Goal: Information Seeking & Learning: Compare options

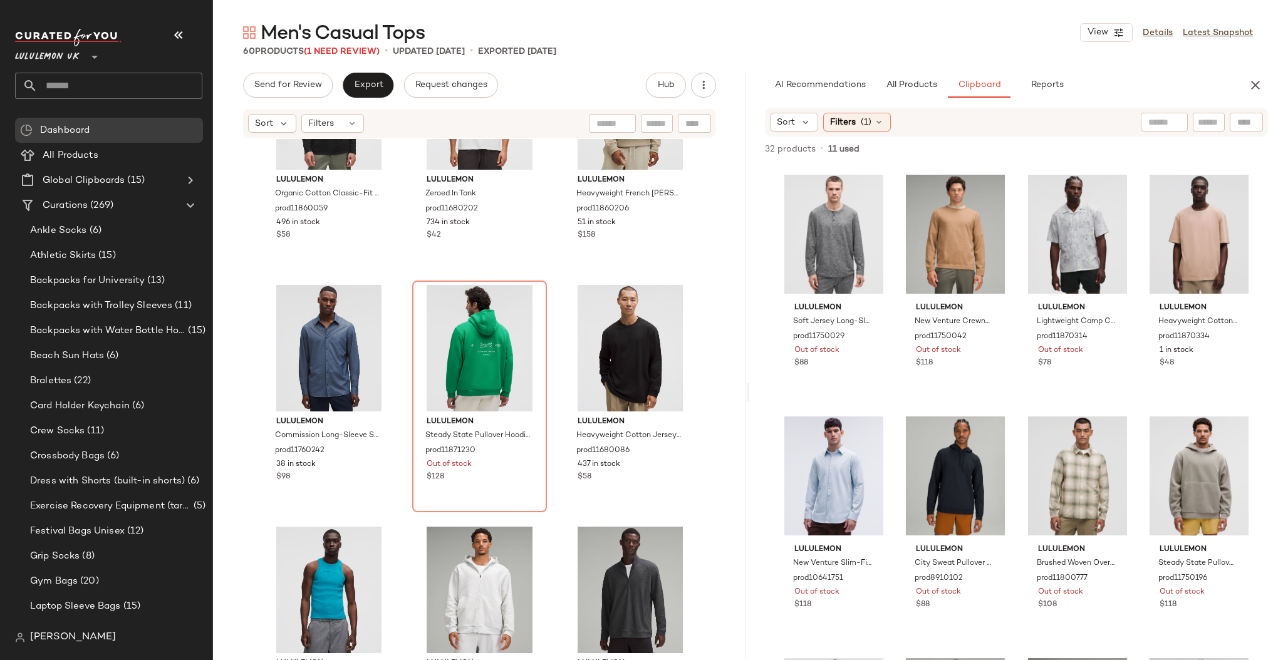
scroll to position [3500, 0]
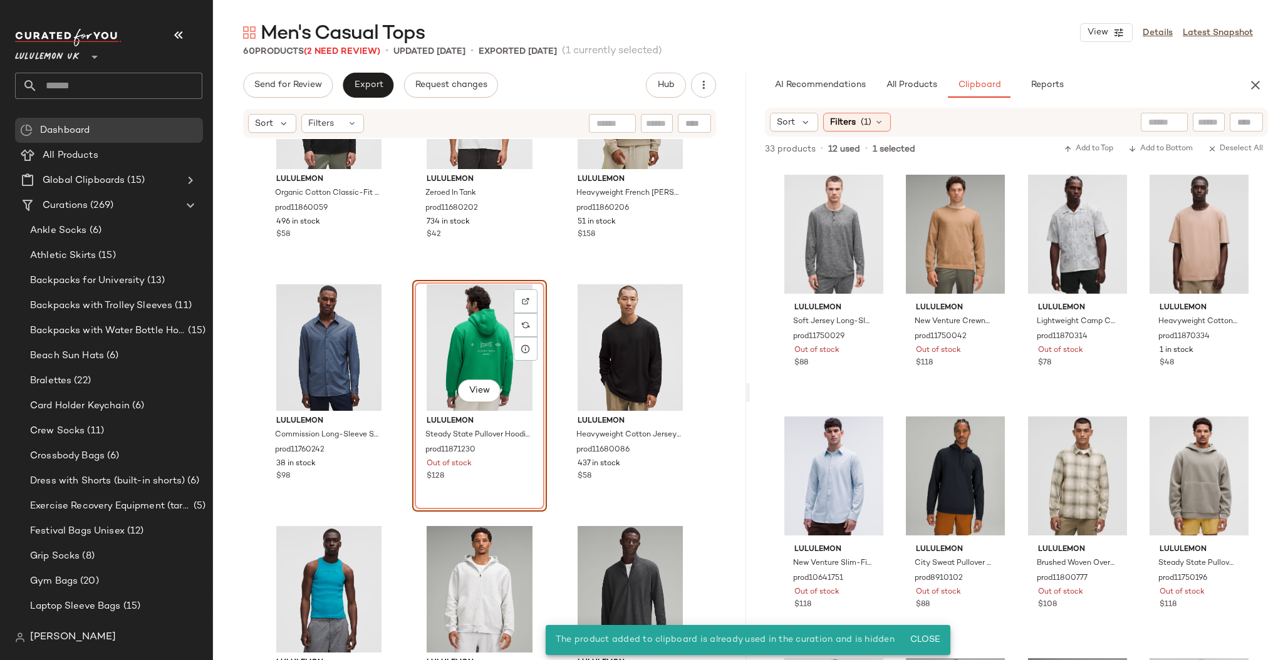
click at [557, 299] on div "lululemon Organic Cotton Classic-Fit Long-Sleeve Shirt prod11860059 496 in stoc…" at bounding box center [479, 418] width 533 height 559
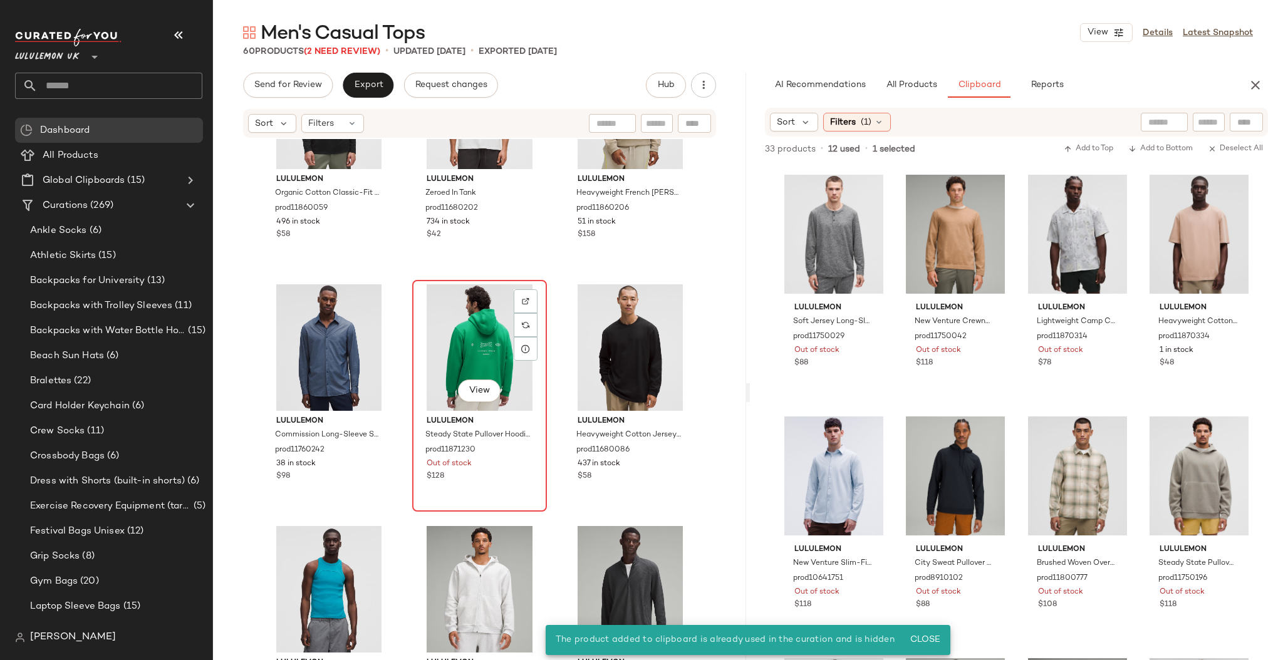
click at [476, 323] on div "View" at bounding box center [480, 347] width 126 height 127
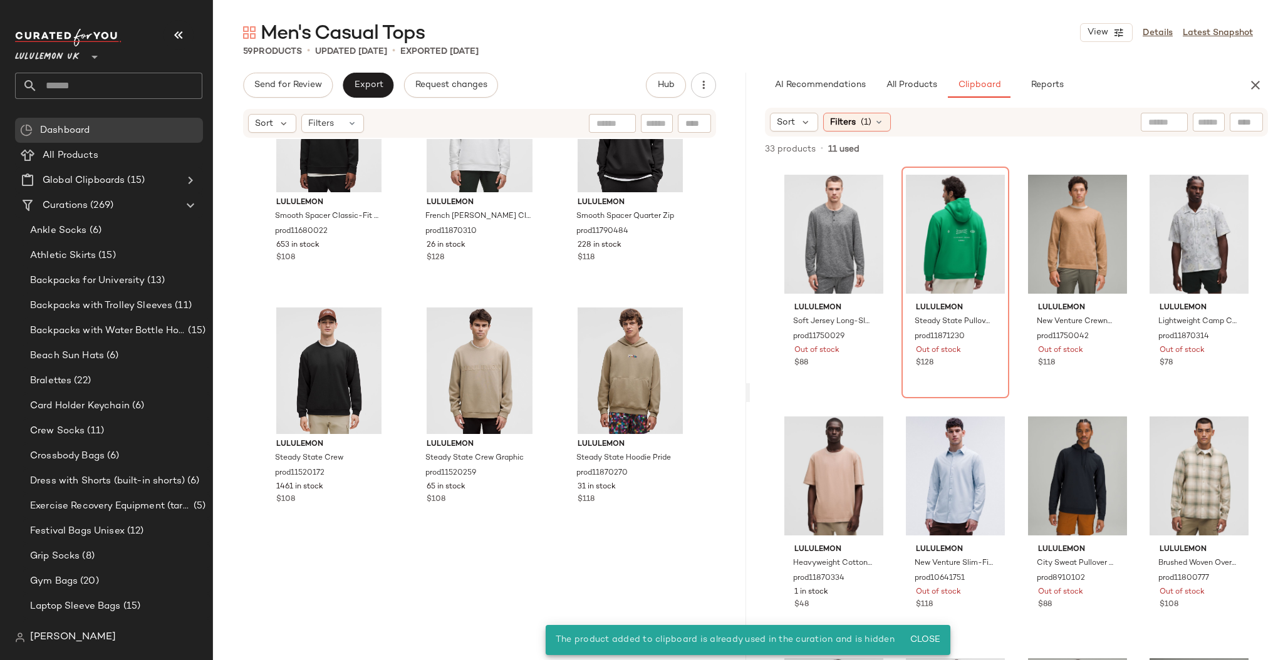
scroll to position [4281, 0]
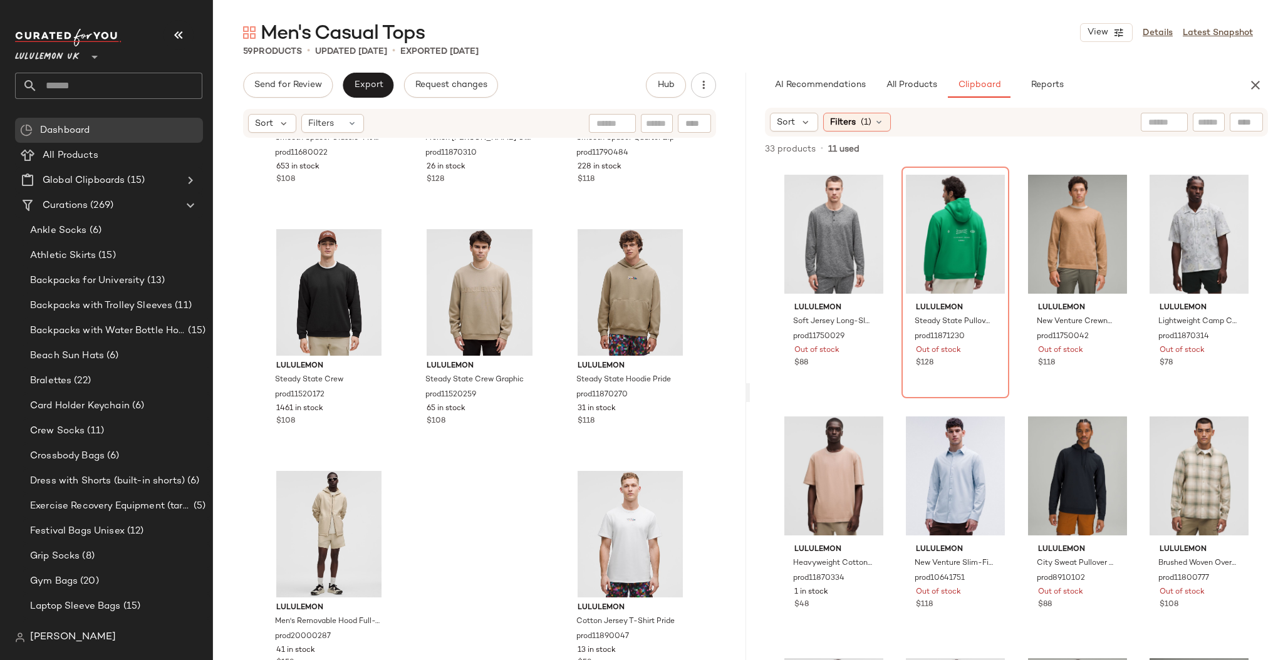
click at [98, 85] on input "text" at bounding box center [120, 86] width 165 height 26
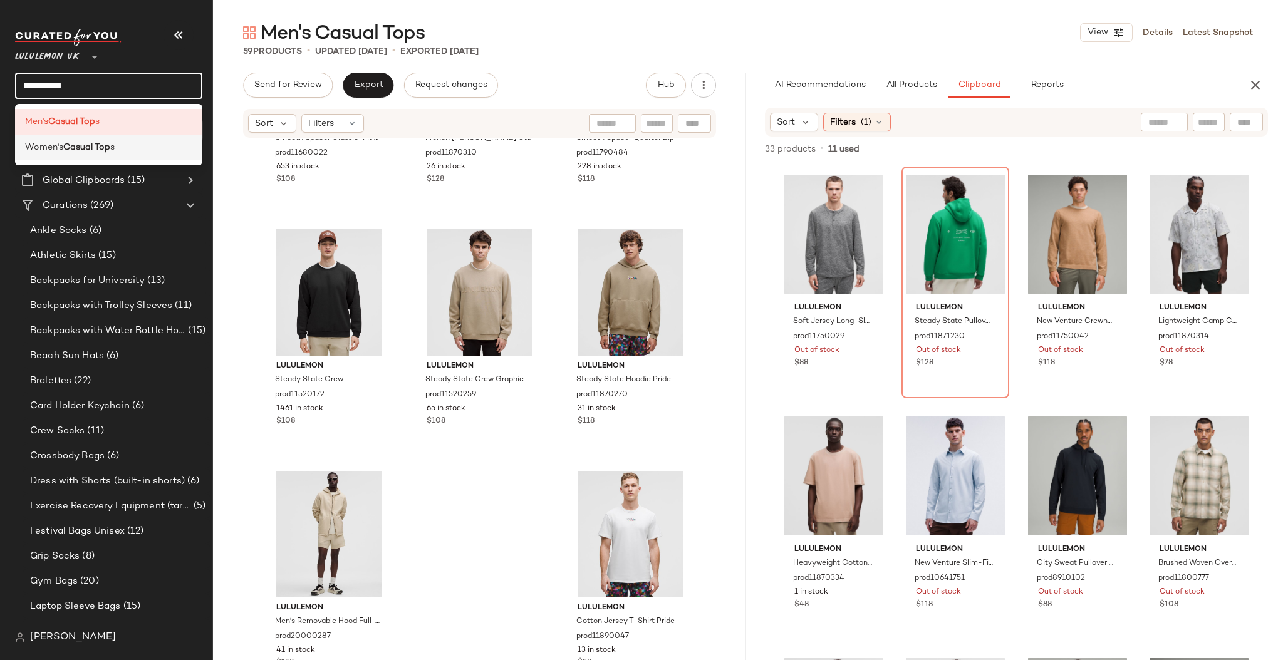
type input "**********"
click at [64, 155] on div "Women's Casual Top s" at bounding box center [108, 148] width 187 height 26
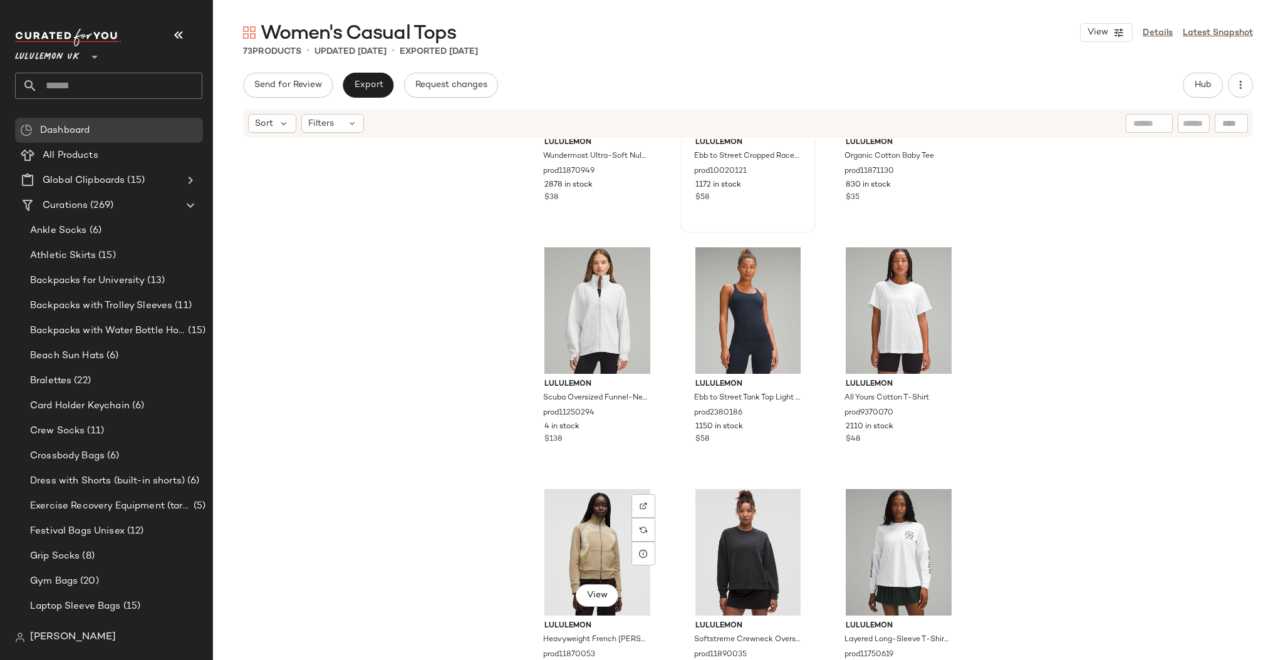
scroll to position [2544, 0]
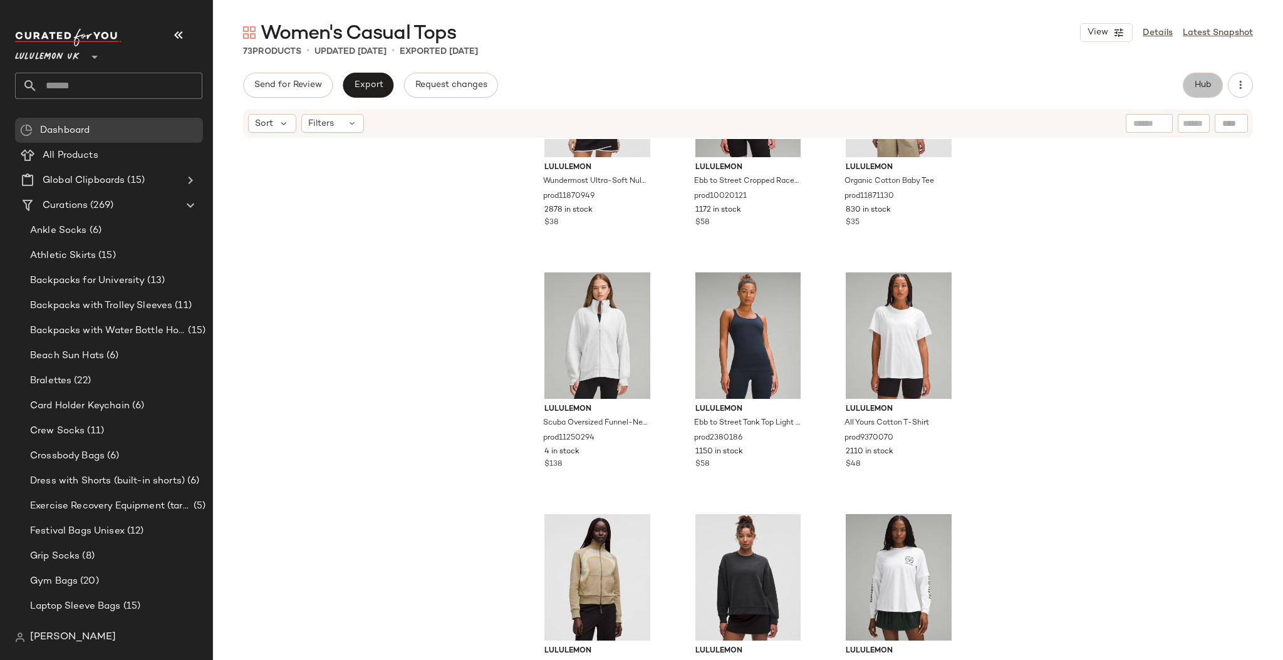
click at [1213, 75] on button "Hub" at bounding box center [1203, 85] width 40 height 25
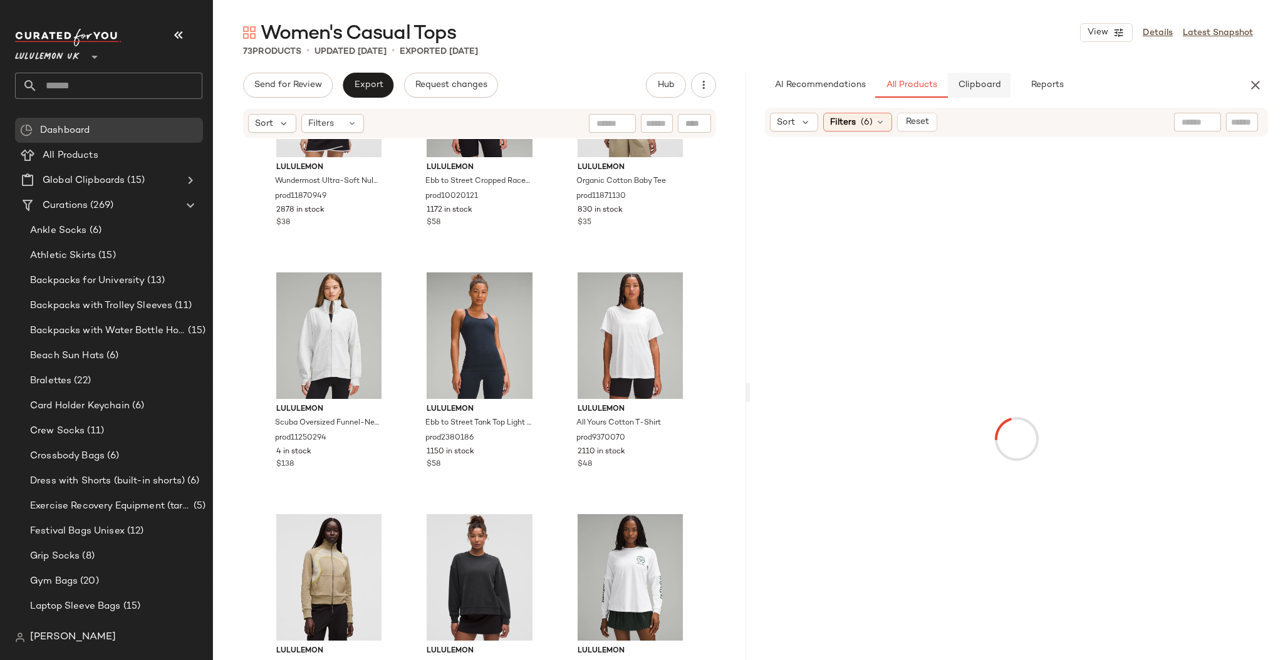
click at [973, 87] on span "Clipboard" at bounding box center [979, 85] width 43 height 10
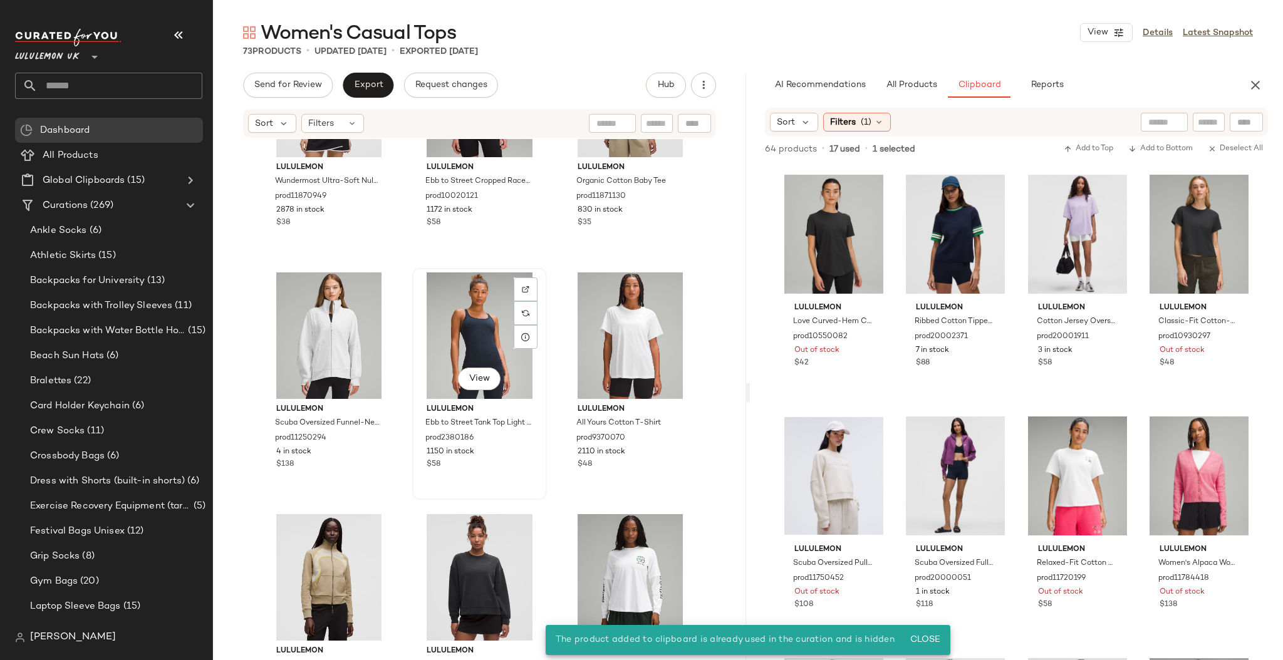
click at [541, 330] on div "View lululemon Ebb to Street Tank Top Light Support, B/C Cup prod2380186 1150 i…" at bounding box center [480, 383] width 132 height 229
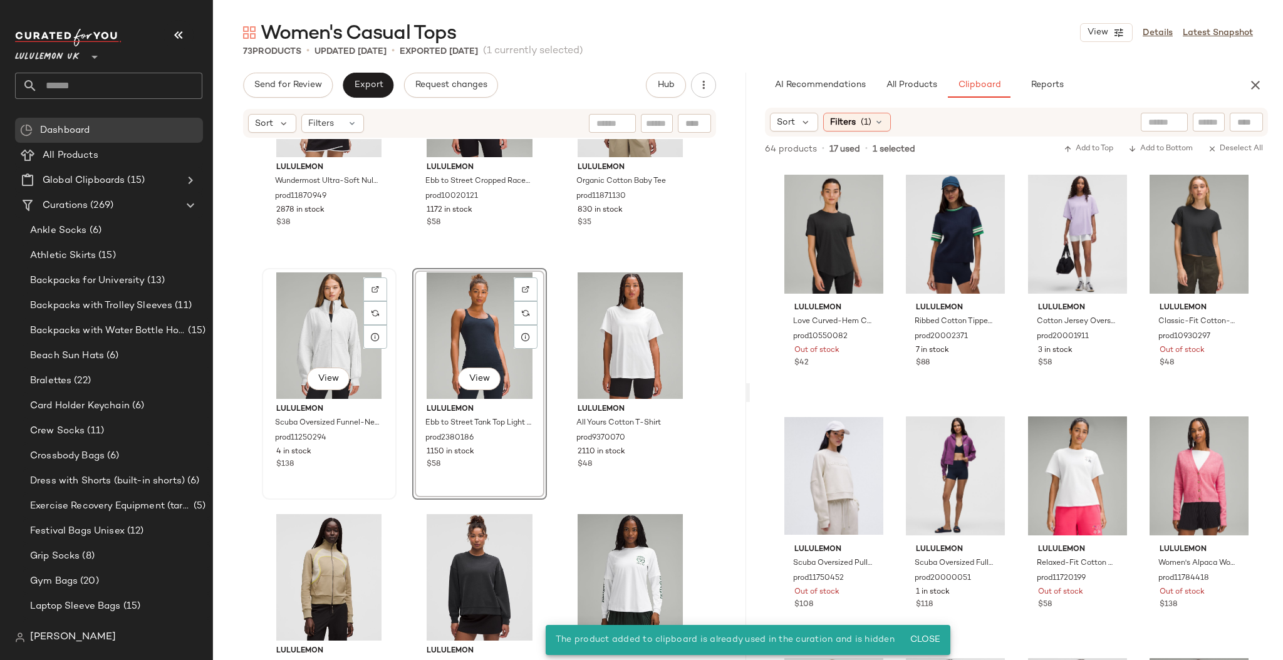
click at [308, 355] on div "View" at bounding box center [329, 336] width 126 height 127
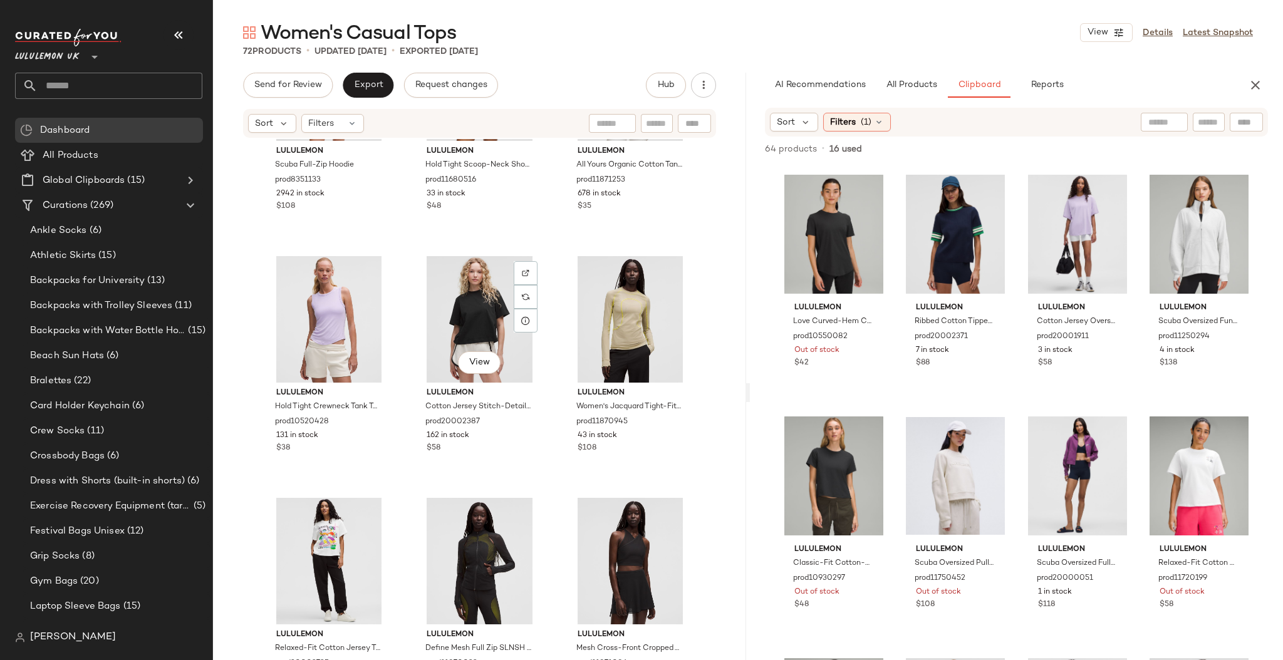
scroll to position [5248, 0]
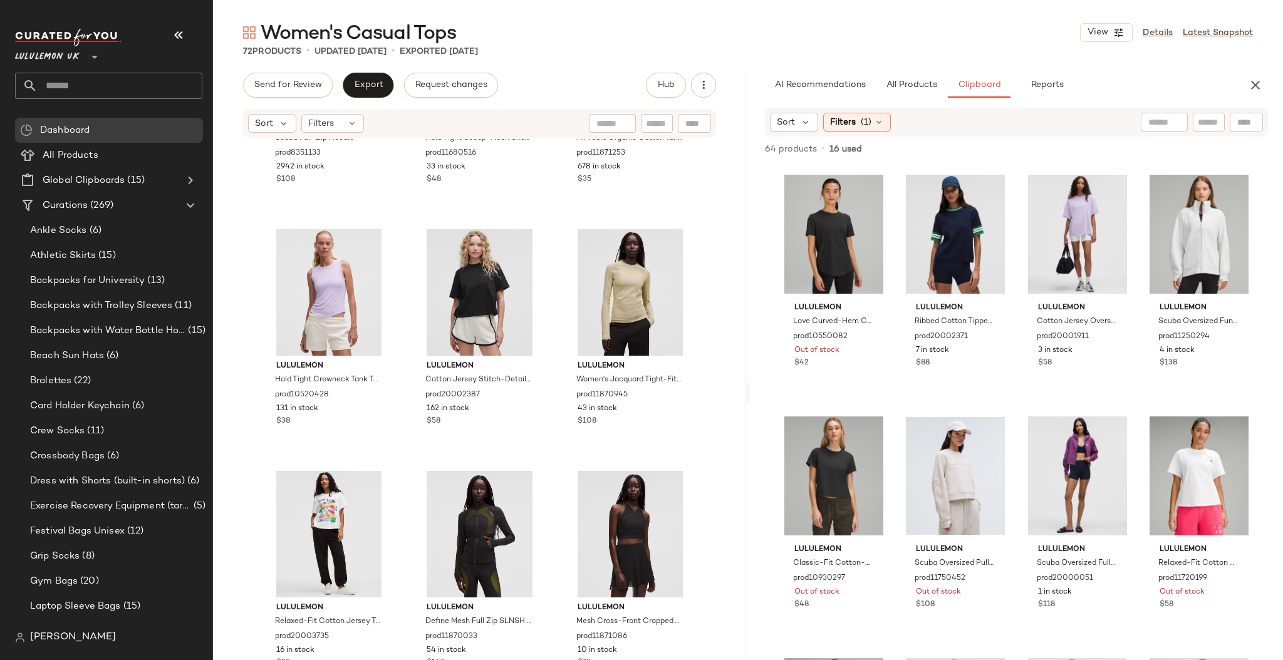
click at [95, 87] on input "text" at bounding box center [120, 86] width 165 height 26
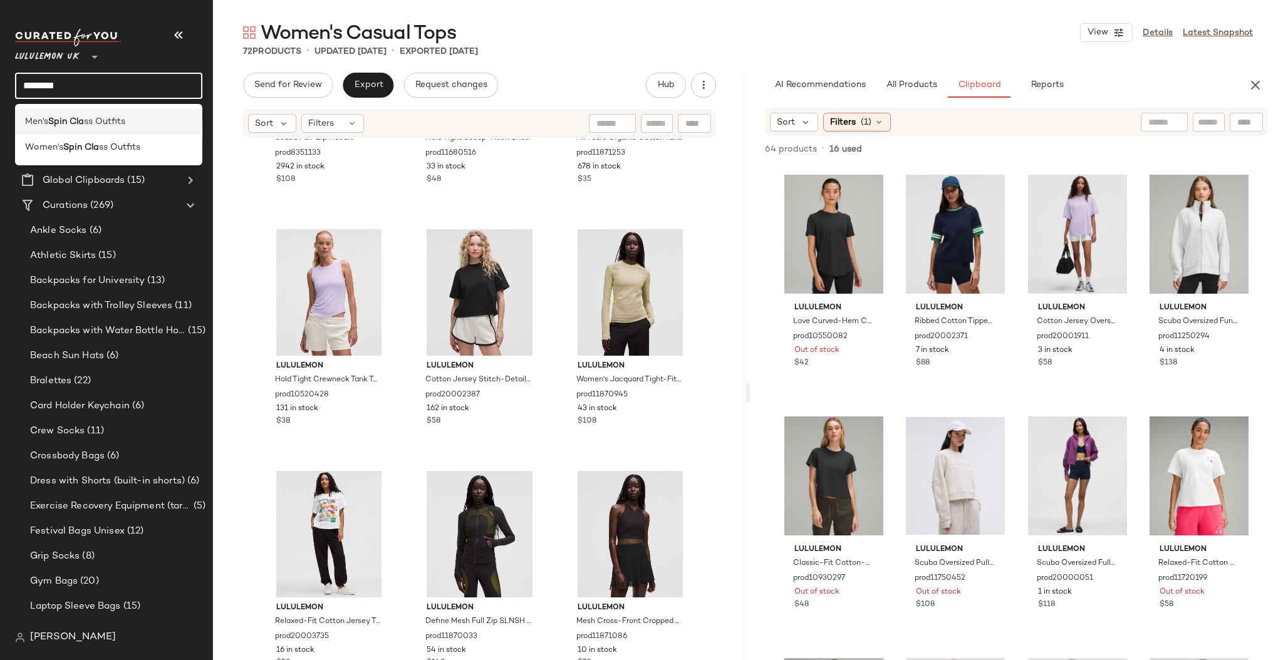
type input "********"
click at [128, 122] on div "Men's Spin Cla ss Outfits" at bounding box center [108, 121] width 167 height 13
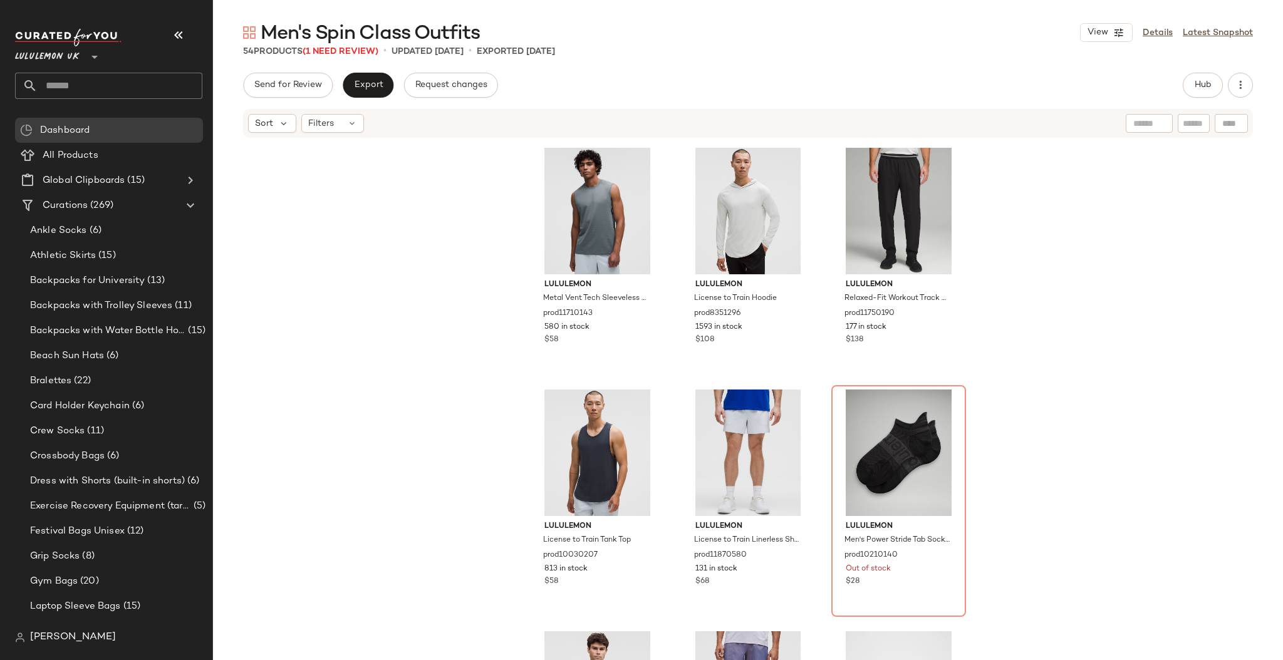
scroll to position [978, 0]
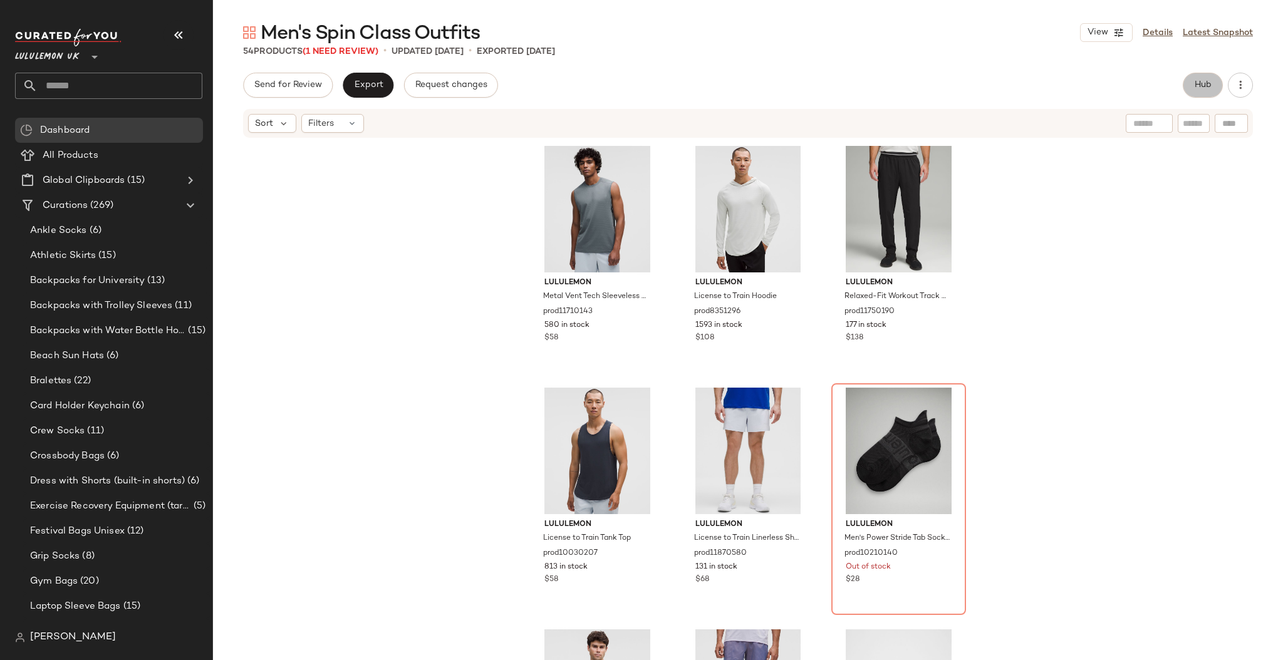
click at [1204, 78] on button "Hub" at bounding box center [1203, 85] width 40 height 25
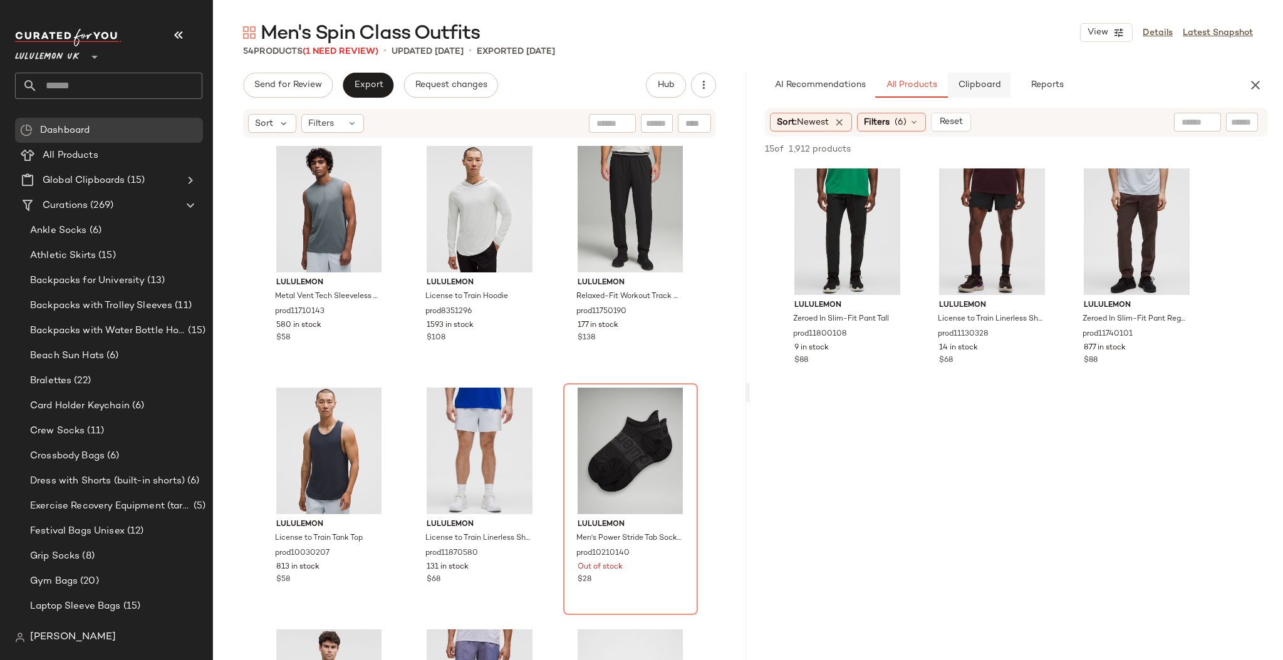
click at [971, 90] on button "Clipboard" at bounding box center [979, 85] width 63 height 25
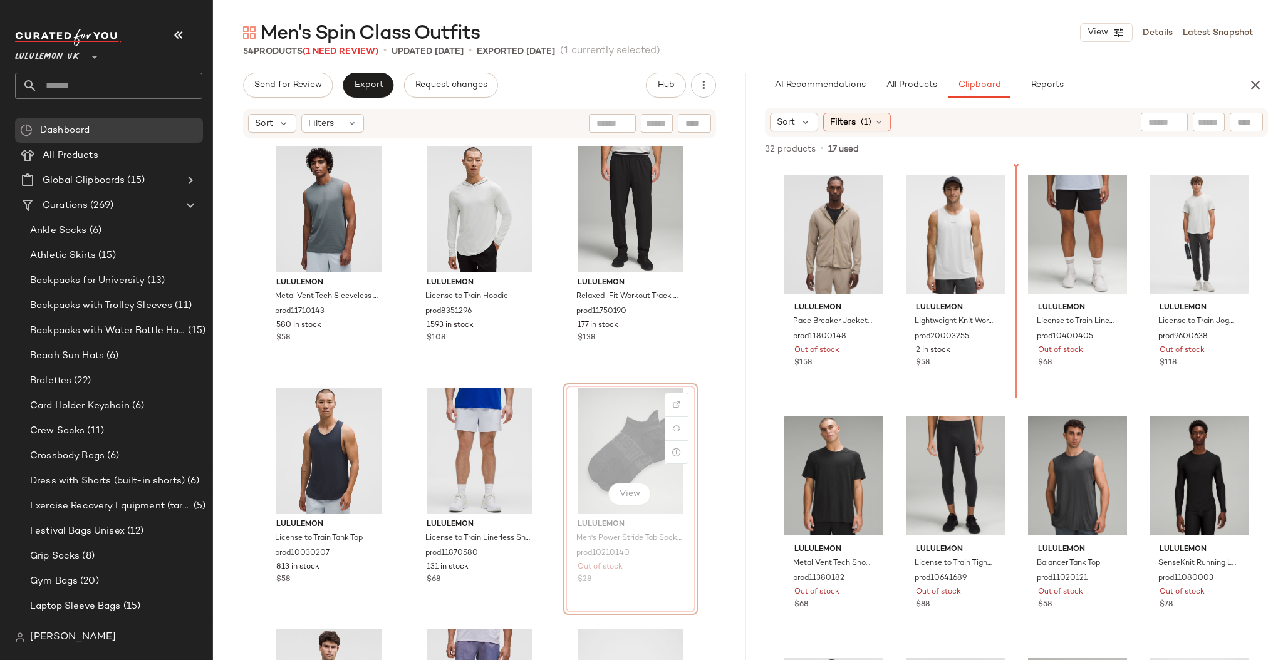
drag, startPoint x: 598, startPoint y: 461, endPoint x: 618, endPoint y: 446, distance: 25.1
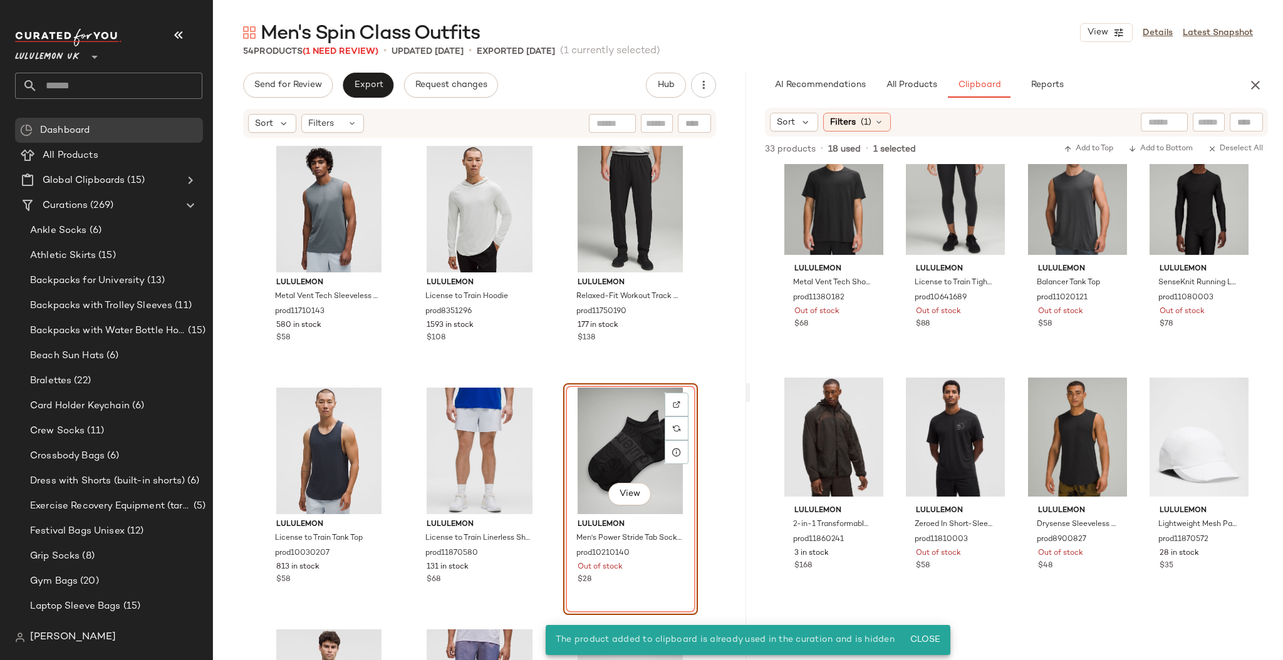
scroll to position [420, 0]
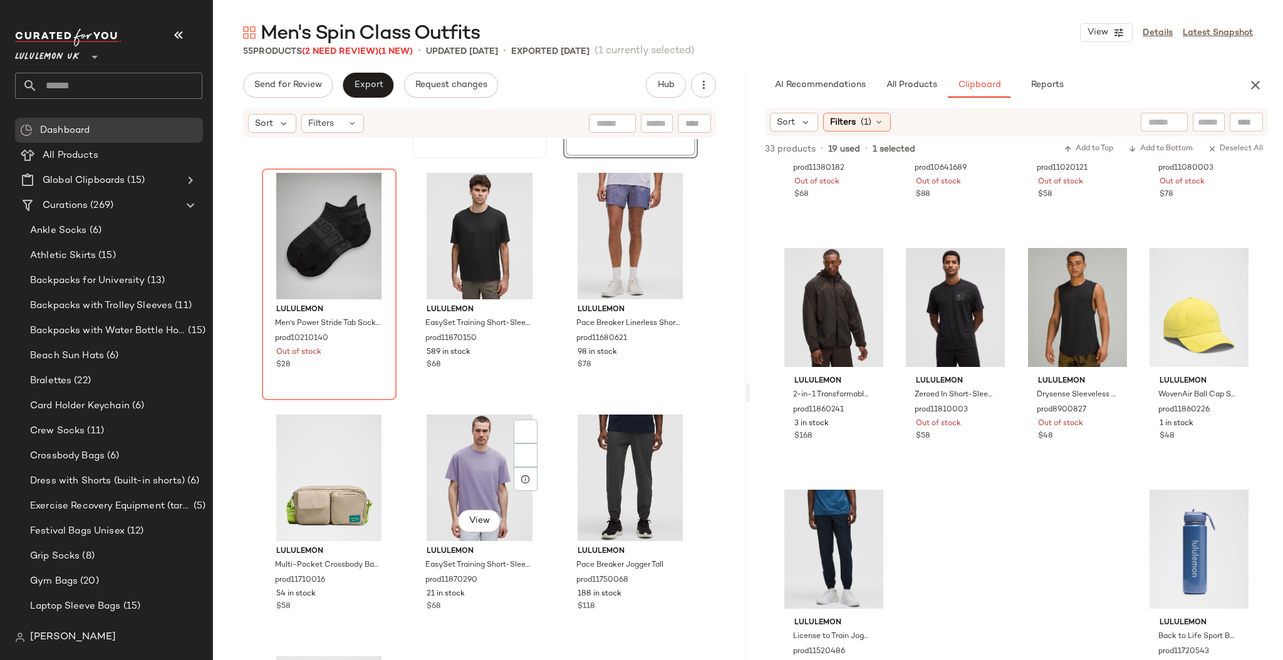
scroll to position [1474, 0]
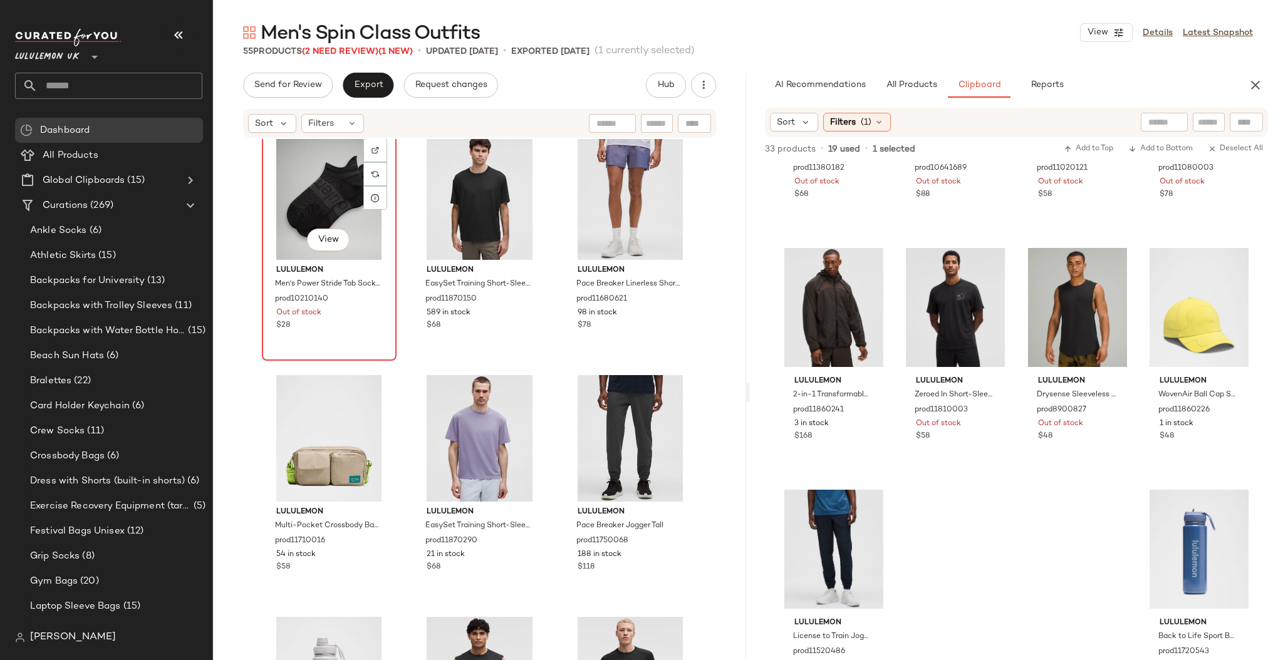
click at [325, 214] on div "View" at bounding box center [329, 196] width 126 height 127
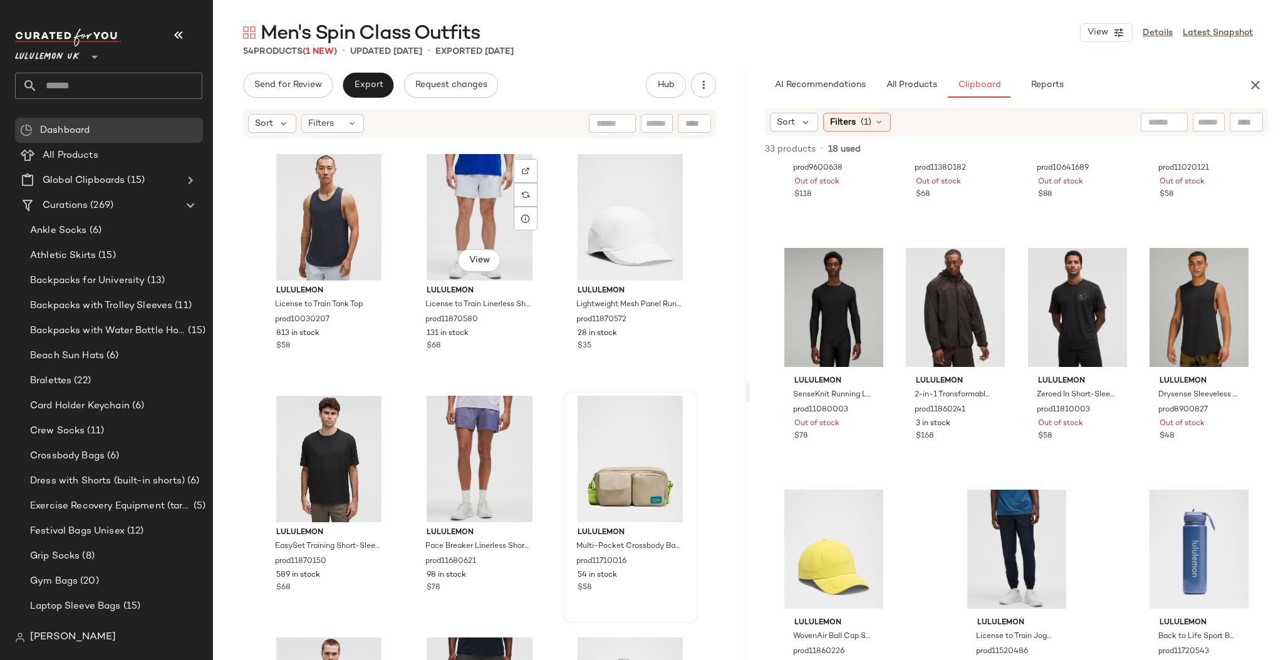
scroll to position [1217, 0]
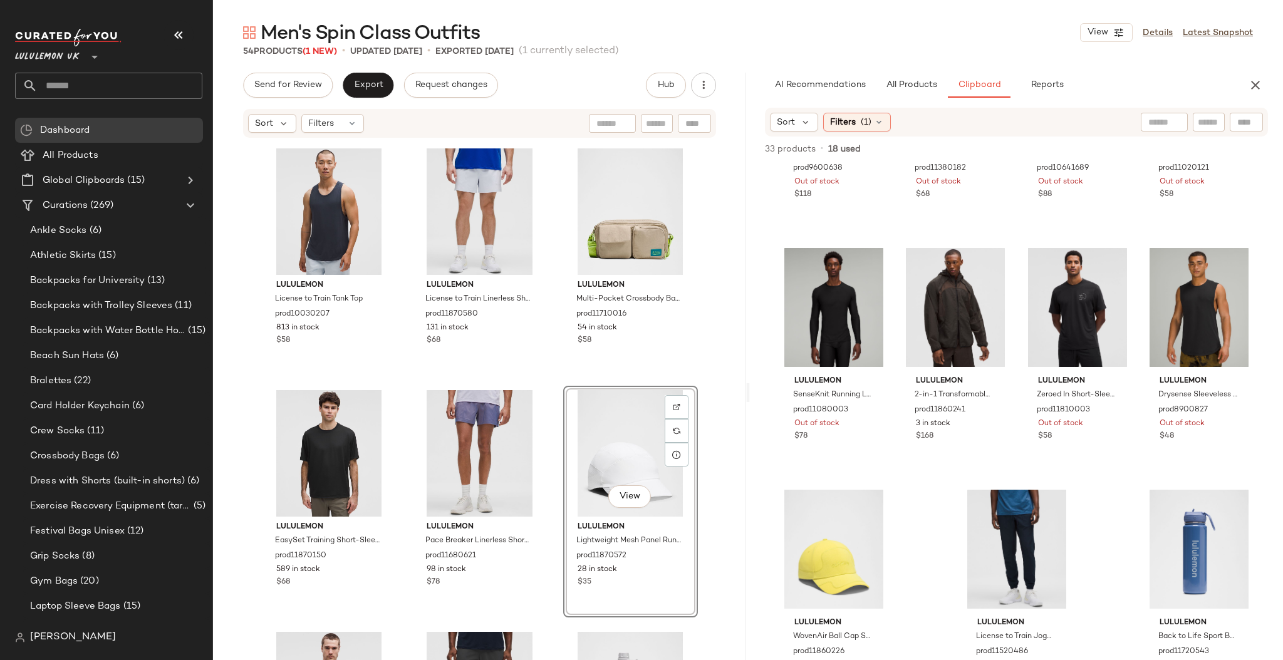
click at [698, 394] on div "lululemon Metal Vent Tech Sleeveless Shirt Fit prod11710143 580 in stock $58 lu…" at bounding box center [479, 418] width 533 height 559
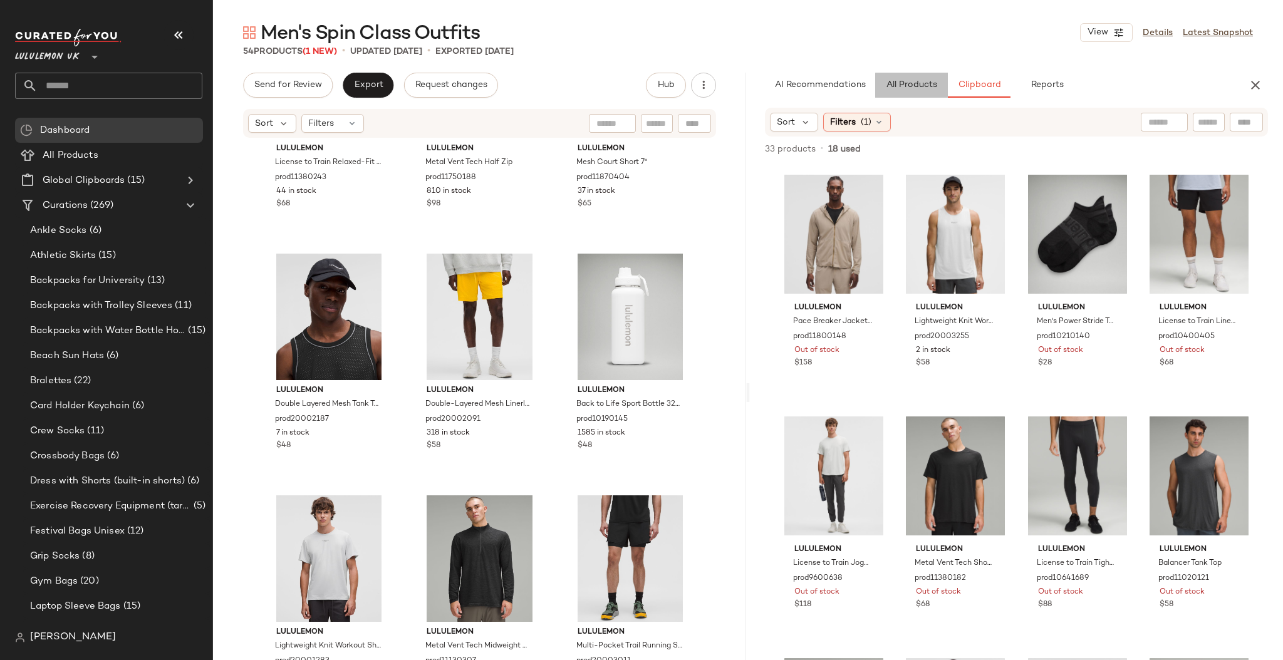
click at [931, 90] on span "All Products" at bounding box center [911, 85] width 51 height 10
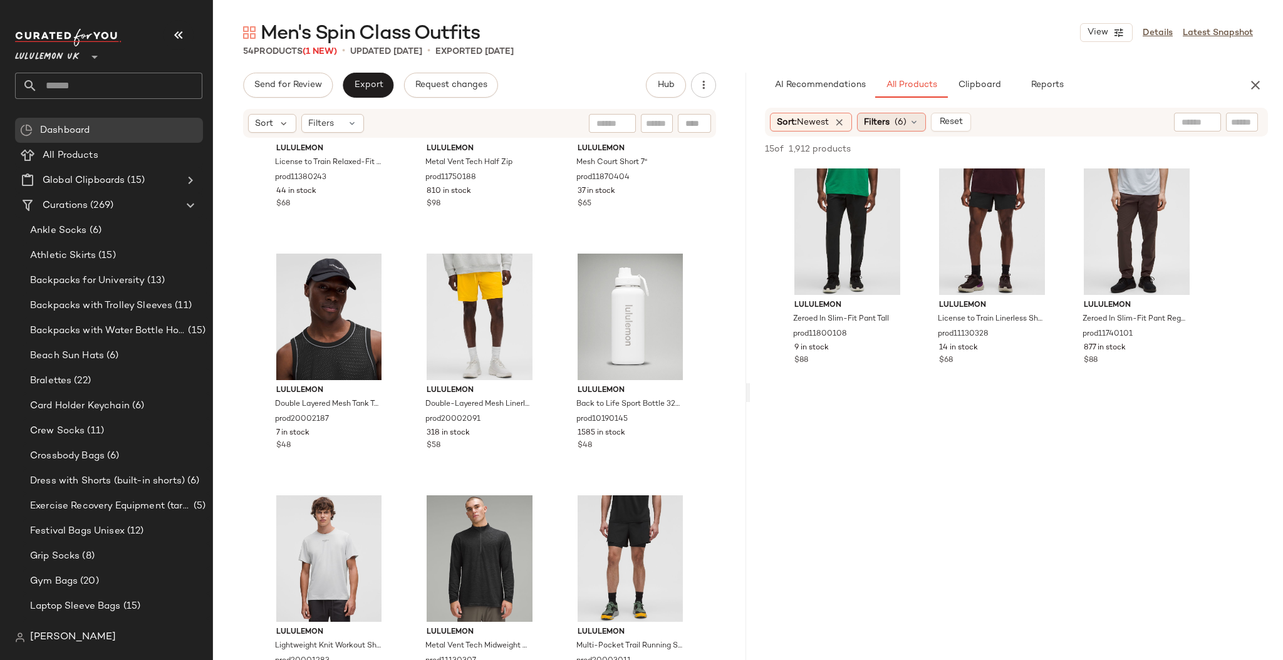
click at [900, 127] on span "(6)" at bounding box center [901, 122] width 12 height 13
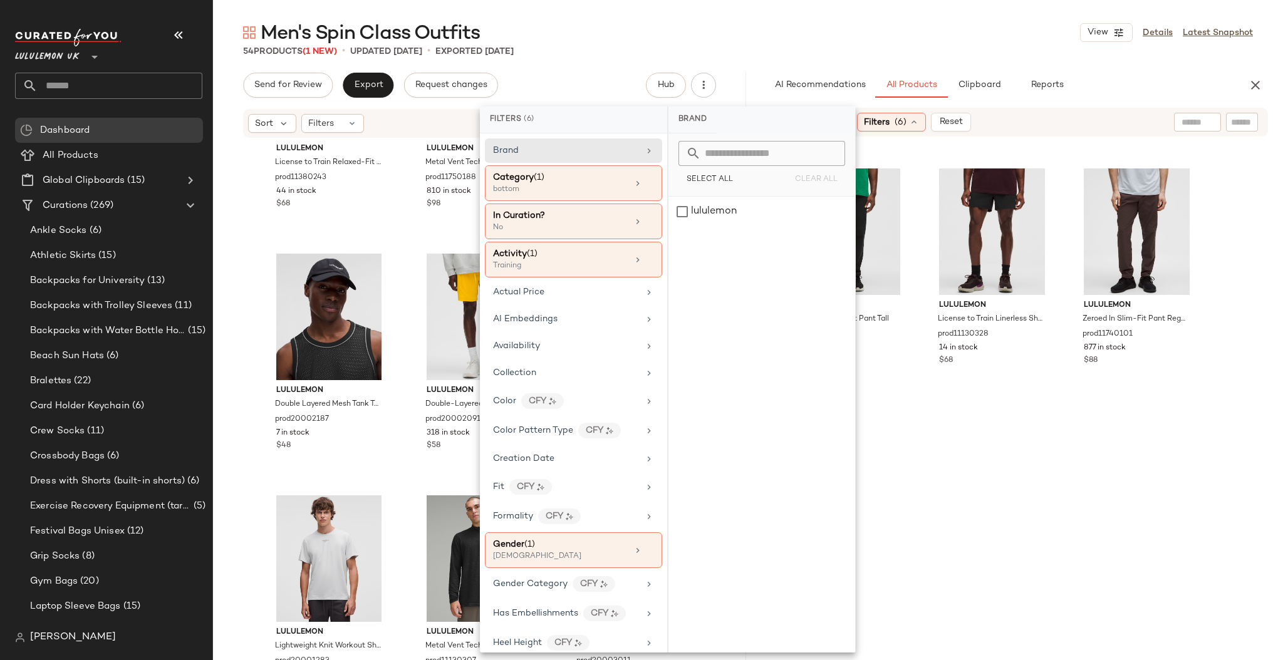
click at [588, 202] on div "Brand Category (1) bottom In Curation? No Activity (1) Training Actual Price AI…" at bounding box center [573, 392] width 187 height 519
click at [581, 187] on div "bottom" at bounding box center [555, 189] width 125 height 11
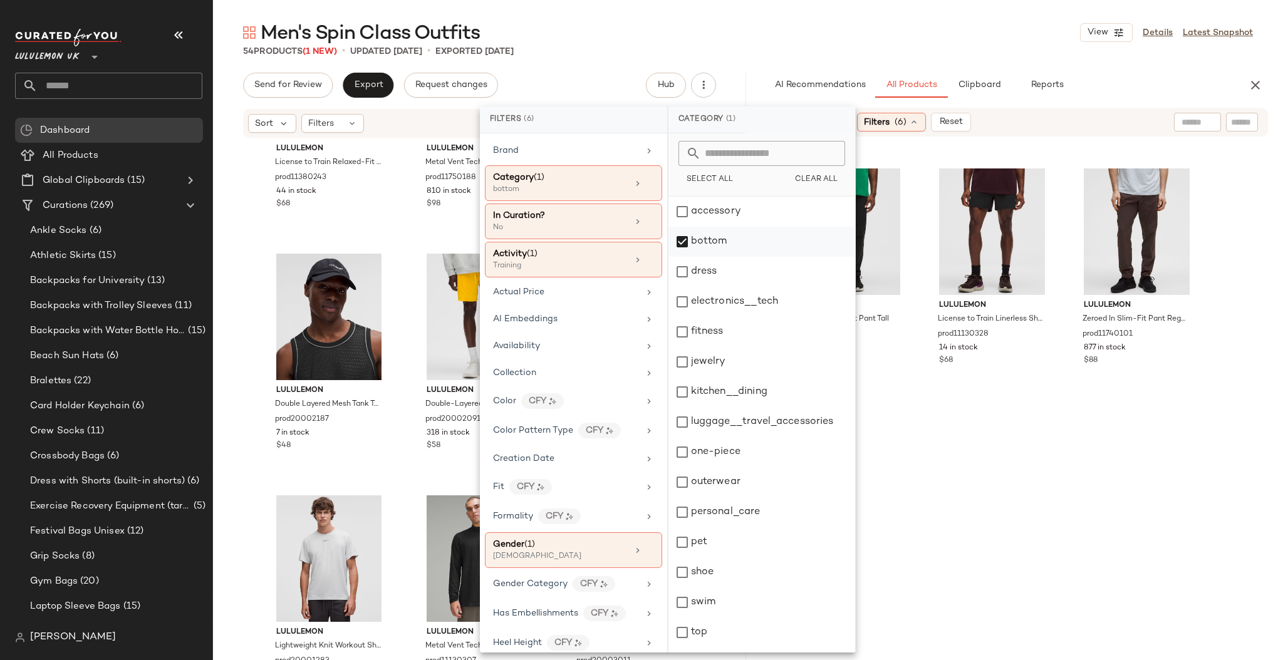
click at [766, 237] on div "bottom" at bounding box center [762, 242] width 187 height 30
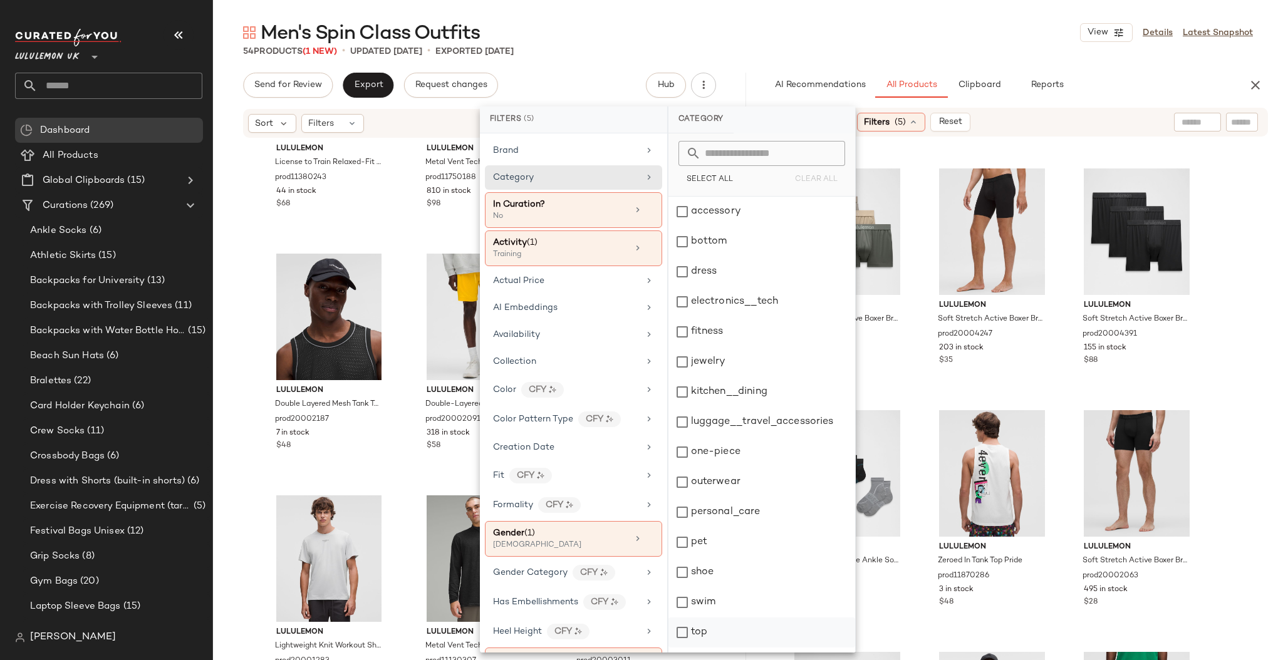
click at [729, 643] on div "top" at bounding box center [762, 633] width 187 height 30
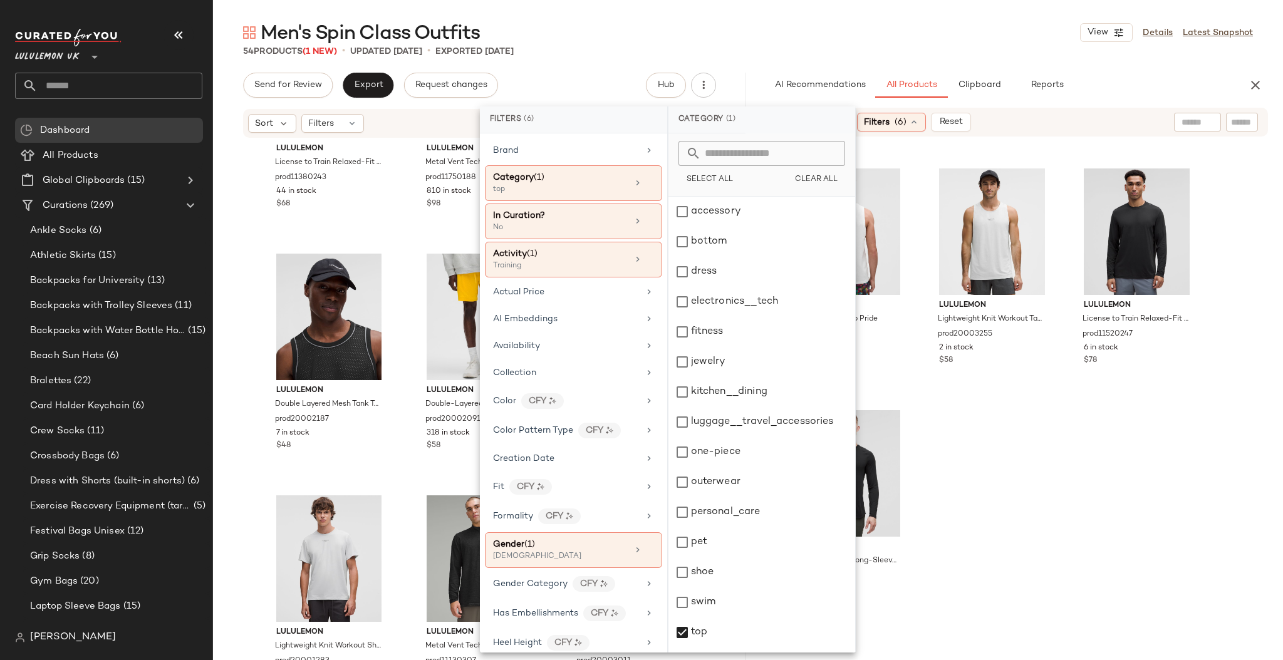
click at [926, 50] on div "54 Products (1 New) • updated [DATE] • Exported [DATE]" at bounding box center [748, 51] width 1070 height 13
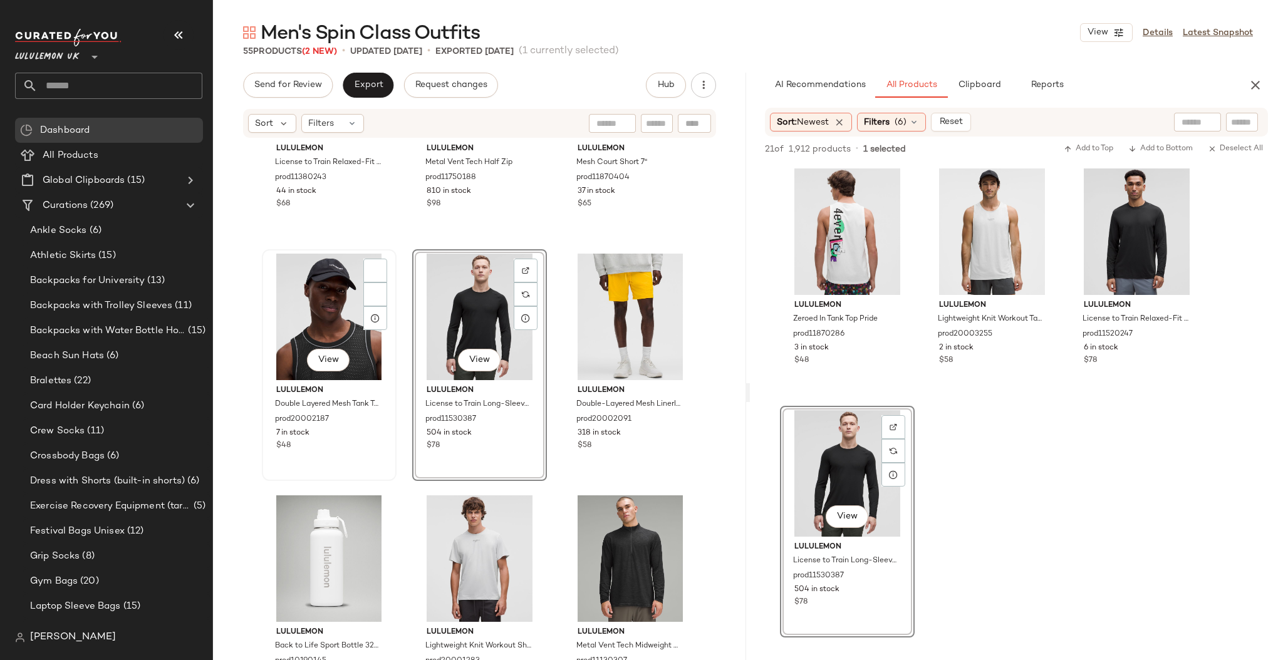
click at [315, 350] on button "View" at bounding box center [328, 360] width 43 height 23
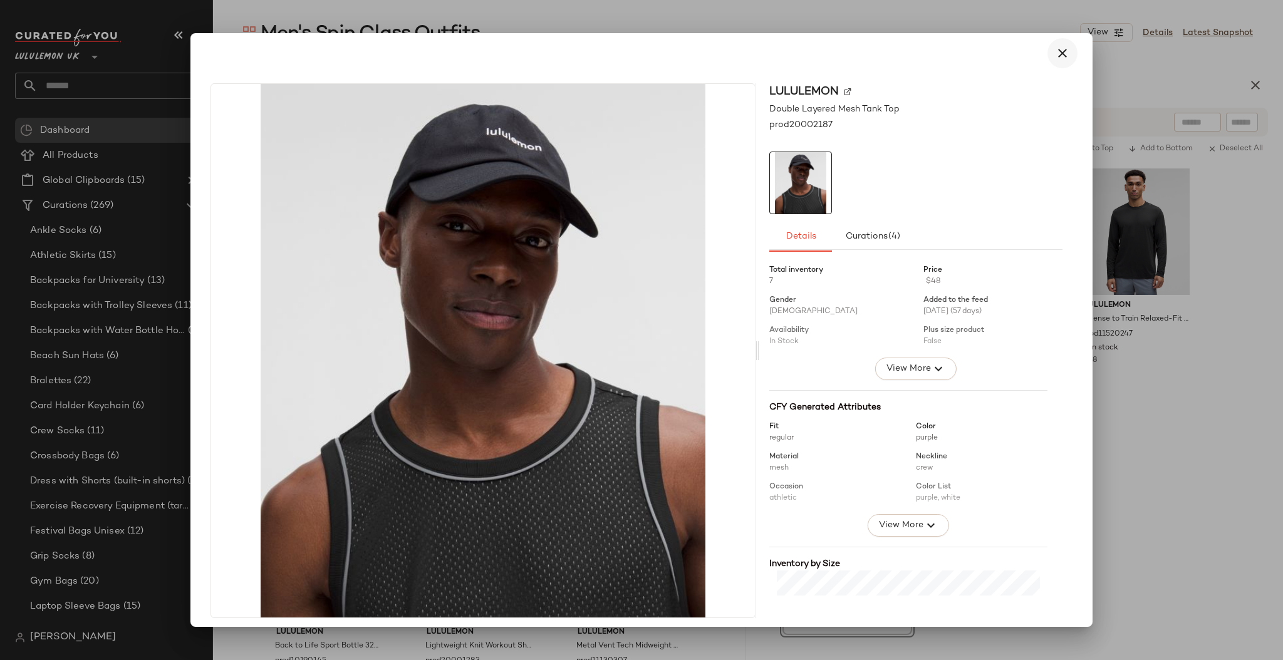
click at [1057, 48] on icon "button" at bounding box center [1062, 53] width 15 height 15
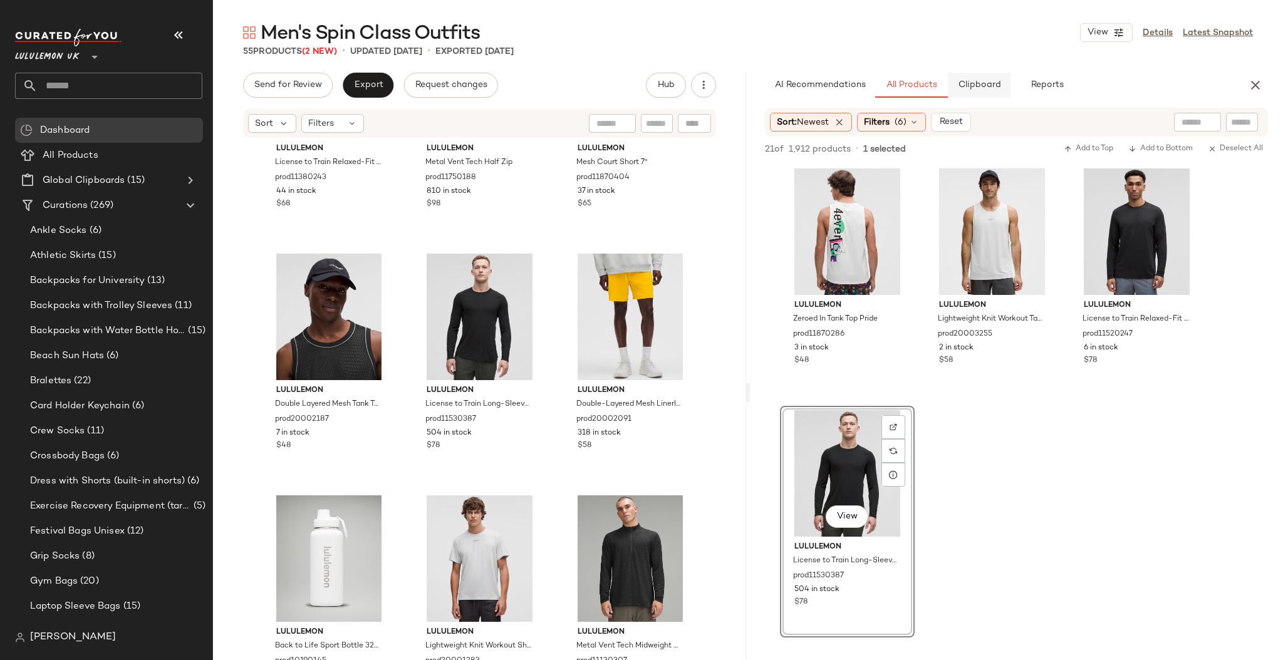
click at [972, 78] on button "Clipboard" at bounding box center [979, 85] width 63 height 25
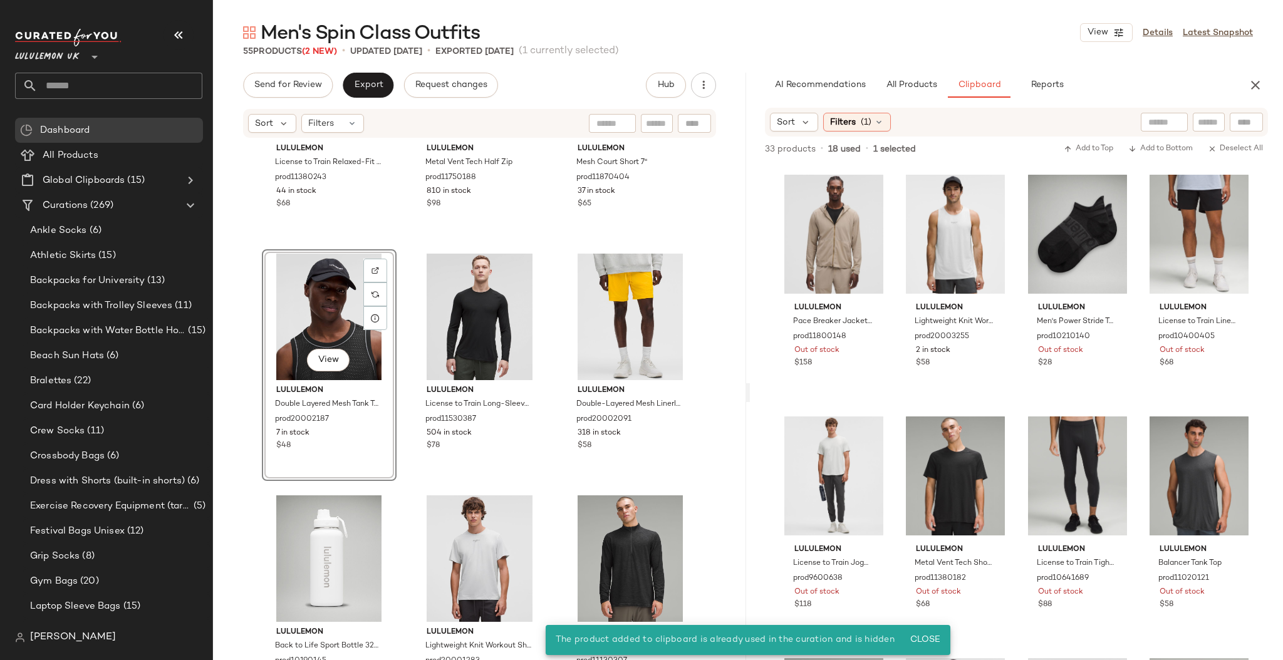
click at [553, 344] on div "lululemon License to Train Relaxed-Fit Short-Sleeve Shirt prod11380243 44 in st…" at bounding box center [479, 418] width 533 height 559
click at [286, 323] on div "View" at bounding box center [329, 317] width 126 height 127
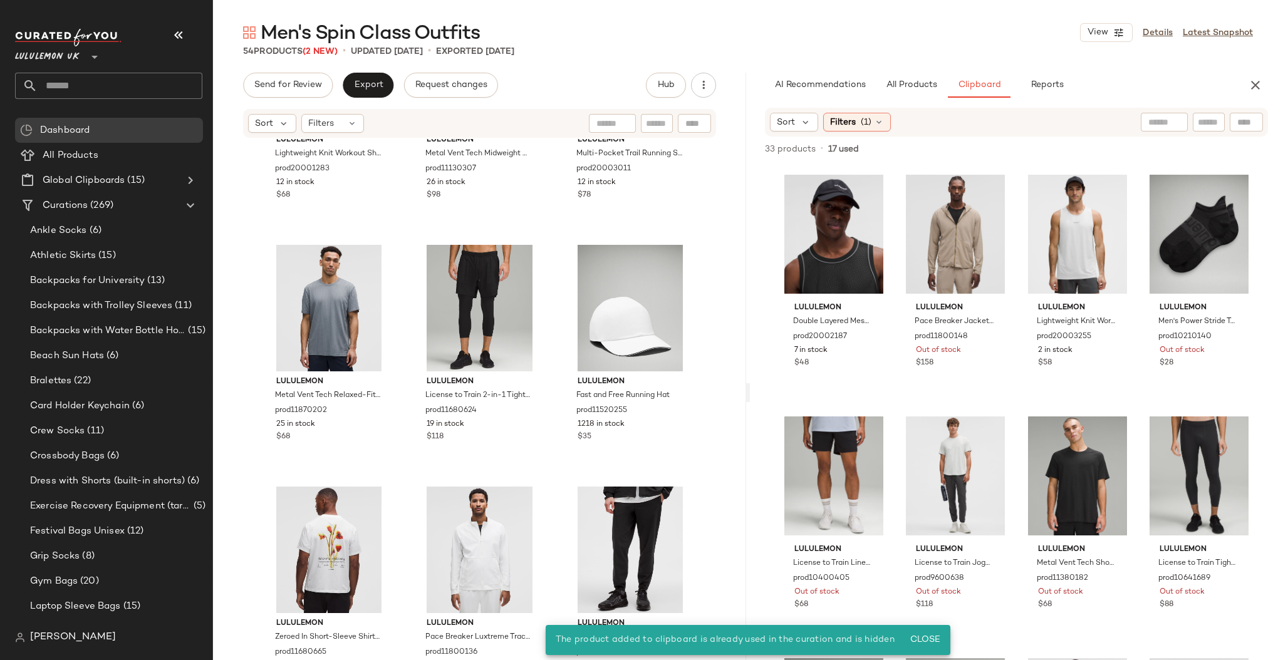
scroll to position [3797, 0]
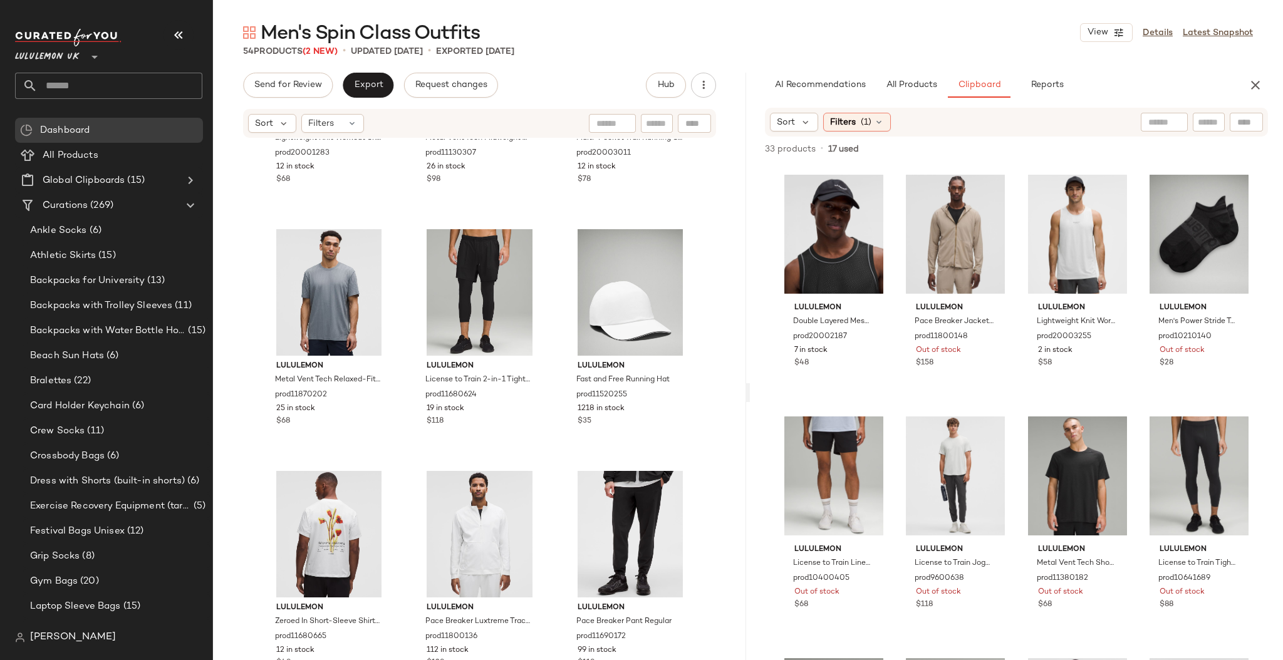
click at [120, 83] on input "text" at bounding box center [120, 86] width 165 height 26
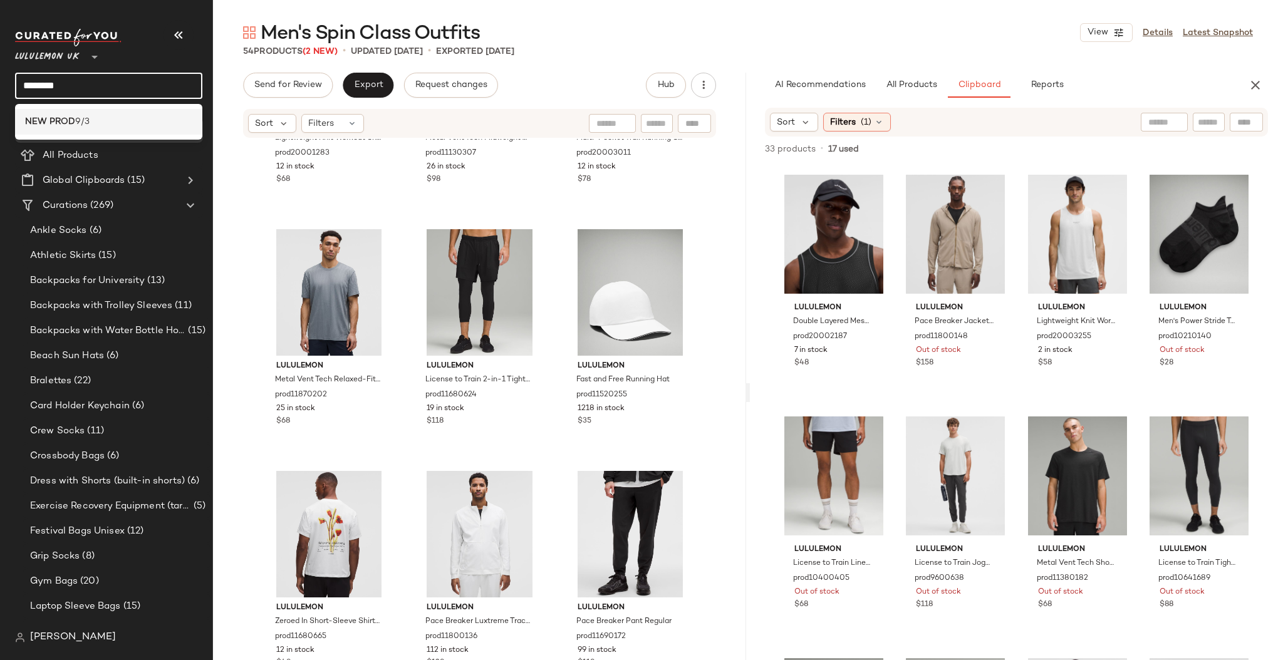
type input "********"
click at [107, 125] on div "NEW PROD 9/3" at bounding box center [108, 121] width 167 height 13
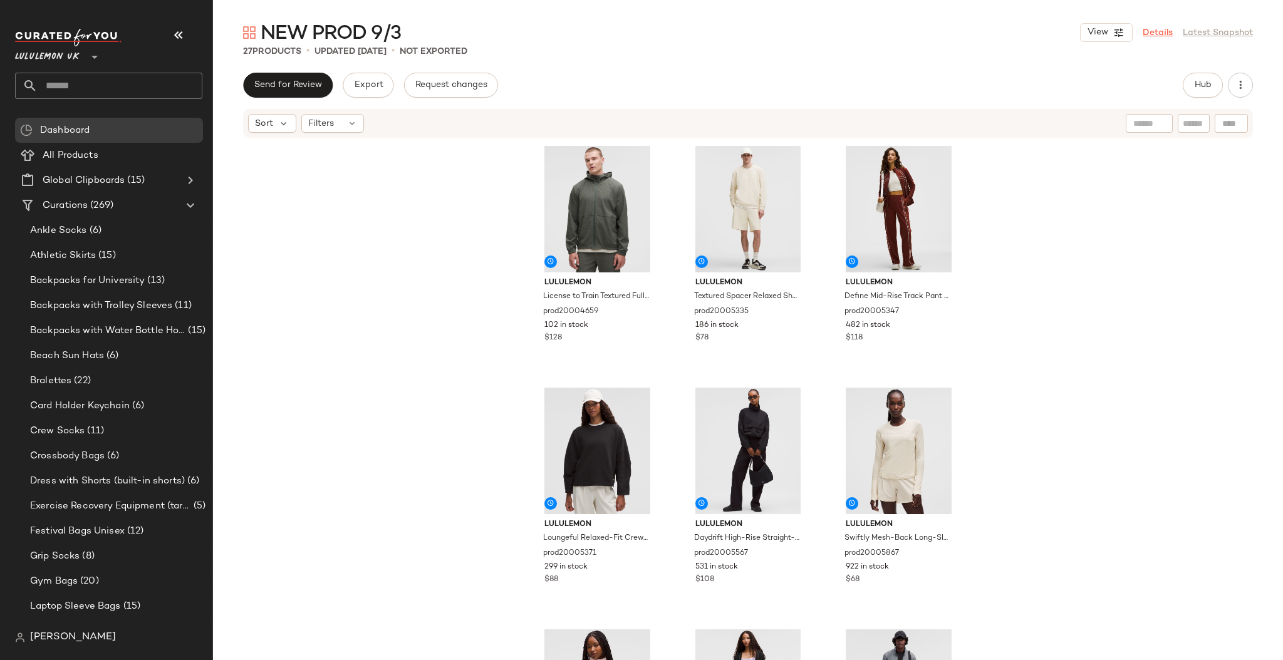
click at [1161, 33] on link "Details" at bounding box center [1158, 32] width 30 height 13
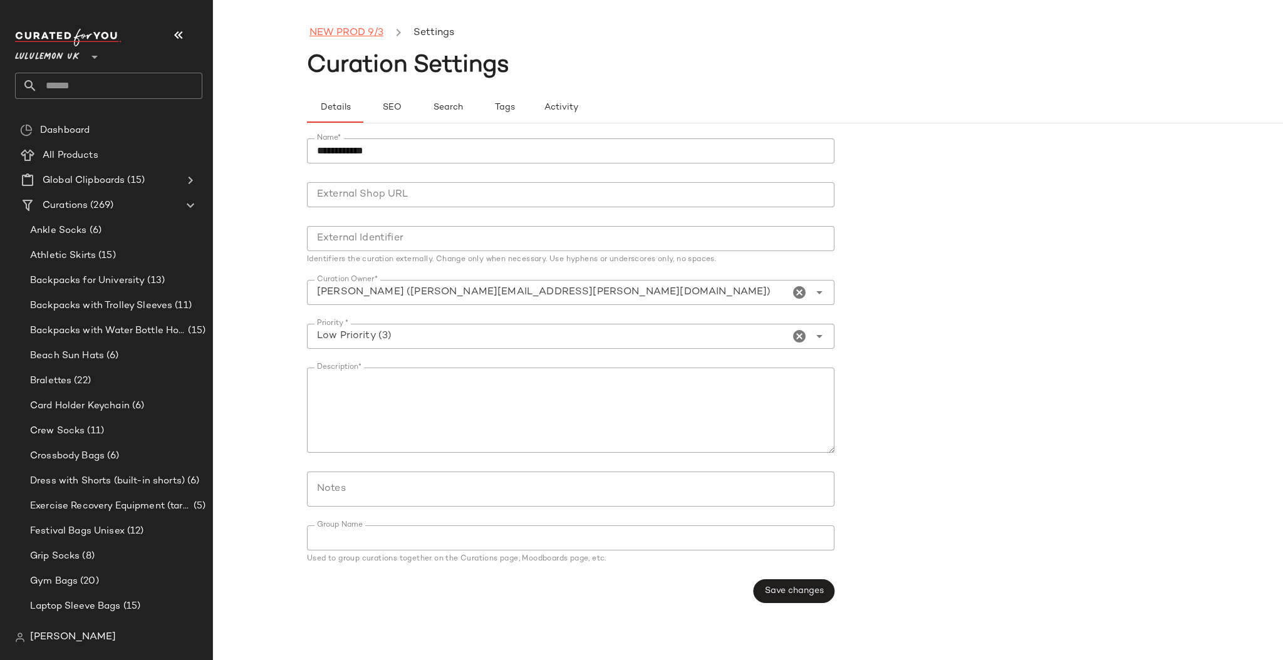
click at [323, 40] on link "NEW PROD 9/3" at bounding box center [347, 33] width 74 height 16
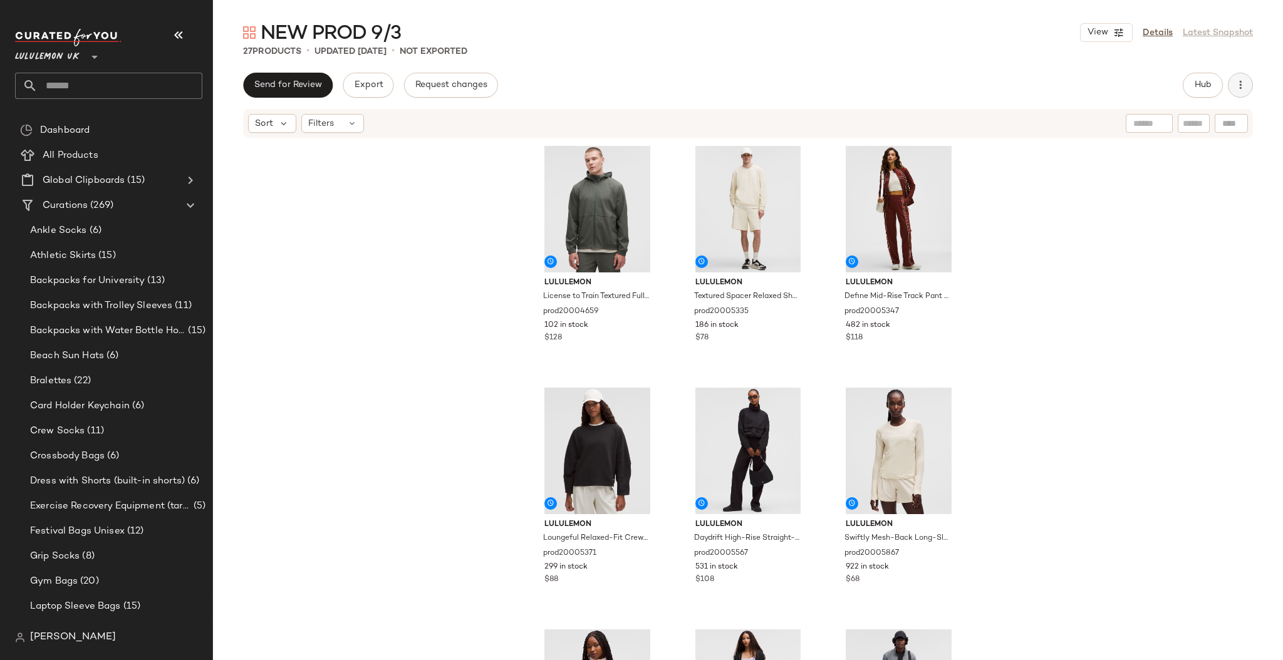
click at [1246, 91] on icon "button" at bounding box center [1240, 85] width 13 height 13
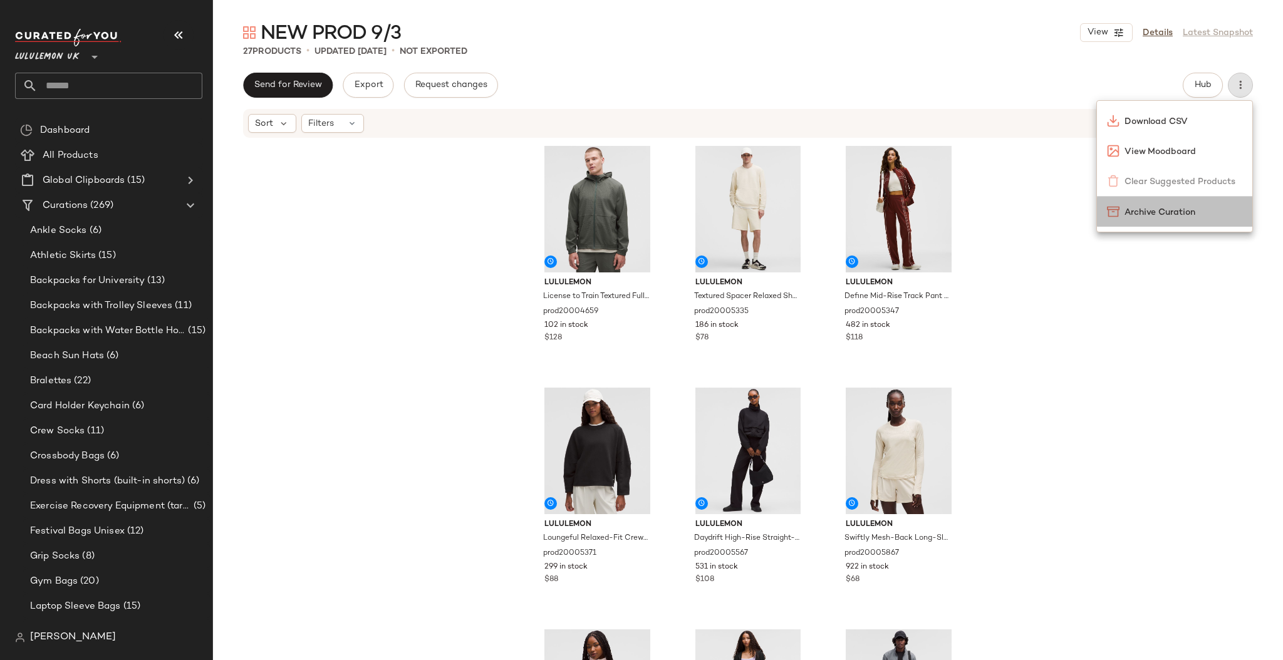
click at [1161, 206] on div "Archive Curation" at bounding box center [1174, 212] width 135 height 13
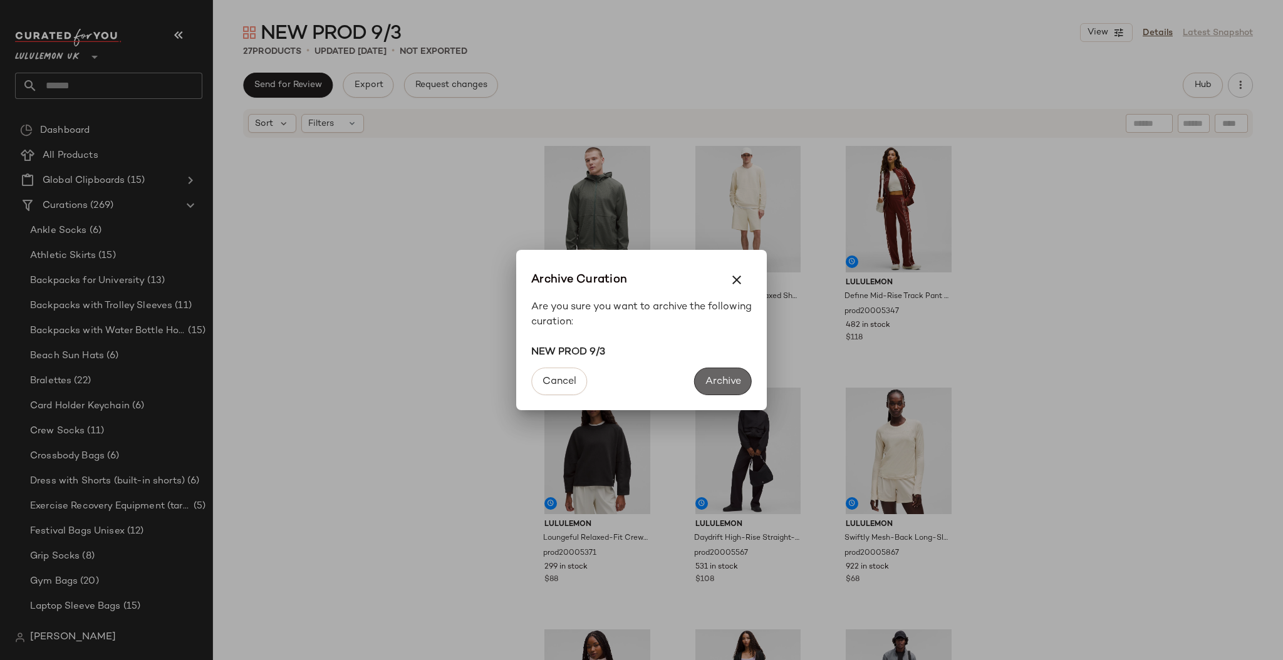
click at [724, 383] on span "Archive" at bounding box center [723, 382] width 36 height 12
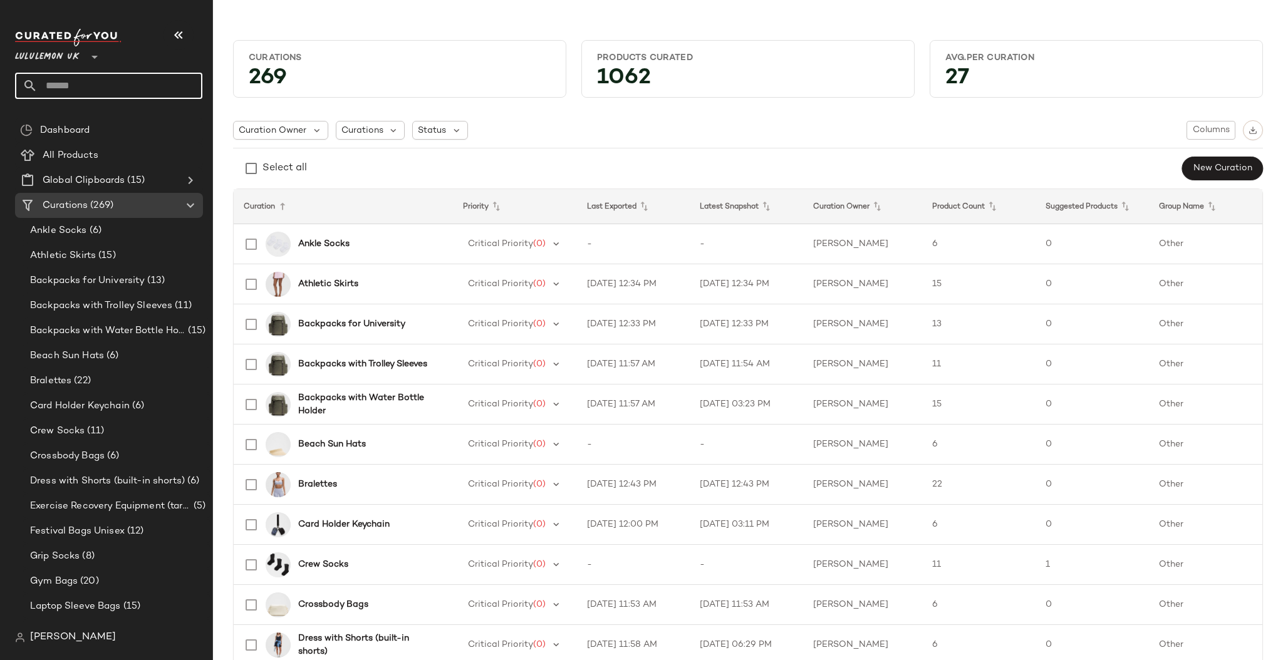
click at [149, 88] on input "text" at bounding box center [120, 86] width 165 height 26
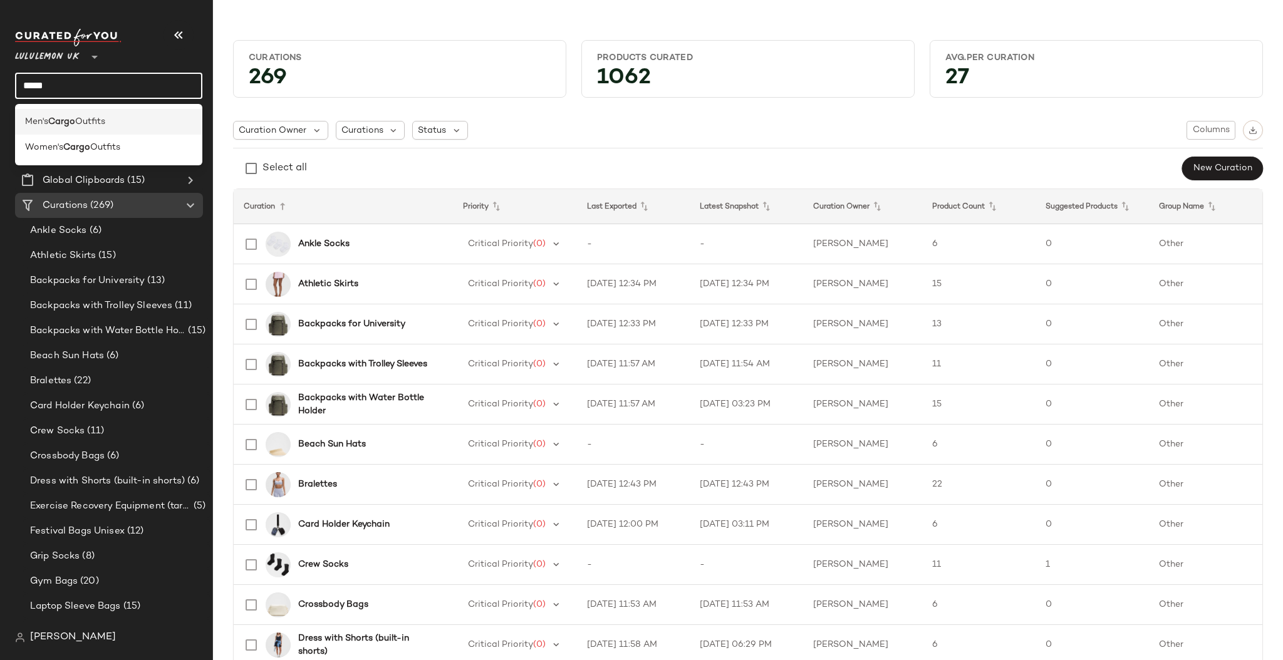
type input "*****"
click at [160, 119] on div "Men's Cargo Outfits" at bounding box center [108, 121] width 167 height 13
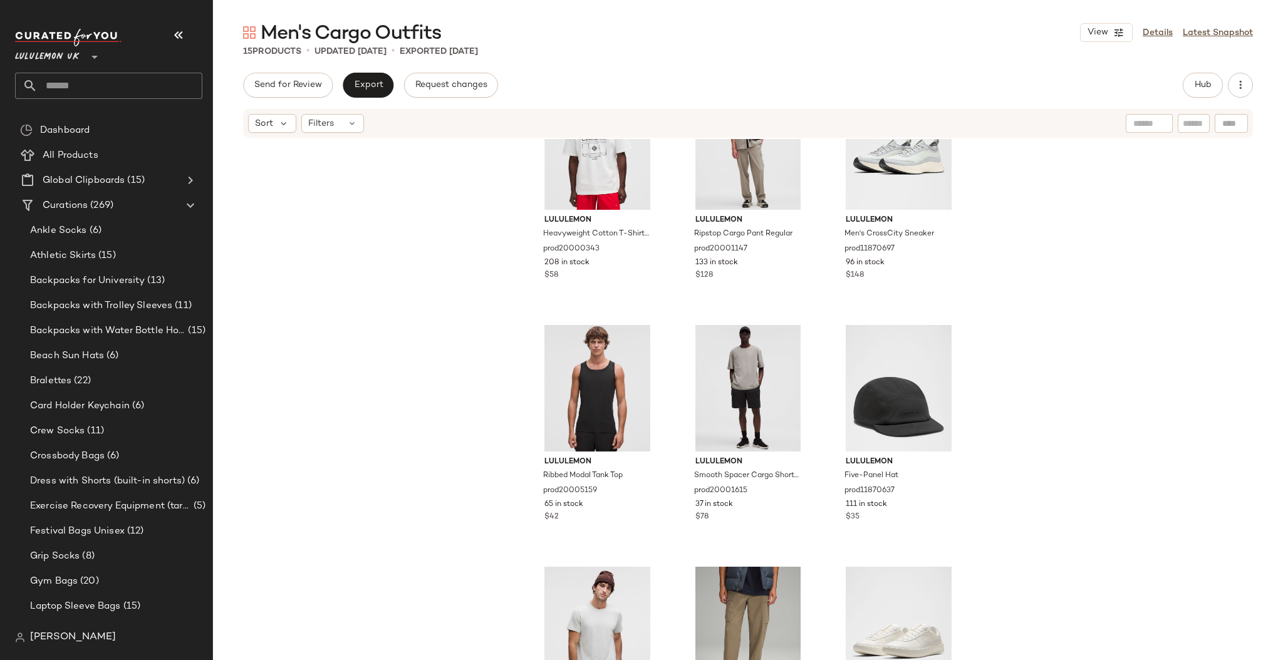
scroll to position [652, 0]
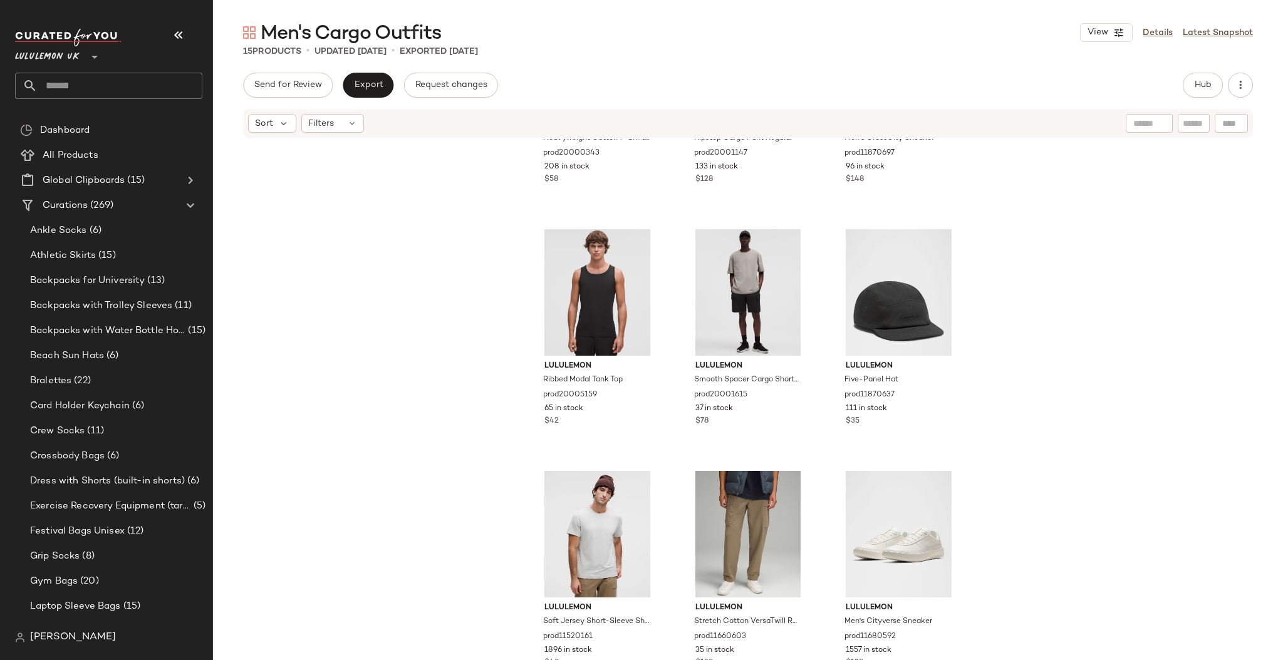
click at [93, 89] on input "text" at bounding box center [120, 86] width 165 height 26
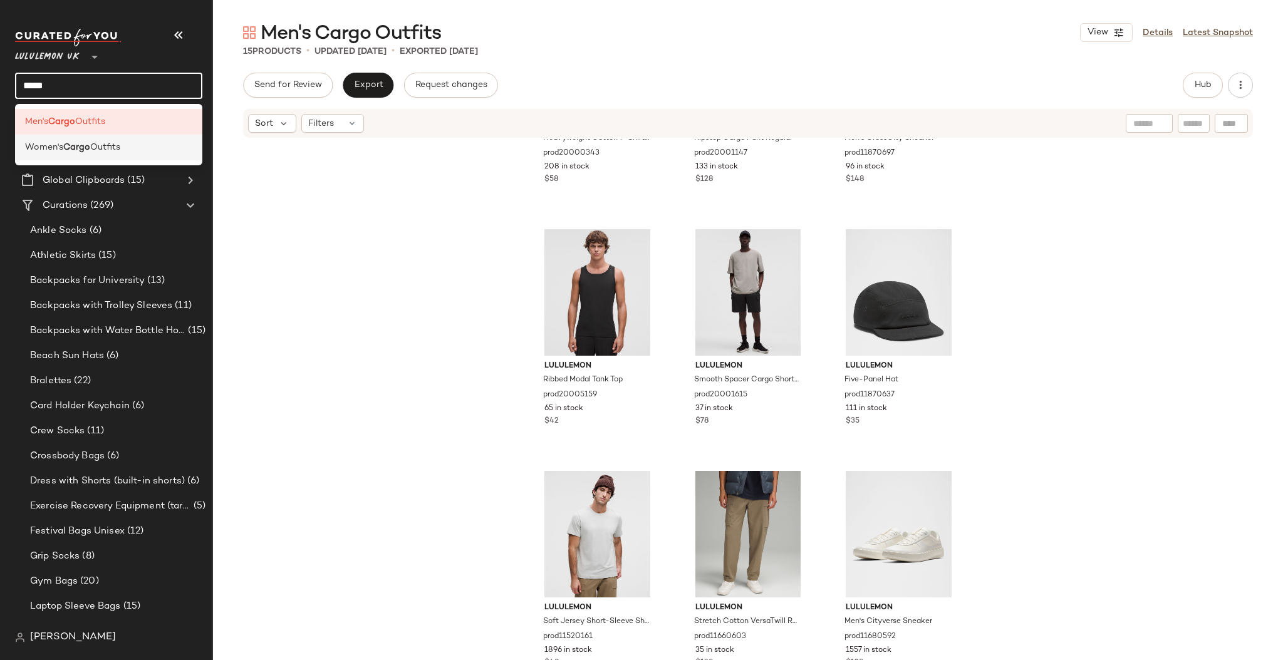
type input "*****"
click at [78, 142] on b "Cargo" at bounding box center [76, 147] width 27 height 13
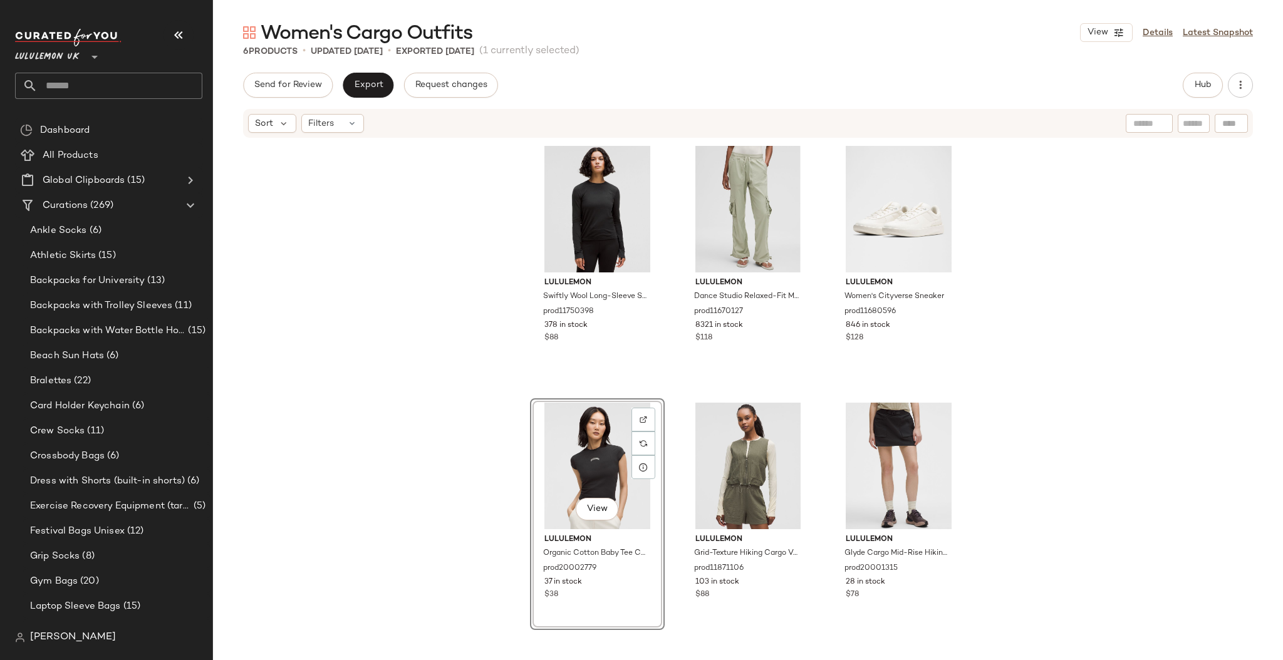
click at [1018, 306] on div "lululemon Swiftly Wool Long-Sleeve Shirt Waist Length prod11750398 378 in stock…" at bounding box center [748, 392] width 1070 height 506
click at [70, 84] on input "text" at bounding box center [120, 86] width 165 height 26
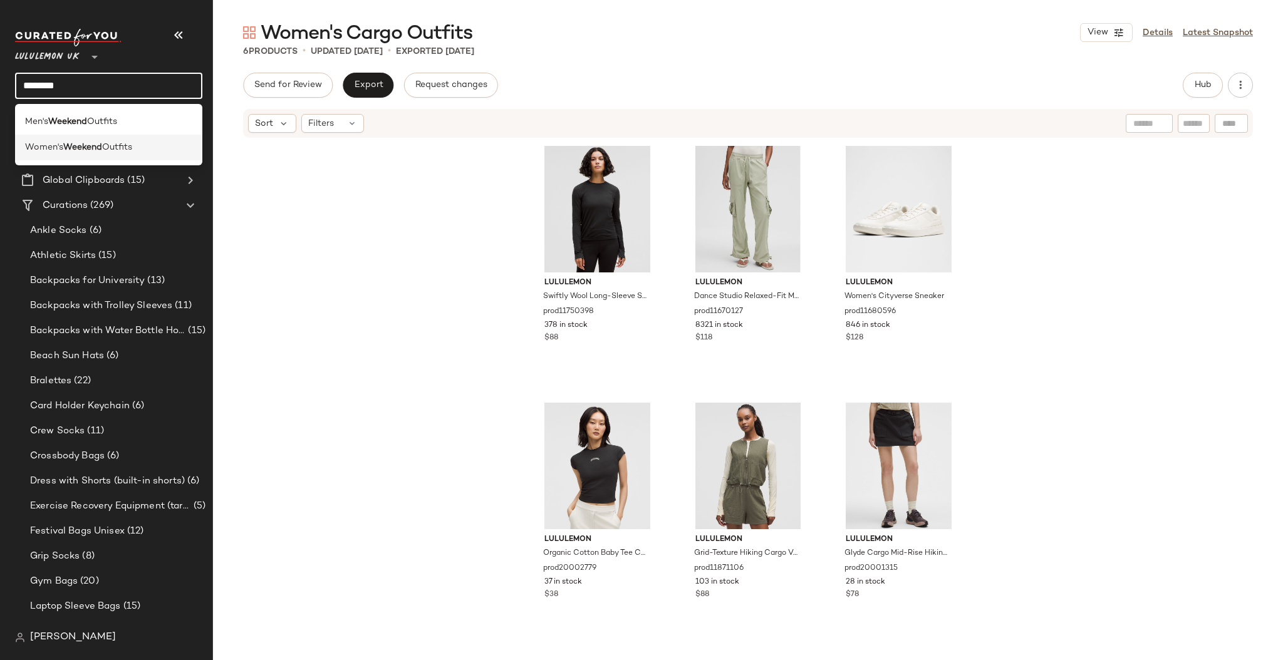
type input "*******"
click at [81, 138] on div "Women's Weekend Outfits" at bounding box center [108, 148] width 187 height 26
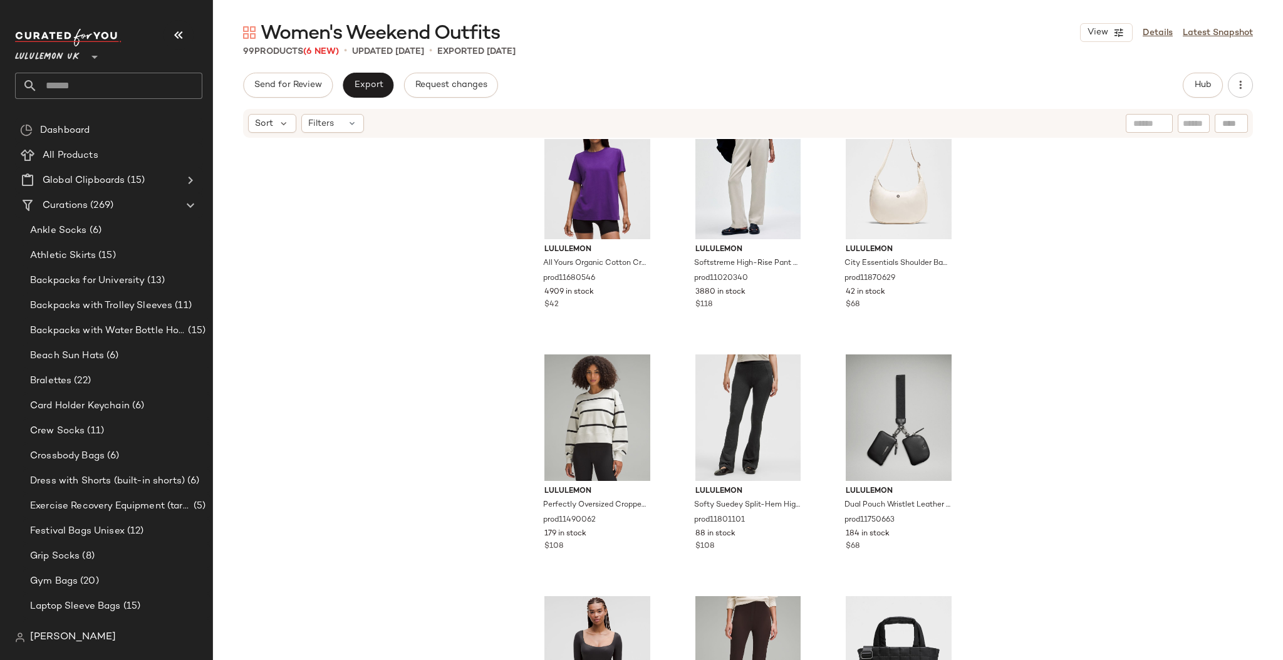
scroll to position [7425, 0]
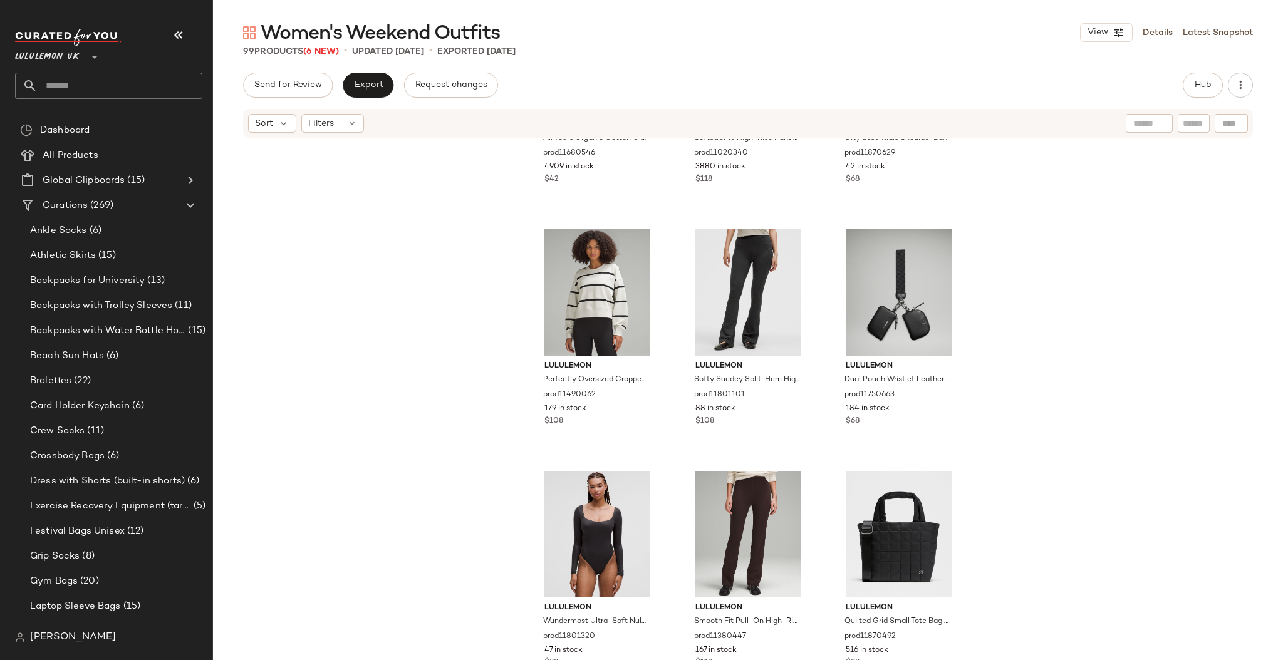
click at [119, 85] on input "text" at bounding box center [120, 86] width 165 height 26
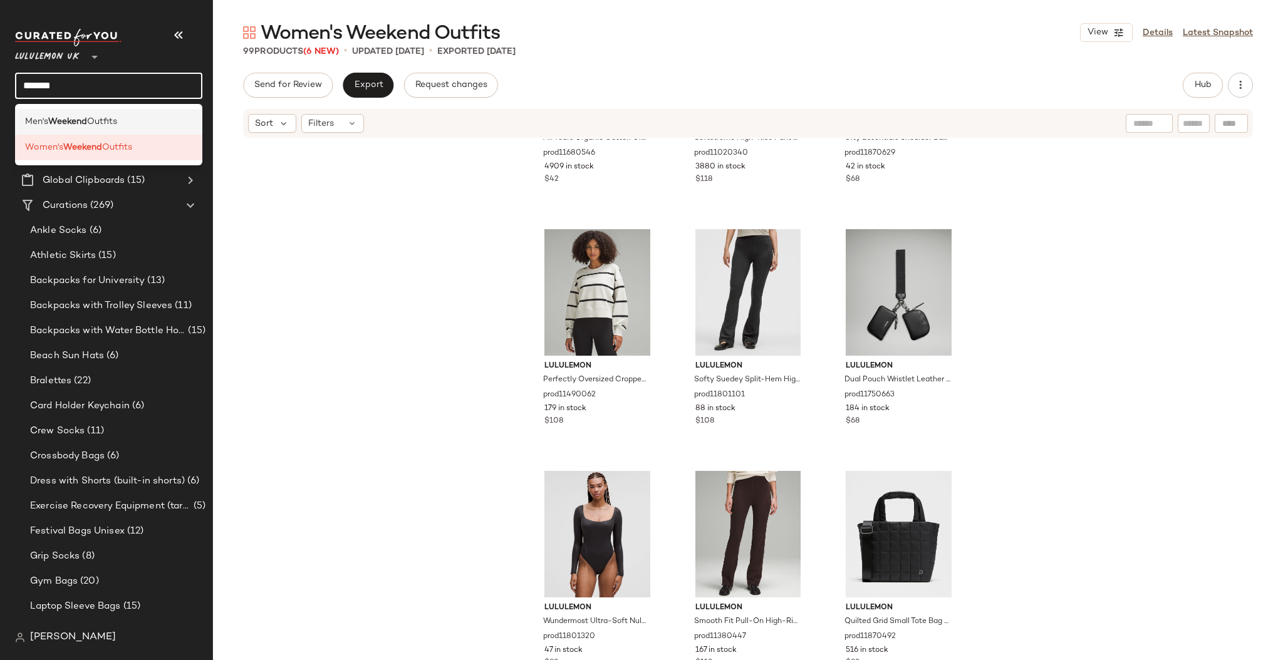
type input "*******"
click at [87, 118] on b "Weekend" at bounding box center [67, 121] width 39 height 13
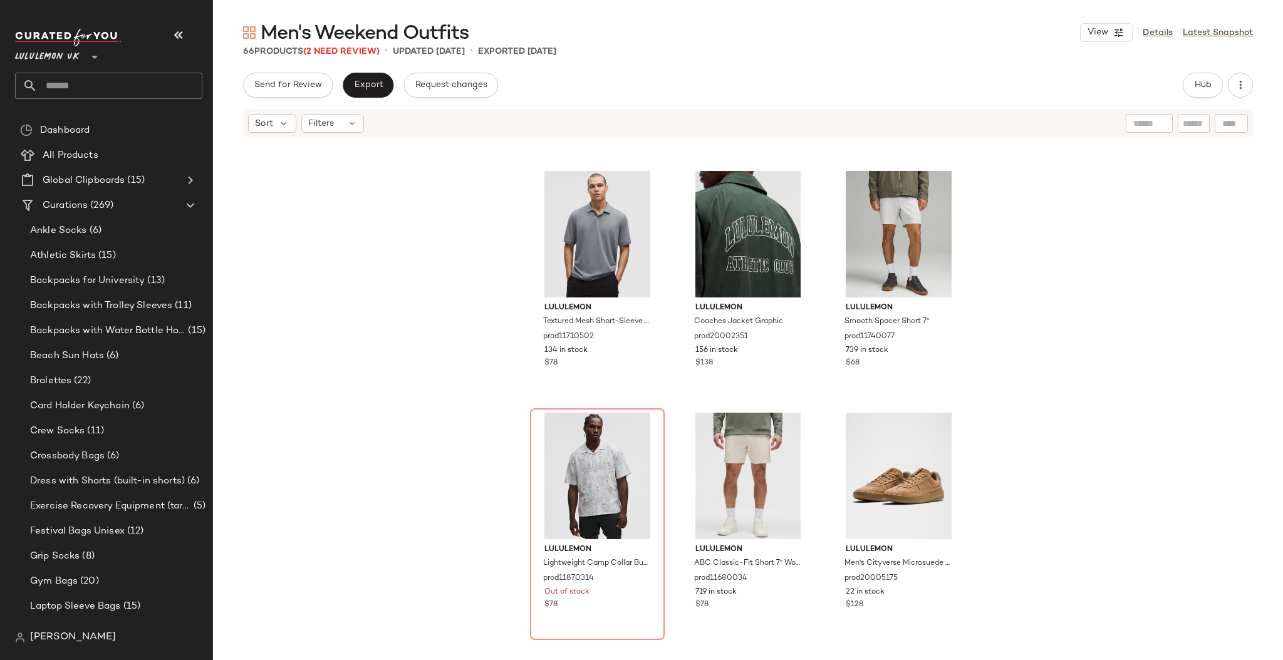
scroll to position [979, 0]
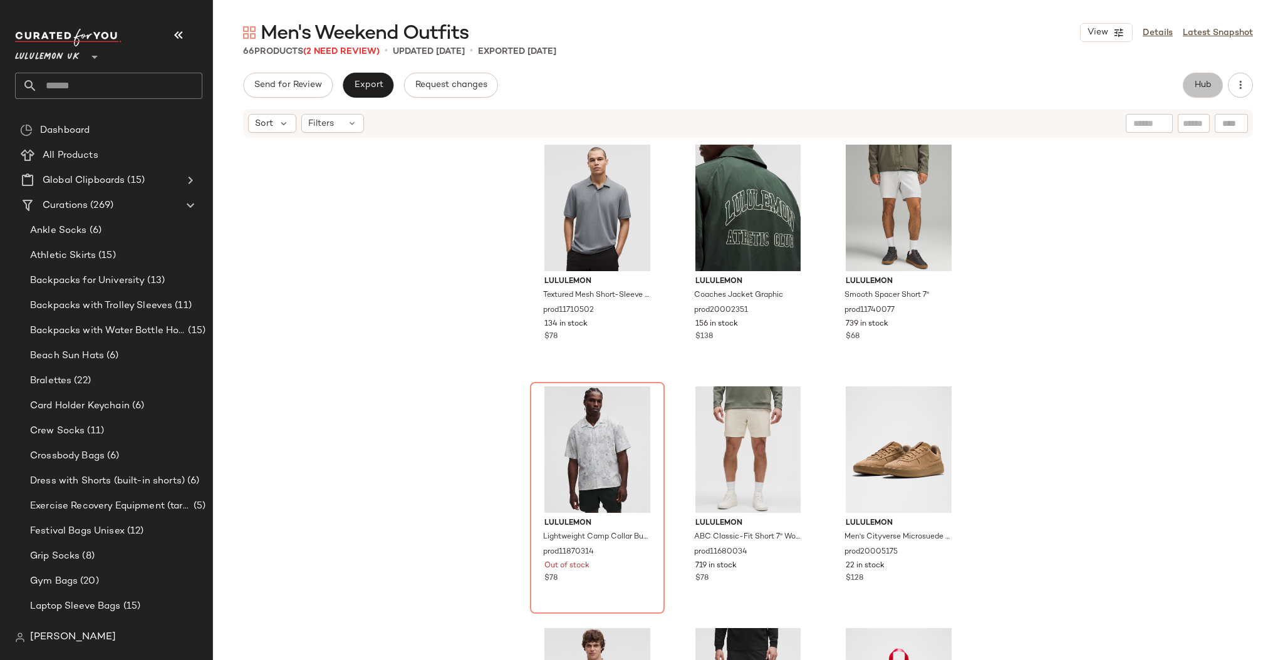
click at [1209, 86] on span "Hub" at bounding box center [1203, 85] width 18 height 10
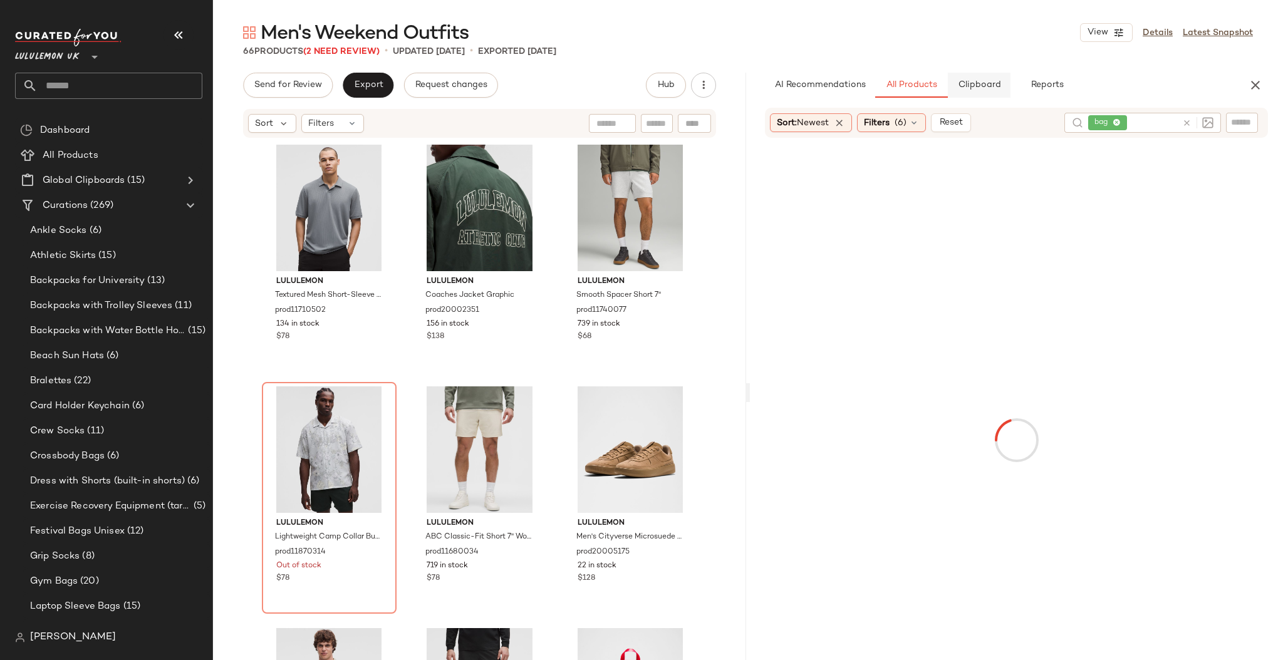
click at [994, 88] on span "Clipboard" at bounding box center [979, 85] width 43 height 10
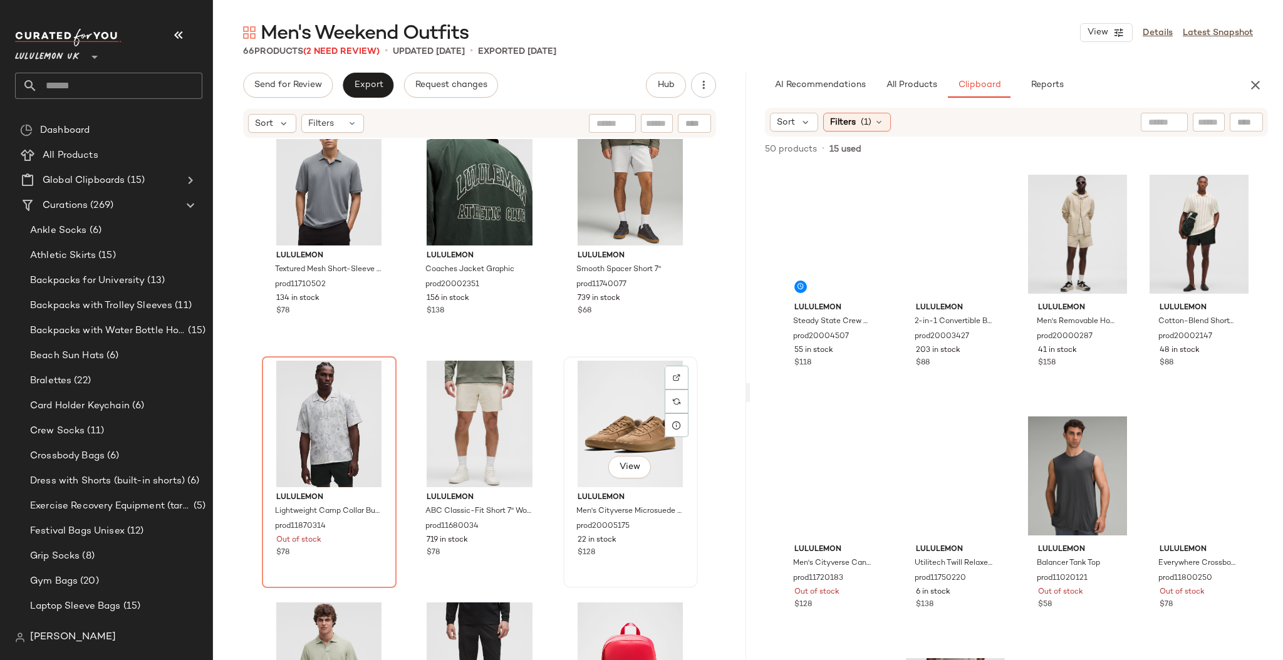
scroll to position [1010, 0]
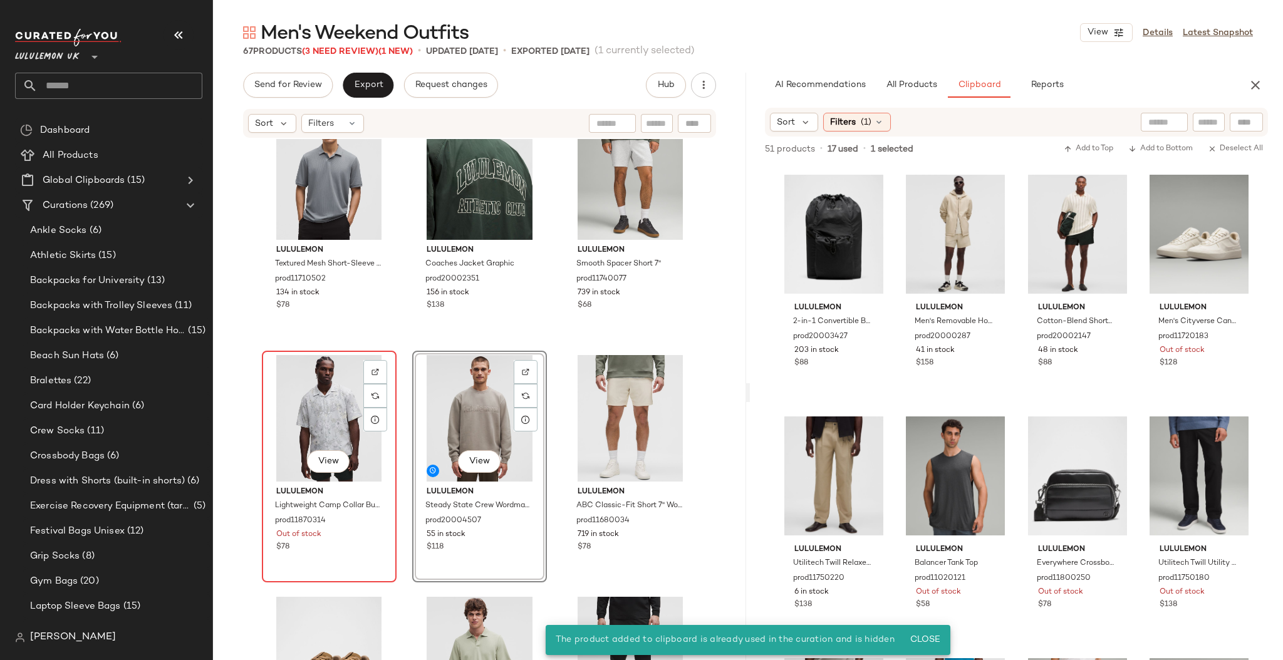
click at [327, 399] on div "View" at bounding box center [329, 418] width 126 height 127
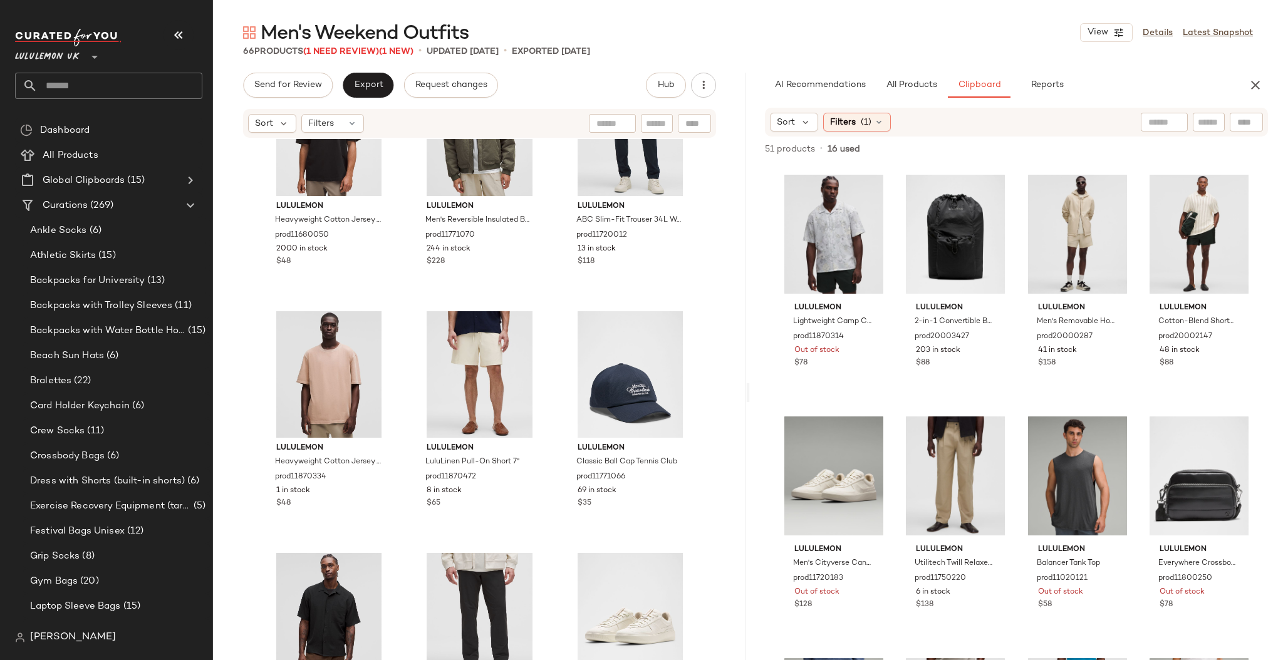
scroll to position [2514, 0]
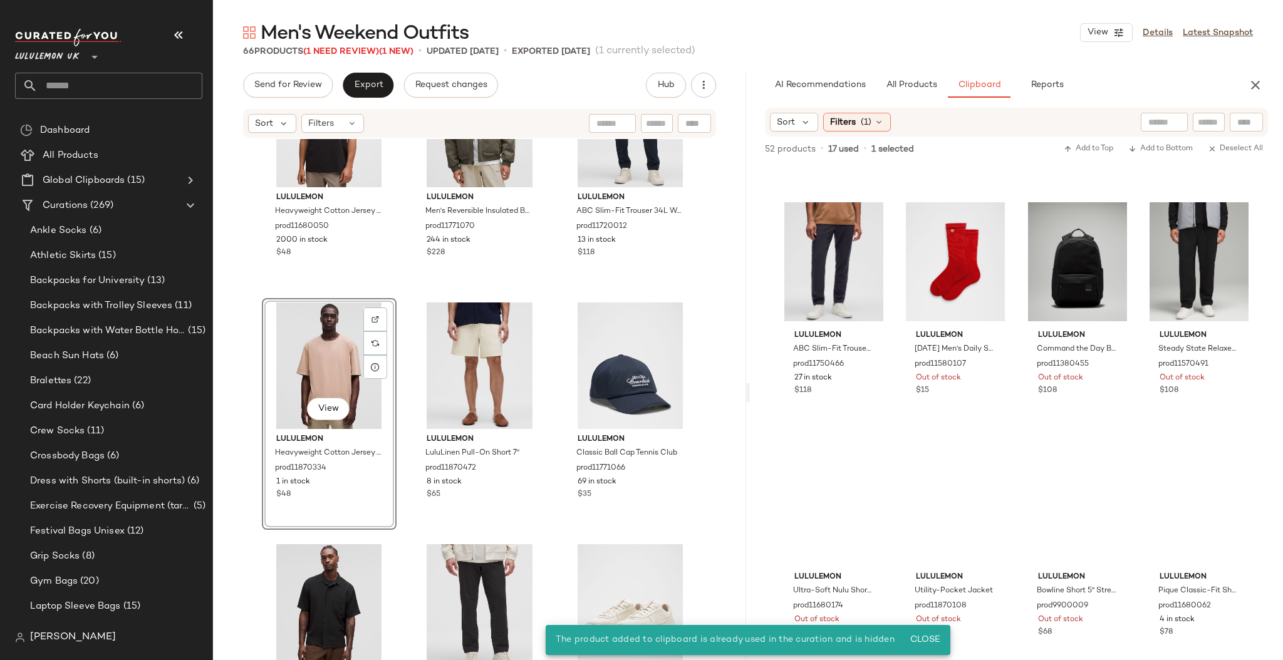
scroll to position [1630, 0]
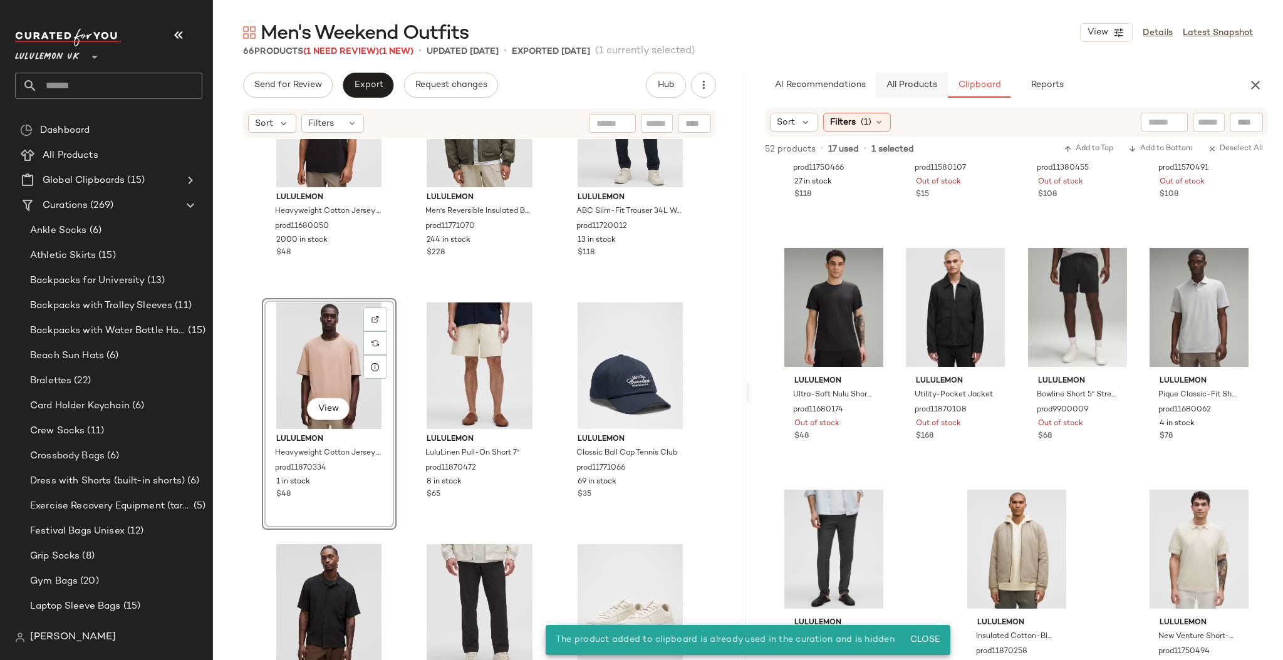
click at [913, 75] on button "All Products" at bounding box center [911, 85] width 73 height 25
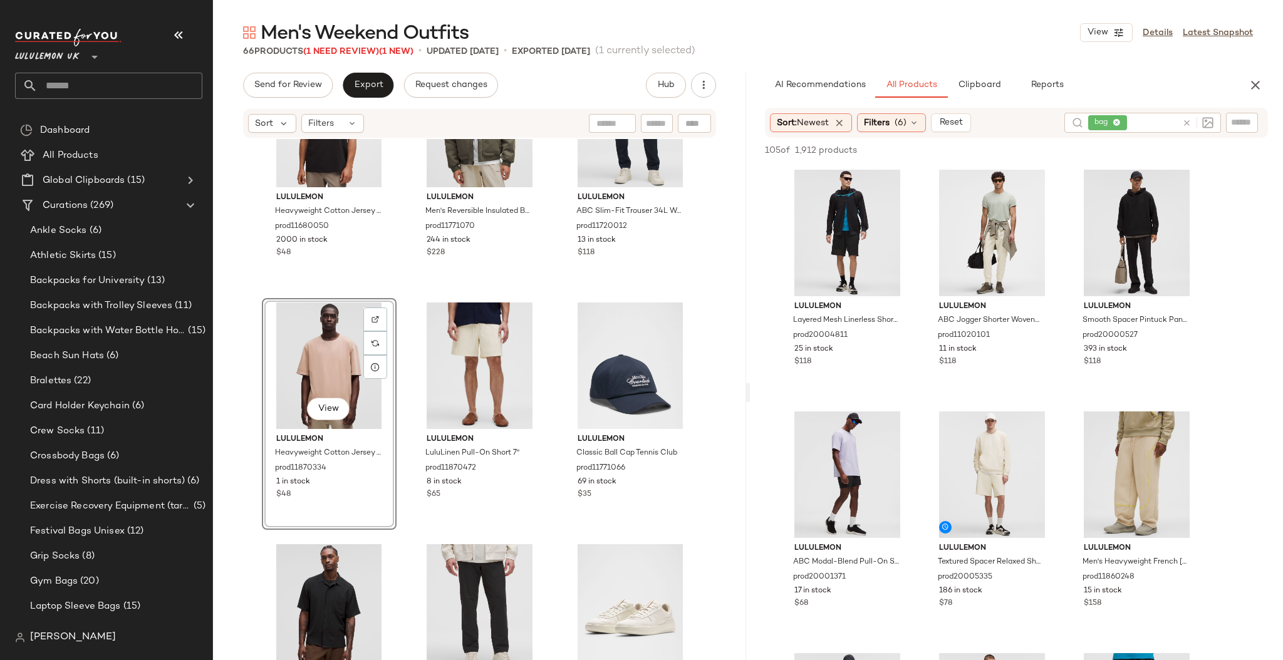
click at [1185, 122] on icon at bounding box center [1186, 122] width 9 height 9
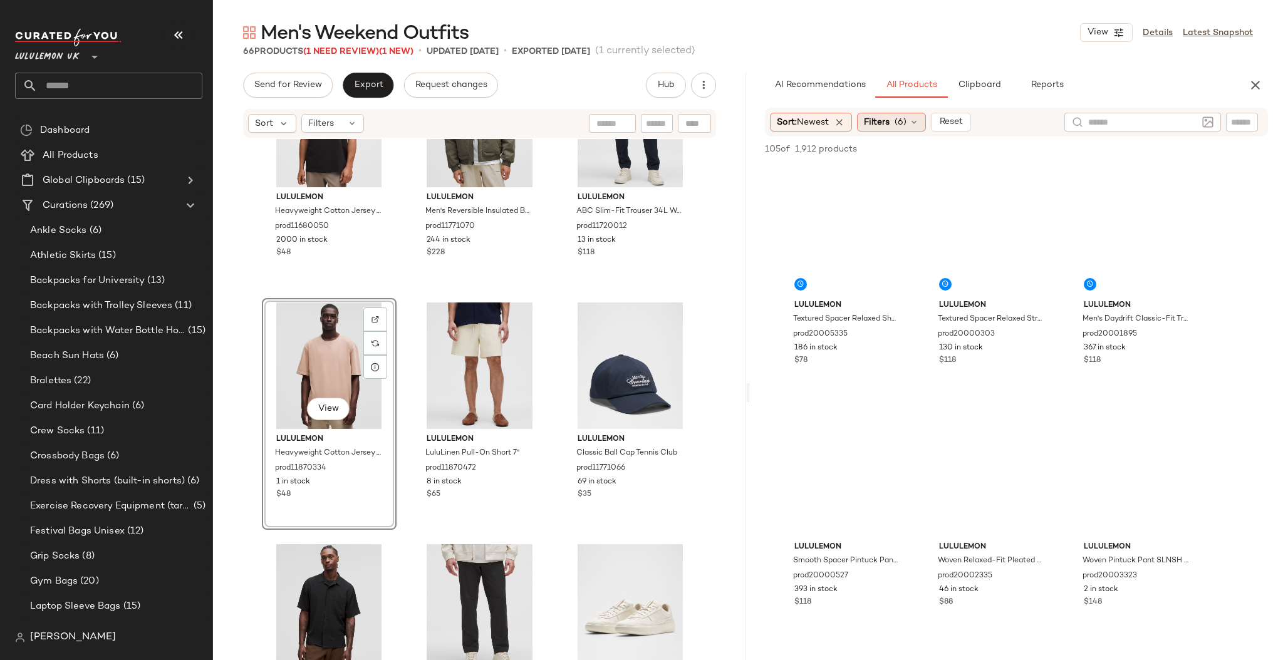
click at [907, 125] on span "(6)" at bounding box center [901, 122] width 12 height 13
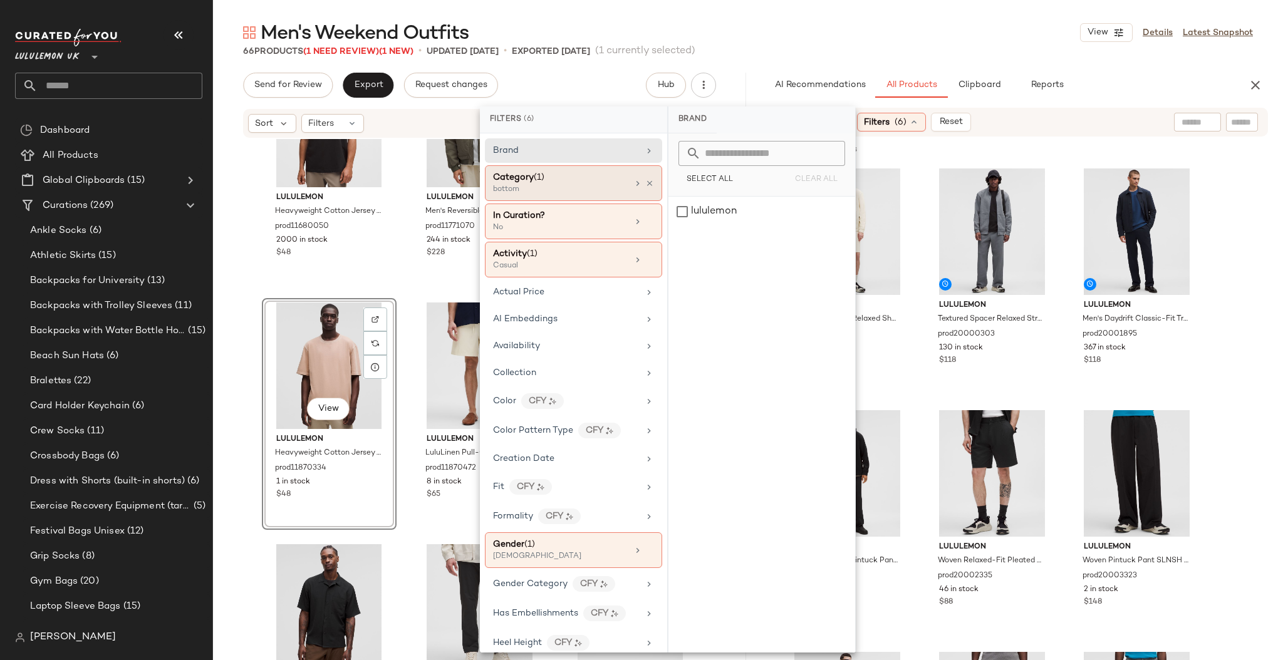
click at [590, 197] on div "Category (1) bottom" at bounding box center [573, 183] width 177 height 36
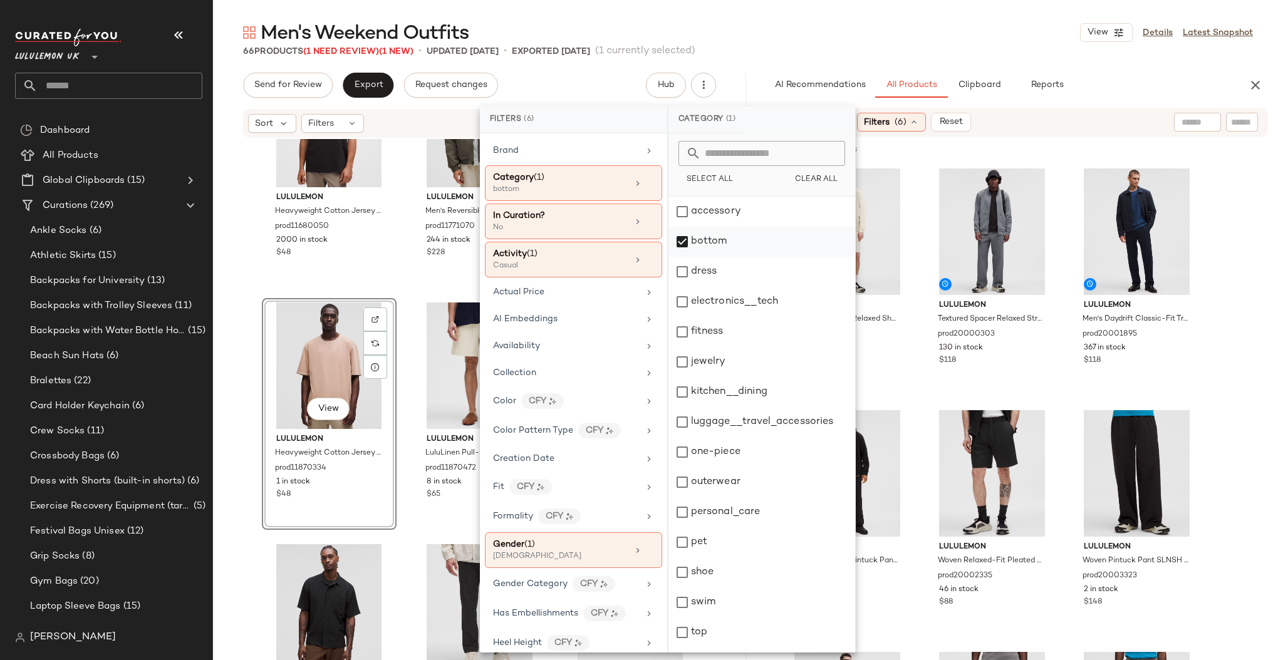
click at [711, 254] on div "bottom" at bounding box center [762, 242] width 187 height 30
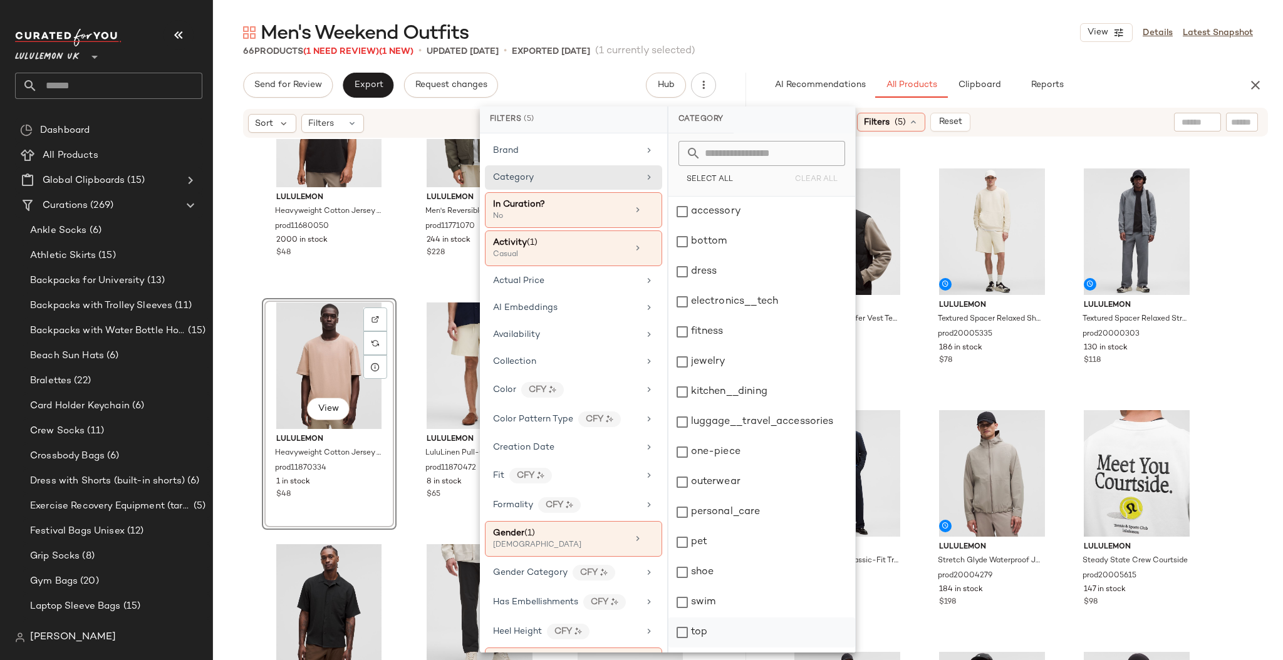
click at [706, 635] on div "top" at bounding box center [762, 633] width 187 height 30
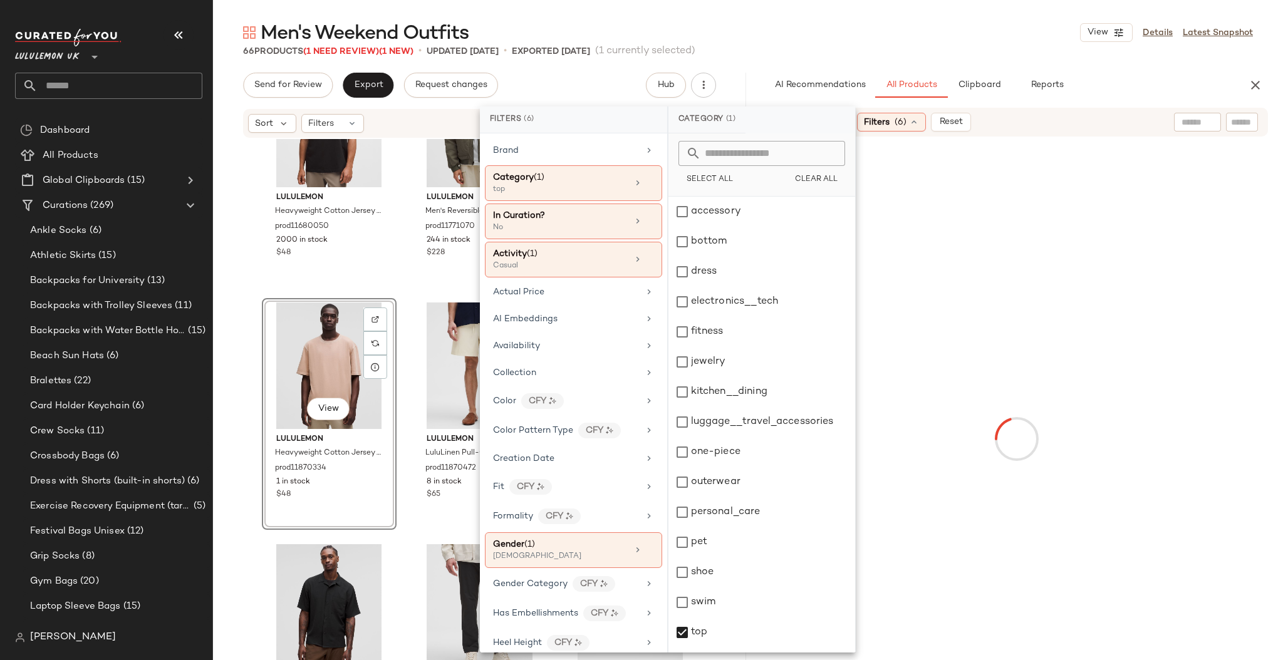
click at [969, 28] on div "Men's Weekend Outfits View Details Latest Snapshot" at bounding box center [748, 32] width 1070 height 25
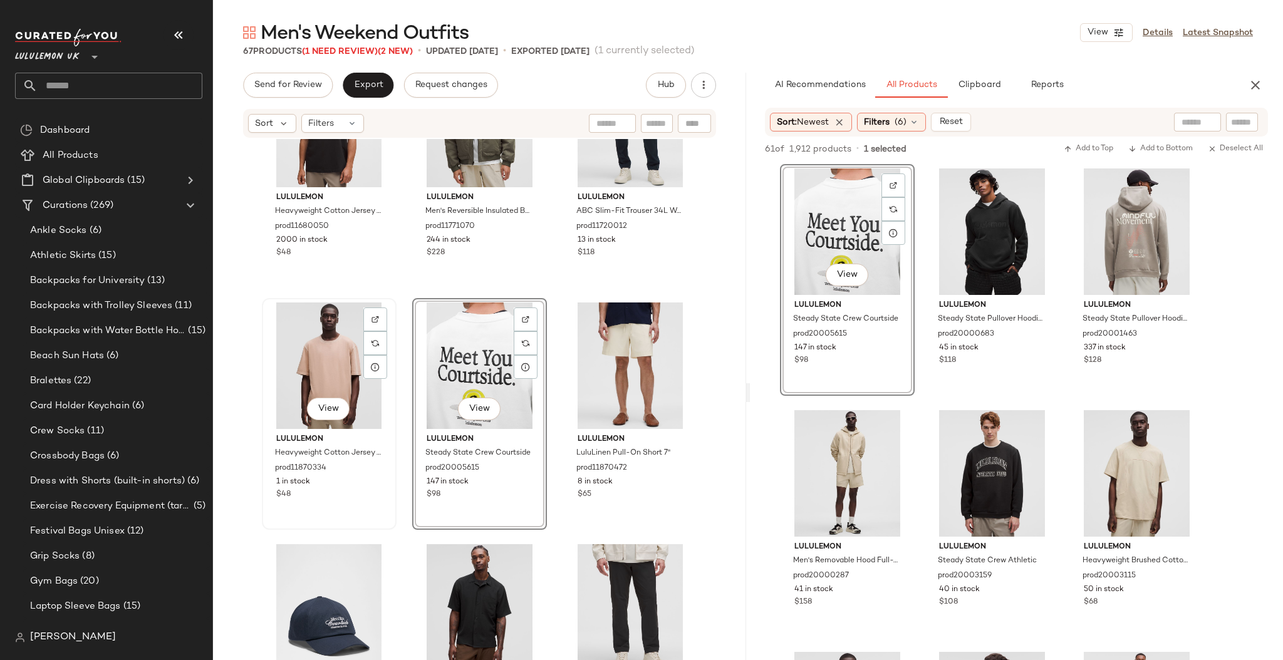
click at [330, 380] on div "View" at bounding box center [329, 366] width 126 height 127
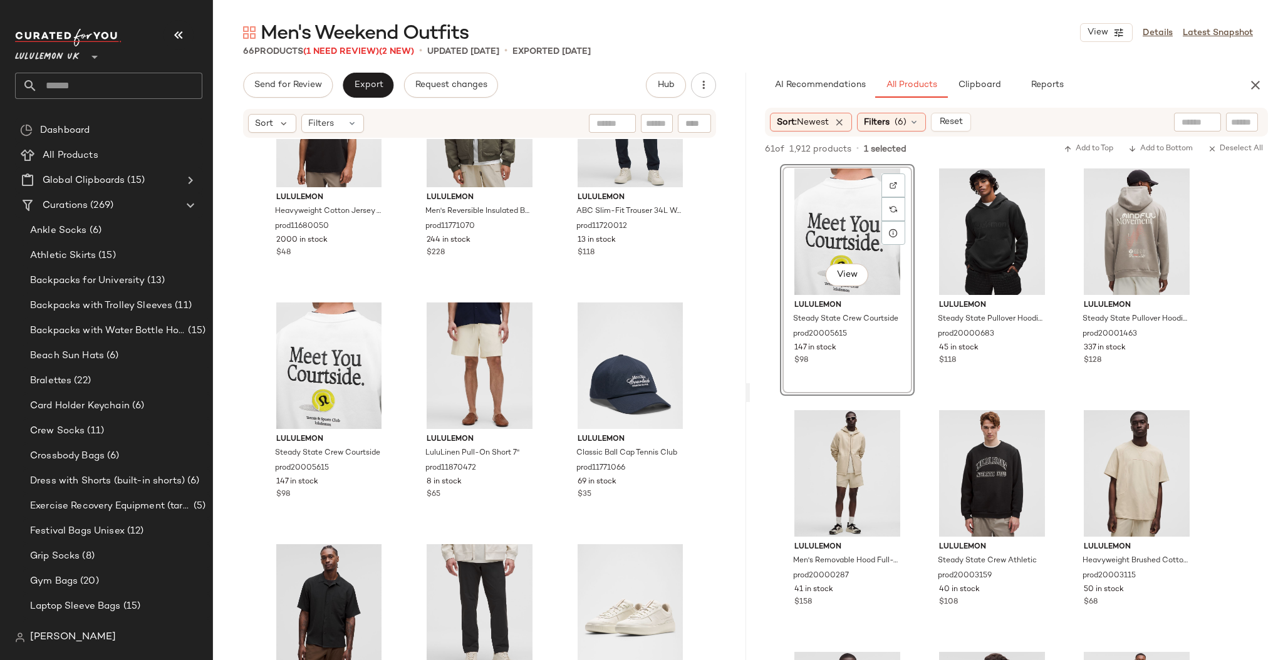
click at [892, 132] on div "Sort: Newest Filters (6) Reset" at bounding box center [1016, 122] width 503 height 29
click at [890, 125] on span "Filters" at bounding box center [877, 122] width 26 height 13
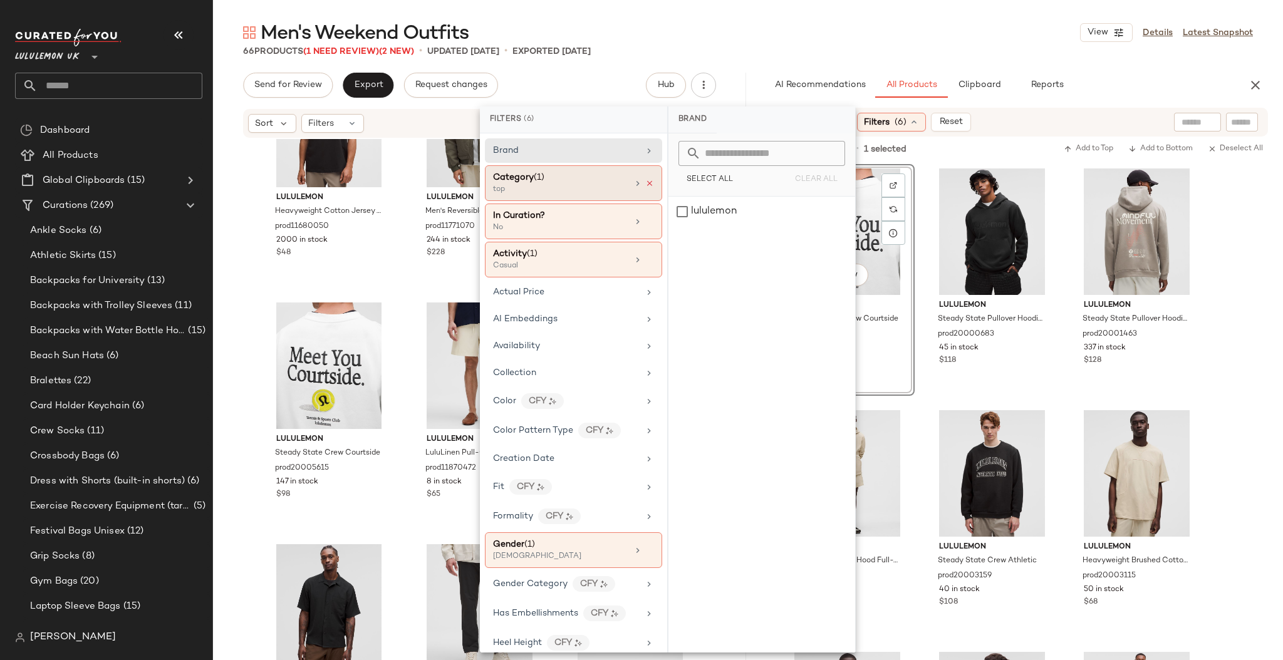
click at [645, 187] on icon at bounding box center [649, 183] width 9 height 9
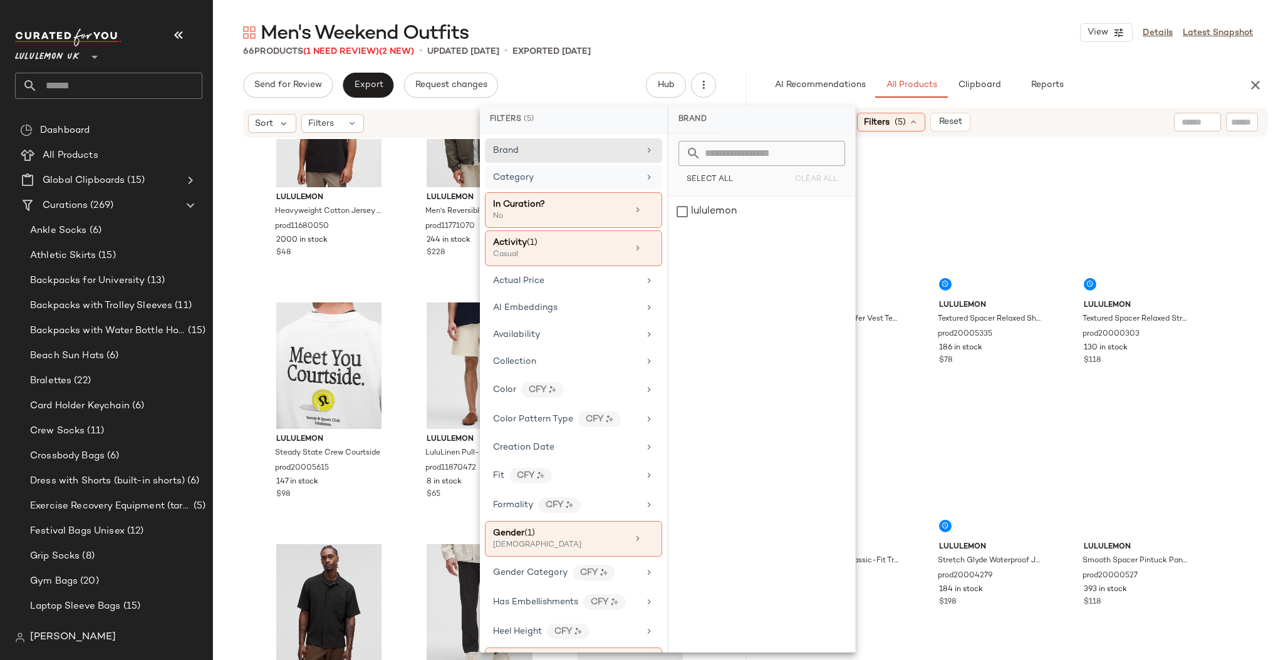
click at [818, 71] on div "Men's Weekend Outfits View Details Latest Snapshot 66 Products (1 Need Review) …" at bounding box center [748, 340] width 1070 height 640
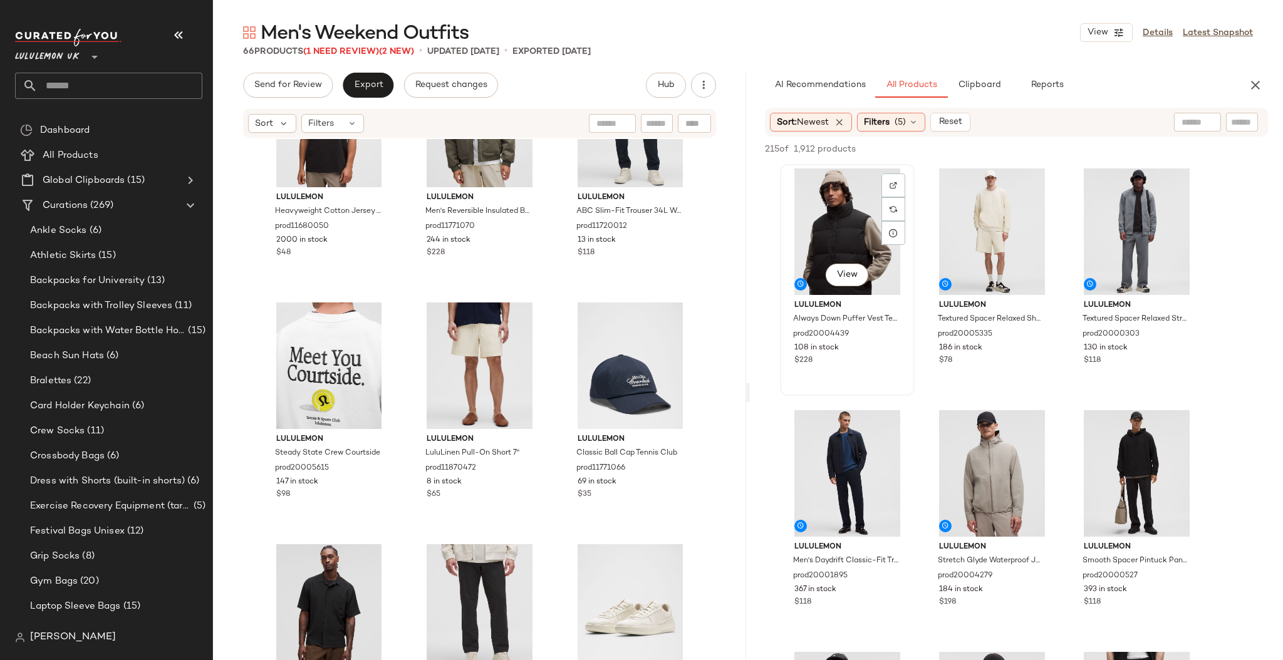
click at [907, 194] on div "View" at bounding box center [848, 232] width 126 height 127
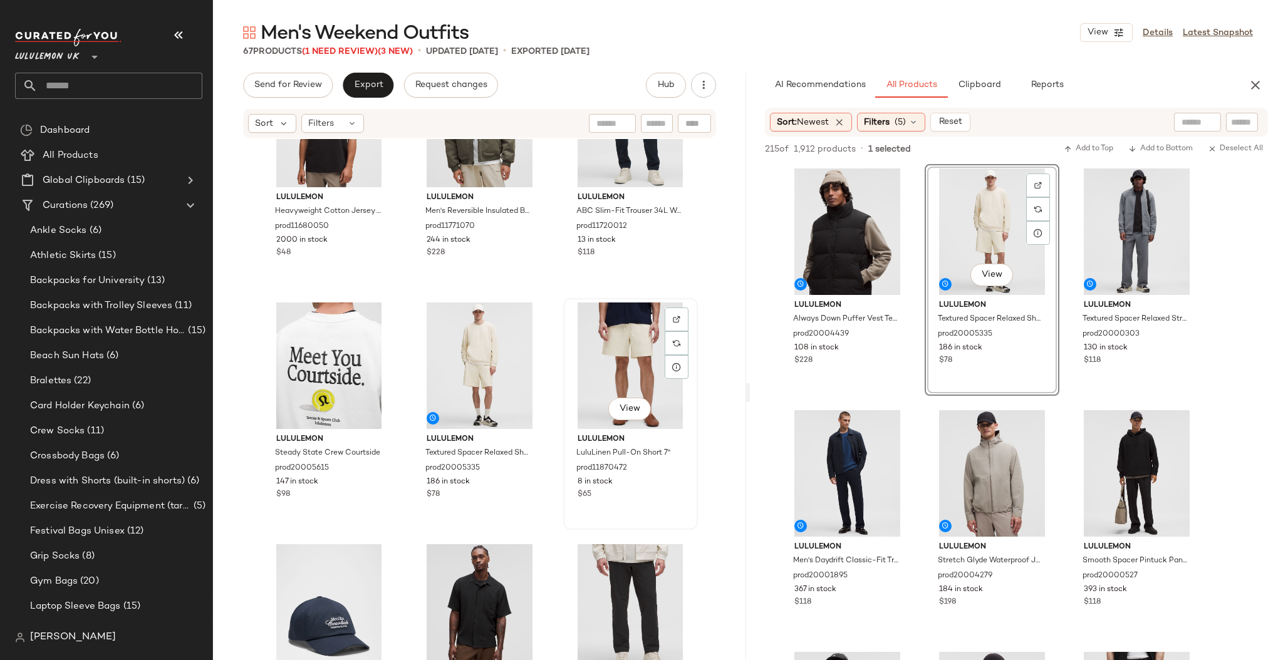
click at [615, 352] on div "View" at bounding box center [631, 366] width 126 height 127
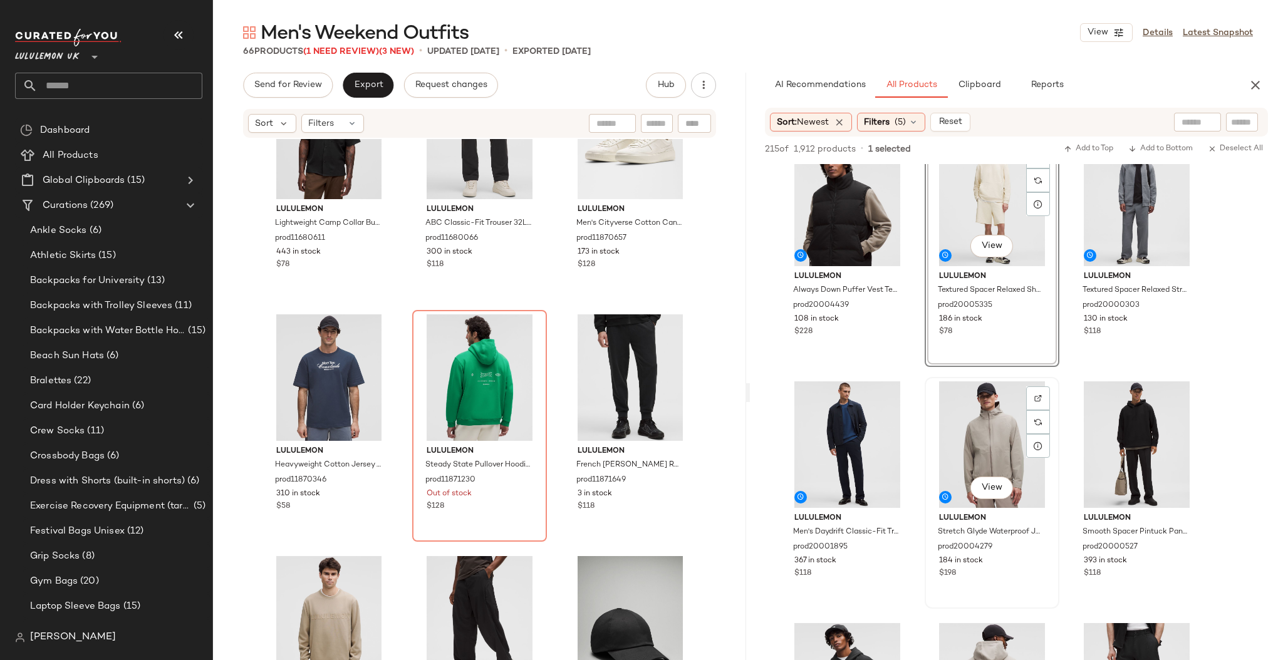
scroll to position [30, 0]
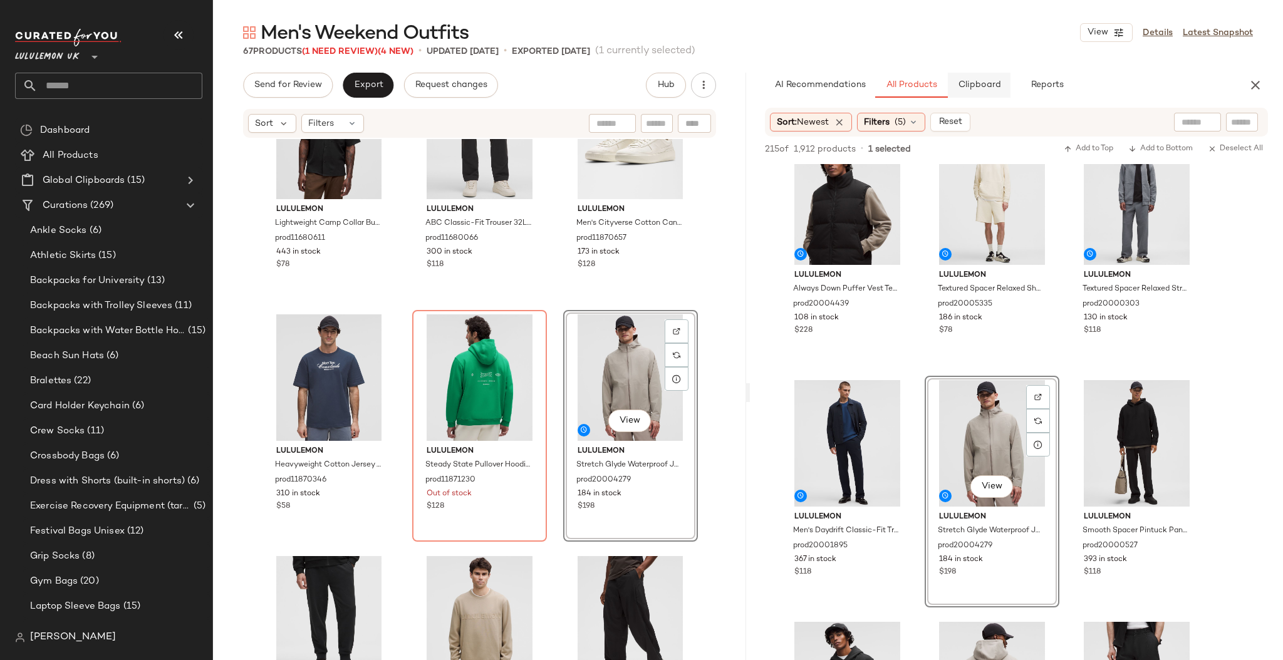
click at [970, 81] on span "Clipboard" at bounding box center [979, 85] width 43 height 10
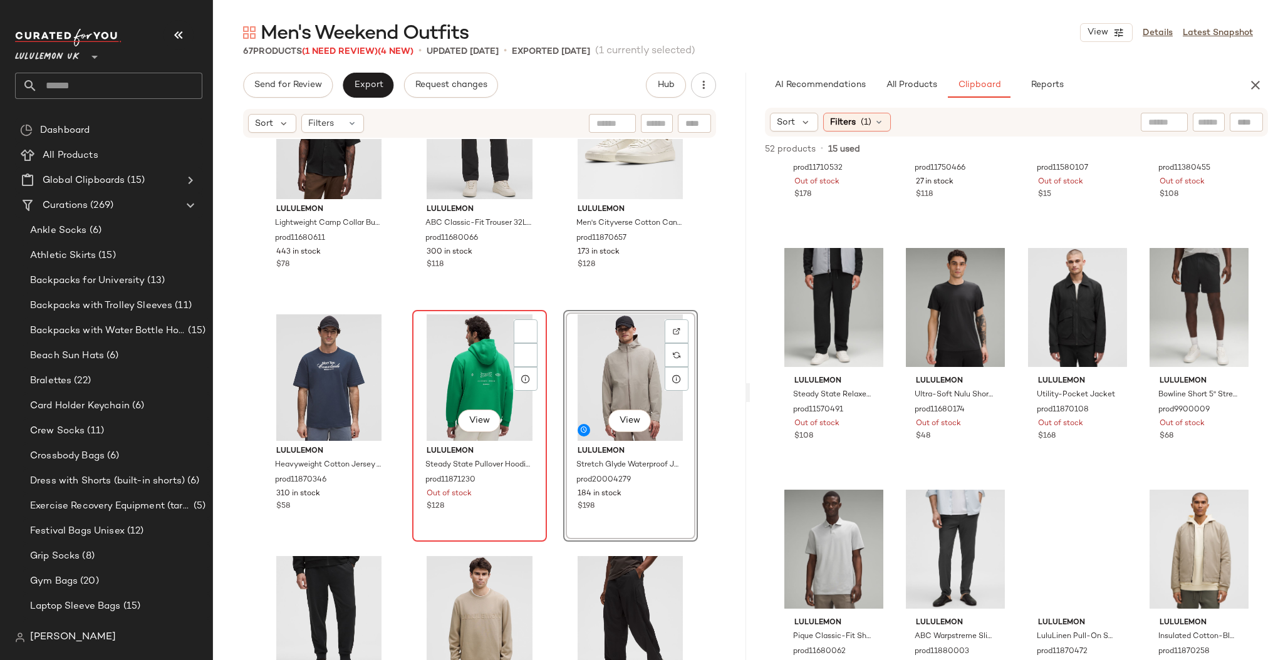
click at [496, 355] on div "View" at bounding box center [480, 378] width 126 height 127
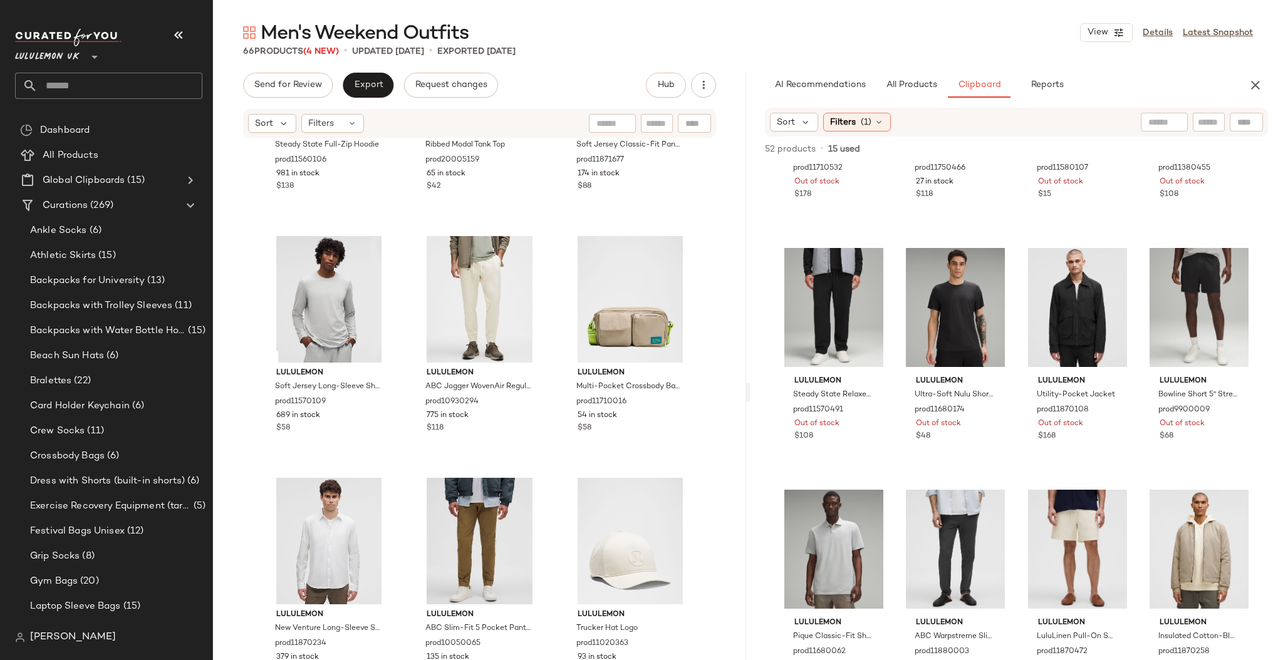
scroll to position [4764, 0]
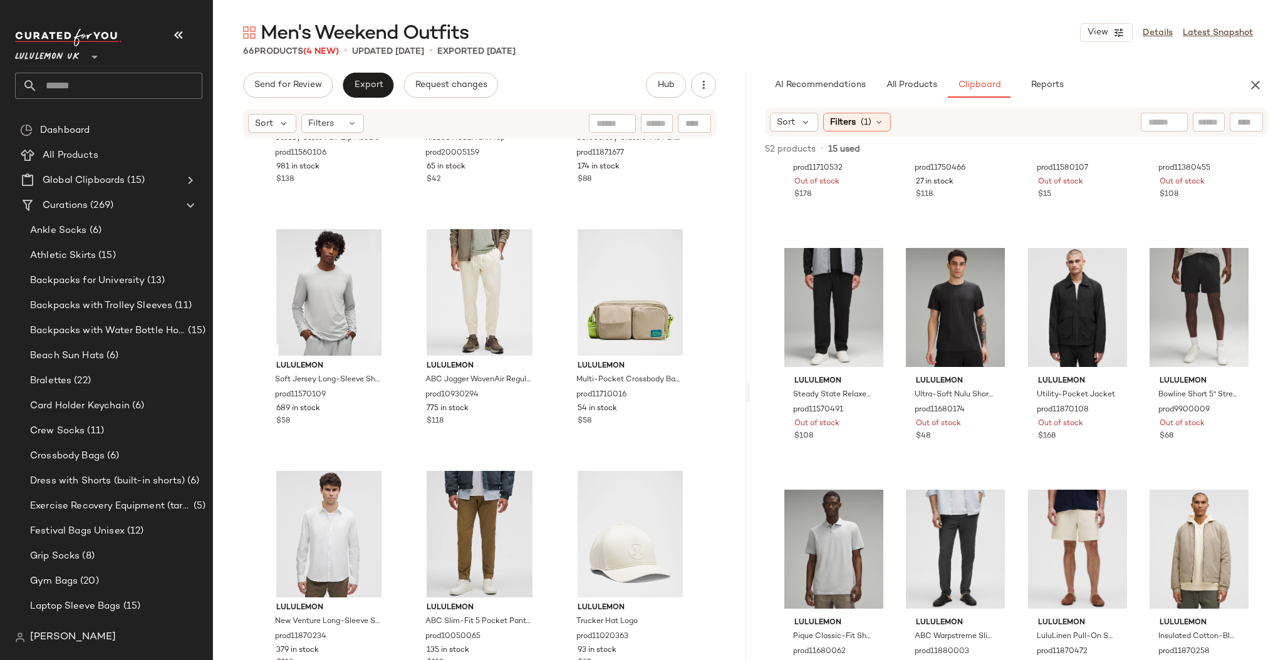
click at [91, 79] on input "text" at bounding box center [120, 86] width 165 height 26
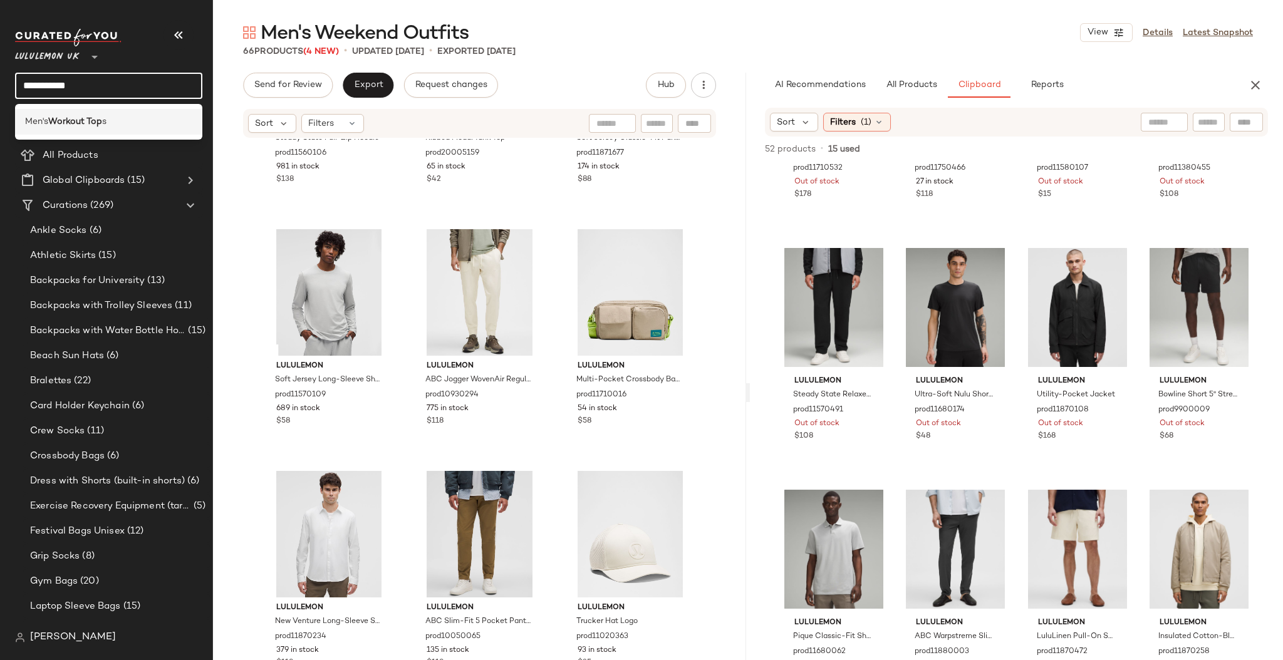
type input "**********"
click at [91, 116] on b "Workout Top" at bounding box center [75, 121] width 54 height 13
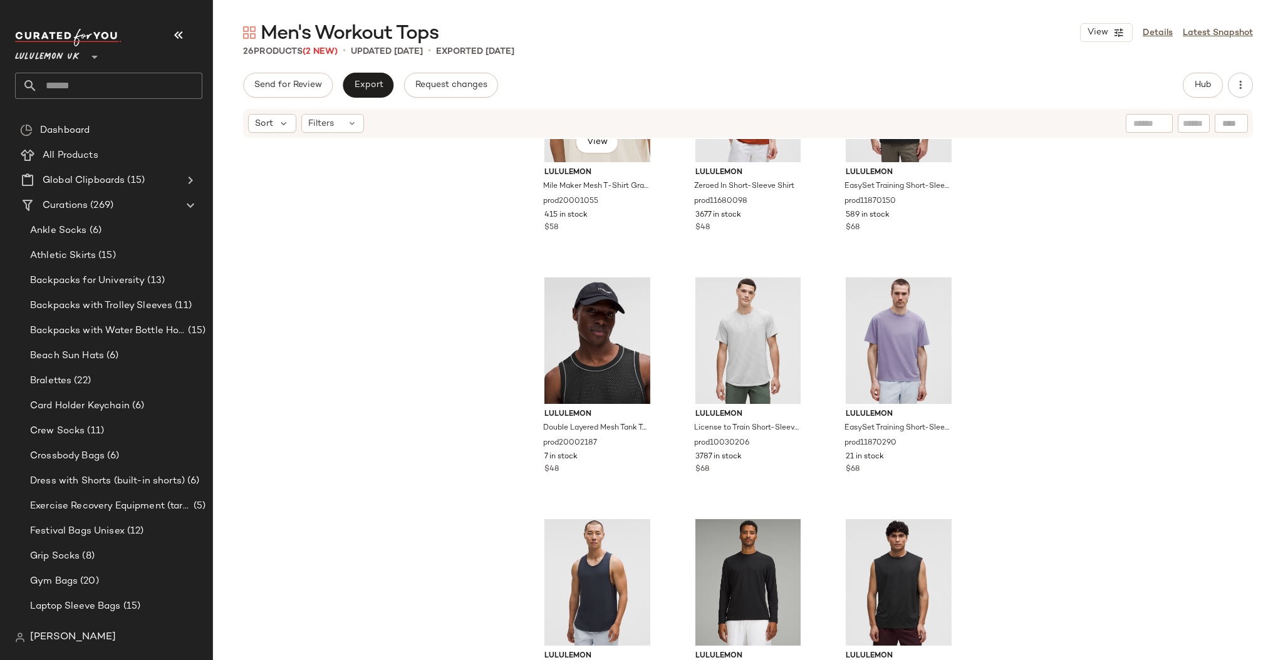
scroll to position [615, 0]
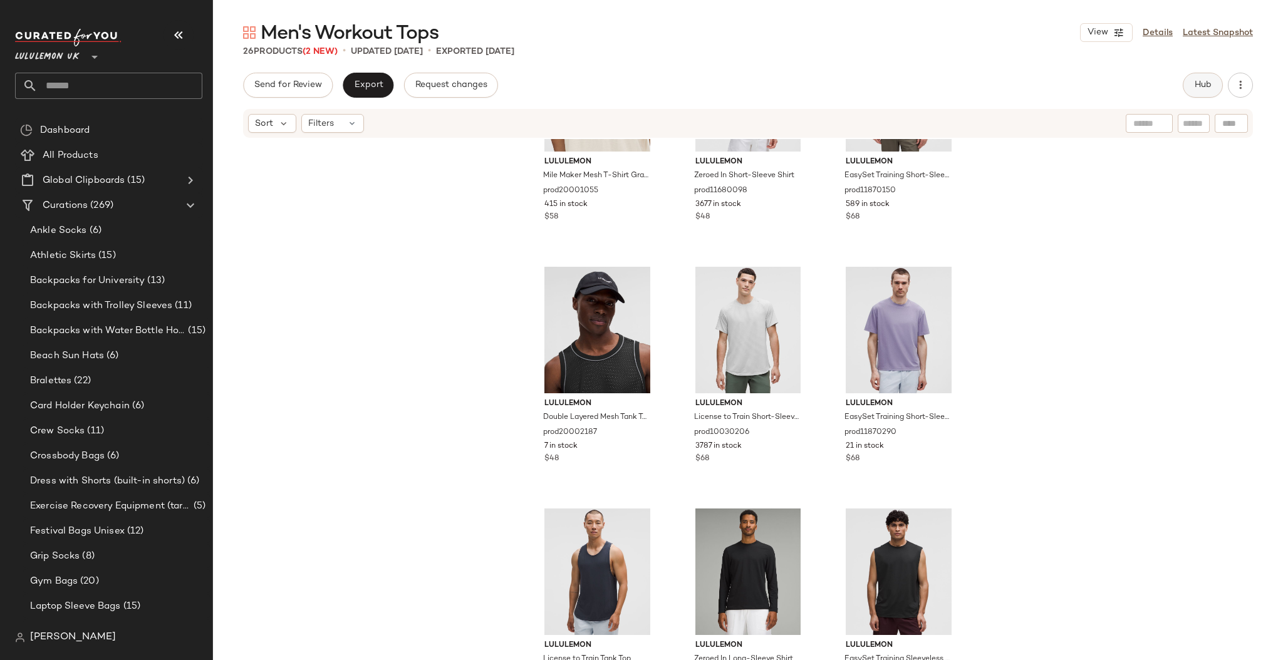
click at [1203, 77] on button "Hub" at bounding box center [1203, 85] width 40 height 25
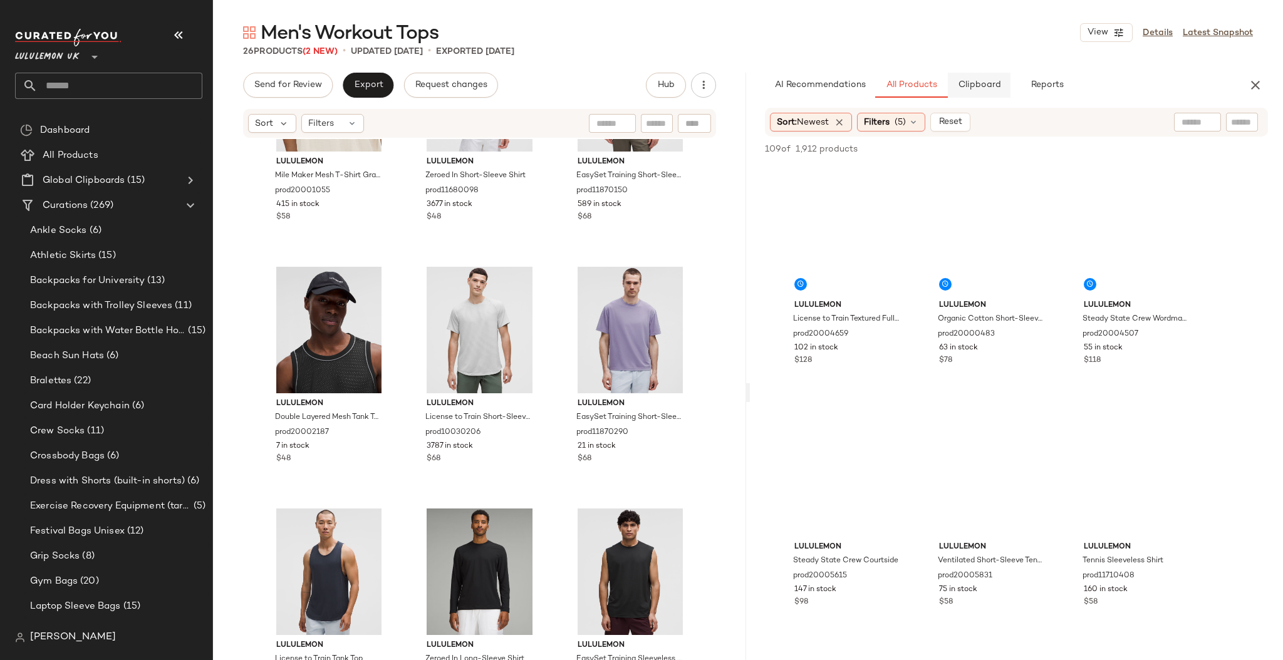
click at [962, 88] on span "Clipboard" at bounding box center [979, 85] width 43 height 10
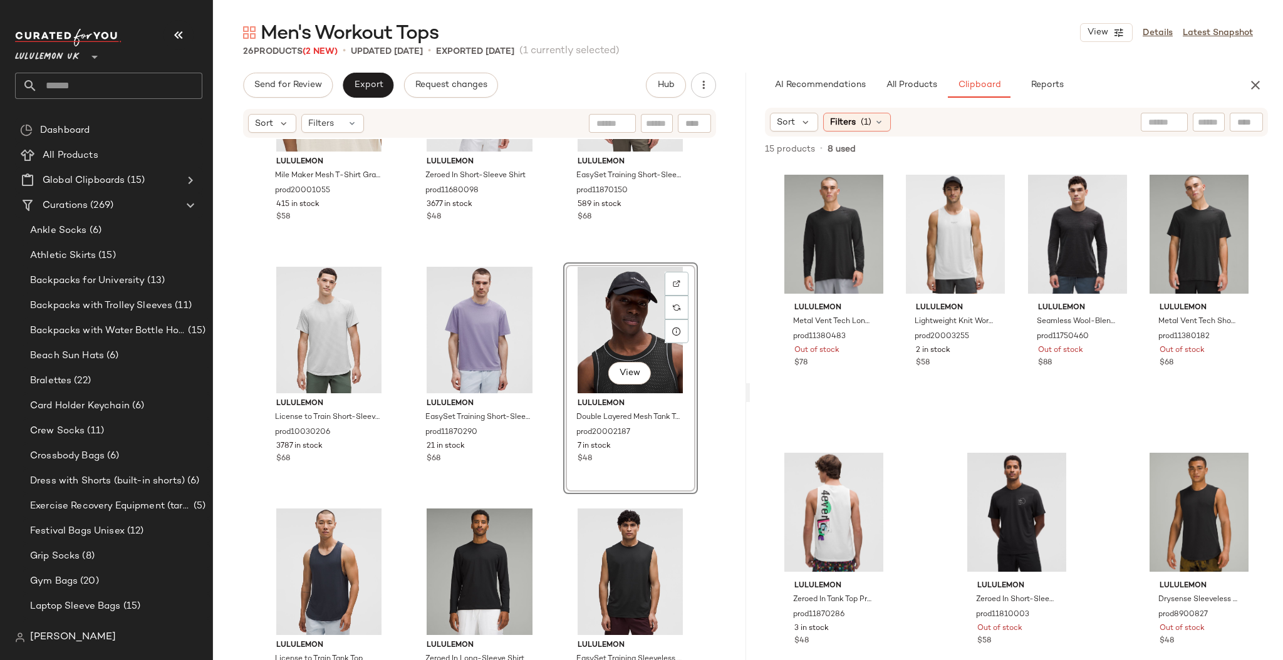
click at [613, 303] on div "View" at bounding box center [631, 330] width 126 height 127
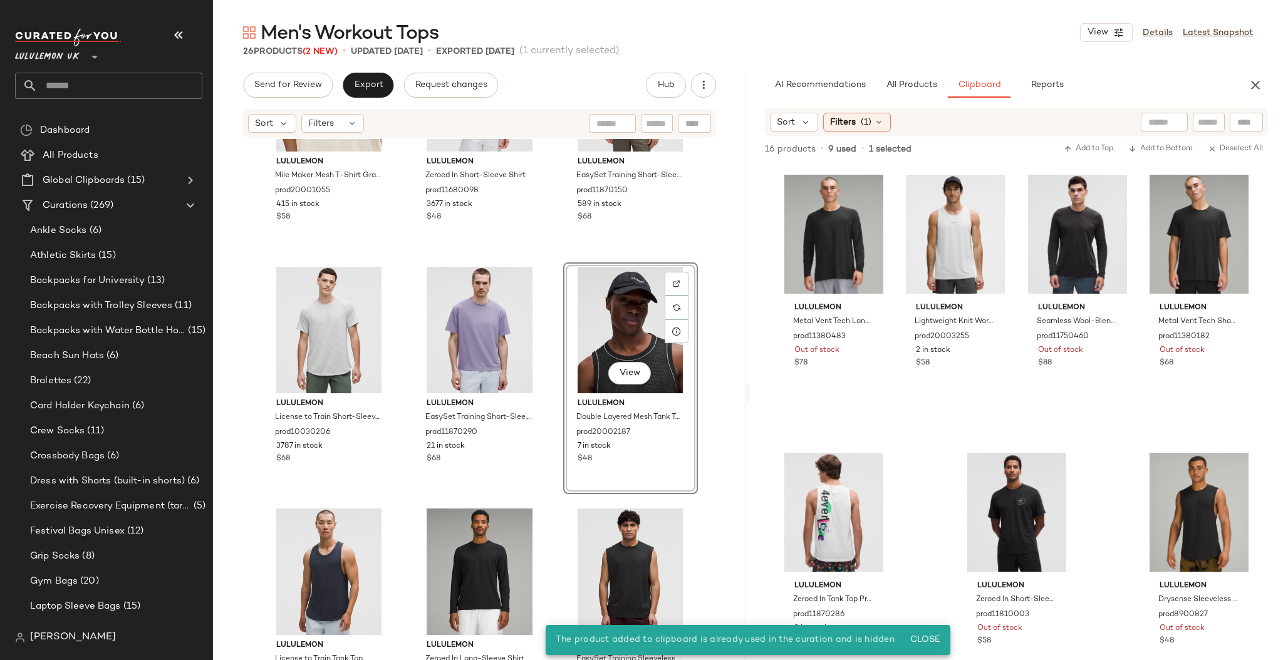
click at [724, 261] on div "lululemon Mile Maker Mesh T-Shirt Graphic prod20001055 415 in stock $58 lululem…" at bounding box center [479, 418] width 533 height 559
click at [634, 290] on div "View" at bounding box center [631, 330] width 126 height 127
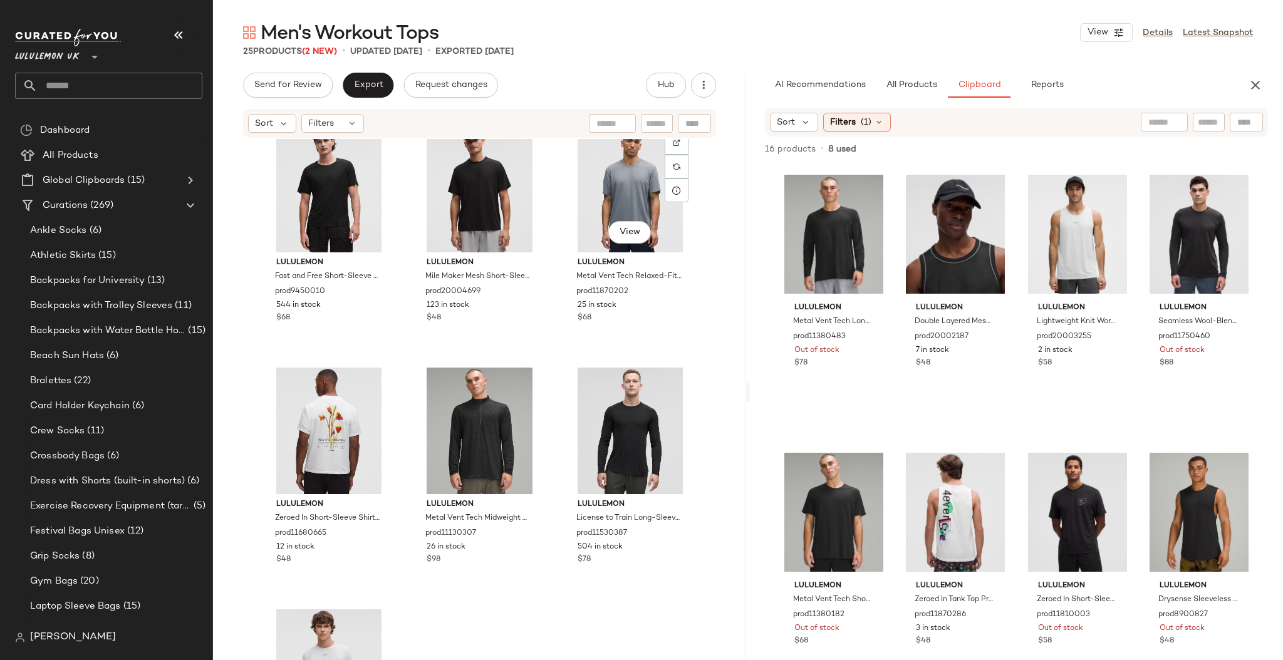
scroll to position [1620, 0]
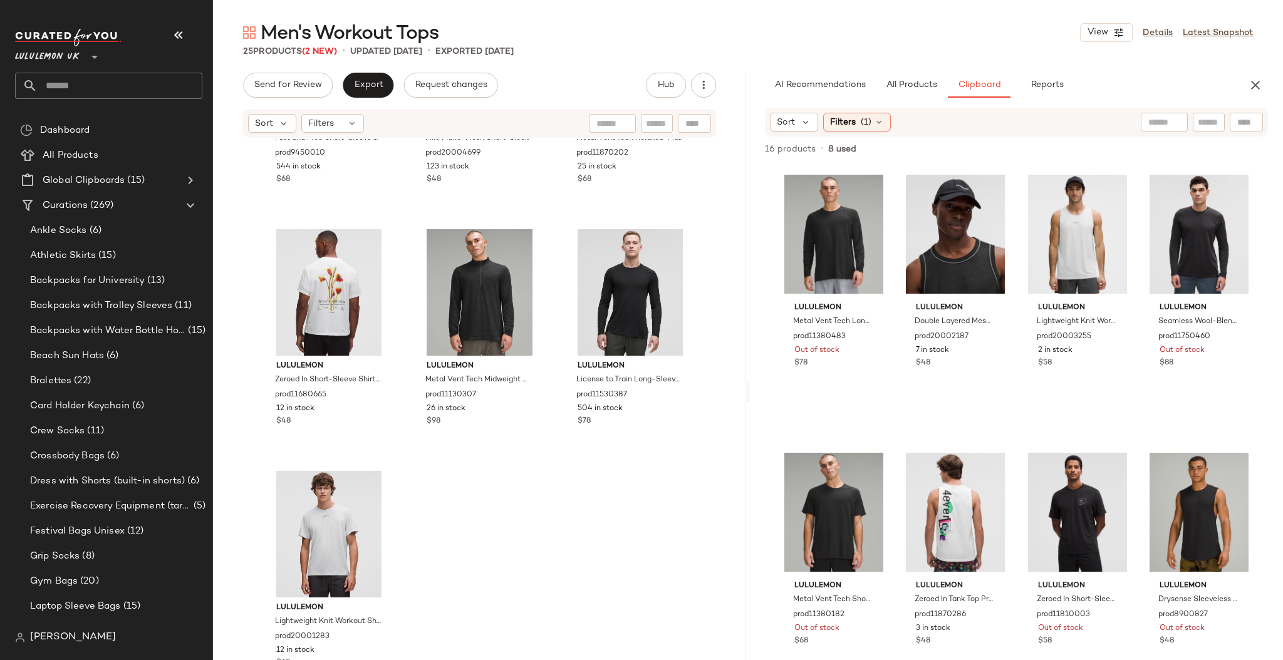
click at [122, 88] on input "text" at bounding box center [120, 86] width 165 height 26
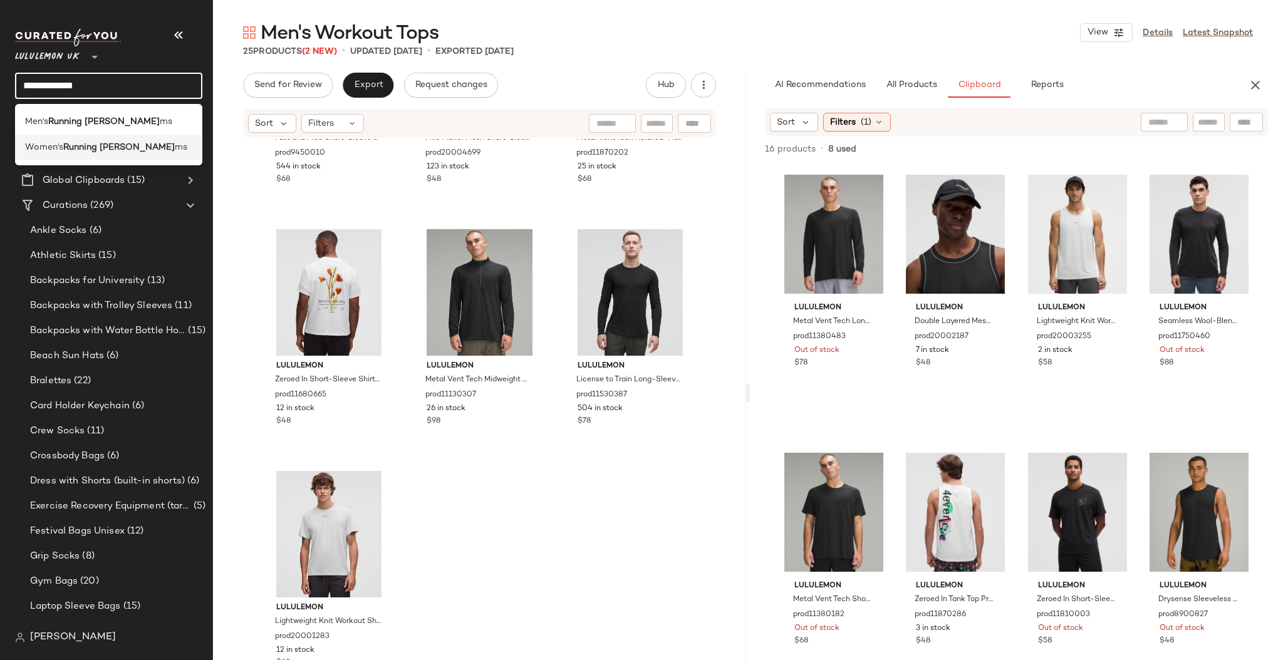
type input "**********"
click at [100, 147] on b "Running [PERSON_NAME]" at bounding box center [119, 147] width 112 height 13
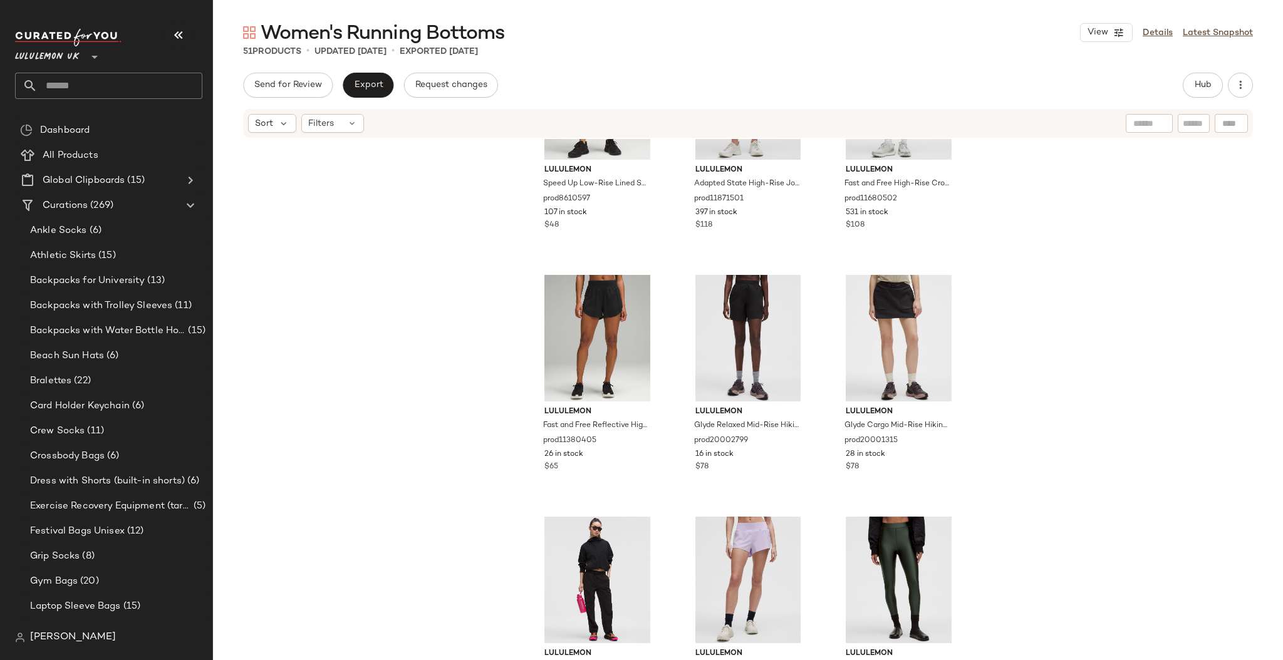
scroll to position [3555, 0]
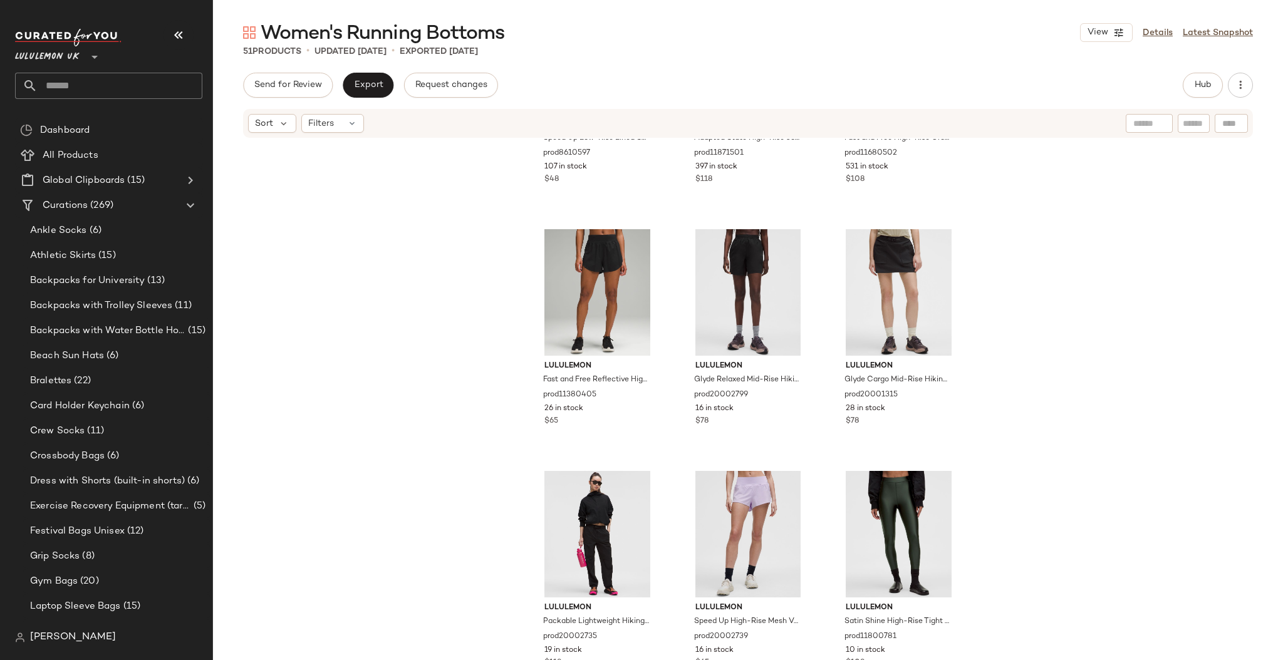
click at [76, 90] on input "text" at bounding box center [120, 86] width 165 height 26
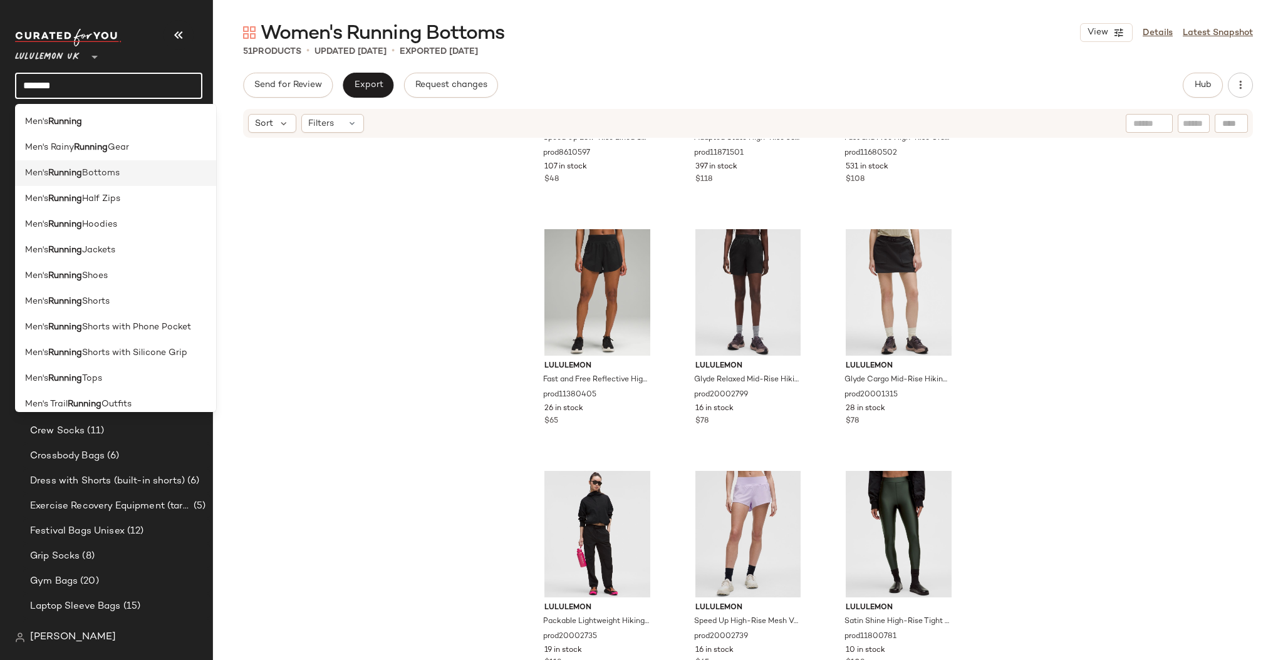
type input "*******"
click at [78, 170] on b "Running" at bounding box center [65, 173] width 34 height 13
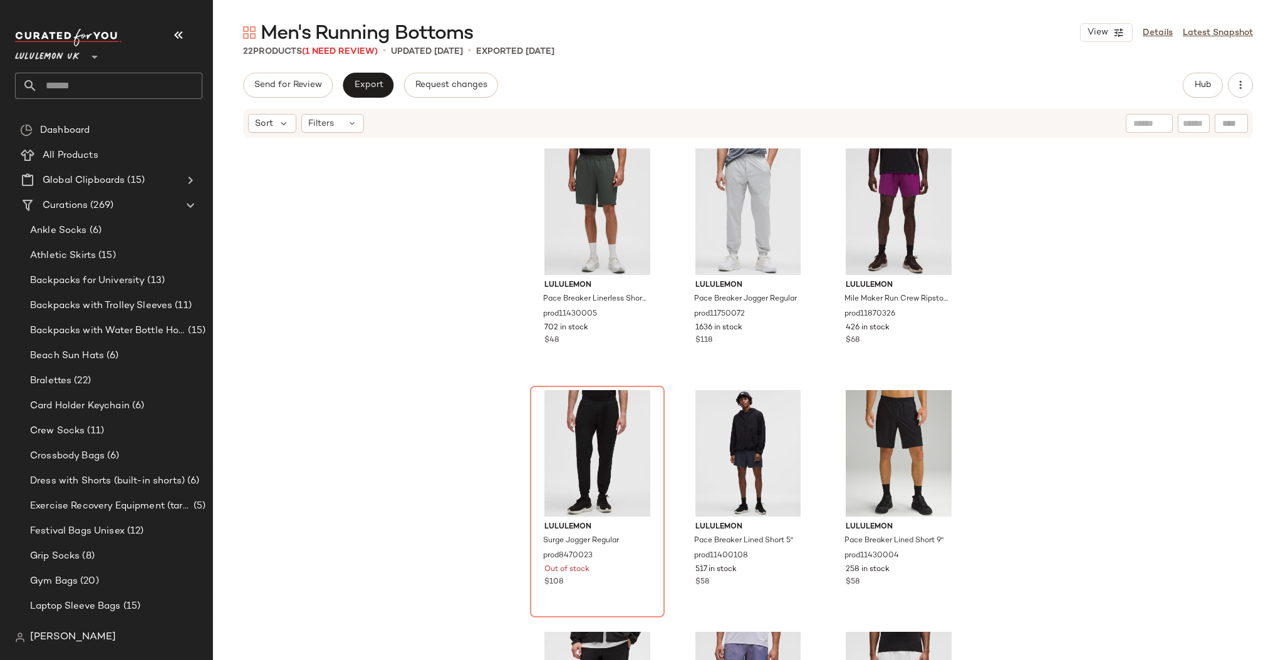
scroll to position [493, 0]
click at [1194, 80] on span "Hub" at bounding box center [1203, 85] width 18 height 10
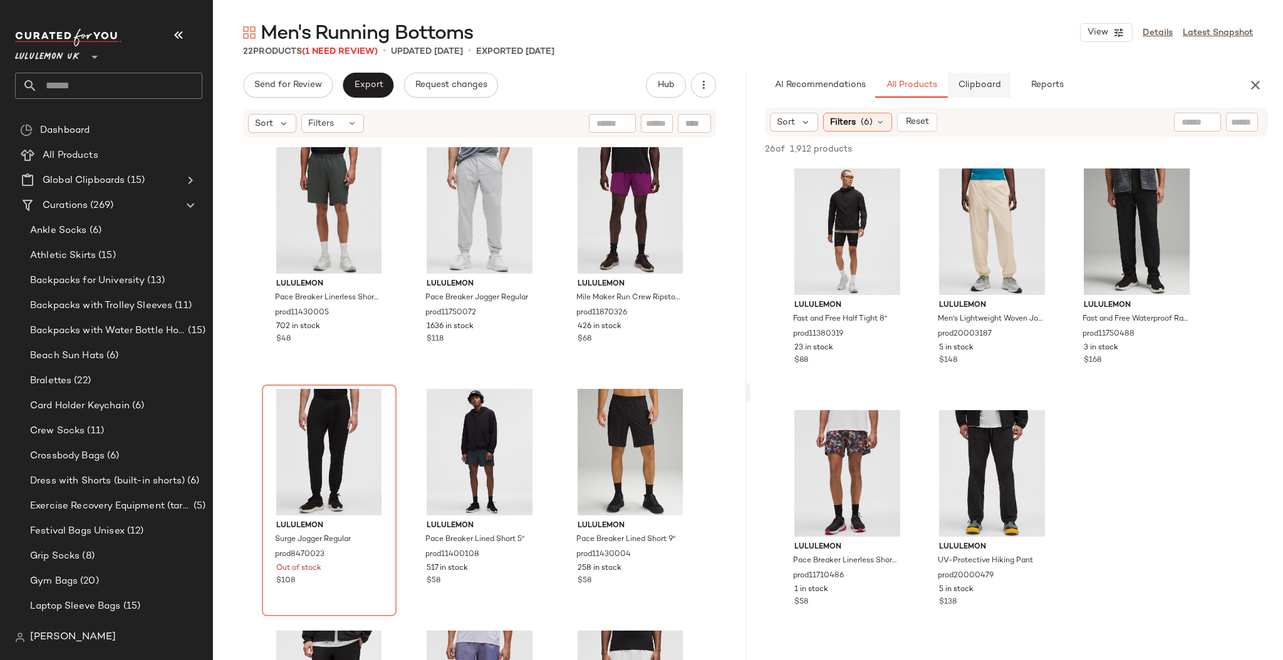
click at [979, 81] on span "Clipboard" at bounding box center [979, 85] width 43 height 10
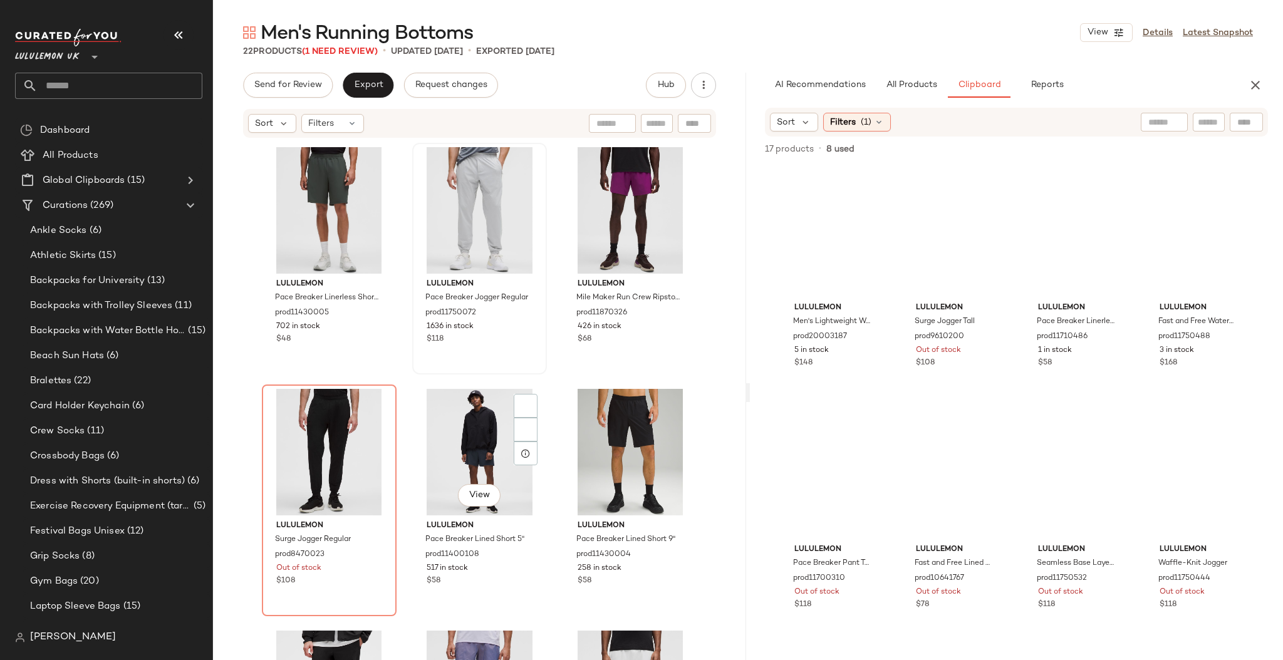
scroll to position [536, 0]
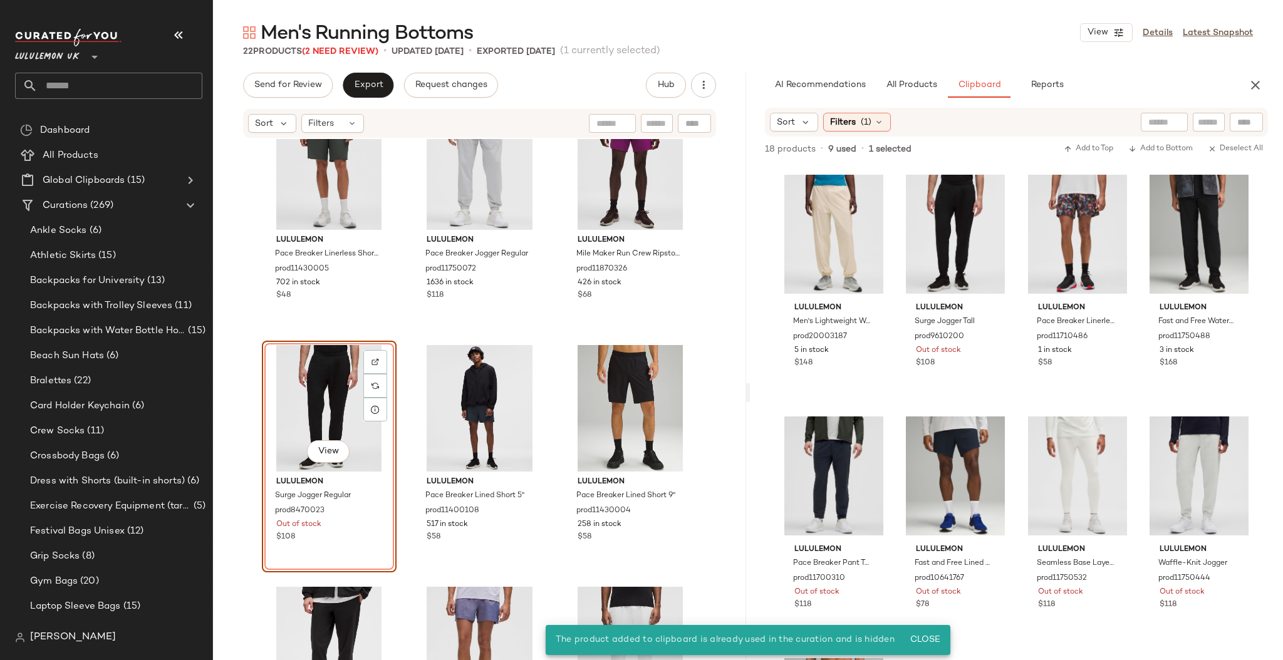
click at [551, 343] on div "lululemon Pace Breaker Linerless Short 9" prod11430005 702 in stock $48 lululem…" at bounding box center [479, 418] width 533 height 559
click at [330, 389] on div "View" at bounding box center [329, 408] width 126 height 127
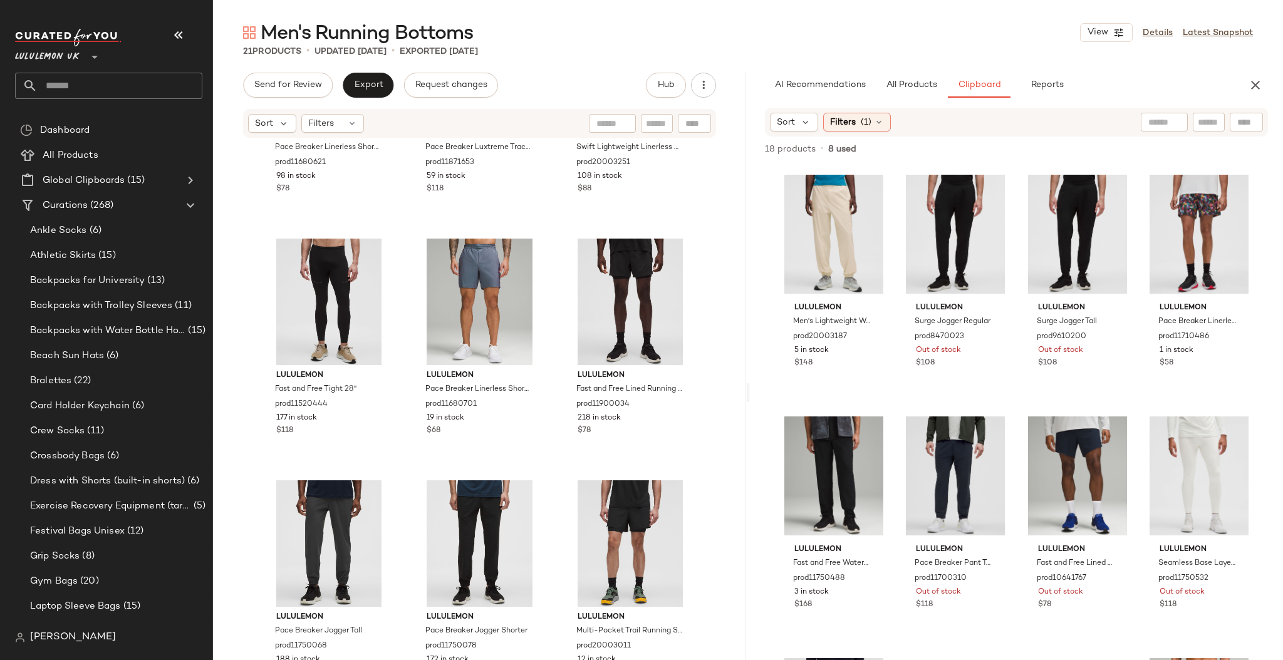
scroll to position [1136, 0]
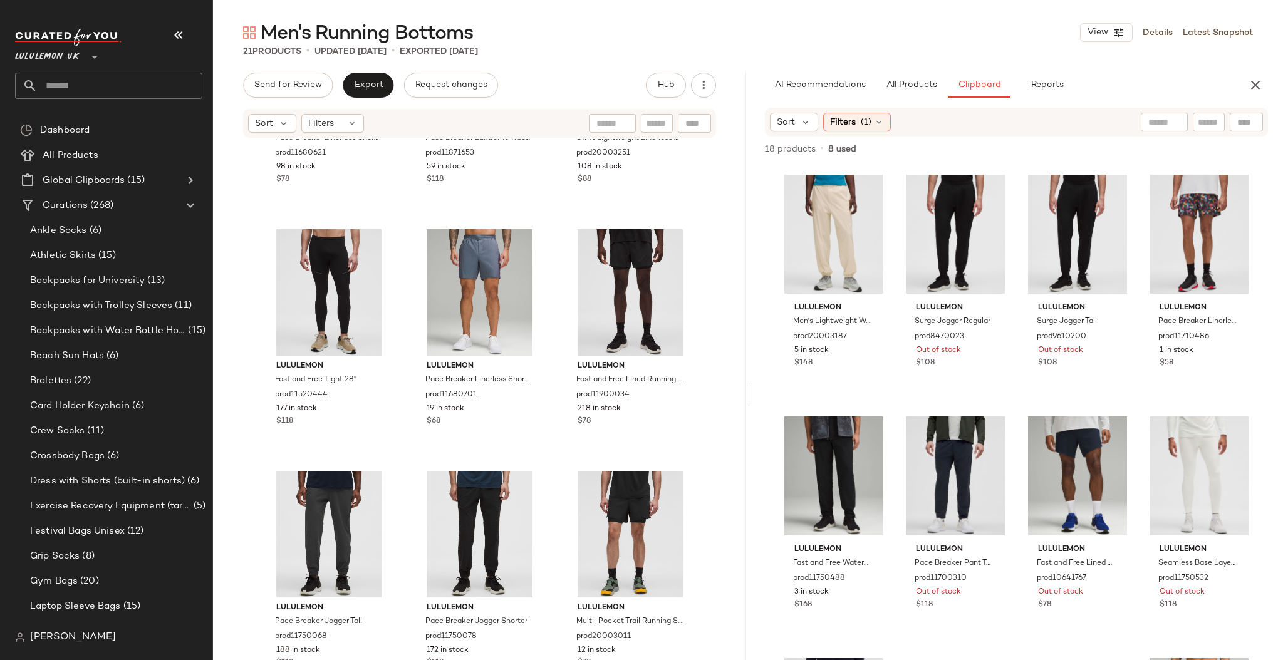
click at [72, 90] on input "text" at bounding box center [120, 86] width 165 height 26
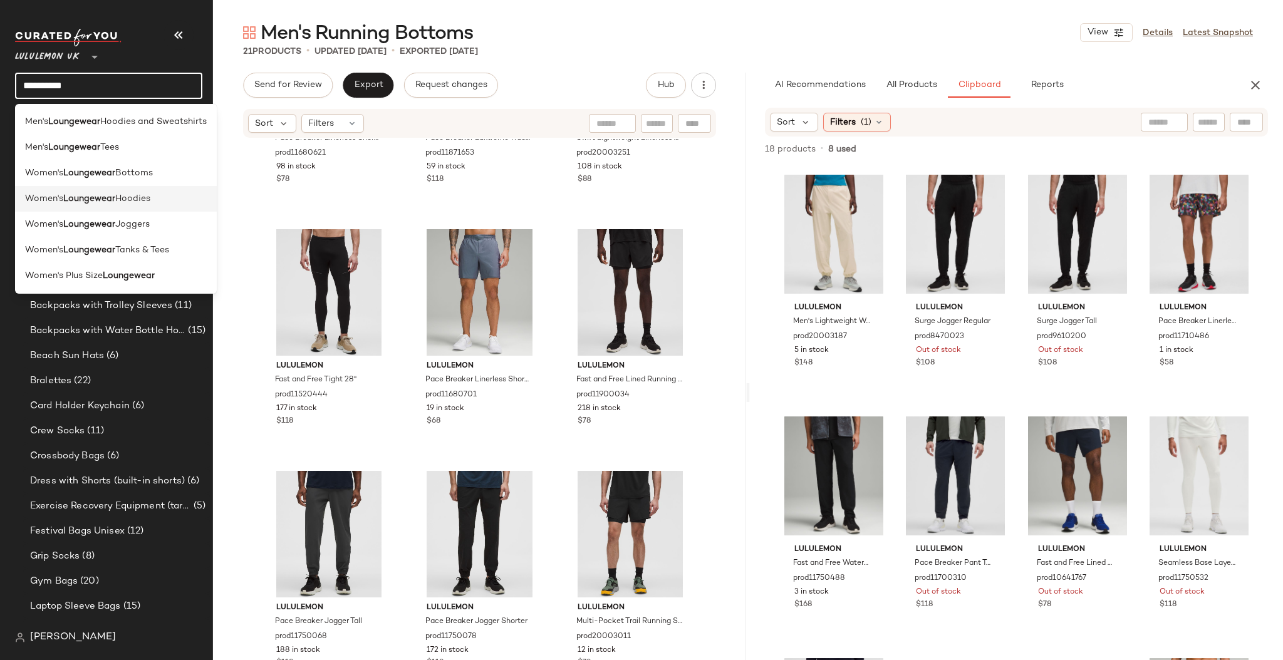
type input "**********"
click at [90, 201] on b "Loungewear" at bounding box center [89, 198] width 52 height 13
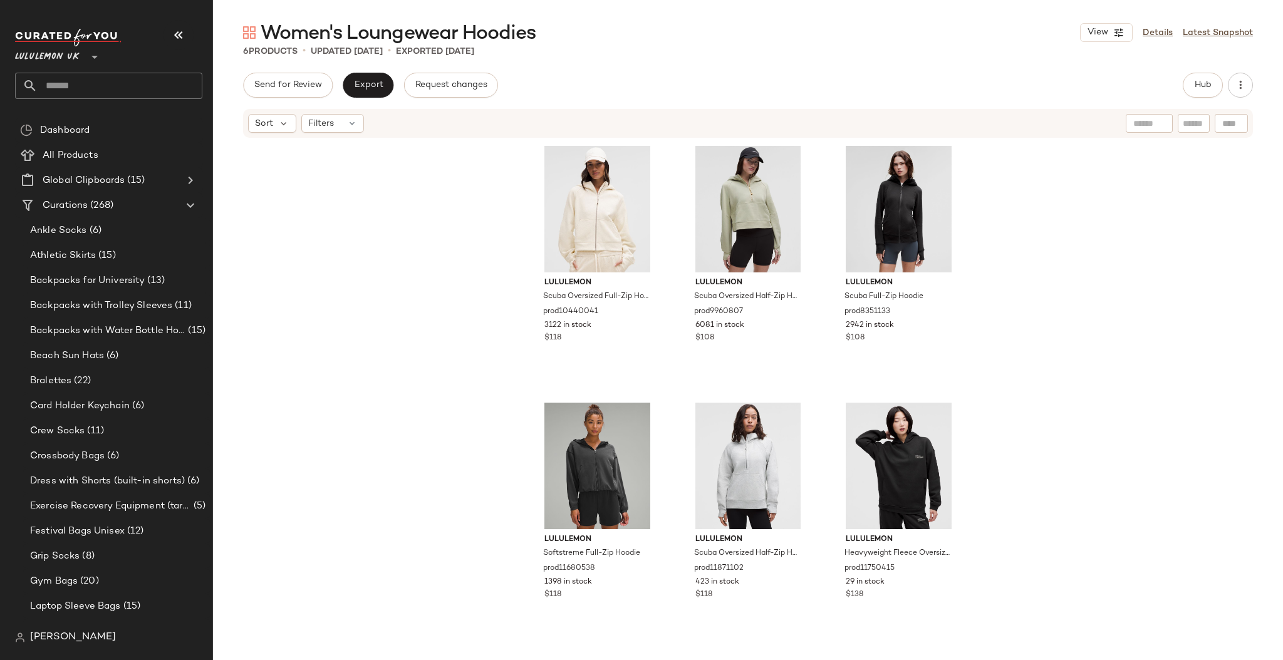
click at [102, 86] on input "text" at bounding box center [120, 86] width 165 height 26
type input "*"
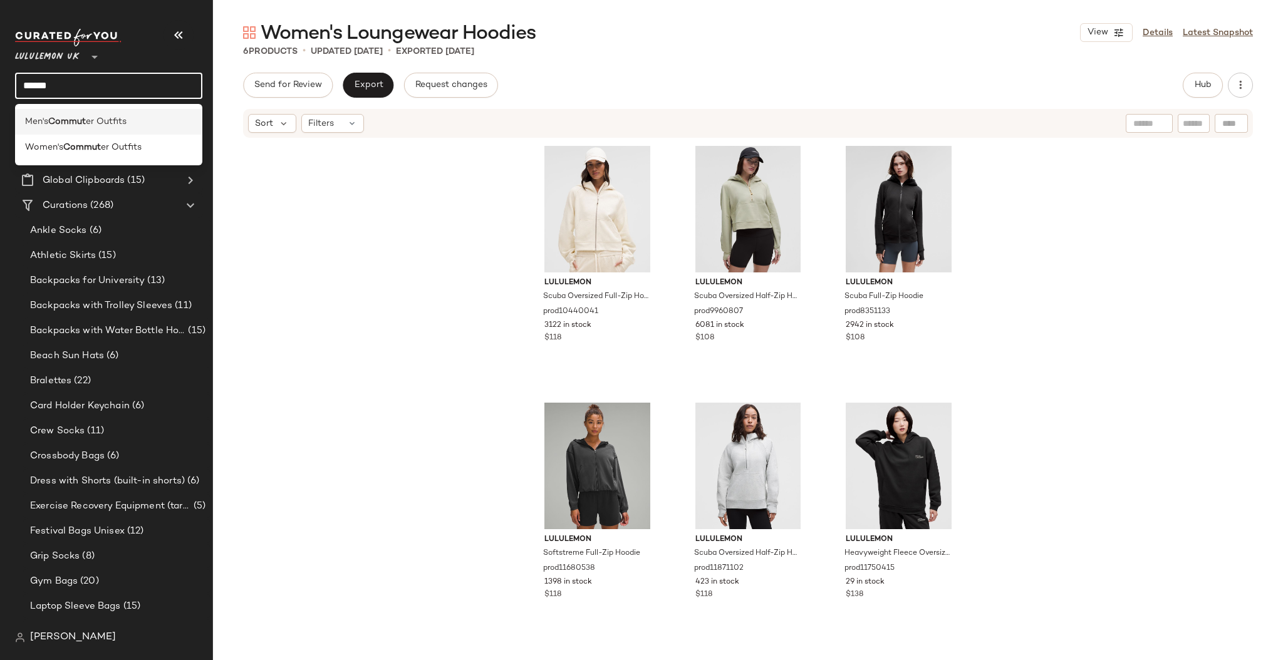
type input "******"
click at [110, 126] on span "er Outfits" at bounding box center [106, 121] width 41 height 13
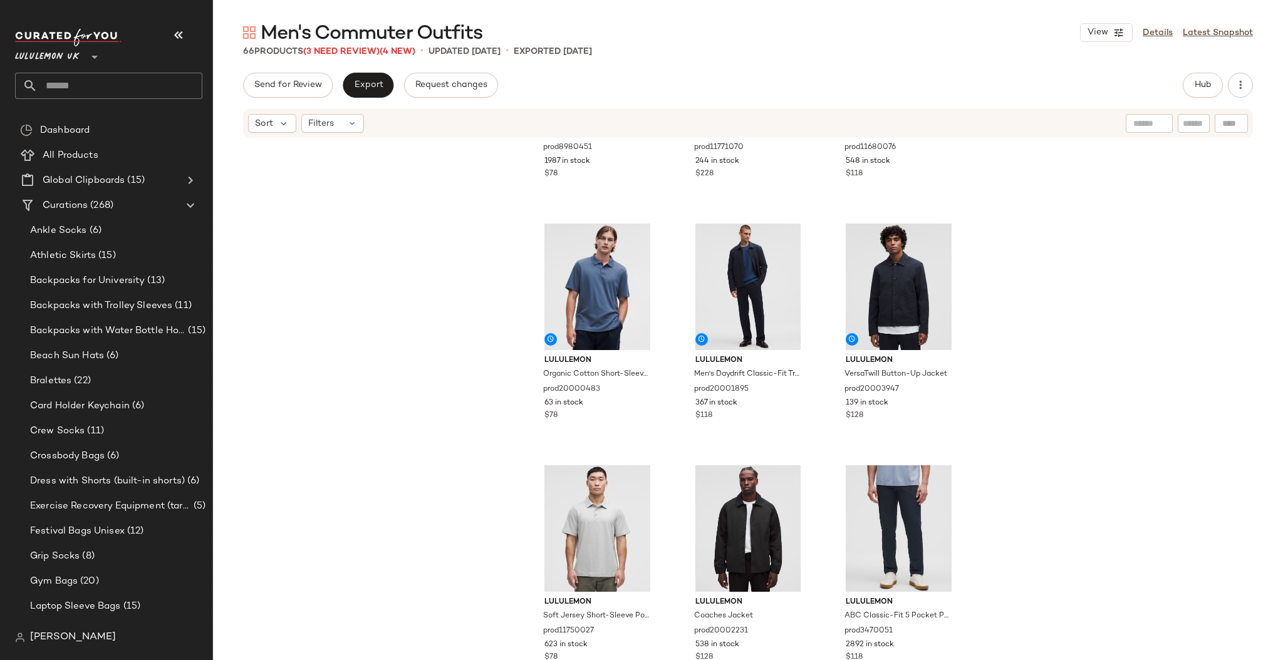
scroll to position [429, 0]
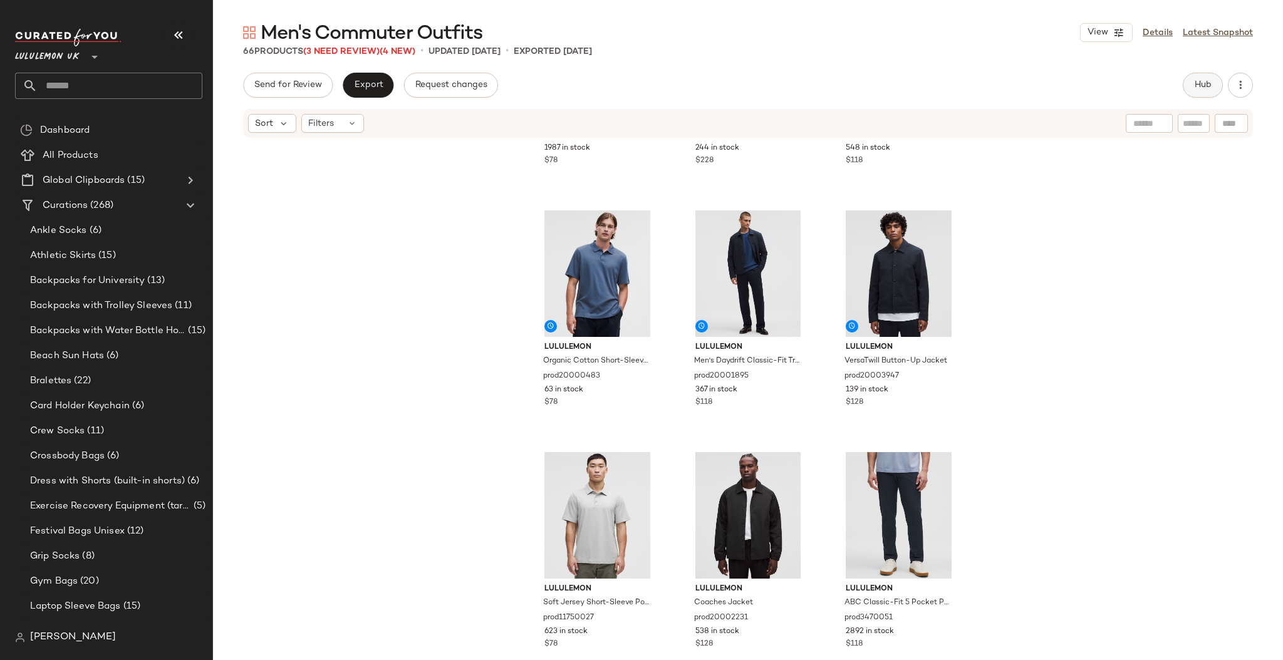
click at [1194, 83] on span "Hub" at bounding box center [1203, 85] width 18 height 10
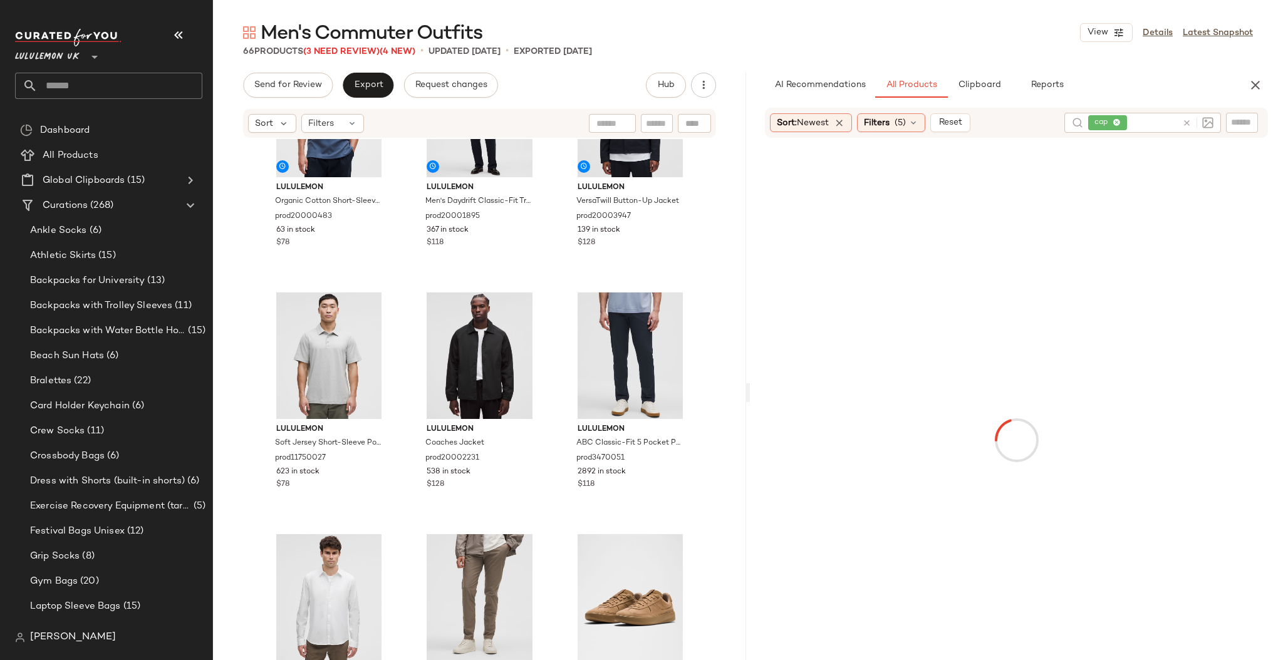
scroll to position [655, 0]
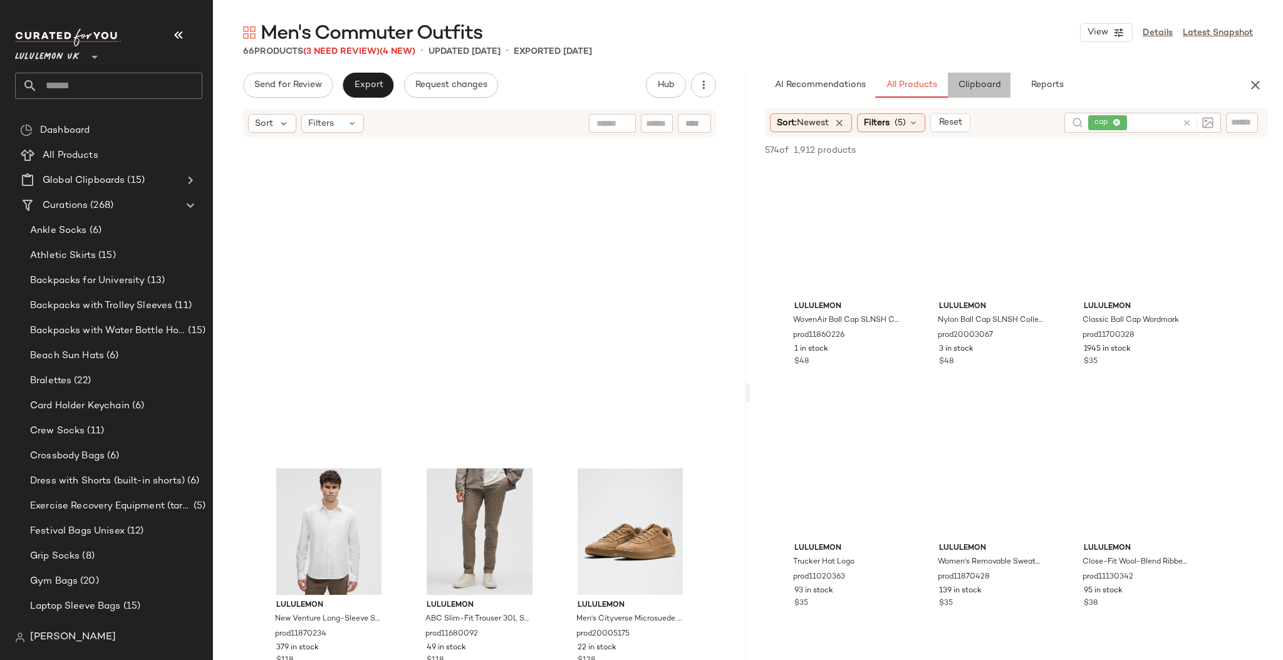
click at [981, 91] on button "Clipboard" at bounding box center [979, 85] width 63 height 25
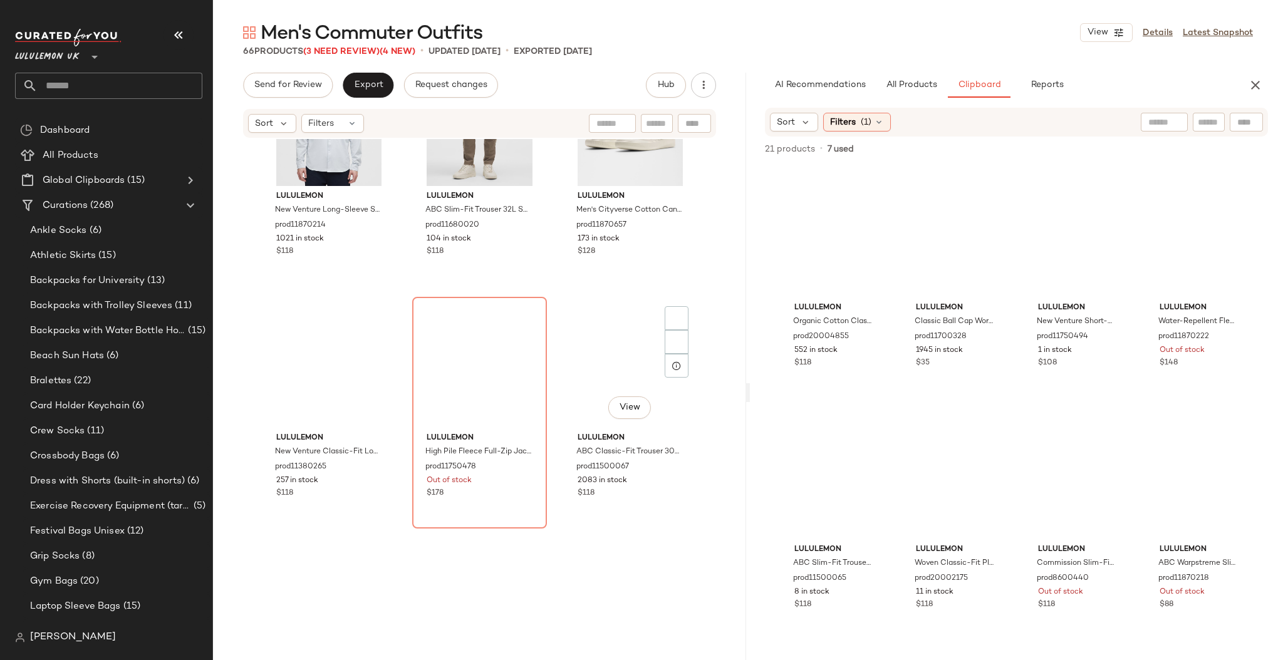
scroll to position [1552, 0]
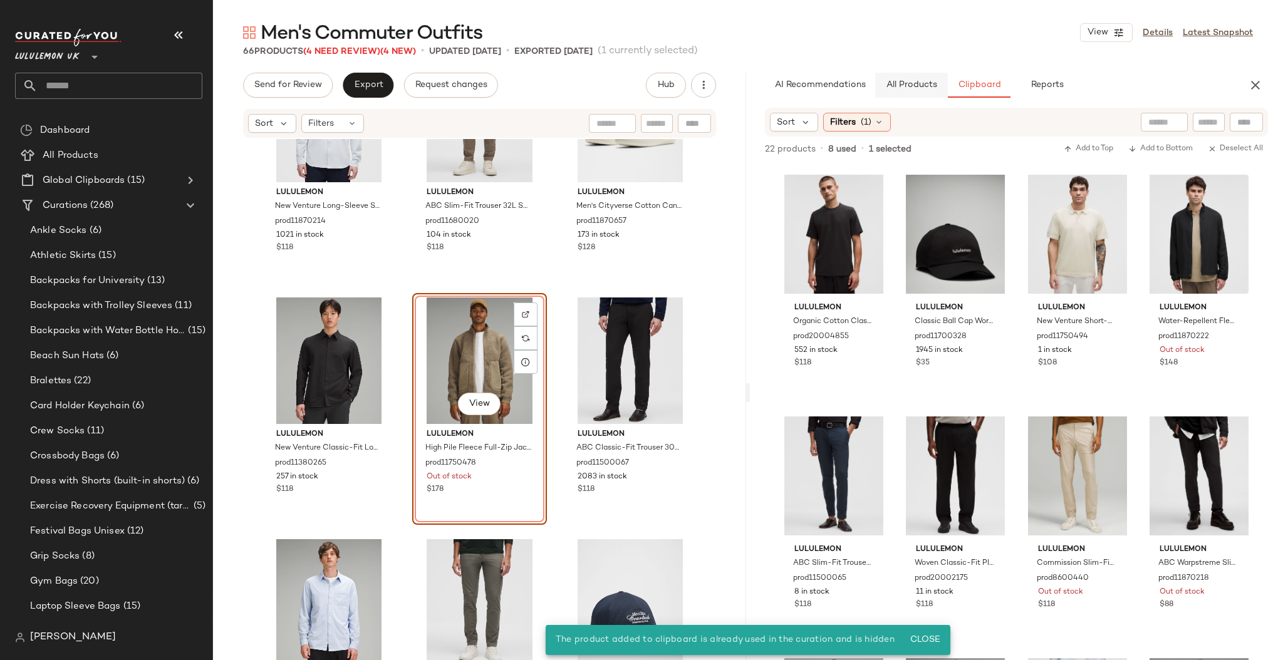
click at [902, 85] on span "All Products" at bounding box center [911, 85] width 51 height 10
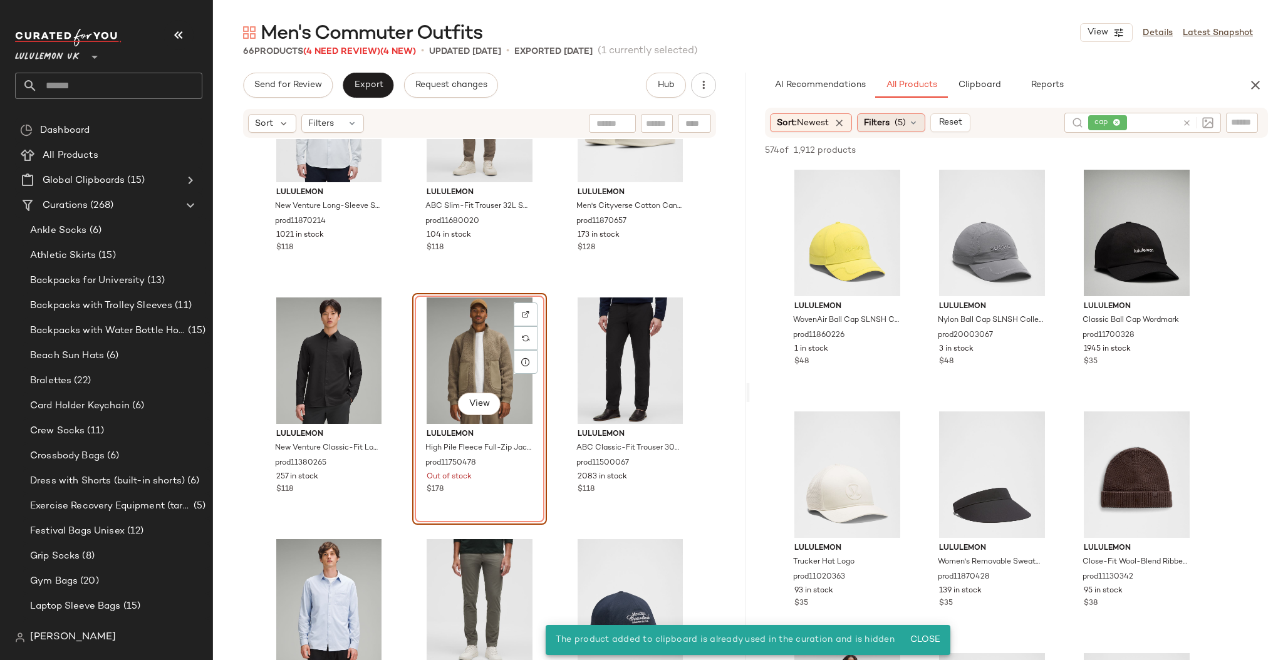
click at [895, 118] on div "Filters (5)" at bounding box center [891, 122] width 68 height 19
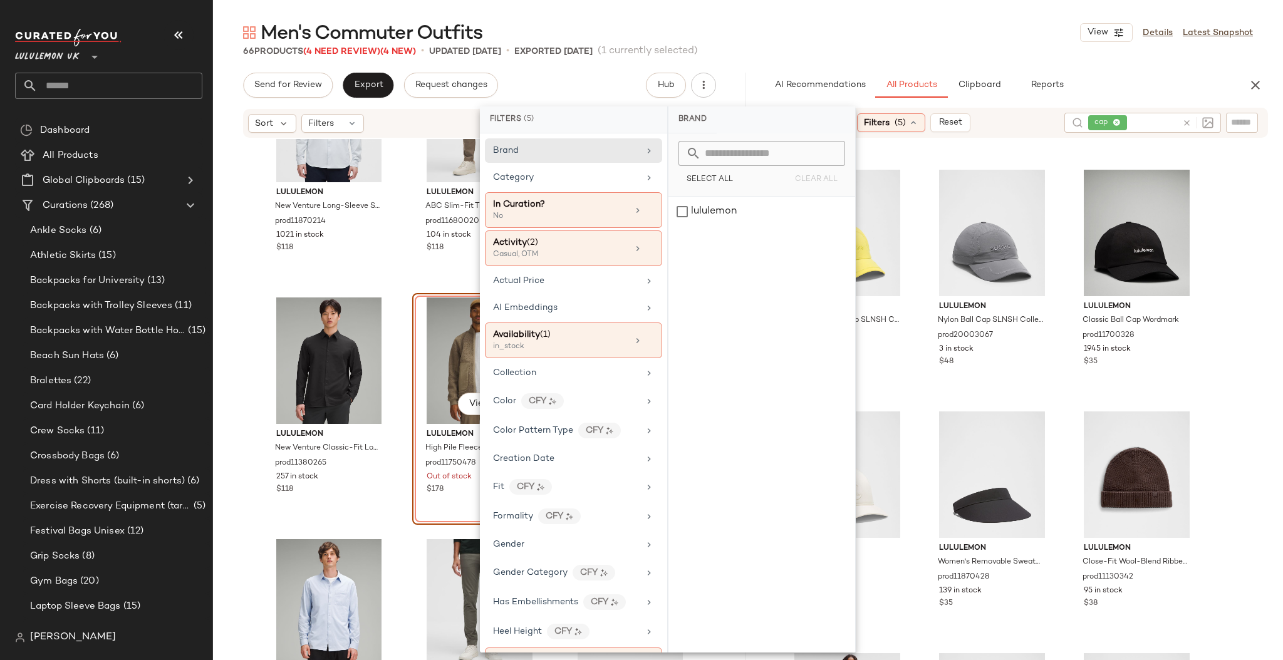
click at [1186, 127] on icon at bounding box center [1186, 122] width 9 height 9
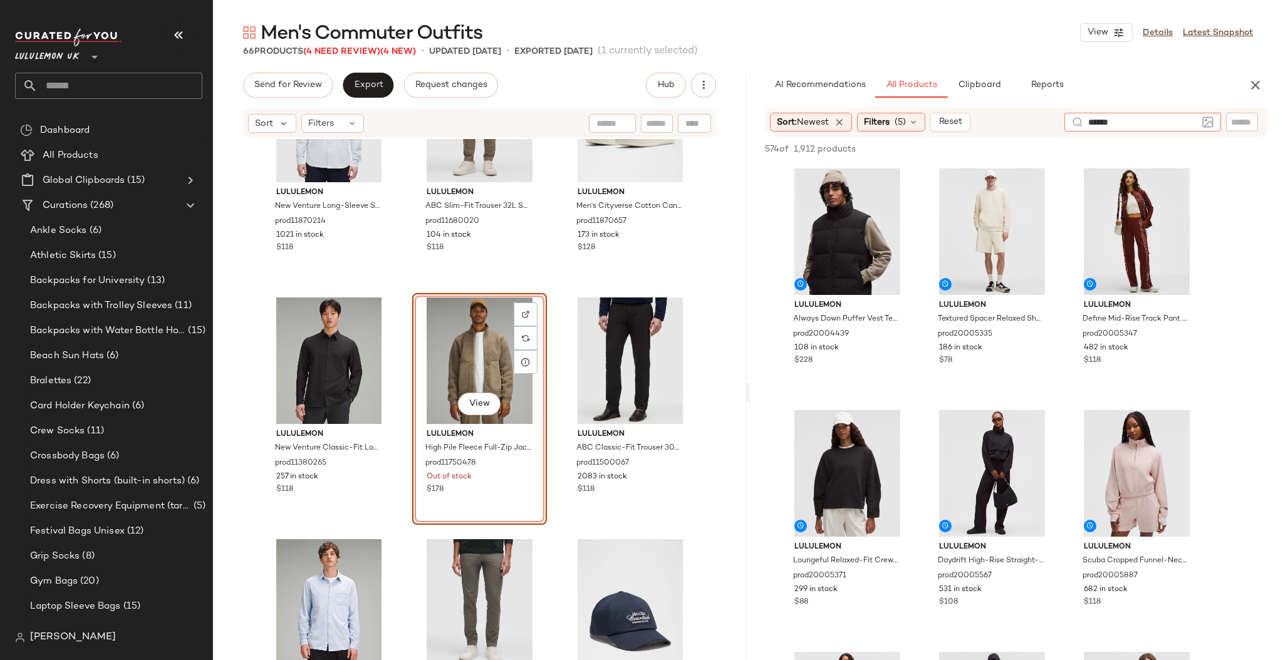
type input "*******"
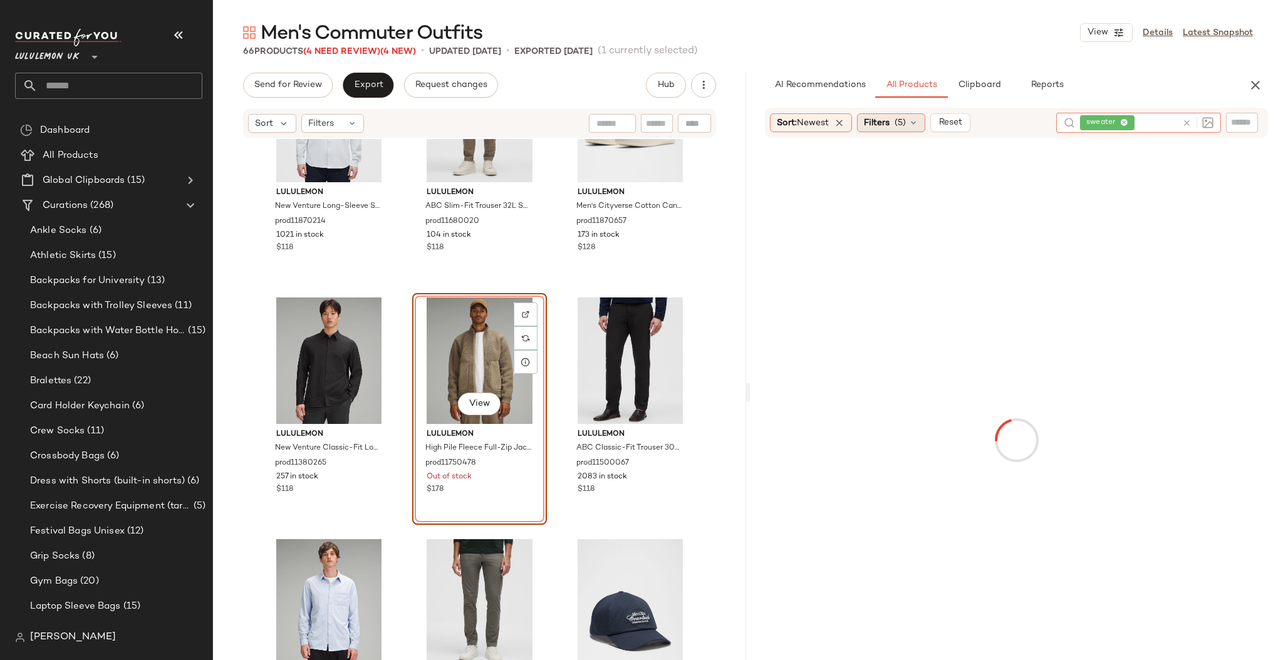
click at [905, 115] on div "Filters (5)" at bounding box center [891, 122] width 68 height 19
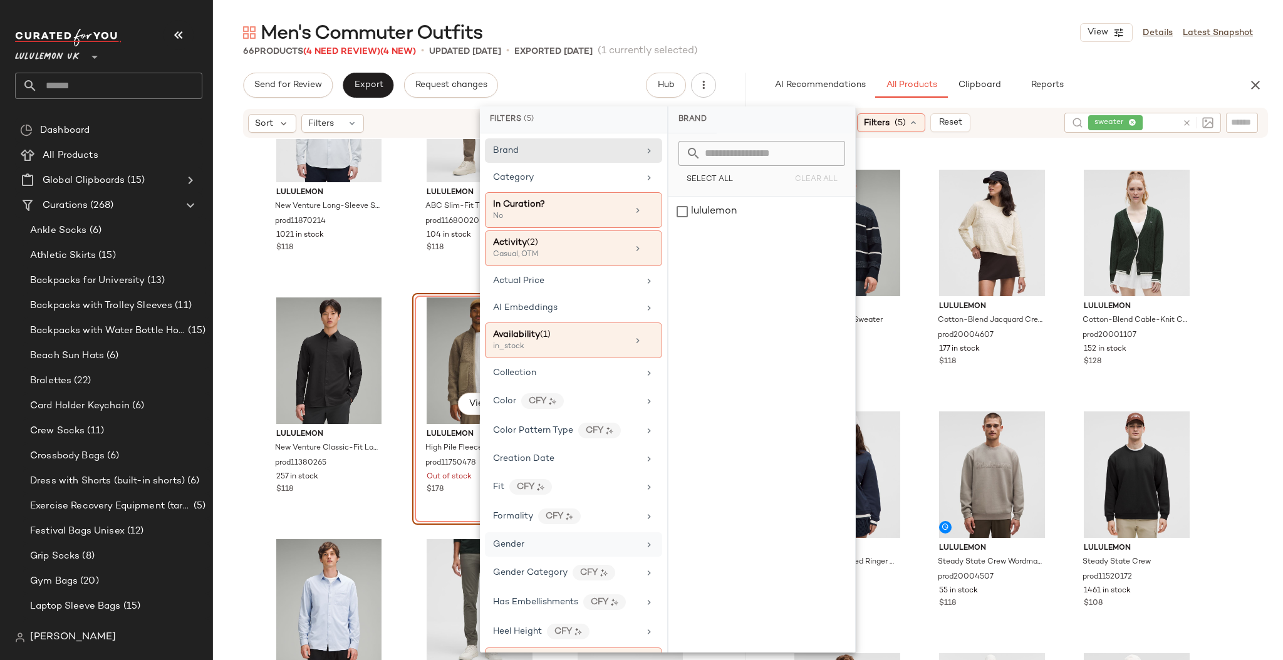
click at [541, 543] on div "Gender" at bounding box center [566, 544] width 146 height 13
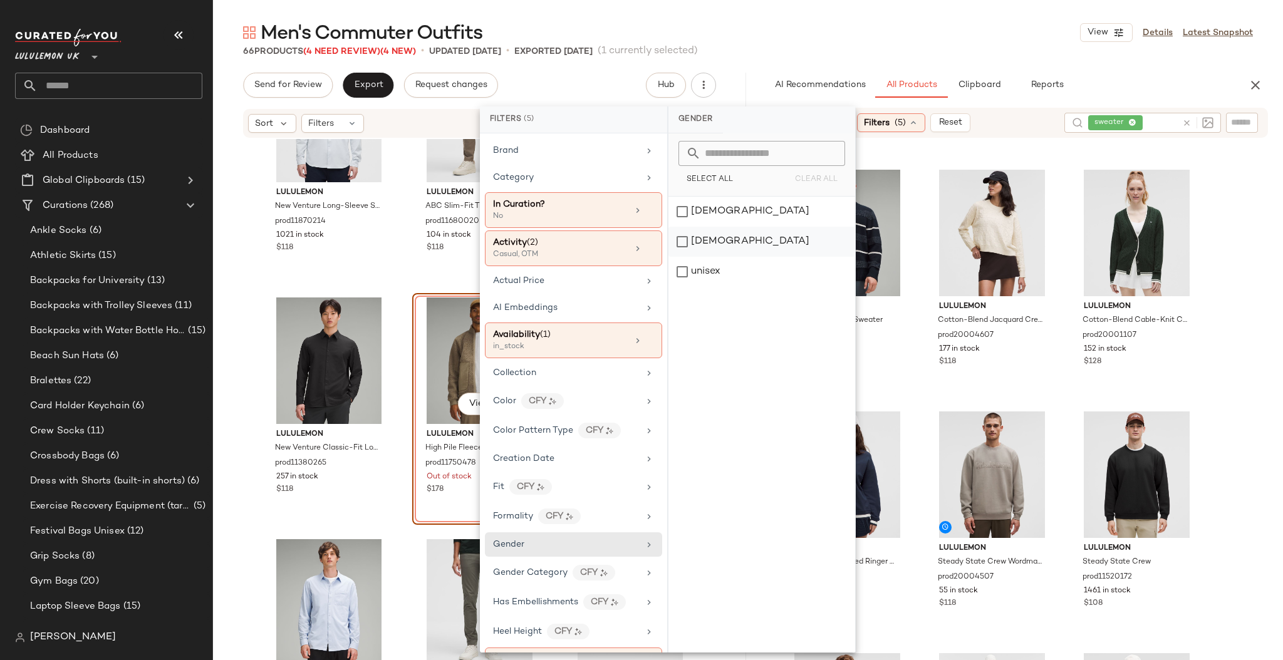
click at [698, 241] on div "[DEMOGRAPHIC_DATA]" at bounding box center [762, 242] width 187 height 30
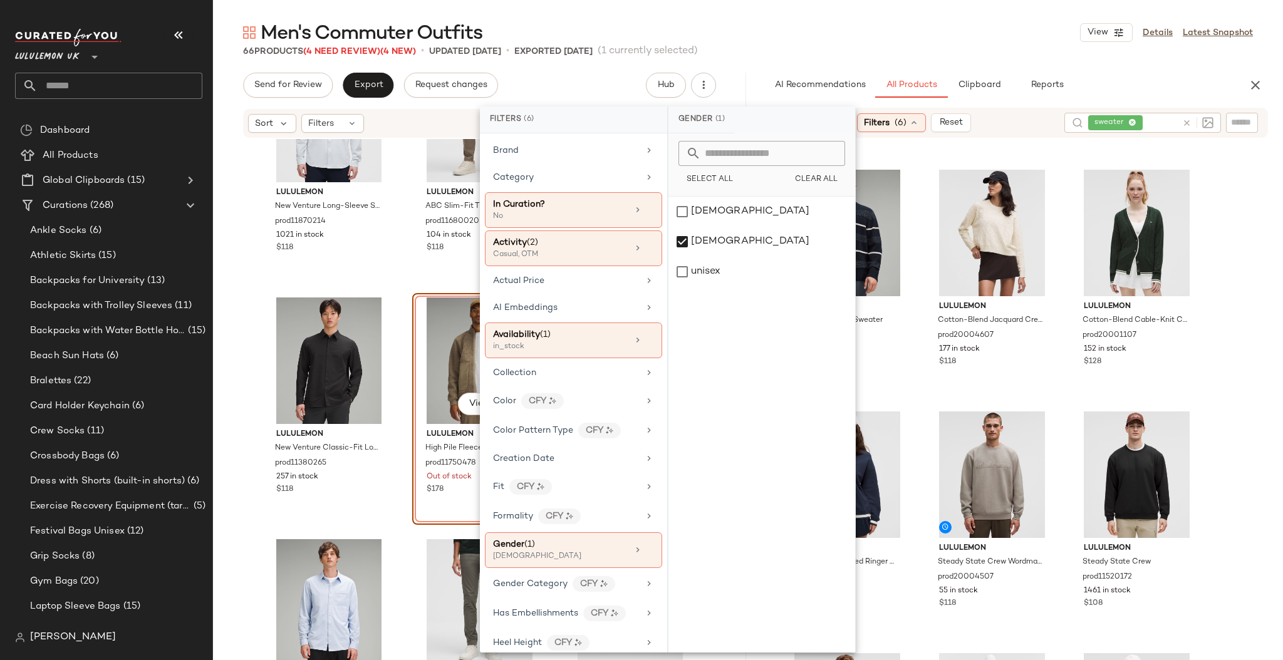
click at [975, 44] on div "Men's Commuter Outfits View Details Latest Snapshot" at bounding box center [748, 32] width 1070 height 25
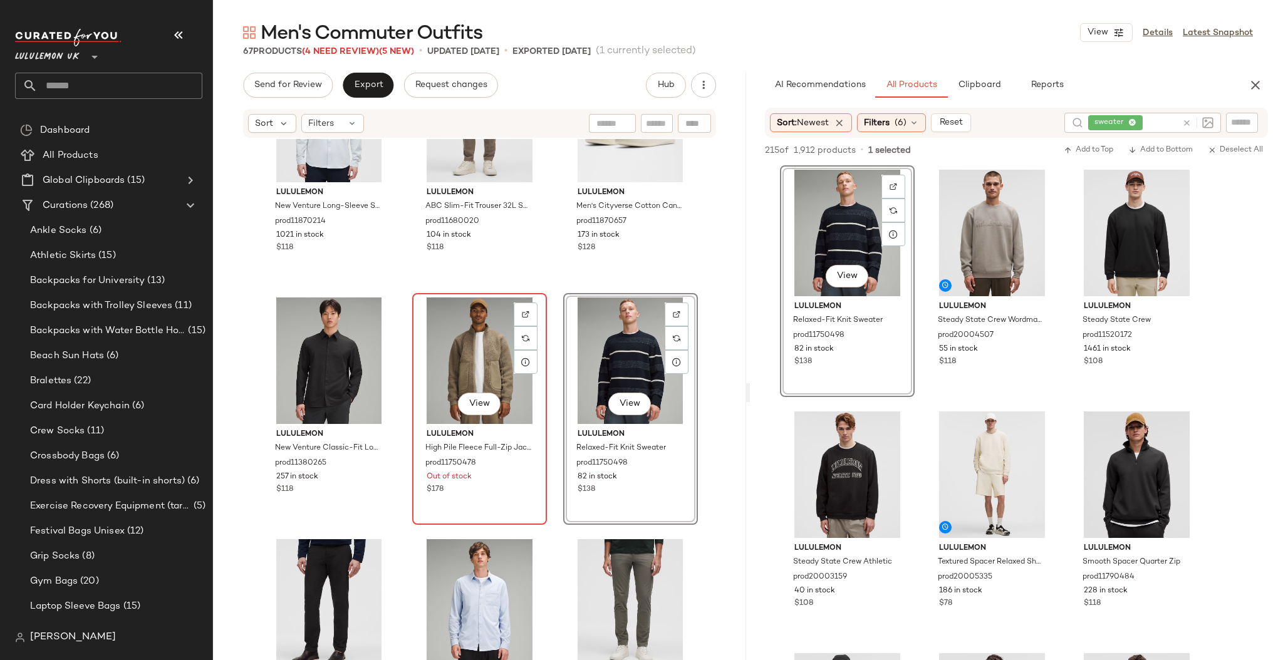
click at [459, 339] on div "View" at bounding box center [480, 361] width 126 height 127
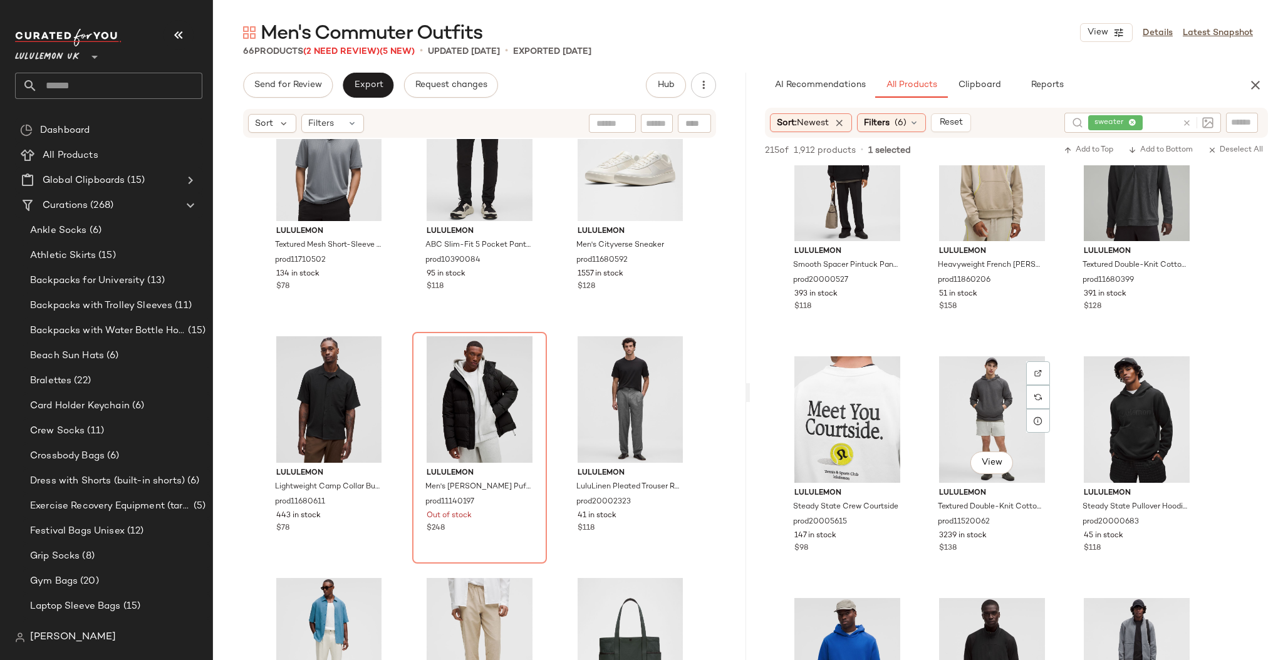
scroll to position [790, 0]
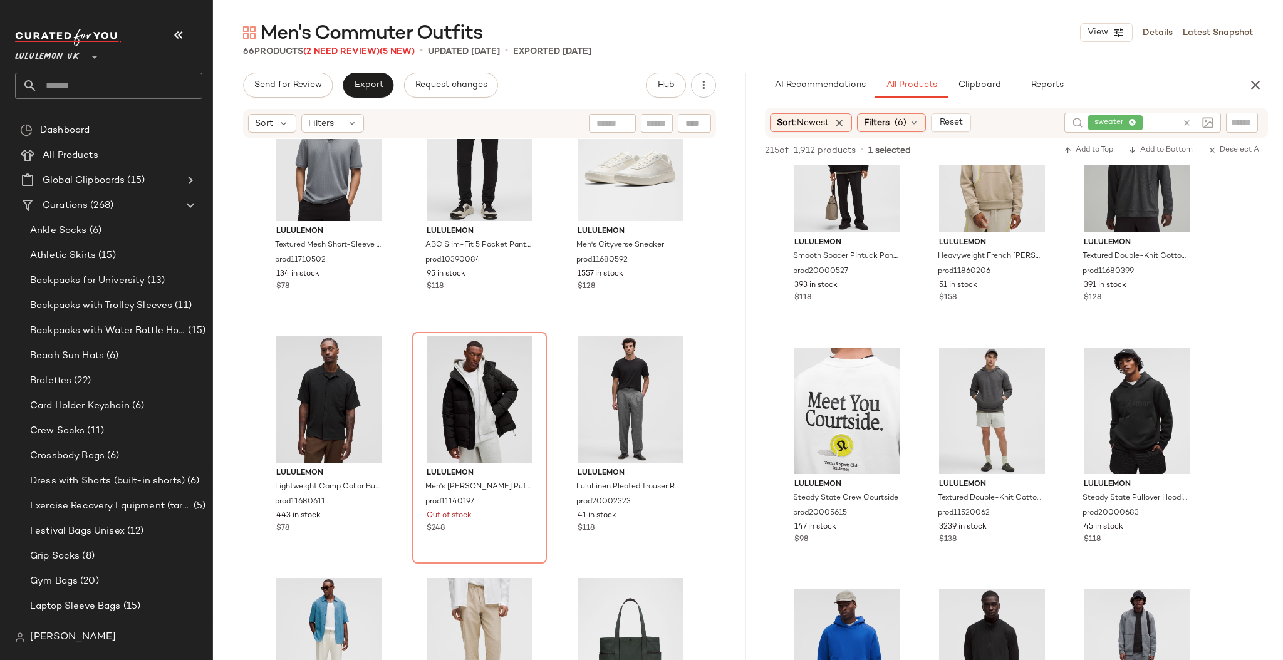
click at [1184, 125] on icon at bounding box center [1186, 122] width 9 height 9
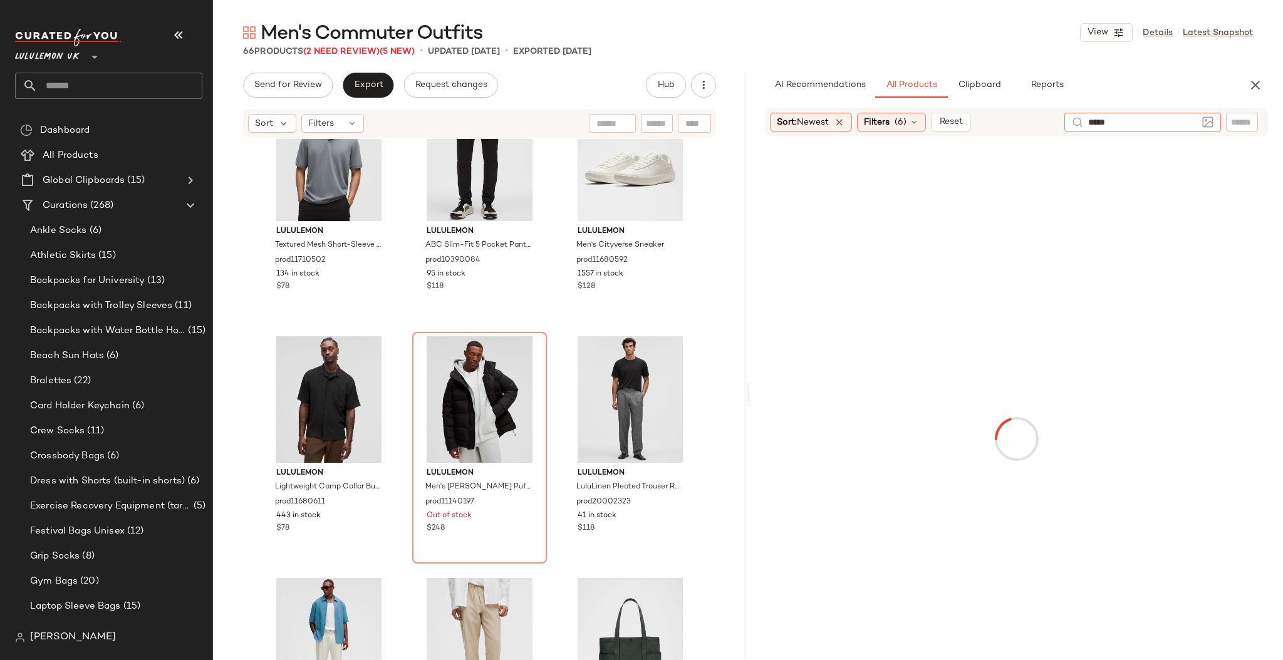
type input "******"
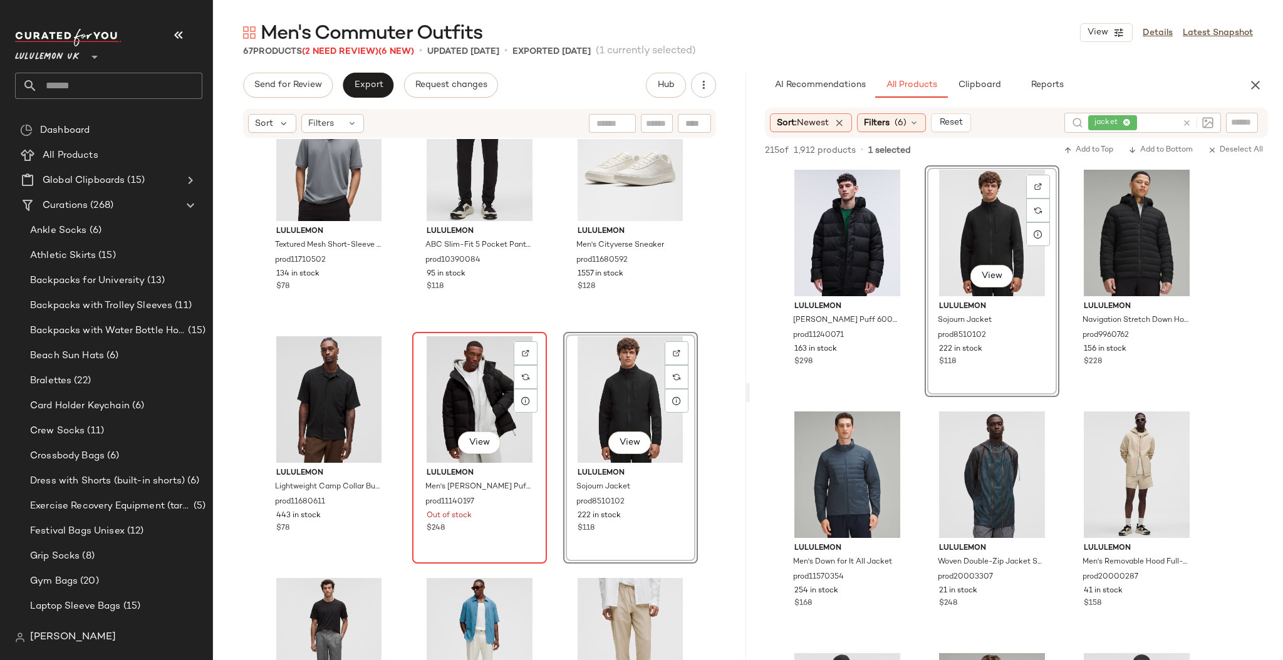
click at [472, 395] on div "View" at bounding box center [480, 400] width 126 height 127
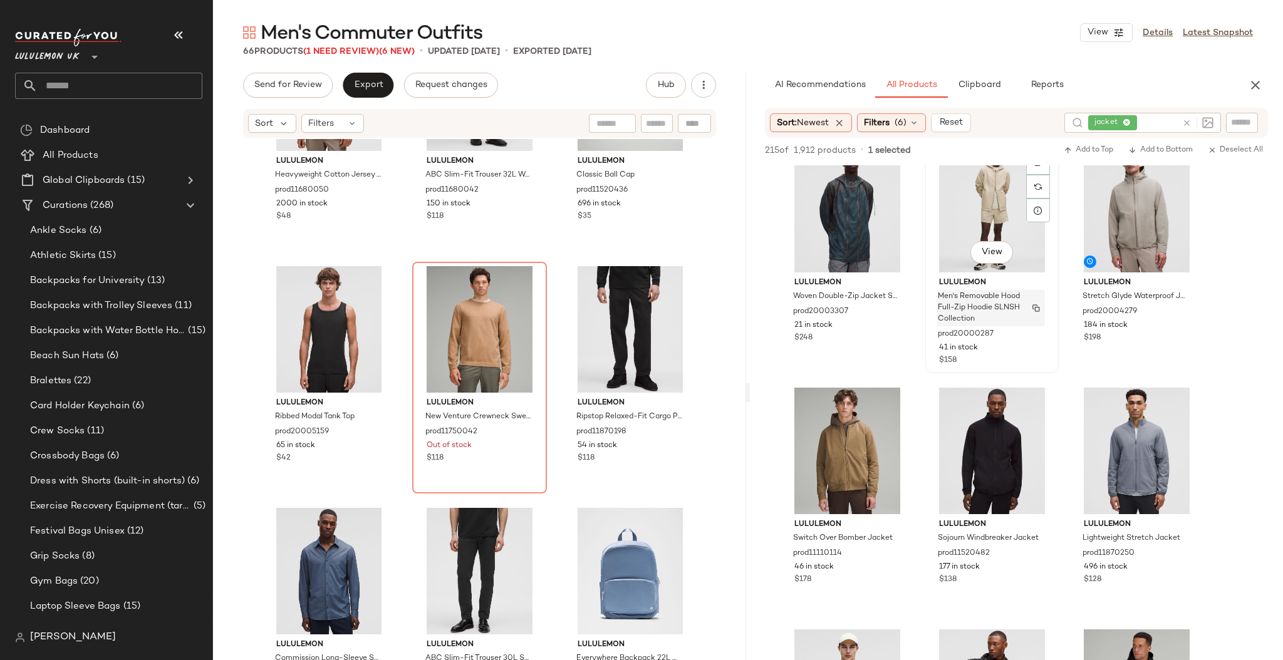
scroll to position [247, 0]
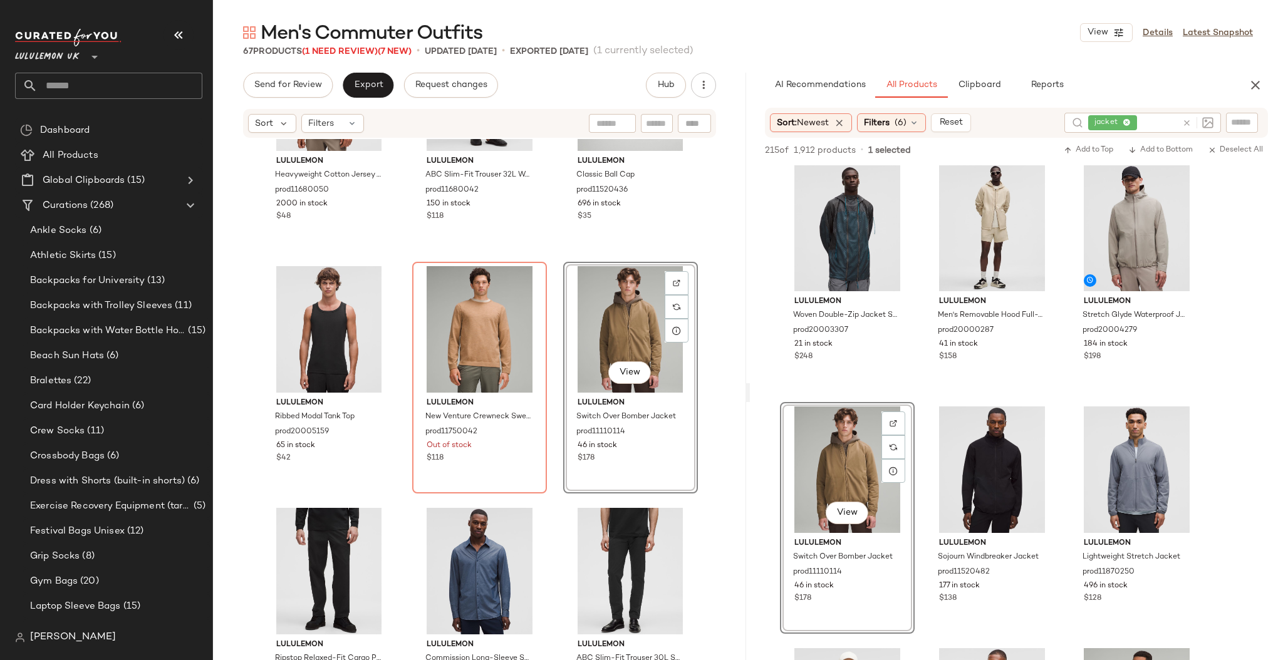
click at [617, 333] on div "View" at bounding box center [631, 329] width 126 height 127
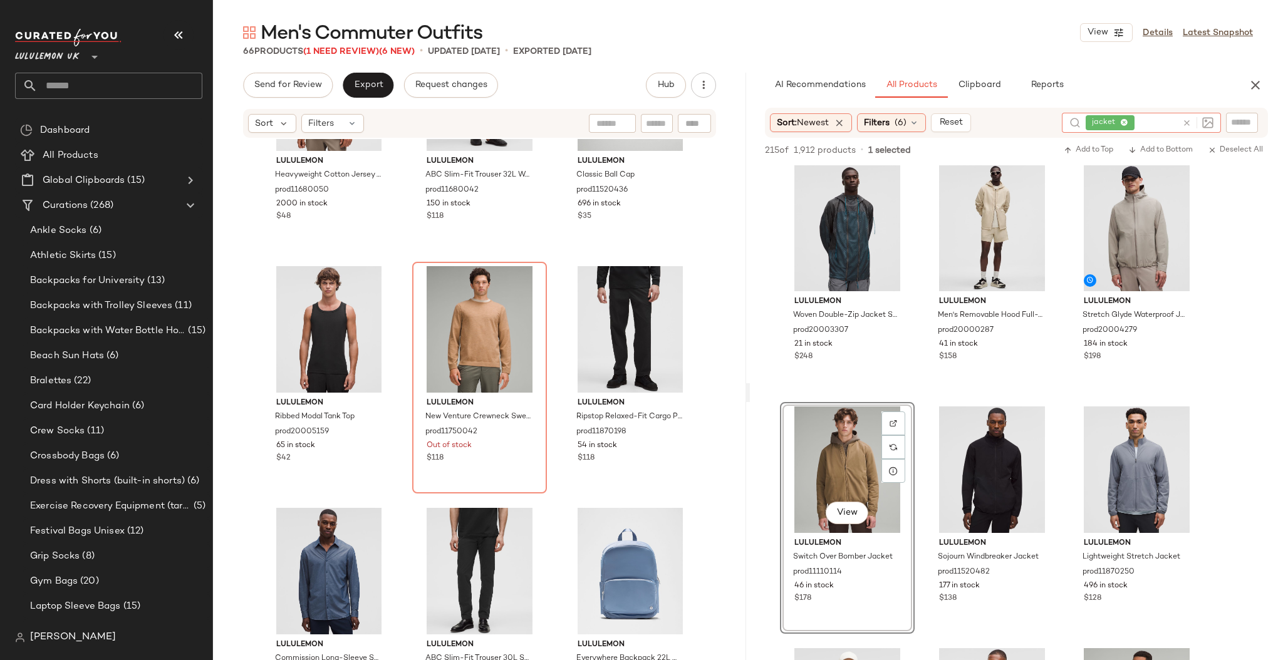
click at [1185, 122] on icon at bounding box center [1186, 122] width 9 height 9
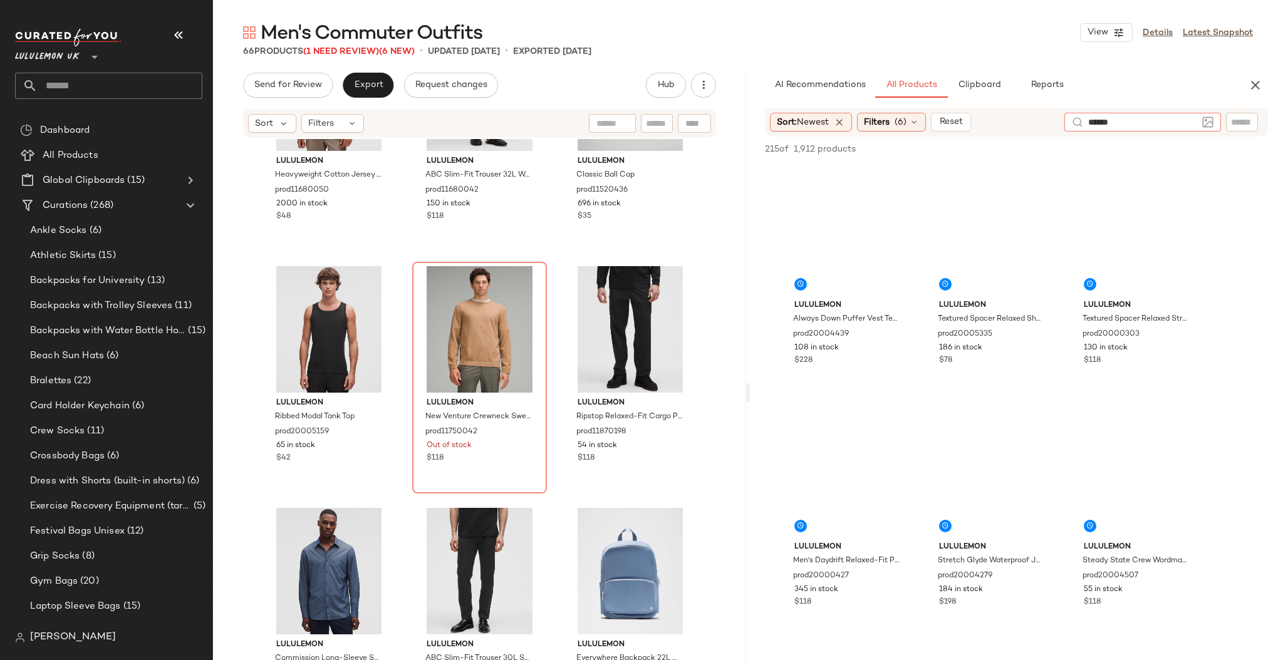
type input "*******"
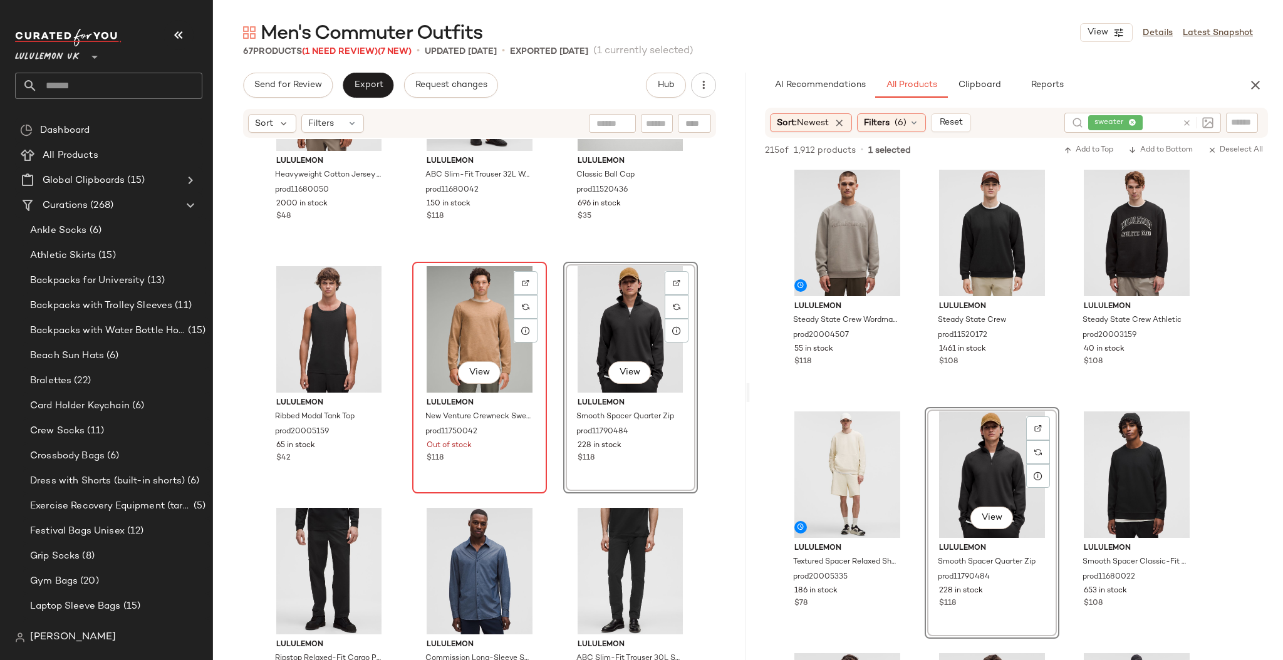
click at [459, 321] on div "View" at bounding box center [480, 329] width 126 height 127
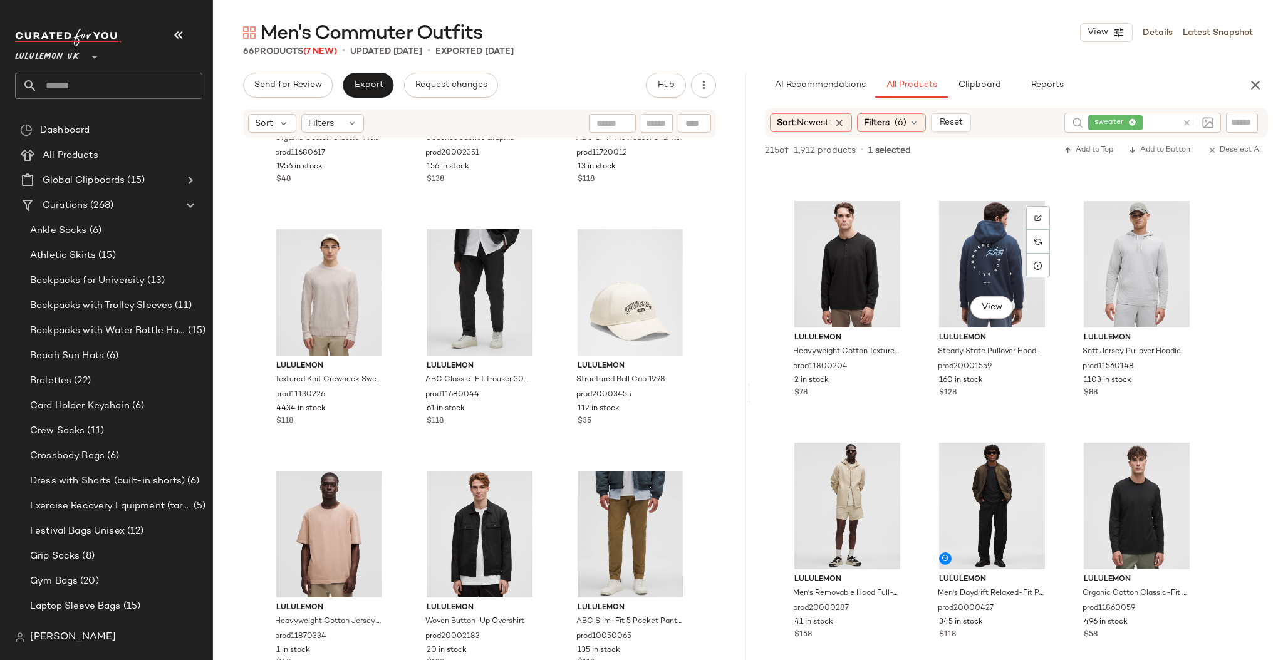
scroll to position [1941, 0]
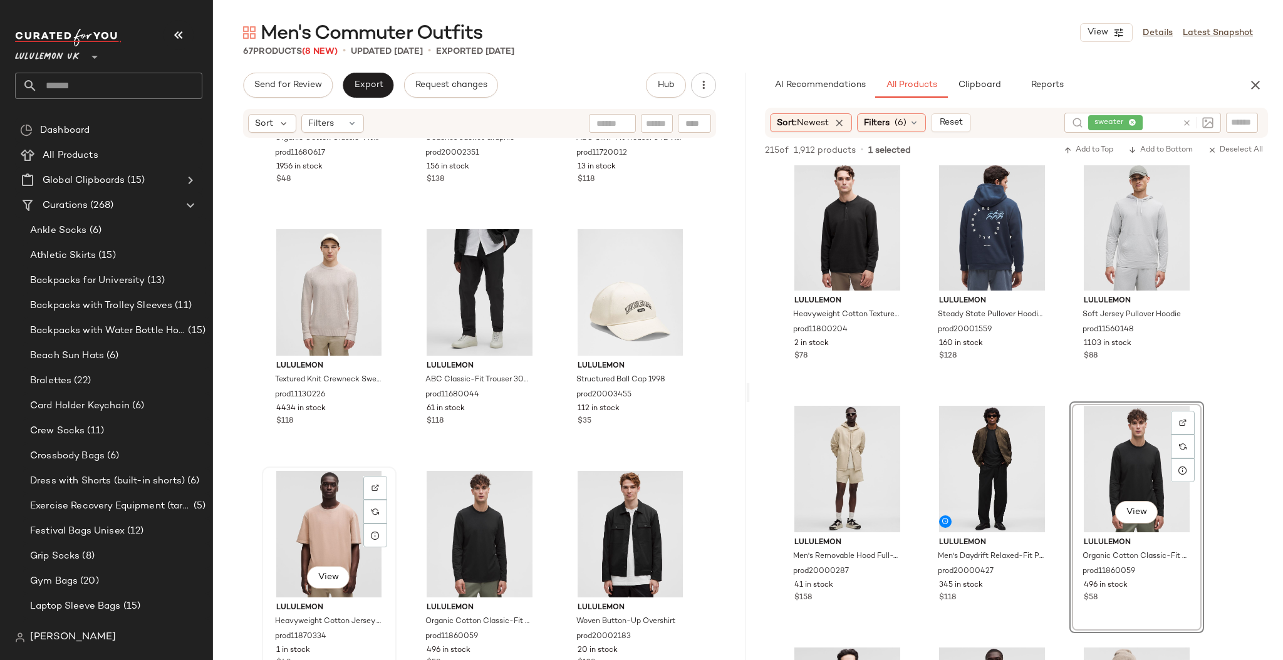
click at [299, 533] on div "View" at bounding box center [329, 534] width 126 height 127
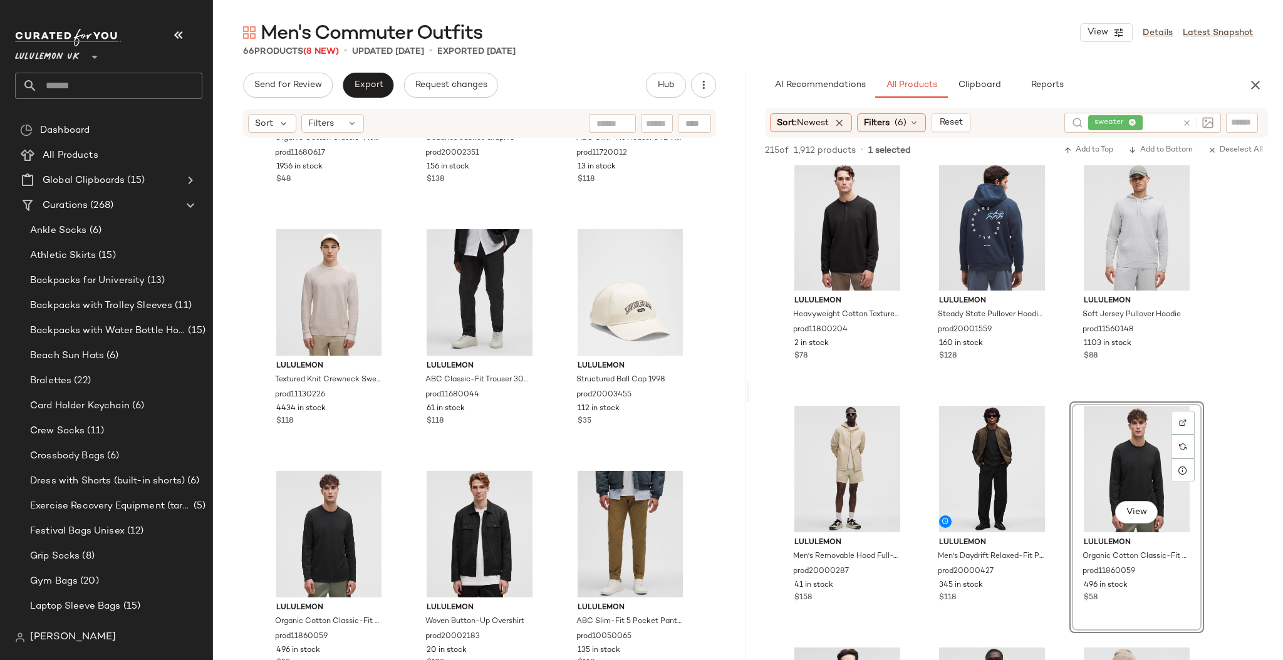
click at [119, 81] on input "text" at bounding box center [120, 86] width 165 height 26
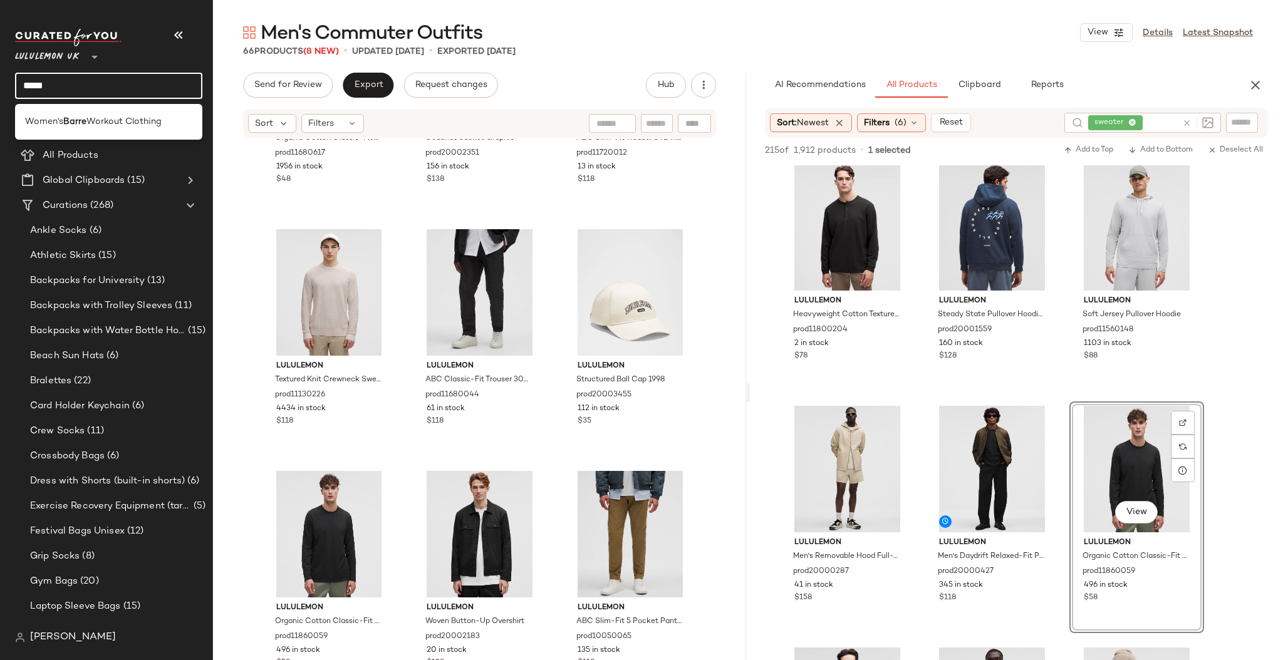
type input "*****"
click at [115, 138] on div "Women's Barre Workout Clothing" at bounding box center [108, 122] width 187 height 36
click at [85, 92] on input "*****" at bounding box center [108, 86] width 187 height 26
click at [99, 118] on span "Workout Clothing" at bounding box center [123, 121] width 75 height 13
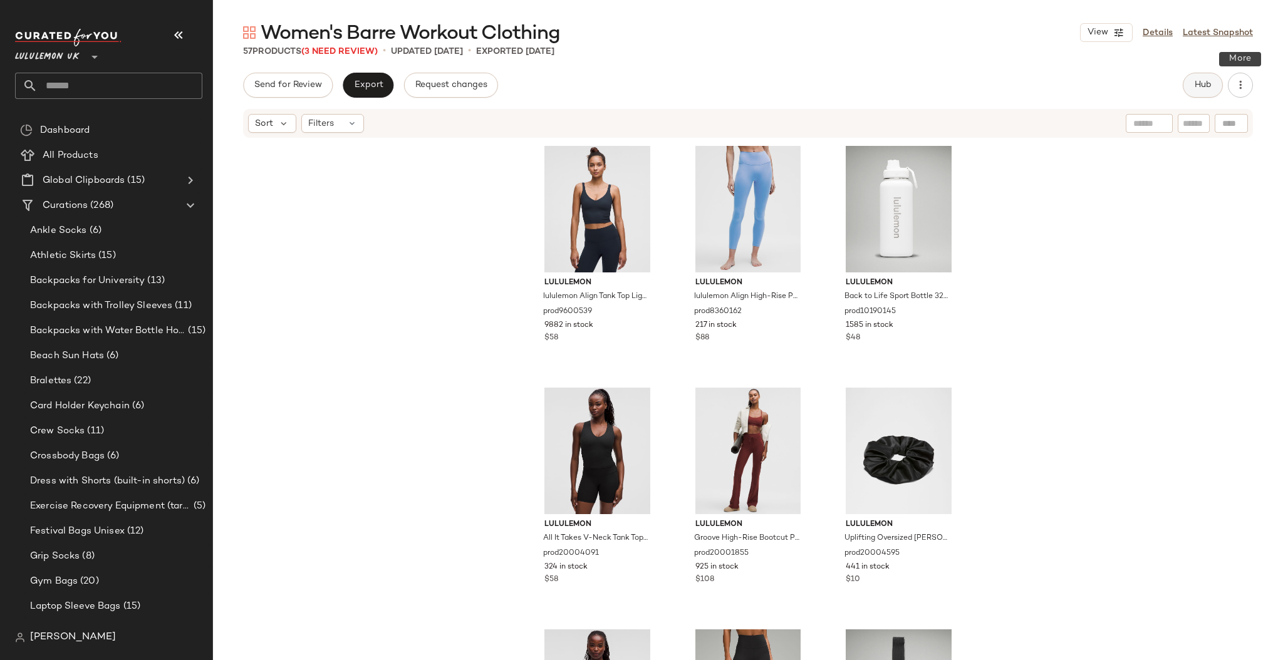
click at [1206, 80] on span "Hub" at bounding box center [1203, 85] width 18 height 10
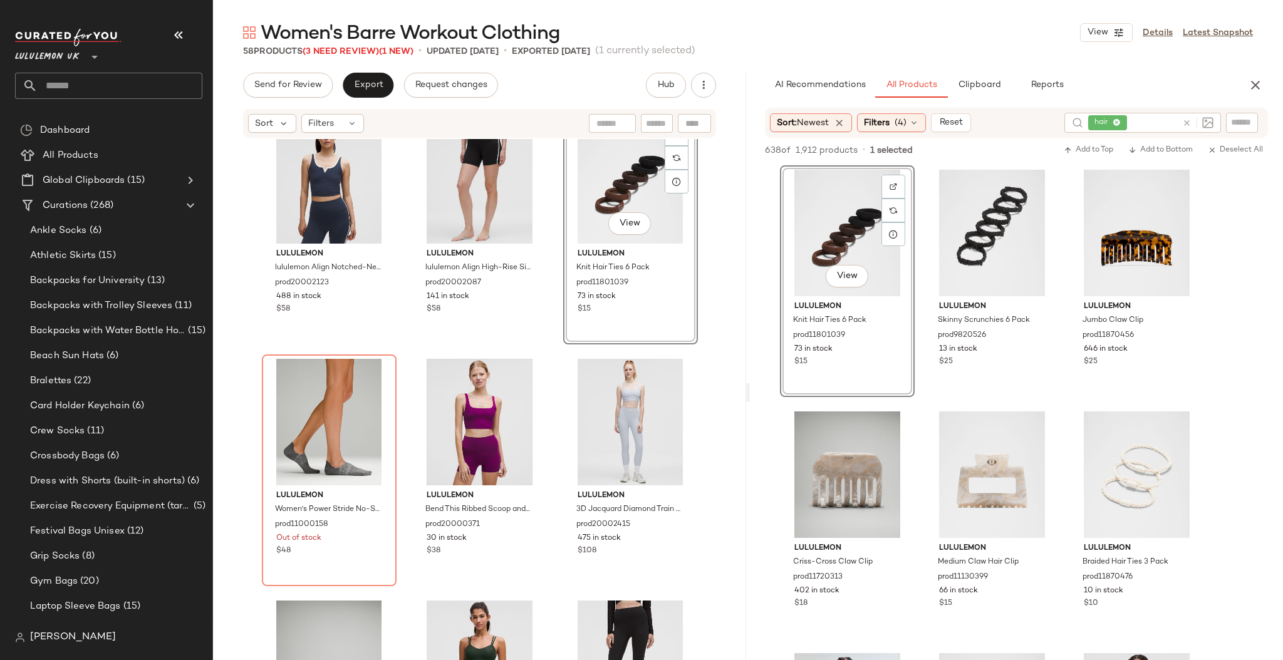
scroll to position [1254, 0]
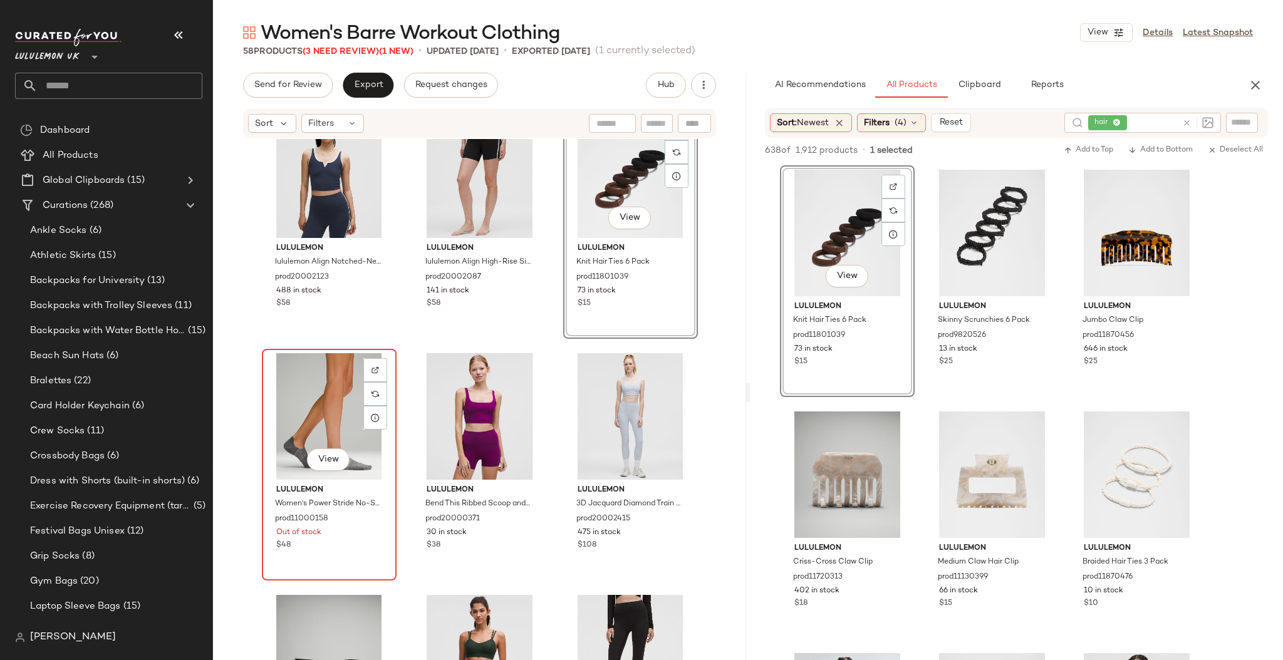
click at [297, 413] on div "View" at bounding box center [329, 416] width 126 height 127
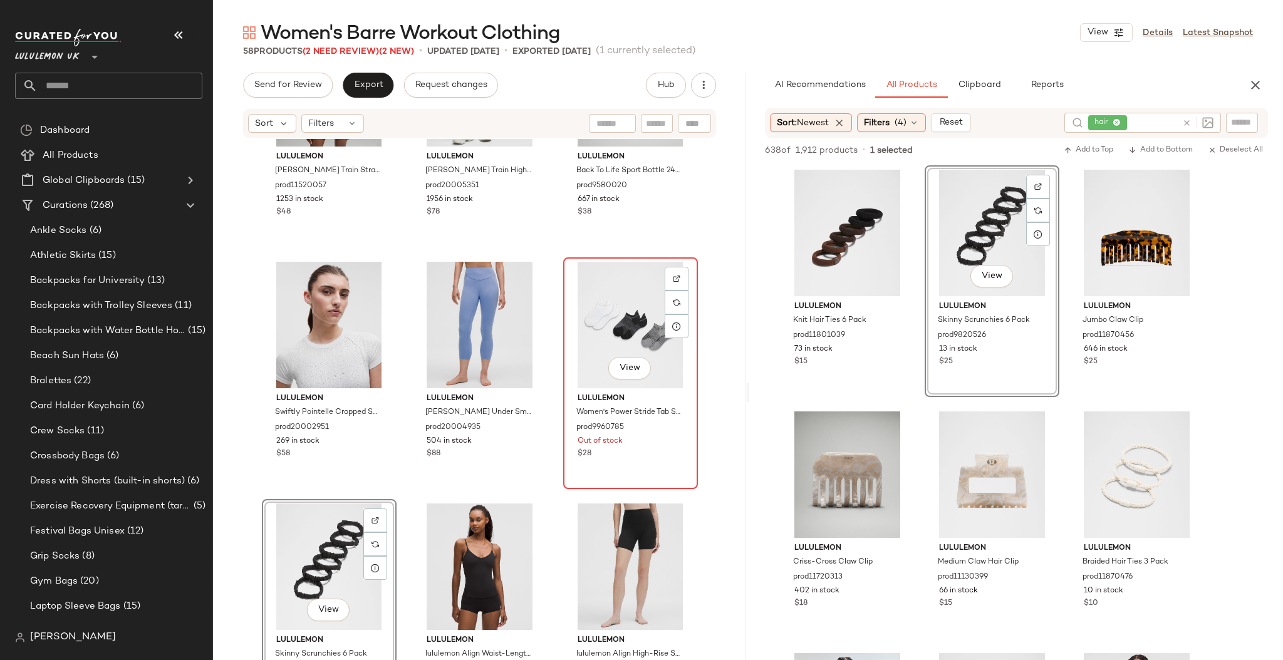
click at [620, 310] on div "View" at bounding box center [631, 325] width 126 height 127
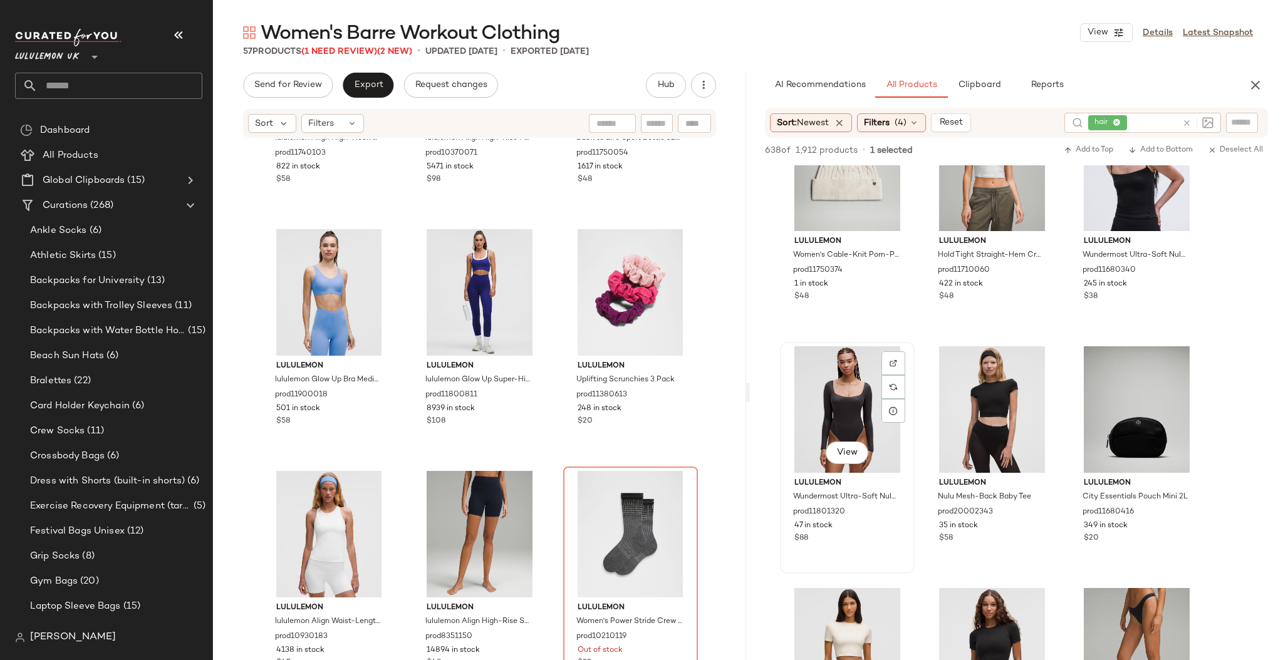
scroll to position [1278, 0]
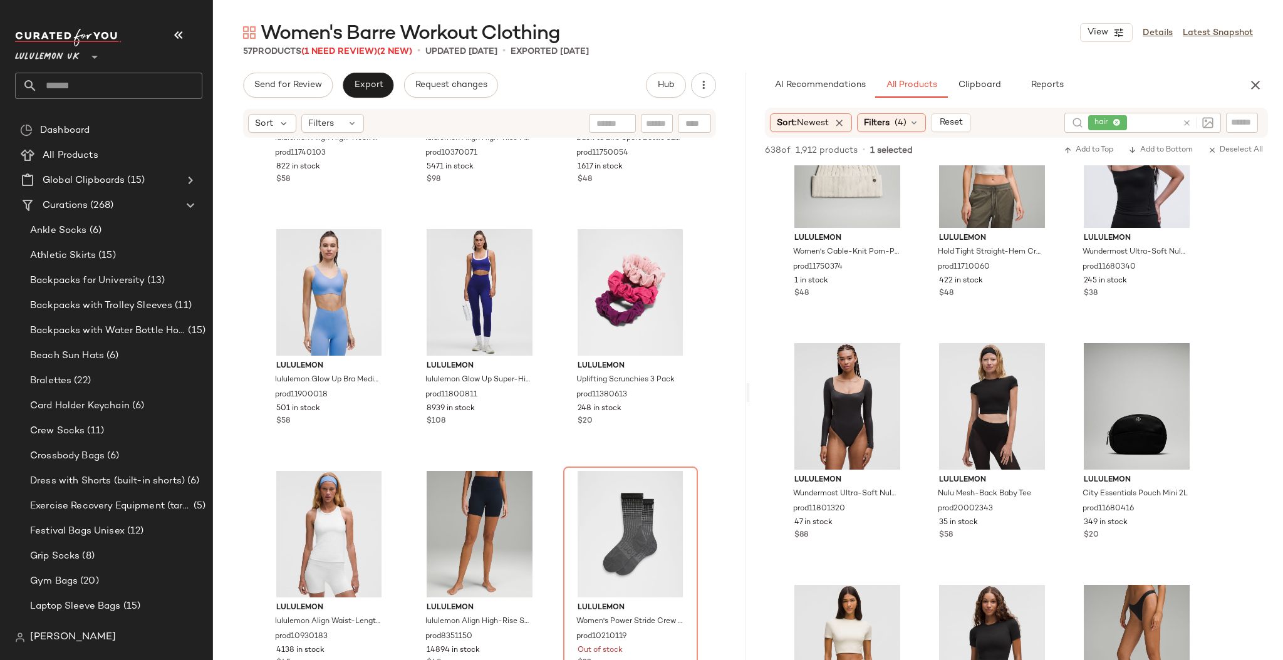
click at [1190, 123] on icon at bounding box center [1186, 122] width 9 height 9
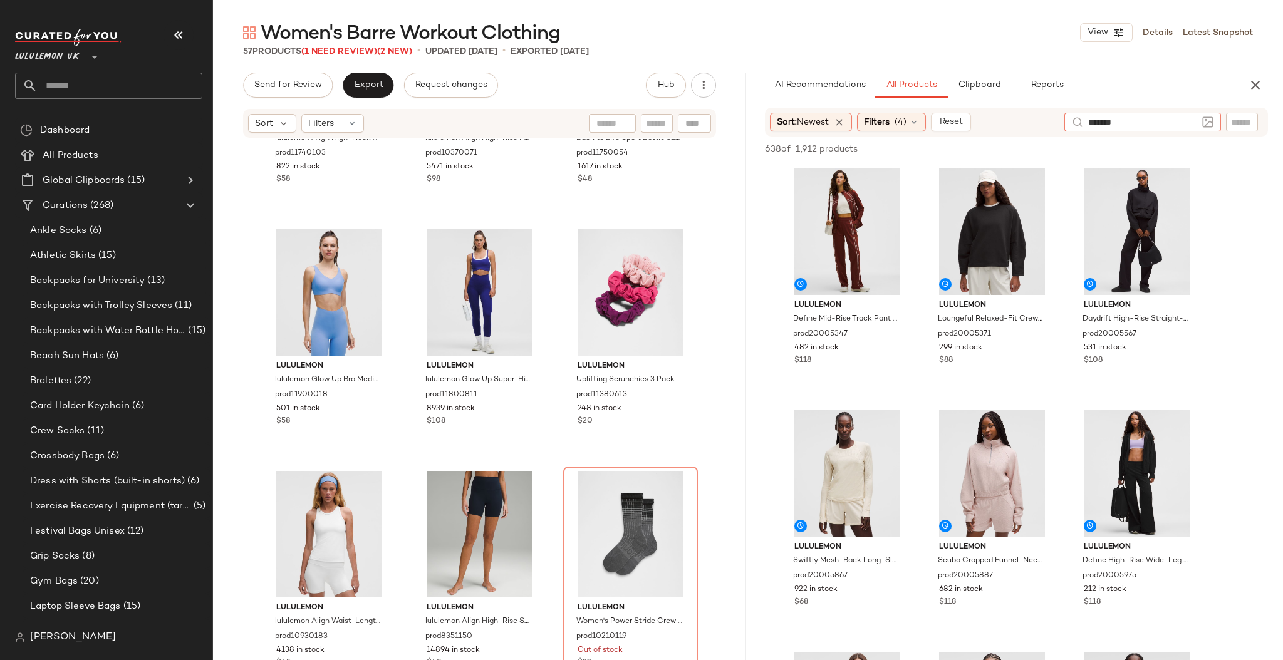
type input "******"
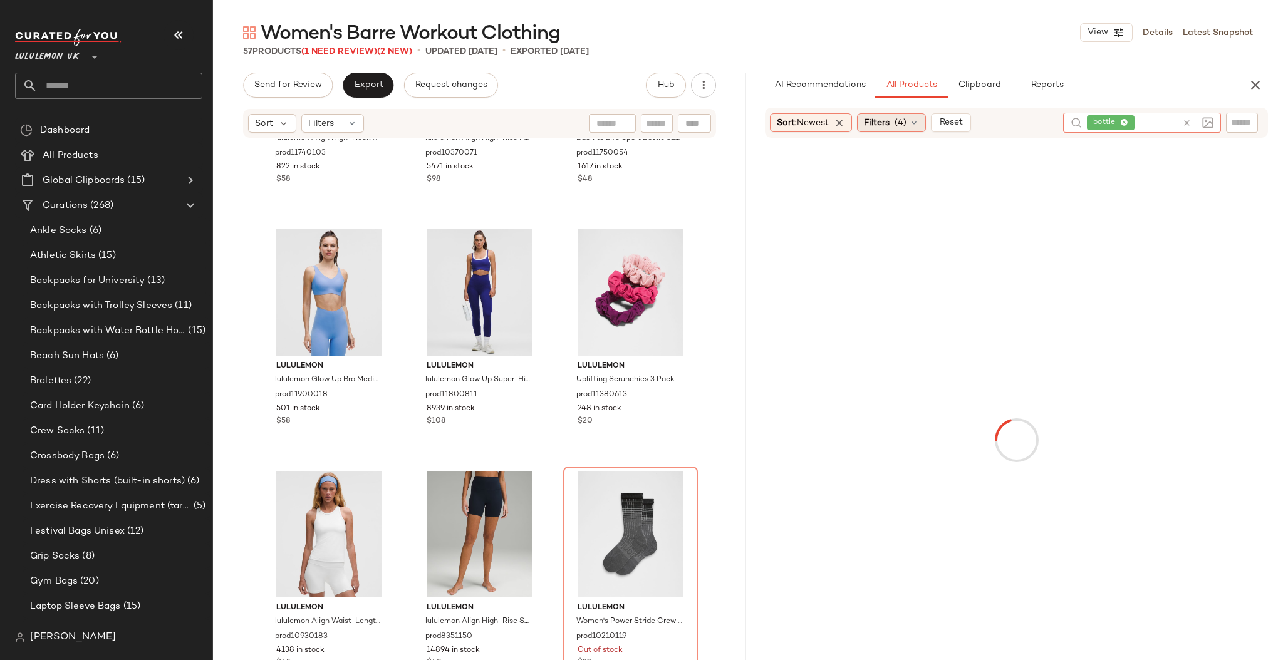
click at [907, 123] on span "(4)" at bounding box center [901, 123] width 12 height 13
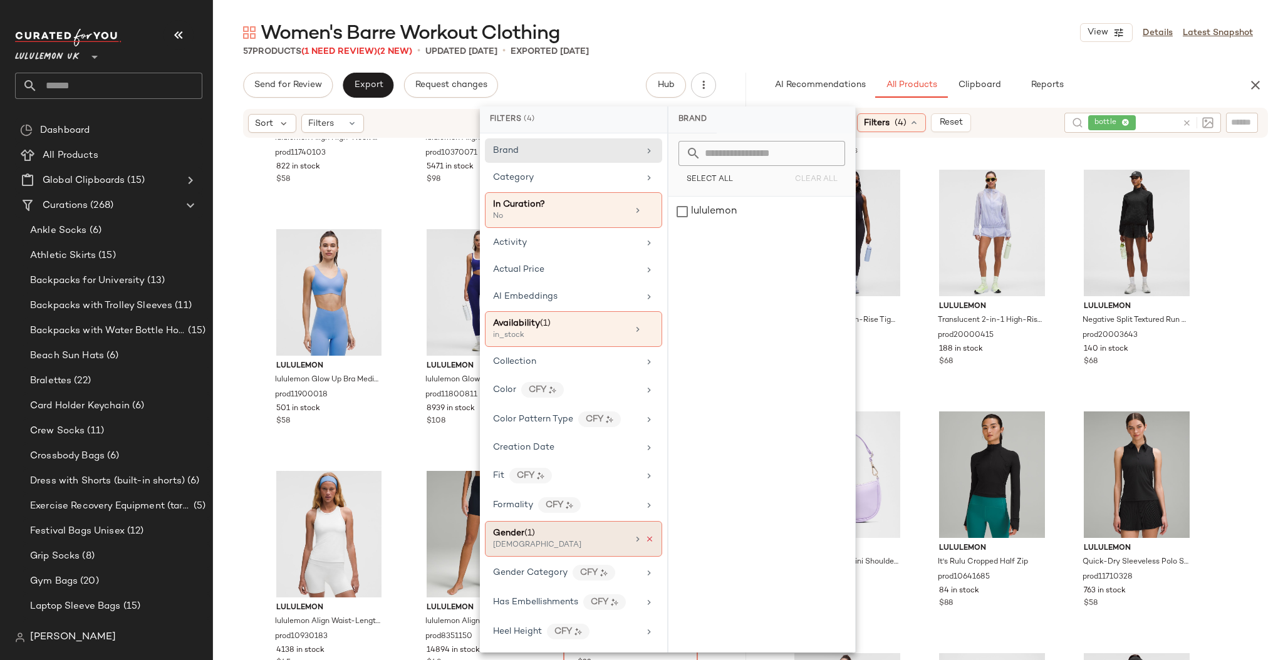
click at [647, 535] on icon at bounding box center [649, 539] width 9 height 9
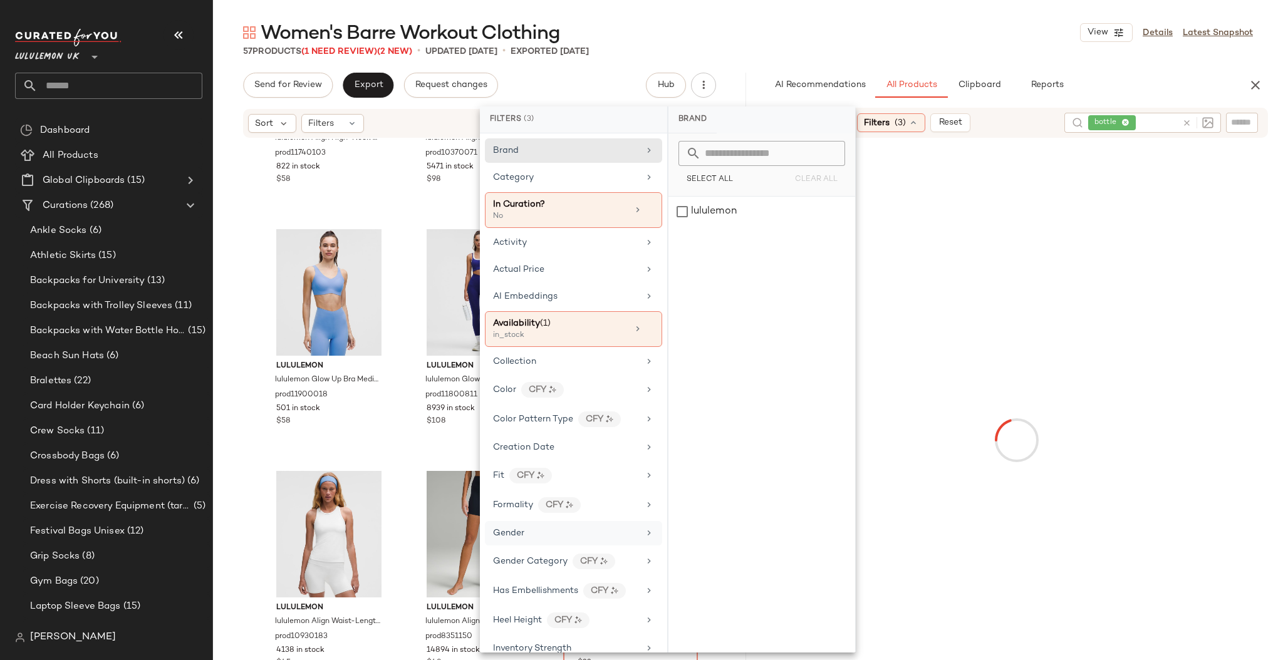
click at [915, 46] on div "57 Products (1 Need Review) (2 New) • updated Sep 4th • Exported Sep 3rd" at bounding box center [748, 51] width 1070 height 13
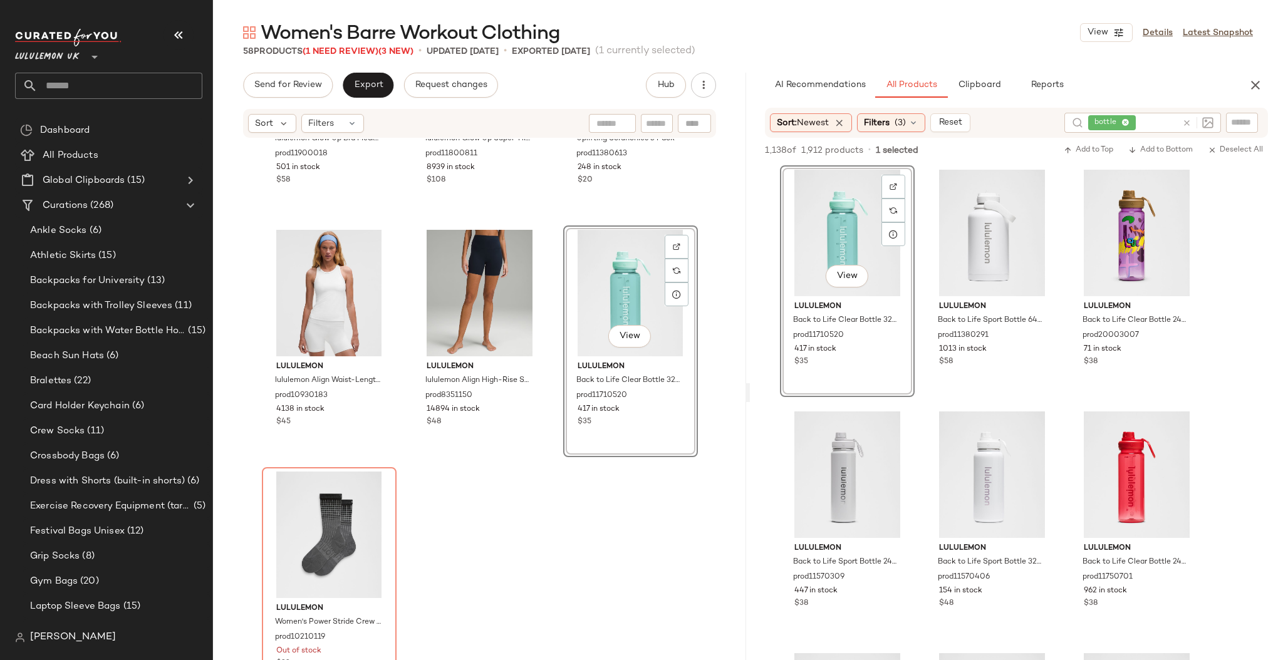
scroll to position [4281, 0]
click at [336, 541] on div "View" at bounding box center [329, 534] width 126 height 127
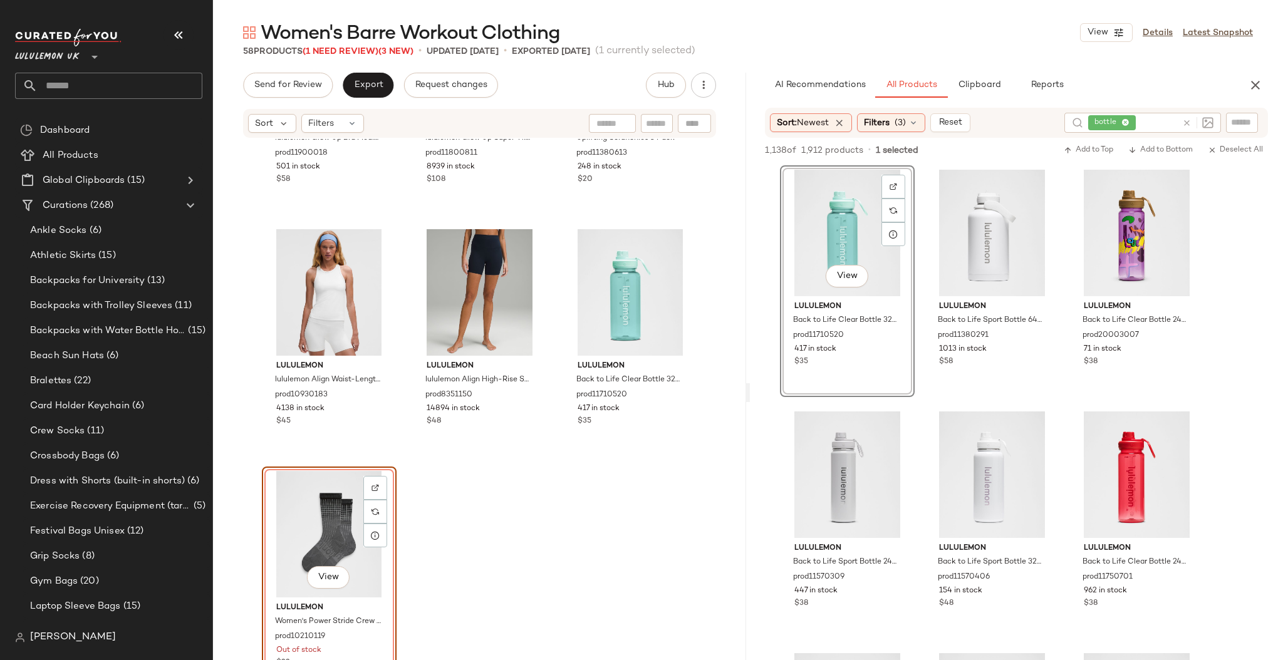
scroll to position [4039, 0]
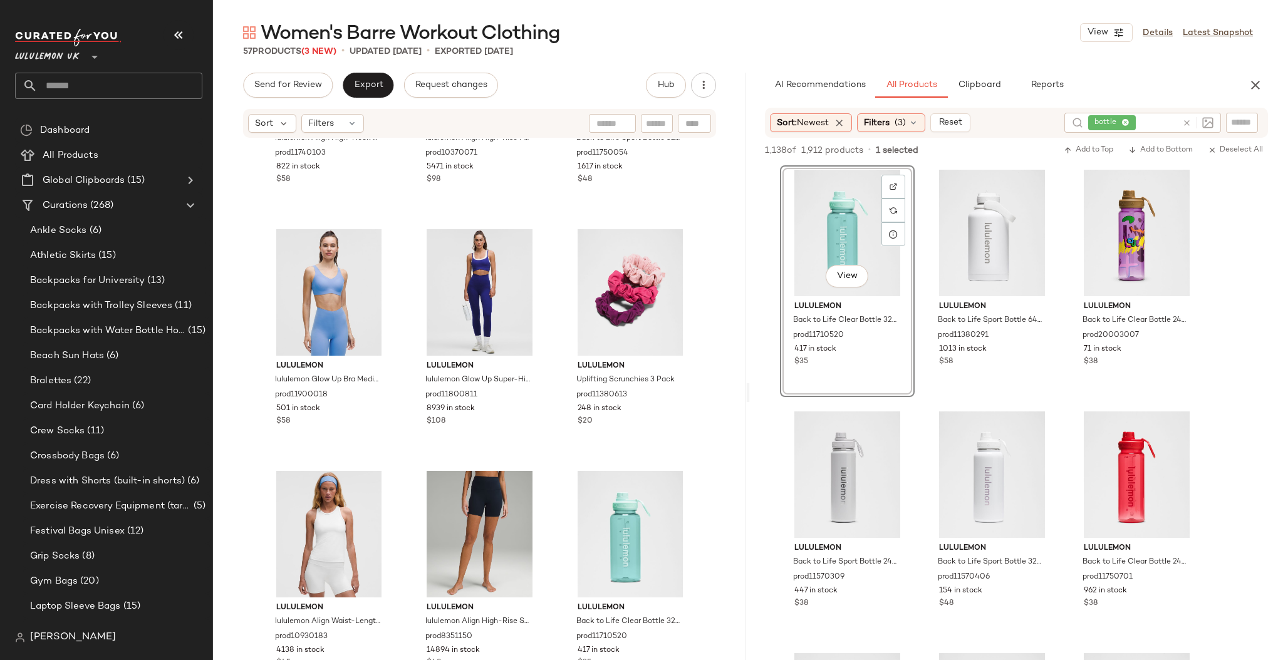
click at [108, 86] on input "text" at bounding box center [120, 86] width 165 height 26
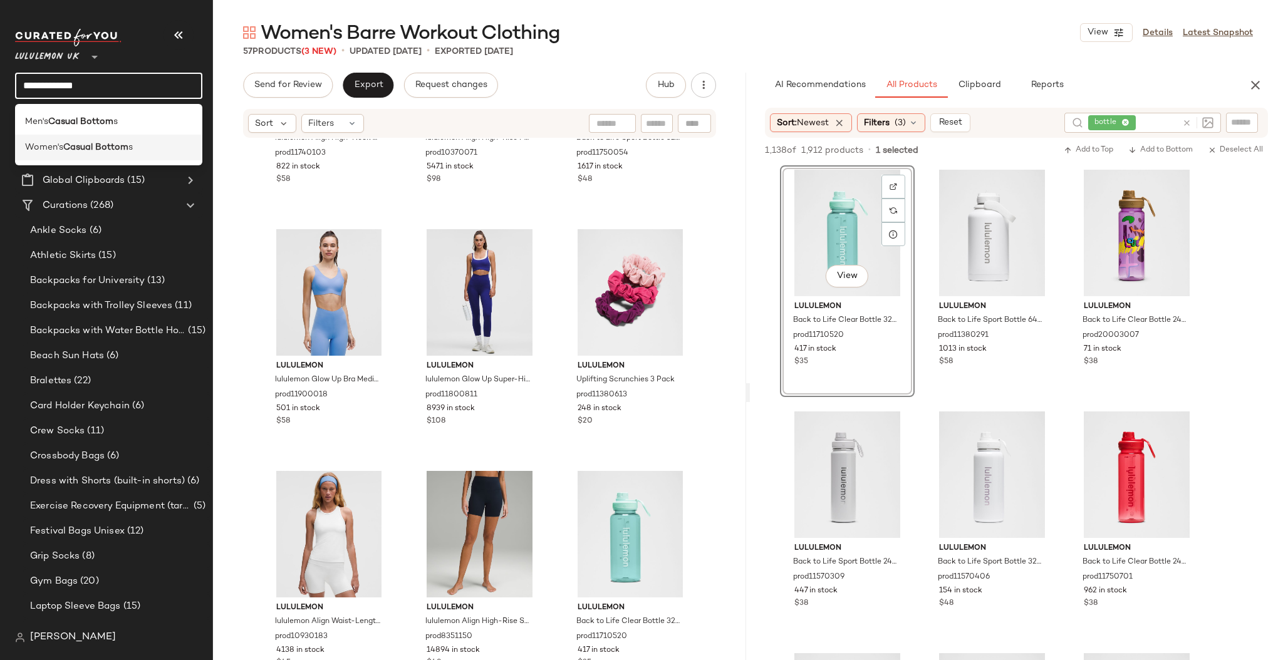
type input "**********"
click at [107, 147] on b "Casual Bottom" at bounding box center [95, 147] width 65 height 13
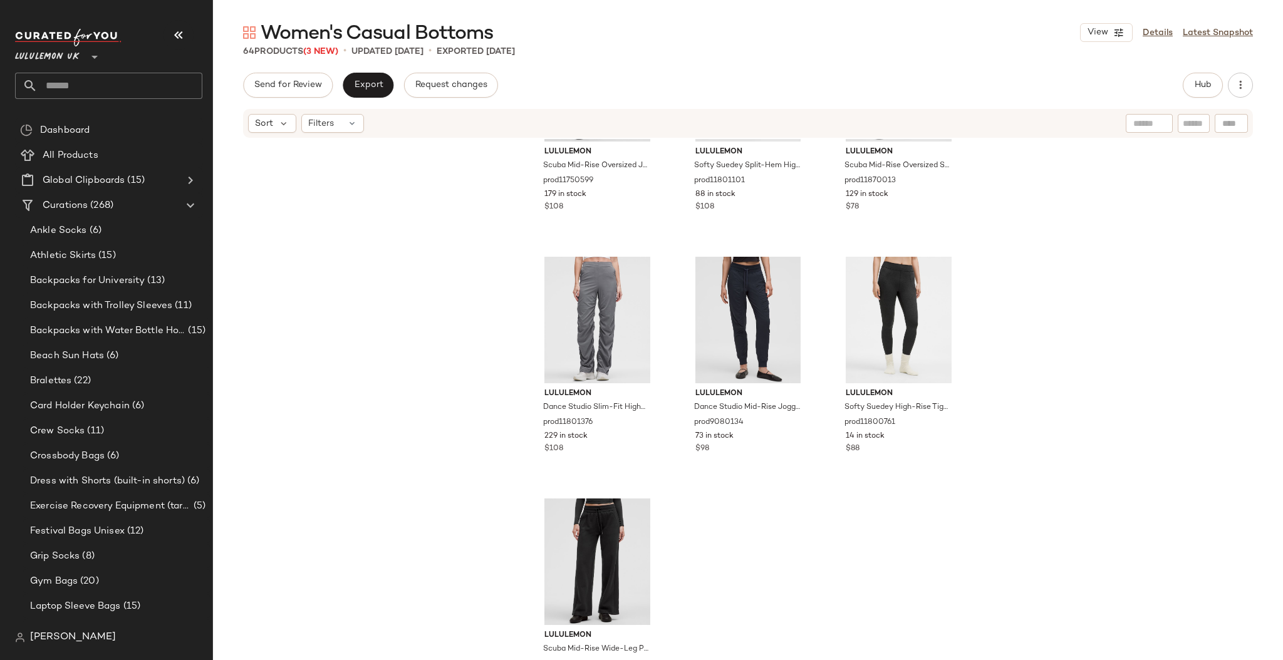
scroll to position [4764, 0]
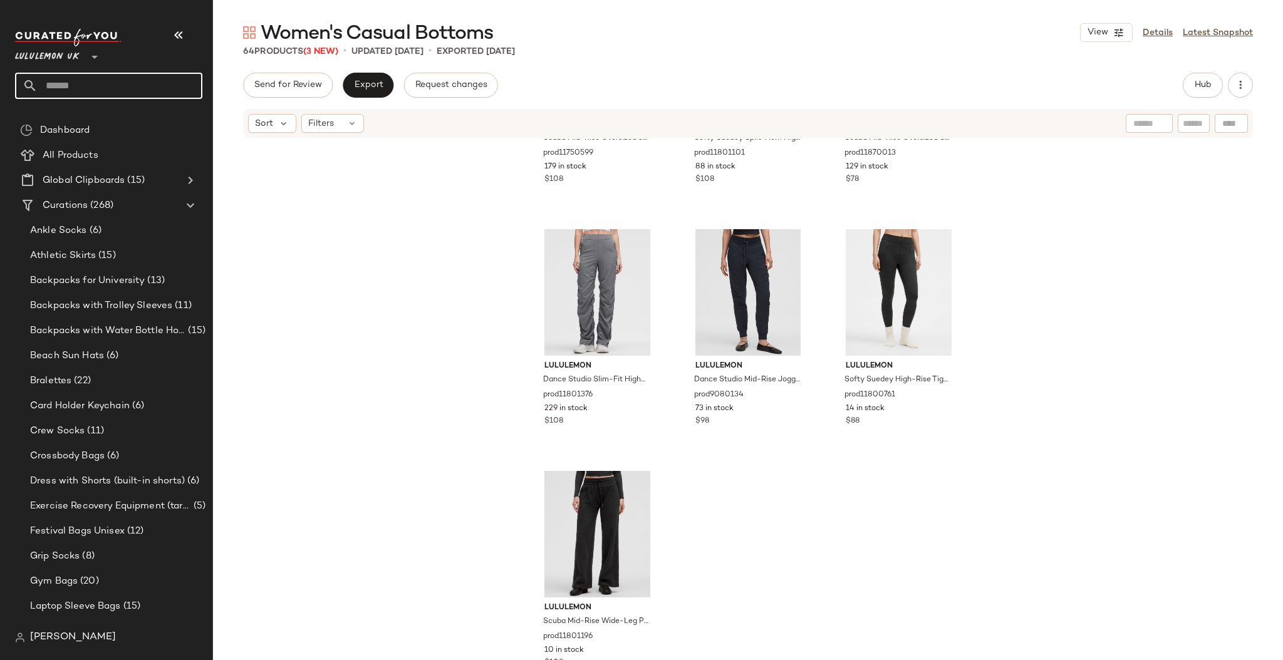
click at [97, 83] on input "text" at bounding box center [120, 86] width 165 height 26
type input "**********"
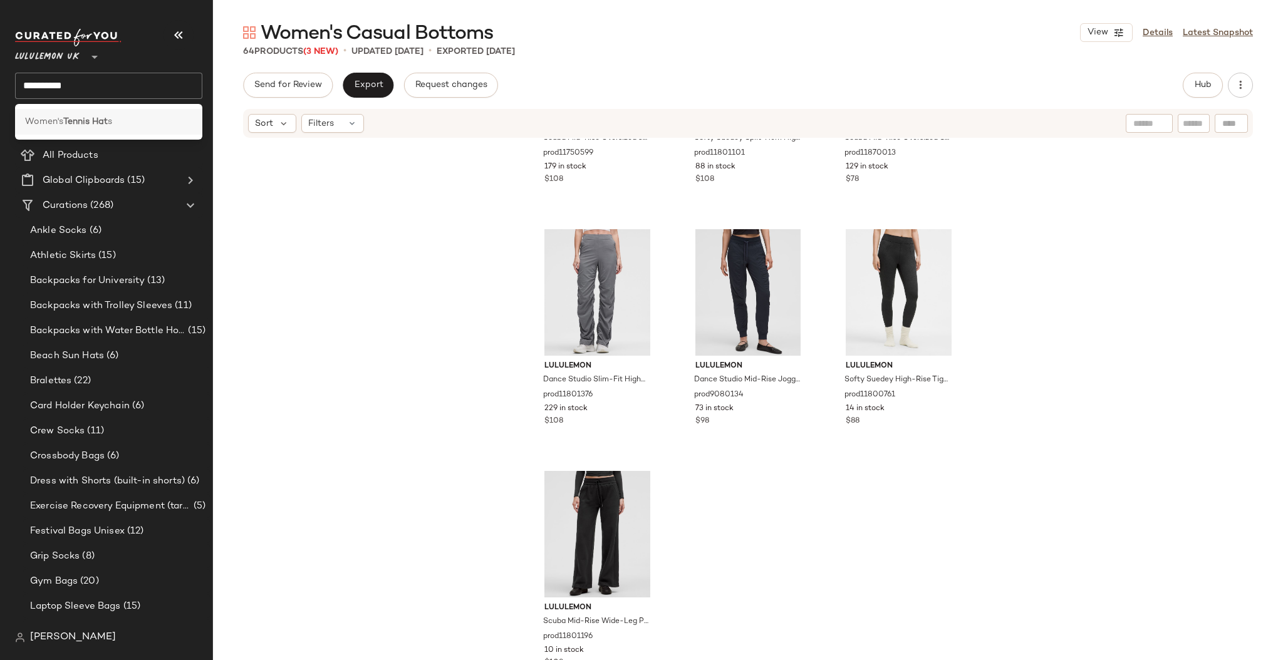
click at [97, 120] on b "Tennis Hat" at bounding box center [85, 121] width 44 height 13
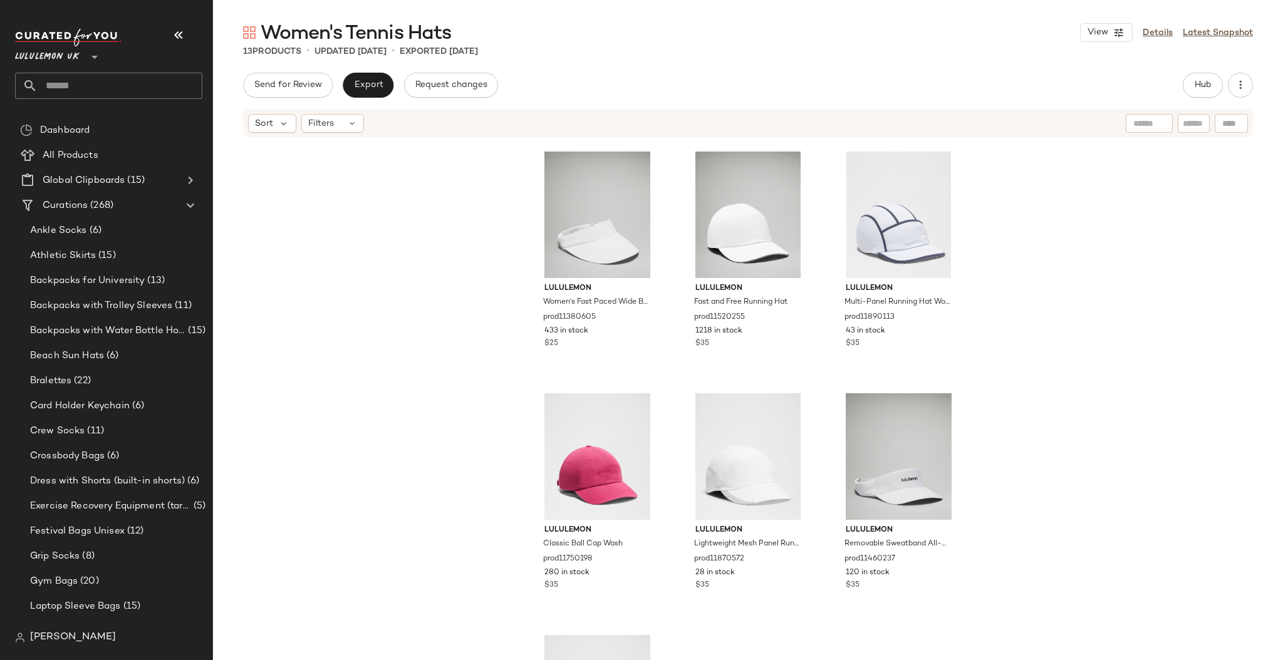
scroll to position [652, 0]
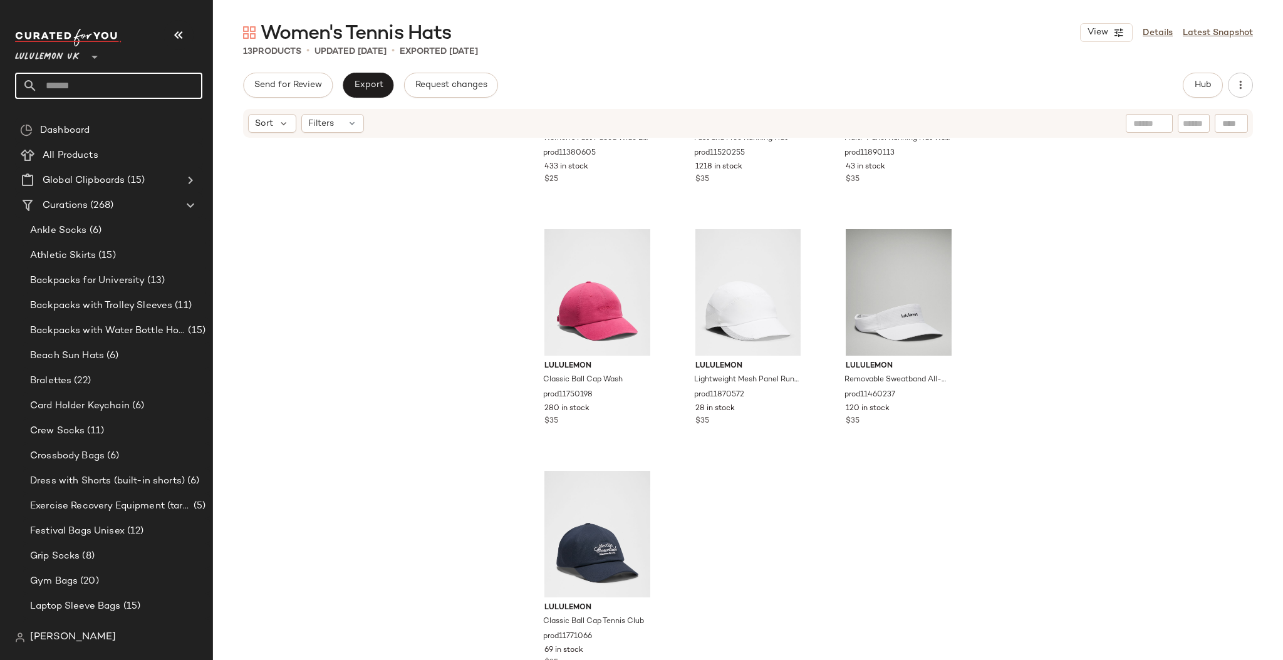
click at [96, 82] on input "text" at bounding box center [120, 86] width 165 height 26
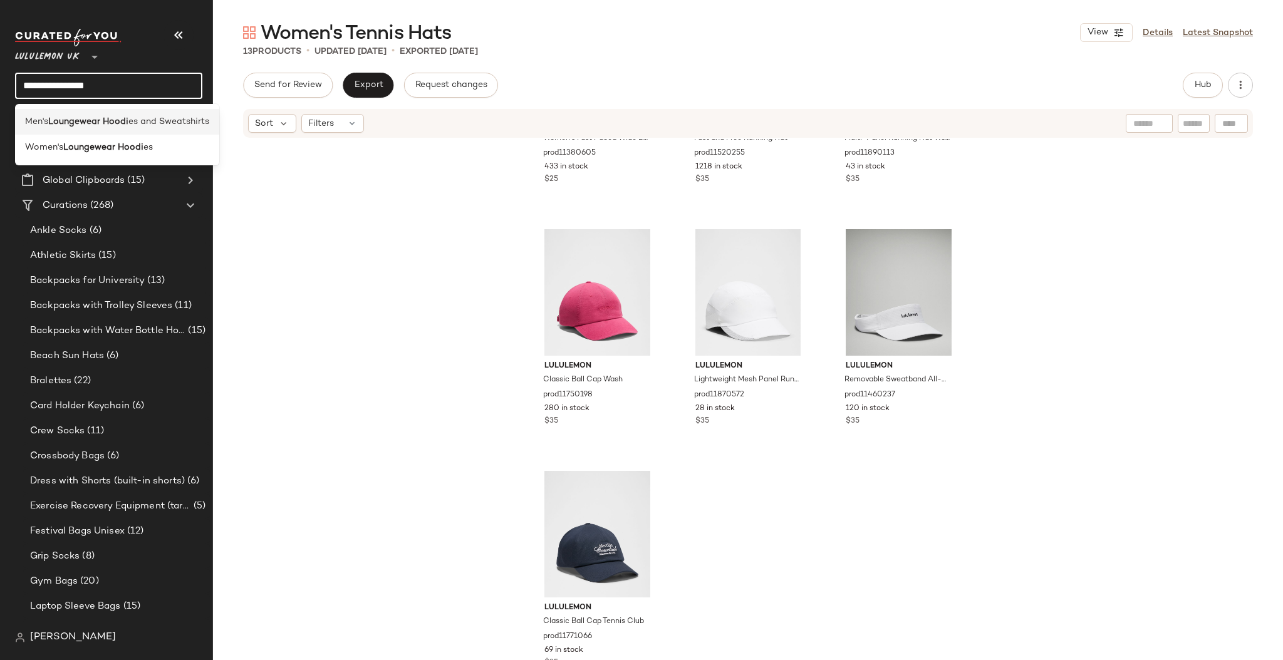
type input "**********"
click at [143, 118] on span "es and Sweatshirts" at bounding box center [168, 121] width 81 height 13
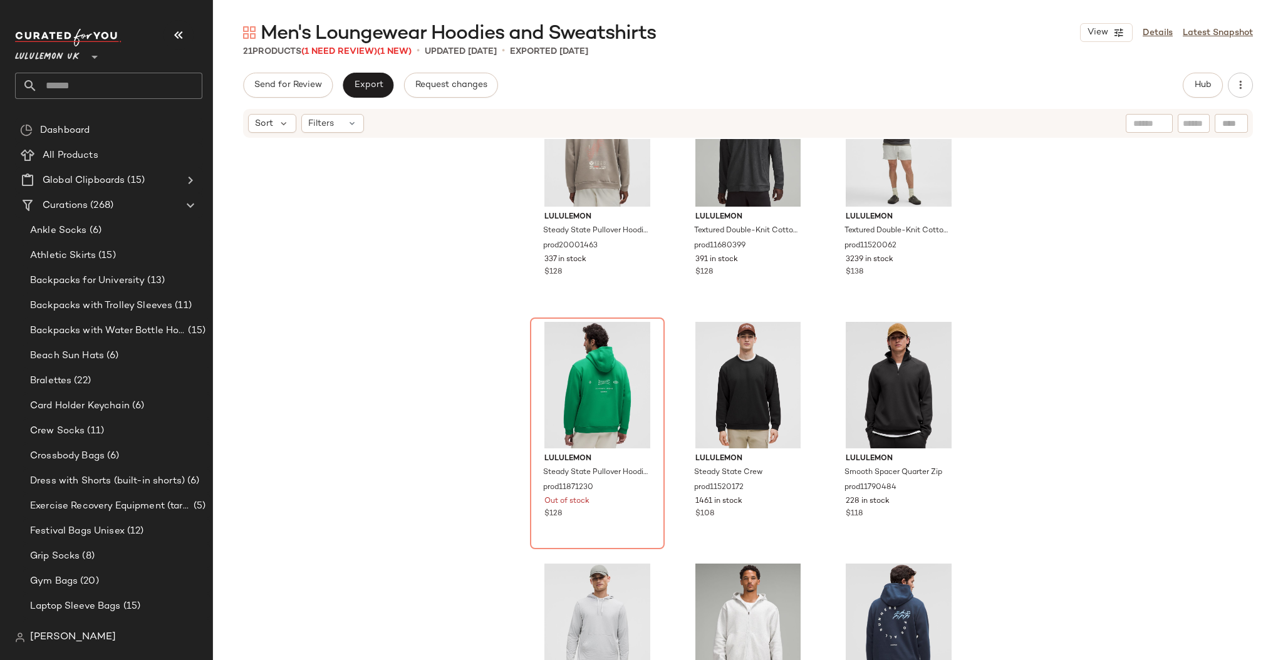
scroll to position [822, 0]
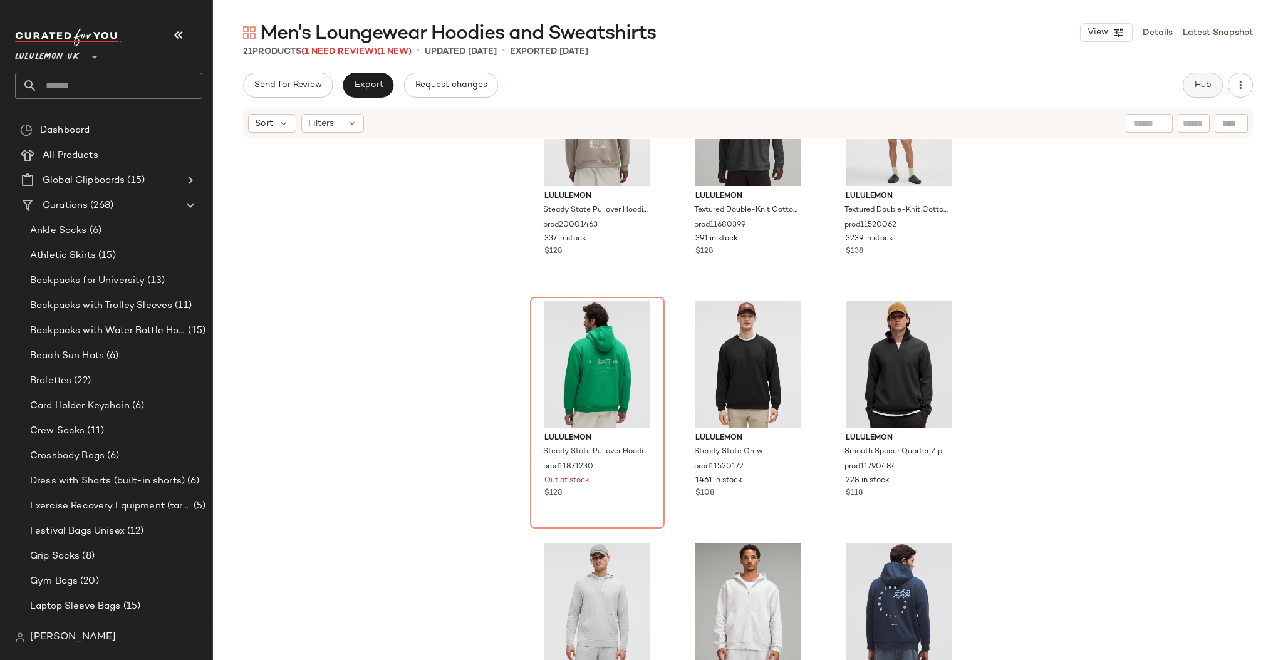
click at [1195, 88] on span "Hub" at bounding box center [1203, 85] width 18 height 10
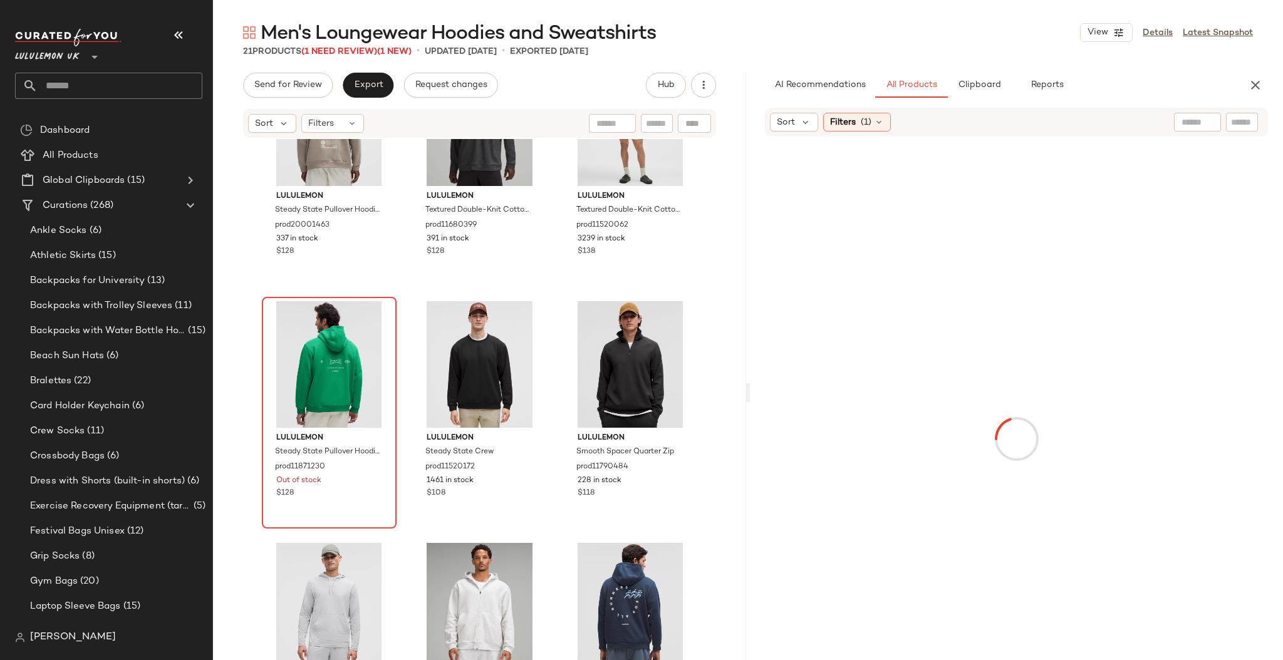
click at [988, 83] on span "Clipboard" at bounding box center [979, 85] width 43 height 10
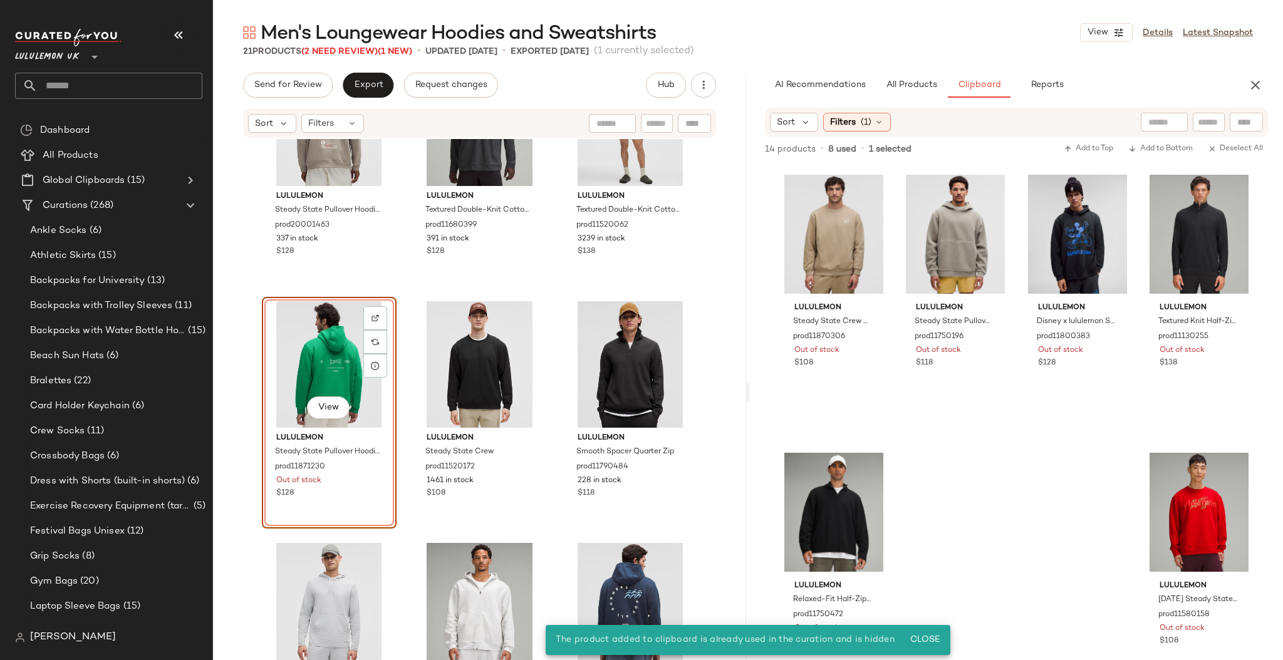
click at [545, 319] on div "lululemon Steady State Pullover Hoodie Graphic prod20001463 337 in stock $128 l…" at bounding box center [479, 418] width 533 height 559
click at [291, 338] on div "View" at bounding box center [329, 364] width 126 height 127
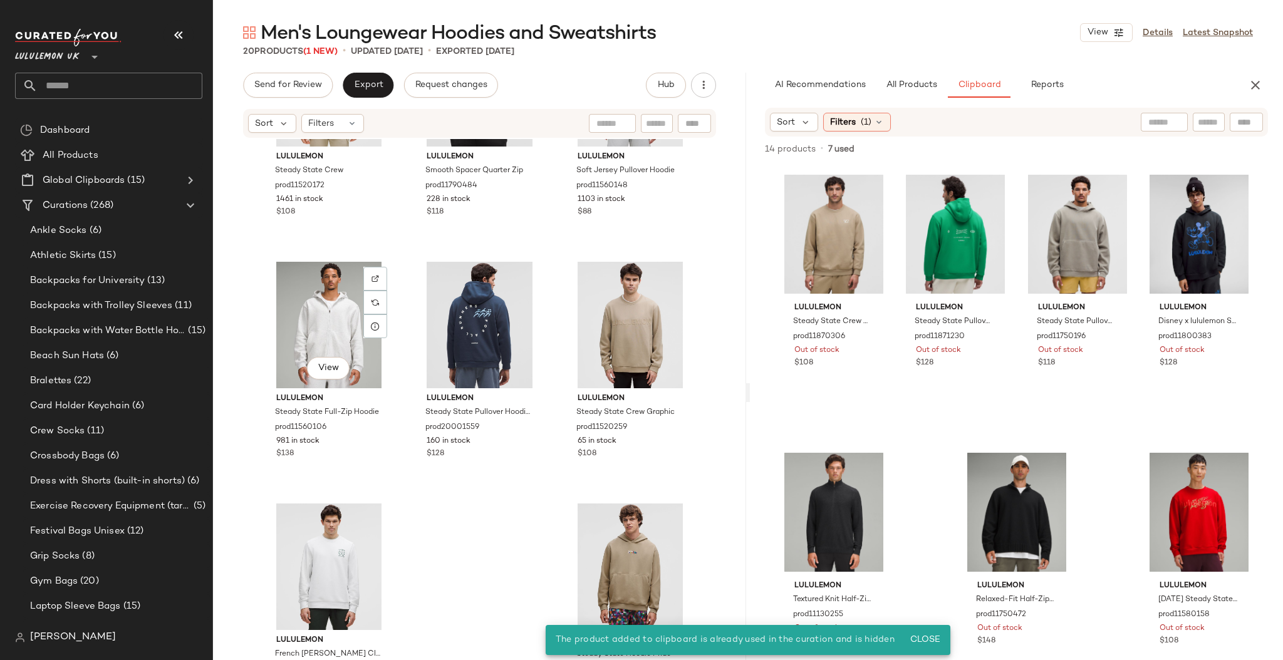
scroll to position [1136, 0]
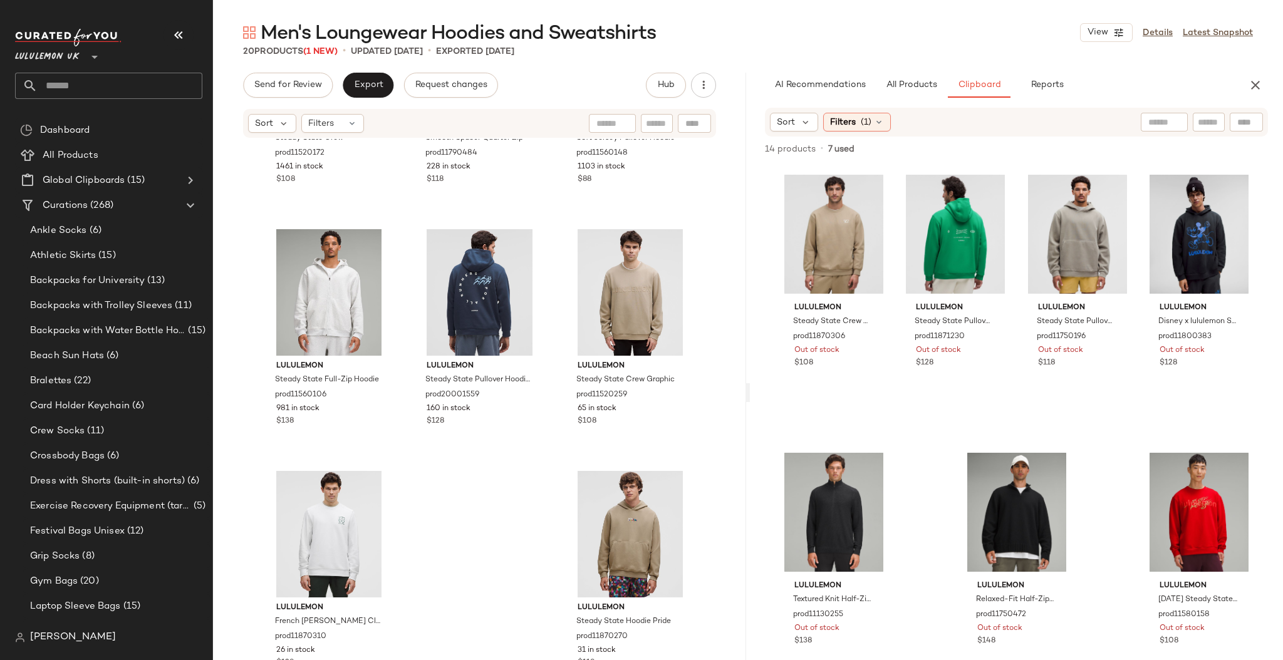
click at [62, 86] on input "text" at bounding box center [120, 86] width 165 height 26
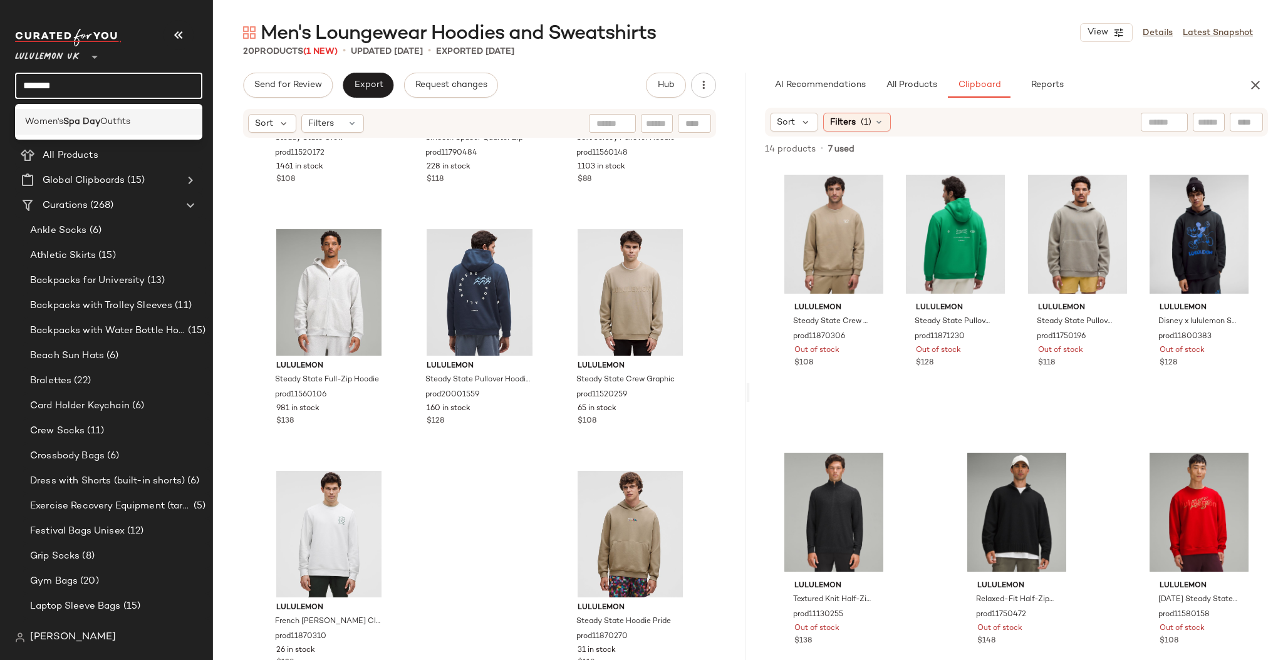
type input "*******"
click at [88, 117] on b "Spa Day" at bounding box center [81, 121] width 37 height 13
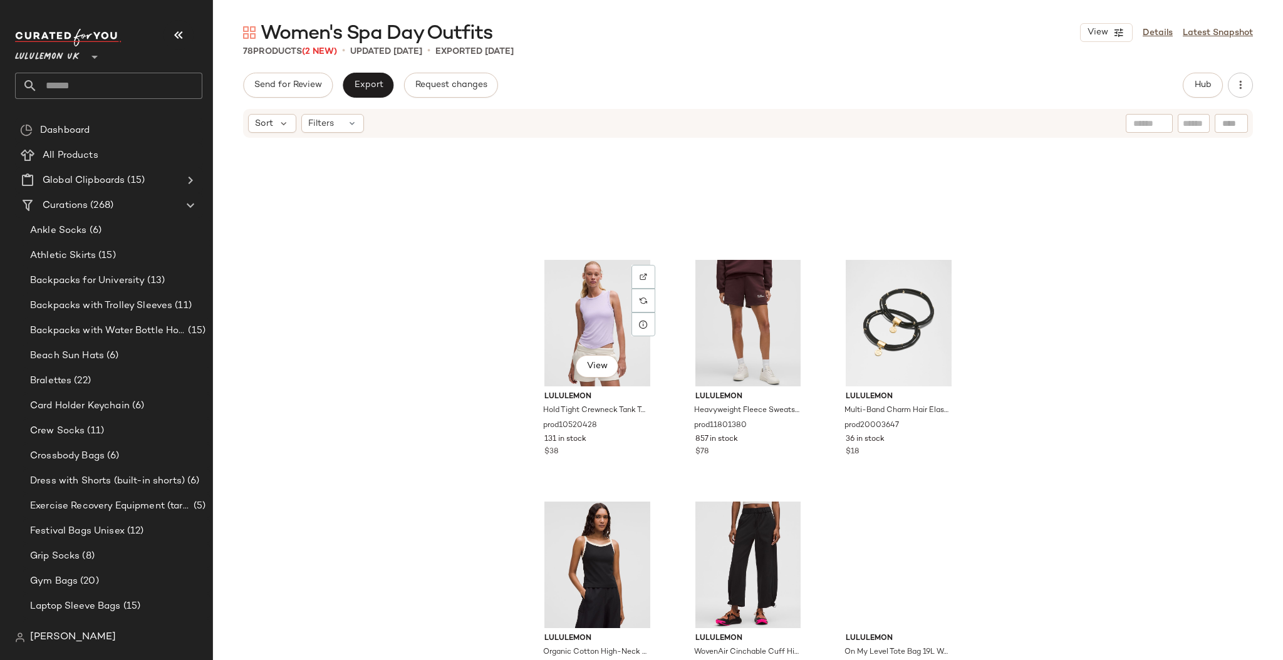
scroll to position [5732, 0]
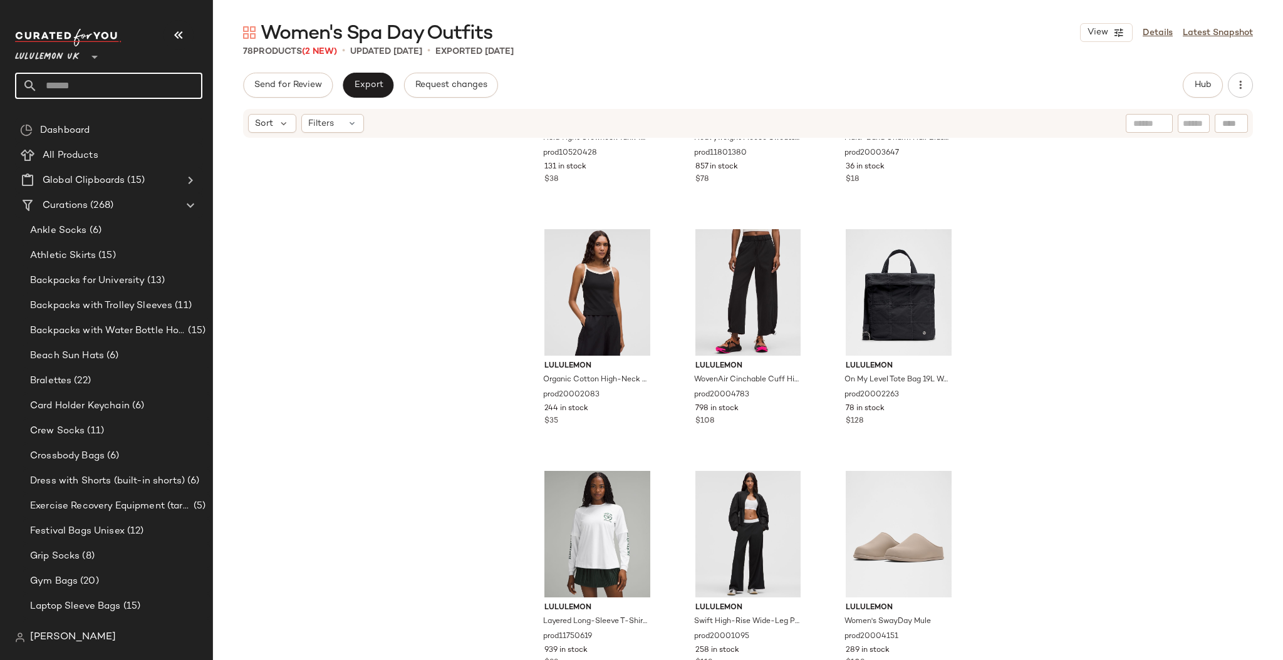
click at [80, 88] on input "text" at bounding box center [120, 86] width 165 height 26
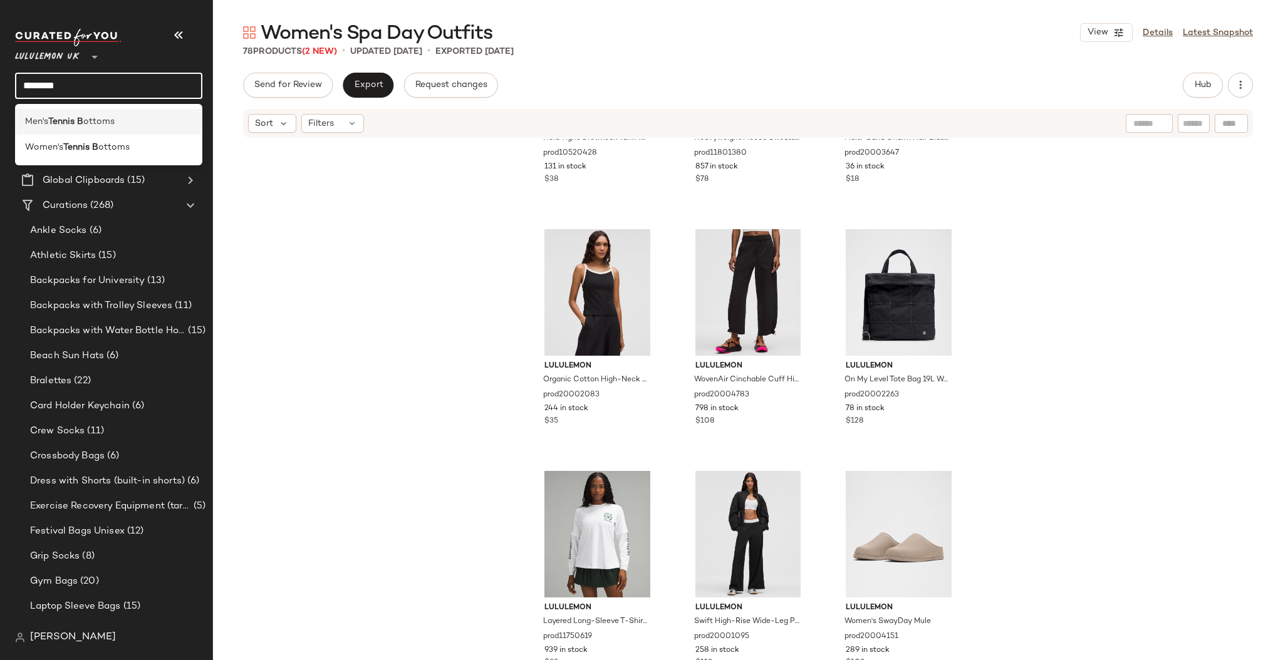
type input "********"
click at [87, 125] on span "ottoms" at bounding box center [98, 121] width 31 height 13
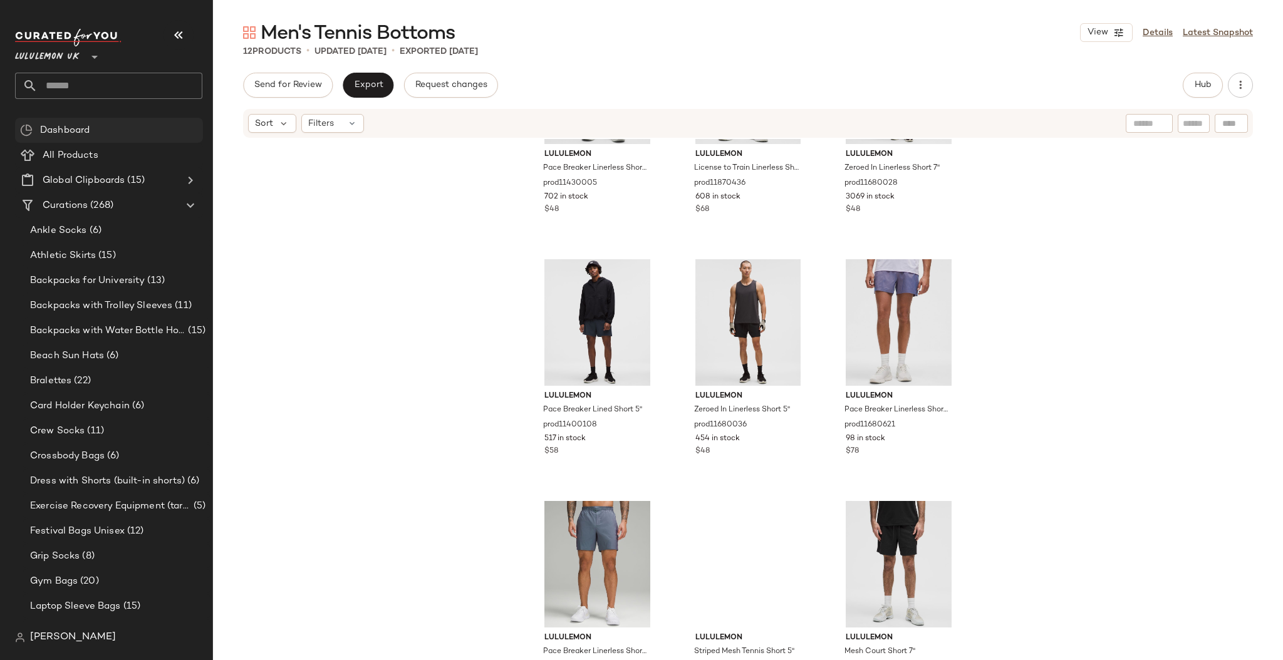
scroll to position [410, 0]
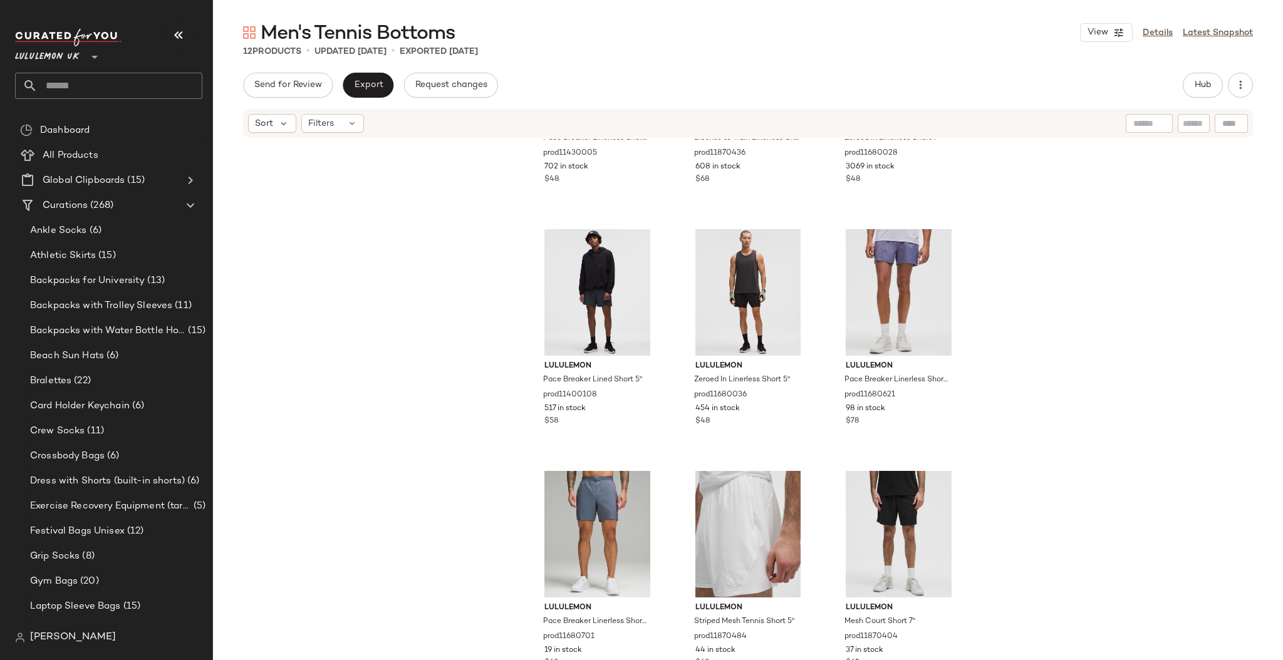
click at [137, 85] on input "text" at bounding box center [120, 86] width 165 height 26
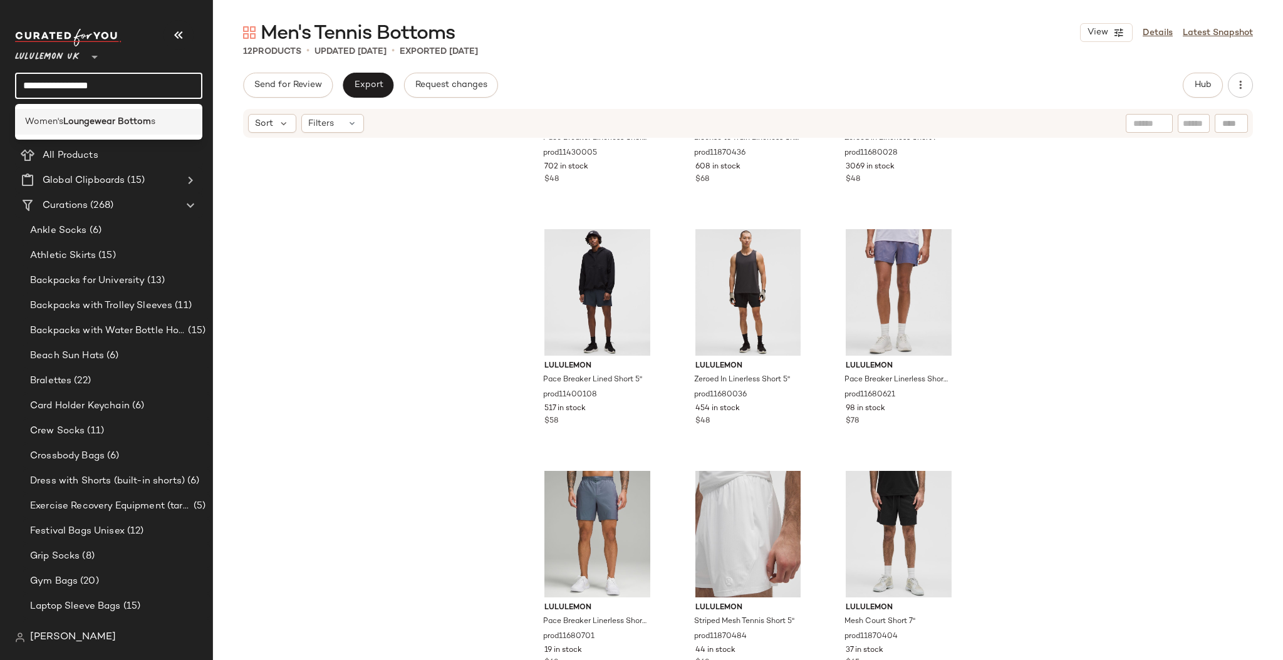
type input "**********"
click at [142, 117] on b "Loungewear Bottom" at bounding box center [107, 121] width 88 height 13
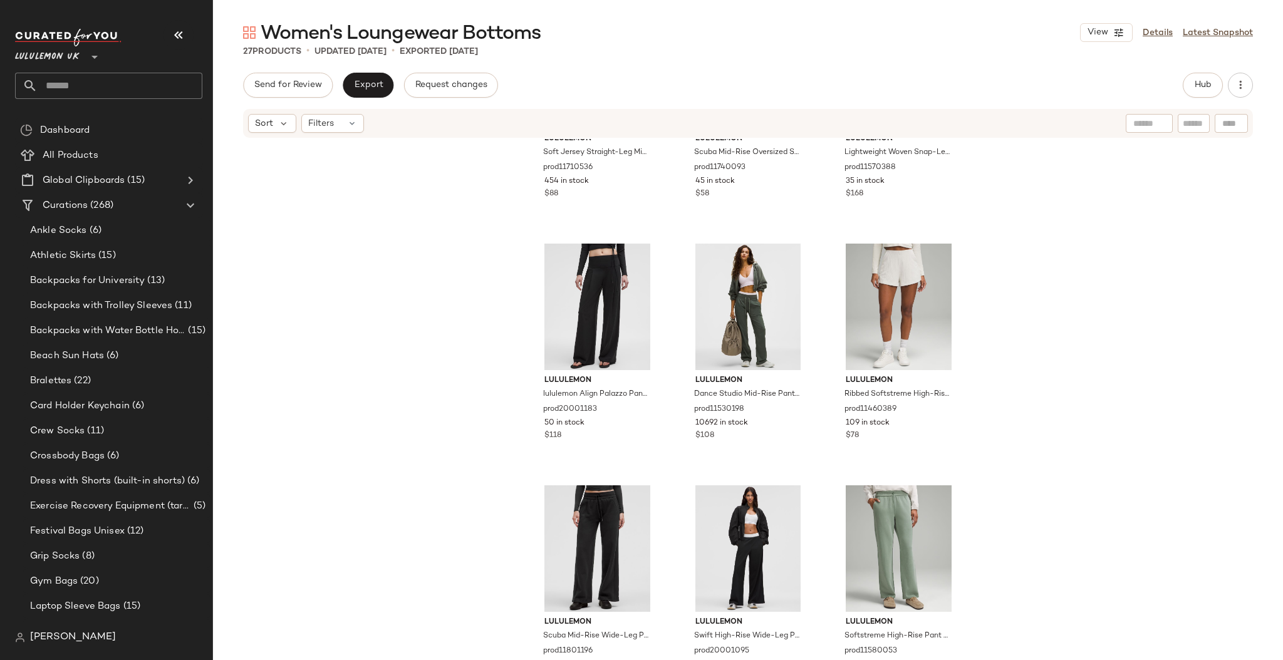
scroll to position [1620, 0]
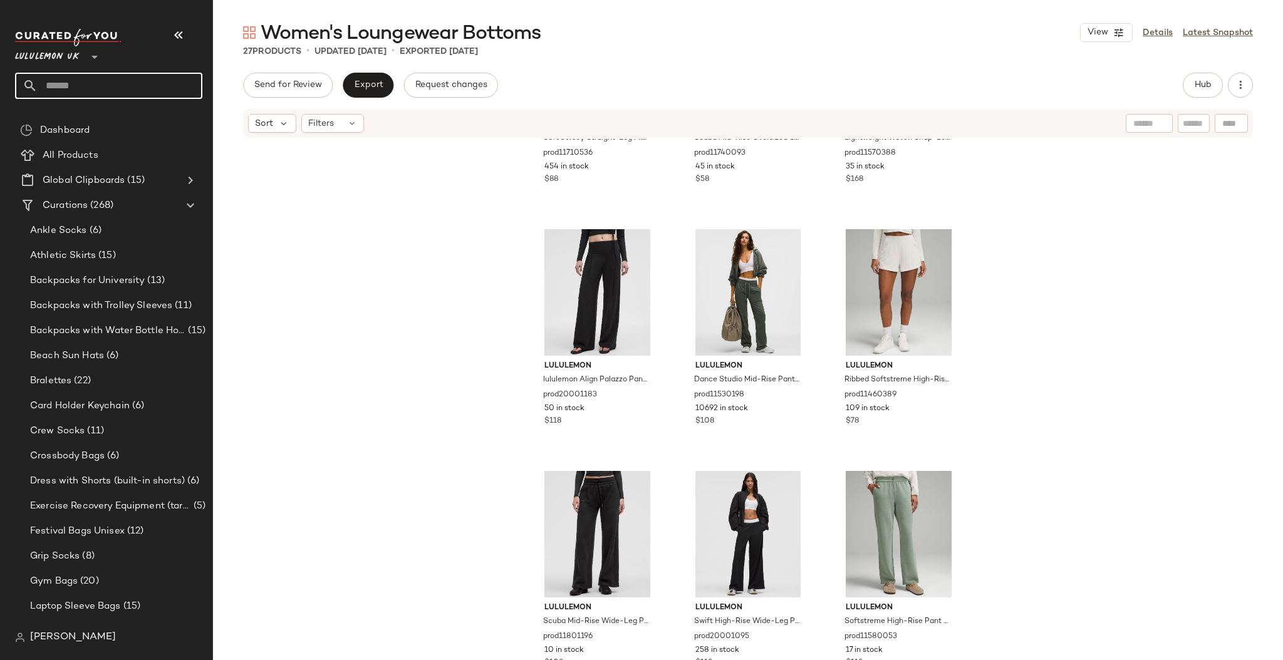
click at [140, 90] on input "text" at bounding box center [120, 86] width 165 height 26
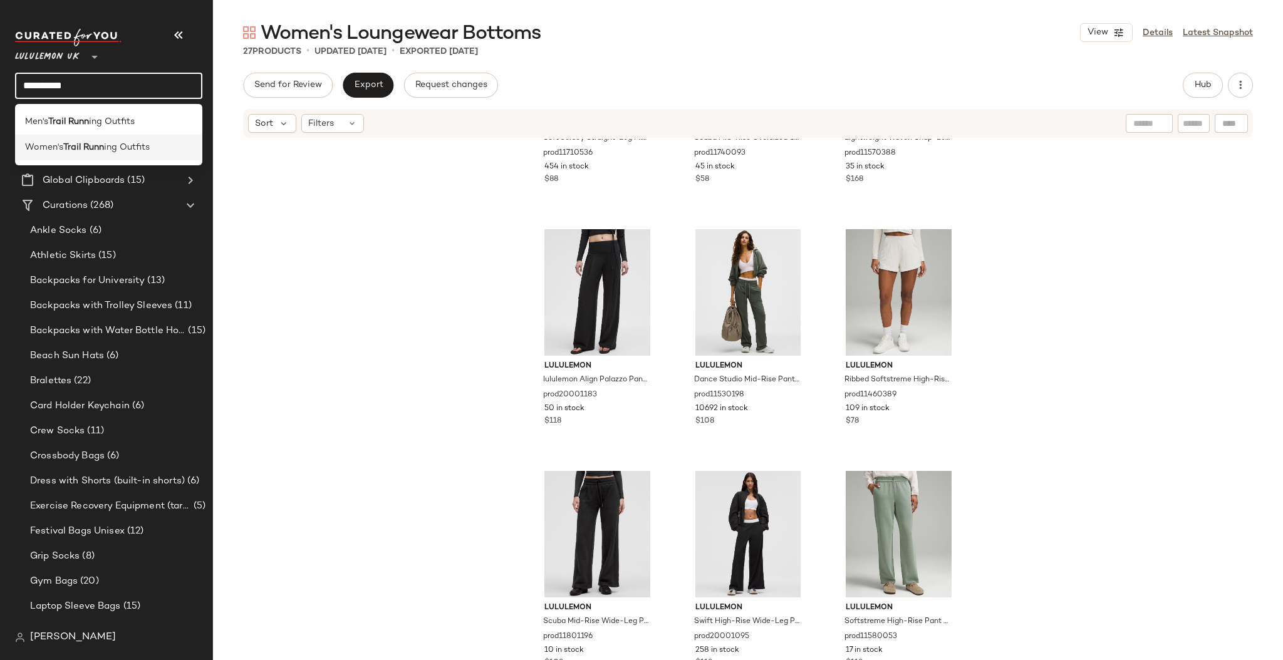
type input "**********"
click at [129, 152] on span "ing Outfits" at bounding box center [127, 147] width 46 height 13
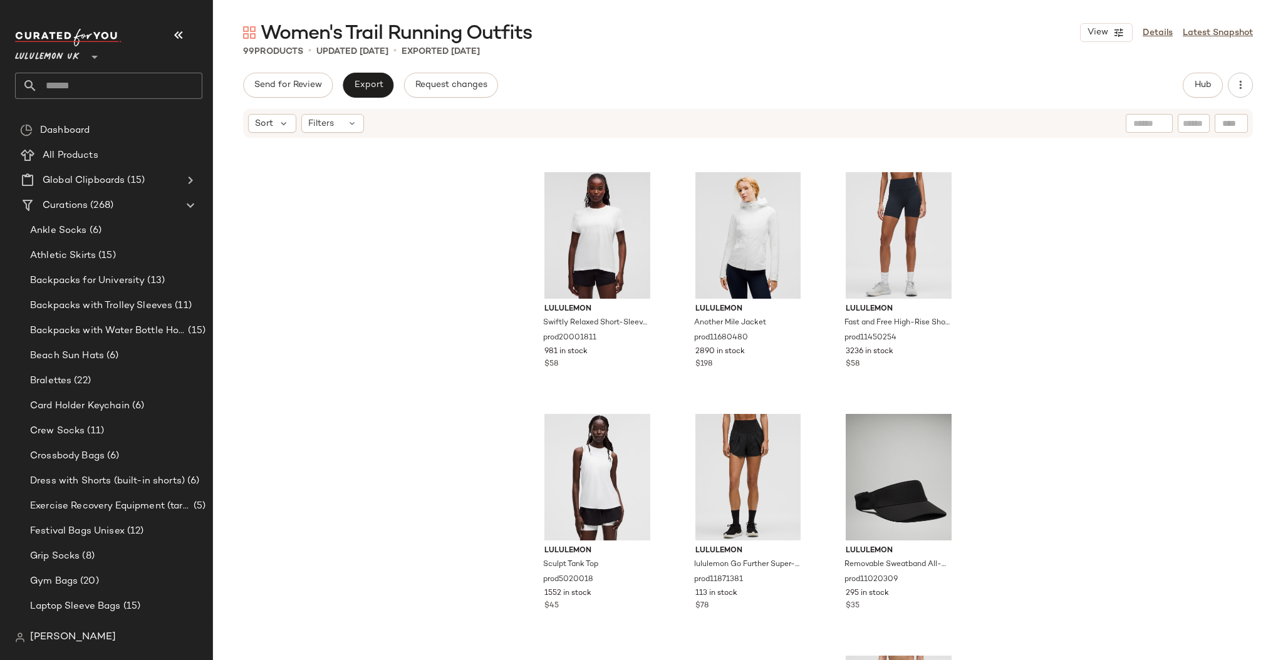
scroll to position [1926, 0]
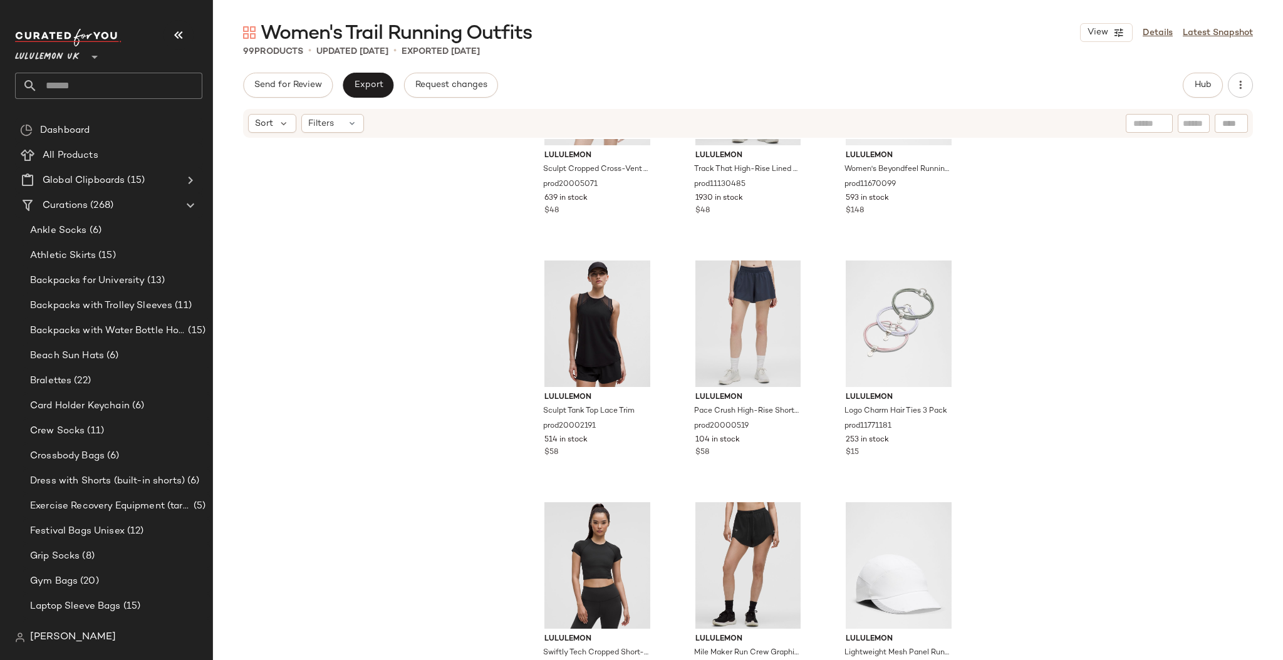
click at [424, 264] on div "lululemon Sculpt Cropped Cross-Vent Tank Top prod20005071 639 in stock $48 lulu…" at bounding box center [748, 418] width 1070 height 559
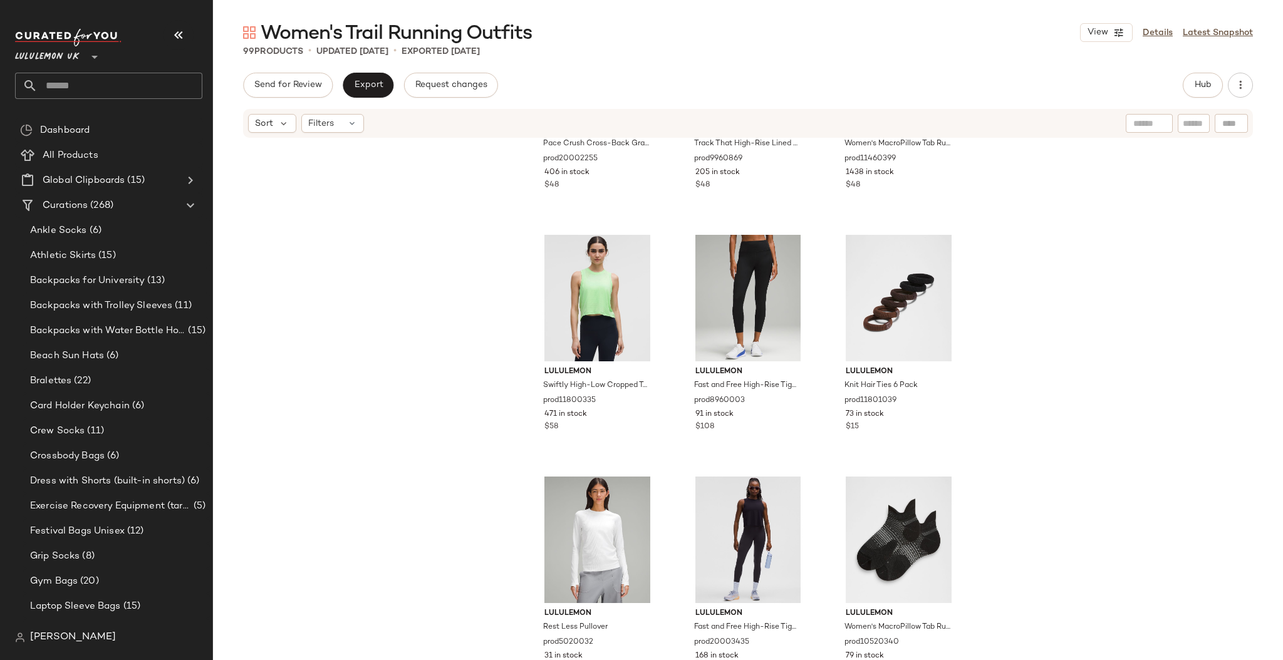
scroll to position [7425, 0]
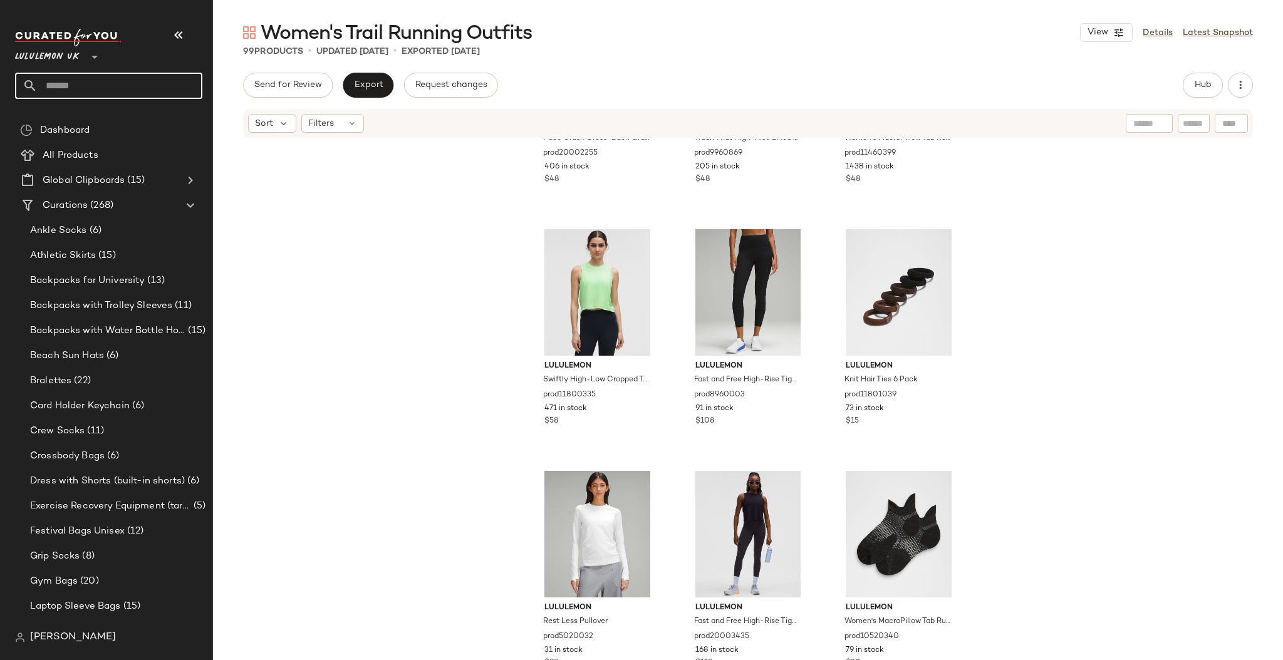
click at [95, 91] on input "text" at bounding box center [120, 86] width 165 height 26
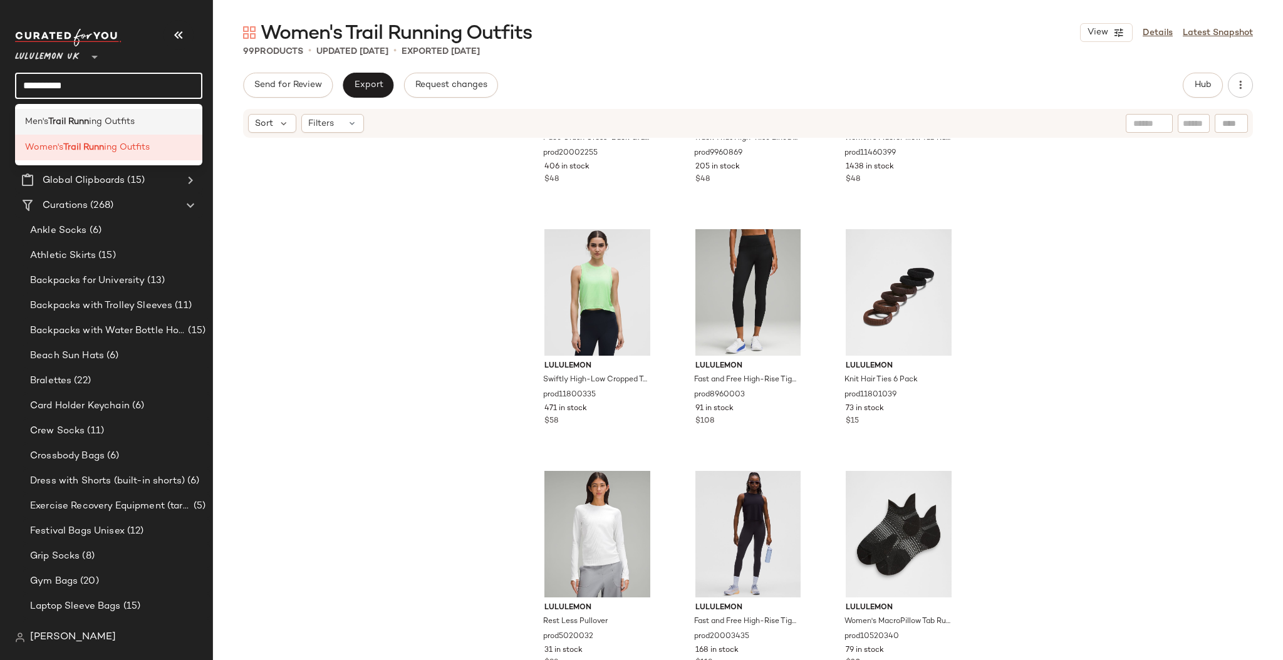
type input "**********"
click at [99, 127] on span "ing Outfits" at bounding box center [112, 121] width 46 height 13
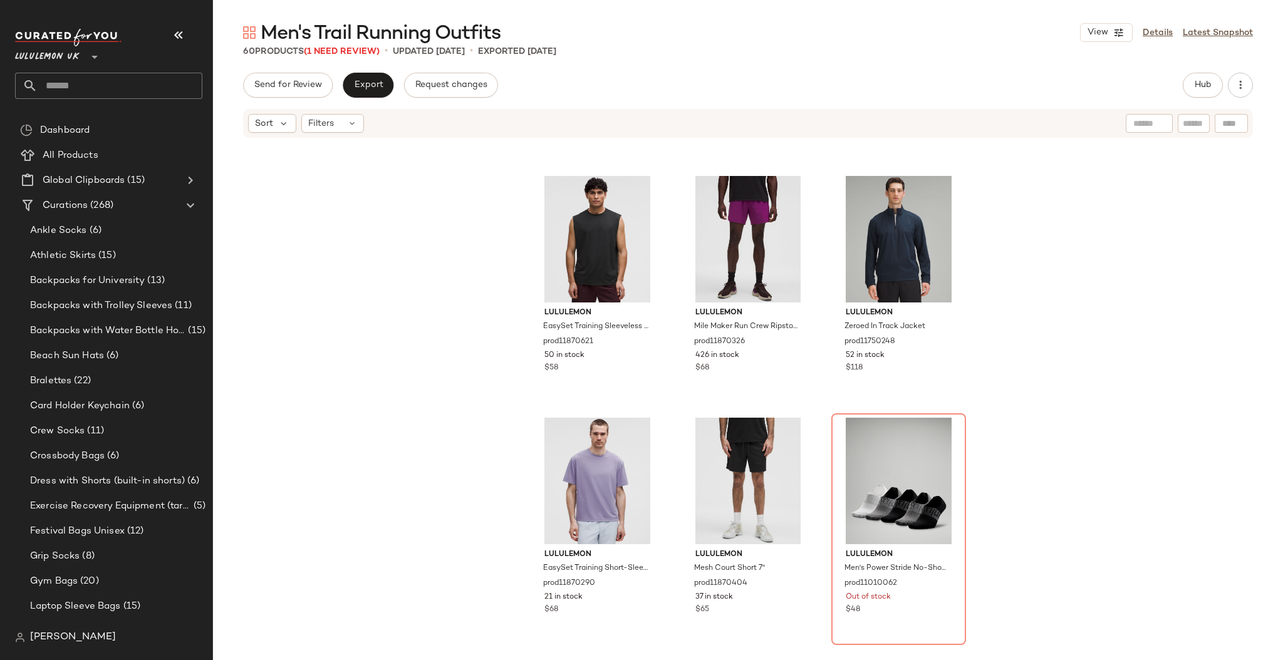
scroll to position [2401, 0]
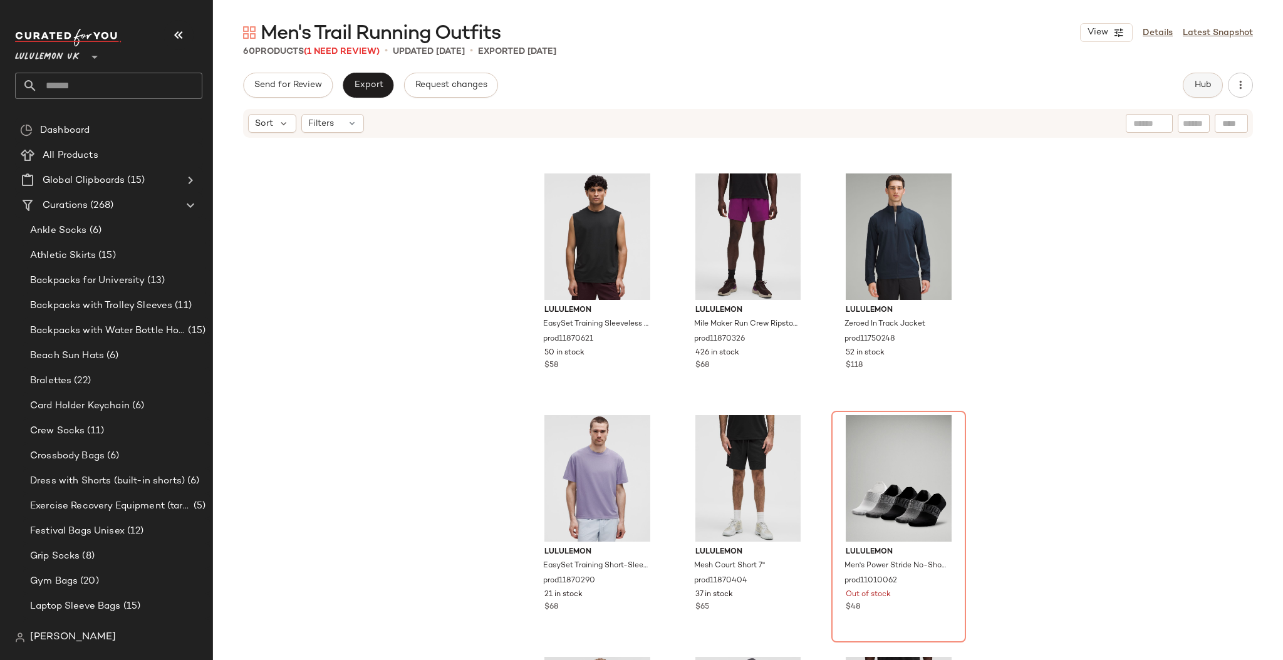
click at [1196, 90] on button "Hub" at bounding box center [1203, 85] width 40 height 25
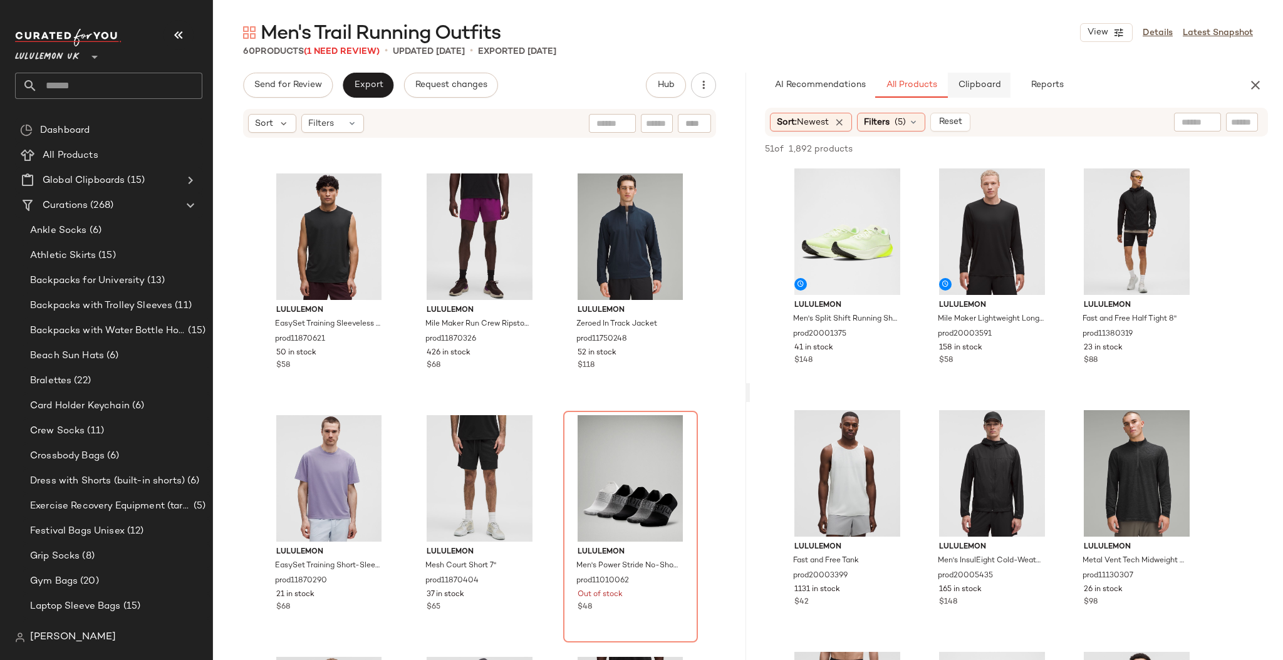
click at [977, 86] on span "Clipboard" at bounding box center [979, 85] width 43 height 10
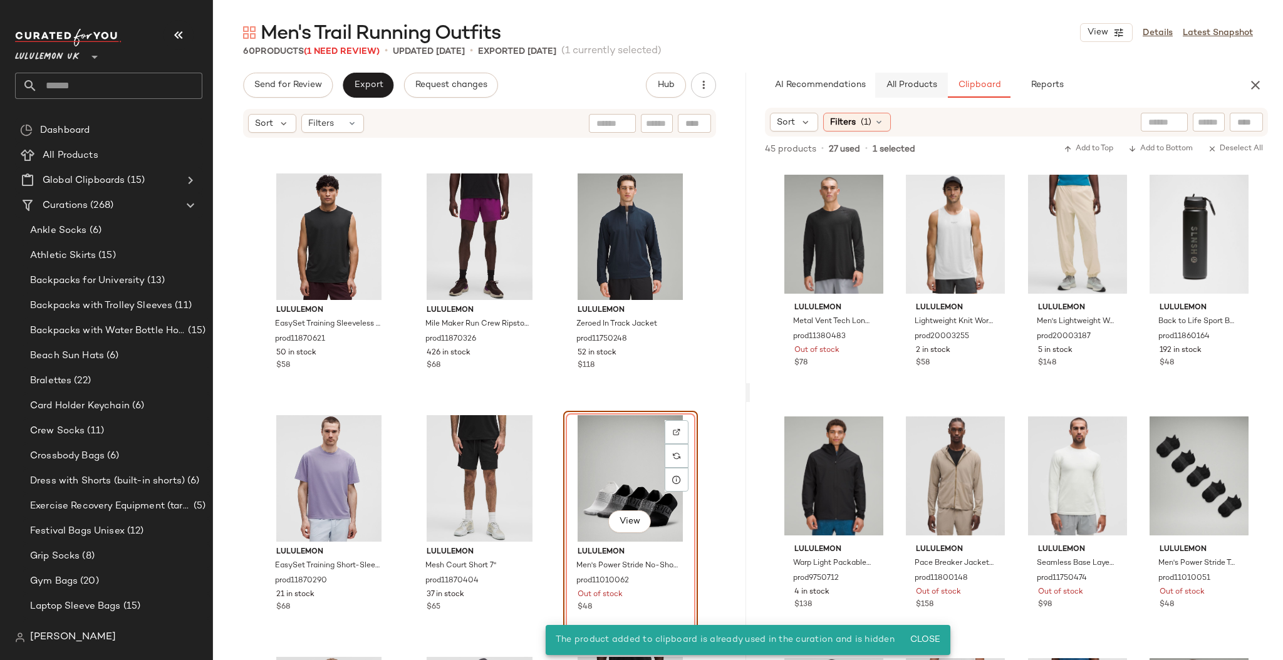
click at [910, 91] on button "All Products" at bounding box center [911, 85] width 73 height 25
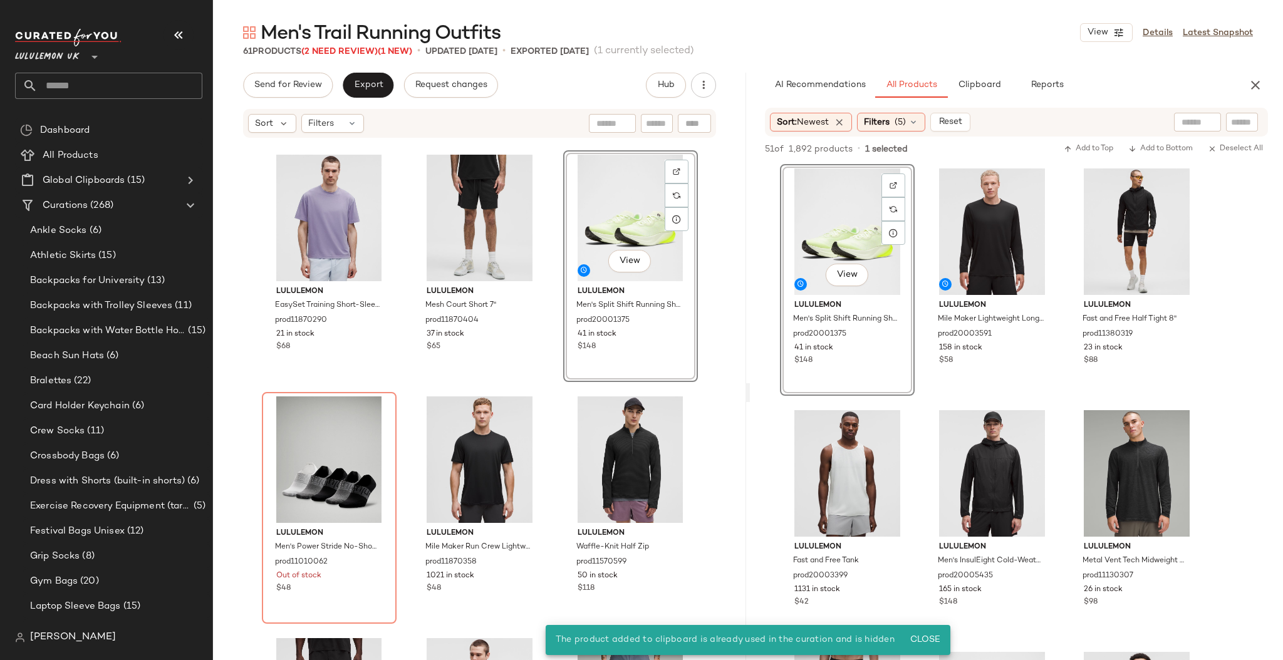
scroll to position [2795, 0]
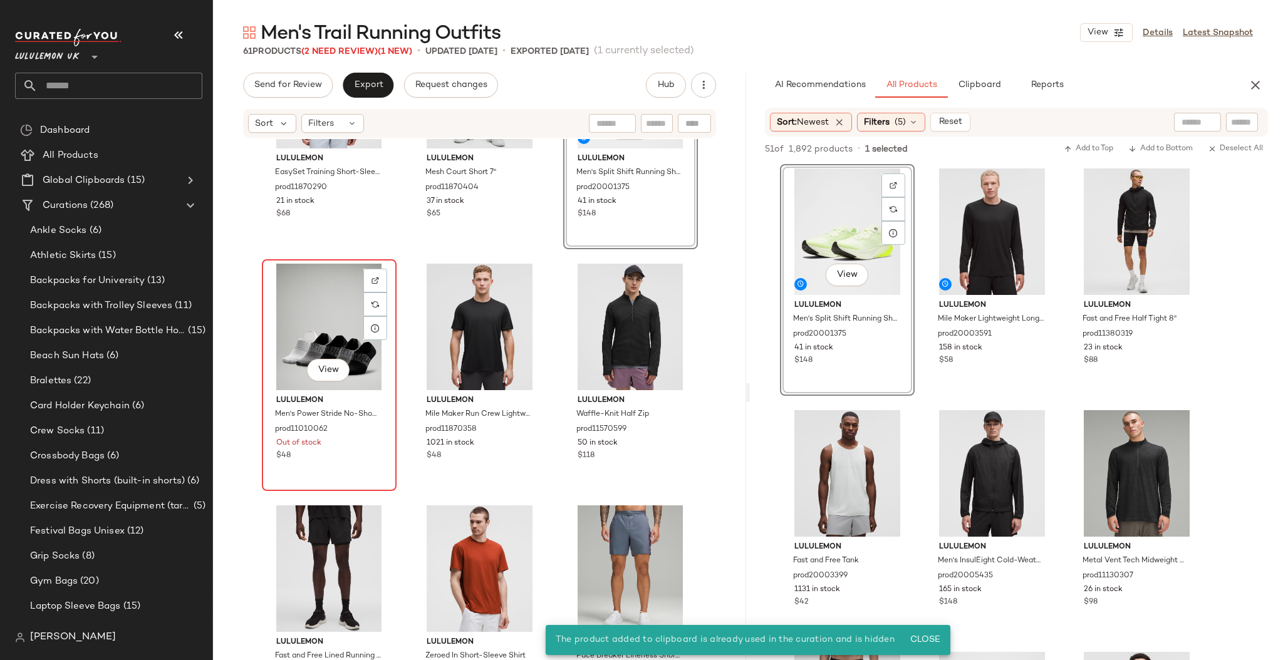
click at [316, 338] on div "View" at bounding box center [329, 327] width 126 height 127
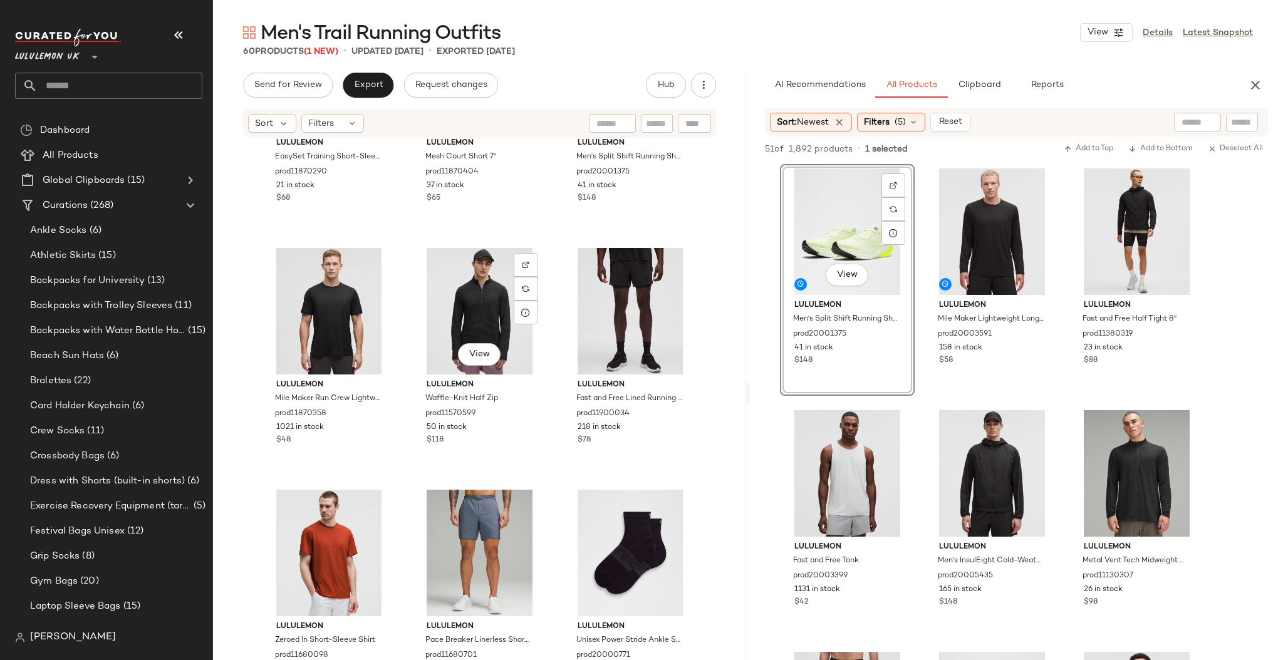
scroll to position [2831, 0]
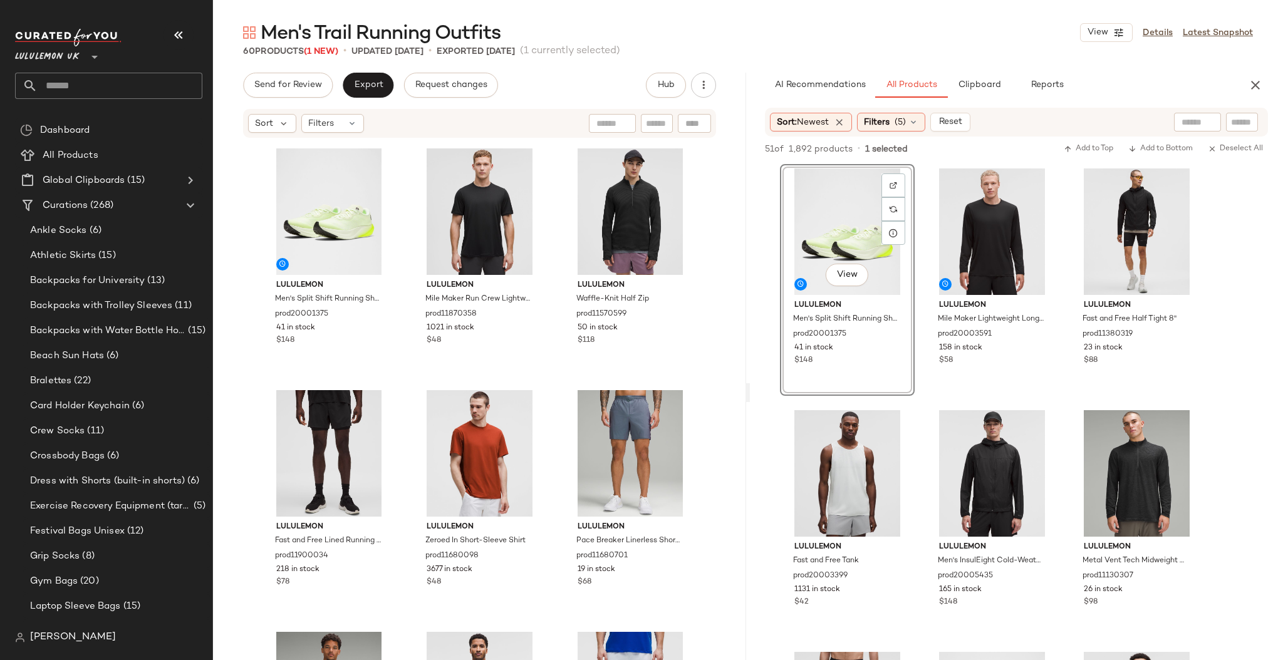
scroll to position [2912, 0]
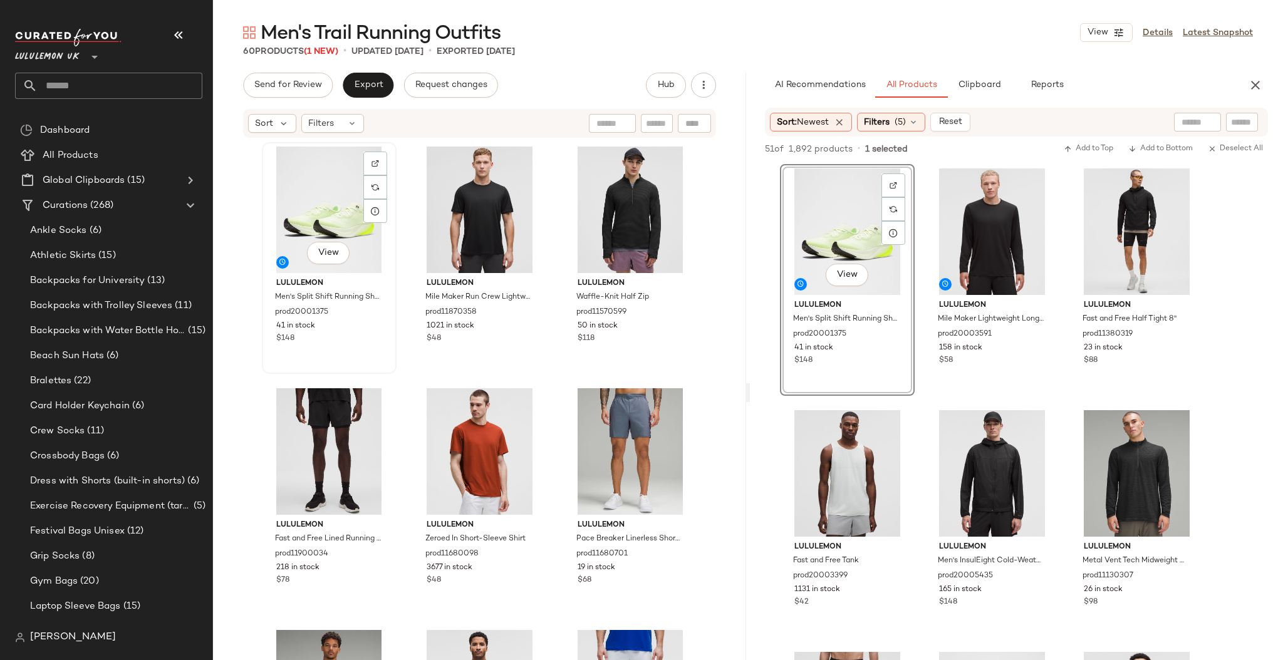
scroll to position [2910, 0]
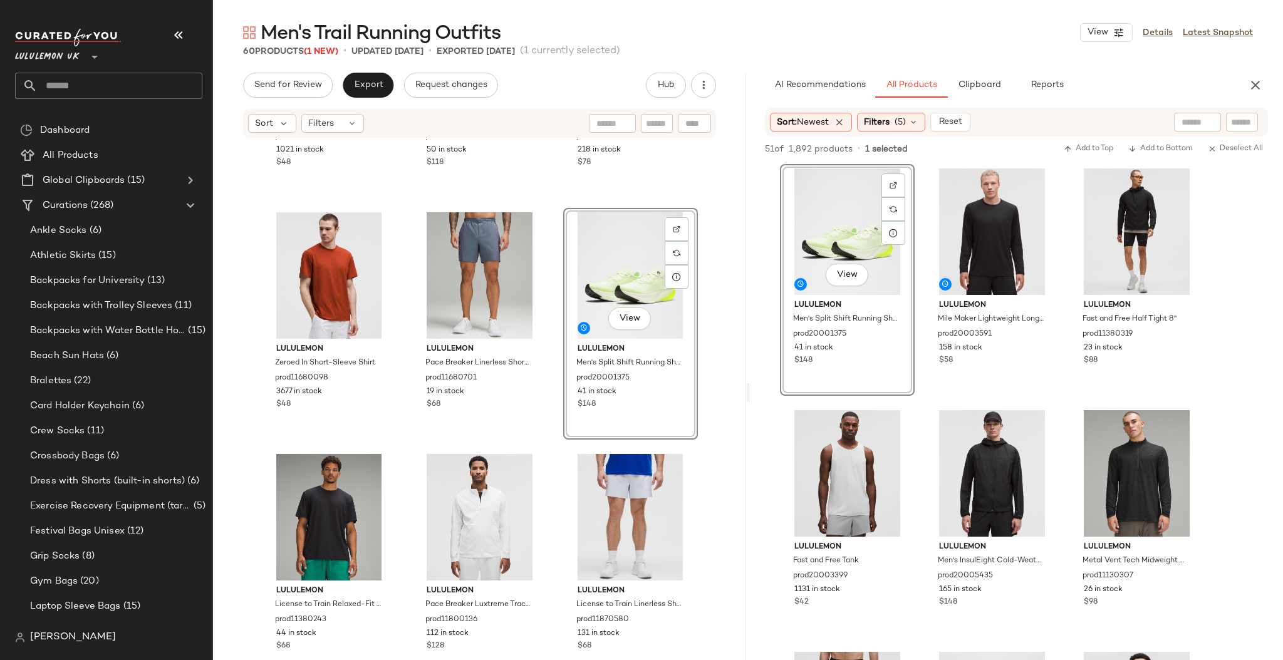
scroll to position [3092, 0]
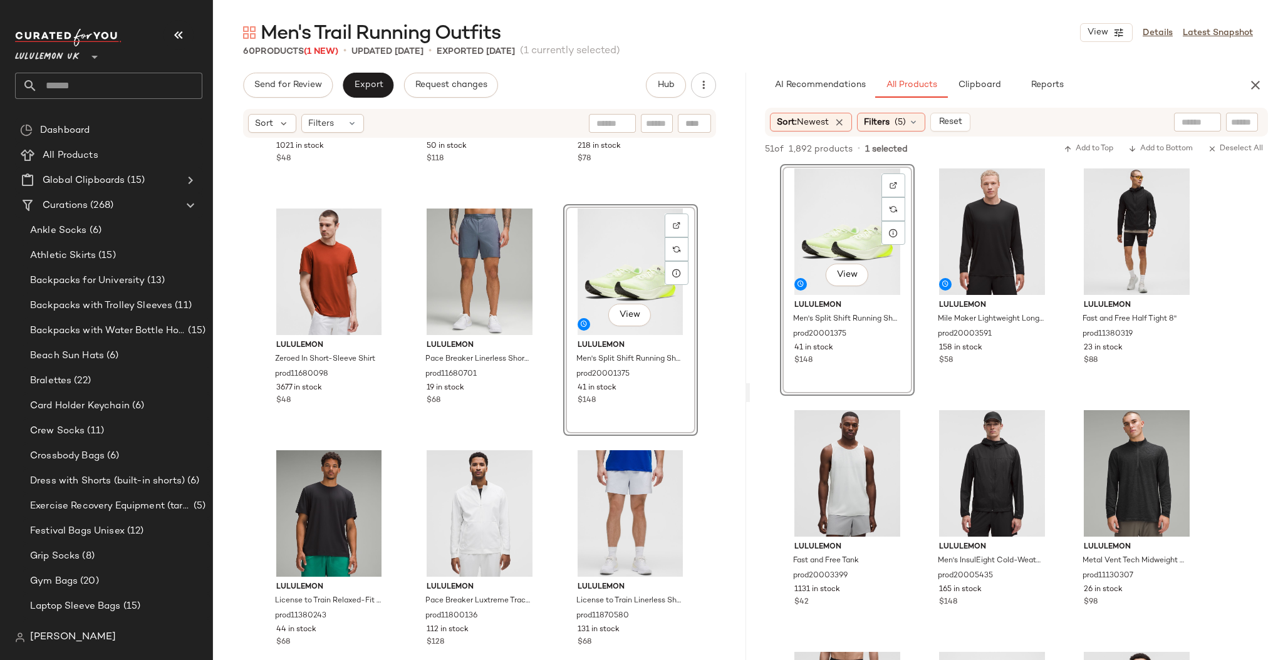
click at [718, 397] on div "lululemon Mile Maker Run Crew Lightweight Short-Sleeve Shirt prod11870358 1021 …" at bounding box center [479, 418] width 533 height 559
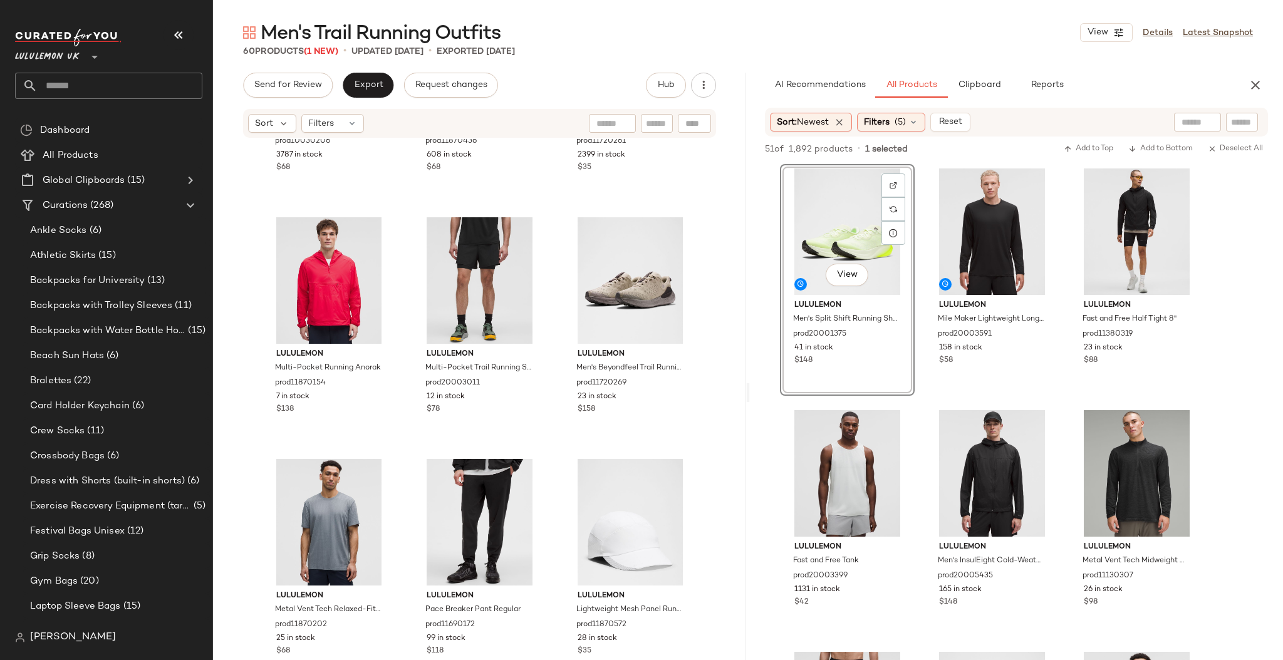
scroll to position [3811, 0]
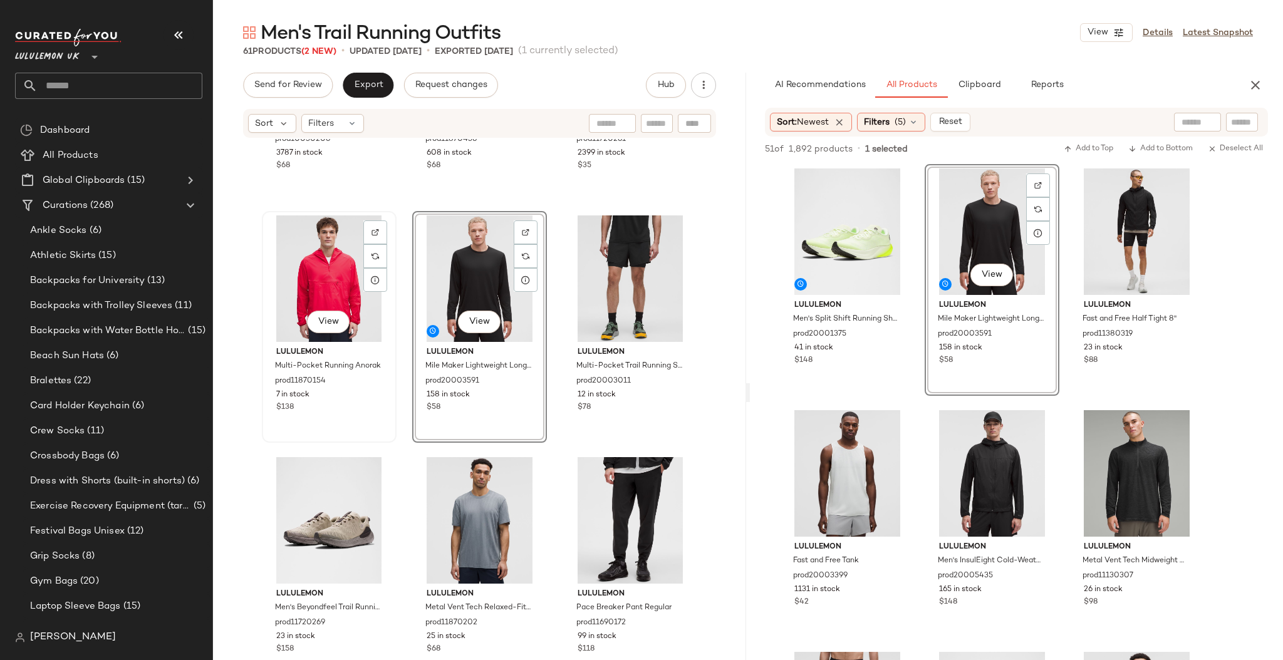
click at [318, 290] on div "View" at bounding box center [329, 279] width 126 height 127
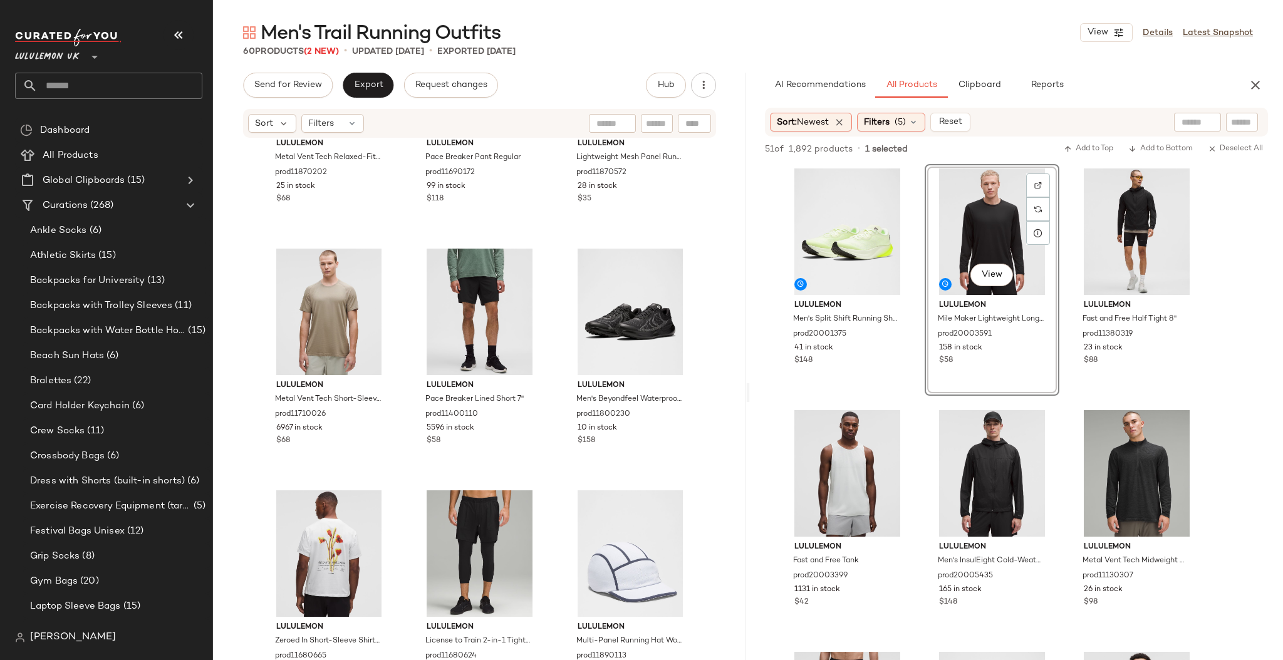
scroll to position [4281, 0]
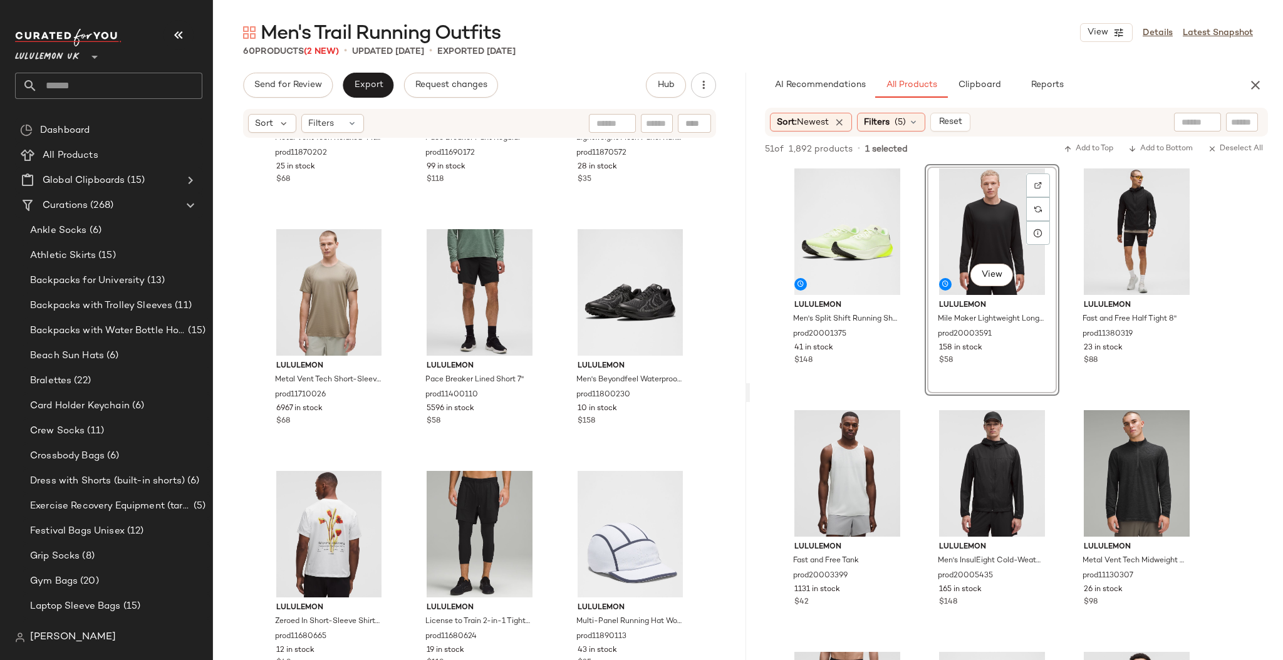
click at [91, 86] on input "text" at bounding box center [120, 86] width 165 height 26
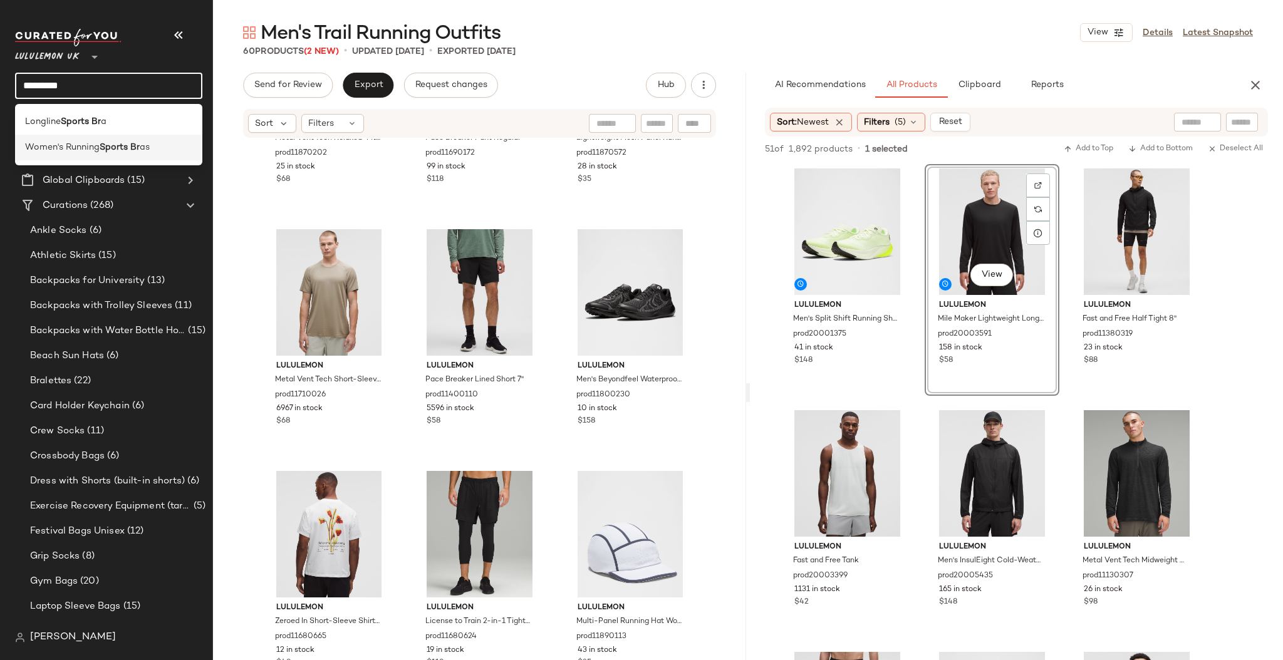
type input "*********"
click at [93, 149] on span "Women's Running" at bounding box center [62, 147] width 75 height 13
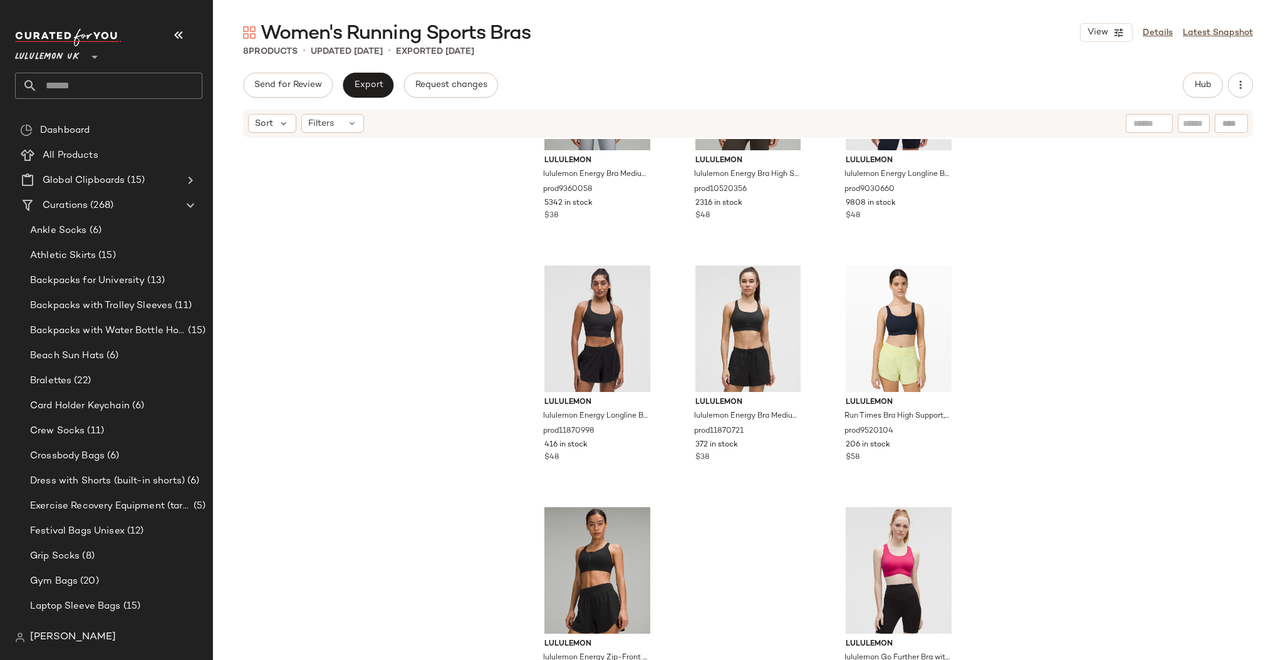
scroll to position [159, 0]
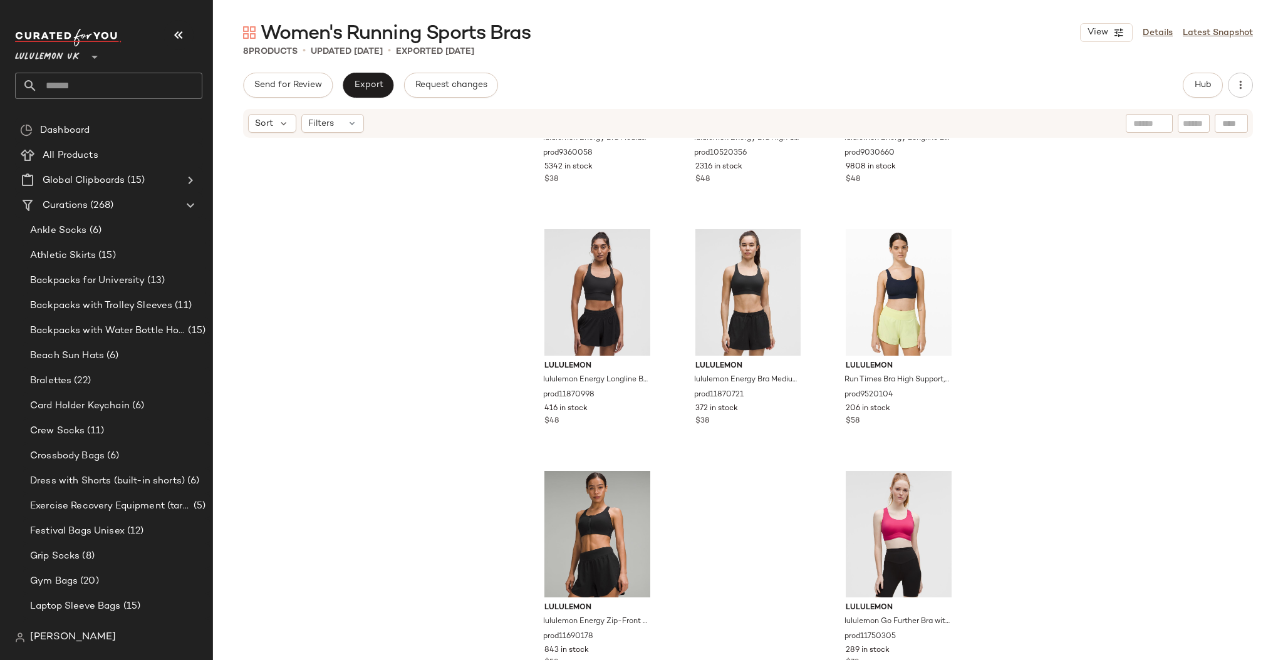
click at [83, 81] on input "text" at bounding box center [120, 86] width 165 height 26
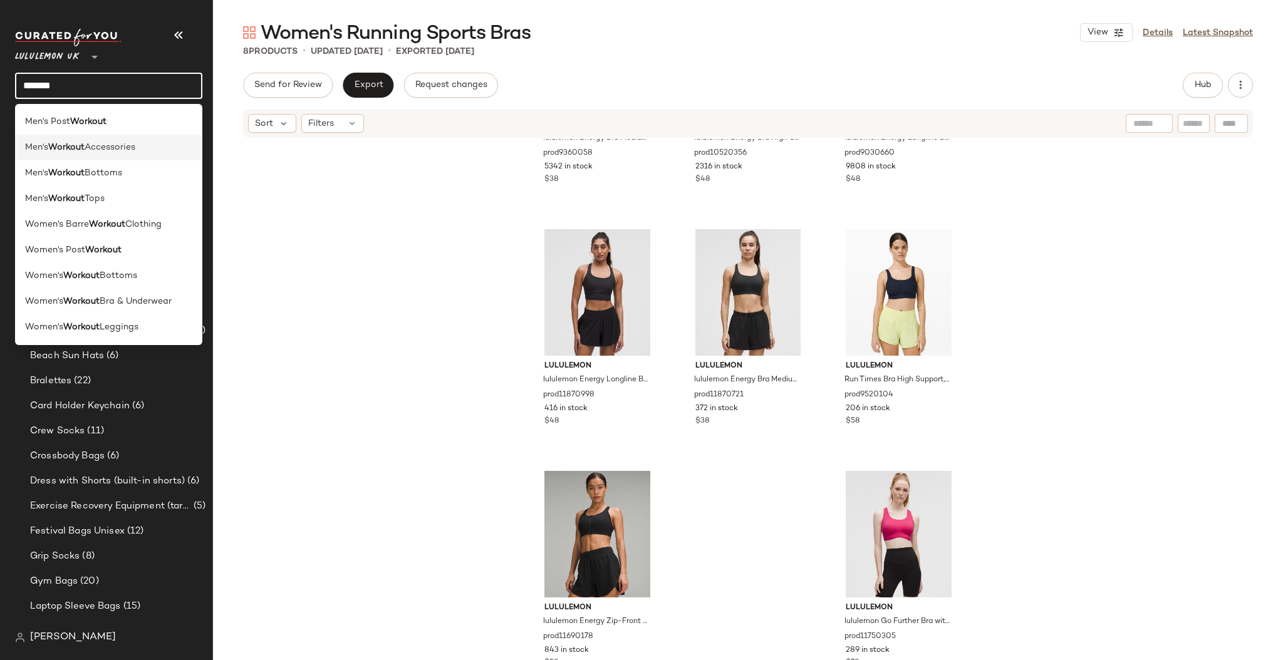
type input "*******"
click at [97, 145] on span "Accessories" at bounding box center [110, 147] width 51 height 13
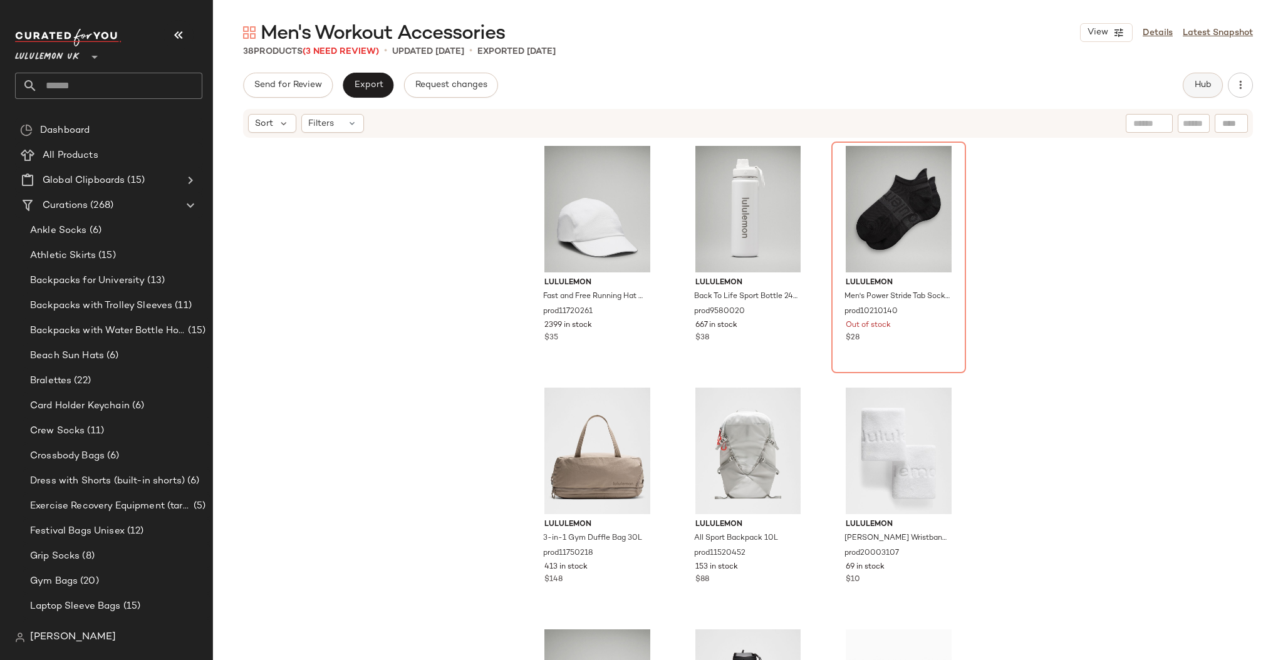
click at [1196, 80] on span "Hub" at bounding box center [1203, 85] width 18 height 10
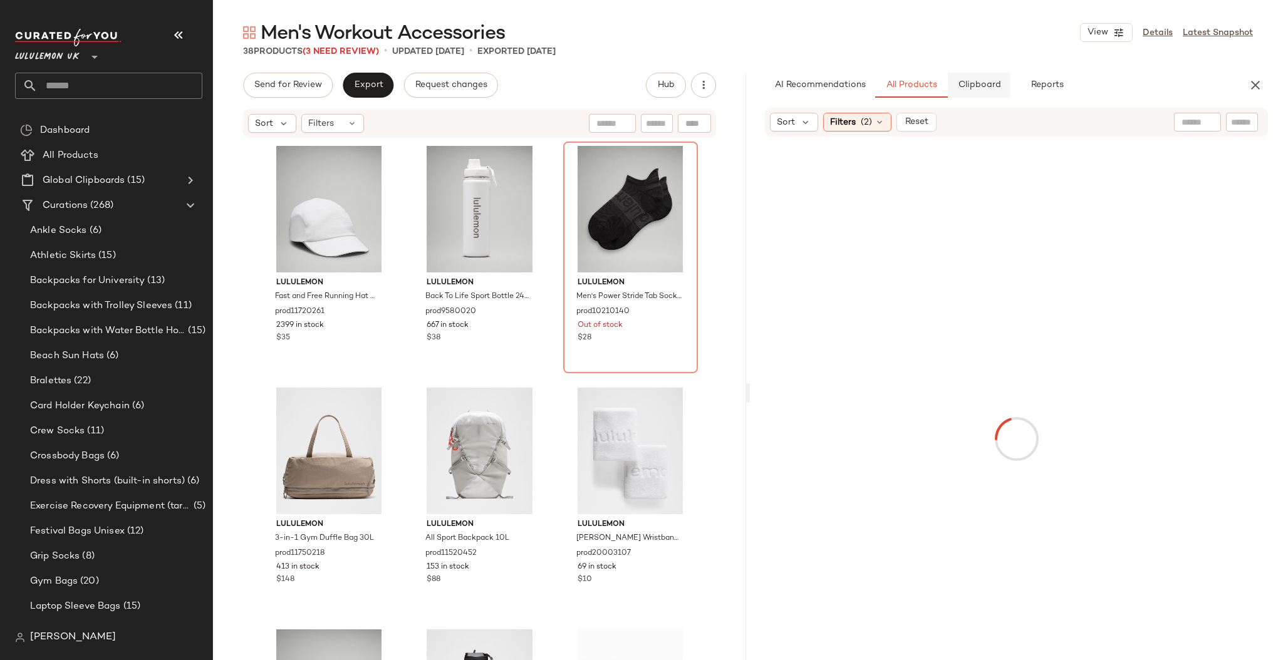
click at [959, 86] on span "Clipboard" at bounding box center [979, 85] width 43 height 10
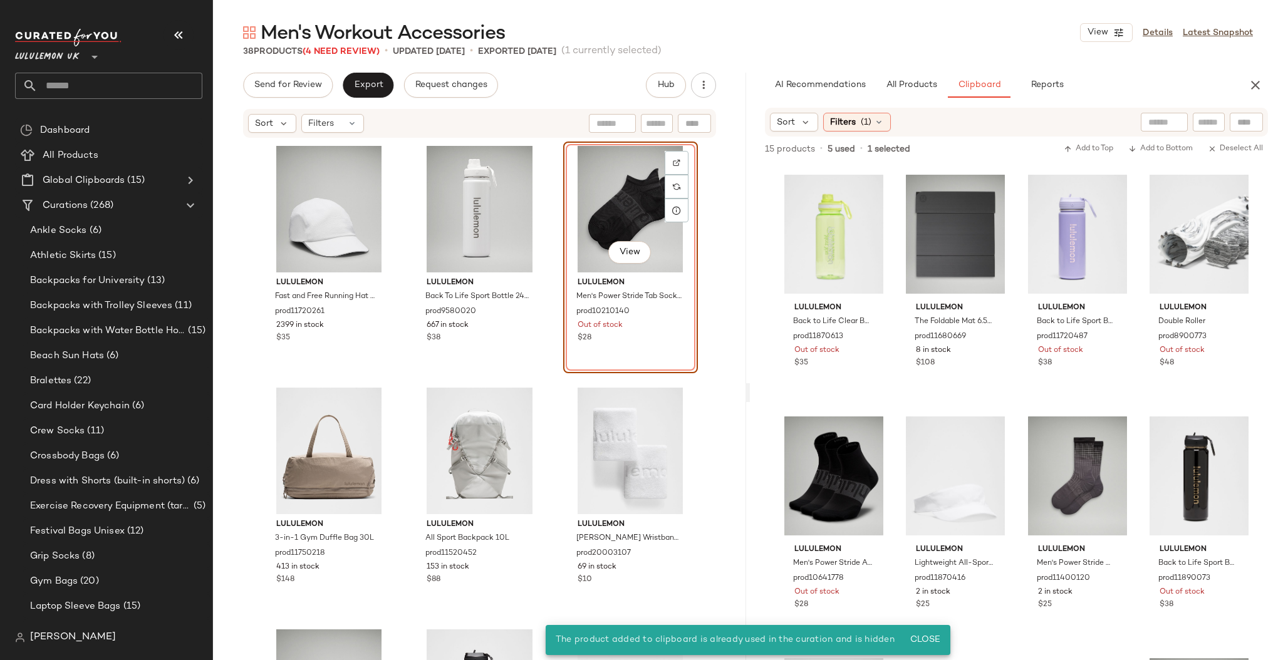
click at [703, 262] on div "lululemon Fast and Free Running Hat WovenAir prod11720261 2399 in stock $35 lul…" at bounding box center [479, 418] width 533 height 559
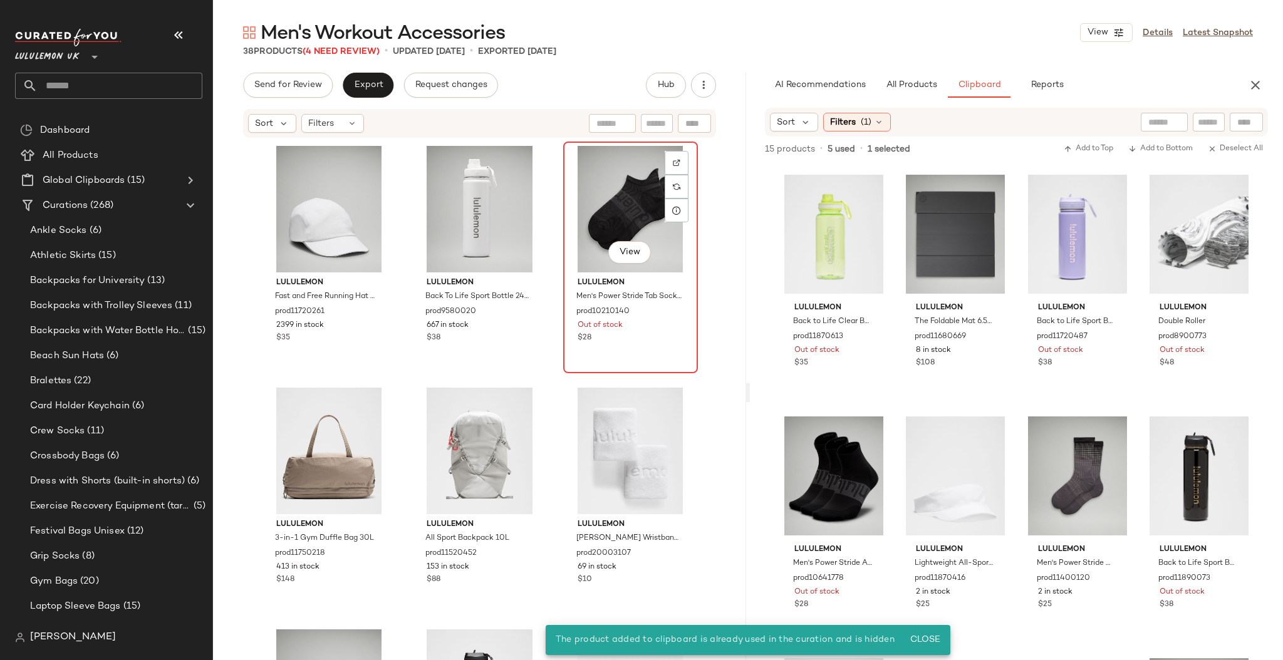
click at [629, 236] on div "View" at bounding box center [631, 209] width 126 height 127
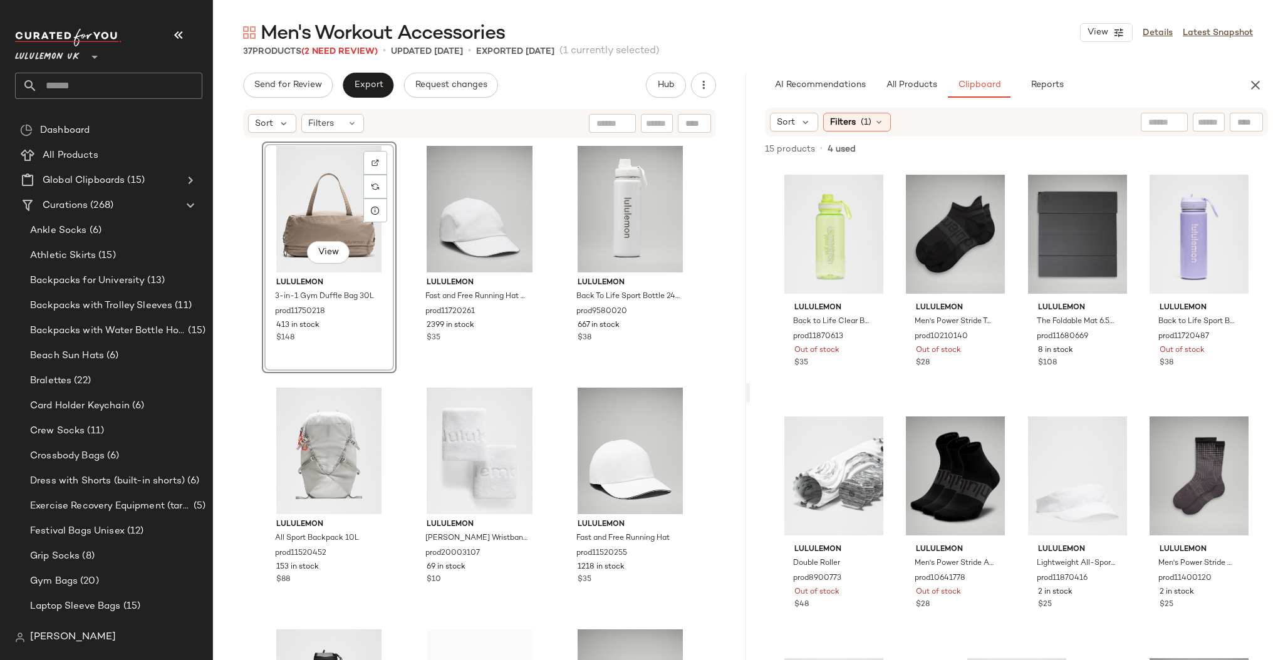
click at [405, 381] on div "View lululemon 3-in-1 Gym Duffle Bag 30L prod11750218 413 in stock $148 lululem…" at bounding box center [480, 420] width 436 height 556
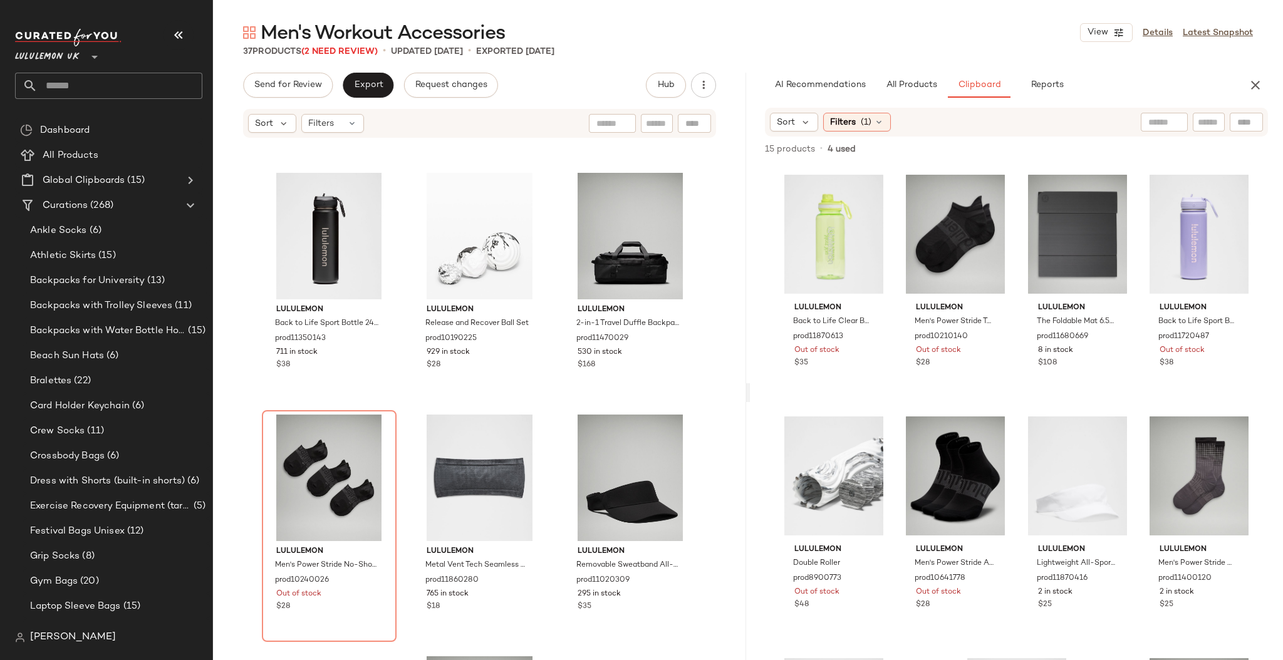
scroll to position [631, 0]
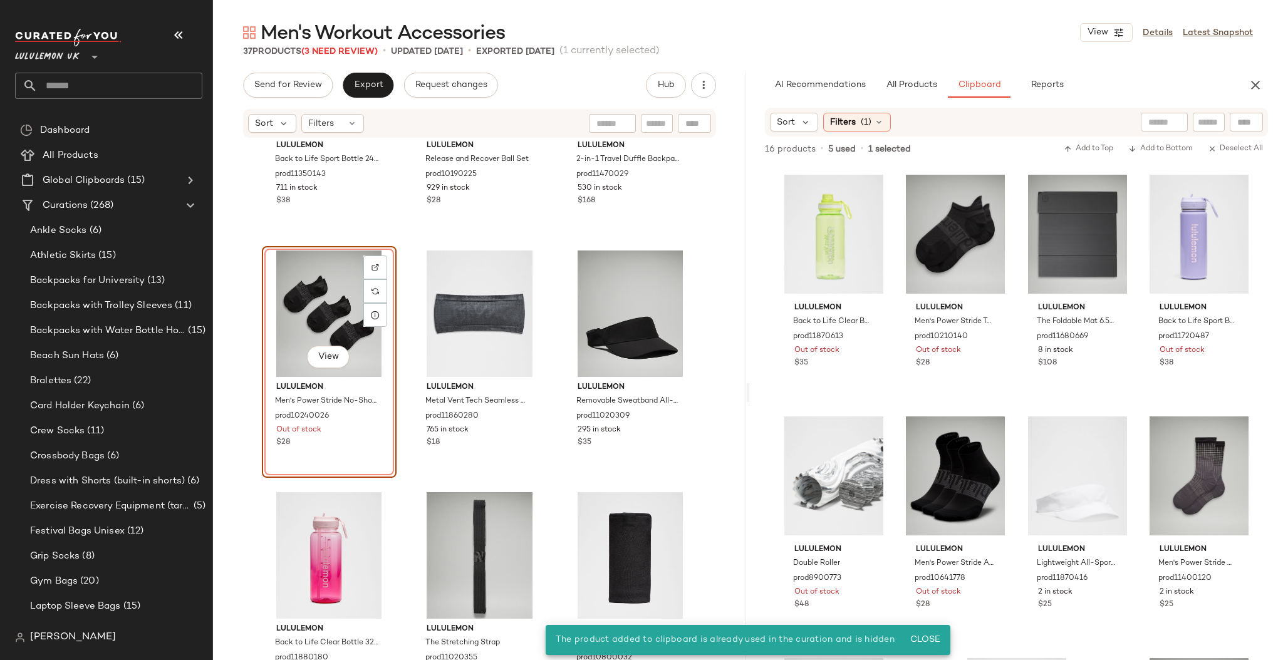
click at [550, 403] on div "lululemon Back to Life Sport Bottle 24oz Straw Lid prod11350143 711 in stock $3…" at bounding box center [479, 418] width 533 height 559
click at [367, 272] on div at bounding box center [375, 268] width 24 height 24
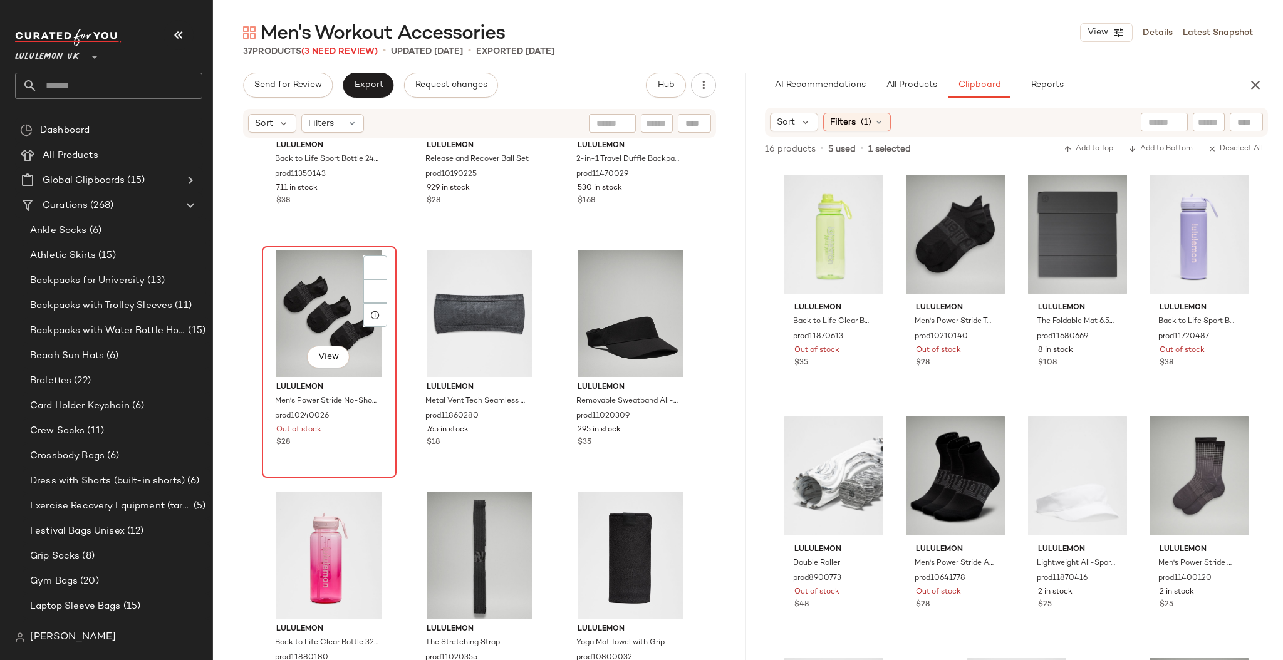
click at [307, 317] on div "View" at bounding box center [329, 314] width 126 height 127
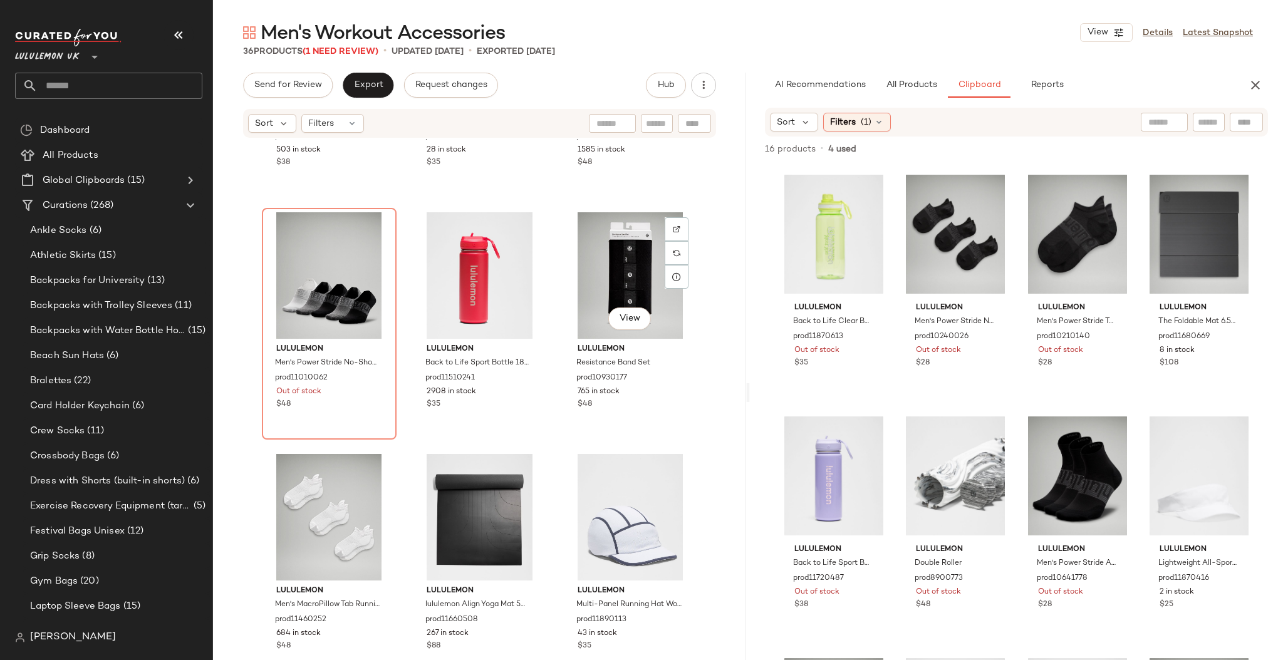
scroll to position [1657, 0]
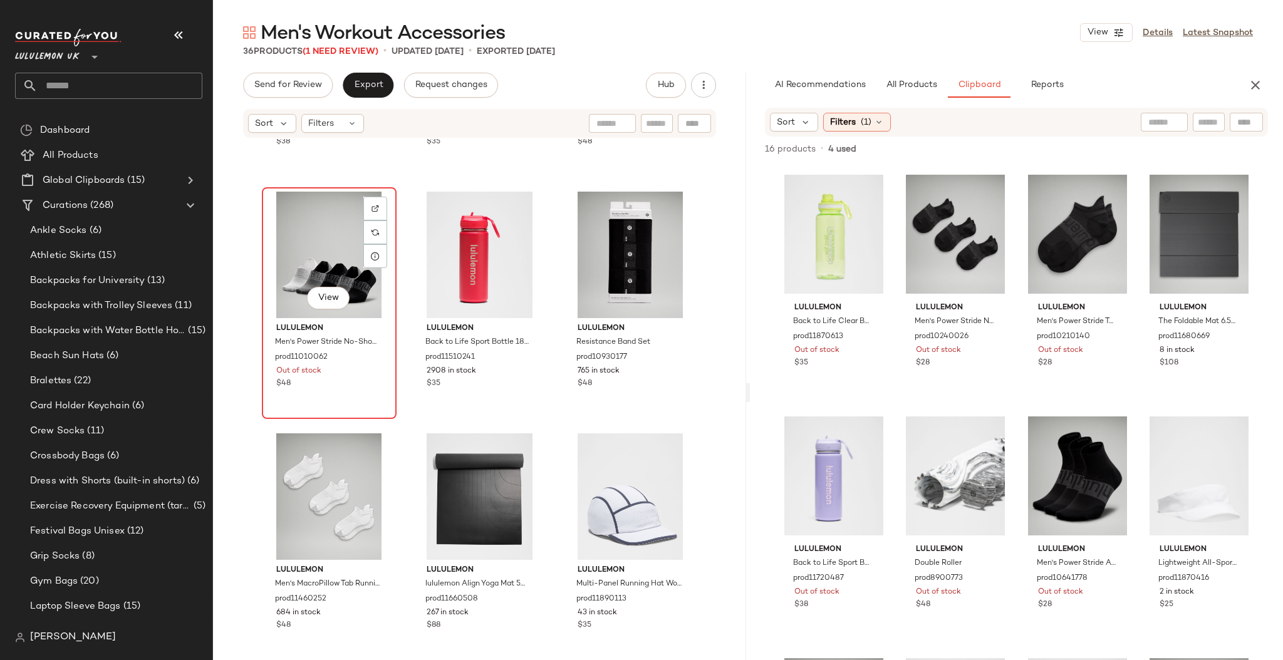
click at [320, 263] on div "View" at bounding box center [329, 255] width 126 height 127
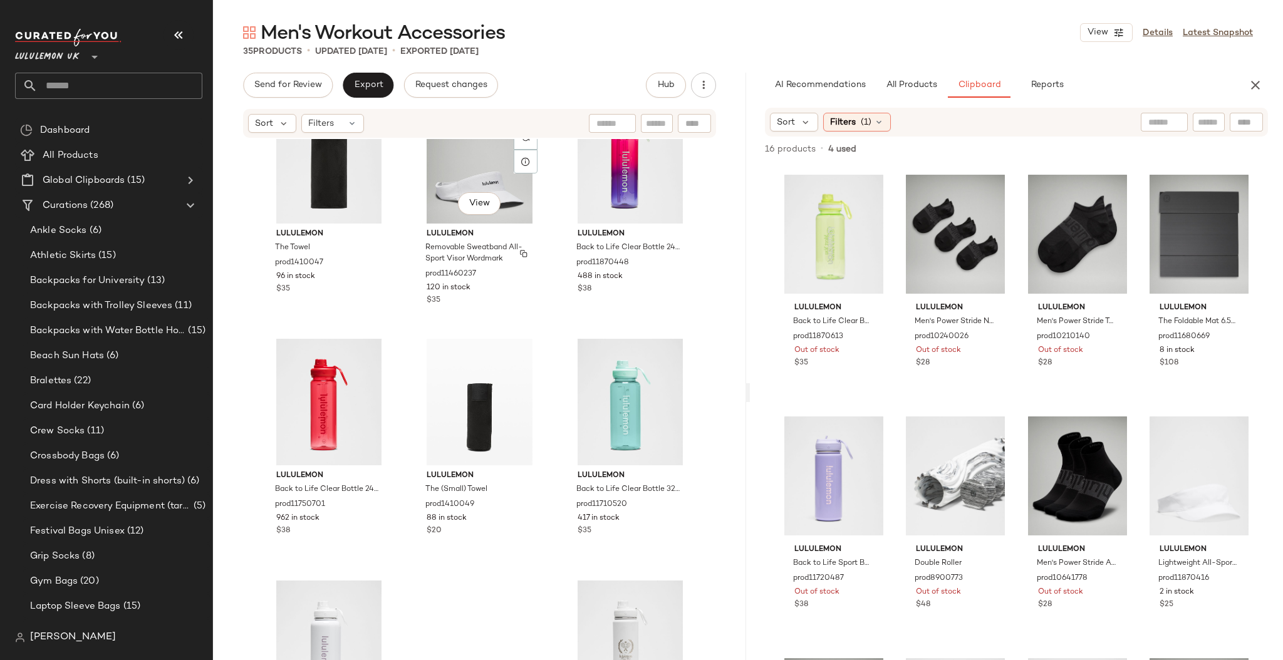
scroll to position [2346, 0]
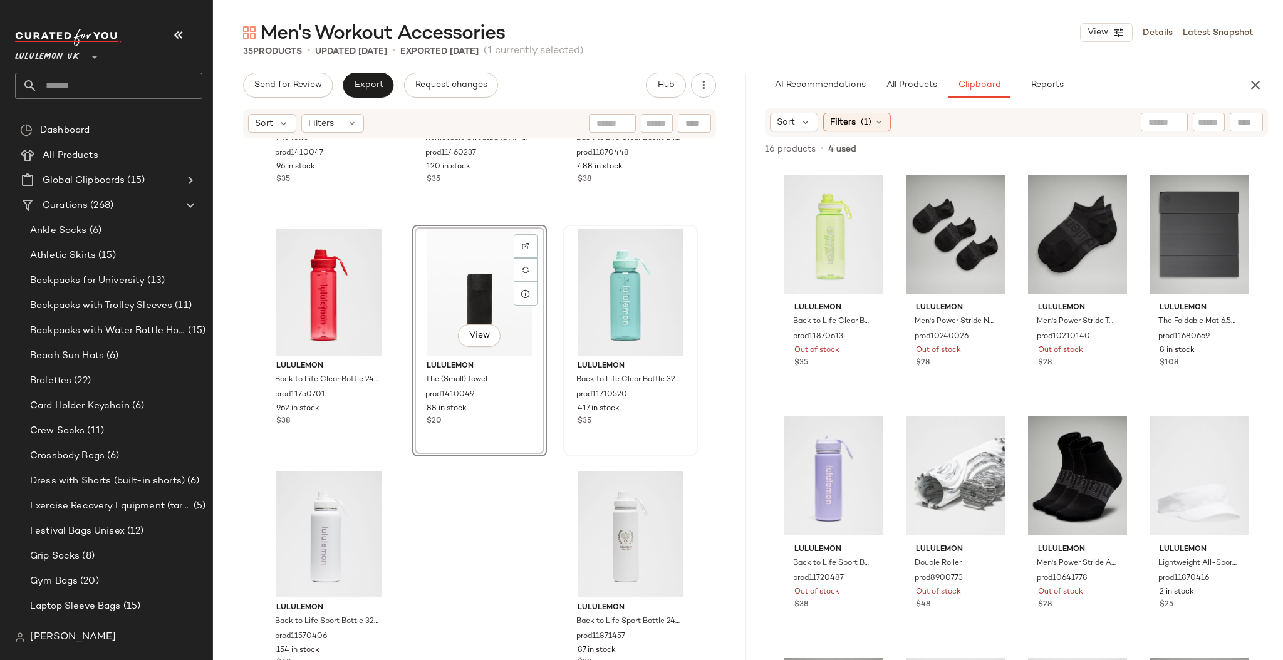
drag, startPoint x: 488, startPoint y: 287, endPoint x: 637, endPoint y: 292, distance: 148.6
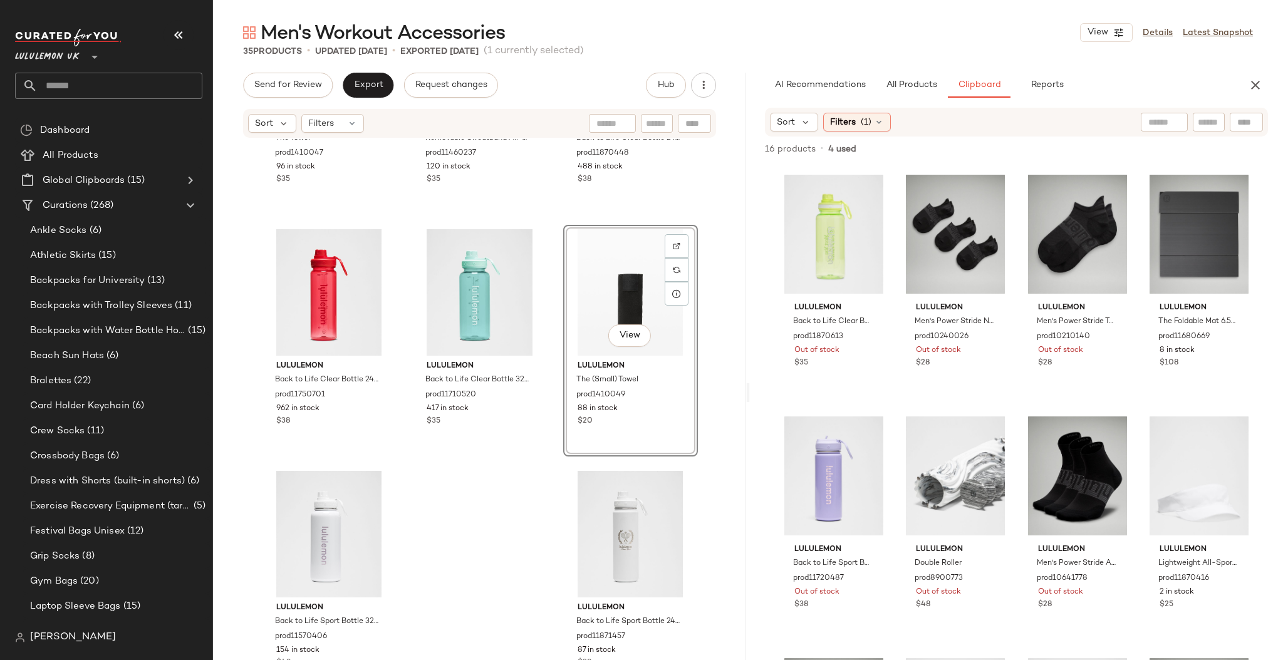
click at [694, 295] on div "lululemon The Towel prod1410047 96 in stock $35 lululemon Removable Sweatband A…" at bounding box center [479, 418] width 533 height 559
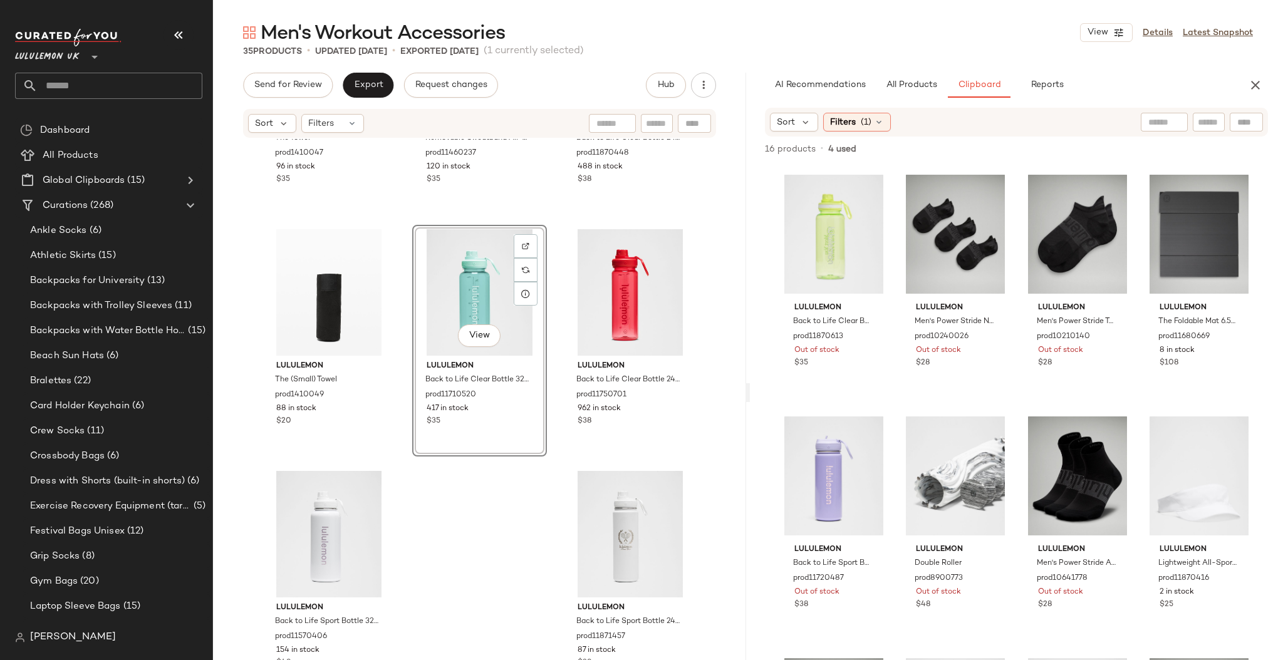
click at [531, 529] on div "lululemon The Towel prod1410047 96 in stock $35 lululemon Removable Sweatband A…" at bounding box center [479, 418] width 533 height 559
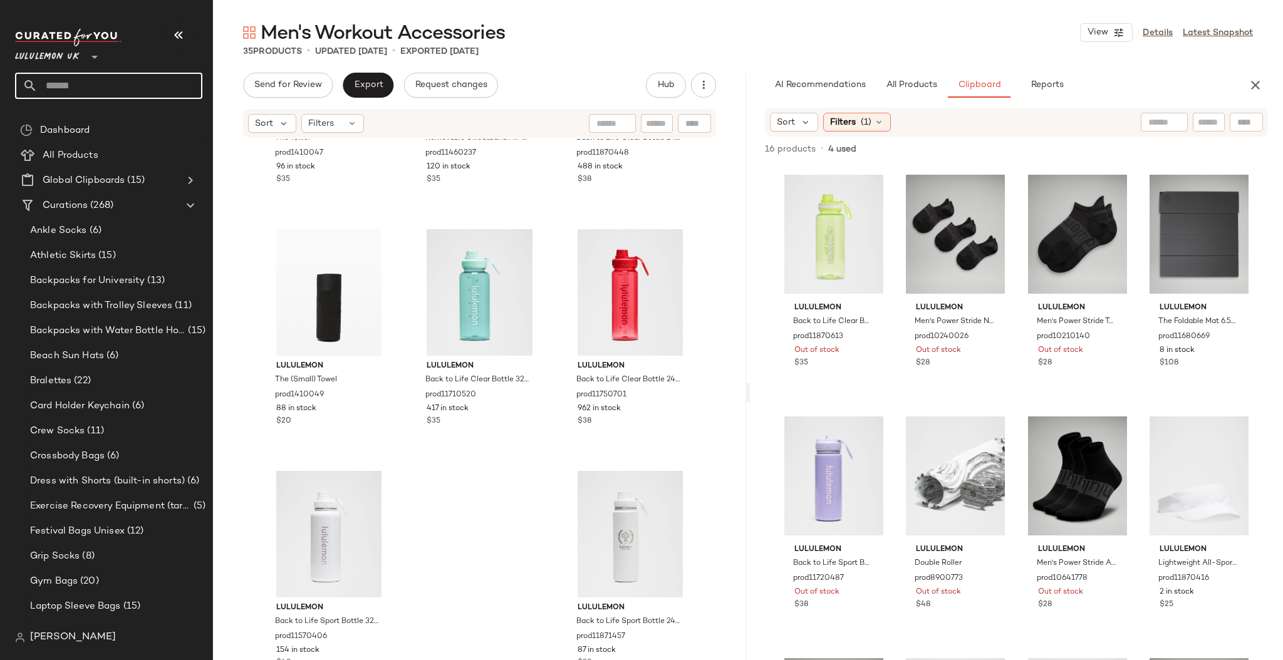
click at [106, 86] on input "text" at bounding box center [120, 86] width 165 height 26
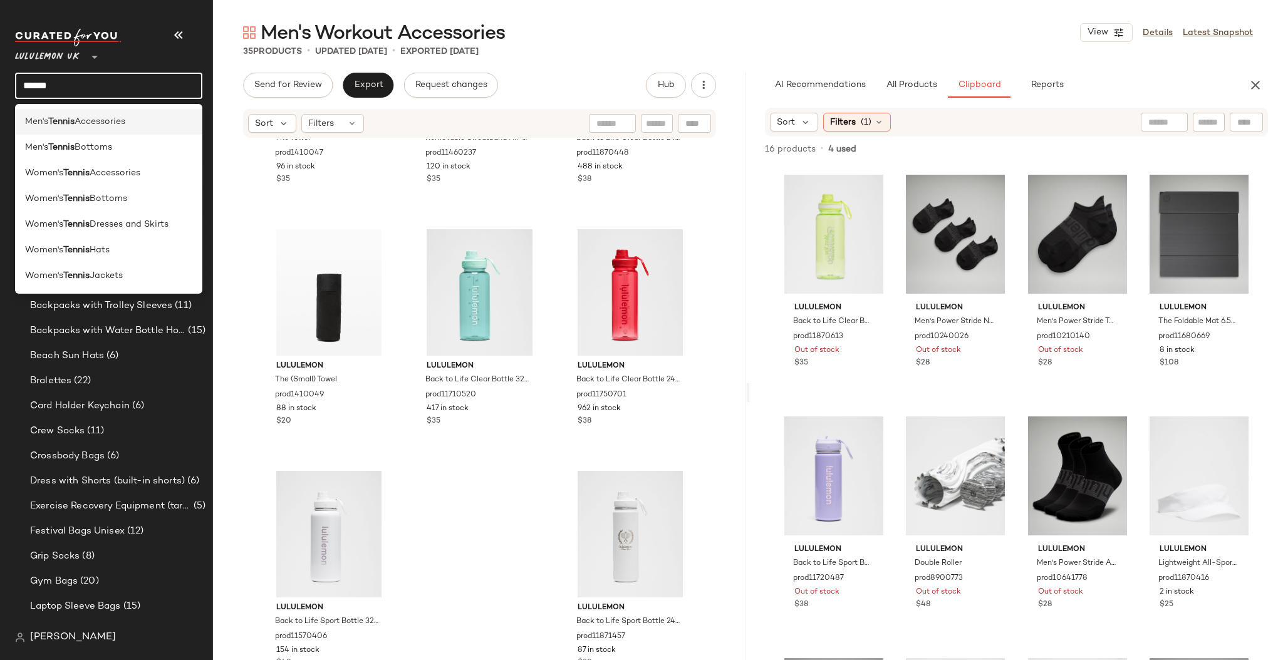
type input "******"
click at [125, 127] on span "Accessories" at bounding box center [100, 121] width 51 height 13
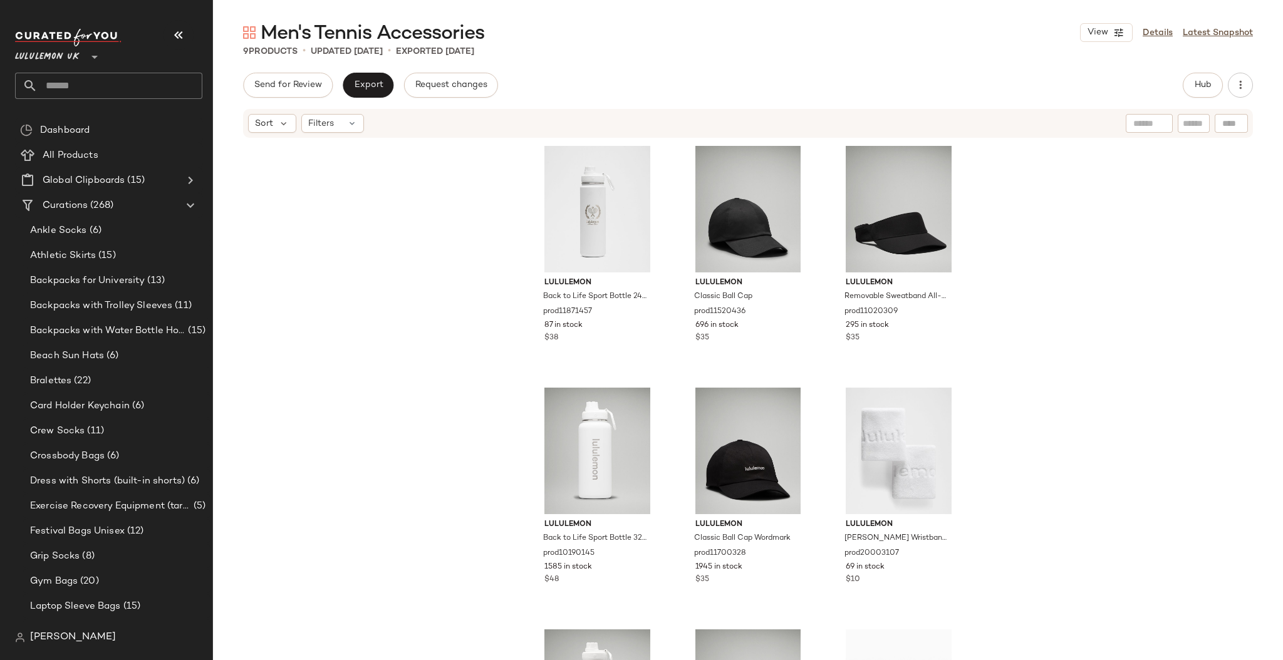
scroll to position [159, 0]
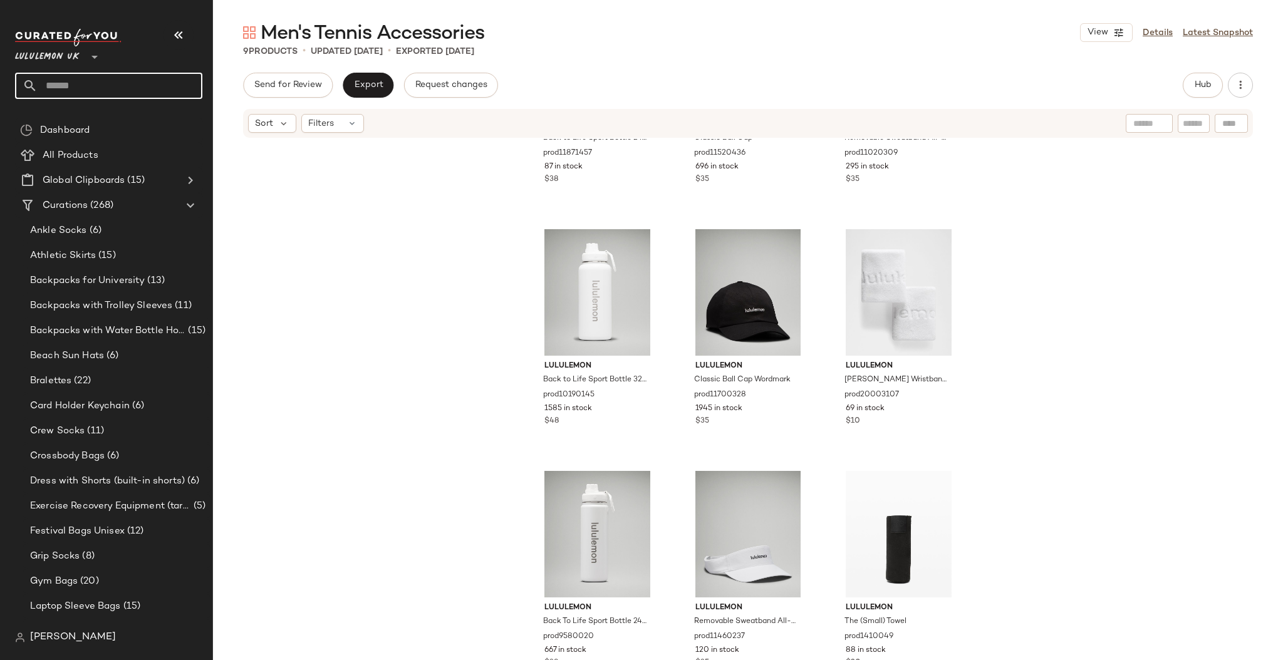
click at [130, 89] on input "text" at bounding box center [120, 86] width 165 height 26
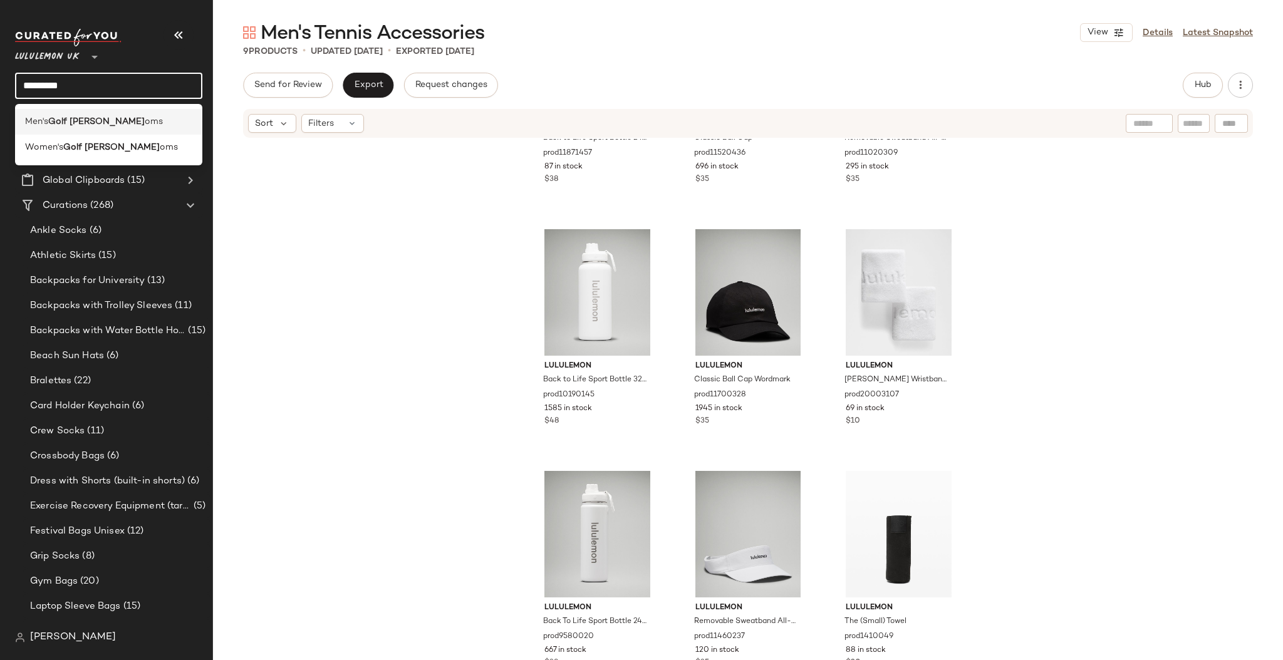
type input "*********"
click at [65, 127] on b "Golf Bott" at bounding box center [96, 121] width 97 height 13
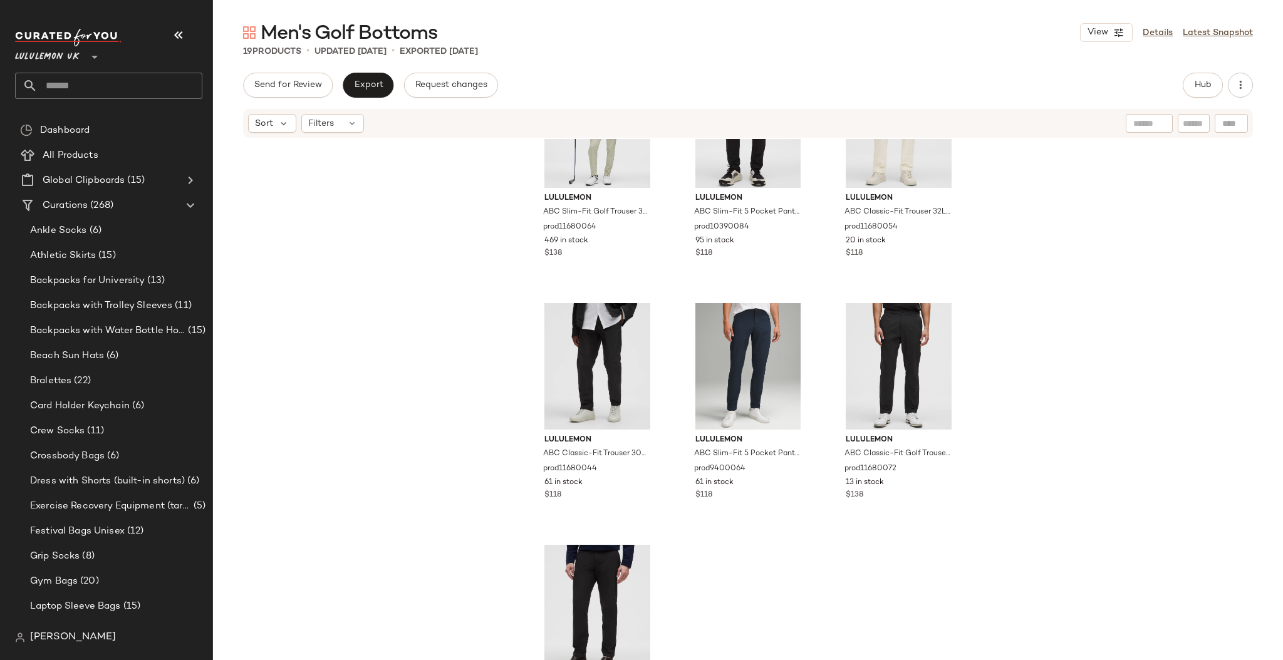
scroll to position [1136, 0]
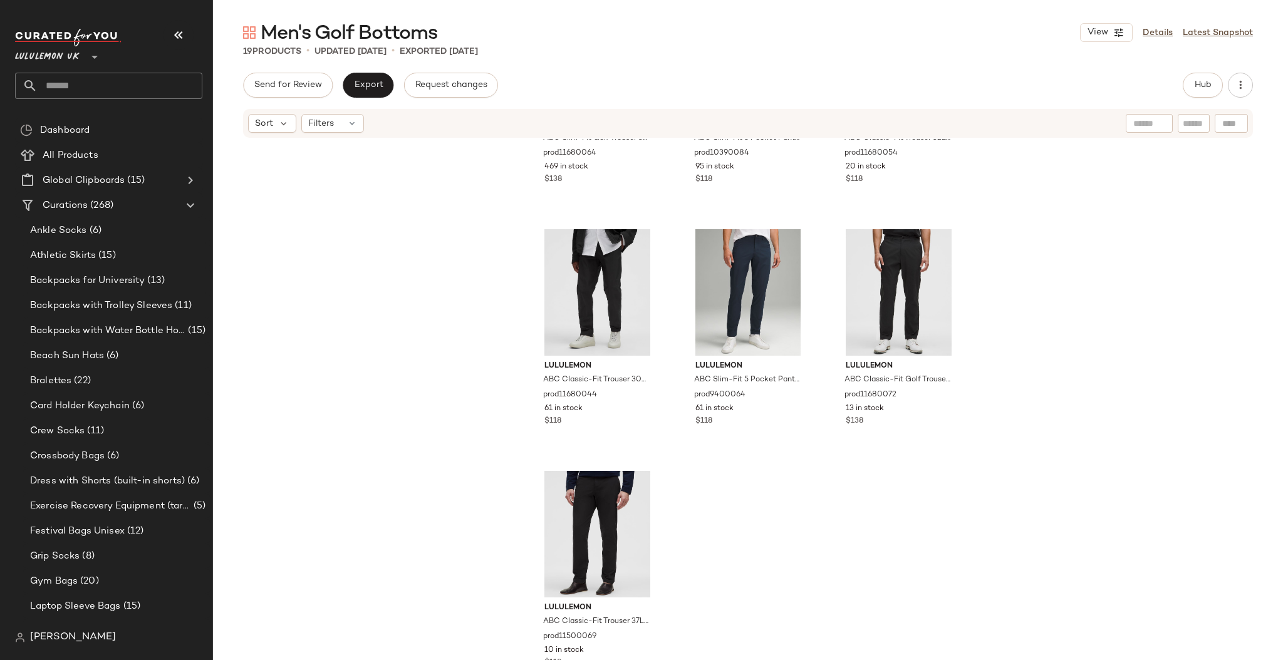
click at [80, 83] on input "text" at bounding box center [120, 86] width 165 height 26
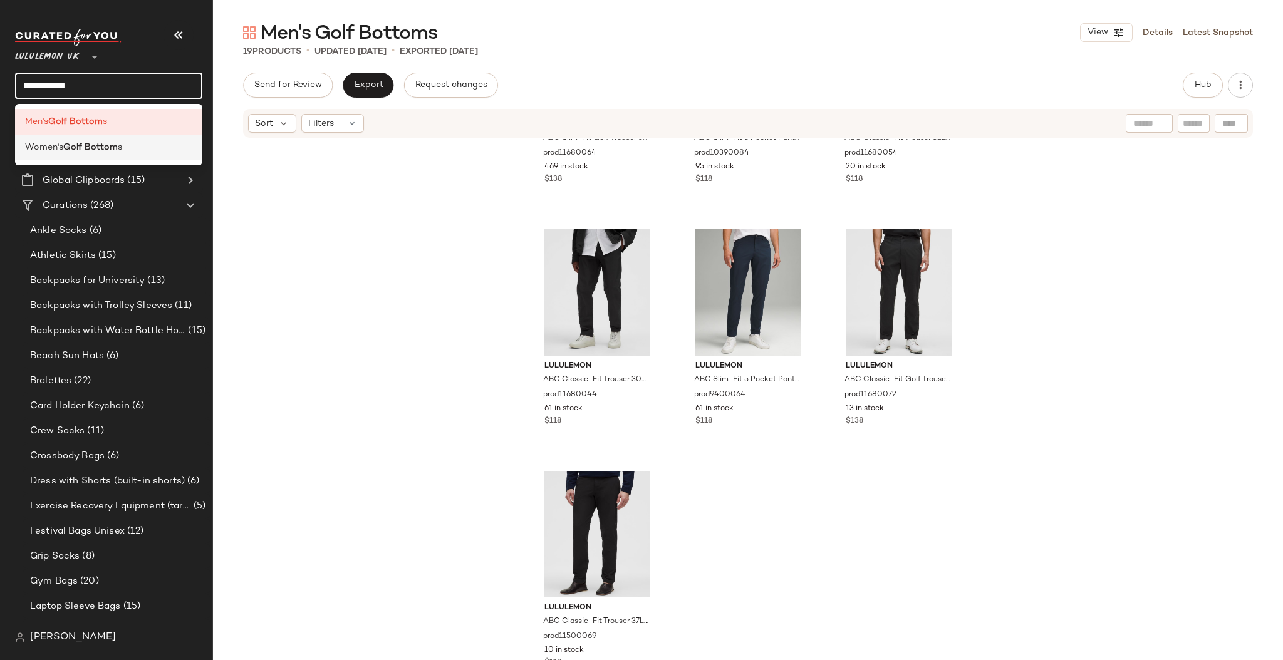
type input "**********"
click at [77, 147] on b "Golf Bottom" at bounding box center [90, 147] width 55 height 13
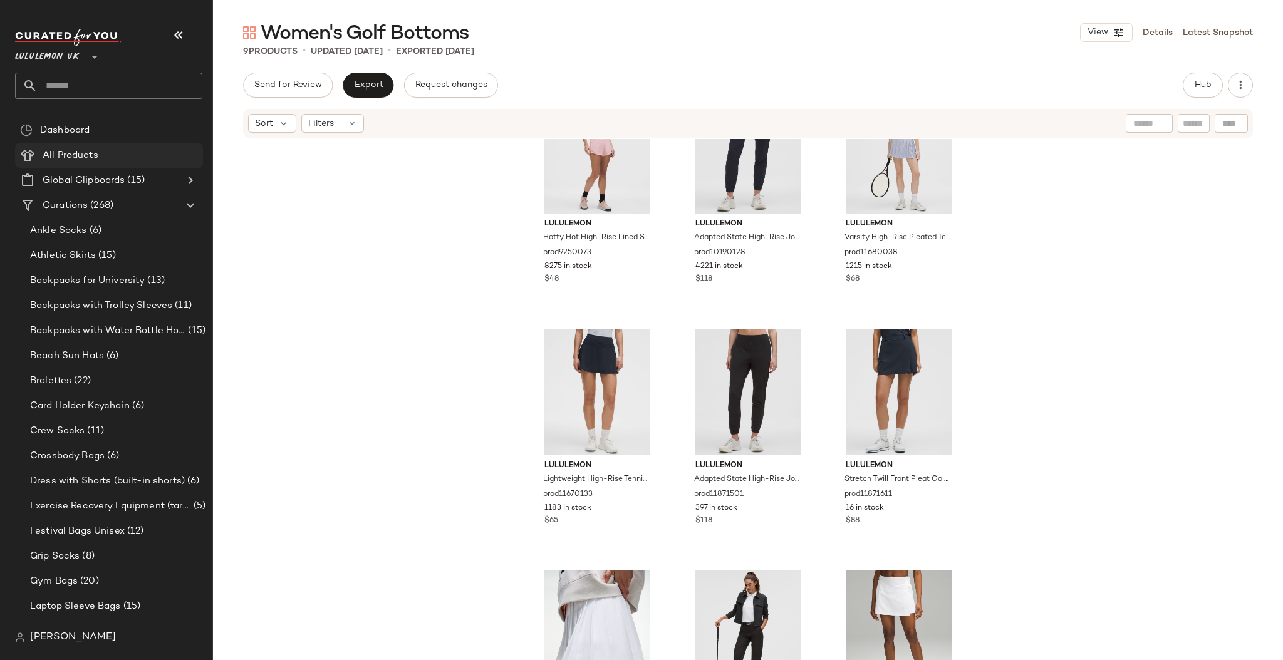
scroll to position [159, 0]
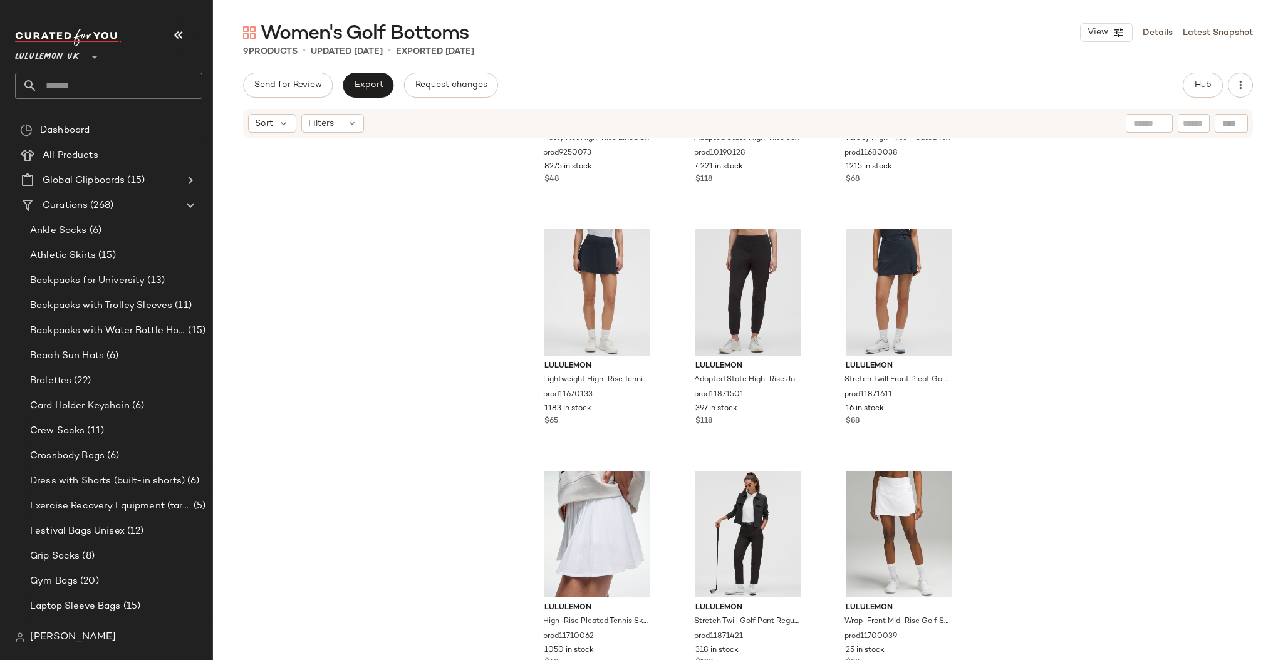
click at [134, 78] on input "text" at bounding box center [120, 86] width 165 height 26
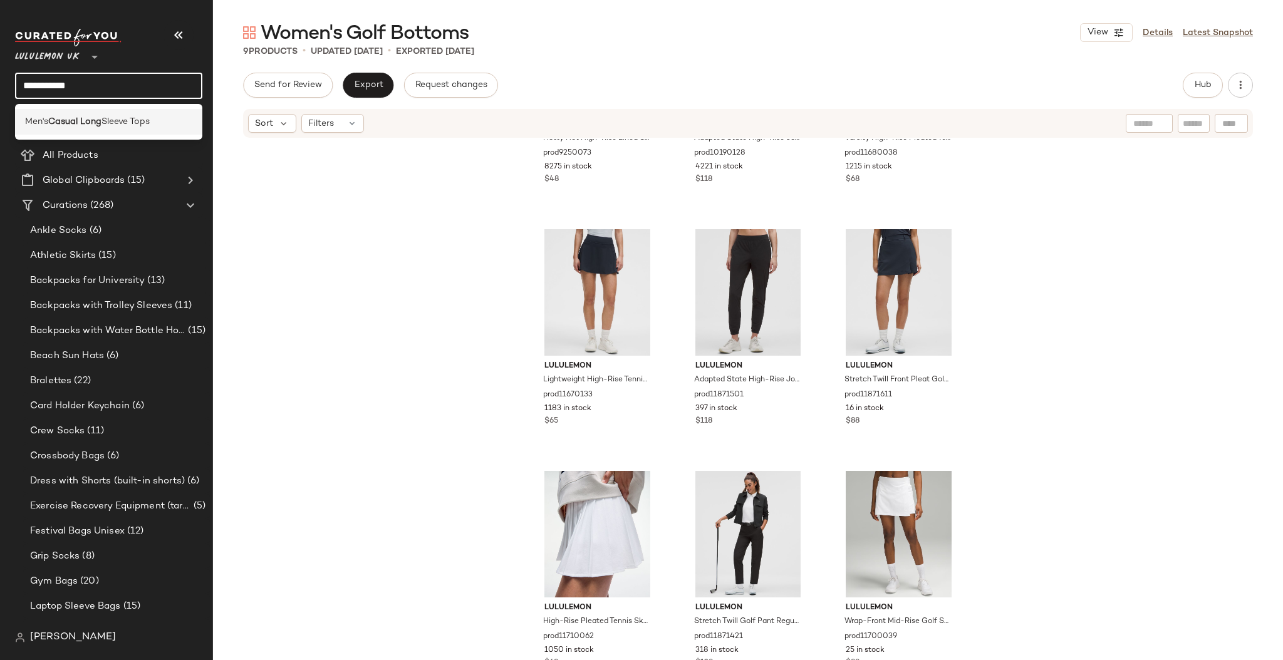
type input "**********"
click at [133, 120] on span "Sleeve Tops" at bounding box center [126, 121] width 48 height 13
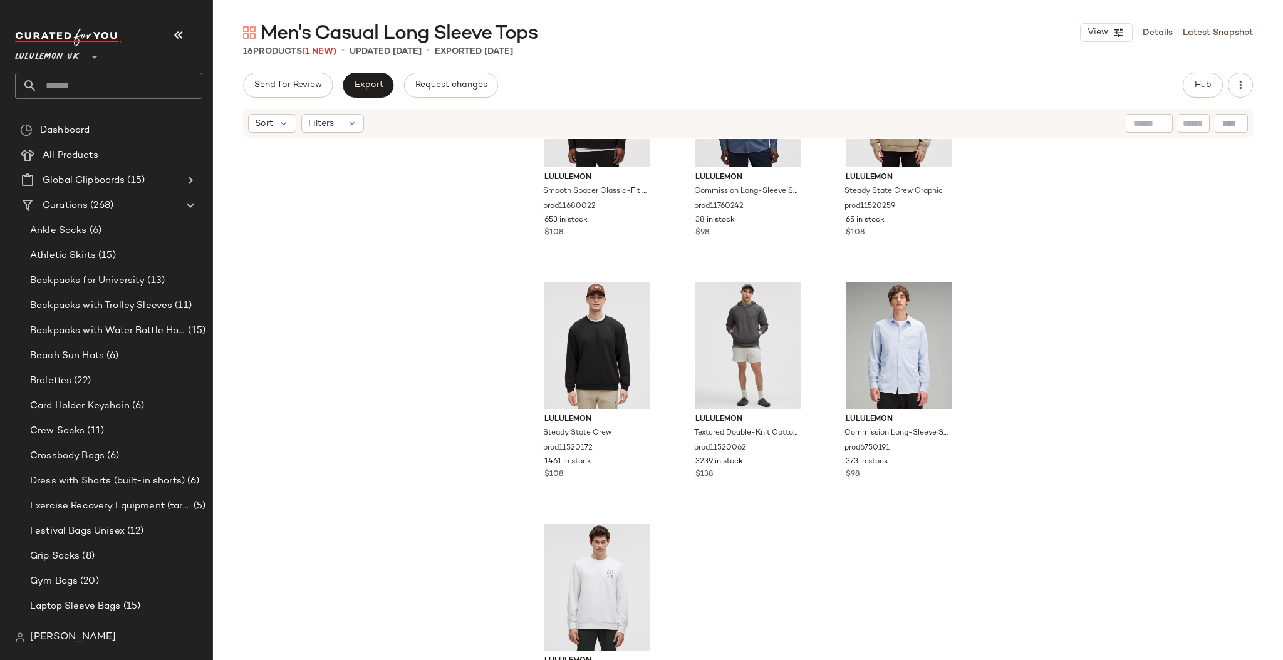
scroll to position [894, 0]
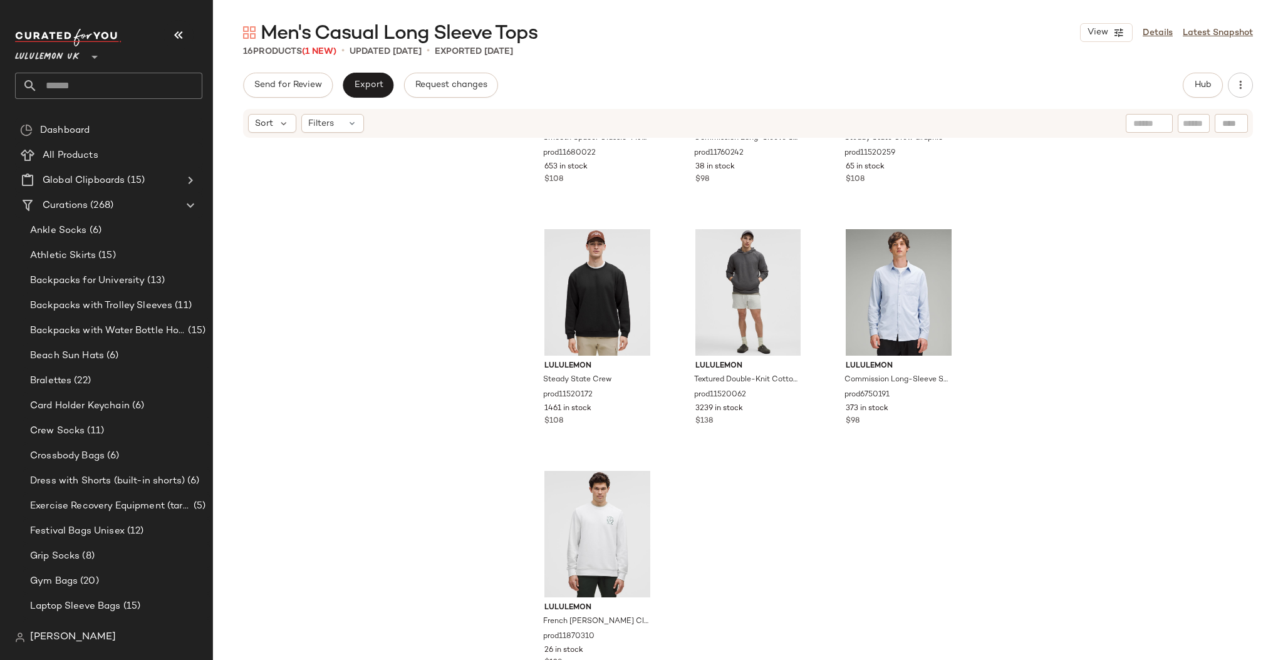
click at [112, 85] on input "text" at bounding box center [120, 86] width 165 height 26
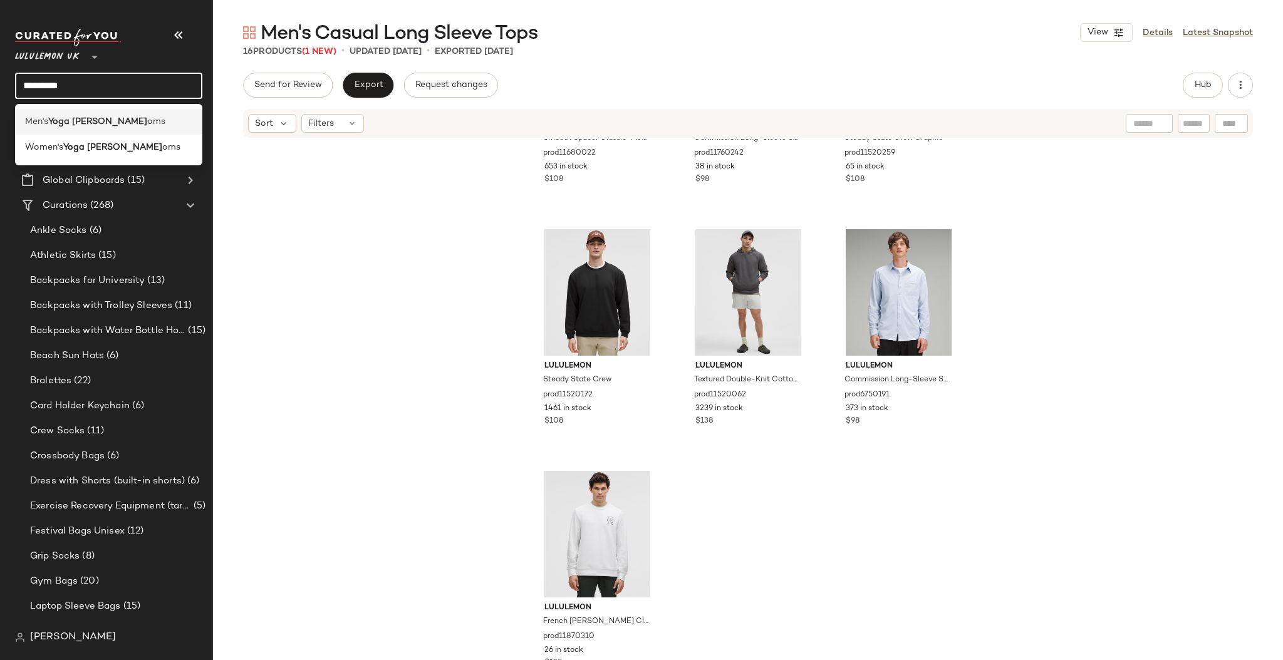
type input "*********"
click at [147, 126] on span "oms" at bounding box center [156, 121] width 18 height 13
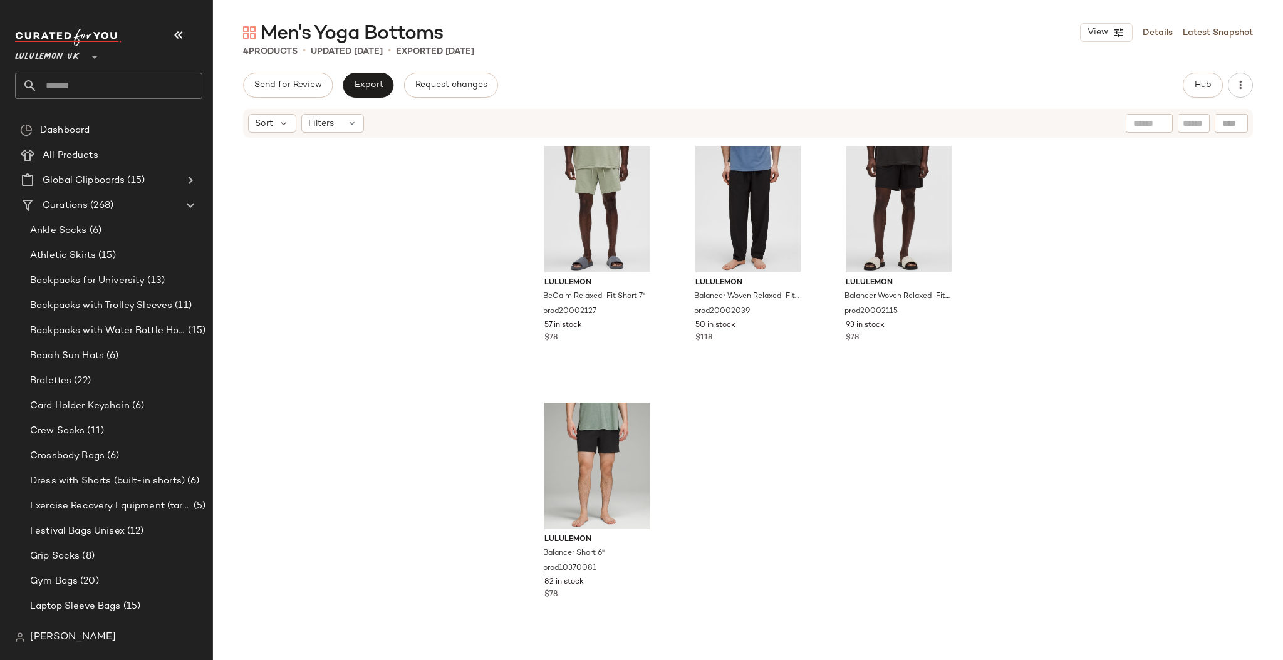
click at [89, 85] on input "text" at bounding box center [120, 86] width 165 height 26
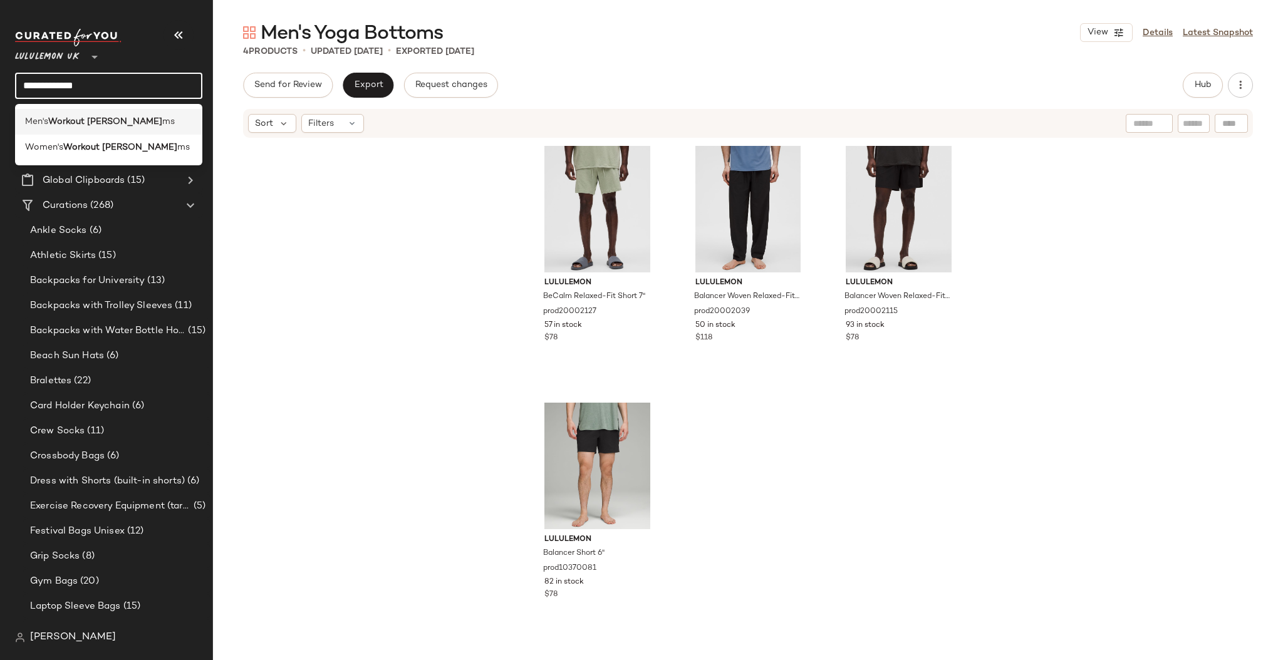
type input "**********"
click at [93, 121] on b "Workout Botto" at bounding box center [105, 121] width 114 height 13
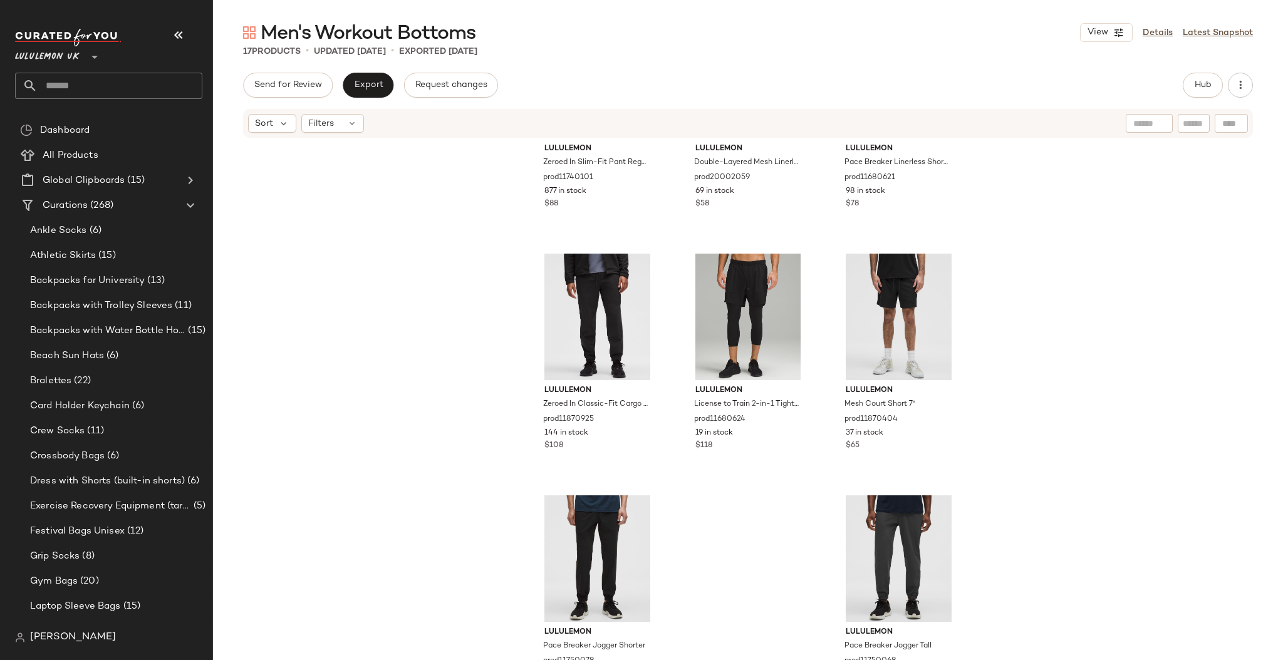
scroll to position [894, 0]
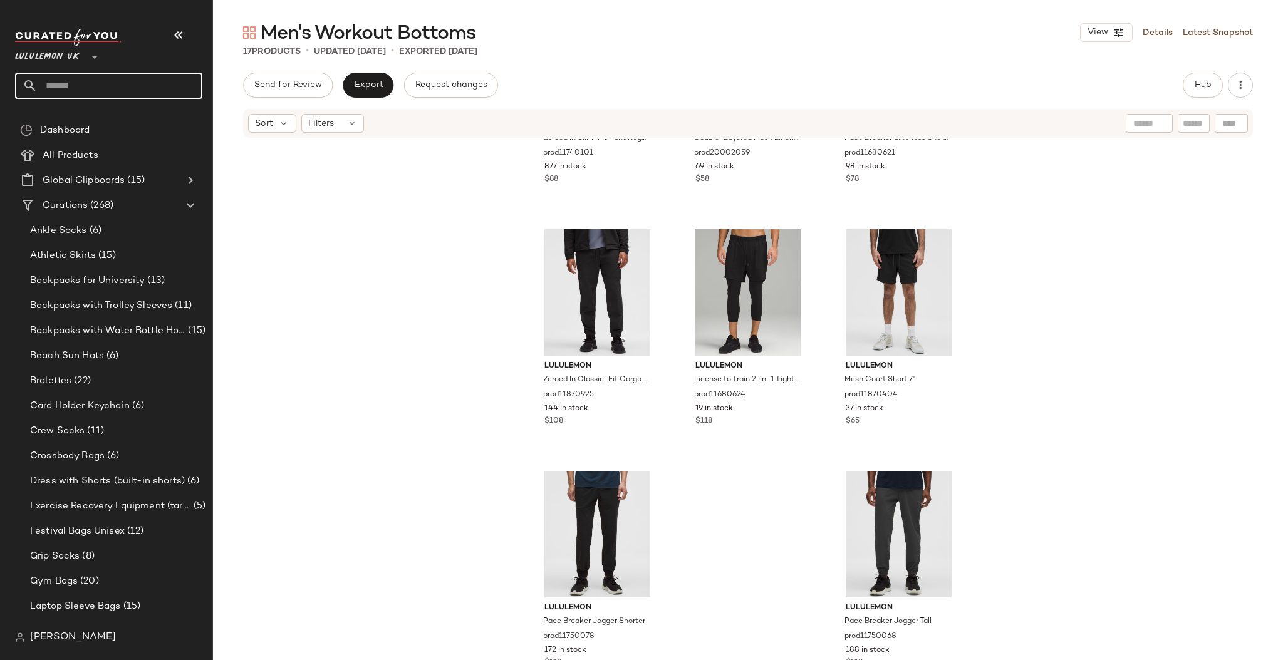
click at [107, 90] on input "text" at bounding box center [120, 86] width 165 height 26
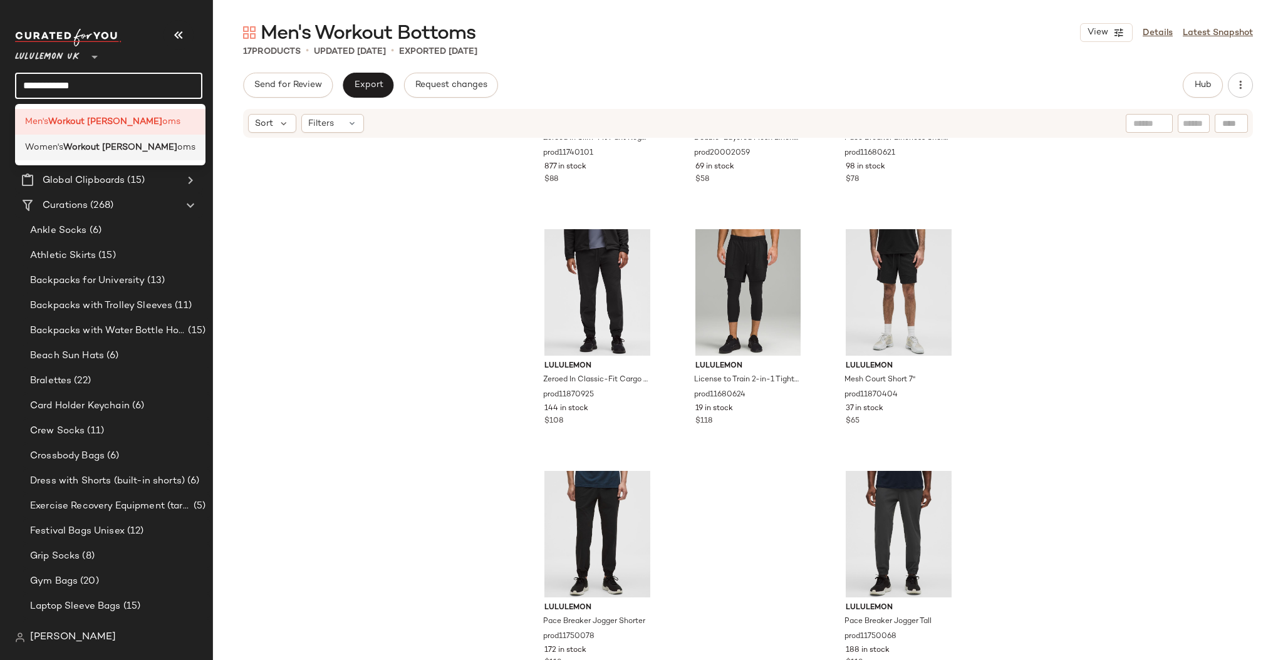
type input "**********"
click at [103, 146] on b "Workout Bott" at bounding box center [120, 147] width 114 height 13
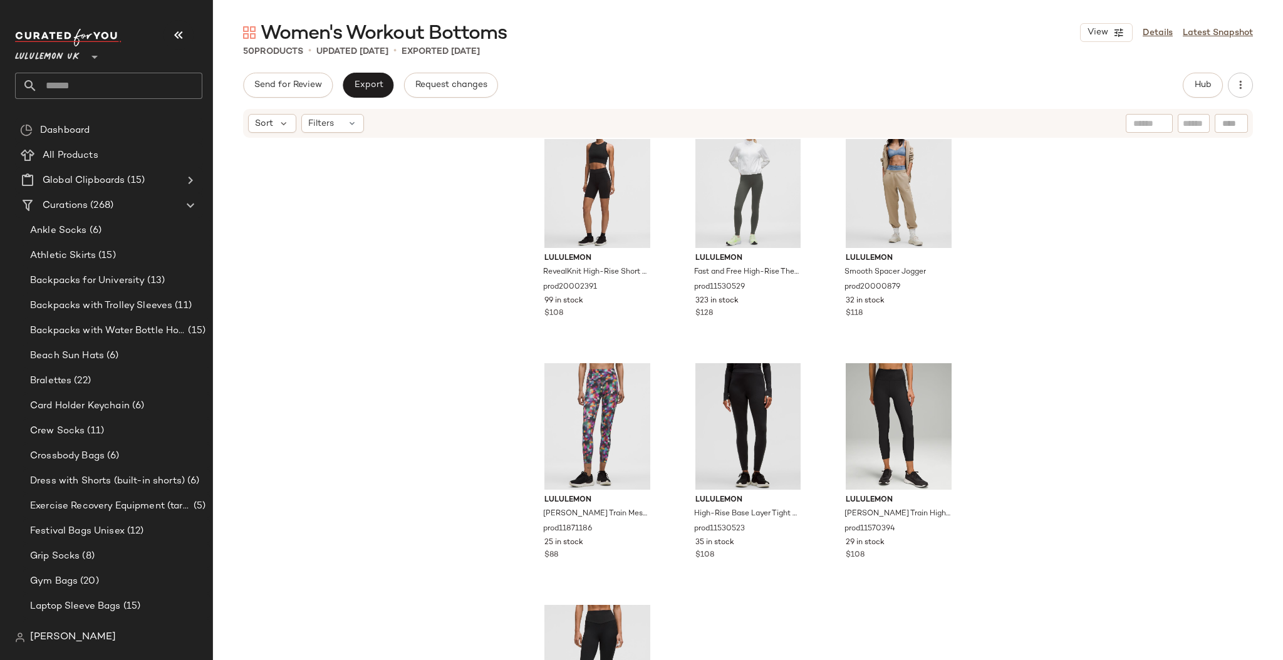
scroll to position [3555, 0]
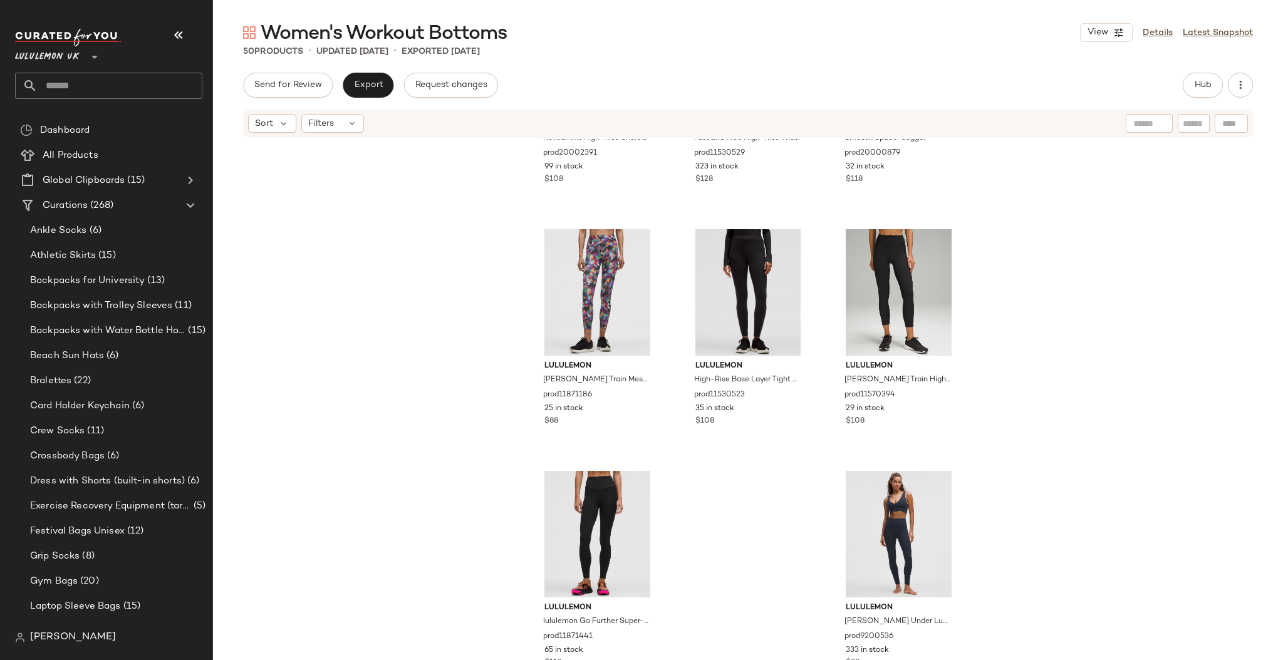
click at [76, 85] on input "text" at bounding box center [120, 86] width 165 height 26
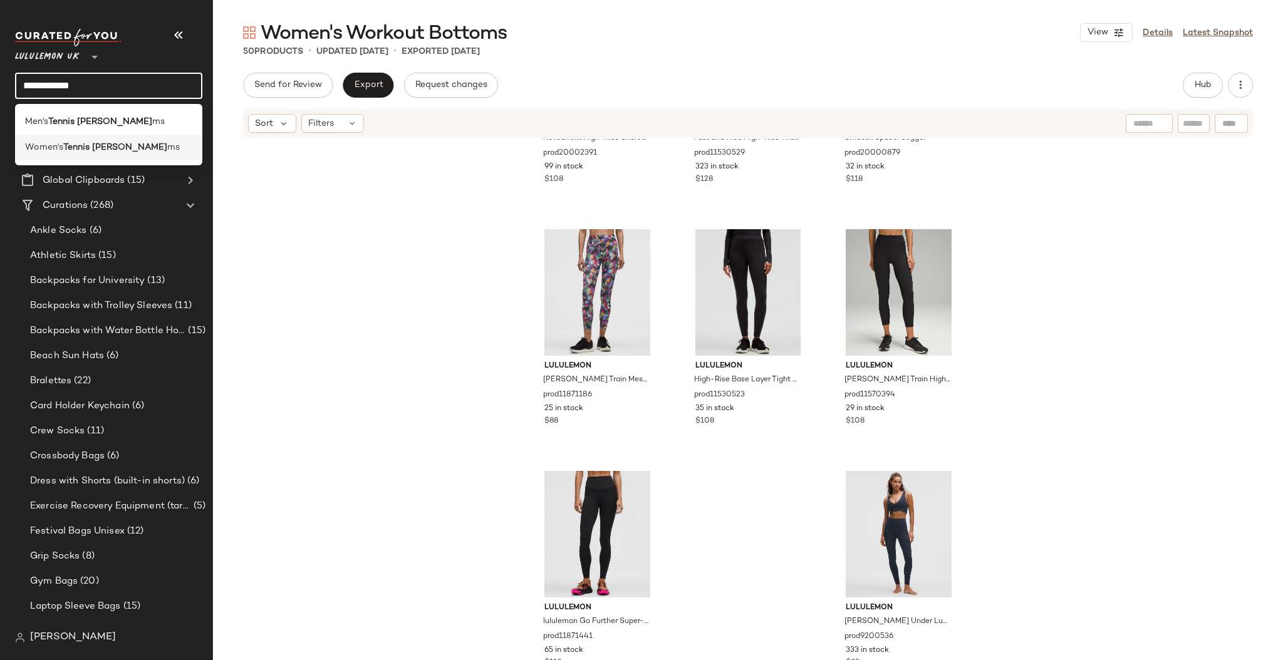
type input "**********"
click at [78, 146] on b "Tennis Botto" at bounding box center [115, 147] width 104 height 13
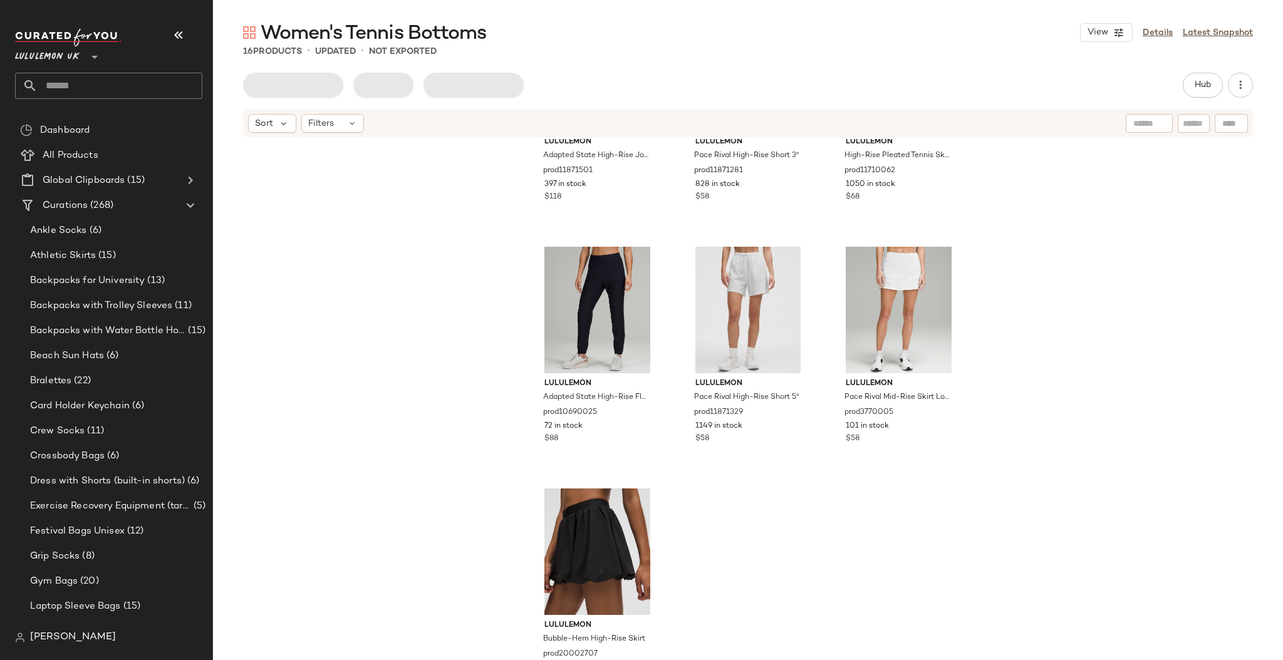
scroll to position [894, 0]
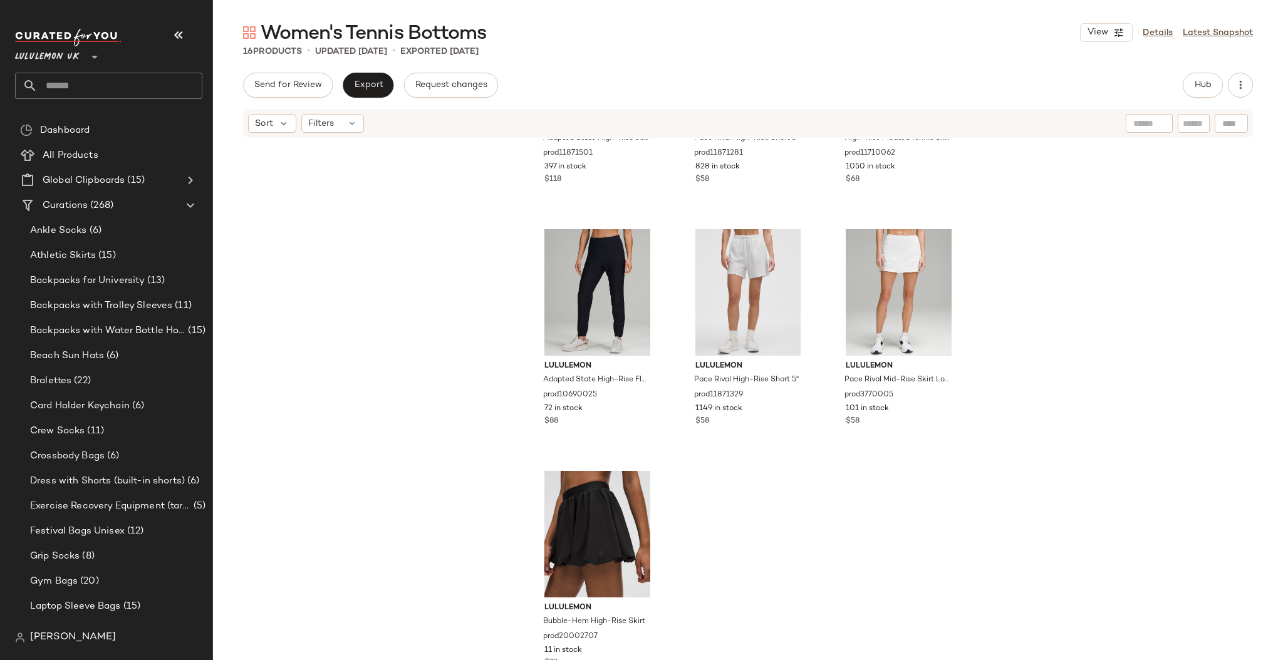
click at [117, 85] on input "text" at bounding box center [120, 86] width 165 height 26
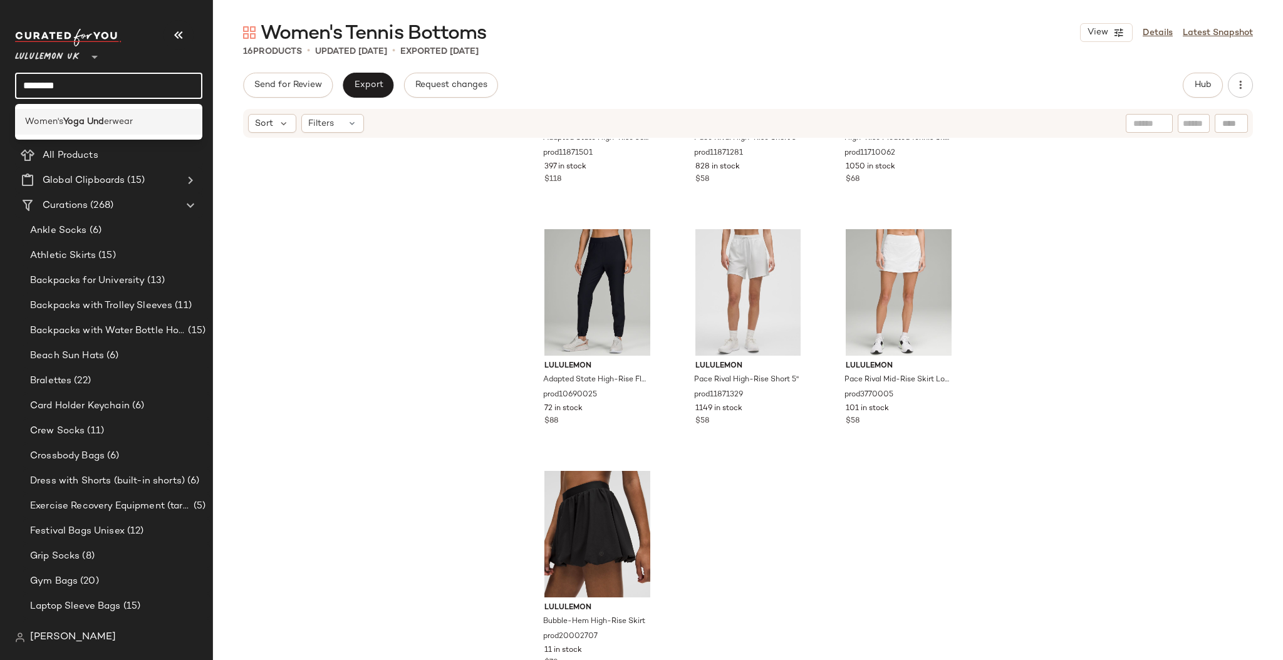
type input "********"
click at [90, 123] on b "Yoga Und" at bounding box center [83, 121] width 41 height 13
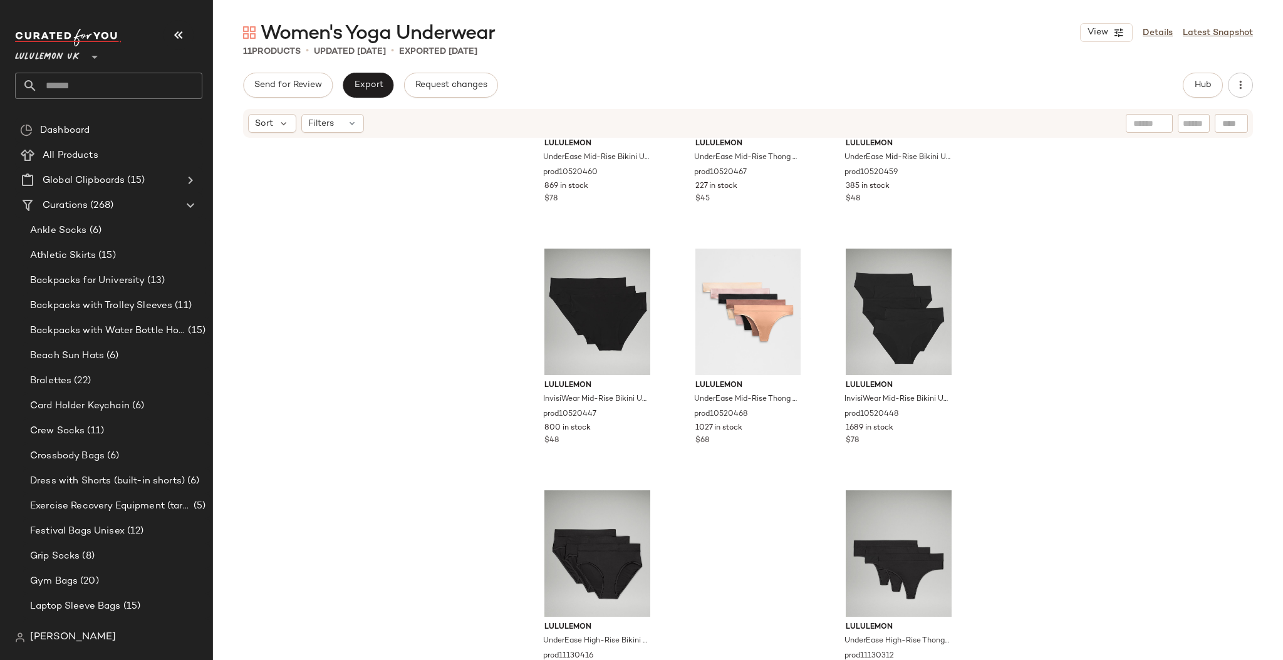
scroll to position [410, 0]
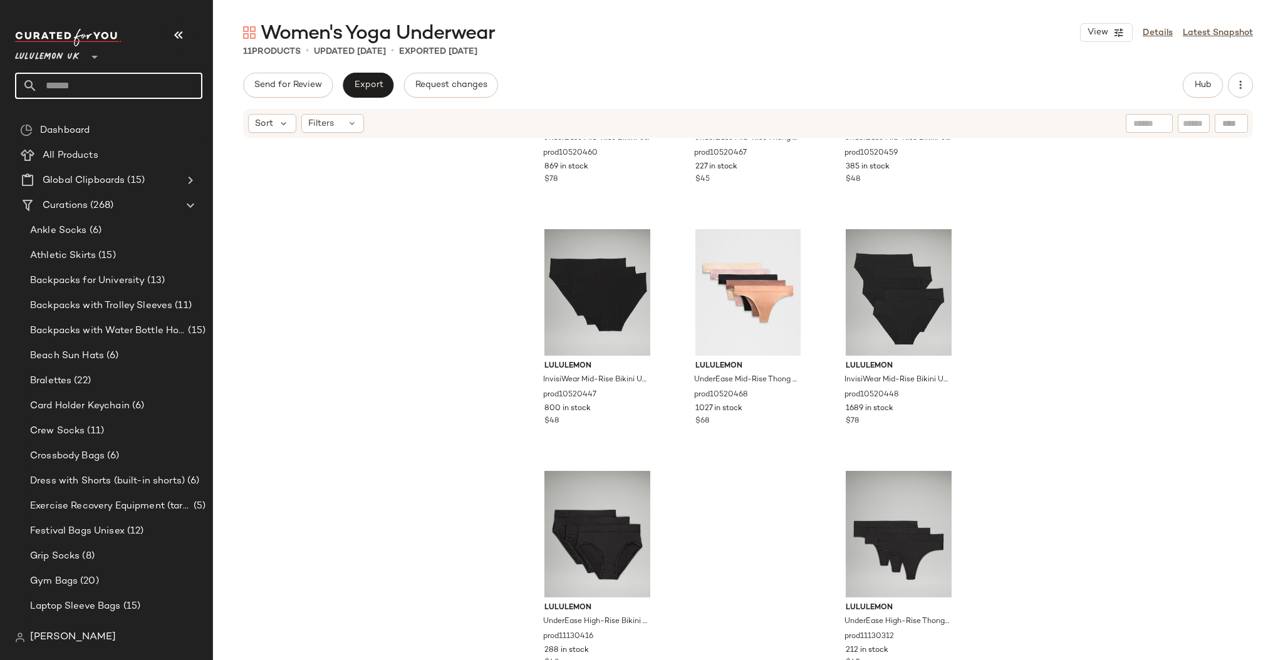
click at [109, 80] on input "text" at bounding box center [120, 86] width 165 height 26
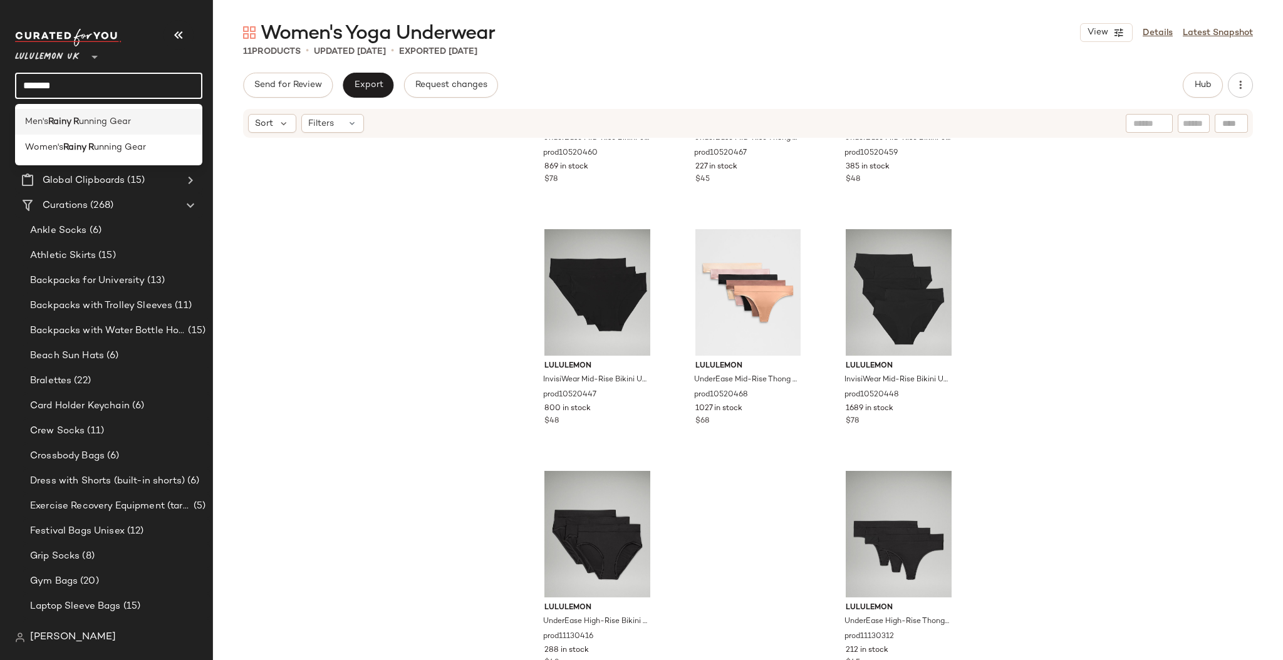
type input "*******"
click at [120, 123] on span "unning Gear" at bounding box center [105, 121] width 52 height 13
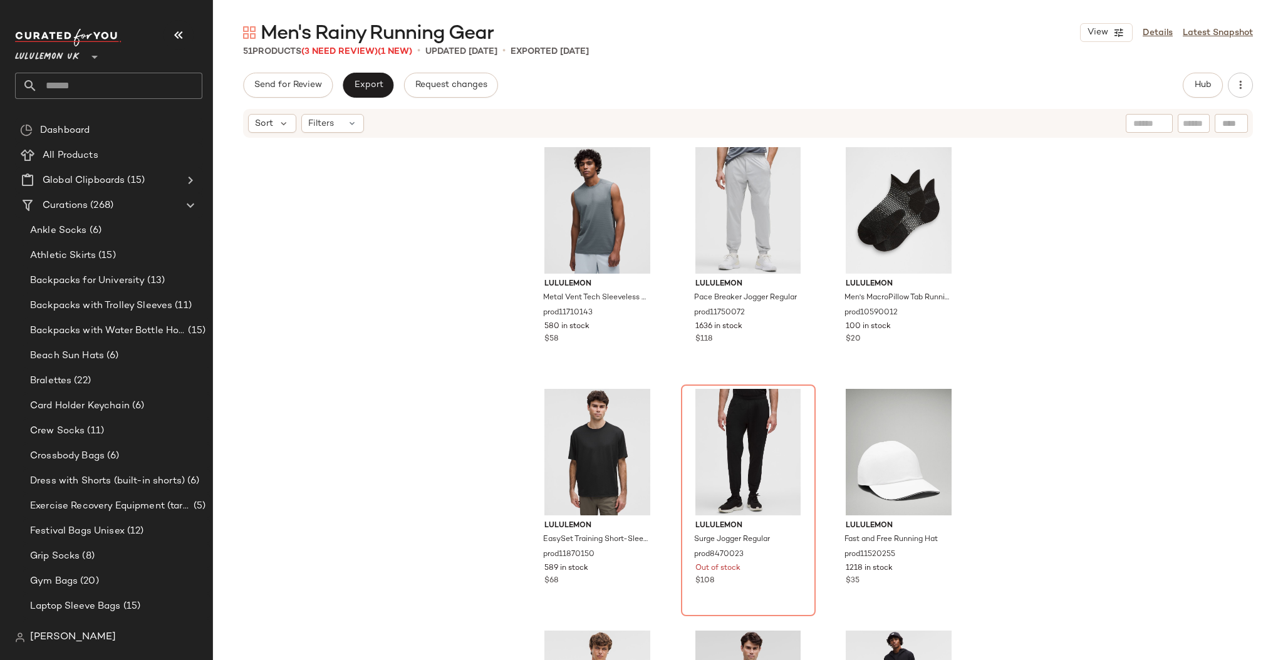
scroll to position [2191, 0]
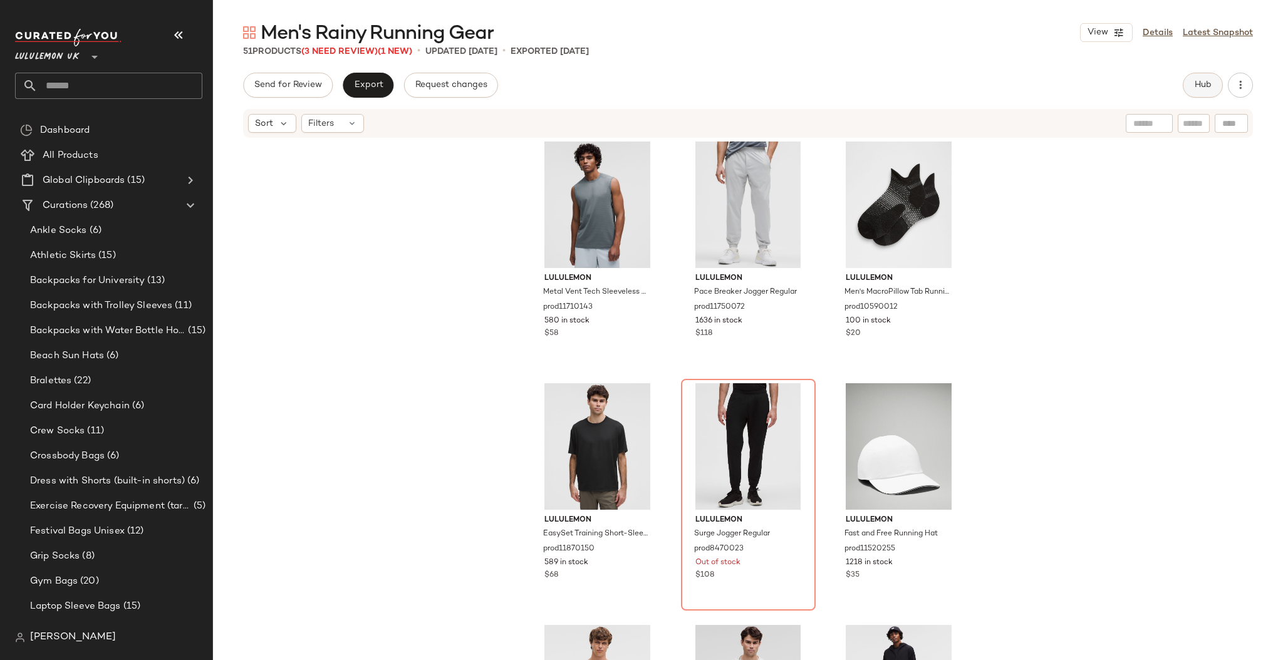
click at [1198, 86] on span "Hub" at bounding box center [1203, 85] width 18 height 10
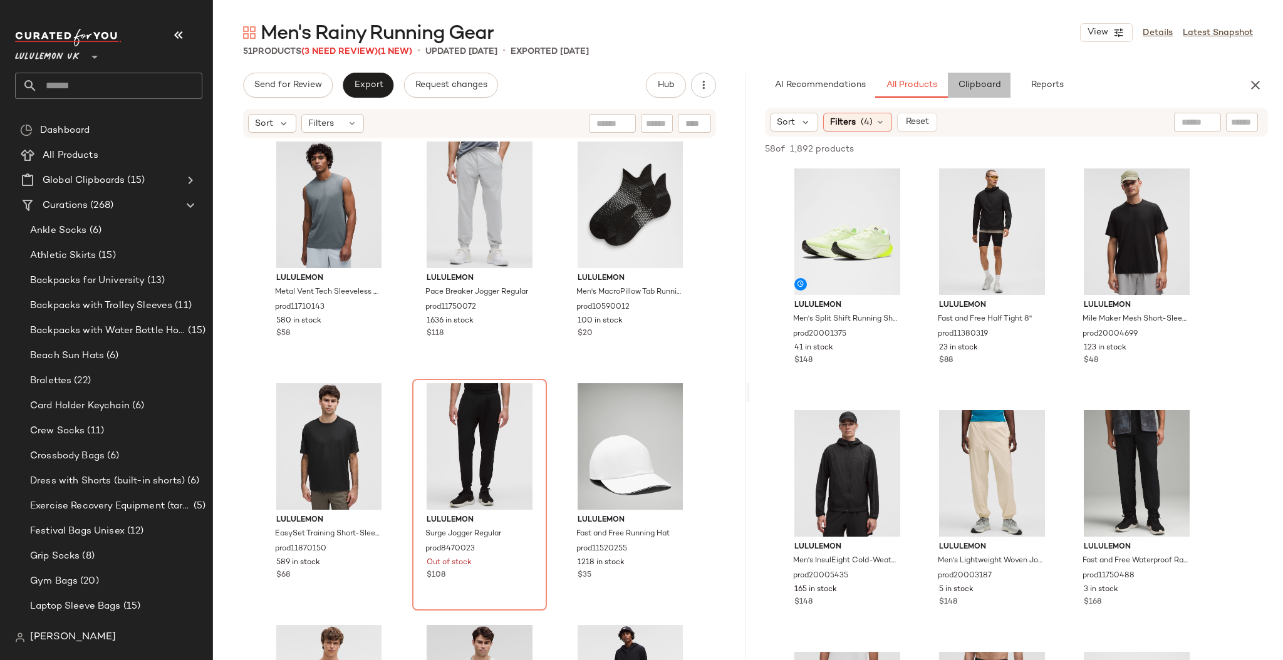
click at [976, 75] on button "Clipboard" at bounding box center [979, 85] width 63 height 25
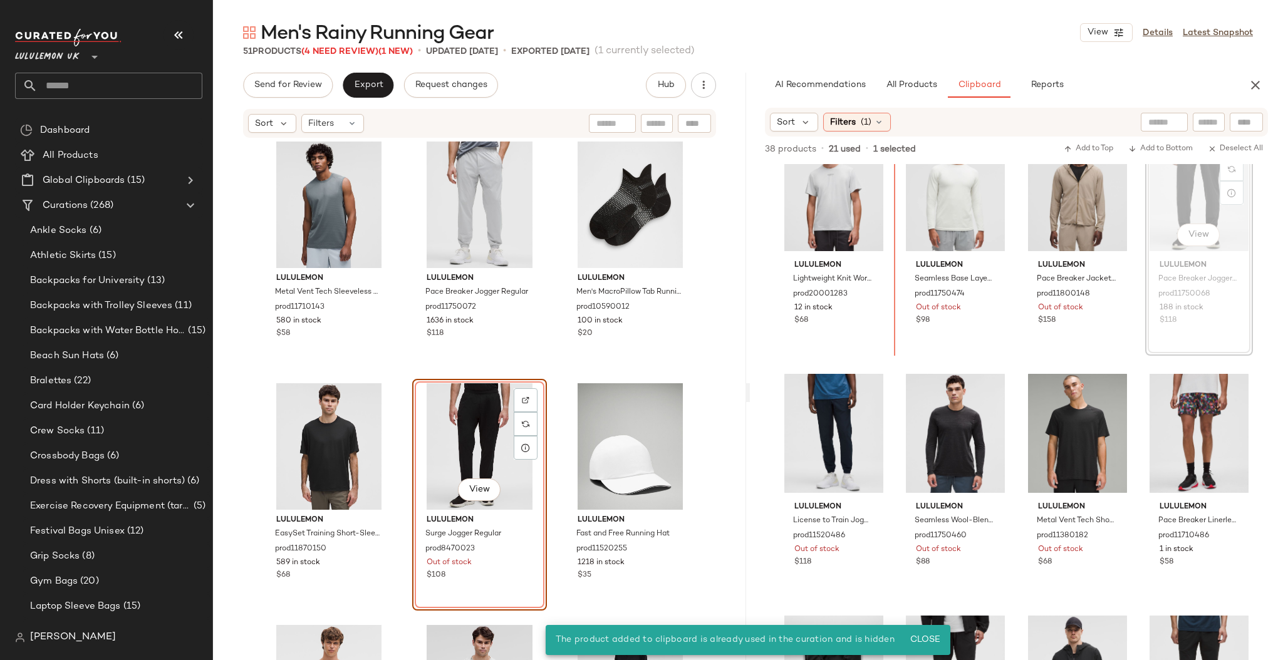
scroll to position [289, 0]
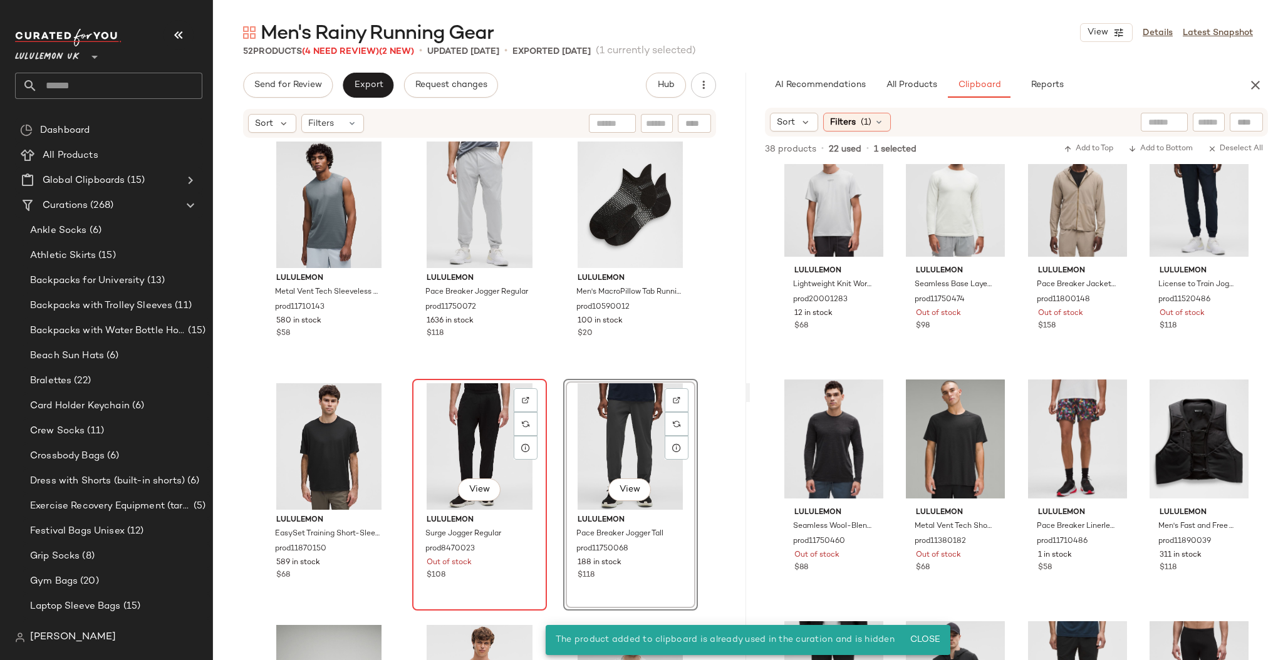
click at [491, 411] on div "View" at bounding box center [480, 447] width 126 height 127
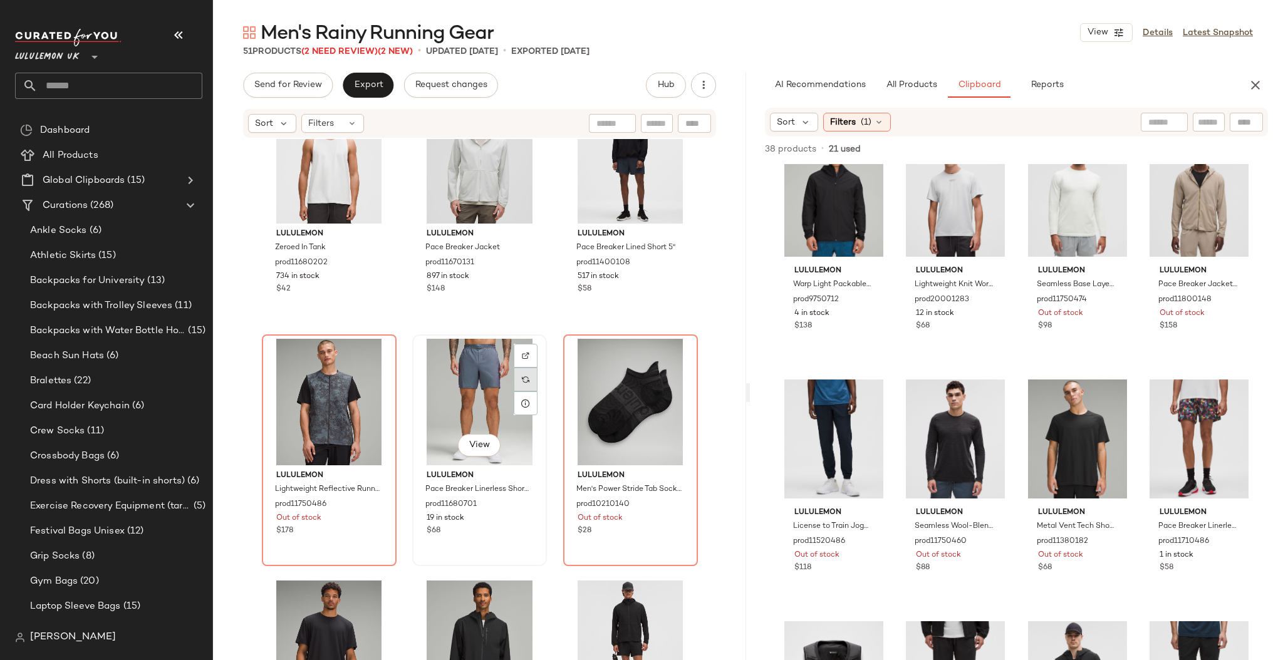
scroll to position [2720, 0]
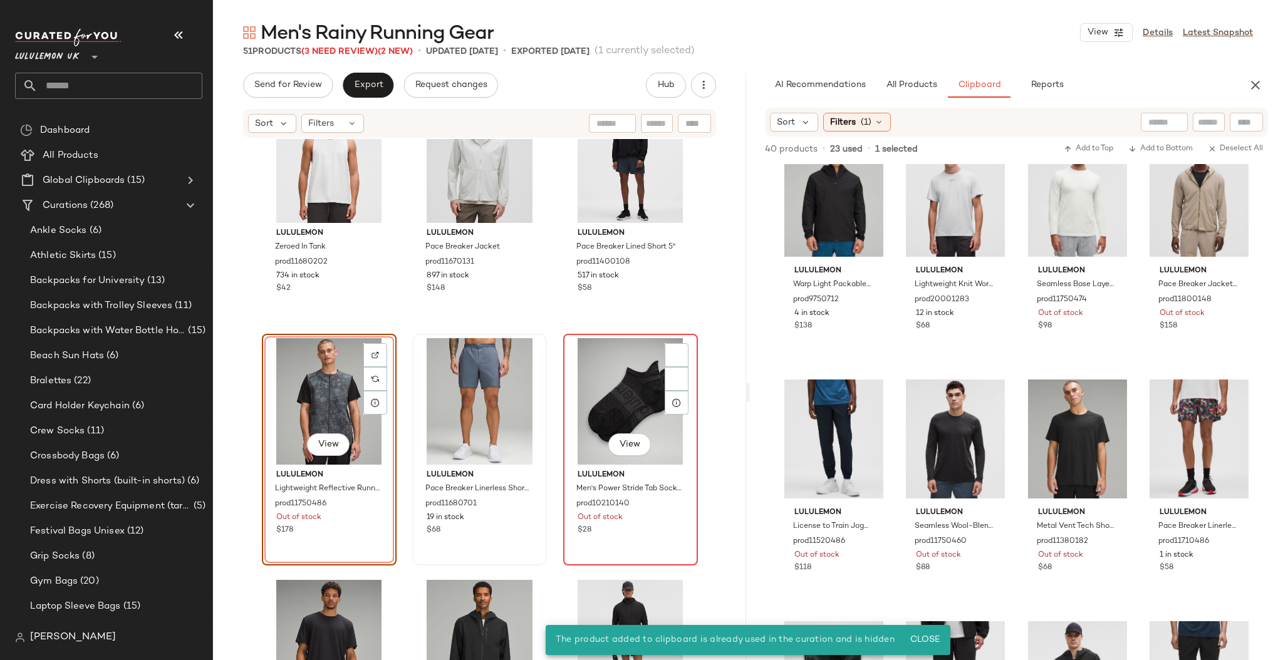
click at [575, 391] on div "View" at bounding box center [631, 401] width 126 height 127
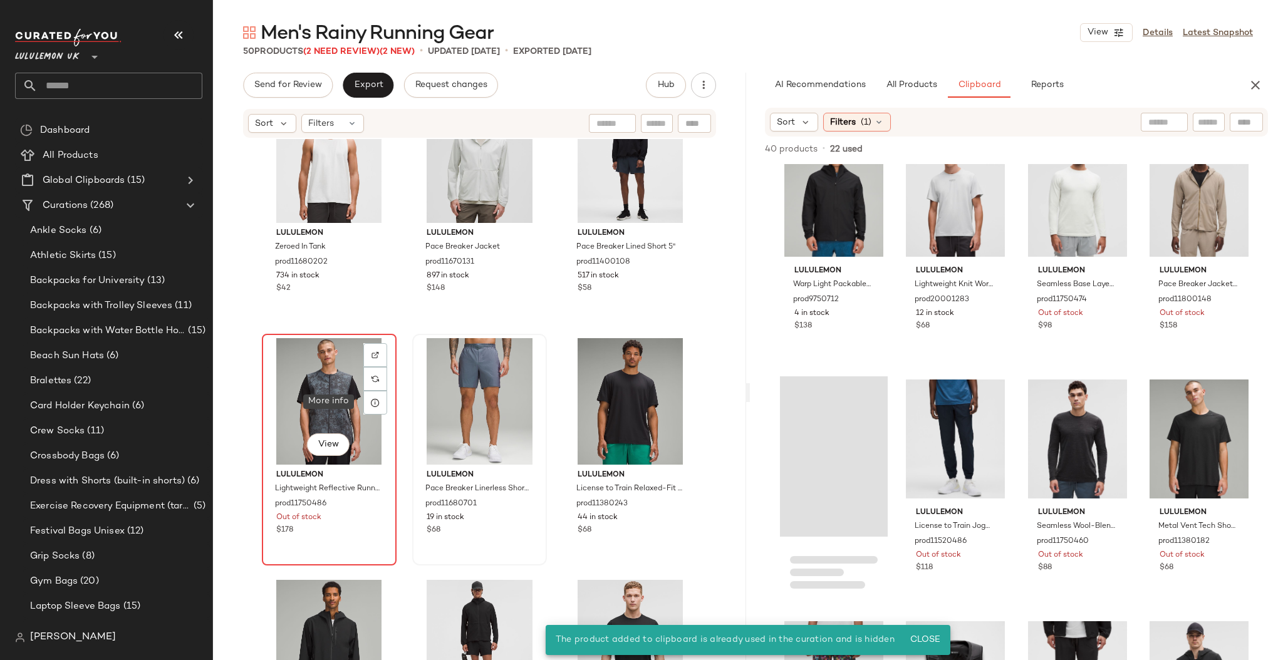
click at [308, 391] on div "View" at bounding box center [329, 401] width 126 height 127
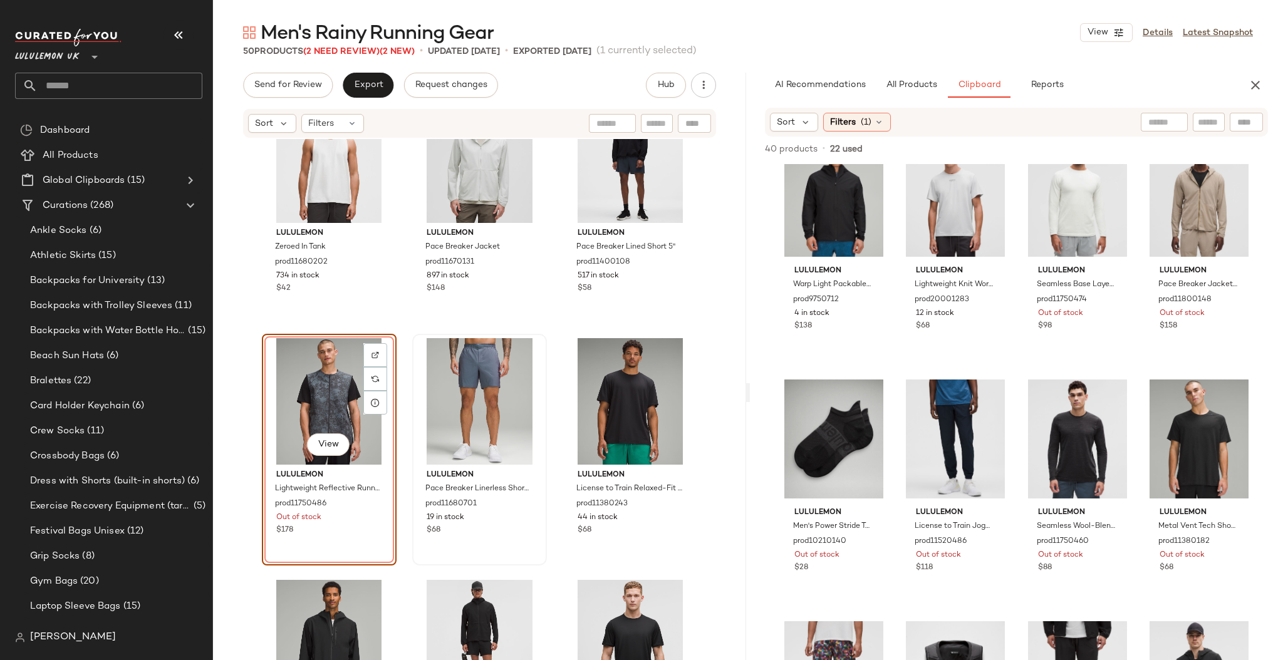
click at [417, 391] on div at bounding box center [480, 401] width 126 height 127
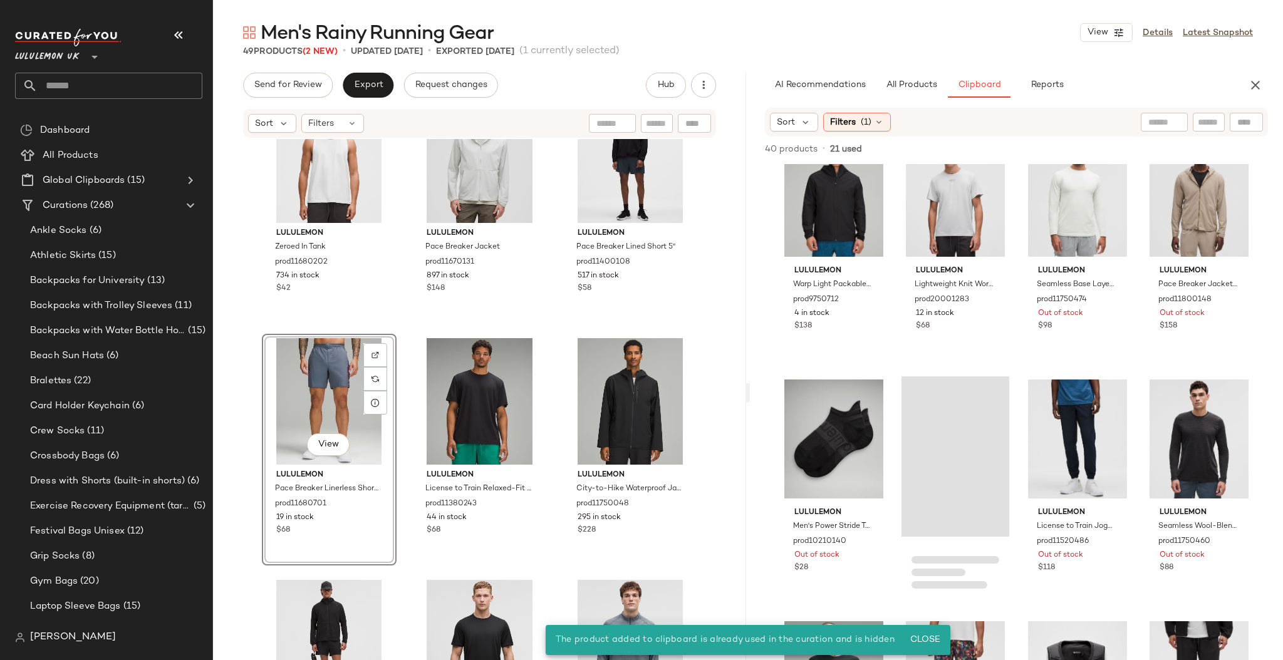
click at [308, 391] on div "View" at bounding box center [329, 401] width 126 height 127
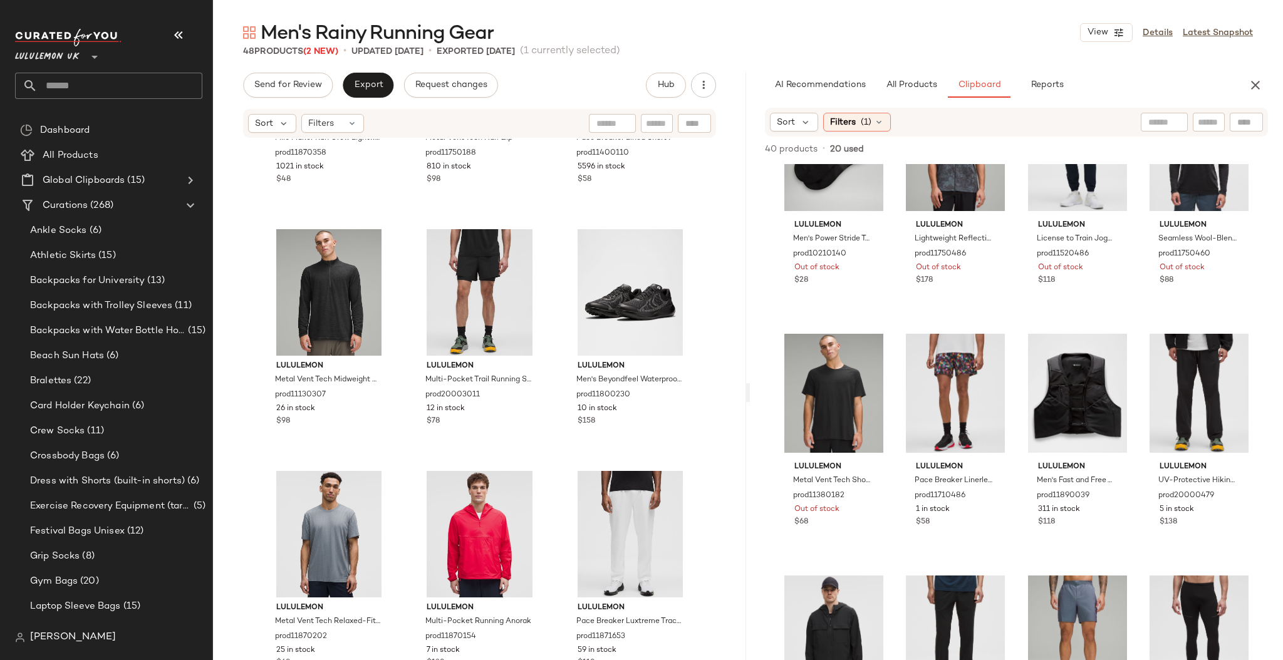
scroll to position [662, 0]
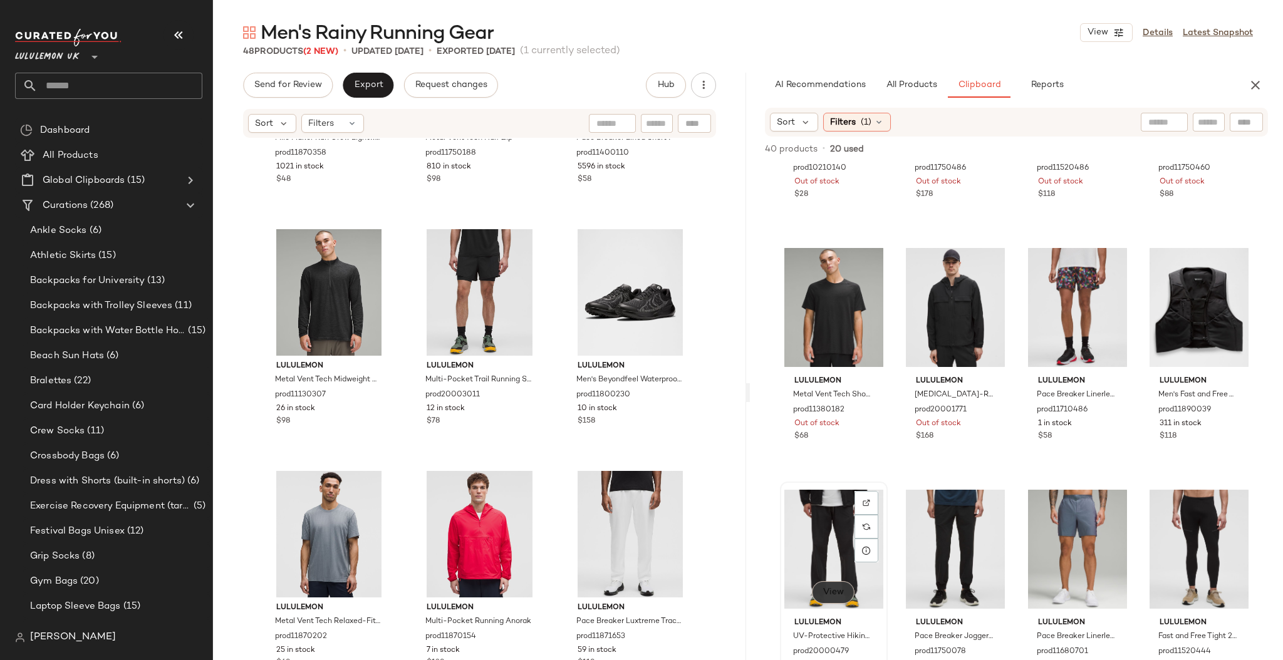
click at [840, 595] on span "View" at bounding box center [833, 593] width 21 height 10
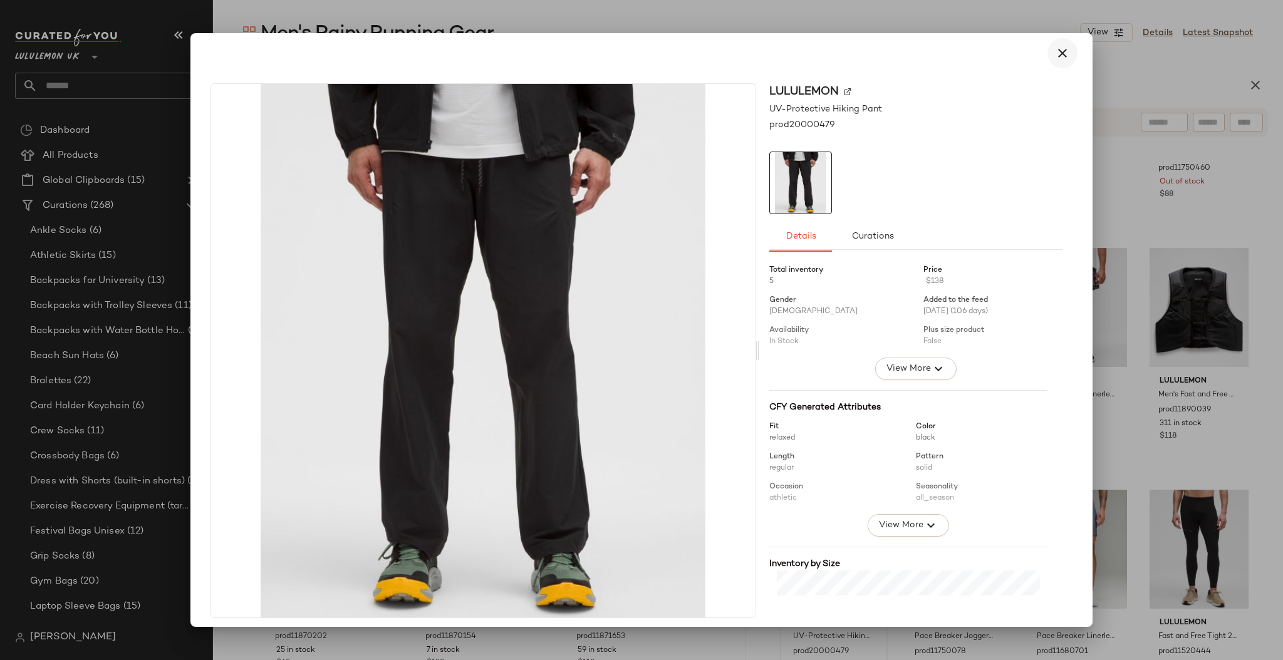
click at [1060, 59] on icon "button" at bounding box center [1062, 53] width 15 height 15
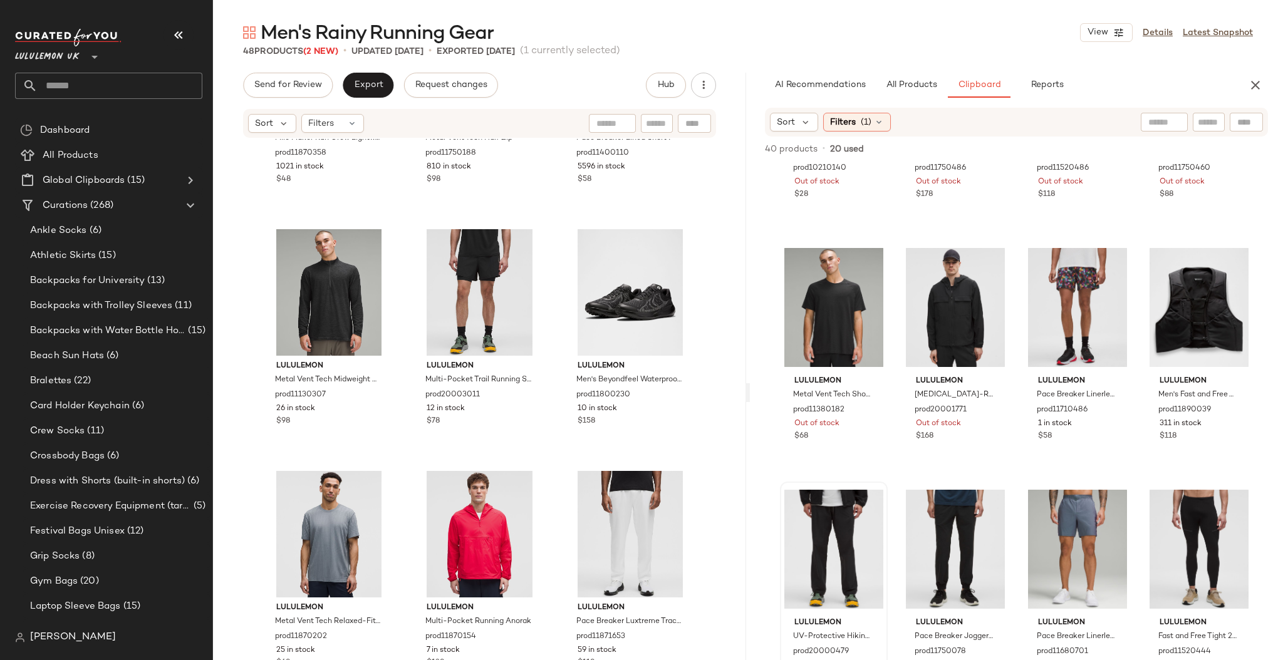
click at [95, 85] on input "text" at bounding box center [120, 86] width 165 height 26
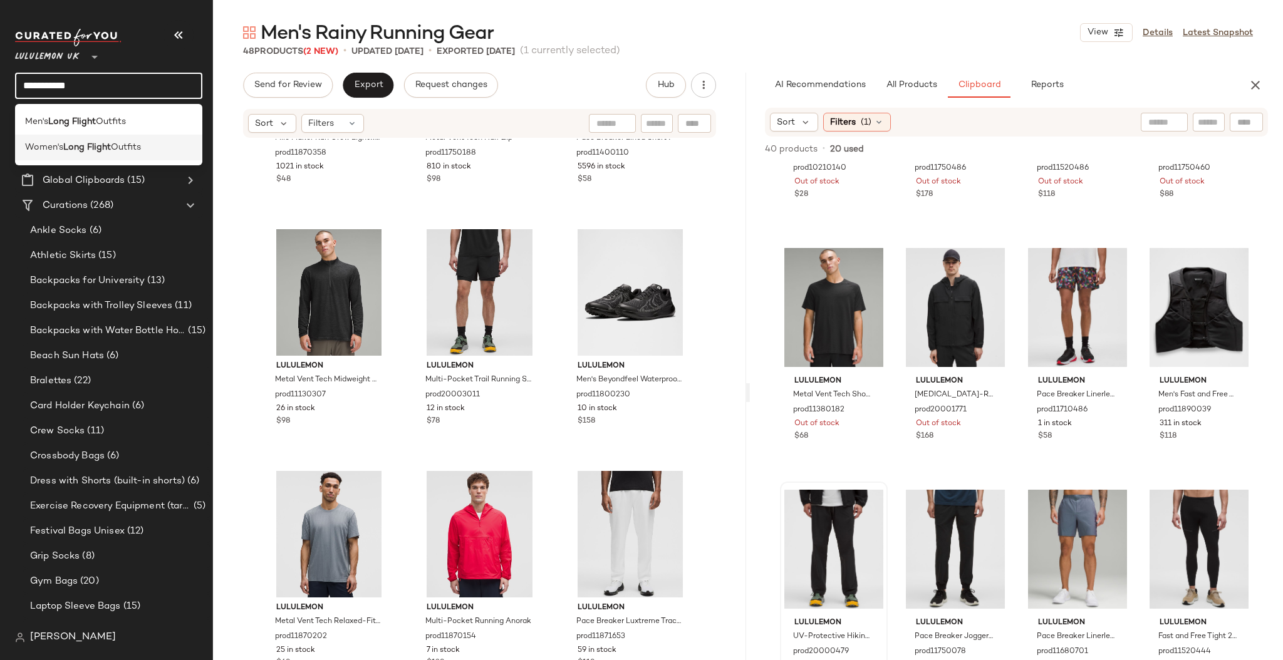
type input "**********"
click at [95, 144] on b "Long Flight" at bounding box center [87, 147] width 48 height 13
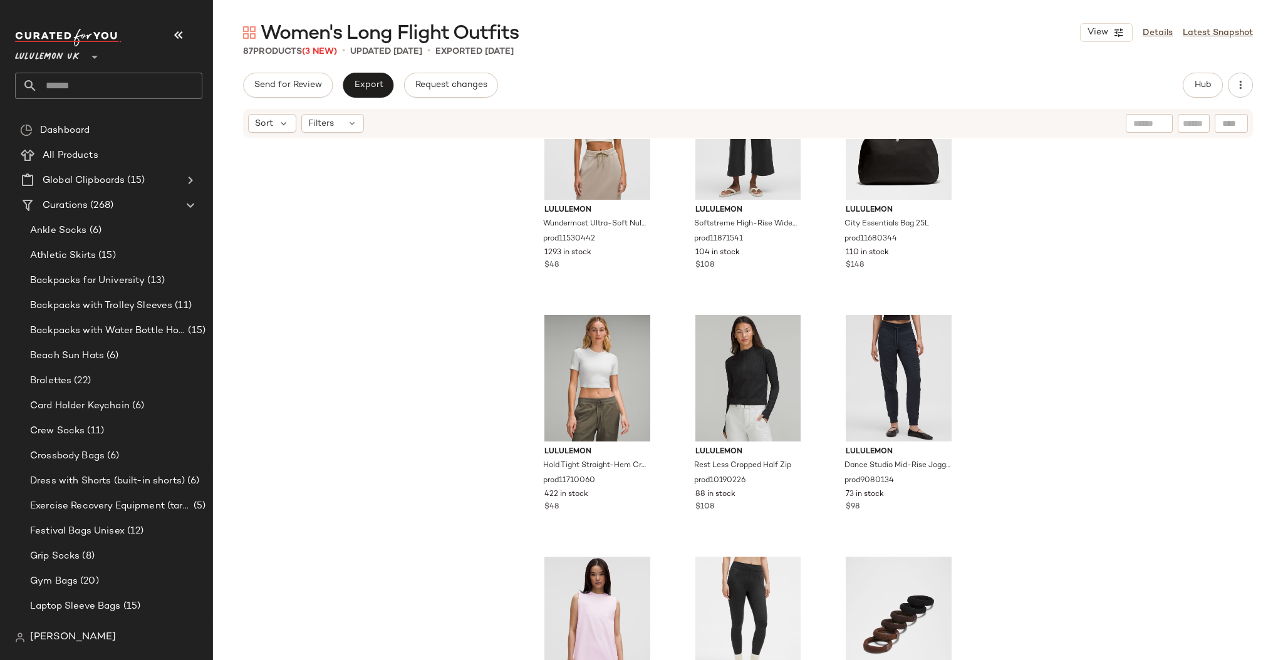
scroll to position [6458, 0]
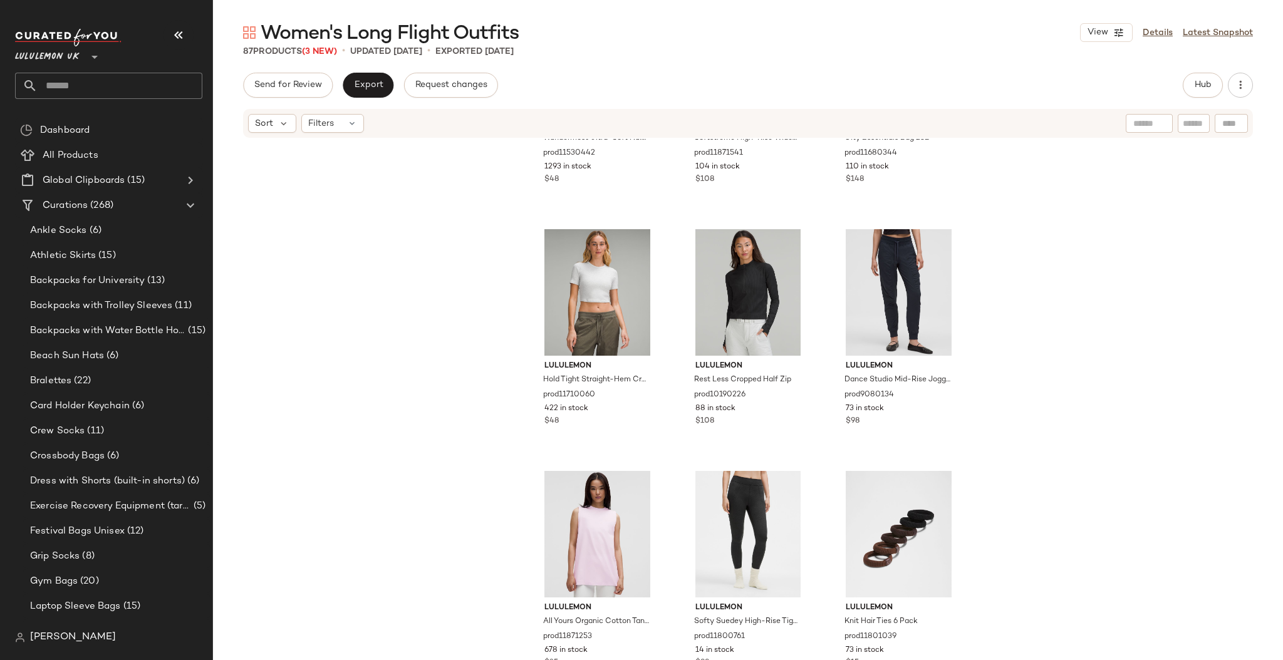
click at [76, 85] on input "text" at bounding box center [120, 86] width 165 height 26
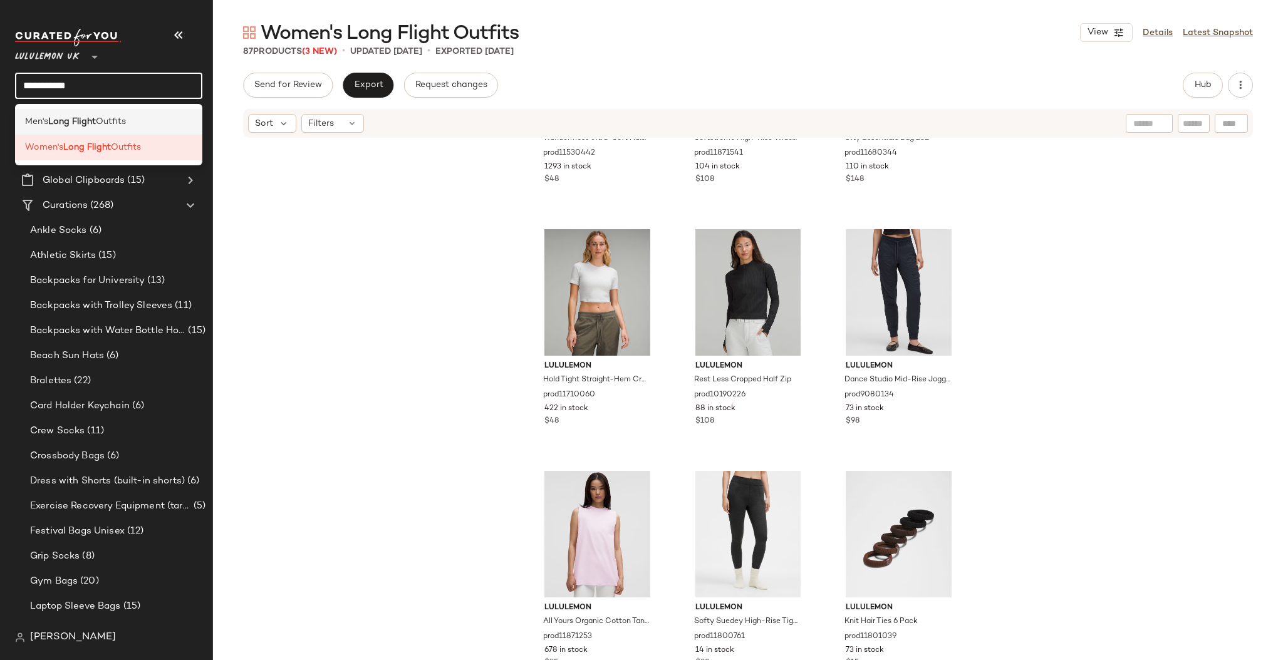
type input "**********"
click at [105, 122] on span "Outfits" at bounding box center [111, 121] width 30 height 13
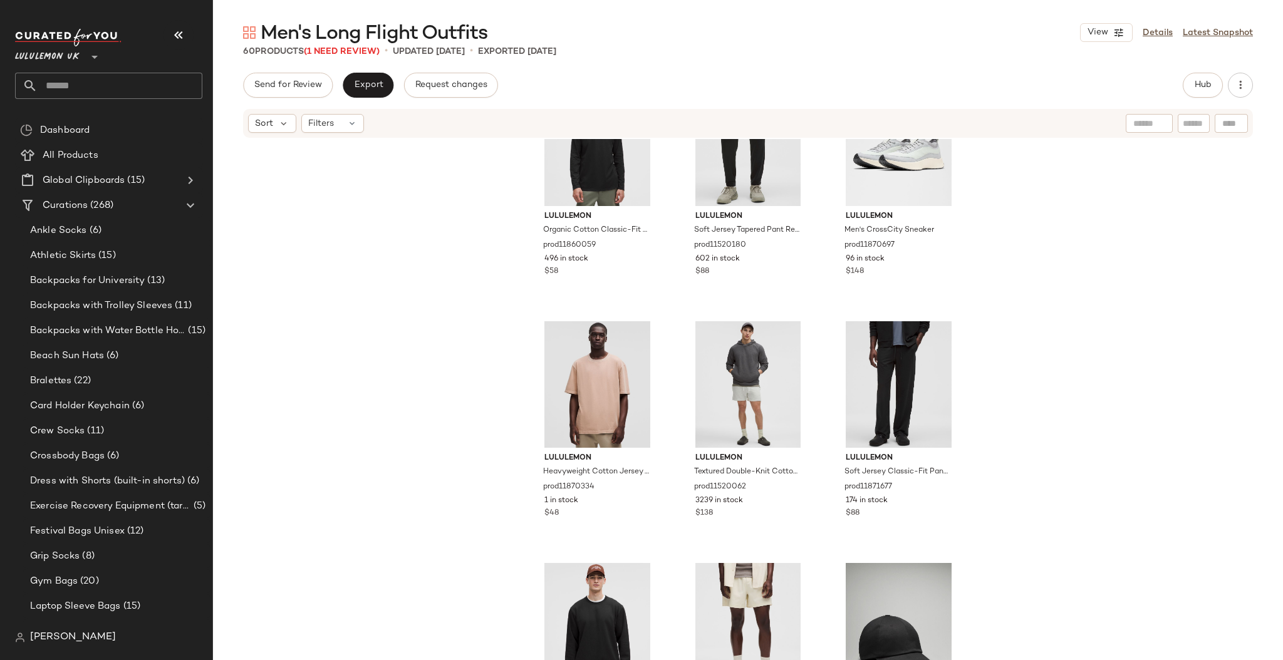
scroll to position [2255, 0]
click at [1203, 78] on button "Hub" at bounding box center [1203, 85] width 40 height 25
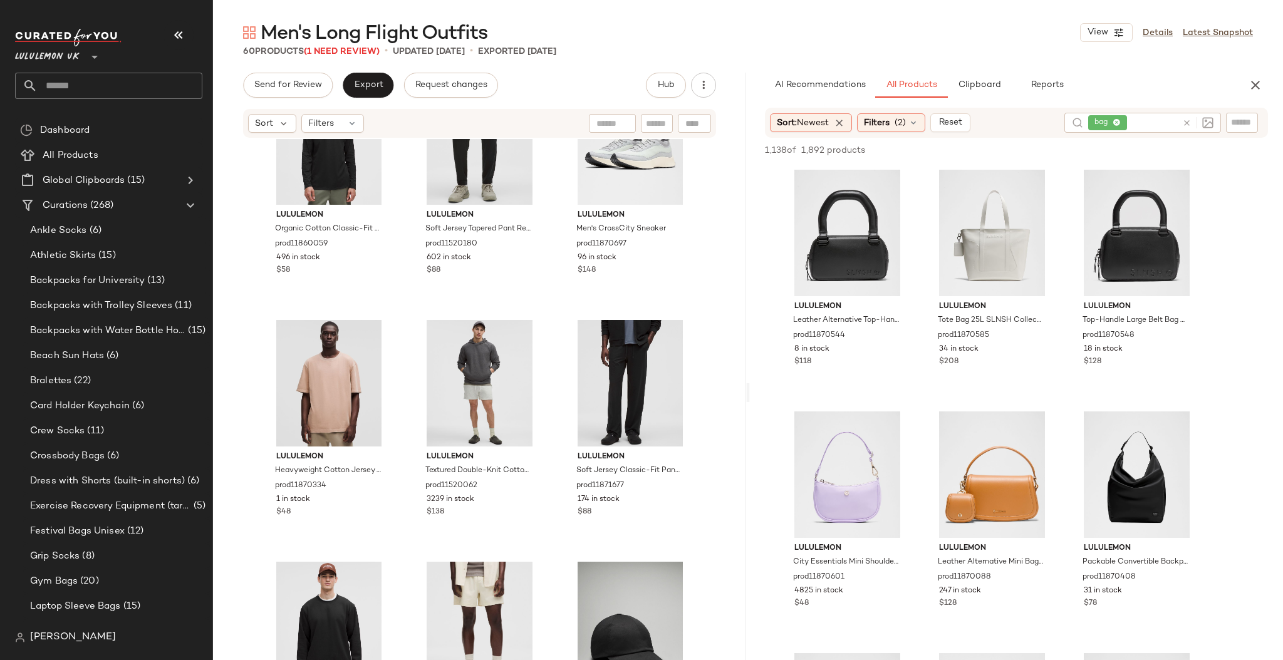
click at [1191, 125] on icon at bounding box center [1186, 122] width 9 height 9
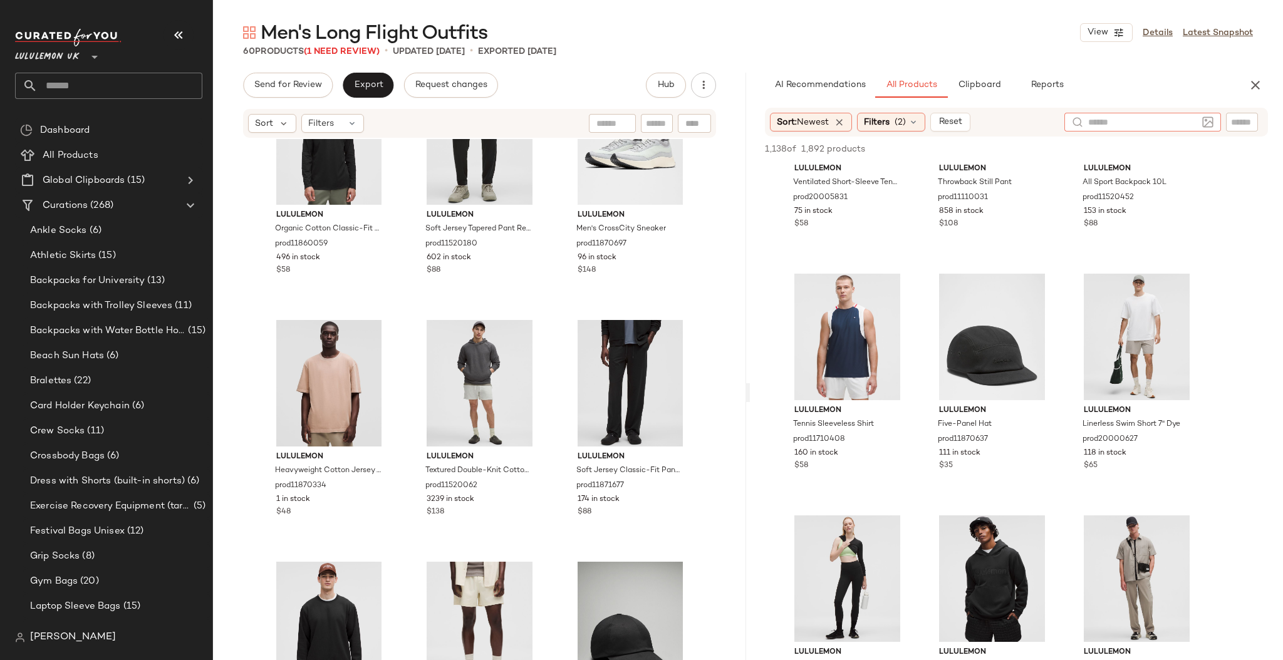
scroll to position [2314, 0]
click at [878, 118] on span "Filters" at bounding box center [877, 122] width 26 height 13
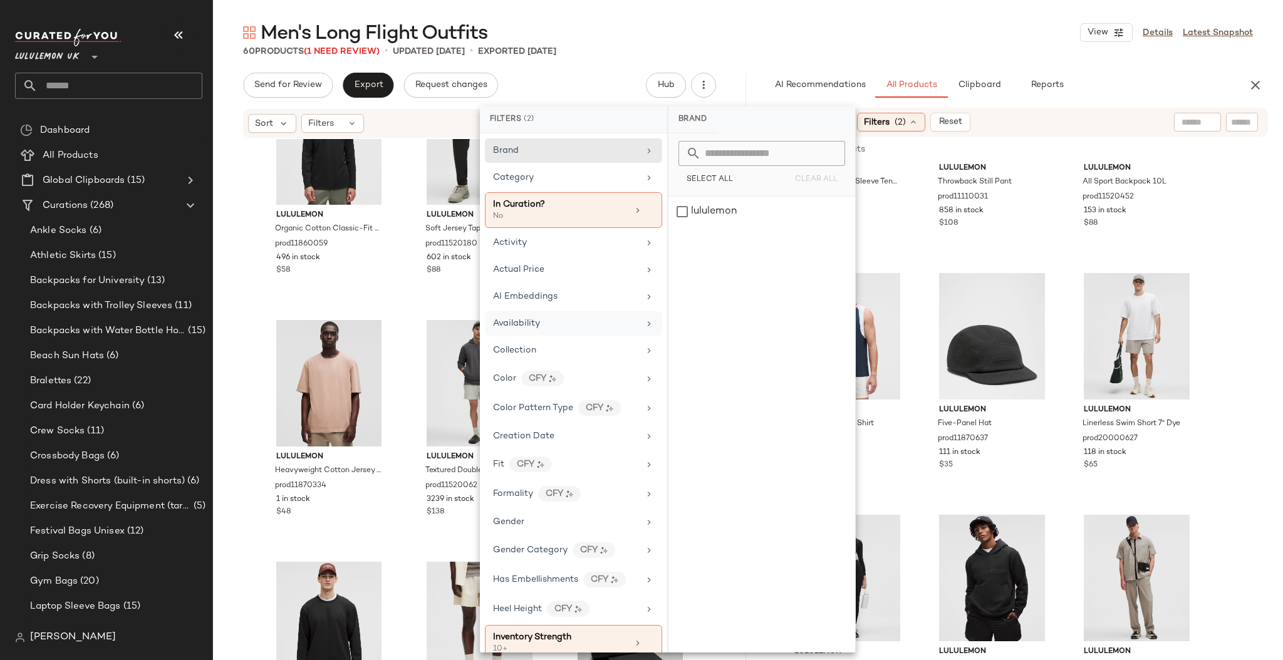
click at [557, 321] on div "Availability" at bounding box center [566, 323] width 146 height 13
click at [690, 212] on div "in_stock" at bounding box center [762, 212] width 187 height 30
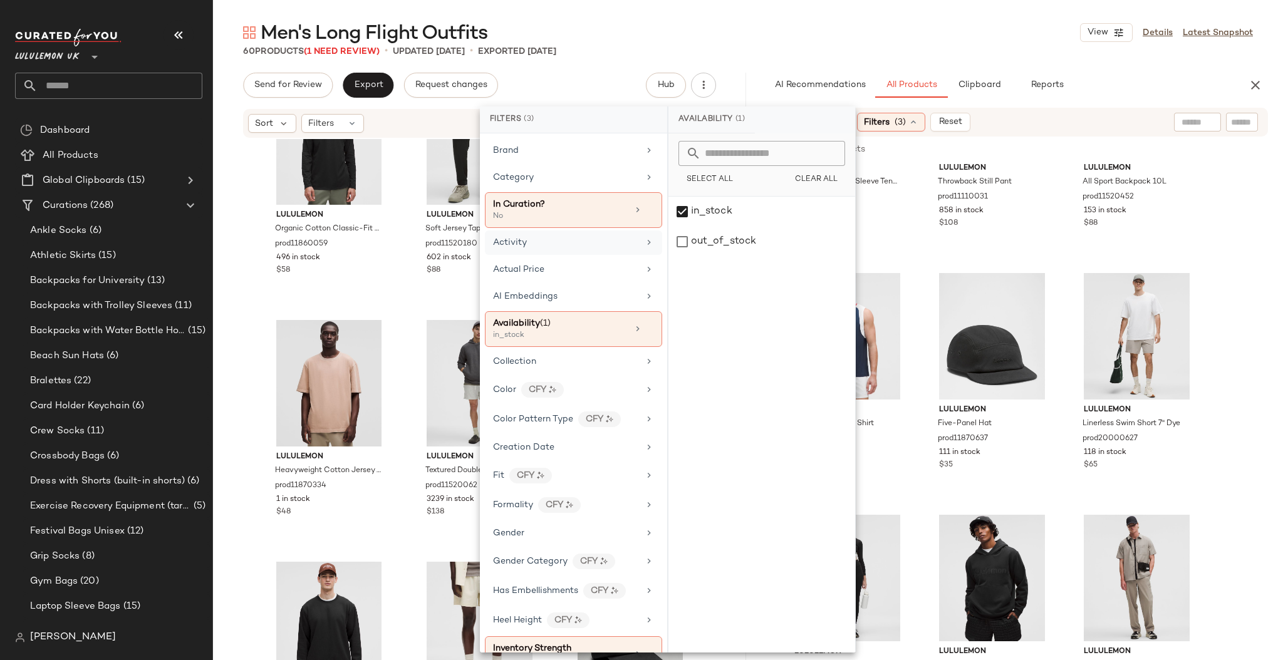
click at [587, 251] on div "Activity" at bounding box center [573, 243] width 177 height 24
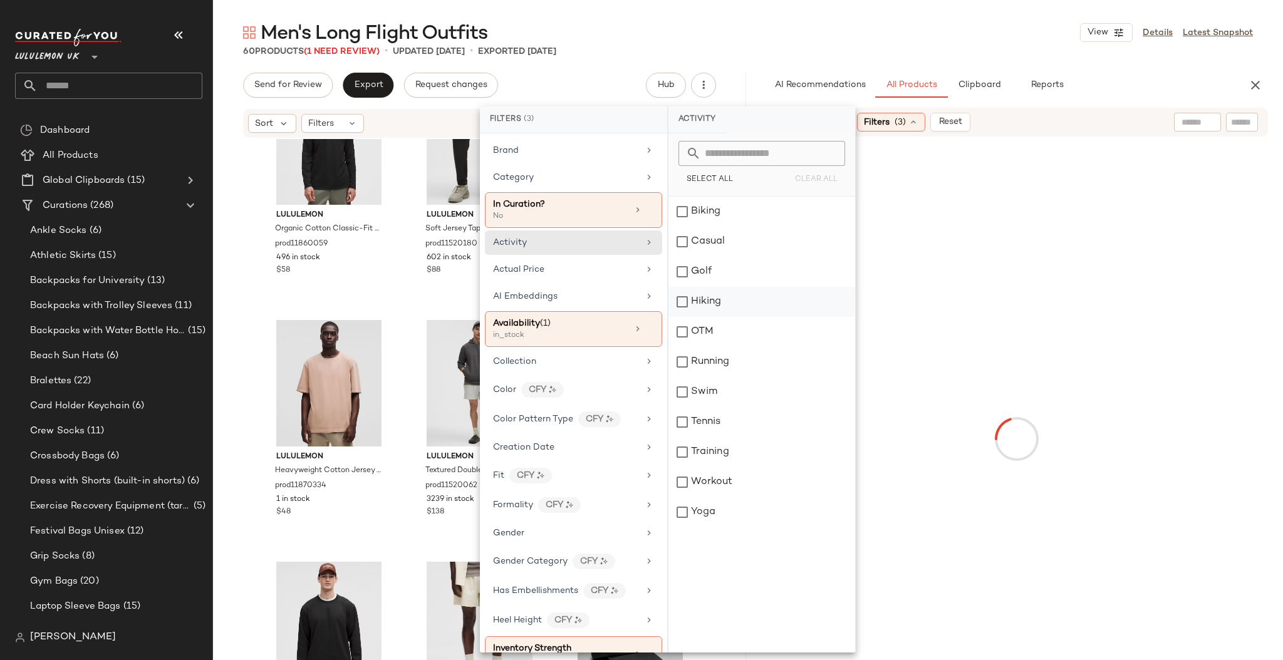
click at [704, 238] on div "Casual" at bounding box center [762, 242] width 187 height 30
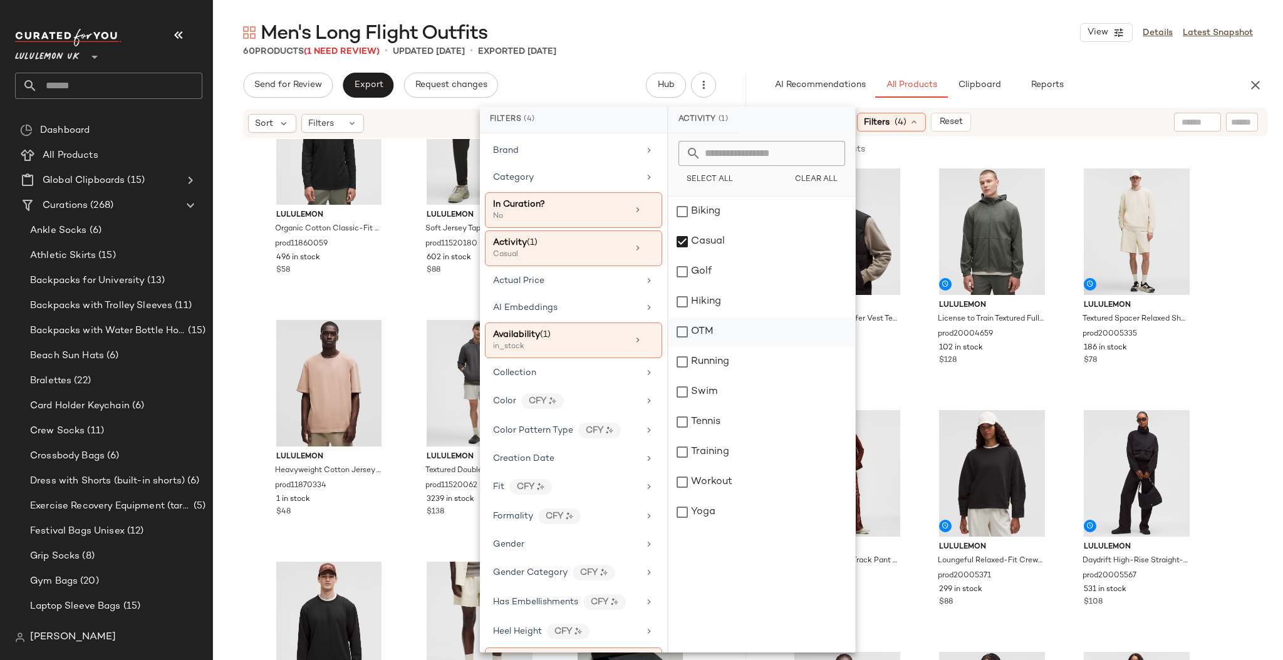
click at [700, 325] on div "OTM" at bounding box center [762, 332] width 187 height 30
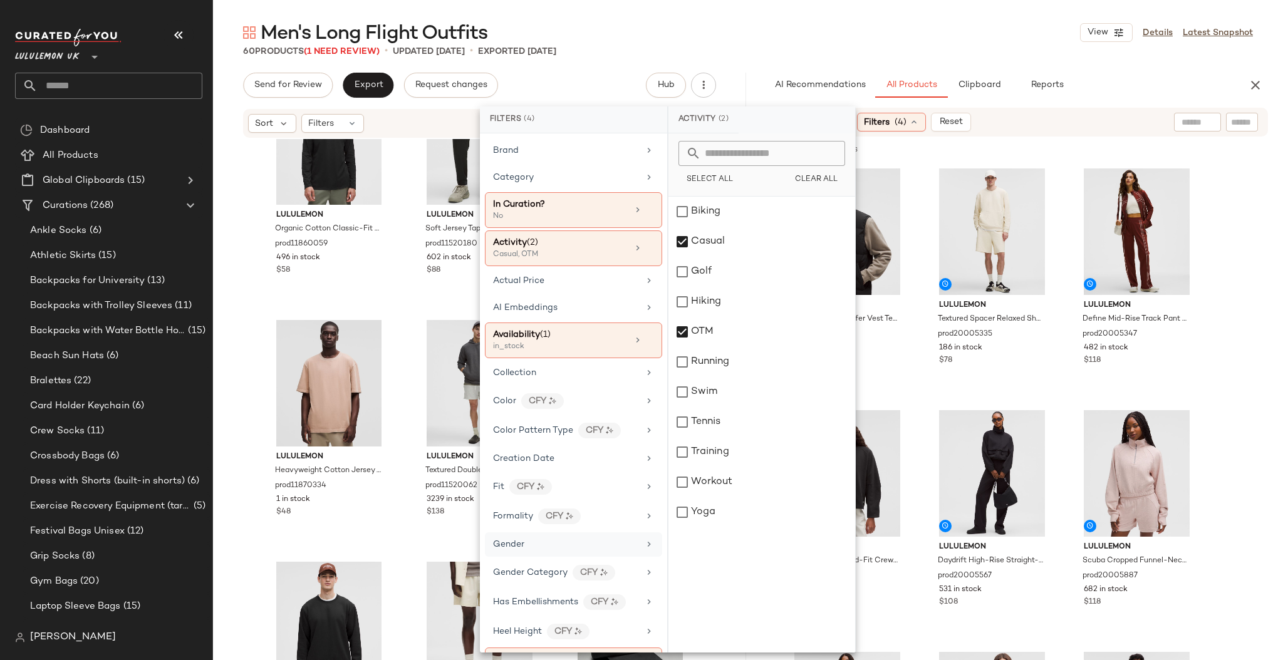
click at [558, 547] on div "Gender" at bounding box center [566, 544] width 146 height 13
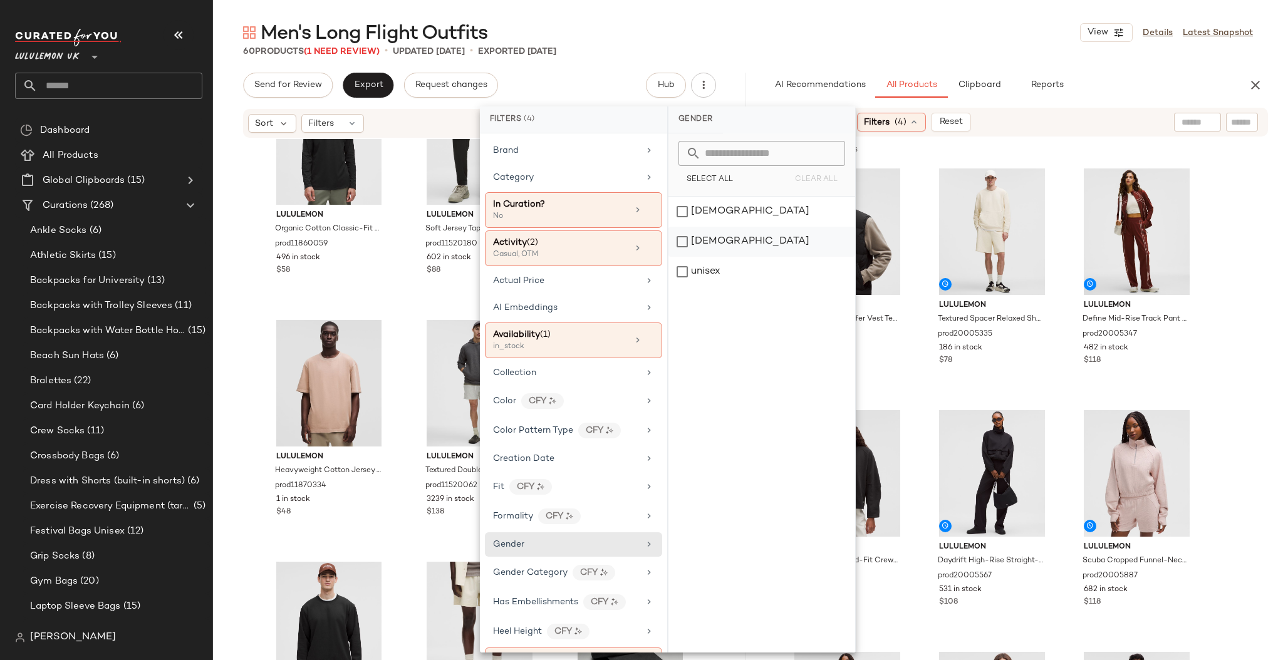
click at [702, 238] on div "[DEMOGRAPHIC_DATA]" at bounding box center [762, 242] width 187 height 30
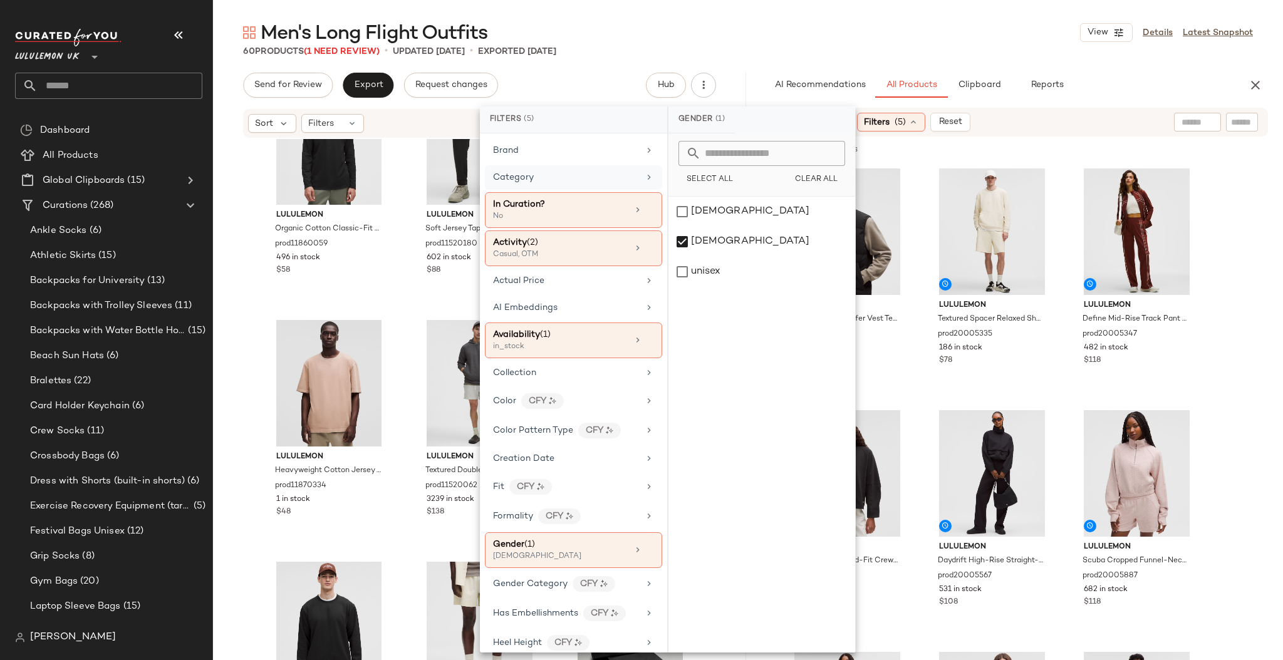
click at [601, 178] on div "Category" at bounding box center [566, 177] width 146 height 13
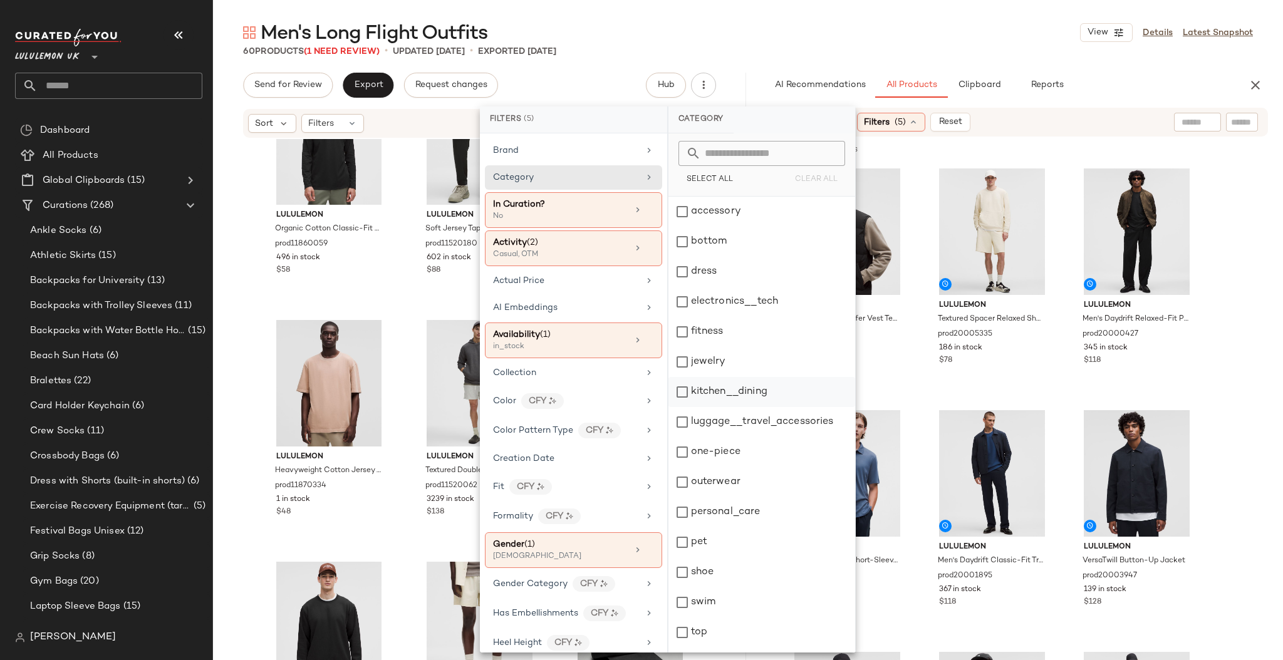
scroll to position [24, 0]
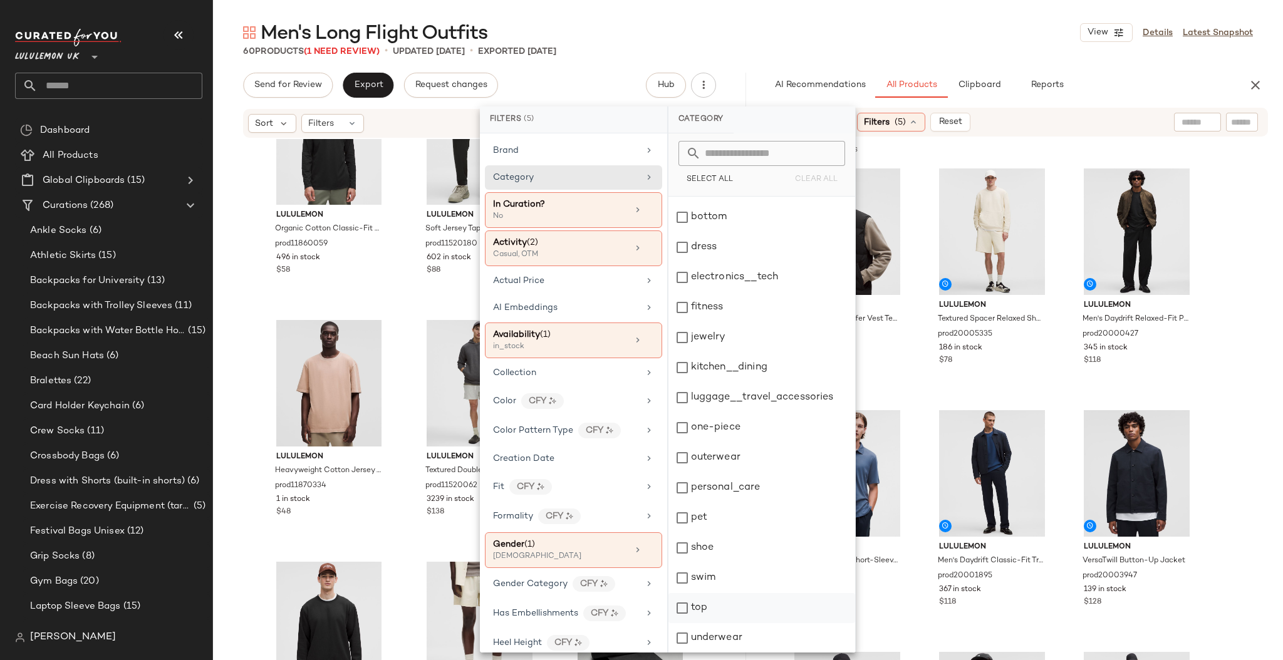
click at [737, 619] on div "top" at bounding box center [762, 608] width 187 height 30
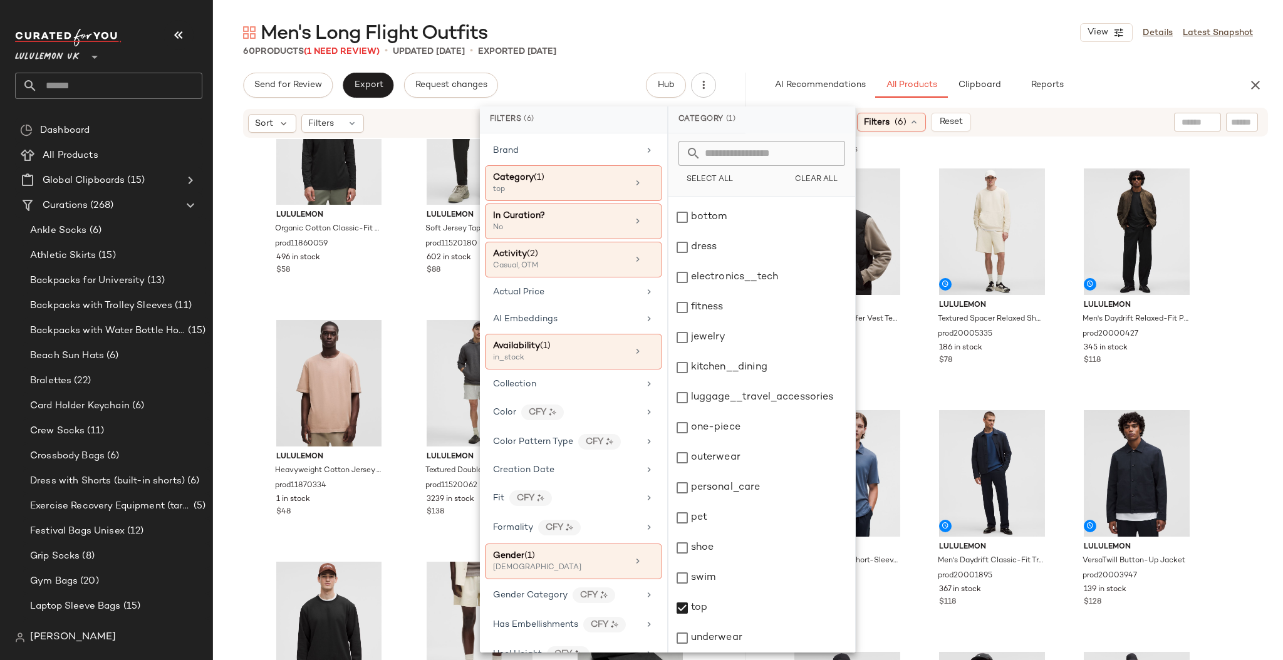
click at [879, 48] on div "60 Products (1 Need Review) • updated Sep 3rd • Exported Sep 3rd" at bounding box center [748, 51] width 1070 height 13
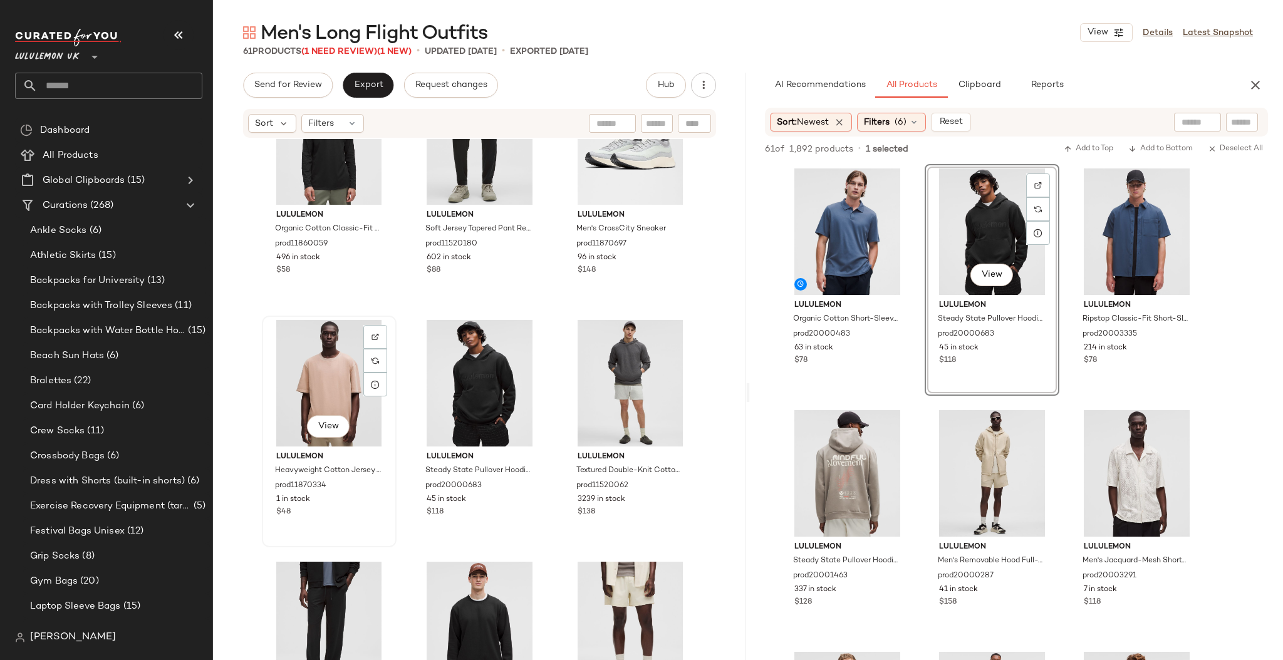
click at [319, 394] on div "View" at bounding box center [329, 383] width 126 height 127
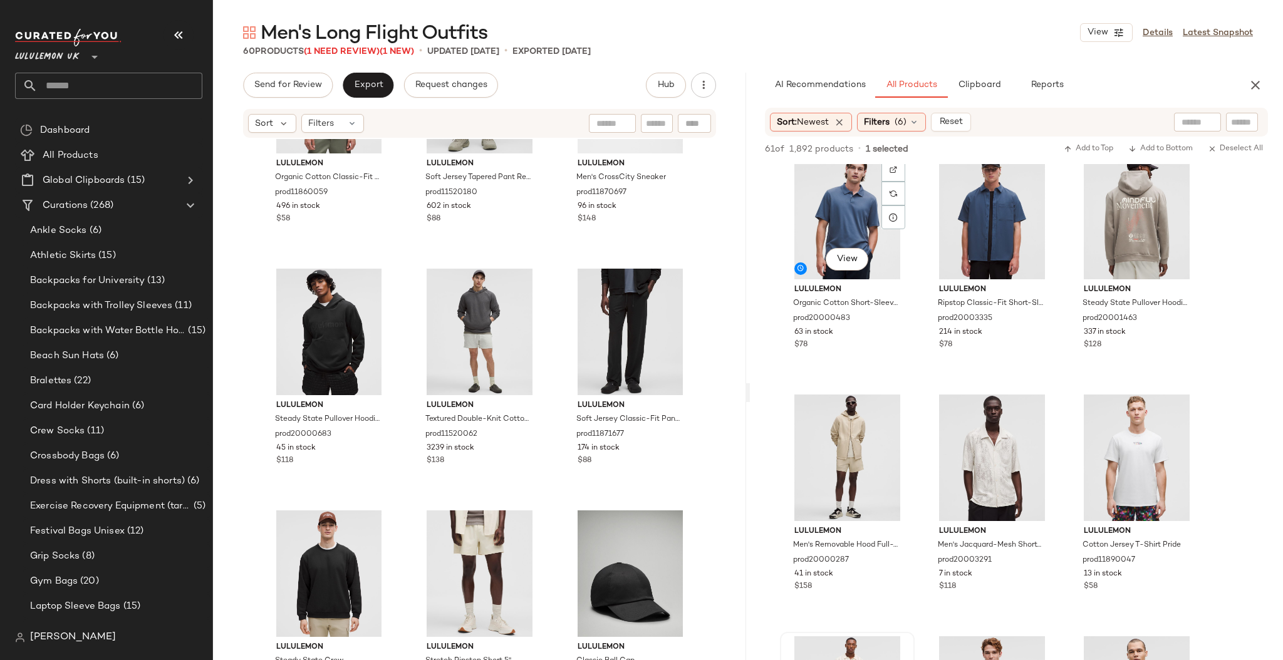
scroll to position [18, 0]
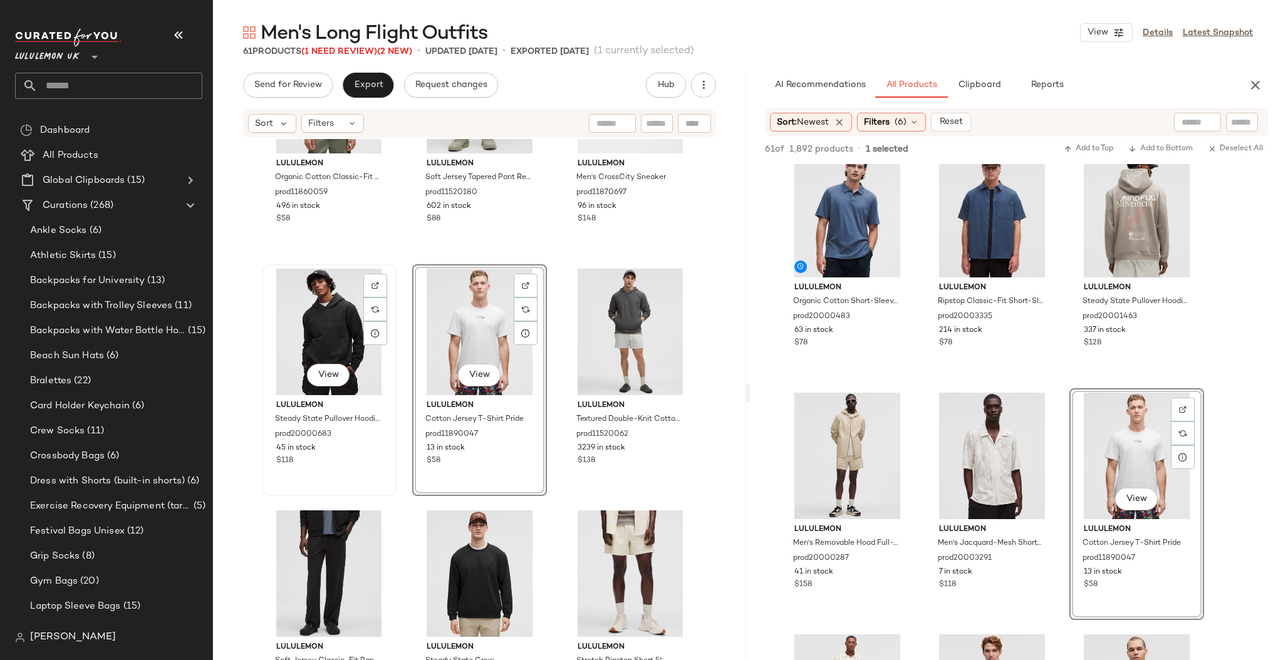
click at [320, 323] on div "View" at bounding box center [329, 332] width 126 height 127
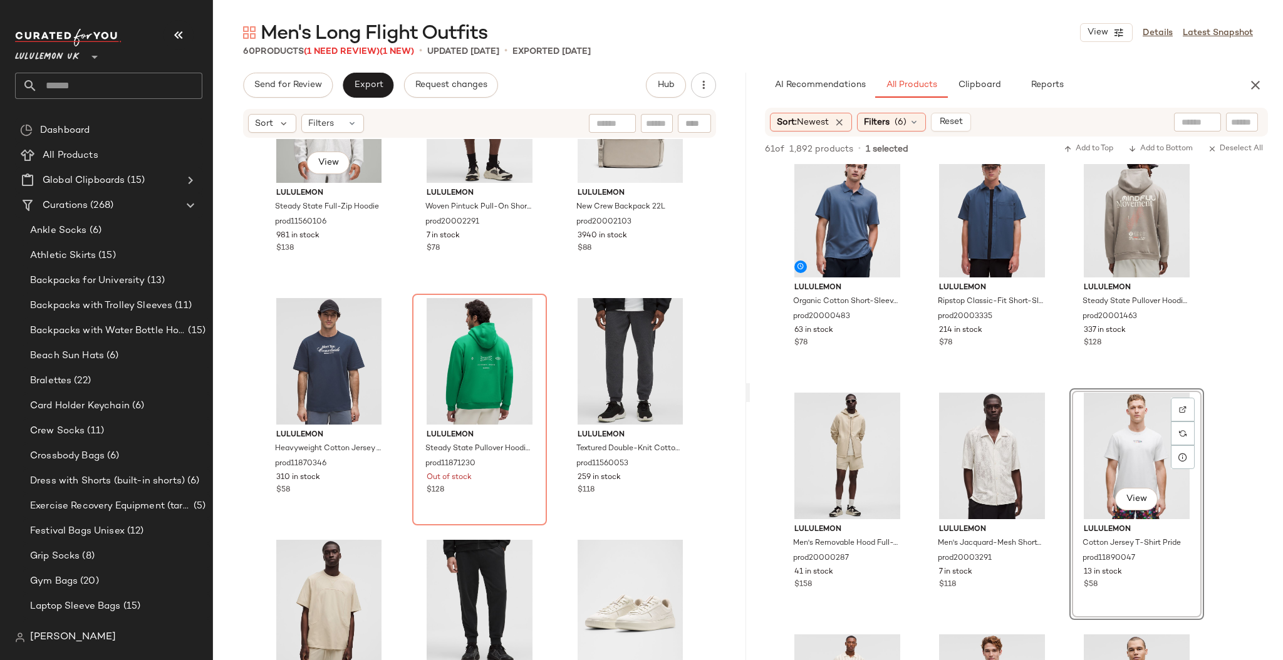
scroll to position [3767, 0]
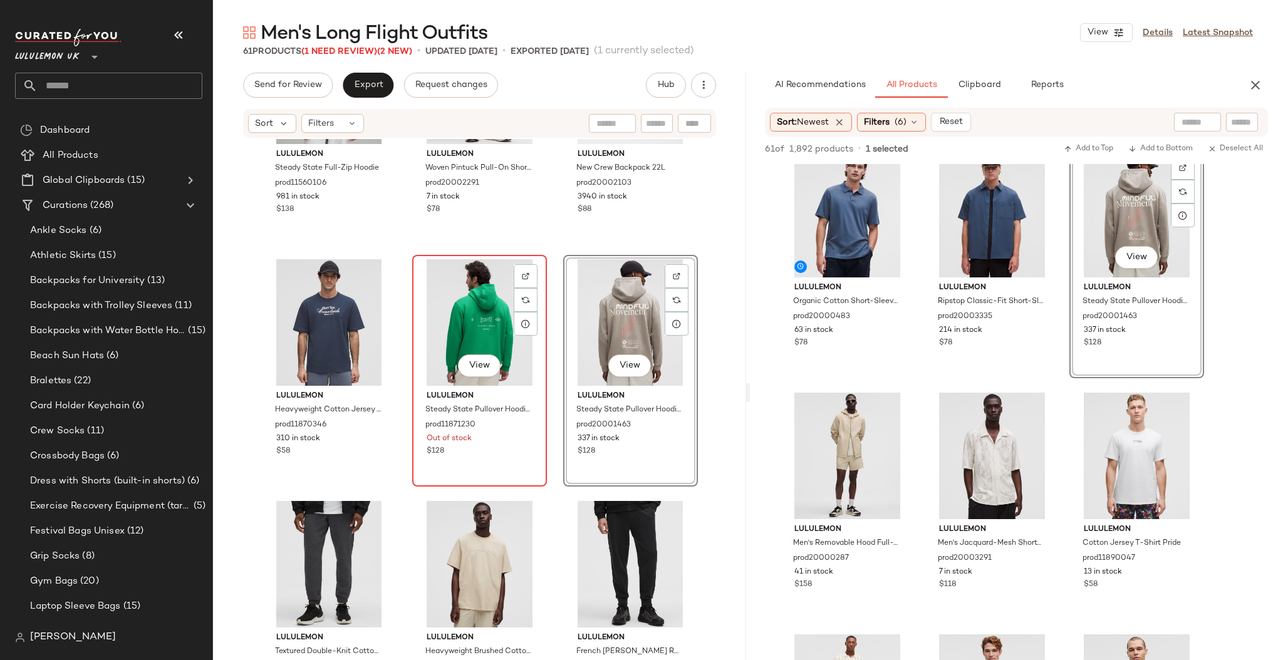
click at [442, 325] on div "View" at bounding box center [480, 322] width 126 height 127
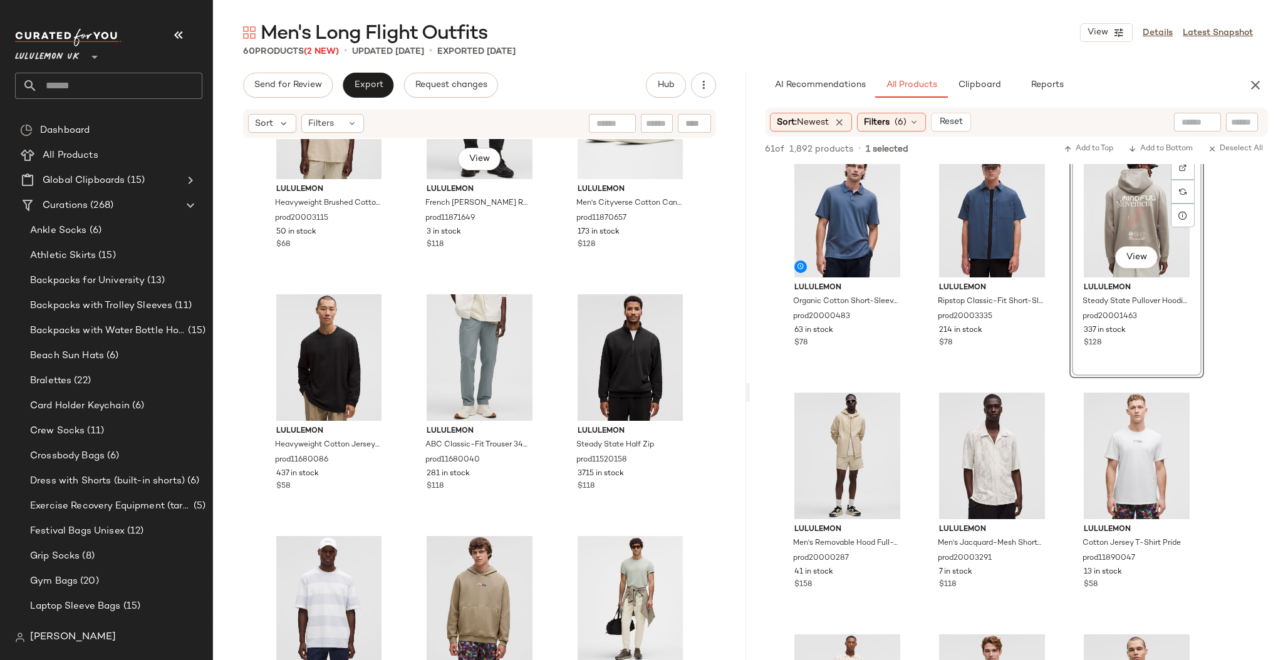
scroll to position [4281, 0]
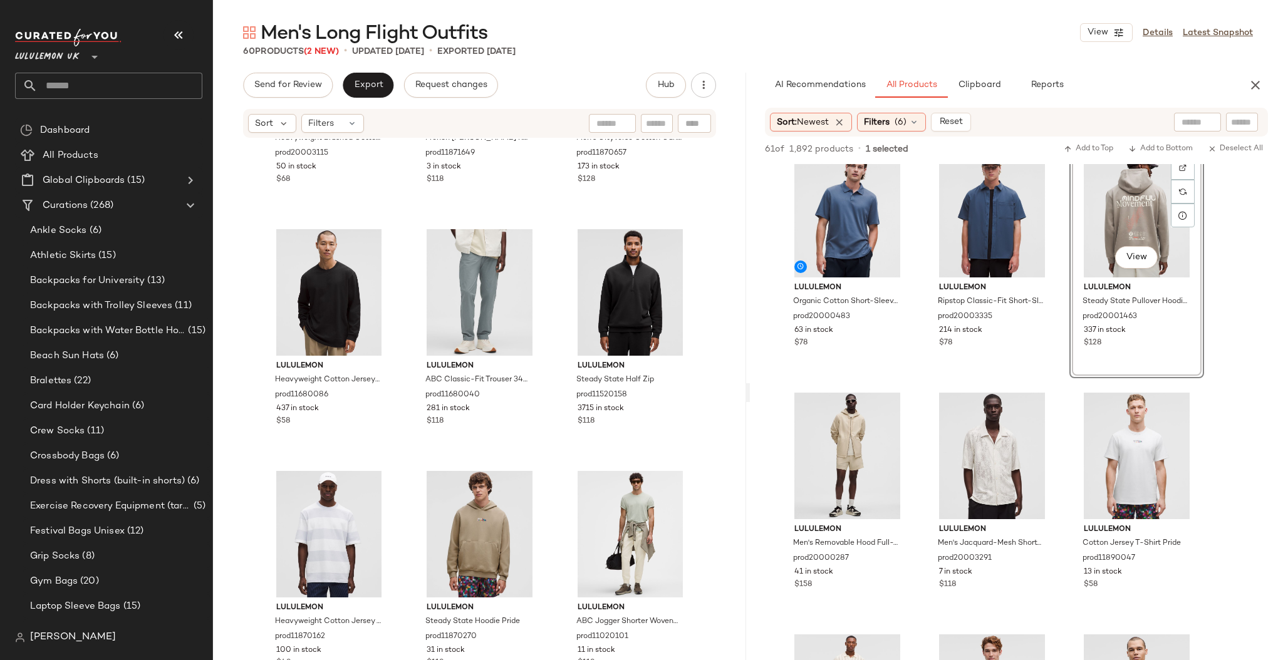
click at [112, 93] on input "text" at bounding box center [120, 86] width 165 height 26
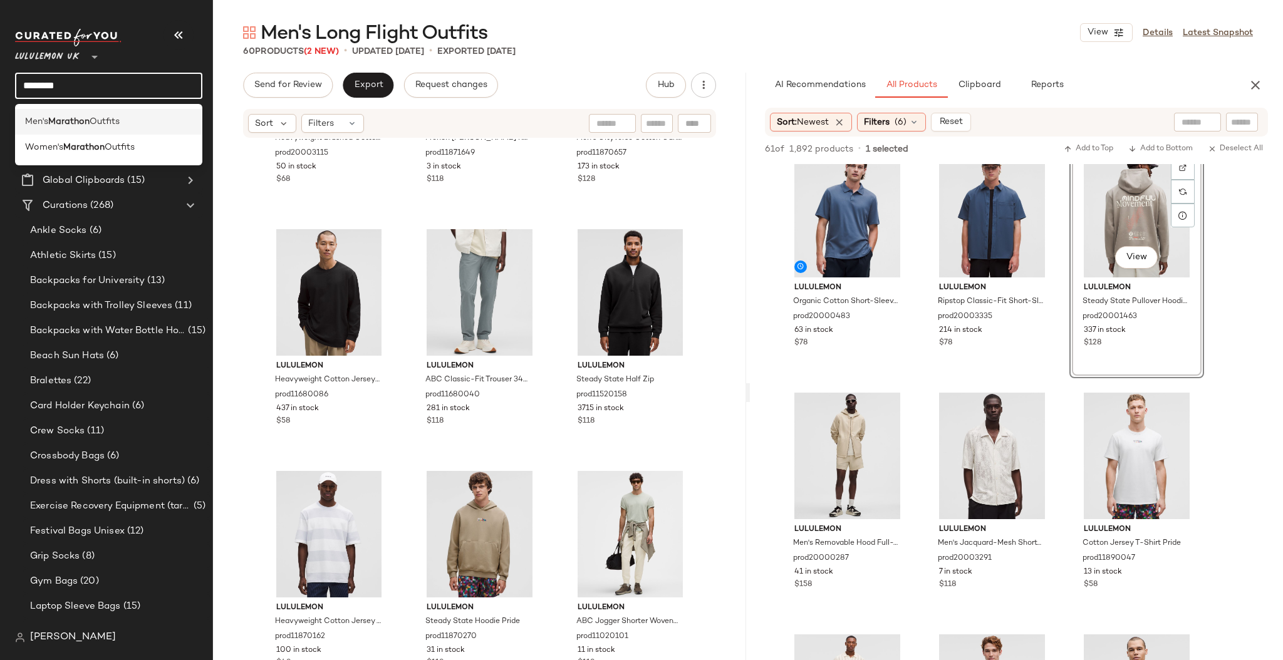
type input "********"
click at [50, 112] on div "Men's Marathon Outfits" at bounding box center [108, 122] width 187 height 26
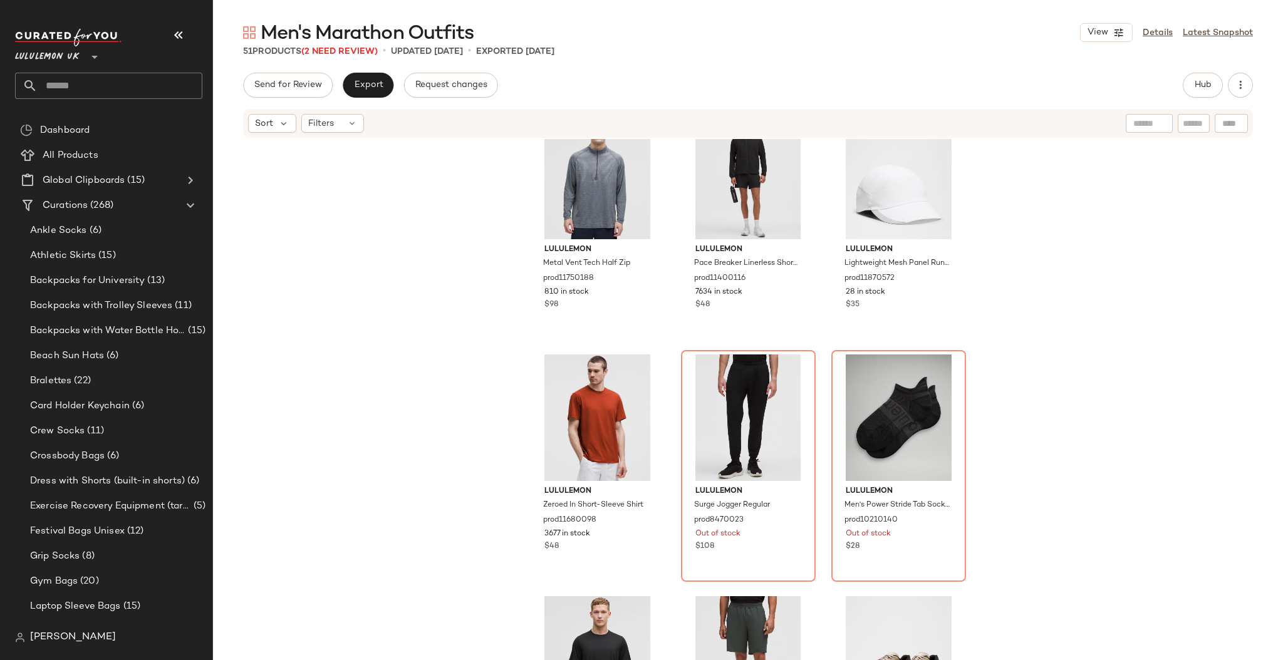
scroll to position [1848, 0]
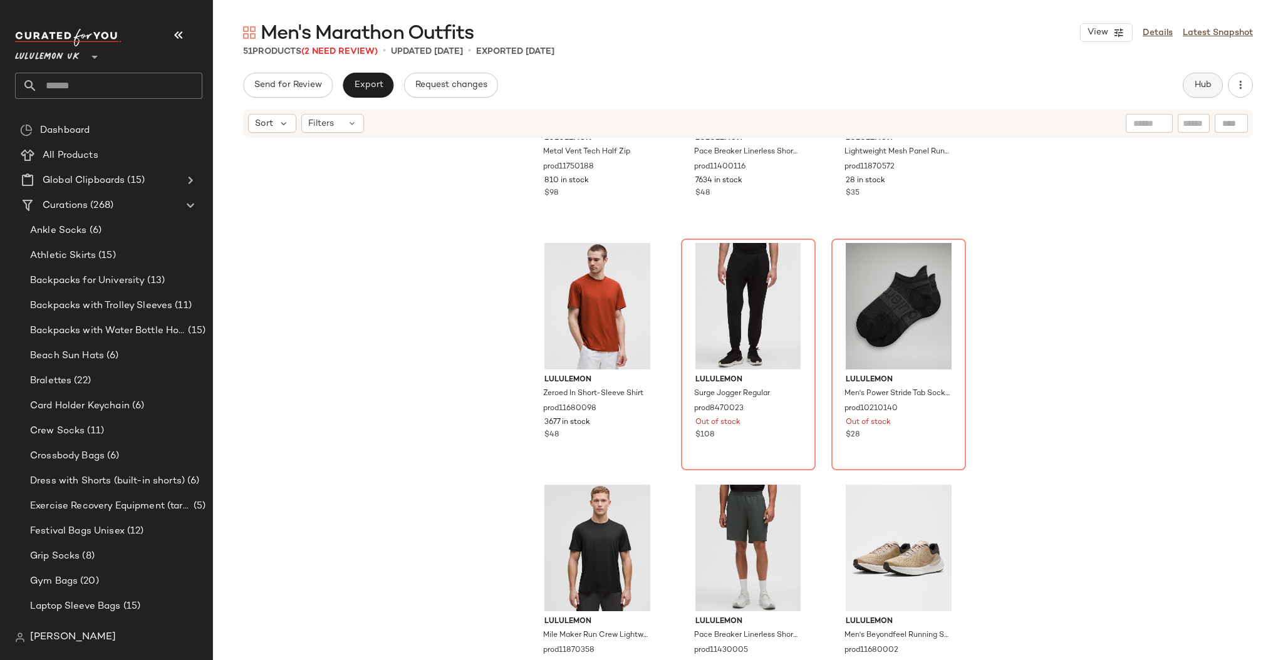
click at [1198, 79] on button "Hub" at bounding box center [1203, 85] width 40 height 25
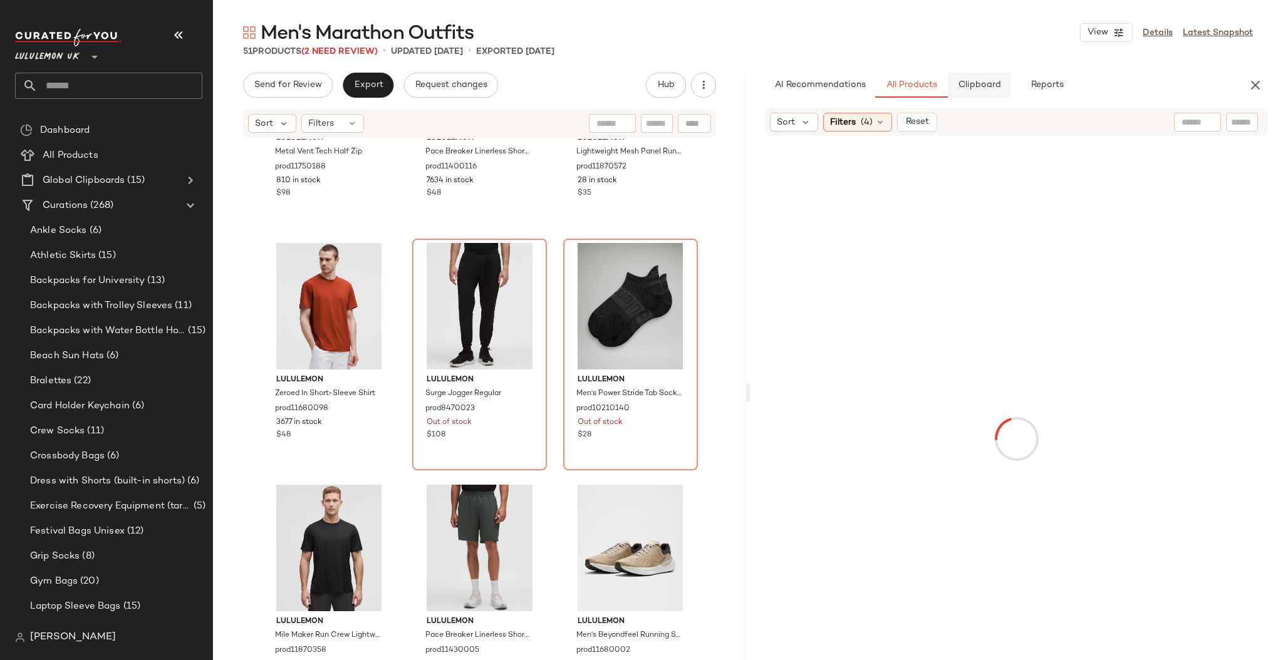
click at [977, 95] on button "Clipboard" at bounding box center [979, 85] width 63 height 25
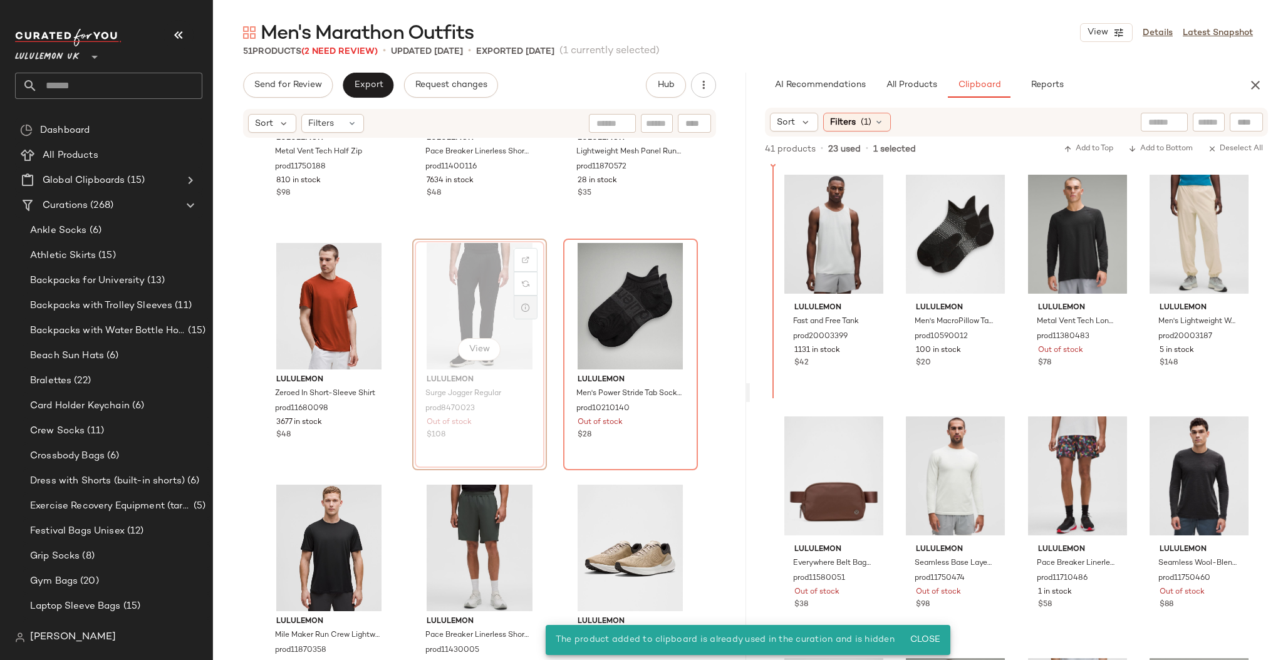
drag, startPoint x: 461, startPoint y: 324, endPoint x: 523, endPoint y: 316, distance: 62.6
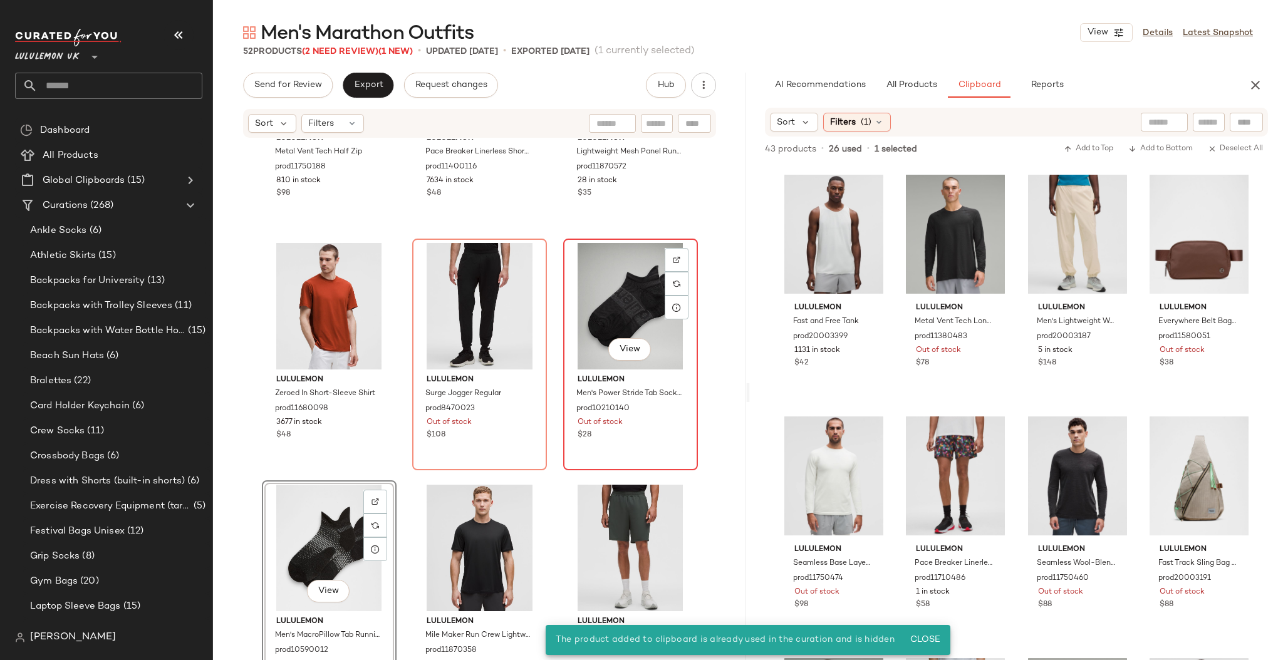
click at [618, 308] on div "View" at bounding box center [631, 306] width 126 height 127
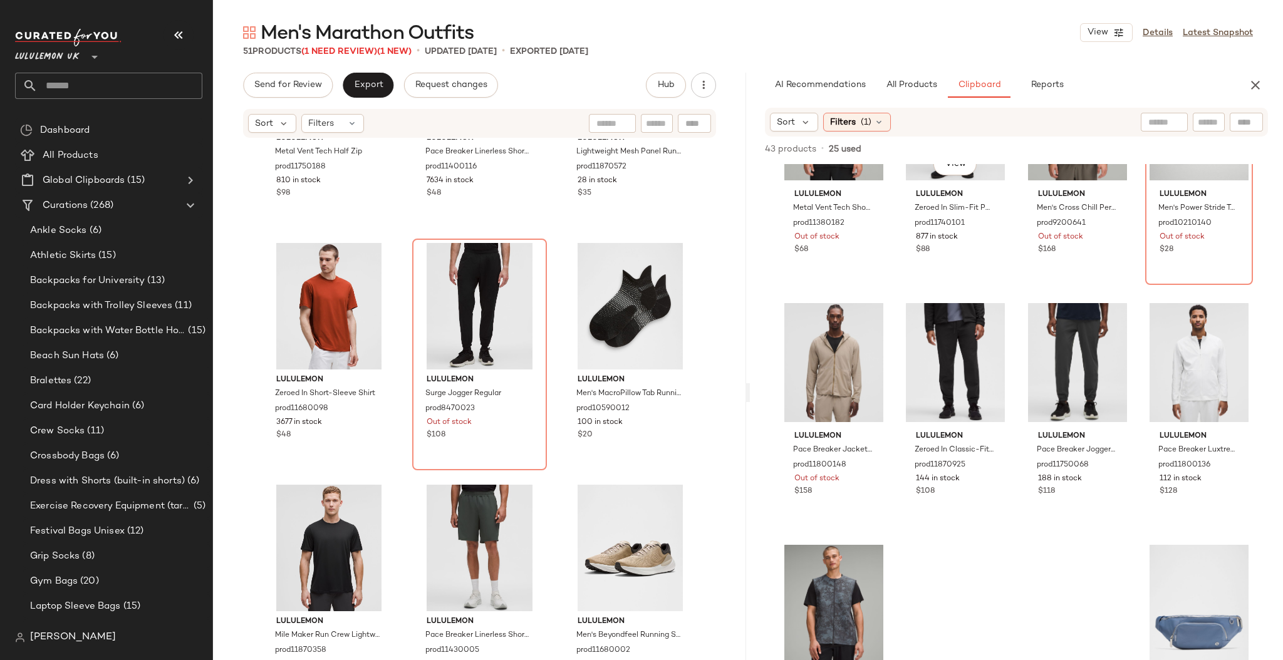
scroll to position [610, 0]
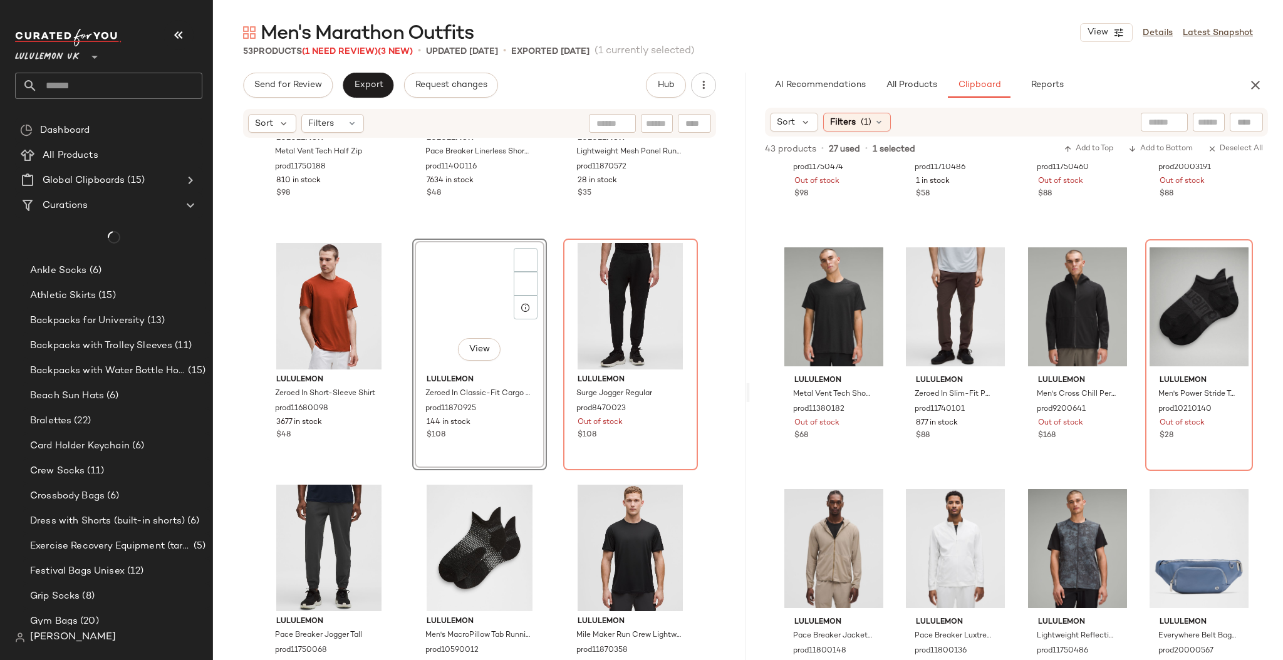
scroll to position [420, 0]
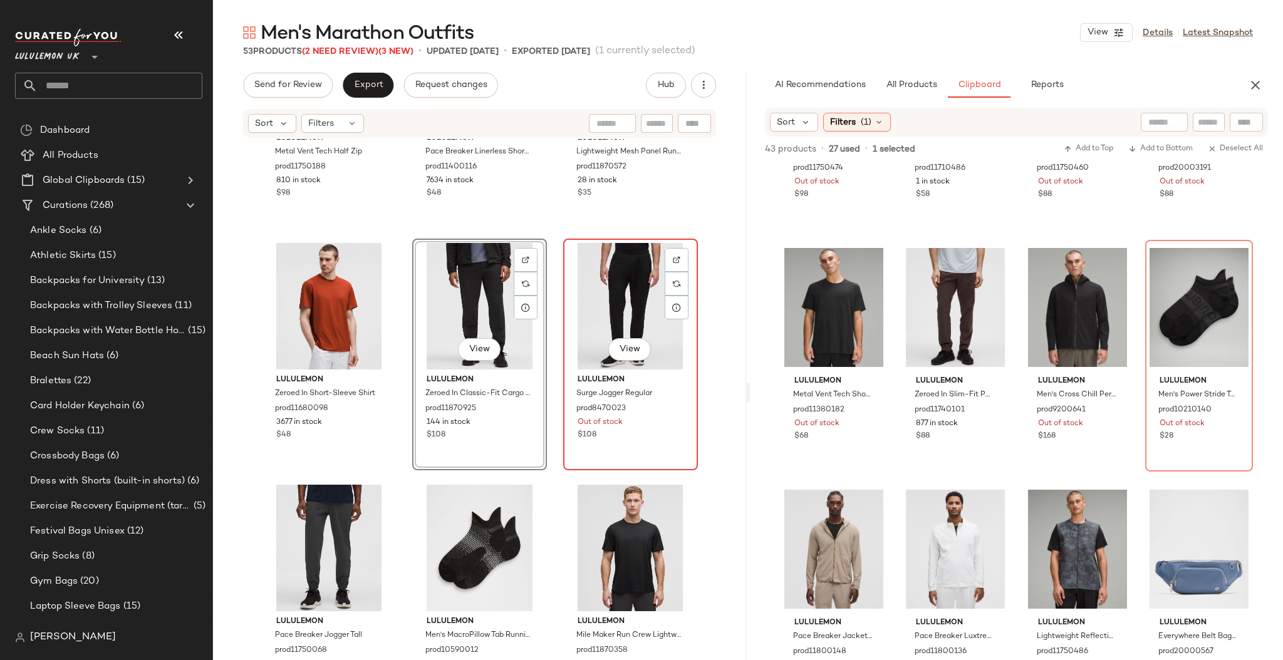
click at [604, 300] on div "View" at bounding box center [631, 306] width 126 height 127
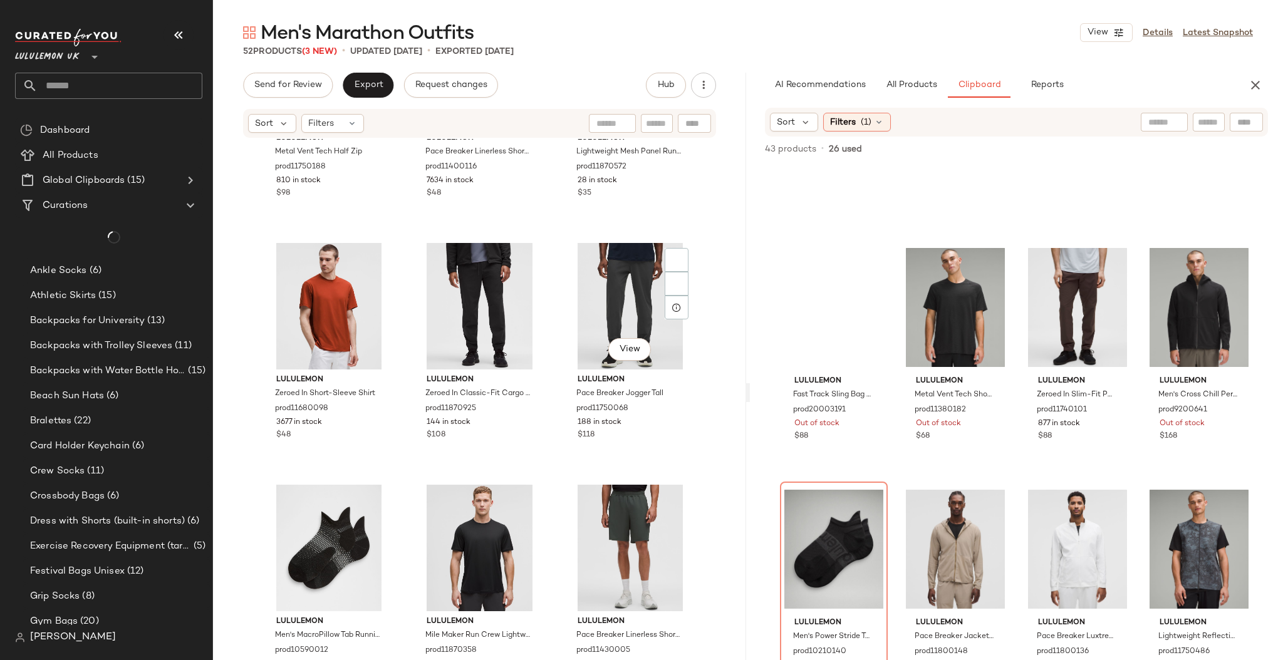
scroll to position [610, 0]
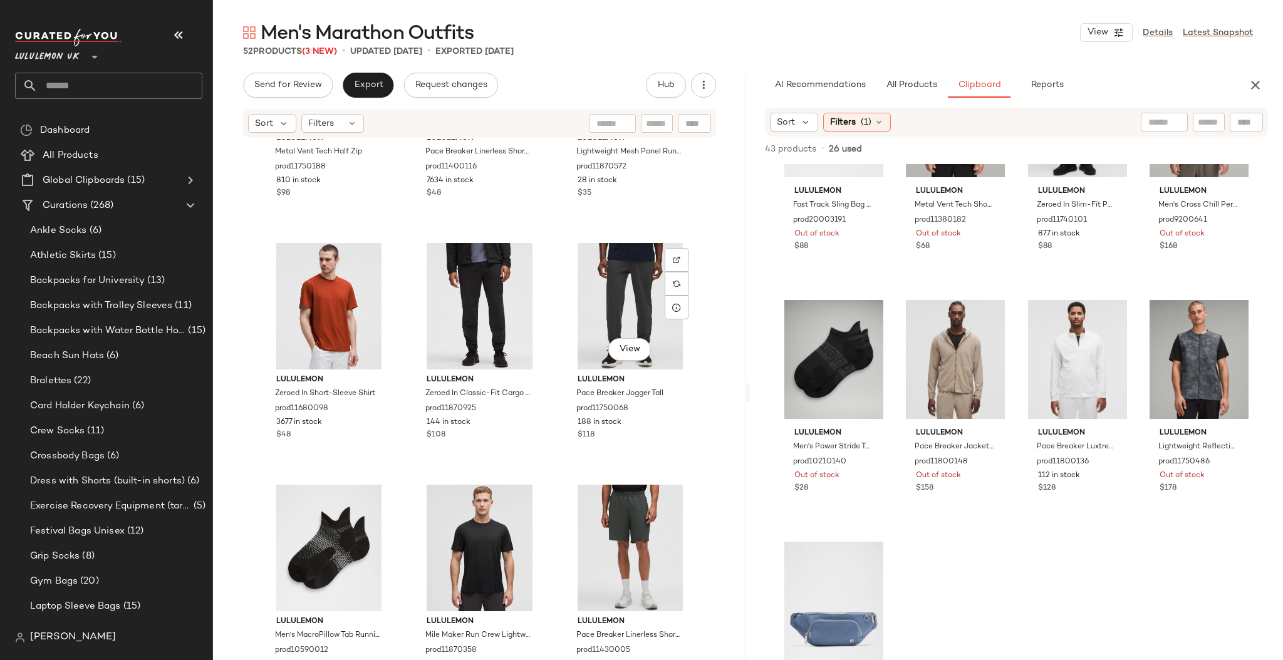
click at [604, 300] on div "View" at bounding box center [631, 306] width 126 height 127
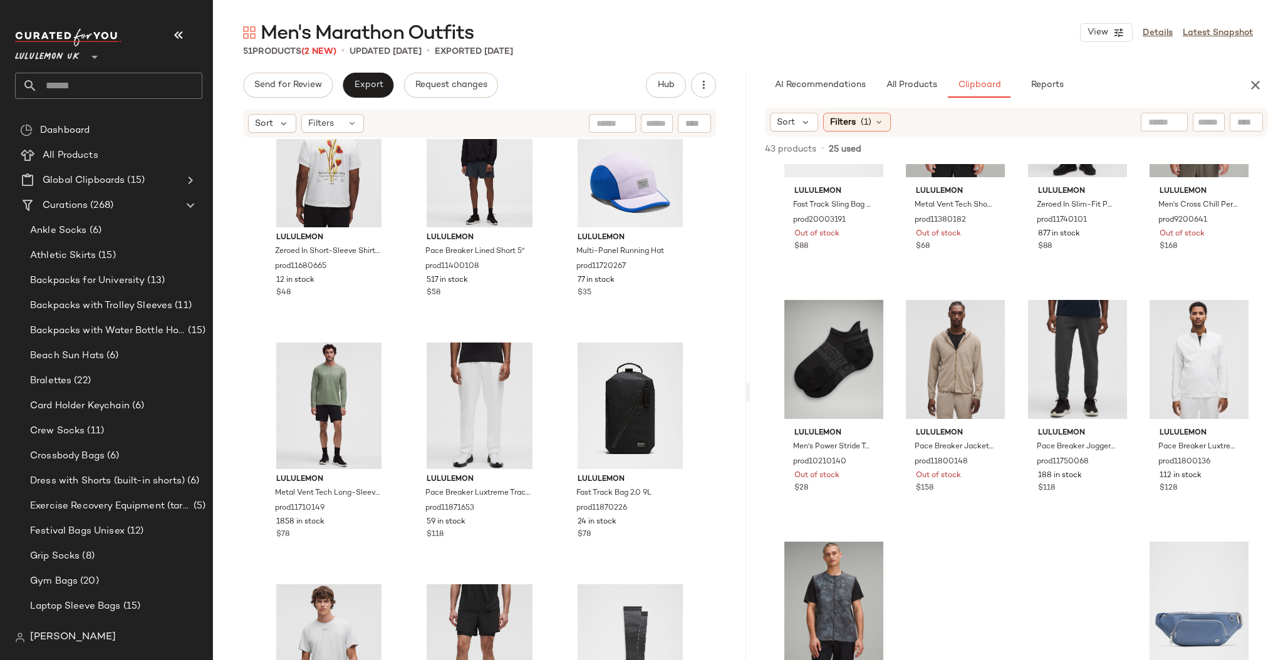
scroll to position [3555, 0]
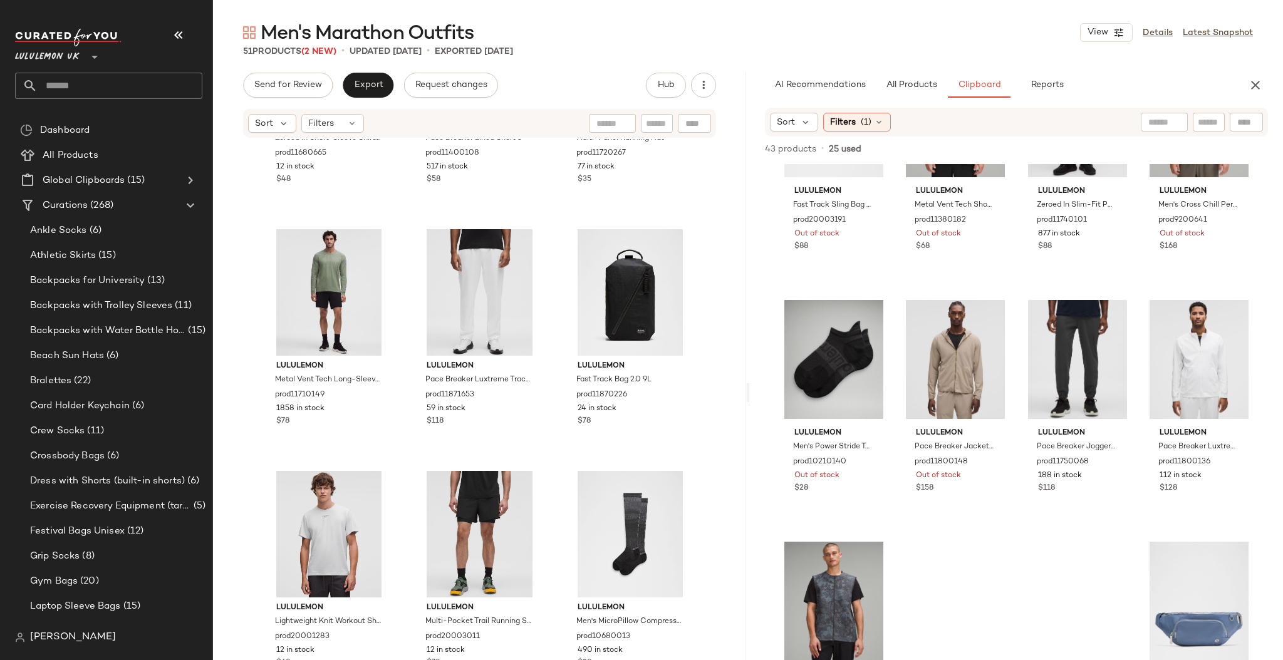
click at [100, 82] on input "text" at bounding box center [120, 86] width 165 height 26
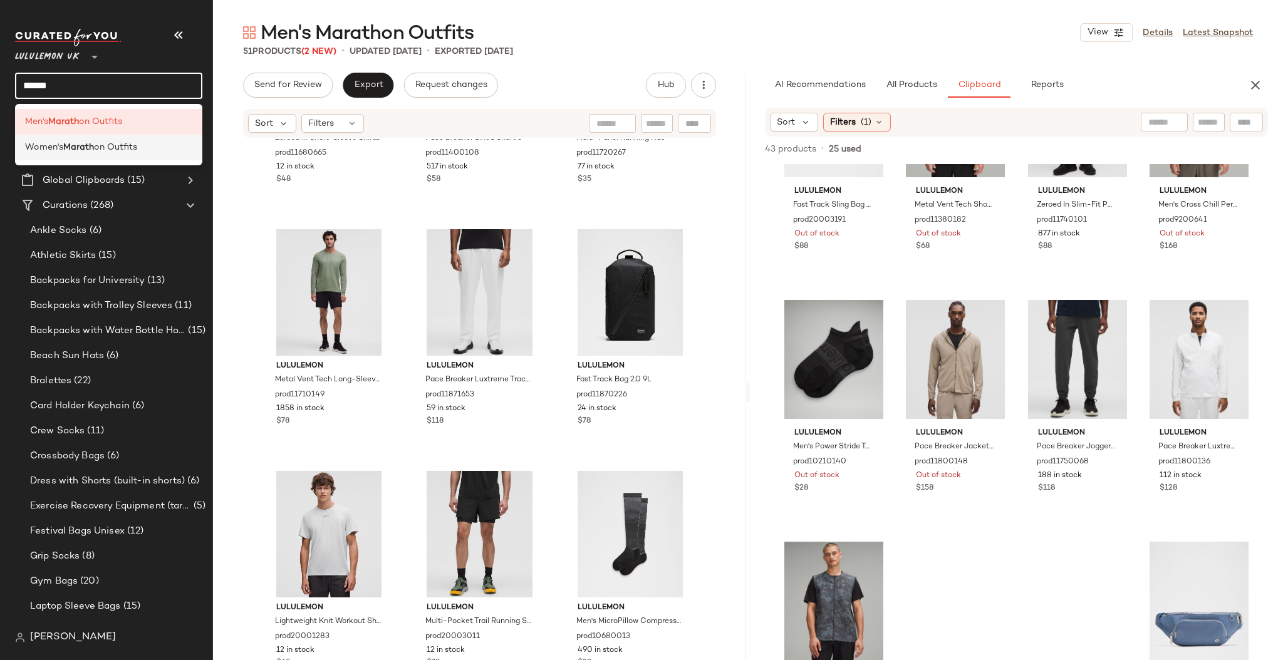
type input "******"
click at [122, 146] on span "on Outfits" at bounding box center [115, 147] width 43 height 13
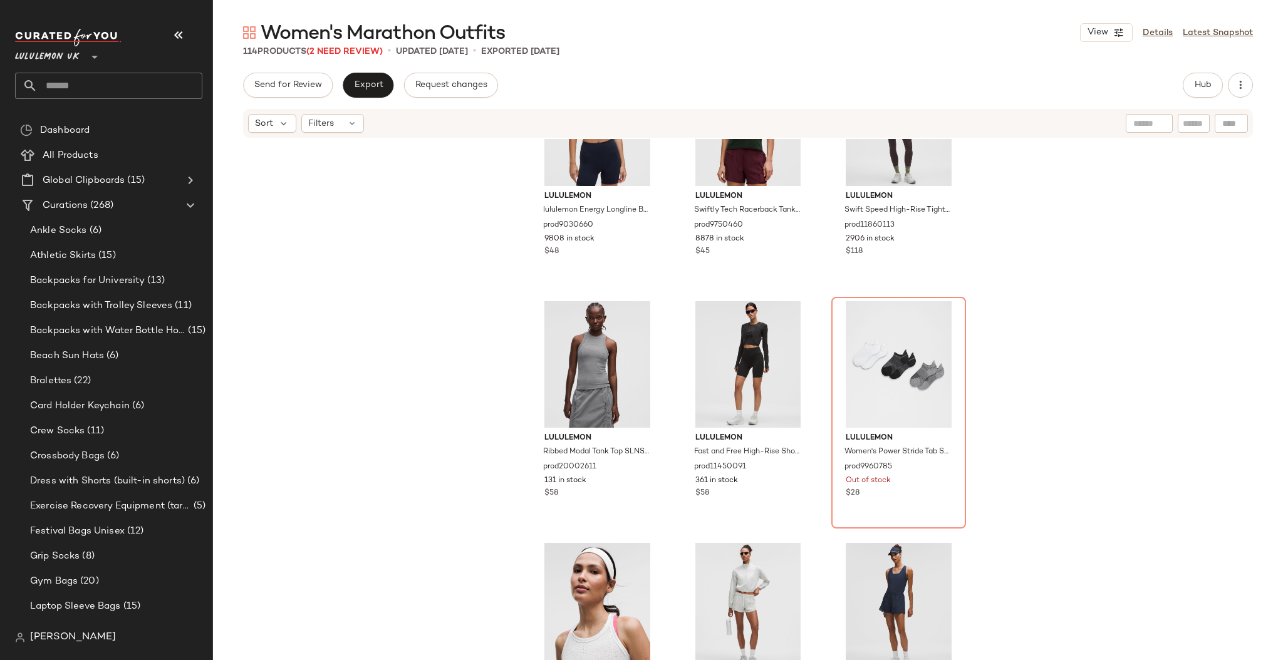
scroll to position [3009, 0]
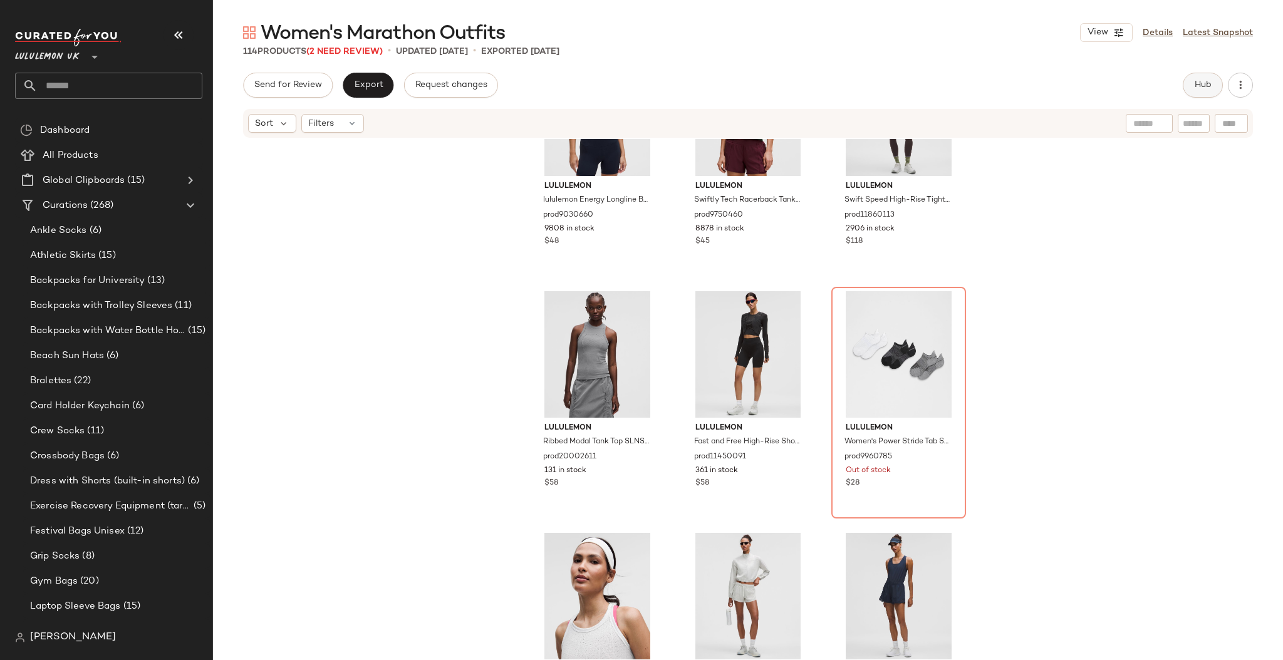
click at [1189, 83] on button "Hub" at bounding box center [1203, 85] width 40 height 25
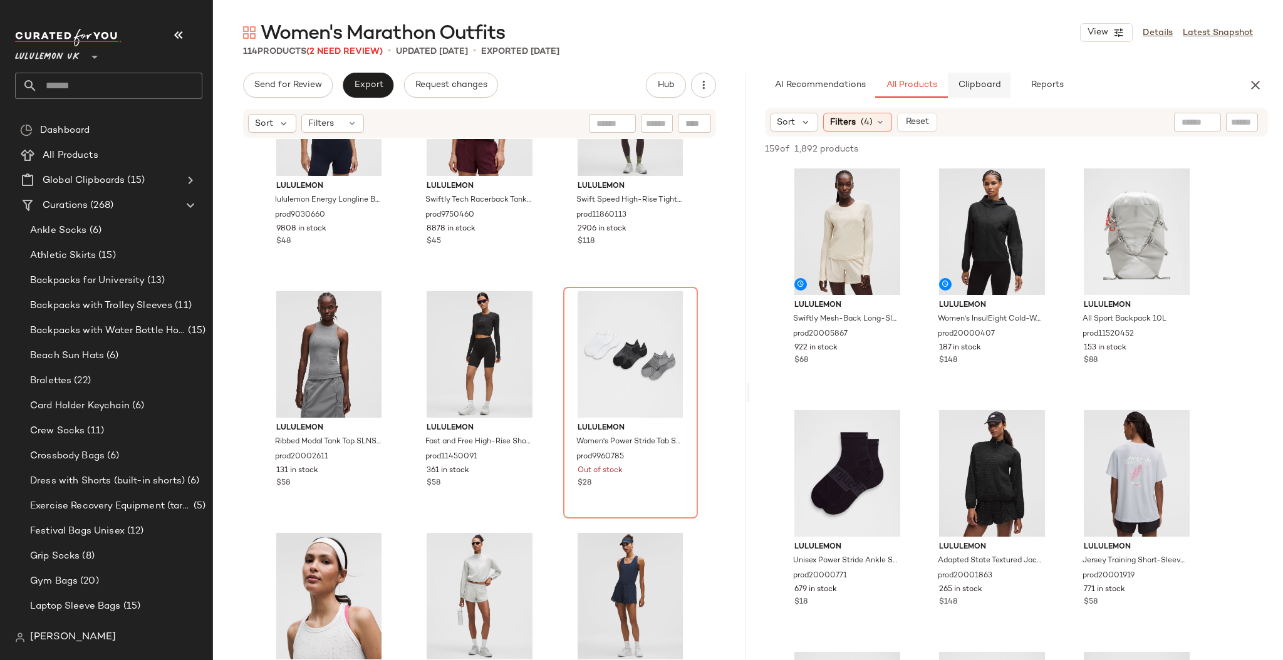
click at [983, 92] on button "Clipboard" at bounding box center [979, 85] width 63 height 25
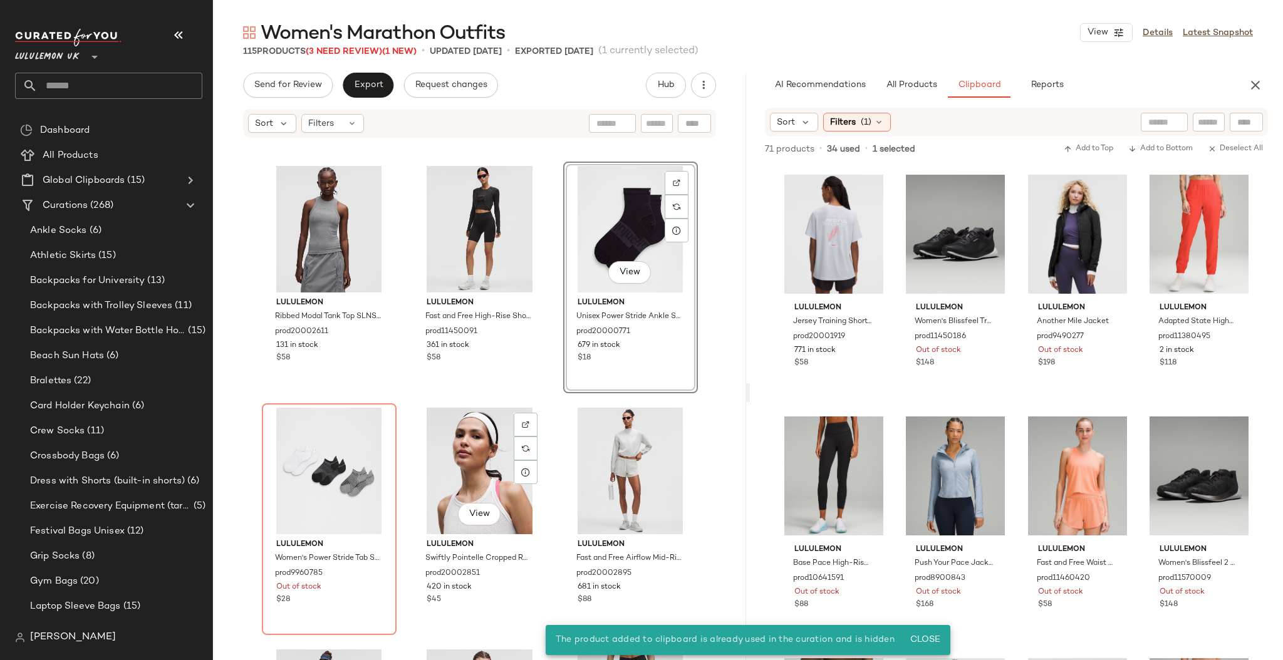
scroll to position [3143, 0]
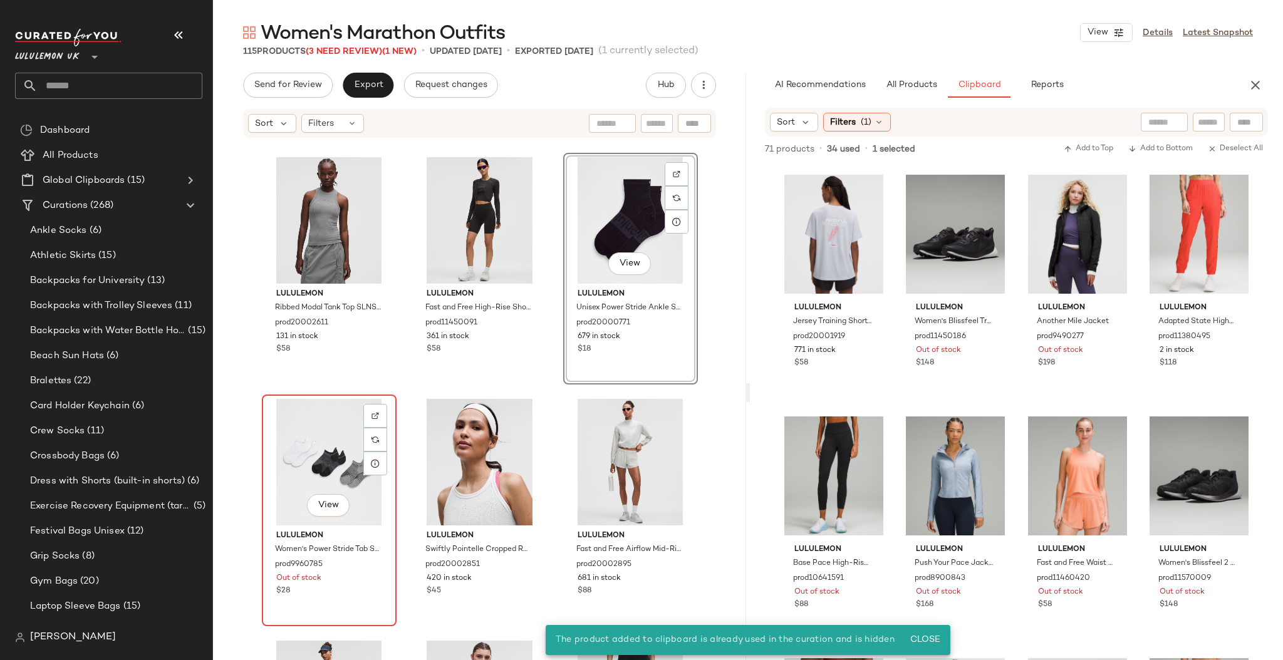
click at [296, 462] on div "View" at bounding box center [329, 462] width 126 height 127
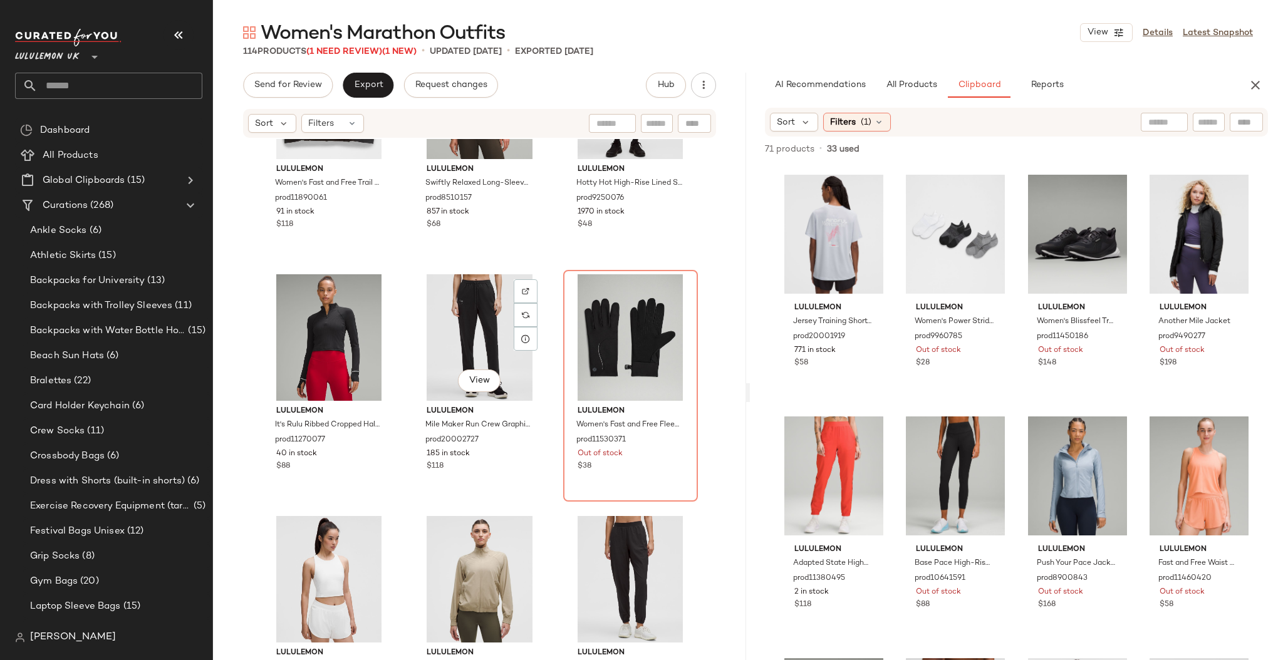
scroll to position [7652, 0]
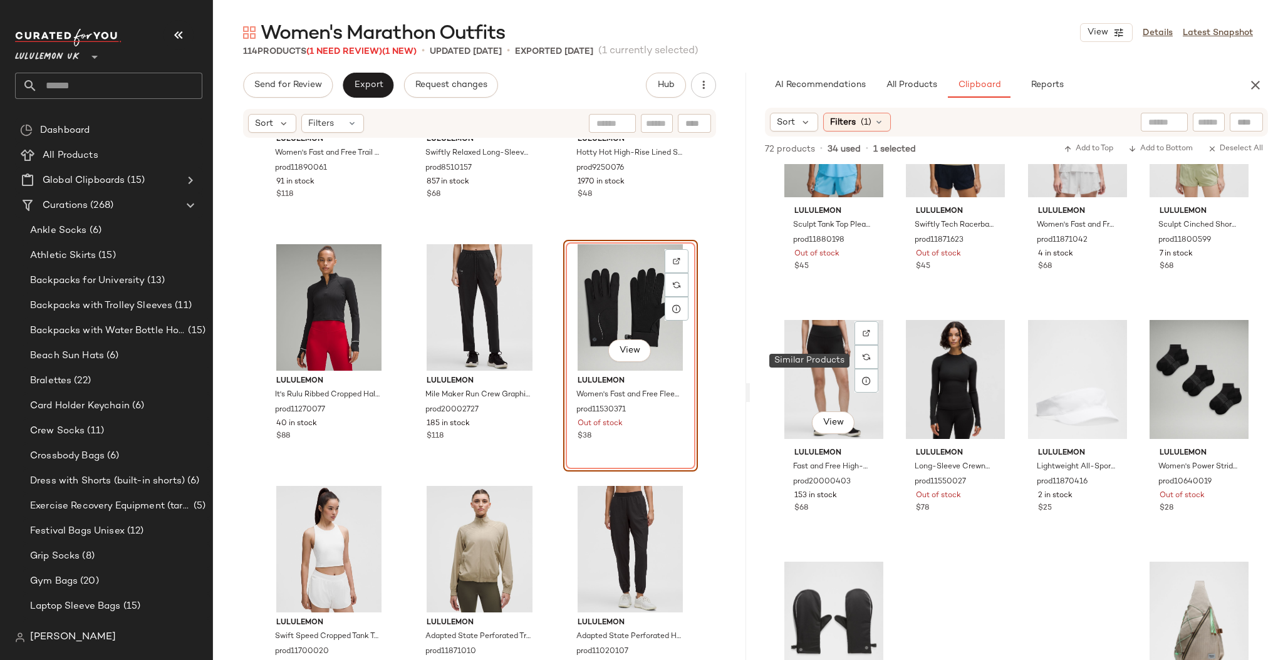
scroll to position [1872, 0]
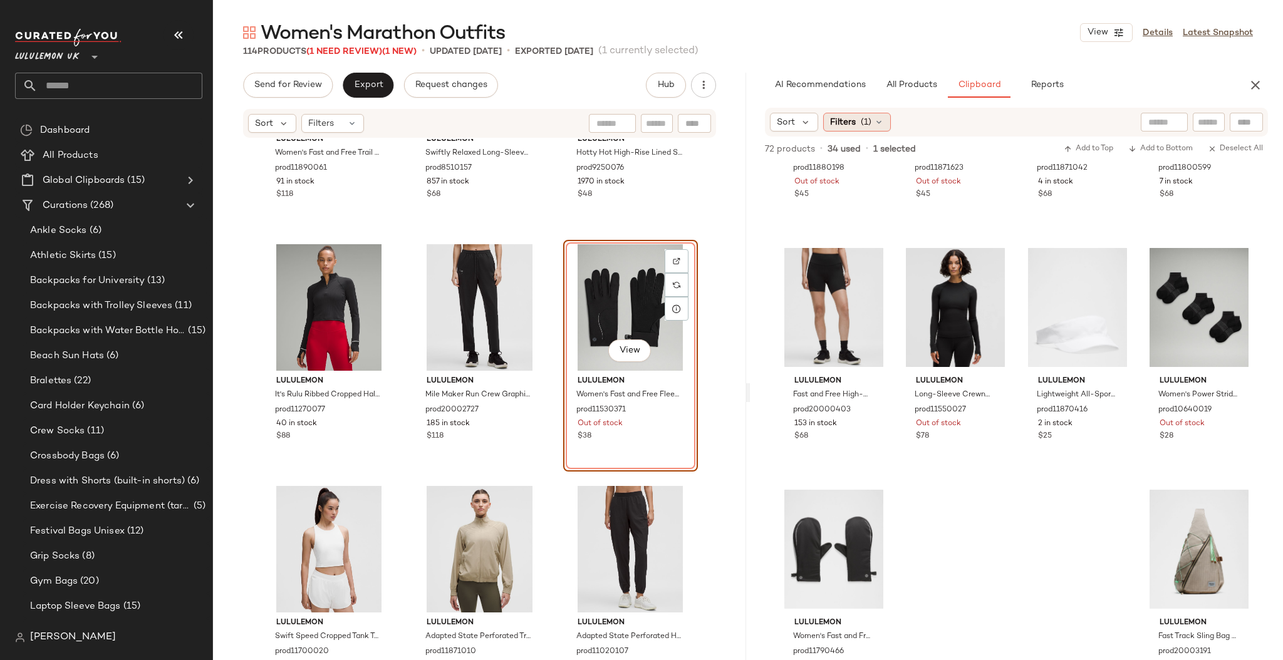
click at [875, 117] on icon at bounding box center [879, 122] width 10 height 10
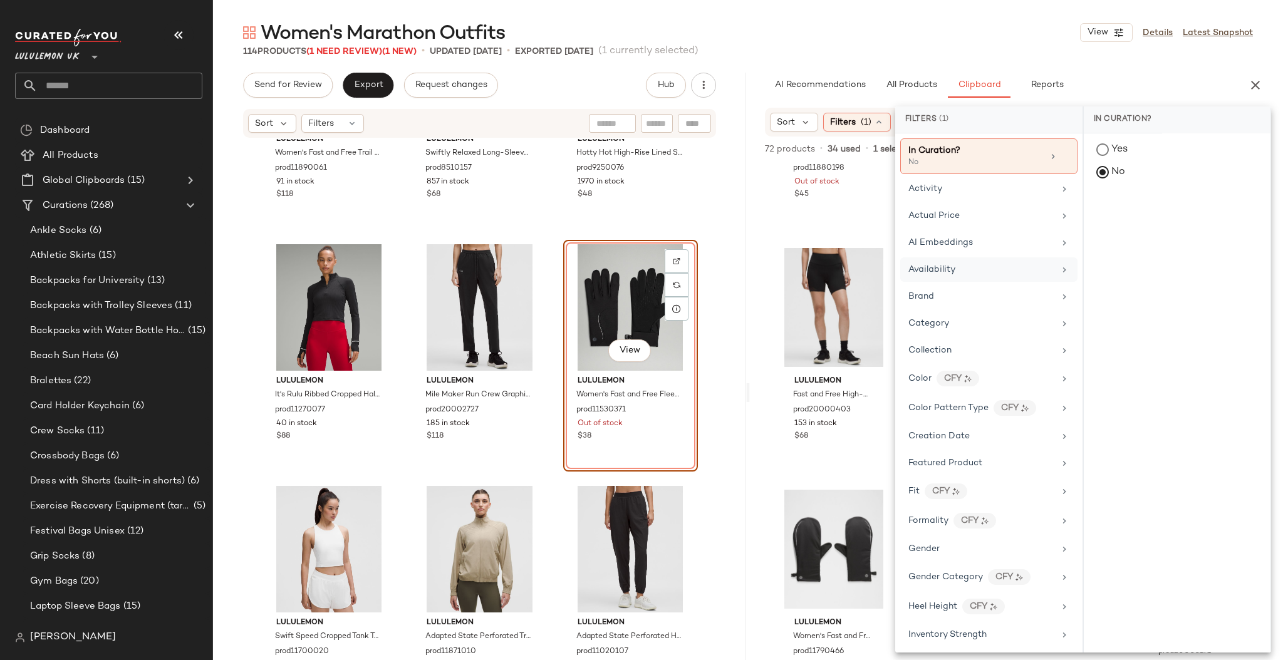
click at [942, 274] on div "Availability" at bounding box center [932, 269] width 47 height 13
click at [1099, 217] on div "in_stock" at bounding box center [1177, 212] width 187 height 30
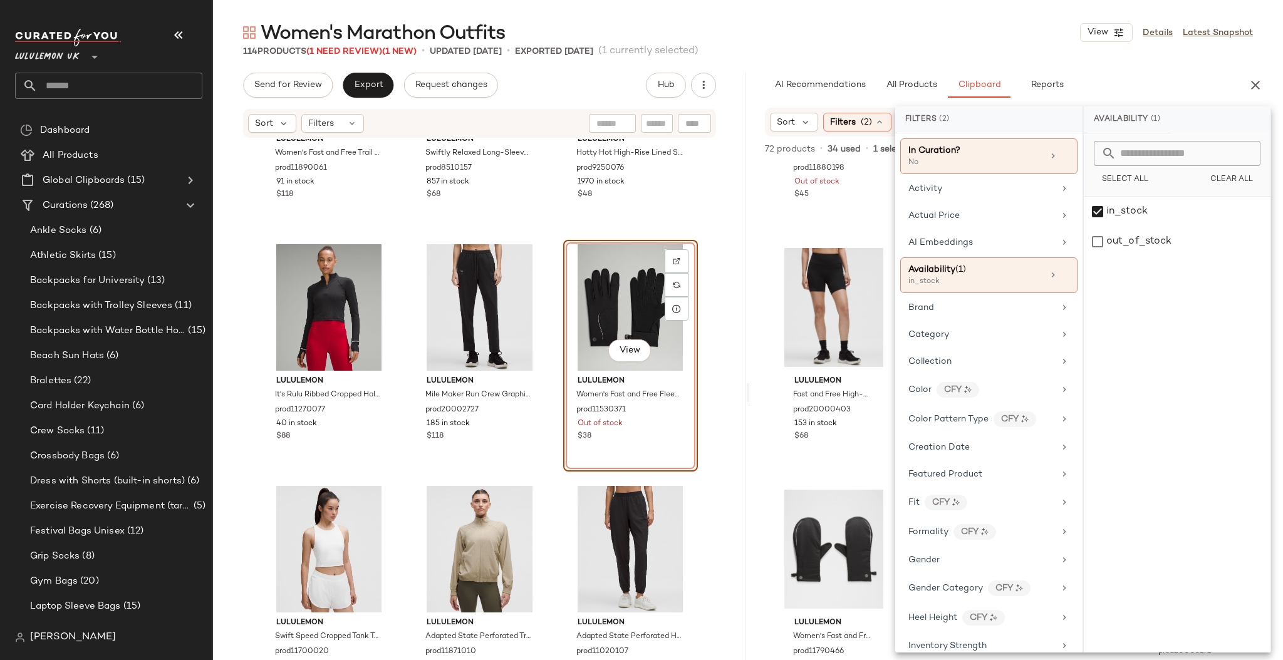
click at [1003, 55] on div "114 Products (1 Need Review) (1 New) • updated Sep 4th • Exported Sep 3rd (1 cu…" at bounding box center [748, 51] width 1070 height 13
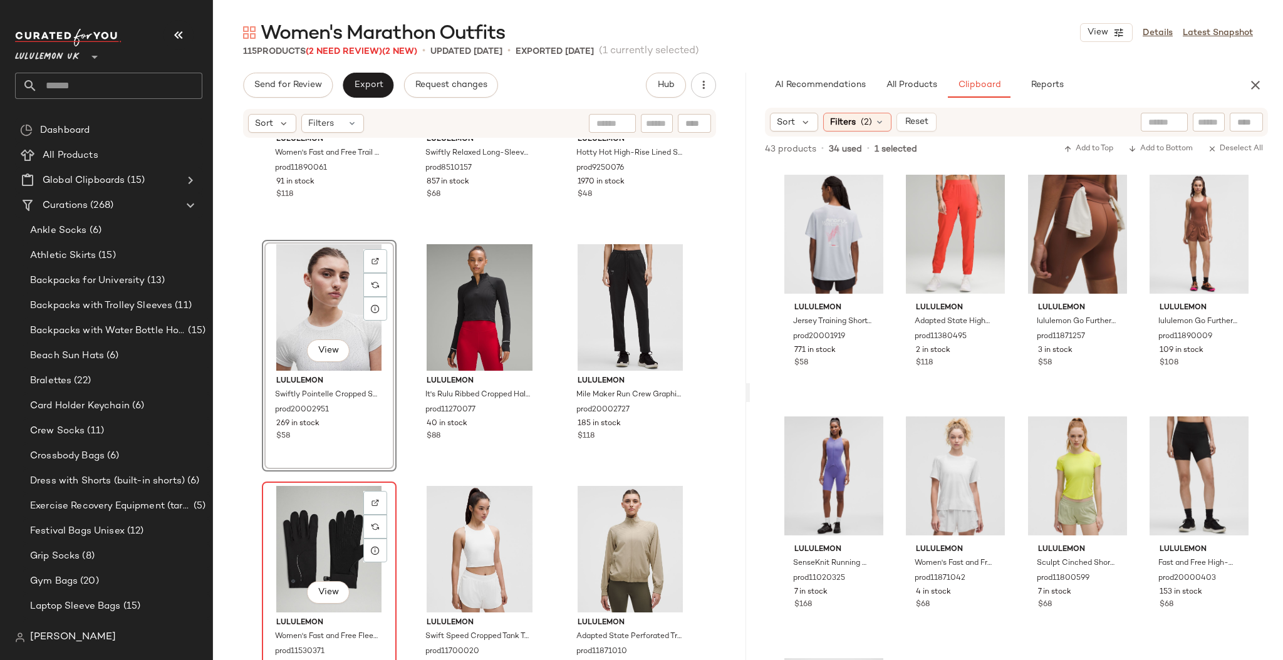
click at [333, 530] on div "View" at bounding box center [329, 549] width 126 height 127
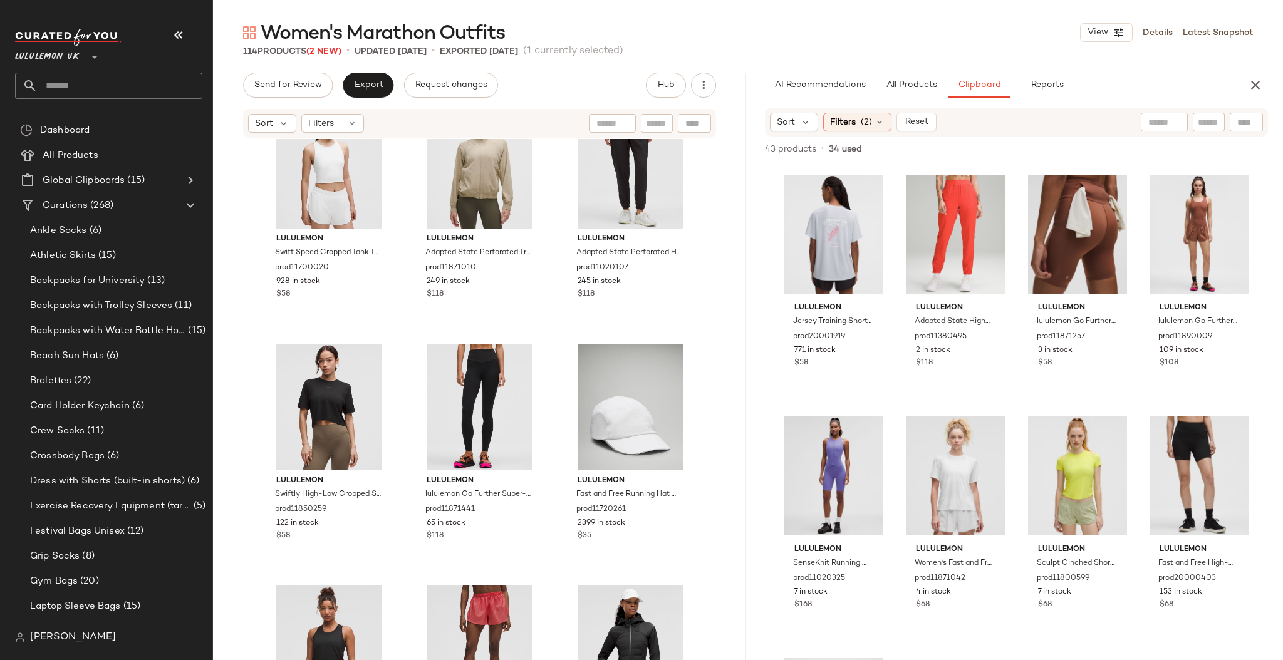
scroll to position [8066, 0]
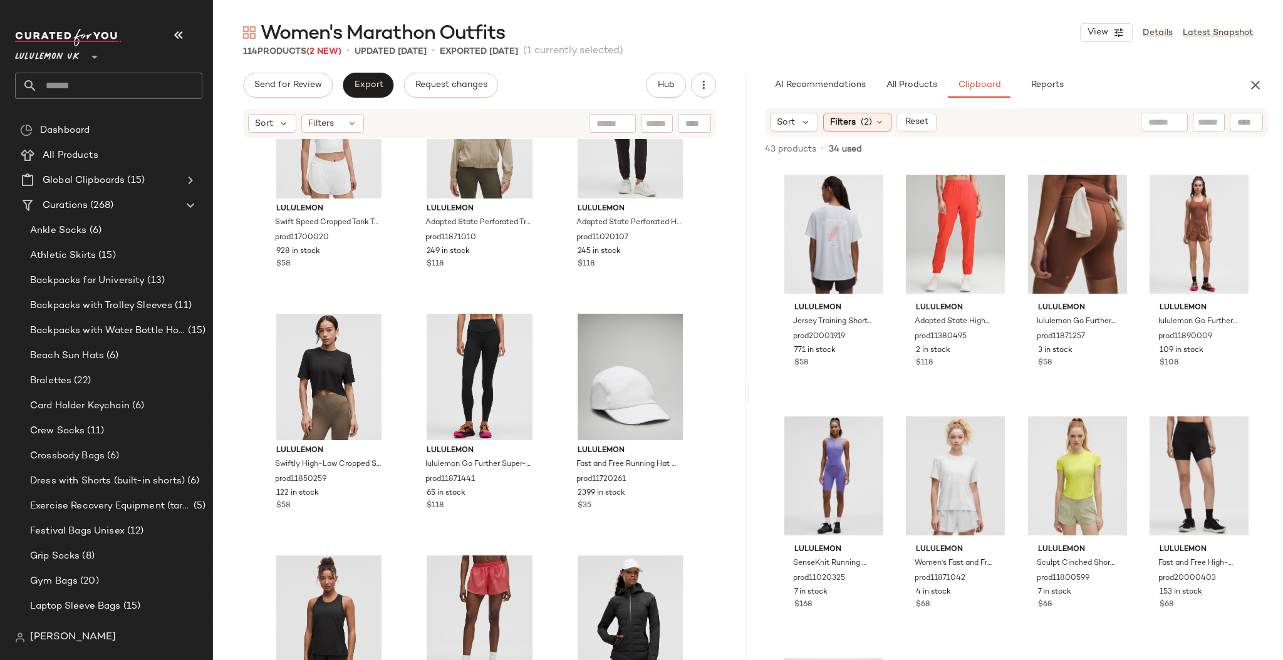
click at [702, 315] on div "lululemon Swift Speed Cropped Tank Top B/C Cup prod11700020 928 in stock $58 lu…" at bounding box center [479, 418] width 533 height 559
click at [80, 91] on input "text" at bounding box center [120, 86] width 165 height 26
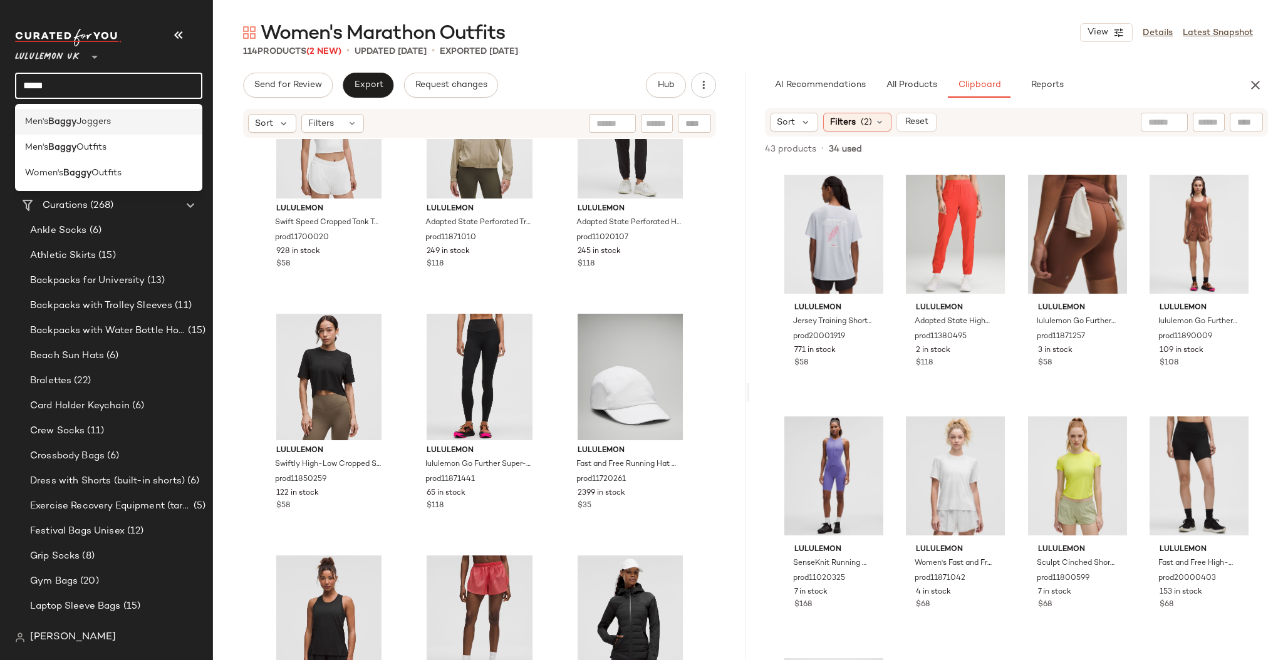
type input "*****"
click at [73, 122] on b "Baggy" at bounding box center [62, 121] width 28 height 13
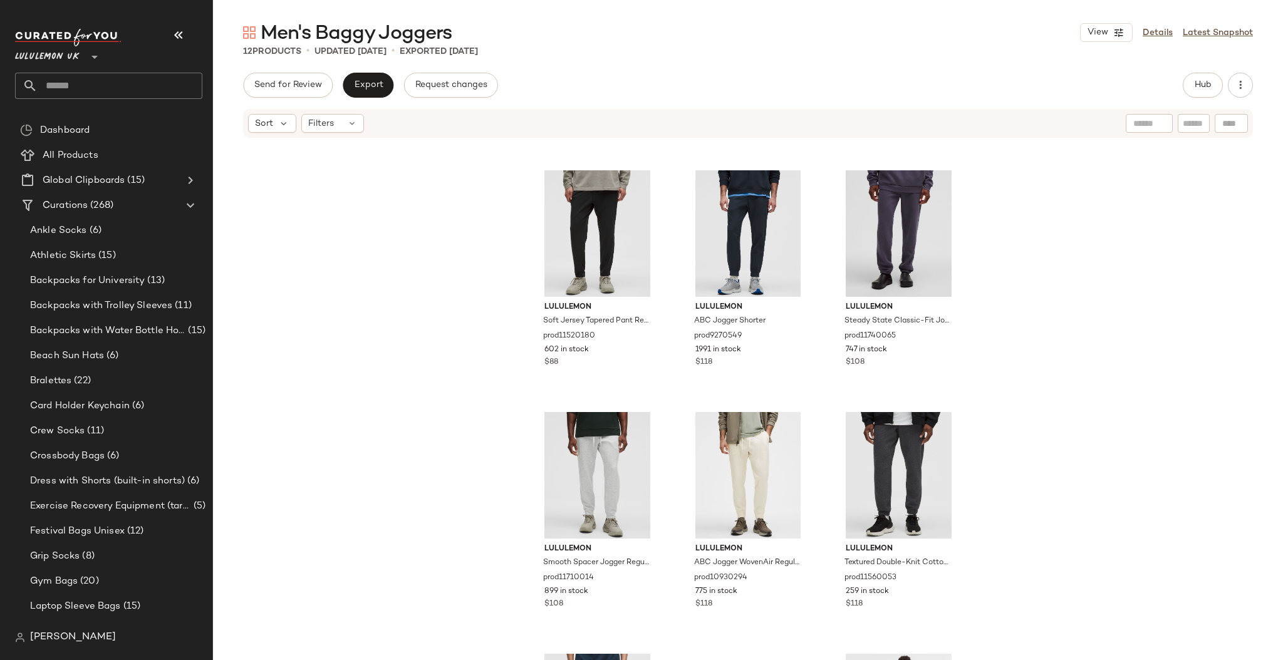
scroll to position [410, 0]
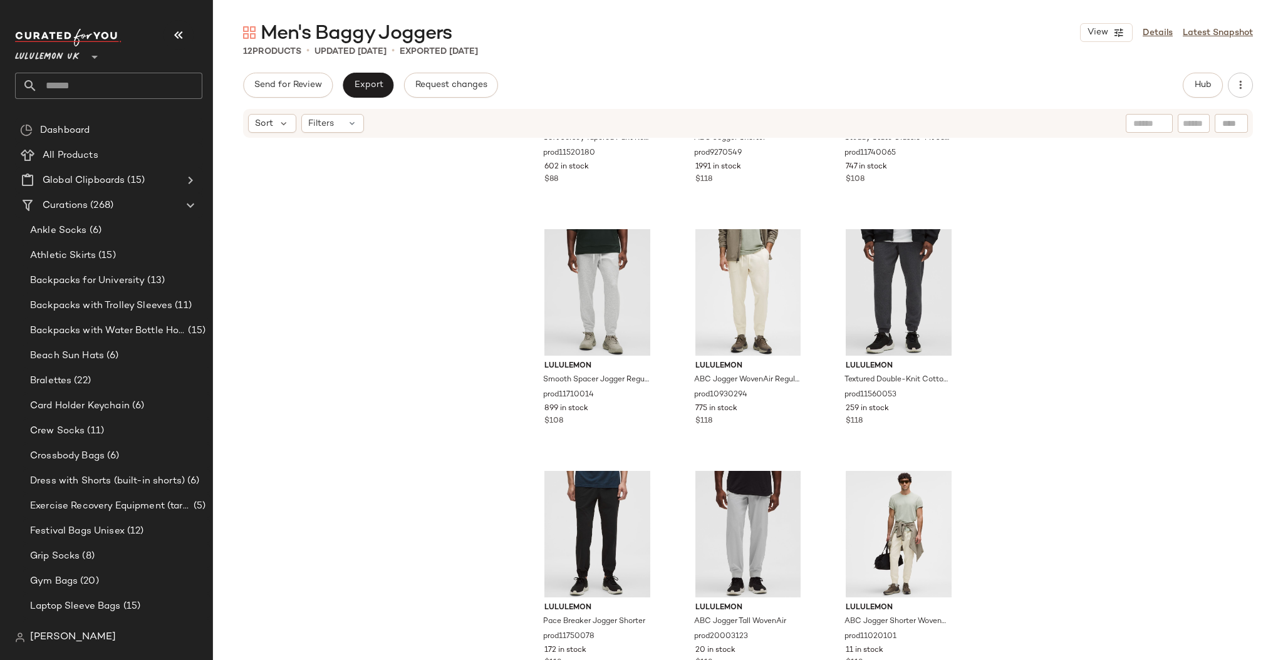
click at [125, 87] on input "text" at bounding box center [120, 86] width 165 height 26
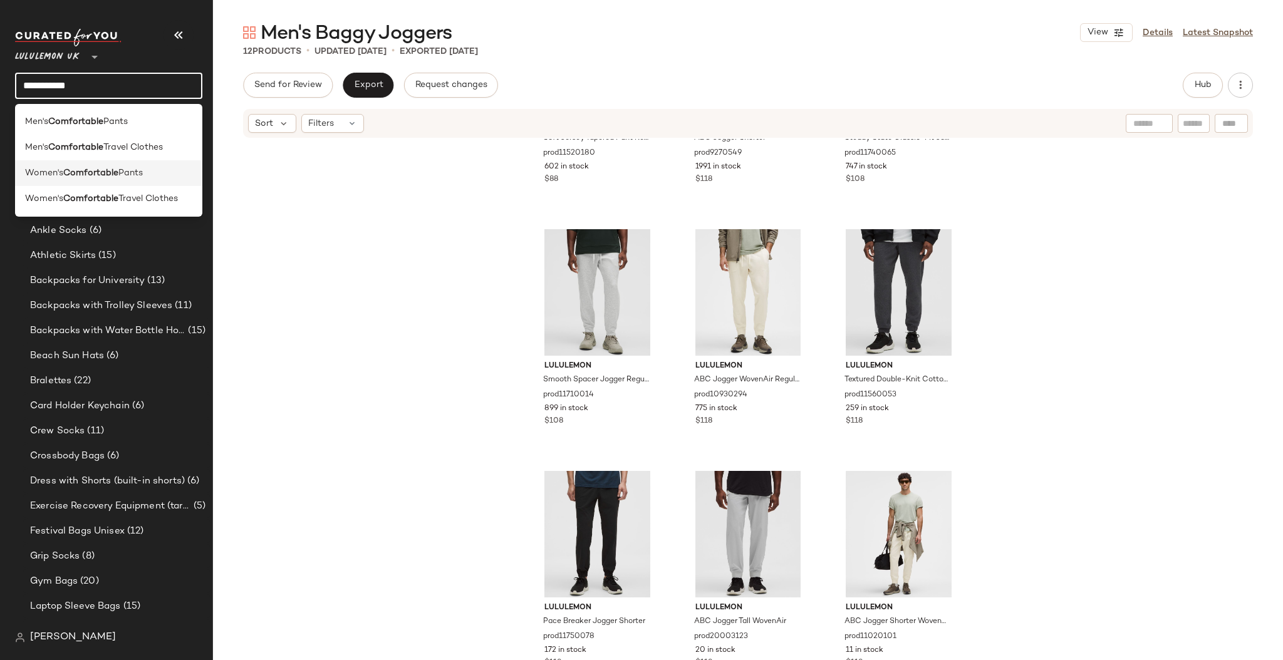
type input "**********"
click at [115, 172] on b "Comfortable" at bounding box center [90, 173] width 55 height 13
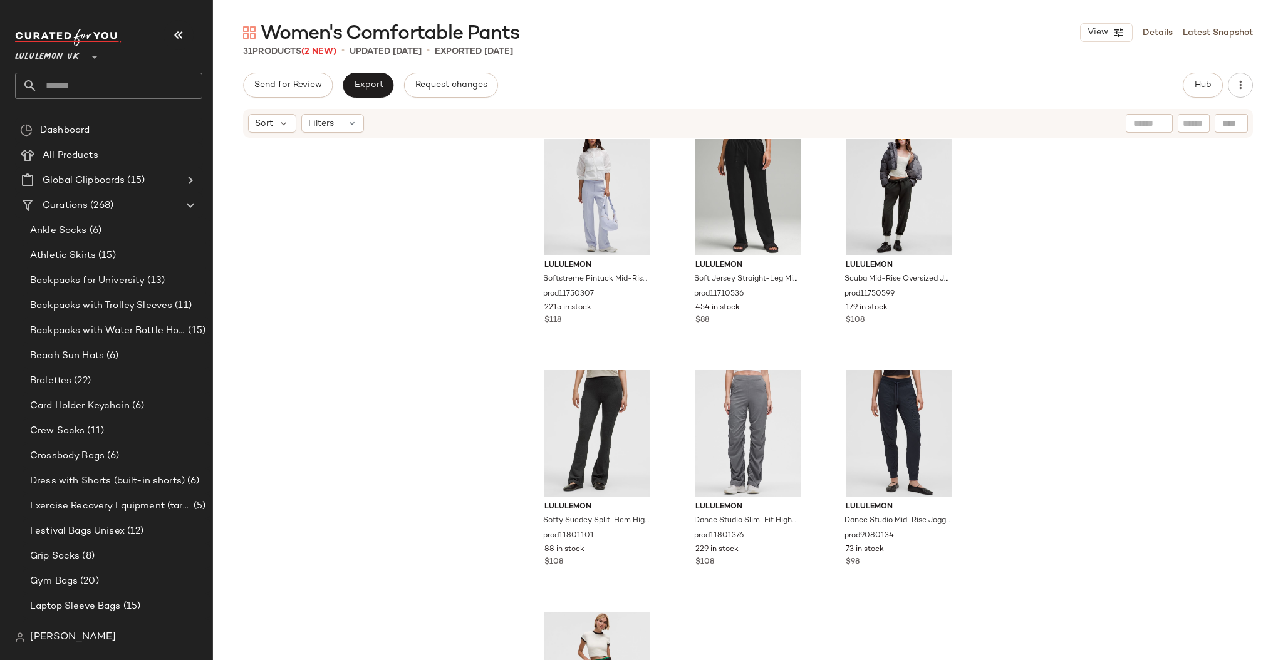
scroll to position [2104, 0]
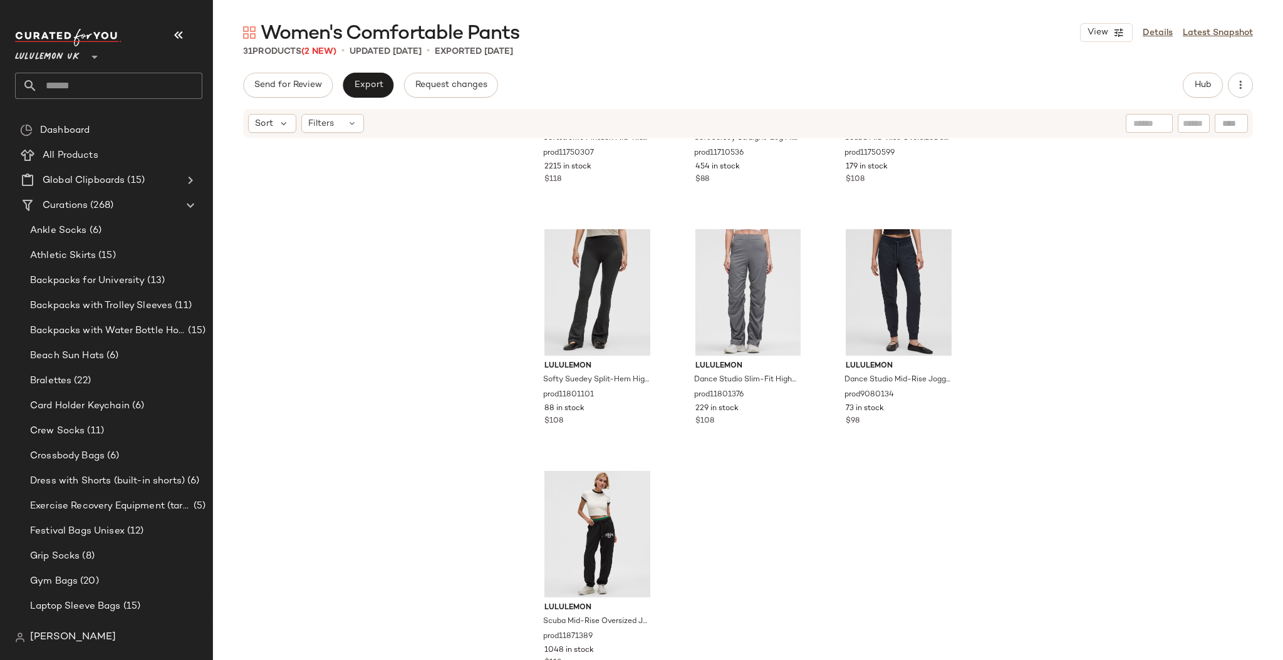
click at [107, 91] on input "text" at bounding box center [120, 86] width 165 height 26
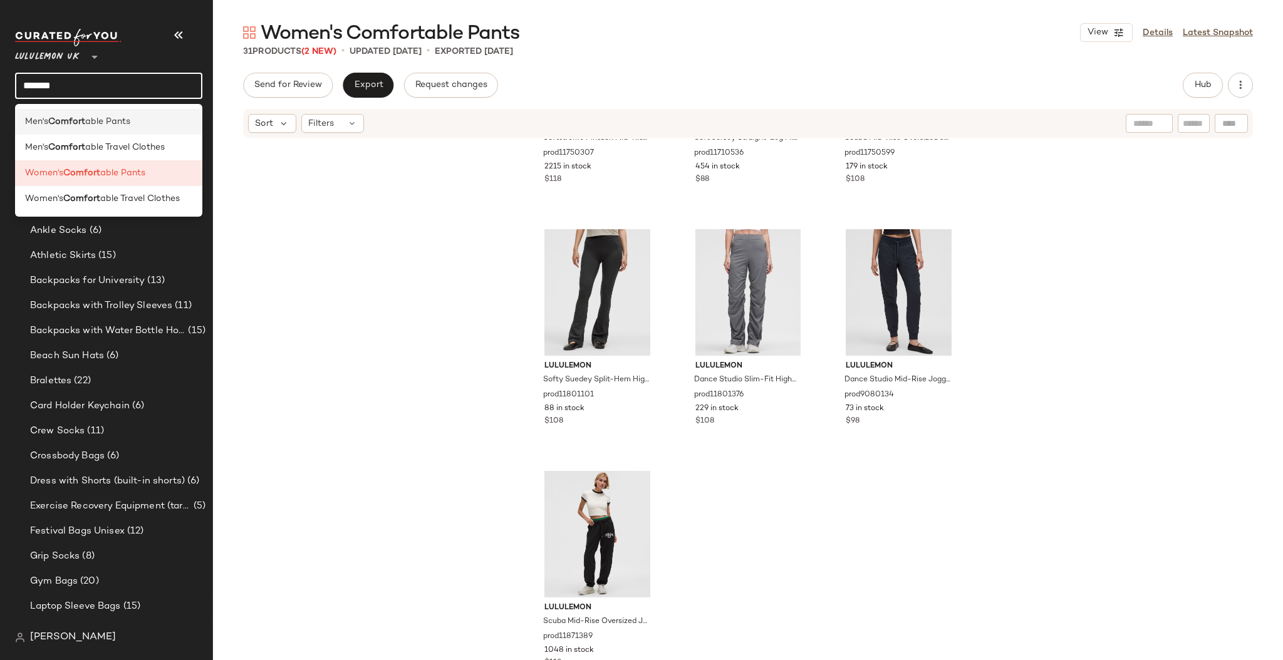
type input "*******"
click at [104, 128] on span "able Pants" at bounding box center [107, 121] width 45 height 13
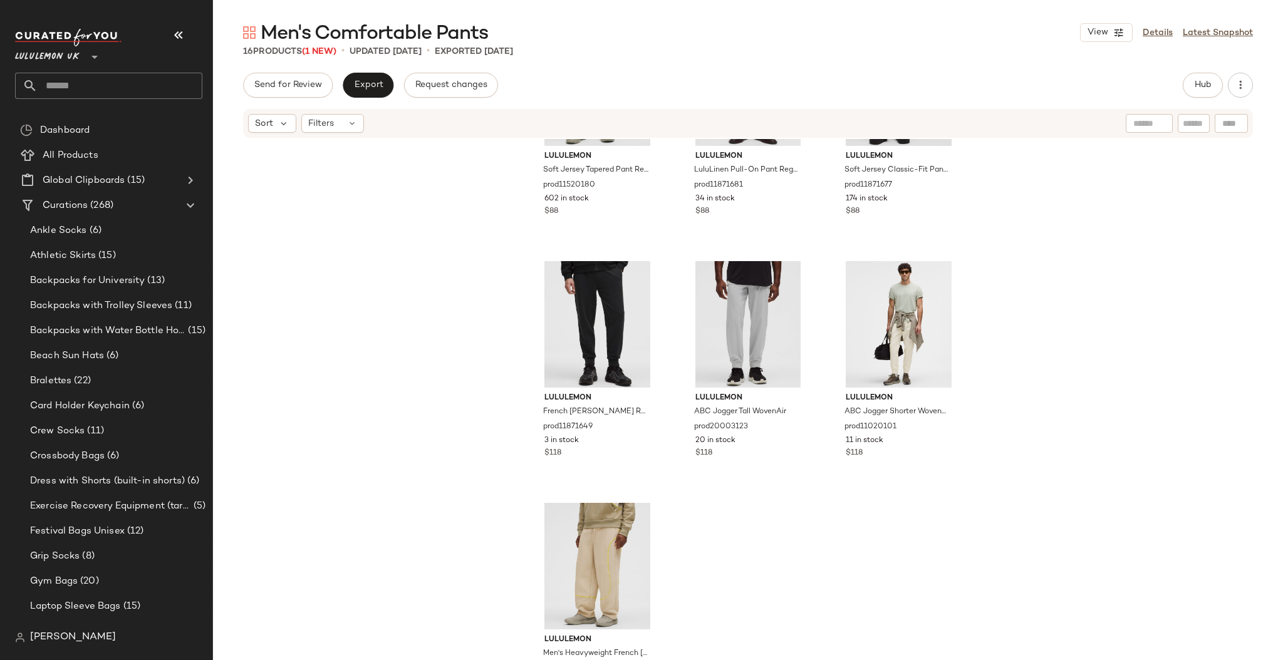
scroll to position [894, 0]
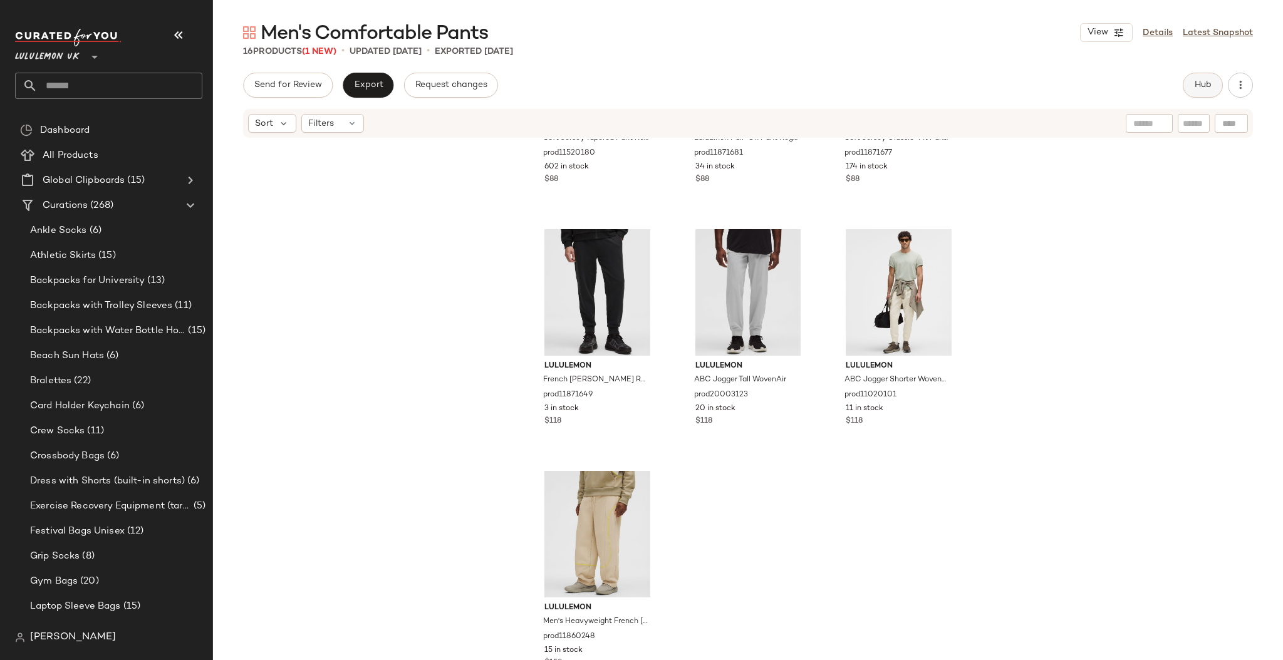
click at [1197, 91] on button "Hub" at bounding box center [1203, 85] width 40 height 25
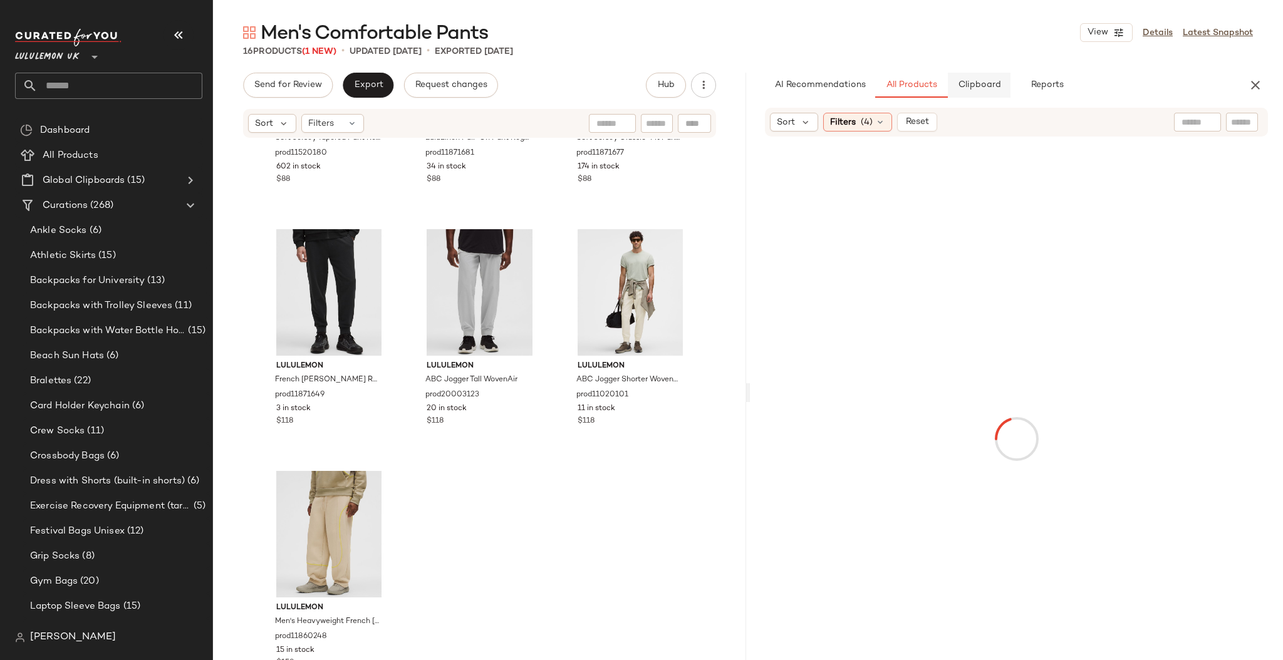
click at [994, 89] on span "Clipboard" at bounding box center [979, 85] width 43 height 10
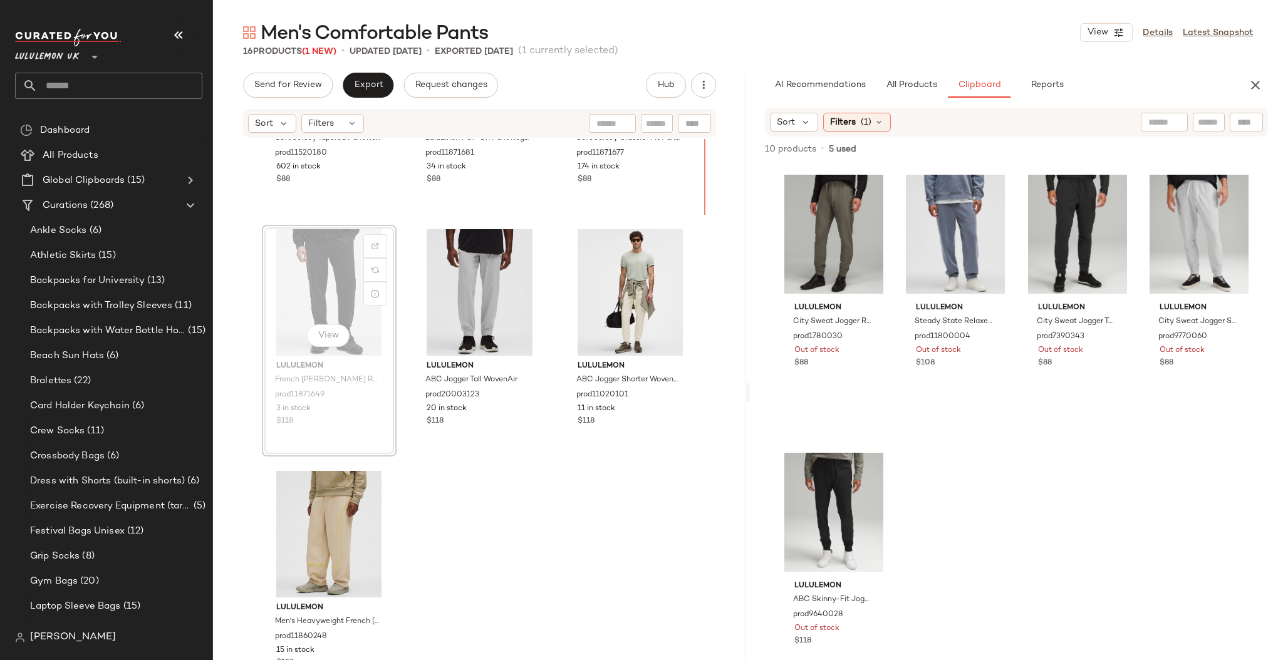
scroll to position [874, 0]
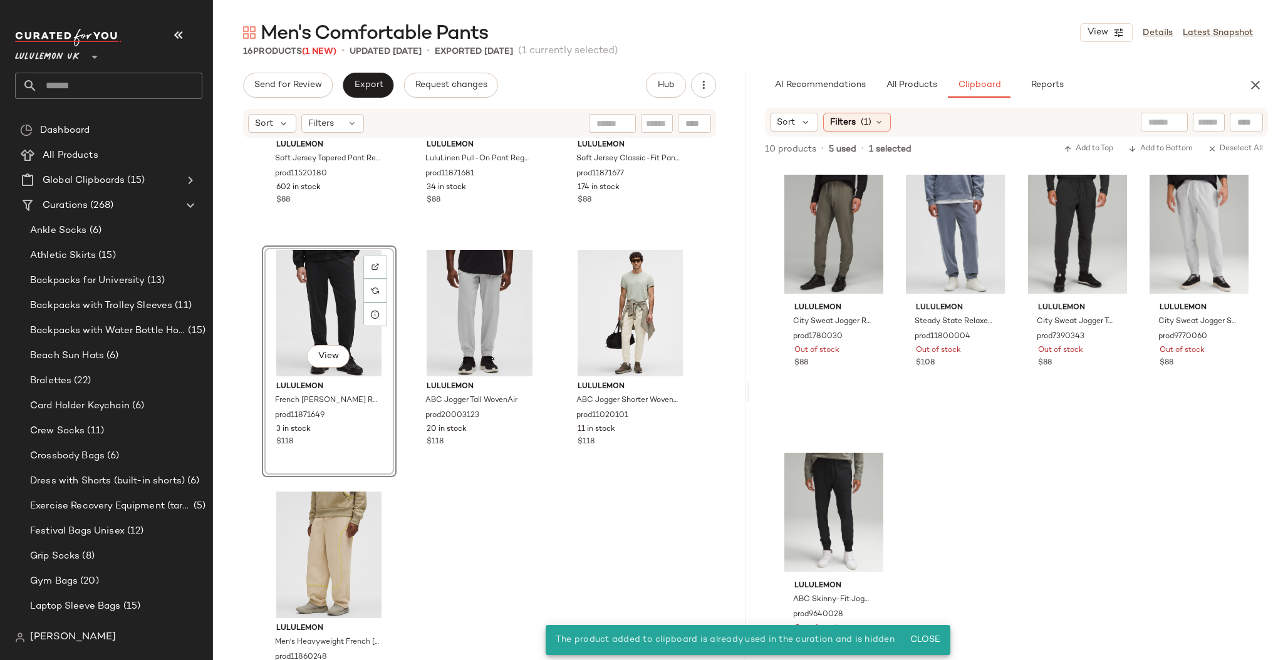
click at [615, 509] on div "lululemon Soft Jersey Tapered Pant Regular prod11520180 602 in stock $88 lulule…" at bounding box center [479, 418] width 533 height 559
click at [319, 325] on div "View" at bounding box center [329, 313] width 126 height 127
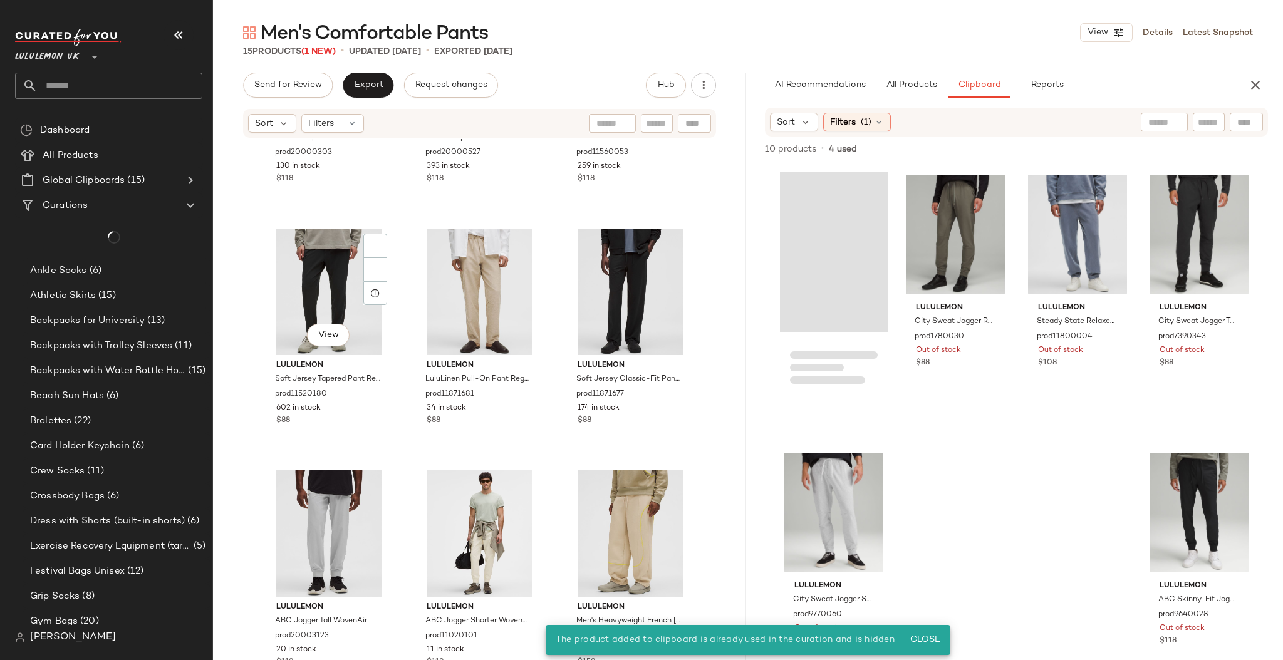
scroll to position [652, 0]
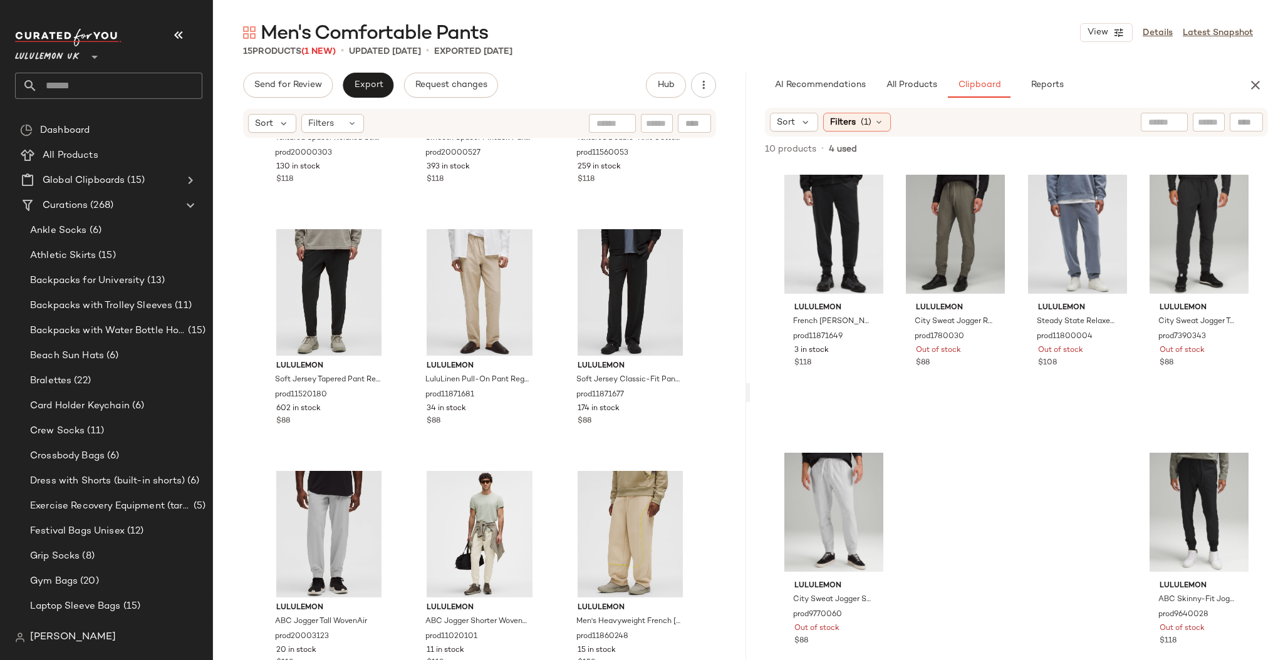
click at [113, 95] on input "text" at bounding box center [120, 86] width 165 height 26
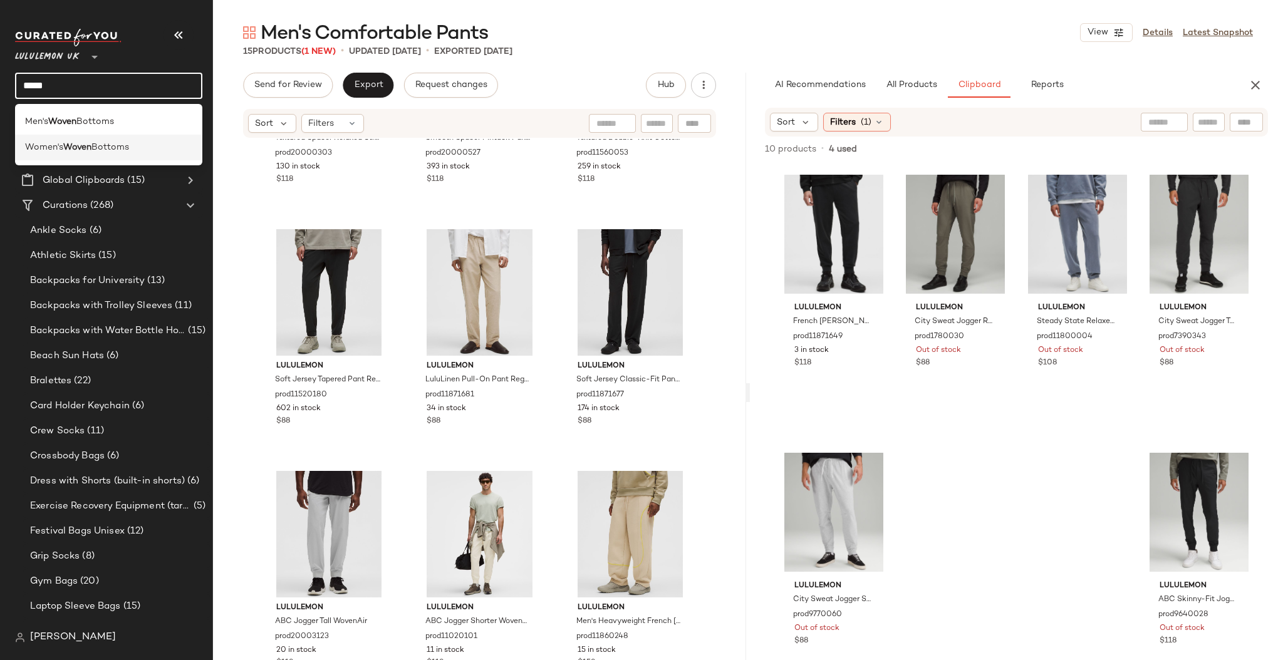
type input "*****"
click at [120, 144] on span "Bottoms" at bounding box center [110, 147] width 38 height 13
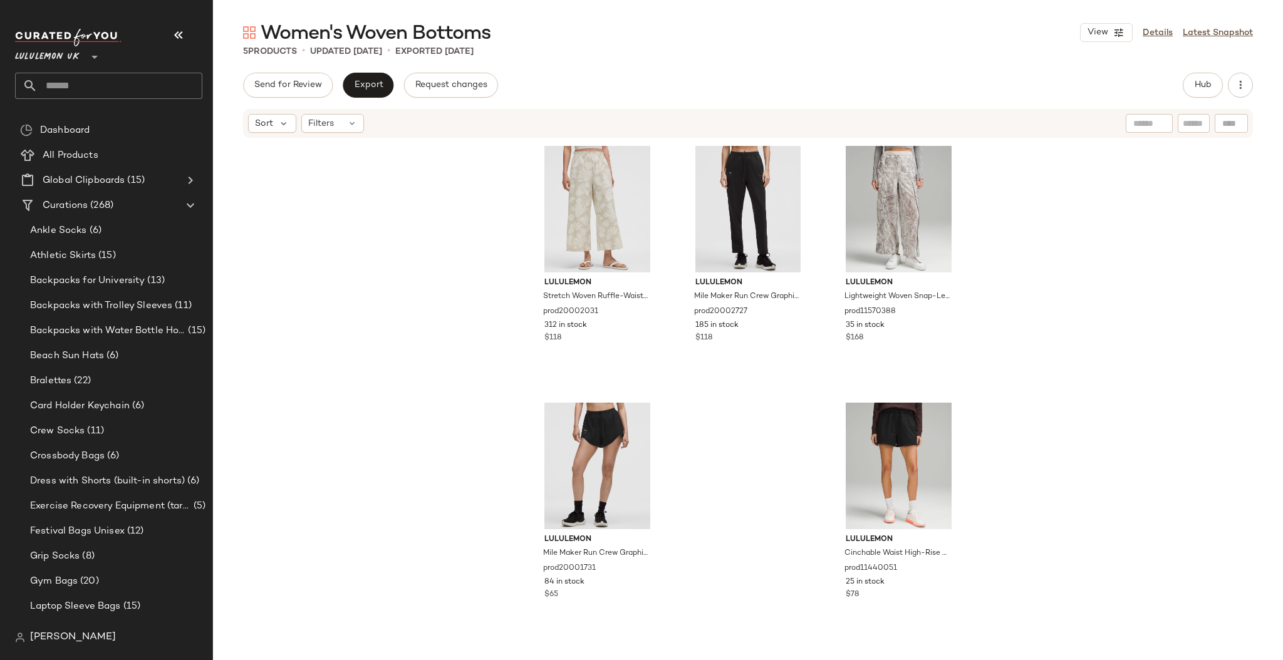
click at [75, 81] on input "text" at bounding box center [120, 86] width 165 height 26
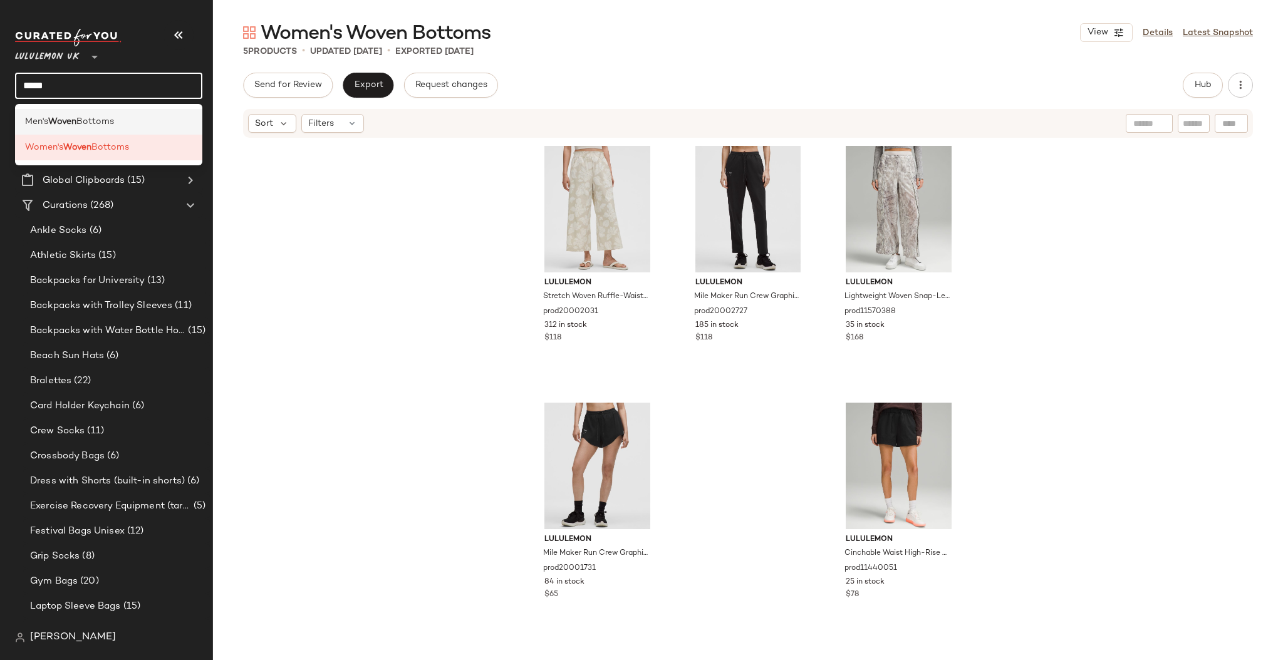
type input "*****"
click at [105, 118] on span "Bottoms" at bounding box center [95, 121] width 38 height 13
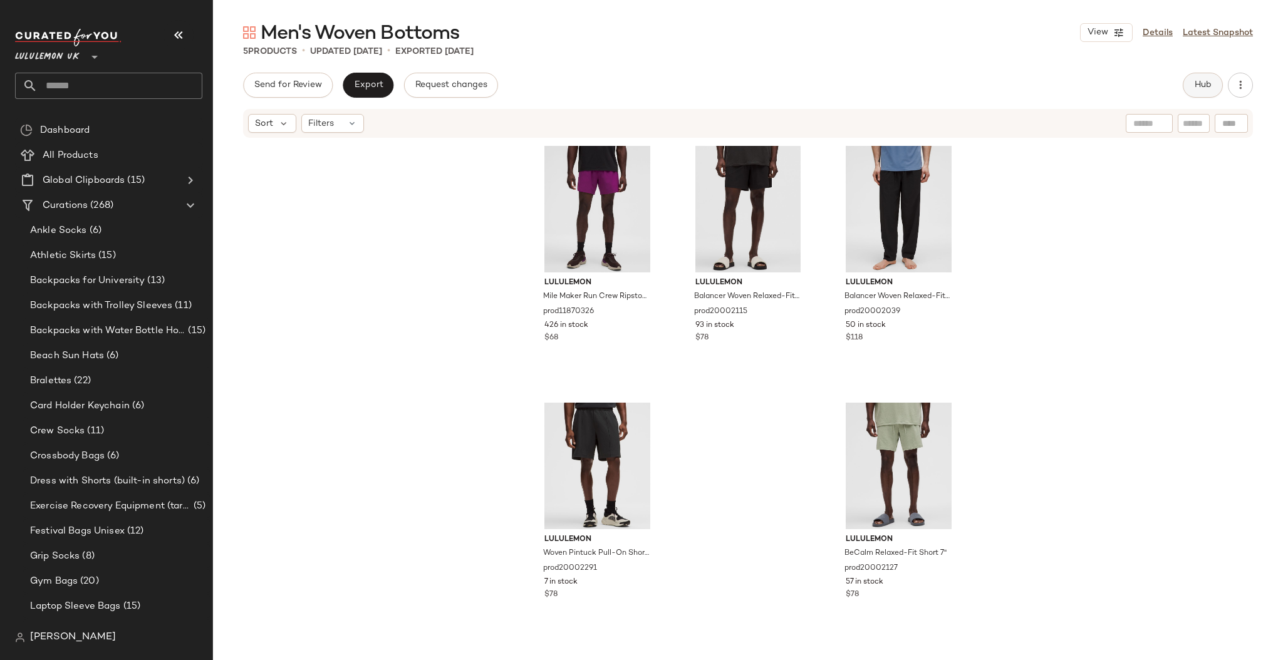
click at [1193, 86] on button "Hub" at bounding box center [1203, 85] width 40 height 25
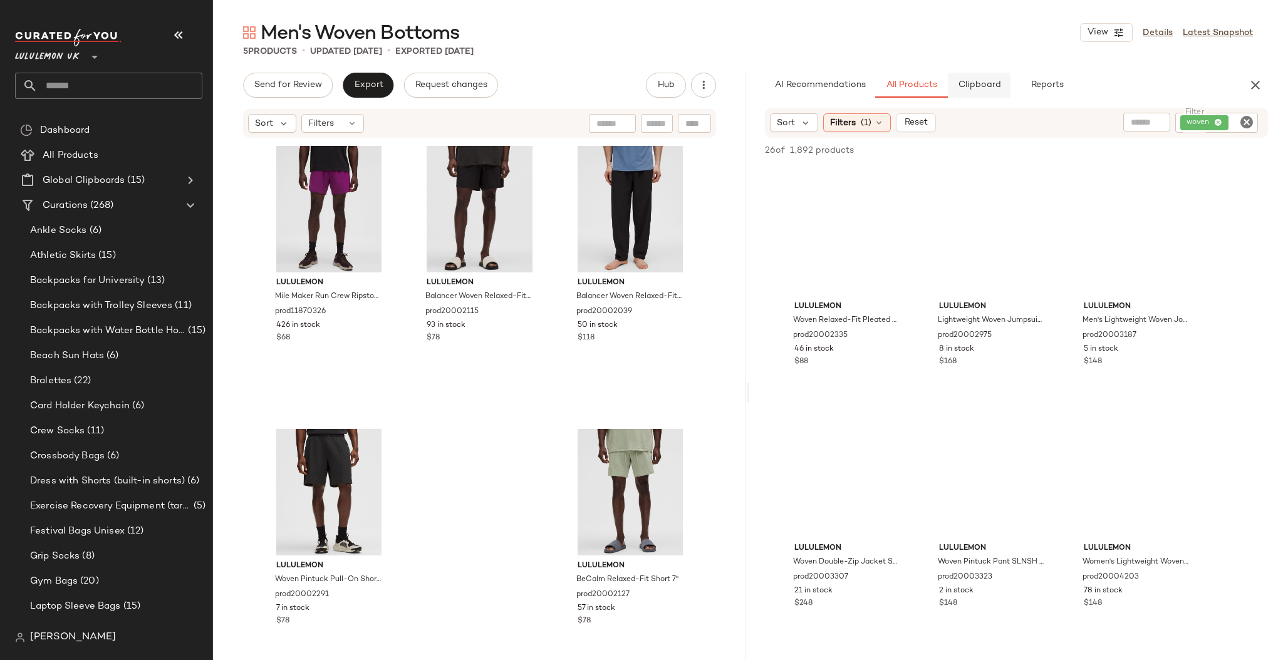
click at [979, 92] on button "Clipboard" at bounding box center [979, 85] width 63 height 25
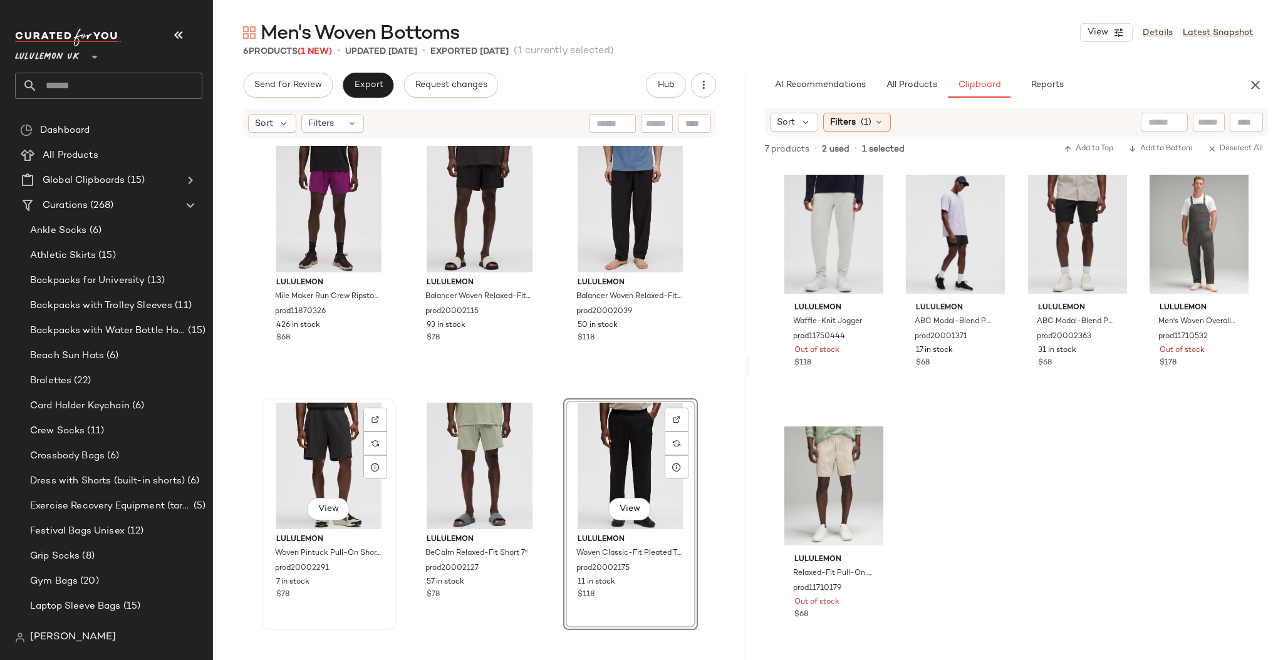
click at [311, 469] on div "View" at bounding box center [329, 466] width 126 height 127
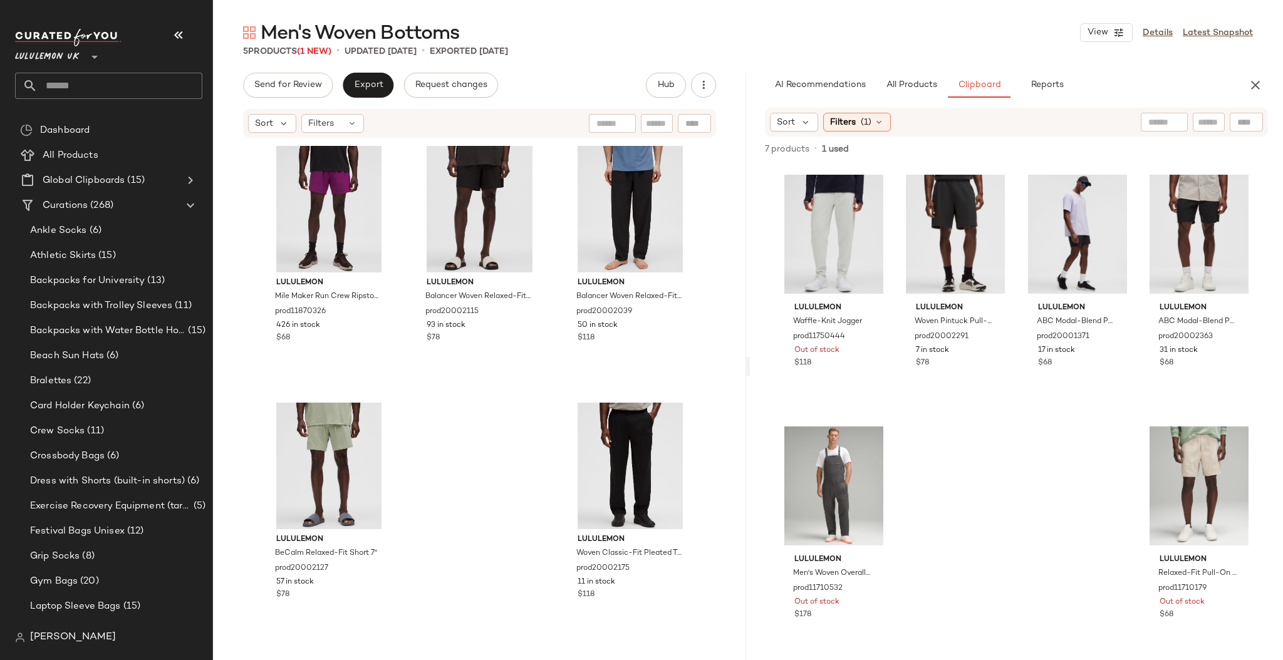
click at [115, 85] on input "text" at bounding box center [120, 86] width 165 height 26
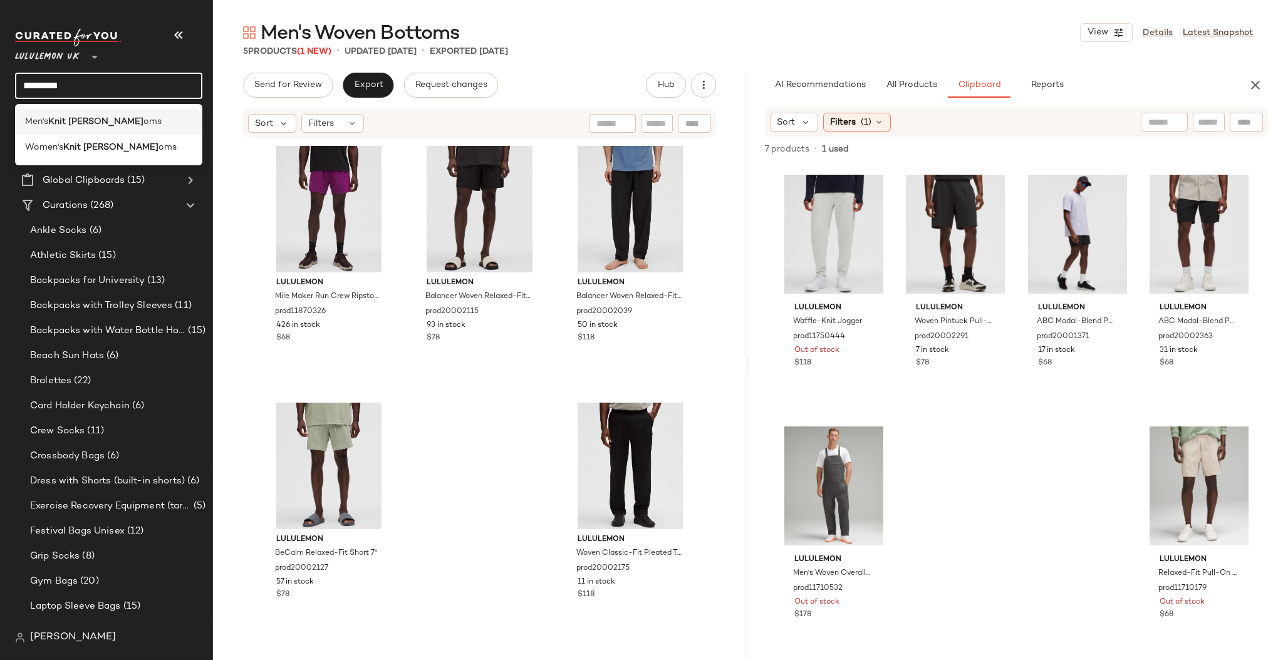
type input "*********"
click at [127, 127] on div "Men's Knit Bott oms" at bounding box center [108, 121] width 167 height 13
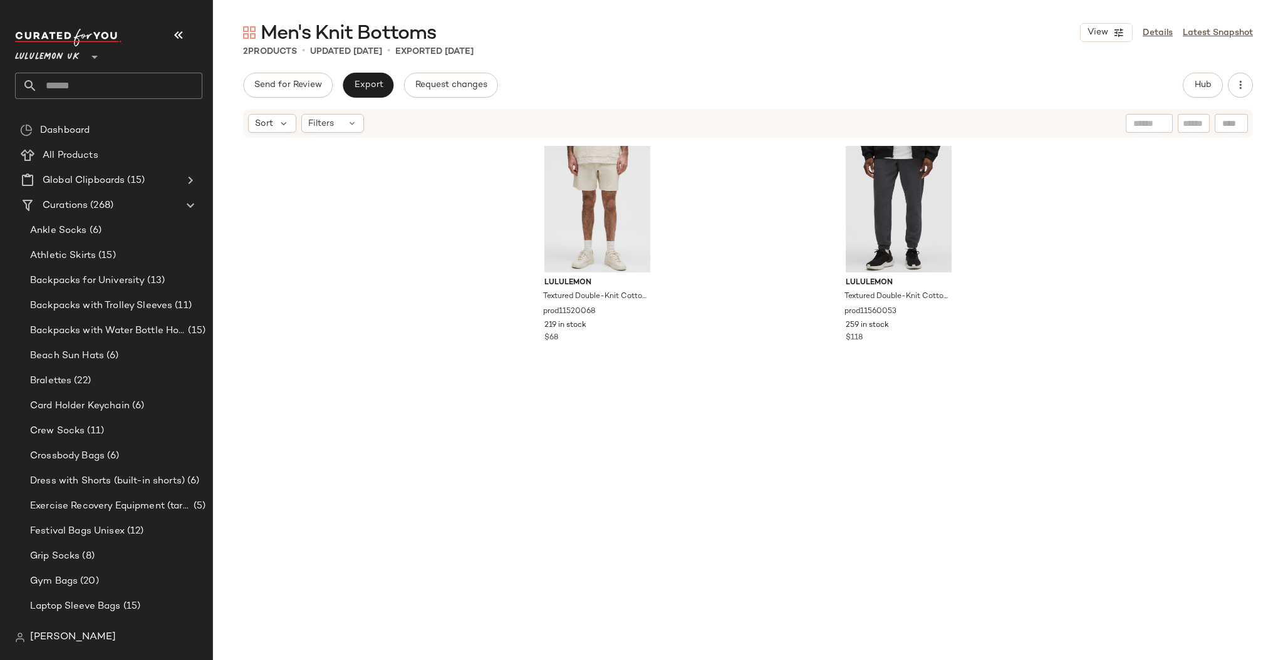
click at [102, 89] on input "text" at bounding box center [120, 86] width 165 height 26
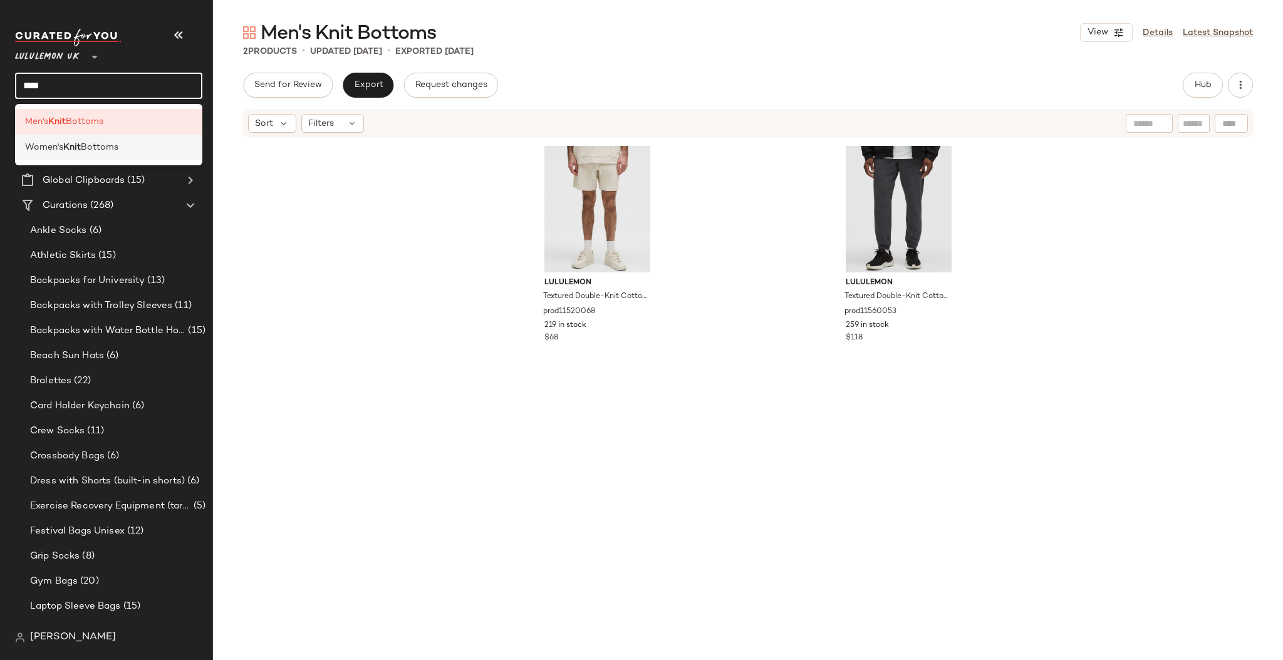
type input "****"
click at [90, 149] on span "Bottoms" at bounding box center [100, 147] width 38 height 13
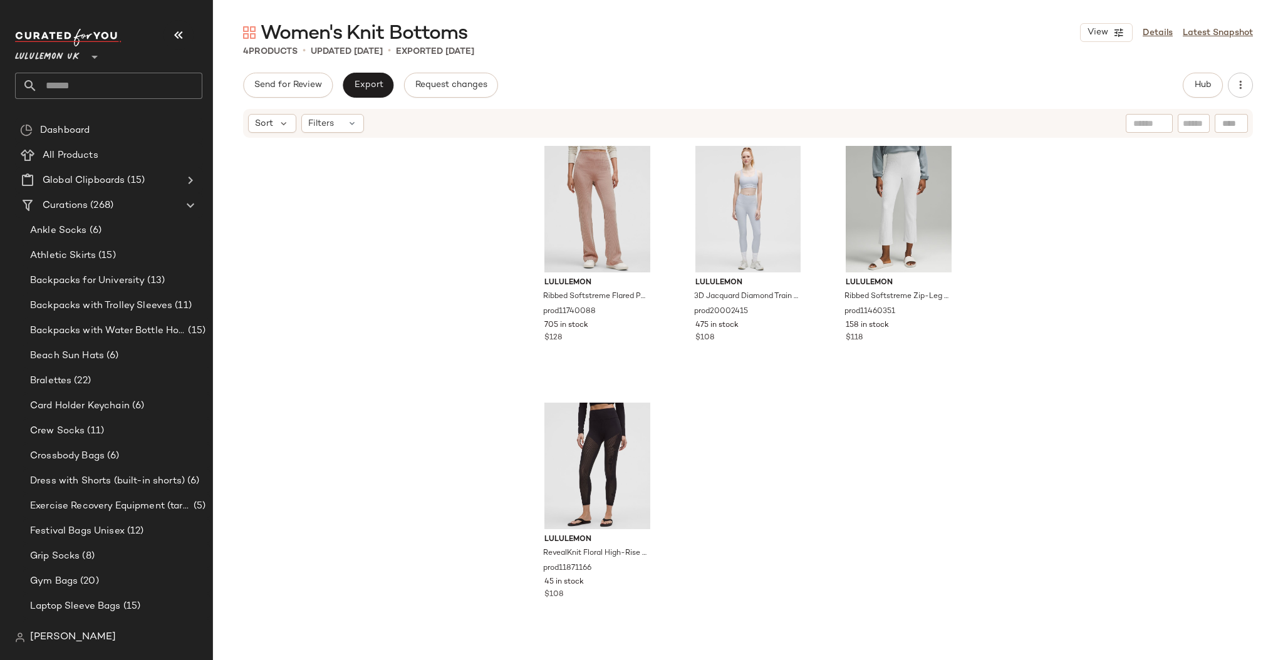
click at [76, 91] on input "text" at bounding box center [120, 86] width 165 height 26
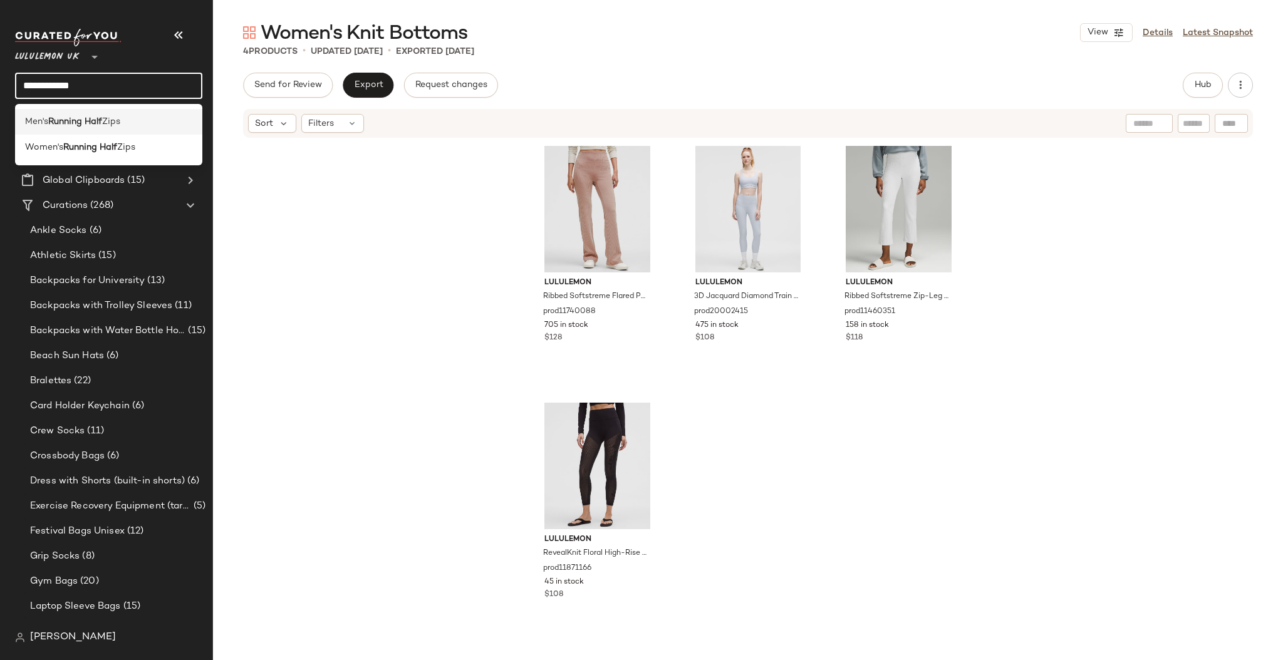
type input "**********"
click at [95, 122] on b "Running Half" at bounding box center [75, 121] width 54 height 13
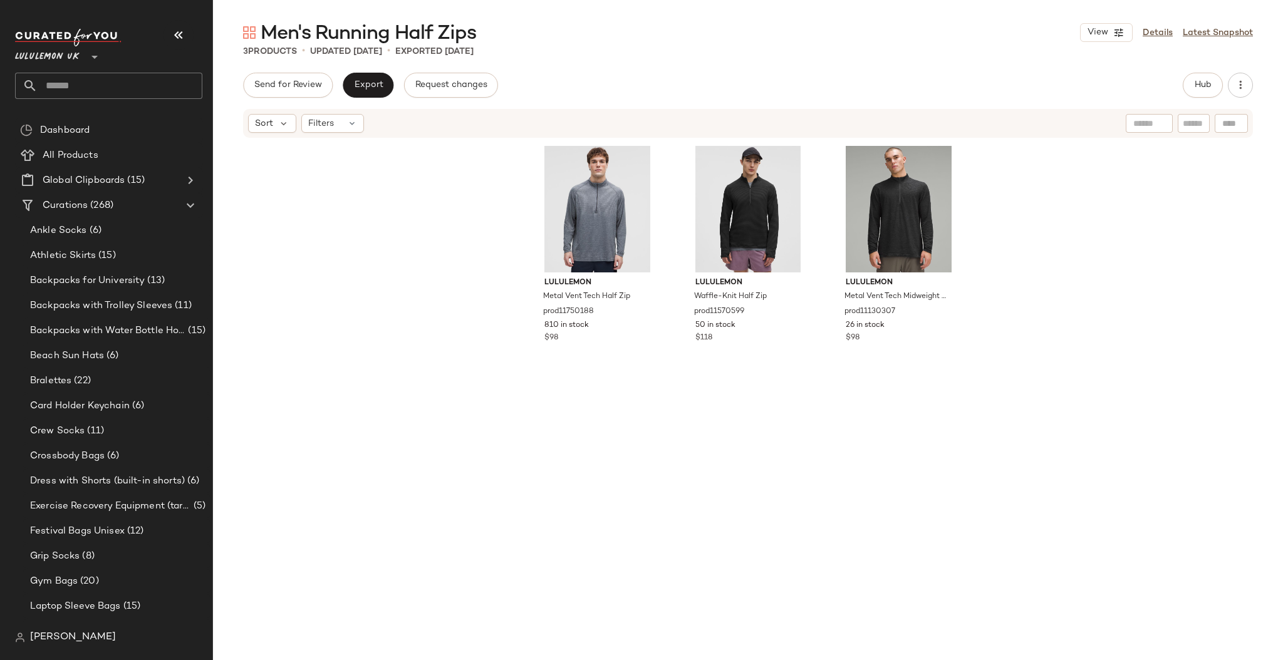
click at [115, 81] on input "text" at bounding box center [120, 86] width 165 height 26
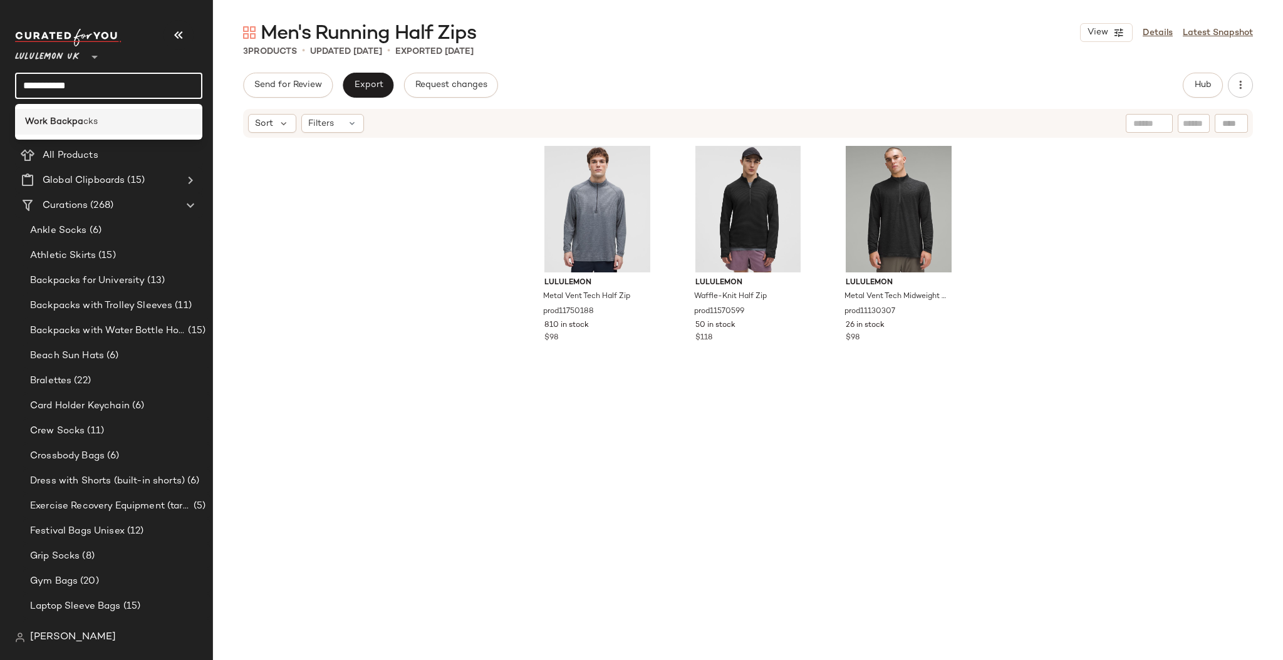
type input "**********"
click at [127, 114] on div "Work Backpa cks" at bounding box center [108, 122] width 187 height 26
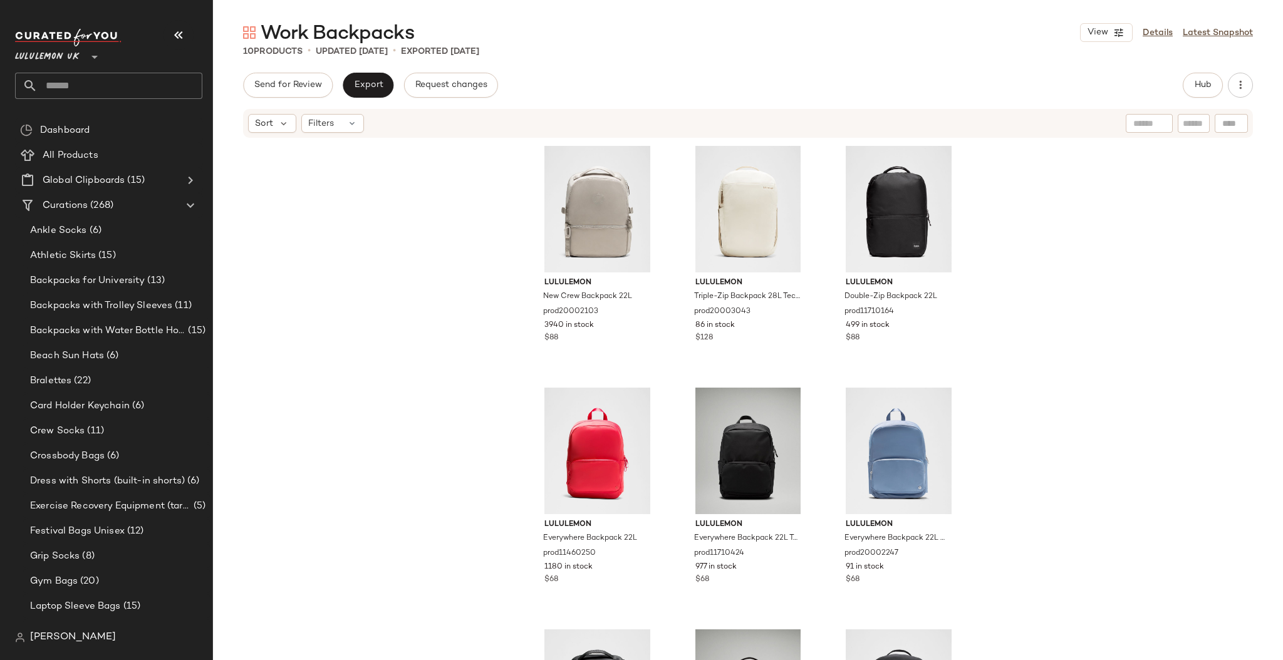
click at [331, 217] on div "lululemon New Crew Backpack 22L prod20002103 3940 in stock $88 lululemon Triple…" at bounding box center [748, 418] width 1070 height 559
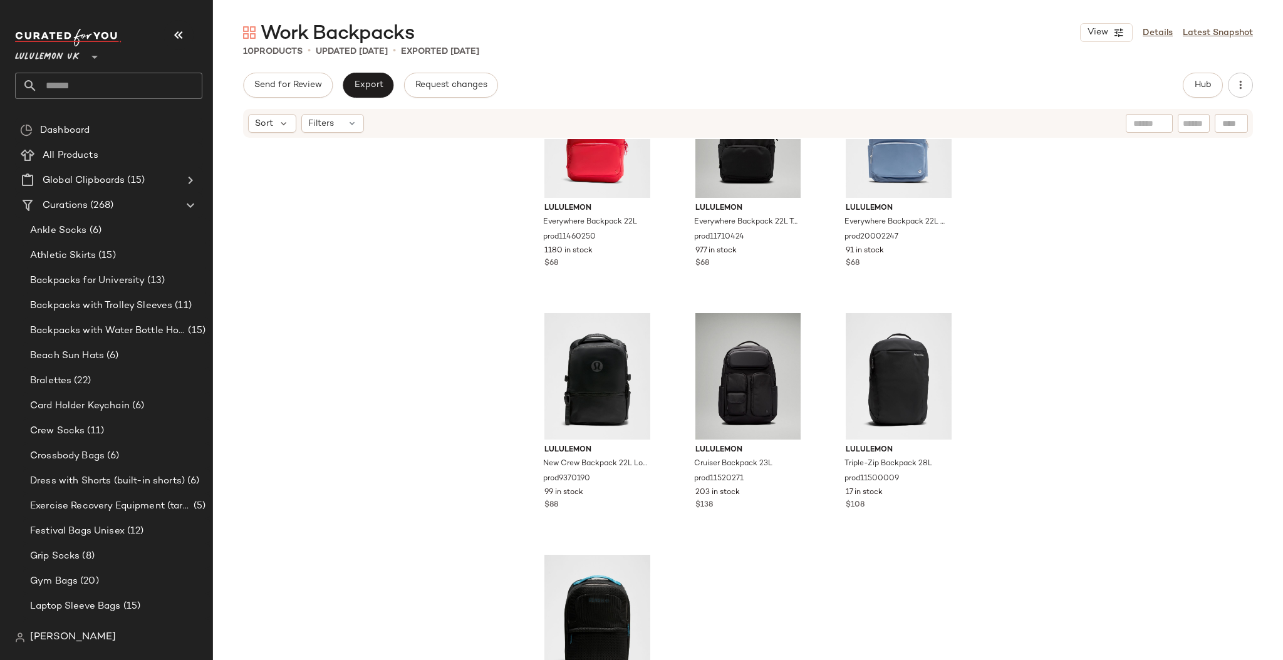
scroll to position [410, 0]
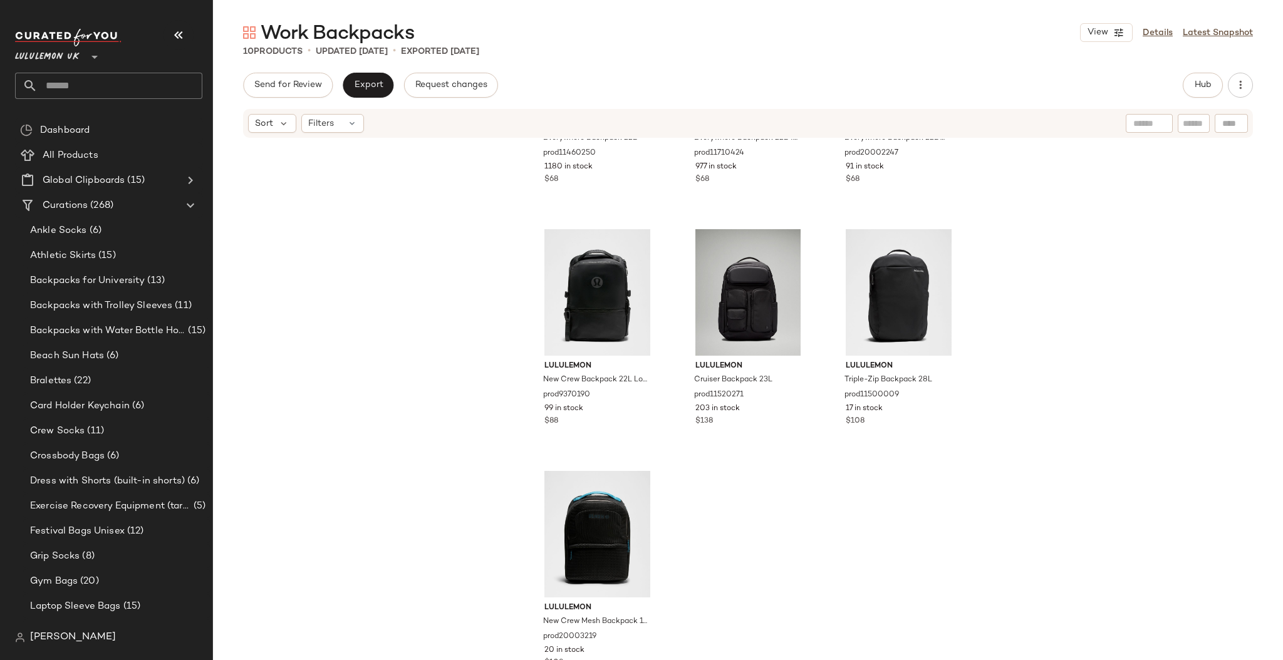
click at [117, 85] on input "text" at bounding box center [120, 86] width 165 height 26
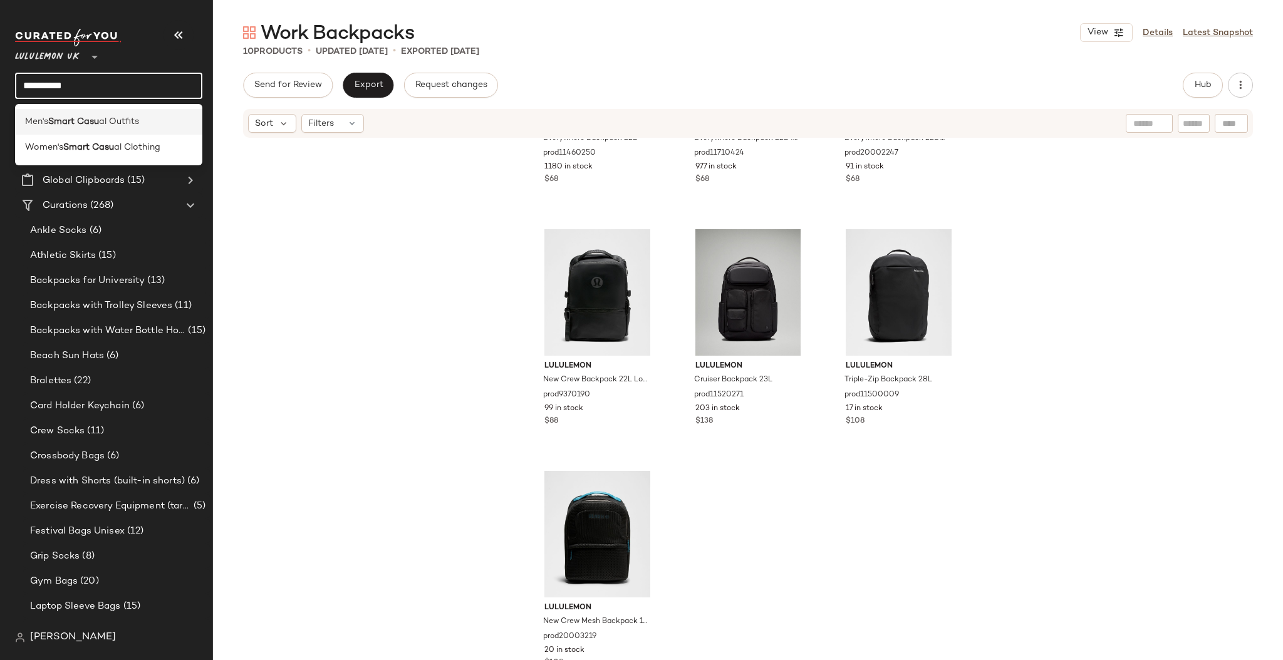
type input "**********"
click at [121, 122] on span "al Outfits" at bounding box center [119, 121] width 40 height 13
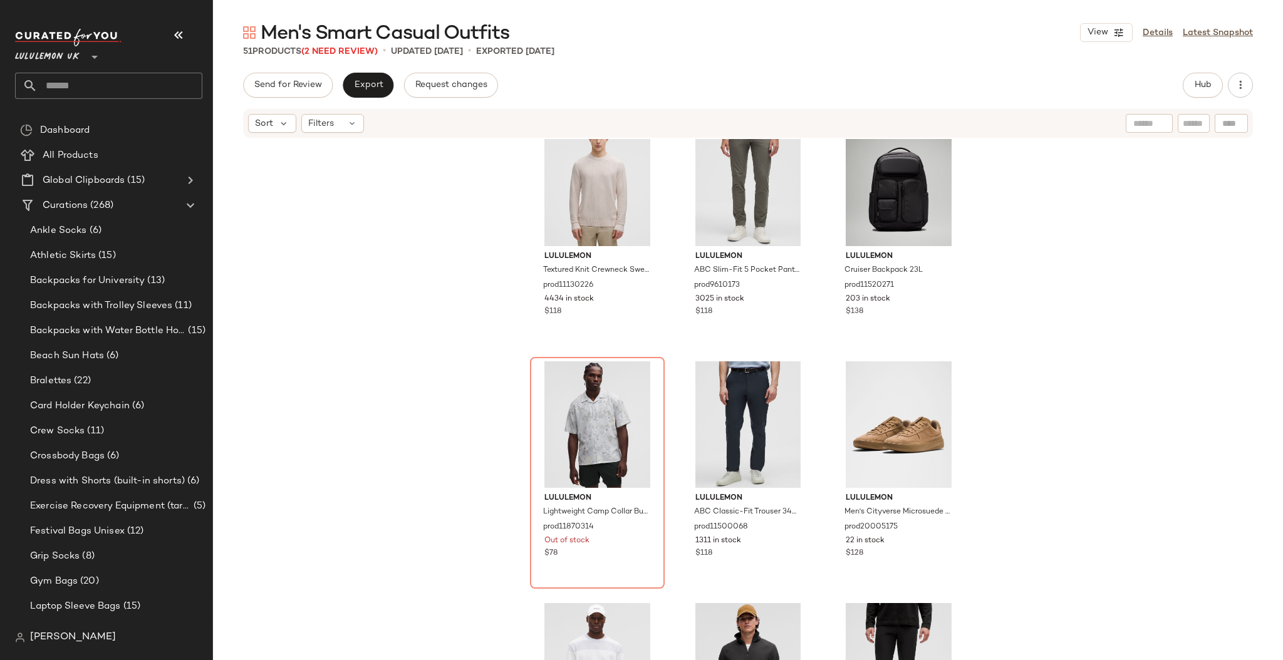
scroll to position [2456, 0]
click at [1208, 82] on span "Hub" at bounding box center [1203, 85] width 18 height 10
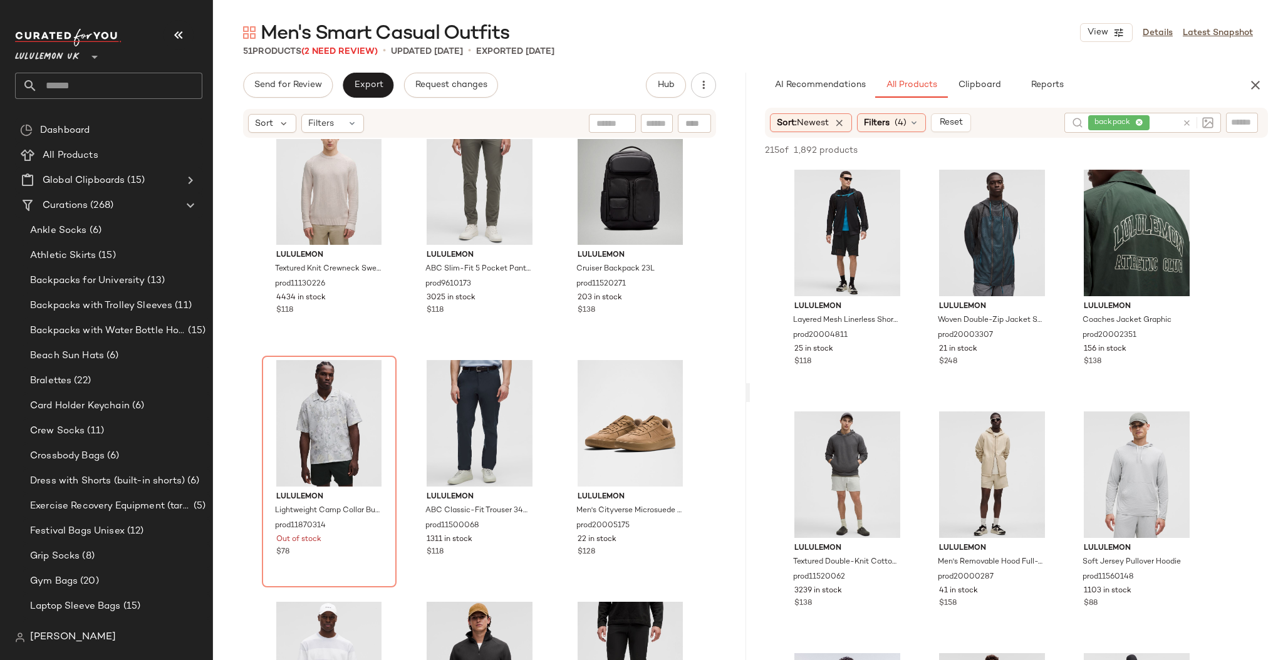
click at [1189, 122] on icon at bounding box center [1186, 122] width 9 height 9
click at [1164, 98] on div "AI Recommendations All Products Clipboard Reports Sort: Newest Filters (4) Rese…" at bounding box center [1016, 393] width 533 height 640
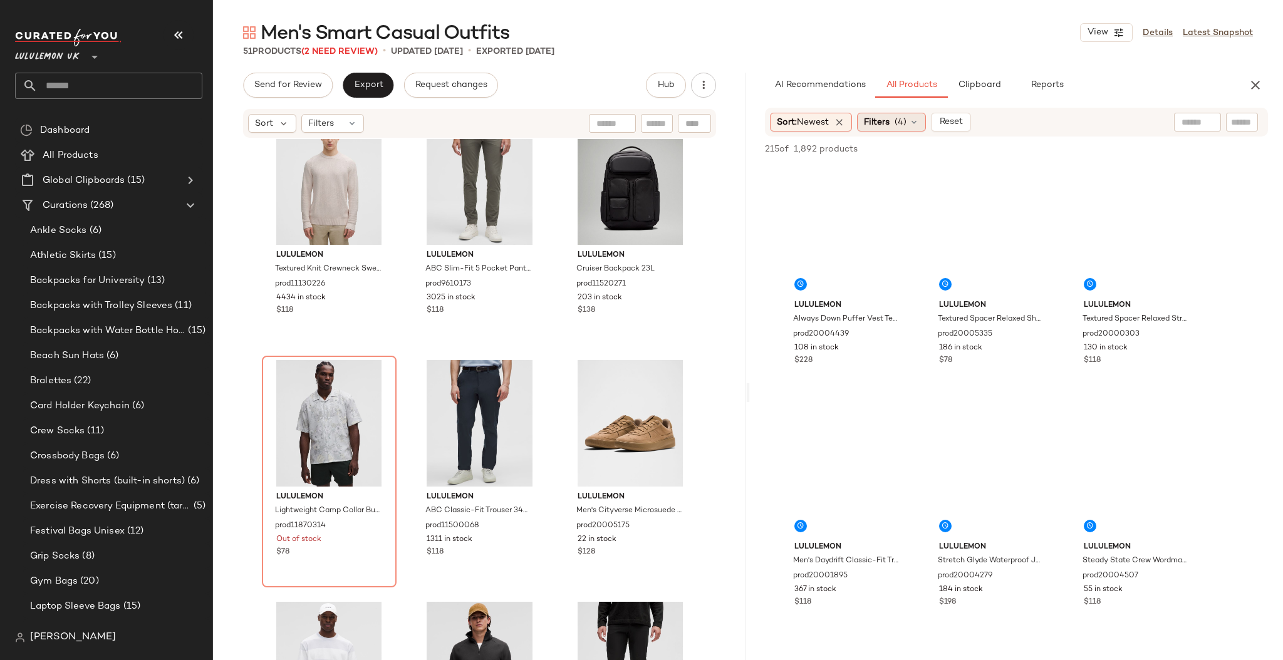
click at [915, 125] on icon at bounding box center [914, 122] width 10 height 10
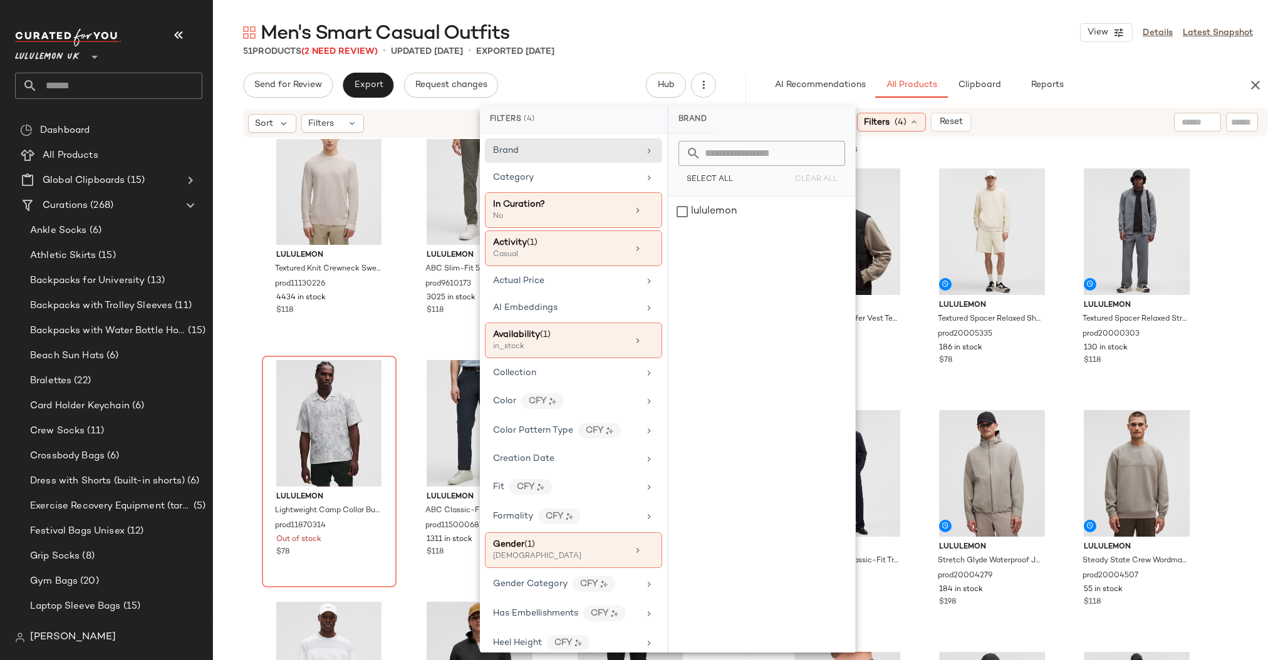
click at [990, 65] on div "Men's Smart Casual Outfits View Details Latest Snapshot 51 Products (2 Need Rev…" at bounding box center [748, 340] width 1070 height 640
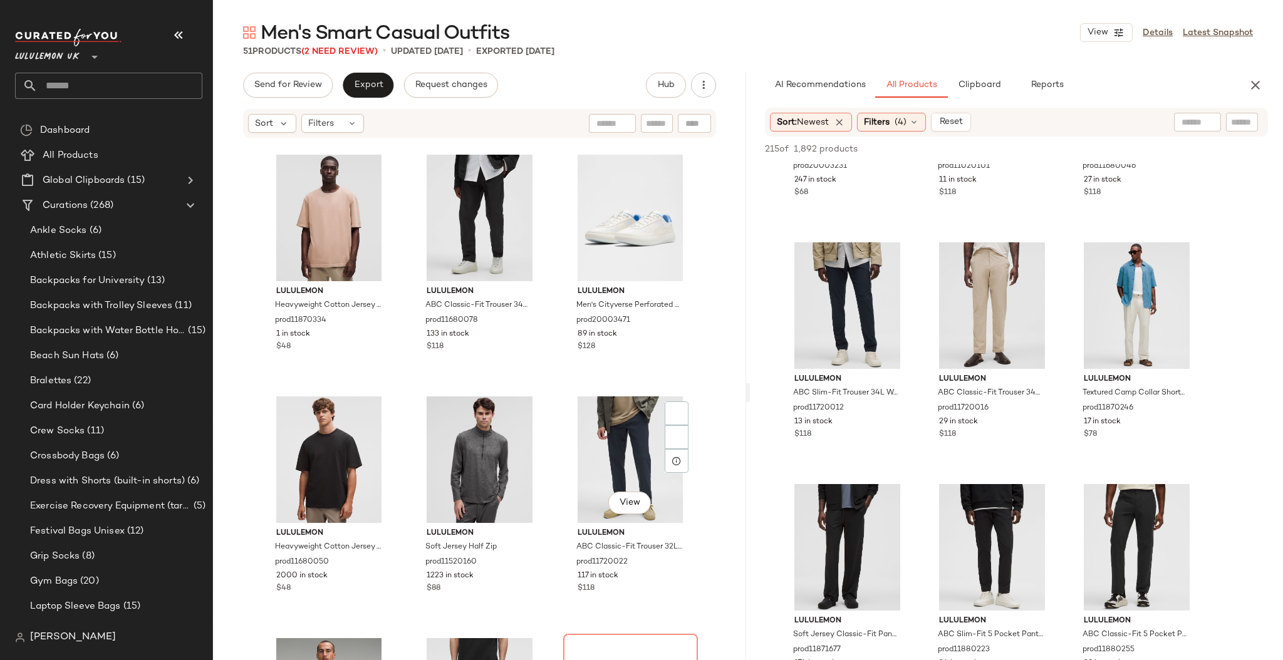
scroll to position [3555, 0]
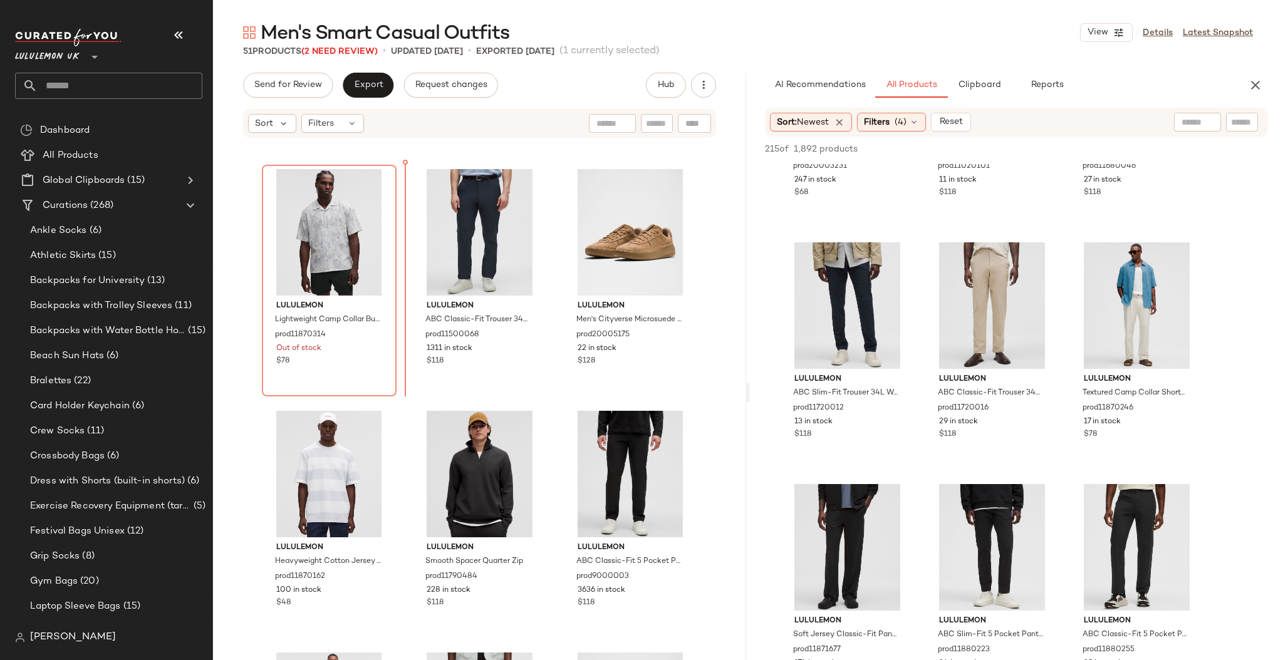
scroll to position [2639, 0]
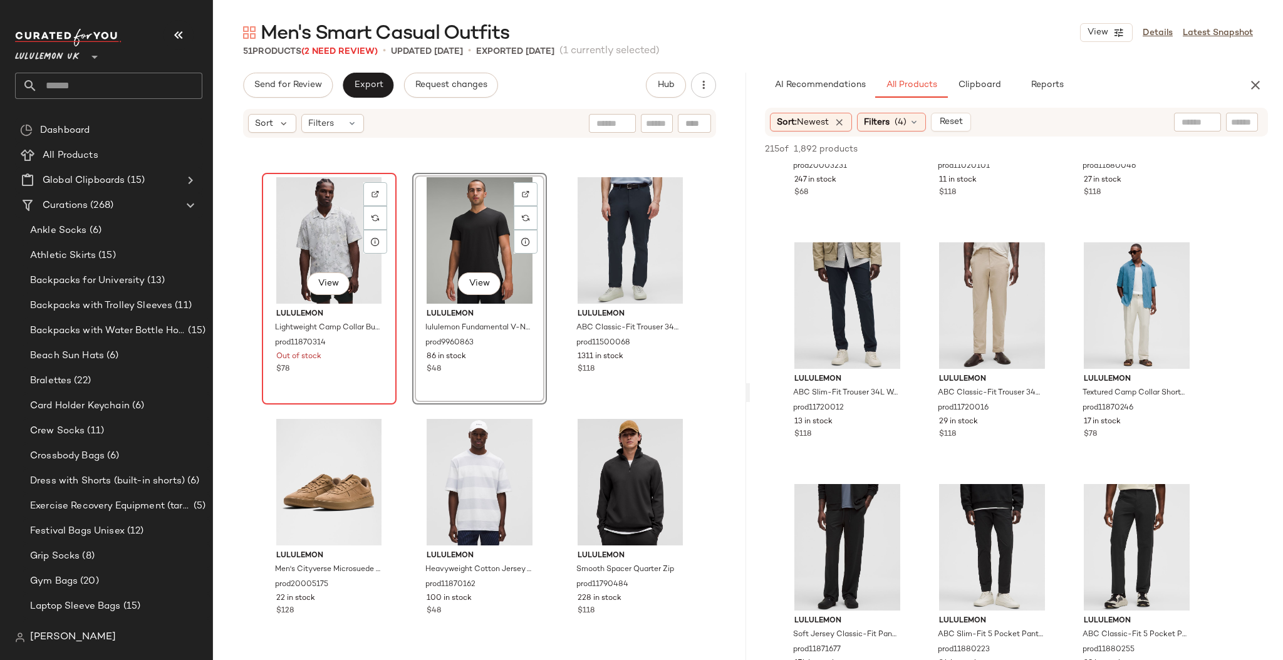
click at [326, 234] on div "View" at bounding box center [329, 240] width 126 height 127
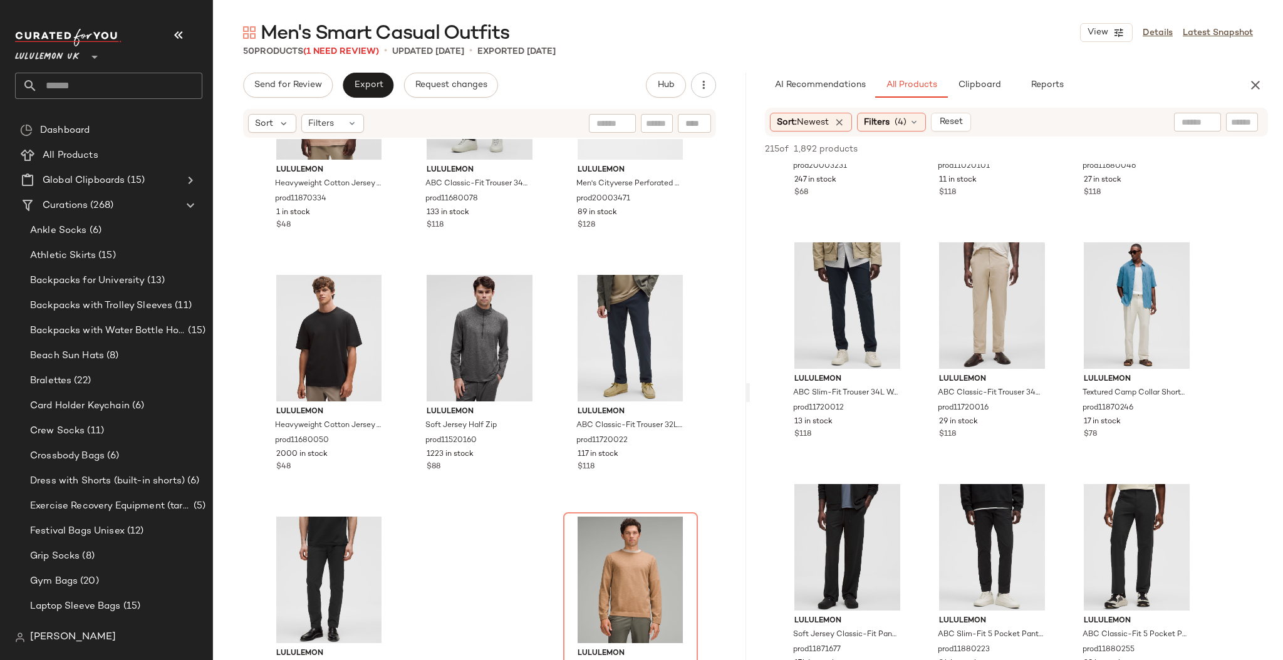
scroll to position [3555, 0]
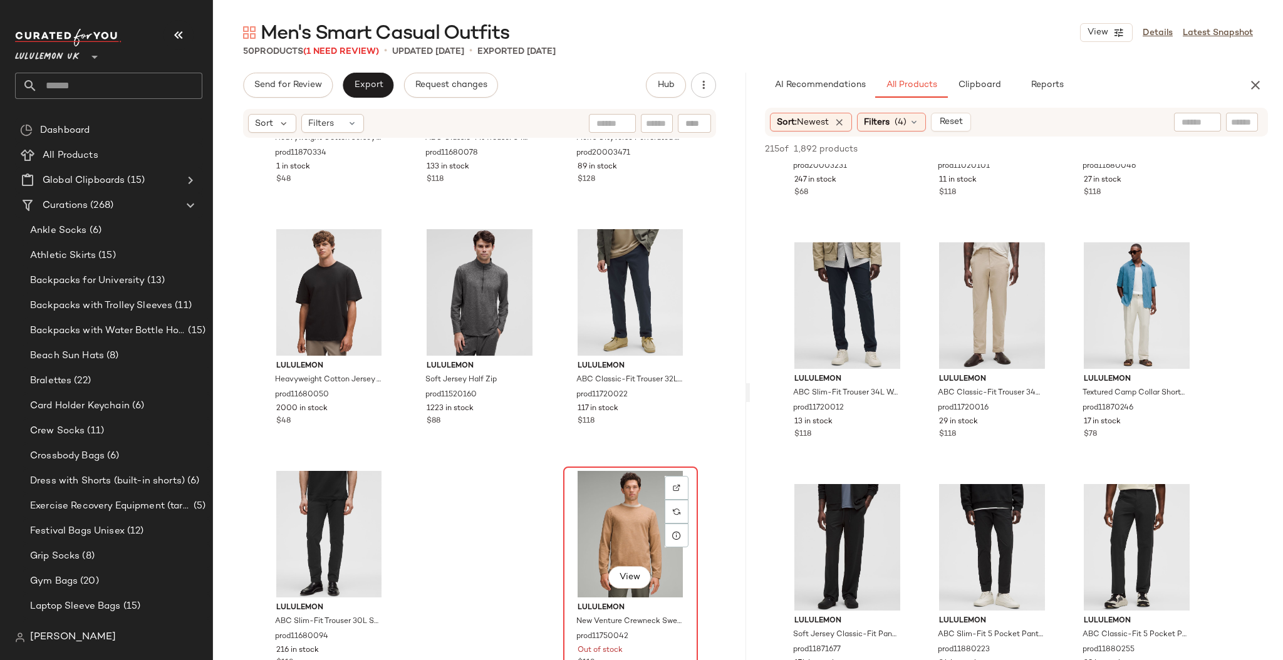
click at [609, 510] on div "View" at bounding box center [631, 534] width 126 height 127
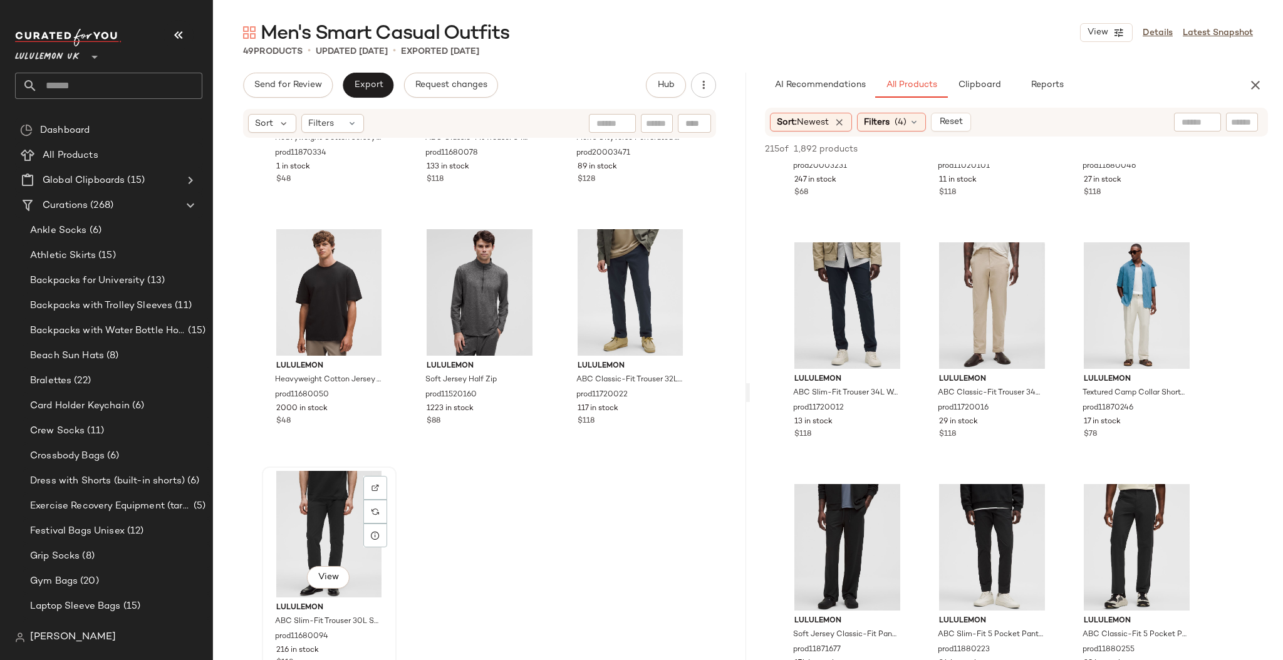
click at [340, 500] on div "View" at bounding box center [329, 534] width 126 height 127
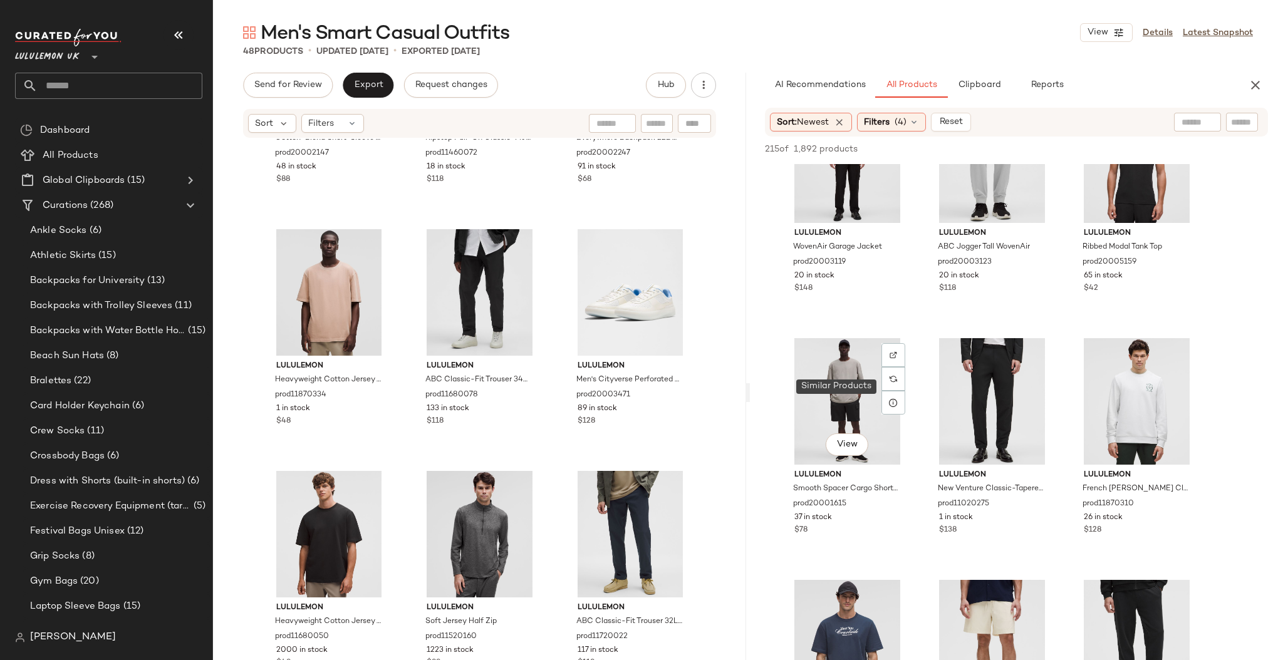
scroll to position [4201, 0]
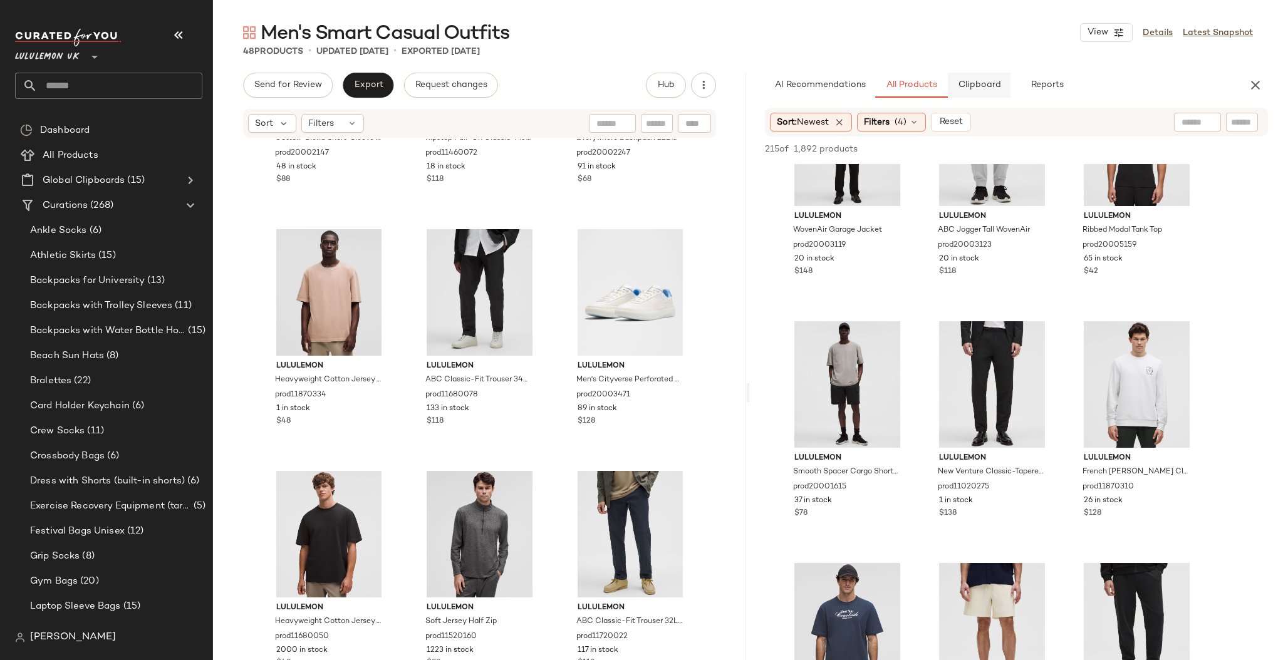
click at [973, 88] on span "Clipboard" at bounding box center [979, 85] width 43 height 10
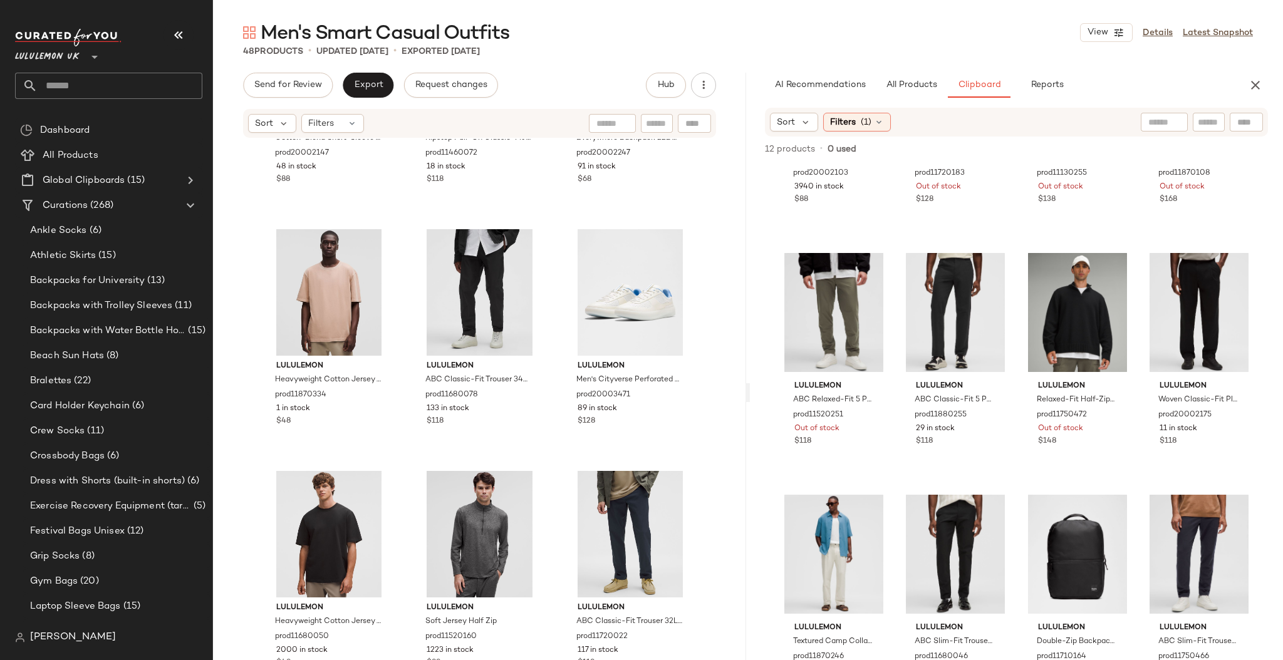
scroll to position [169, 0]
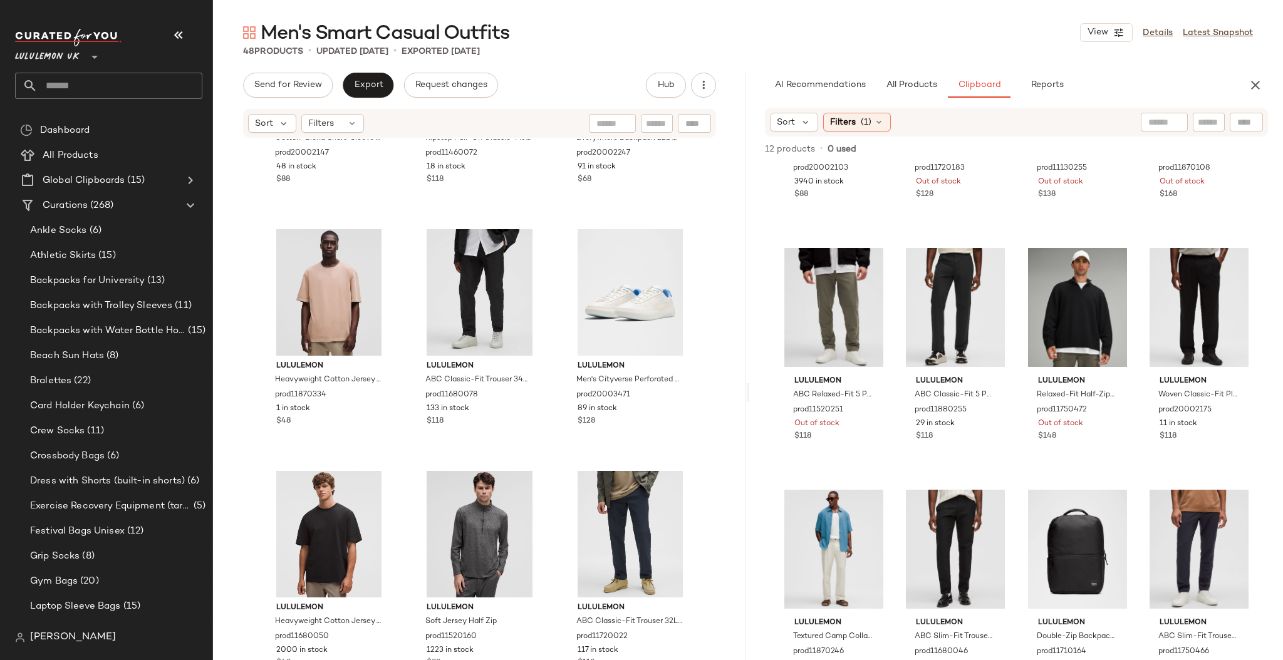
click at [55, 88] on input "text" at bounding box center [120, 86] width 165 height 26
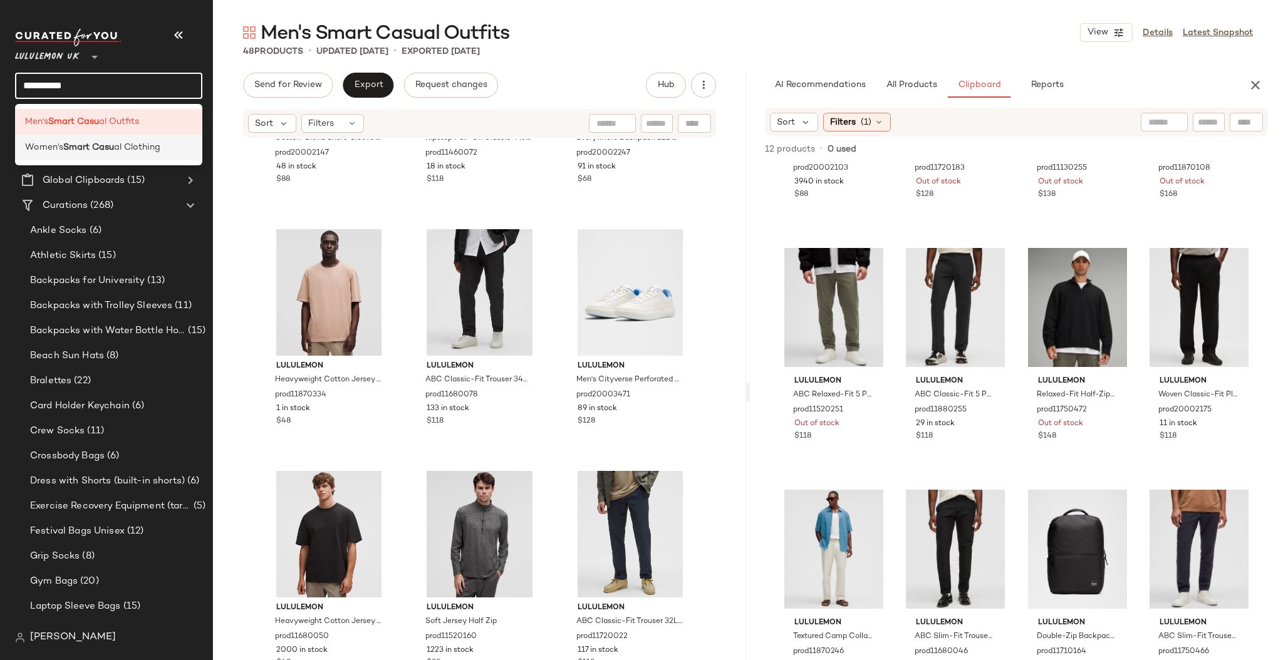
type input "**********"
click at [60, 147] on span "Women's" at bounding box center [44, 147] width 38 height 13
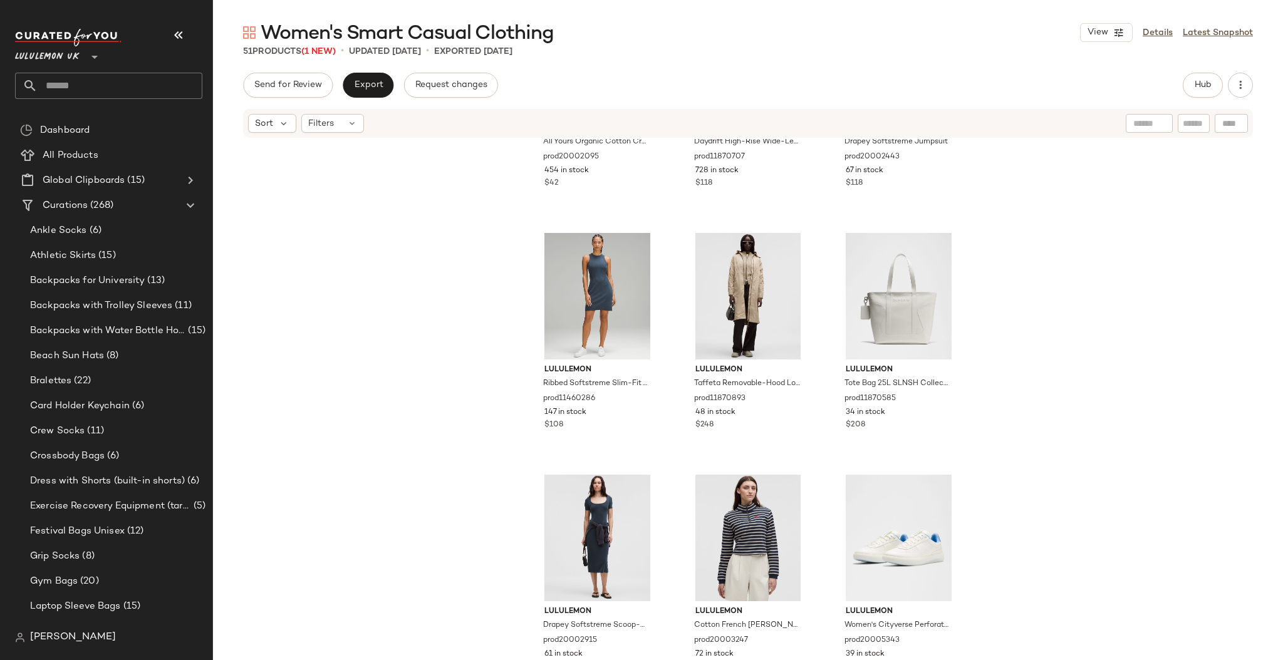
scroll to position [3555, 0]
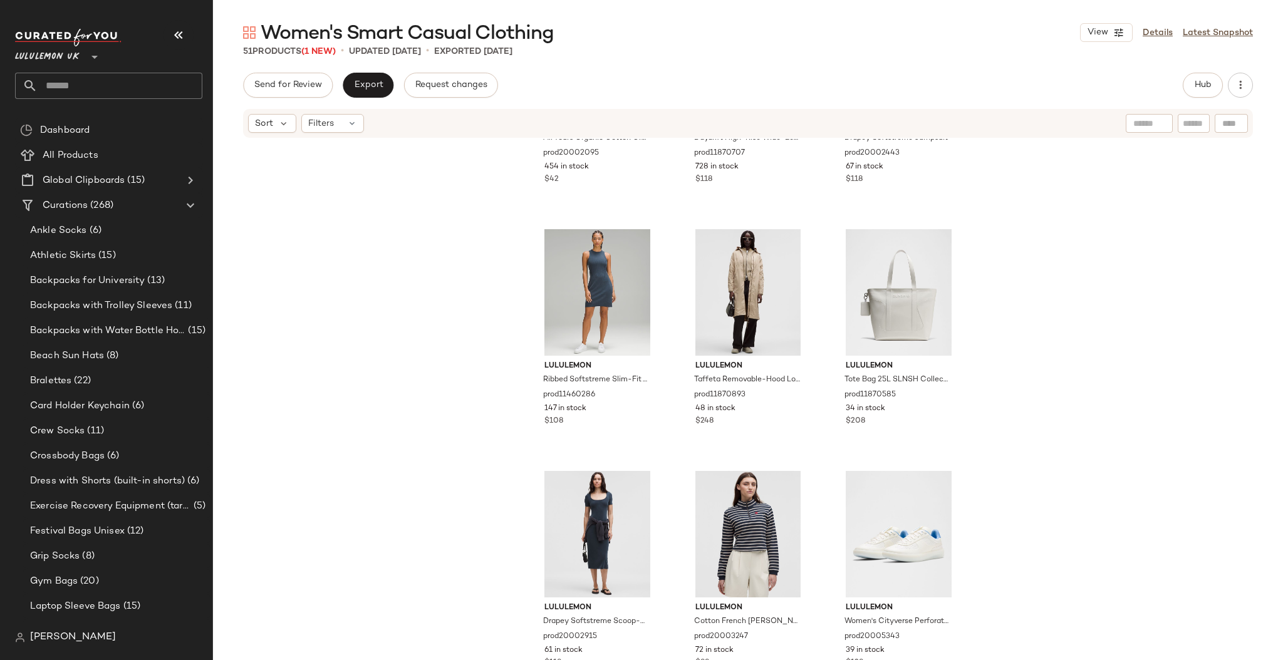
click at [95, 88] on input "text" at bounding box center [120, 86] width 165 height 26
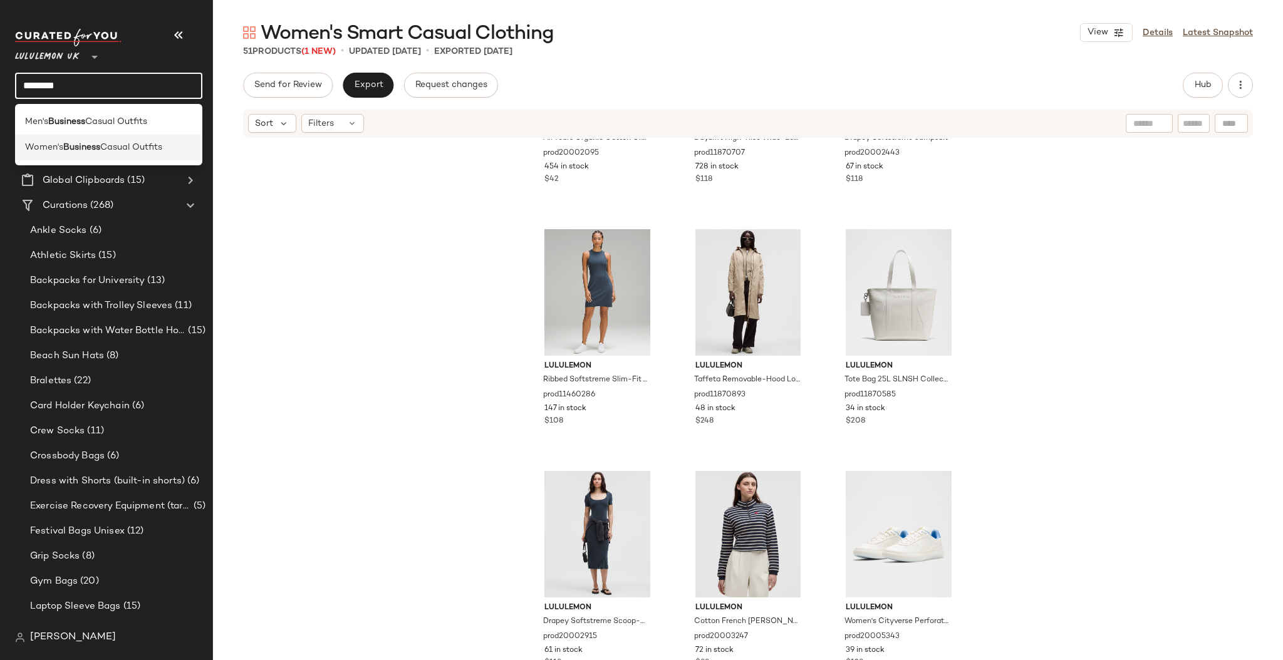
type input "********"
click at [108, 140] on div "Women's Business Casual Outfits" at bounding box center [108, 148] width 187 height 26
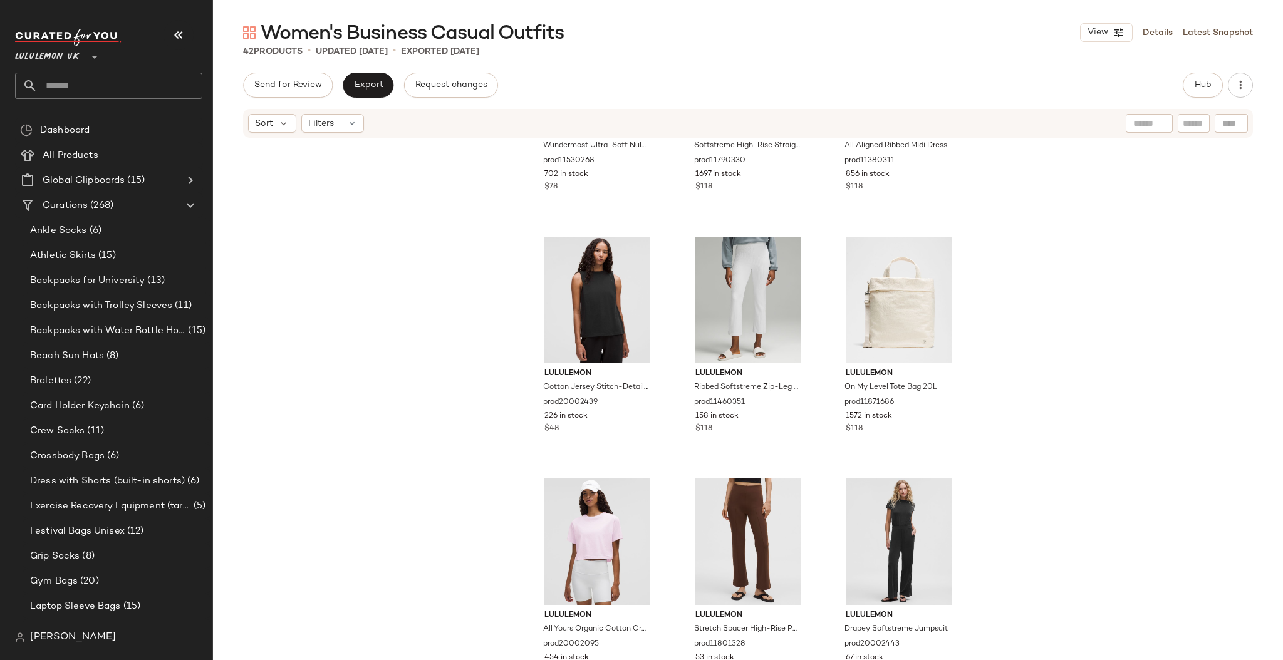
scroll to position [2829, 0]
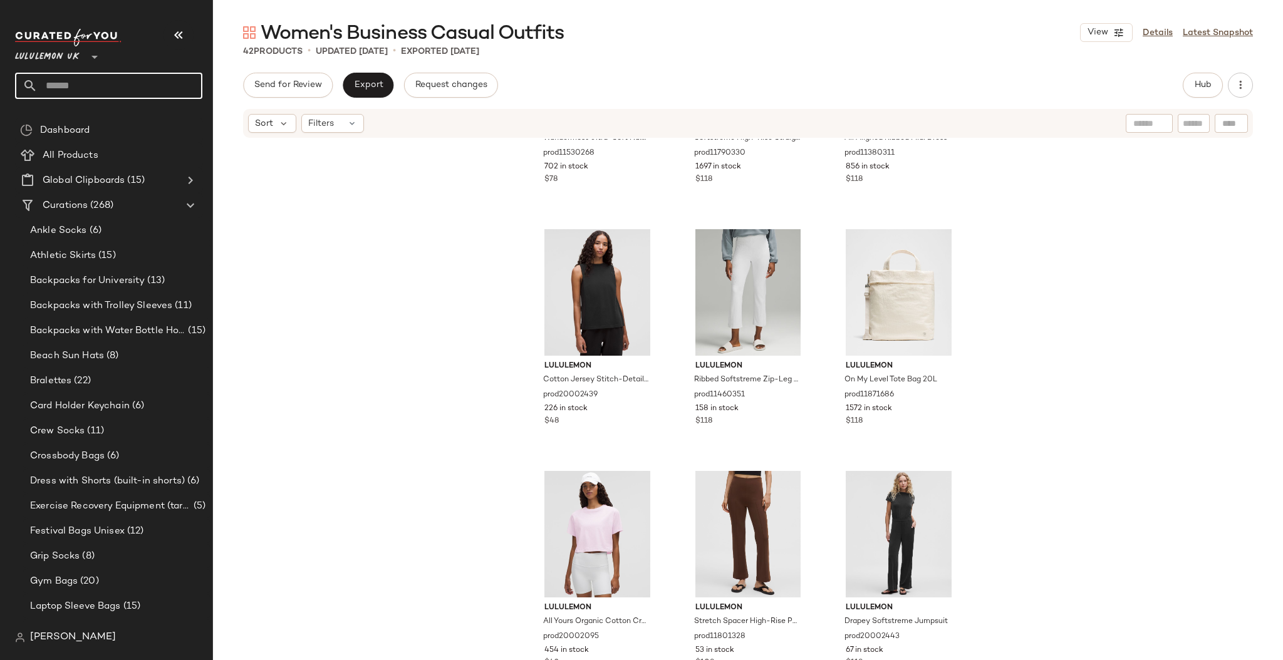
click at [93, 83] on input "text" at bounding box center [120, 86] width 165 height 26
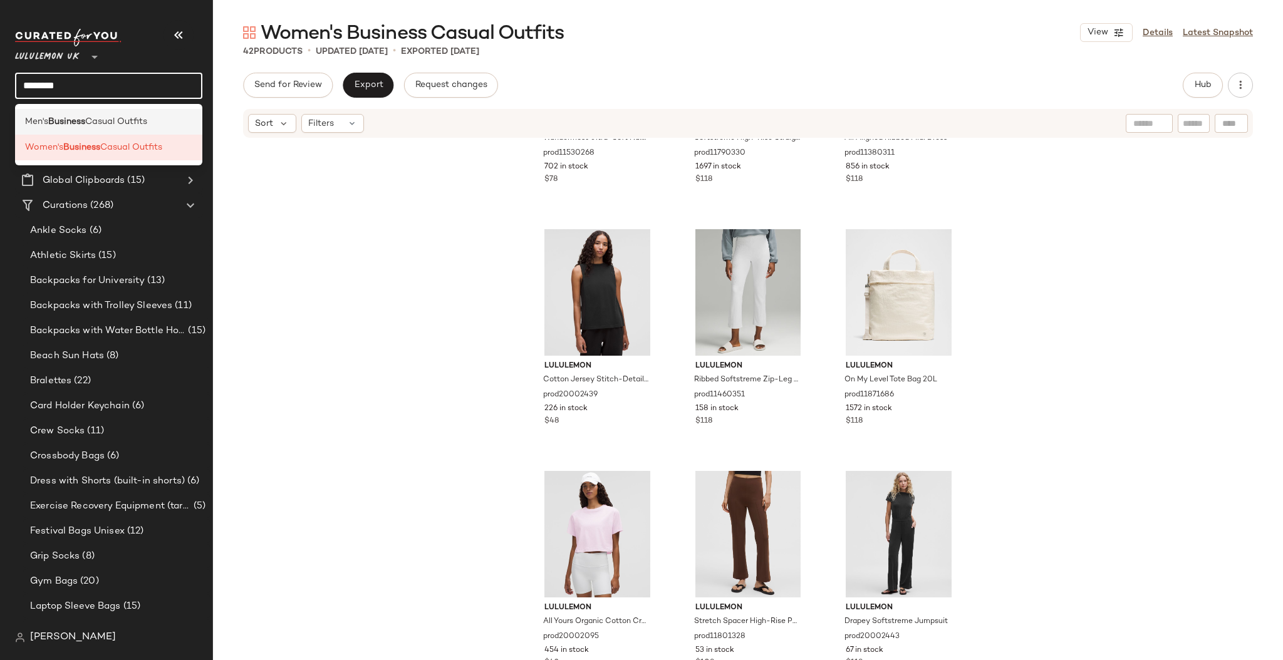
type input "********"
click at [91, 119] on span "Casual Outfits" at bounding box center [116, 121] width 62 height 13
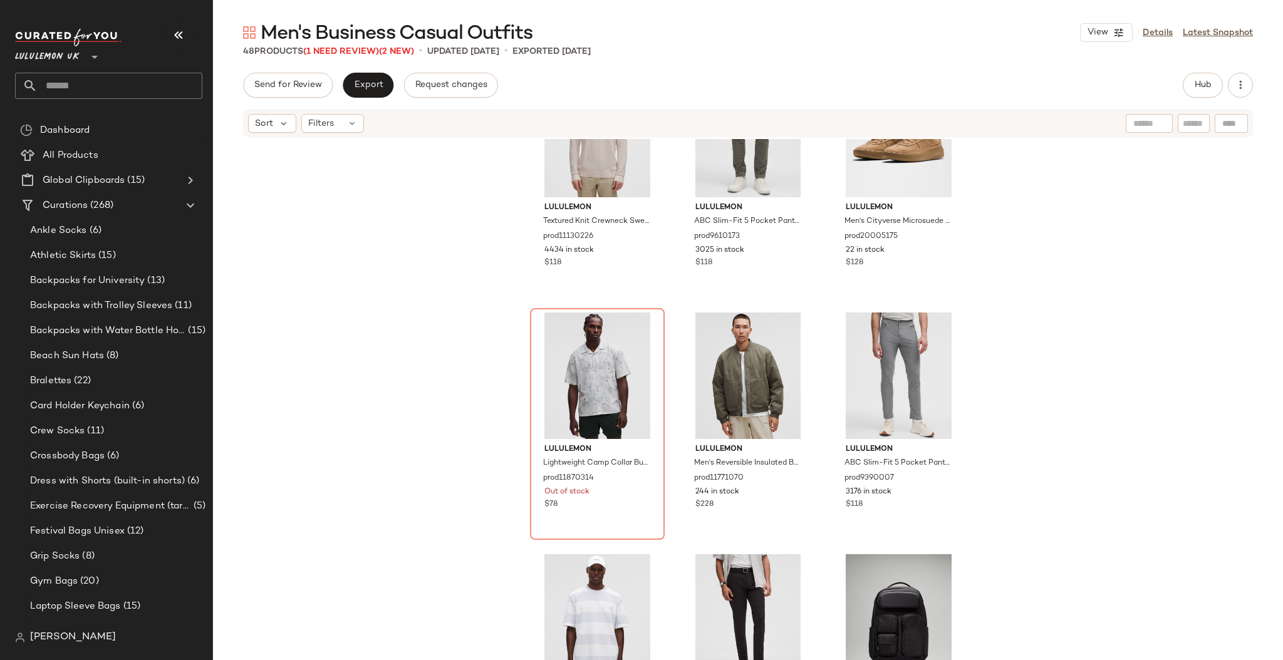
scroll to position [2508, 0]
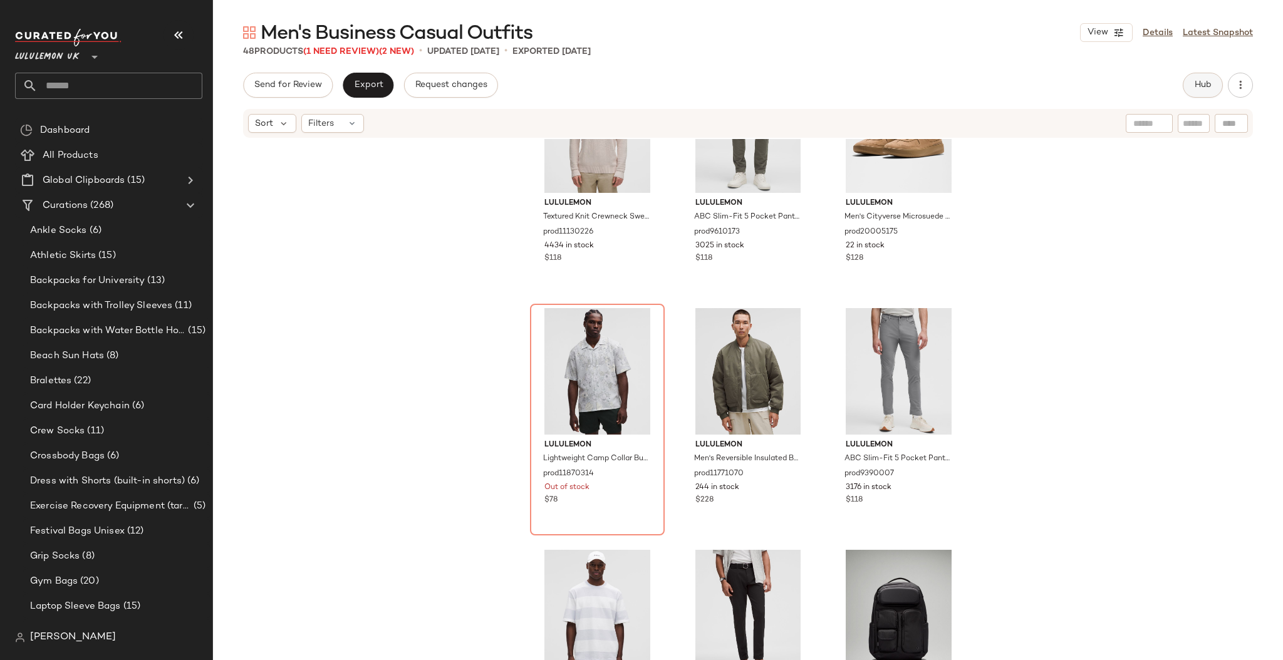
click at [1189, 79] on button "Hub" at bounding box center [1203, 85] width 40 height 25
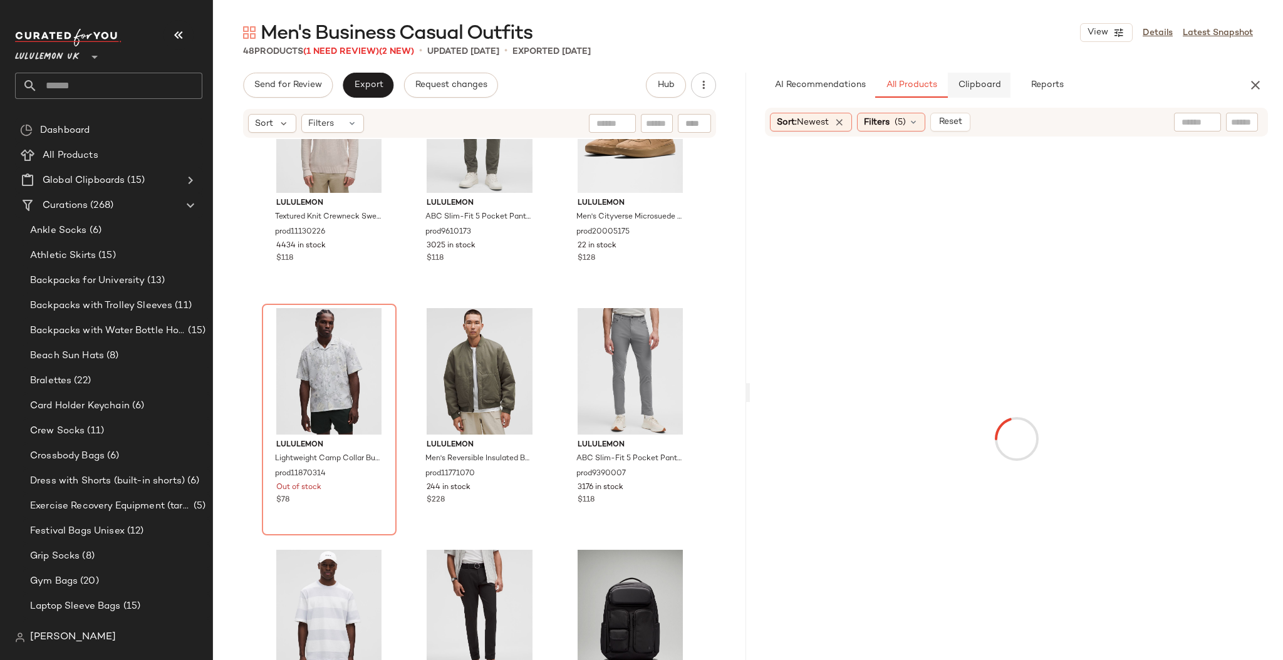
click at [996, 85] on span "Clipboard" at bounding box center [979, 85] width 43 height 10
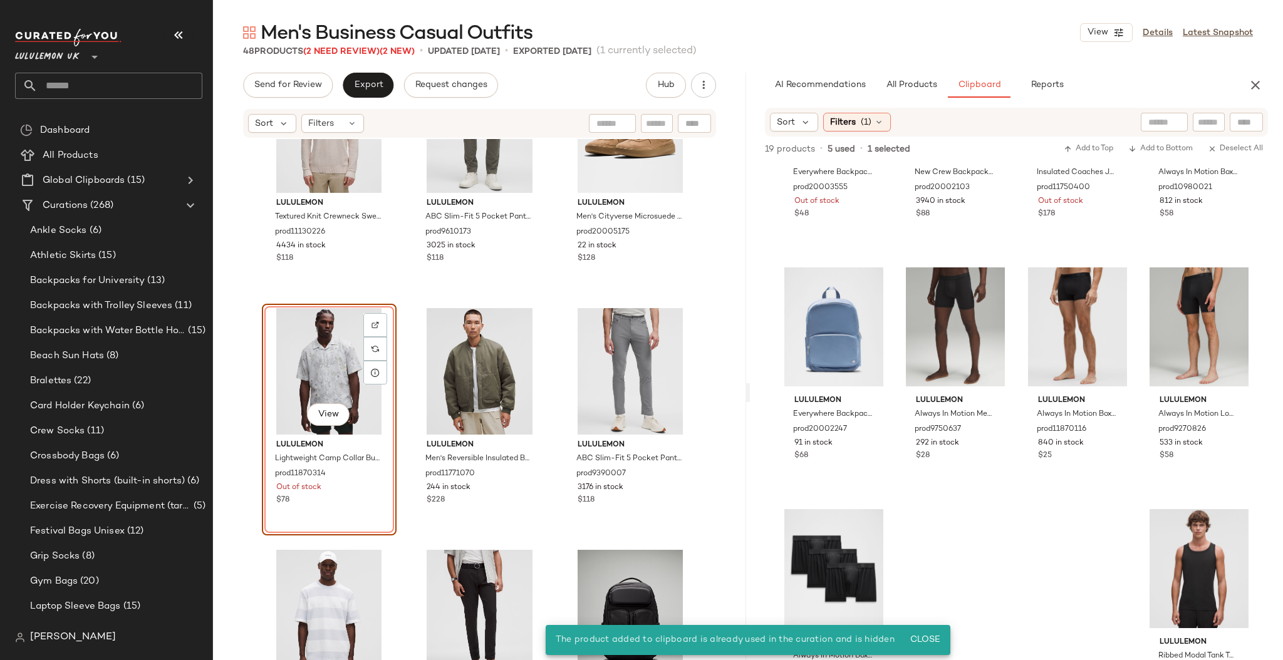
scroll to position [420, 0]
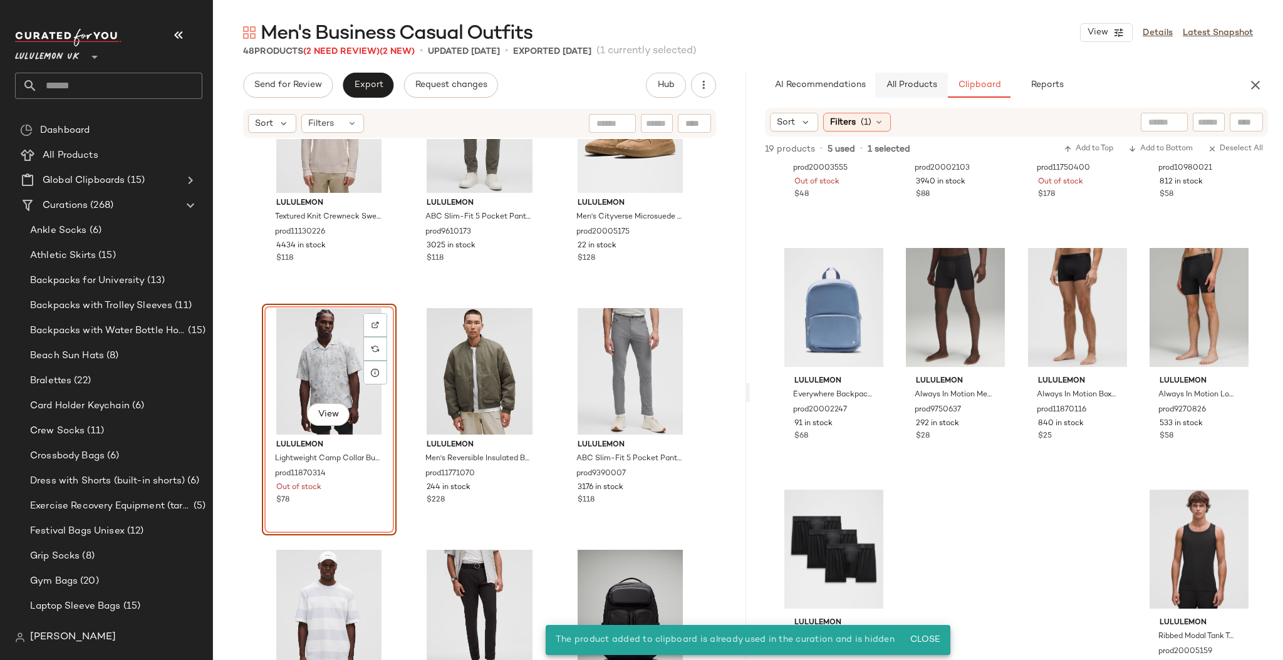
click at [919, 90] on button "All Products" at bounding box center [911, 85] width 73 height 25
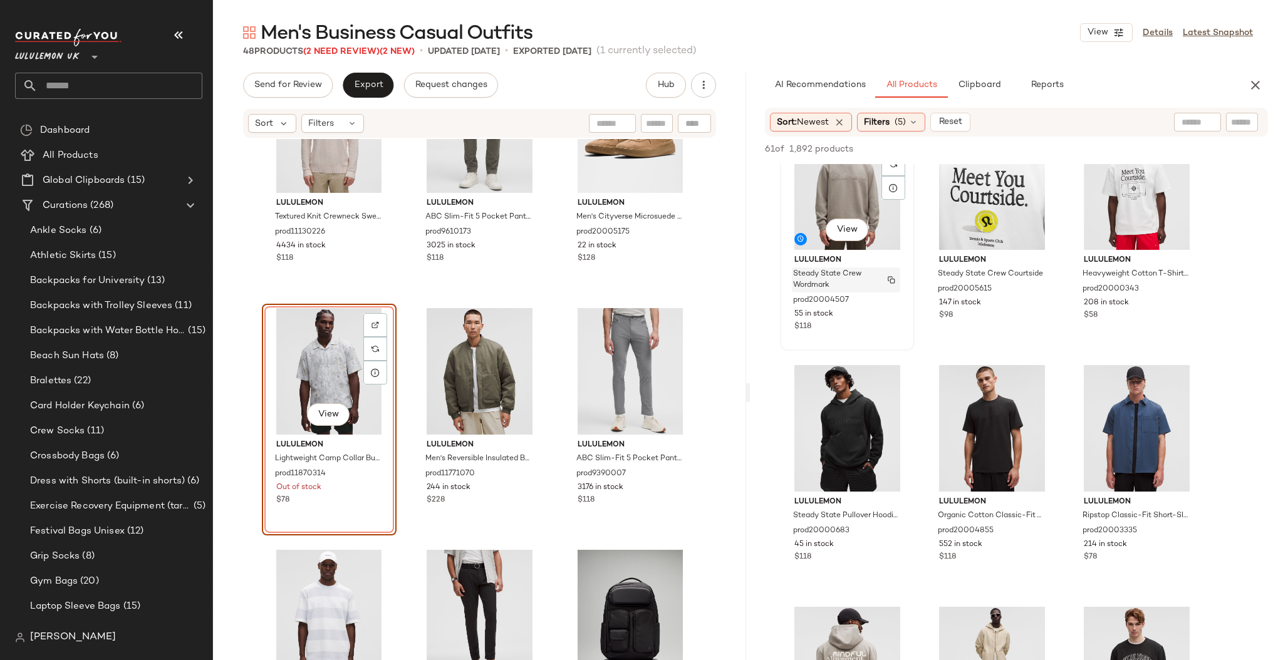
scroll to position [50, 0]
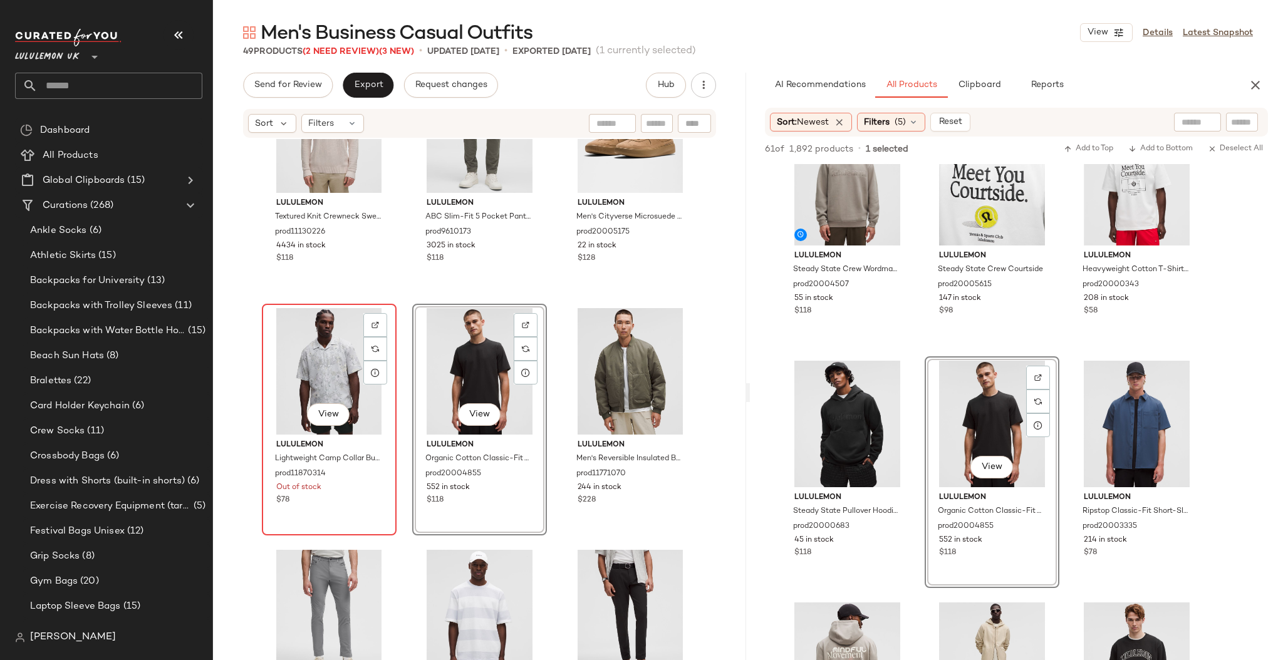
click at [326, 368] on div "View" at bounding box center [329, 371] width 126 height 127
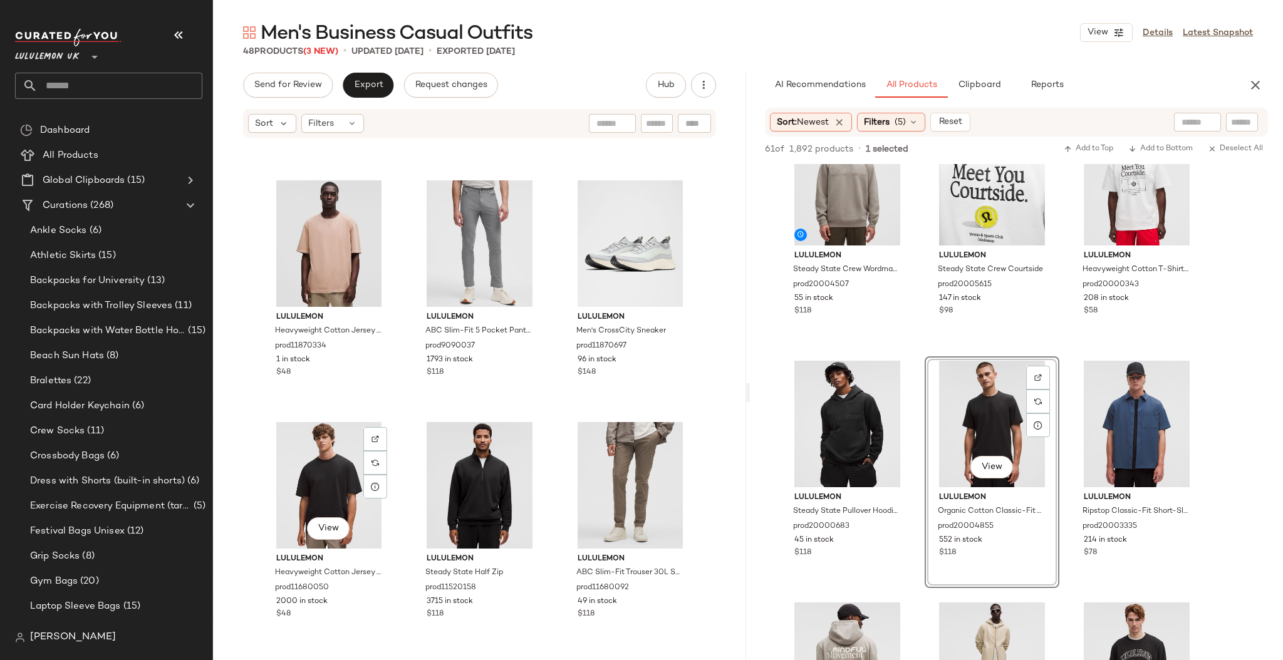
scroll to position [3313, 0]
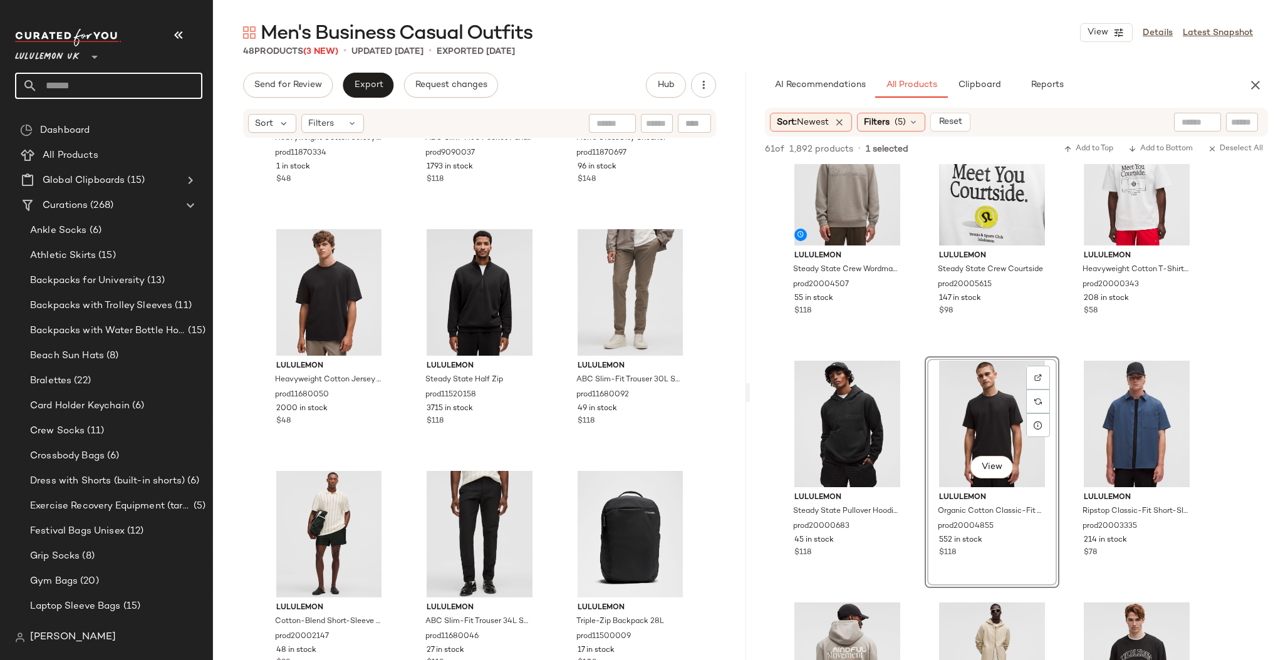
click at [85, 89] on input "text" at bounding box center [120, 86] width 165 height 26
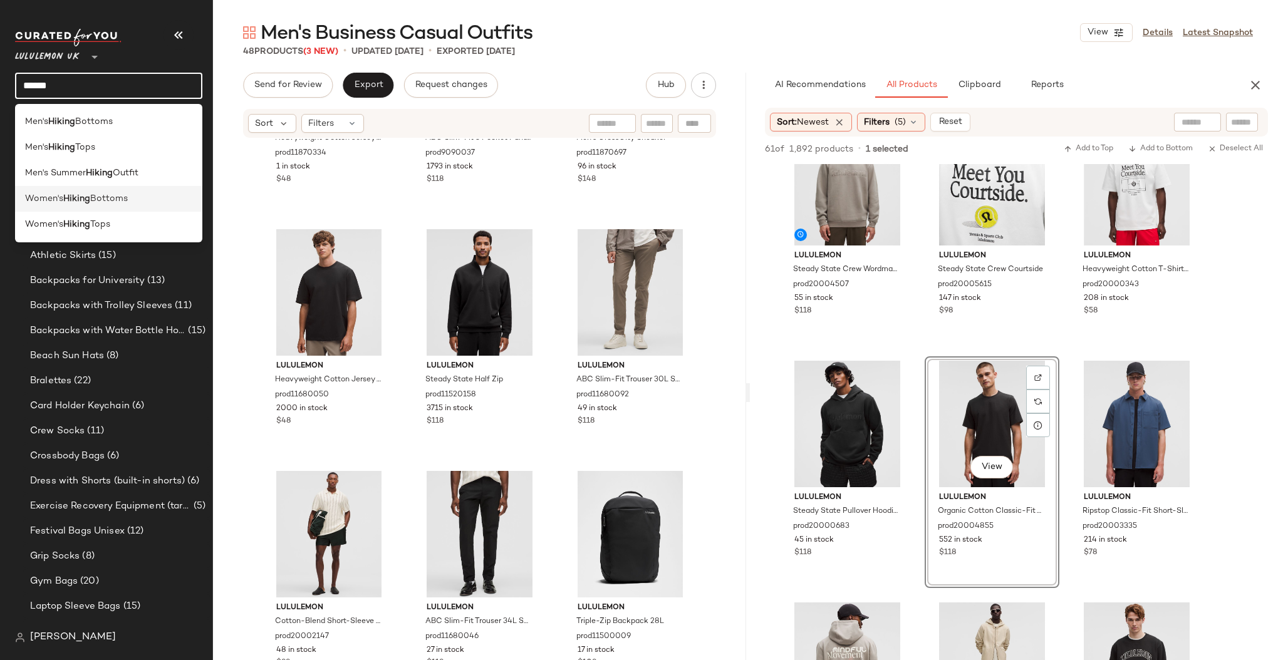
type input "******"
click at [94, 206] on span "Bottoms" at bounding box center [109, 198] width 38 height 13
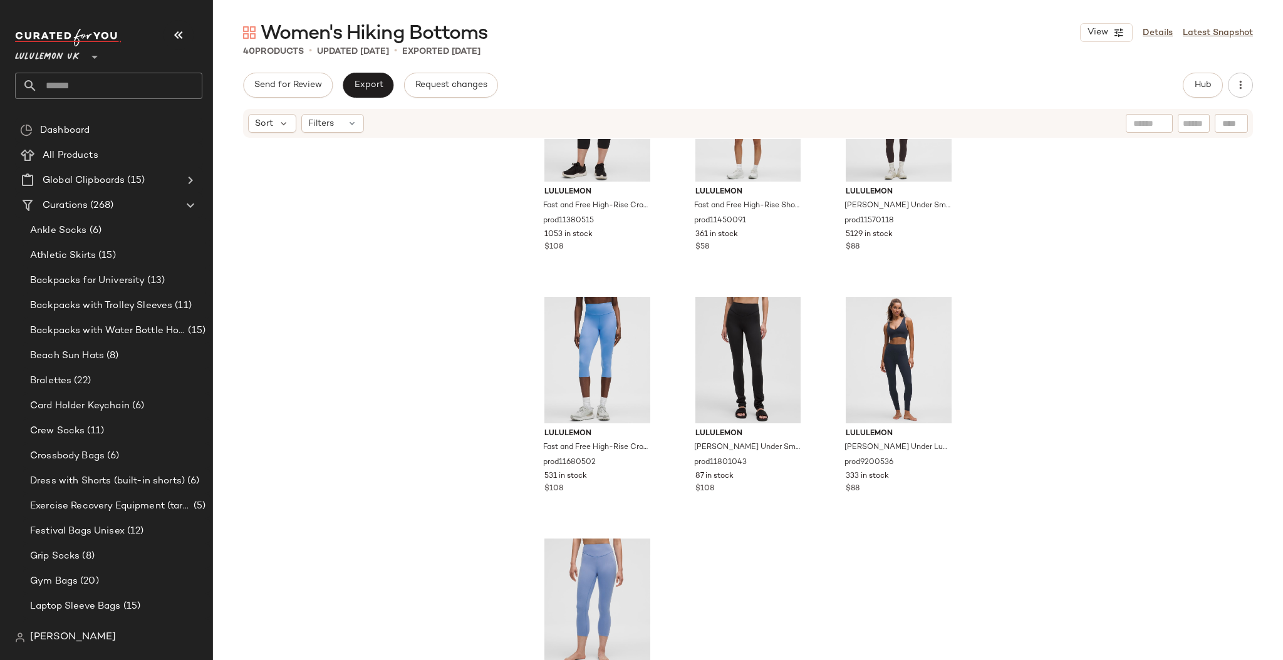
scroll to position [2829, 0]
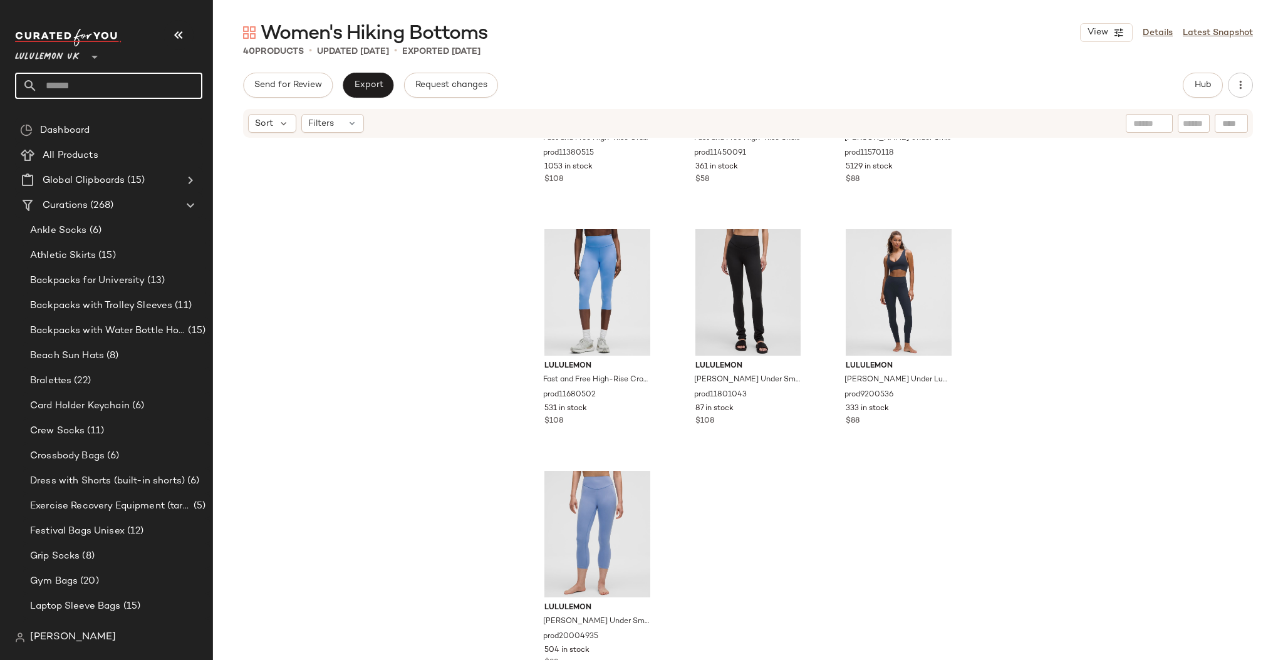
click at [83, 86] on input "text" at bounding box center [120, 86] width 165 height 26
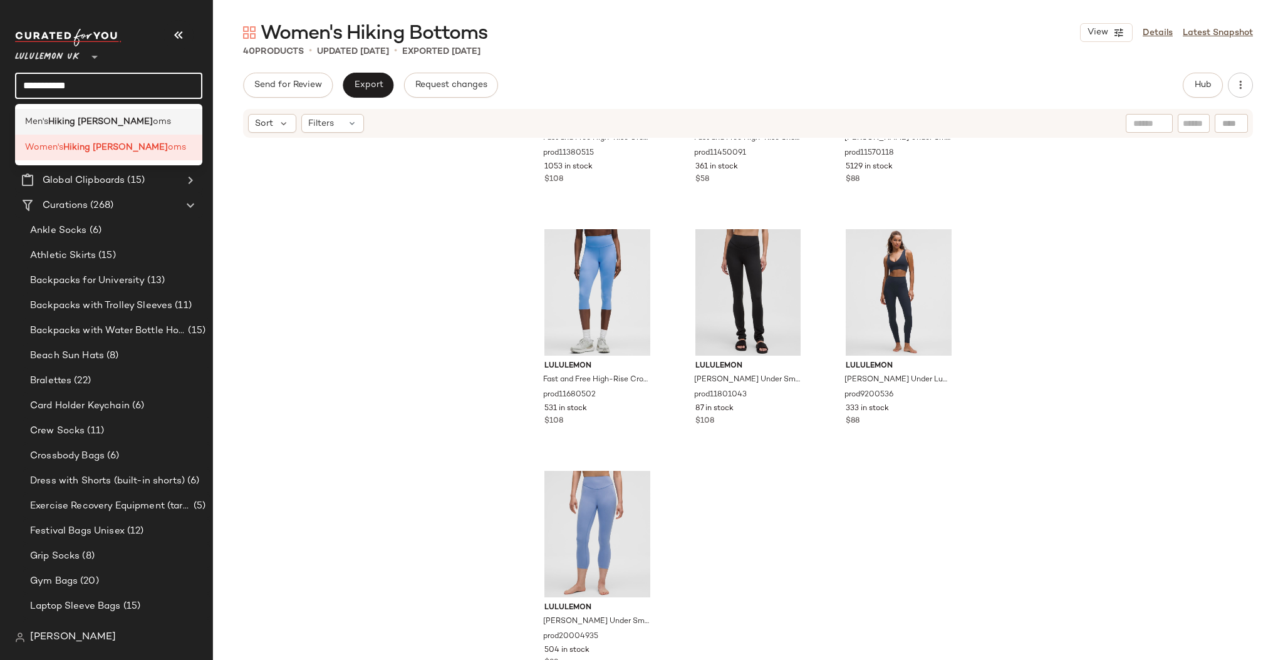
type input "**********"
click at [97, 127] on b "Hiking Bott" at bounding box center [100, 121] width 105 height 13
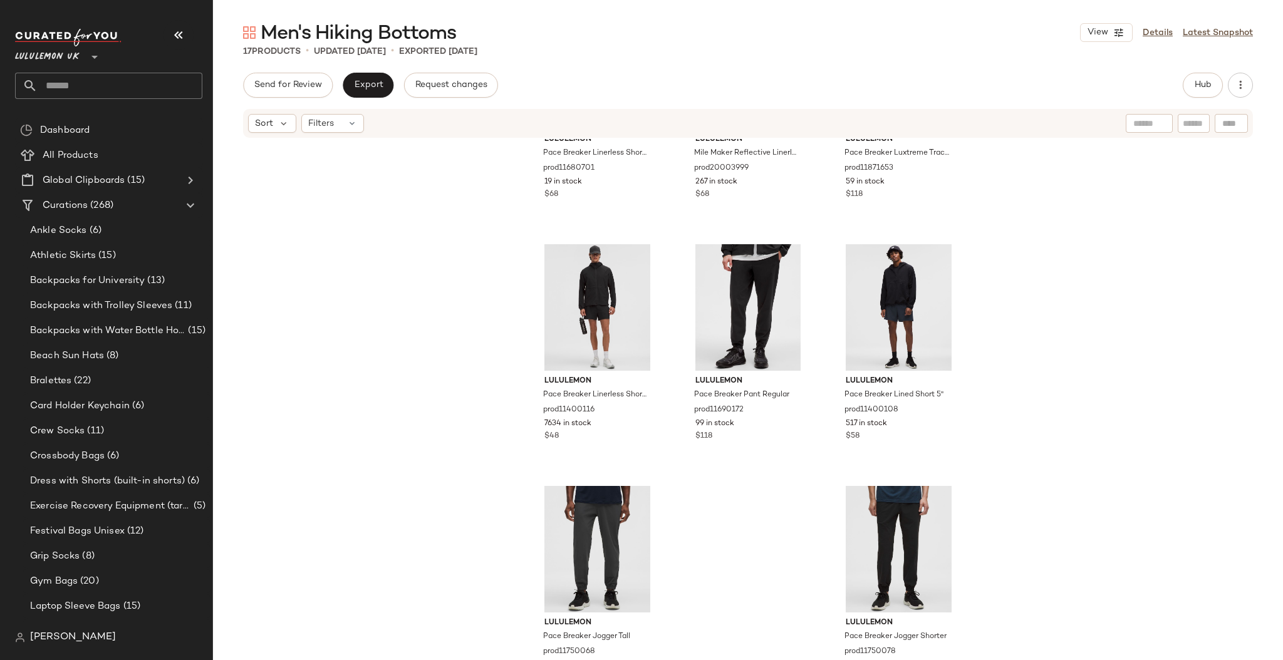
scroll to position [894, 0]
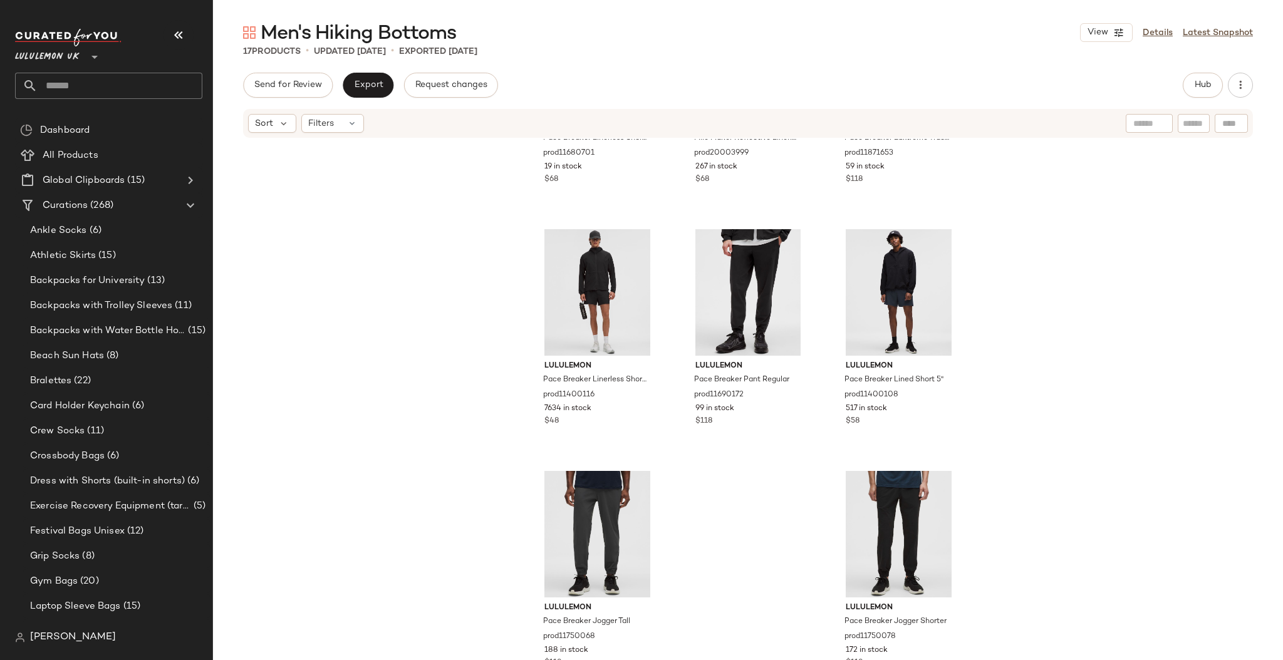
click at [79, 88] on input "text" at bounding box center [120, 86] width 165 height 26
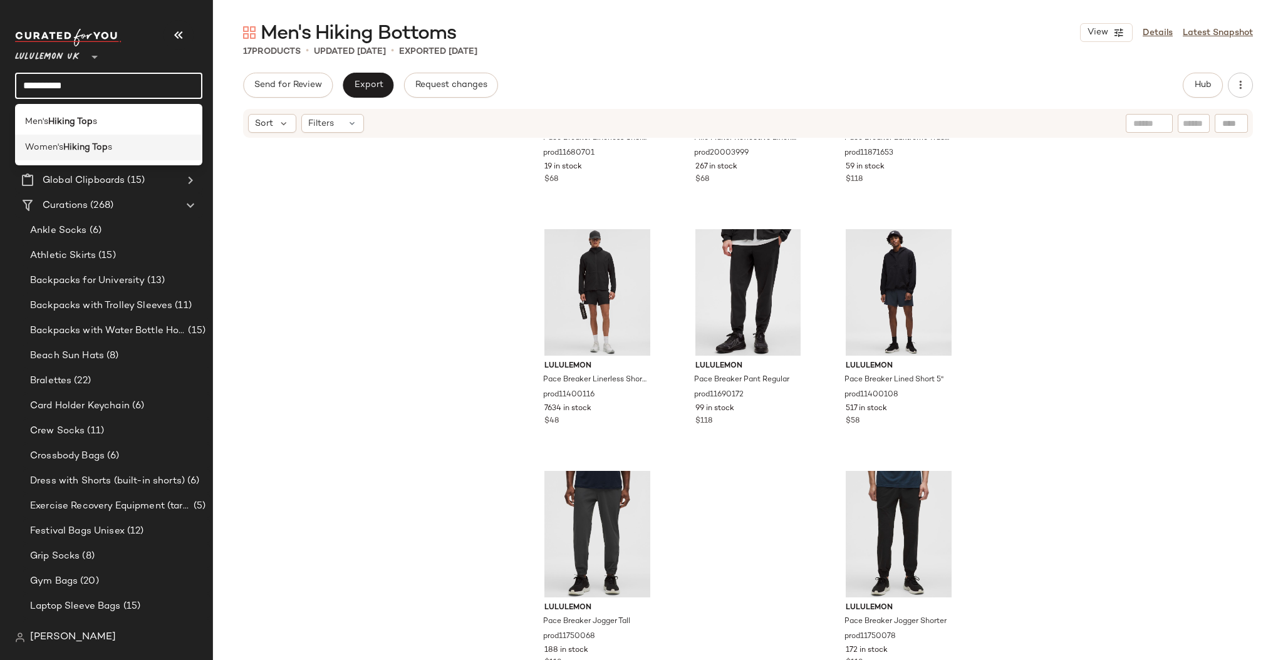
type input "**********"
click at [81, 139] on div "Women's Hiking Top s" at bounding box center [108, 148] width 187 height 26
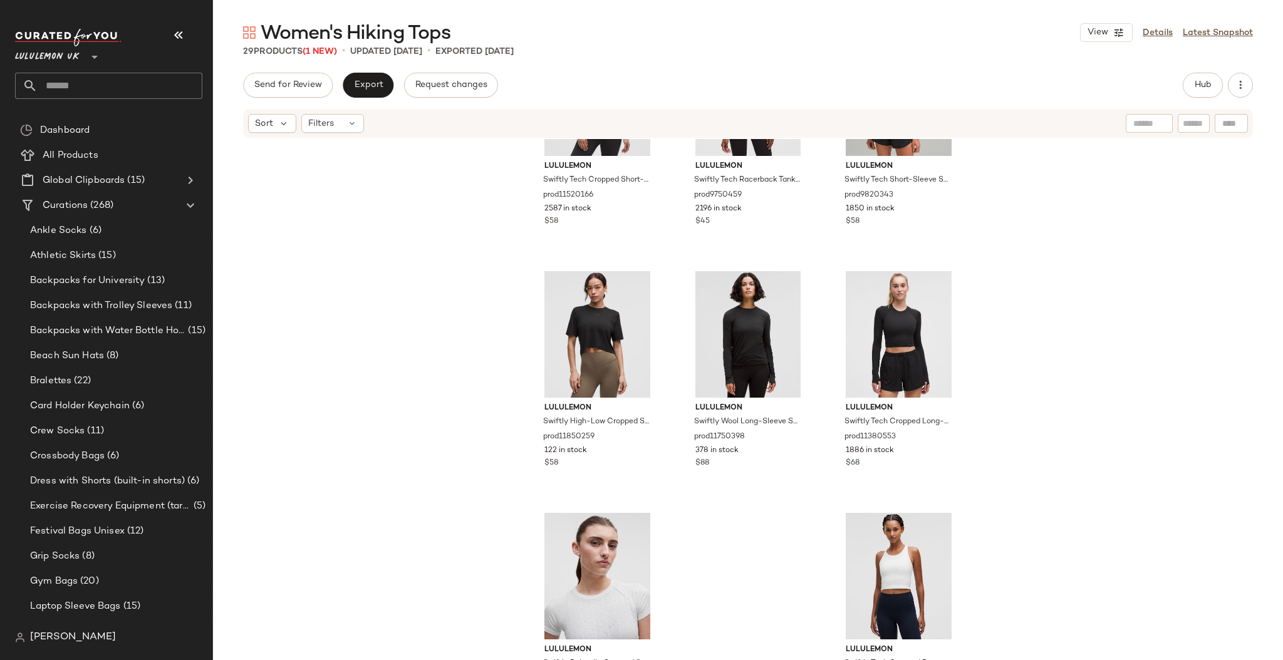
scroll to position [1862, 0]
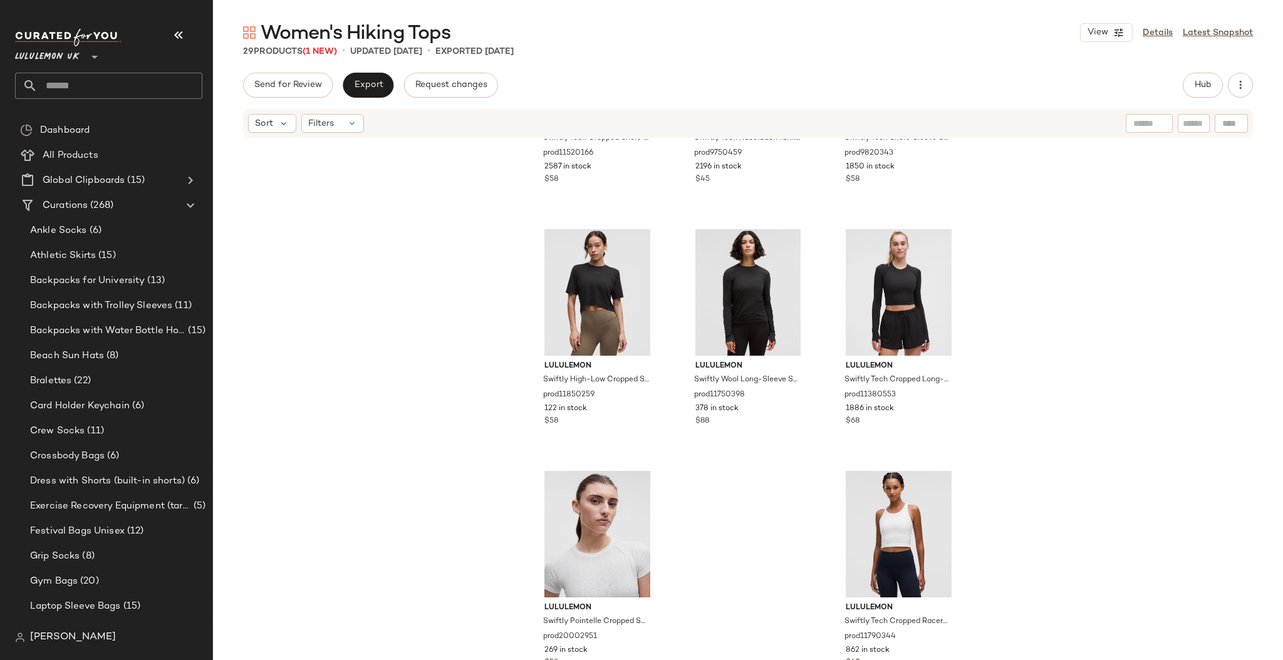
click at [68, 83] on input "text" at bounding box center [120, 86] width 165 height 26
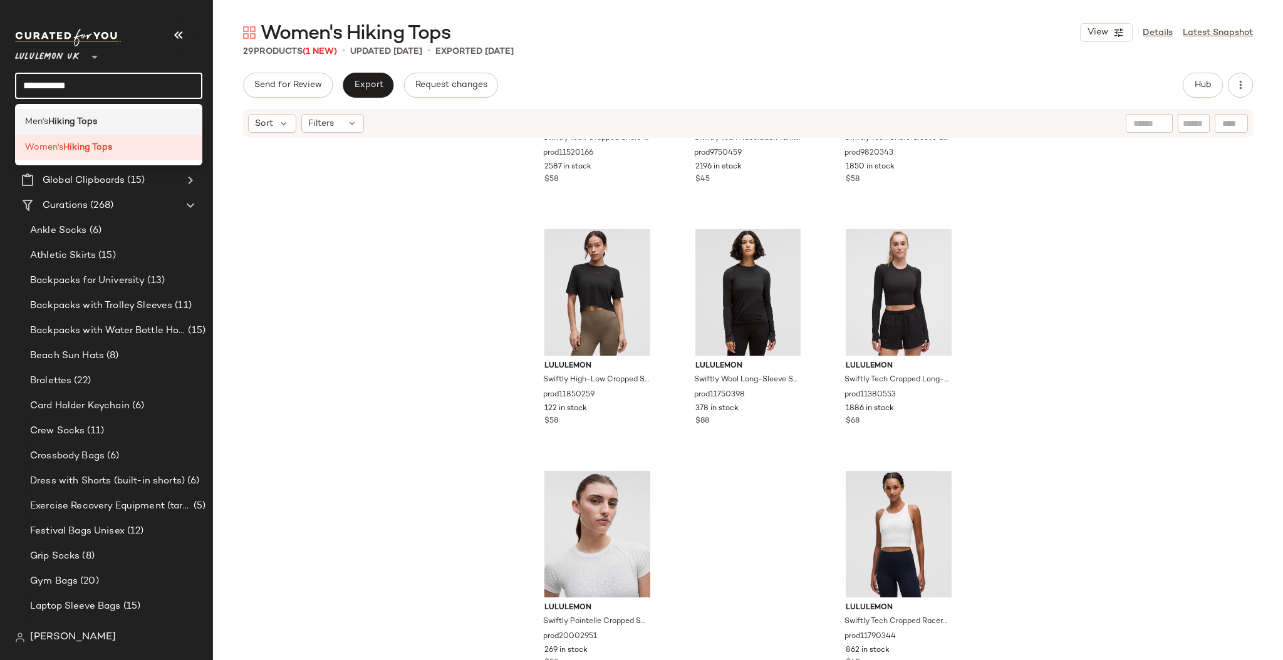
type input "**********"
click at [84, 121] on b "Hiking Tops" at bounding box center [72, 121] width 49 height 13
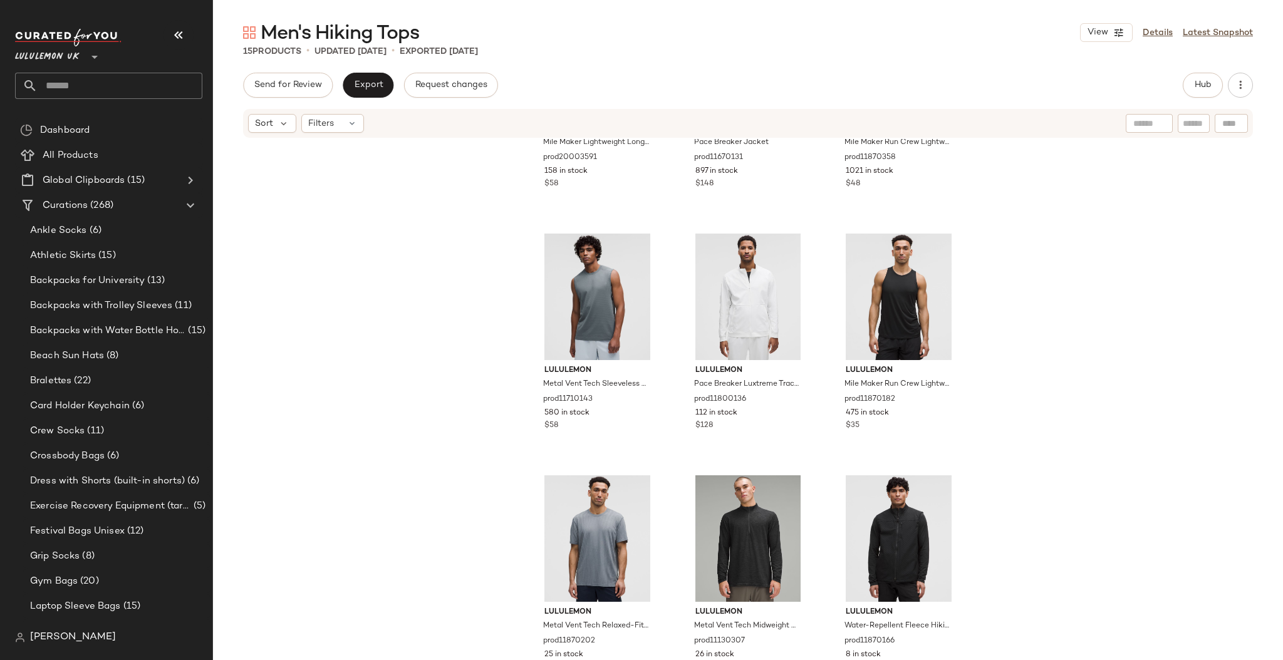
scroll to position [652, 0]
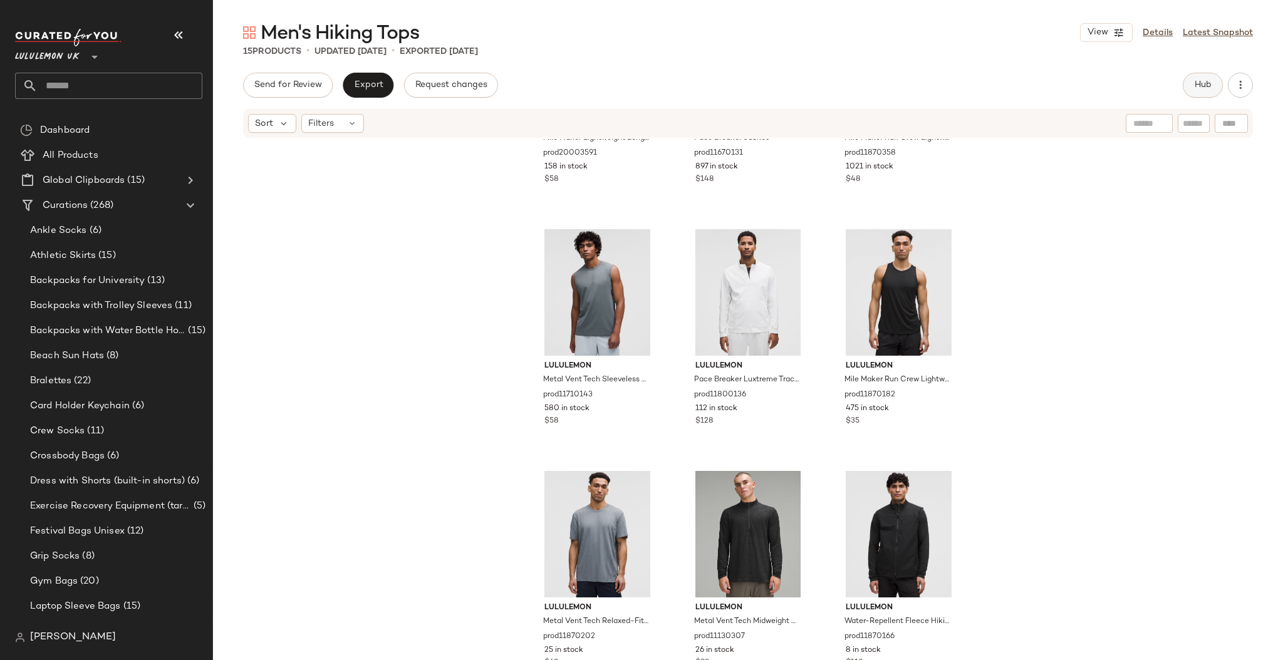
click at [1201, 81] on span "Hub" at bounding box center [1203, 85] width 18 height 10
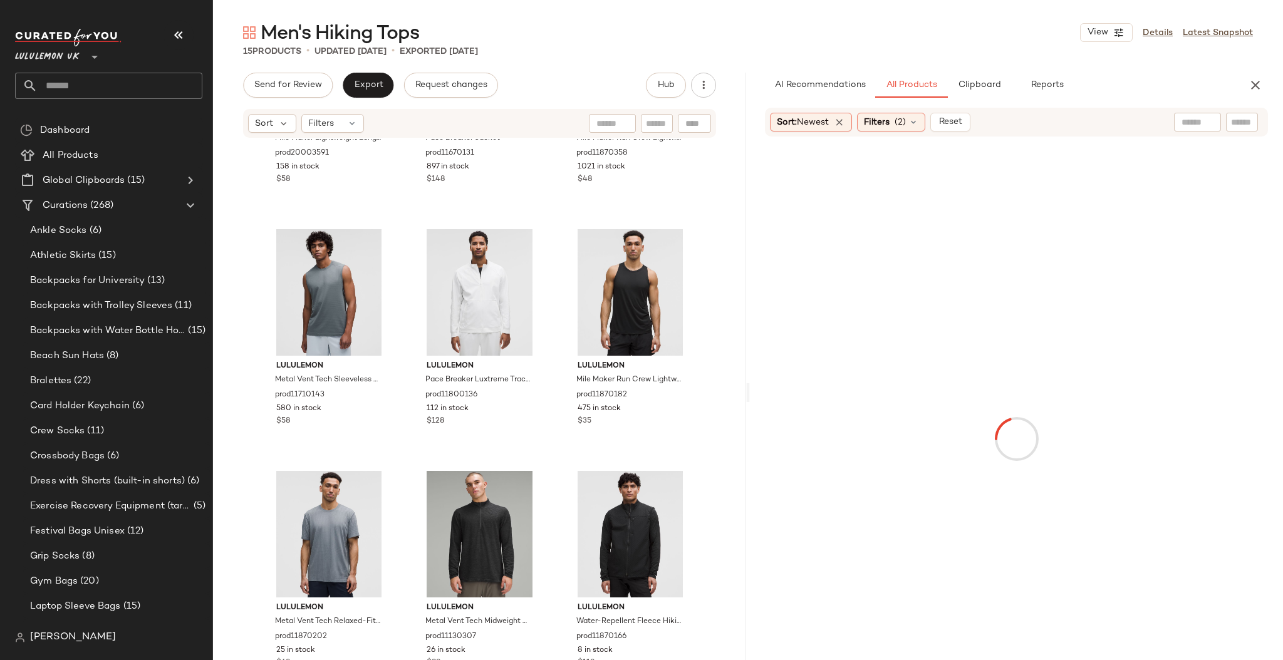
click at [992, 73] on button "Clipboard" at bounding box center [979, 85] width 63 height 25
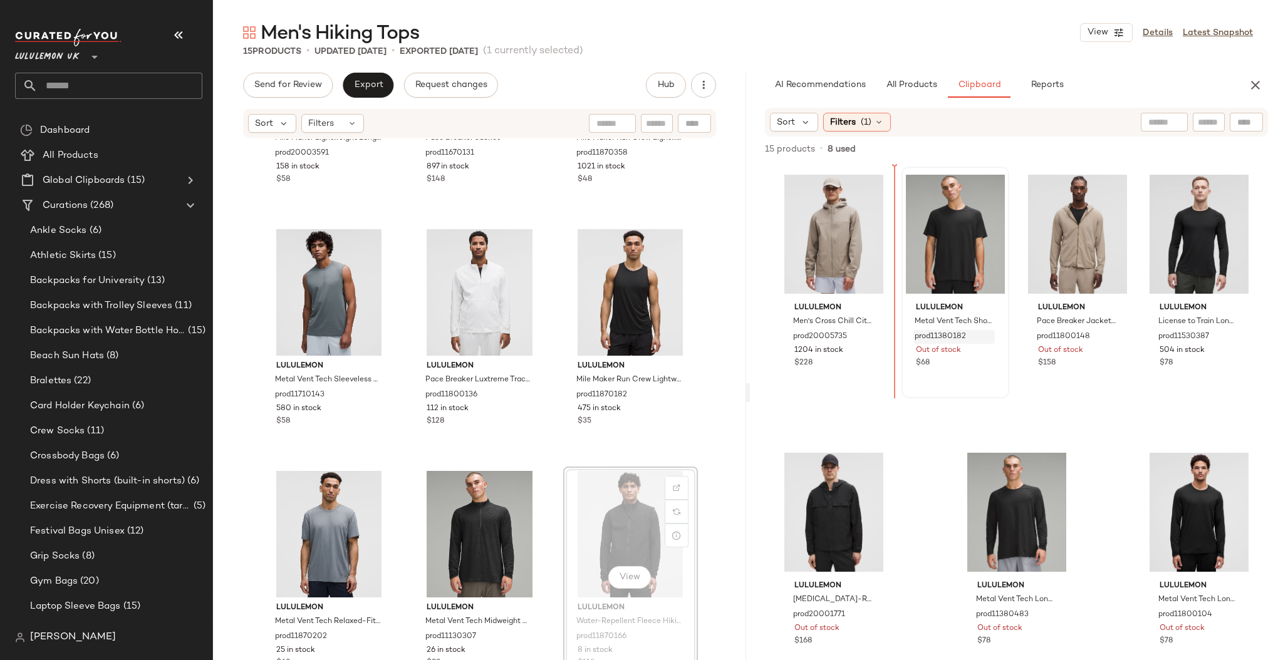
drag, startPoint x: 639, startPoint y: 483, endPoint x: 912, endPoint y: 342, distance: 307.7
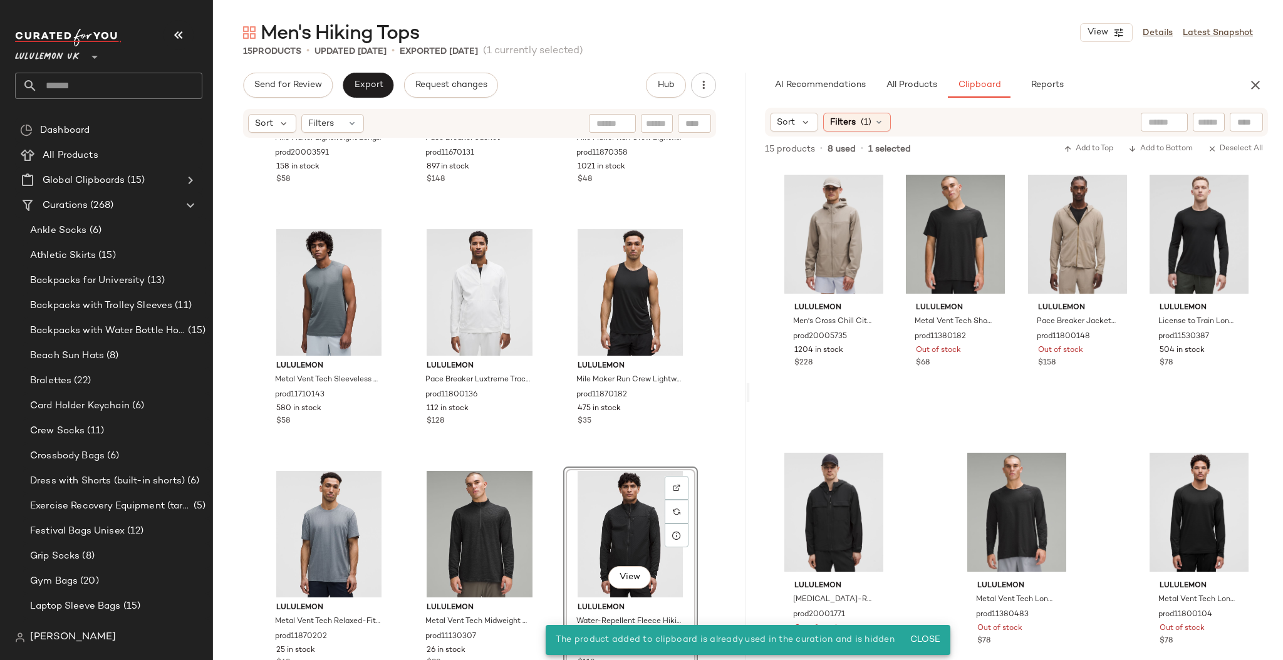
click at [706, 431] on div "lululemon Mile Maker Lightweight Long-Sleeve Shirt prod20003591 158 in stock $5…" at bounding box center [479, 418] width 533 height 559
click at [636, 492] on div "View" at bounding box center [631, 534] width 126 height 127
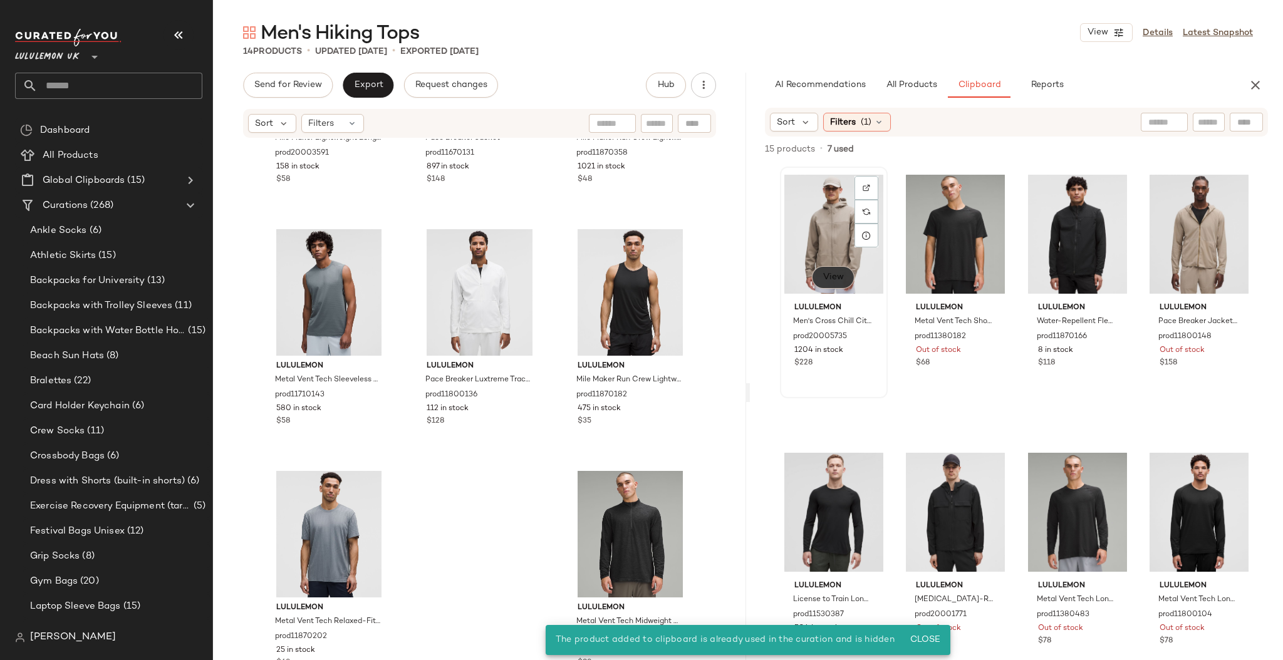
click at [832, 288] on button "View" at bounding box center [833, 277] width 43 height 23
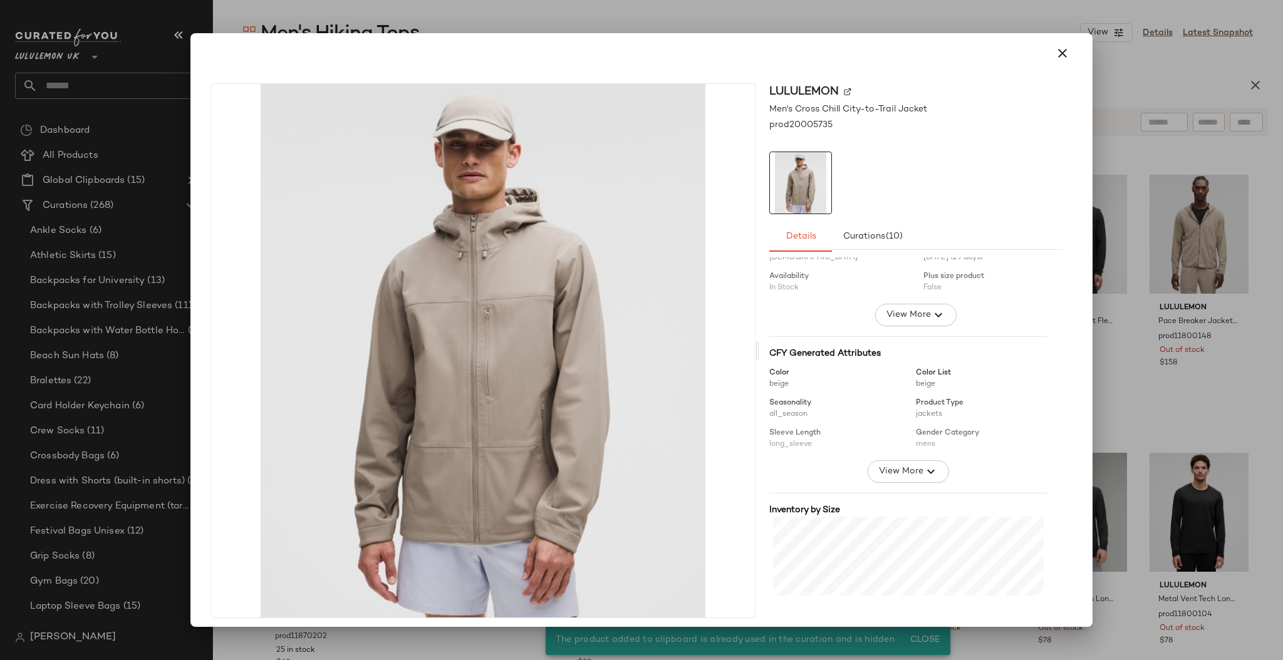
scroll to position [55, 0]
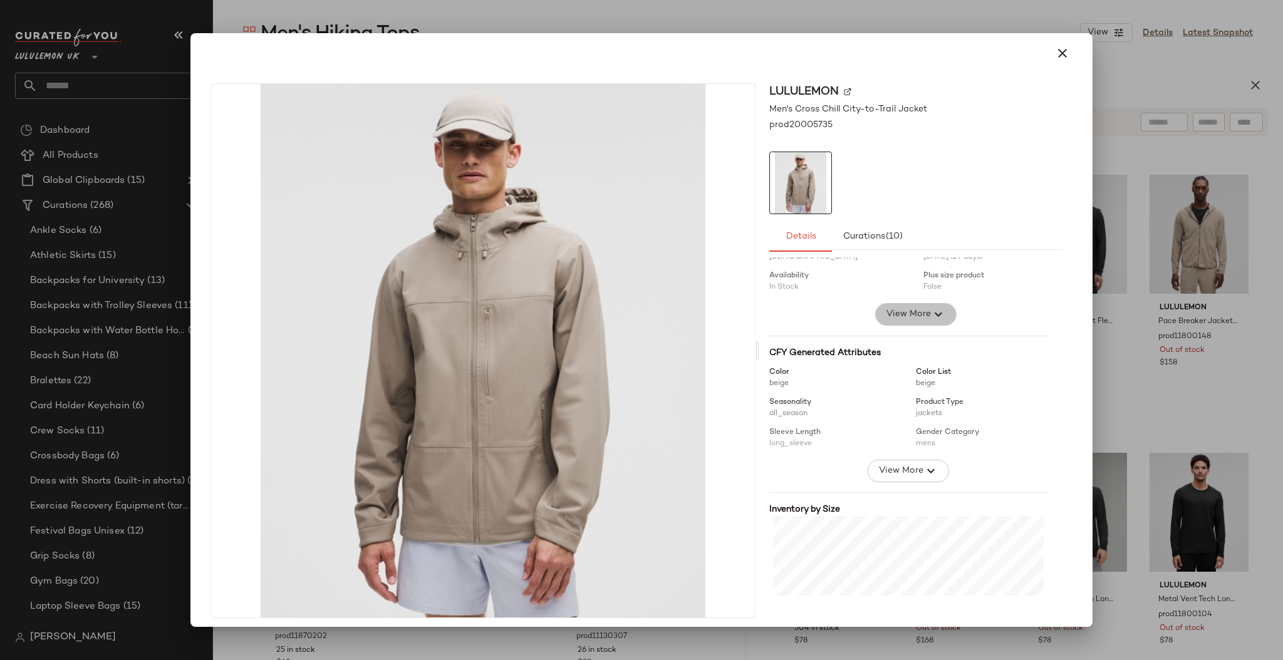
click at [899, 304] on button "View More" at bounding box center [915, 314] width 81 height 23
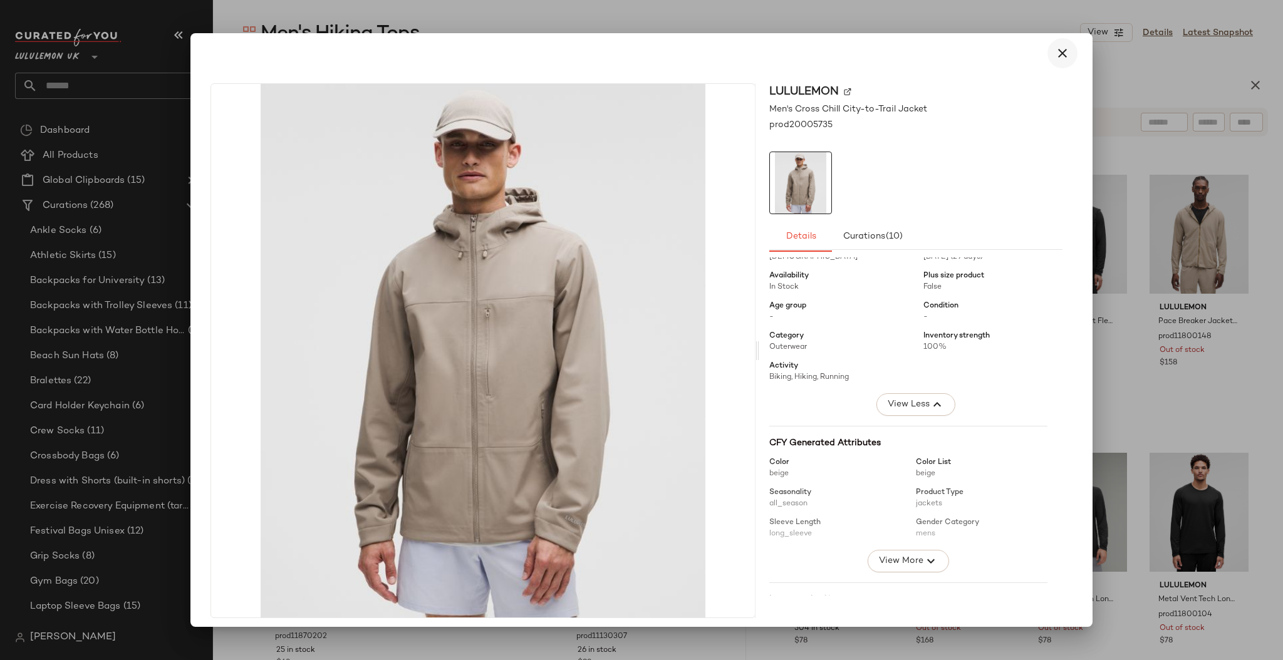
click at [1048, 53] on button "button" at bounding box center [1063, 53] width 30 height 30
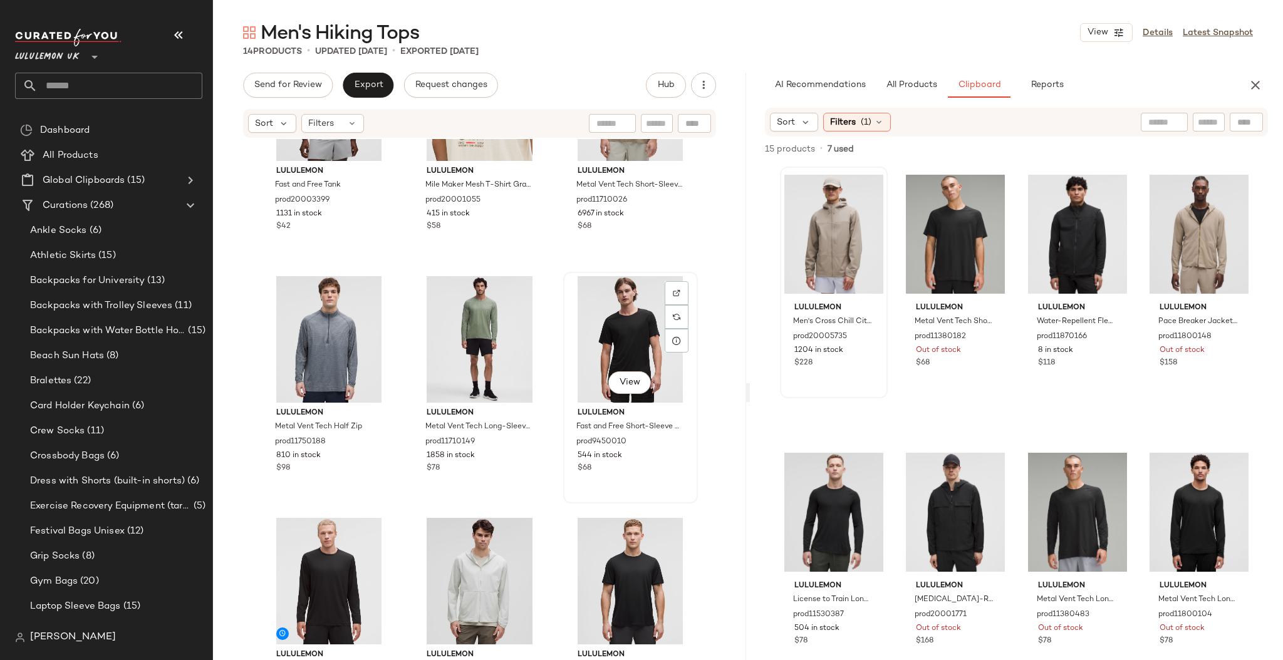
scroll to position [0, 0]
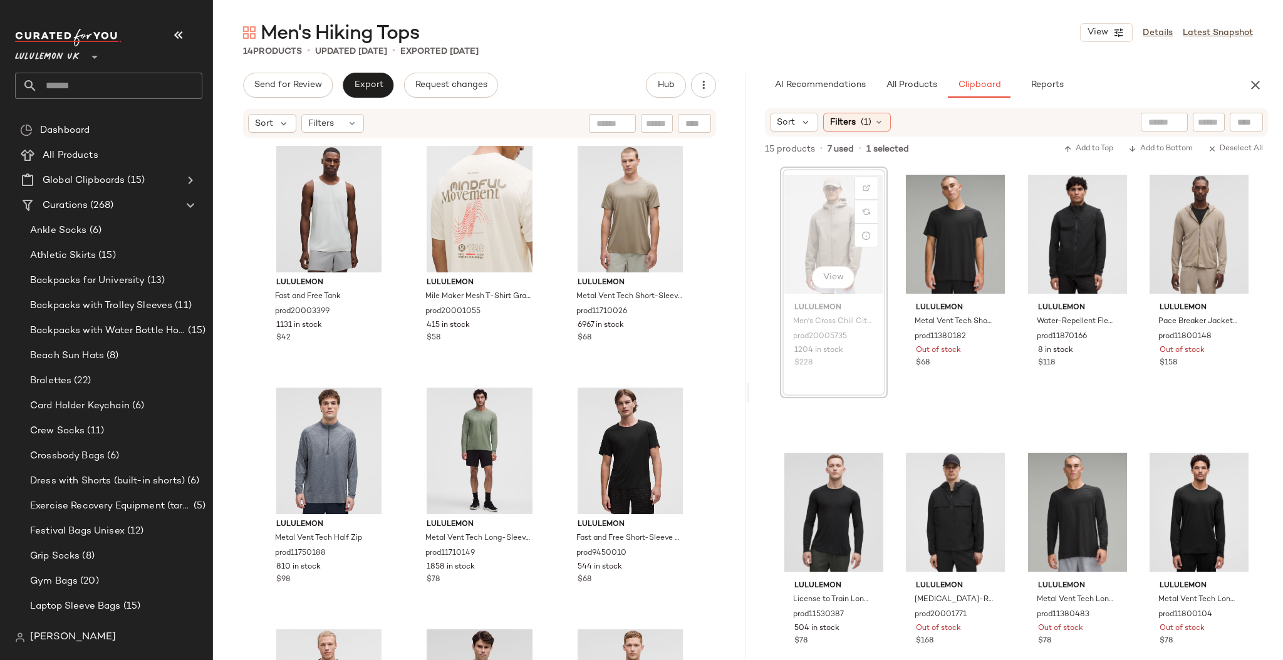
drag, startPoint x: 805, startPoint y: 214, endPoint x: 786, endPoint y: 221, distance: 19.8
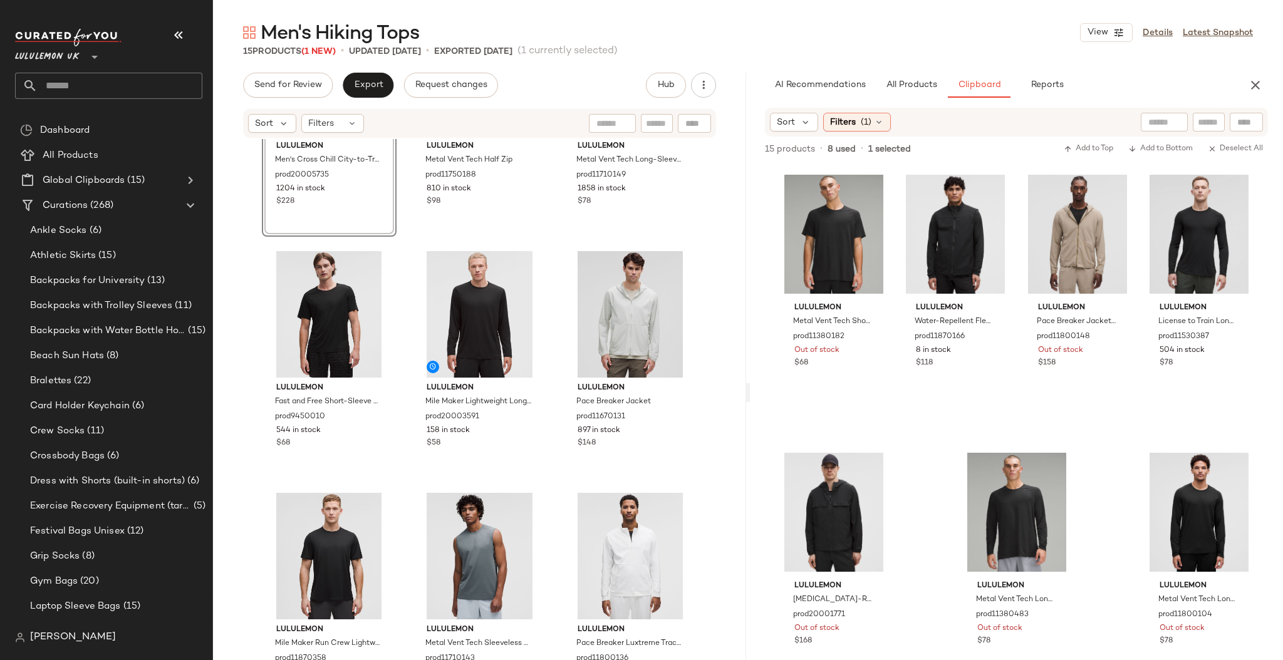
scroll to position [391, 0]
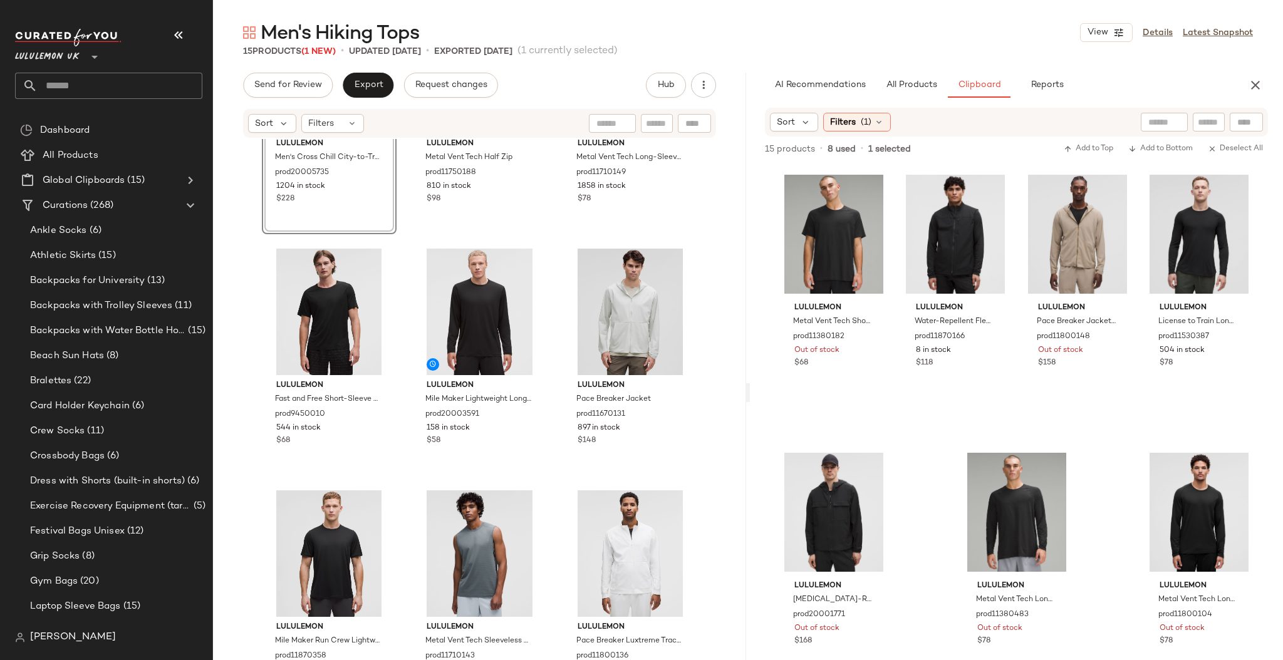
click at [701, 293] on div "View lululemon Men's Cross Chill City-to-Trail Jacket prod20005735 1204 in stoc…" at bounding box center [479, 418] width 533 height 559
click at [110, 91] on input "text" at bounding box center [120, 86] width 165 height 26
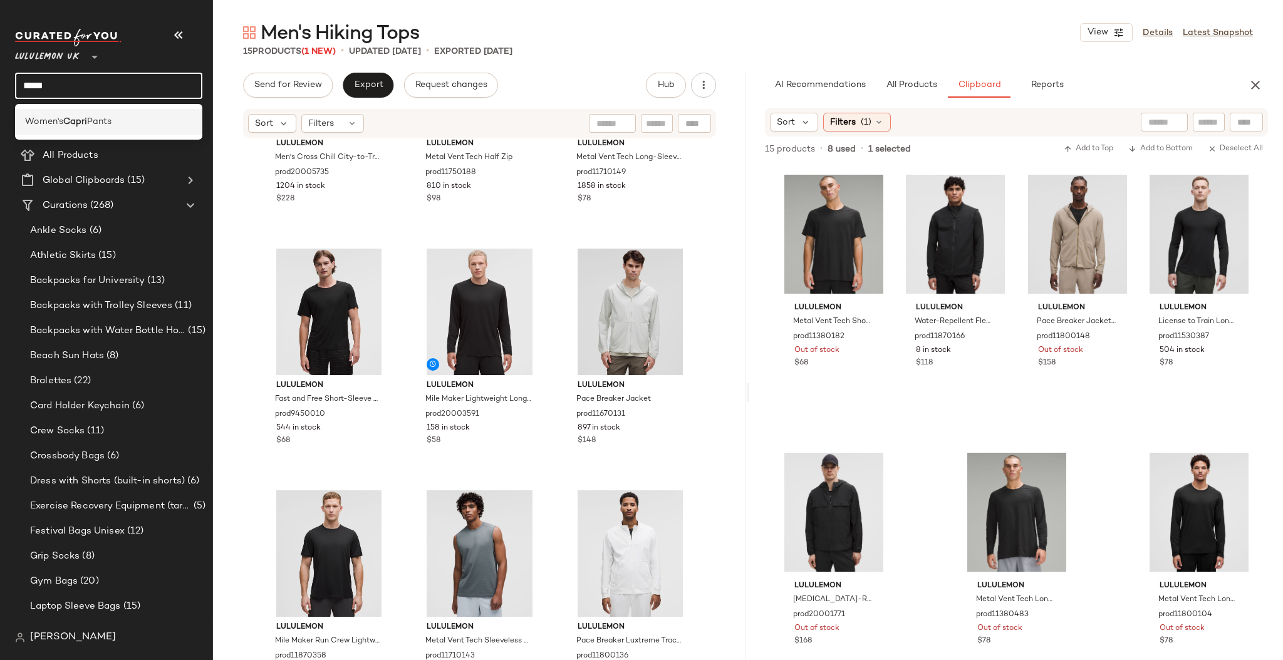
type input "*****"
click at [111, 131] on div "Women's Capri Pants" at bounding box center [108, 122] width 187 height 26
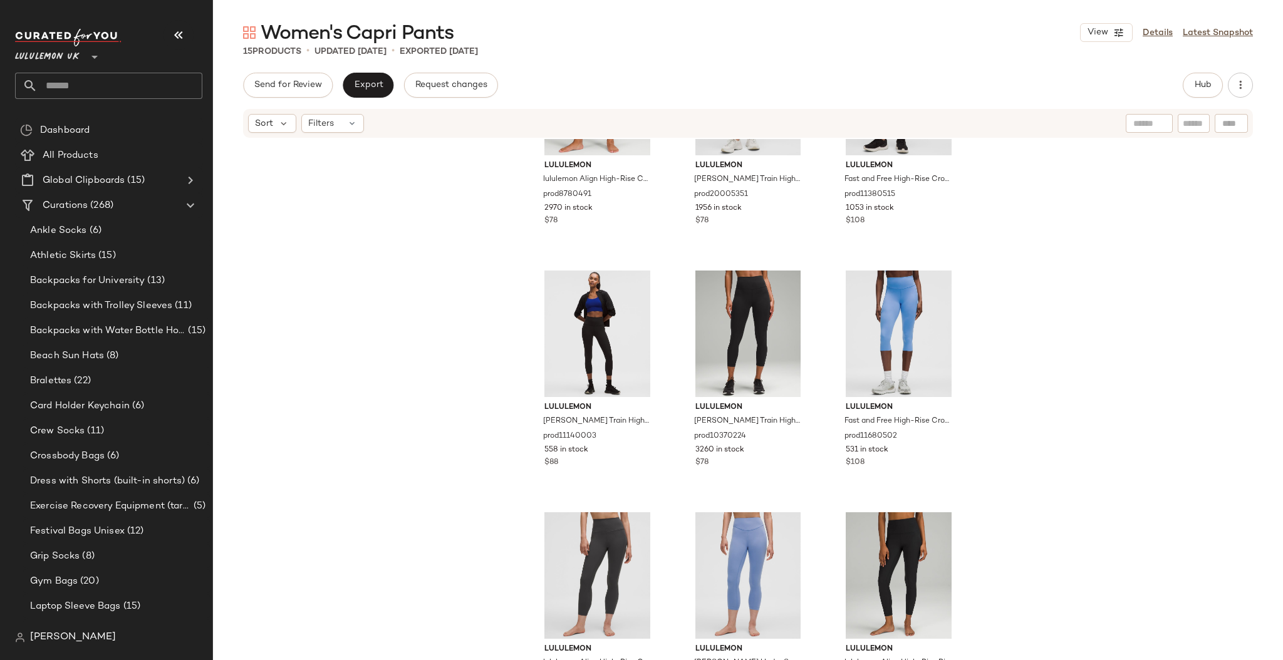
scroll to position [652, 0]
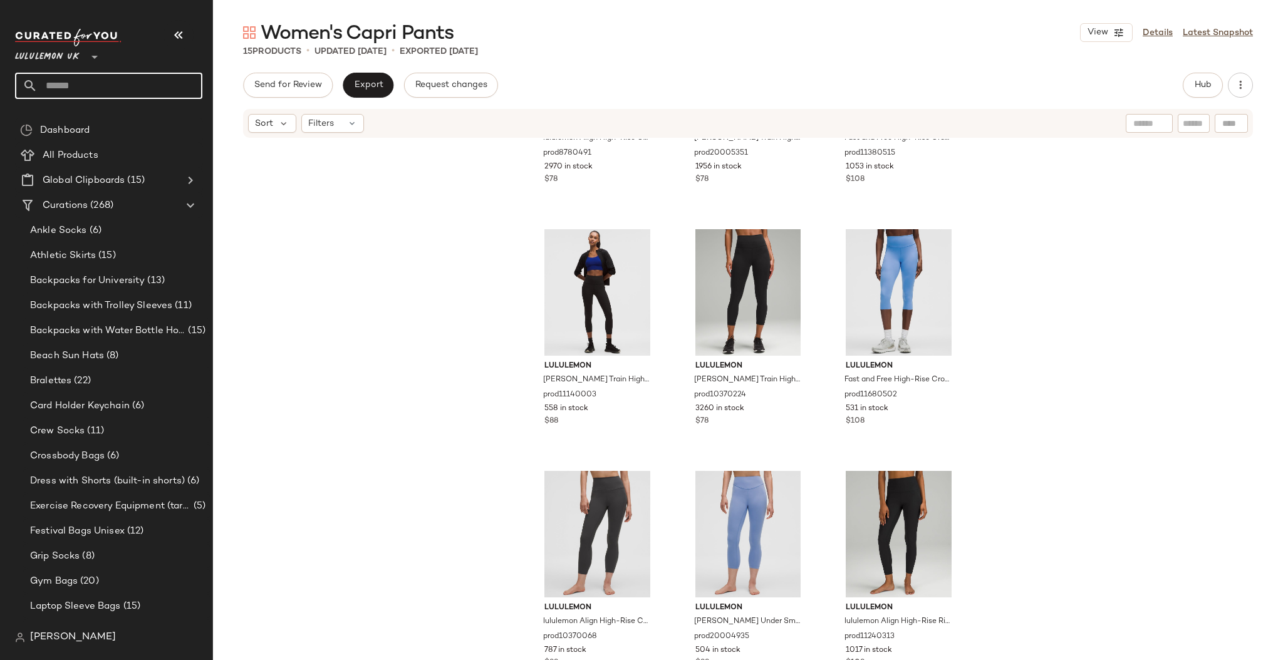
click at [80, 92] on input "text" at bounding box center [120, 86] width 165 height 26
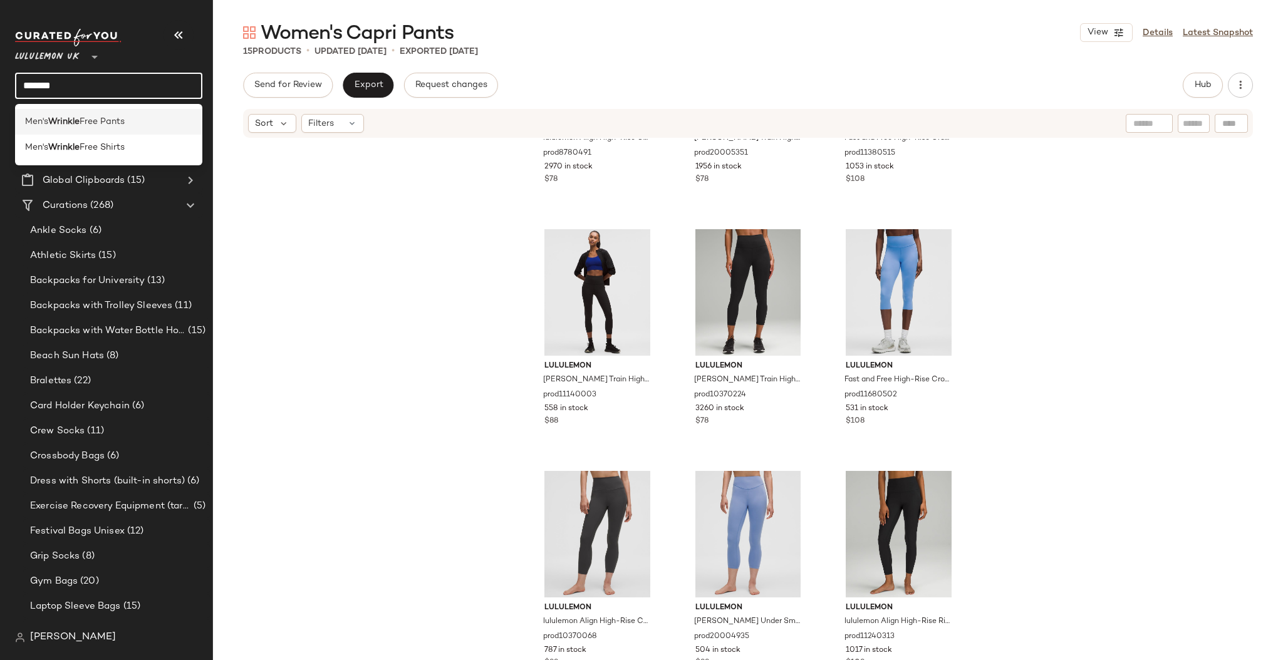
type input "*******"
click at [83, 123] on span "Free Pants" at bounding box center [102, 121] width 45 height 13
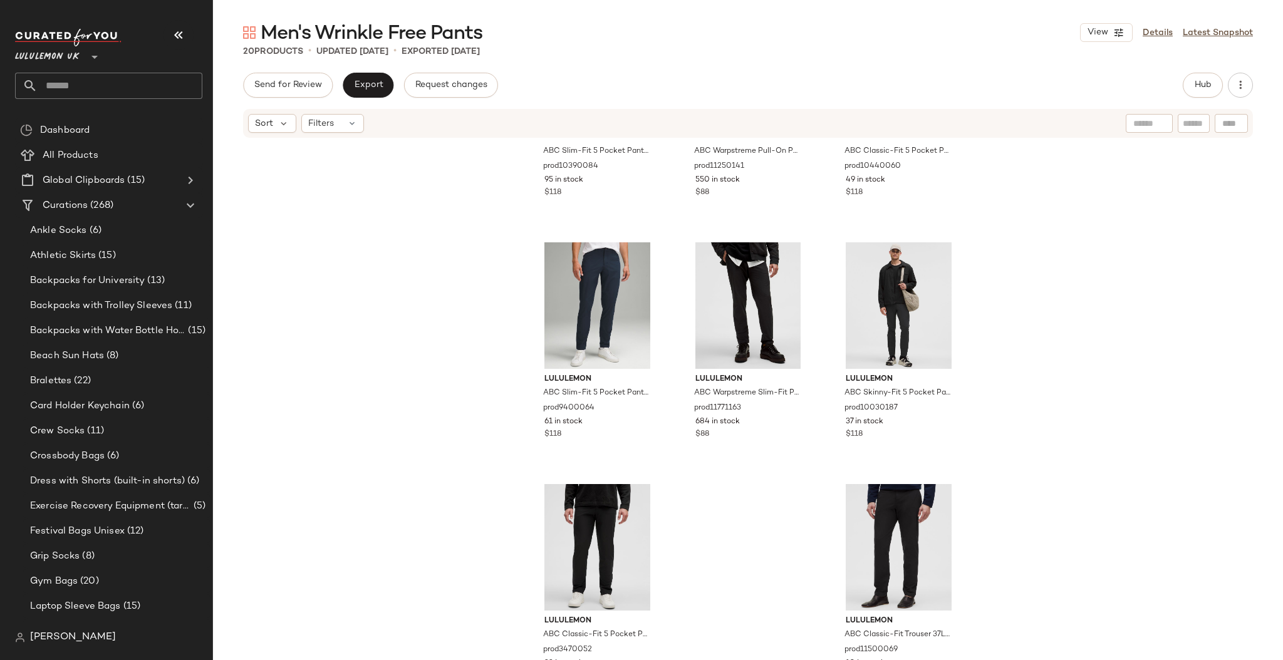
scroll to position [1136, 0]
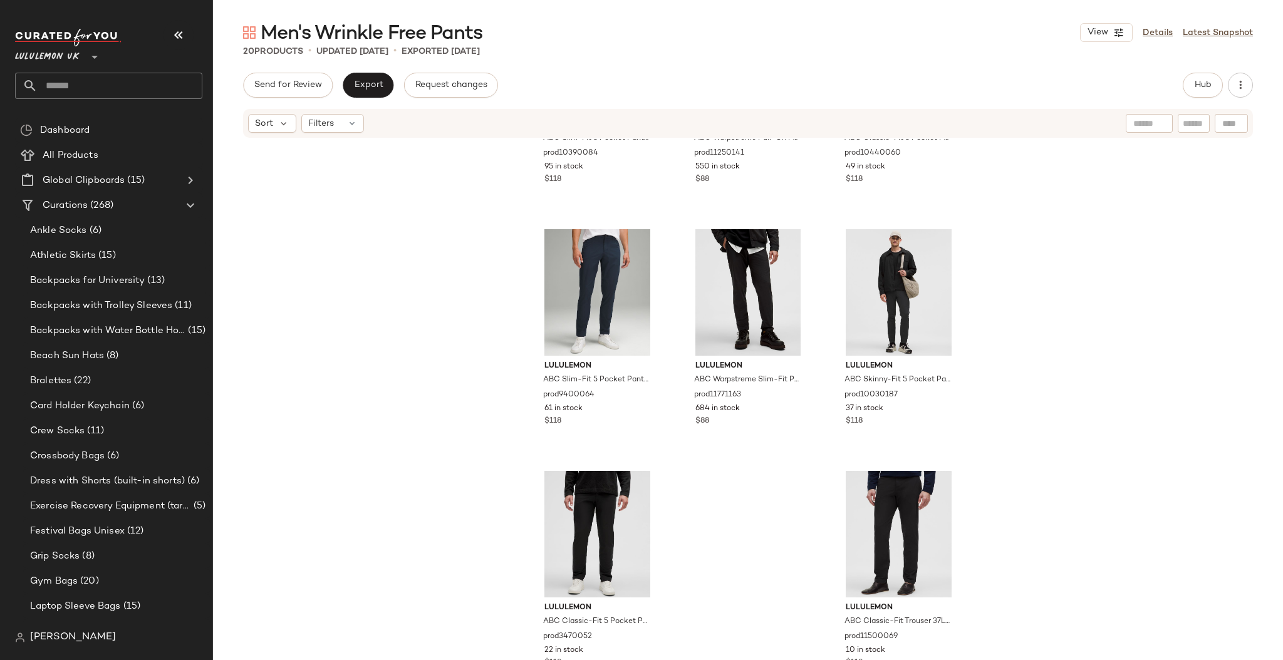
click at [112, 88] on input "text" at bounding box center [120, 86] width 165 height 26
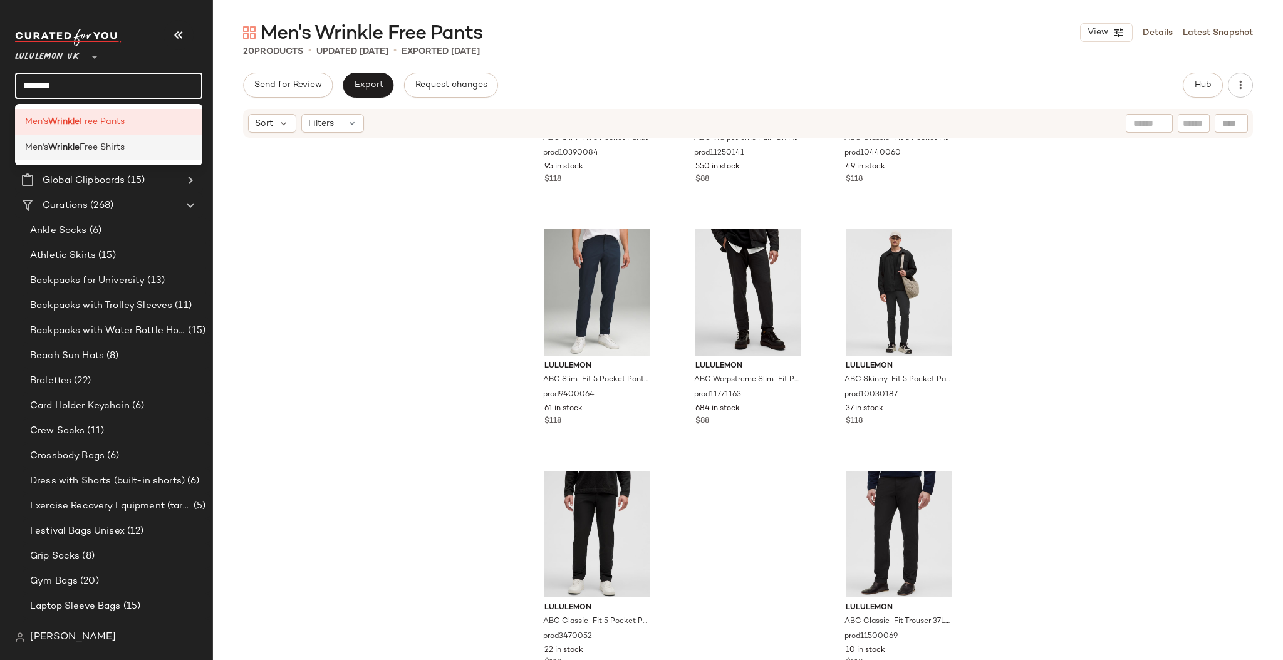
type input "*******"
click at [115, 144] on span "Free Shirts" at bounding box center [102, 147] width 45 height 13
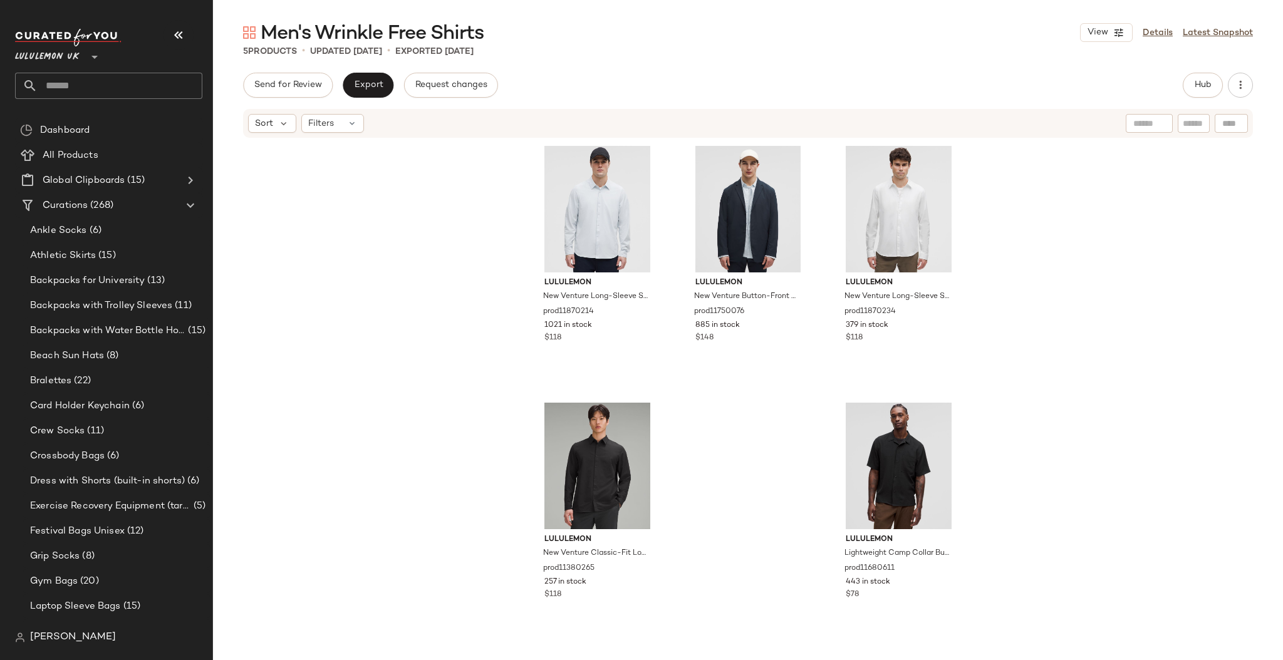
click at [69, 88] on input "text" at bounding box center [120, 86] width 165 height 26
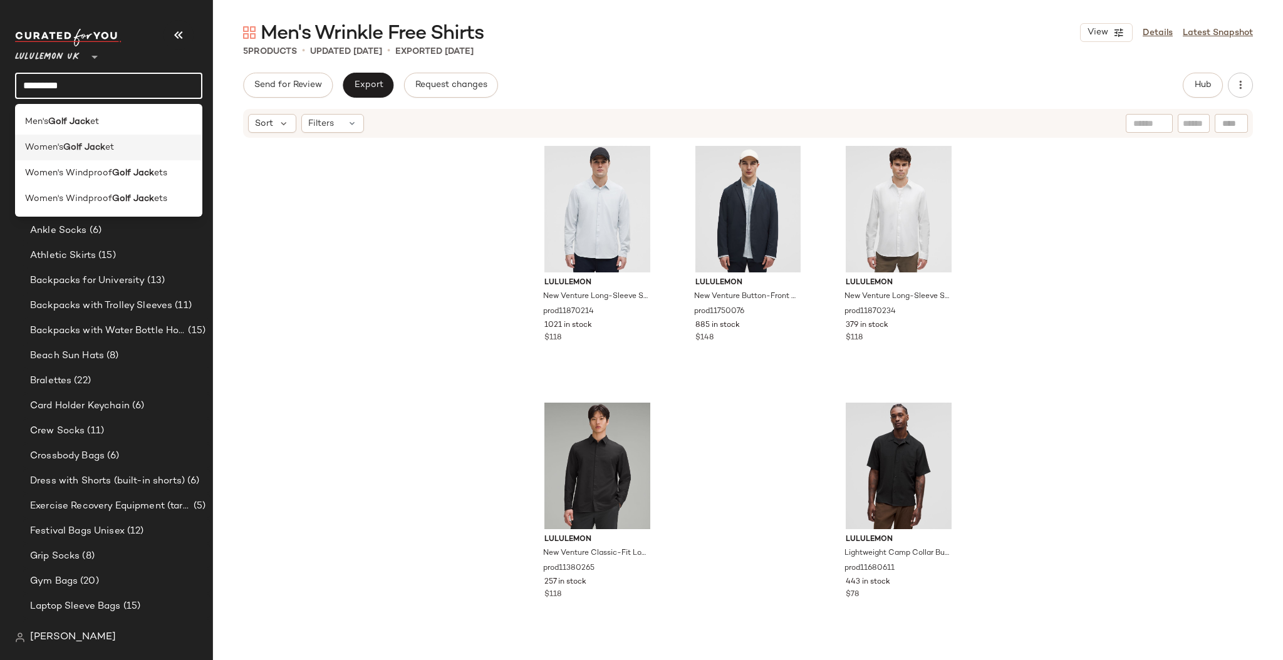
type input "*********"
click at [72, 146] on b "Golf Jack" at bounding box center [84, 147] width 42 height 13
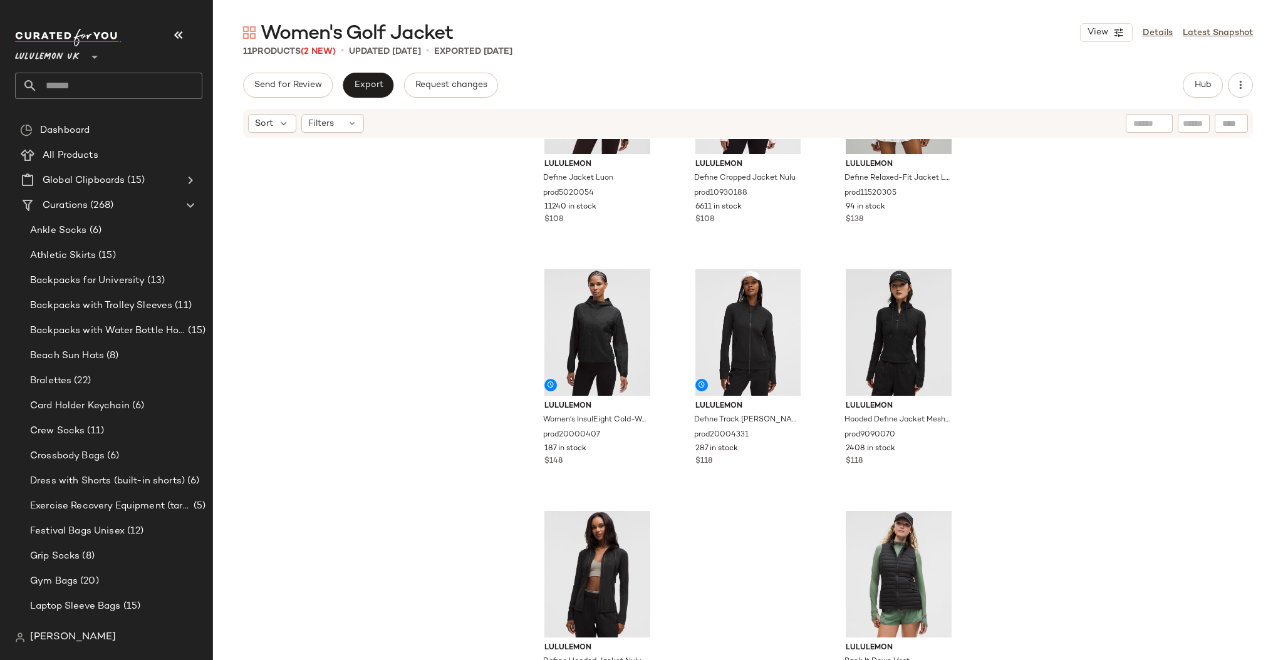
scroll to position [410, 0]
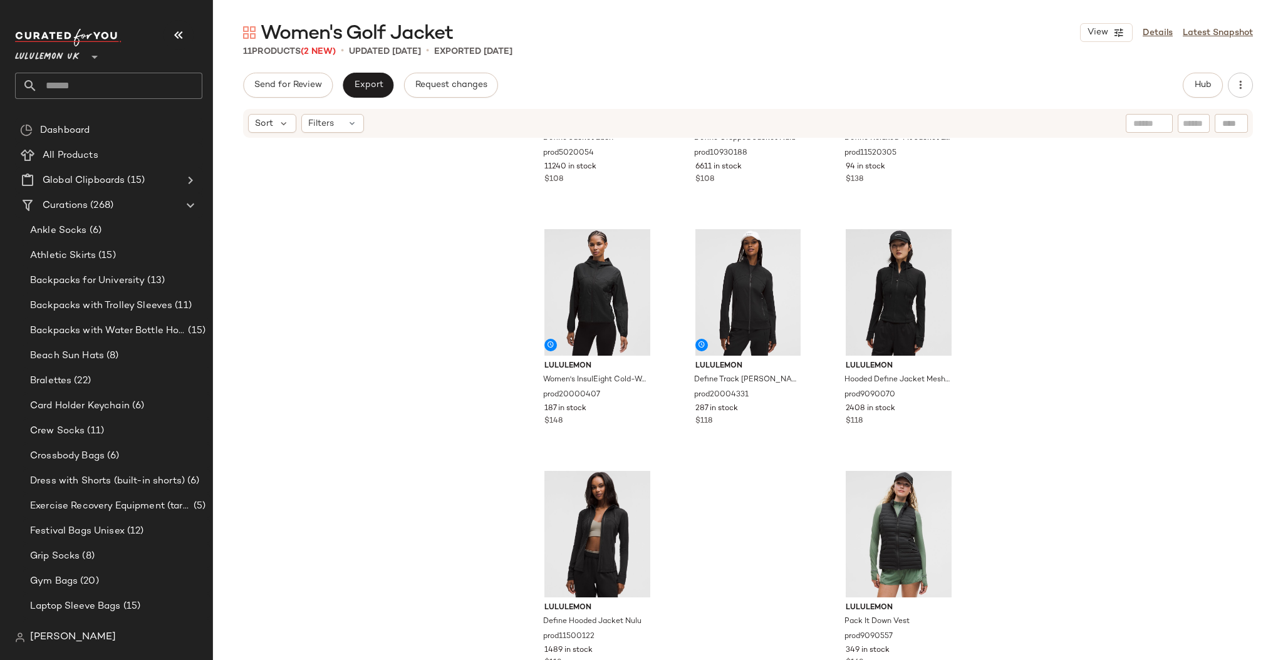
click at [80, 86] on input "text" at bounding box center [120, 86] width 165 height 26
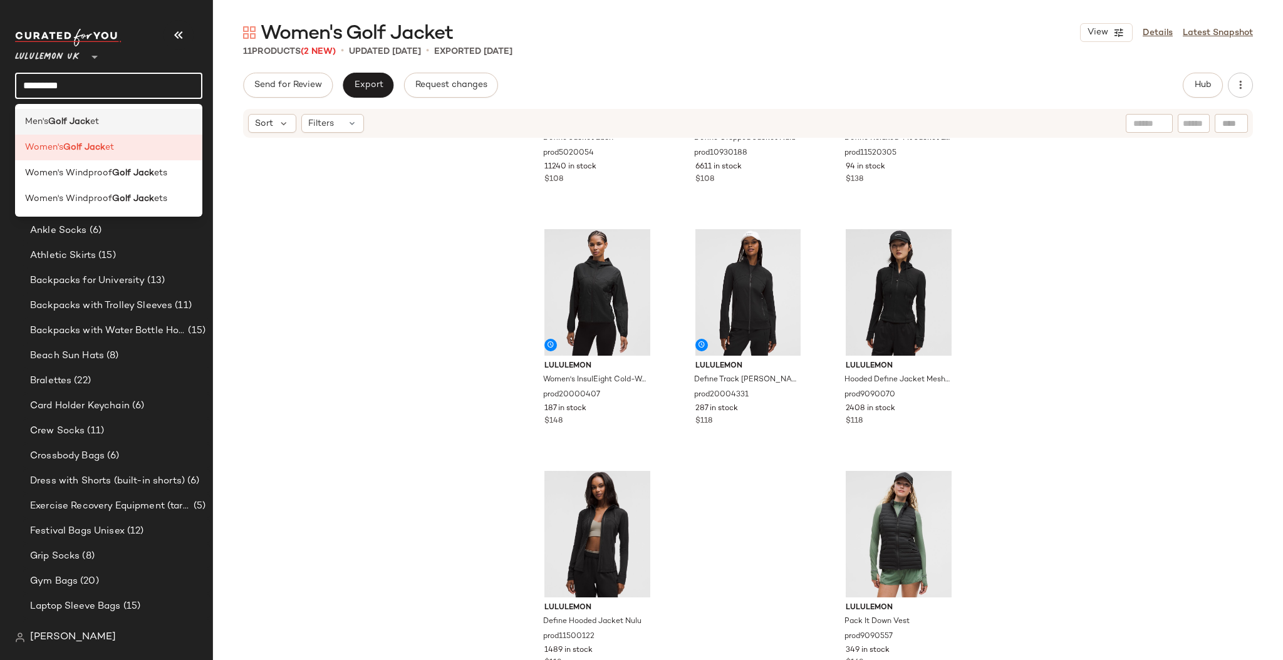
type input "*********"
click at [88, 119] on b "Golf Jack" at bounding box center [69, 121] width 42 height 13
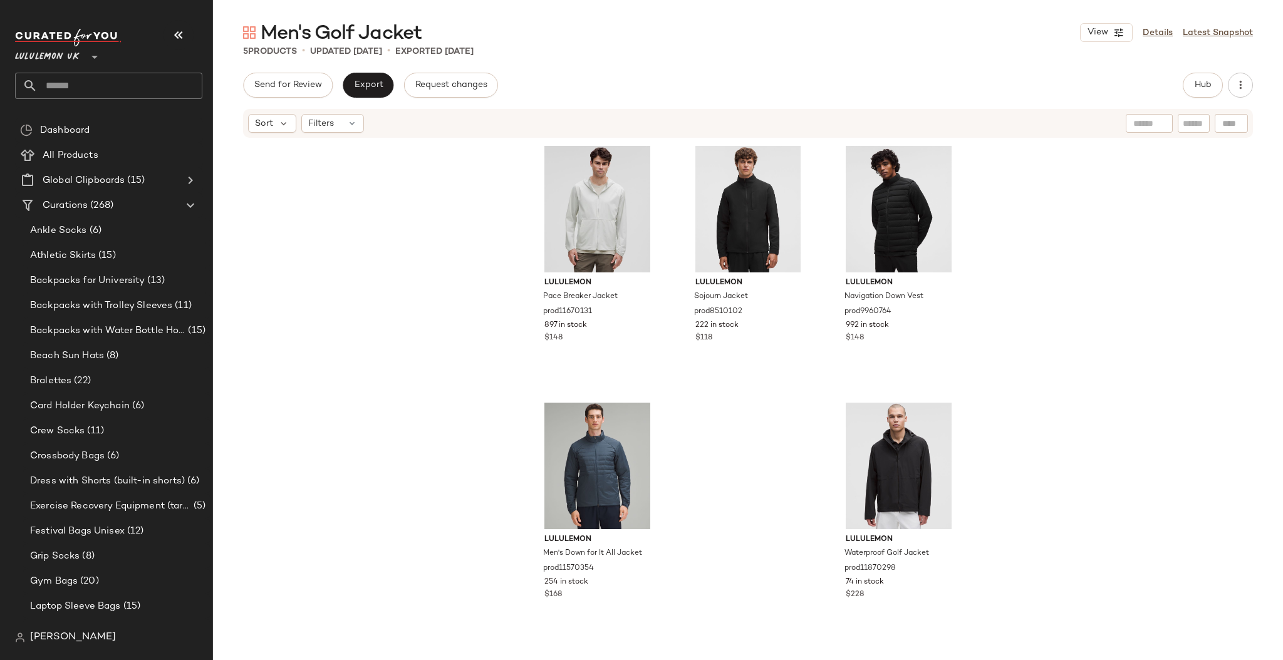
click at [66, 87] on input "text" at bounding box center [120, 86] width 165 height 26
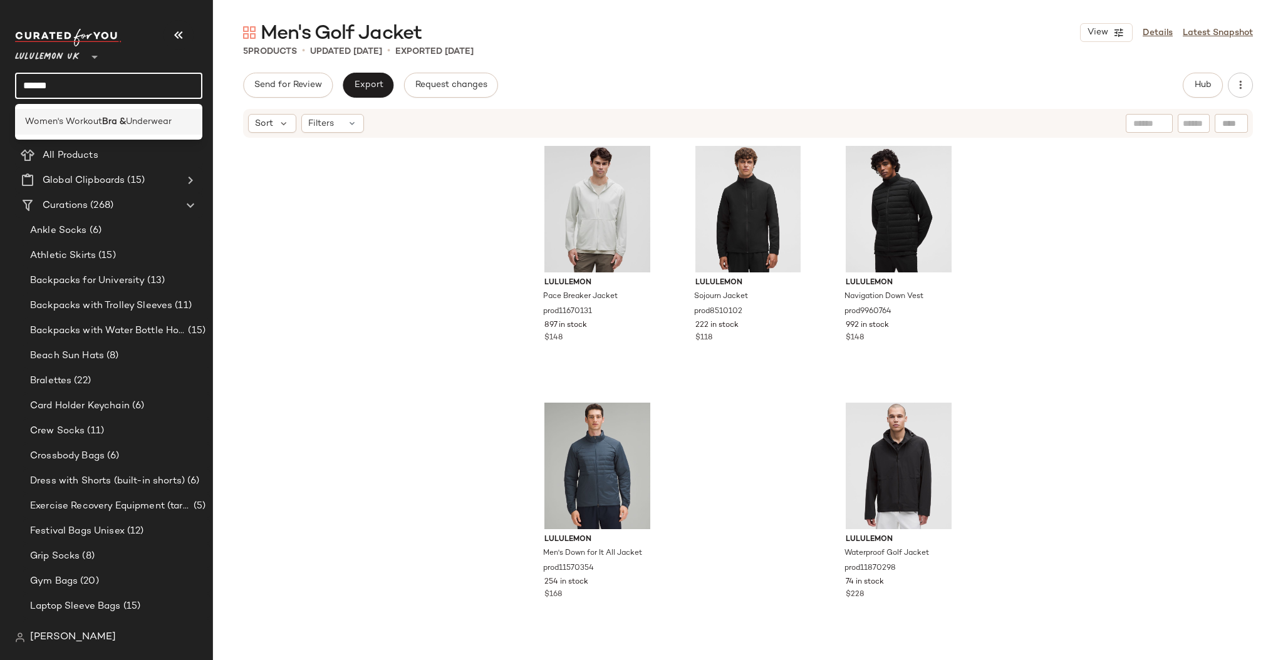
type input "*****"
click at [103, 119] on b "Bra &" at bounding box center [114, 121] width 24 height 13
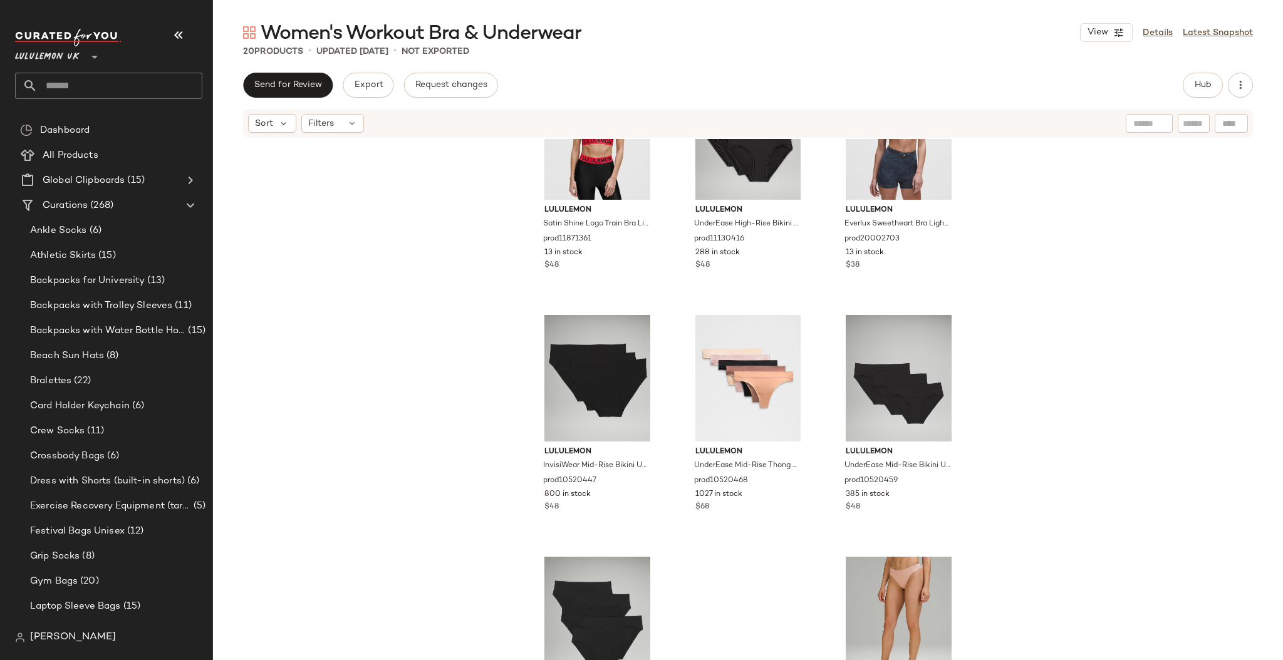
scroll to position [1136, 0]
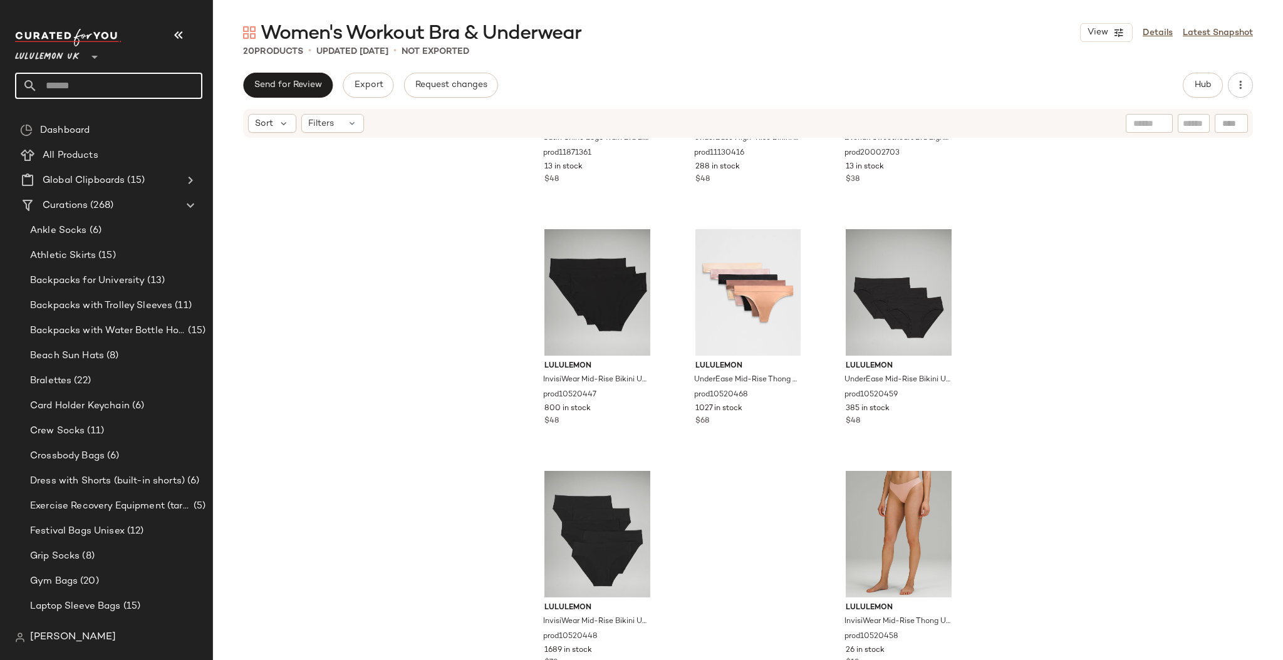
click at [111, 88] on input "text" at bounding box center [120, 86] width 165 height 26
type input "*"
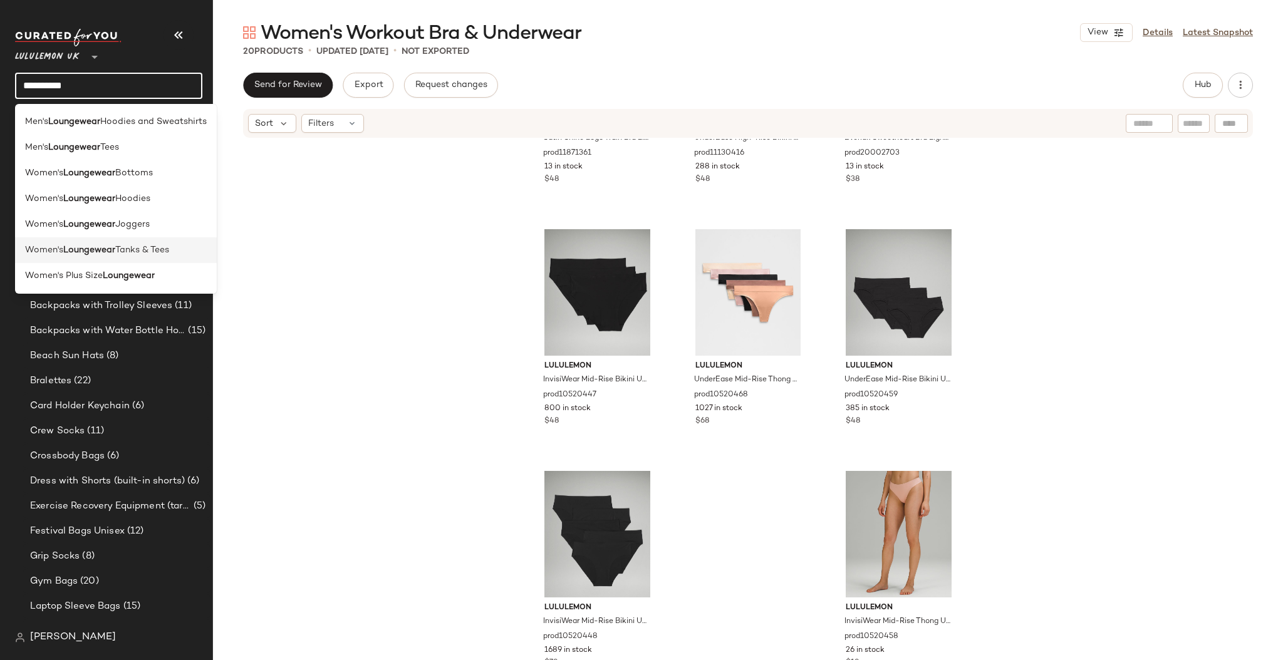
type input "**********"
click at [117, 243] on div "Women's Loungewear Tanks & Tees" at bounding box center [116, 250] width 202 height 26
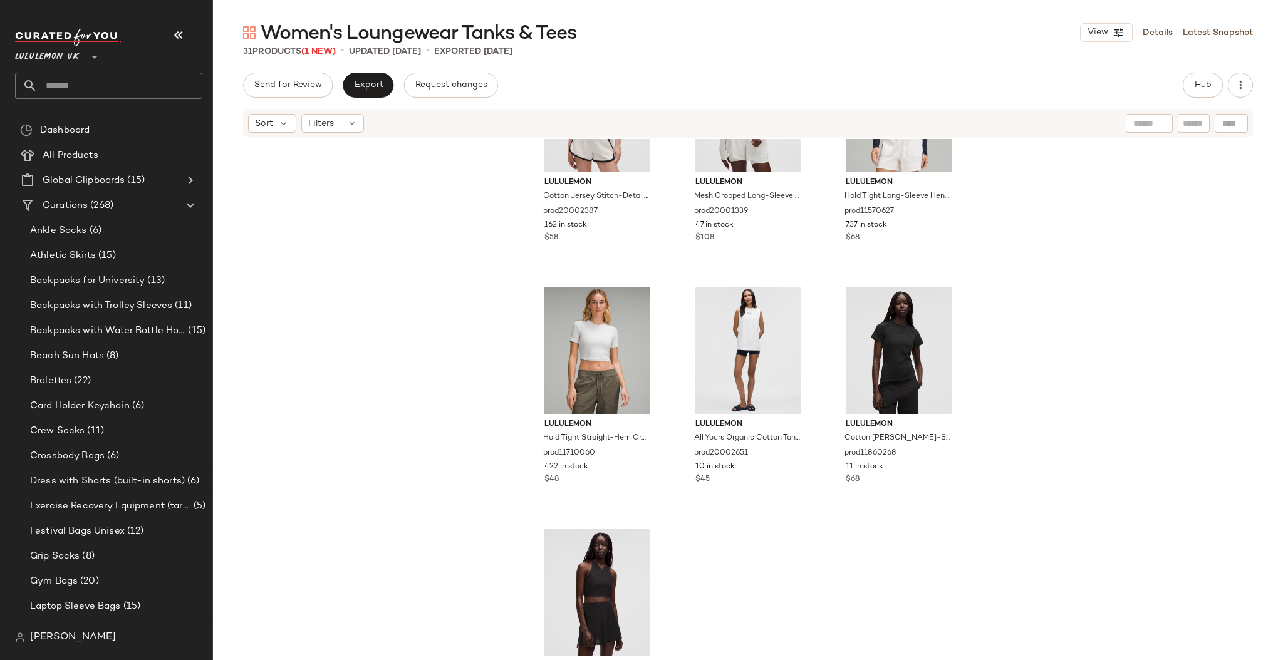
scroll to position [2104, 0]
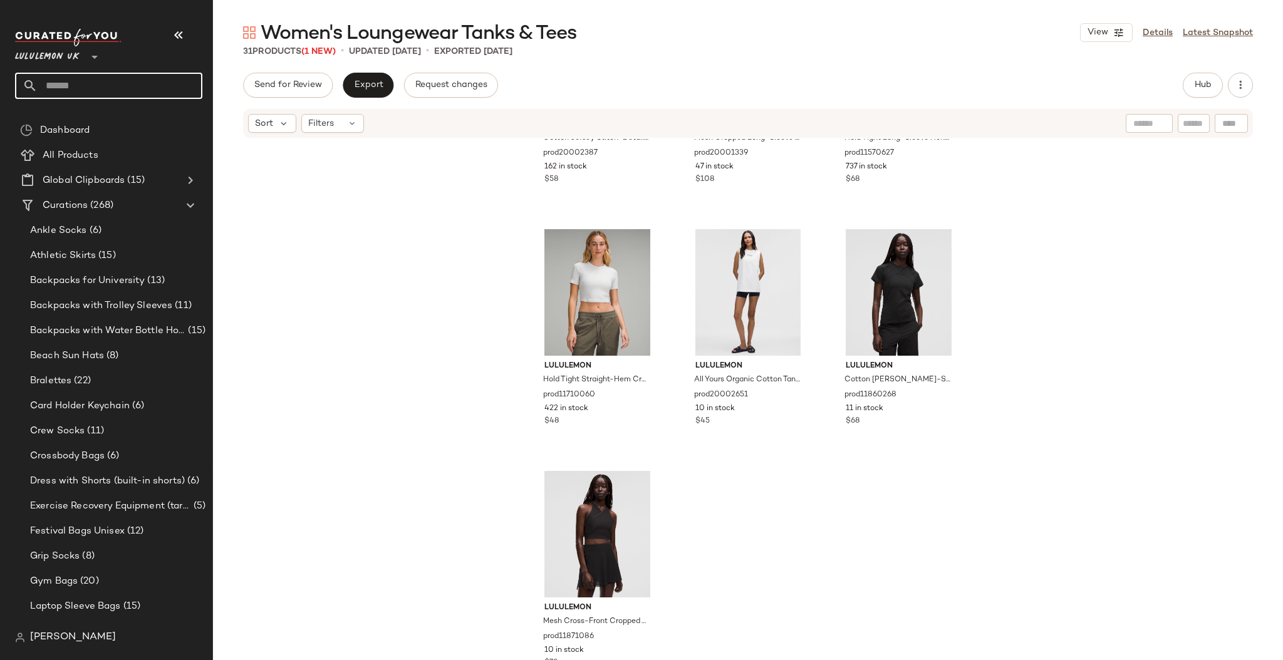
click at [81, 91] on input "text" at bounding box center [120, 86] width 165 height 26
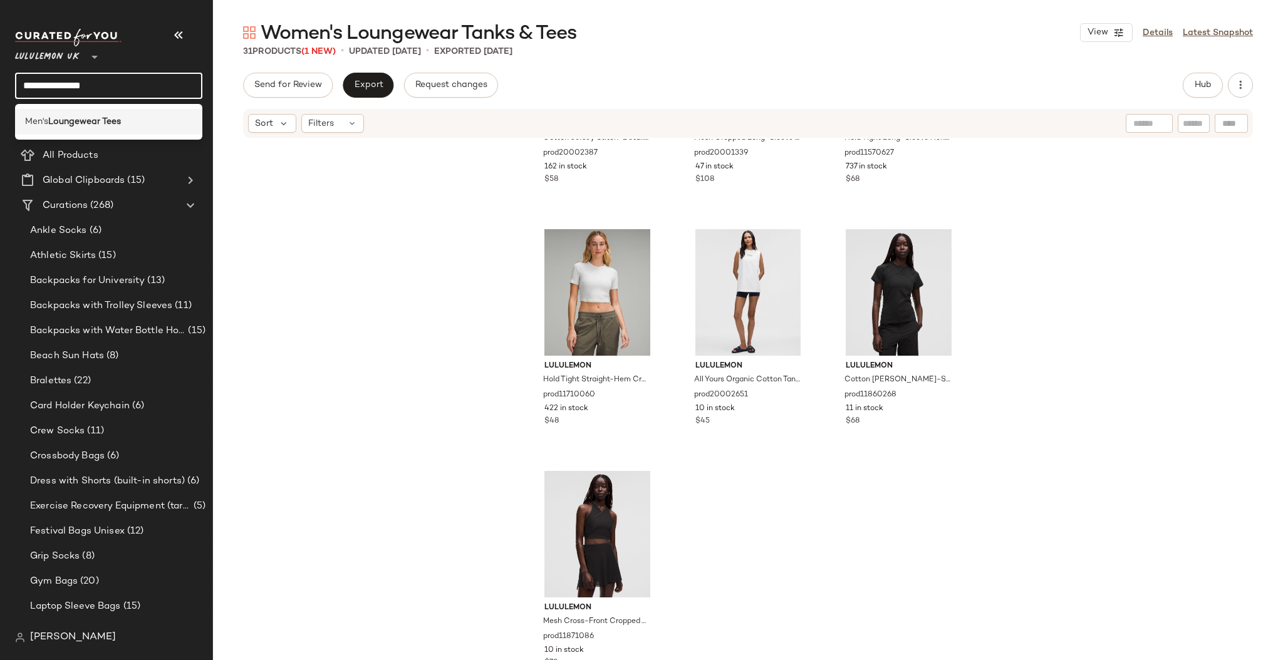
type input "**********"
click at [95, 124] on b "Loungewear Tees" at bounding box center [84, 121] width 73 height 13
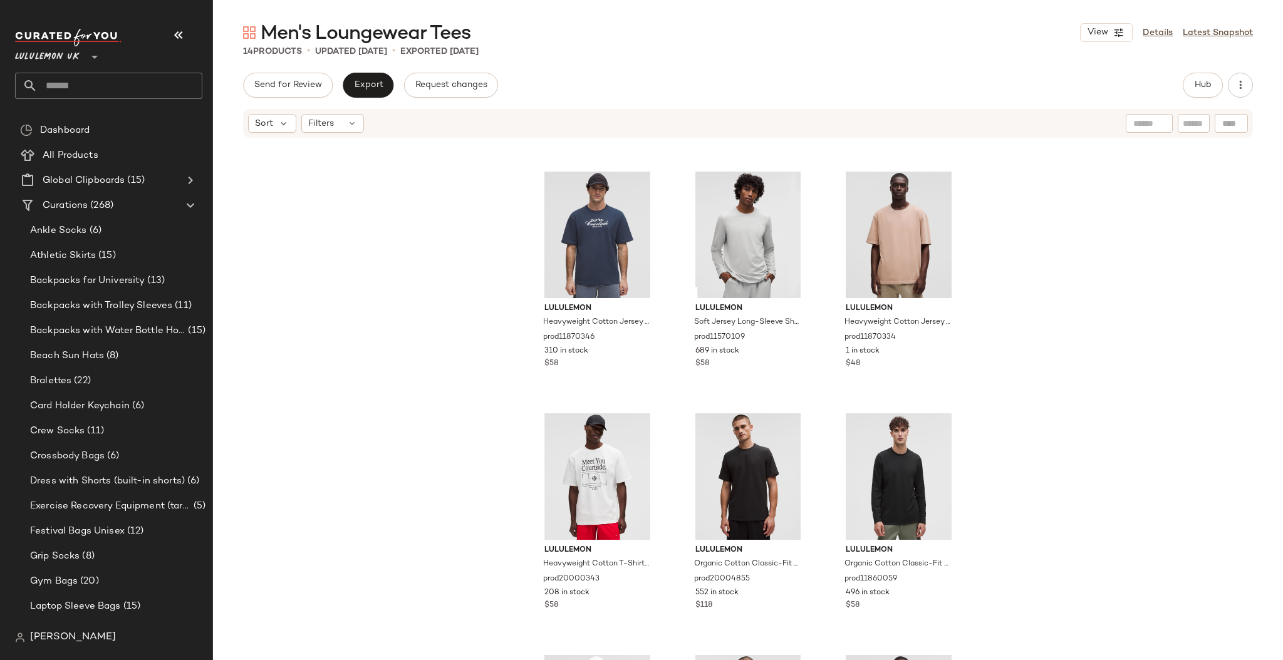
scroll to position [180, 0]
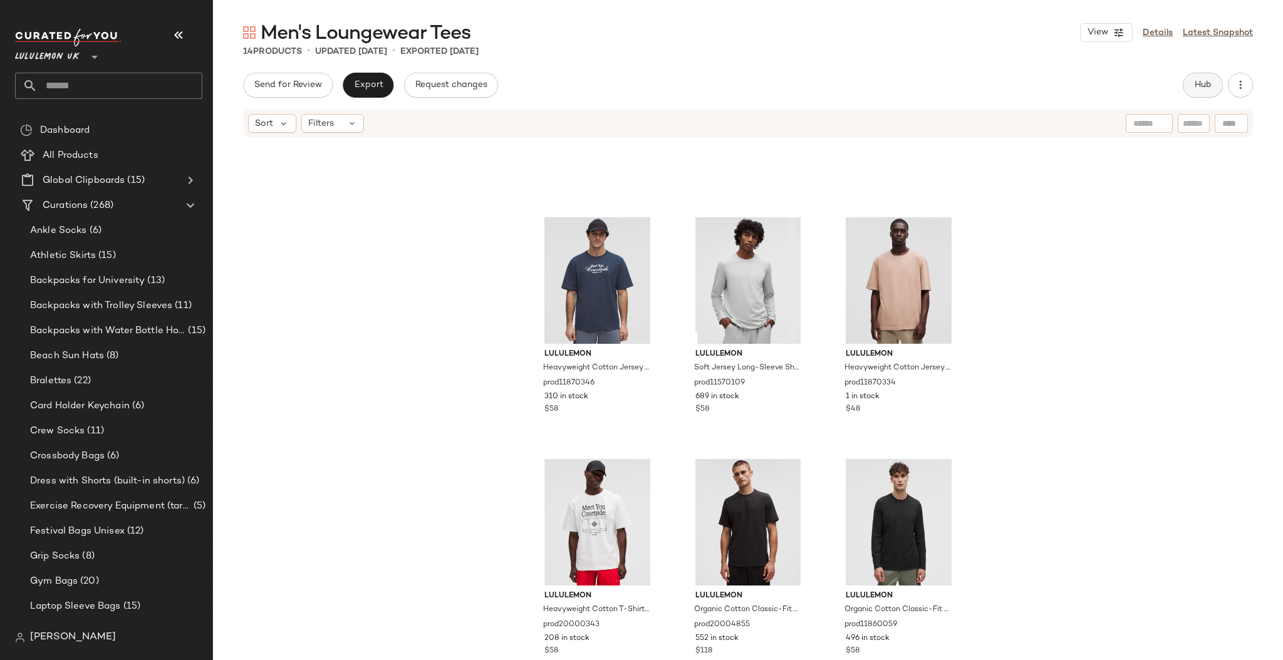
click at [1205, 88] on span "Hub" at bounding box center [1203, 85] width 18 height 10
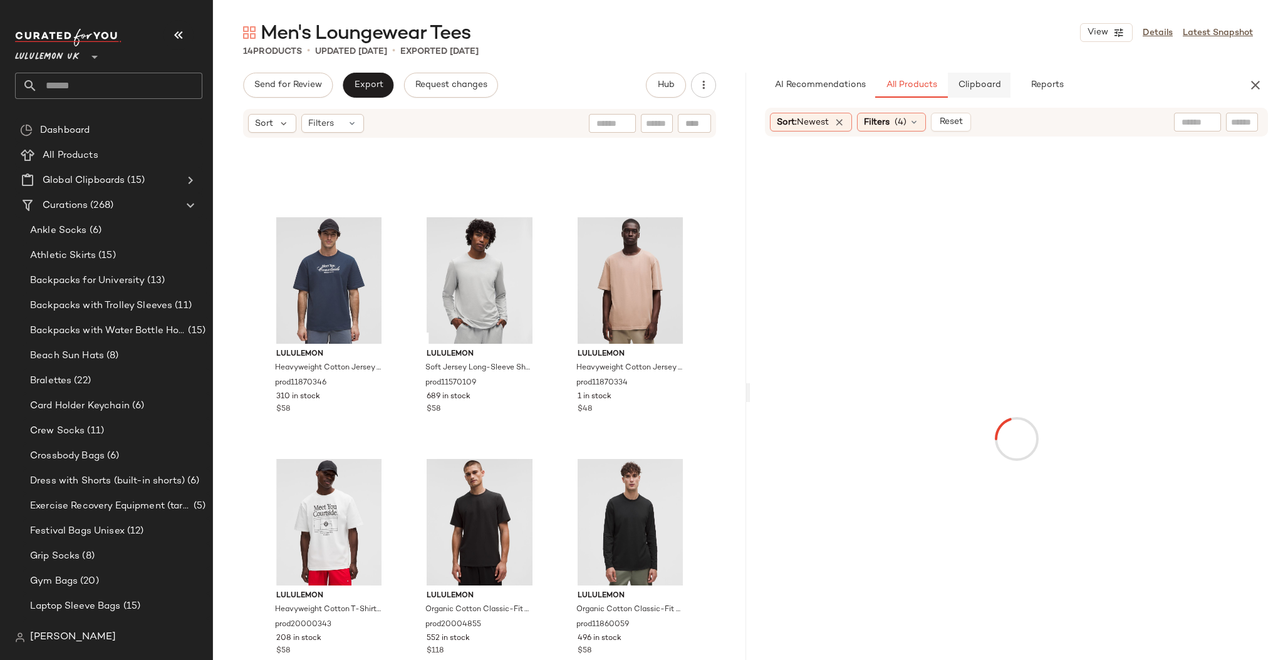
click at [984, 87] on span "Clipboard" at bounding box center [979, 85] width 43 height 10
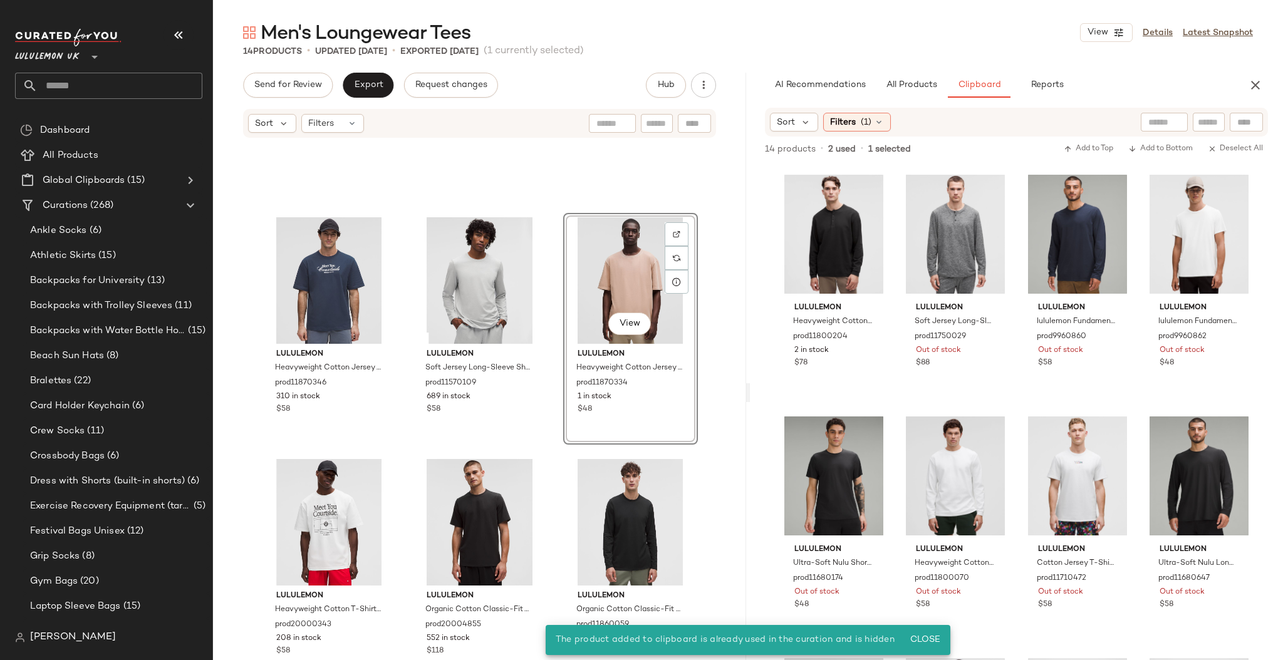
click at [710, 252] on div "lululemon Heavyweight Cotton Jersey T-Shirt Tennis Club prod11870346 310 in sto…" at bounding box center [479, 418] width 533 height 559
click at [617, 261] on div "View" at bounding box center [631, 280] width 126 height 127
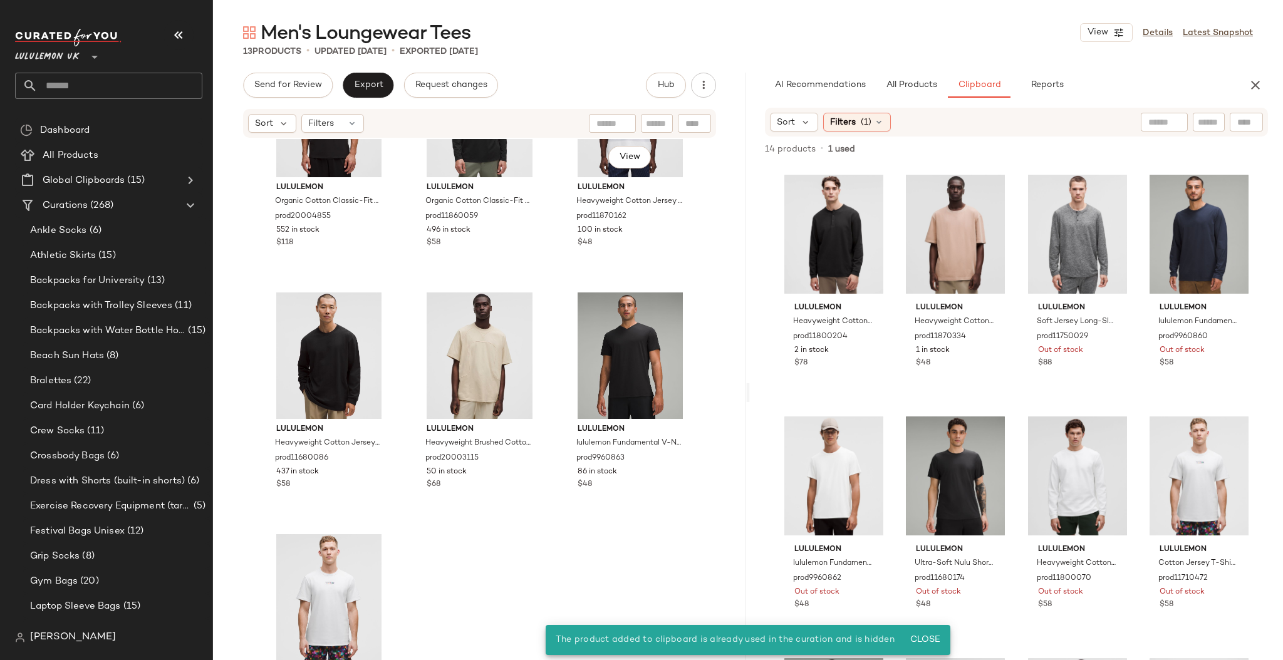
scroll to position [652, 0]
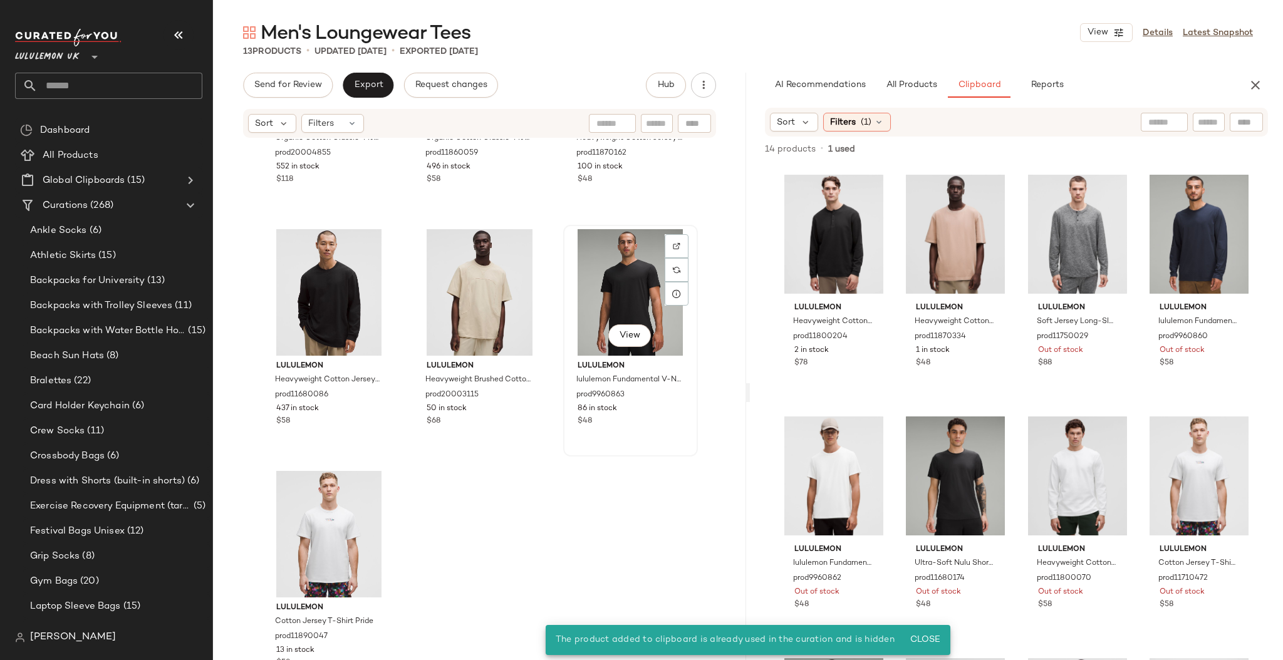
click at [584, 451] on div "View lululemon lululemon Fundamental V-Neck T-Shirt prod9960863 86 in stock $48" at bounding box center [631, 340] width 132 height 229
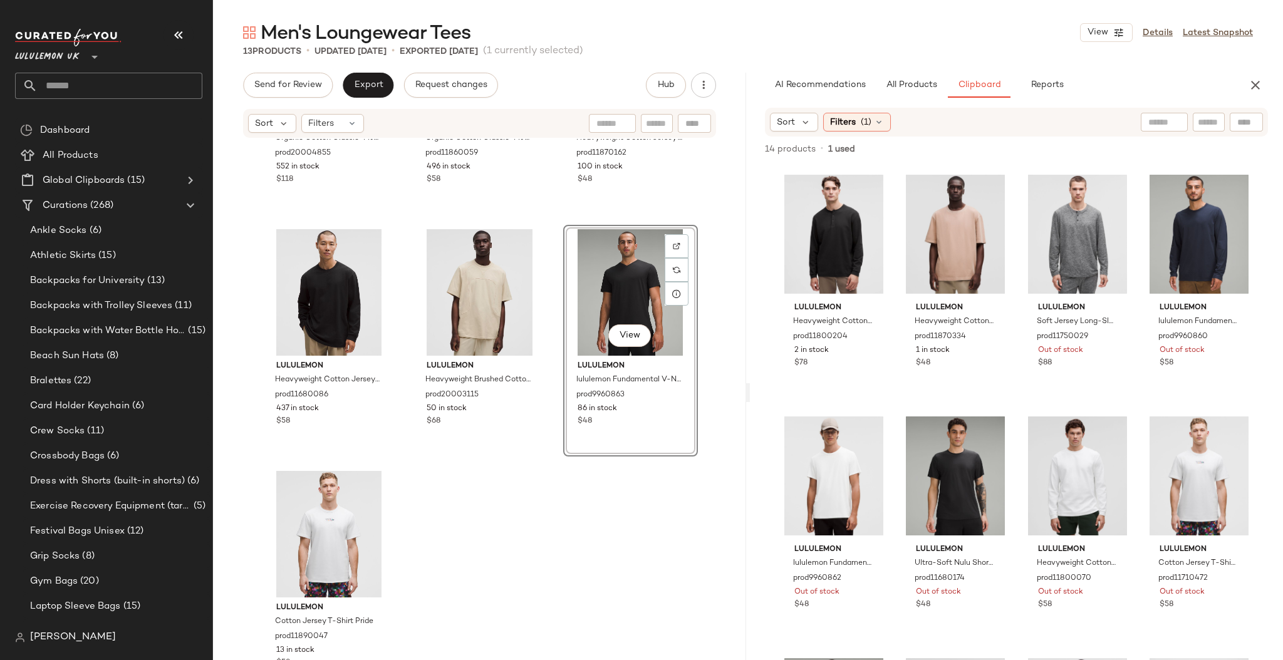
click at [91, 67] on div "Lululemon UK **" at bounding box center [108, 64] width 187 height 70
click at [90, 80] on input "text" at bounding box center [120, 86] width 165 height 26
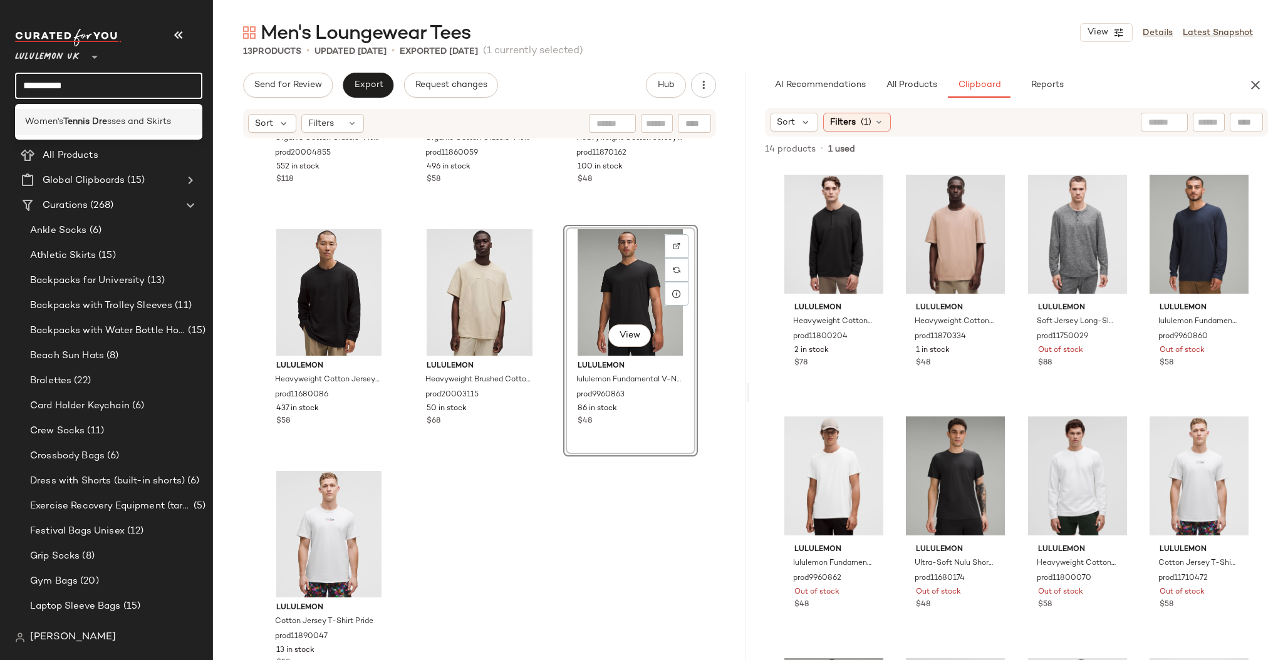
type input "**********"
click at [96, 122] on b "Tennis Dre" at bounding box center [85, 121] width 44 height 13
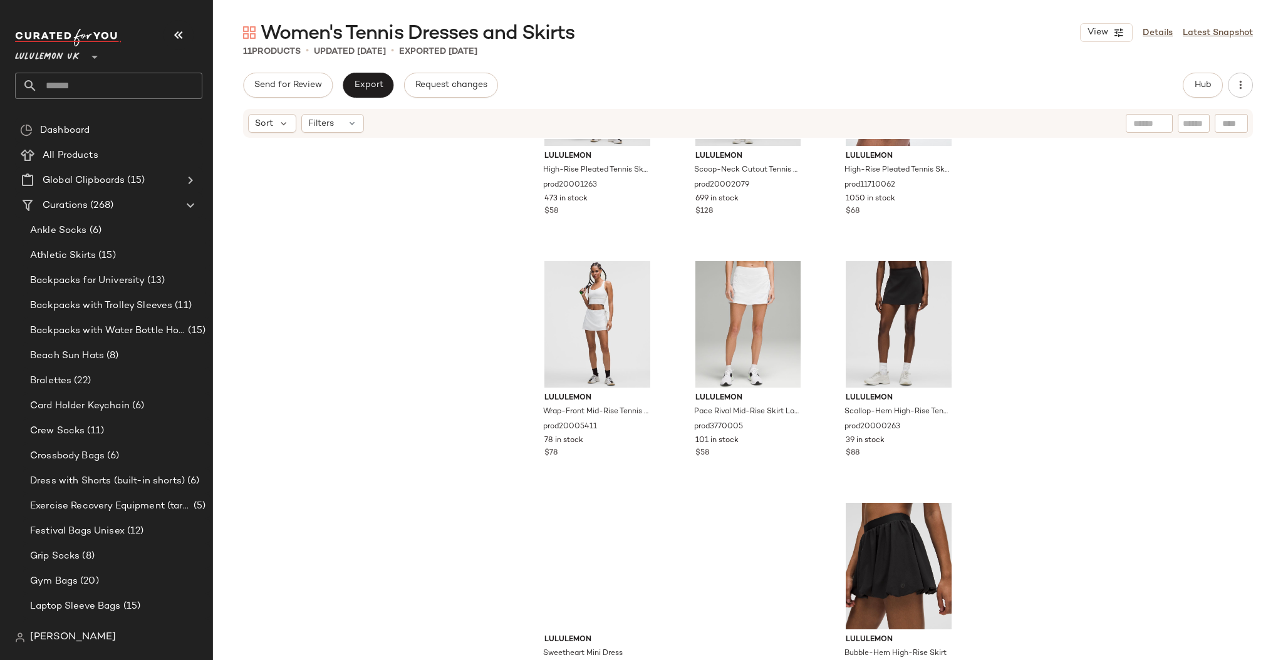
scroll to position [410, 0]
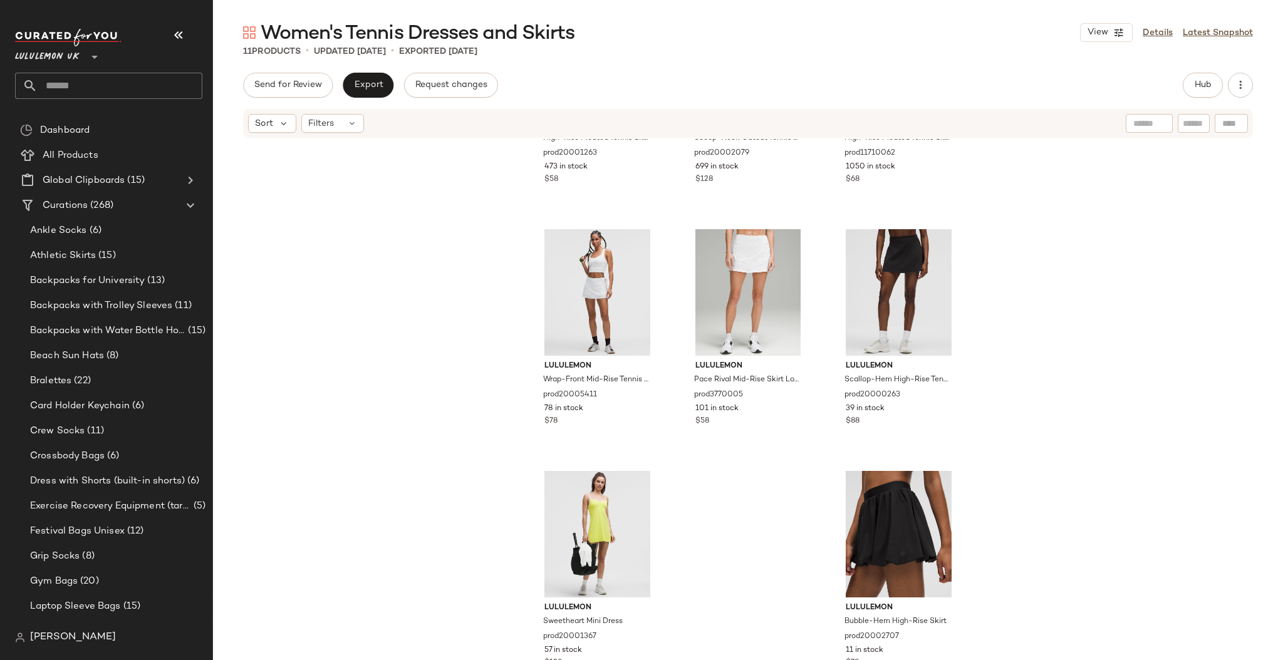
click at [98, 81] on input "text" at bounding box center [120, 86] width 165 height 26
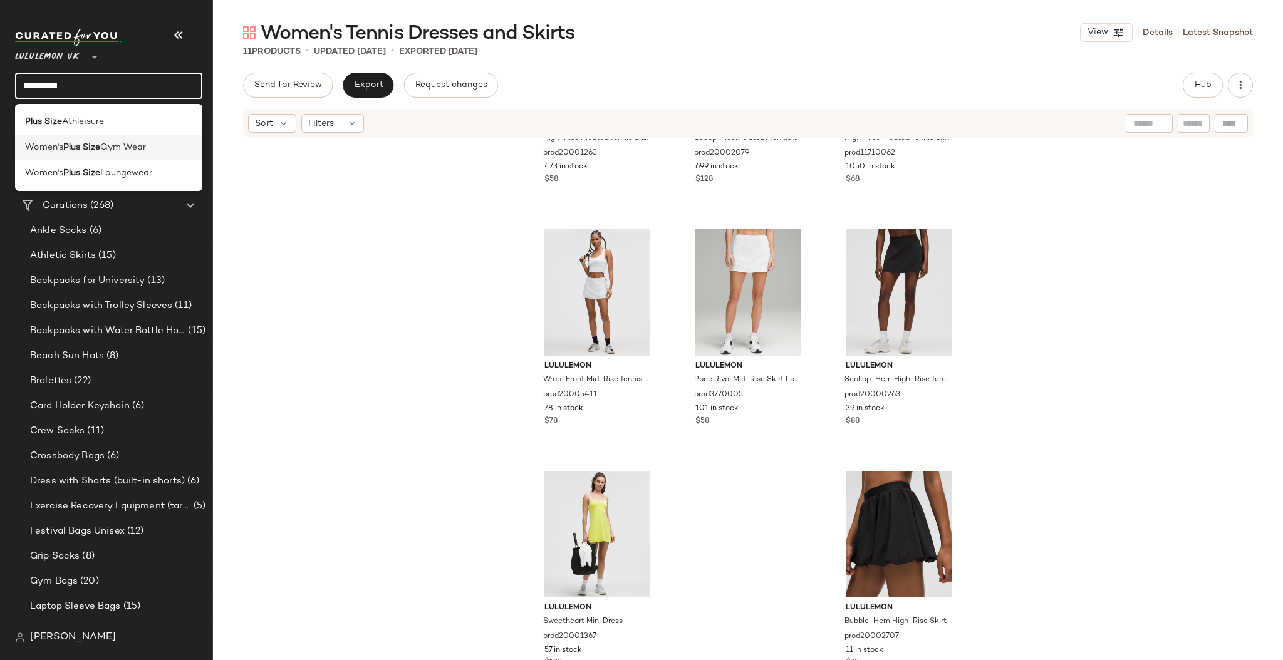
type input "*********"
click at [102, 146] on span "Gym Wear" at bounding box center [123, 147] width 46 height 13
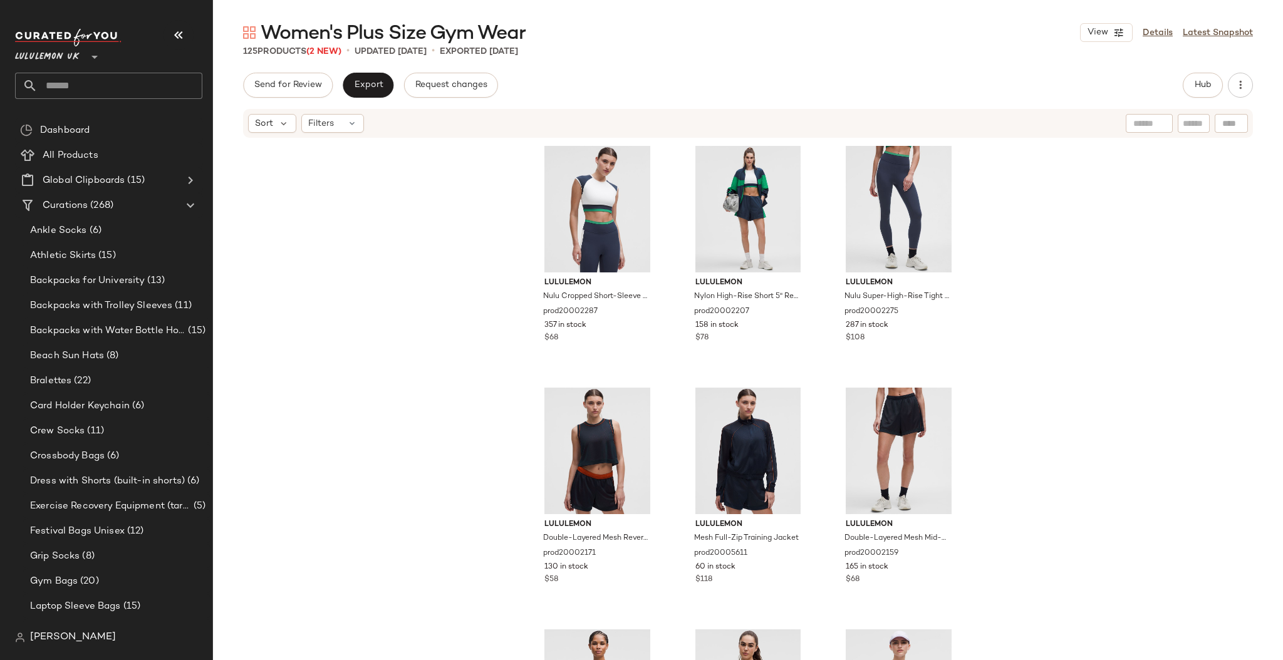
click at [73, 86] on input "text" at bounding box center [120, 86] width 165 height 26
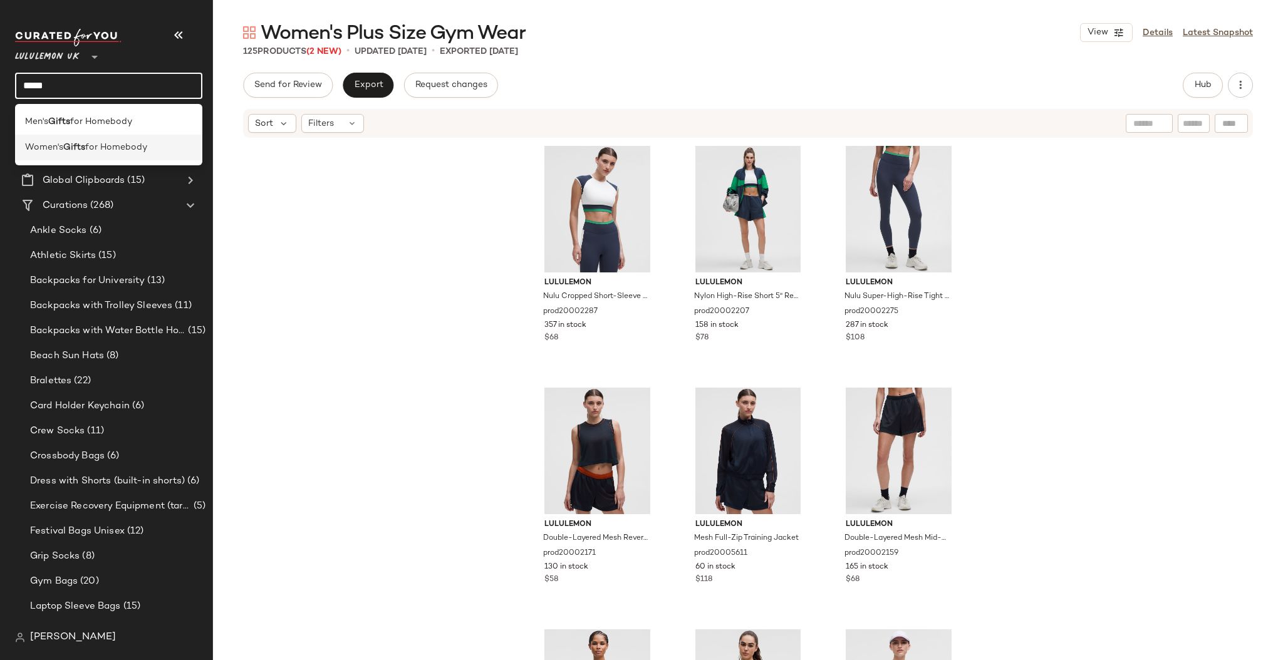
type input "*****"
click at [71, 145] on b "Gifts" at bounding box center [74, 147] width 22 height 13
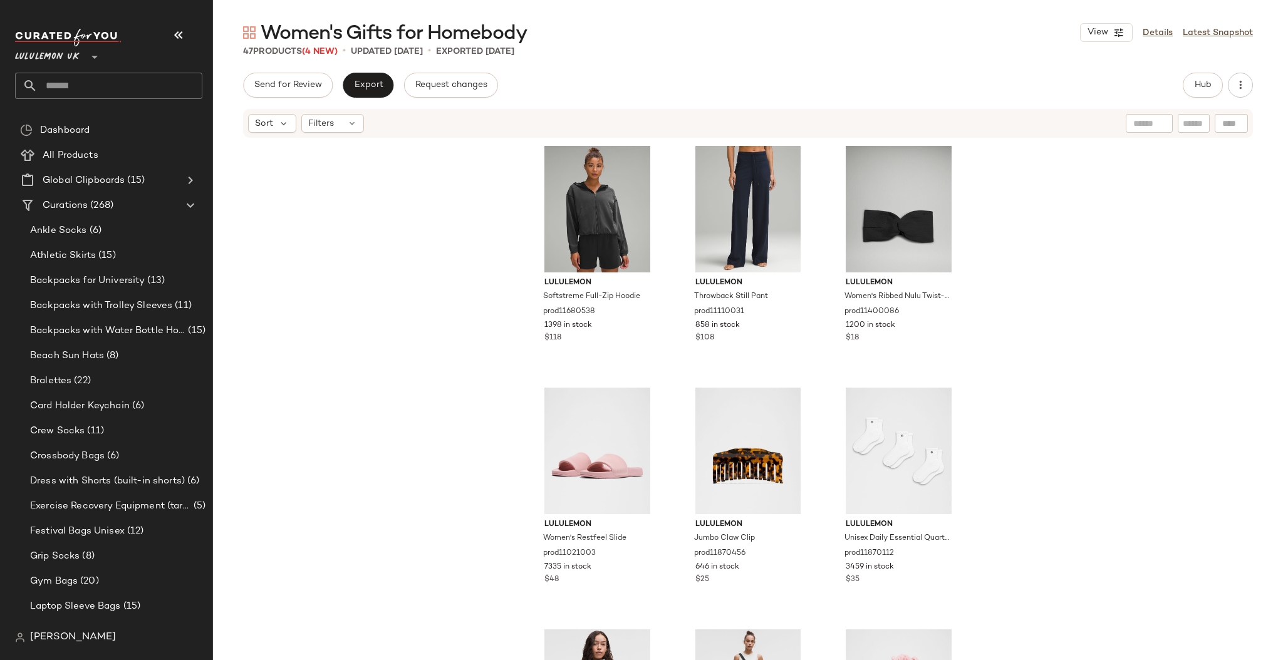
click at [71, 145] on Products "All Products" at bounding box center [109, 155] width 188 height 25
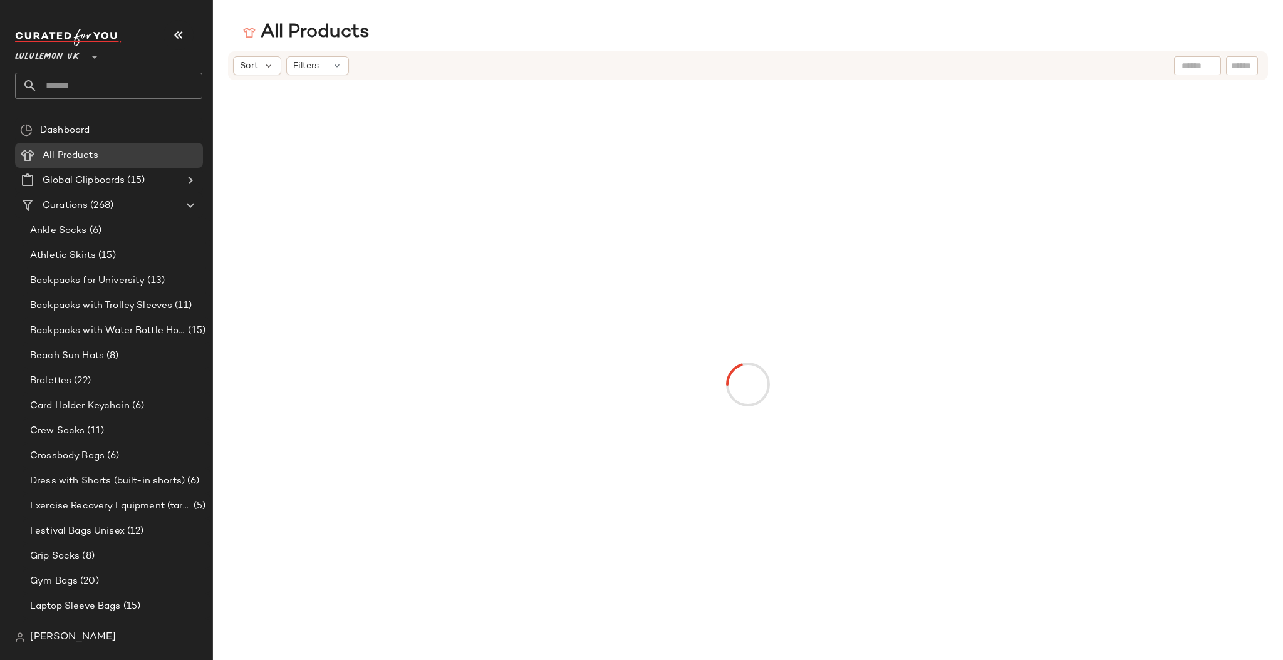
click at [113, 88] on input "text" at bounding box center [120, 86] width 165 height 26
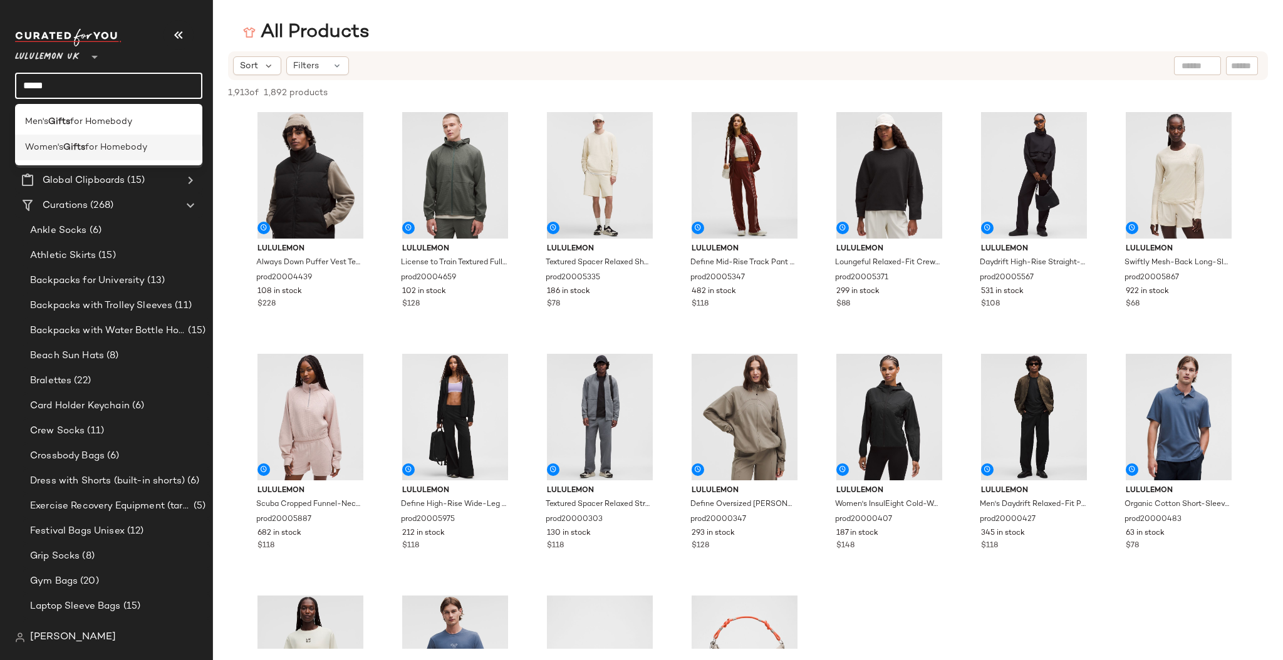
type input "*****"
click at [147, 154] on span "for Homebody" at bounding box center [116, 147] width 62 height 13
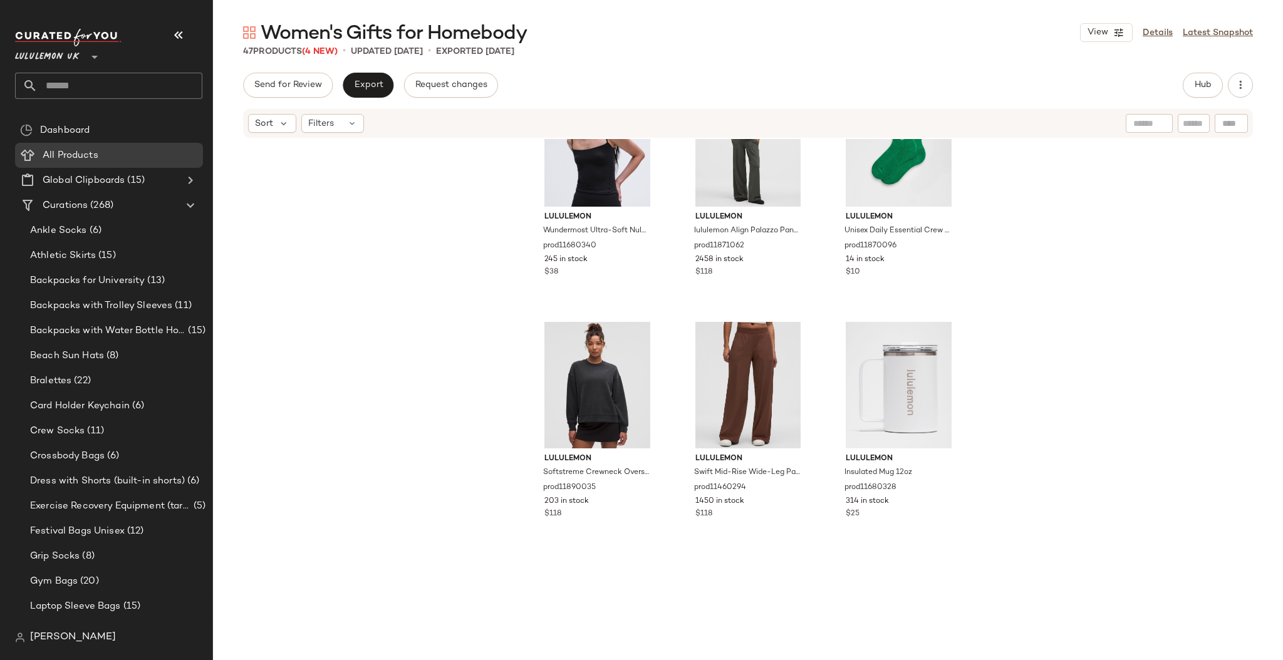
scroll to position [3313, 0]
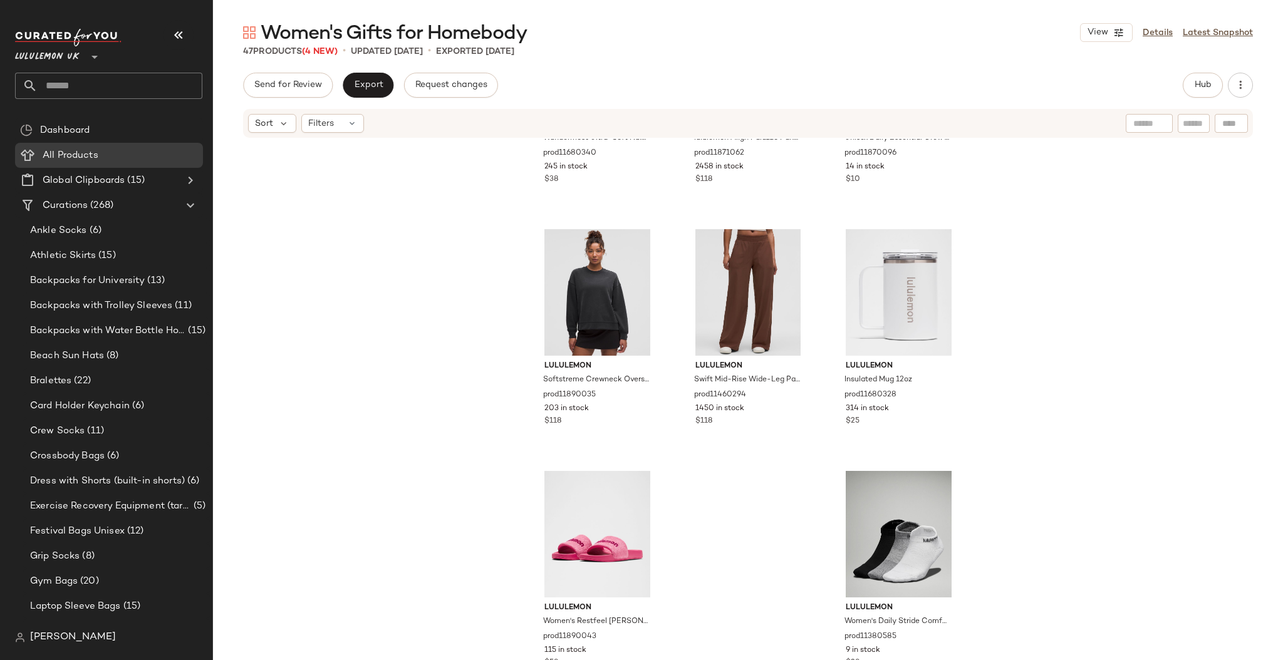
click at [68, 82] on input "text" at bounding box center [120, 86] width 165 height 26
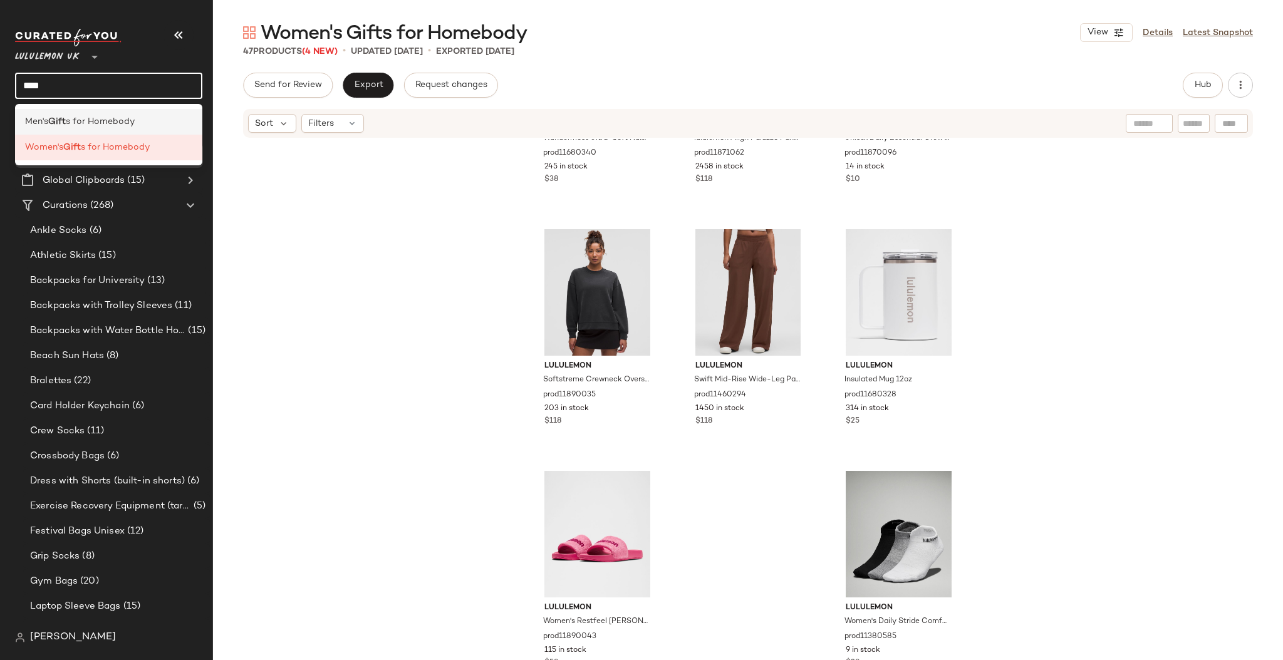
type input "****"
click at [73, 115] on div "Men's Gift s for Homebody" at bounding box center [108, 122] width 187 height 26
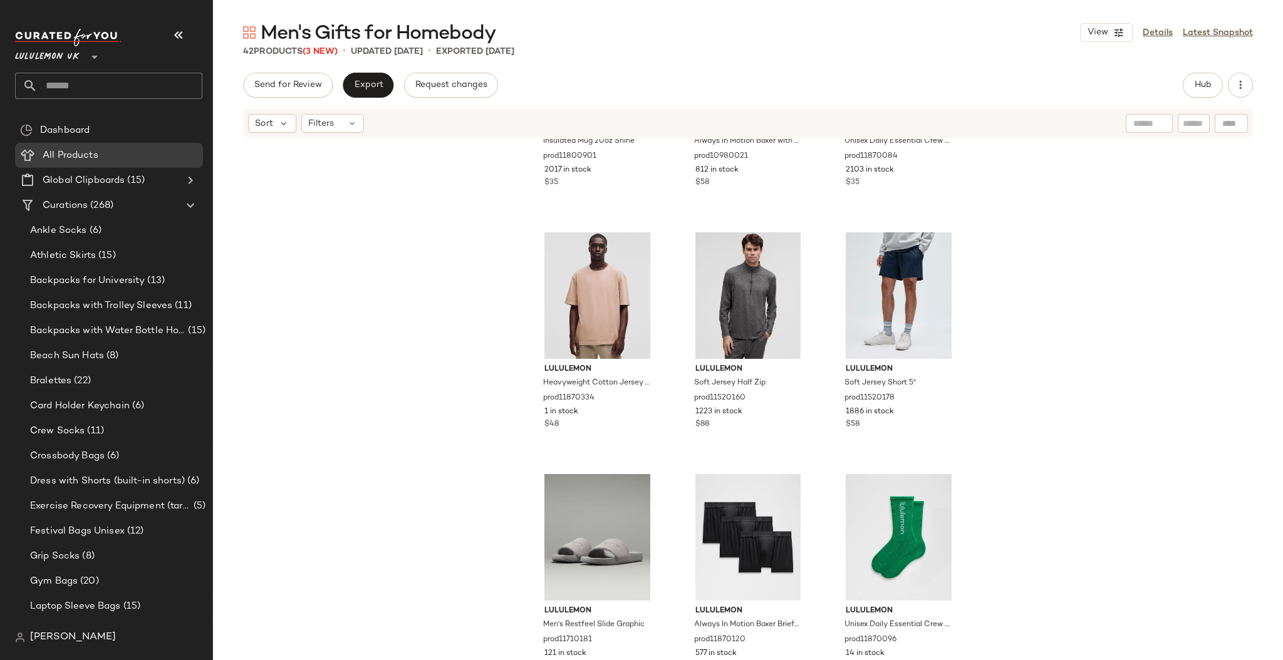
scroll to position [328, 0]
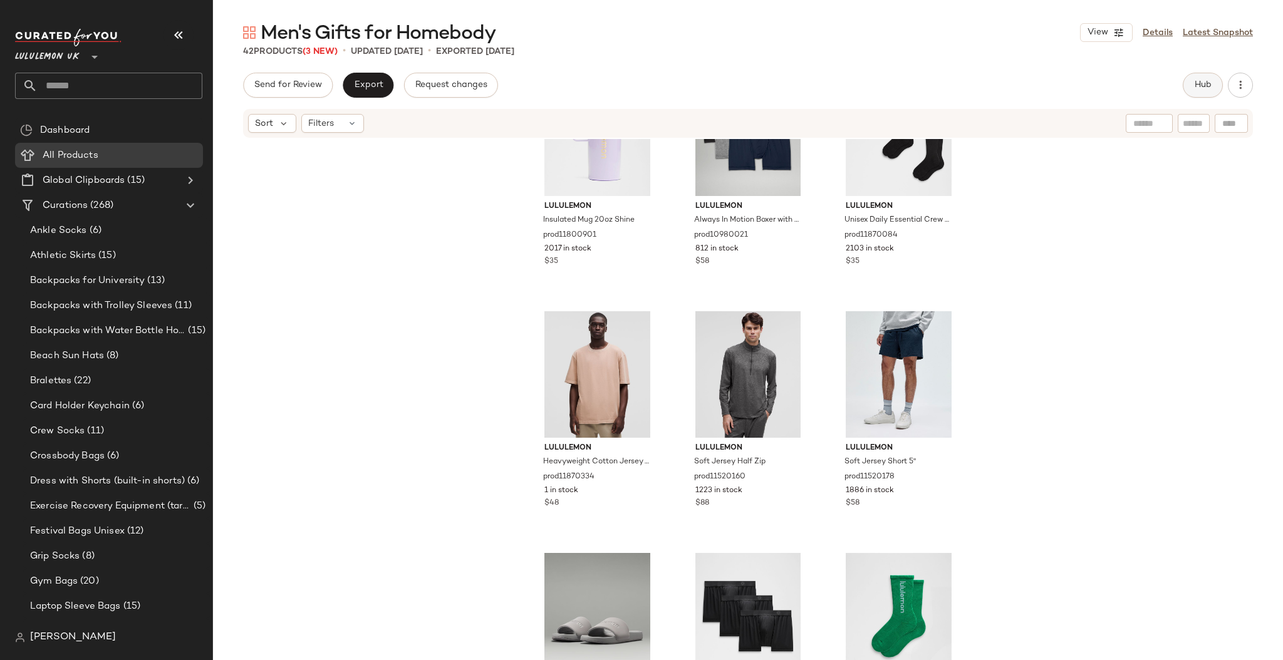
click at [1213, 78] on button "Hub" at bounding box center [1203, 85] width 40 height 25
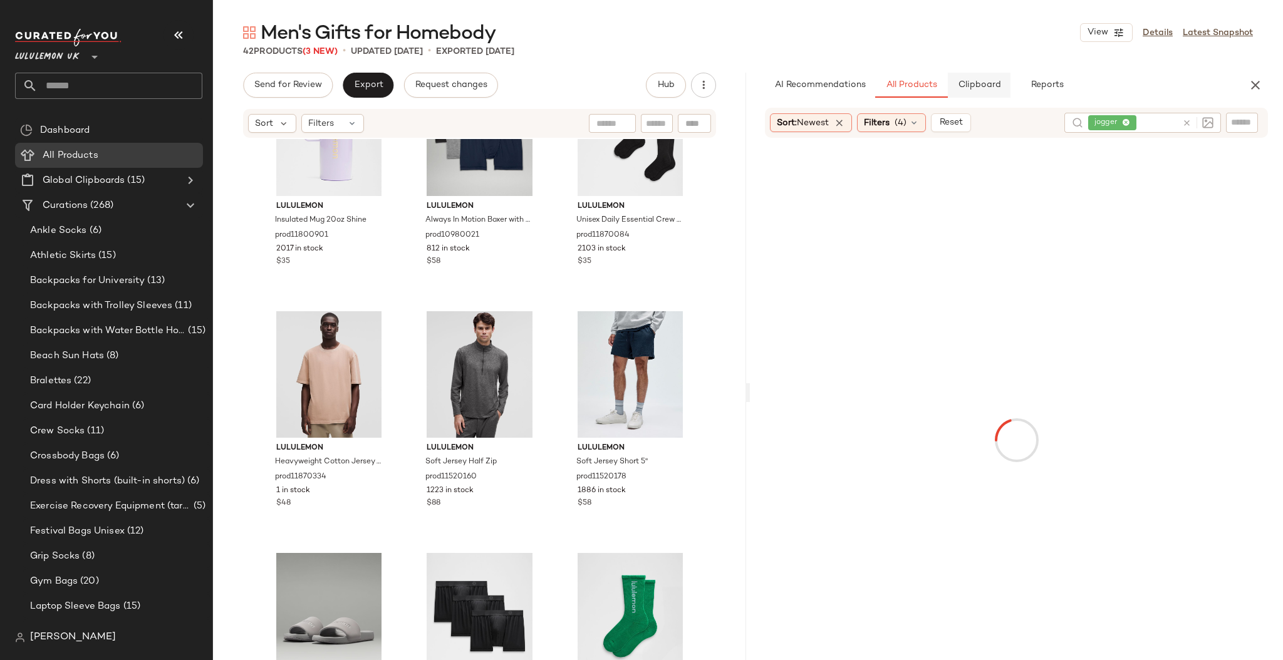
click at [993, 88] on span "Clipboard" at bounding box center [979, 85] width 43 height 10
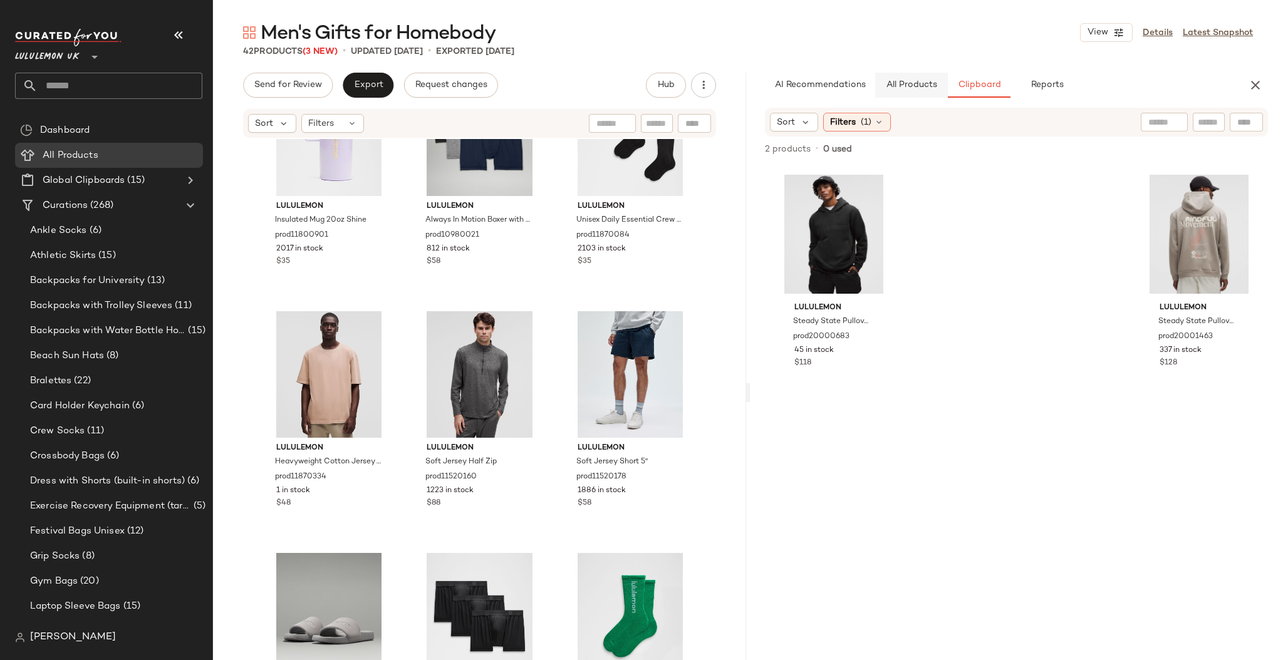
click at [919, 86] on span "All Products" at bounding box center [911, 85] width 51 height 10
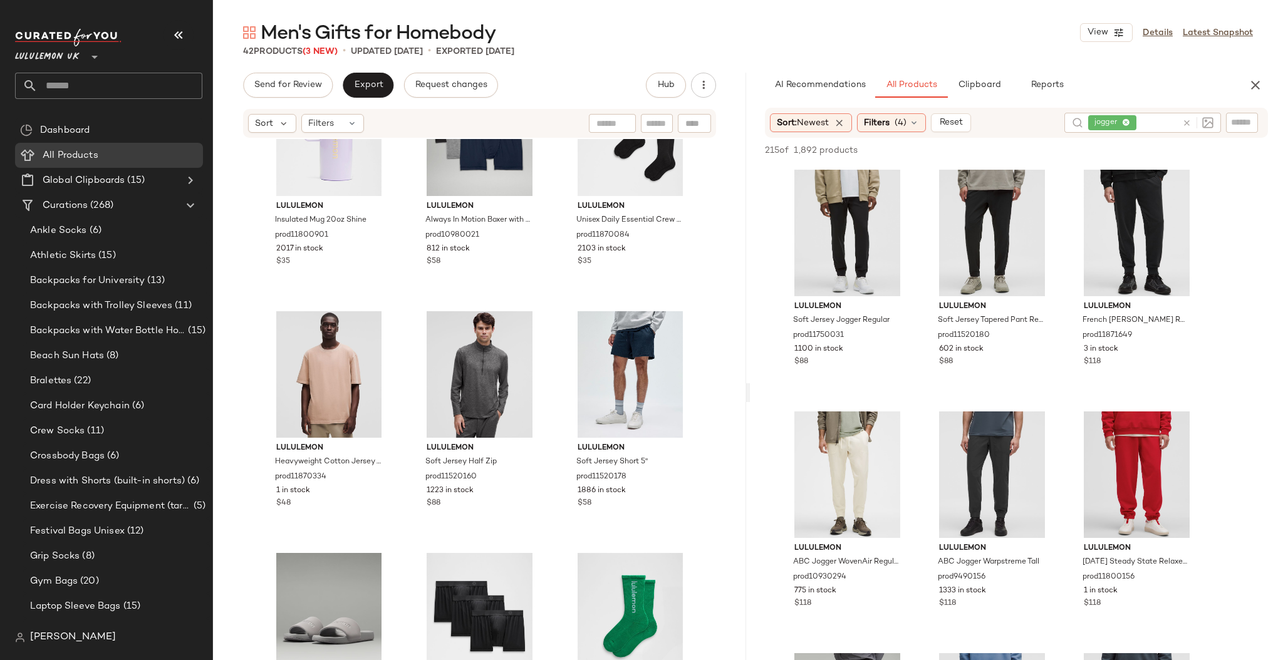
click at [1187, 125] on icon at bounding box center [1186, 122] width 9 height 9
click at [1171, 94] on div "AI Recommendations All Products Clipboard Reports" at bounding box center [996, 85] width 463 height 25
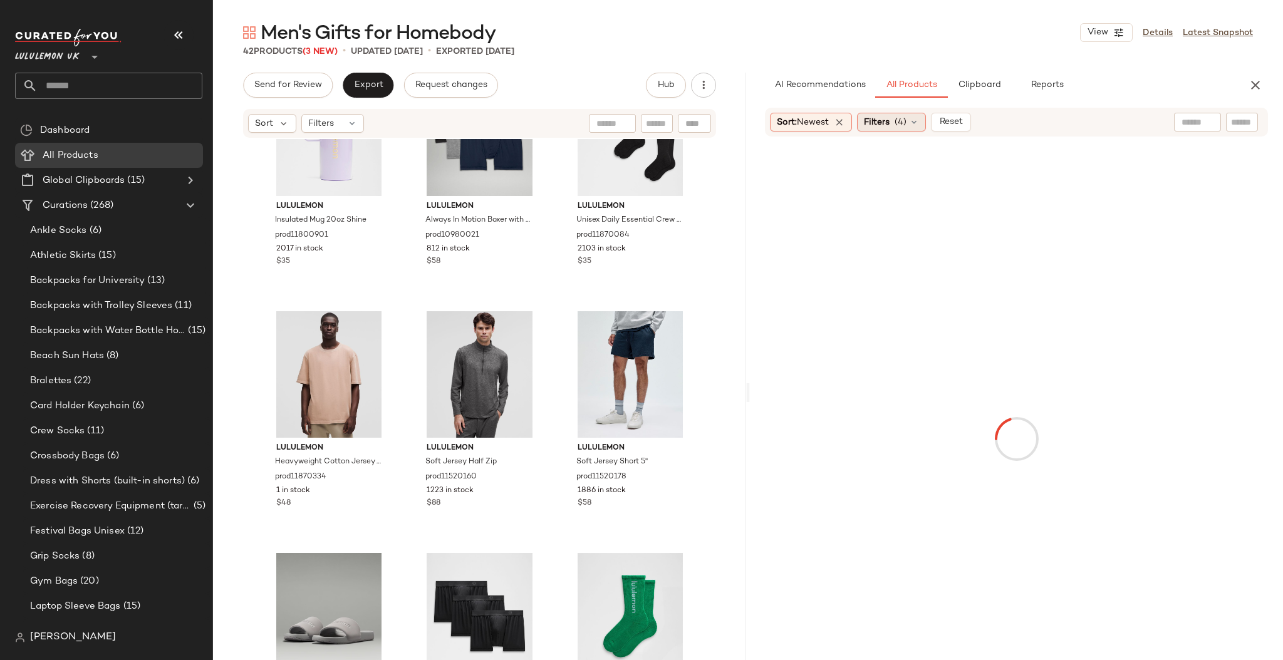
click at [907, 122] on span "(4)" at bounding box center [901, 122] width 12 height 13
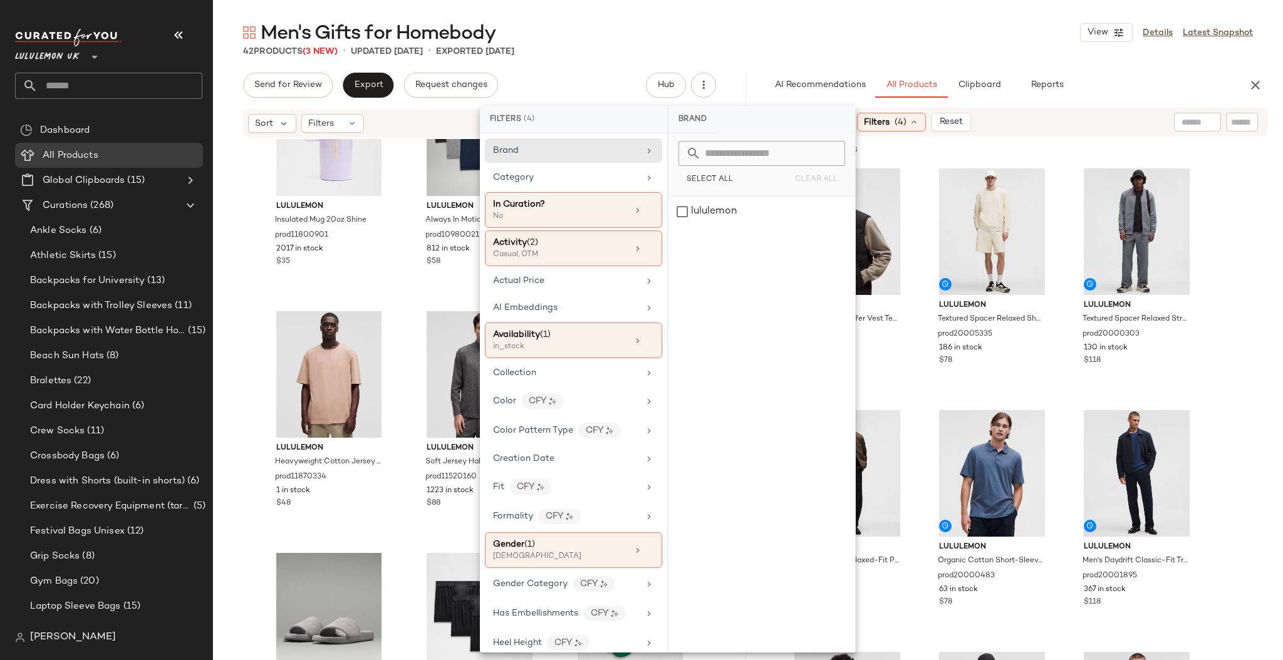
click at [1090, 72] on div "Men's Gifts for Homebody View Details Latest Snapshot 42 Products (3 New) • upd…" at bounding box center [748, 340] width 1070 height 640
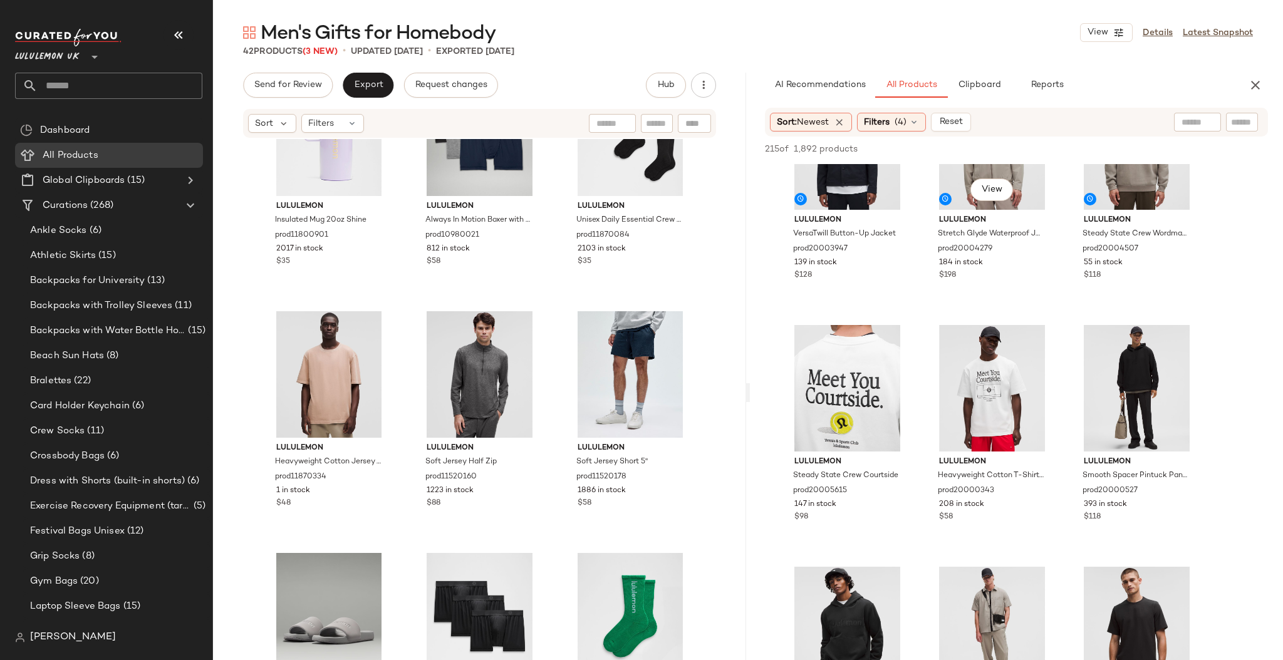
scroll to position [600, 0]
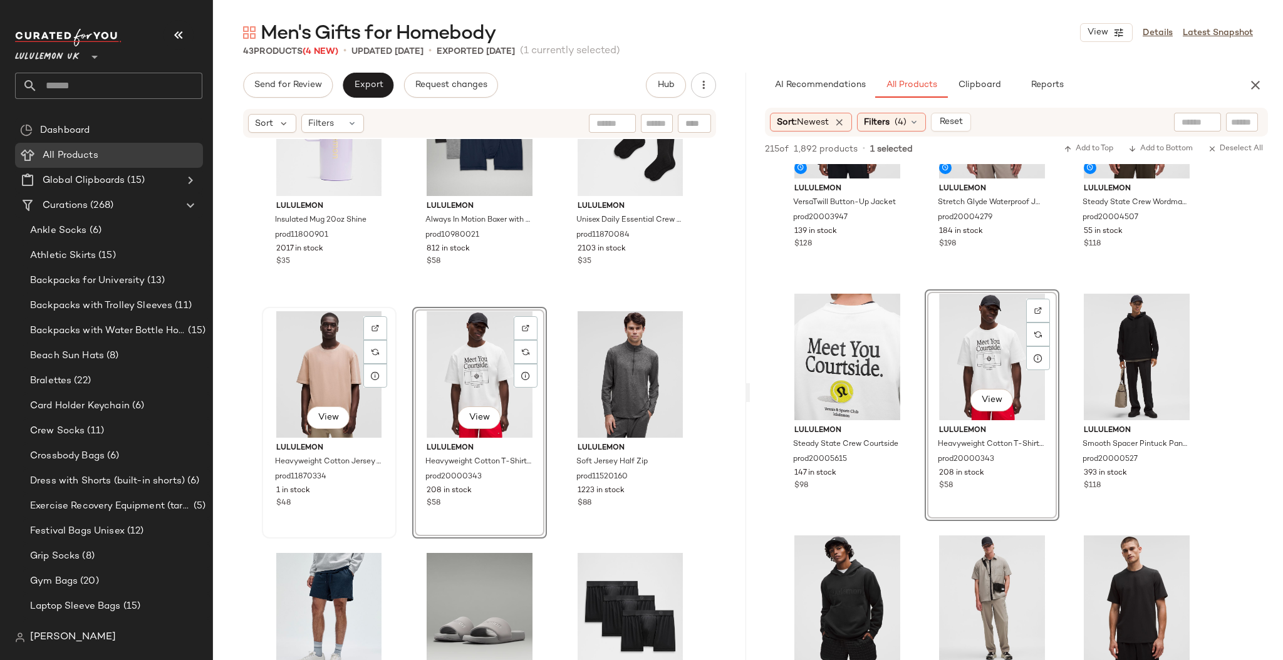
click at [324, 370] on div "View" at bounding box center [329, 374] width 126 height 127
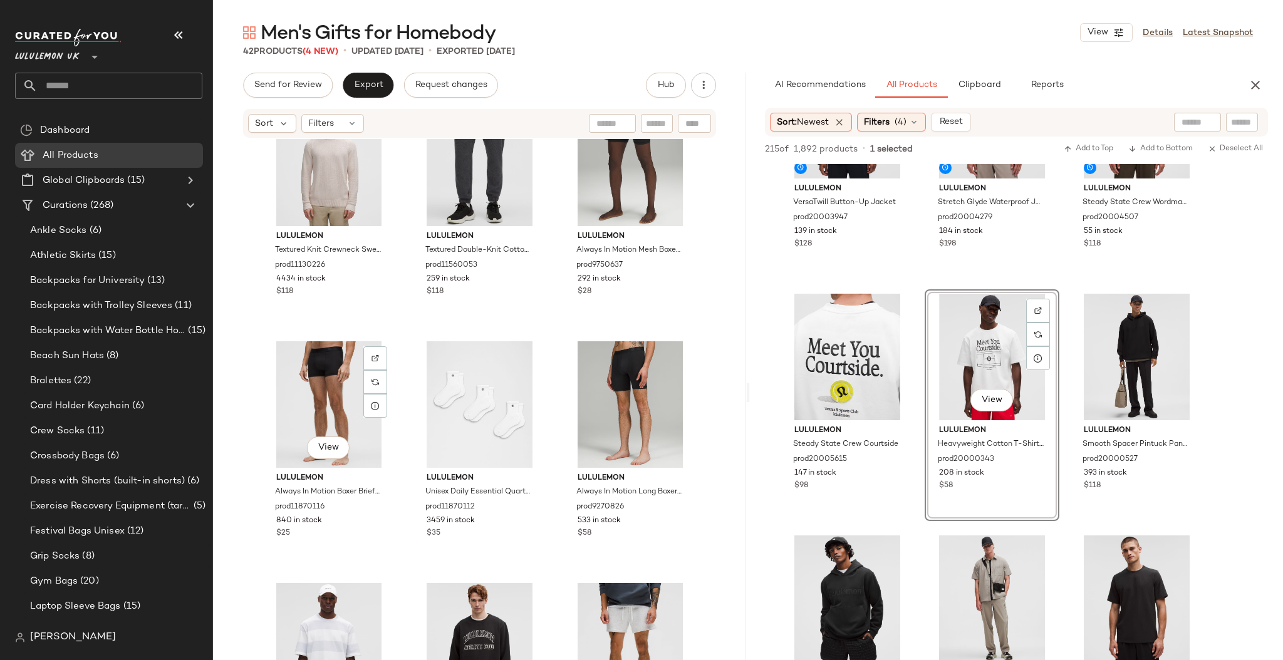
scroll to position [2829, 0]
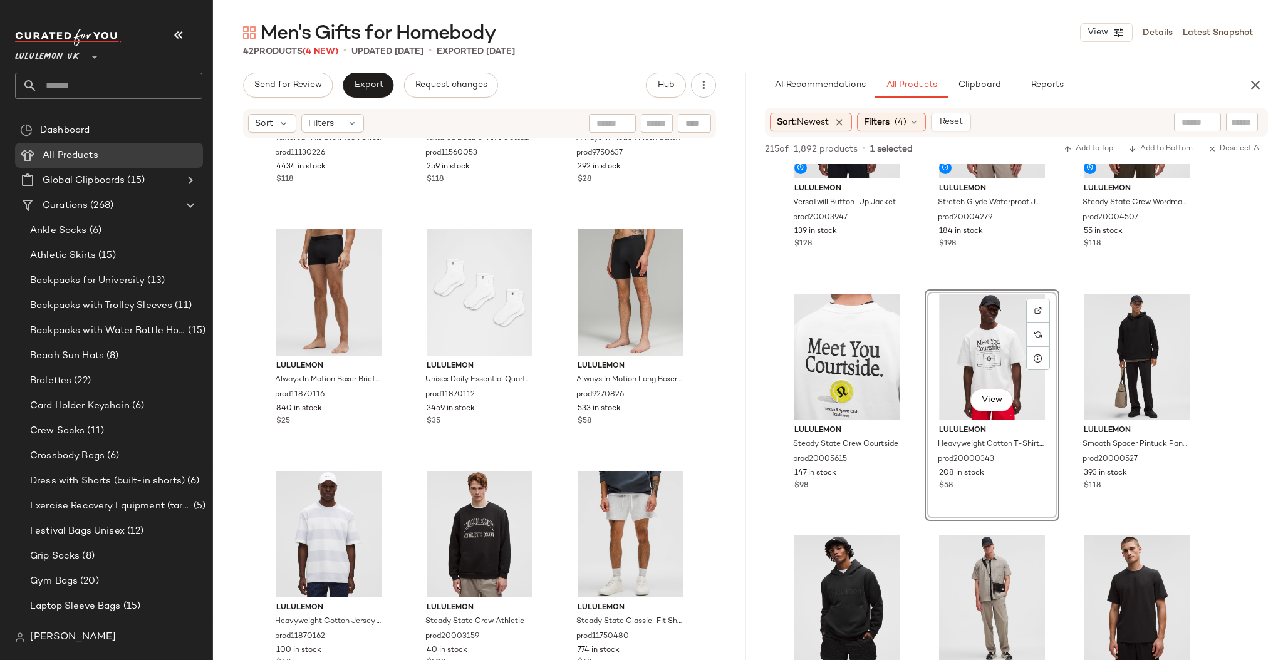
click at [101, 85] on input "text" at bounding box center [120, 86] width 165 height 26
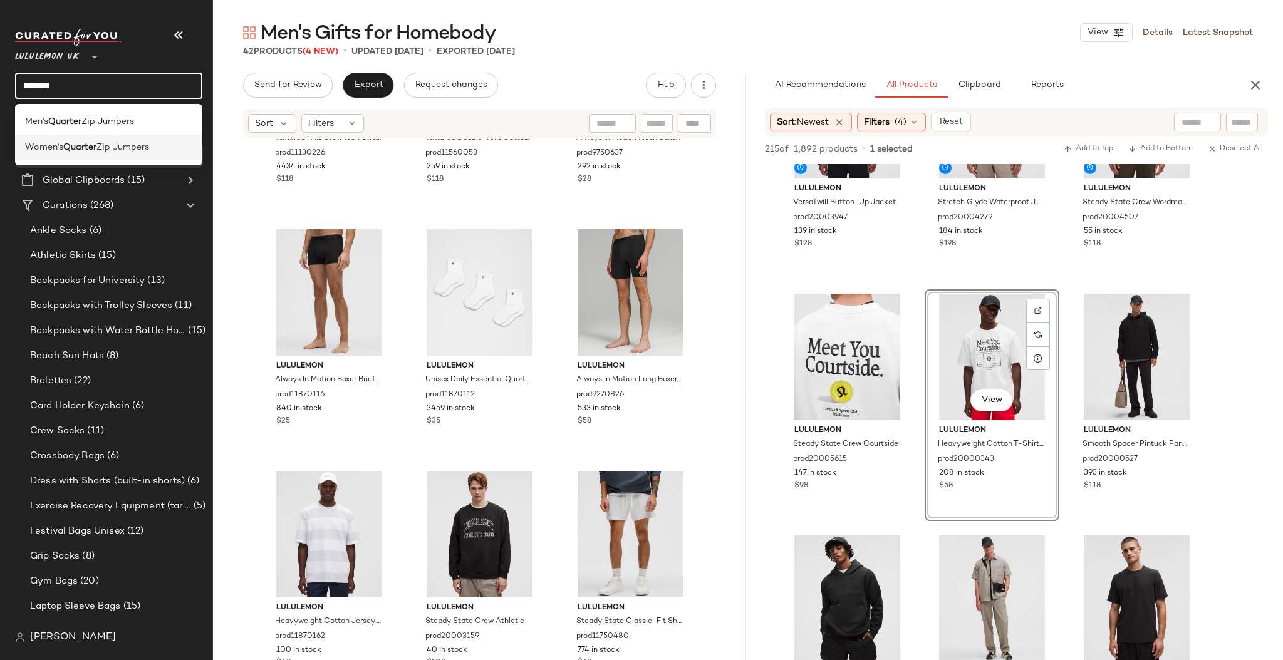
type input "*******"
click at [102, 140] on div "Women's Quarter Zip Jumpers" at bounding box center [108, 148] width 187 height 26
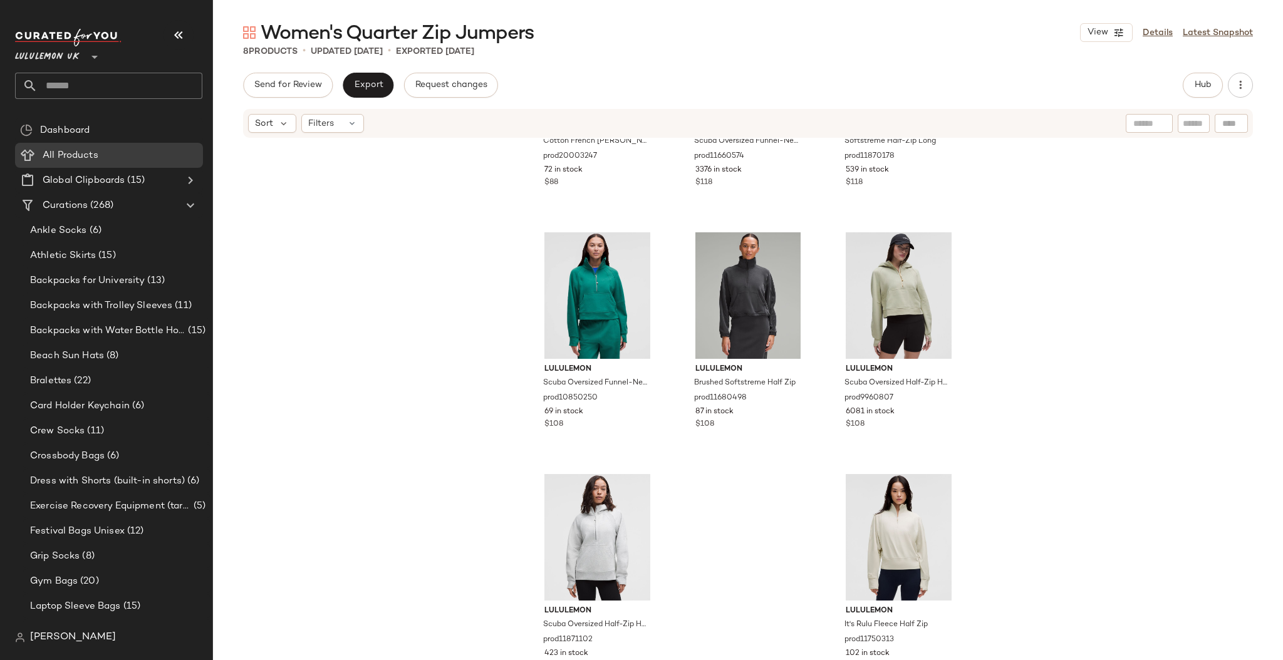
scroll to position [159, 0]
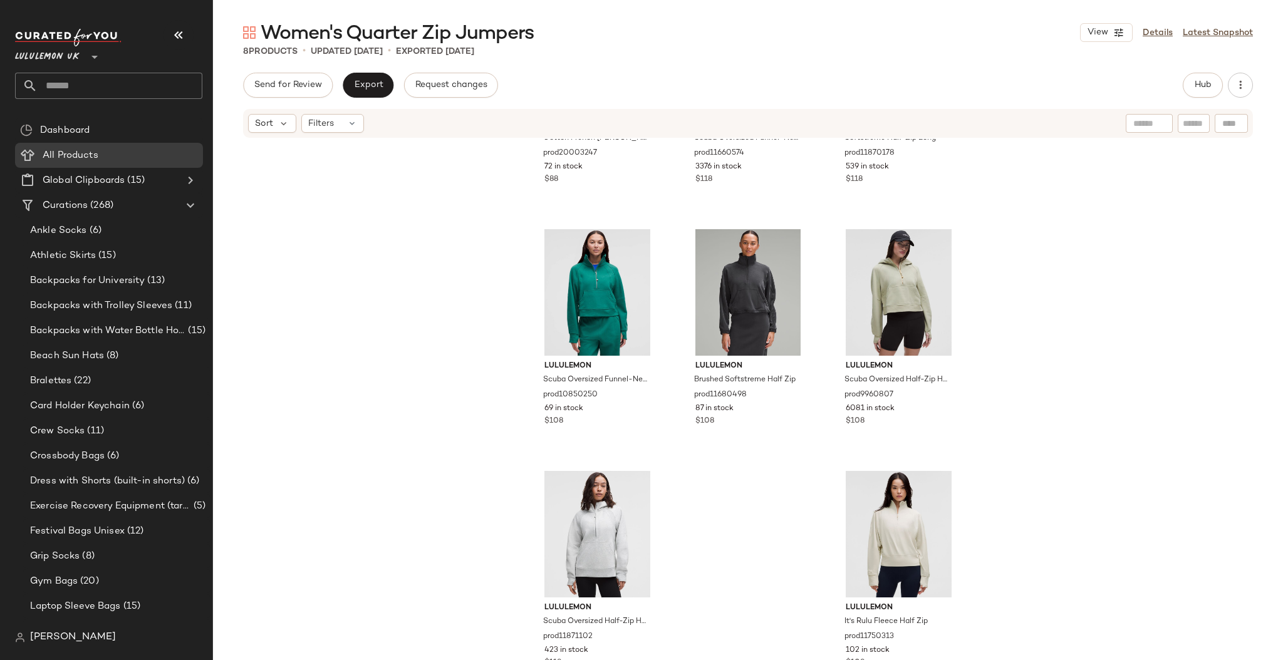
click at [99, 88] on input "text" at bounding box center [120, 86] width 165 height 26
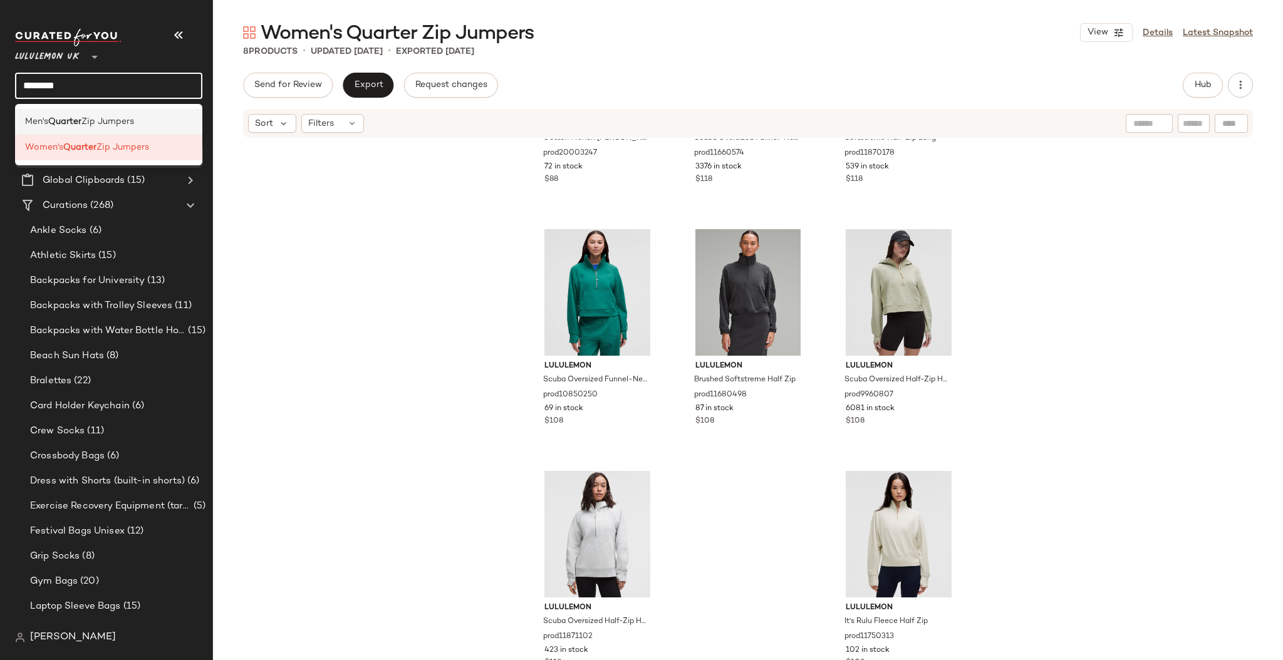
type input "*******"
click at [129, 119] on span "Zip Jumpers" at bounding box center [107, 121] width 53 height 13
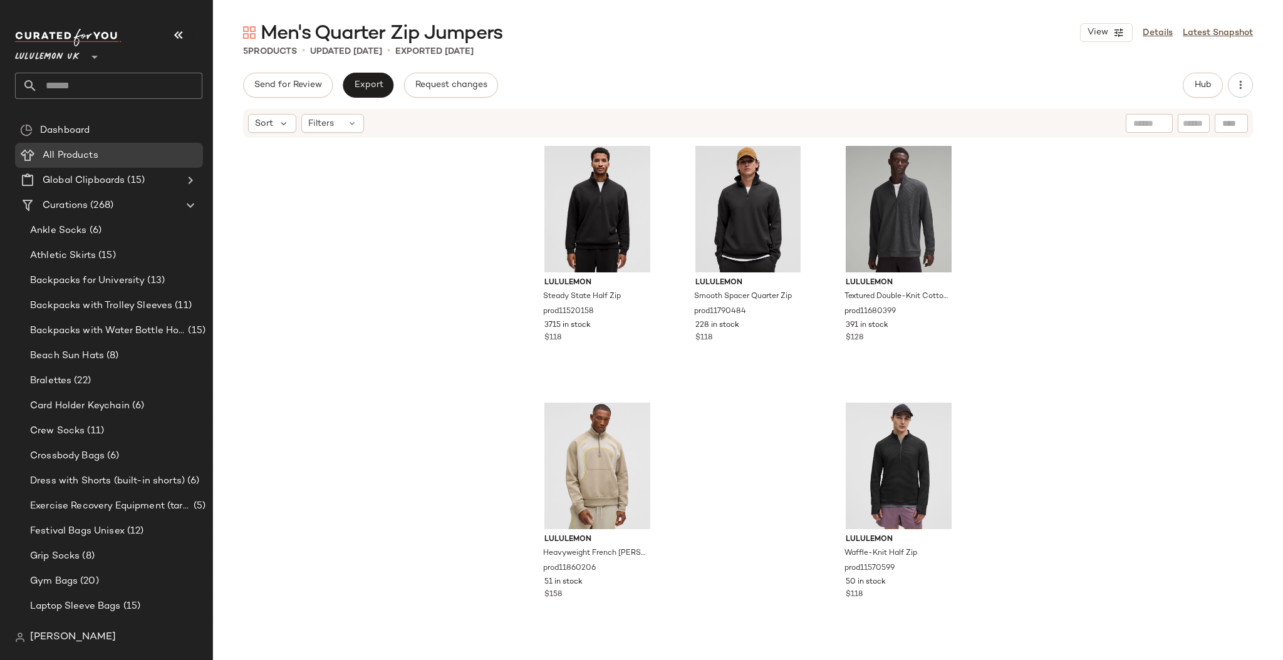
click at [117, 90] on input "text" at bounding box center [120, 86] width 165 height 26
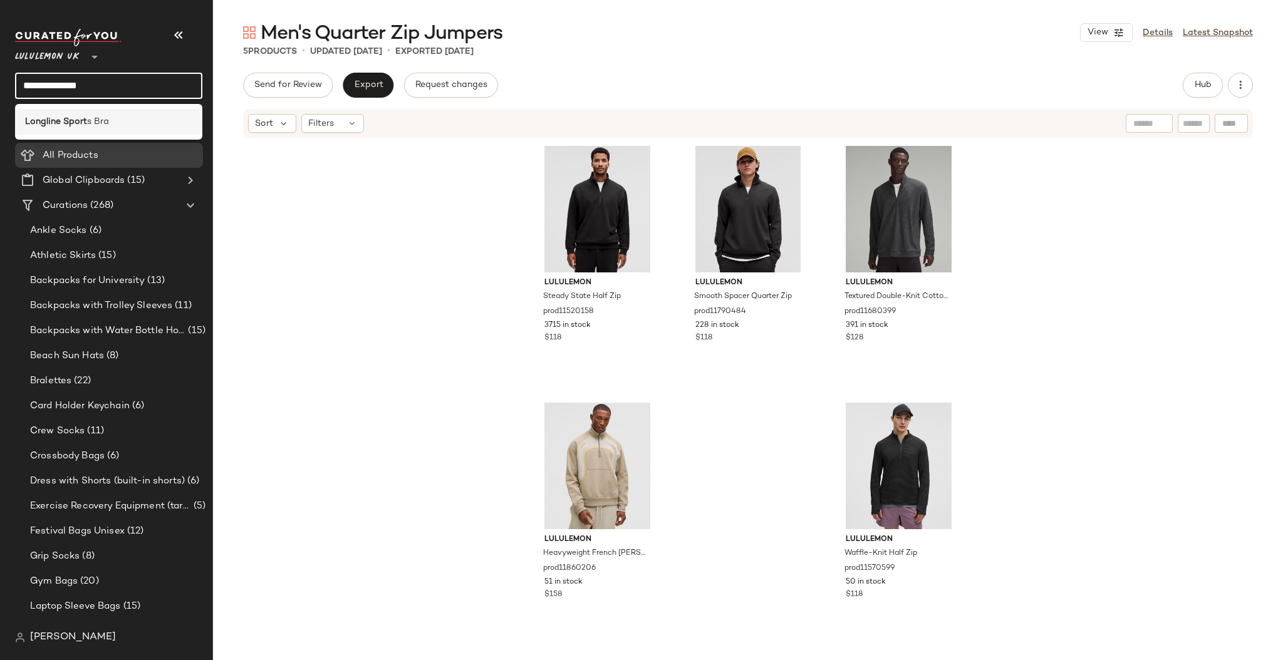
type input "**********"
click at [113, 127] on div "Longline Sport s Bra" at bounding box center [108, 121] width 167 height 13
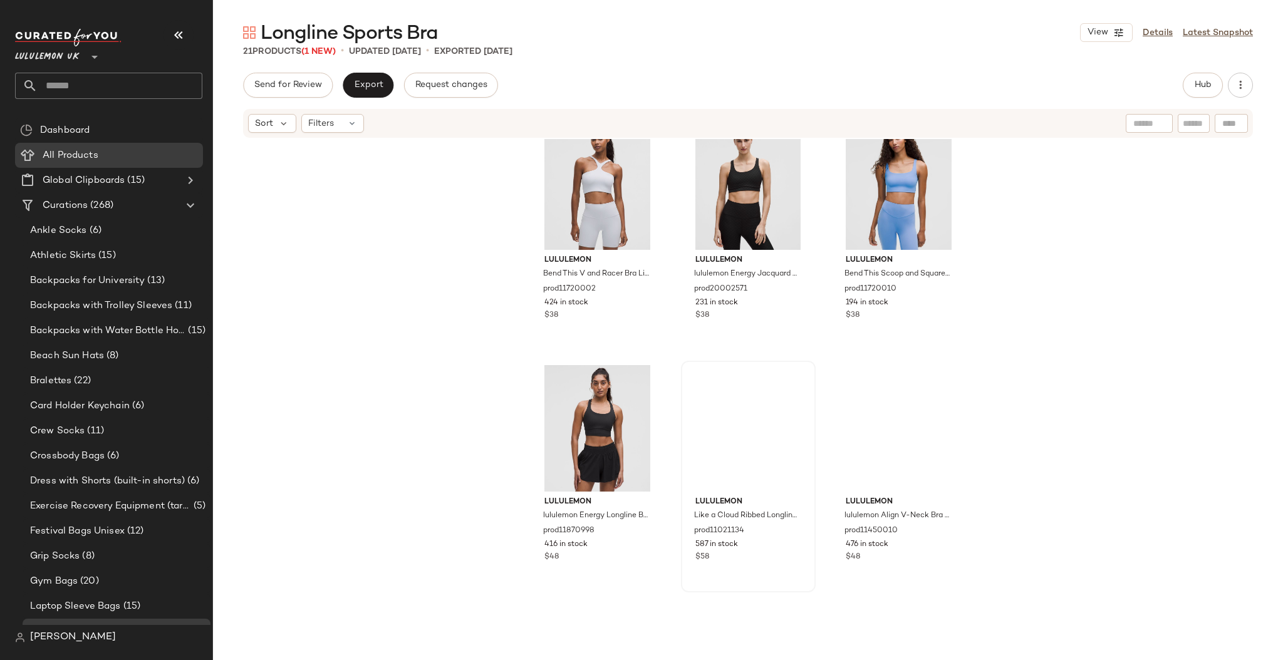
scroll to position [708, 0]
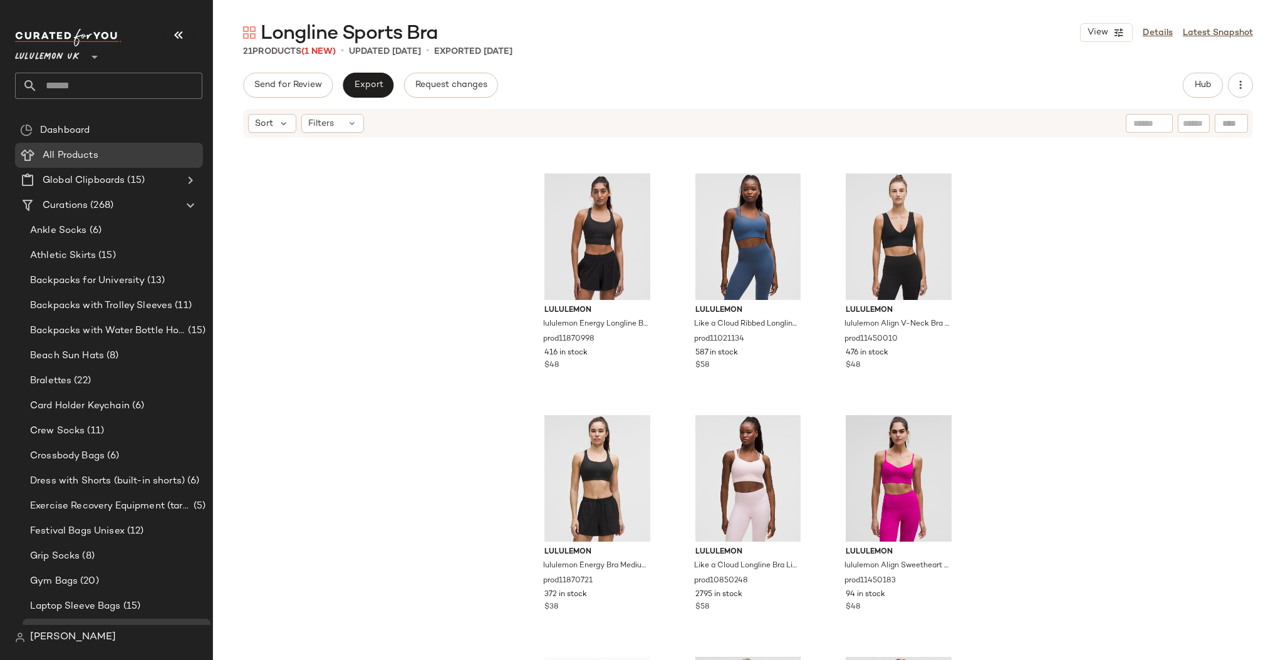
click at [112, 80] on input "text" at bounding box center [120, 86] width 165 height 26
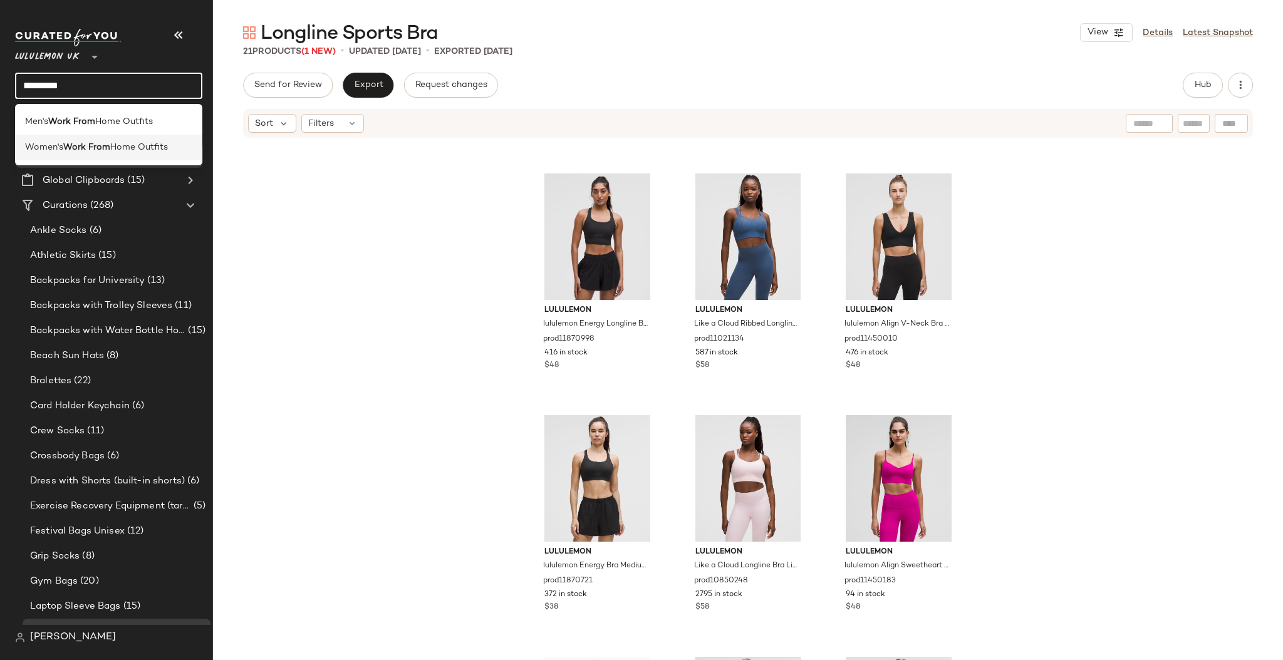
type input "*********"
click at [135, 142] on span "Home Outfits" at bounding box center [139, 147] width 58 height 13
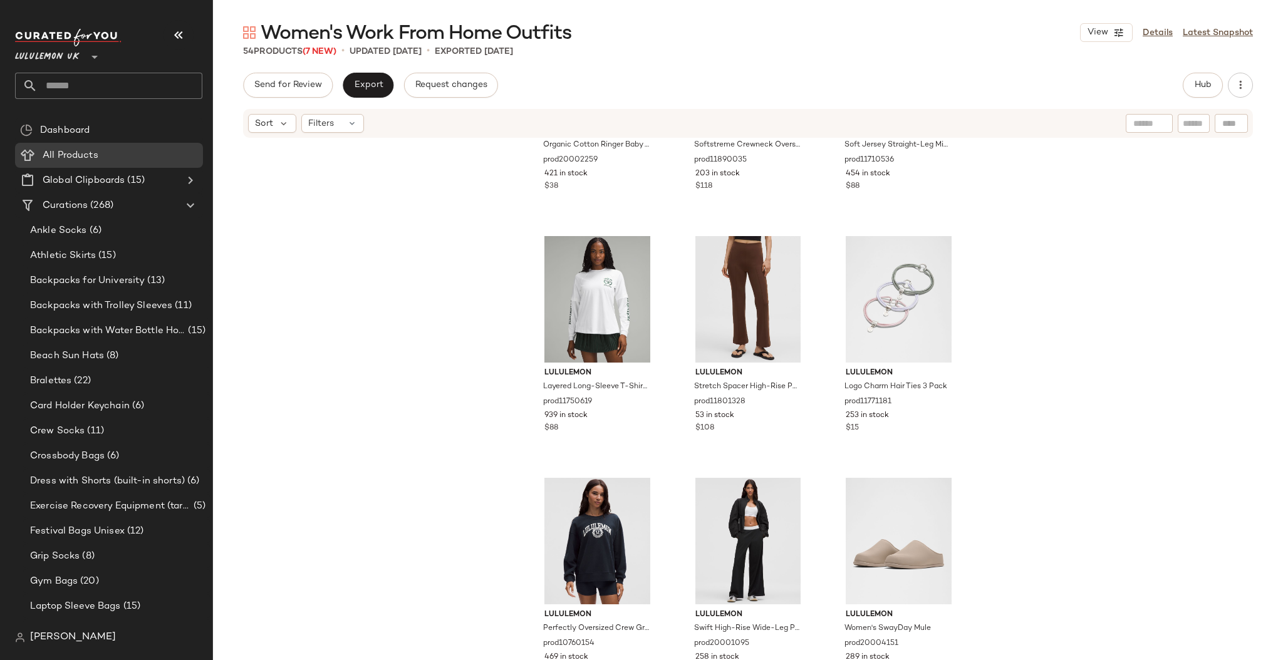
scroll to position [3797, 0]
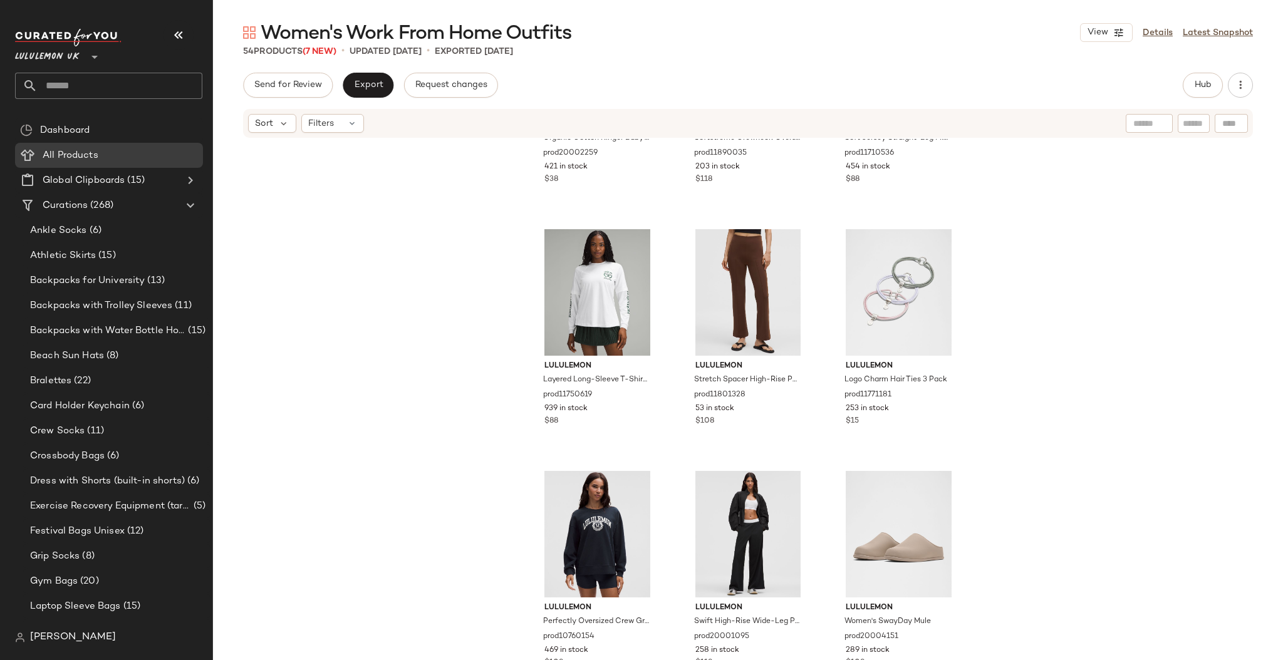
click at [86, 86] on input "text" at bounding box center [120, 86] width 165 height 26
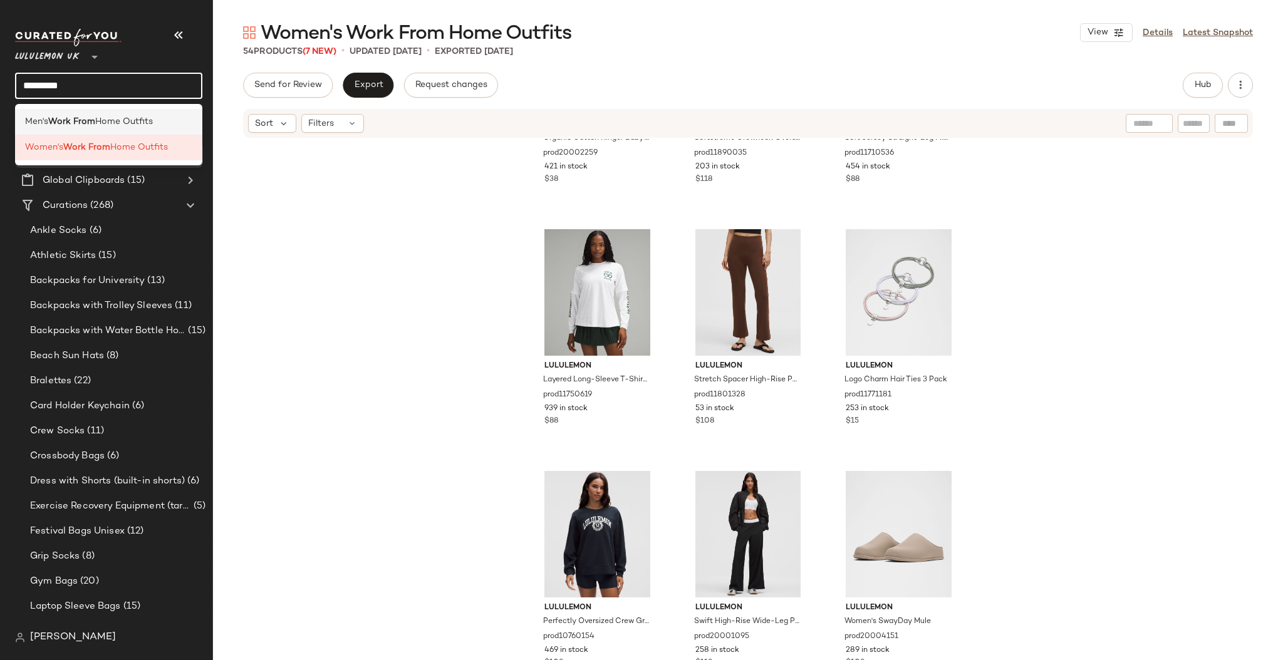
type input "*********"
click at [71, 125] on b "Work From" at bounding box center [71, 121] width 47 height 13
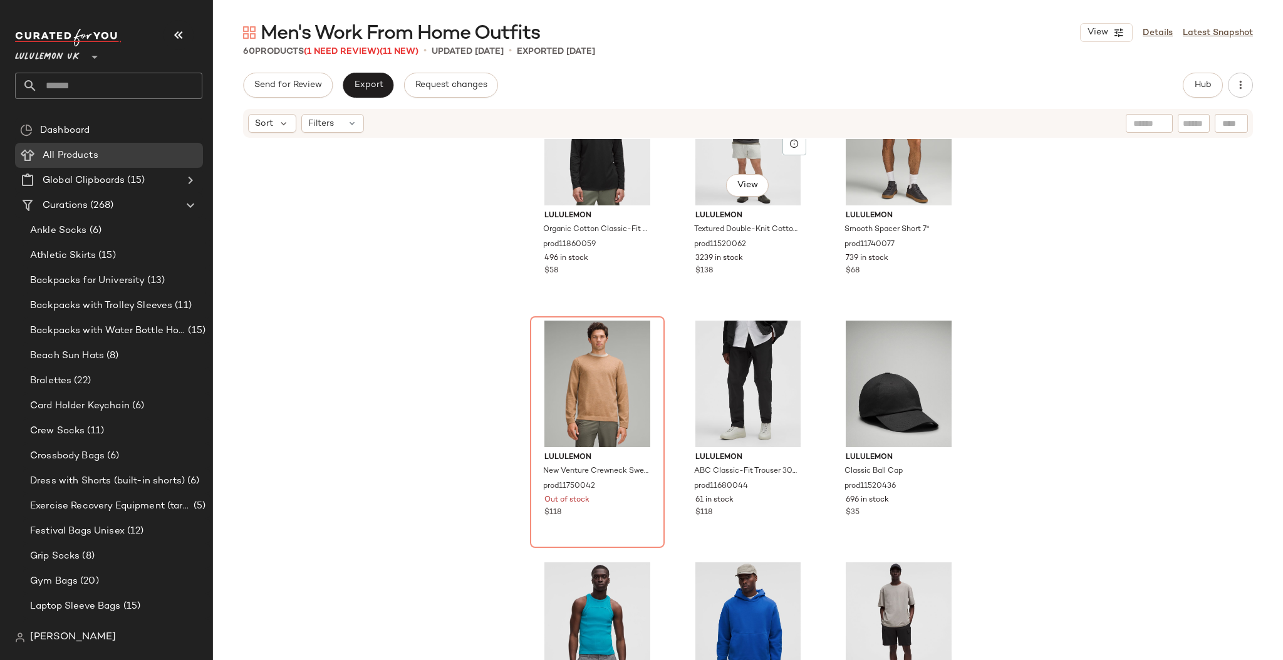
scroll to position [2985, 0]
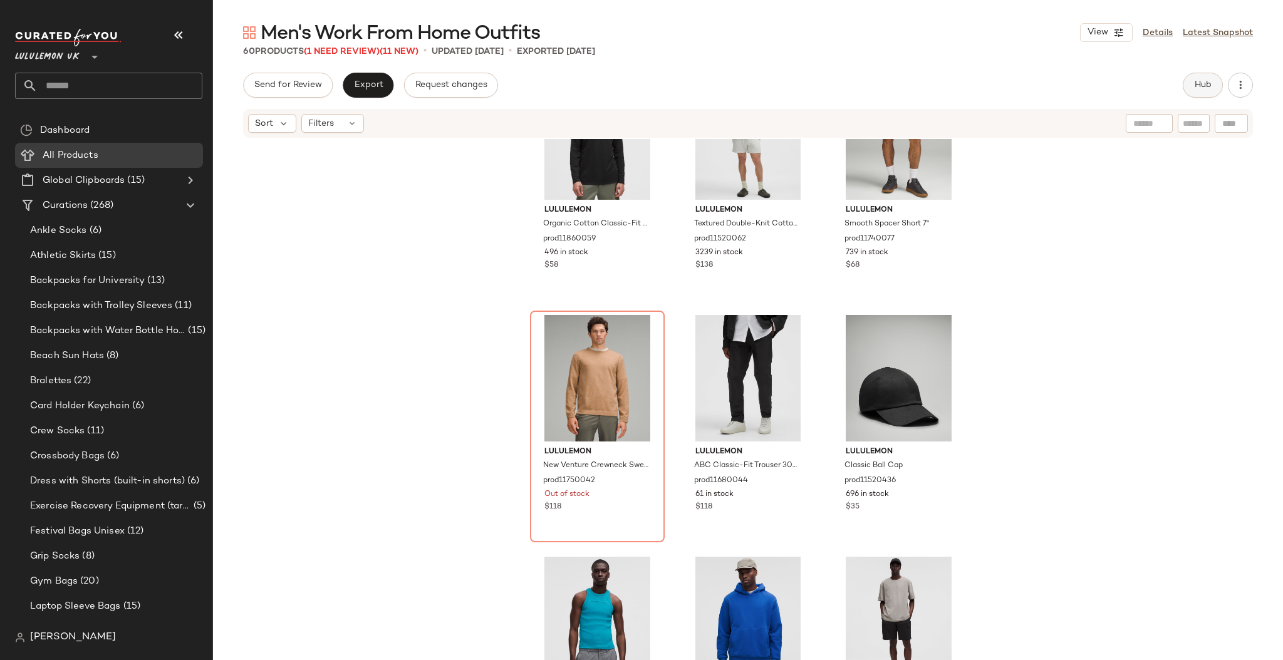
click at [1211, 77] on button "Hub" at bounding box center [1203, 85] width 40 height 25
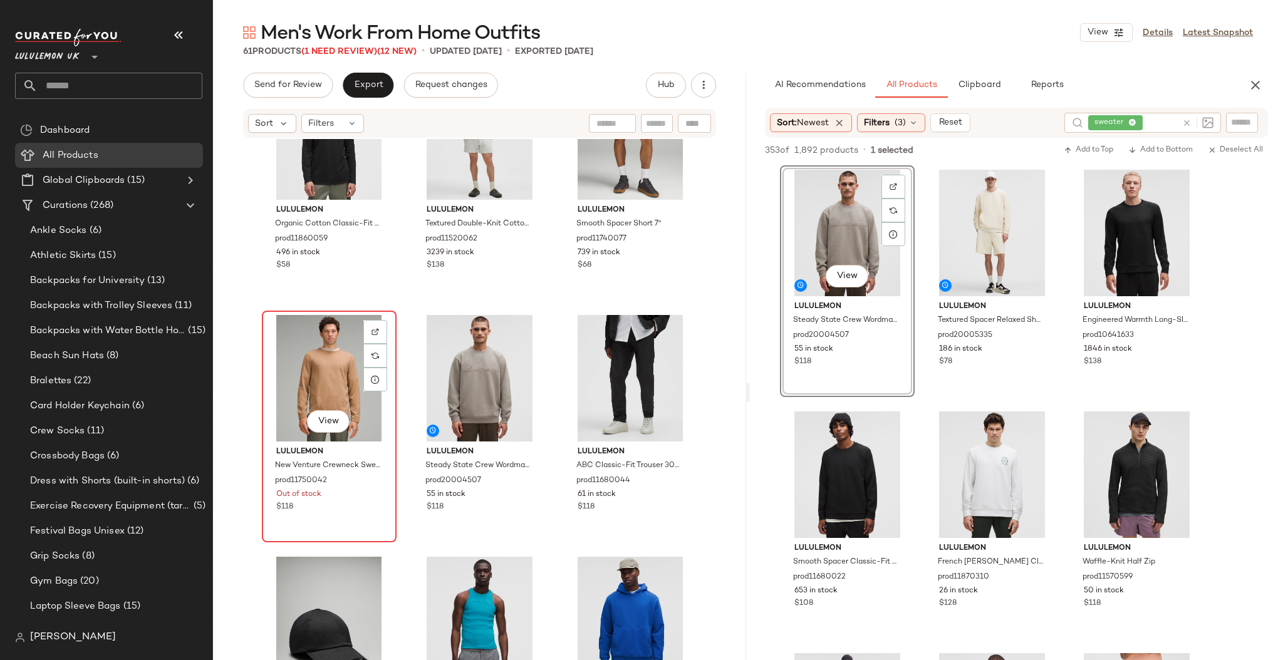
click at [321, 368] on div "View" at bounding box center [329, 378] width 126 height 127
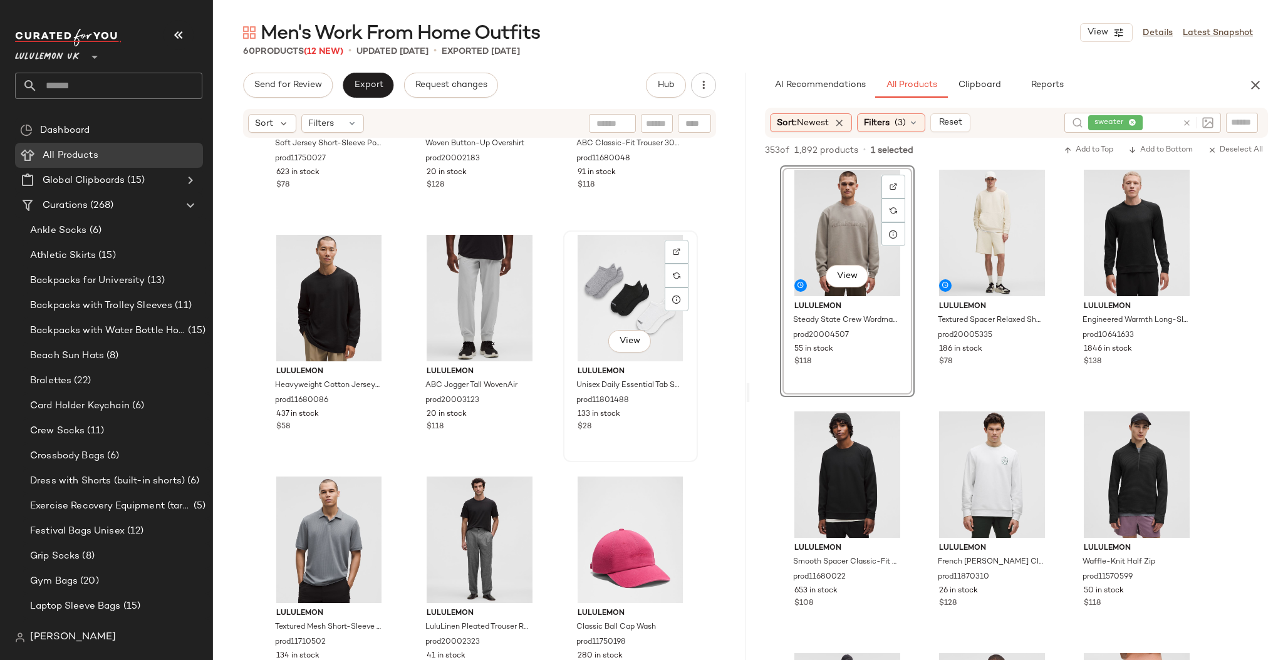
scroll to position [4281, 0]
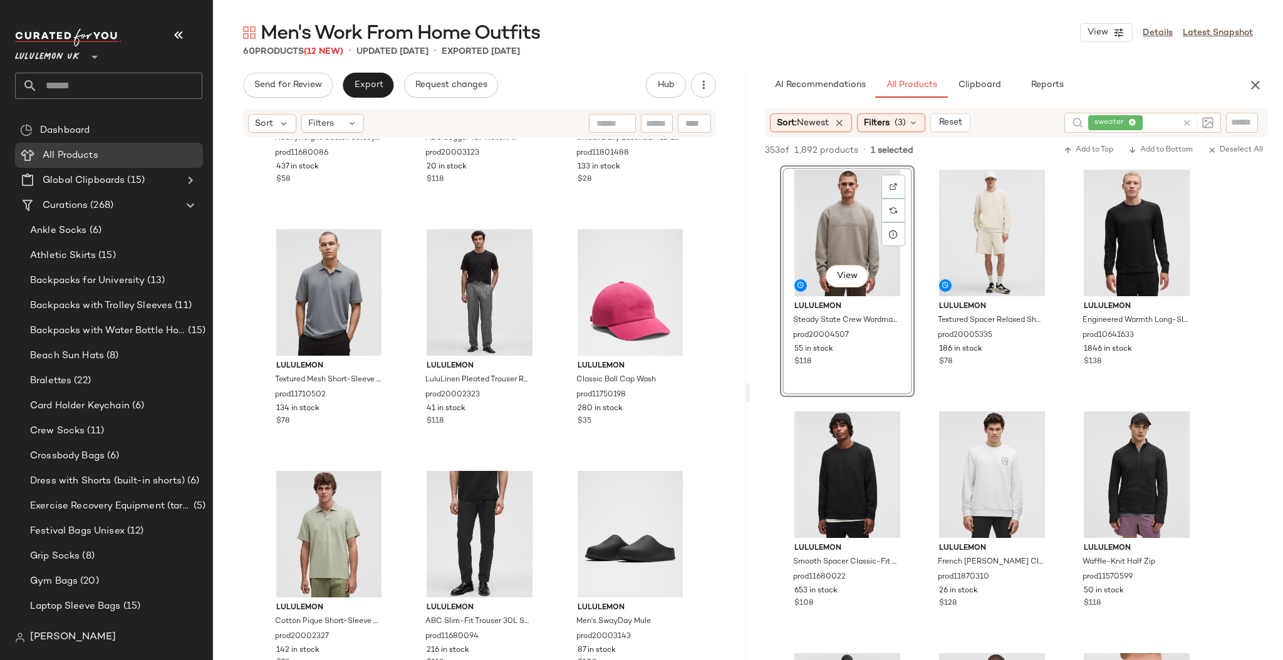
click at [84, 89] on input "text" at bounding box center [120, 86] width 165 height 26
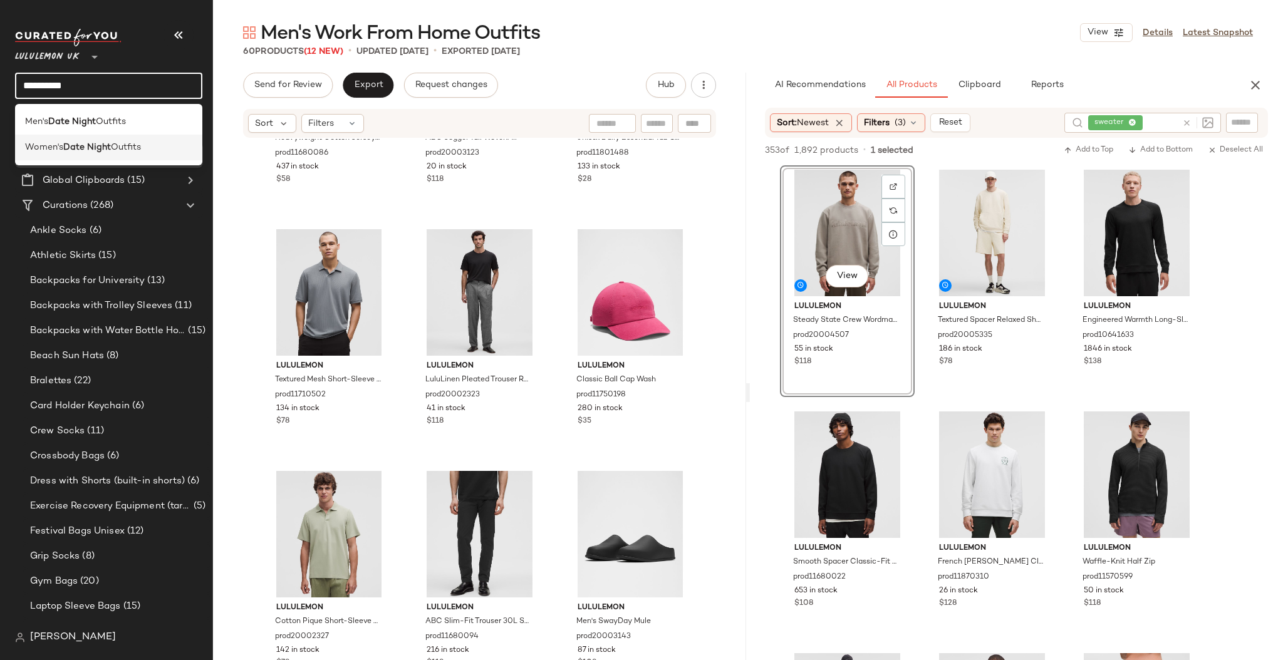
type input "**********"
click at [91, 145] on b "Date Night" at bounding box center [87, 147] width 48 height 13
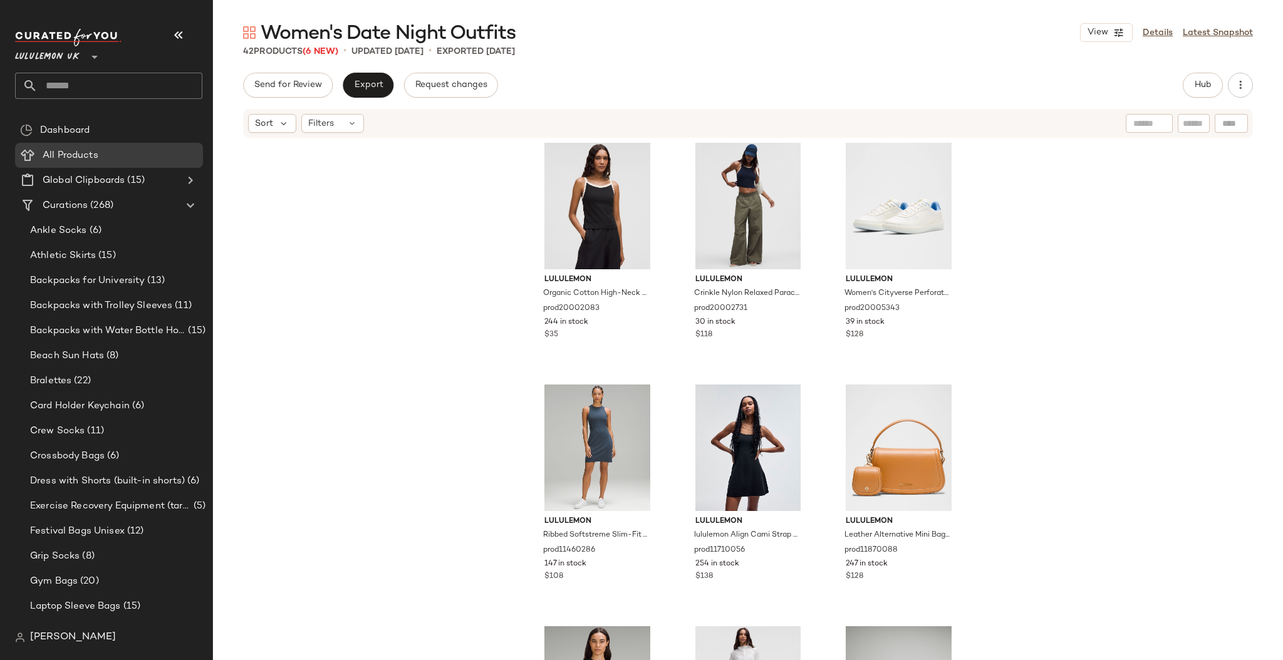
scroll to position [2829, 0]
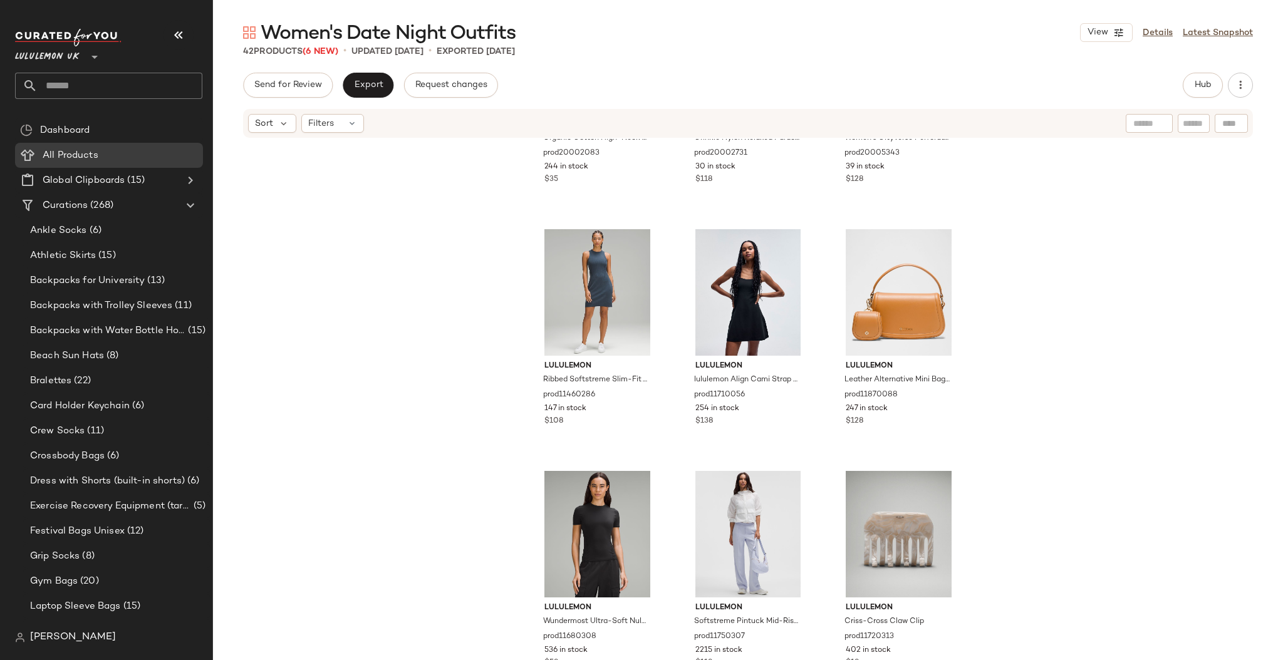
click at [86, 86] on input "text" at bounding box center [120, 86] width 165 height 26
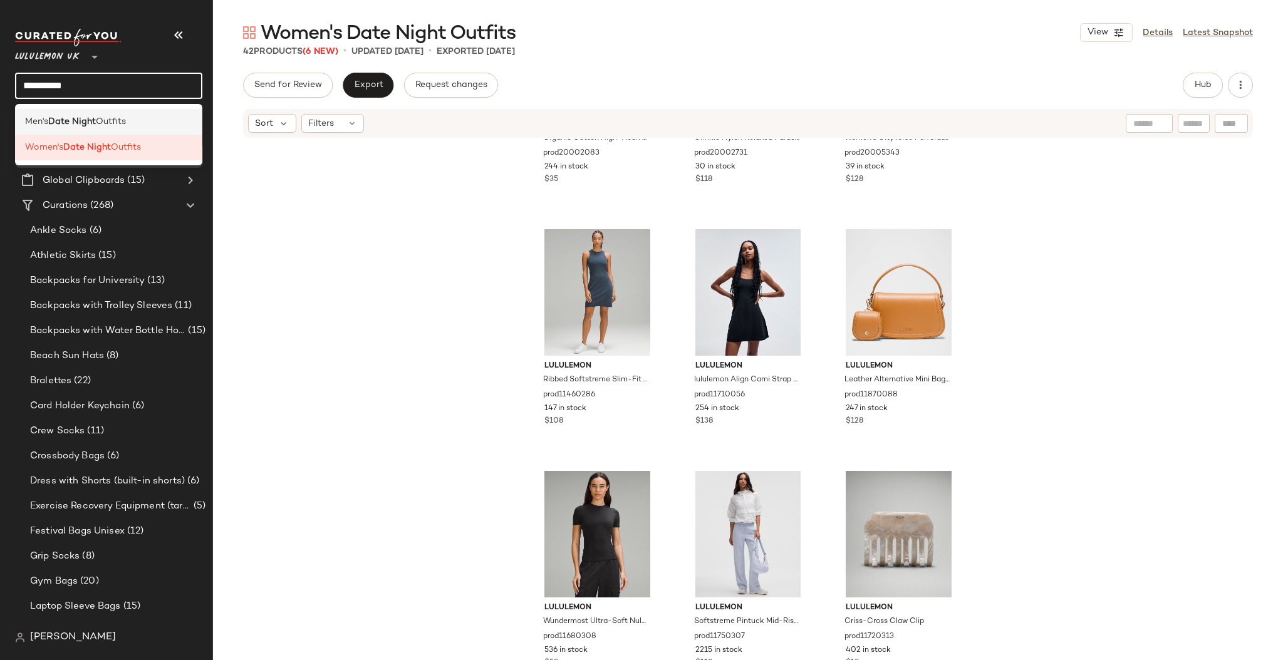
type input "**********"
click at [68, 121] on b "Date Night" at bounding box center [72, 121] width 48 height 13
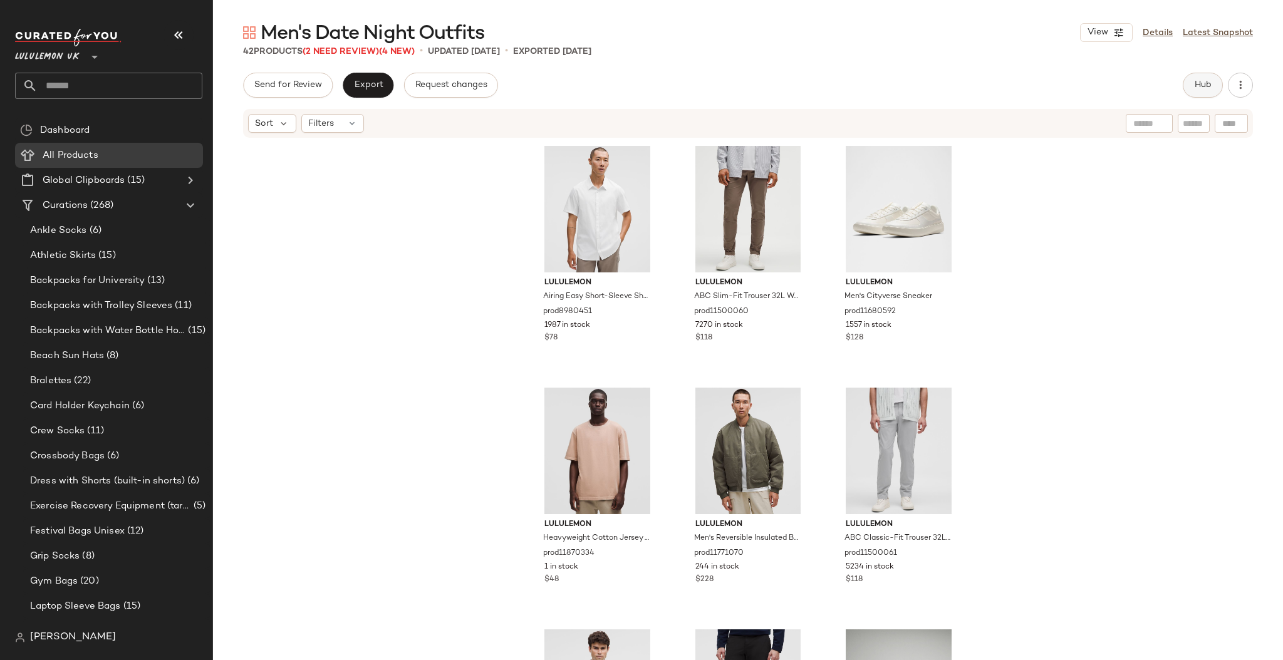
click at [1195, 94] on button "Hub" at bounding box center [1203, 85] width 40 height 25
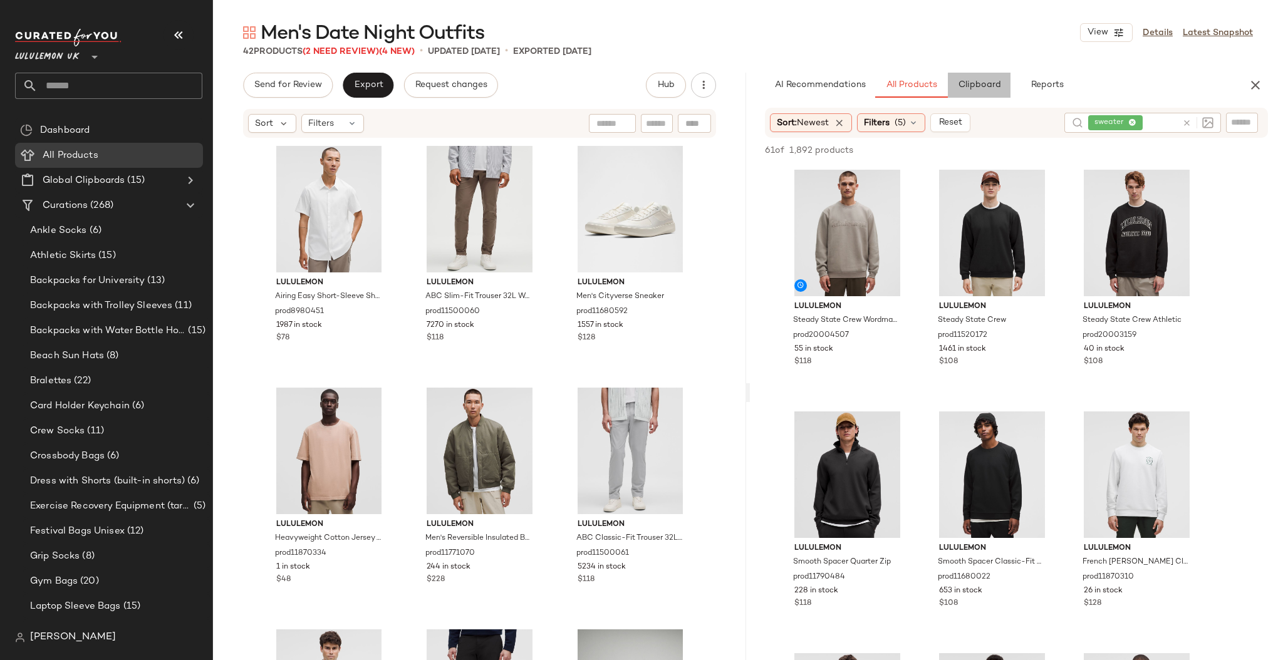
click at [963, 86] on span "Clipboard" at bounding box center [979, 85] width 43 height 10
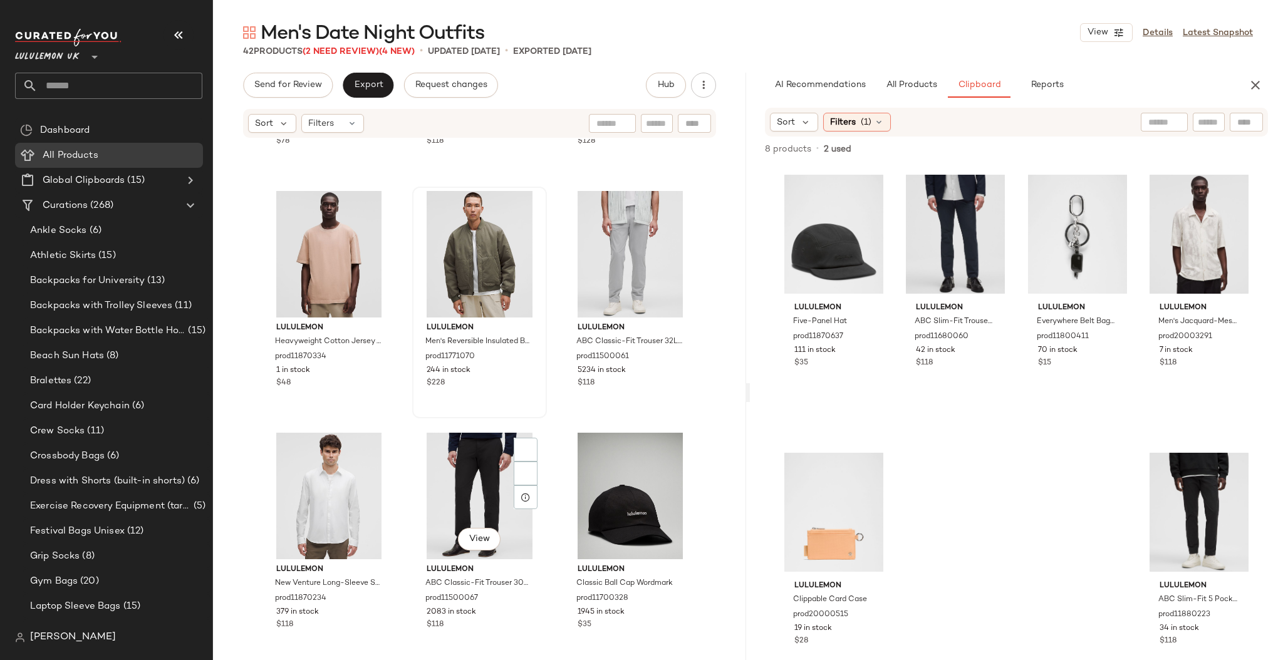
scroll to position [220, 0]
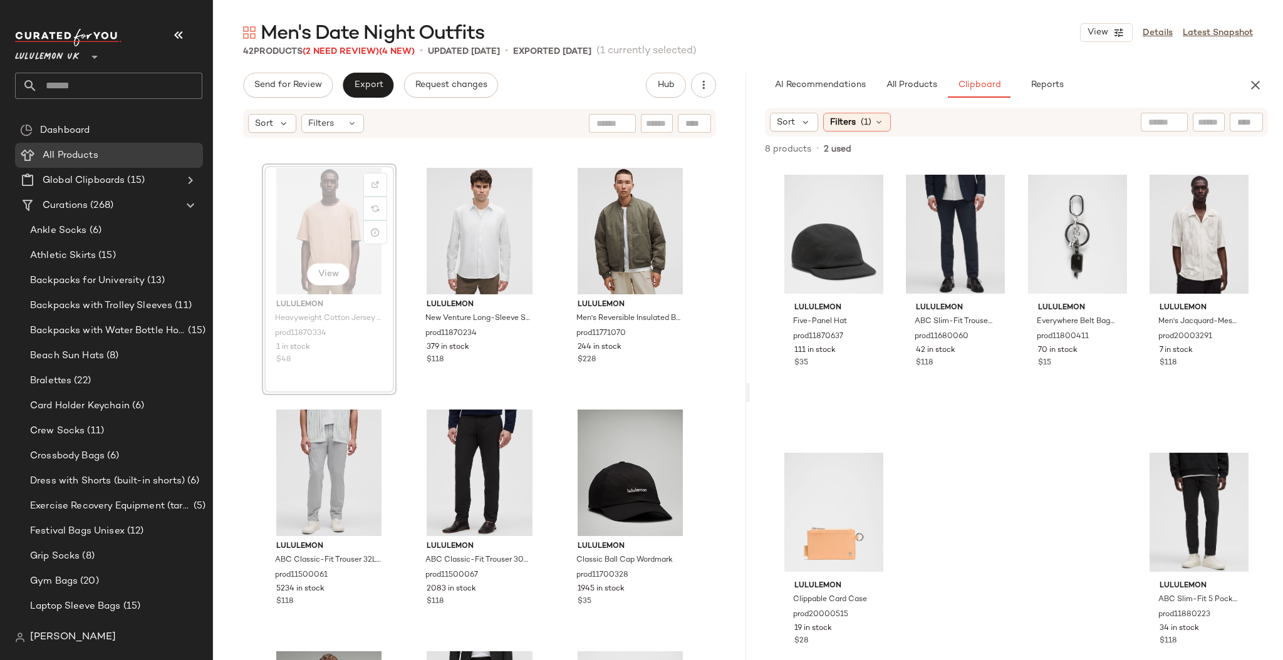
scroll to position [219, 0]
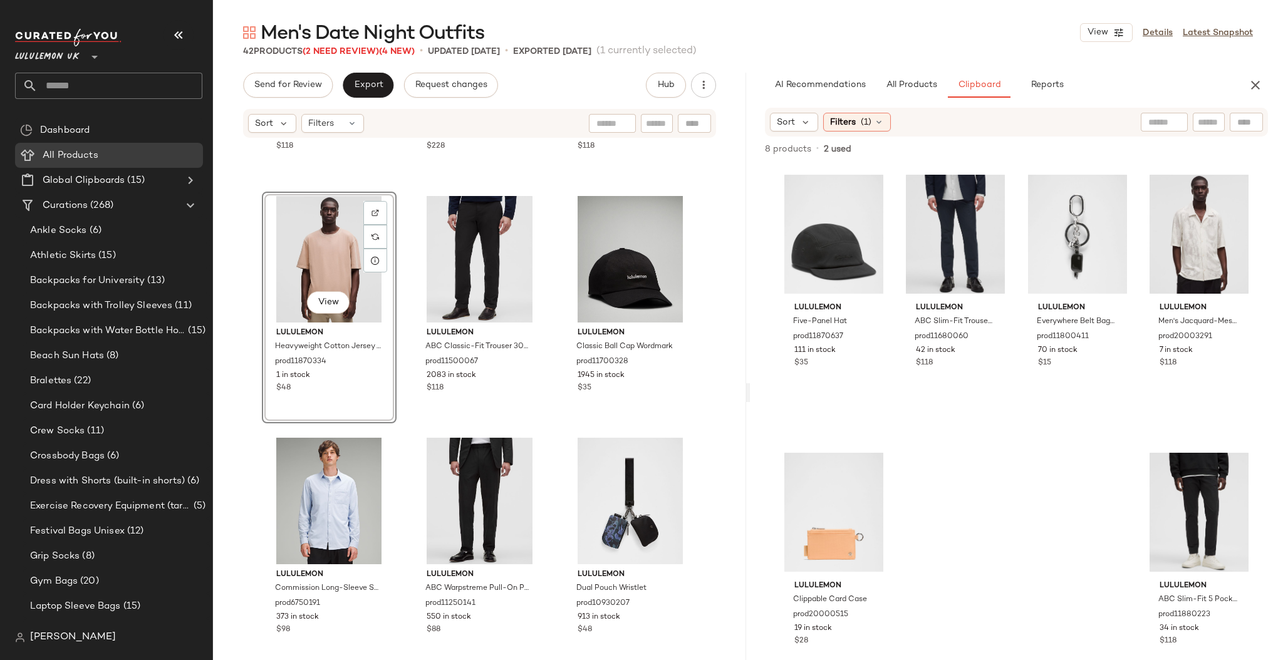
scroll to position [460, 0]
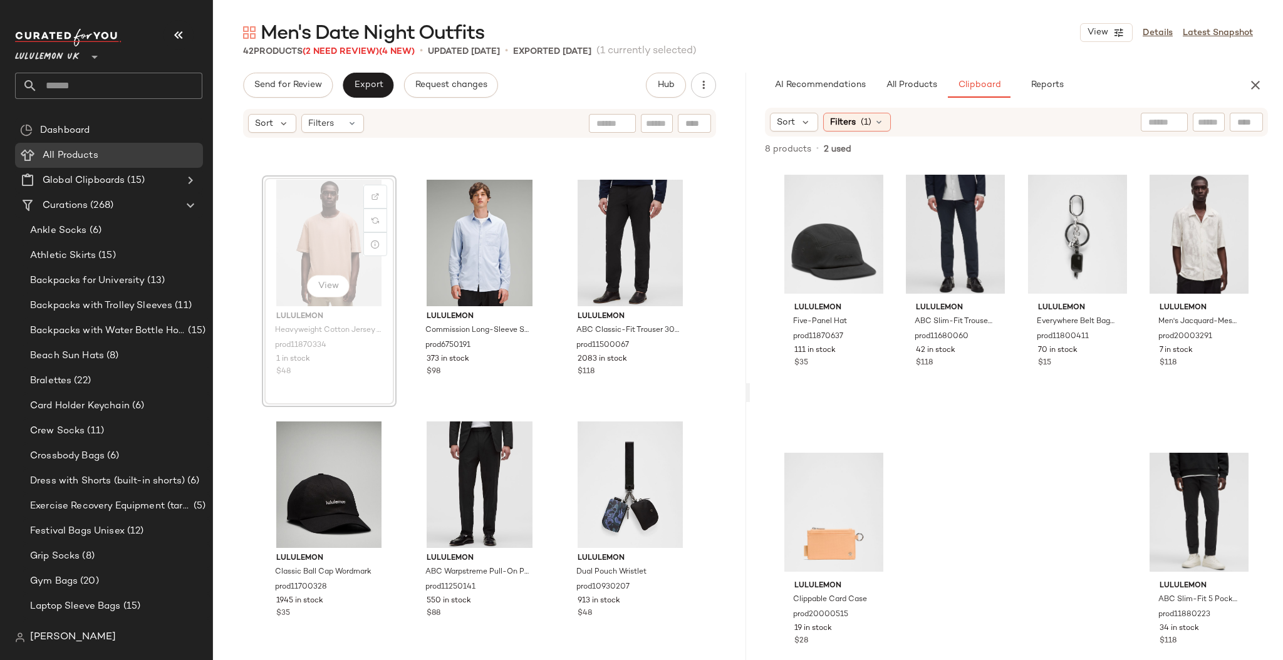
scroll to position [459, 0]
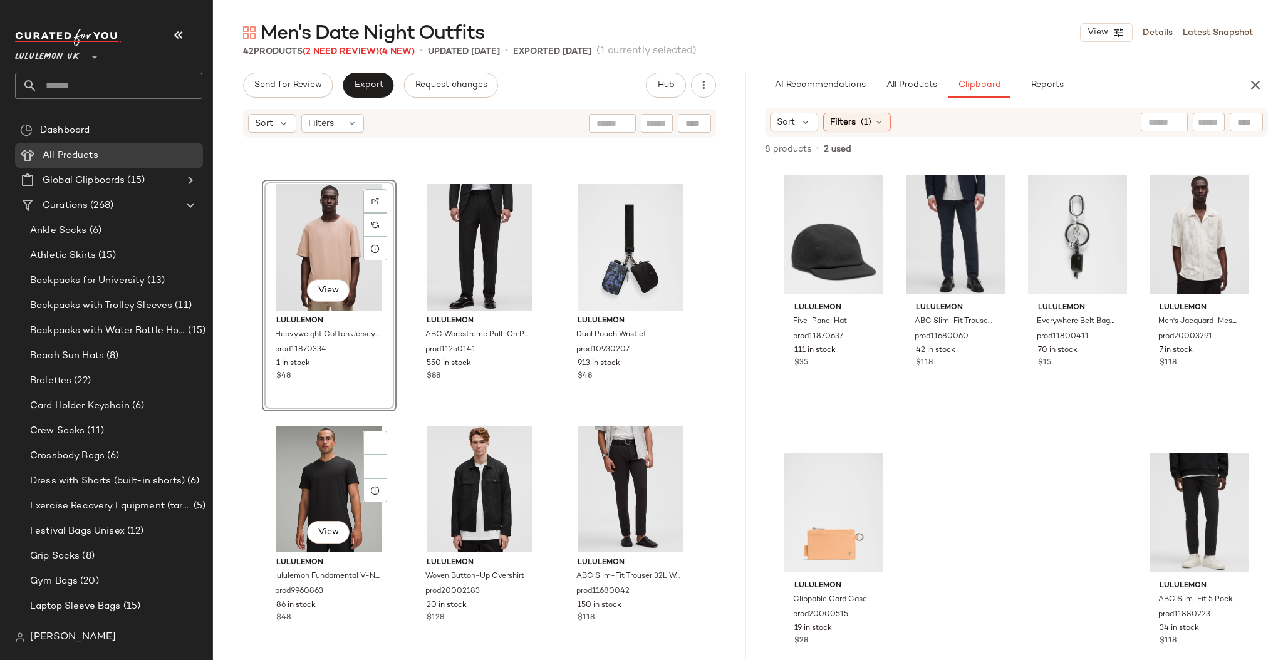
scroll to position [727, 0]
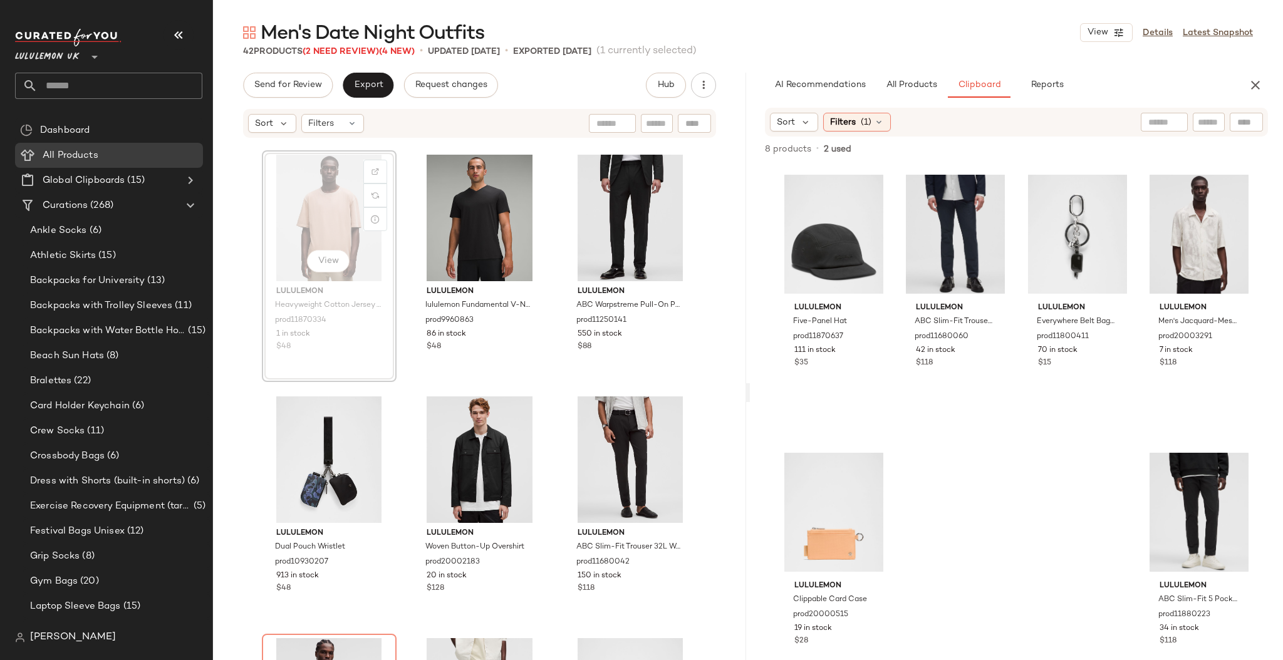
scroll to position [724, 0]
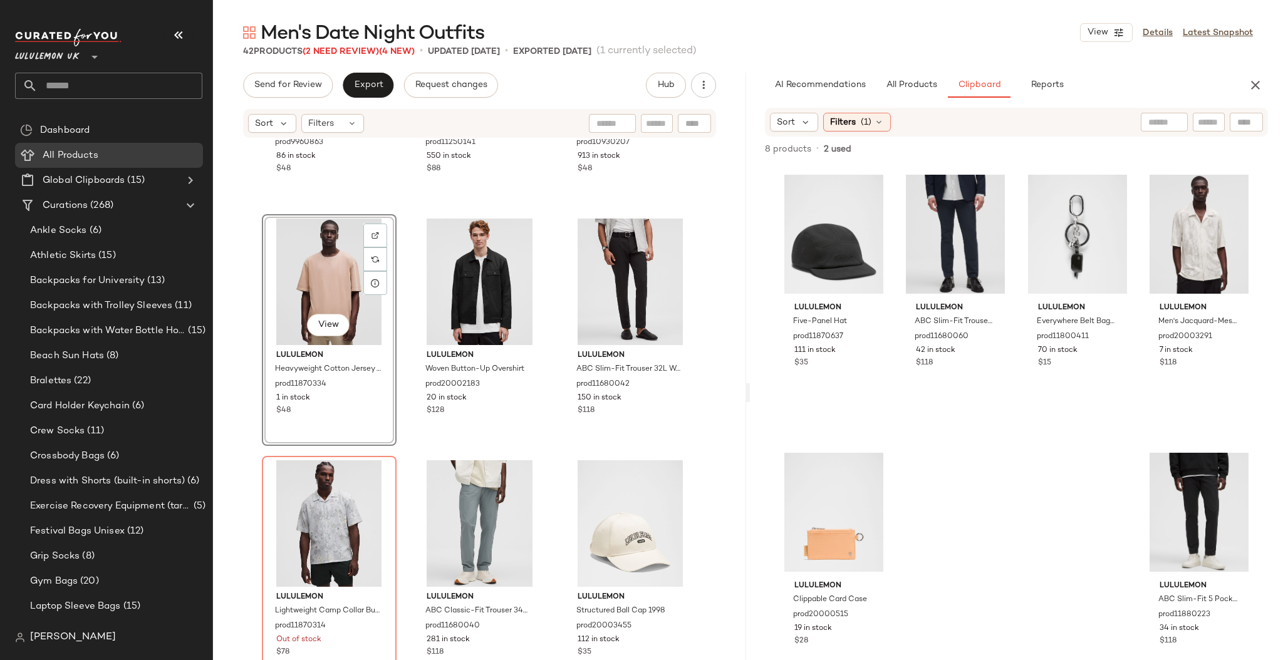
scroll to position [929, 0]
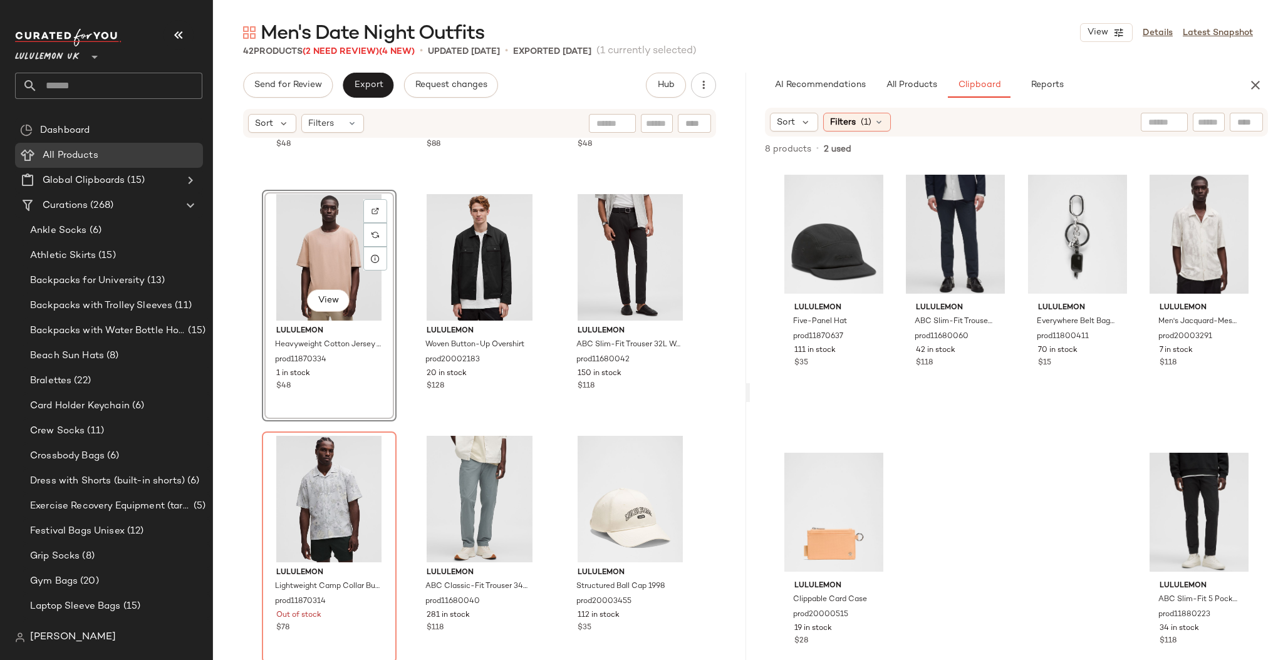
click at [400, 402] on div "lululemon lululemon Fundamental V-Neck T-Shirt prod9960863 86 in stock $48 lulu…" at bounding box center [479, 418] width 533 height 559
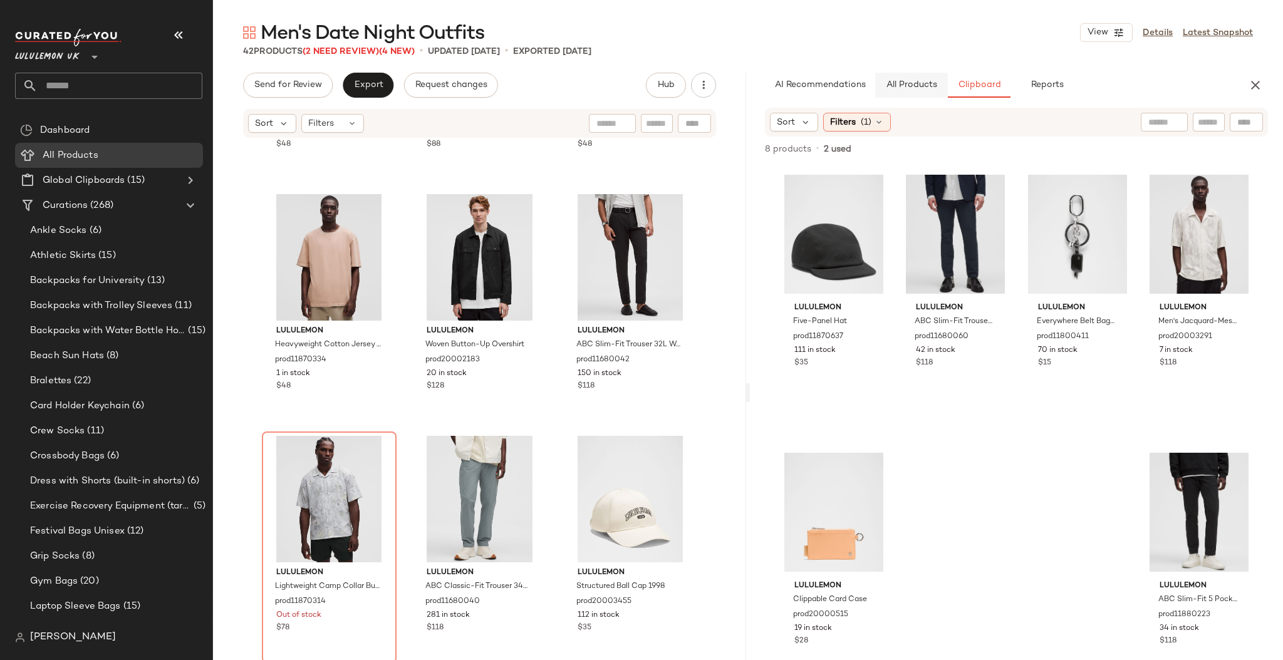
click at [921, 96] on button "All Products" at bounding box center [911, 85] width 73 height 25
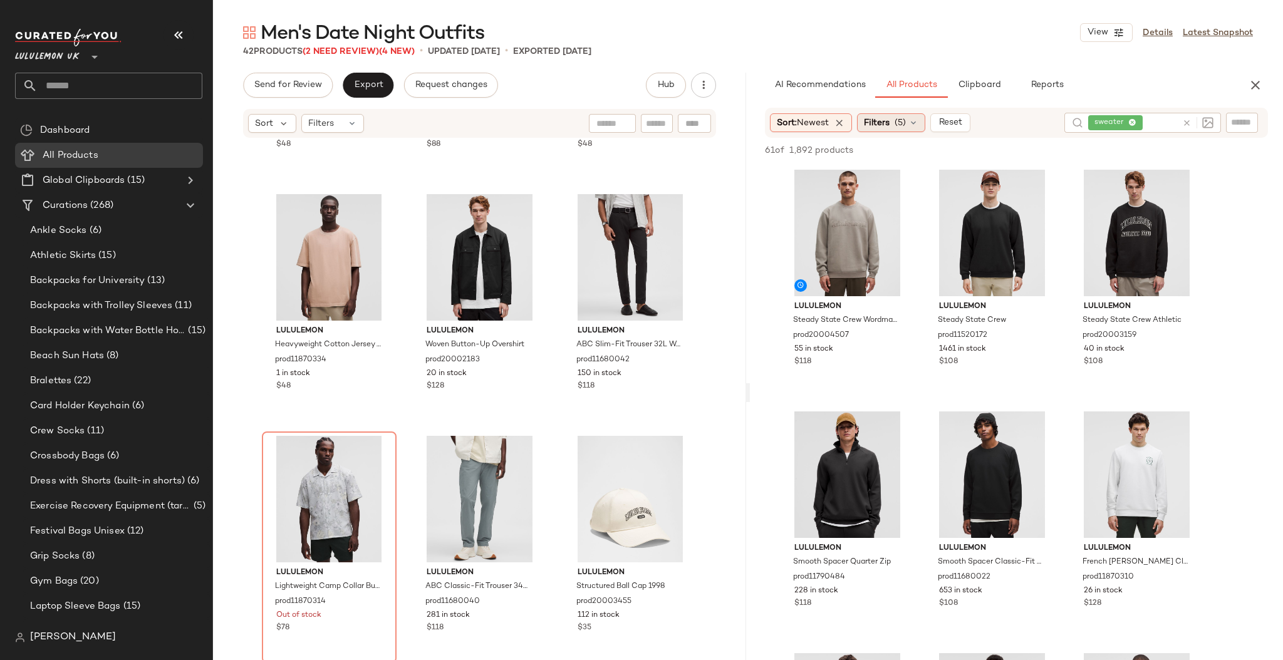
click at [906, 123] on span "(5)" at bounding box center [900, 123] width 11 height 13
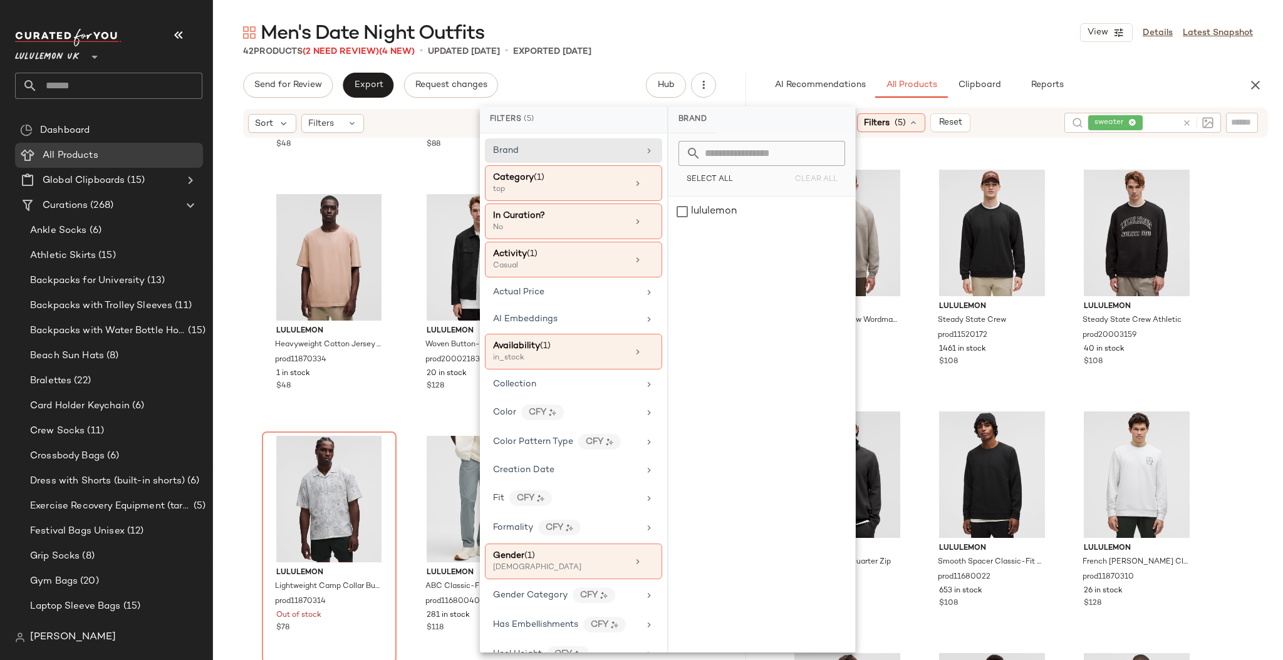
click at [1018, 54] on div "42 Products (2 Need Review) (4 New) • updated Sep 4th • Exported Jul 31st" at bounding box center [748, 51] width 1070 height 13
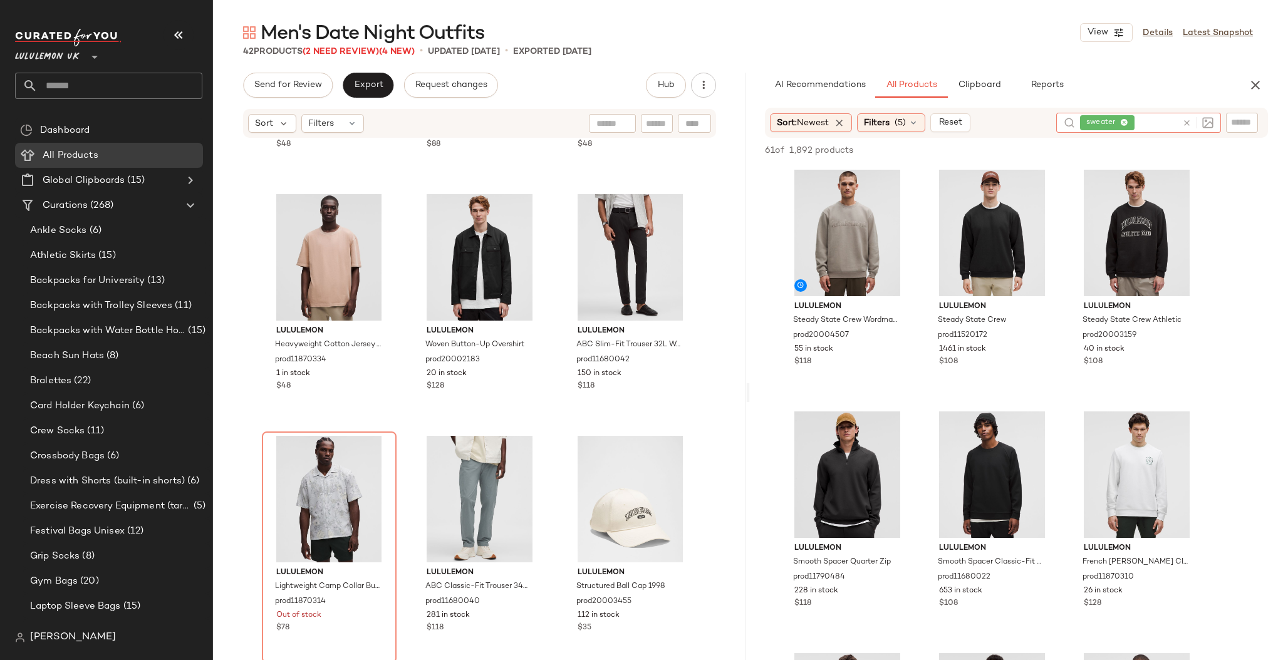
click at [1184, 127] on icon at bounding box center [1186, 122] width 9 height 9
click at [1070, 64] on div "Men's Date Night Outfits View Details Latest Snapshot 42 Products (2 Need Revie…" at bounding box center [748, 340] width 1070 height 640
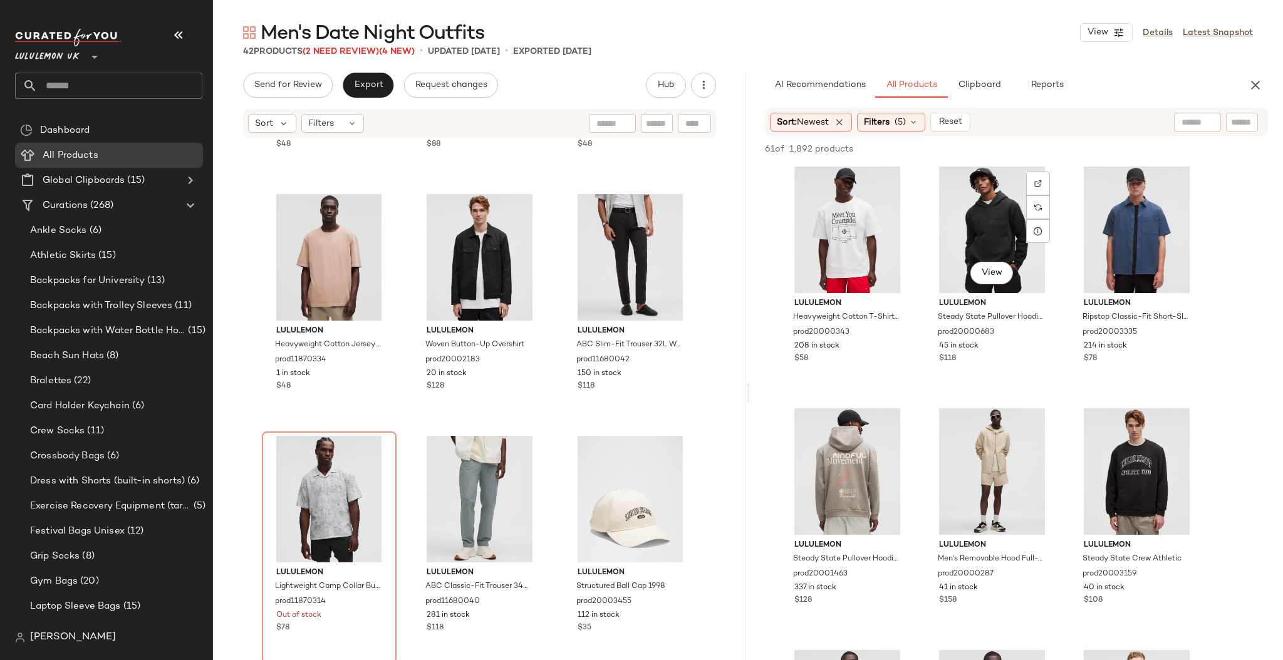
scroll to position [244, 0]
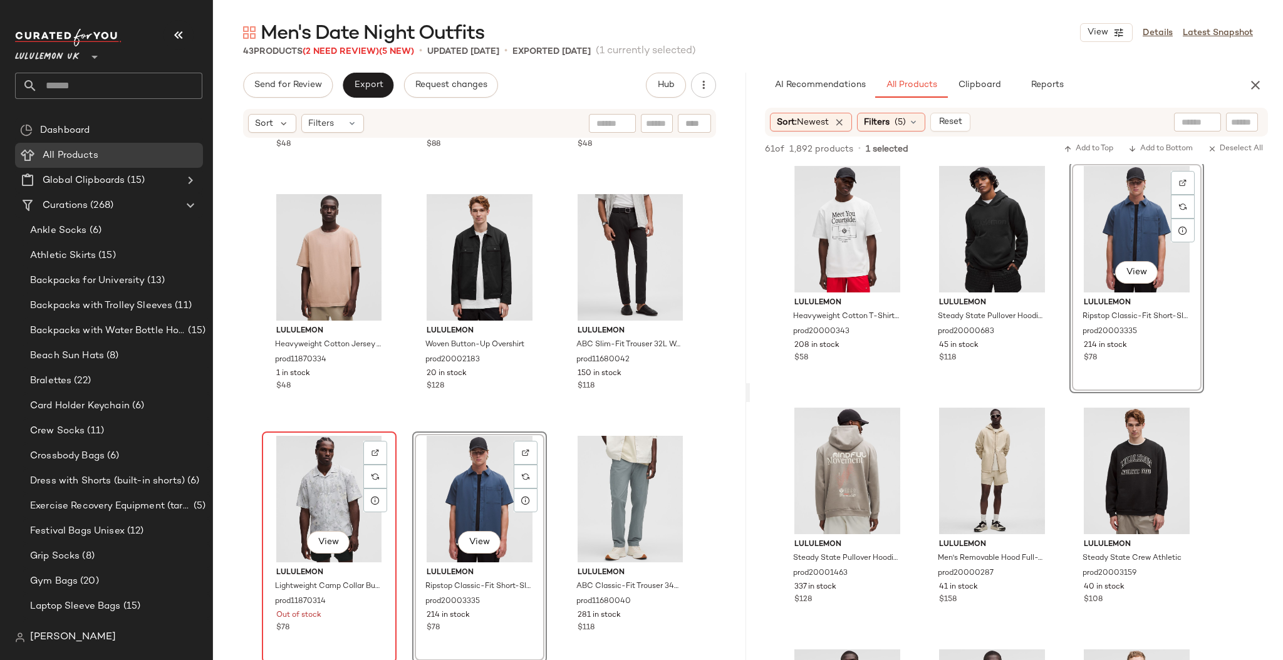
click at [312, 484] on div "View" at bounding box center [329, 499] width 126 height 127
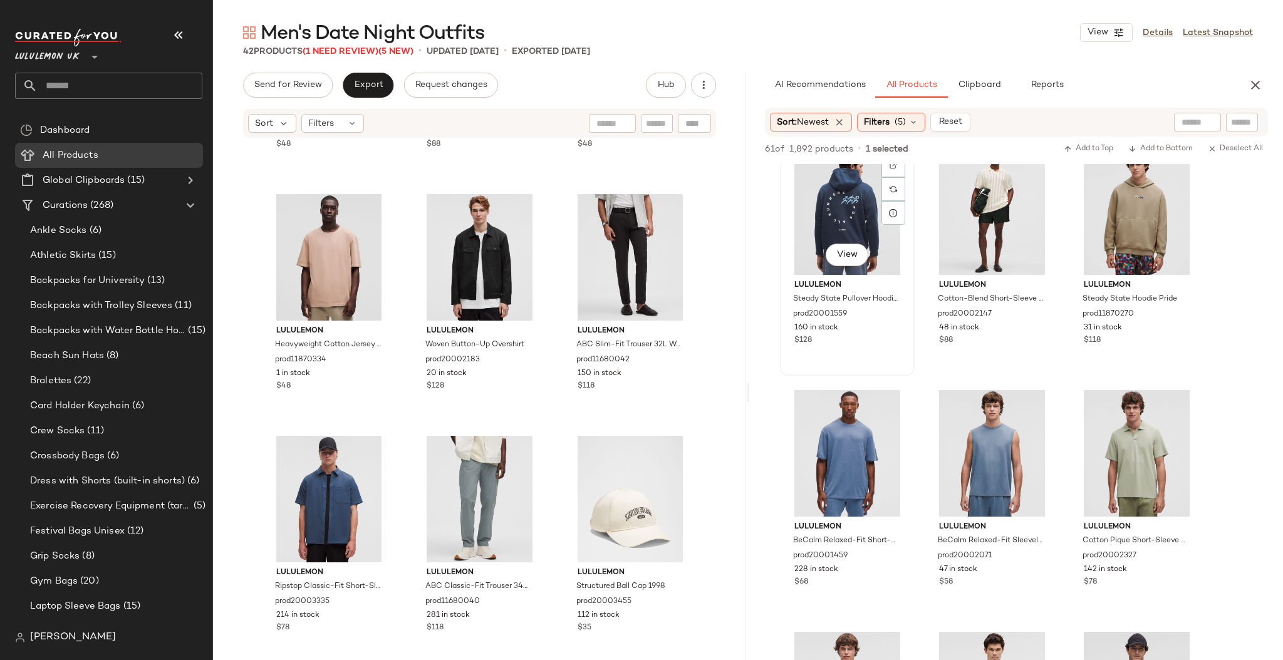
scroll to position [991, 0]
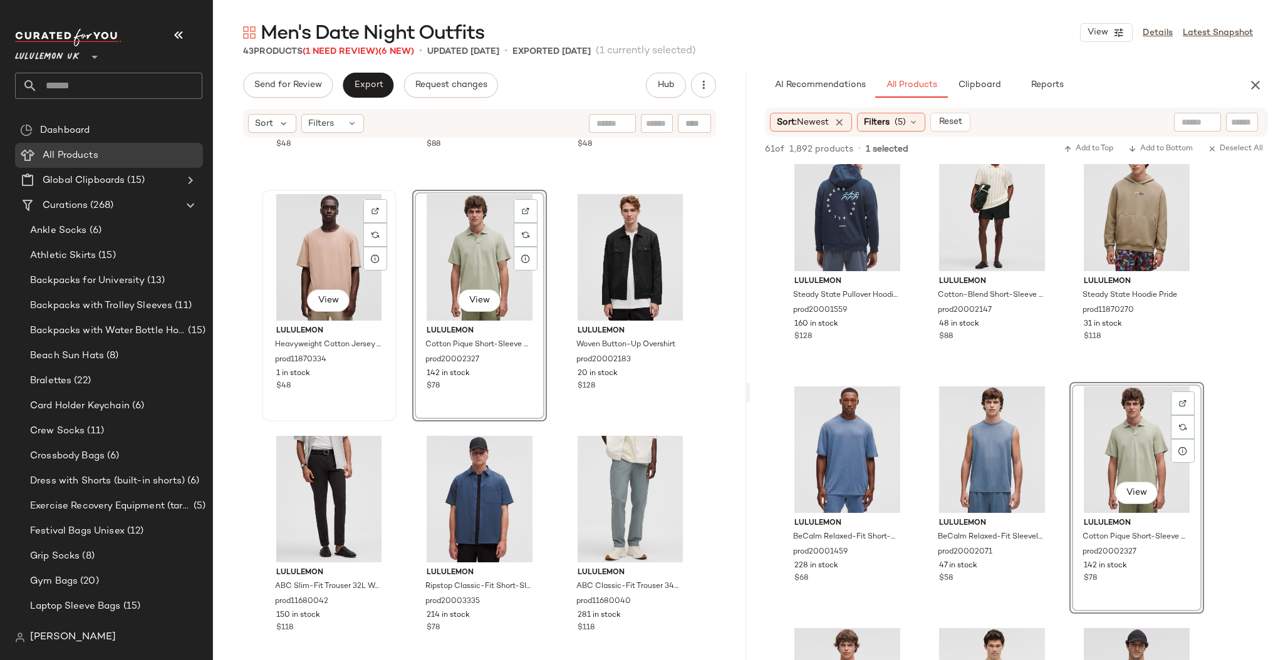
click at [305, 265] on div "View" at bounding box center [329, 257] width 126 height 127
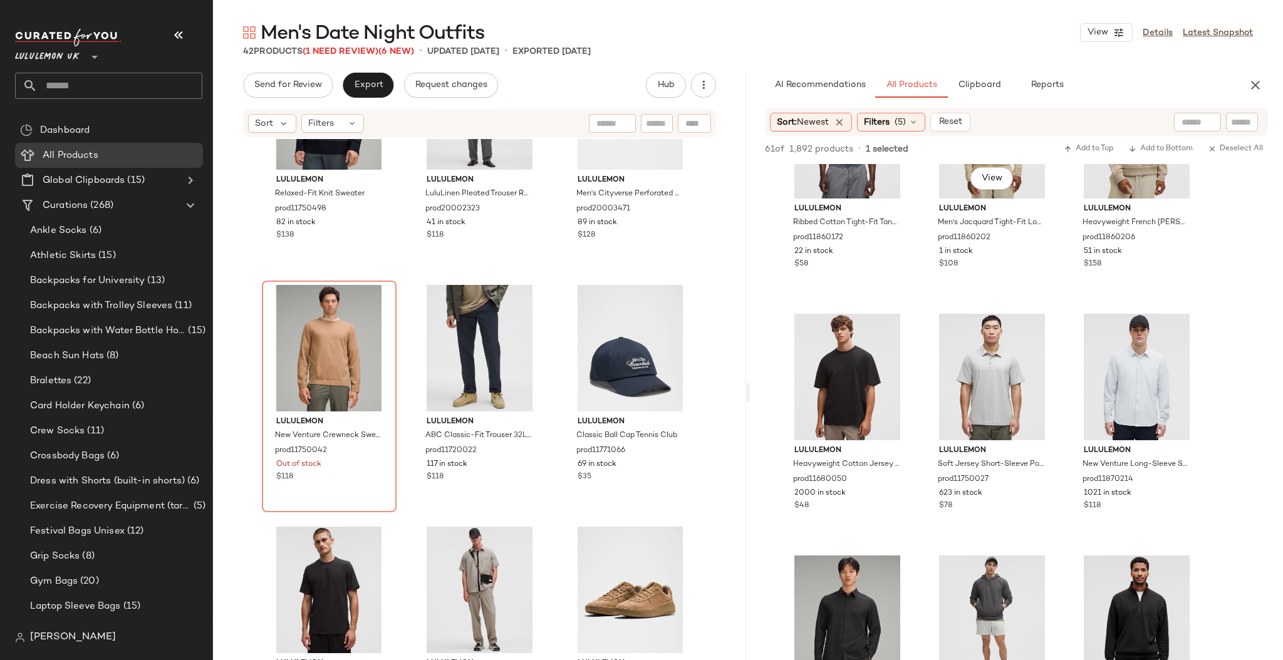
scroll to position [1792, 0]
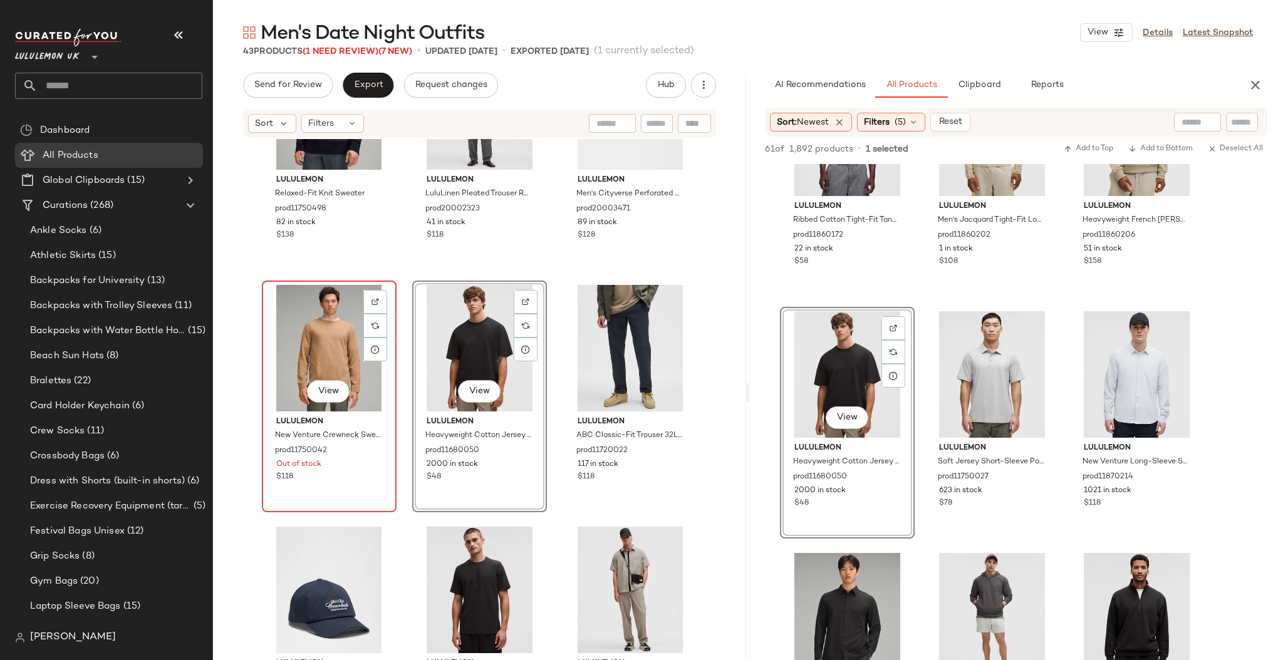
click at [321, 353] on div "View" at bounding box center [329, 348] width 126 height 127
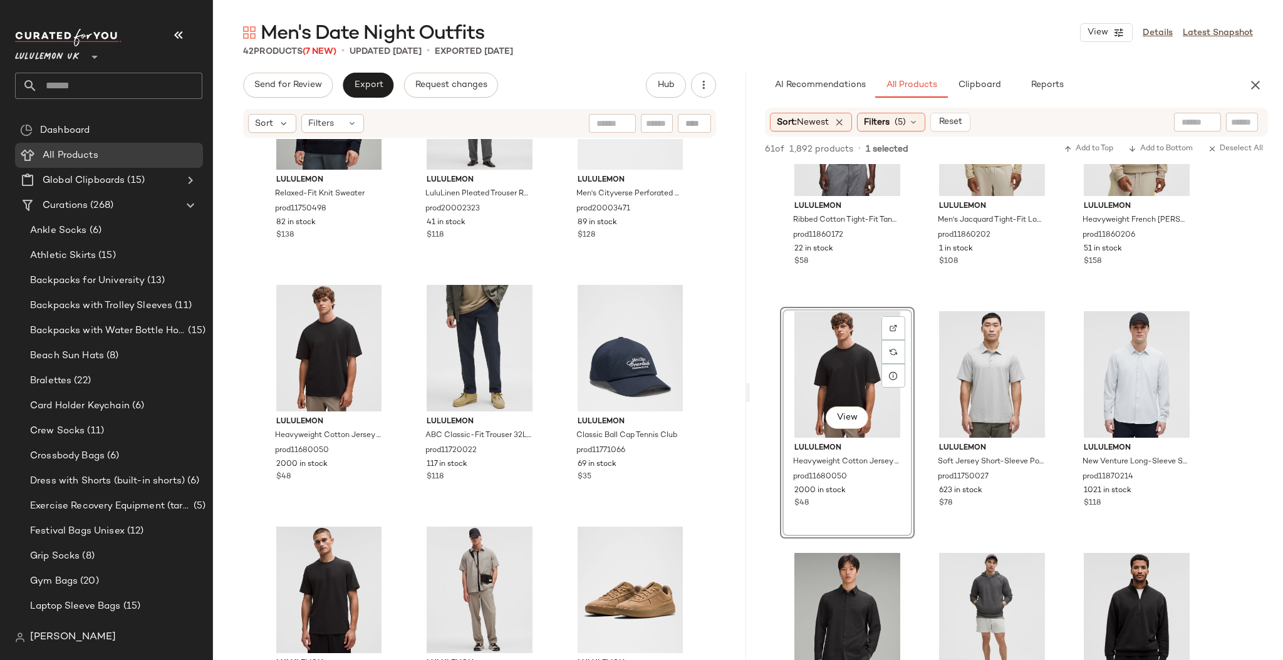
click at [95, 92] on input "text" at bounding box center [120, 86] width 165 height 26
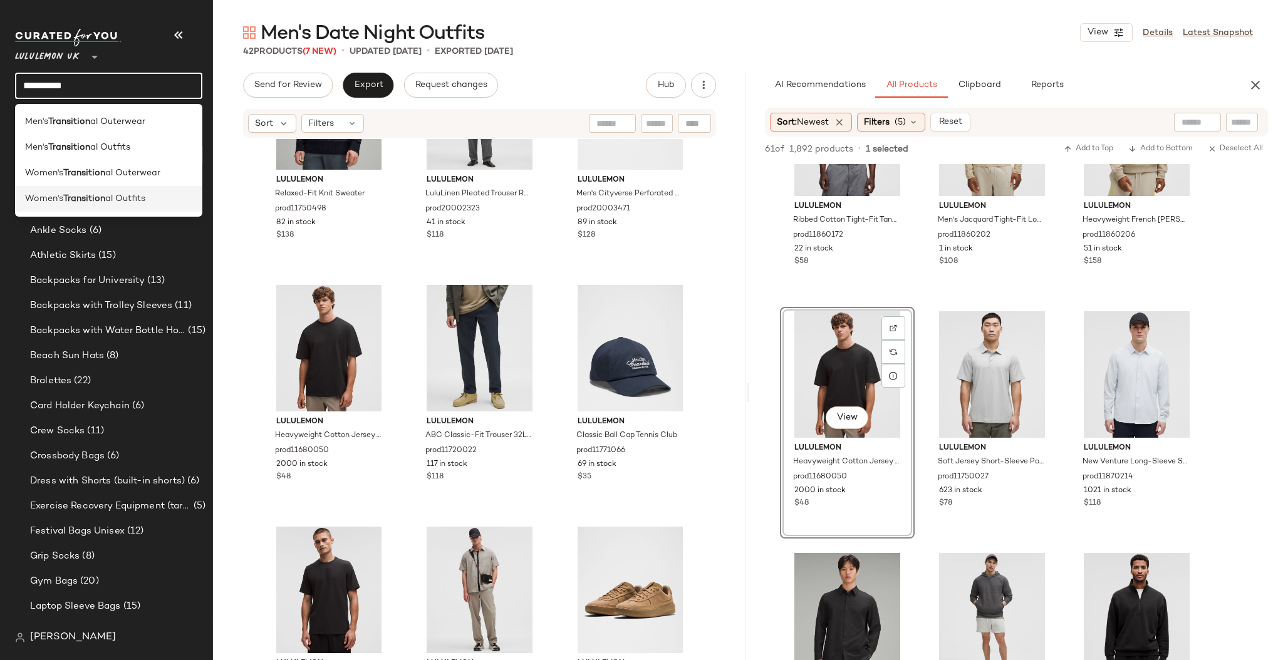
type input "**********"
click at [93, 196] on b "Transition" at bounding box center [84, 198] width 42 height 13
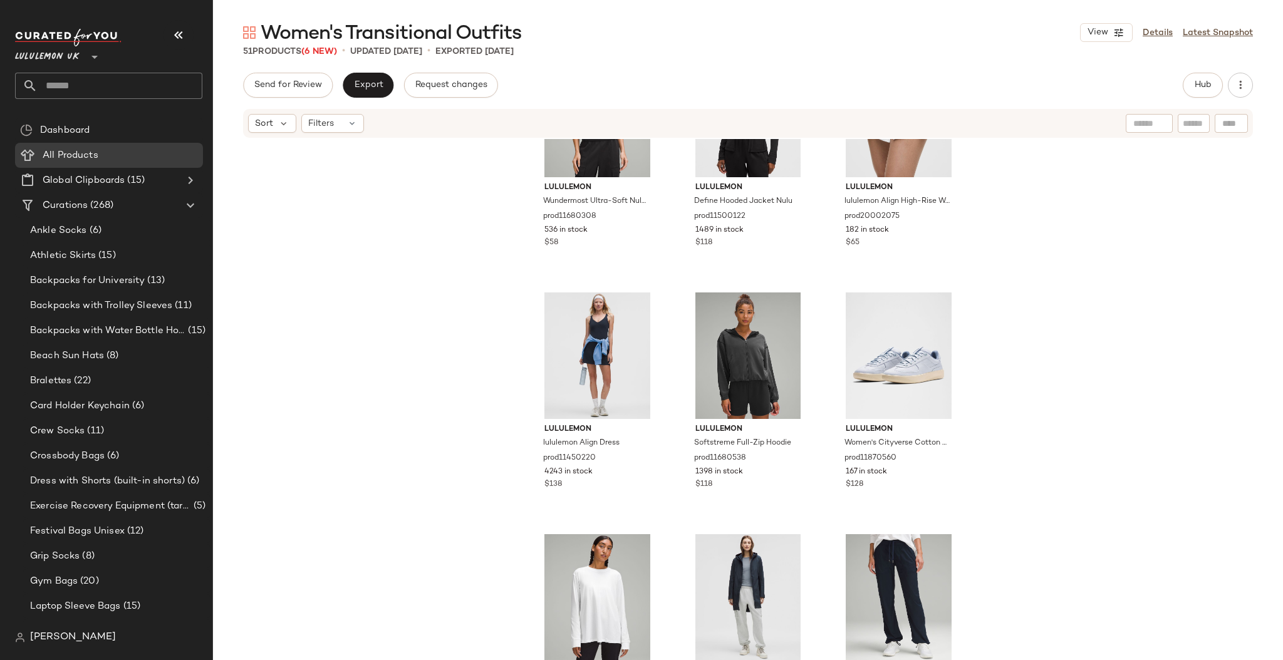
scroll to position [3555, 0]
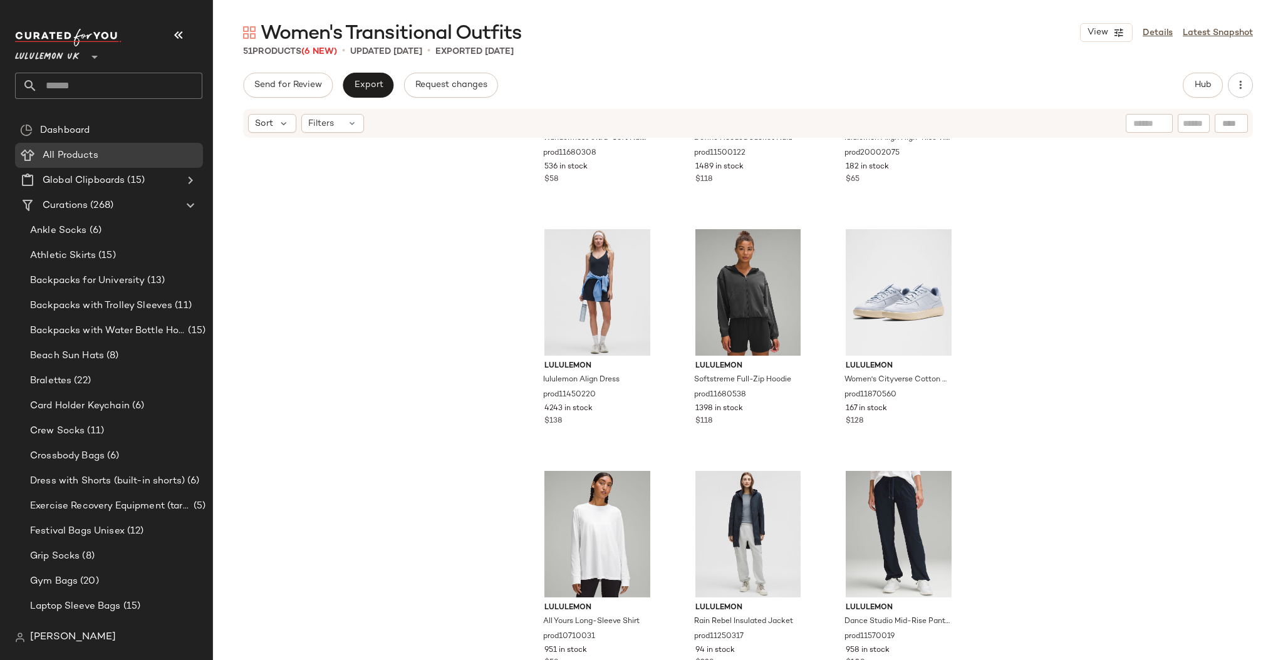
click at [118, 86] on input "text" at bounding box center [120, 86] width 165 height 26
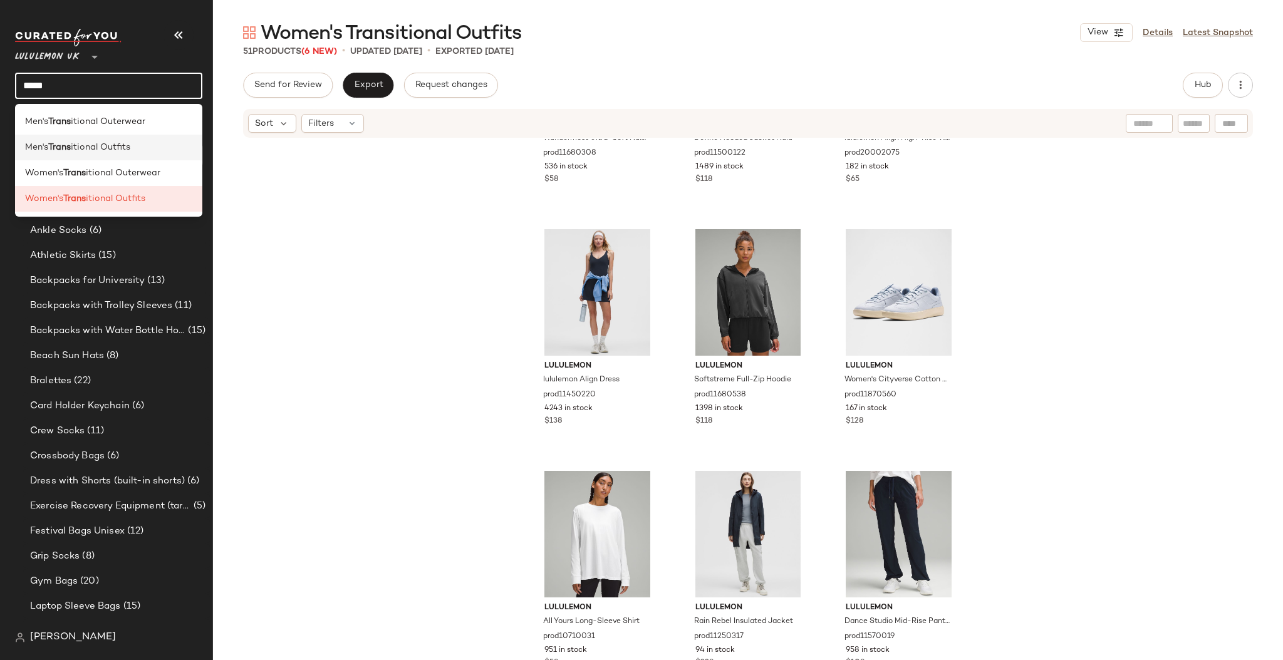
type input "*****"
click at [102, 151] on span "itional Outfits" at bounding box center [101, 147] width 60 height 13
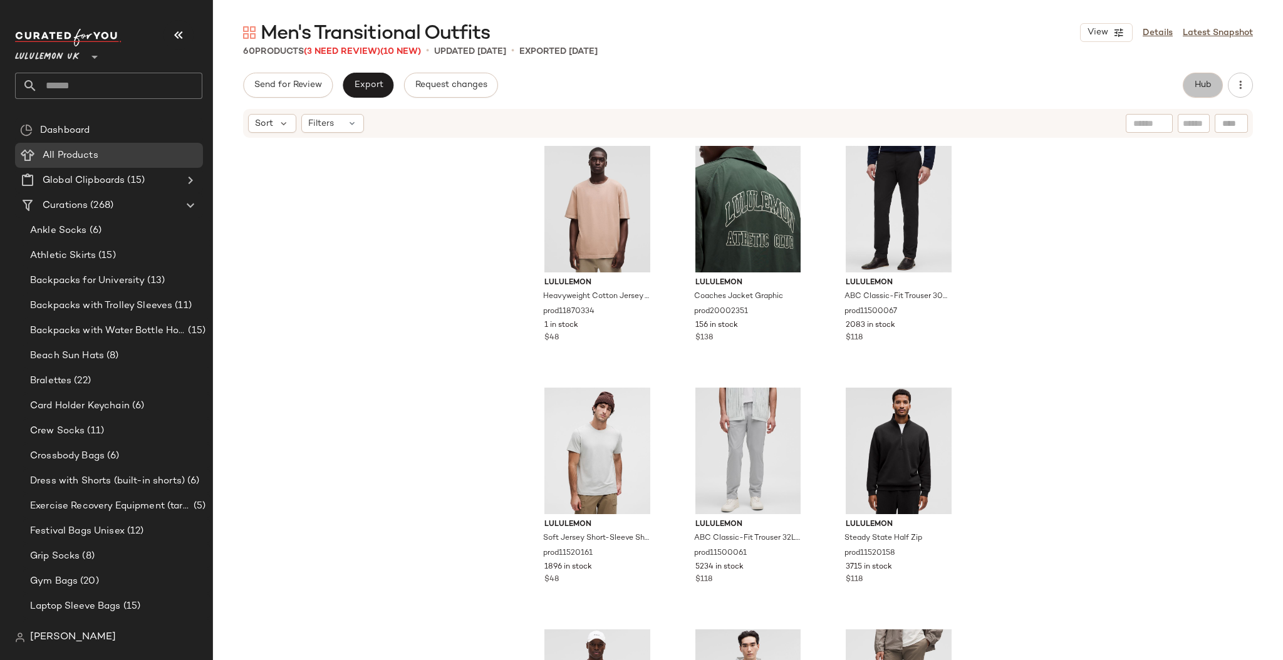
click at [1195, 84] on span "Hub" at bounding box center [1203, 85] width 18 height 10
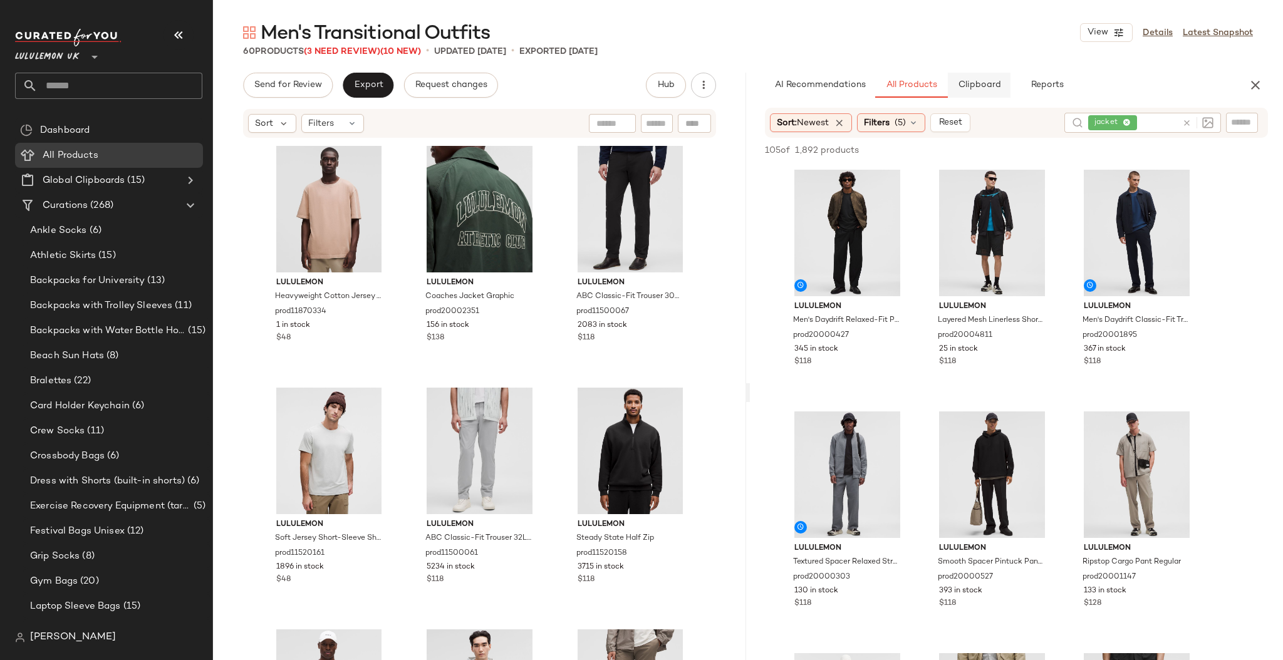
click at [991, 86] on span "Clipboard" at bounding box center [979, 85] width 43 height 10
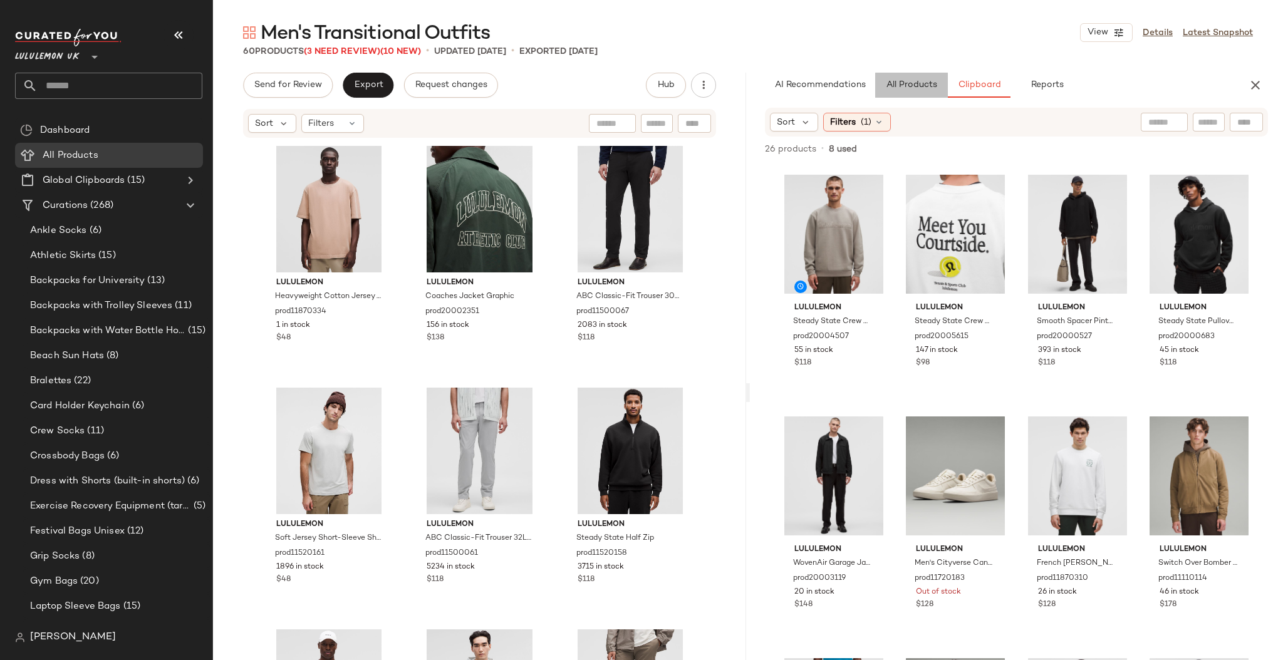
click at [925, 82] on span "All Products" at bounding box center [911, 85] width 51 height 10
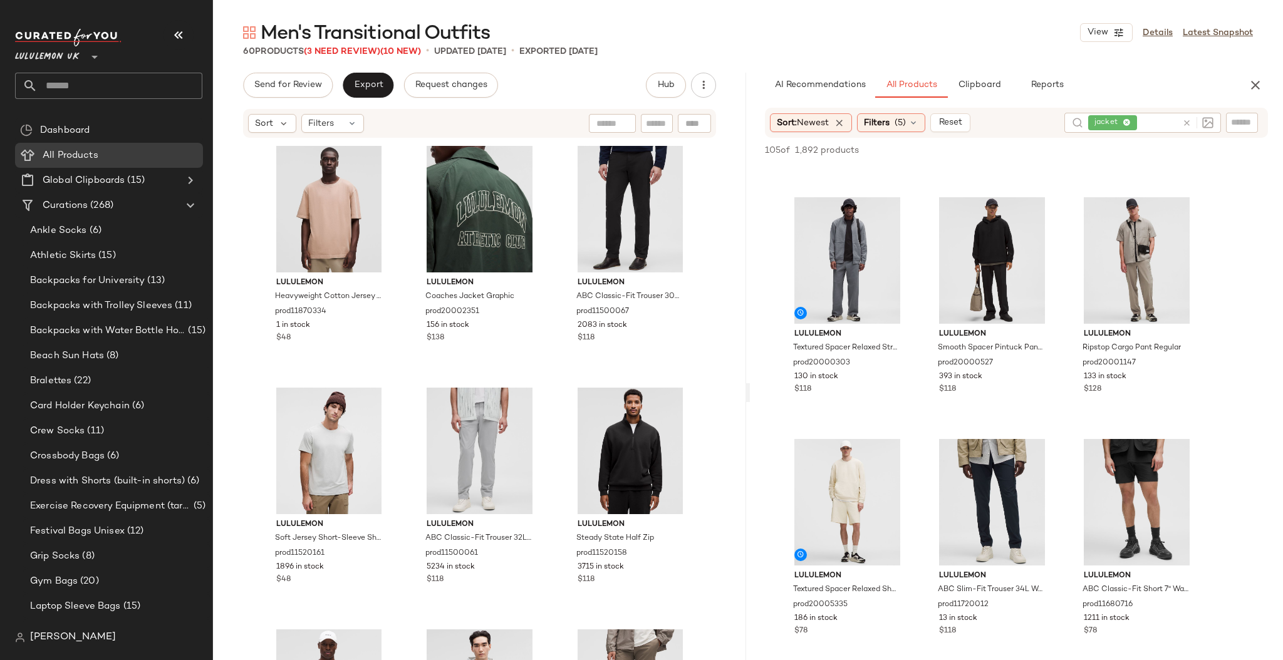
scroll to position [148, 0]
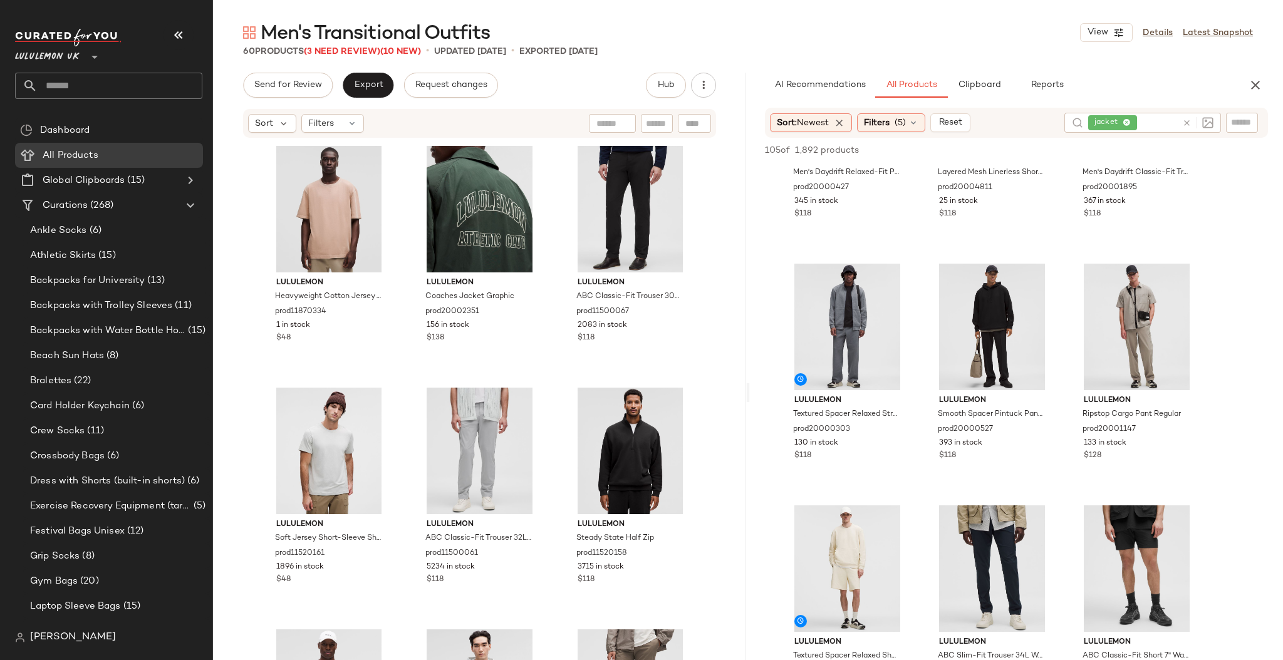
click at [884, 124] on span "Filters" at bounding box center [877, 123] width 26 height 13
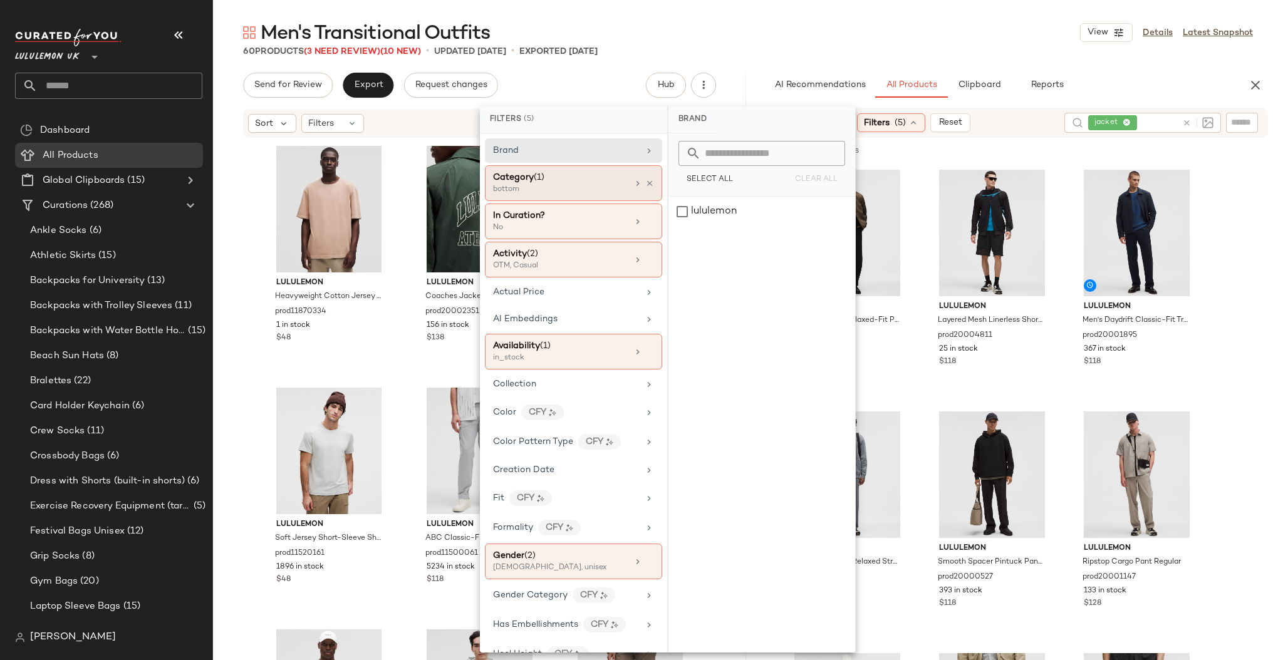
scroll to position [148, 0]
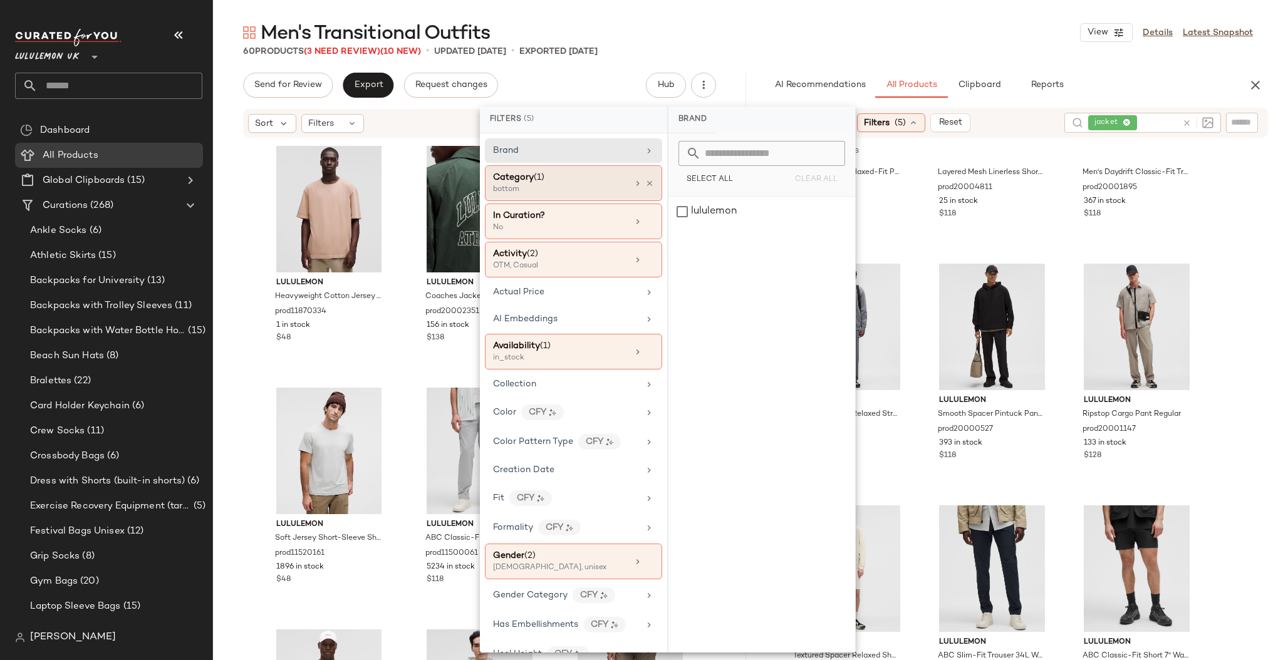
click at [560, 191] on div "bottom" at bounding box center [555, 189] width 125 height 11
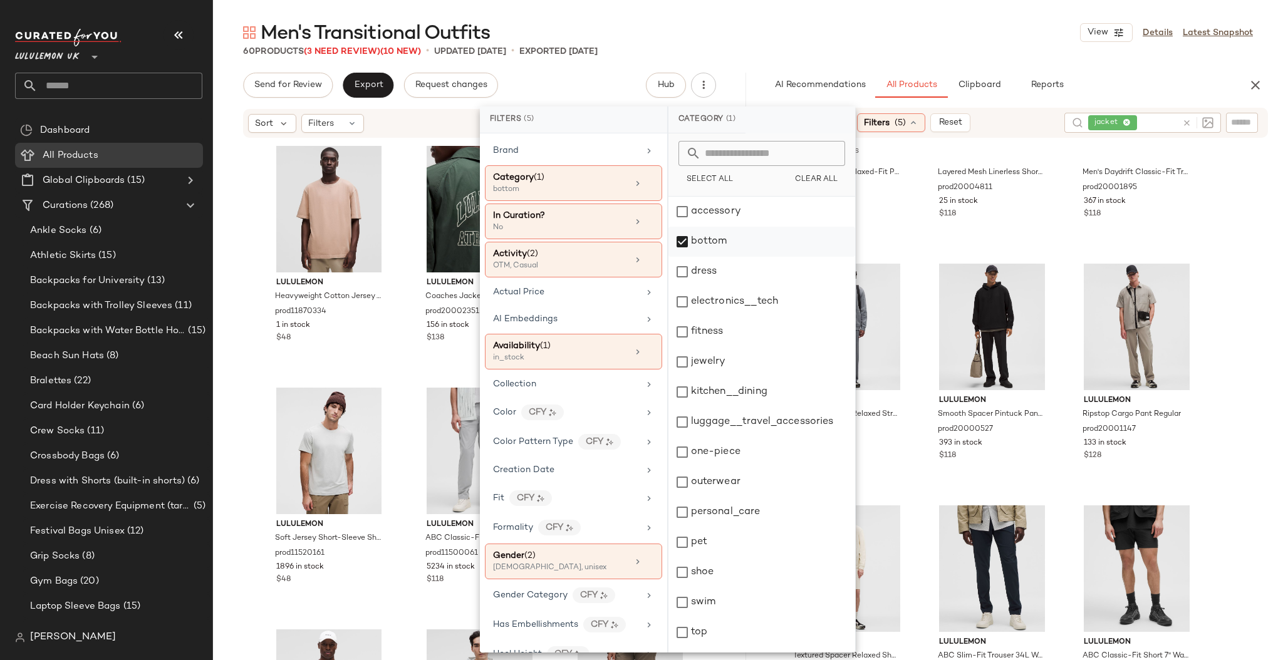
click at [764, 249] on div "bottom" at bounding box center [762, 242] width 187 height 30
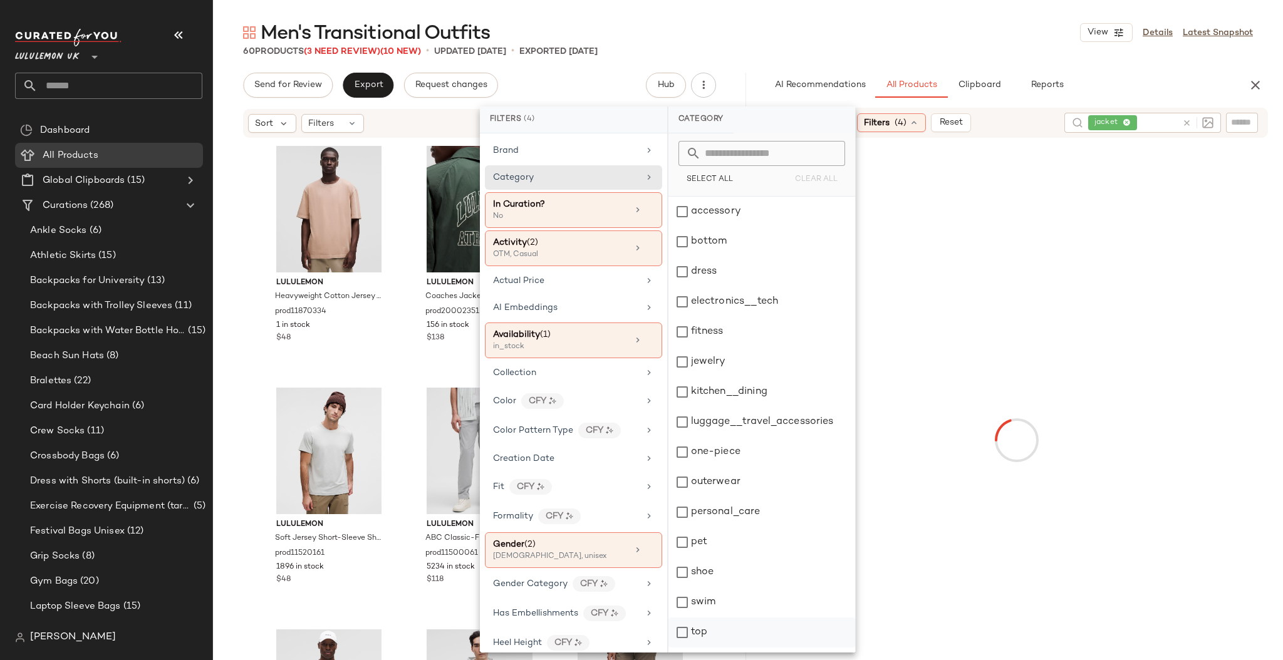
scroll to position [24, 0]
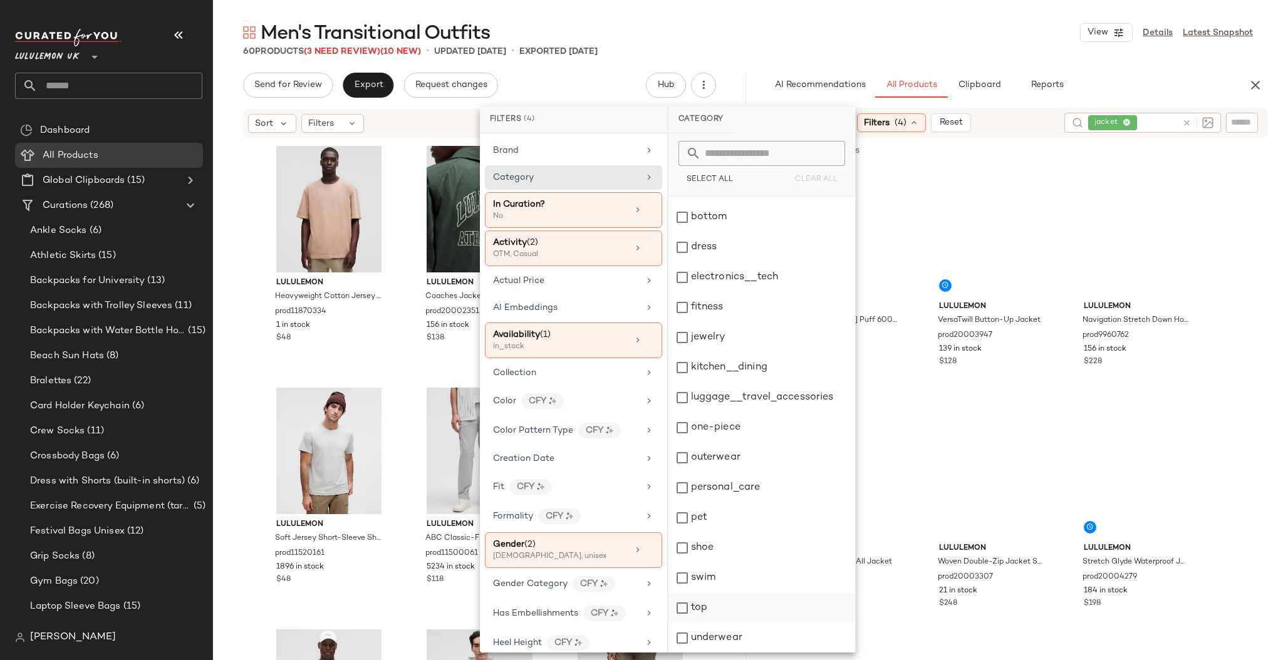
click at [721, 618] on div "top" at bounding box center [762, 608] width 187 height 30
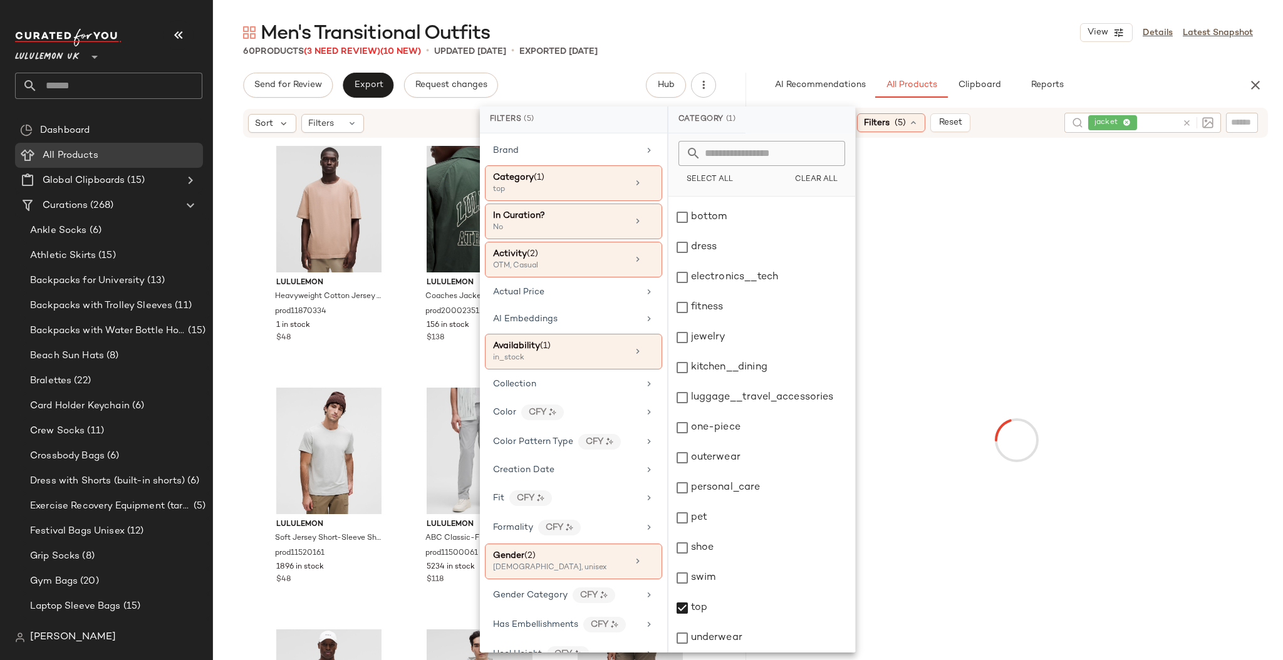
click at [1034, 43] on div "Men's Transitional Outfits View Details Latest Snapshot" at bounding box center [748, 32] width 1070 height 25
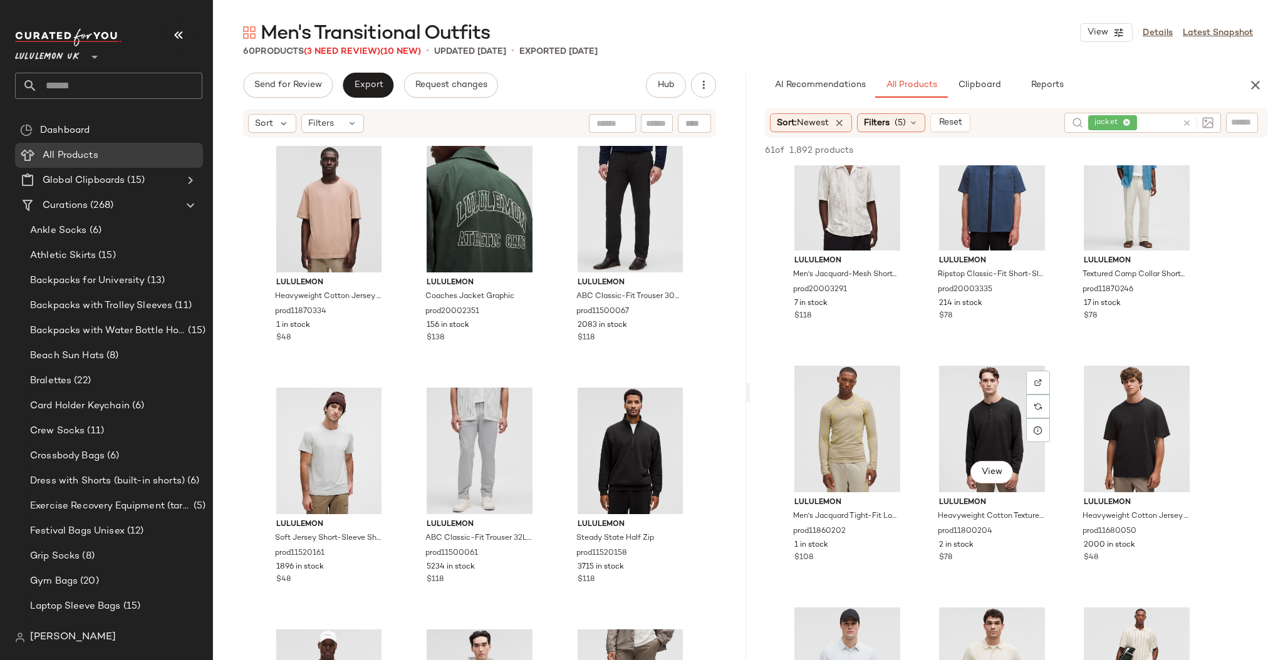
scroll to position [1256, 0]
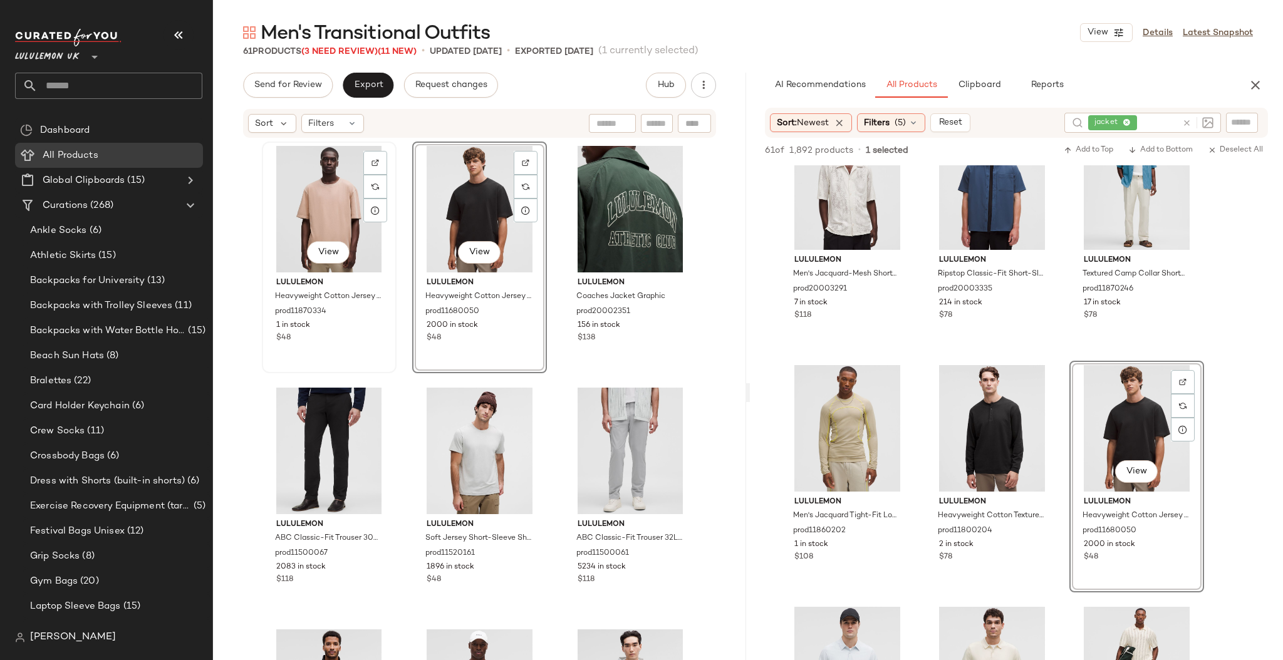
click at [317, 203] on div "View" at bounding box center [329, 209] width 126 height 127
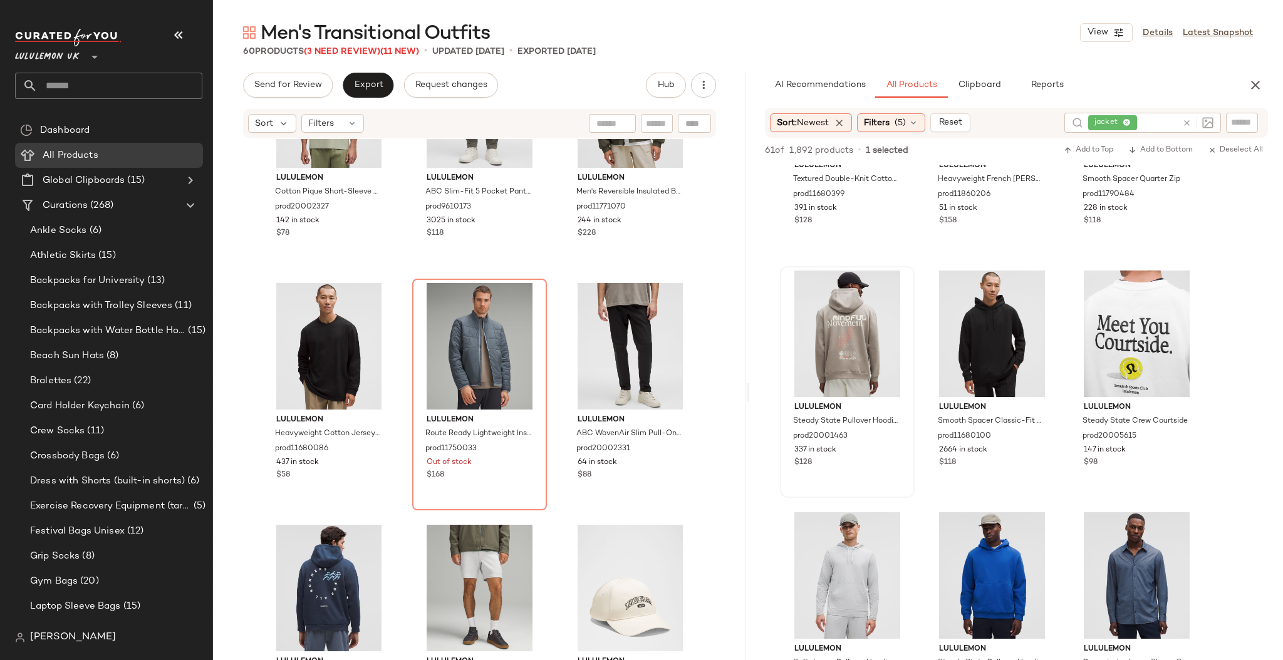
scroll to position [138, 0]
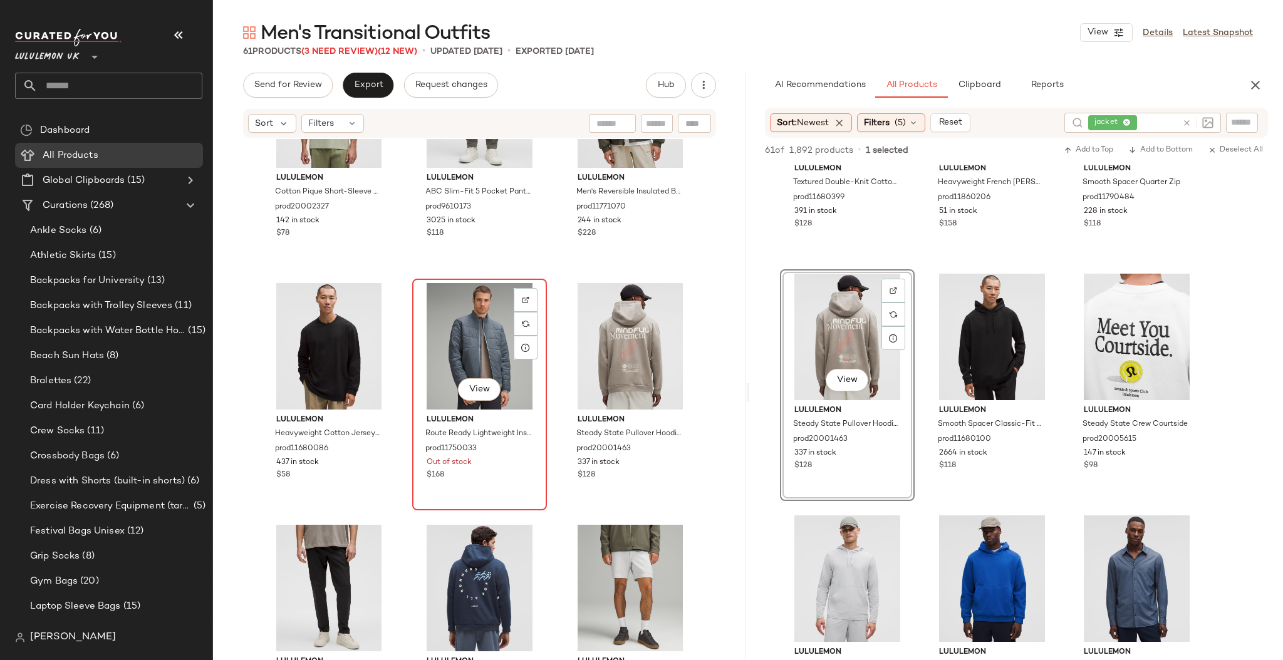
click at [479, 331] on div "View" at bounding box center [480, 346] width 126 height 127
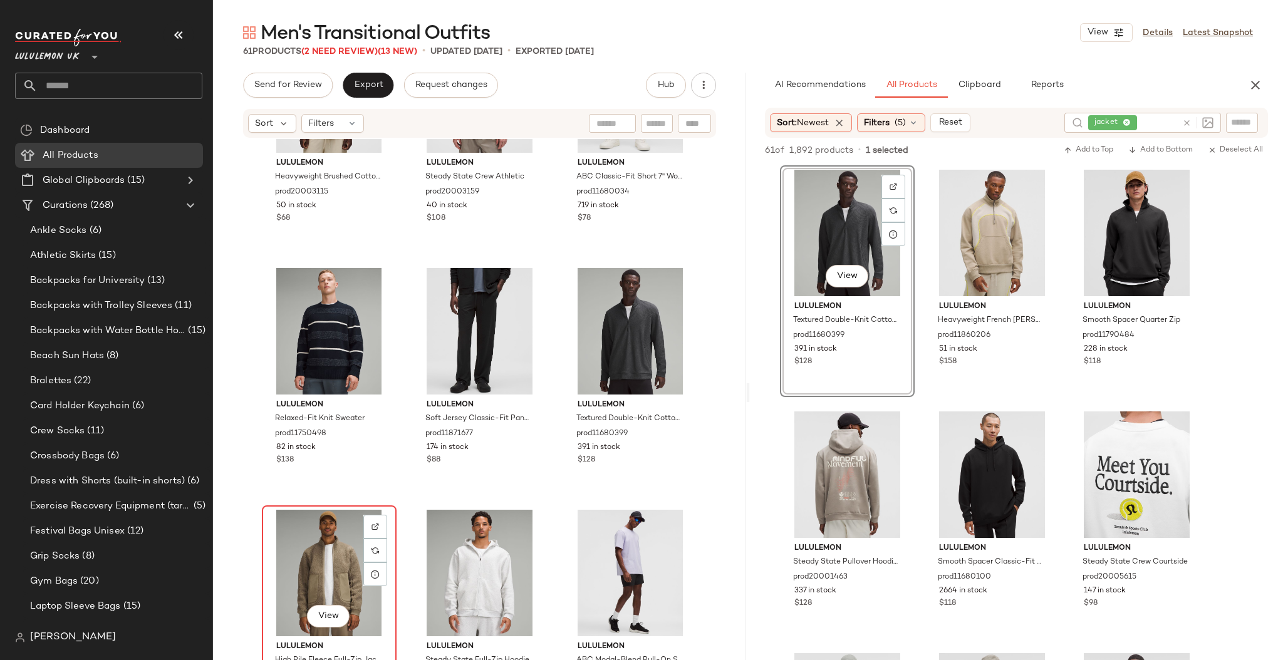
click at [338, 555] on div "View" at bounding box center [329, 573] width 126 height 127
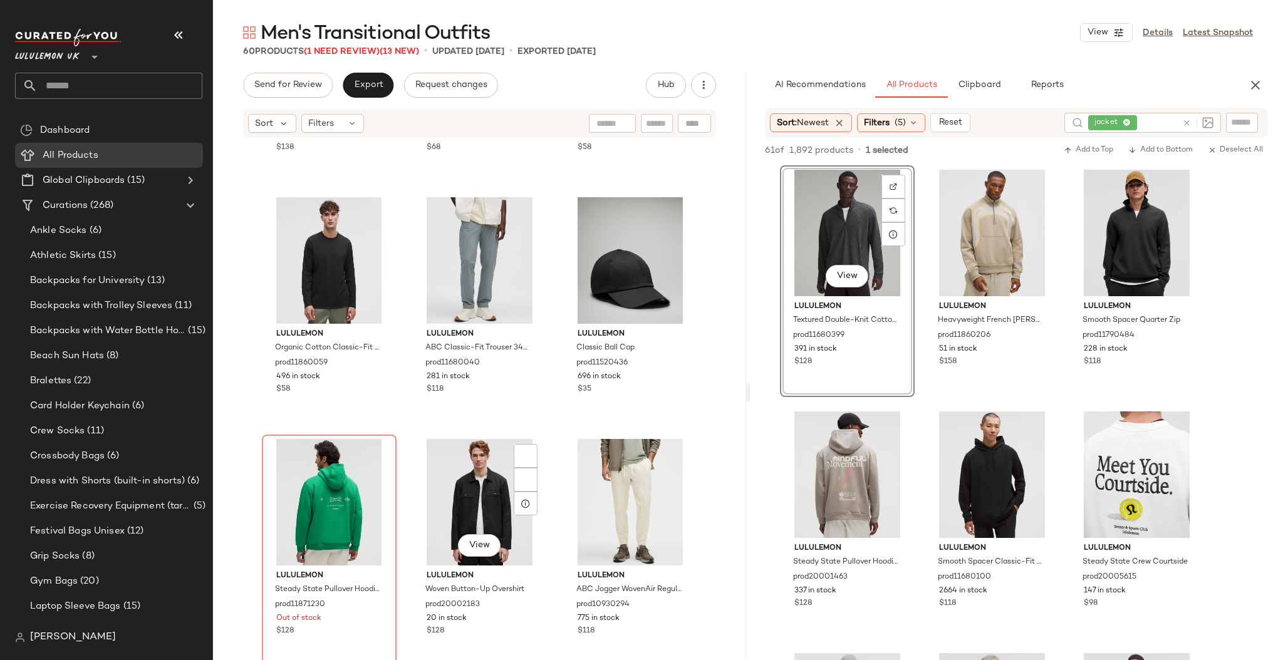
scroll to position [2716, 0]
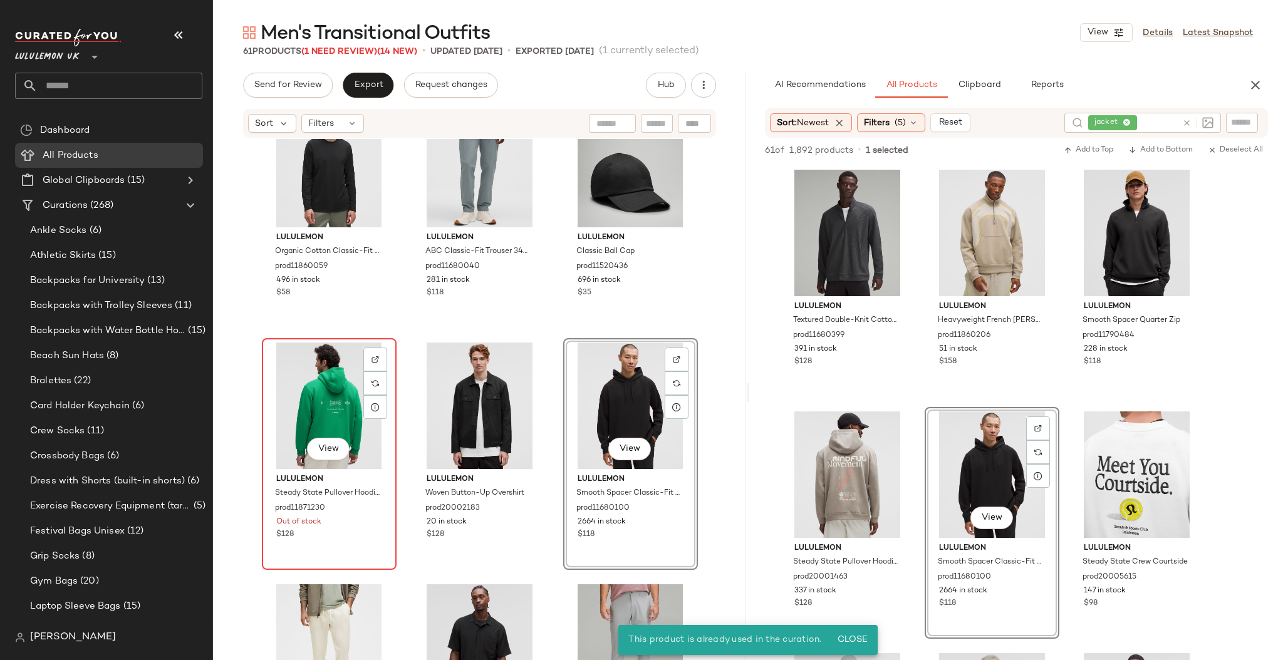
click at [320, 402] on div "View" at bounding box center [329, 406] width 126 height 127
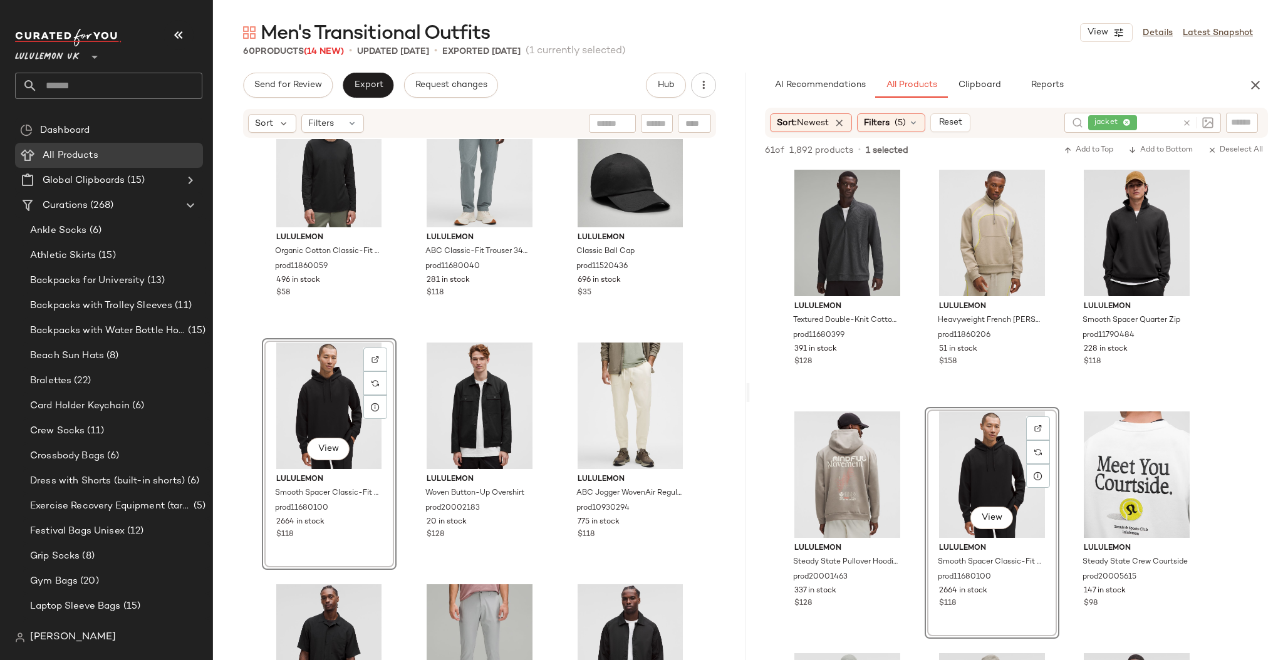
click at [395, 309] on div "lululemon Organic Cotton Classic-Fit Long-Sleeve Shirt prod11860059 496 in stoc…" at bounding box center [479, 418] width 533 height 559
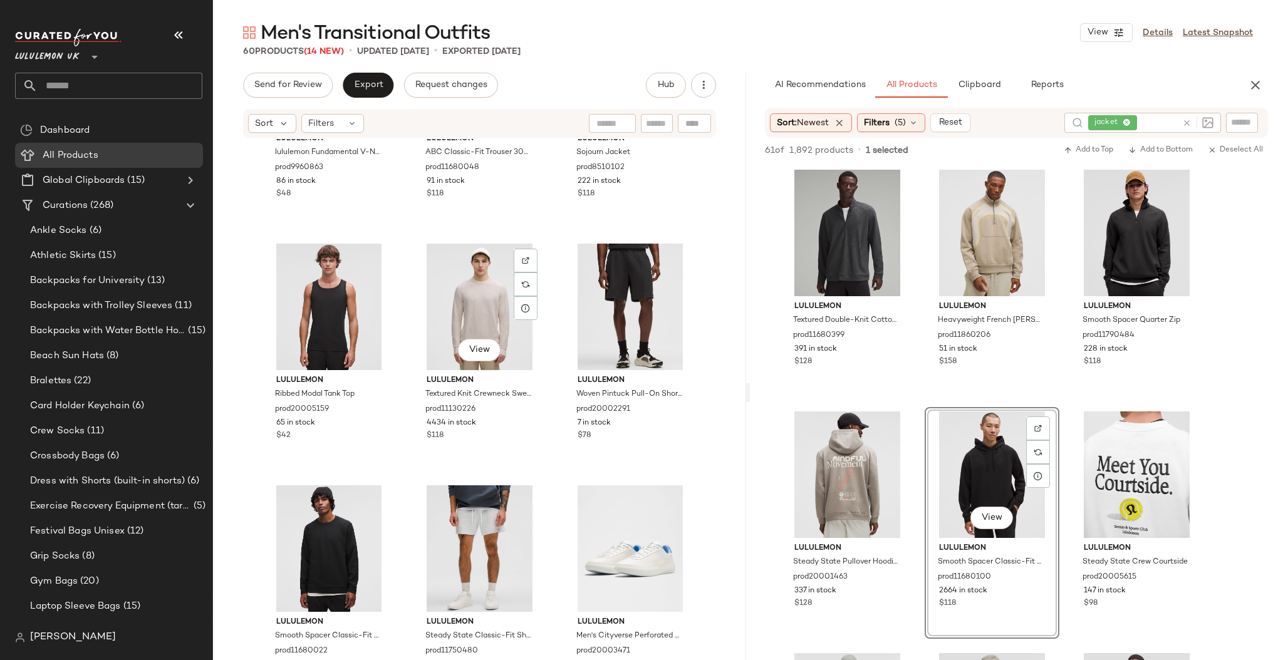
scroll to position [4281, 0]
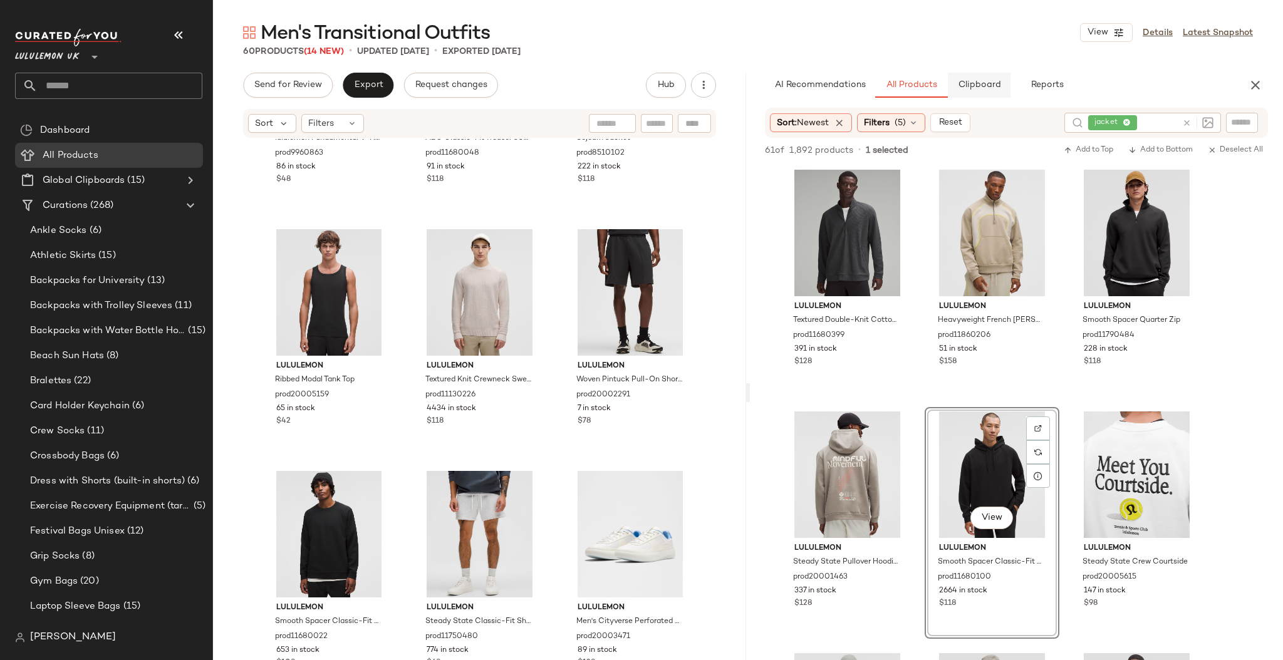
click at [985, 78] on button "Clipboard" at bounding box center [979, 85] width 63 height 25
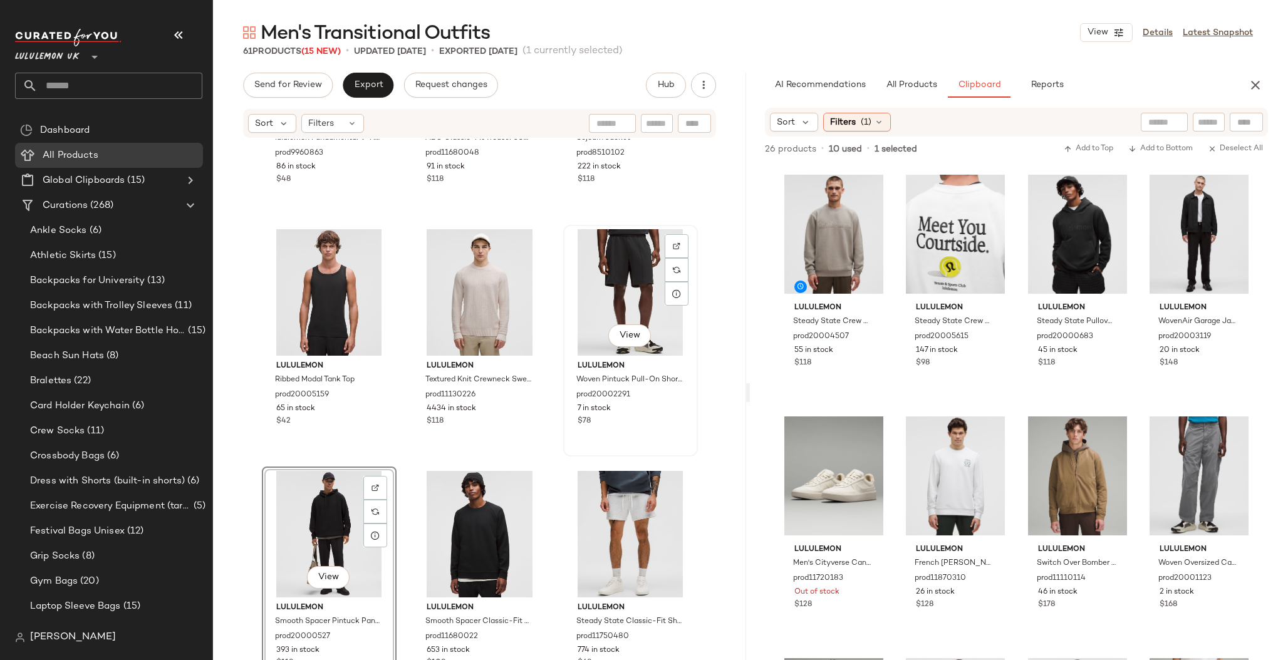
click at [627, 285] on div "View" at bounding box center [631, 292] width 126 height 127
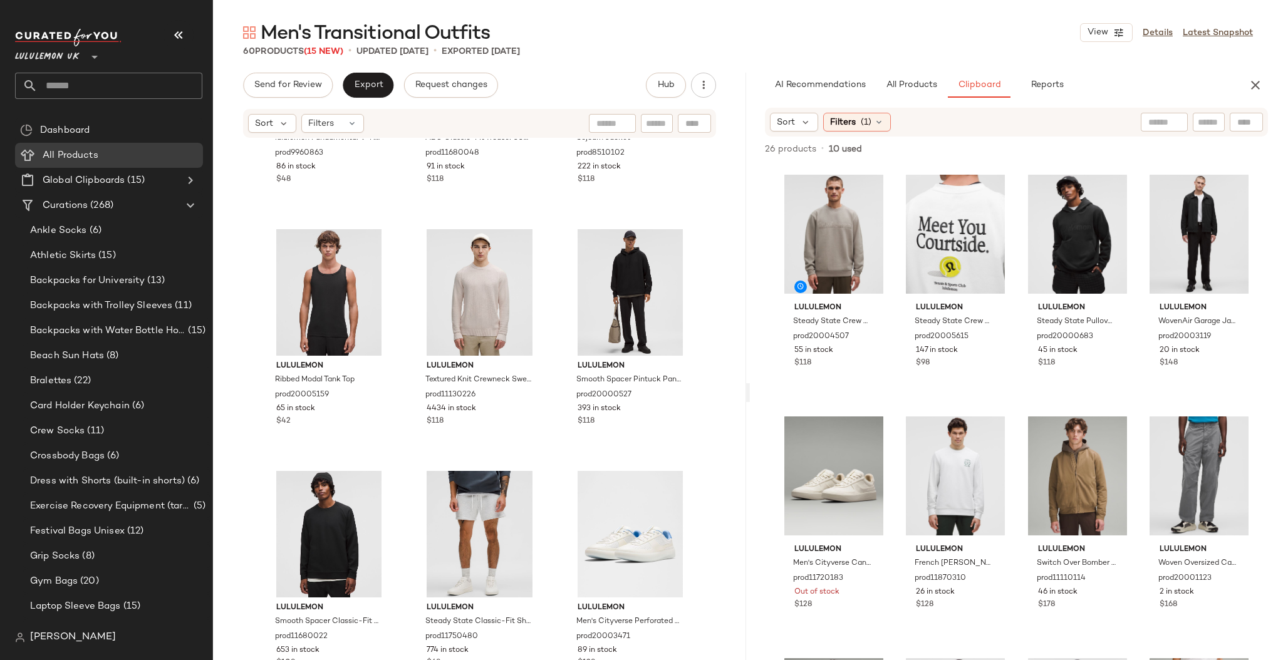
click at [74, 88] on input "text" at bounding box center [120, 86] width 165 height 26
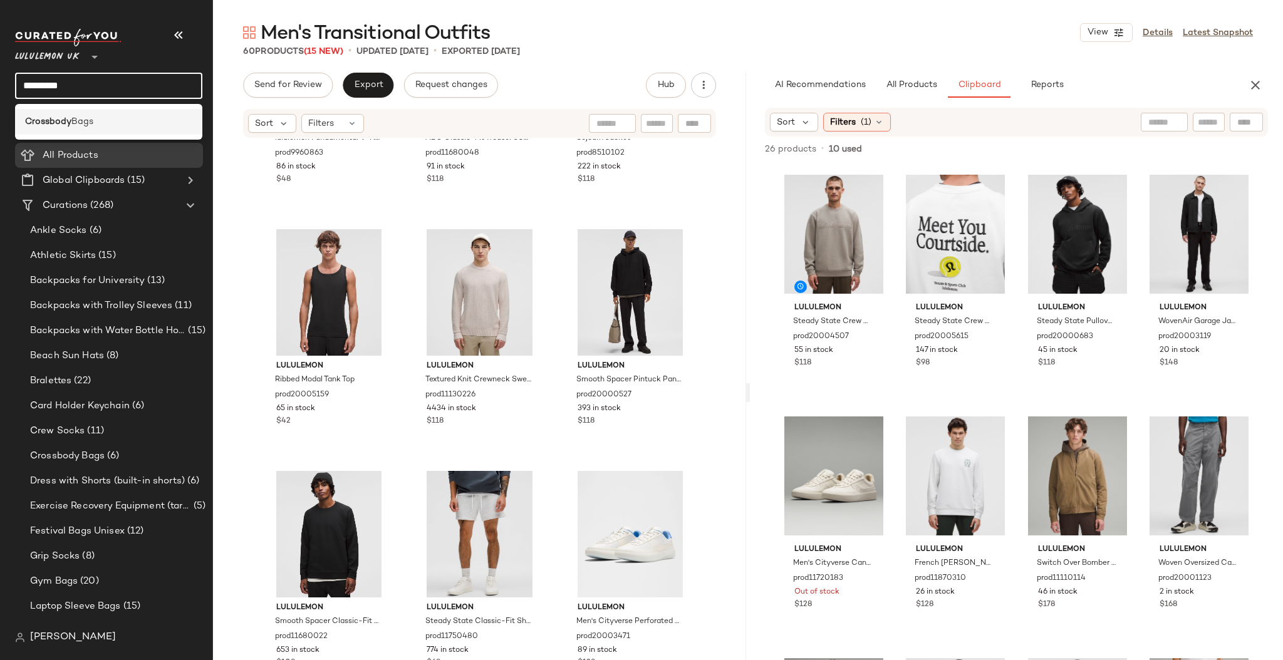
type input "*********"
click at [86, 129] on div "Crossbody Bags" at bounding box center [108, 122] width 187 height 26
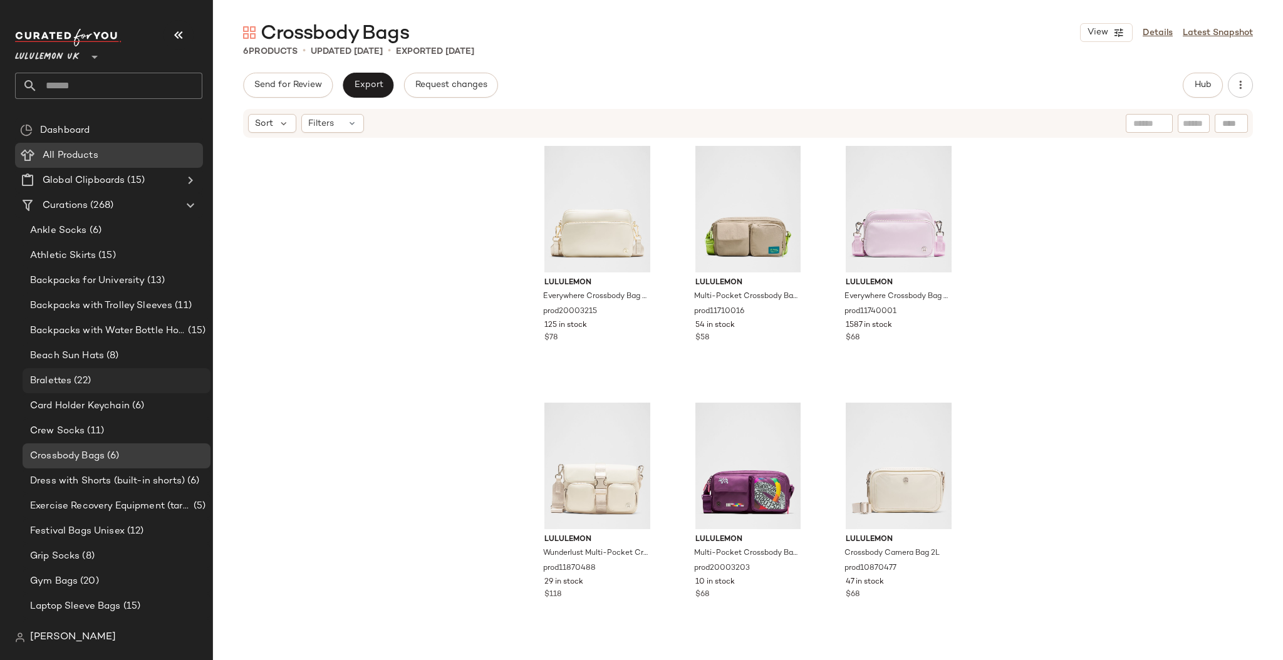
click at [87, 382] on span "(22)" at bounding box center [80, 381] width 19 height 14
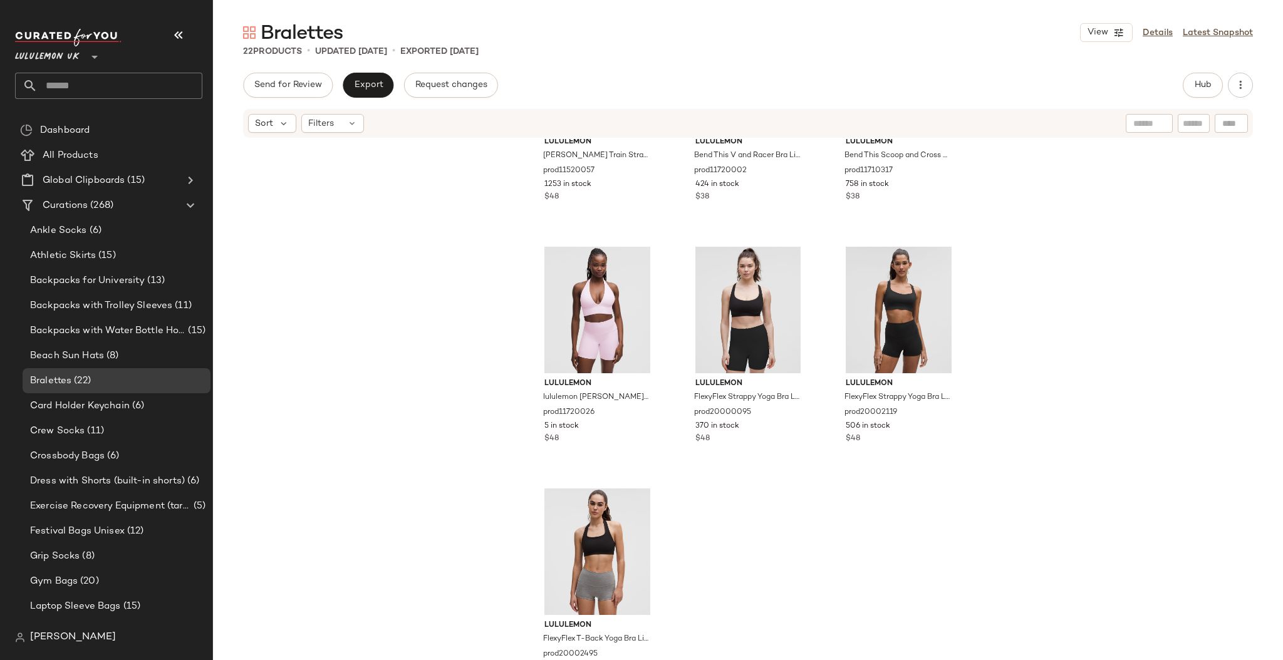
scroll to position [1378, 0]
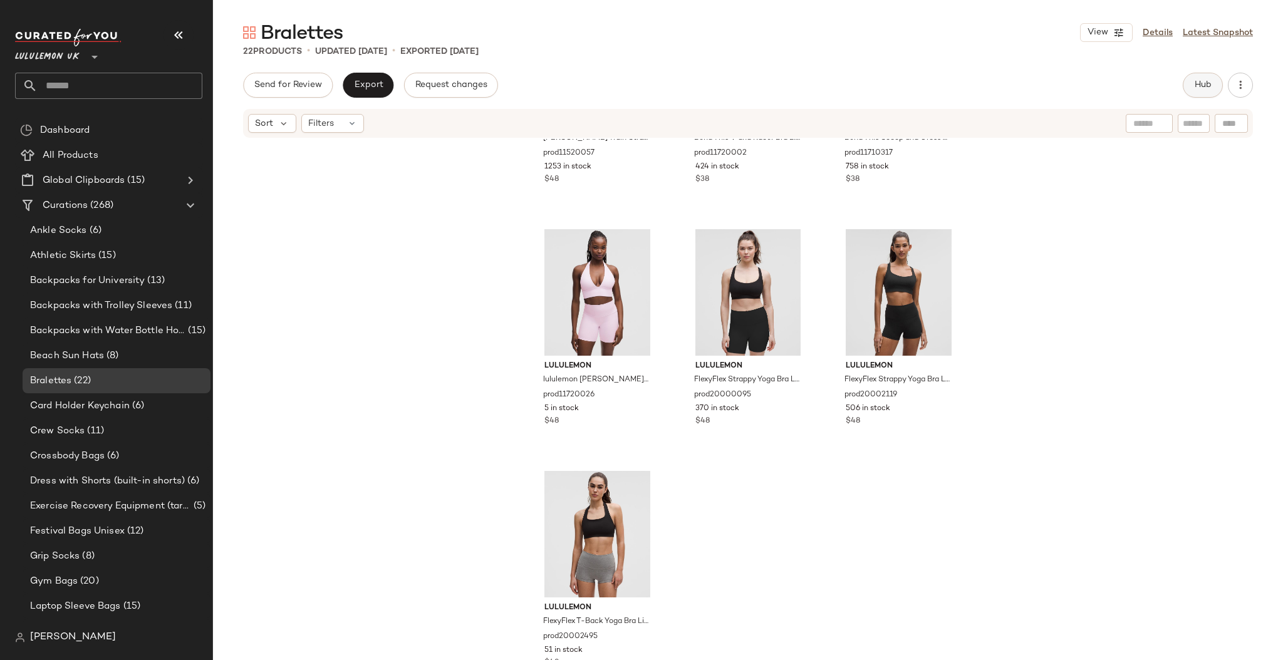
click at [1217, 88] on button "Hub" at bounding box center [1203, 85] width 40 height 25
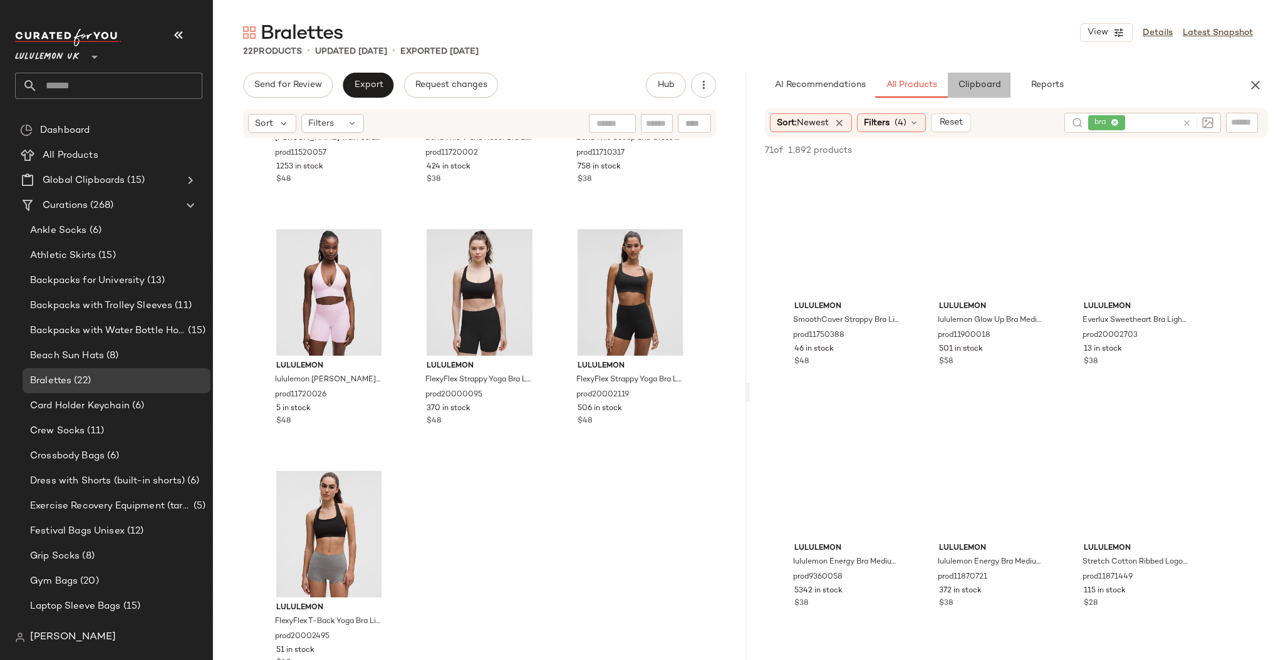
click at [975, 76] on button "Clipboard" at bounding box center [979, 85] width 63 height 25
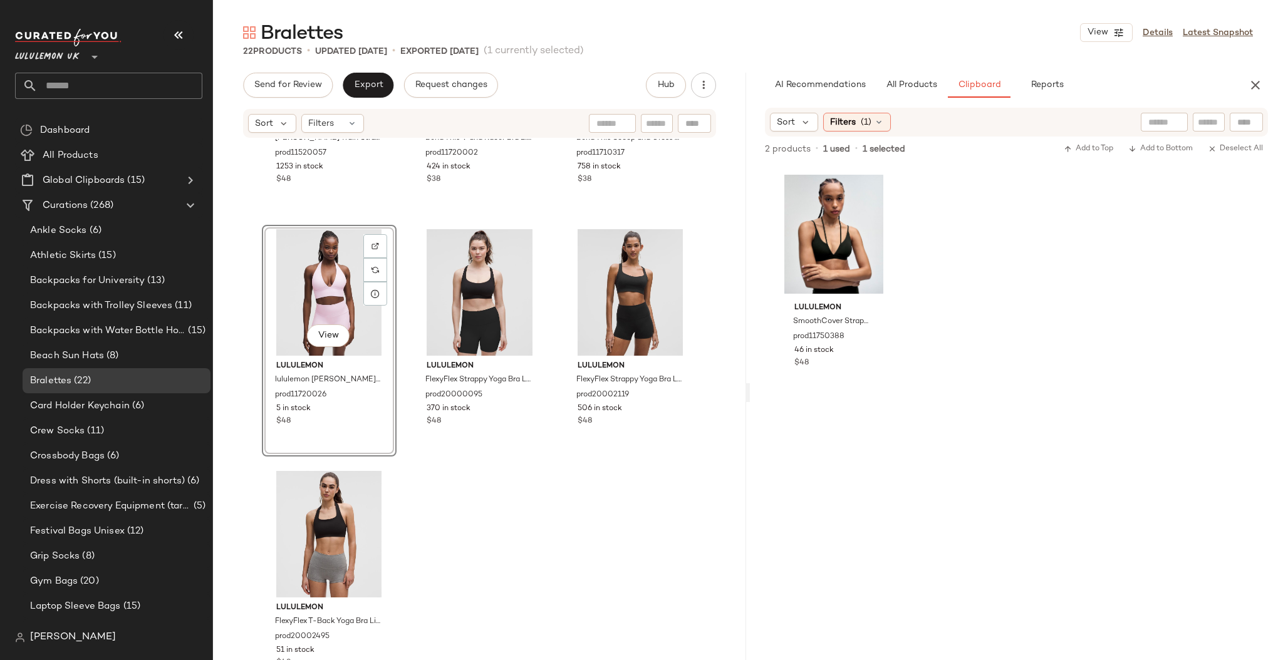
click at [516, 475] on div "lululemon Wunder Train Strappy Racer Bra Light Support, C/D Cup prod11520057 12…" at bounding box center [479, 418] width 533 height 559
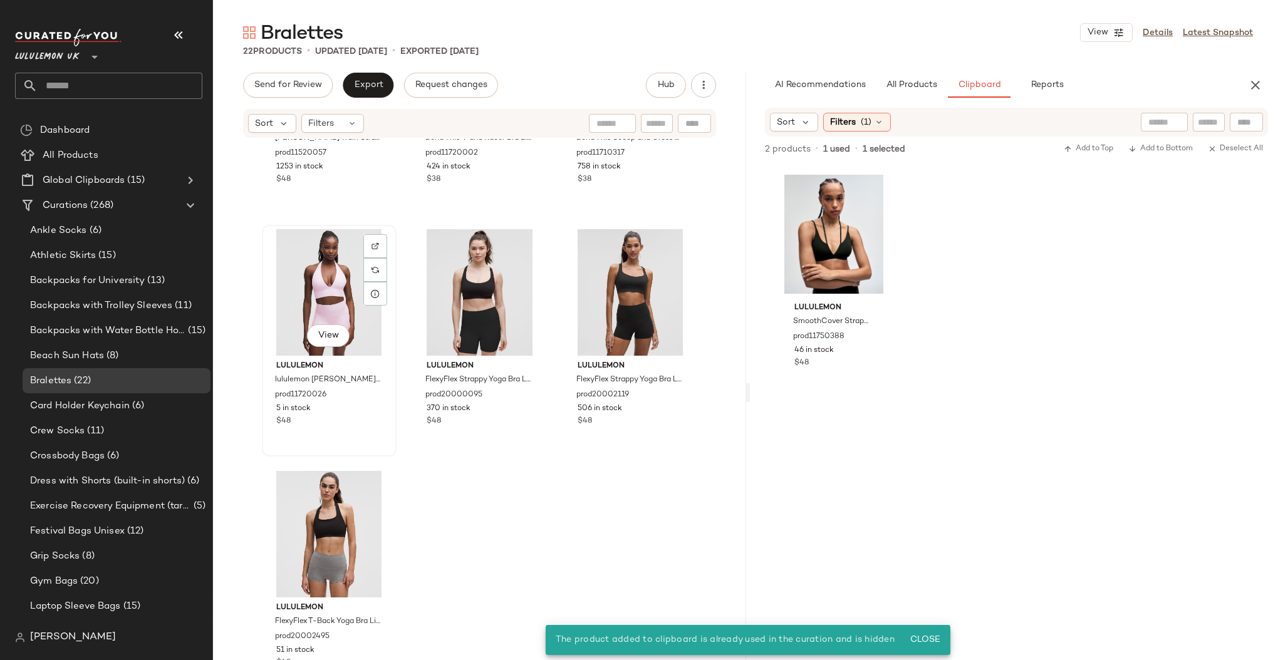
click at [310, 293] on div "View" at bounding box center [329, 292] width 126 height 127
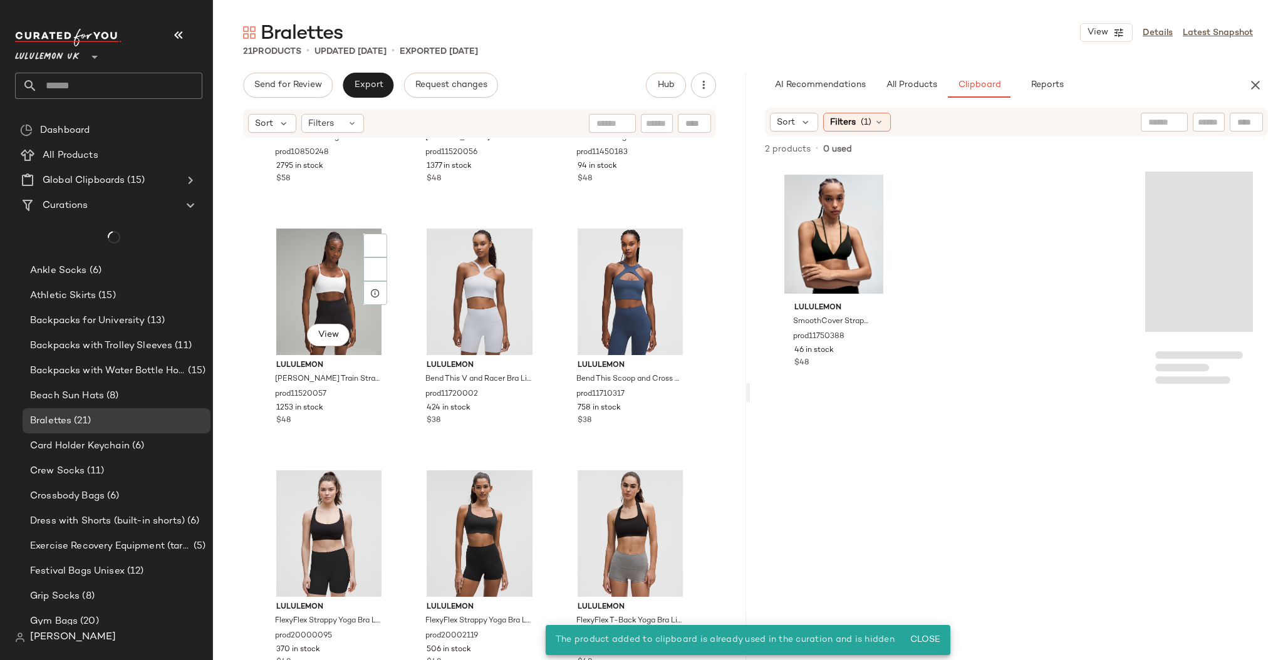
scroll to position [1136, 0]
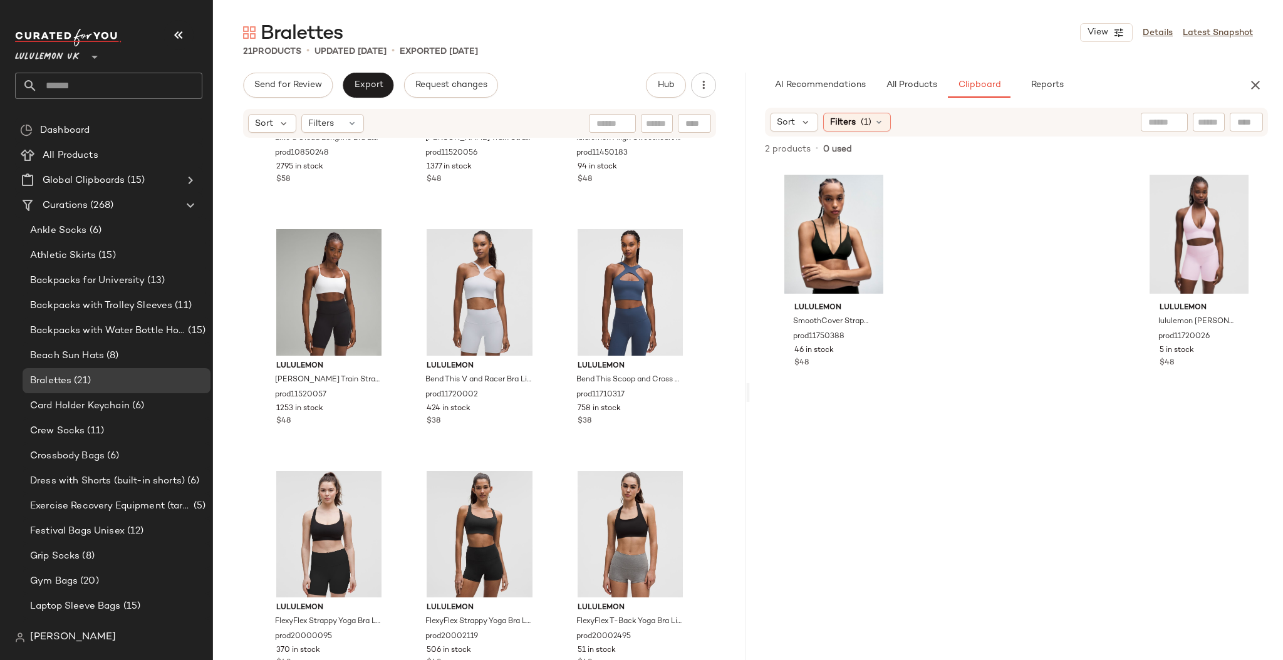
click at [114, 86] on input "text" at bounding box center [120, 86] width 165 height 26
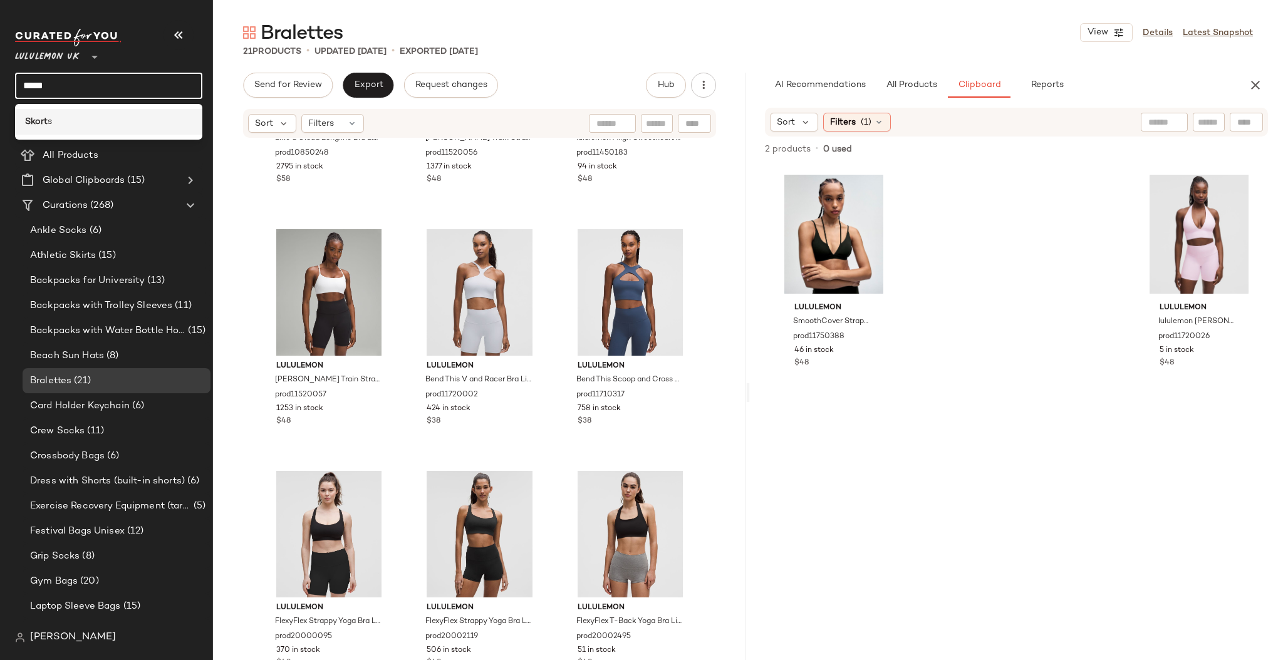
type input "*****"
click at [110, 117] on div "Skort s" at bounding box center [108, 121] width 167 height 13
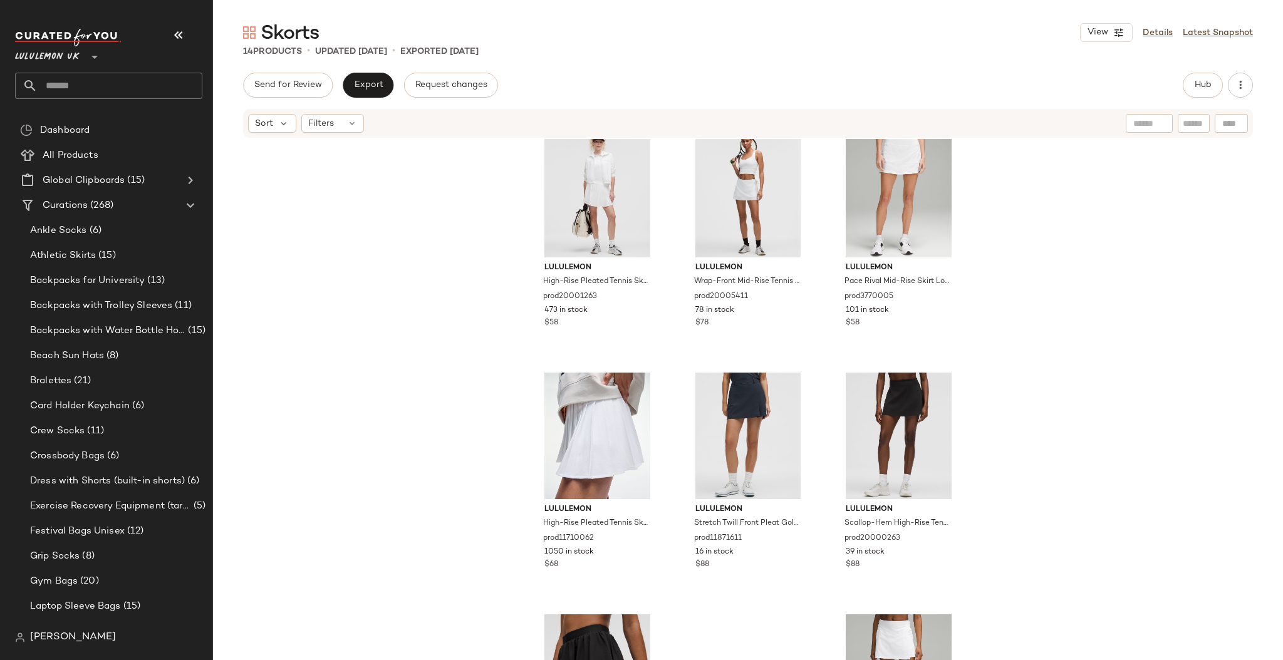
scroll to position [652, 0]
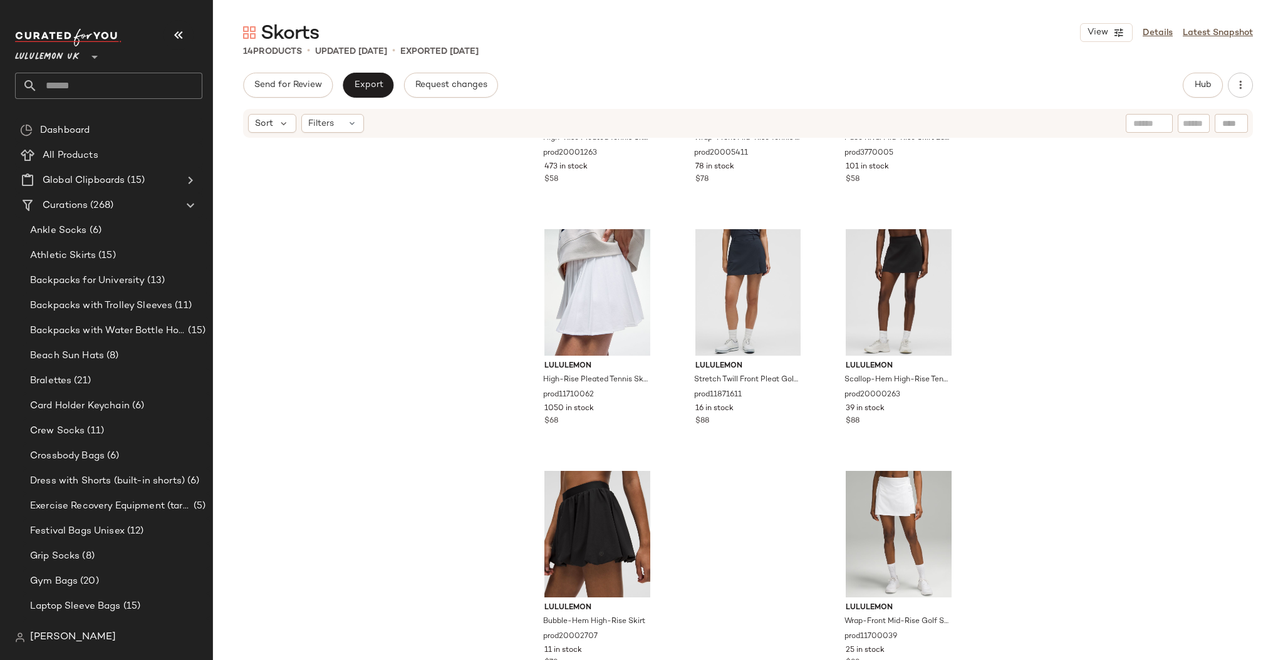
click at [55, 86] on input "text" at bounding box center [120, 86] width 165 height 26
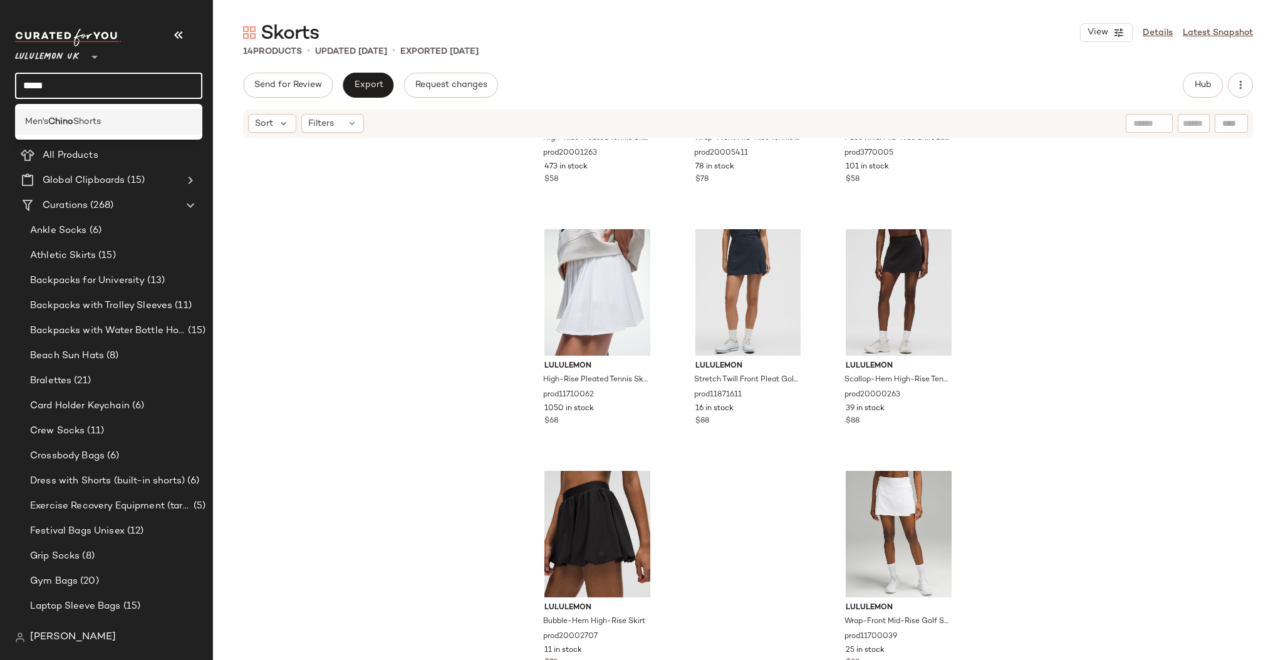
type input "*****"
click at [63, 120] on b "Chino" at bounding box center [60, 121] width 25 height 13
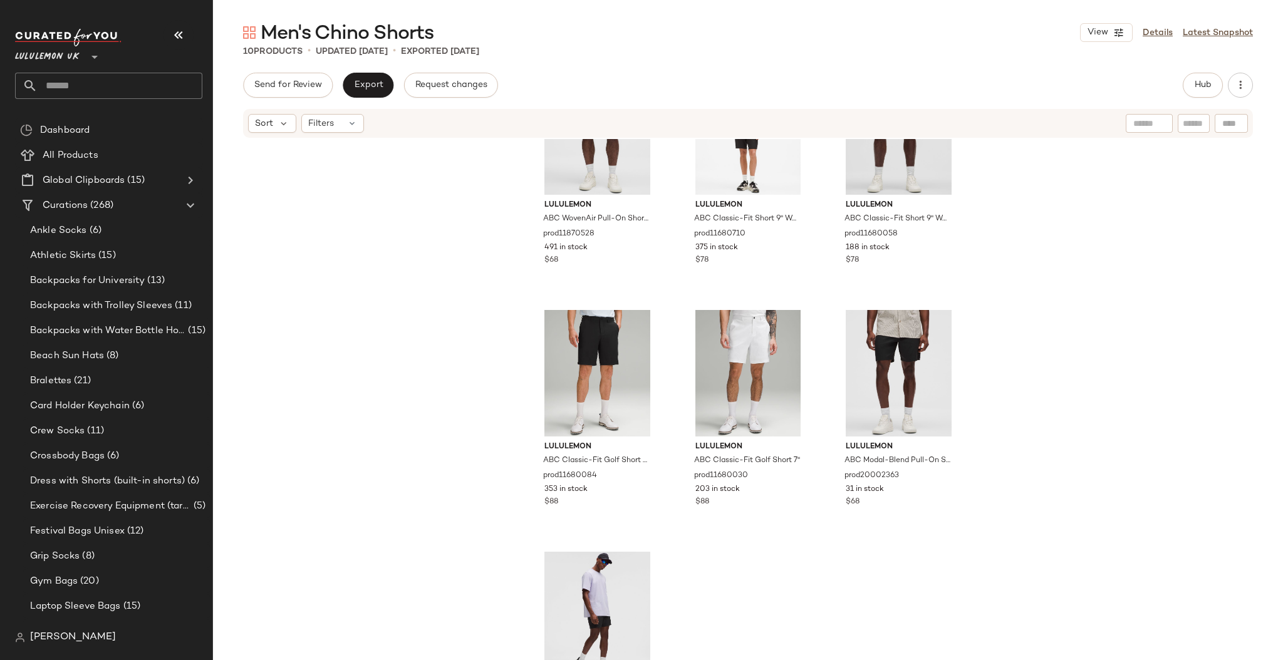
scroll to position [410, 0]
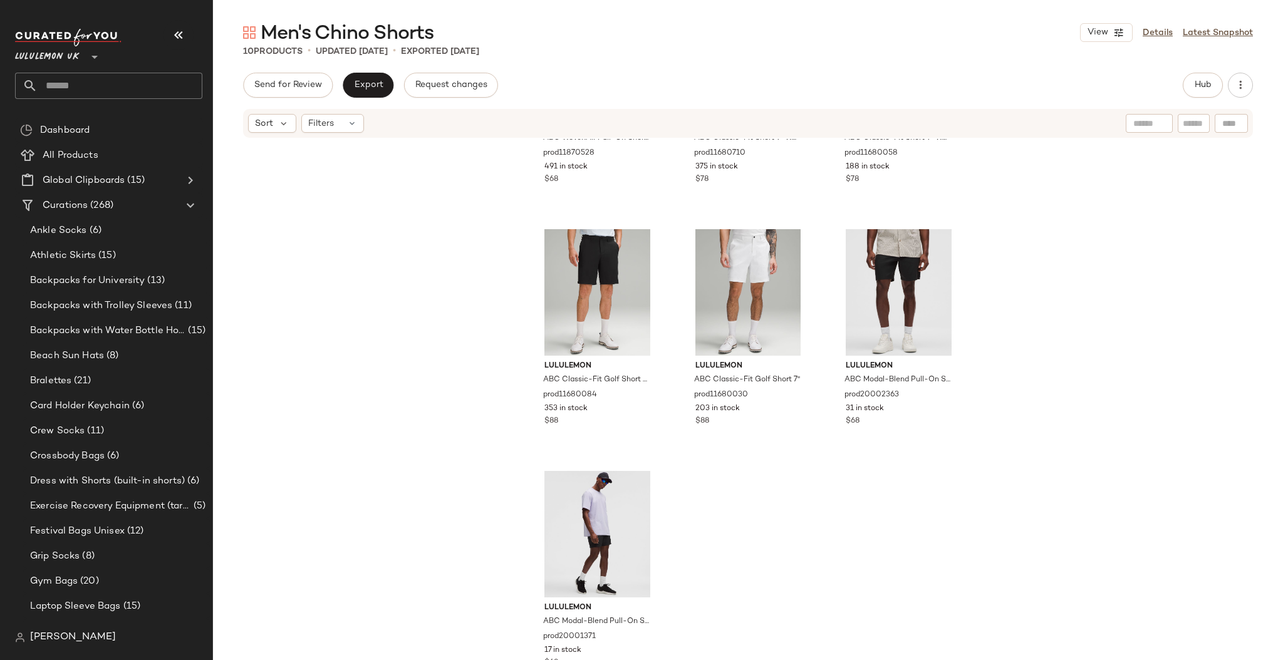
click at [84, 88] on input "text" at bounding box center [120, 86] width 165 height 26
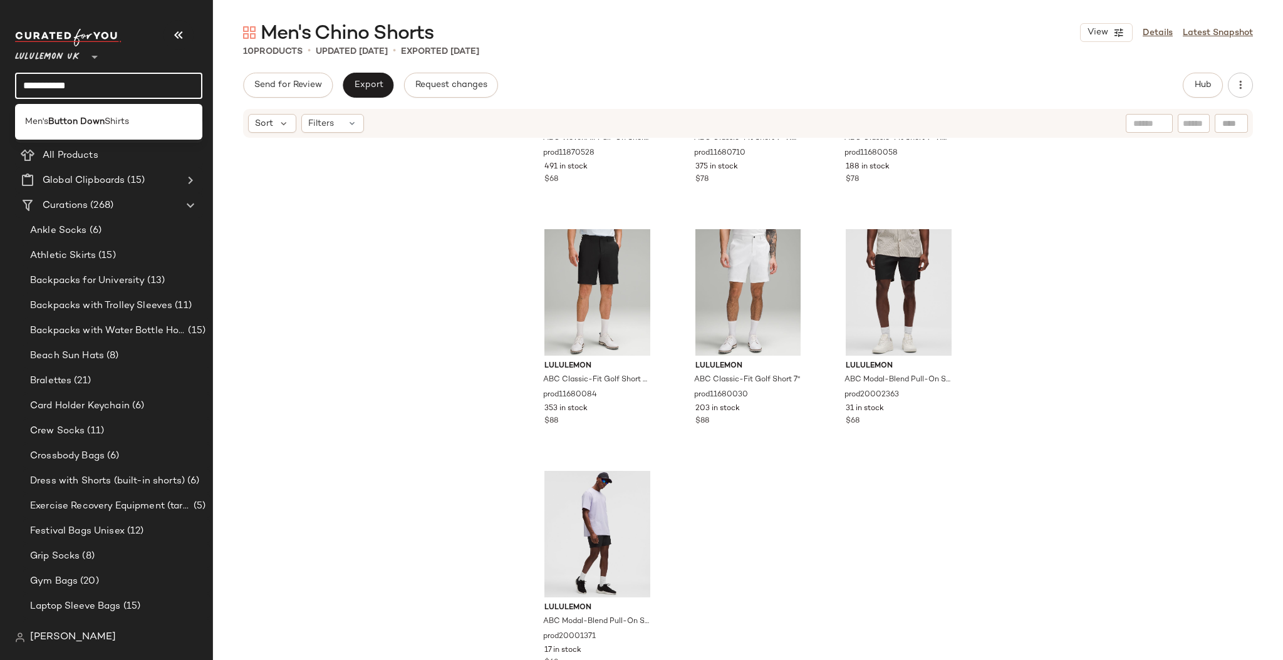
type input "**********"
click at [107, 121] on span "Shirts" at bounding box center [117, 121] width 24 height 13
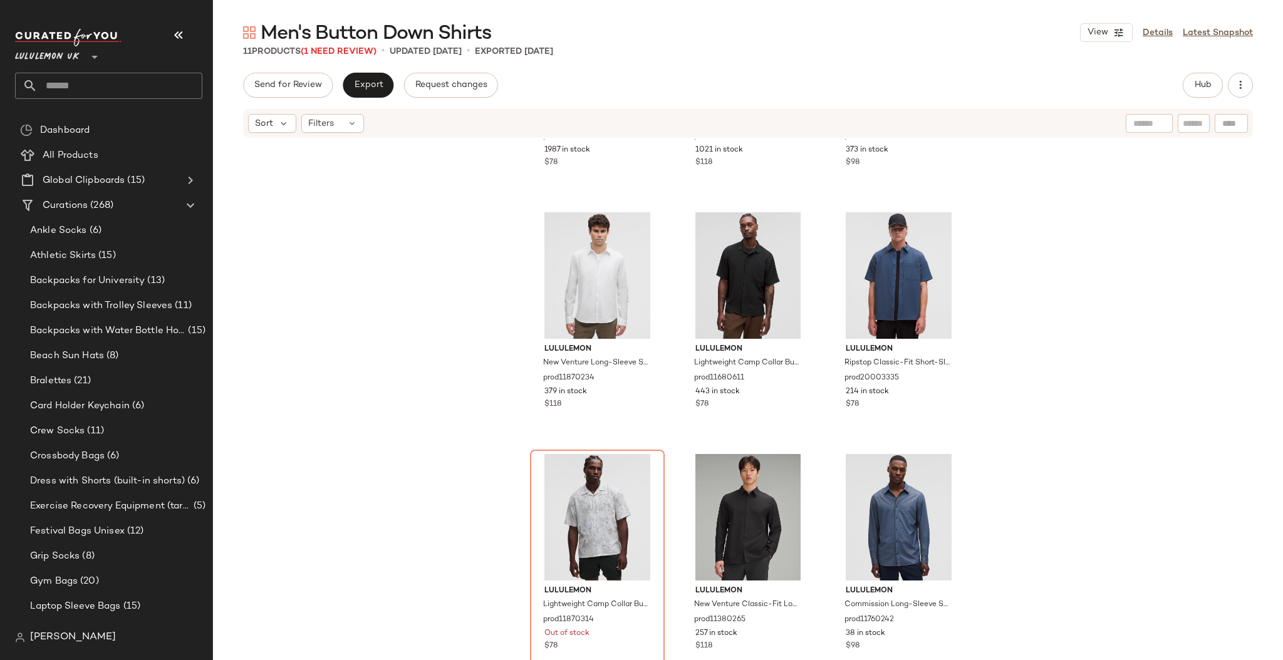
scroll to position [180, 0]
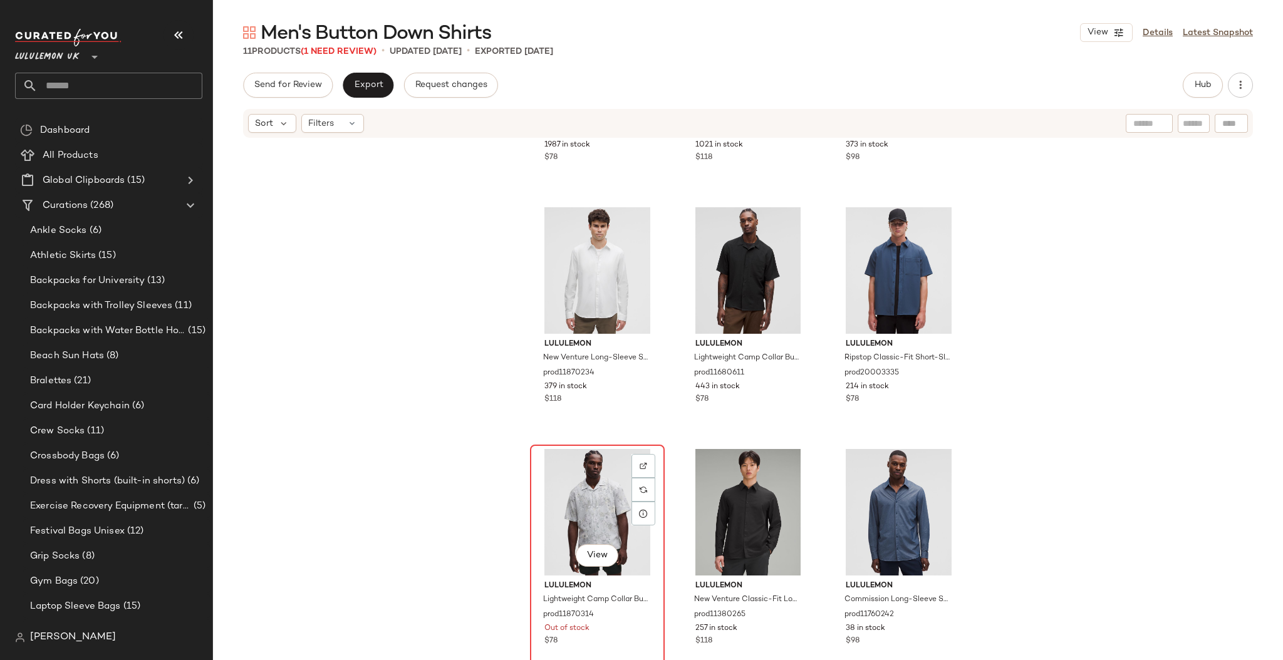
click at [571, 517] on div "View" at bounding box center [598, 512] width 126 height 127
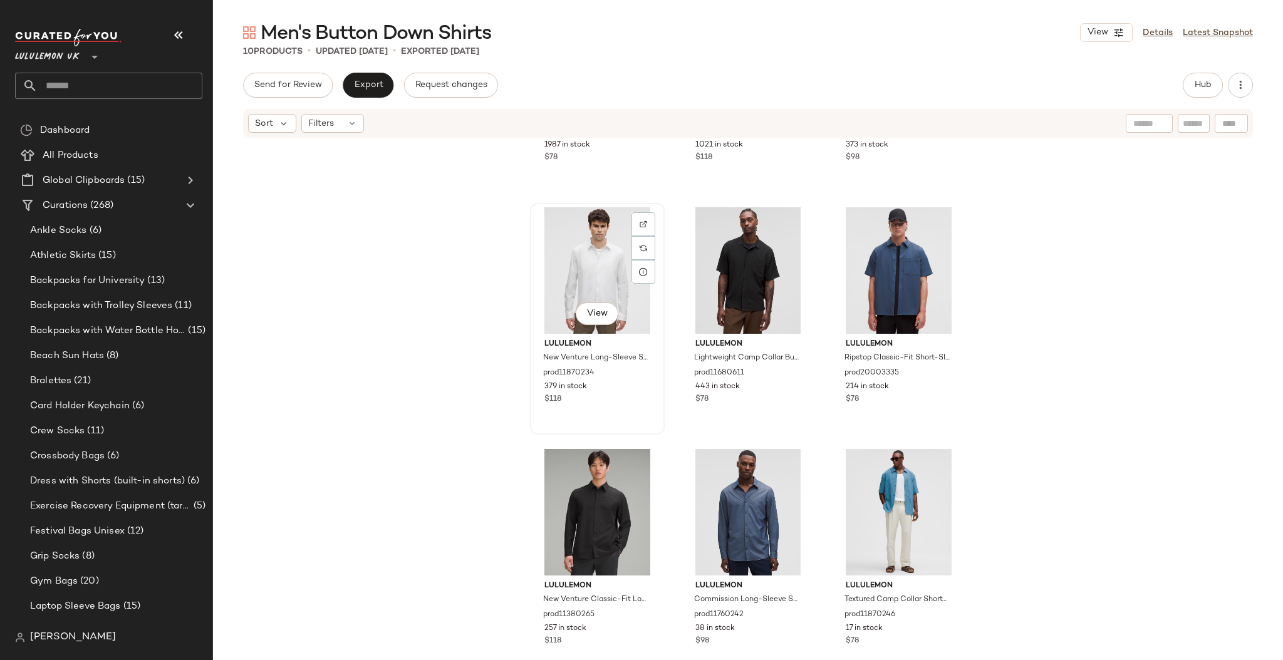
scroll to position [410, 0]
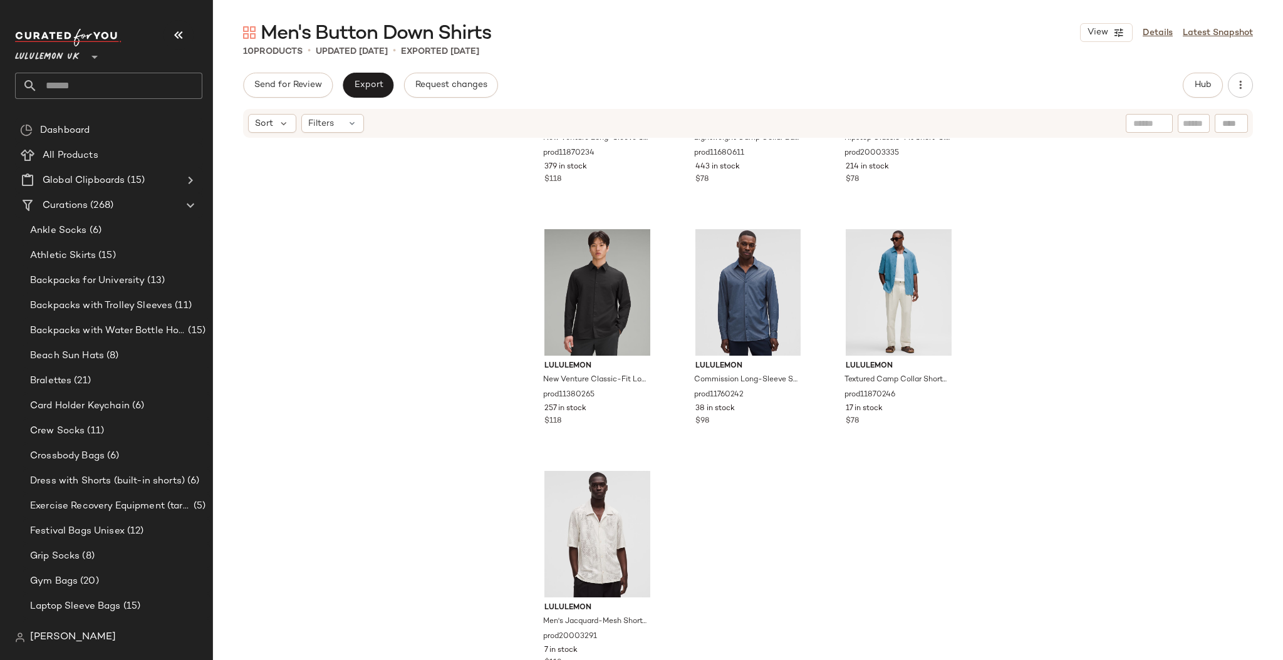
click at [1119, 322] on div "lululemon New Venture Long-Sleeve Shirt Slim-Fit prod11870234 379 in stock $118…" at bounding box center [748, 418] width 1070 height 559
click at [1215, 95] on button "Hub" at bounding box center [1203, 85] width 40 height 25
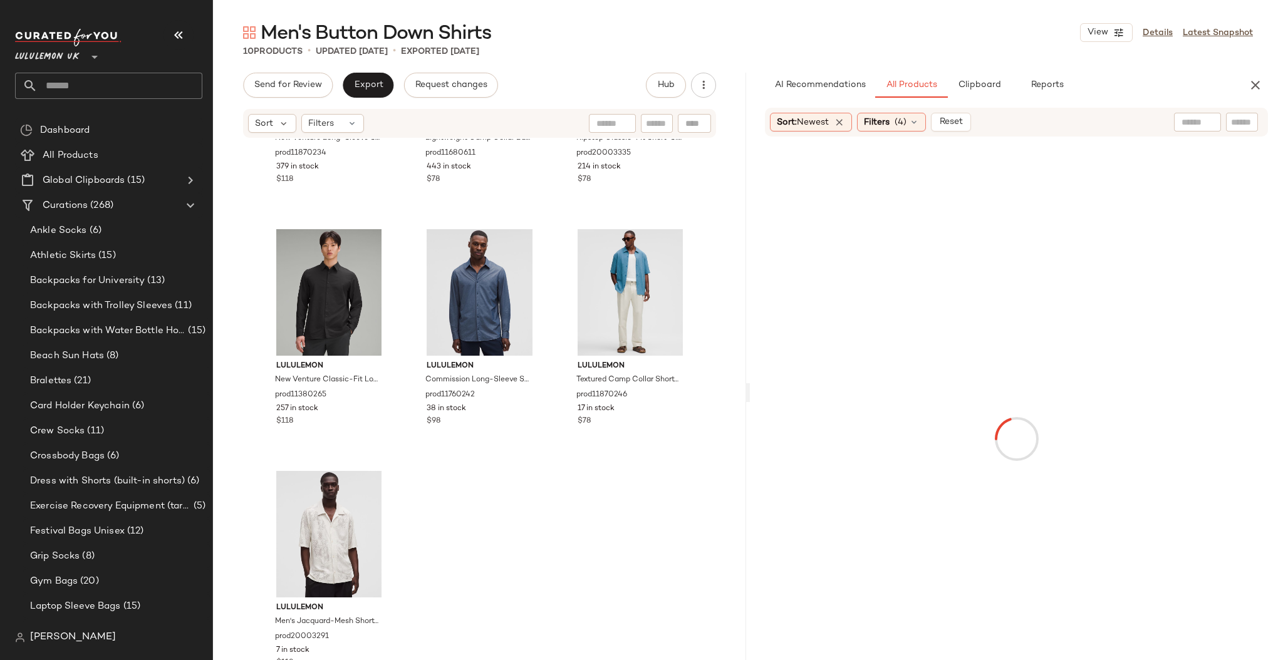
click at [965, 92] on button "Clipboard" at bounding box center [979, 85] width 63 height 25
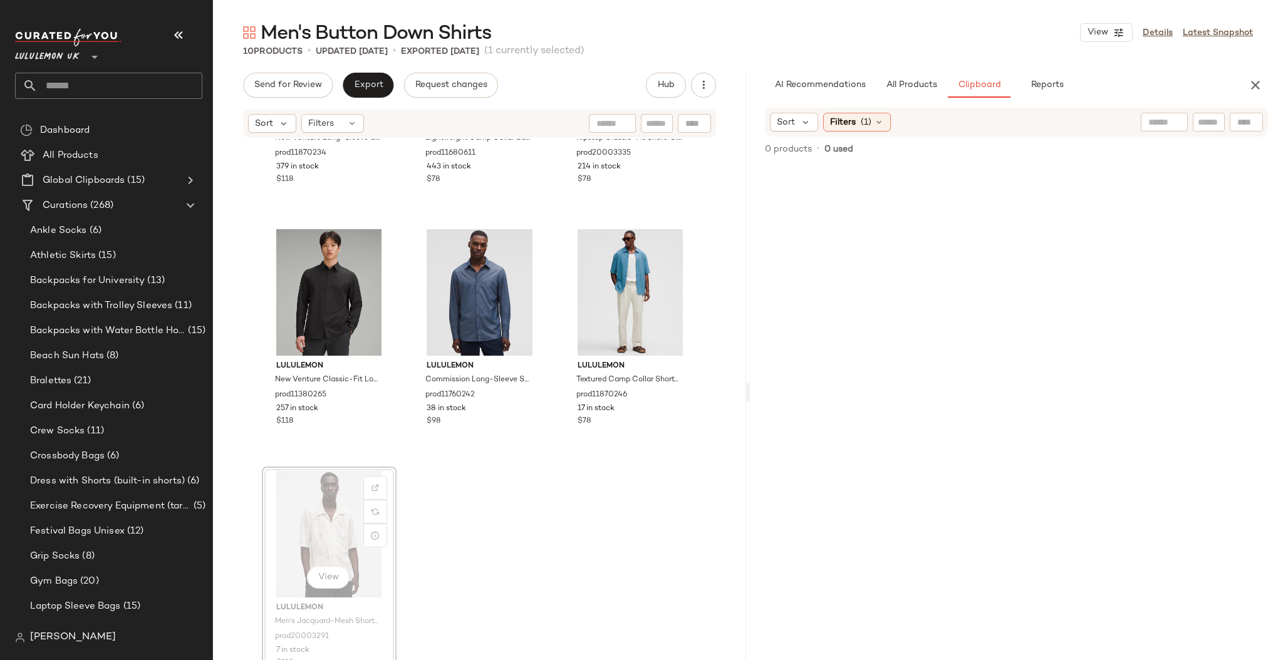
drag, startPoint x: 301, startPoint y: 550, endPoint x: 313, endPoint y: 549, distance: 12.0
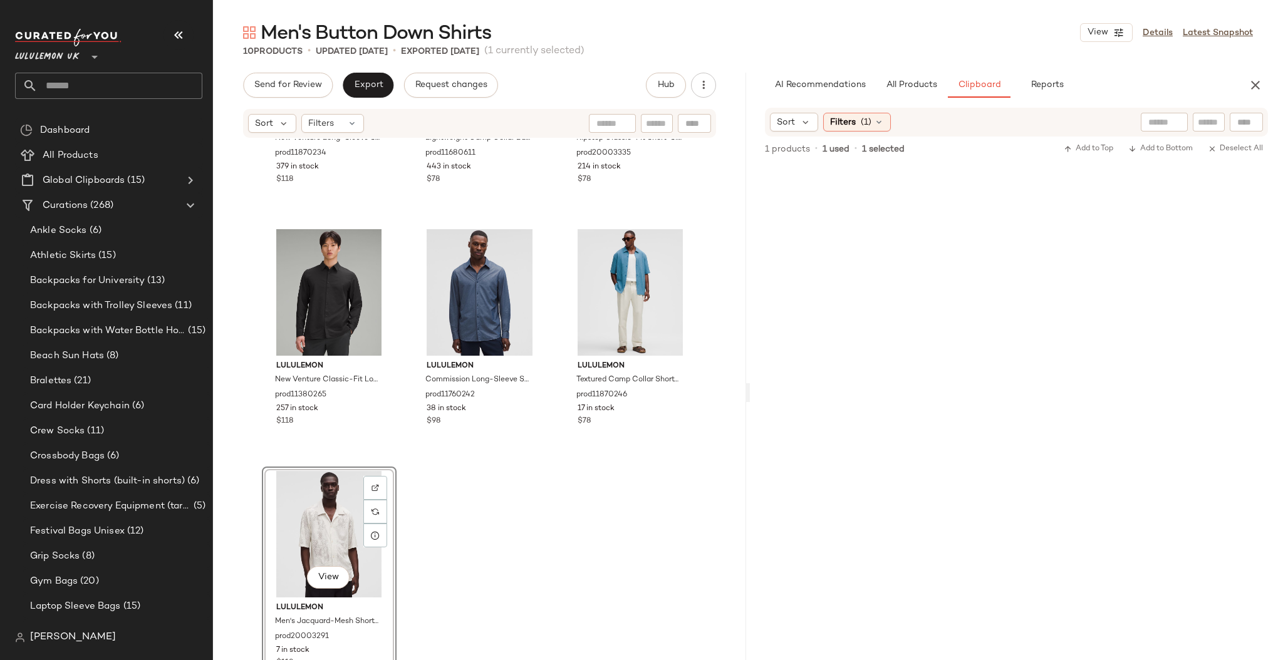
click at [543, 565] on div "lululemon New Venture Long-Sleeve Shirt Slim-Fit prod11870234 379 in stock $118…" at bounding box center [479, 418] width 533 height 559
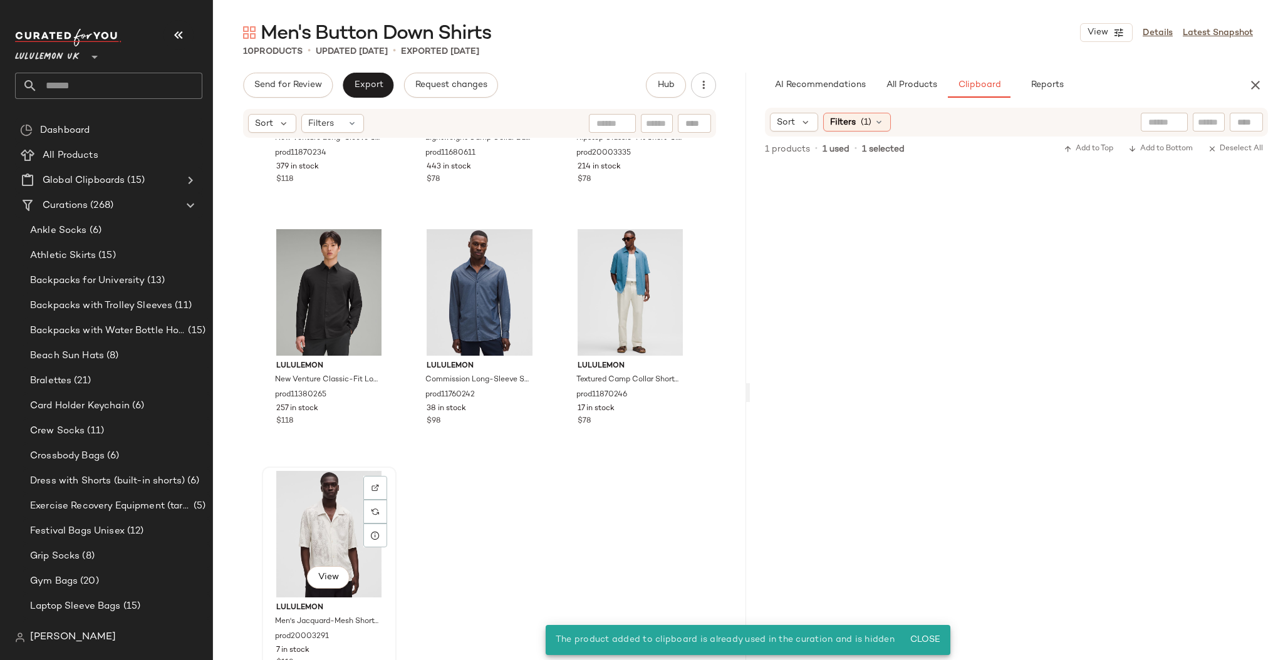
click at [329, 537] on div "View" at bounding box center [329, 534] width 126 height 127
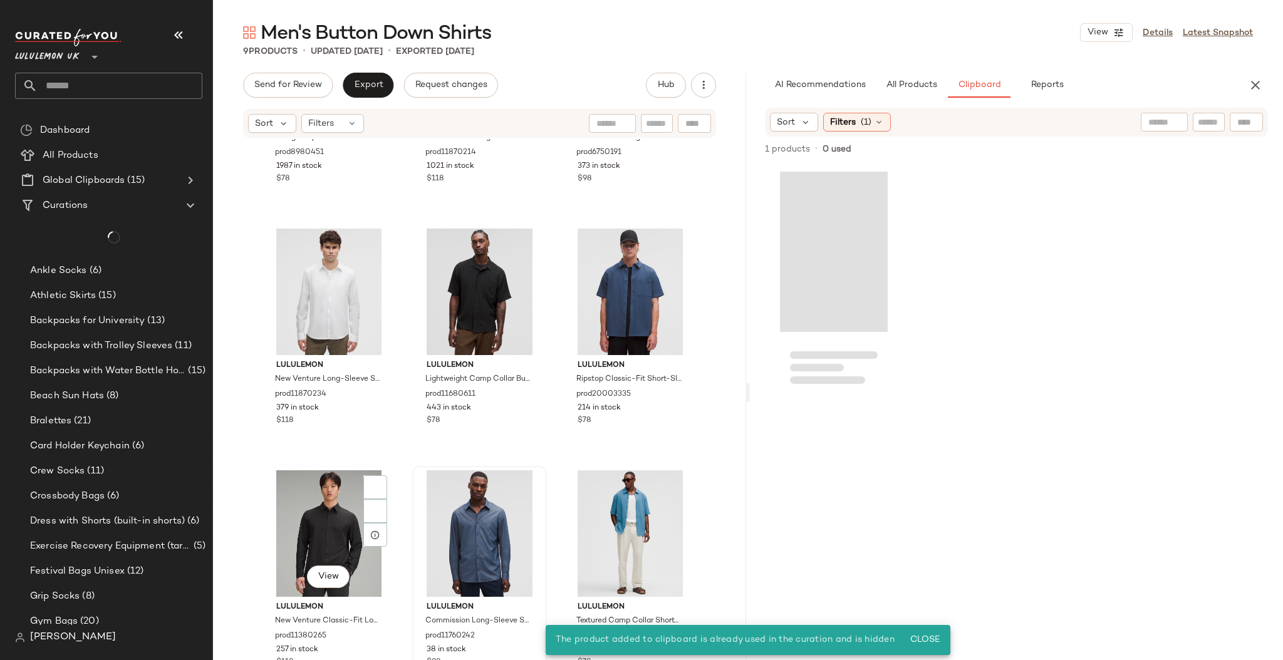
scroll to position [159, 0]
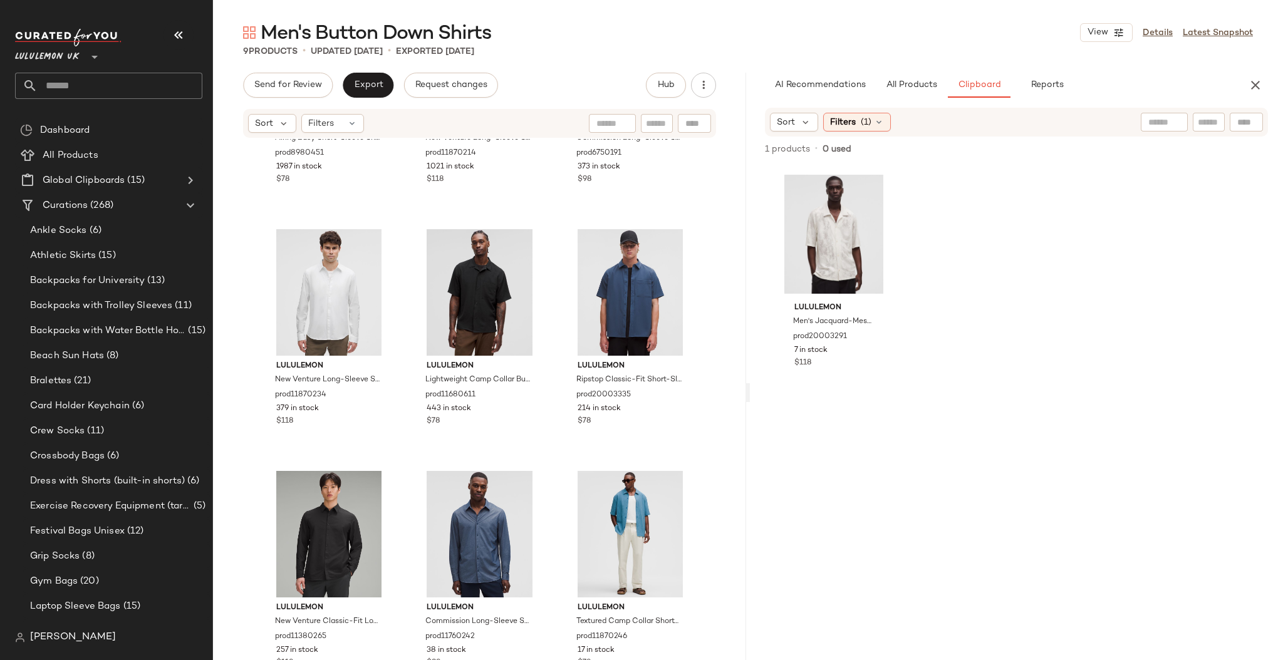
click at [80, 81] on input "text" at bounding box center [120, 86] width 165 height 26
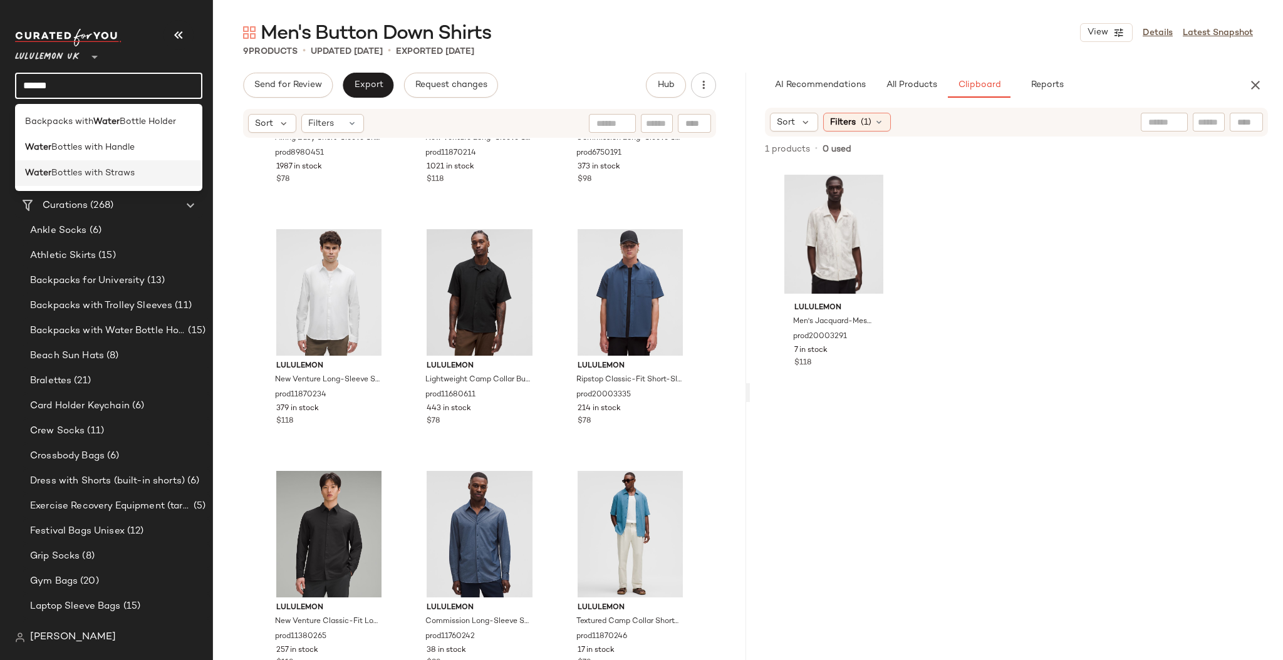
type input "*****"
click at [86, 173] on span "Bottles with Straws" at bounding box center [92, 173] width 83 height 13
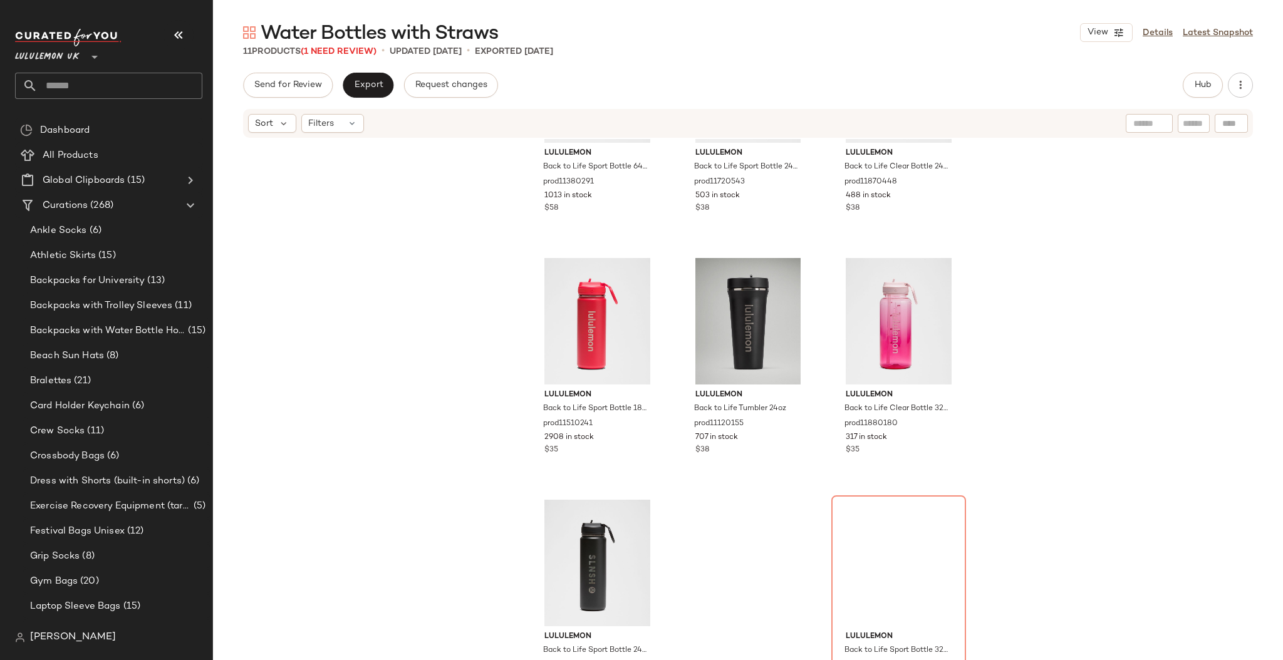
scroll to position [410, 0]
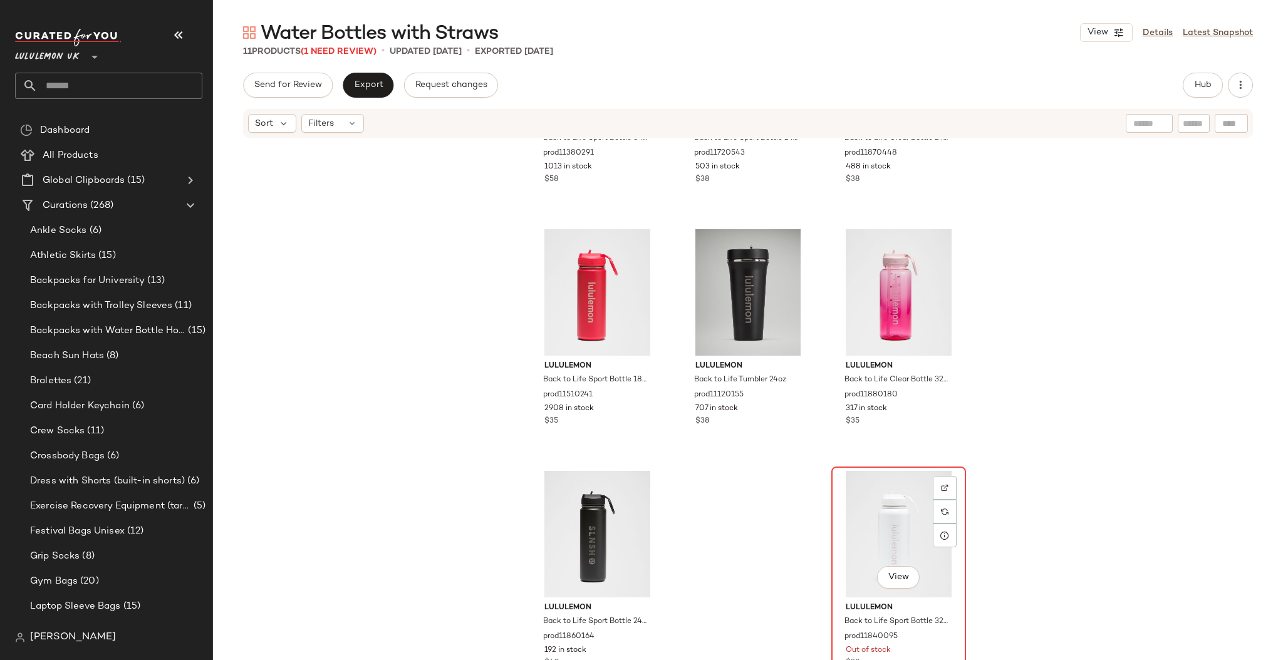
click at [879, 523] on div "View" at bounding box center [899, 534] width 126 height 127
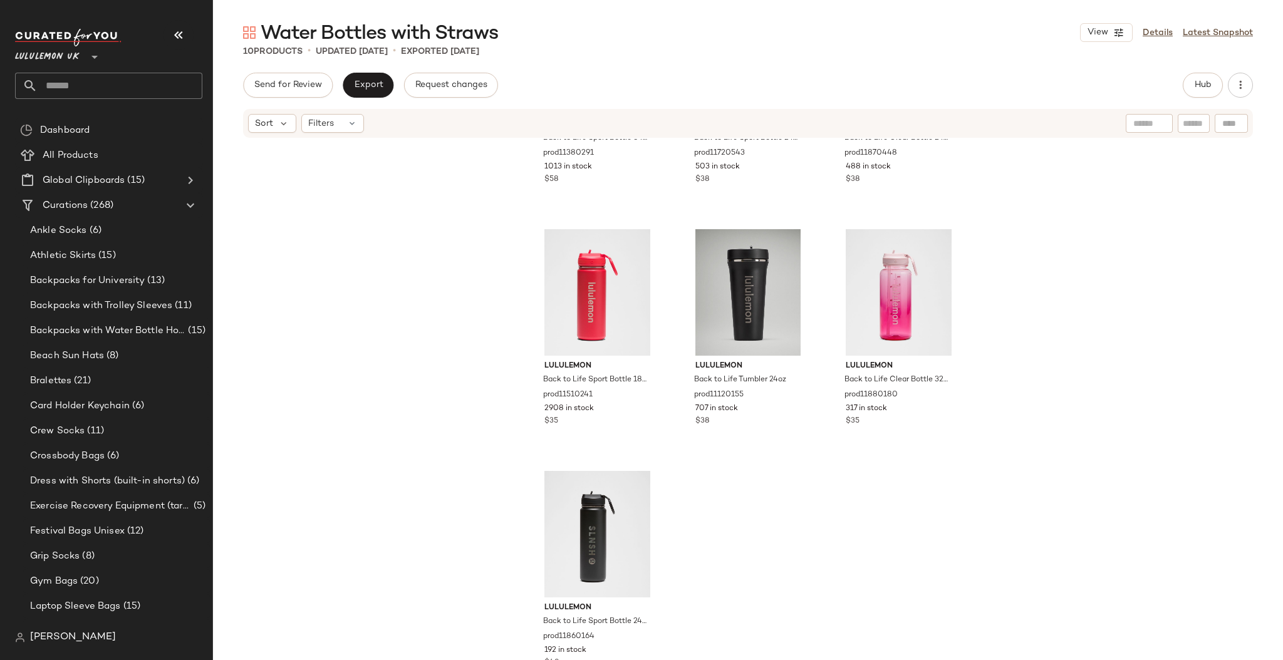
click at [108, 92] on input "text" at bounding box center [120, 86] width 165 height 26
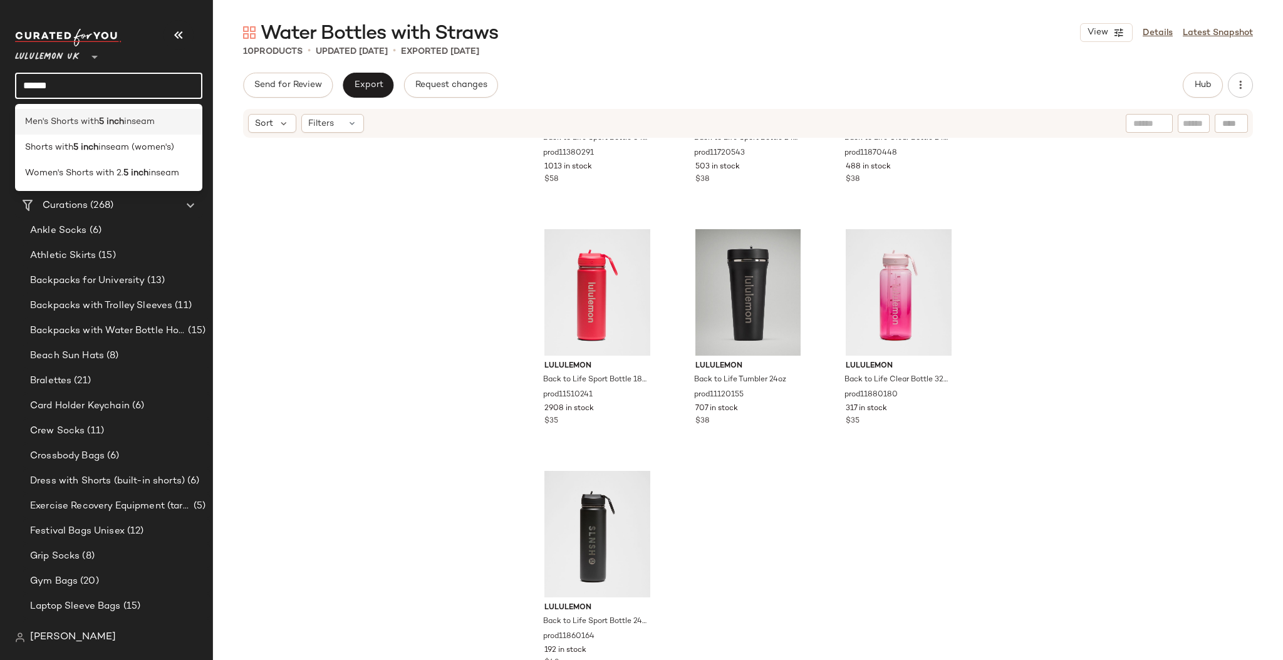
type input "******"
click at [104, 128] on b "5 inch" at bounding box center [111, 121] width 25 height 13
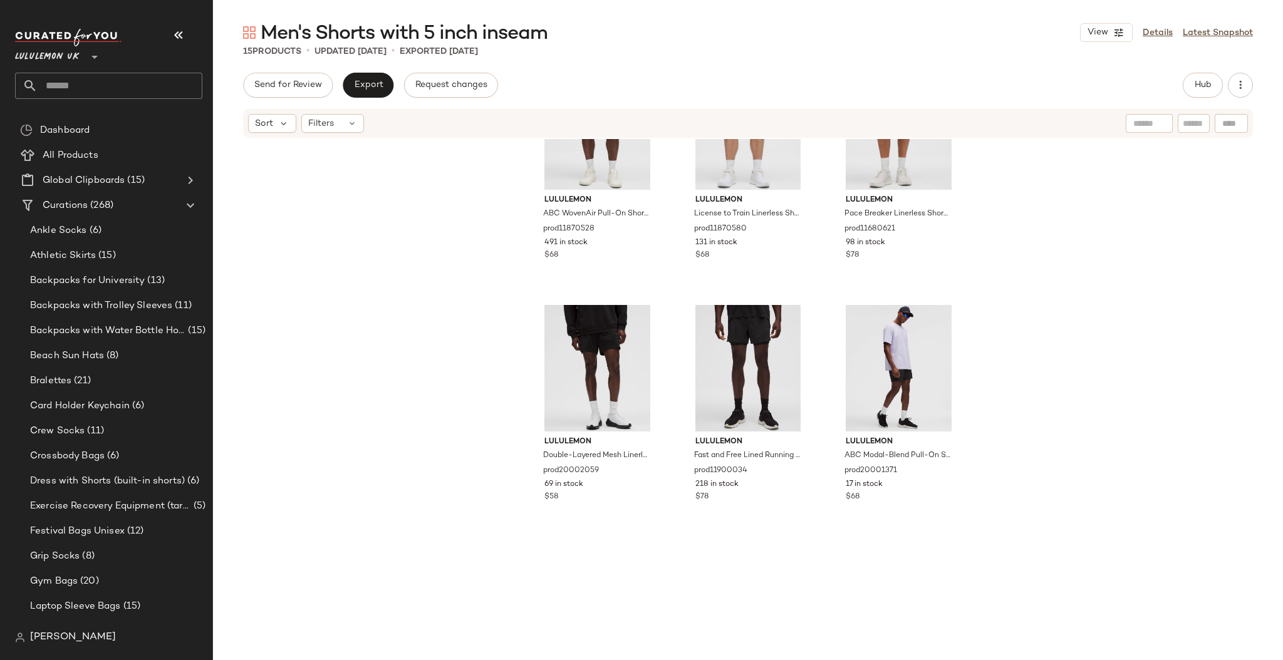
scroll to position [652, 0]
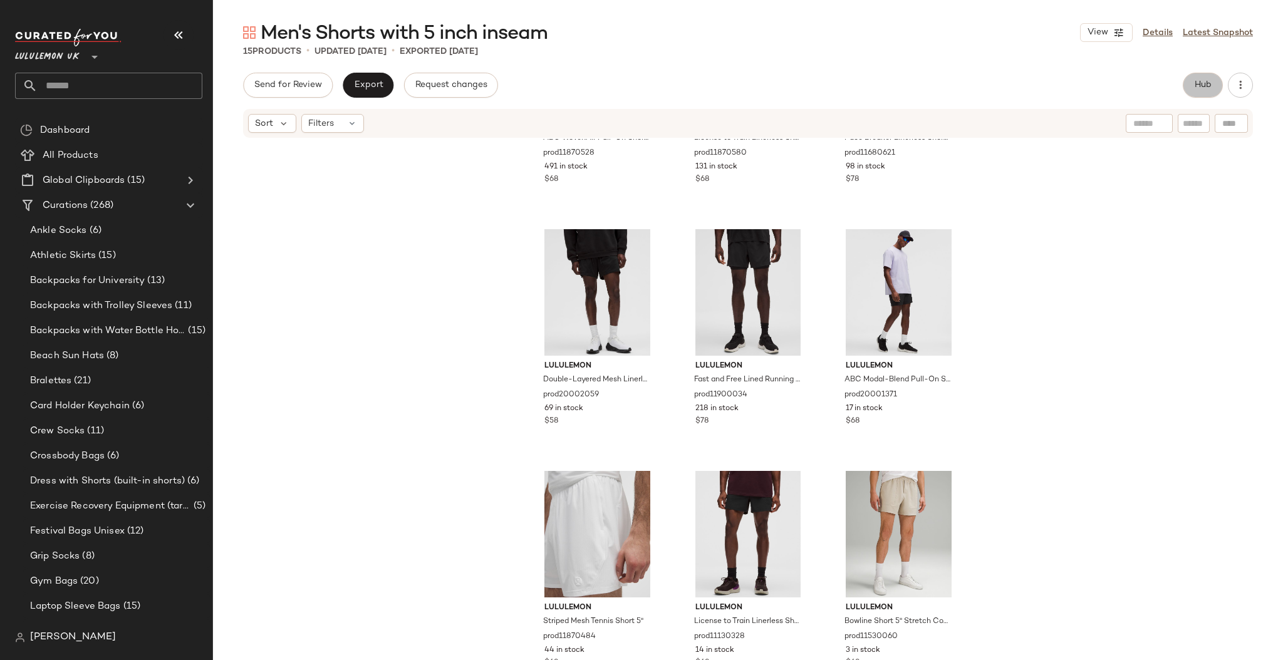
click at [1201, 83] on span "Hub" at bounding box center [1203, 85] width 18 height 10
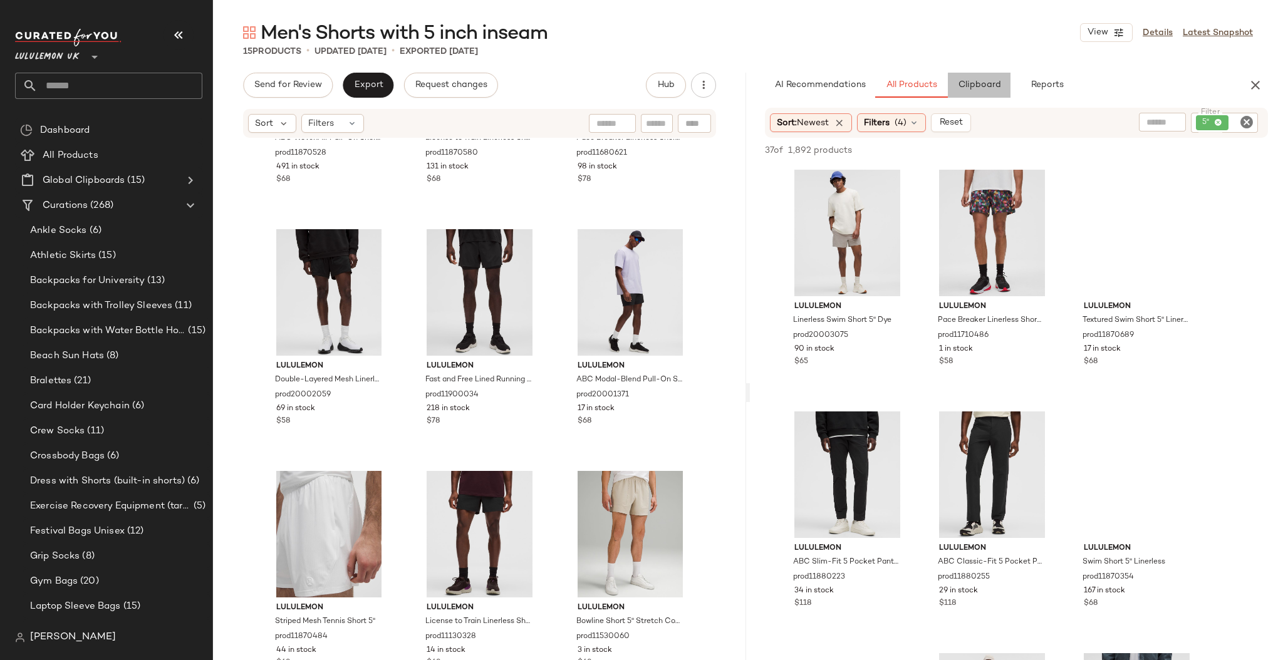
click at [983, 93] on button "Clipboard" at bounding box center [979, 85] width 63 height 25
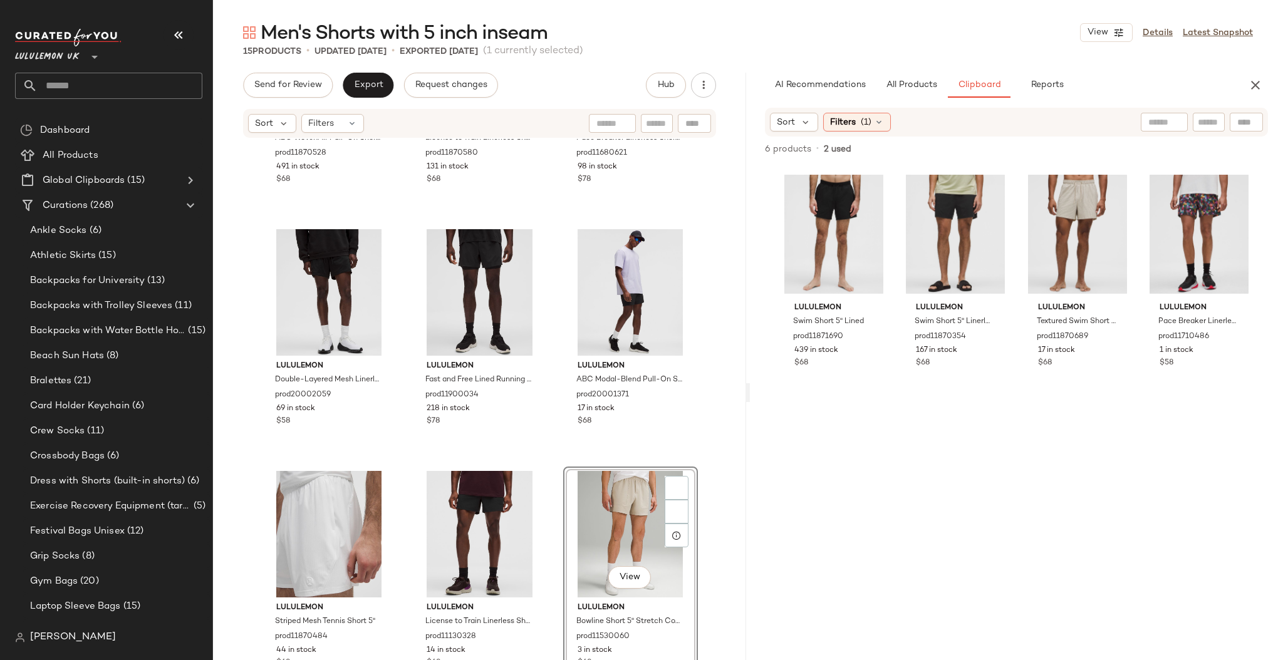
click at [711, 465] on div "lululemon ABC WovenAir Pull-On Short 5" prod11870528 491 in stock $68 lululemon…" at bounding box center [479, 418] width 533 height 559
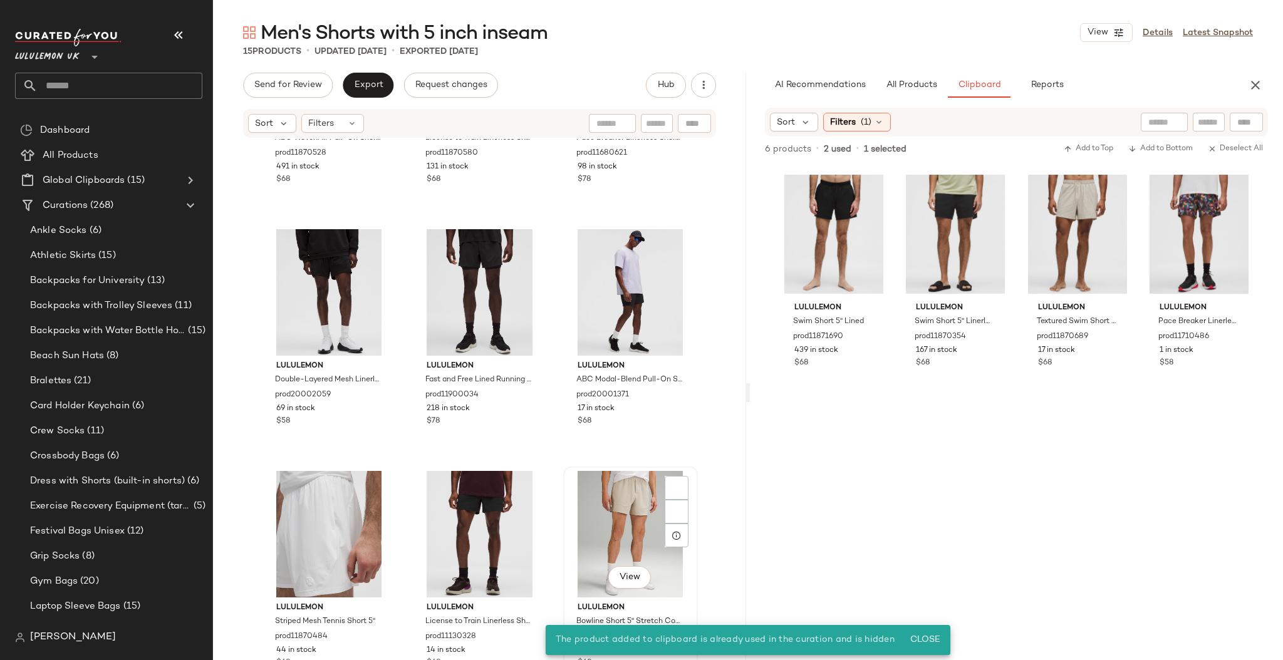
click at [615, 508] on div "View" at bounding box center [631, 534] width 126 height 127
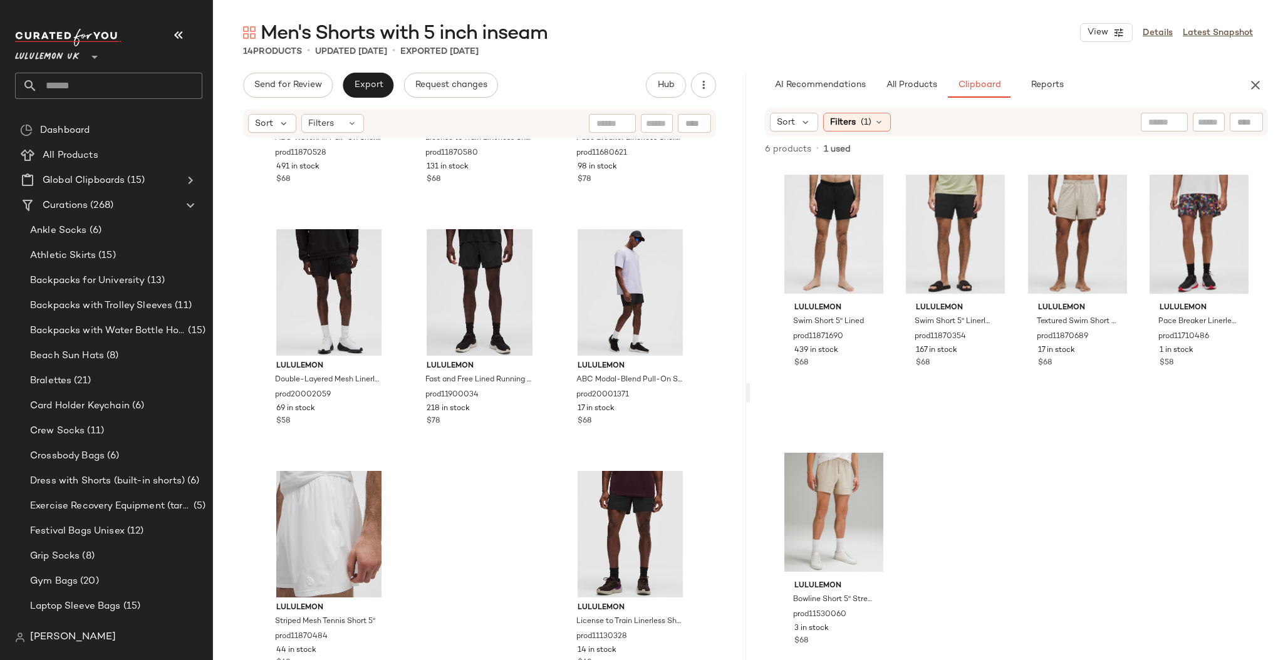
click at [77, 90] on input "text" at bounding box center [120, 86] width 165 height 26
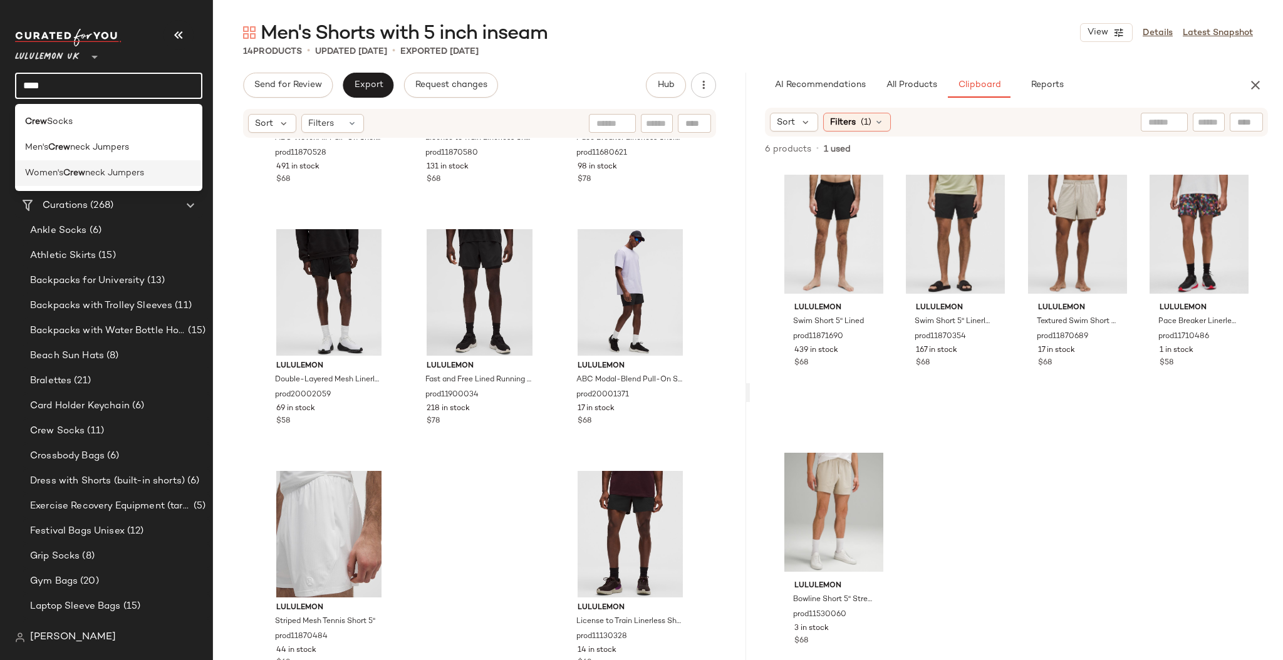
type input "****"
click at [118, 168] on span "neck Jumpers" at bounding box center [114, 173] width 59 height 13
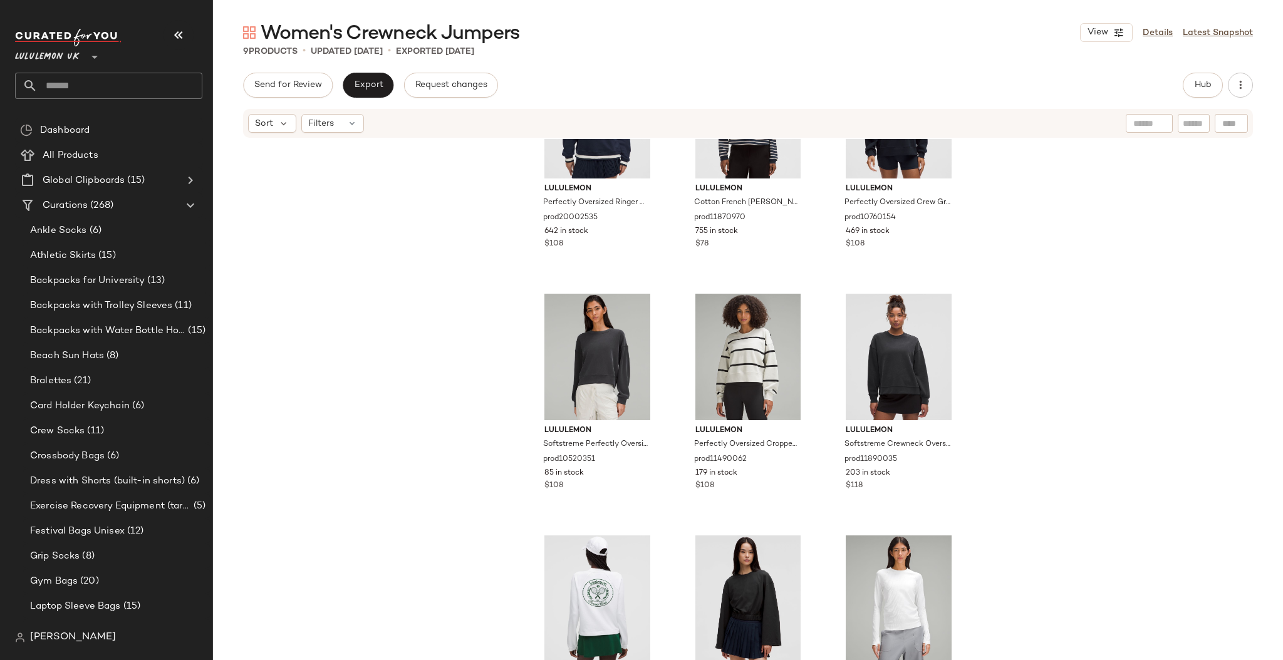
scroll to position [159, 0]
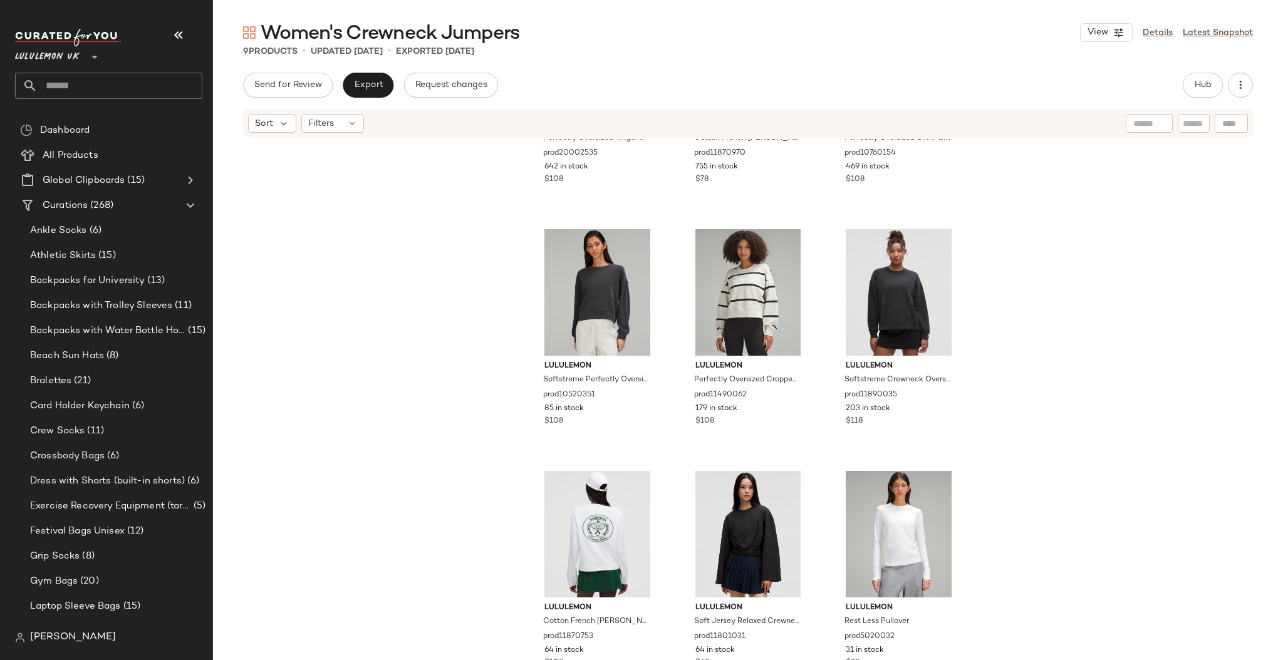
click at [71, 78] on input "text" at bounding box center [120, 86] width 165 height 26
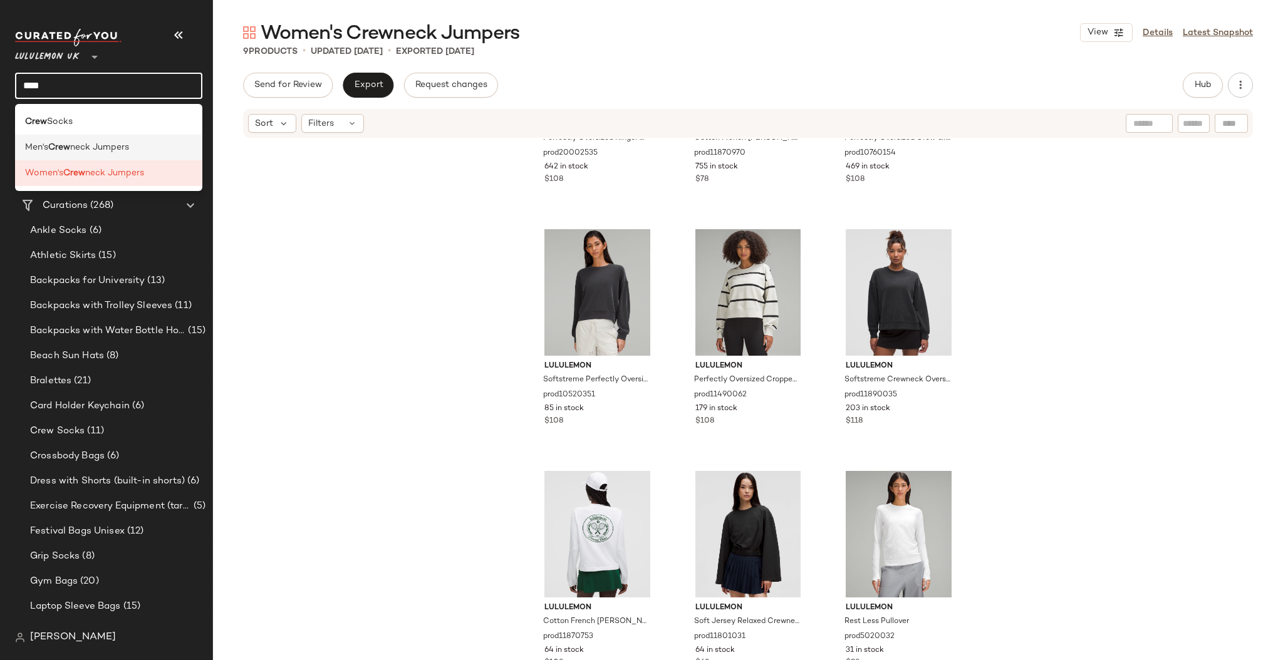
type input "****"
click at [103, 153] on span "neck Jumpers" at bounding box center [99, 147] width 59 height 13
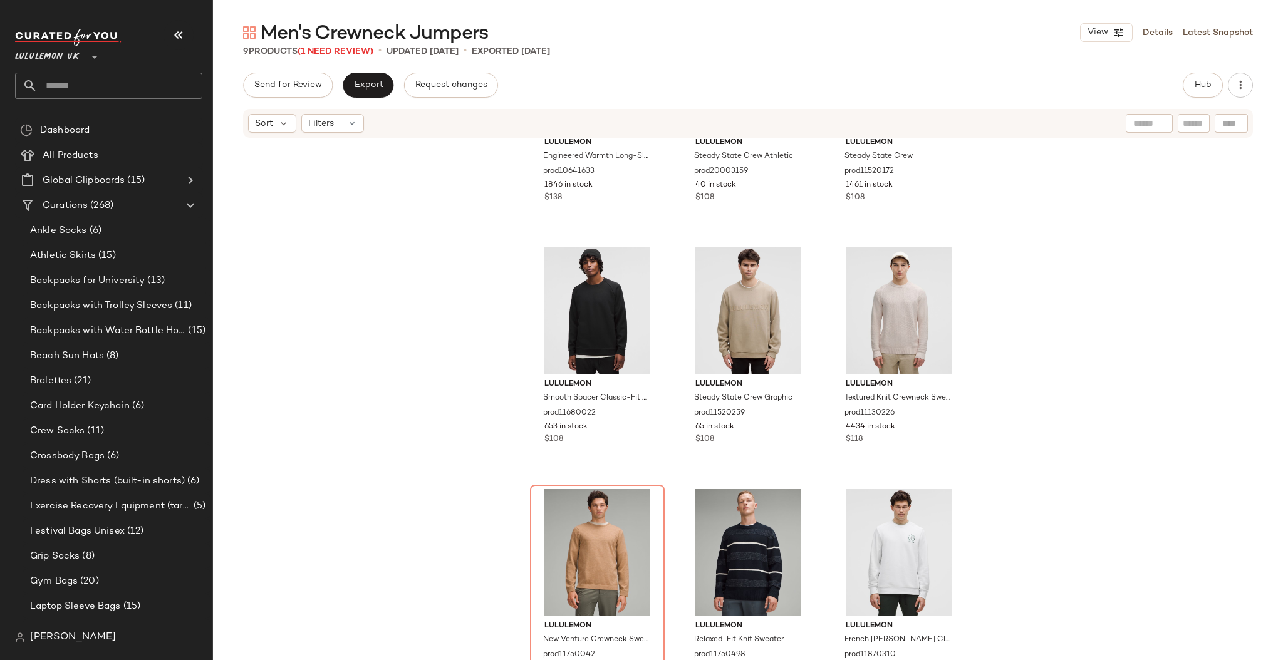
scroll to position [159, 0]
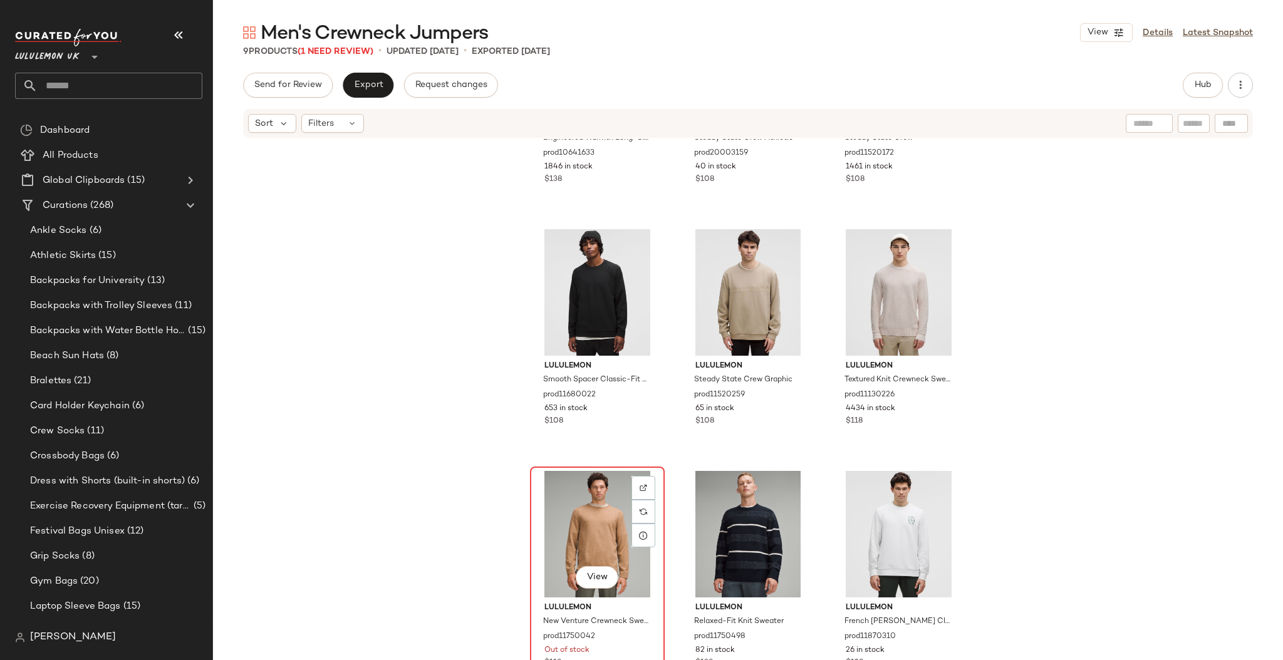
click at [591, 491] on div "View" at bounding box center [598, 534] width 126 height 127
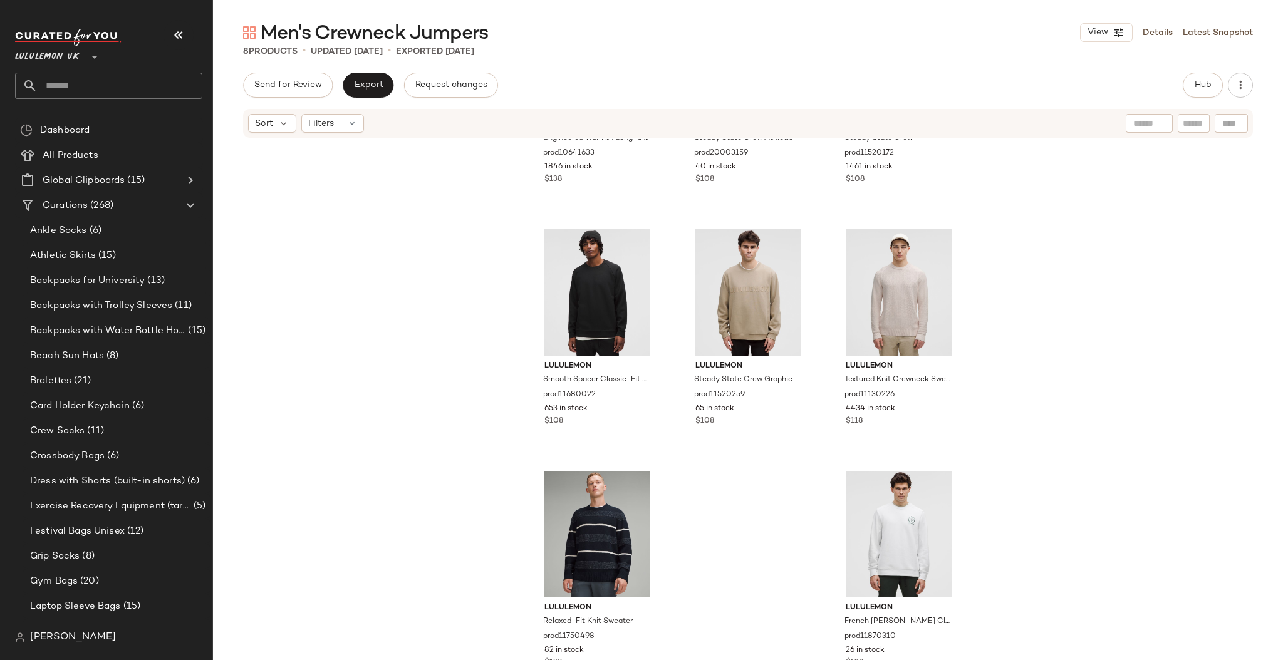
click at [84, 88] on input "text" at bounding box center [120, 86] width 165 height 26
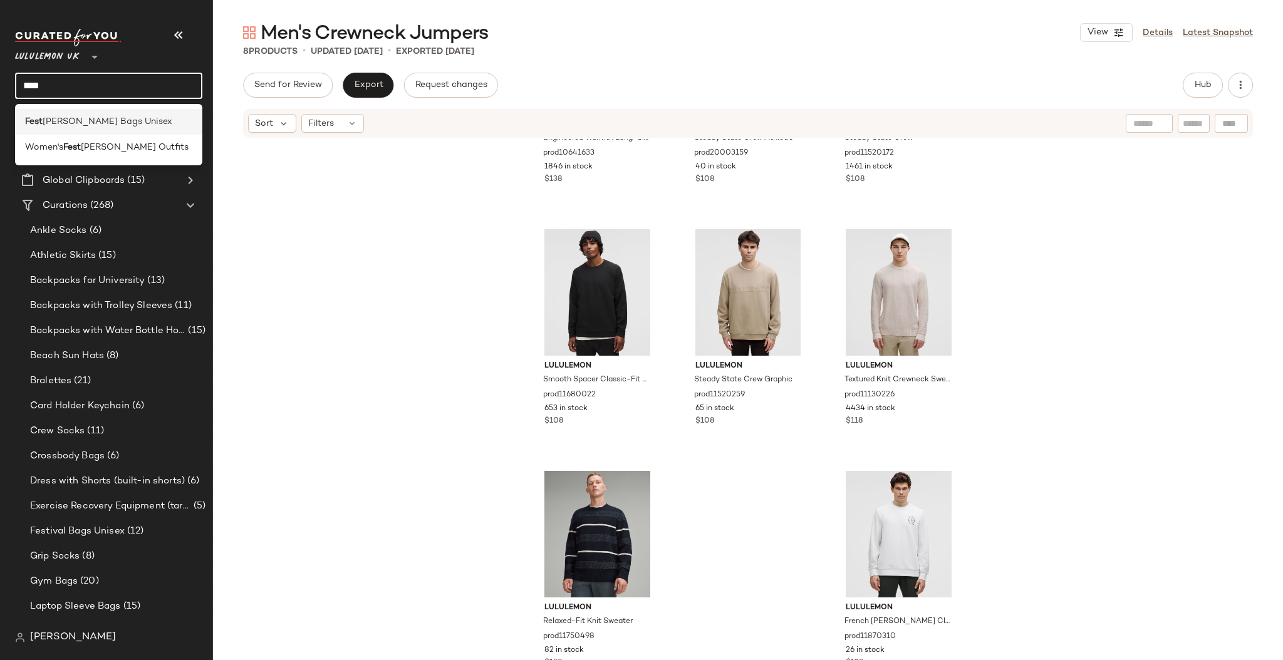
type input "****"
click at [90, 128] on span "ival Bags Unisex" at bounding box center [108, 121] width 130 height 13
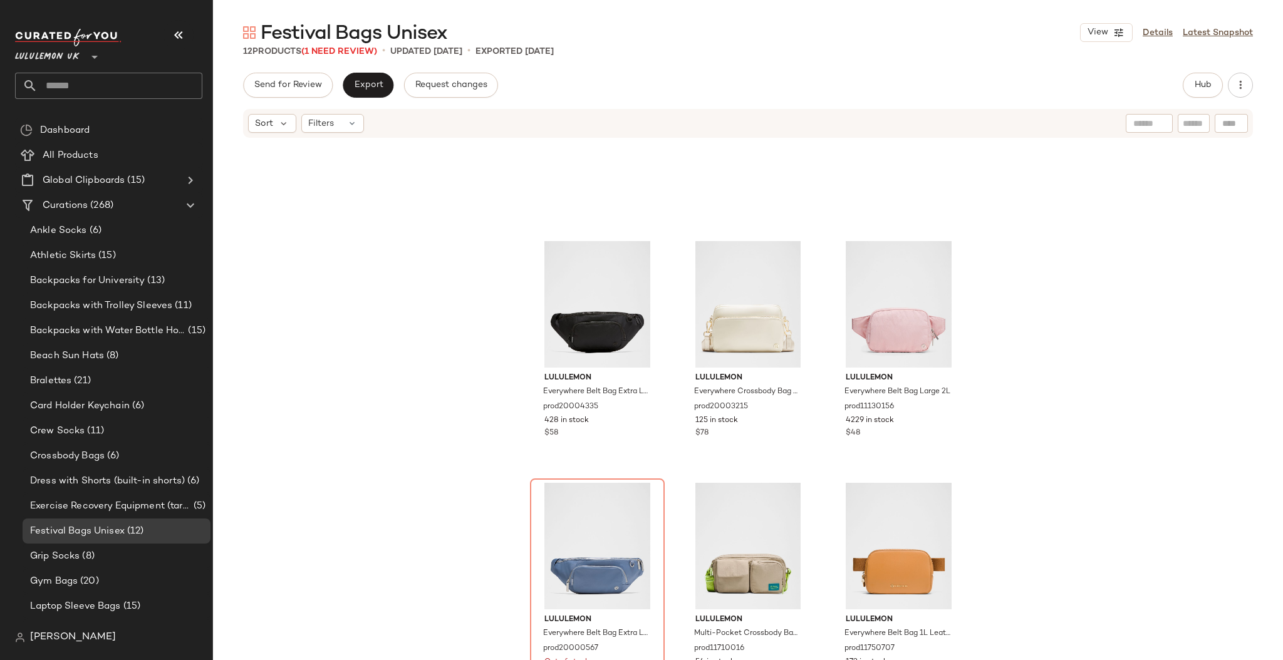
scroll to position [410, 0]
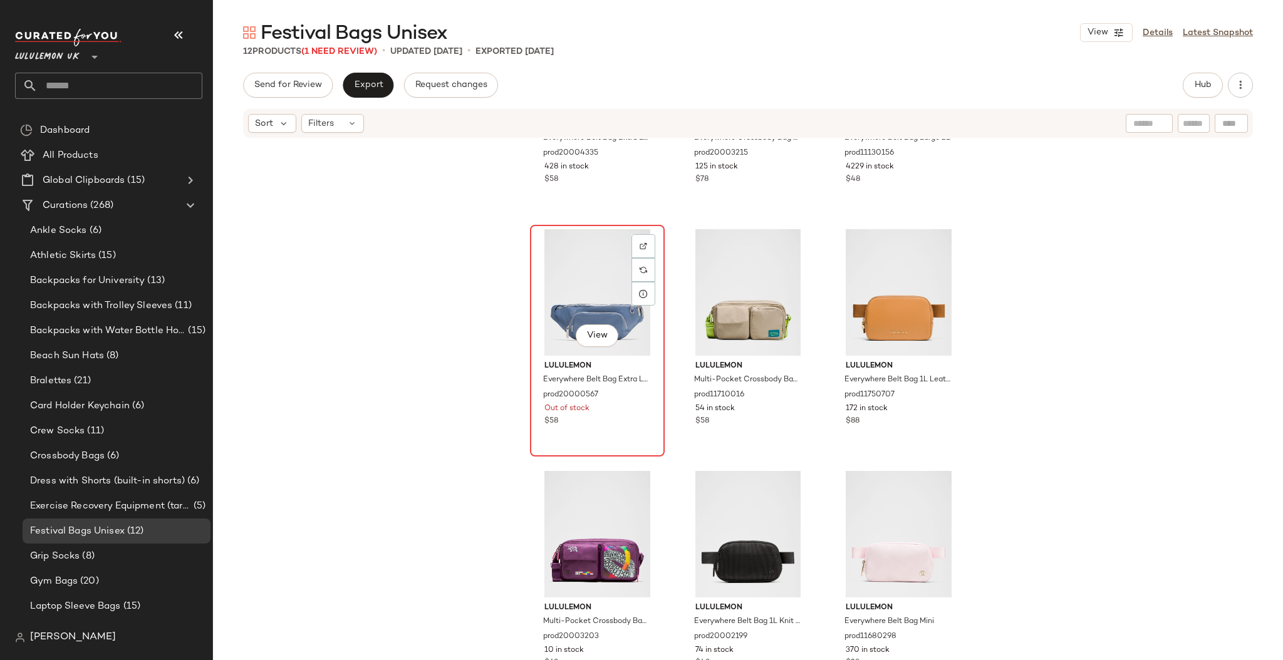
click at [583, 263] on div "View" at bounding box center [598, 292] width 126 height 127
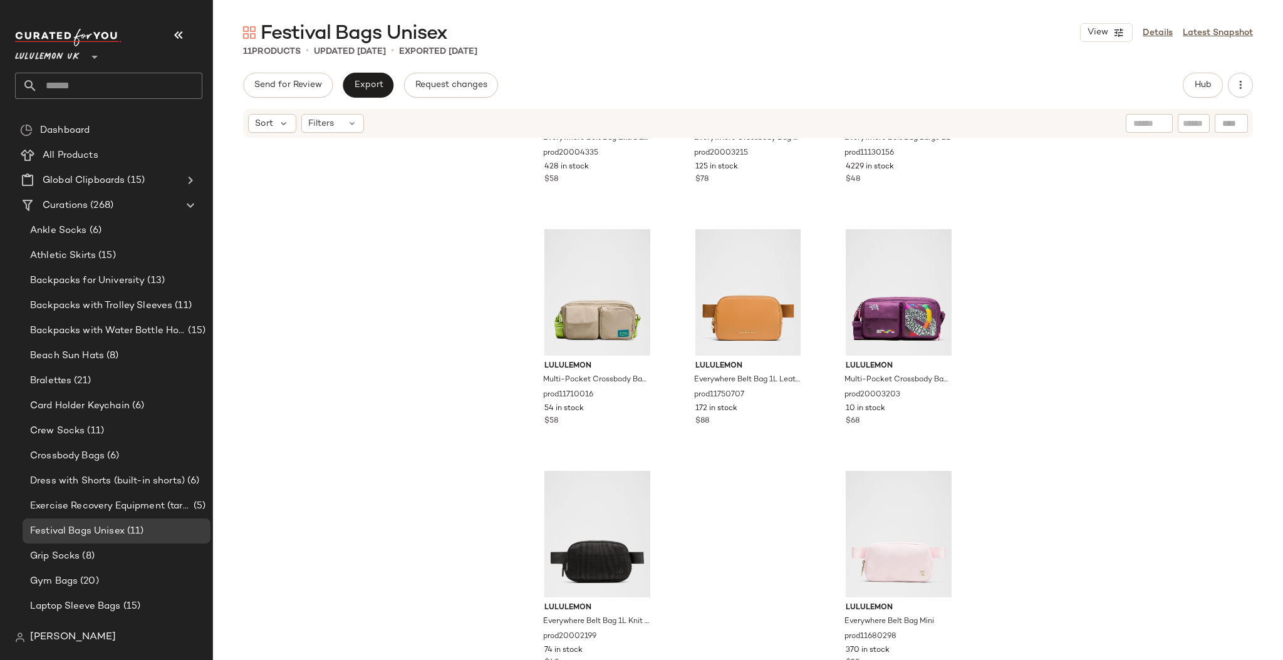
click at [71, 86] on input "text" at bounding box center [120, 86] width 165 height 26
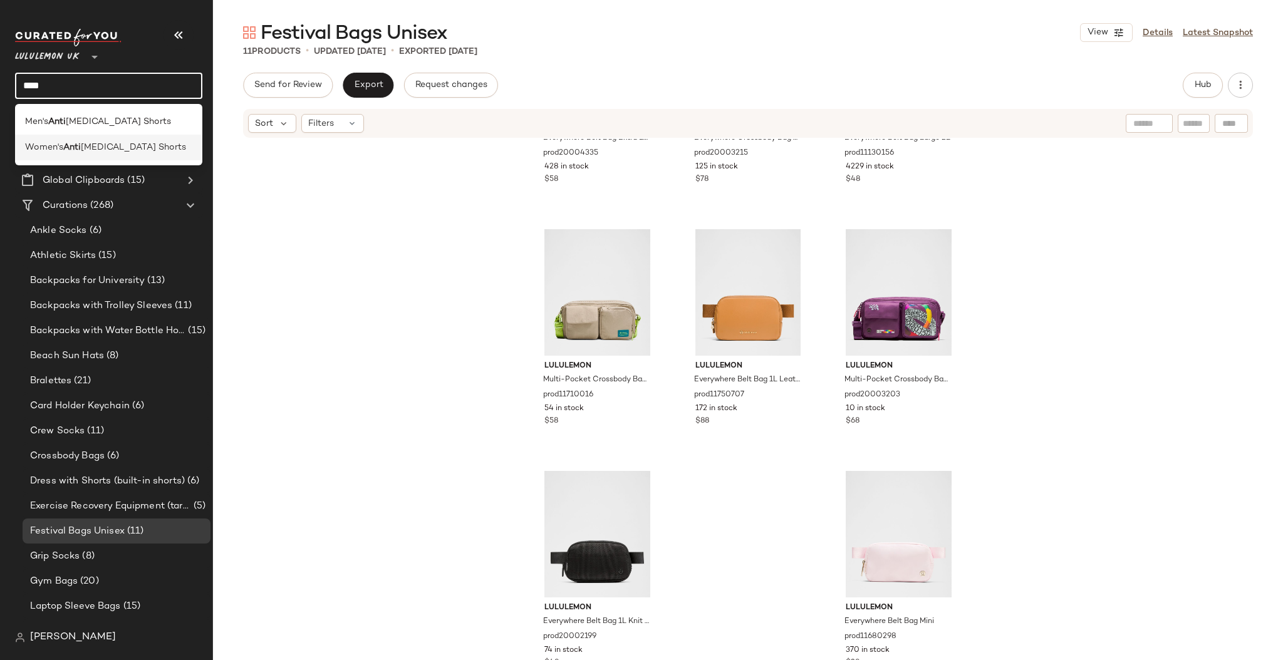
type input "****"
click at [91, 150] on span "Chafing Shorts" at bounding box center [133, 147] width 105 height 13
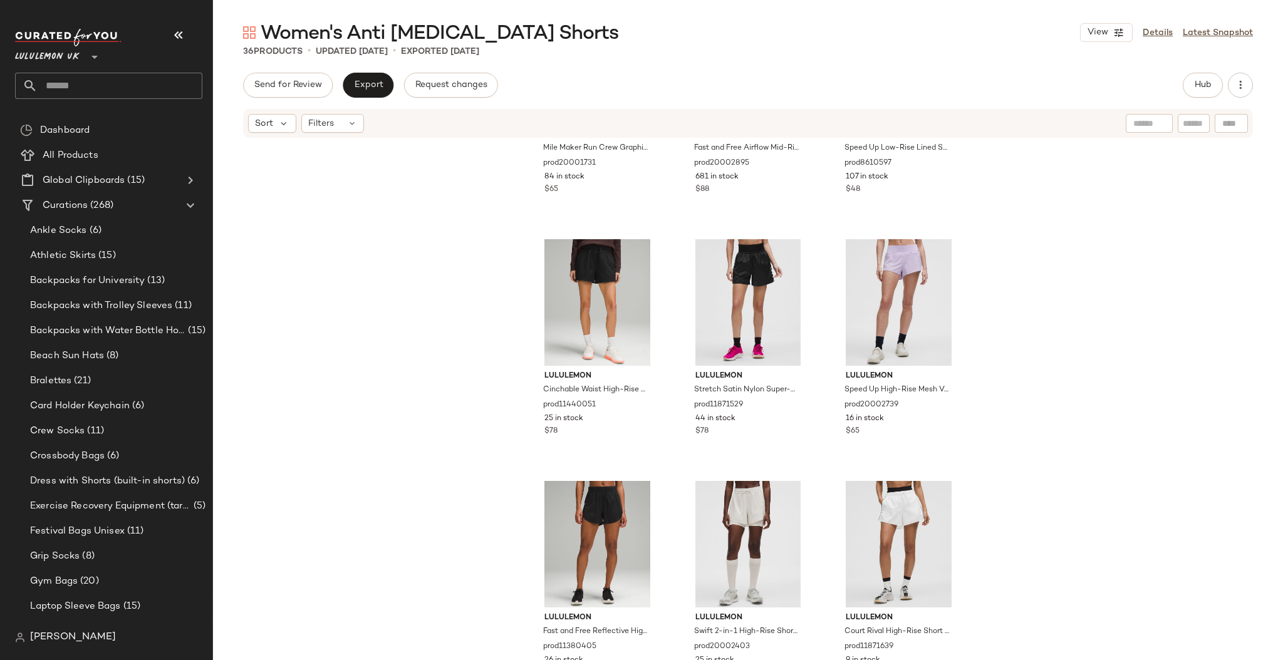
scroll to position [2346, 0]
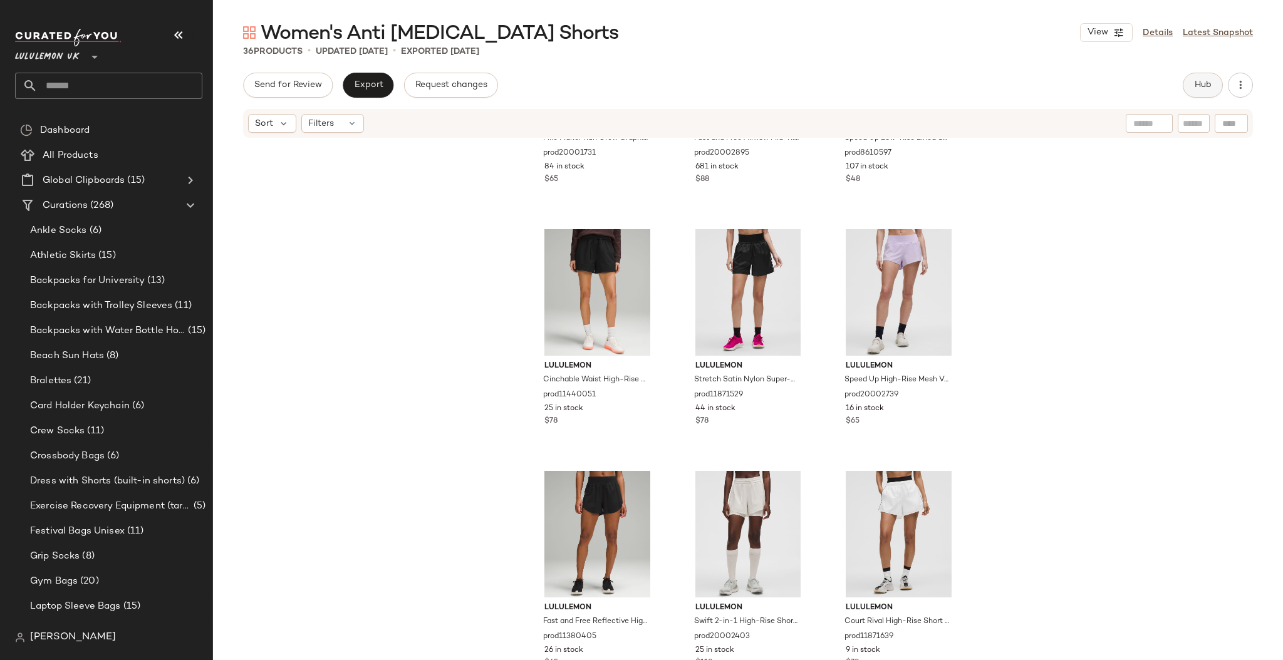
click at [1200, 78] on button "Hub" at bounding box center [1203, 85] width 40 height 25
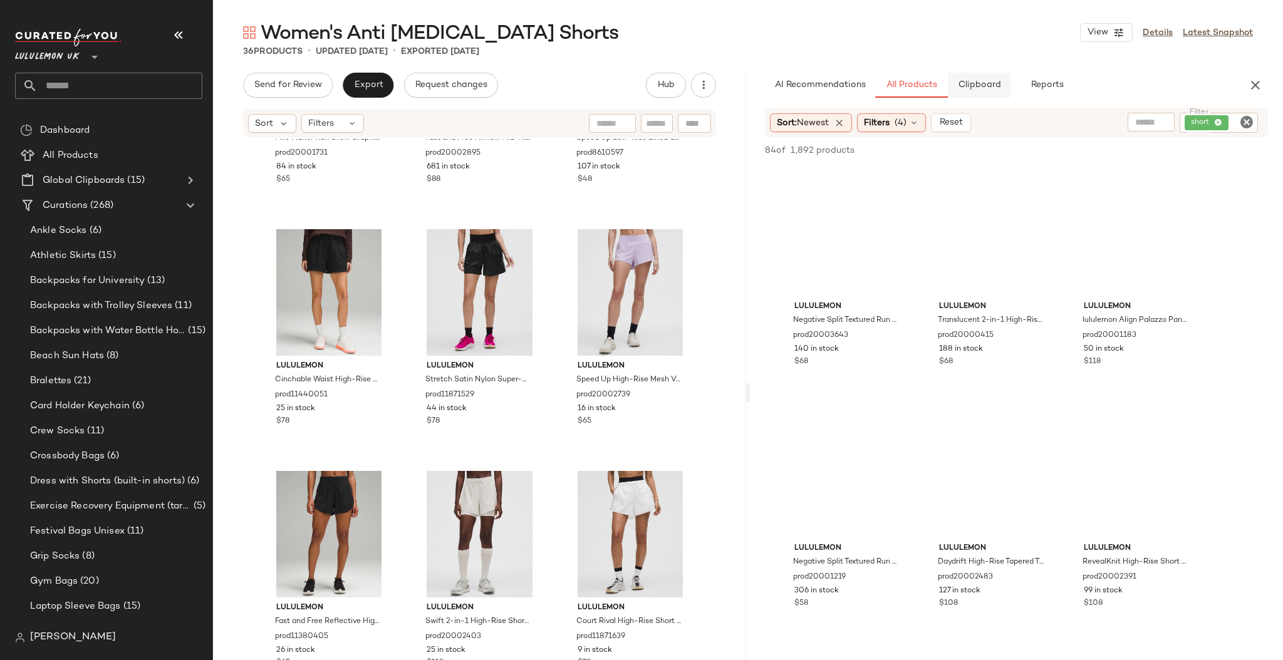
click at [999, 87] on span "Clipboard" at bounding box center [979, 85] width 43 height 10
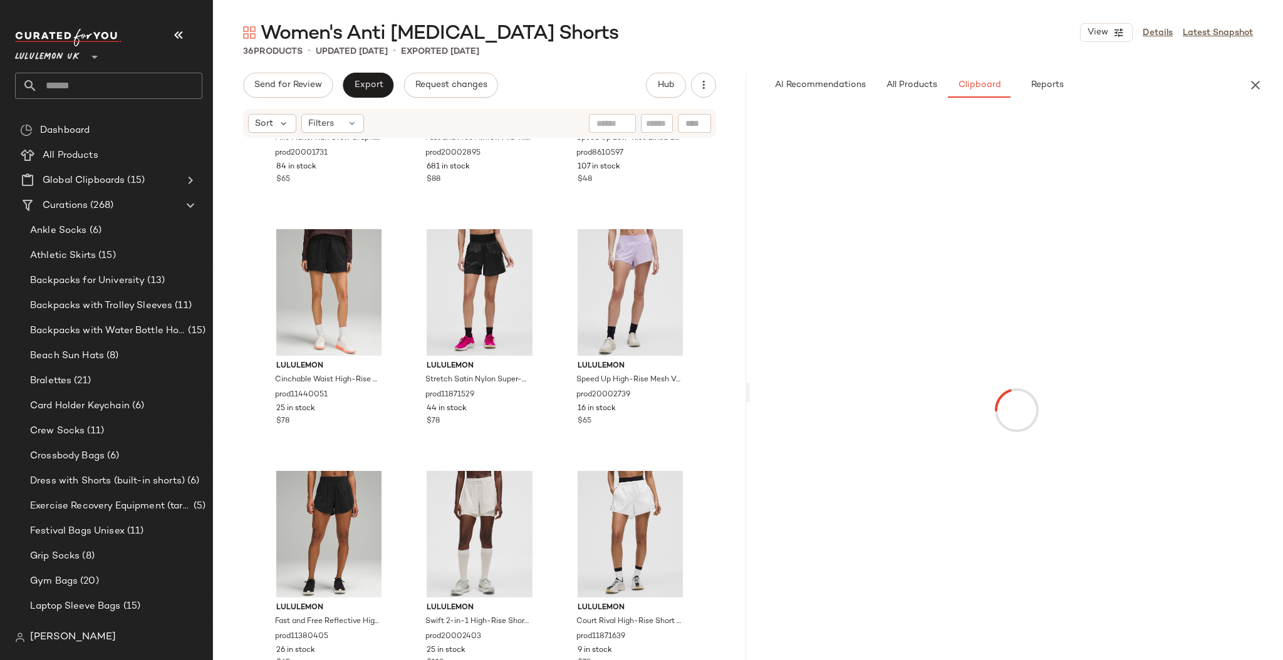
click at [709, 420] on div "lululemon Mile Maker Run Crew Graphic Woven High-Rise Short 3" prod20001731 84 …" at bounding box center [479, 418] width 533 height 559
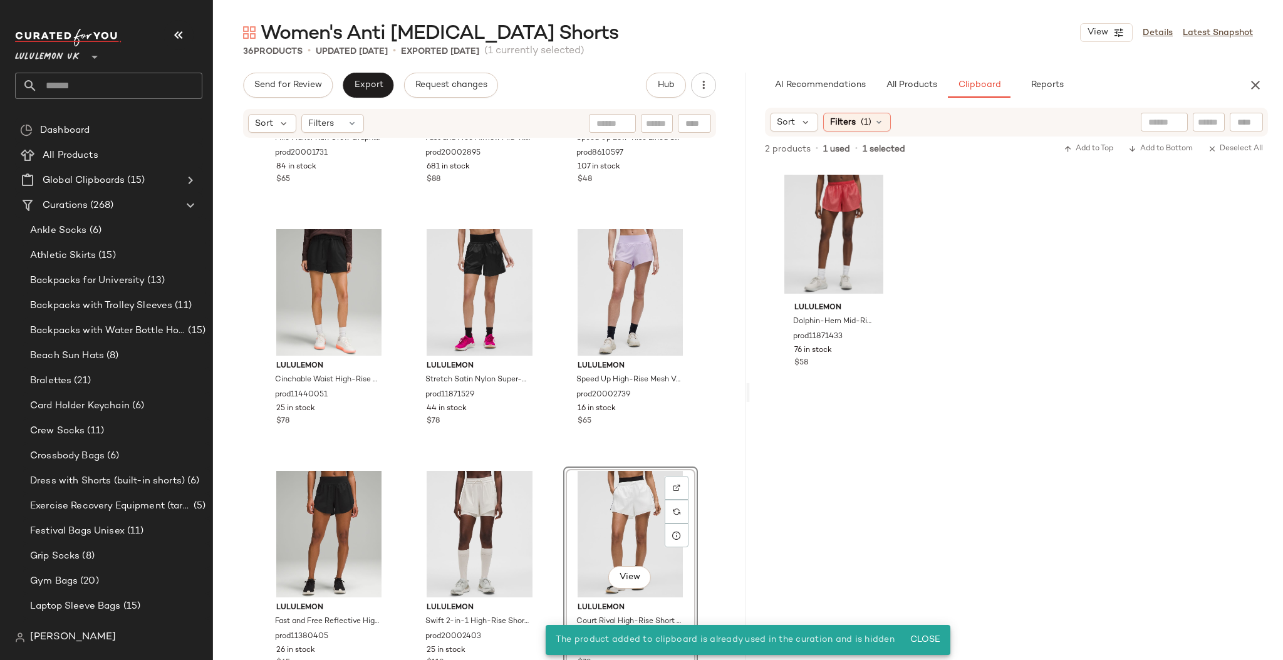
click at [717, 418] on div "lululemon Mile Maker Run Crew Graphic Woven High-Rise Short 3" prod20001731 84 …" at bounding box center [479, 418] width 533 height 559
click at [645, 516] on div "View" at bounding box center [631, 534] width 126 height 127
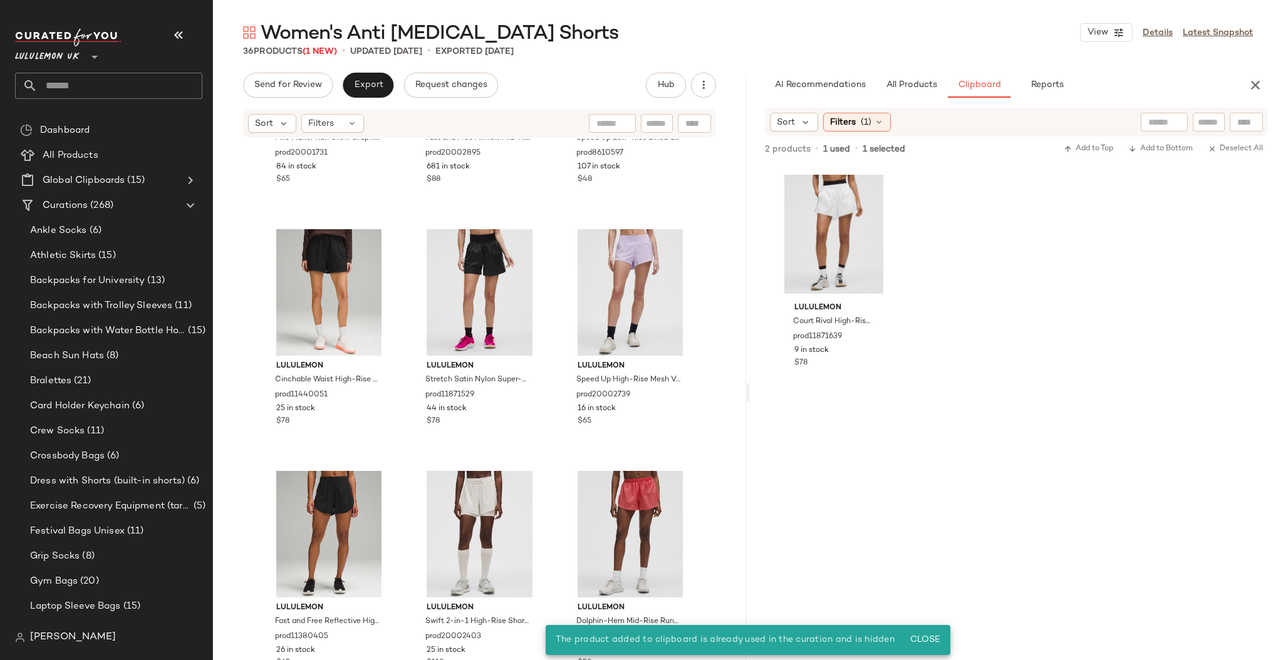
click at [702, 391] on div "lululemon Mile Maker Run Crew Graphic Woven High-Rise Short 3" prod20001731 84 …" at bounding box center [479, 418] width 533 height 559
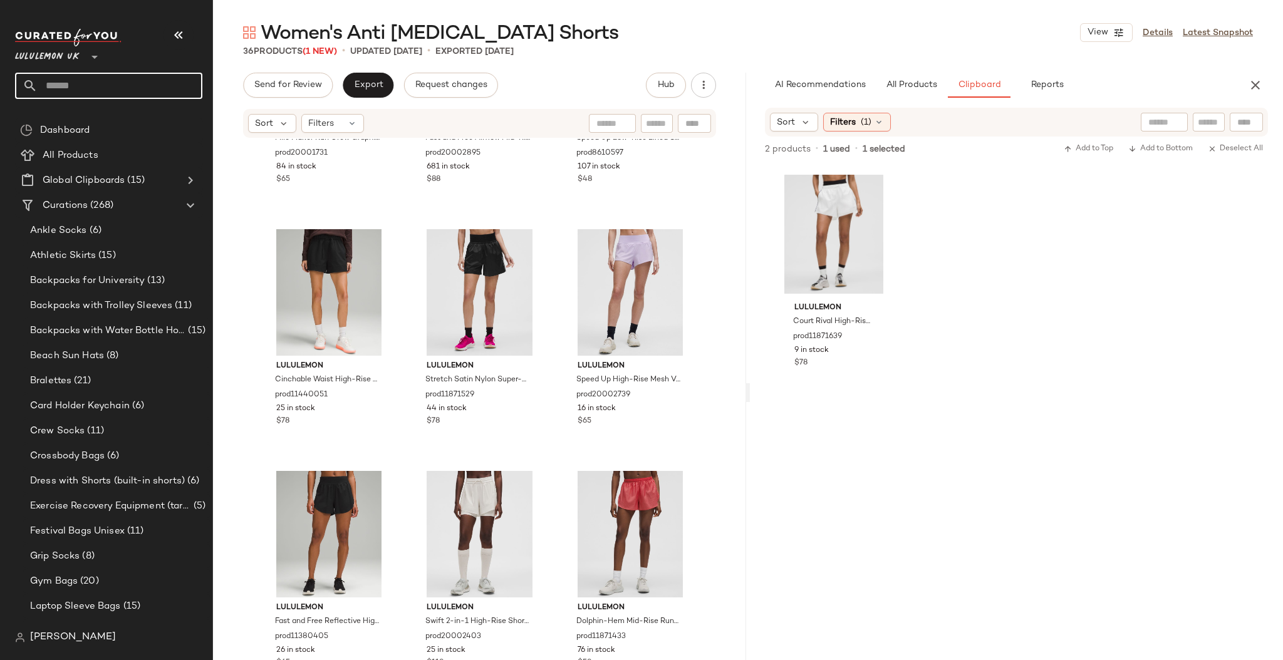
click at [71, 85] on input "text" at bounding box center [120, 86] width 165 height 26
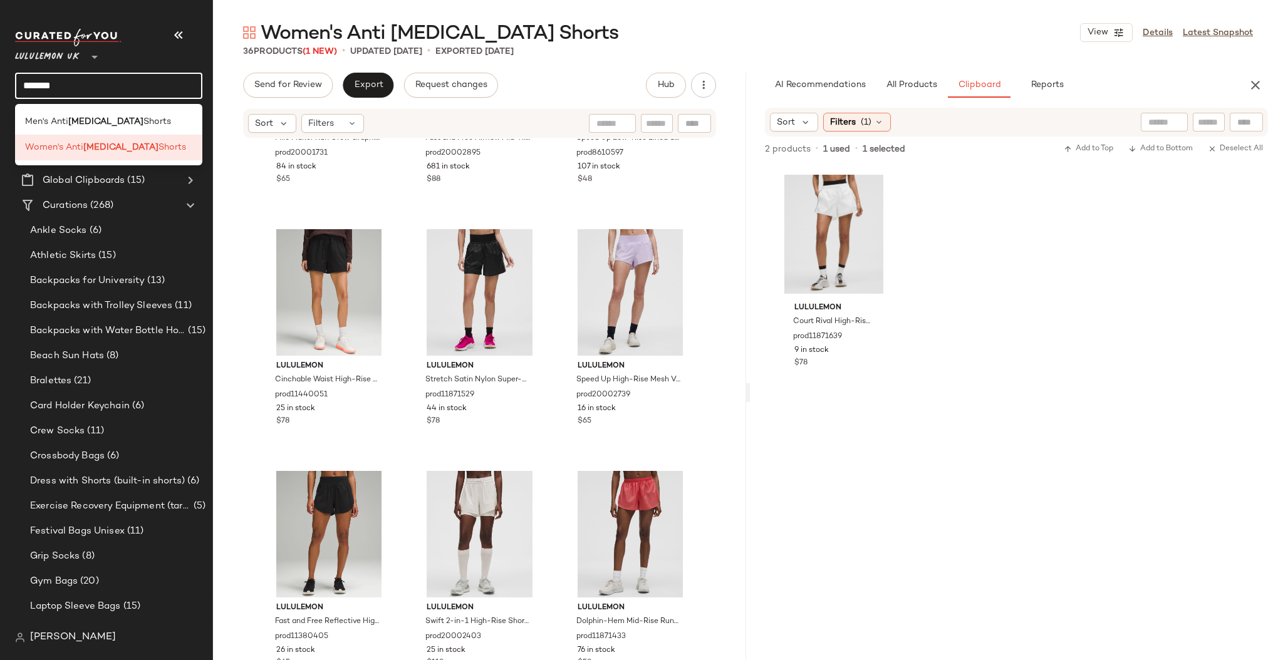
type input "*******"
click at [79, 128] on b "Chafing" at bounding box center [105, 121] width 75 height 13
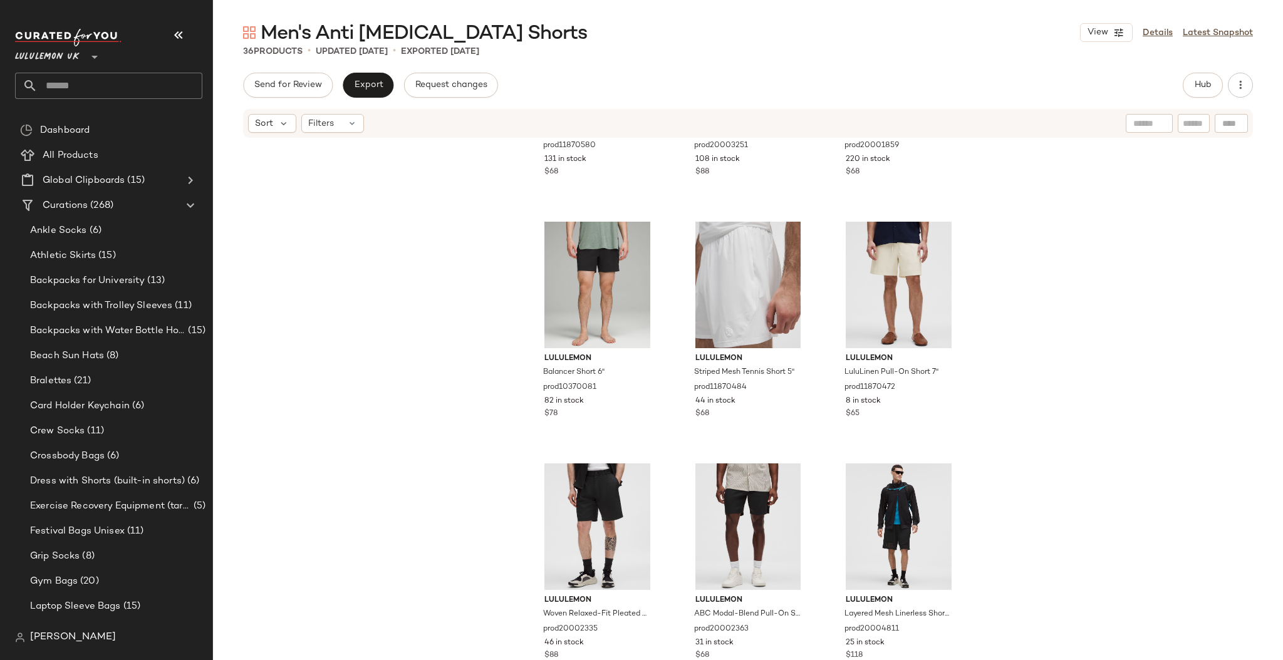
scroll to position [1860, 0]
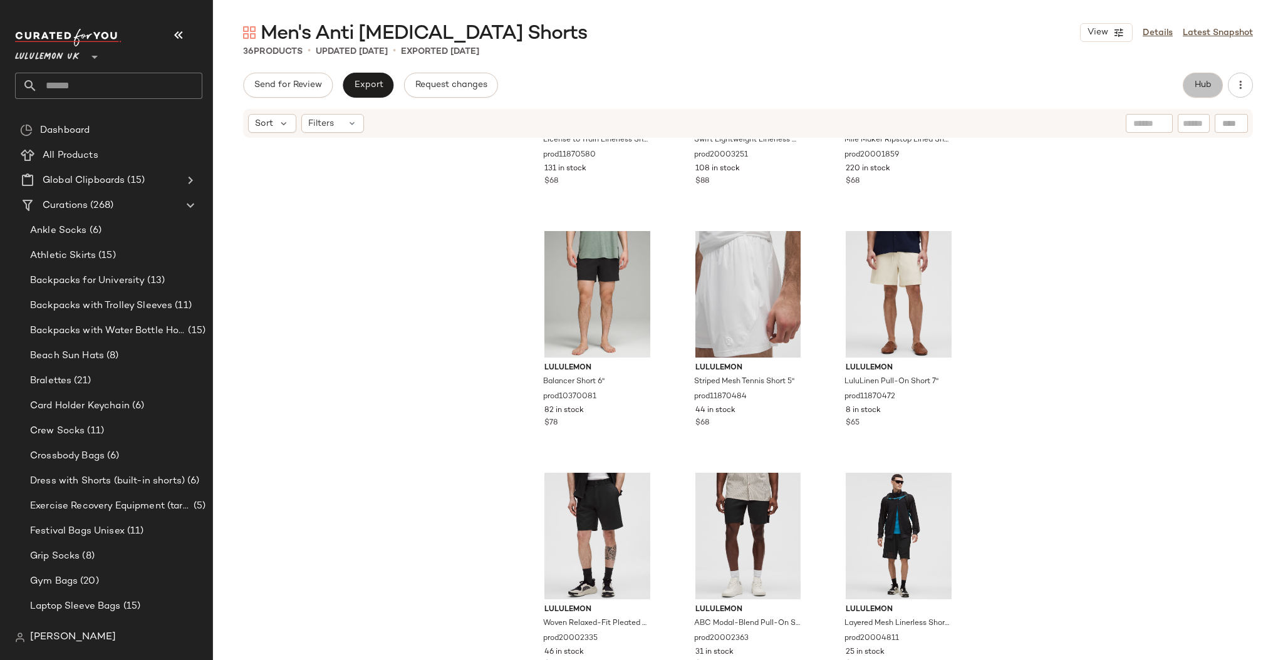
click at [1209, 84] on span "Hub" at bounding box center [1203, 85] width 18 height 10
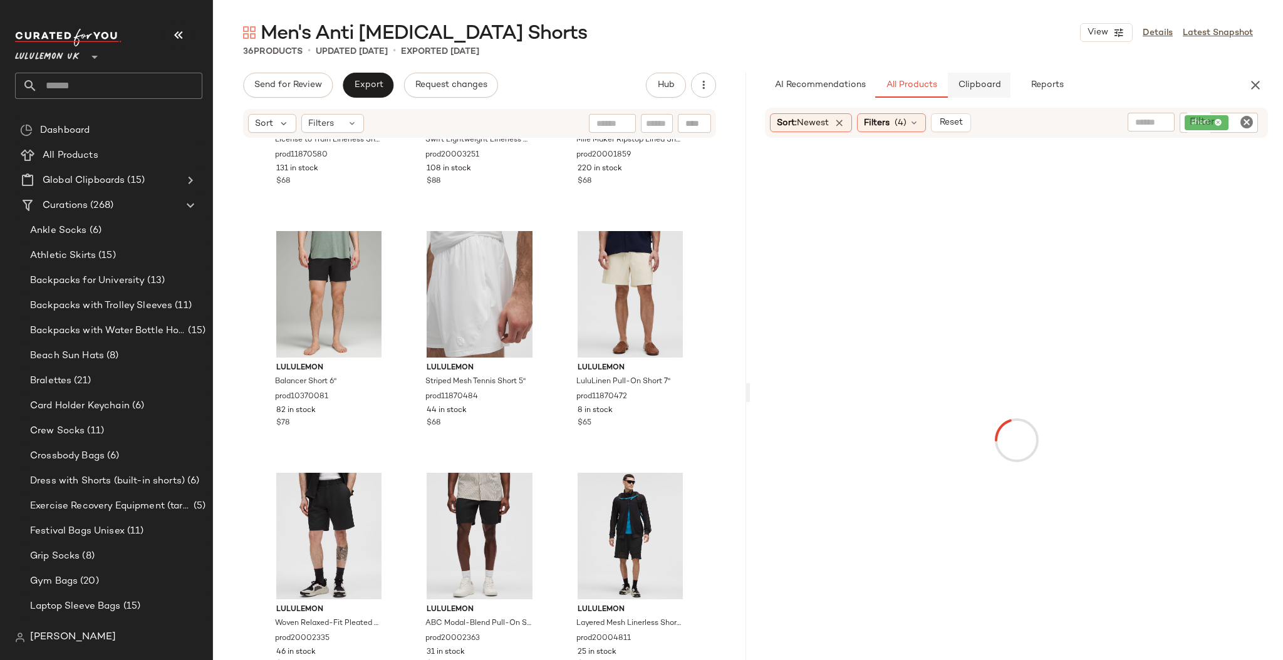
click at [967, 84] on span "Clipboard" at bounding box center [979, 85] width 43 height 10
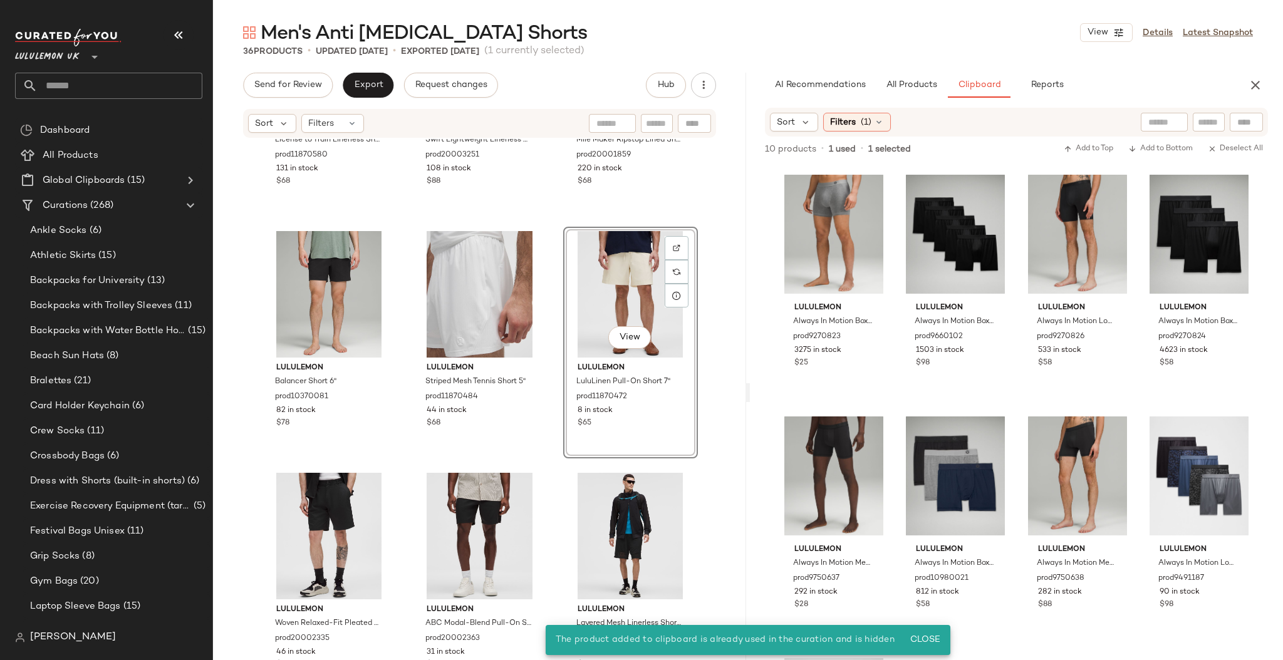
click at [718, 306] on div "lululemon License to Train Linerless Short 5" prod11870580 131 in stock $68 lul…" at bounding box center [479, 418] width 533 height 559
click at [646, 289] on div "View" at bounding box center [631, 294] width 126 height 127
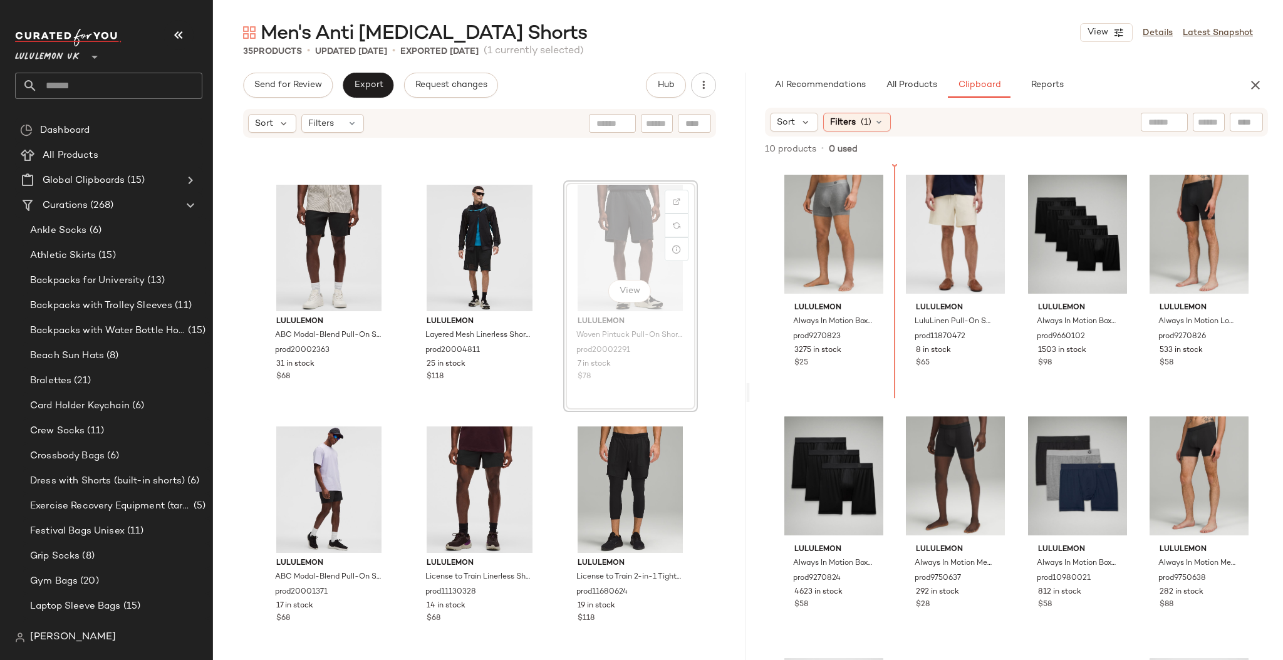
scroll to position [2148, 0]
drag, startPoint x: 589, startPoint y: 246, endPoint x: 596, endPoint y: 246, distance: 6.9
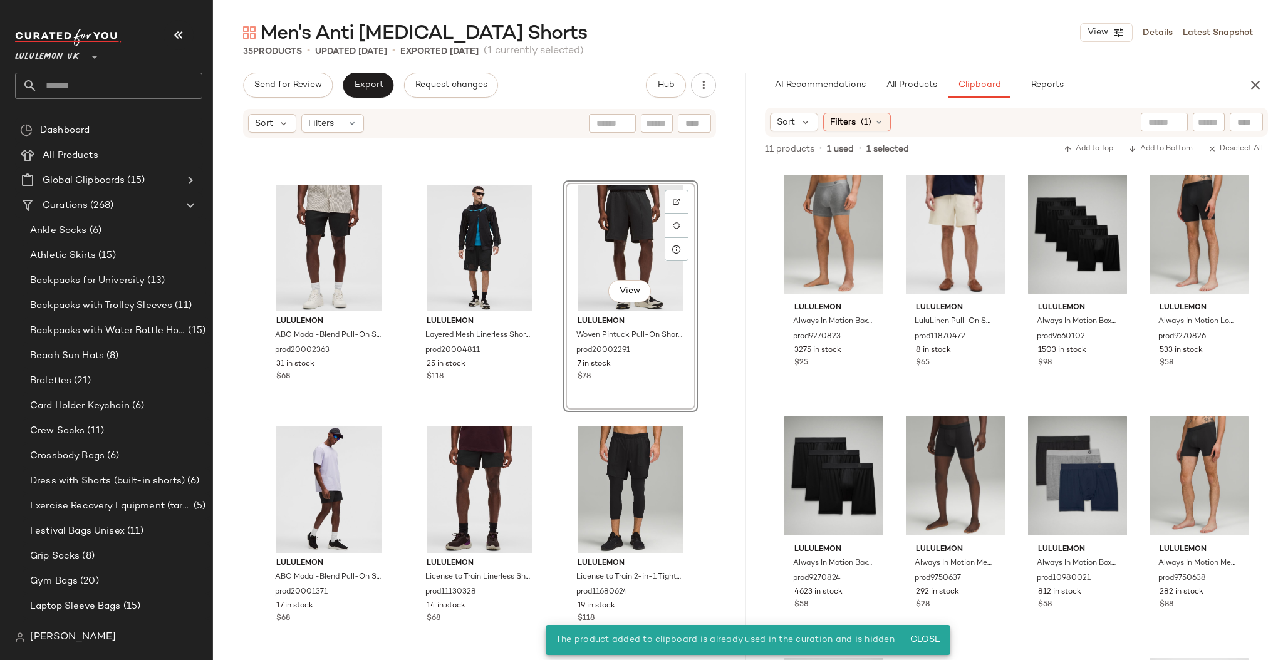
click at [707, 253] on div "lululemon ABC Modal-Blend Pull-On Short 7" prod20002363 31 in stock $68 lululem…" at bounding box center [479, 418] width 533 height 559
click at [602, 239] on div "View" at bounding box center [631, 248] width 126 height 127
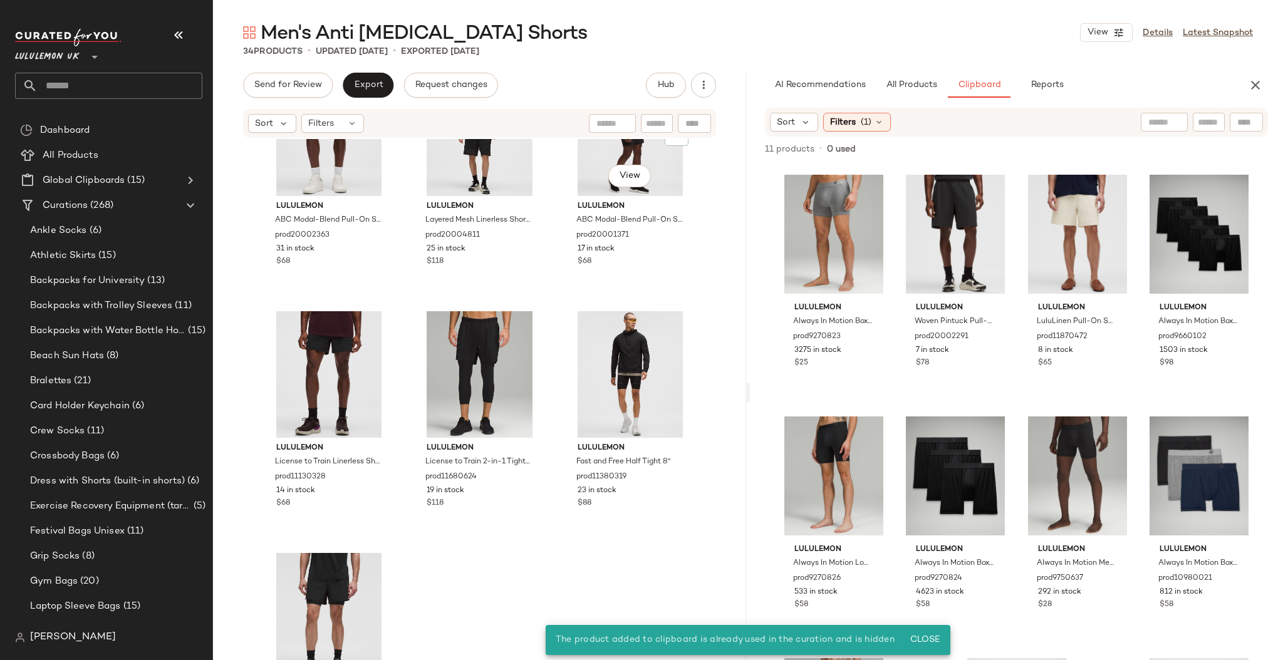
scroll to position [2346, 0]
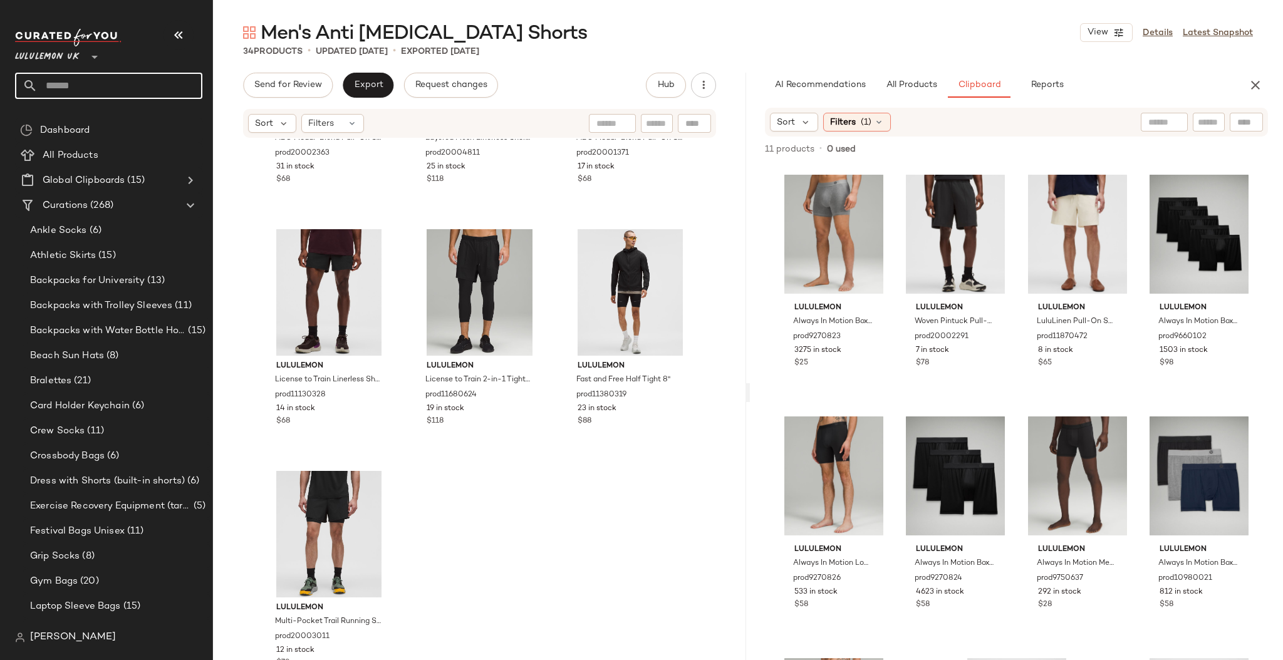
click at [117, 90] on input "text" at bounding box center [120, 86] width 165 height 26
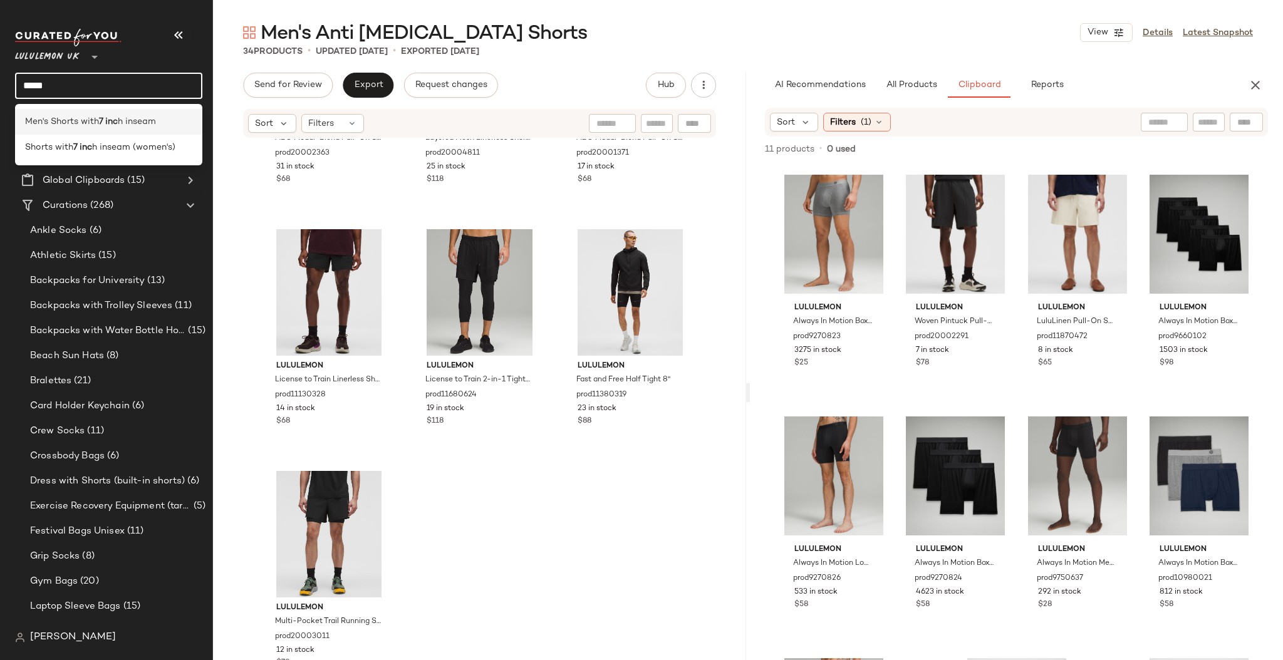
type input "*****"
click at [88, 128] on span "Men's Shorts with" at bounding box center [62, 121] width 74 height 13
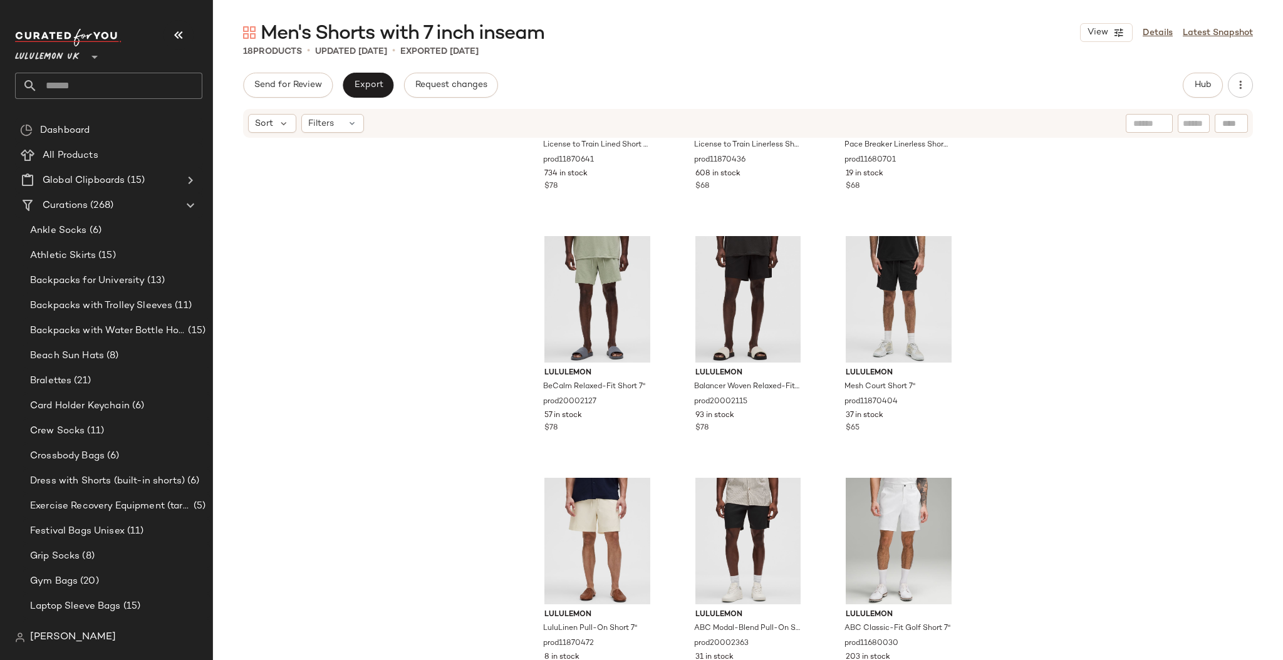
scroll to position [894, 0]
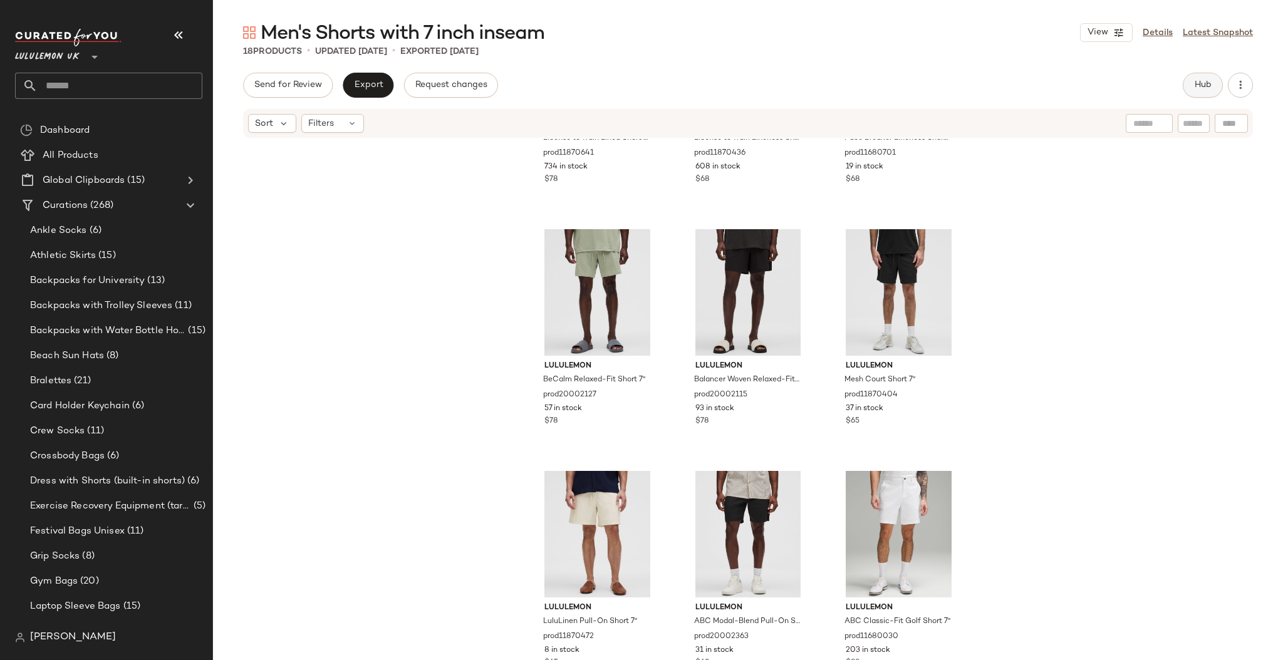
click at [1204, 91] on button "Hub" at bounding box center [1203, 85] width 40 height 25
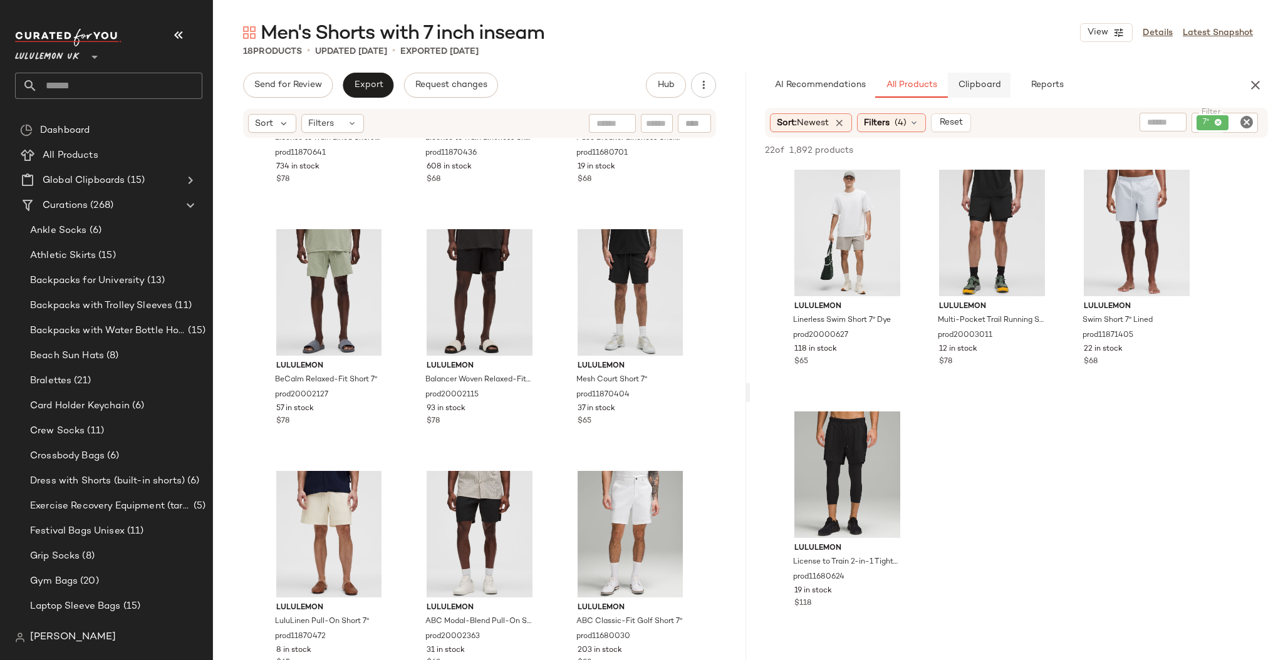
click at [978, 81] on span "Clipboard" at bounding box center [979, 85] width 43 height 10
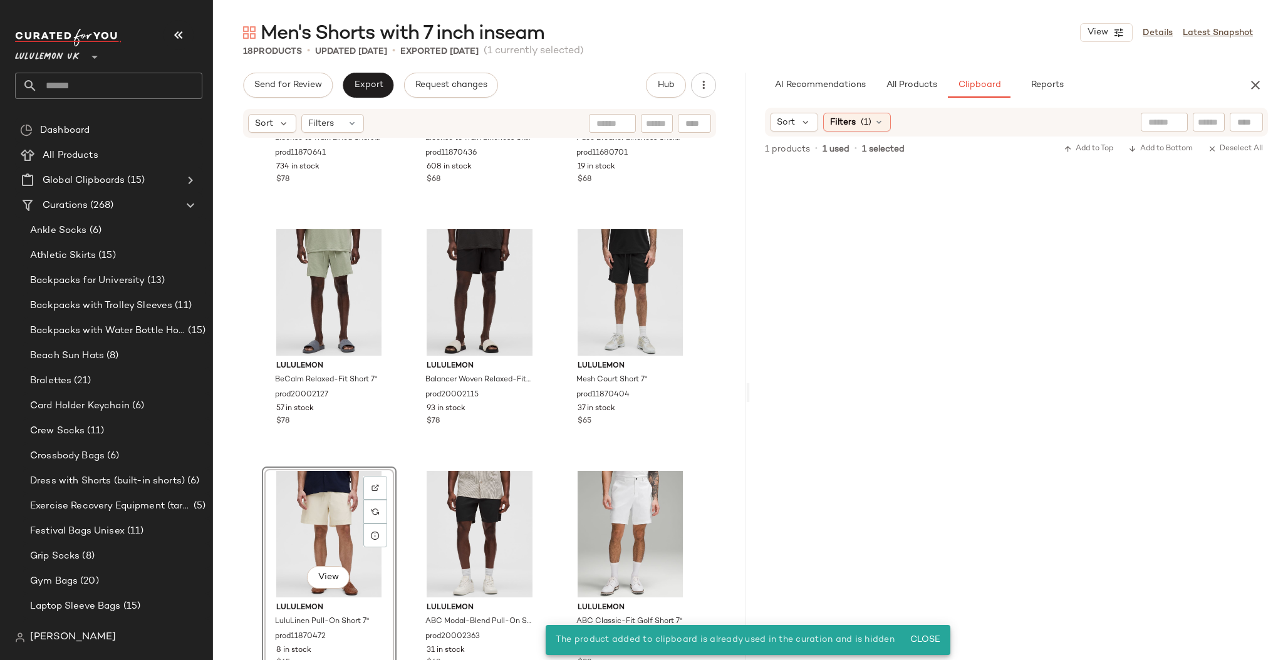
click at [555, 456] on div "lululemon License to Train Lined Short 7" prod11870641 734 in stock $78 lululem…" at bounding box center [479, 418] width 533 height 559
click at [333, 503] on div "View" at bounding box center [329, 534] width 126 height 127
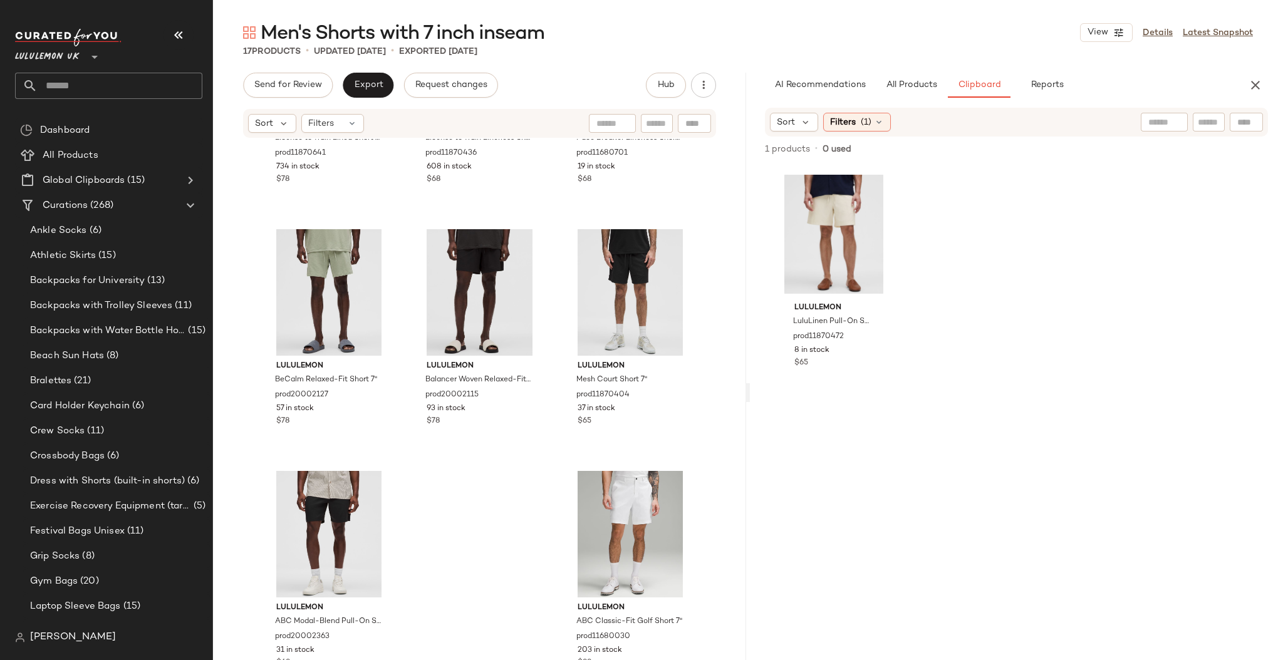
click at [85, 88] on input "text" at bounding box center [120, 86] width 165 height 26
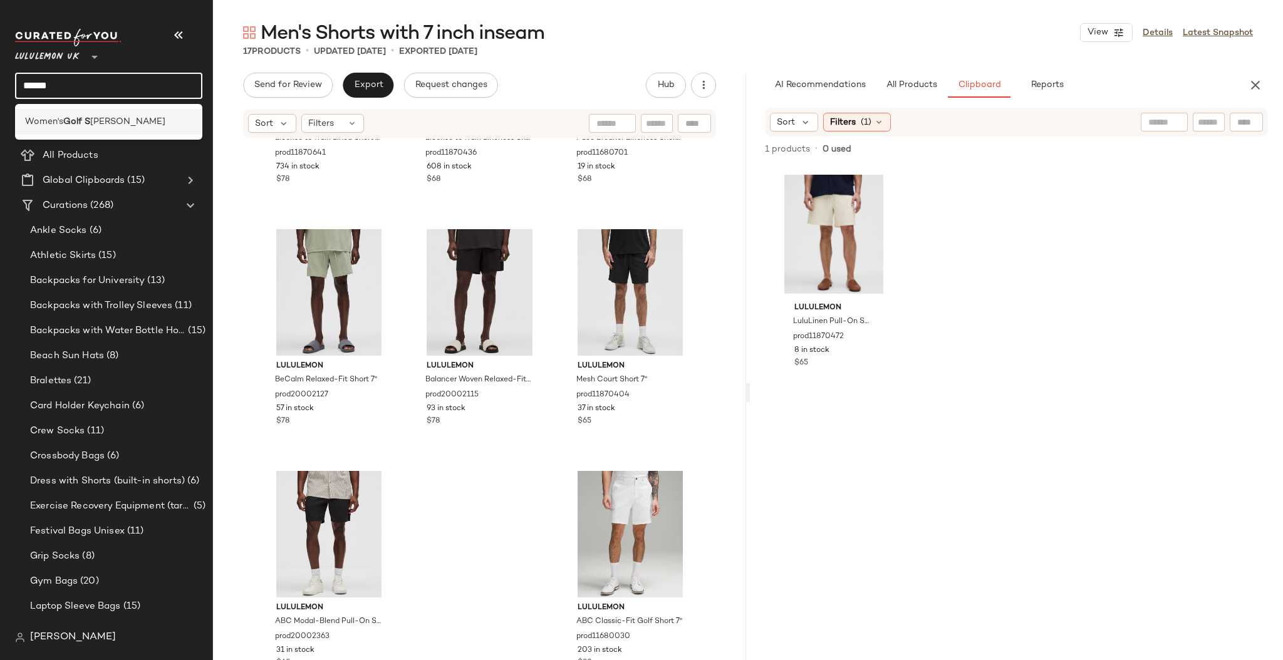
type input "******"
click at [91, 128] on span "kirts" at bounding box center [127, 121] width 75 height 13
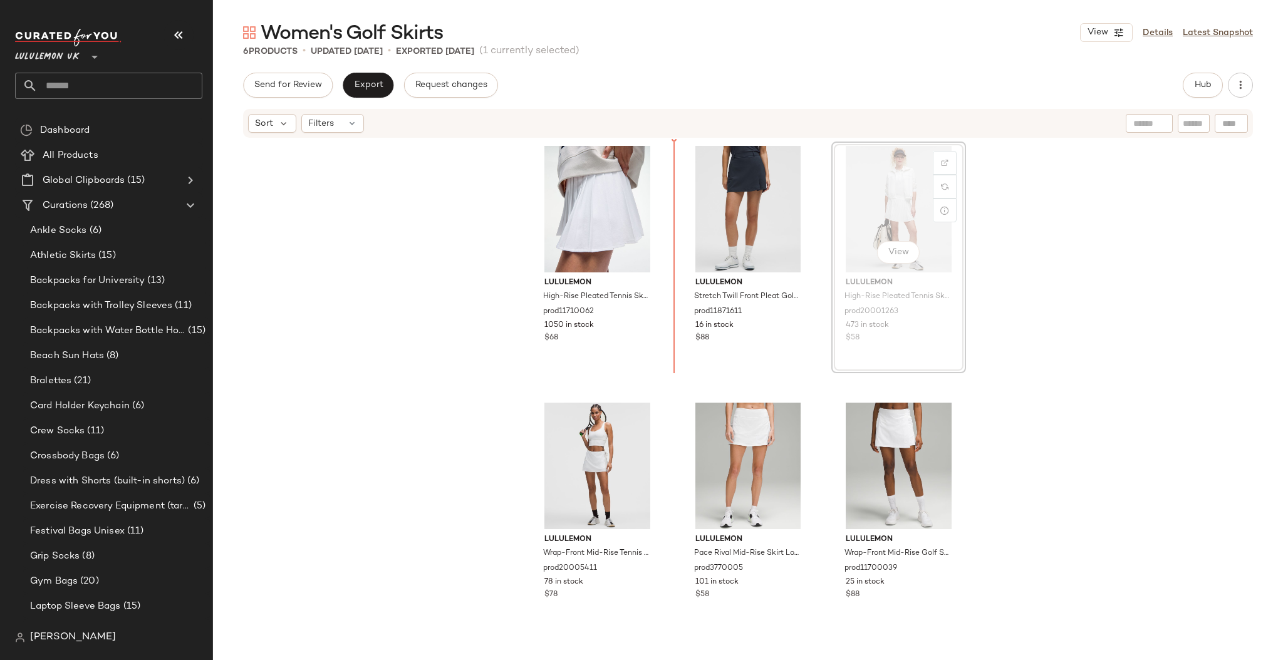
drag, startPoint x: 873, startPoint y: 234, endPoint x: 859, endPoint y: 234, distance: 13.8
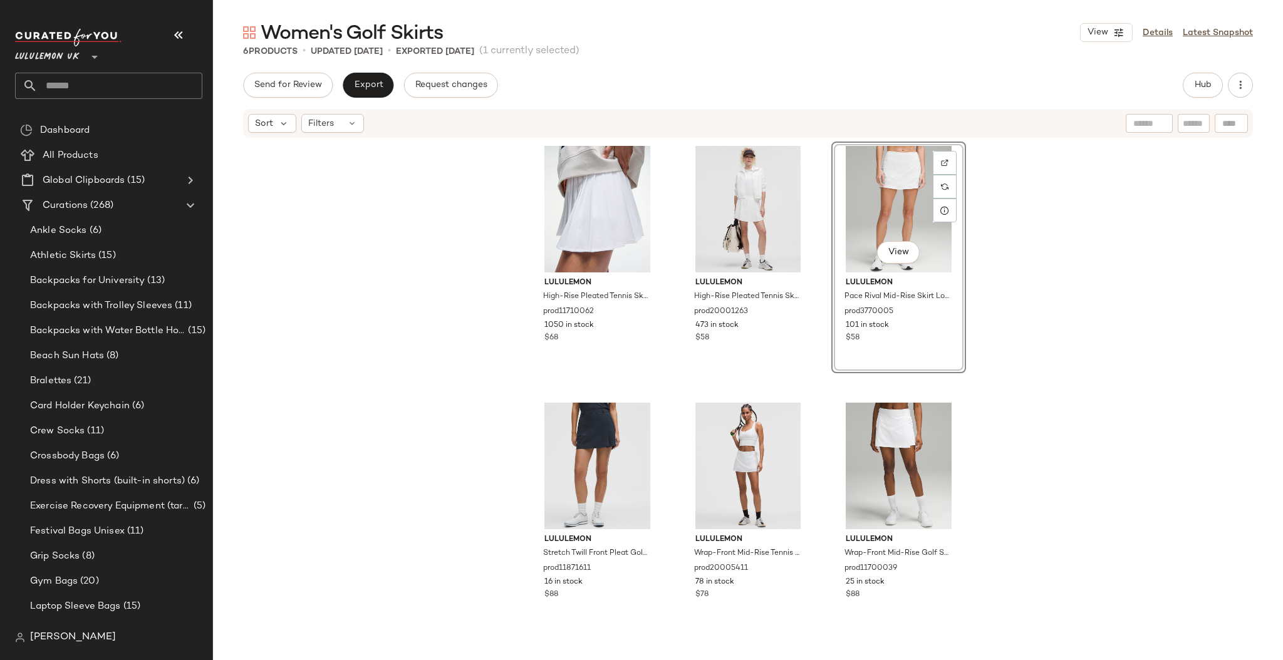
click at [1008, 414] on div "lululemon High-Rise Pleated Tennis Skirt prod11710062 1050 in stock $68 lululem…" at bounding box center [748, 392] width 1070 height 506
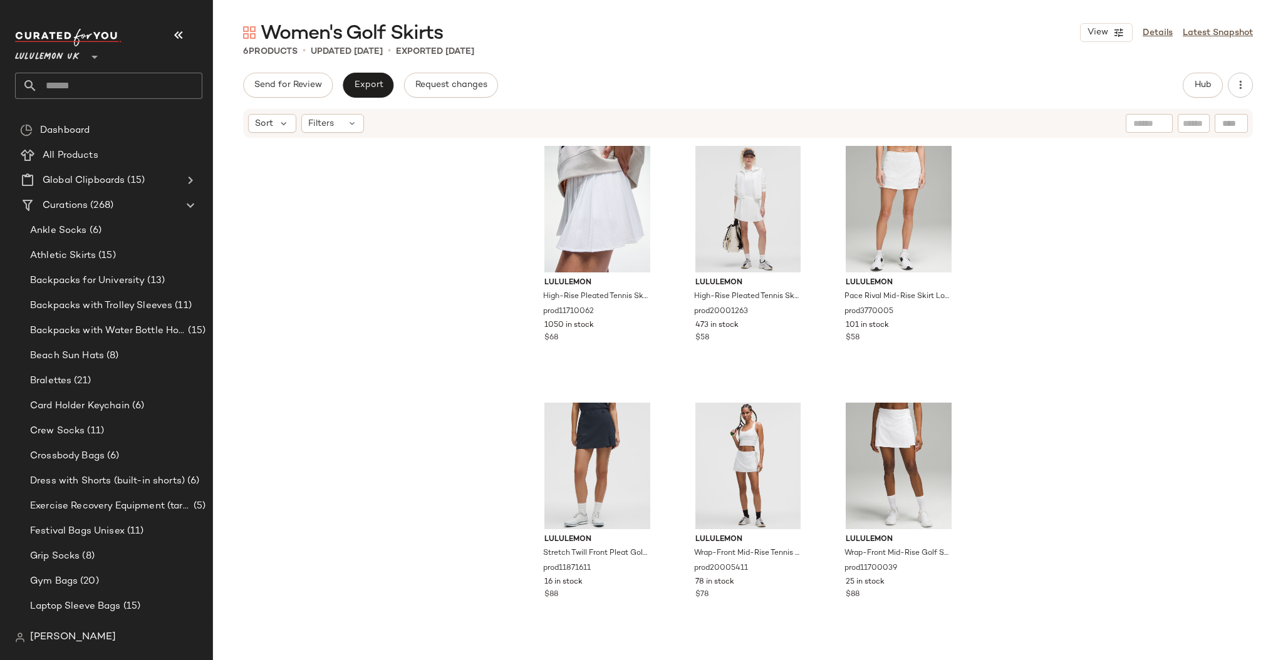
click at [117, 86] on input "text" at bounding box center [120, 86] width 165 height 26
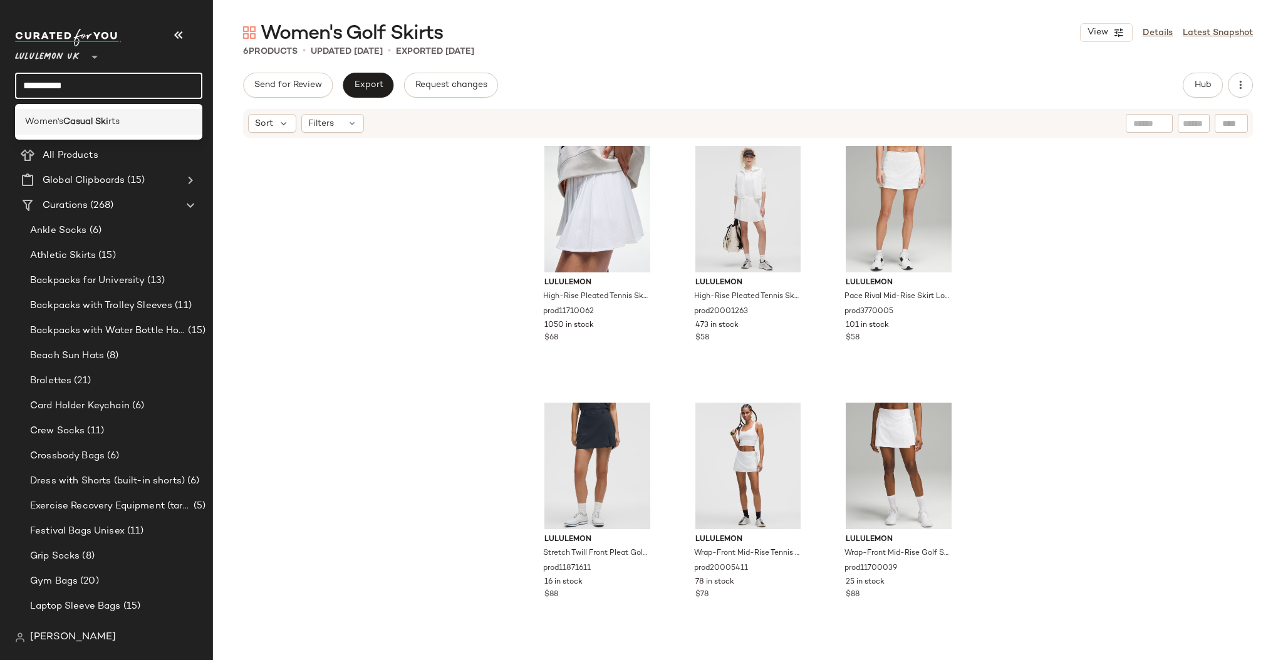
type input "**********"
click at [118, 113] on div "Women's Casual Ski rts" at bounding box center [108, 122] width 187 height 26
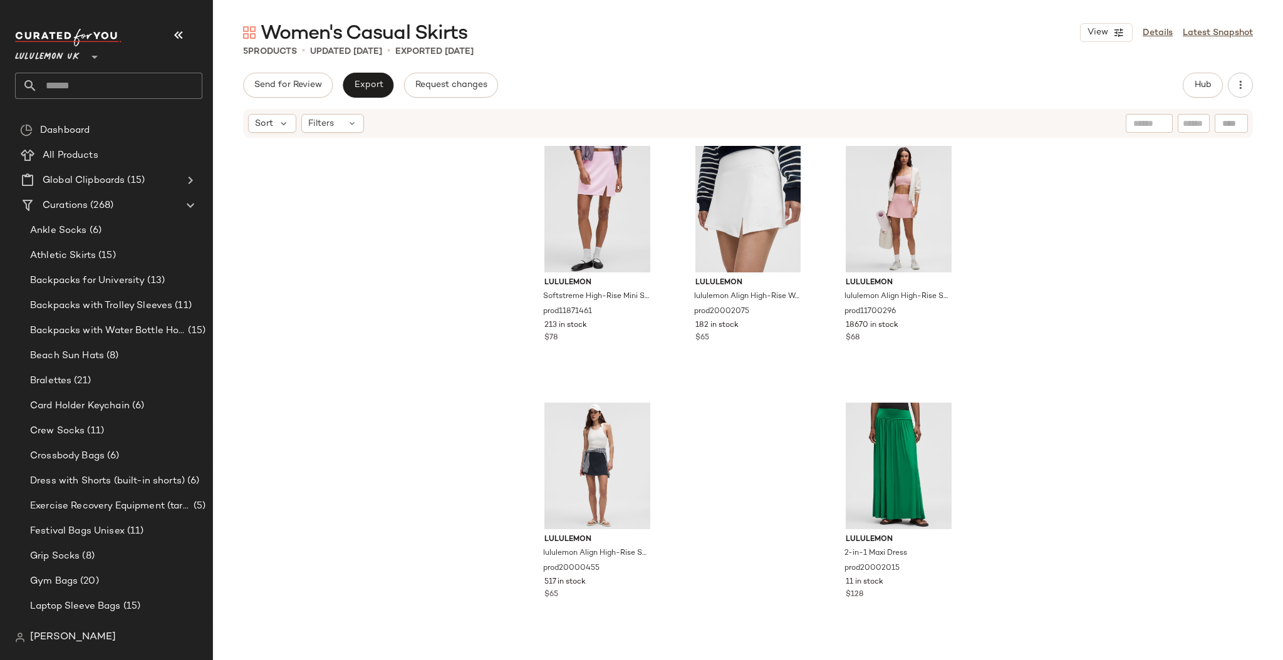
click at [109, 92] on input "text" at bounding box center [120, 86] width 165 height 26
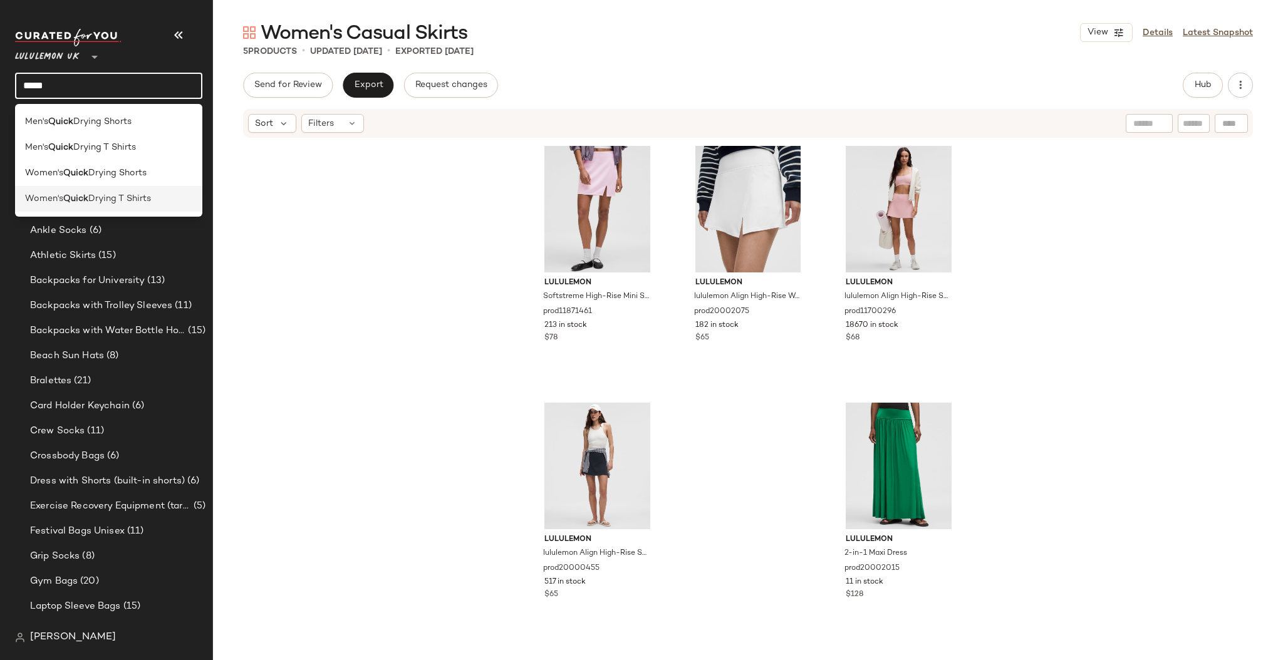
type input "*****"
click at [117, 200] on span "Drying T Shirts" at bounding box center [119, 198] width 63 height 13
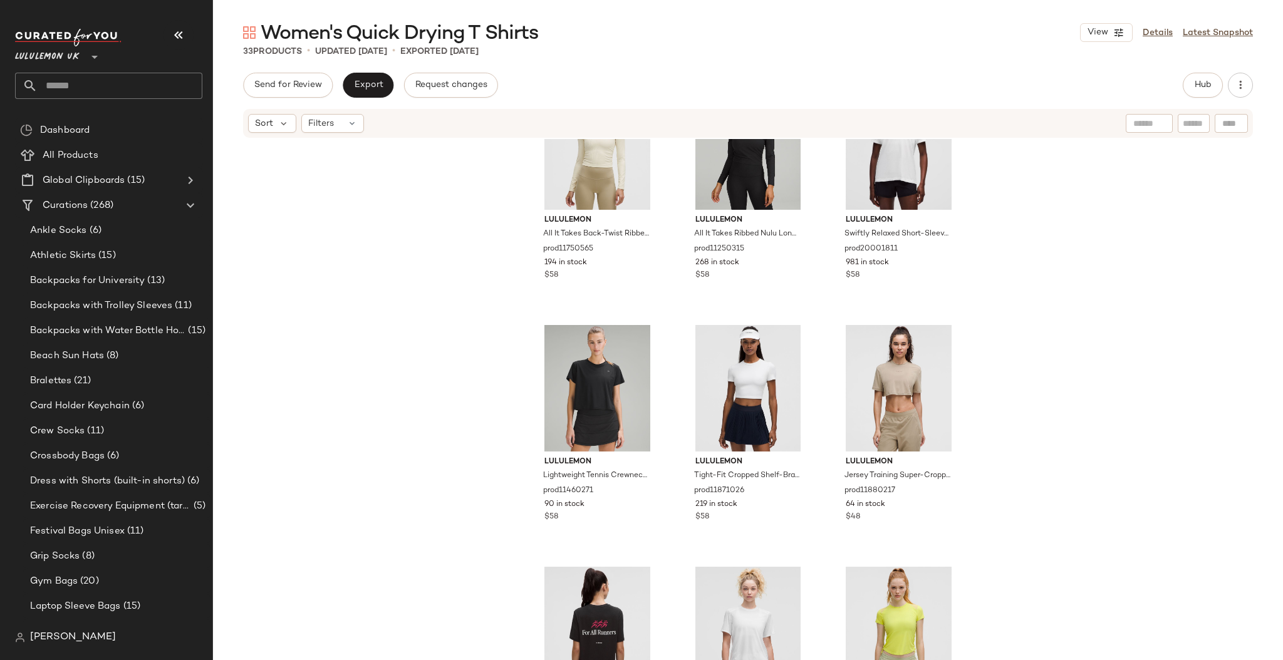
scroll to position [2104, 0]
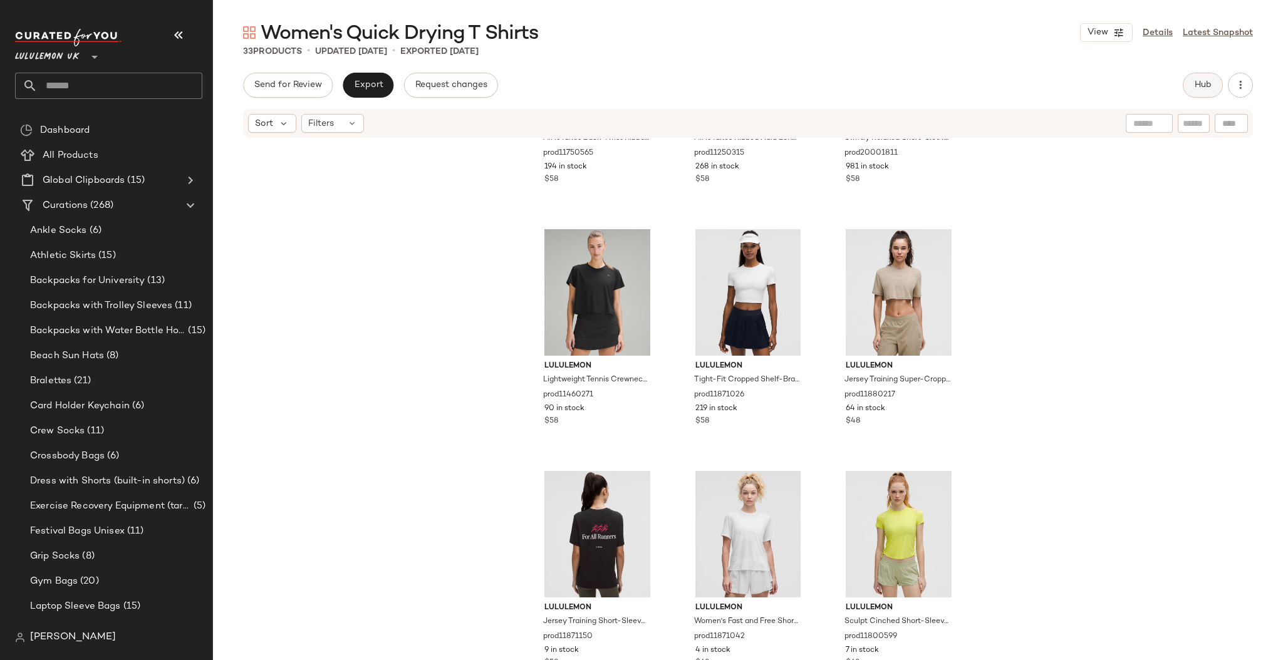
click at [1205, 91] on button "Hub" at bounding box center [1203, 85] width 40 height 25
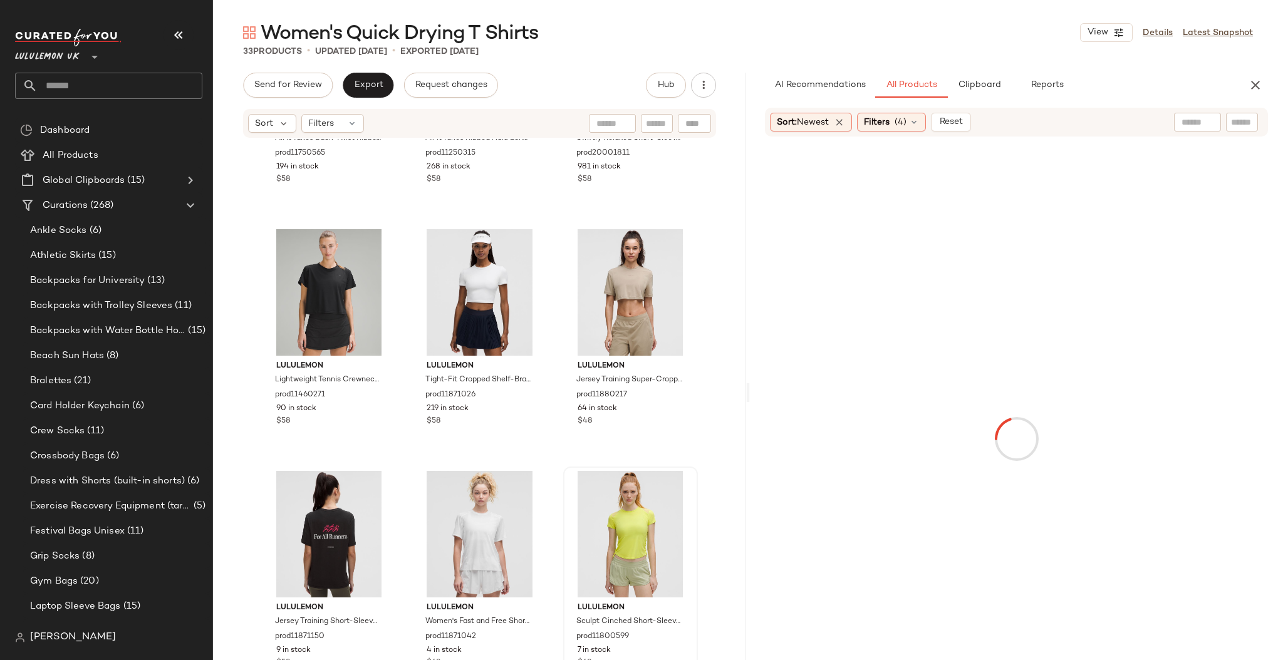
click at [971, 86] on span "Clipboard" at bounding box center [979, 85] width 43 height 10
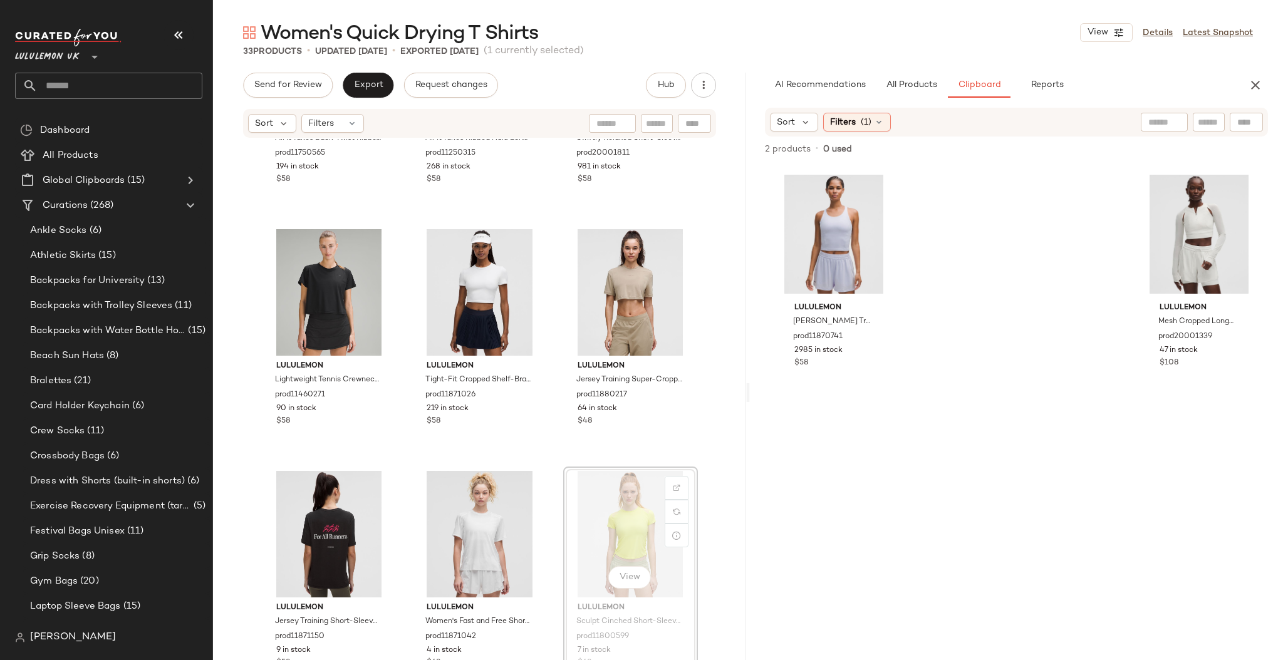
drag, startPoint x: 620, startPoint y: 519, endPoint x: 859, endPoint y: 432, distance: 253.6
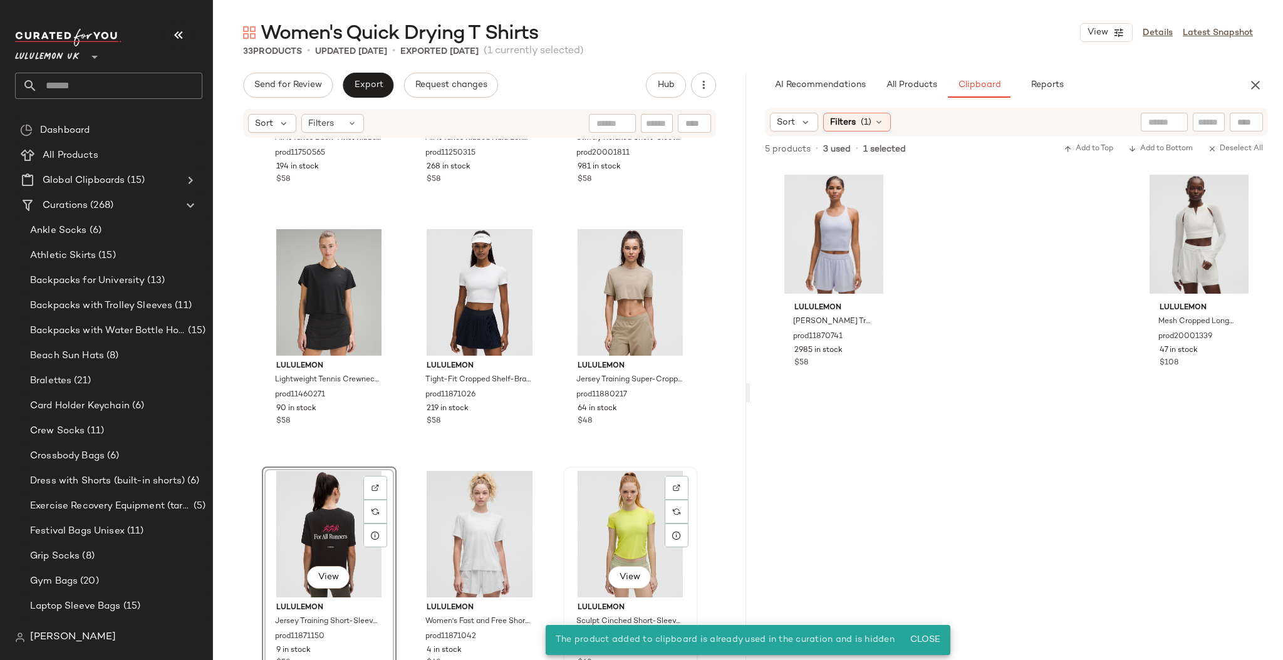
click at [644, 491] on div "View" at bounding box center [631, 534] width 126 height 127
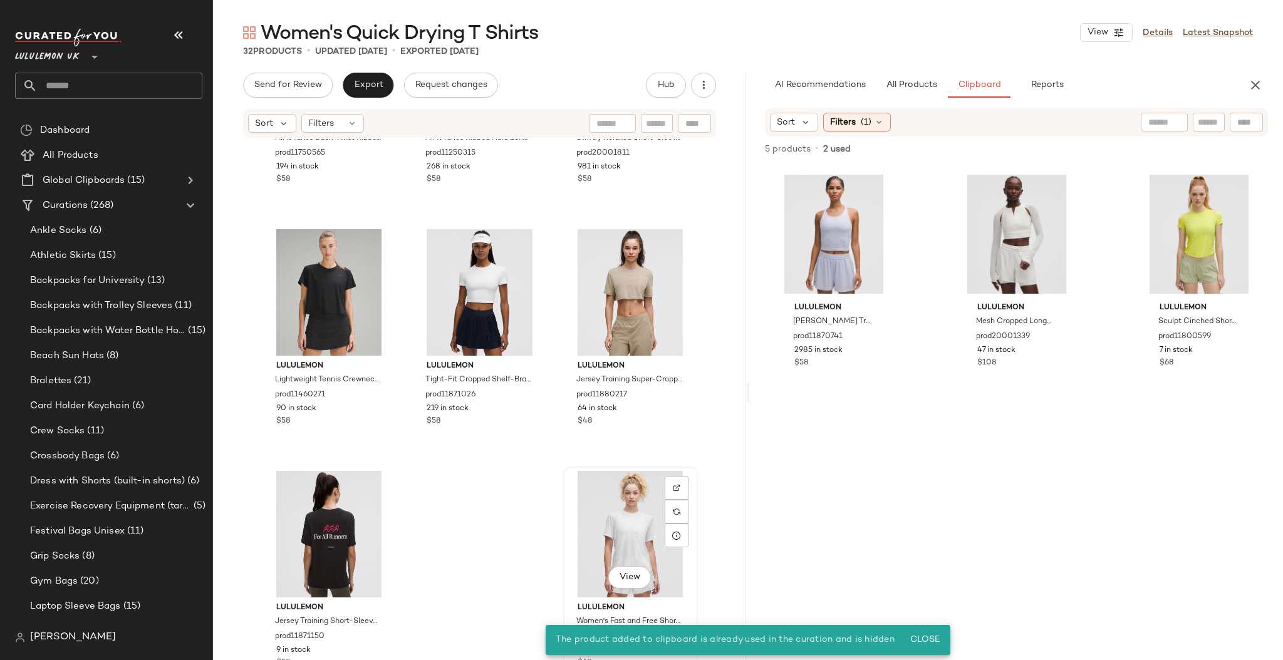
click at [620, 511] on div "View" at bounding box center [631, 534] width 126 height 127
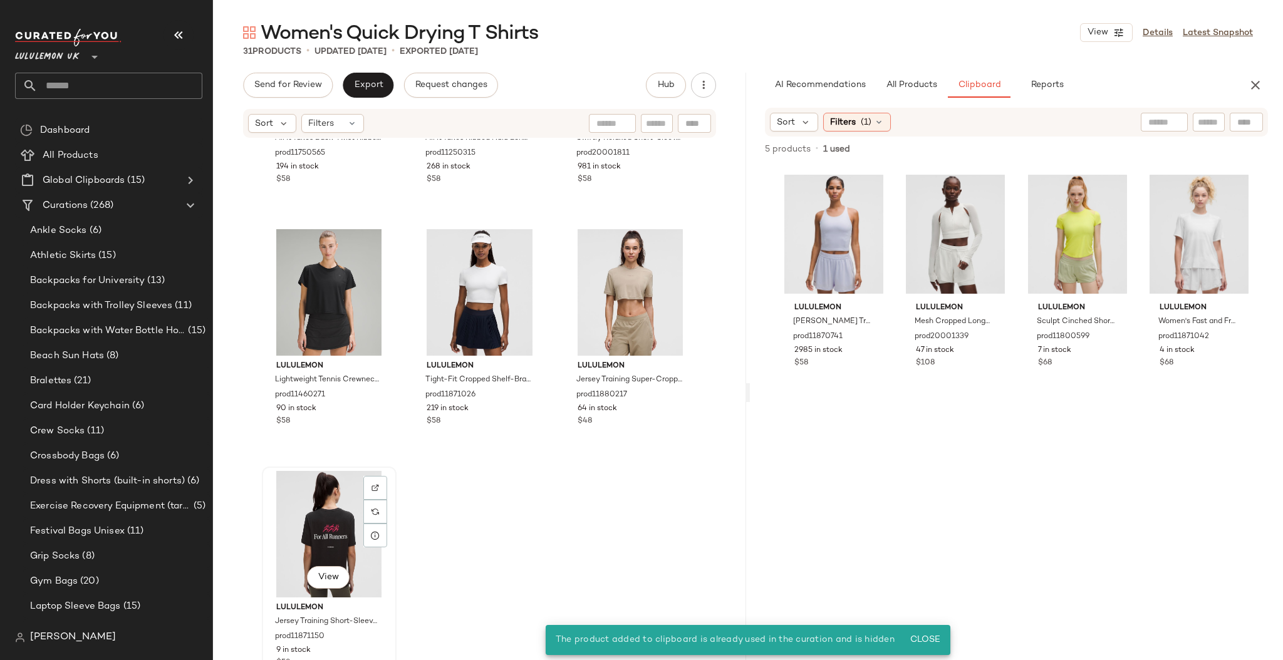
click at [318, 533] on div "View" at bounding box center [329, 534] width 126 height 127
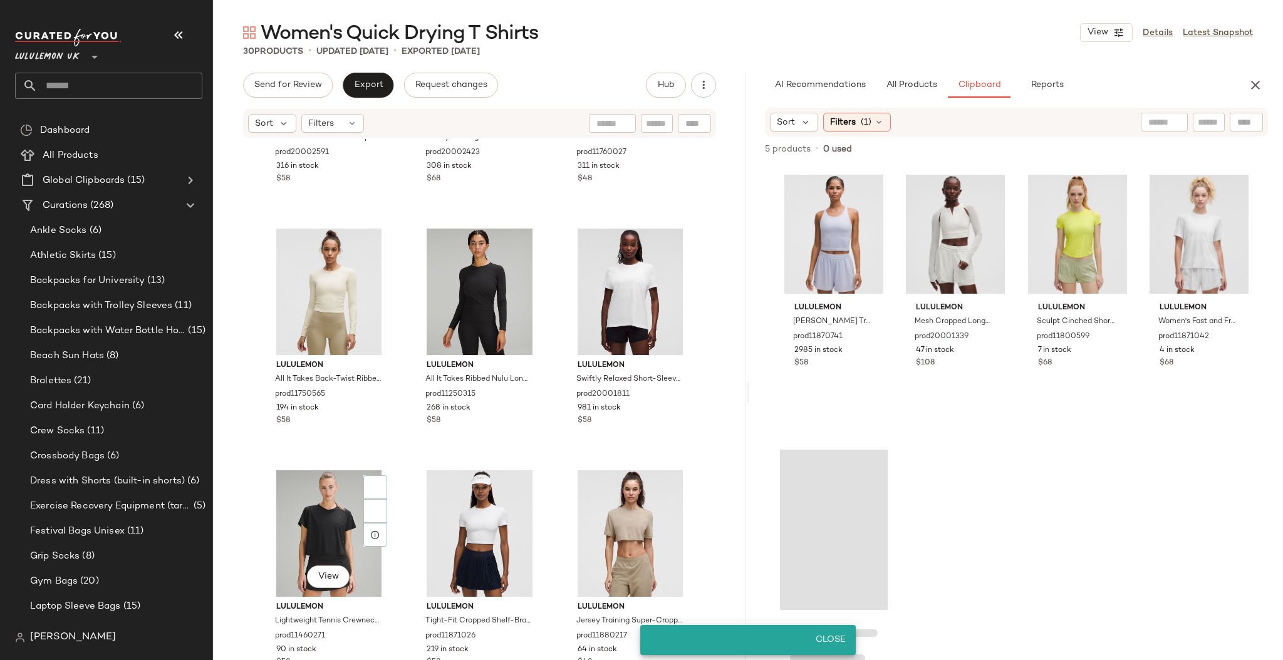
scroll to position [1862, 0]
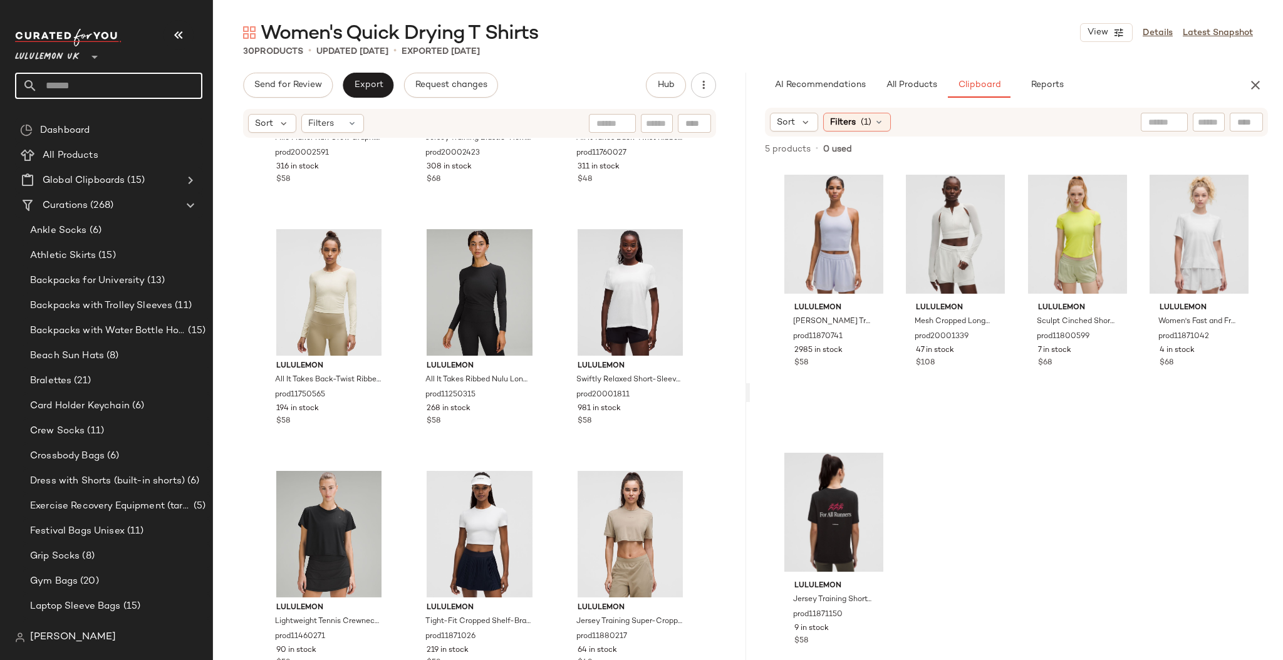
click at [108, 85] on input "text" at bounding box center [120, 86] width 165 height 26
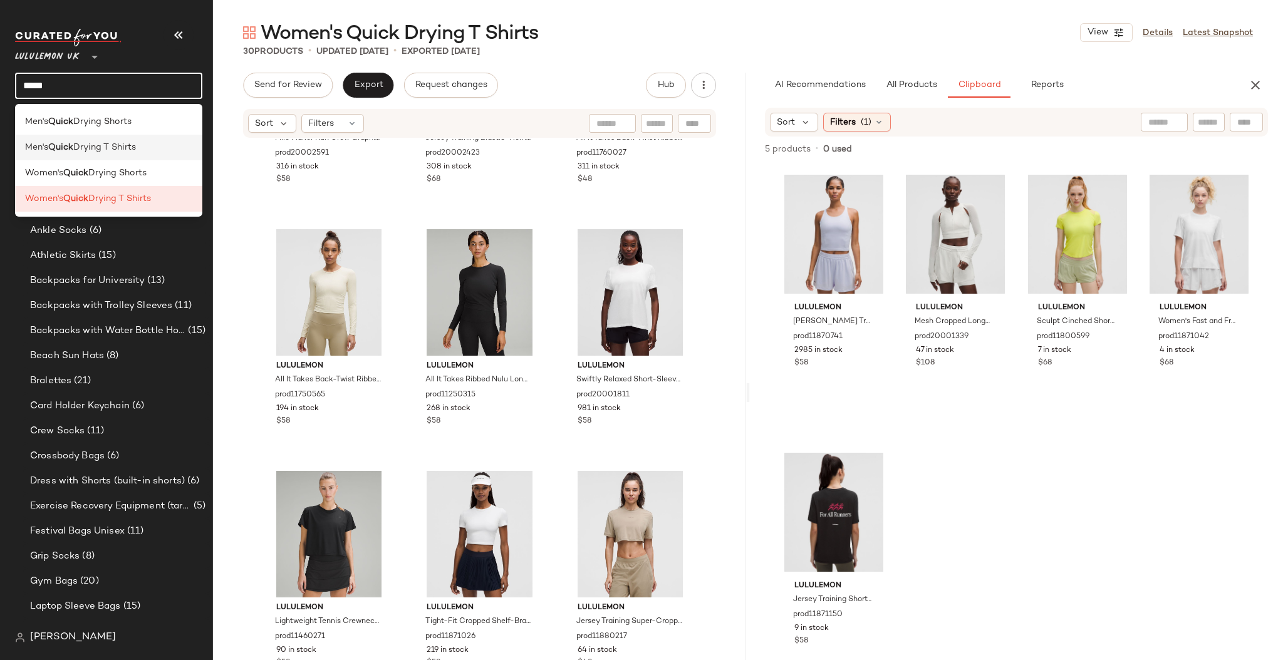
type input "*****"
click at [130, 143] on span "Drying T Shirts" at bounding box center [104, 147] width 63 height 13
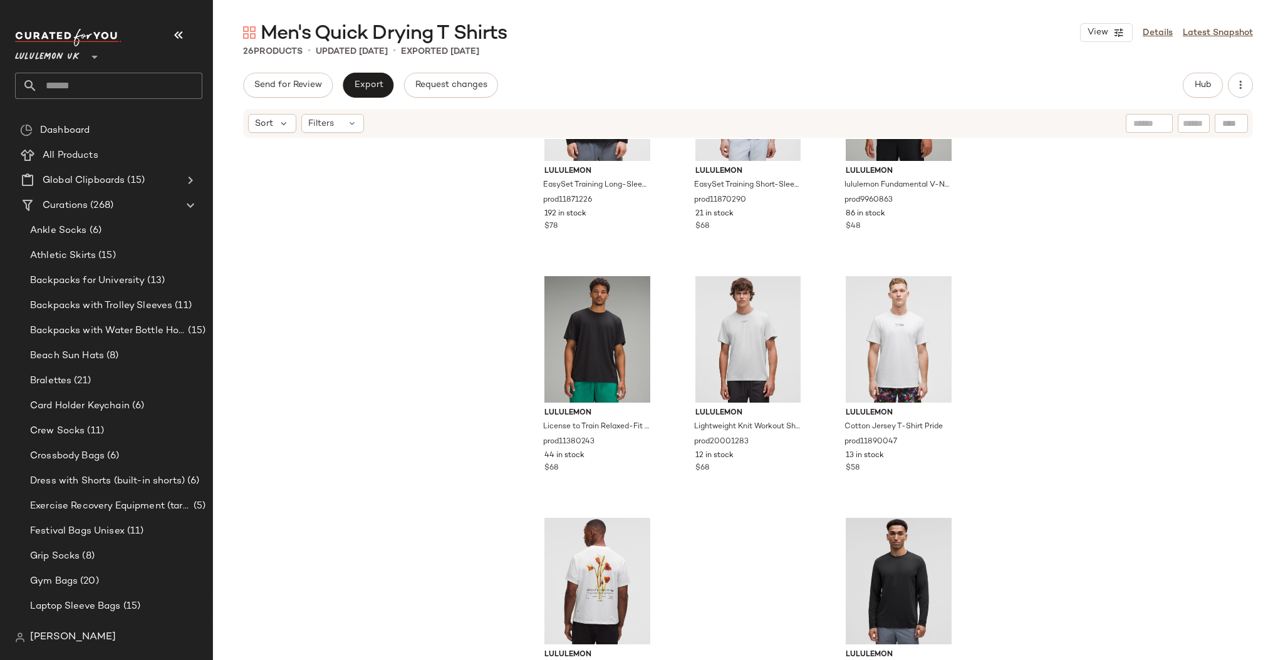
scroll to position [1620, 0]
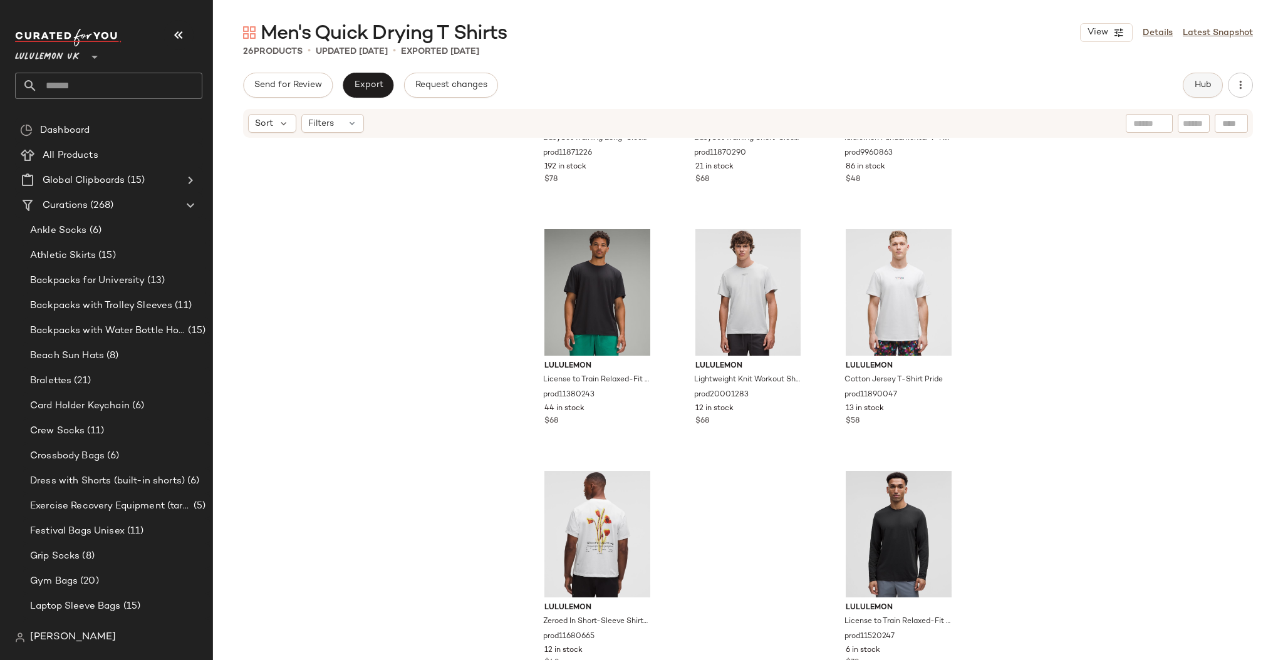
click at [1199, 83] on span "Hub" at bounding box center [1203, 85] width 18 height 10
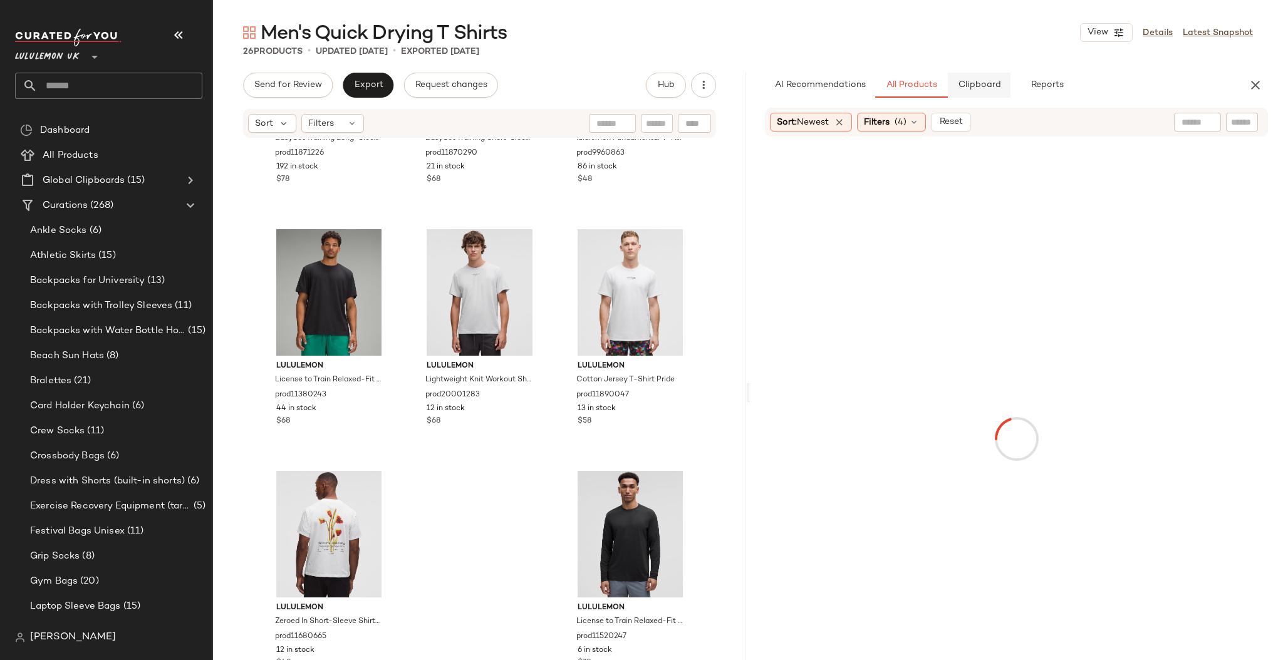
click at [983, 78] on button "Clipboard" at bounding box center [979, 85] width 63 height 25
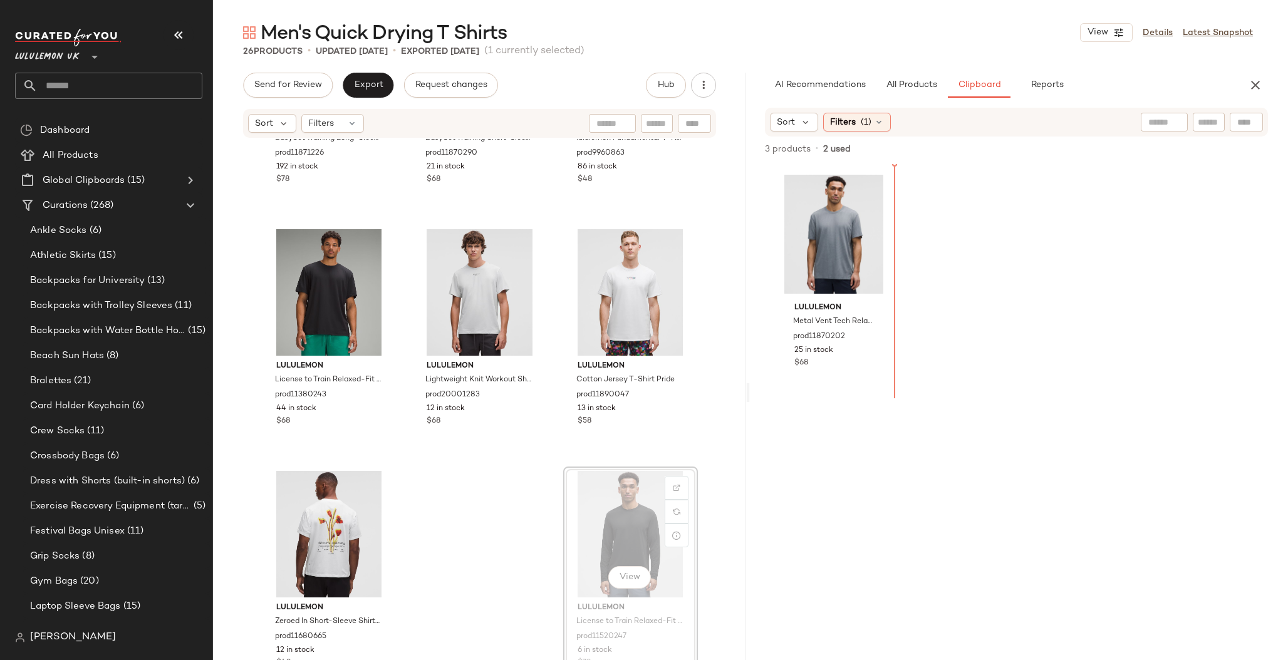
drag, startPoint x: 610, startPoint y: 557, endPoint x: 635, endPoint y: 543, distance: 28.9
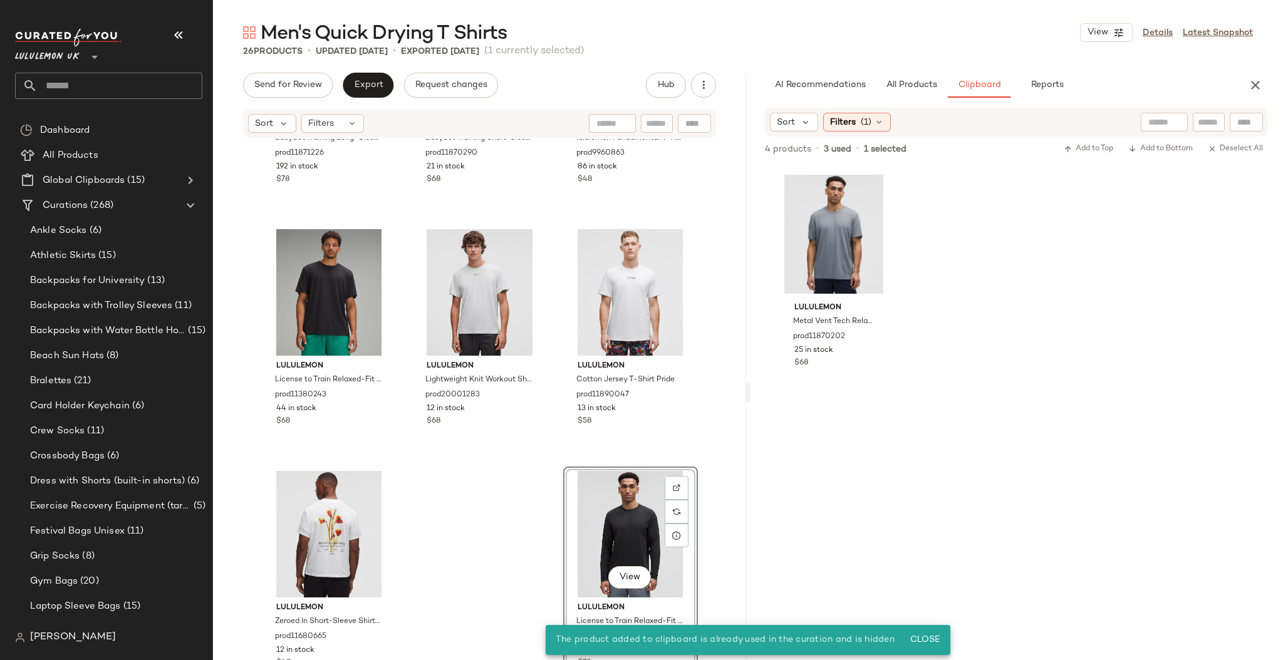
click at [454, 501] on div "lululemon EasySet Training Long-Sleeve Shirt prod11871226 192 in stock $78 lulu…" at bounding box center [479, 418] width 533 height 559
click at [589, 493] on div "View" at bounding box center [631, 534] width 126 height 127
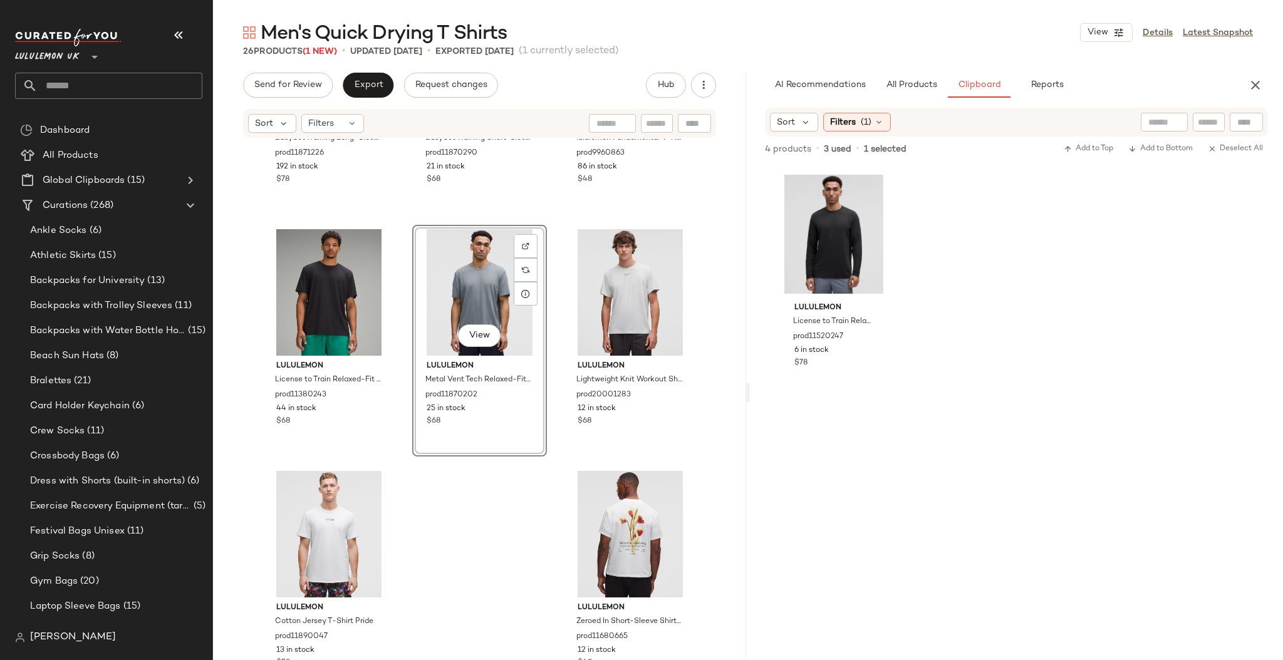
click at [720, 326] on div "lululemon EasySet Training Long-Sleeve Shirt prod11871226 192 in stock $78 lulu…" at bounding box center [479, 418] width 533 height 559
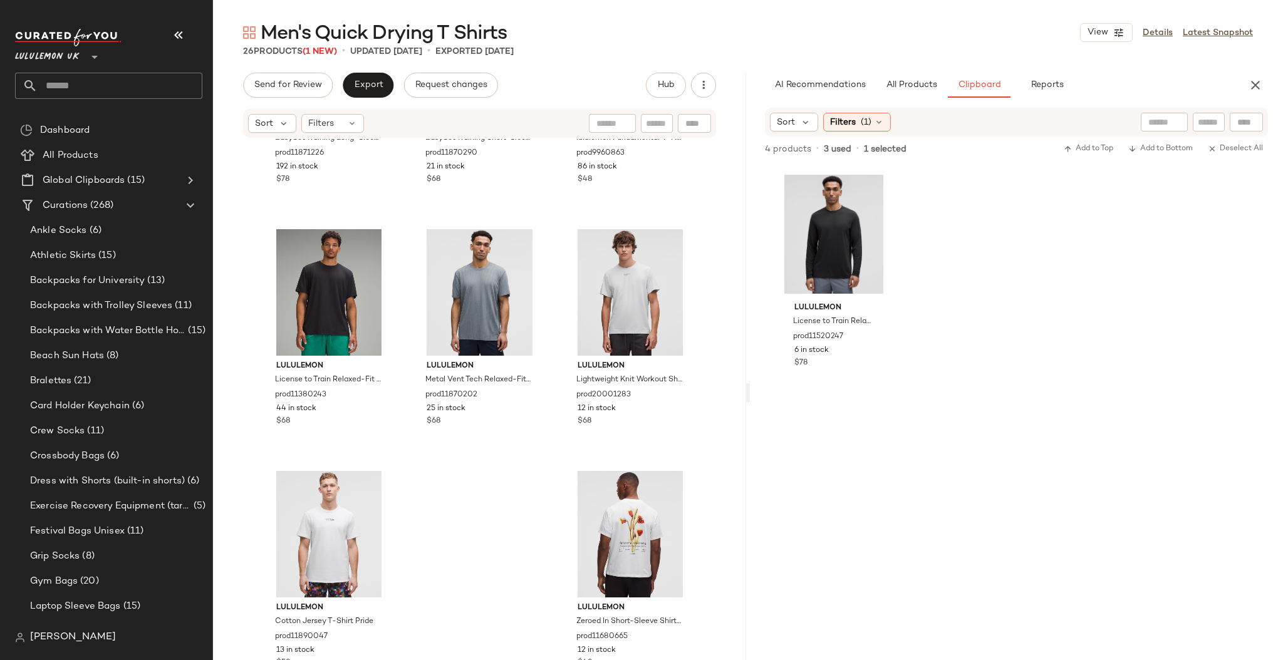
click at [81, 86] on input "text" at bounding box center [120, 86] width 165 height 26
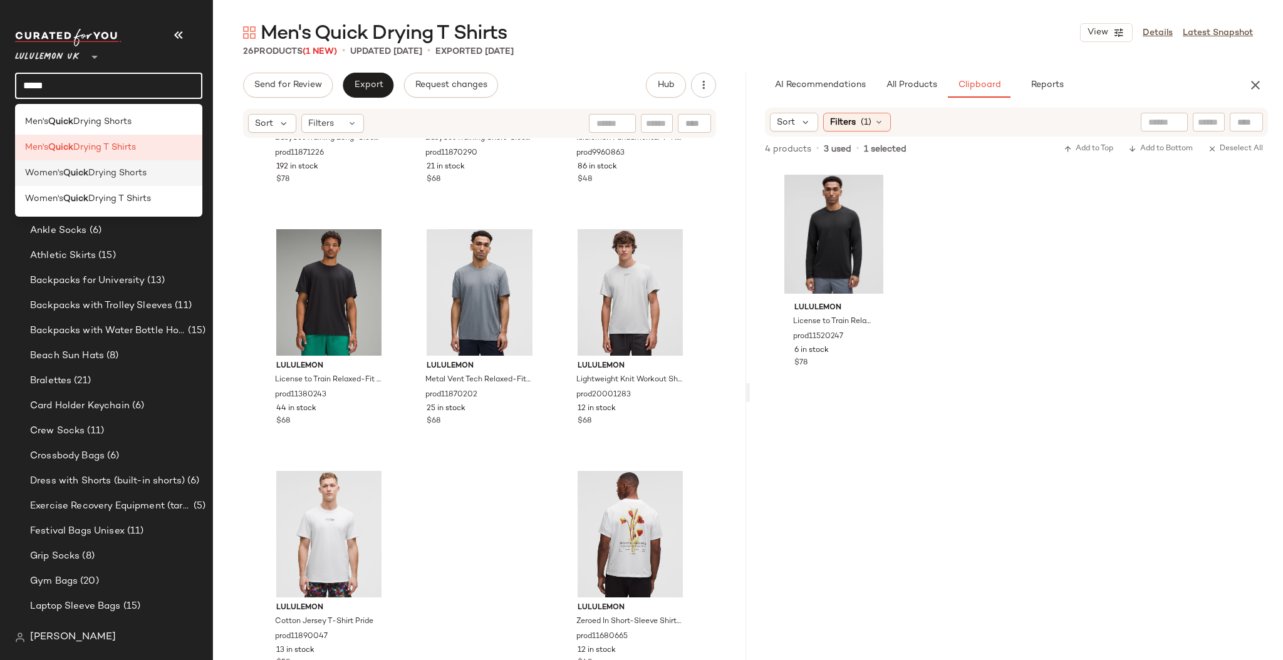
type input "*****"
click at [93, 179] on span "Drying Shorts" at bounding box center [117, 173] width 58 height 13
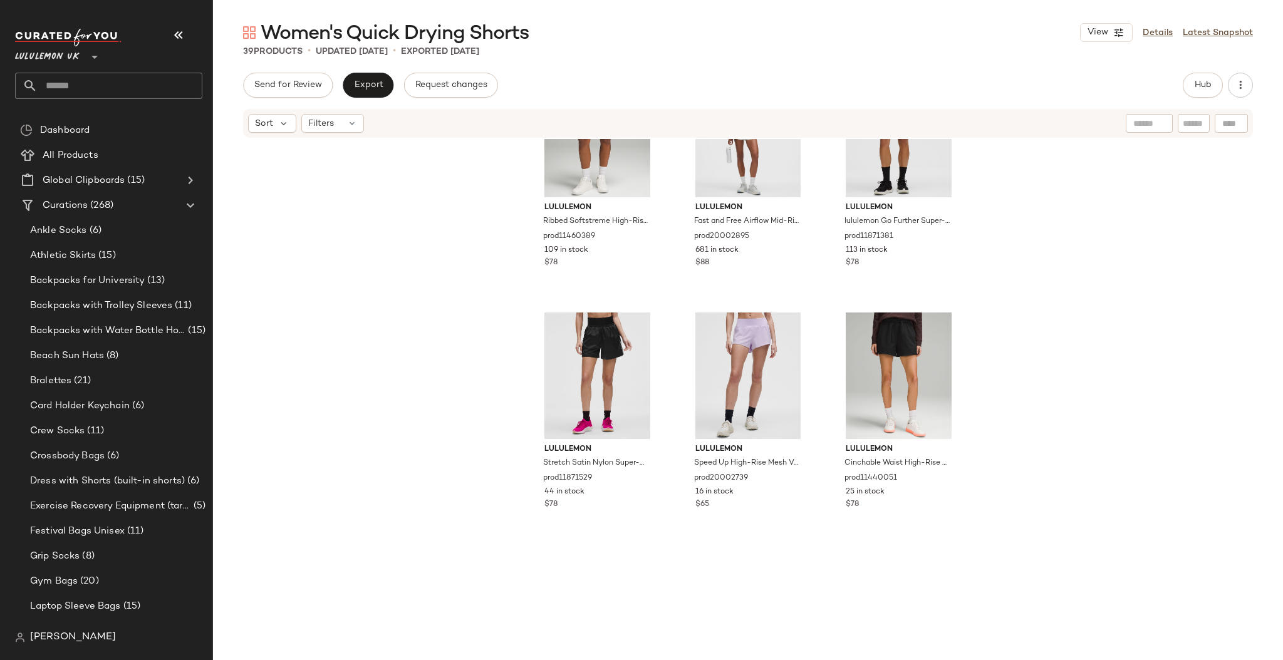
scroll to position [2587, 0]
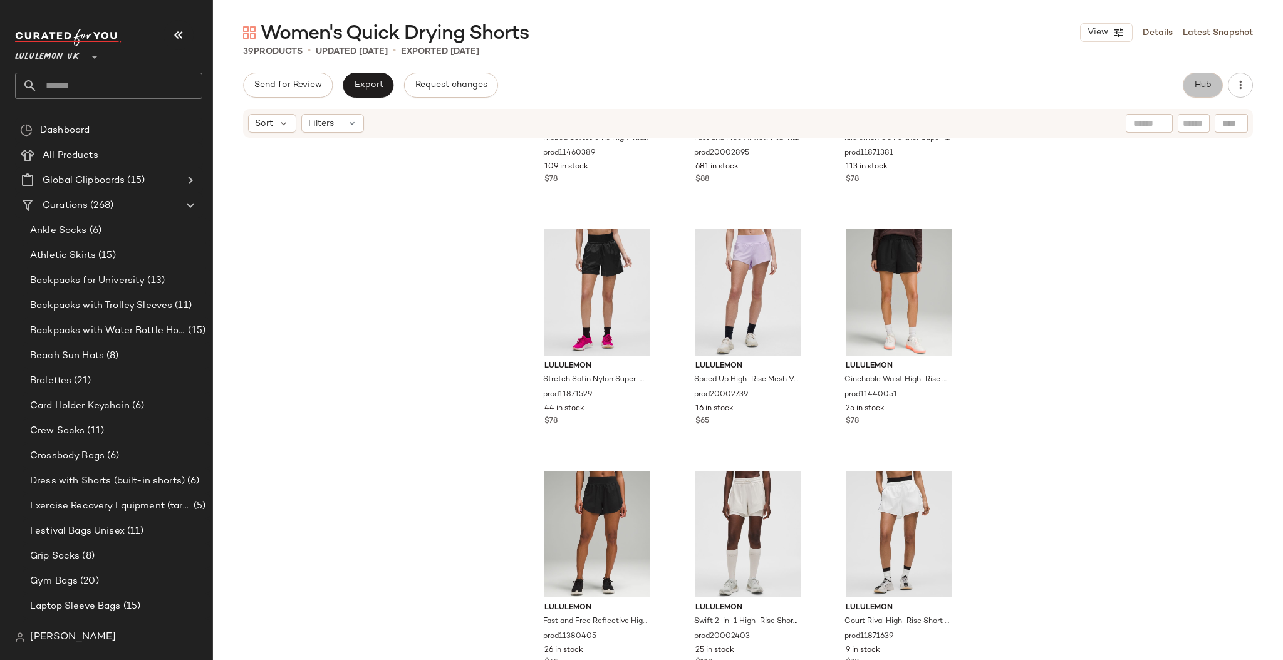
click at [1202, 97] on button "Hub" at bounding box center [1203, 85] width 40 height 25
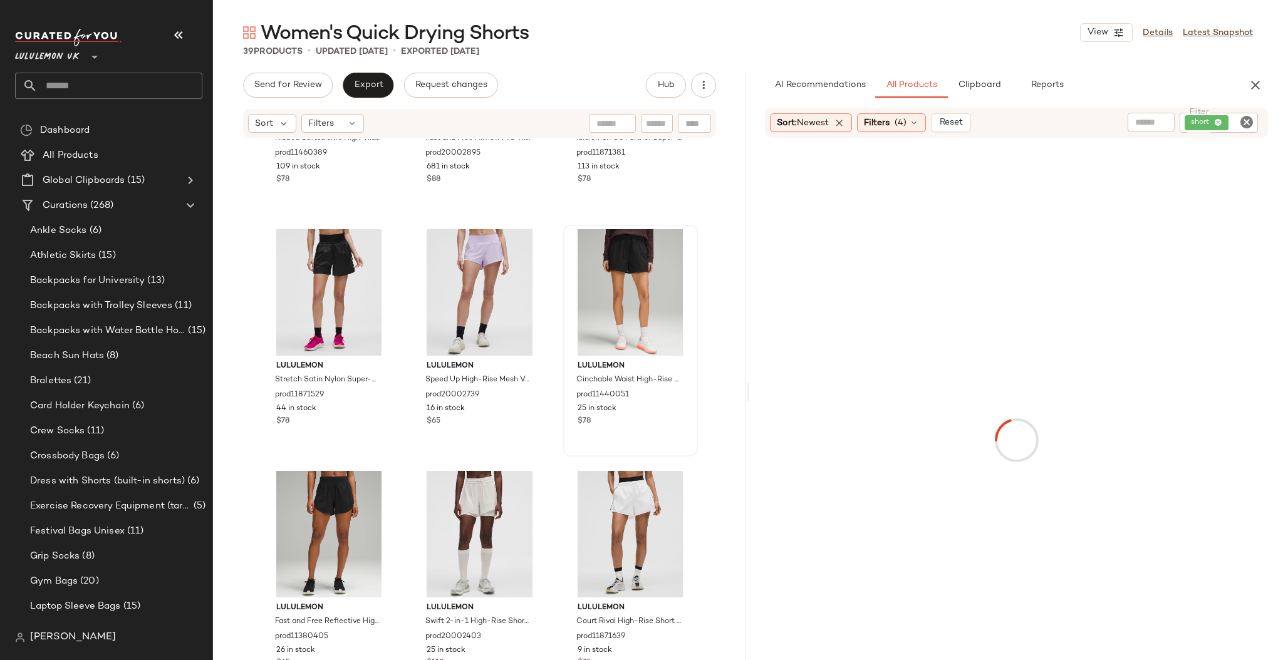
click at [976, 90] on button "Clipboard" at bounding box center [979, 85] width 63 height 25
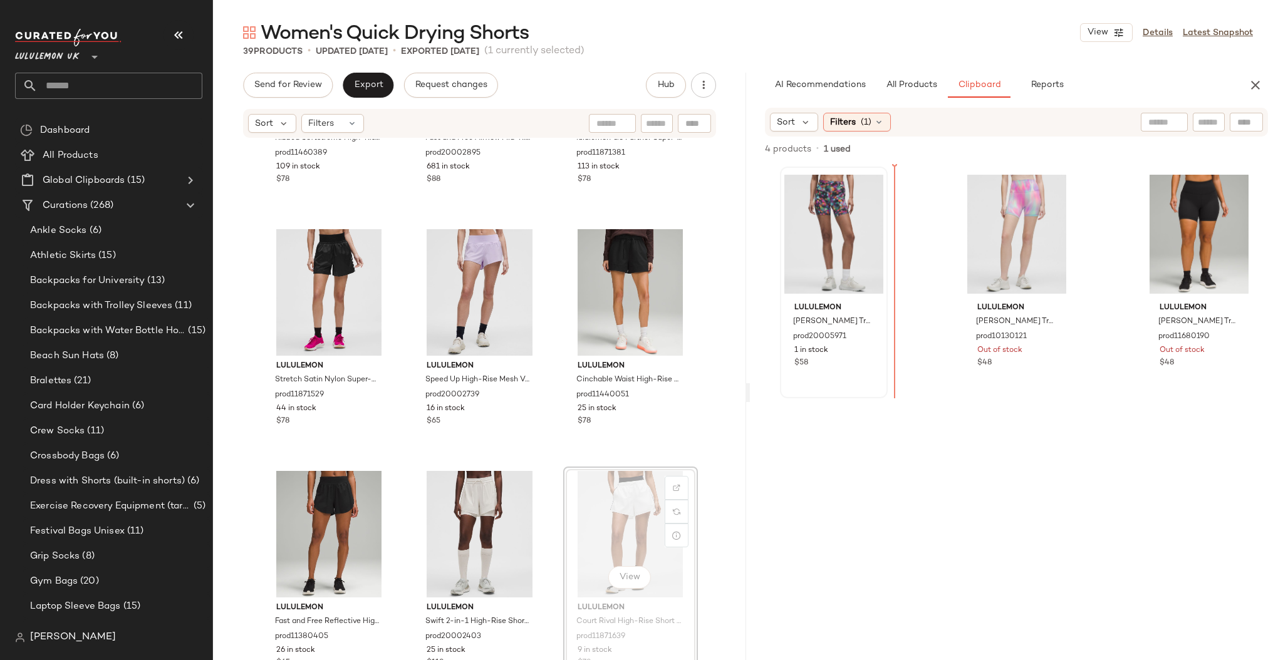
drag, startPoint x: 647, startPoint y: 528, endPoint x: 865, endPoint y: 382, distance: 262.4
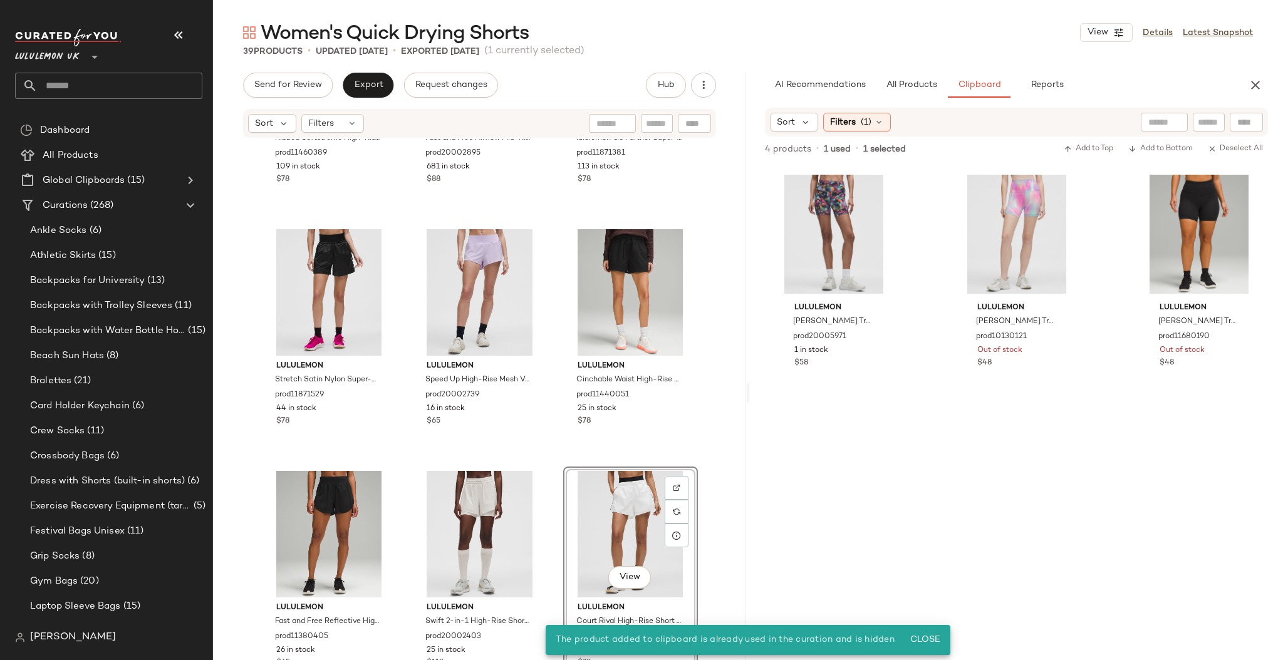
click at [722, 454] on div "lululemon Ribbed Softstreme High-Rise Short 2" prod11460389 109 in stock $78 lu…" at bounding box center [479, 418] width 533 height 559
click at [612, 519] on div "View" at bounding box center [631, 534] width 126 height 127
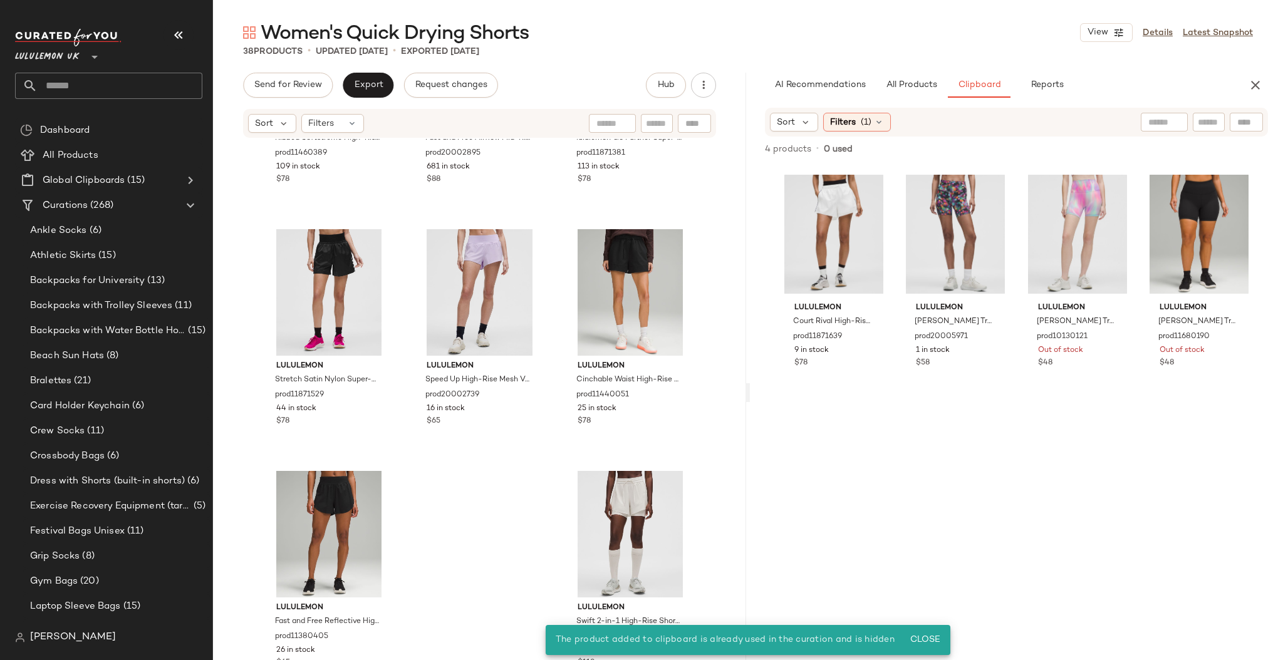
click at [709, 444] on div "lululemon Ribbed Softstreme High-Rise Short 2" prod11460389 109 in stock $78 lu…" at bounding box center [479, 418] width 533 height 559
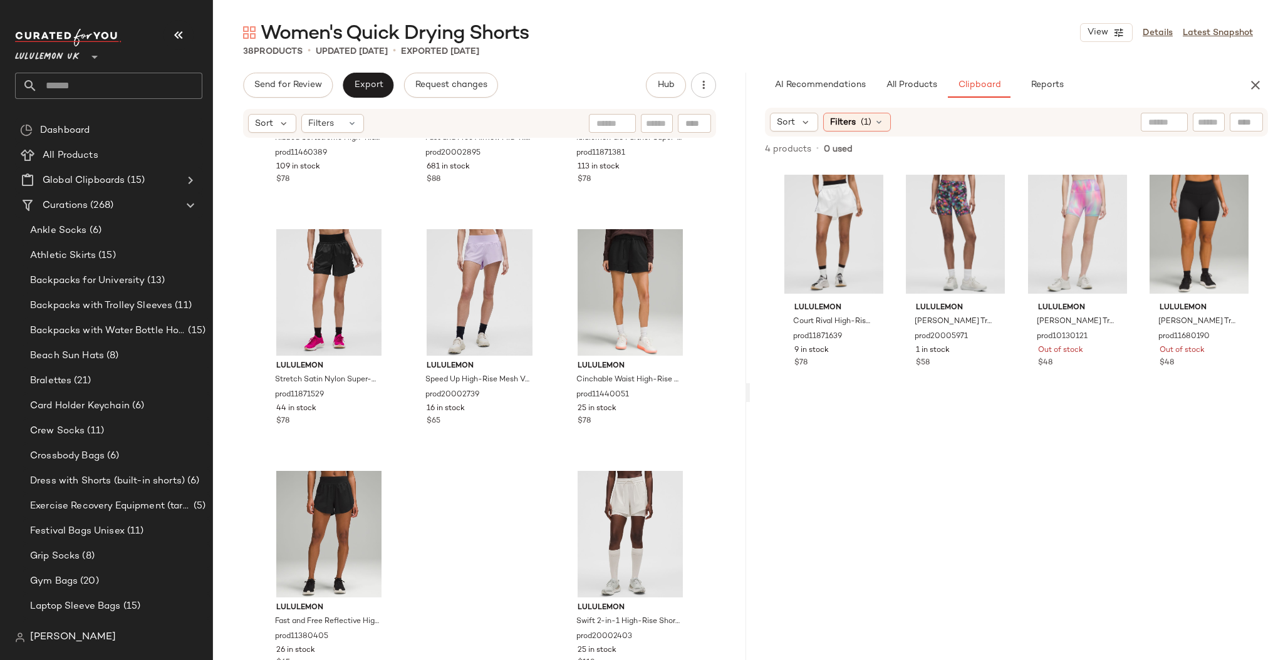
click at [88, 88] on input "text" at bounding box center [120, 86] width 165 height 26
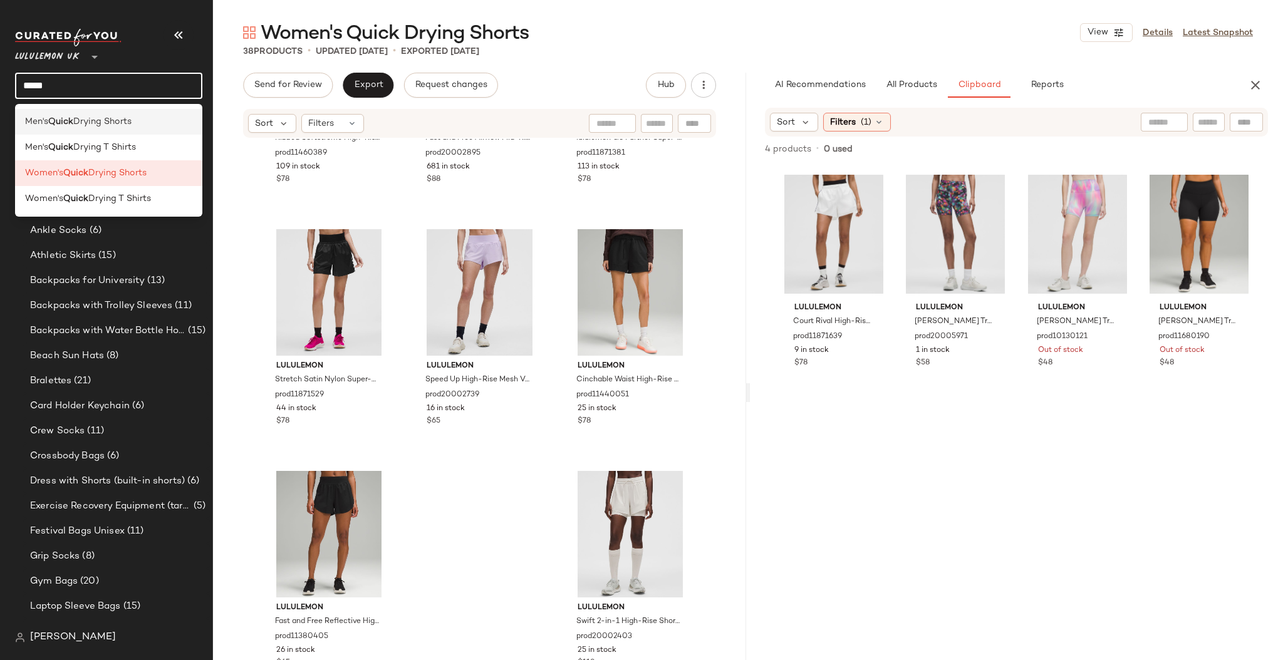
type input "*****"
click at [85, 126] on span "Drying Shorts" at bounding box center [102, 121] width 58 height 13
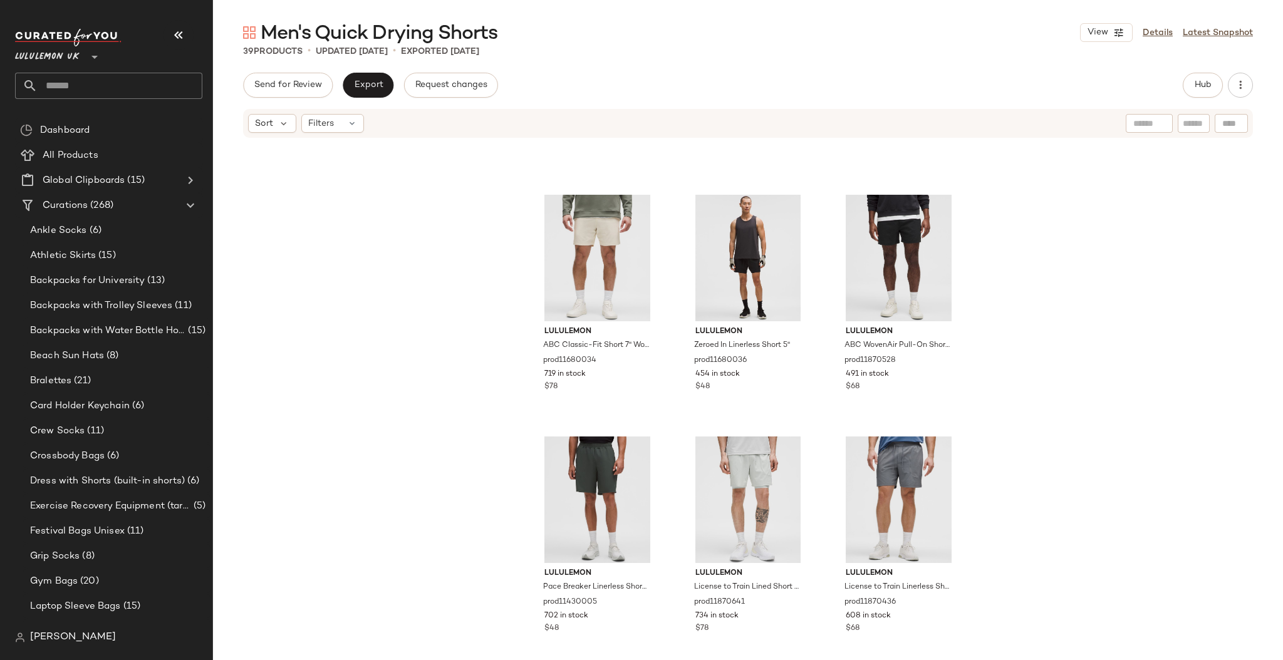
scroll to position [750, 0]
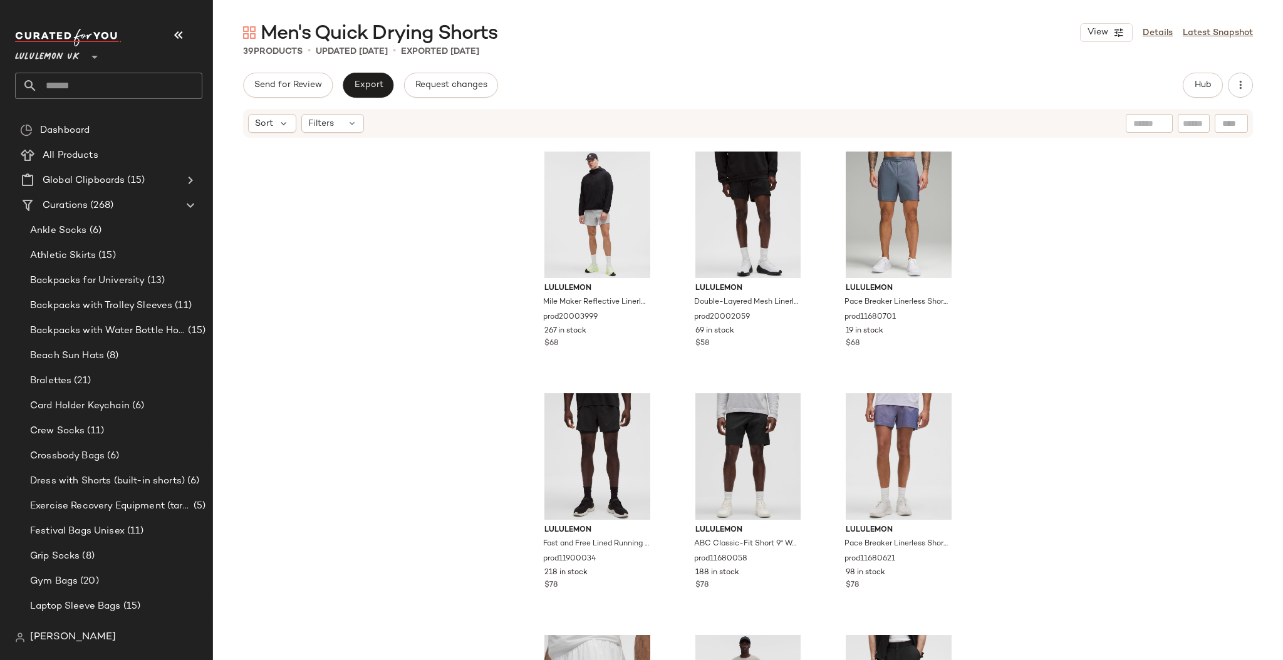
click at [416, 286] on div "lululemon Mile Maker Ripstop Lined Short 4" prod20001859 220 in stock $68 lulul…" at bounding box center [748, 418] width 1070 height 559
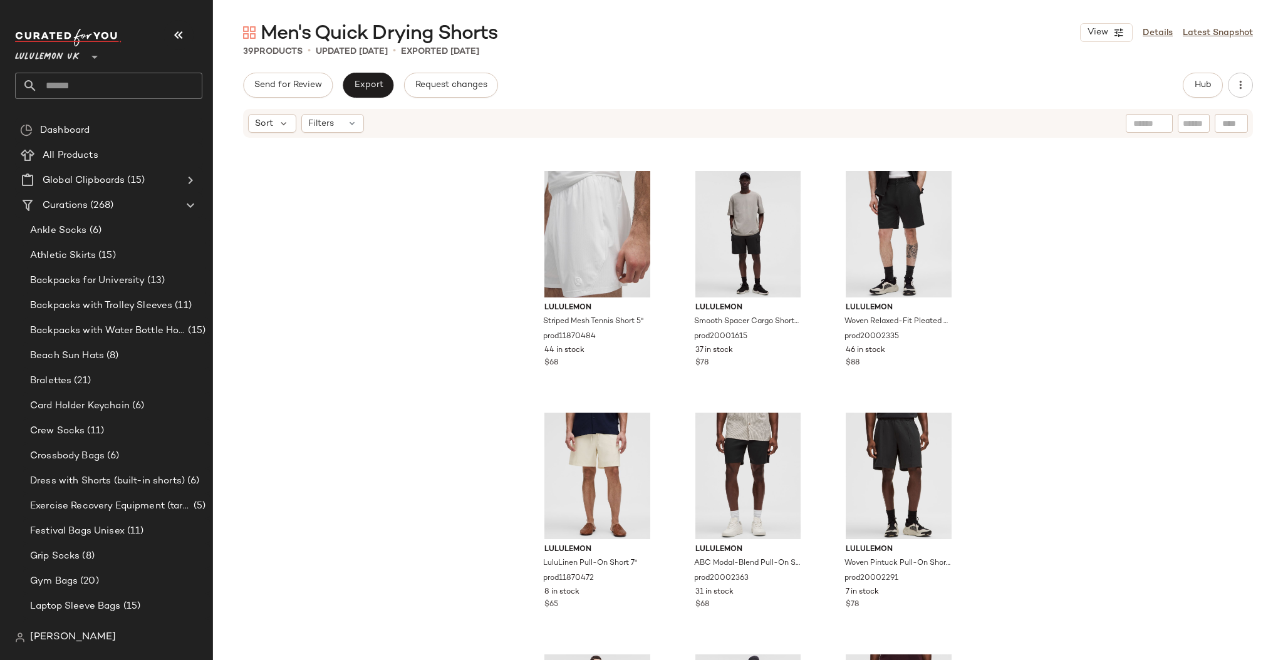
scroll to position [2384, 0]
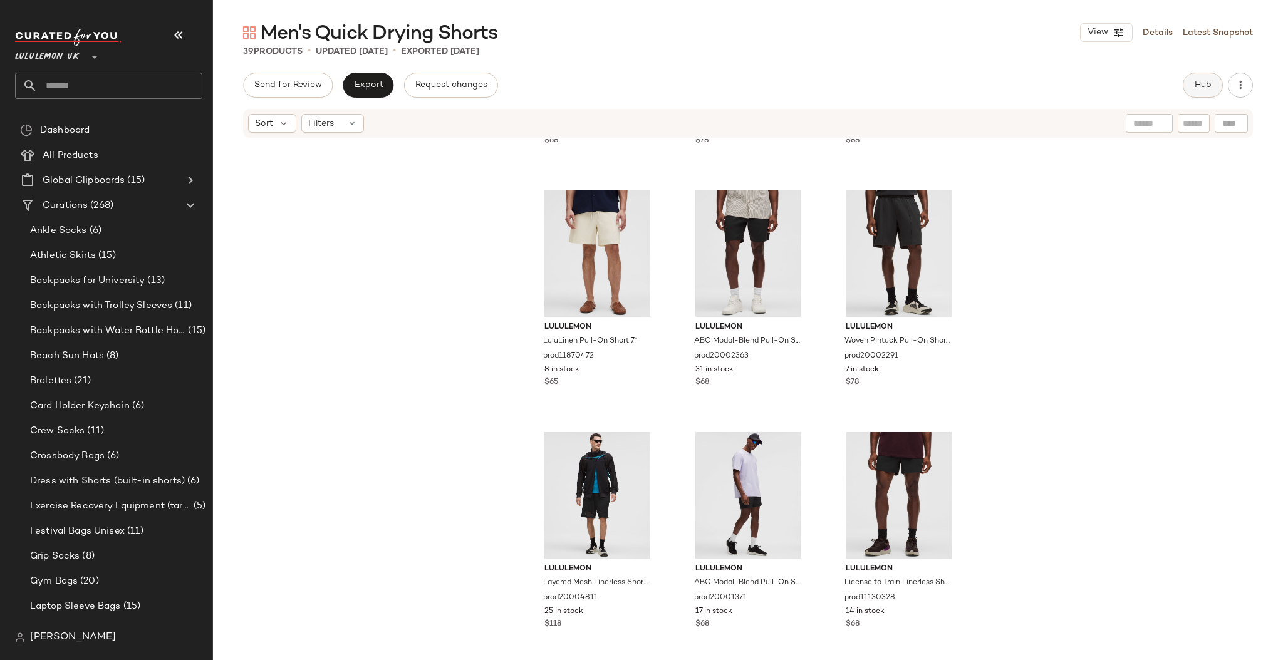
click at [1201, 85] on span "Hub" at bounding box center [1203, 85] width 18 height 10
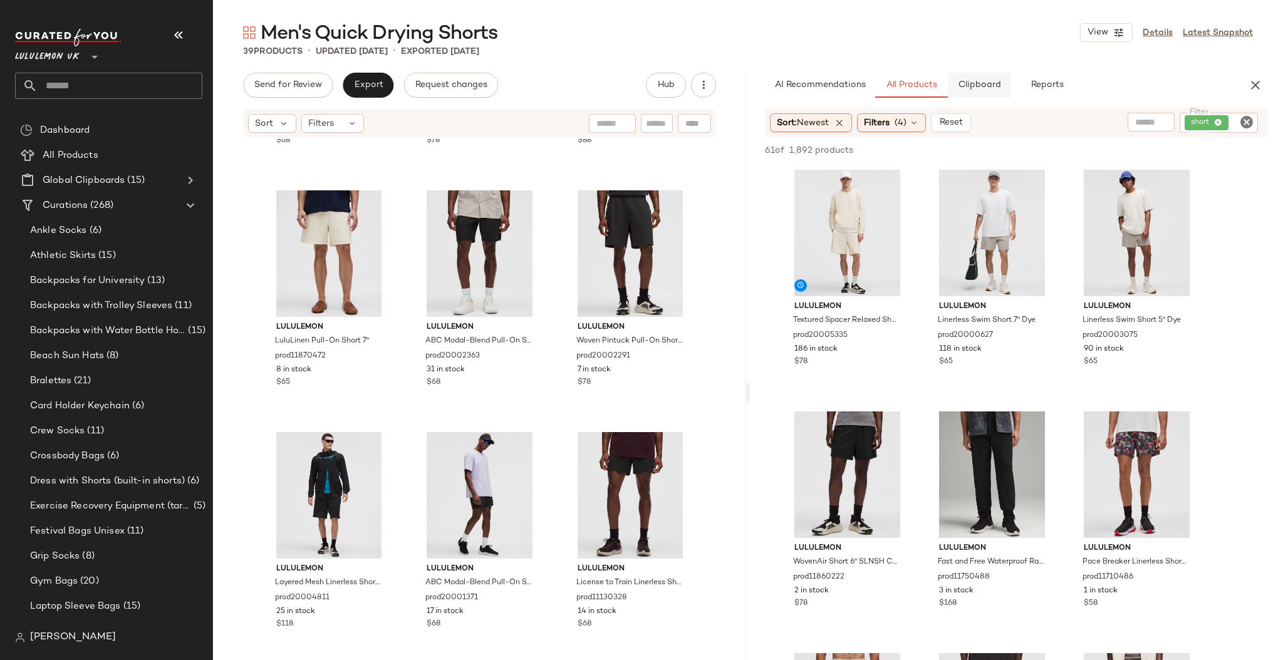
click at [978, 83] on span "Clipboard" at bounding box center [979, 85] width 43 height 10
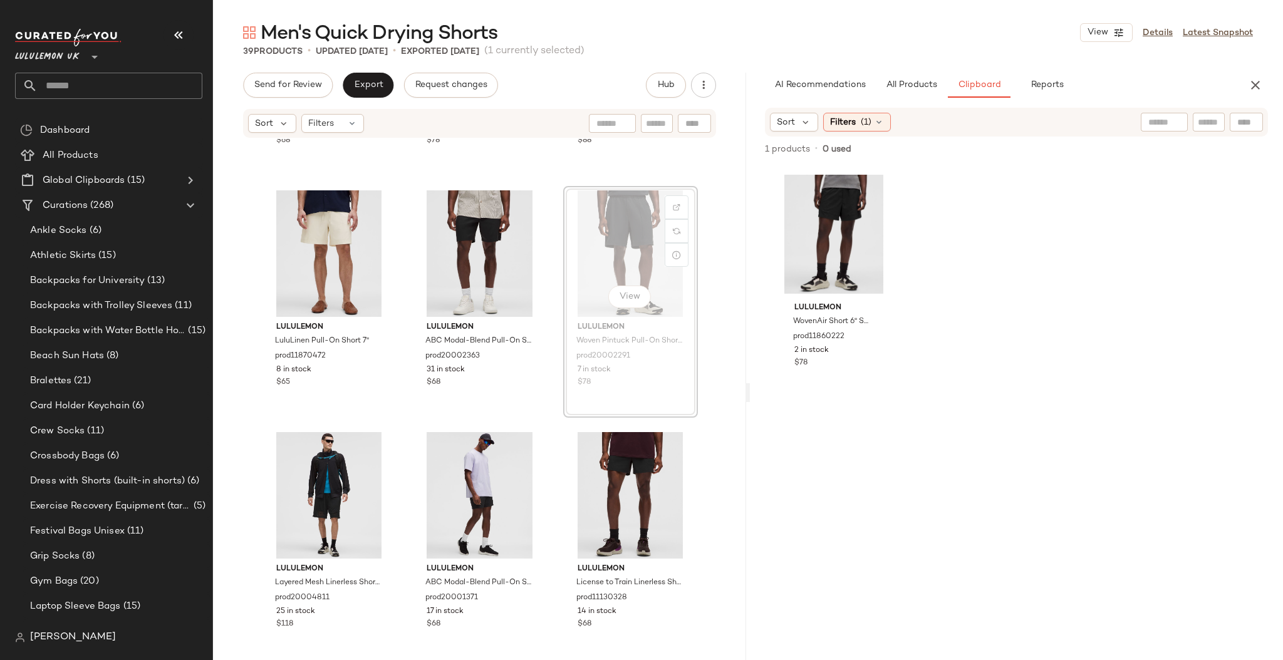
scroll to position [2381, 0]
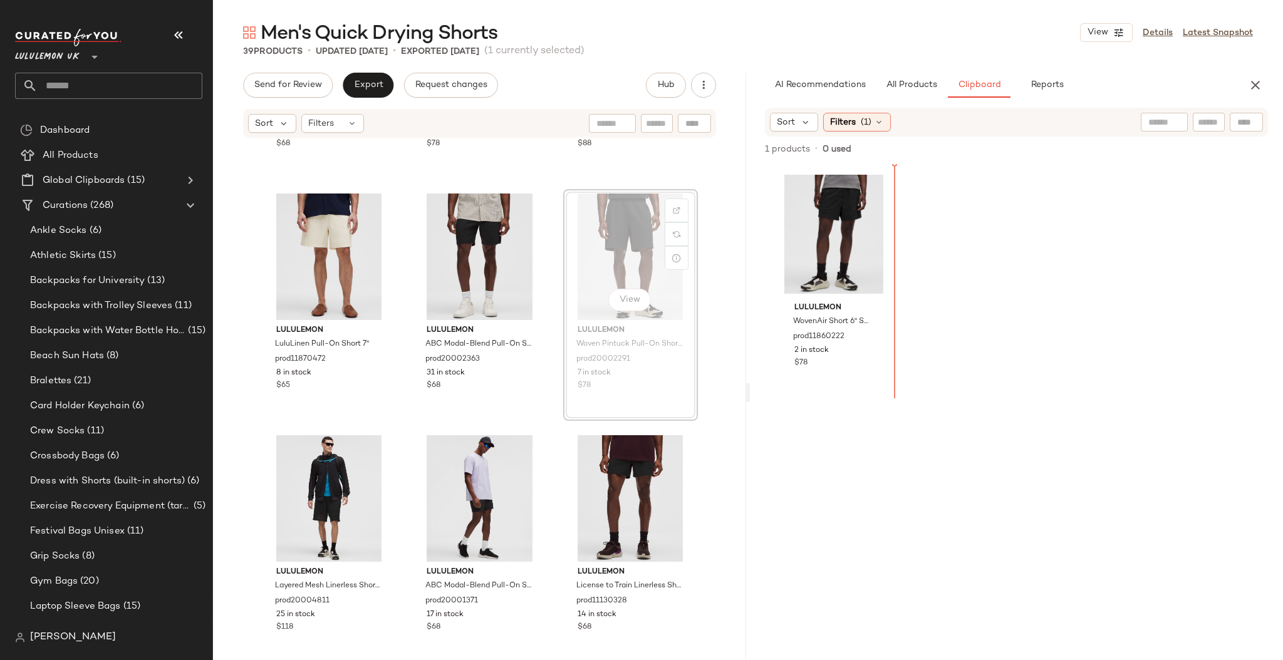
drag, startPoint x: 610, startPoint y: 244, endPoint x: 633, endPoint y: 245, distance: 23.2
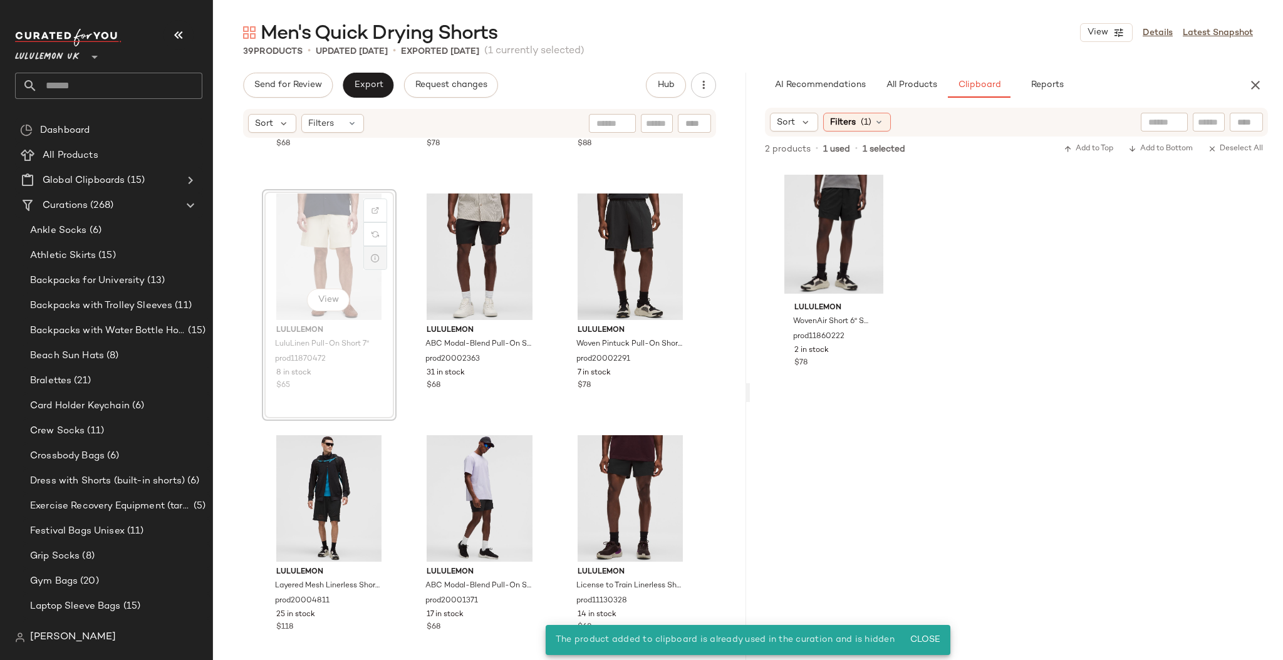
scroll to position [2381, 0]
drag, startPoint x: 342, startPoint y: 253, endPoint x: 883, endPoint y: 310, distance: 543.9
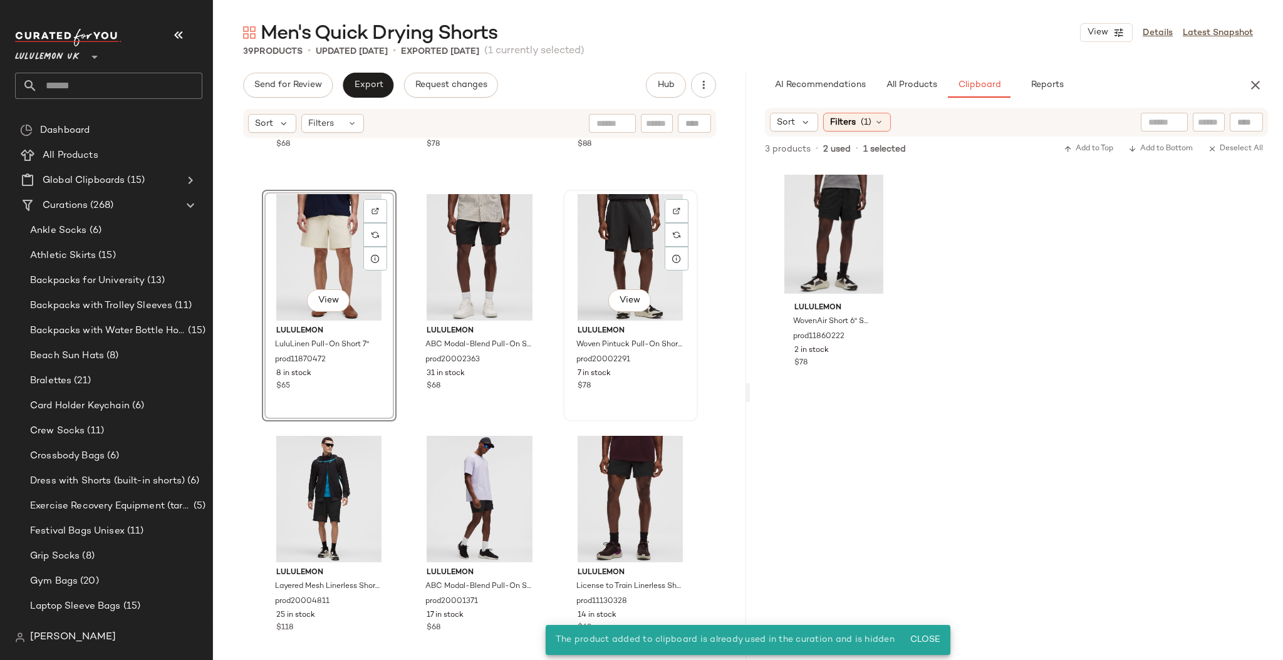
click at [631, 258] on div "View" at bounding box center [631, 257] width 126 height 127
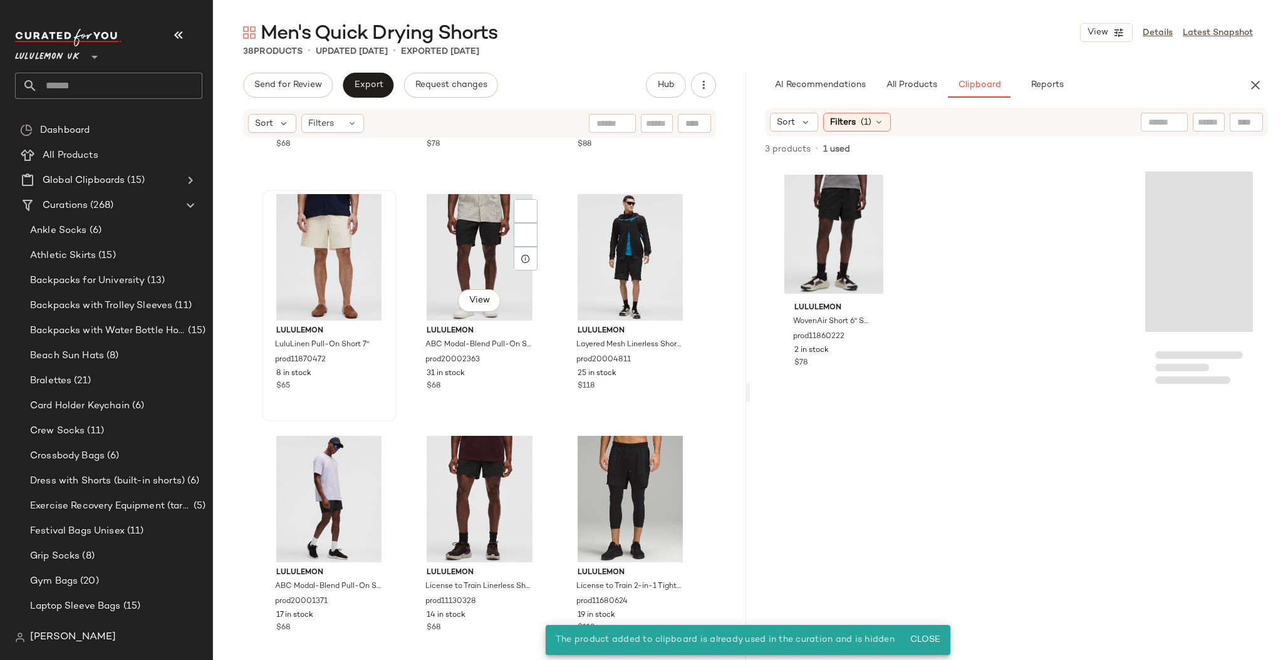
click at [321, 245] on div at bounding box center [329, 257] width 126 height 127
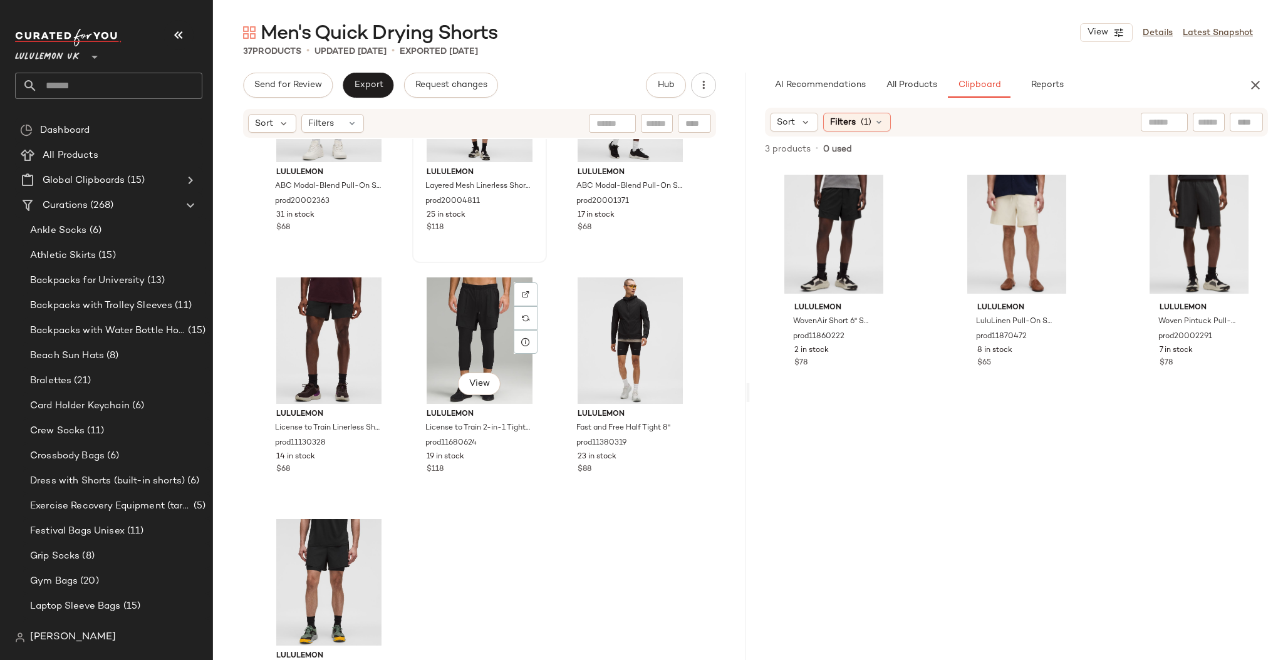
scroll to position [2587, 0]
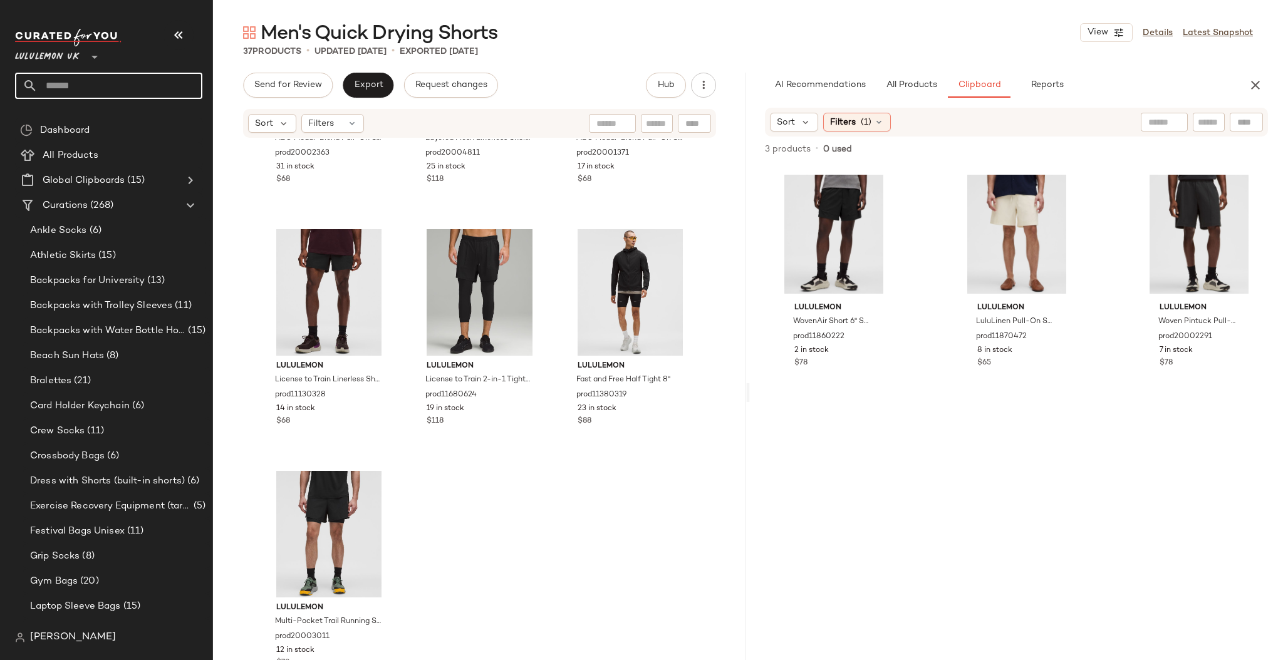
click at [71, 86] on input "text" at bounding box center [120, 86] width 165 height 26
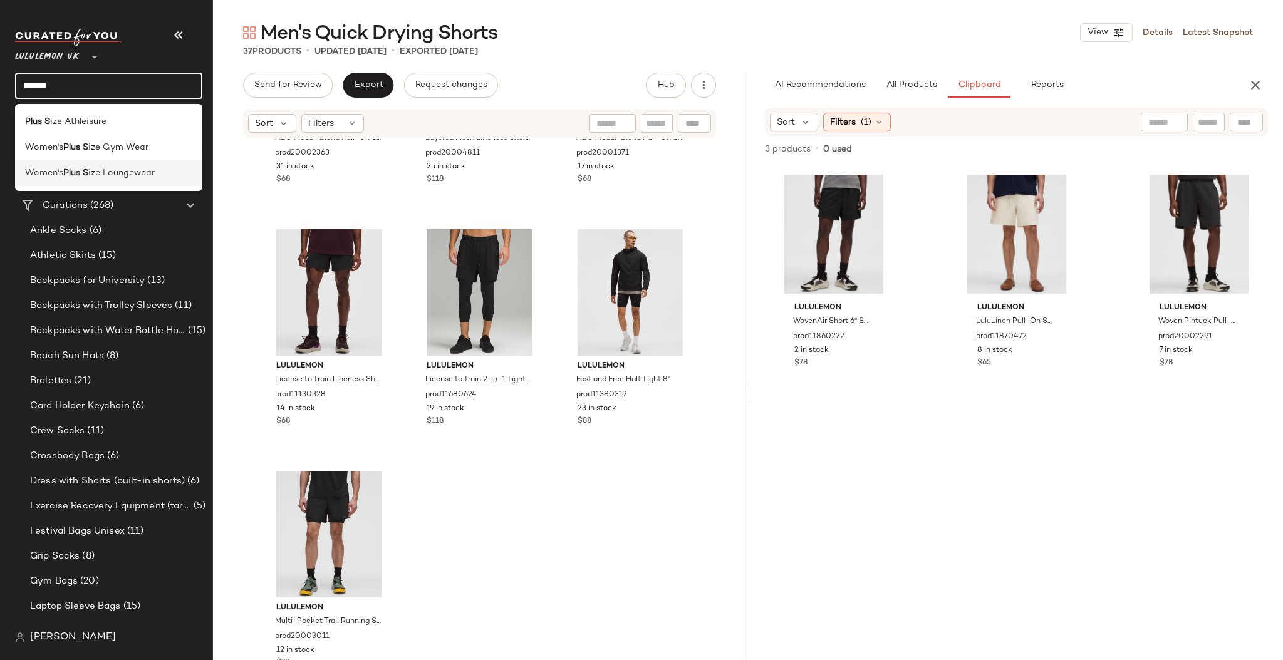
type input "******"
click at [97, 173] on span "ize Loungewear" at bounding box center [121, 173] width 66 height 13
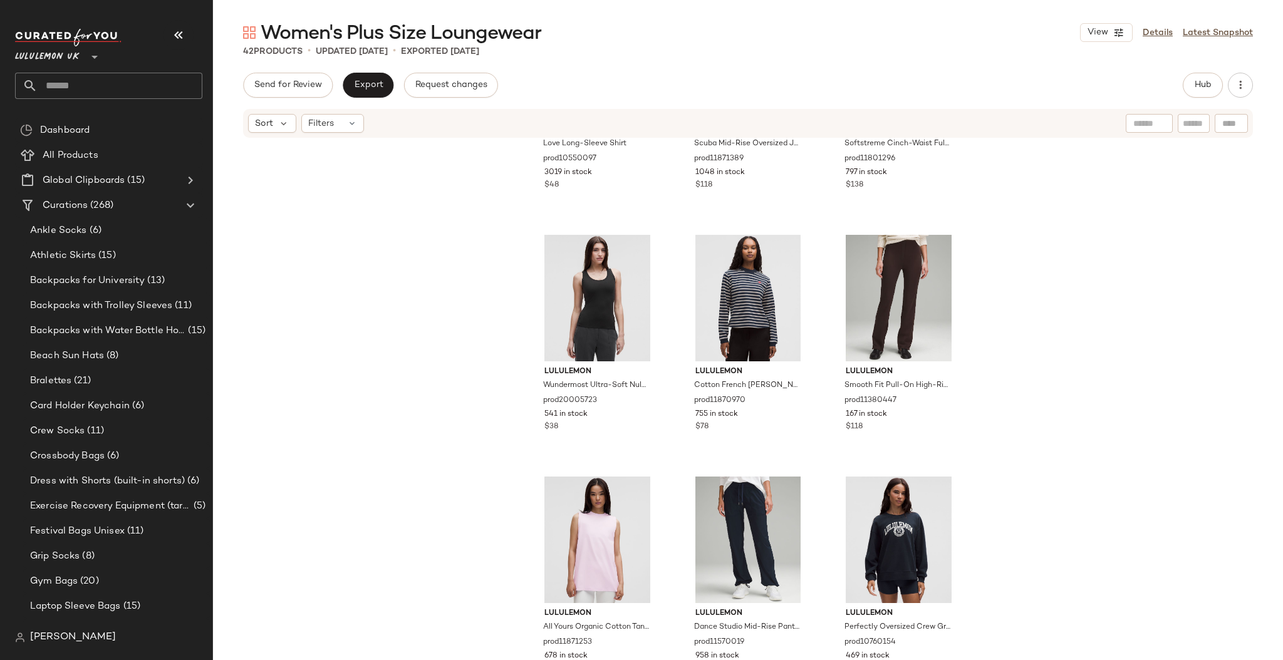
scroll to position [2829, 0]
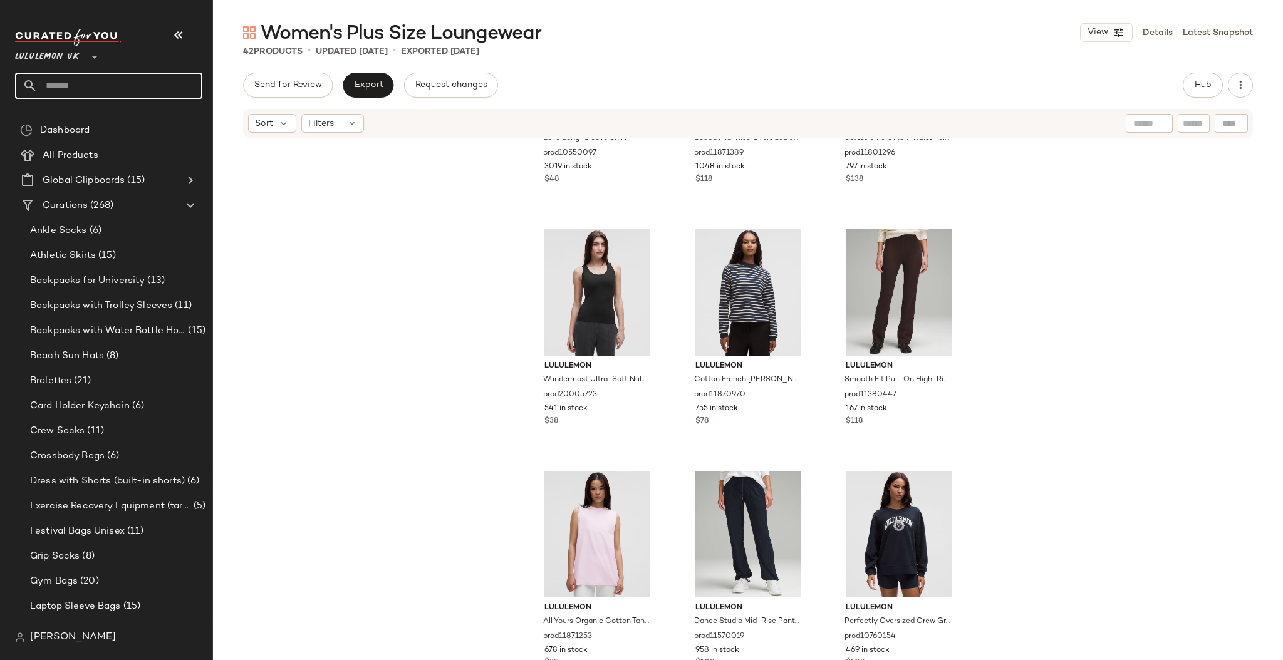
click at [132, 87] on input "text" at bounding box center [120, 86] width 165 height 26
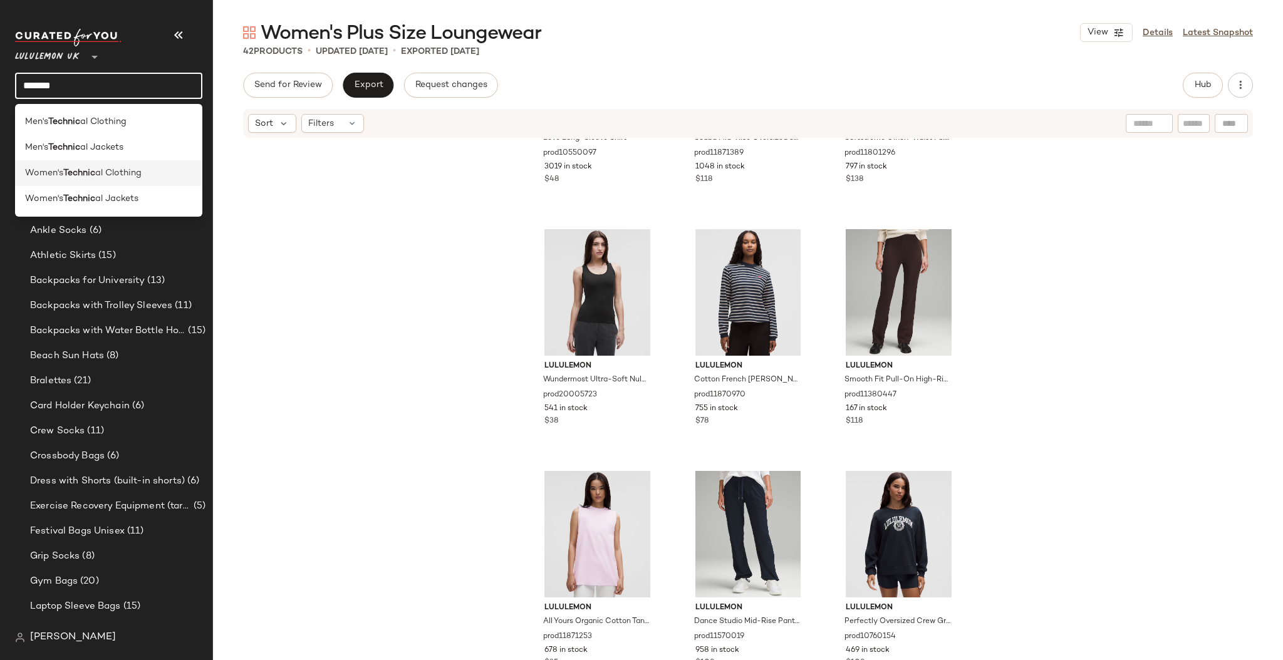
type input "*******"
click at [116, 173] on span "al Clothing" at bounding box center [118, 173] width 46 height 13
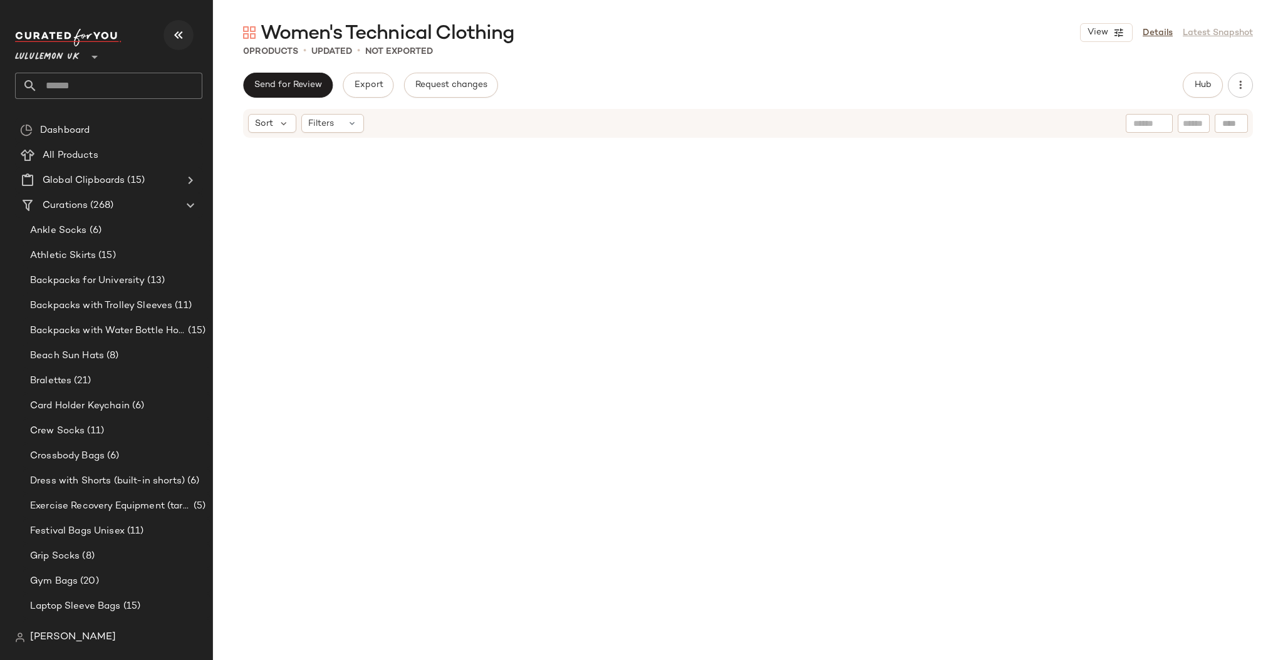
click at [171, 41] on icon "button" at bounding box center [178, 35] width 15 height 15
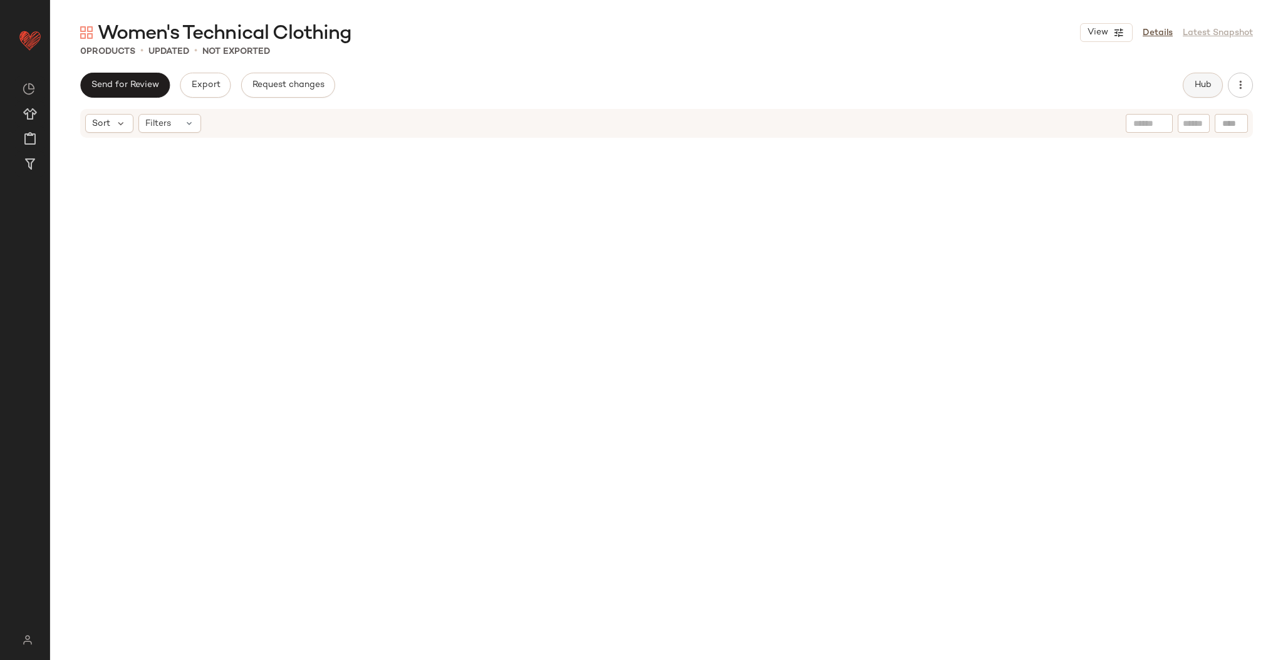
click at [1196, 78] on button "Hub" at bounding box center [1203, 85] width 40 height 25
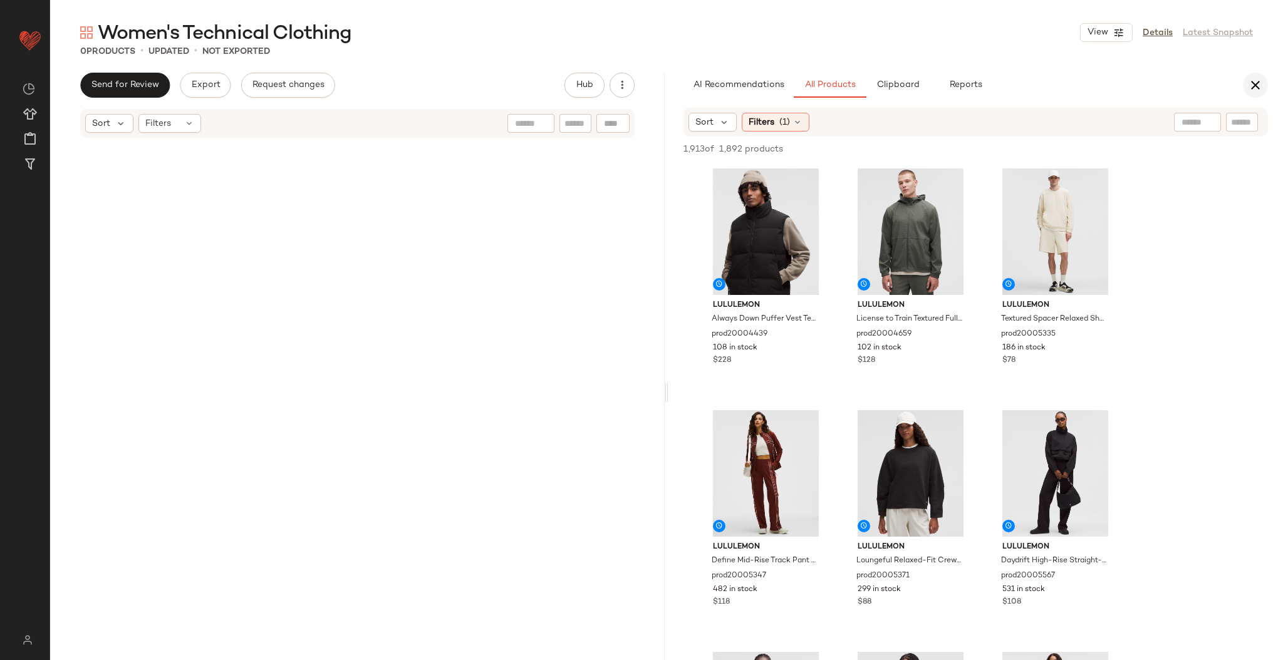
click at [1246, 86] on button "button" at bounding box center [1255, 85] width 25 height 25
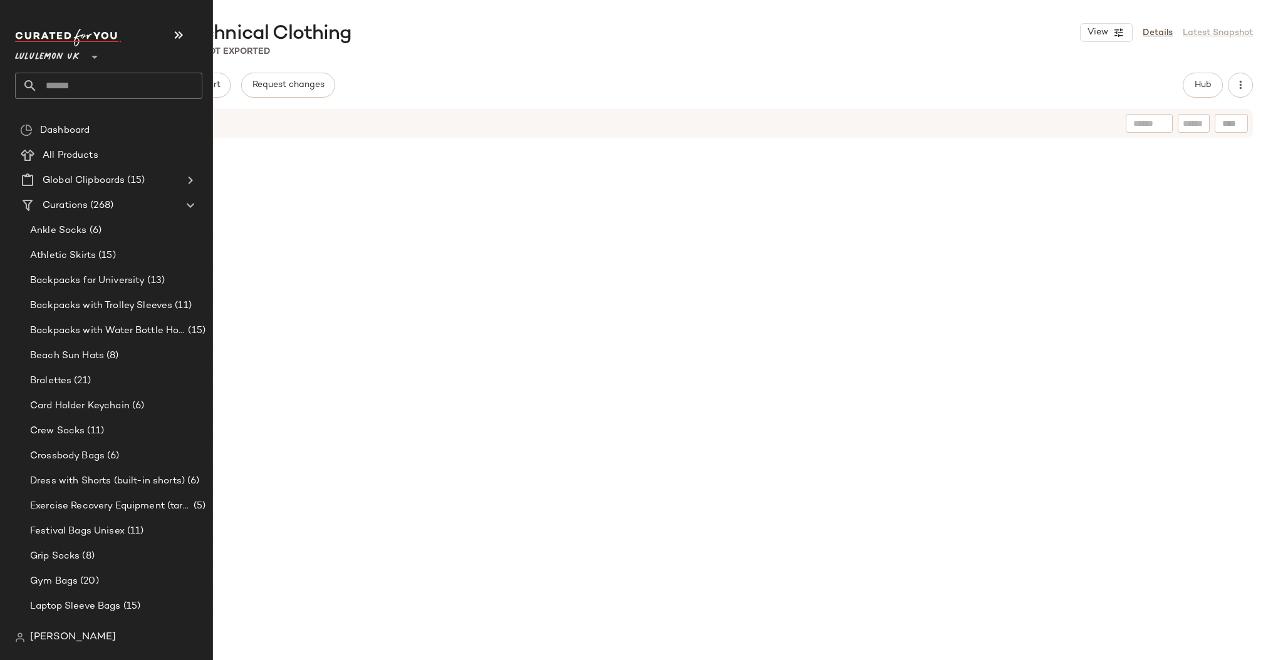
click at [58, 77] on input "text" at bounding box center [120, 86] width 165 height 26
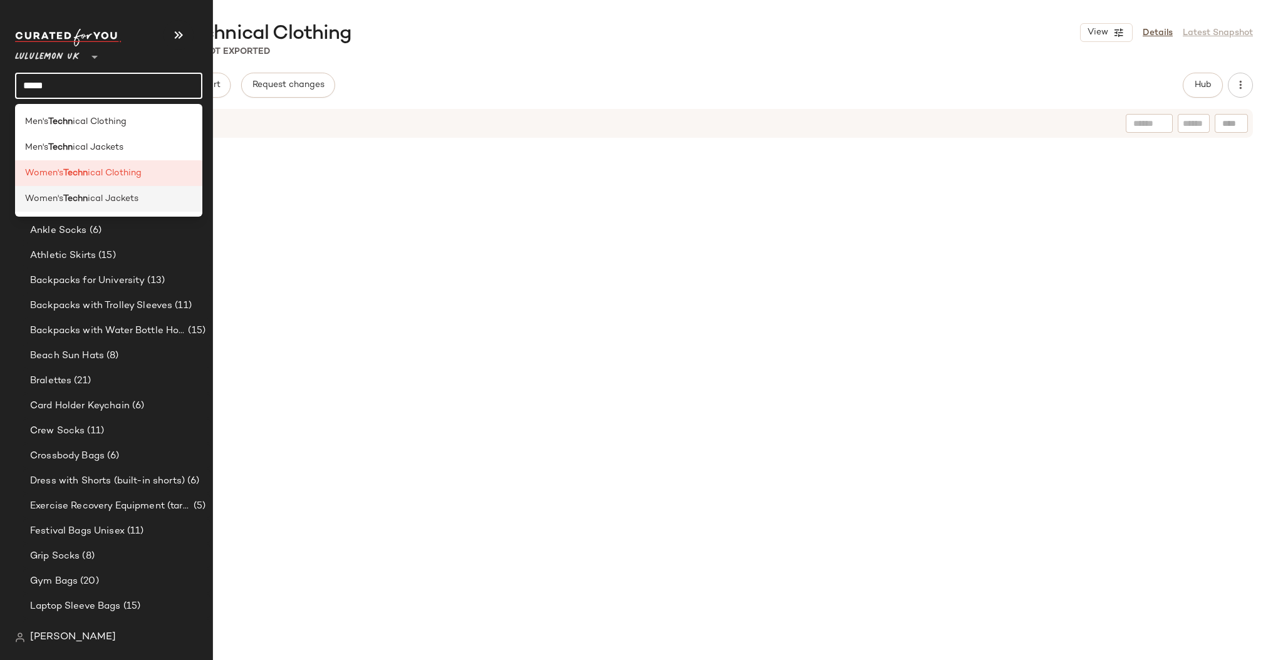
type input "*****"
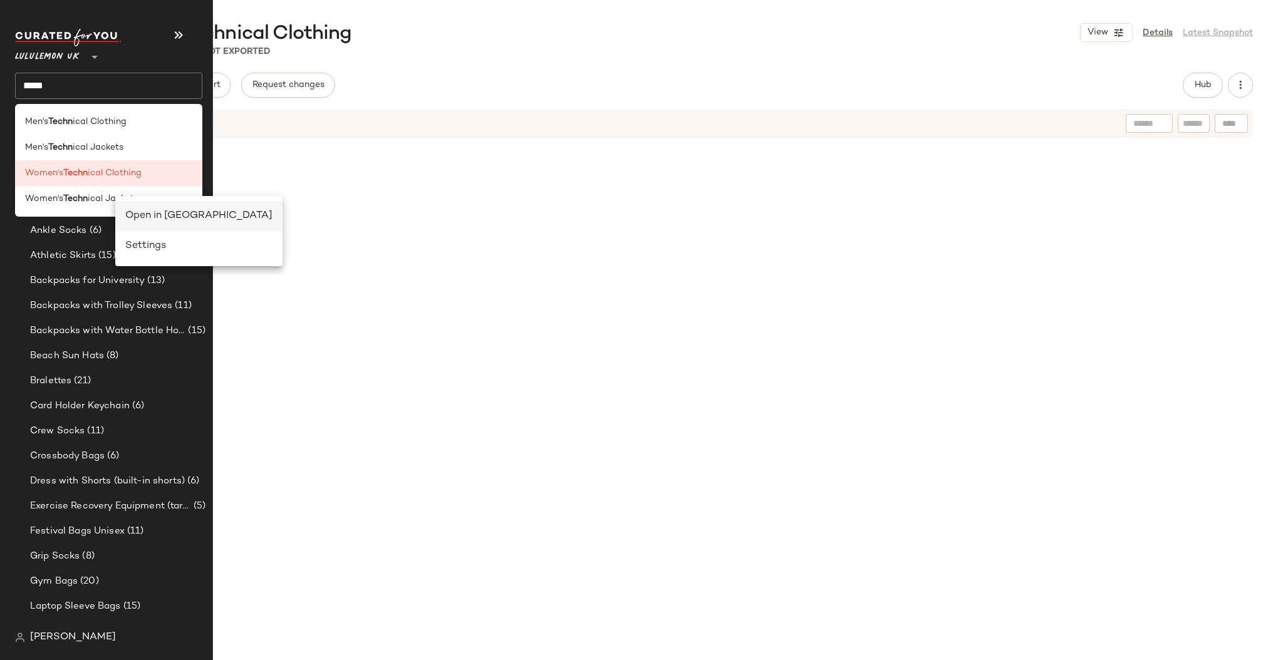
click at [147, 213] on div "Open in Split View" at bounding box center [198, 216] width 147 height 15
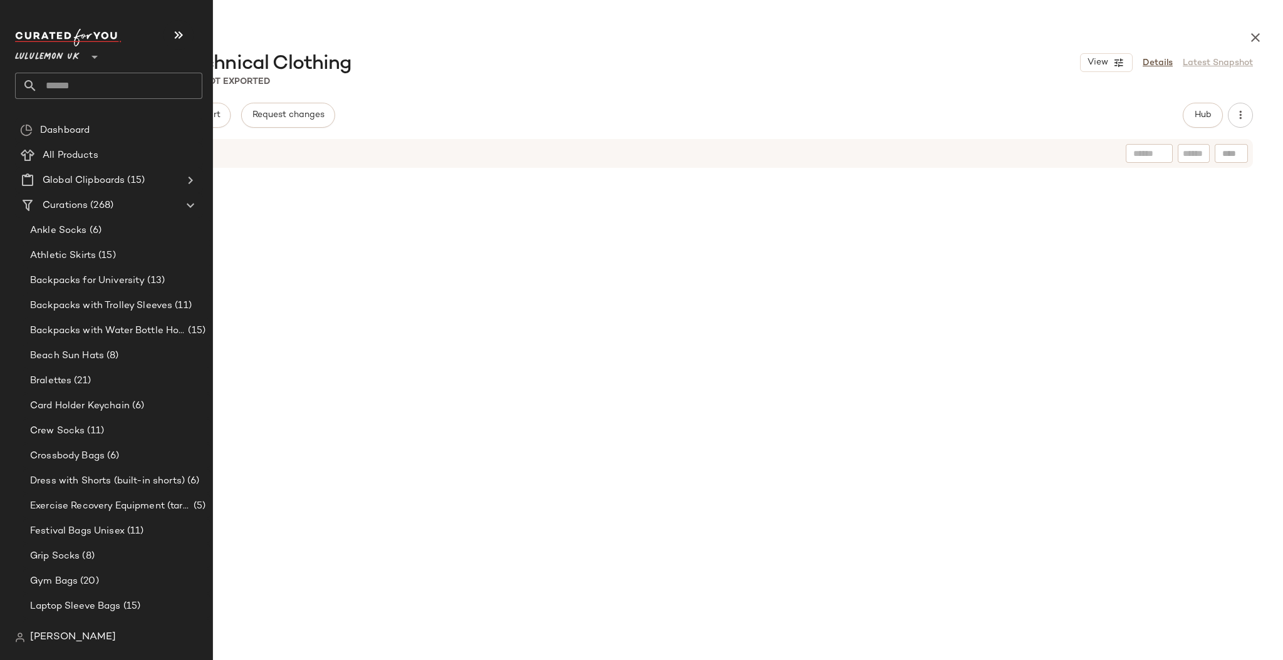
click at [73, 79] on input "text" at bounding box center [120, 86] width 165 height 26
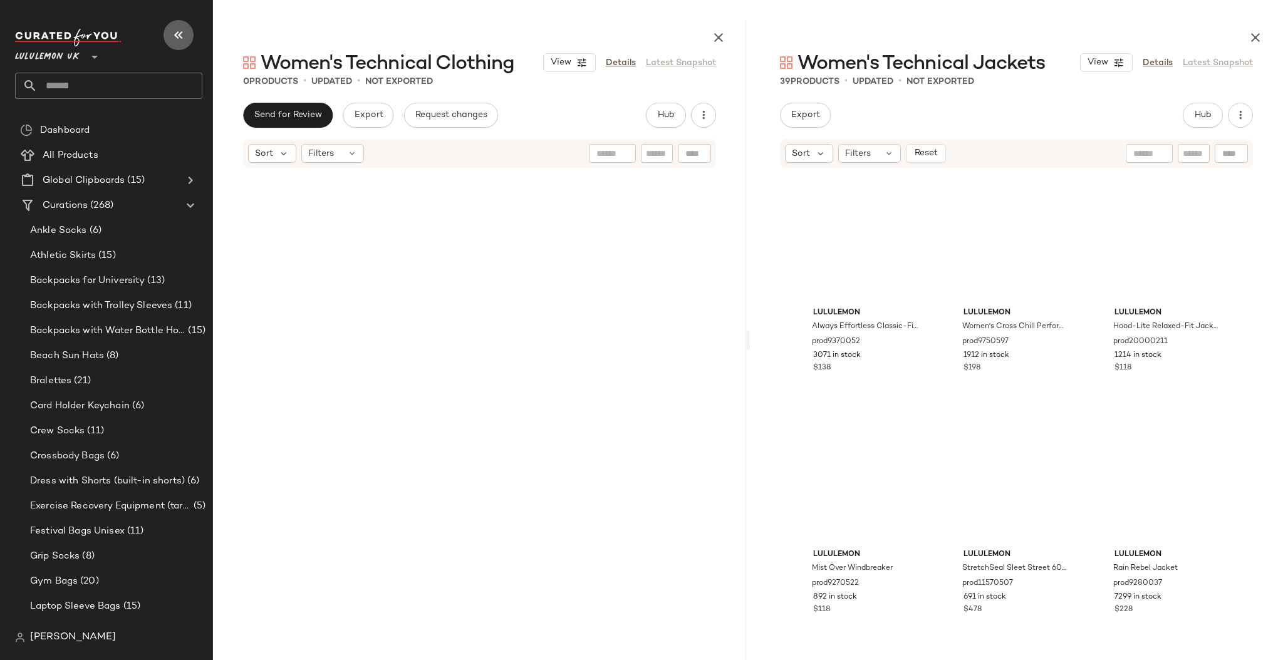
click at [179, 43] on button "button" at bounding box center [179, 35] width 30 height 30
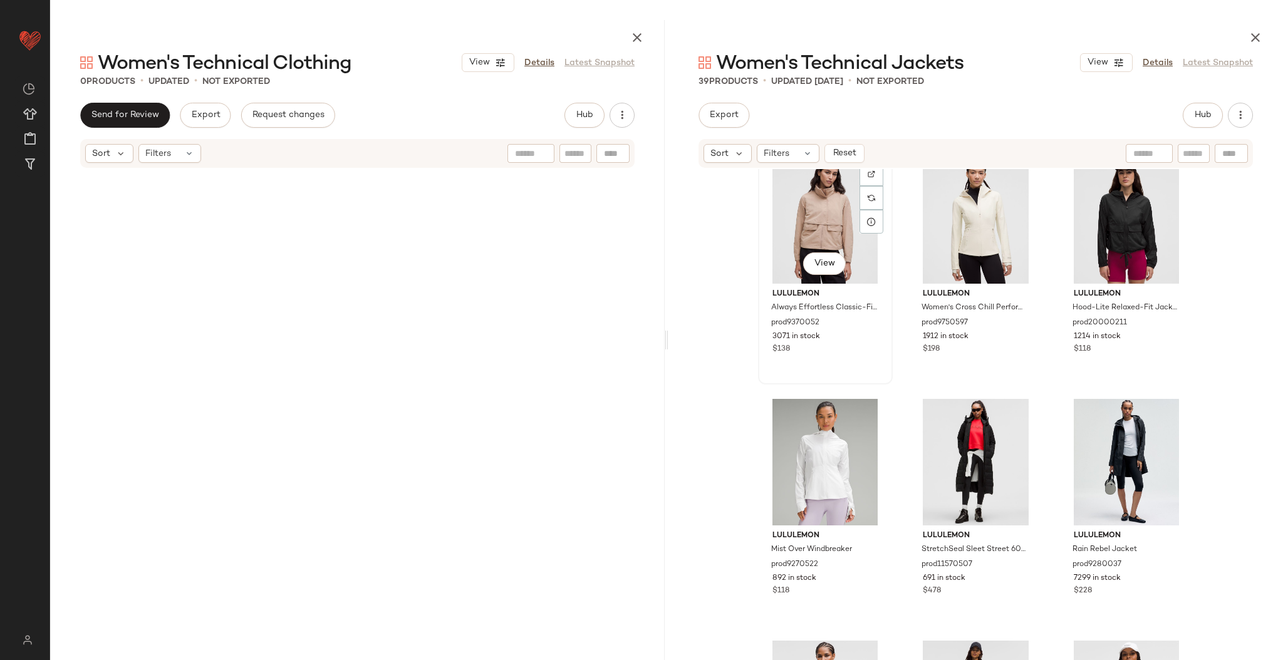
scroll to position [15, 0]
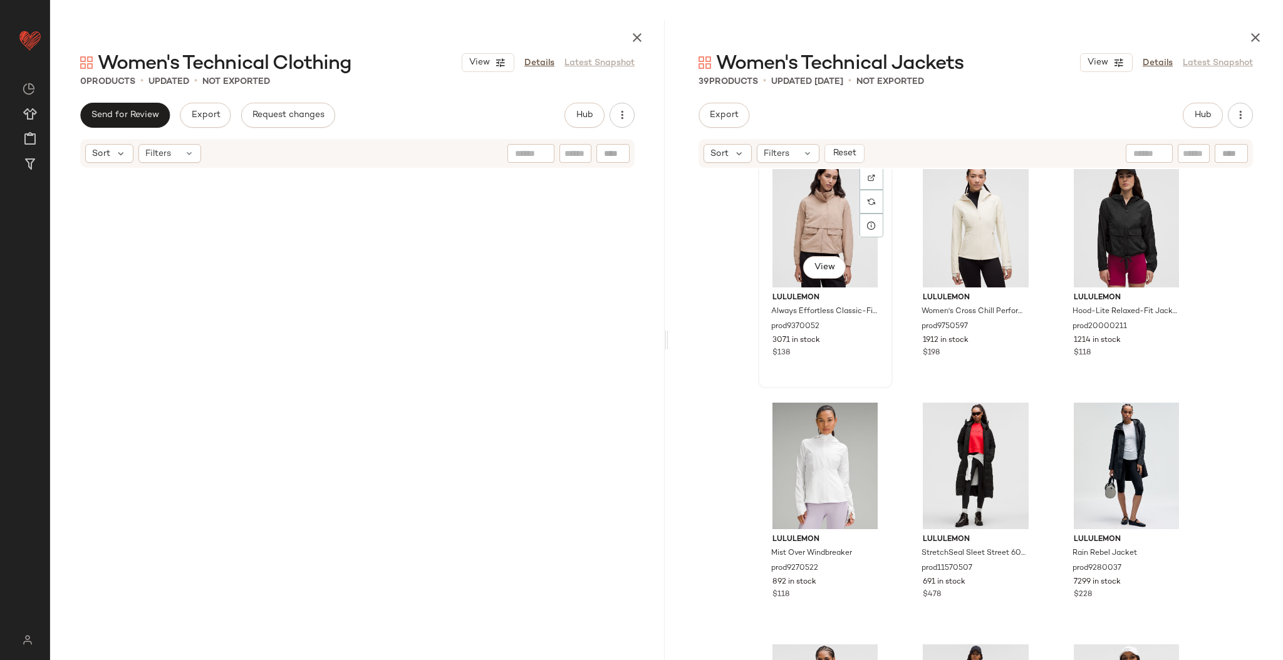
click at [837, 219] on div "View" at bounding box center [826, 224] width 126 height 127
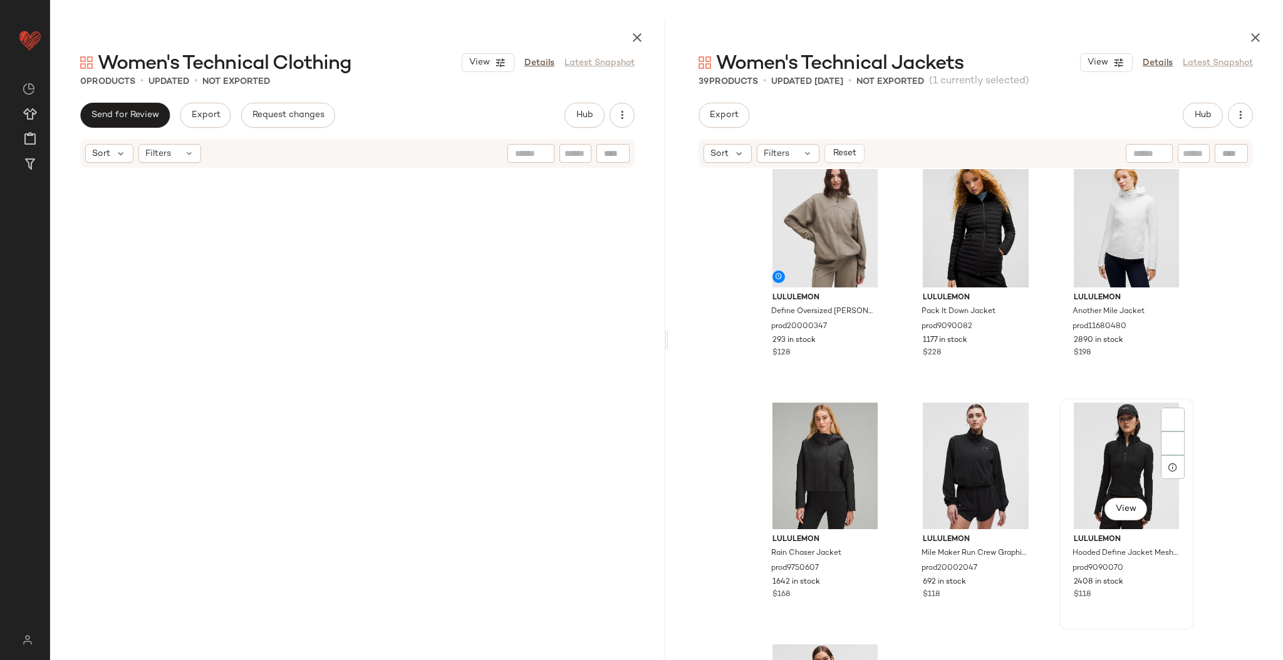
scroll to position [755, 0]
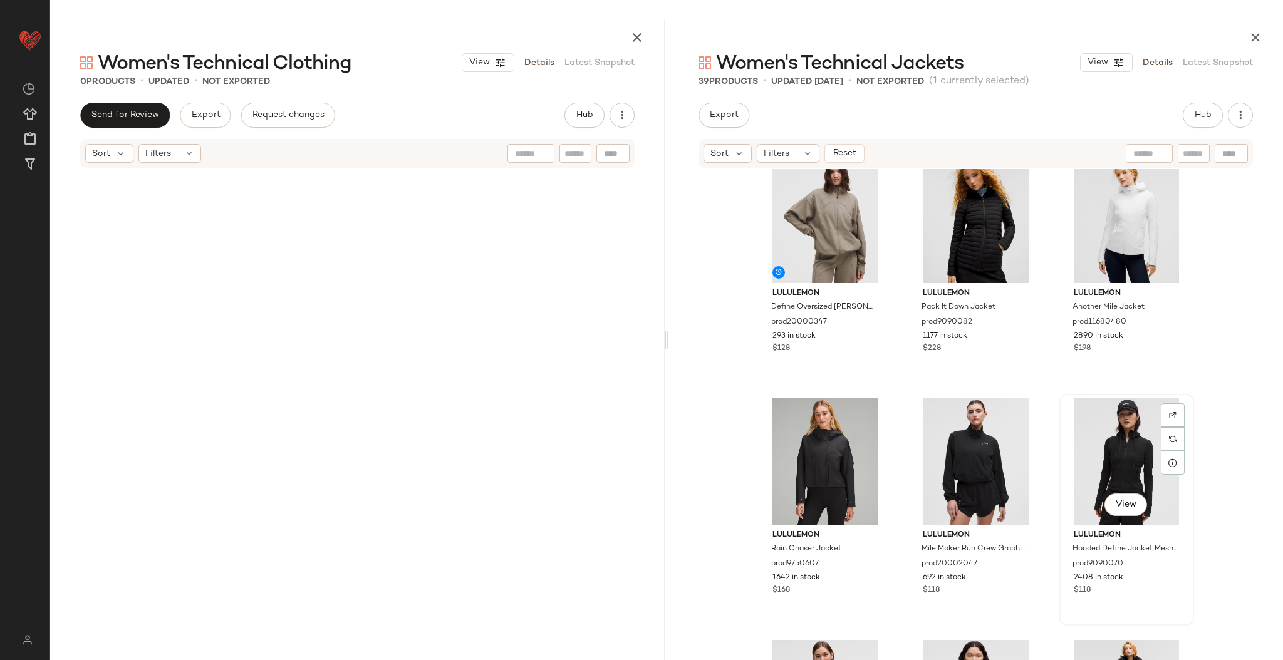
click at [1135, 440] on div "View" at bounding box center [1127, 462] width 126 height 127
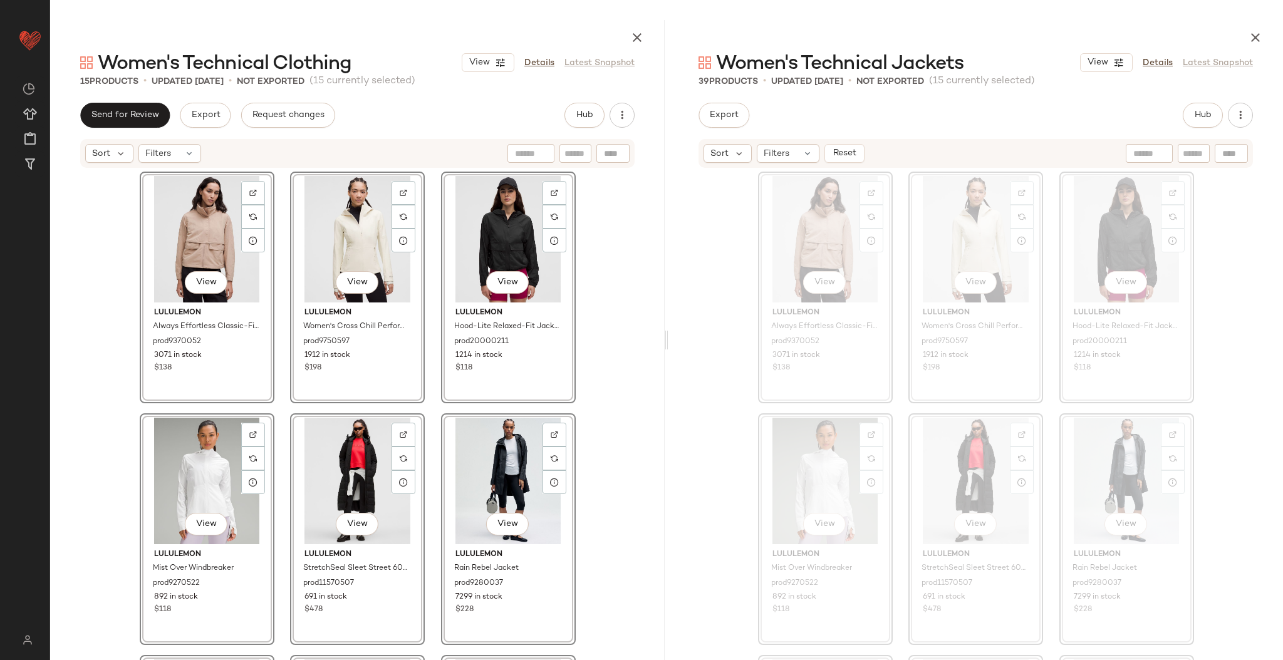
click at [613, 278] on div "View lululemon Always Effortless Classic-Fit Jacket prod9370052 3071 in stock $…" at bounding box center [357, 448] width 615 height 559
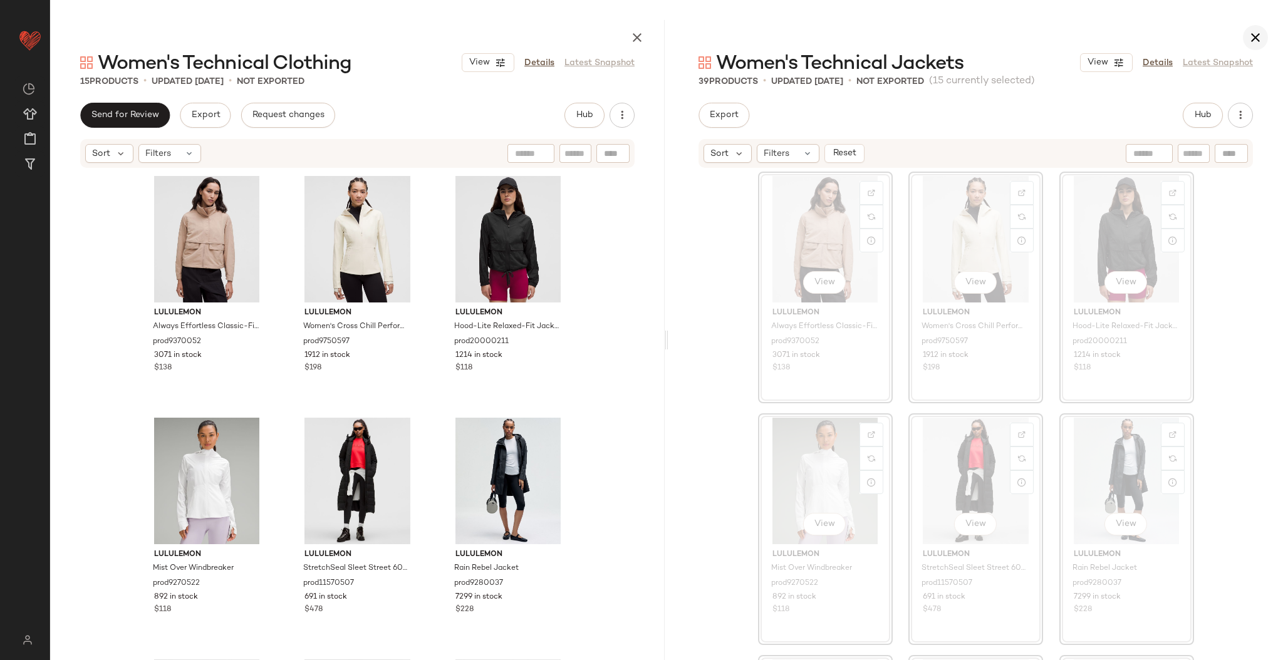
click at [1255, 40] on icon "button" at bounding box center [1255, 37] width 15 height 15
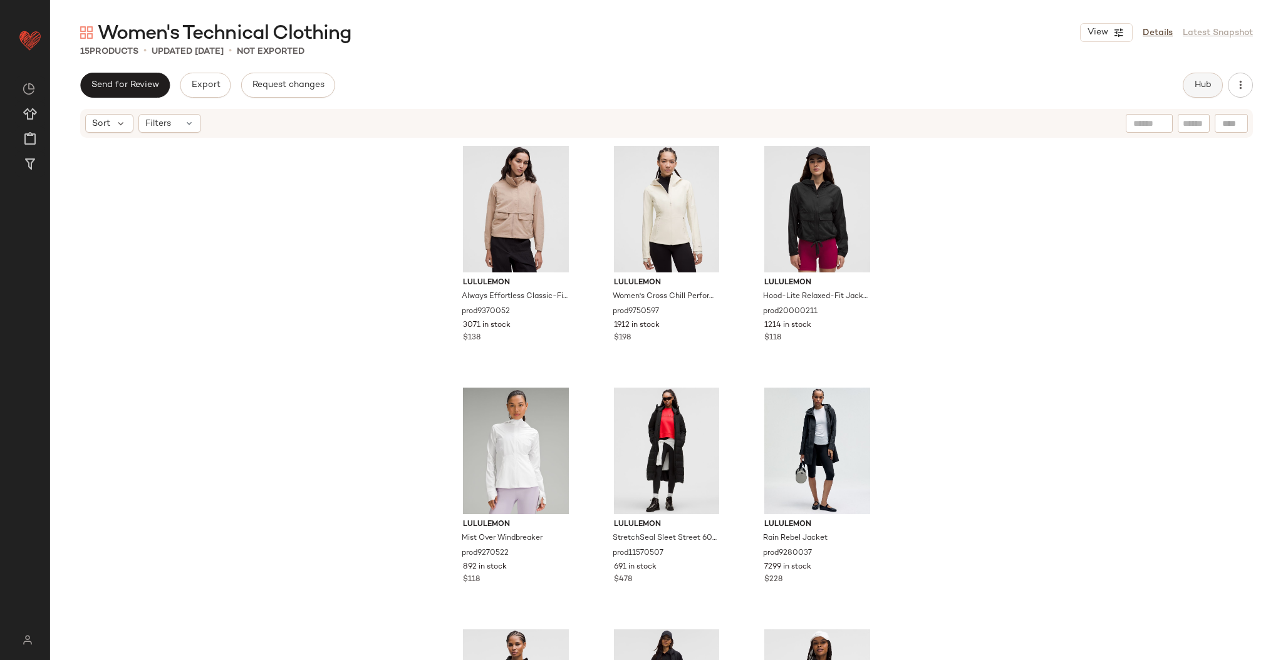
click at [1204, 83] on span "Hub" at bounding box center [1203, 85] width 18 height 10
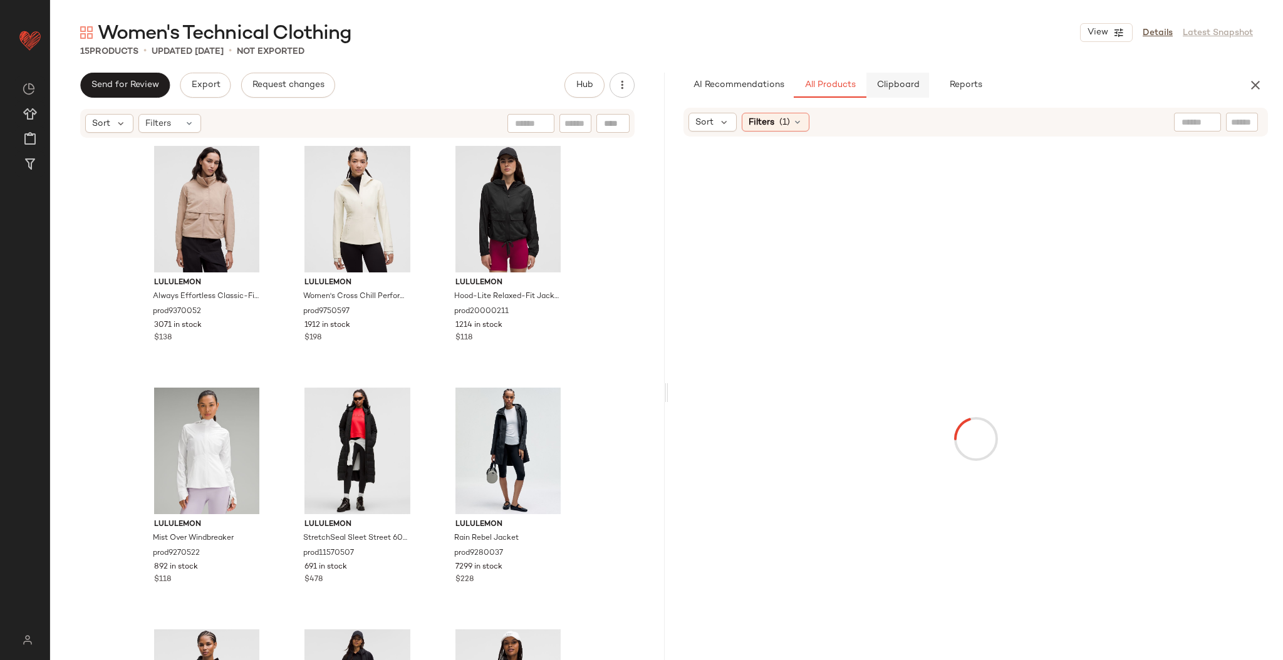
click at [894, 93] on button "Clipboard" at bounding box center [898, 85] width 63 height 25
click at [219, 225] on div "View" at bounding box center [207, 209] width 126 height 127
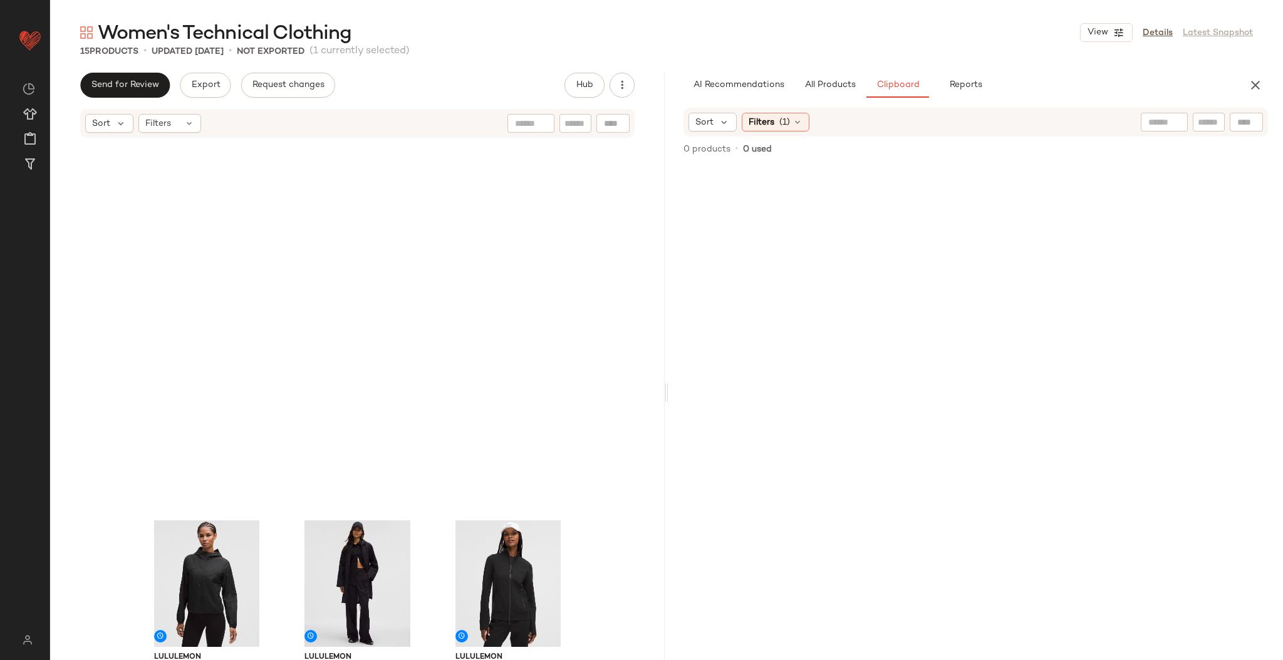
scroll to position [652, 0]
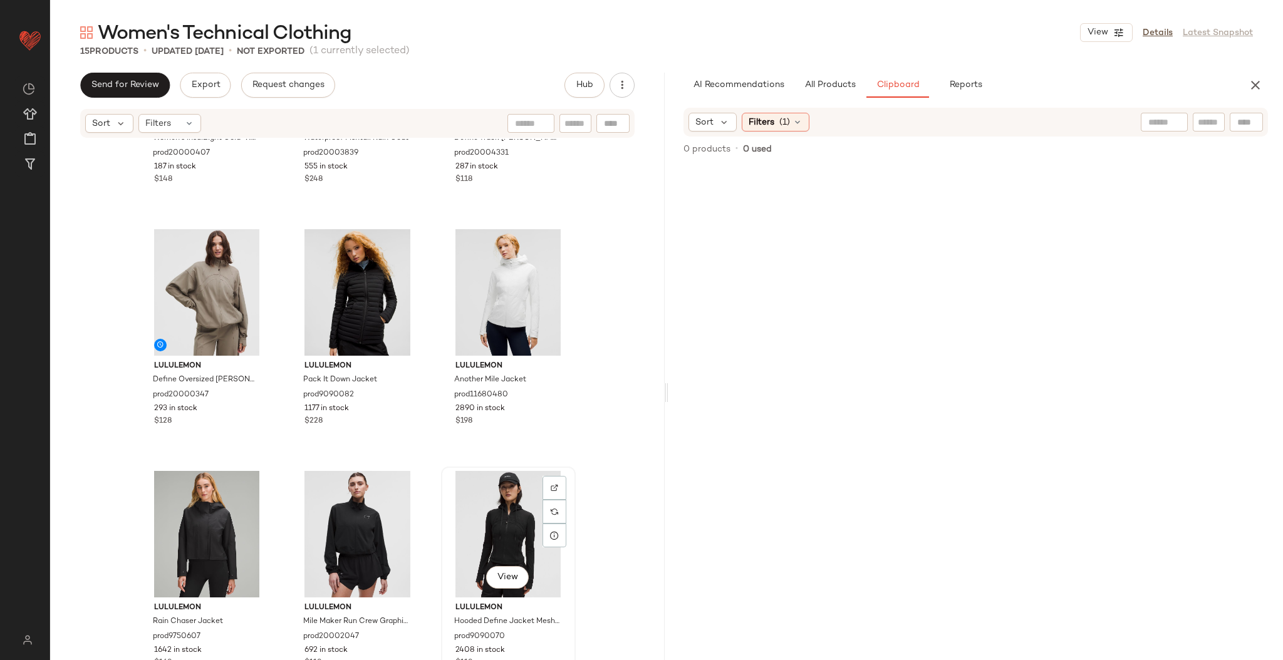
click at [494, 503] on div "View" at bounding box center [509, 534] width 126 height 127
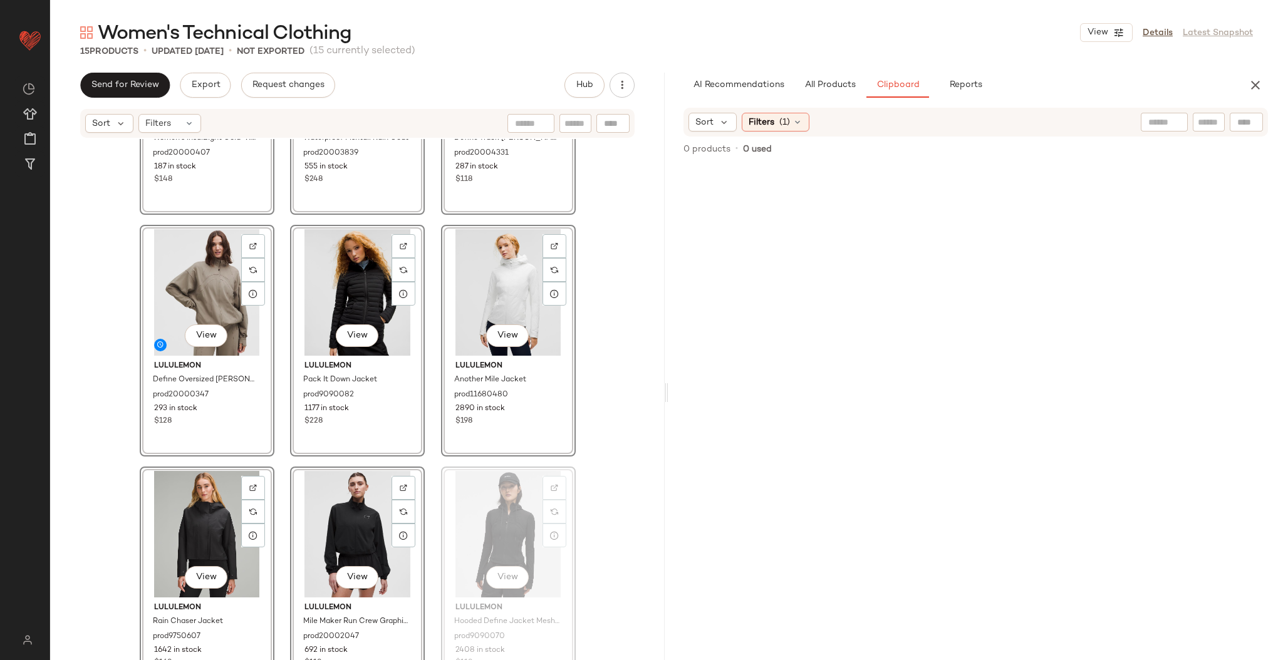
drag, startPoint x: 494, startPoint y: 503, endPoint x: 853, endPoint y: 417, distance: 369.2
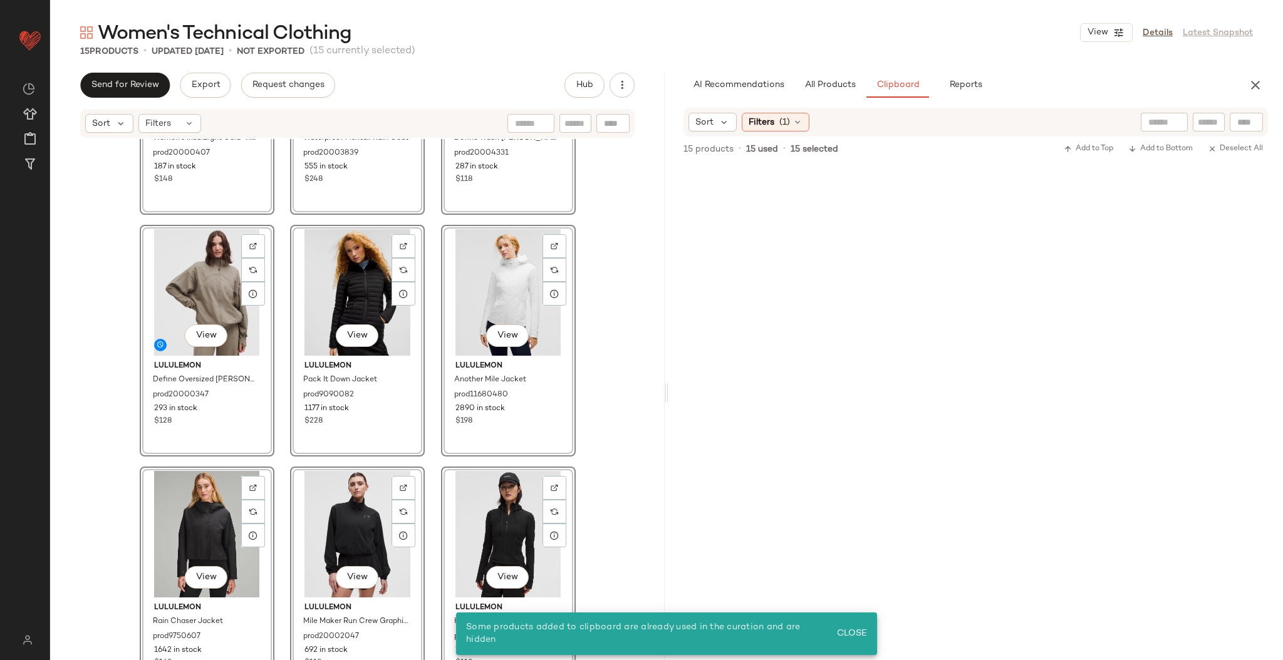
click at [627, 419] on div "View lululemon Women's InsulEight Cold-Weather Run Shell prod20000407 187 in st…" at bounding box center [357, 418] width 615 height 559
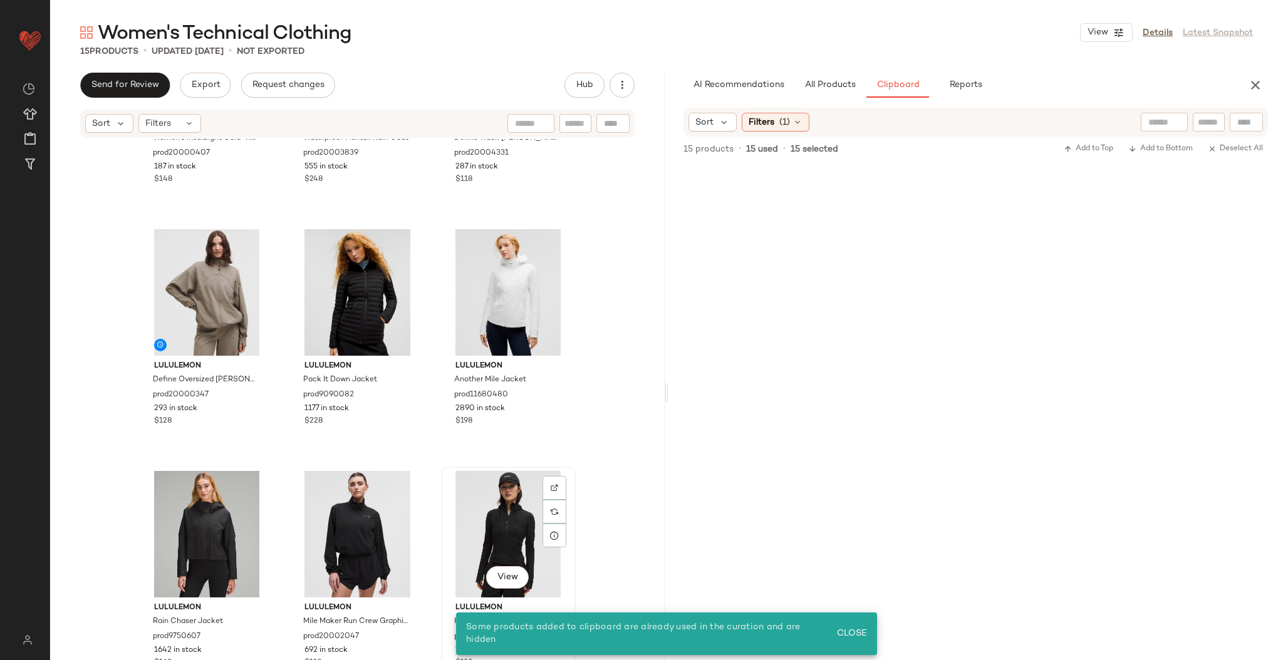
click at [491, 511] on div "View" at bounding box center [509, 534] width 126 height 127
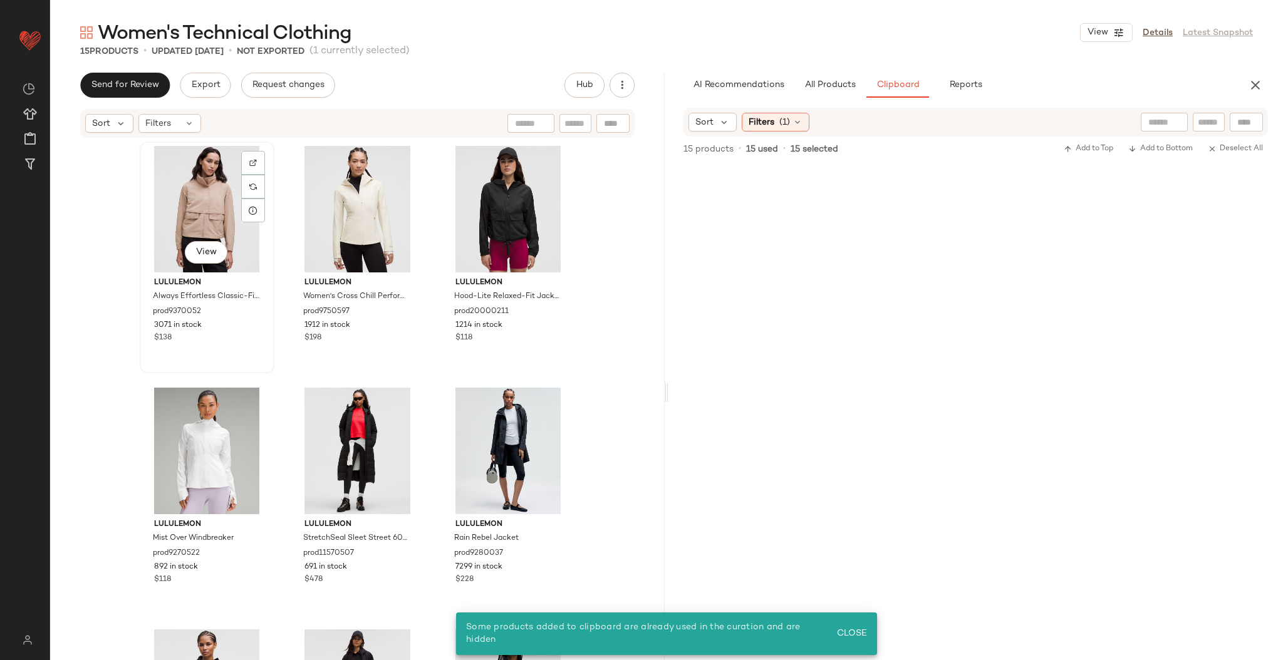
click at [197, 201] on div "View" at bounding box center [207, 209] width 126 height 127
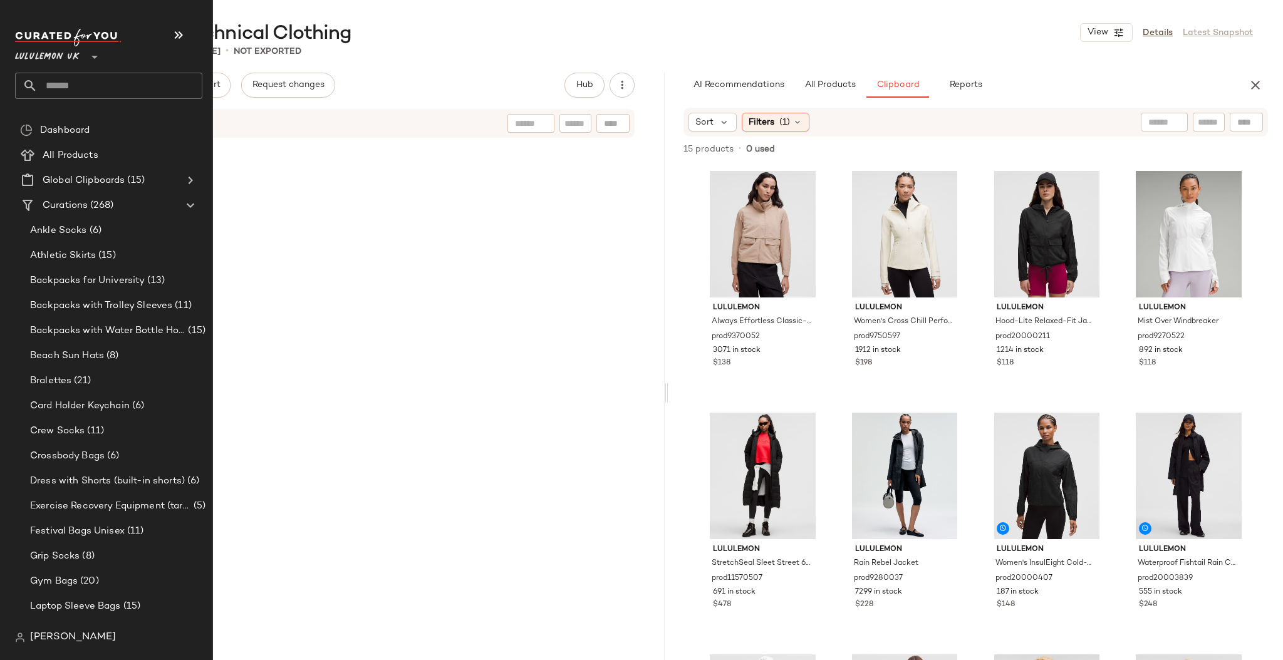
click at [85, 88] on input "text" at bounding box center [120, 86] width 165 height 26
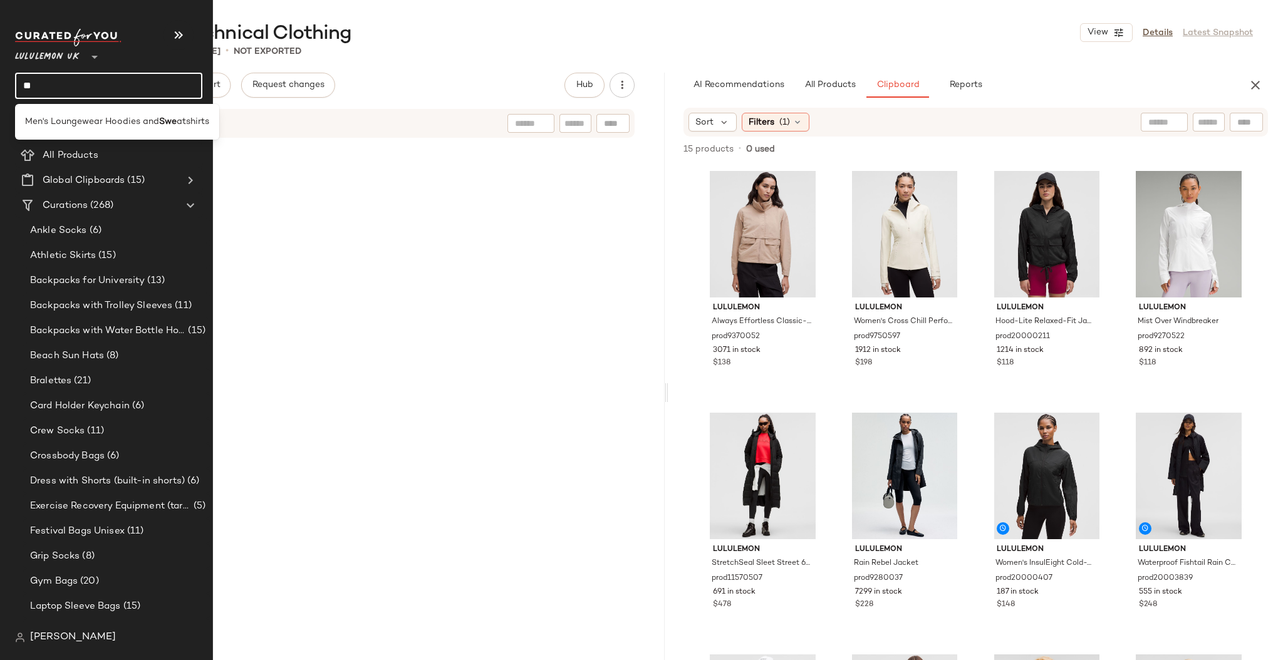
type input "*"
type input "****"
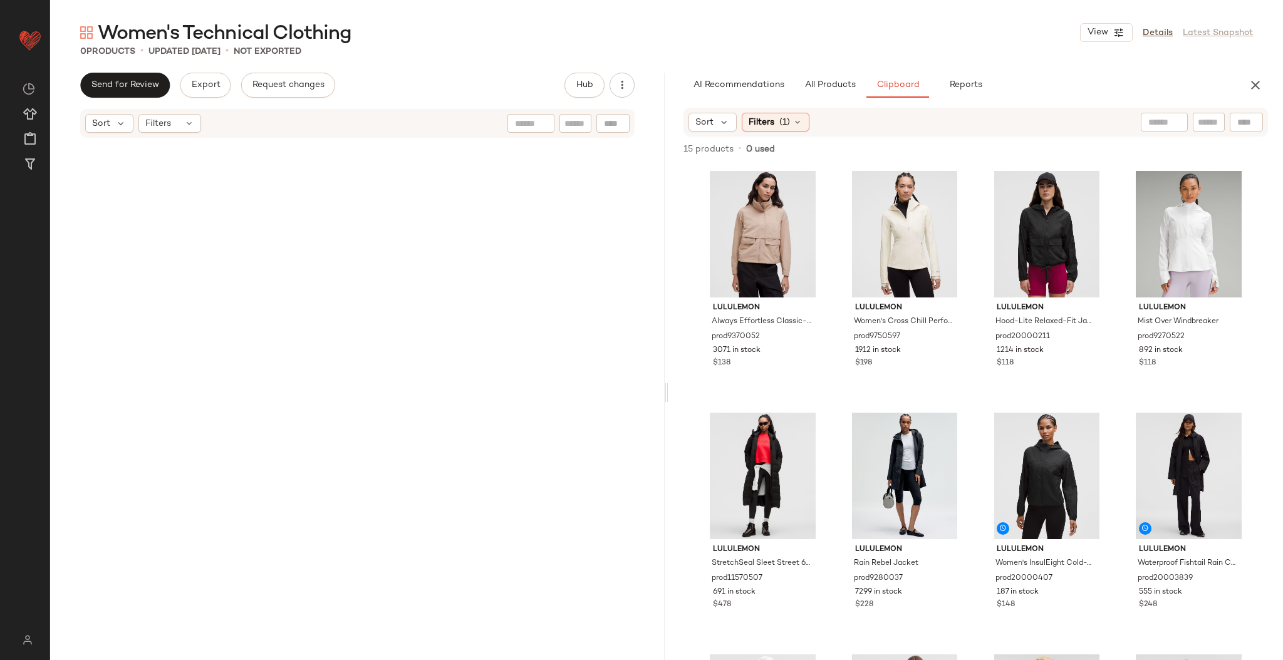
click at [358, 249] on div at bounding box center [358, 420] width 436 height 556
click at [831, 85] on span "All Products" at bounding box center [830, 85] width 51 height 10
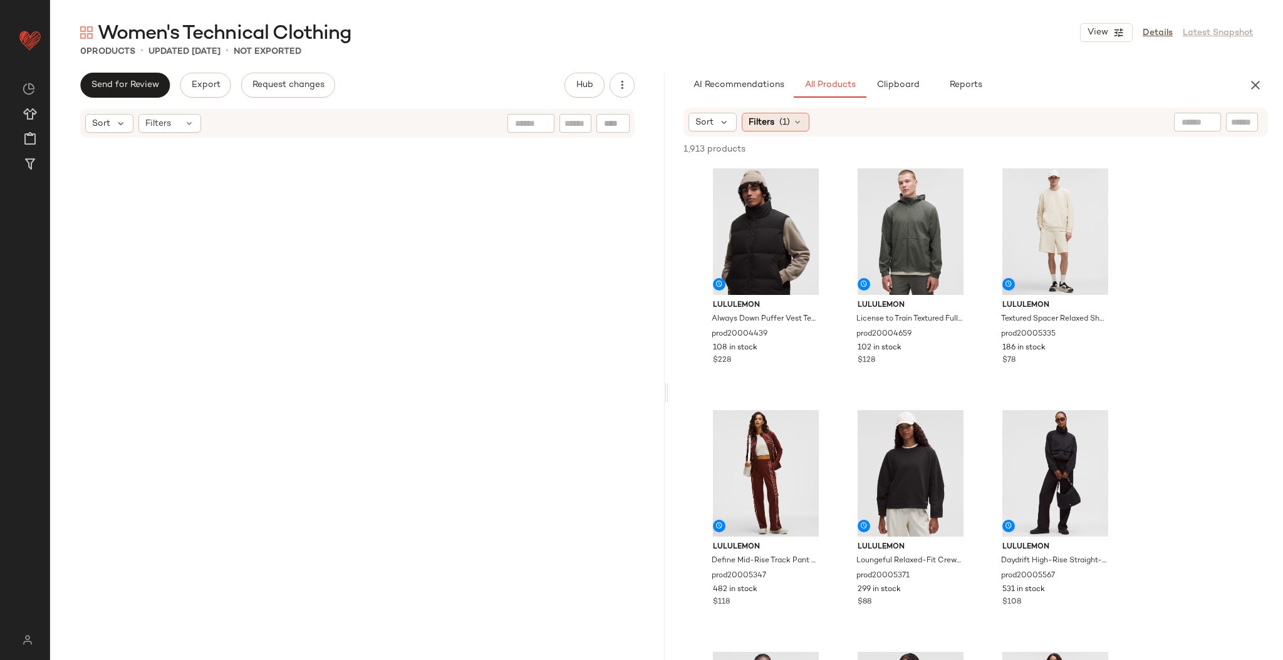
click at [791, 122] on div "Filters (1)" at bounding box center [776, 122] width 68 height 19
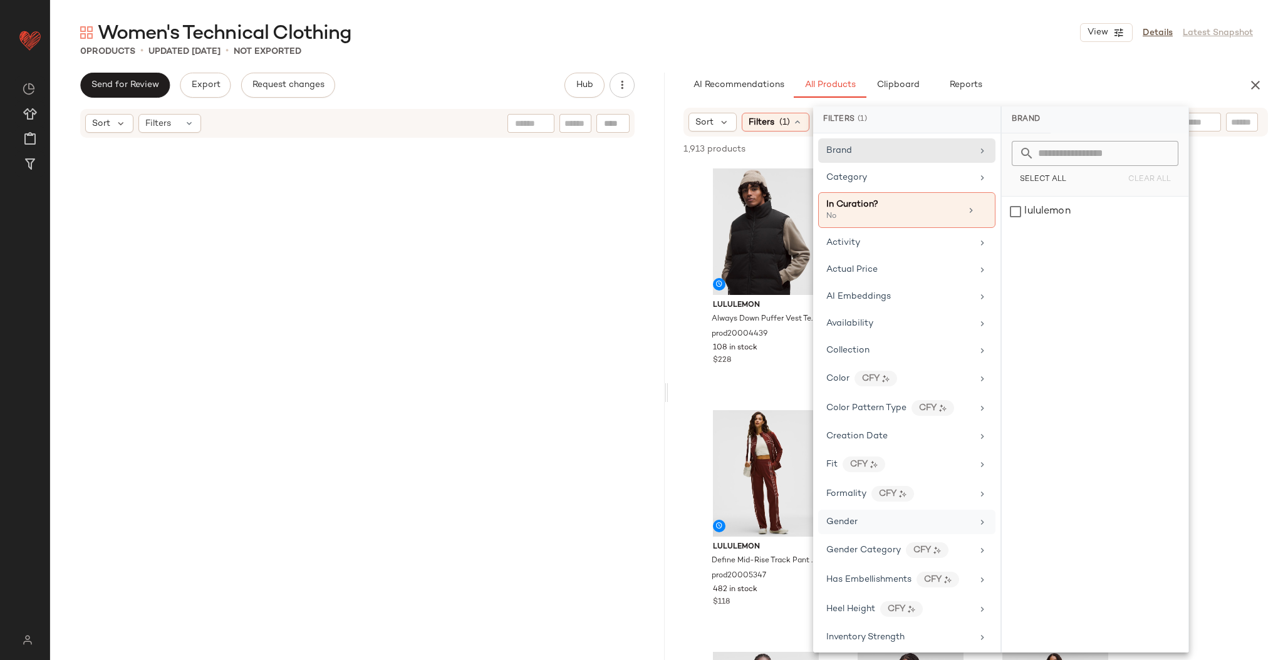
click at [854, 521] on span "Gender" at bounding box center [842, 522] width 31 height 9
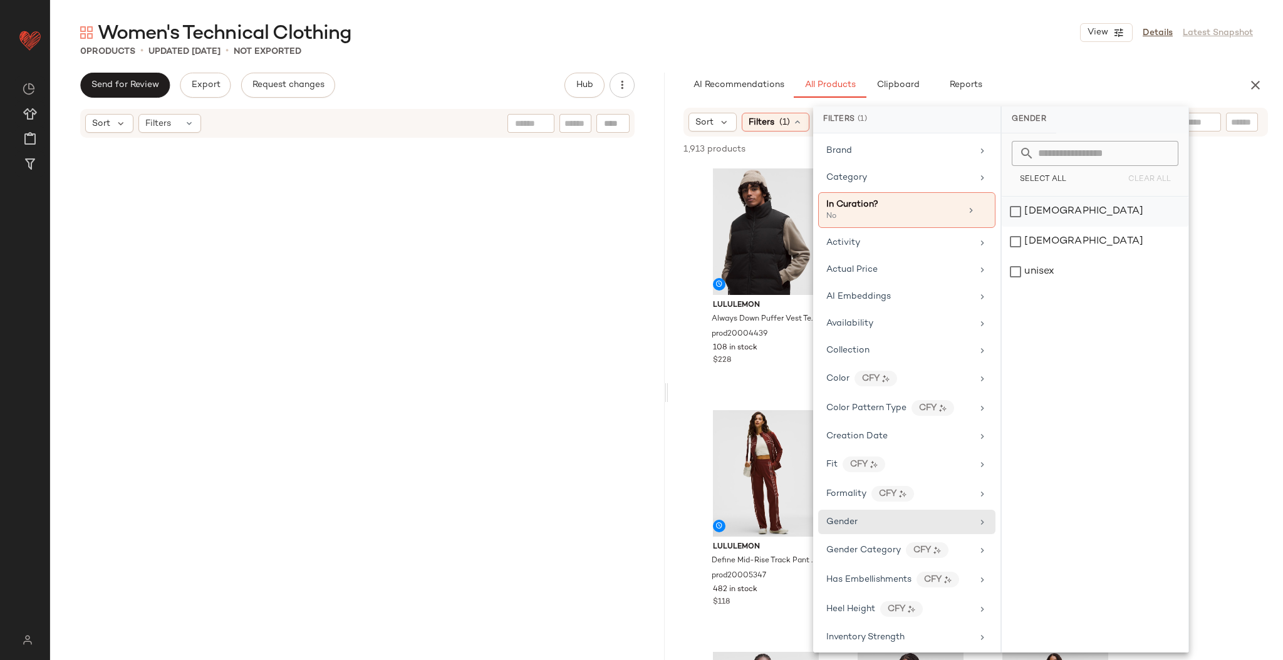
click at [1017, 212] on div "[DEMOGRAPHIC_DATA]" at bounding box center [1095, 212] width 187 height 30
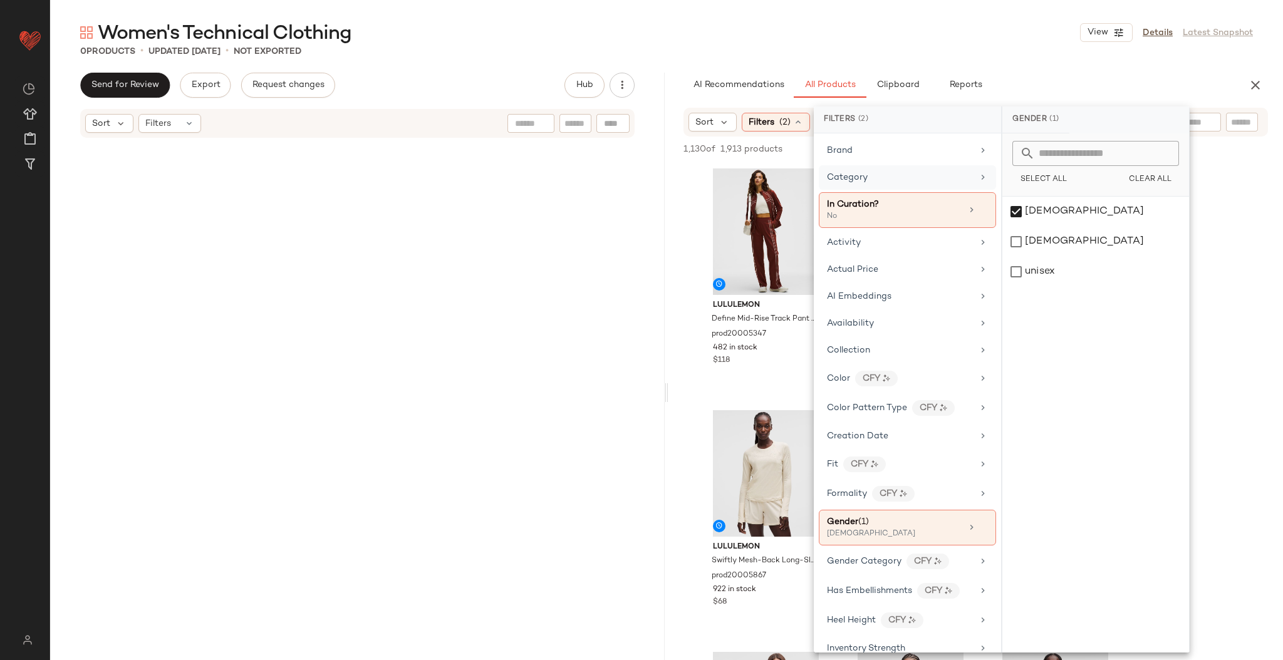
click at [956, 189] on div "Category" at bounding box center [907, 177] width 177 height 24
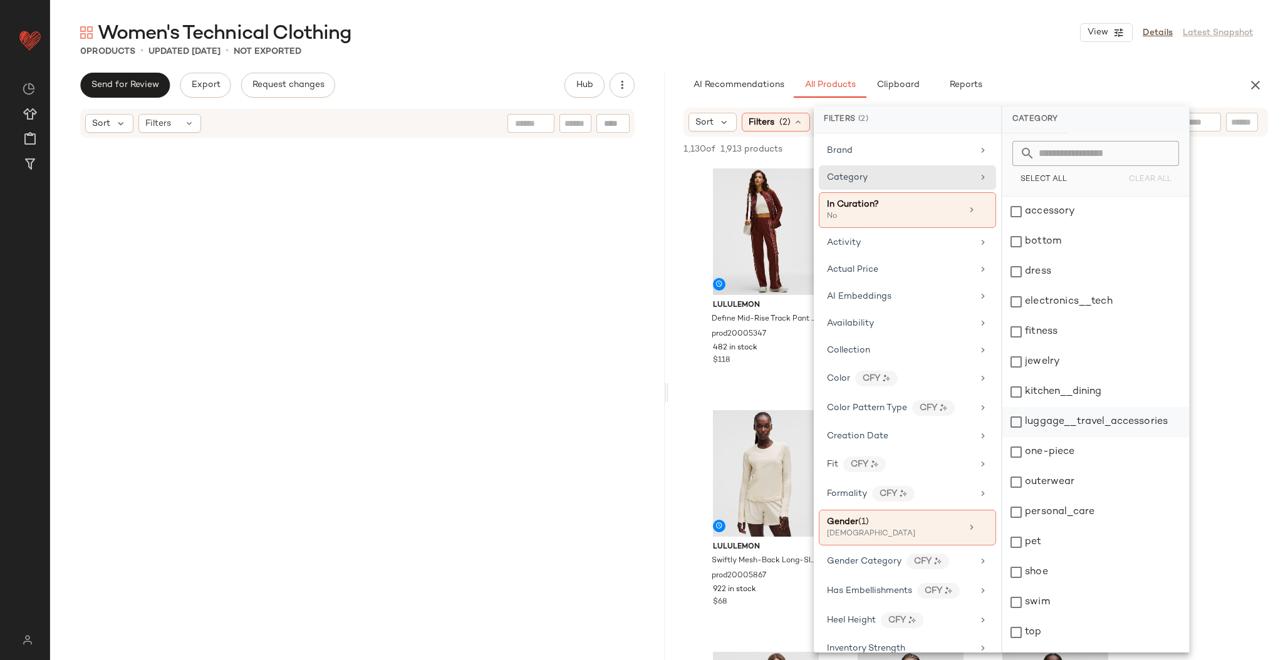
scroll to position [24, 0]
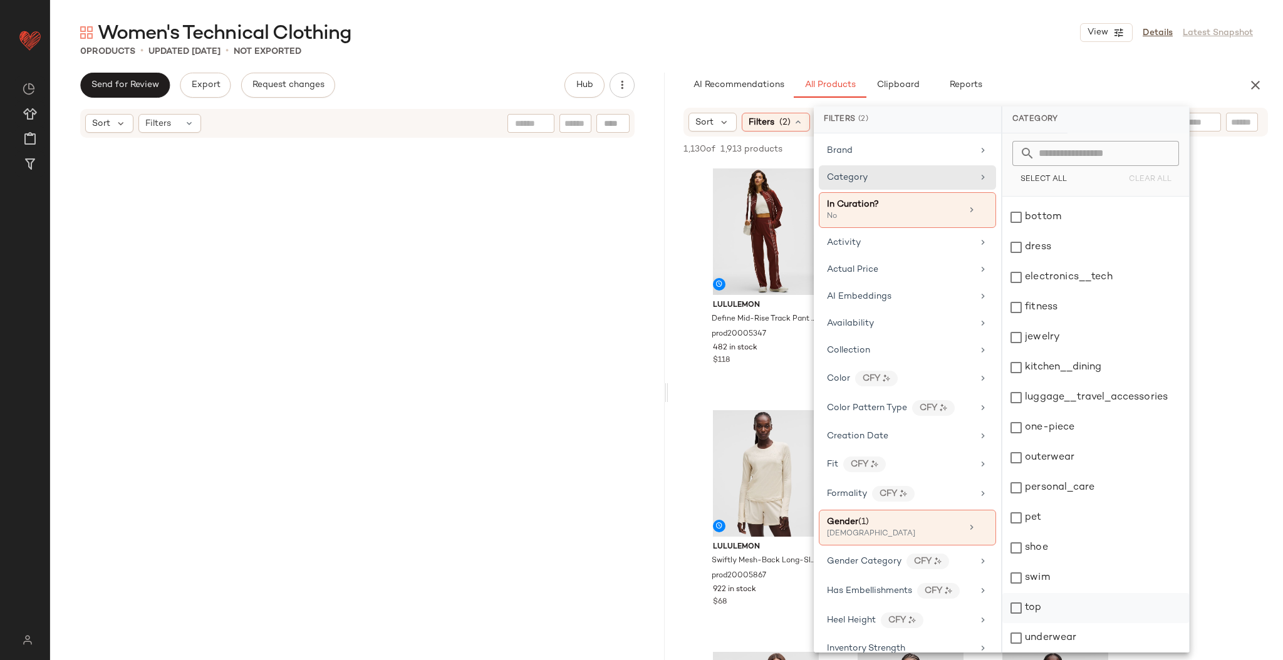
click at [1030, 612] on div "top" at bounding box center [1096, 608] width 187 height 30
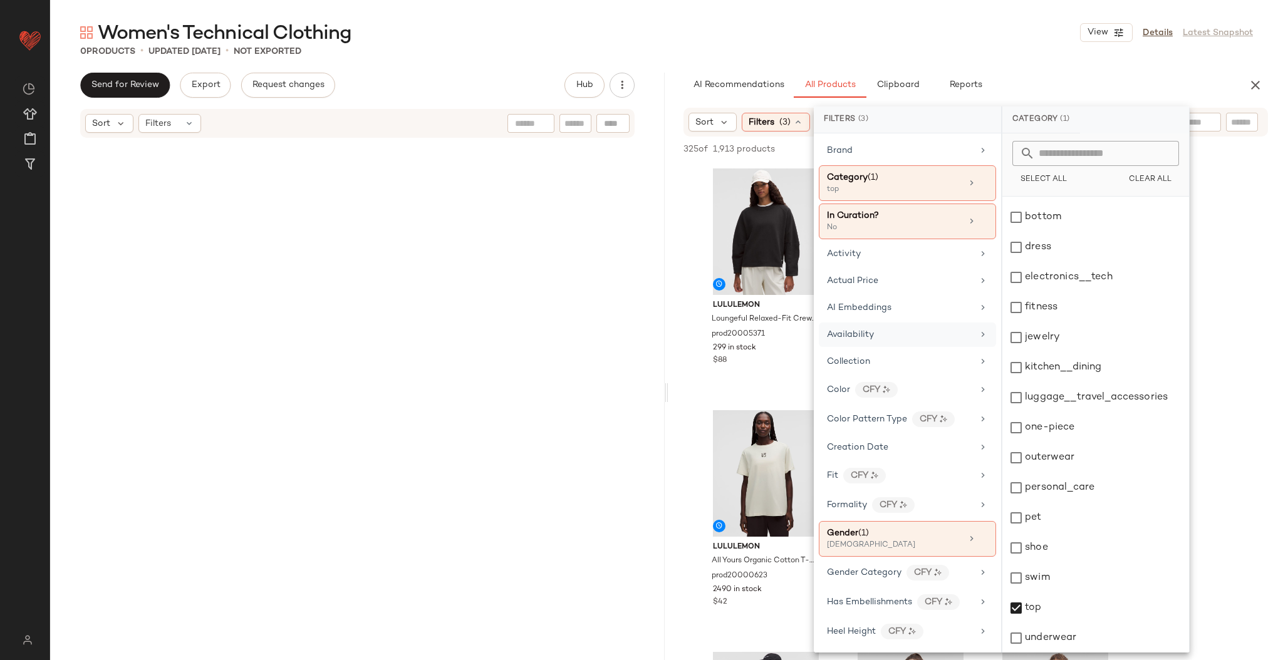
click at [907, 330] on div "Availability" at bounding box center [900, 334] width 146 height 13
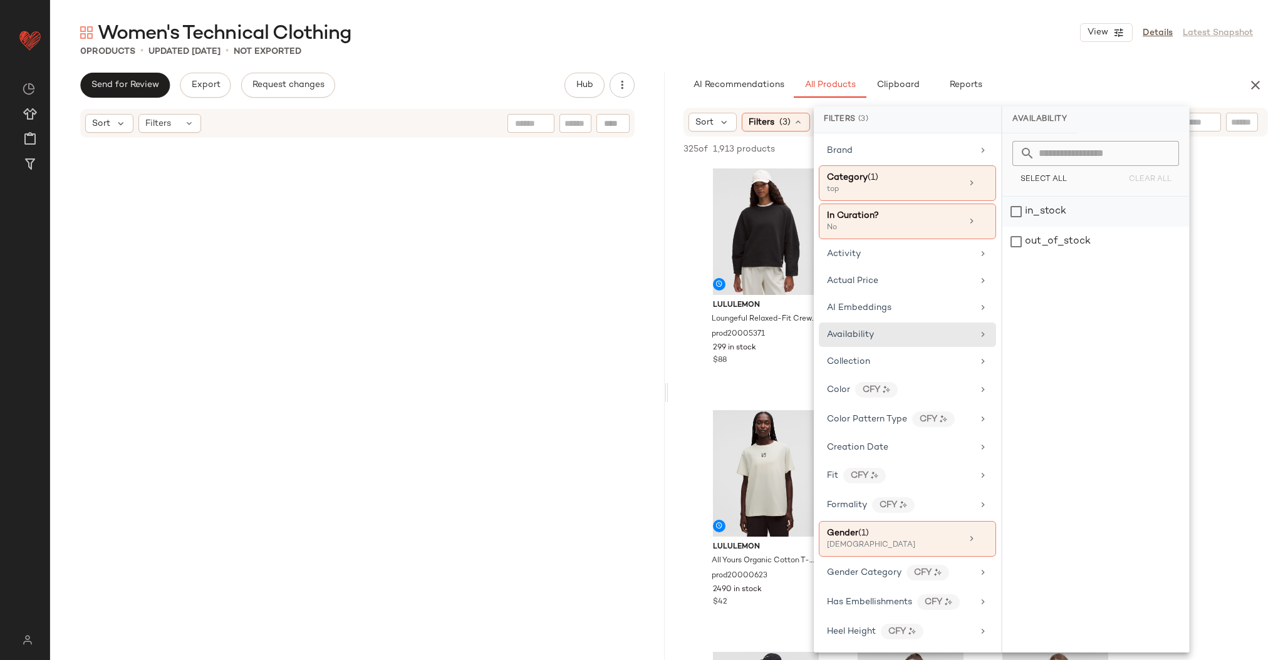
click at [1015, 220] on div "in_stock" at bounding box center [1096, 212] width 187 height 30
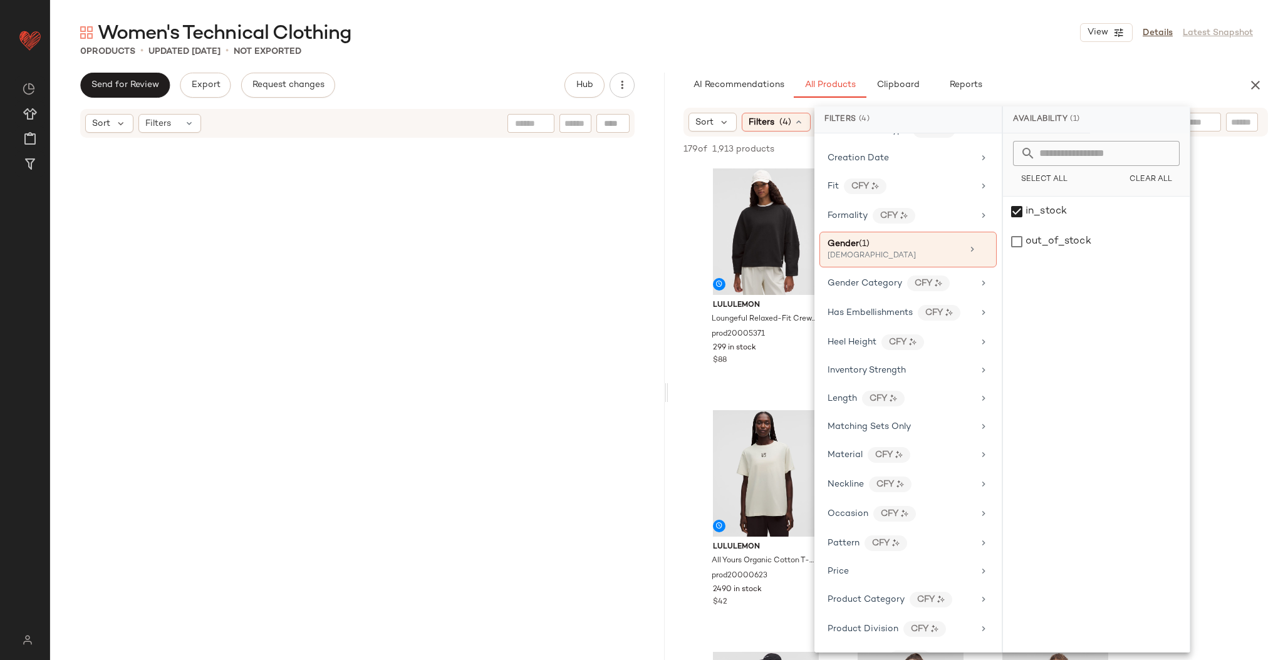
scroll to position [0, 0]
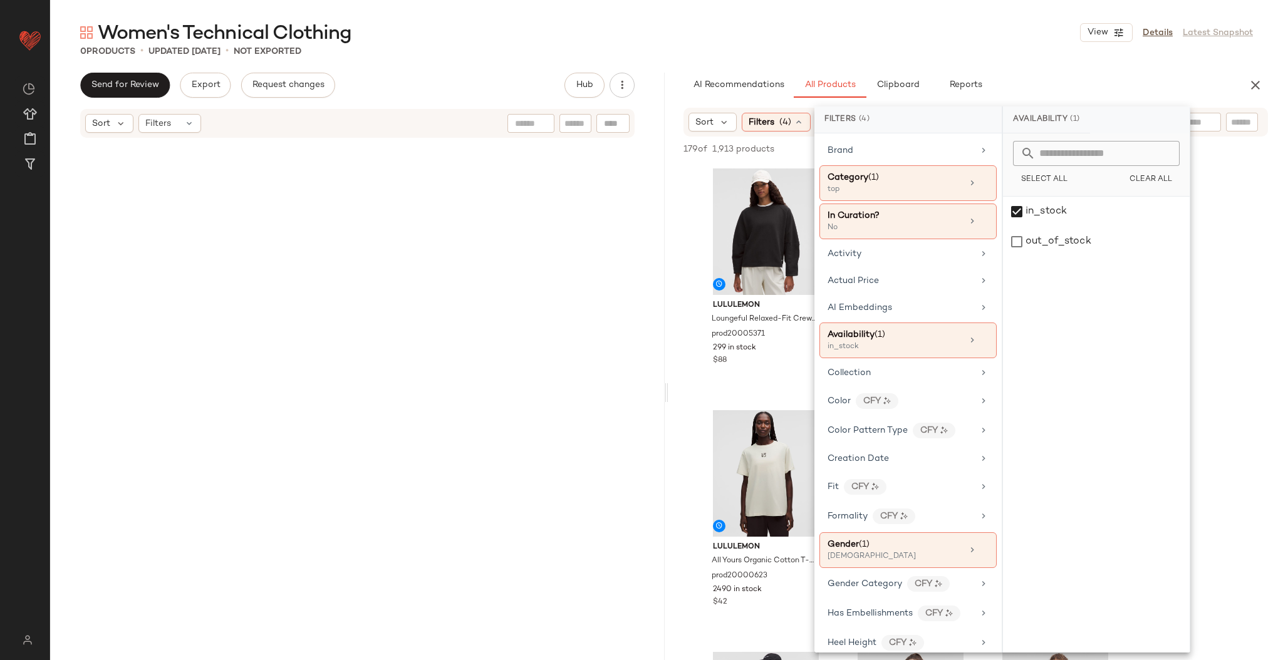
click at [1021, 69] on div "Women's Technical Clothing View Details Latest Snapshot 0 Products • updated Se…" at bounding box center [666, 340] width 1233 height 640
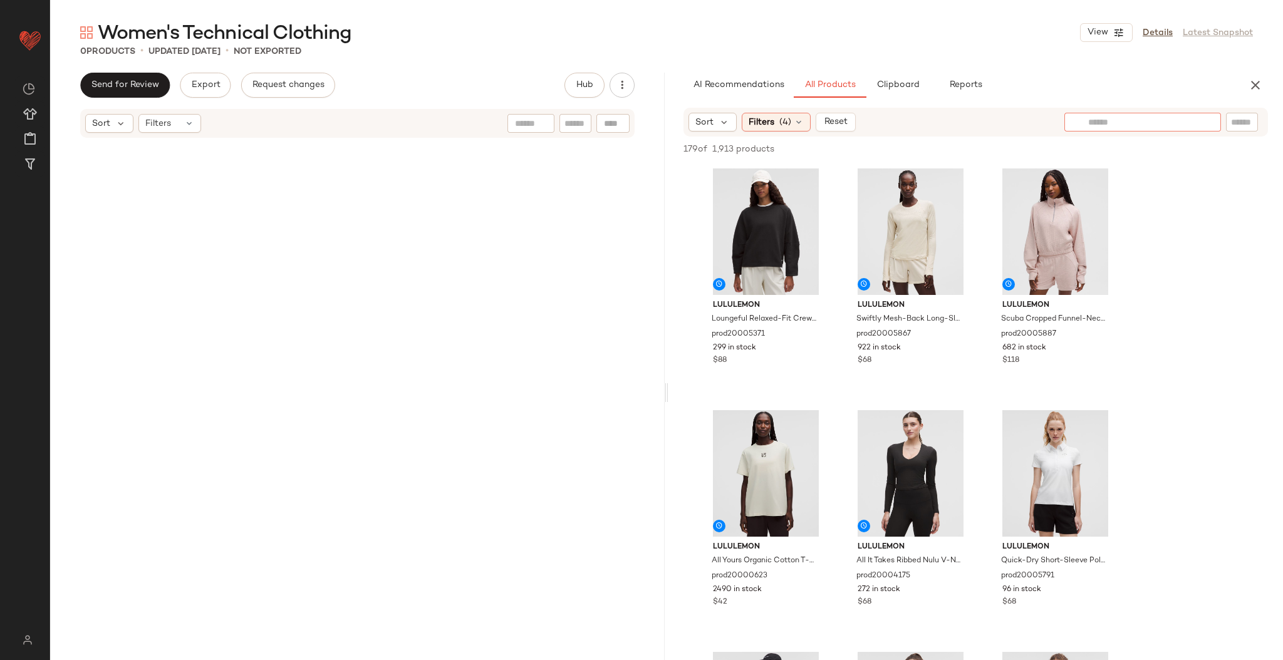
click at [1184, 117] on input "text" at bounding box center [1142, 122] width 109 height 13
type input "**********"
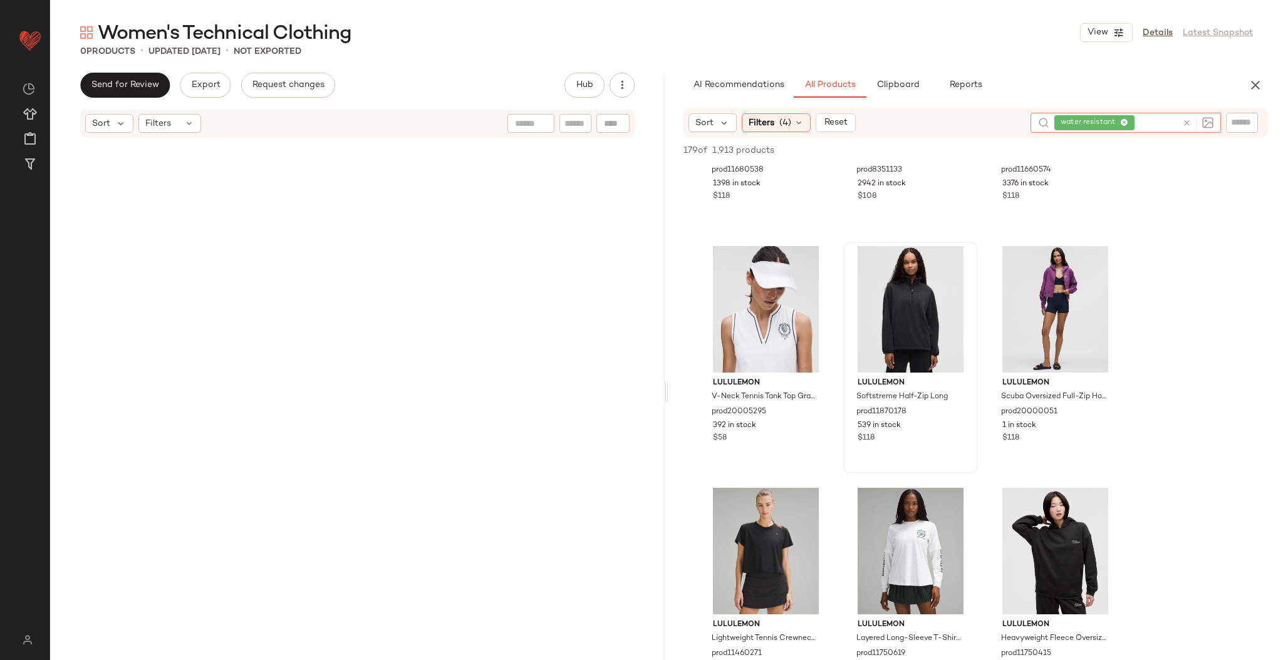
scroll to position [167, 0]
click at [762, 359] on button "View" at bounding box center [765, 351] width 43 height 23
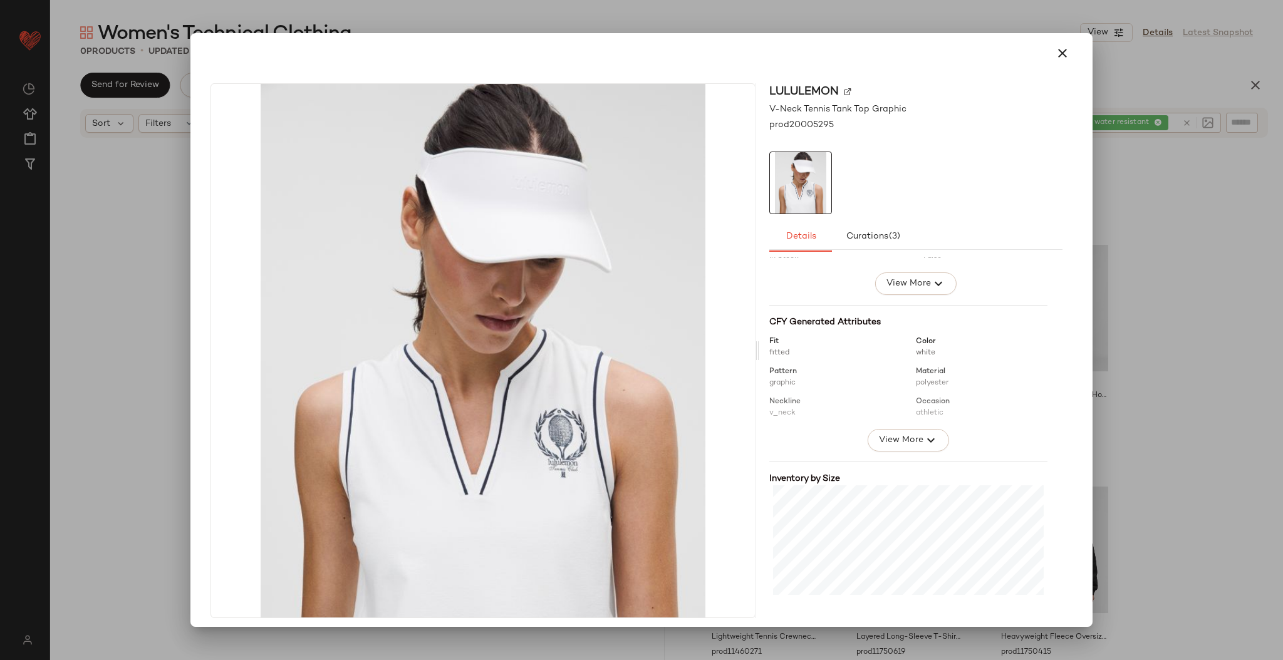
scroll to position [179, 0]
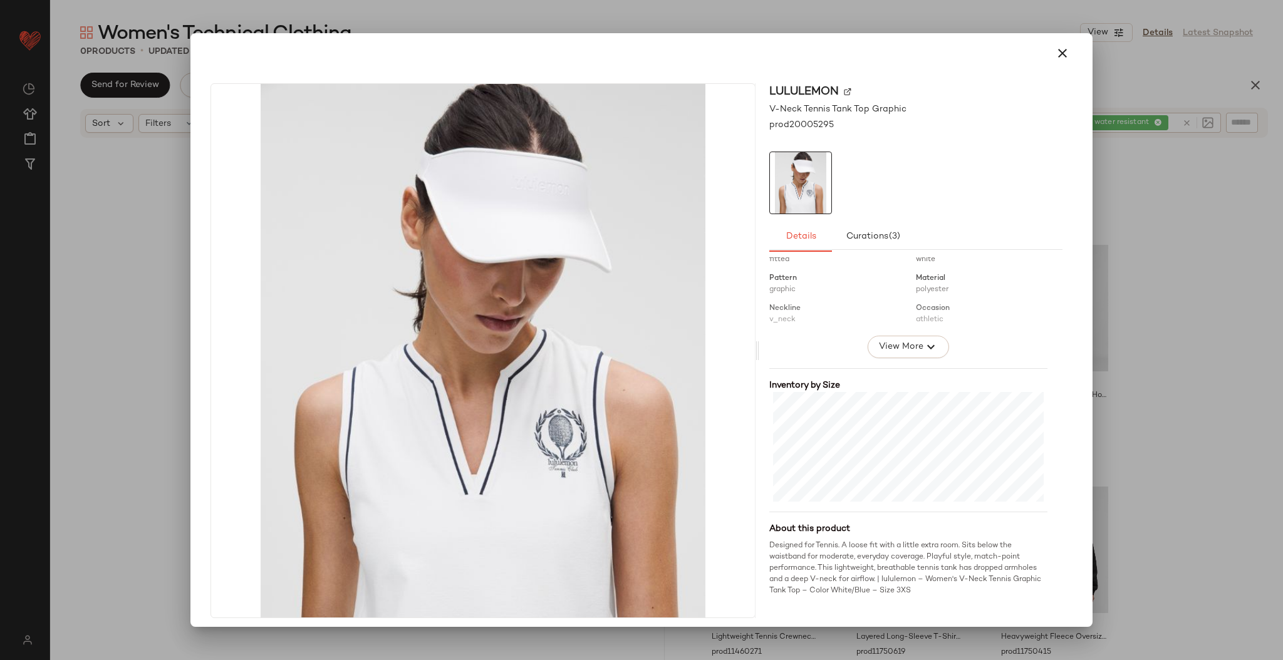
click at [1153, 389] on div at bounding box center [641, 330] width 1283 height 660
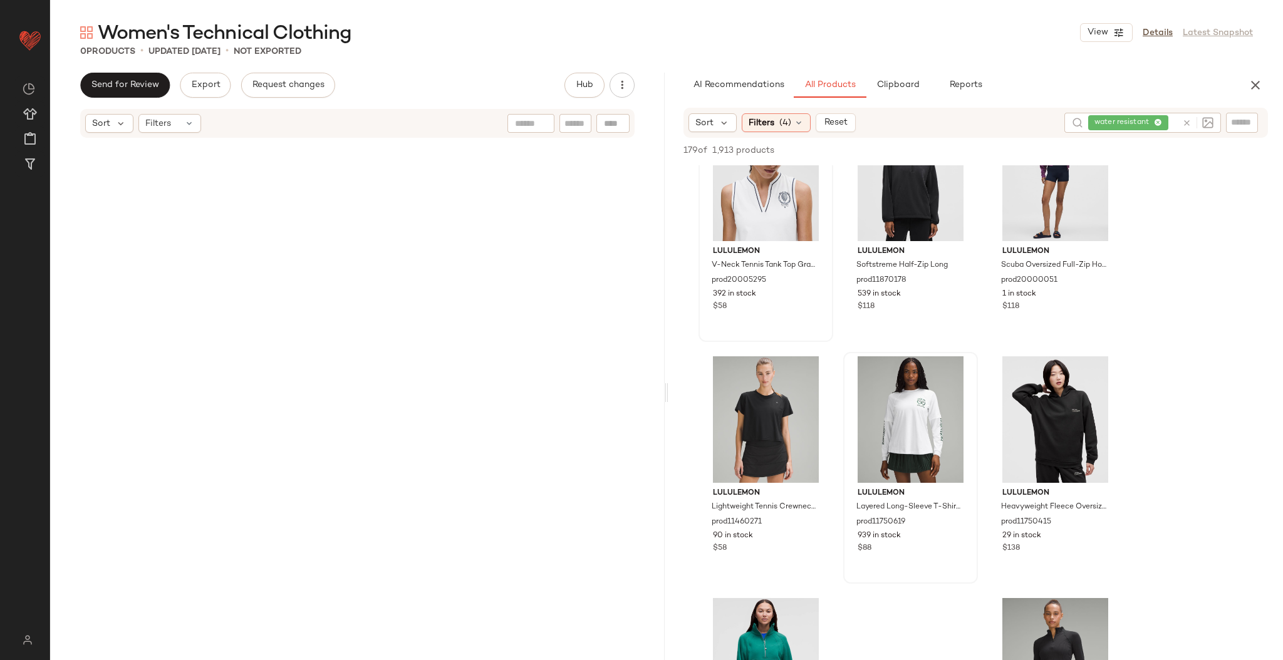
scroll to position [311, 0]
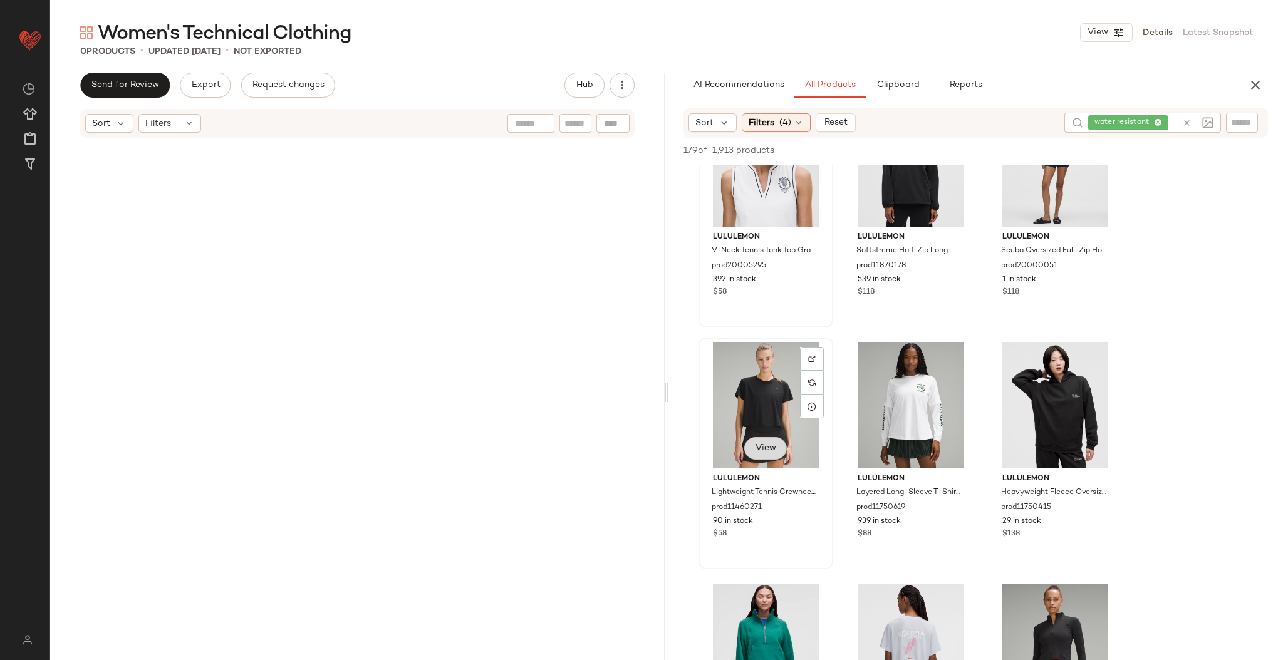
click at [771, 456] on button "View" at bounding box center [765, 448] width 43 height 23
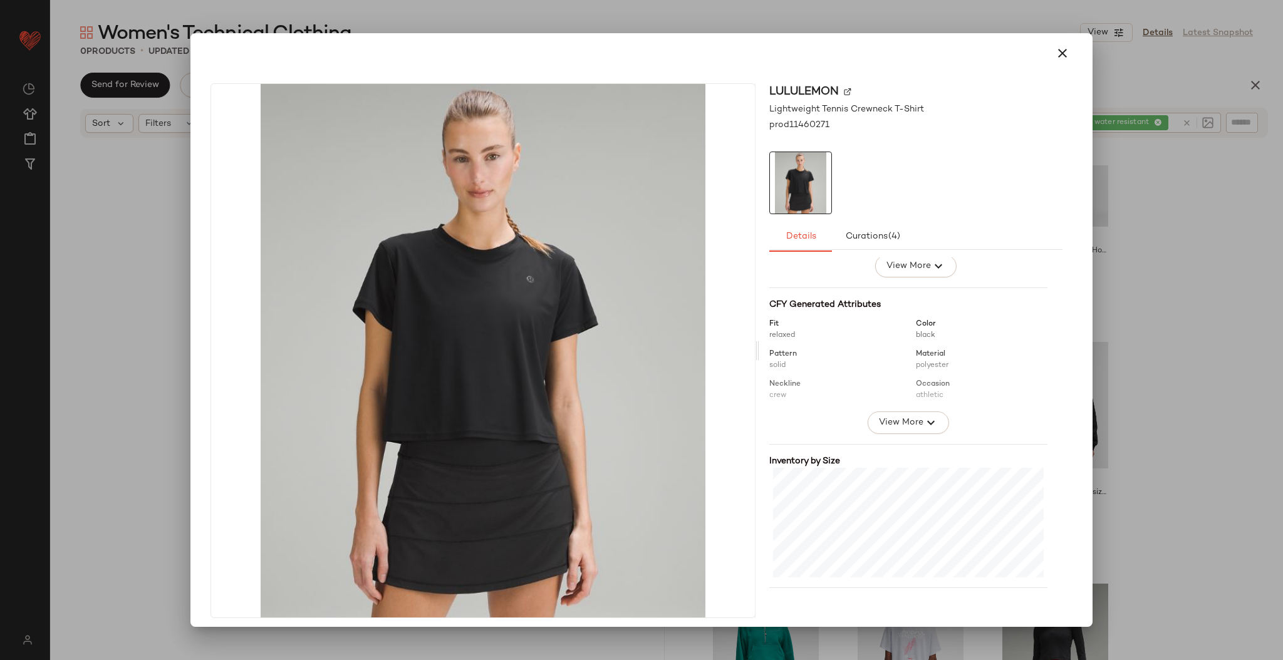
scroll to position [179, 0]
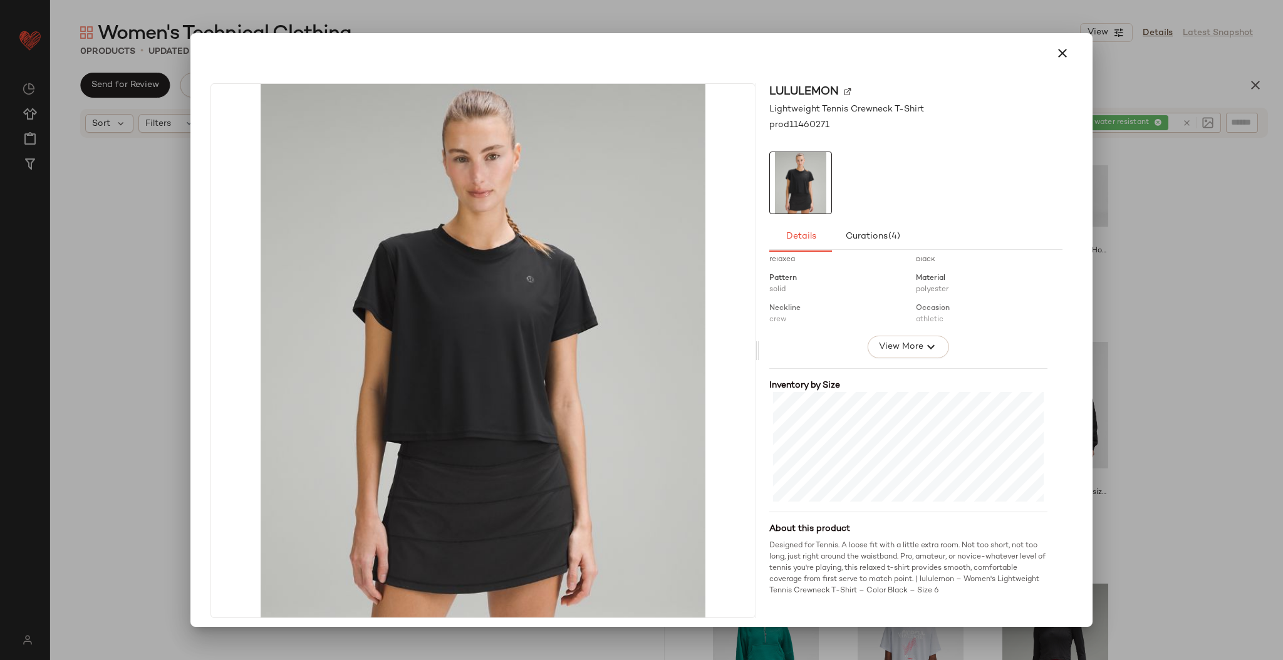
click at [1160, 333] on div at bounding box center [641, 330] width 1283 height 660
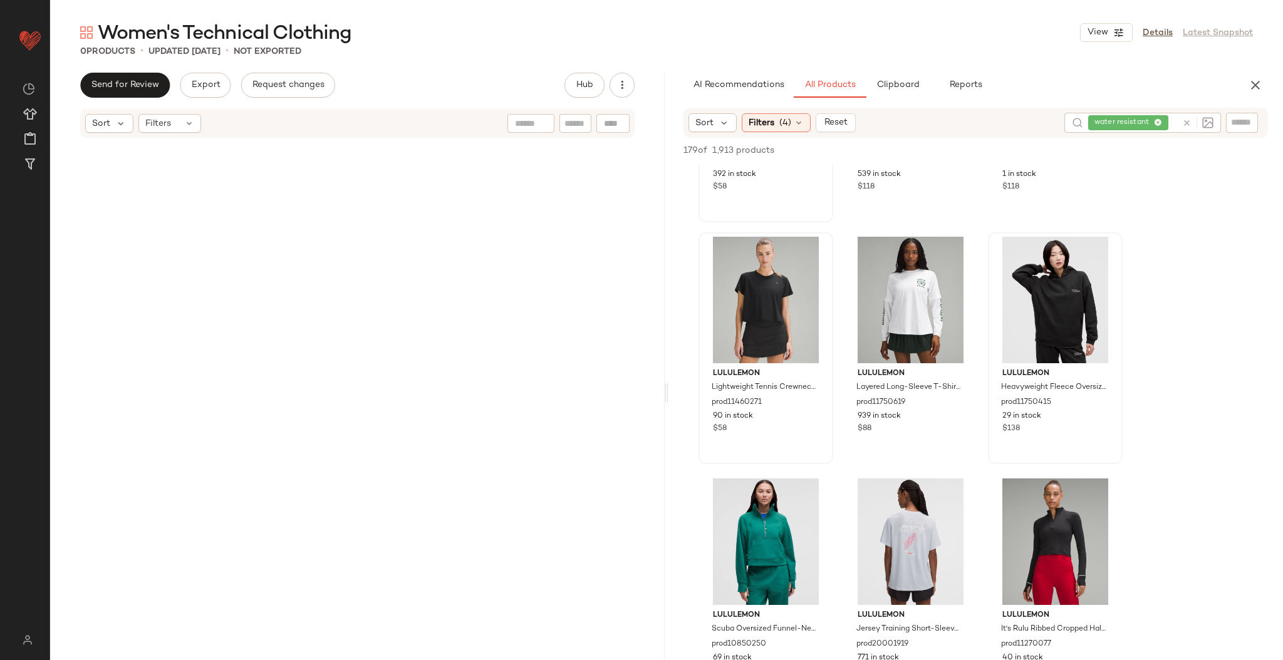
scroll to position [429, 0]
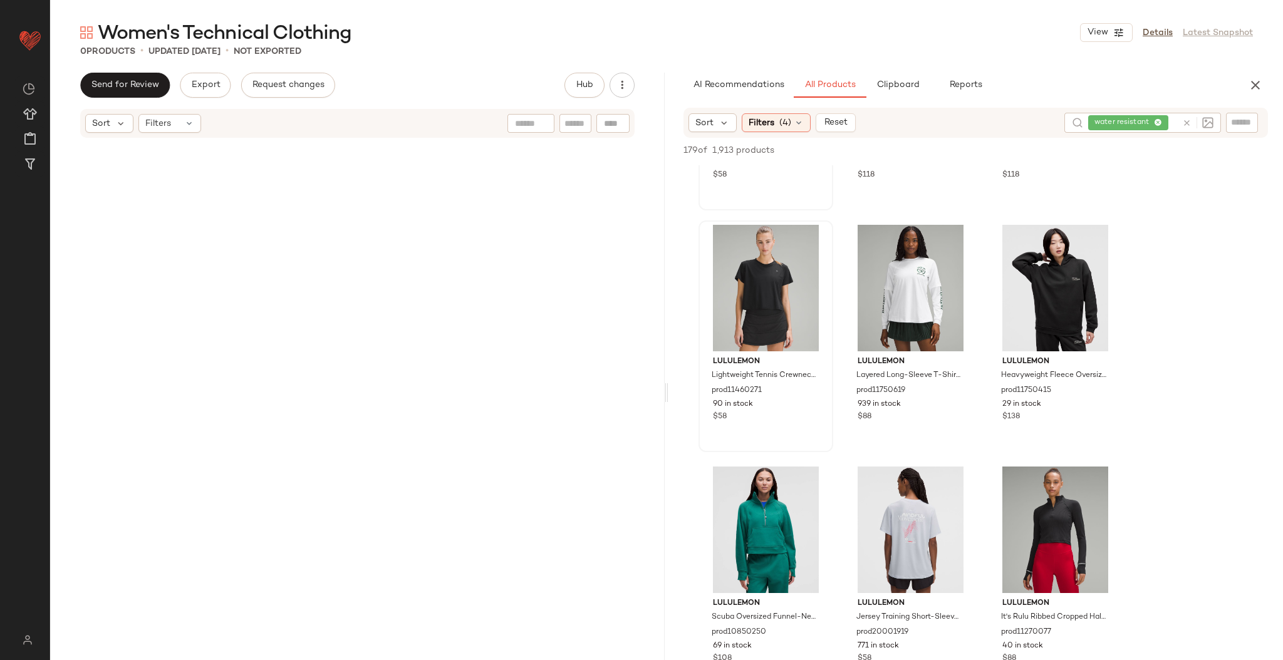
click at [1189, 124] on icon at bounding box center [1186, 122] width 9 height 9
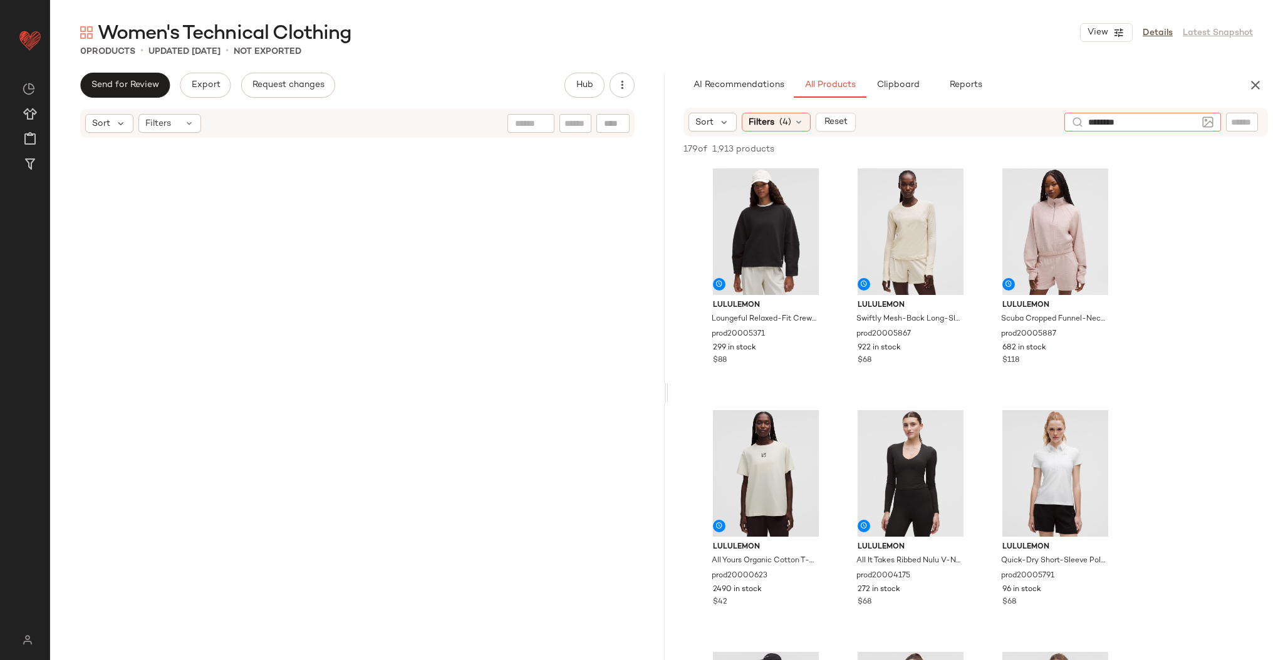
type input "*********"
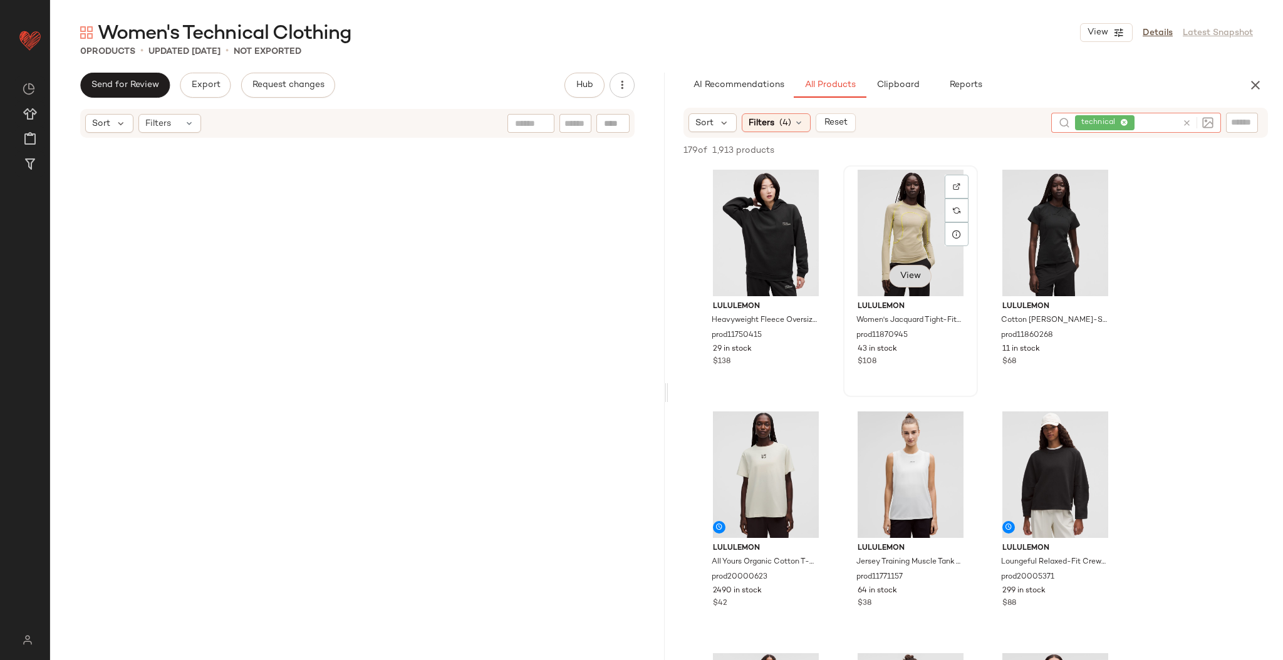
click at [907, 282] on button "View" at bounding box center [910, 276] width 43 height 23
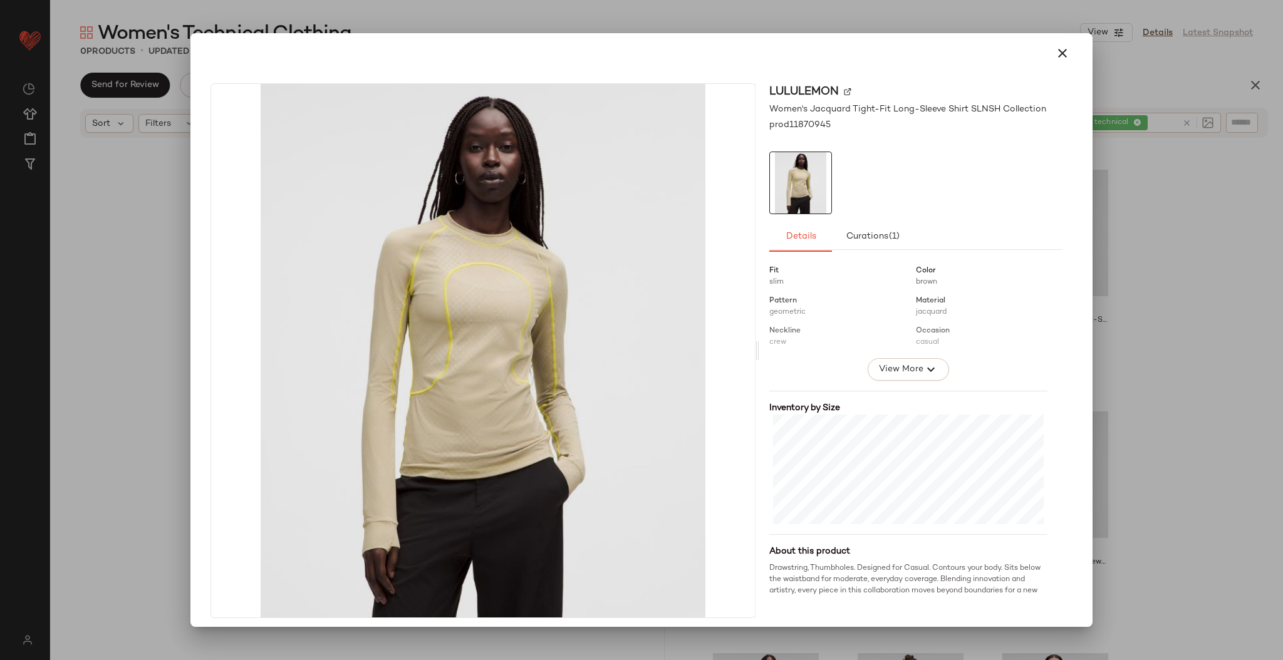
scroll to position [201, 0]
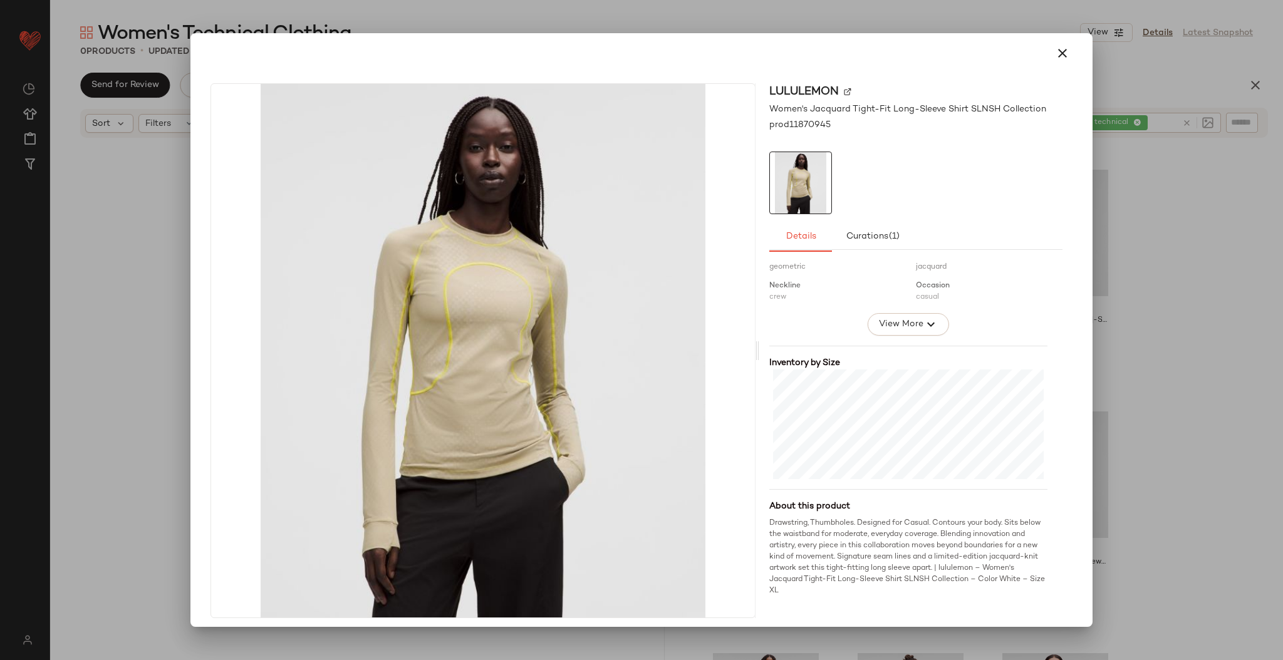
click at [1175, 325] on div at bounding box center [641, 330] width 1283 height 660
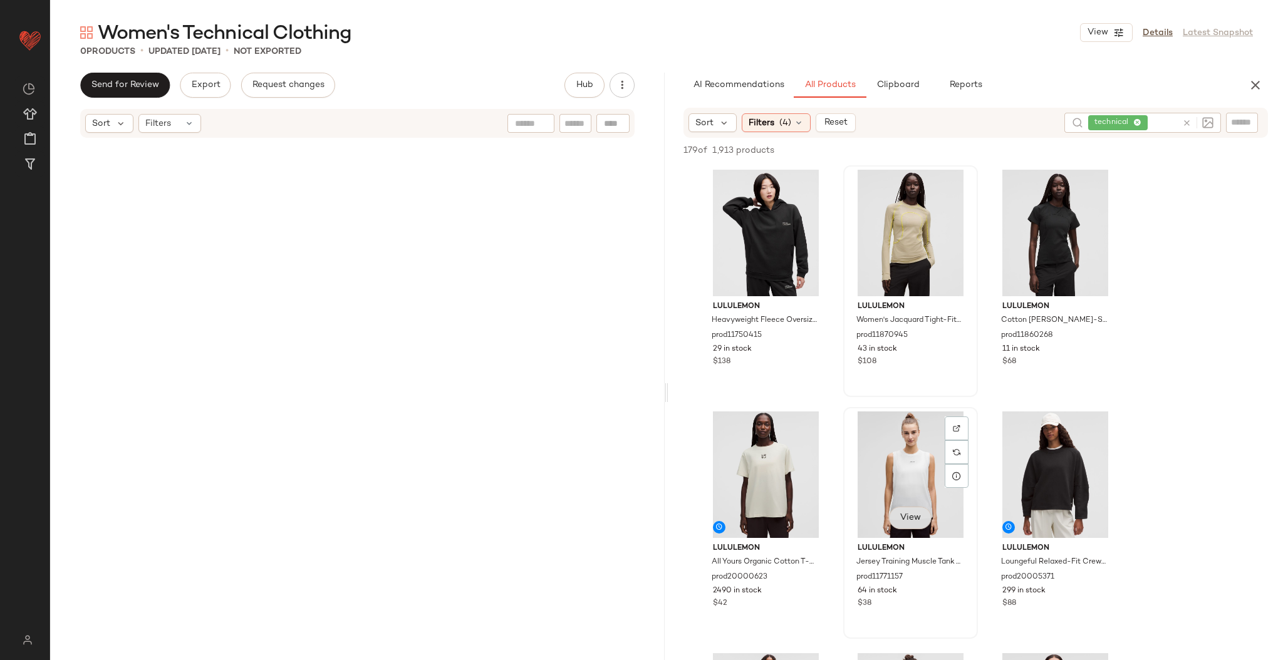
click at [902, 528] on button "View" at bounding box center [910, 518] width 43 height 23
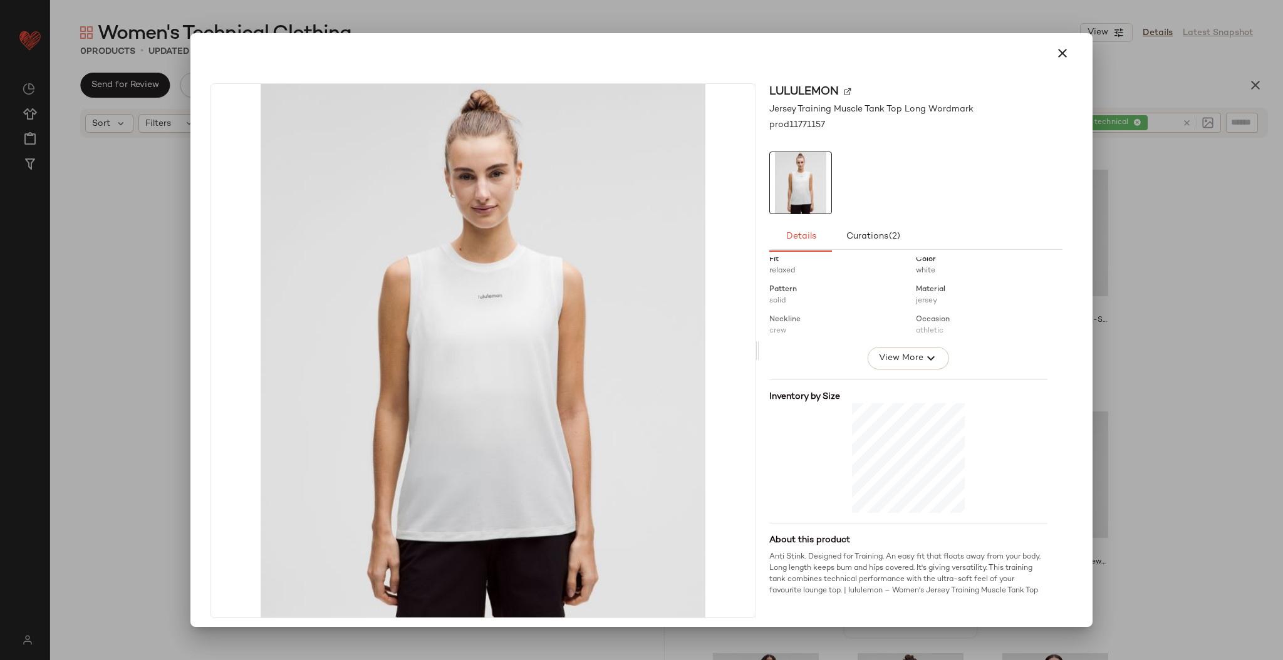
scroll to position [179, 0]
click at [1158, 371] on div at bounding box center [641, 330] width 1283 height 660
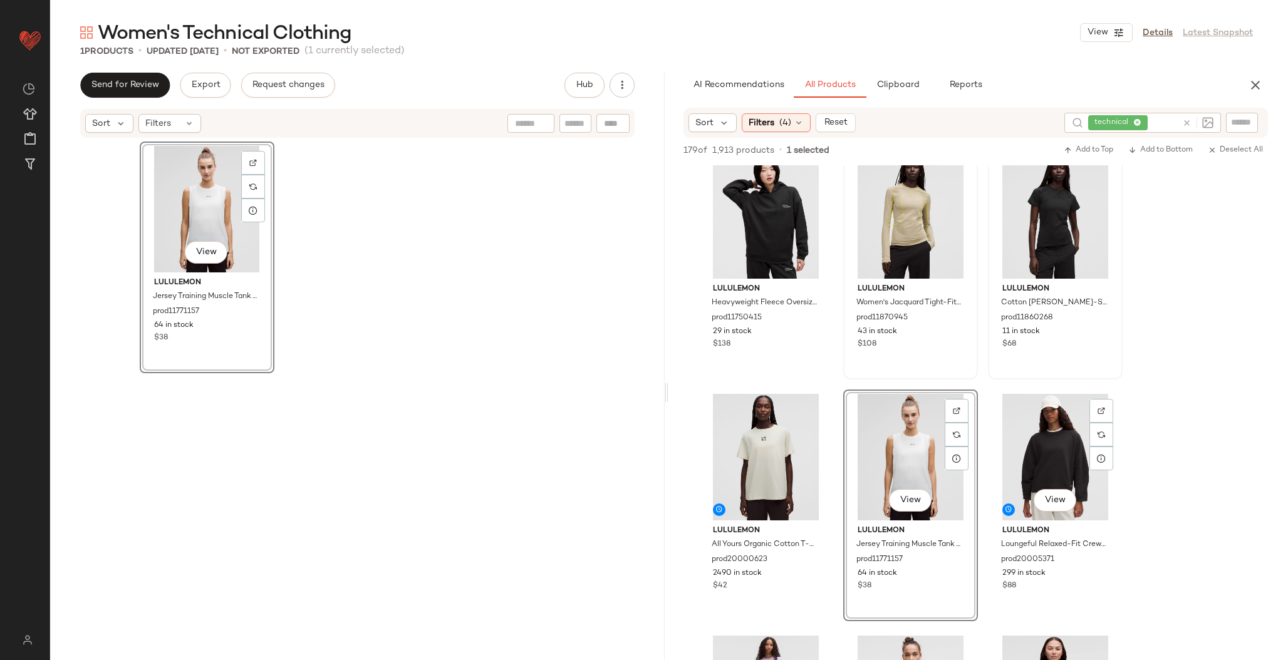
scroll to position [0, 0]
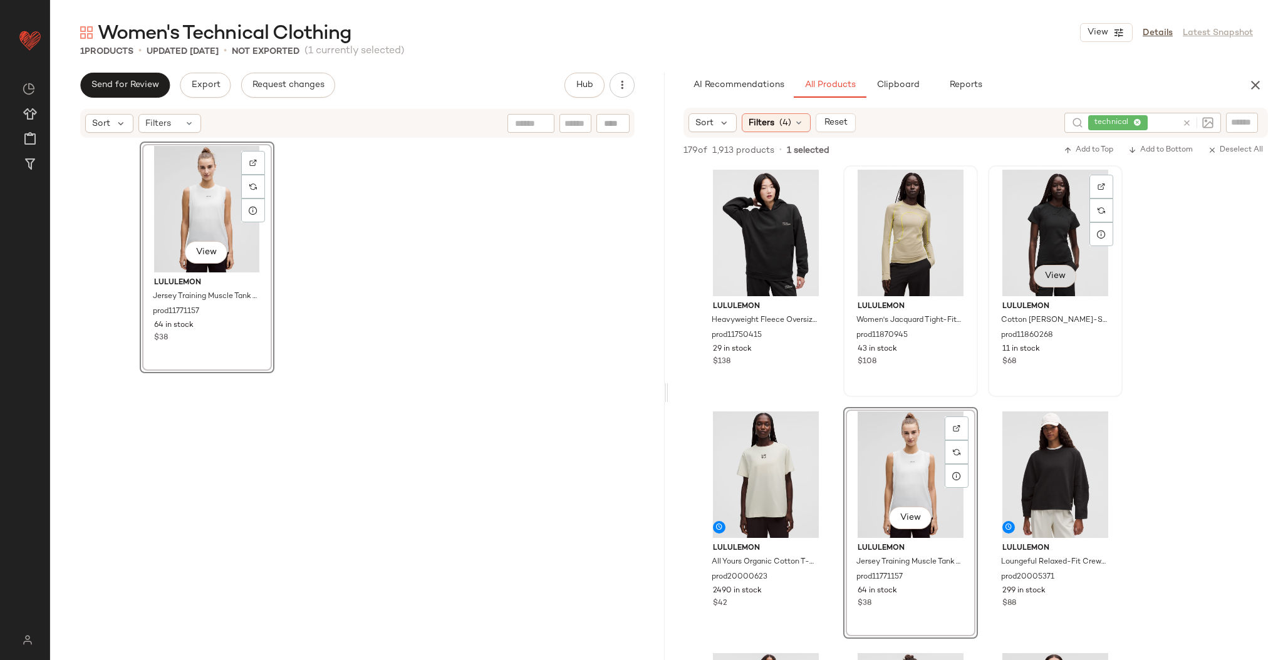
click at [1057, 281] on button "View" at bounding box center [1055, 276] width 43 height 23
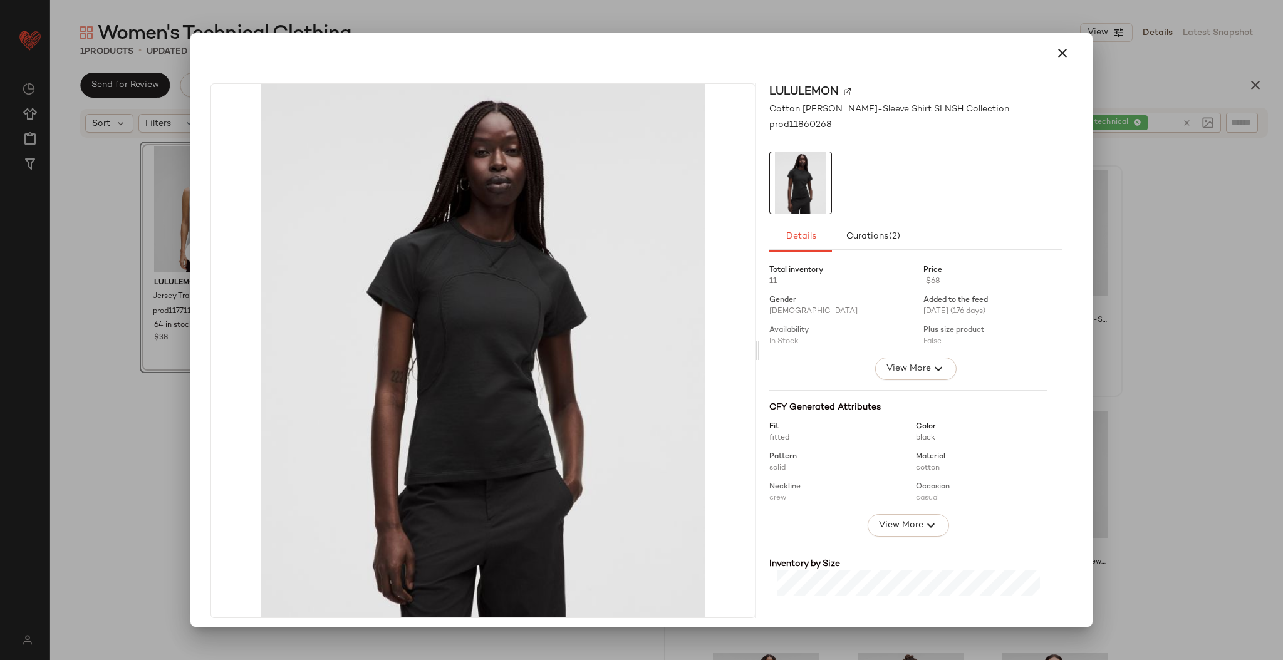
scroll to position [190, 0]
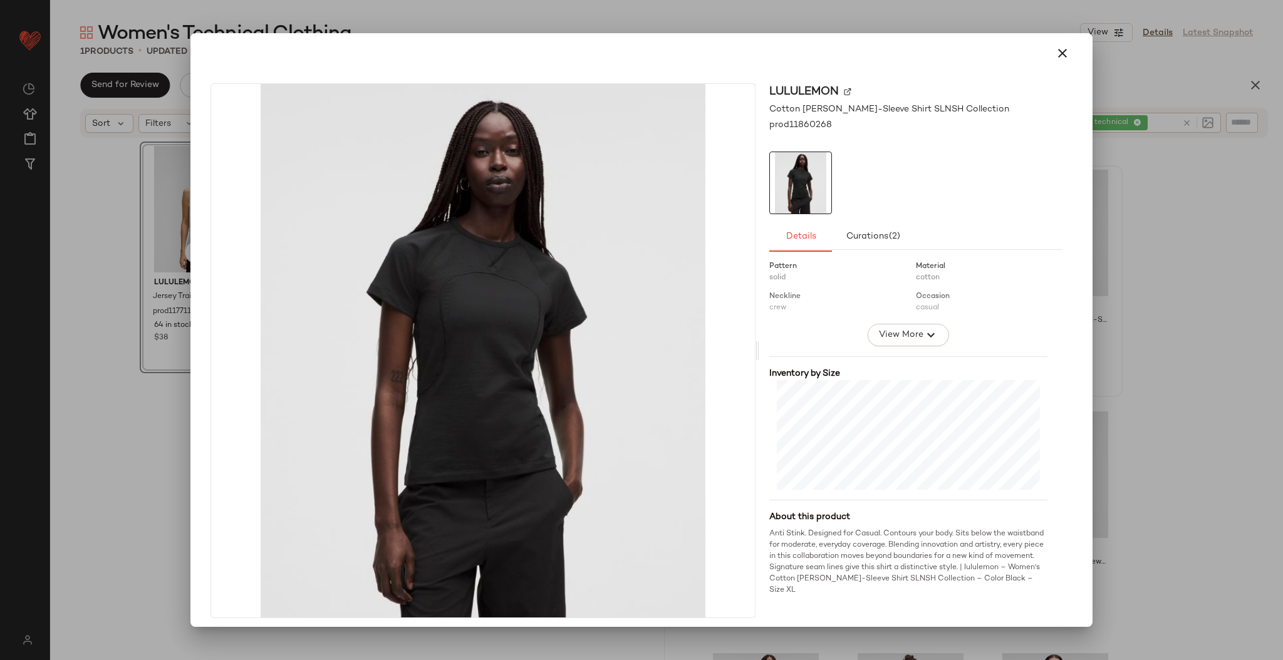
click at [1151, 329] on div at bounding box center [641, 330] width 1283 height 660
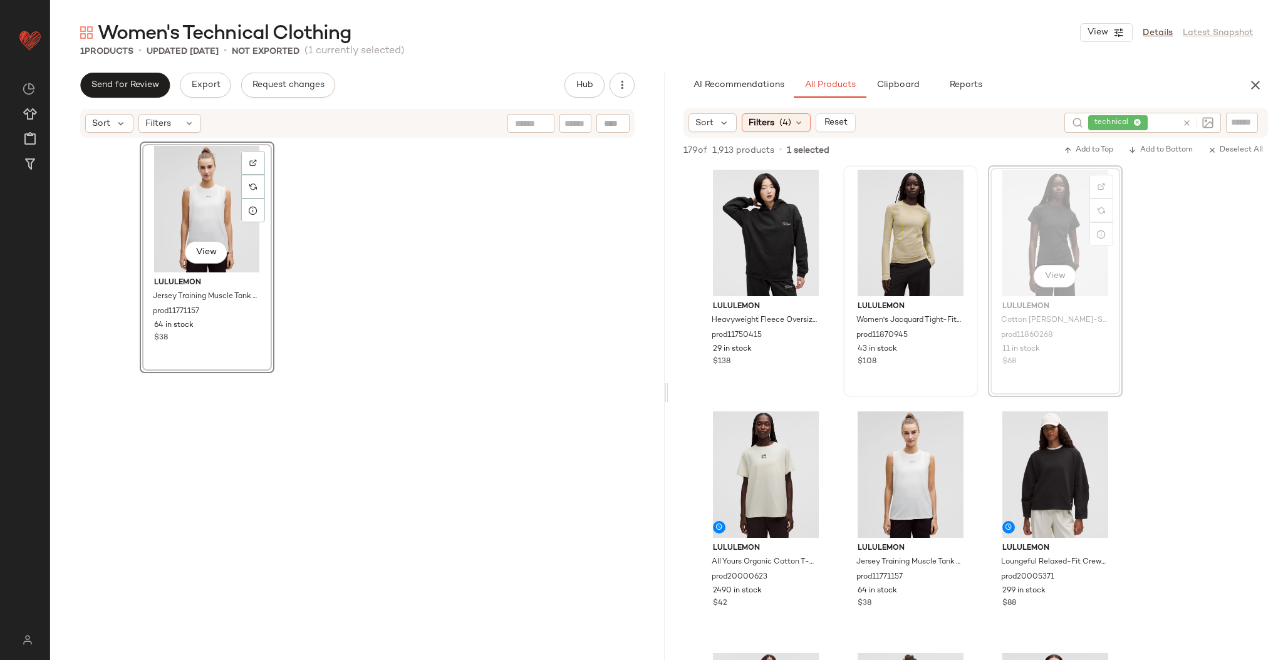
drag, startPoint x: 1055, startPoint y: 262, endPoint x: 1048, endPoint y: 263, distance: 7.0
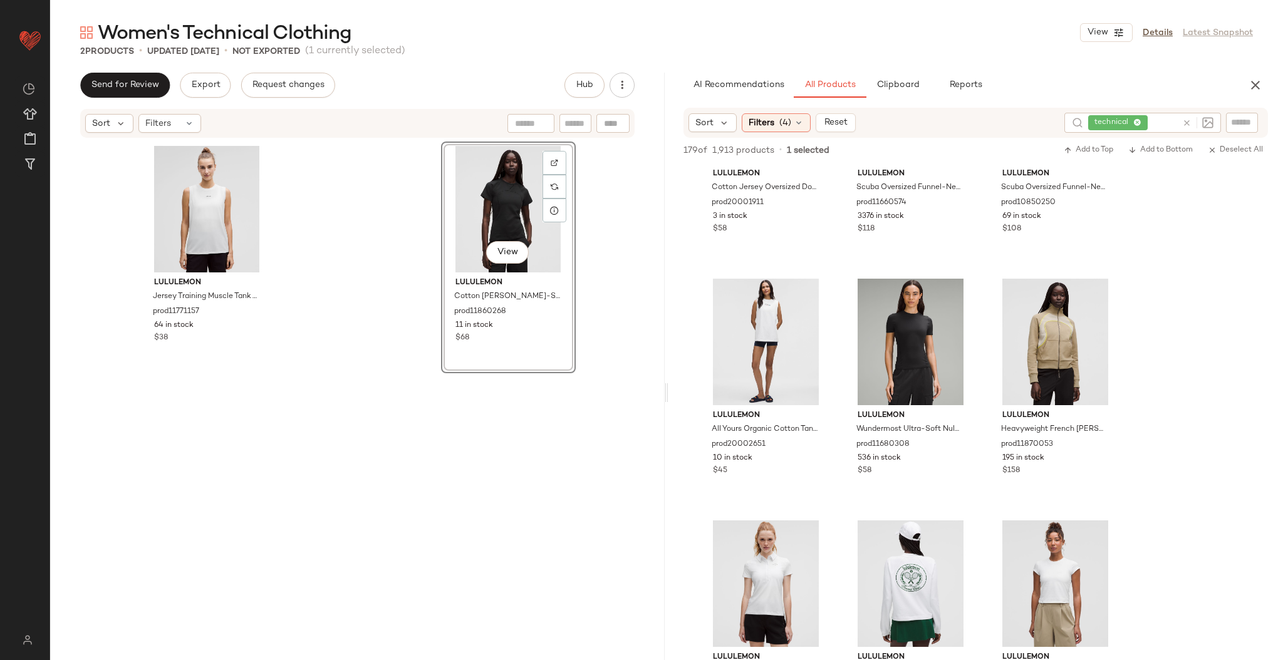
scroll to position [624, 0]
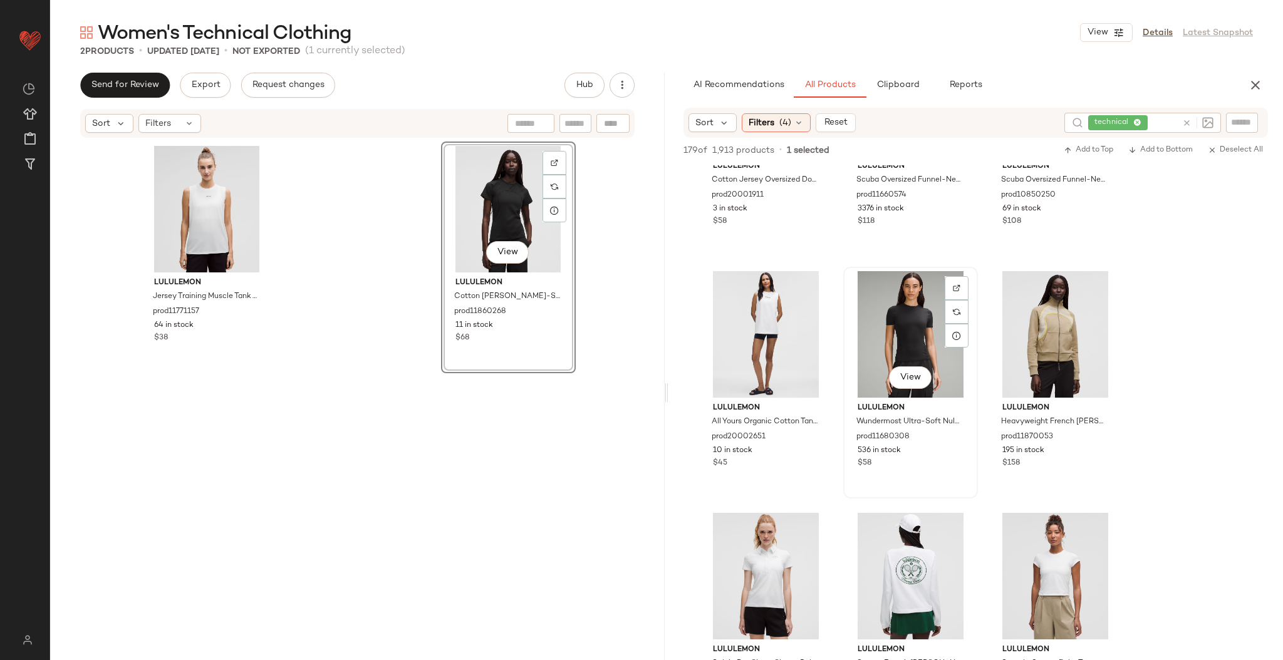
click at [920, 377] on span "View" at bounding box center [910, 378] width 21 height 10
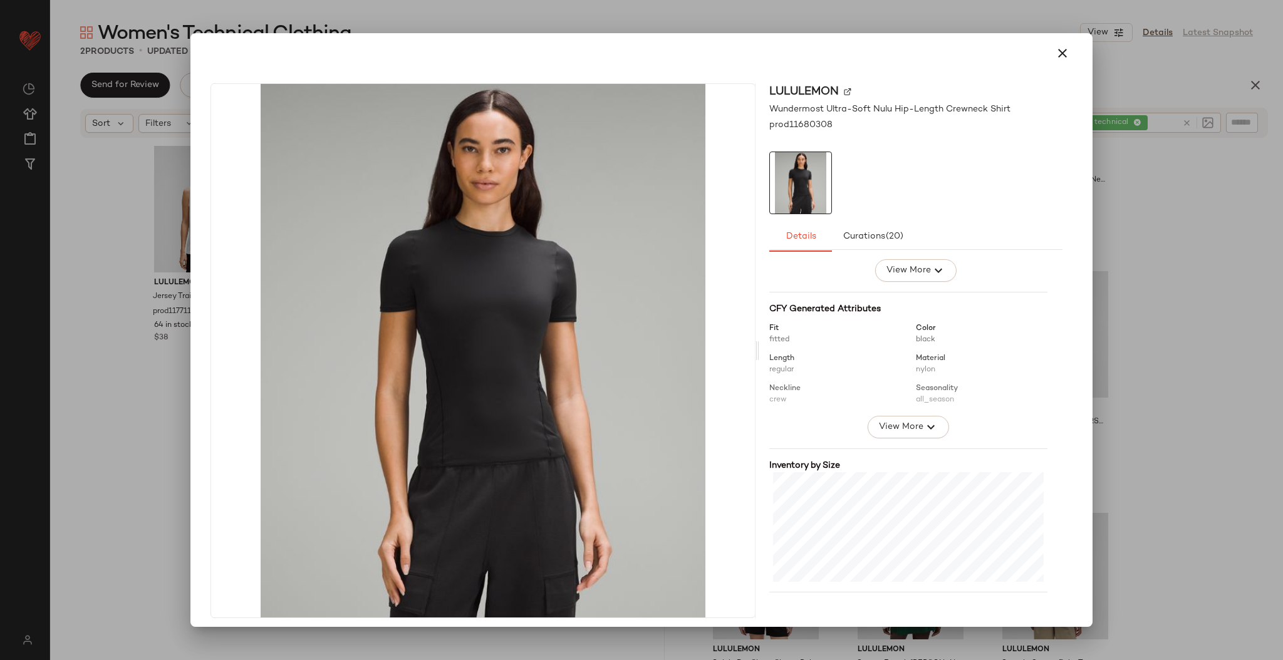
scroll to position [213, 0]
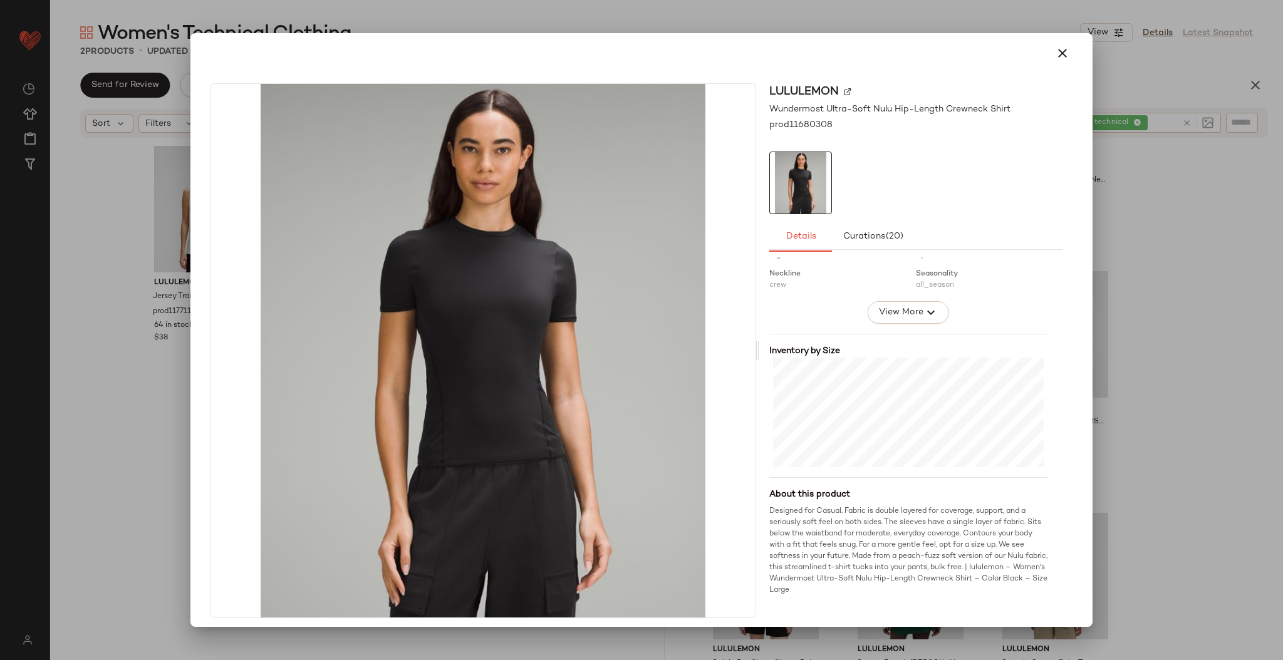
click at [1123, 355] on div at bounding box center [641, 330] width 1283 height 660
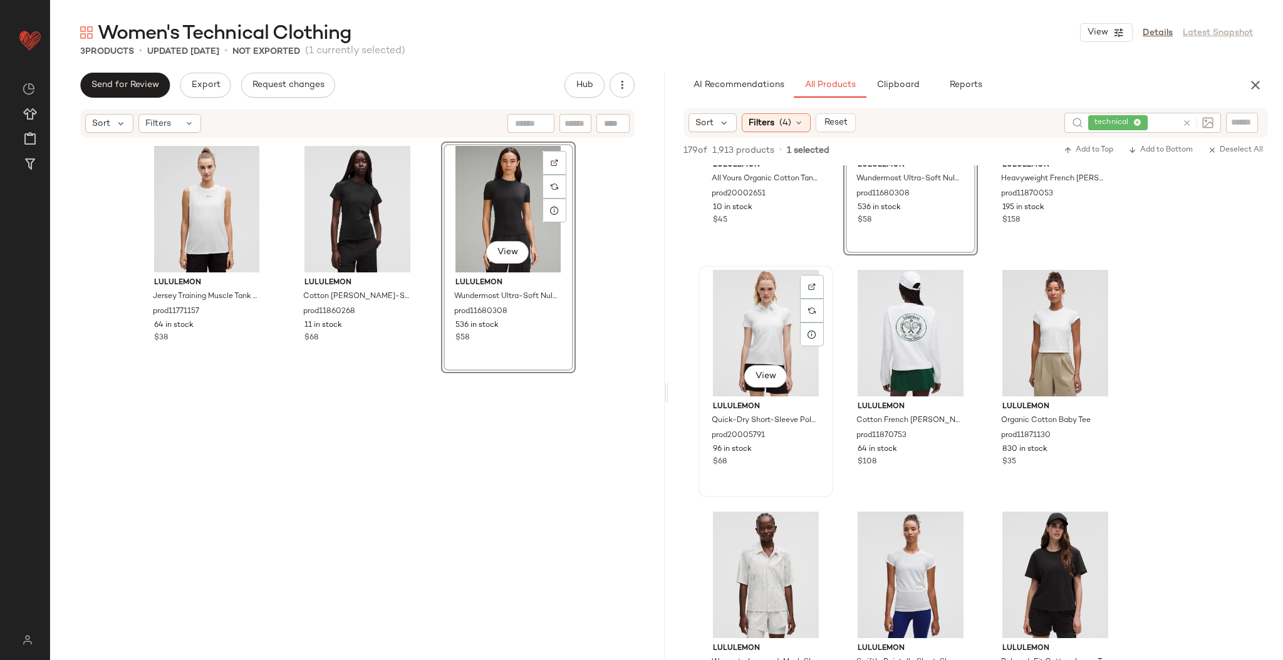
scroll to position [869, 0]
click at [1060, 376] on span "View" at bounding box center [1055, 375] width 21 height 10
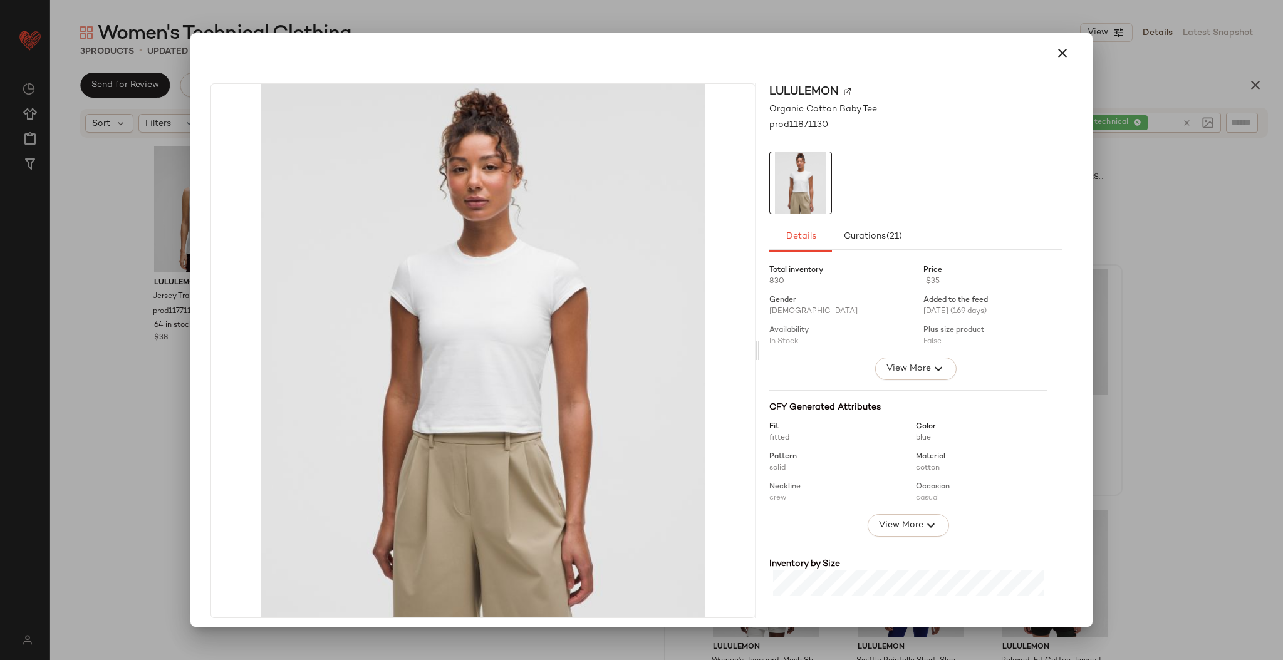
scroll to position [168, 0]
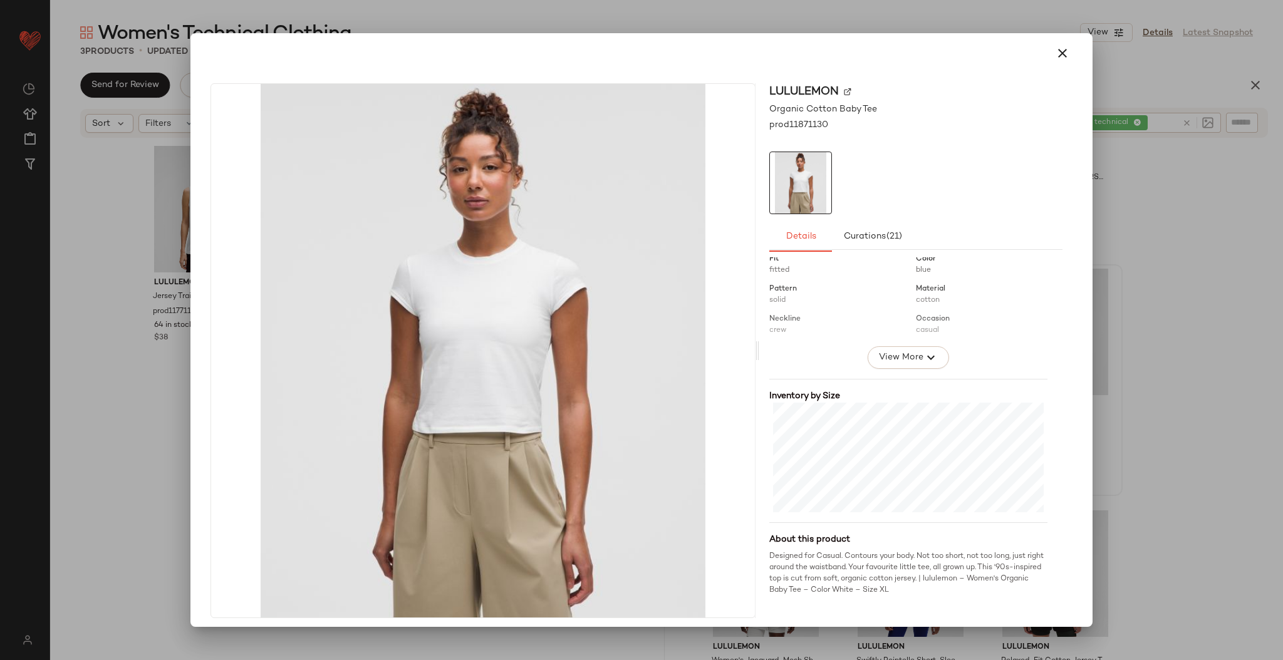
click at [1127, 352] on div at bounding box center [641, 330] width 1283 height 660
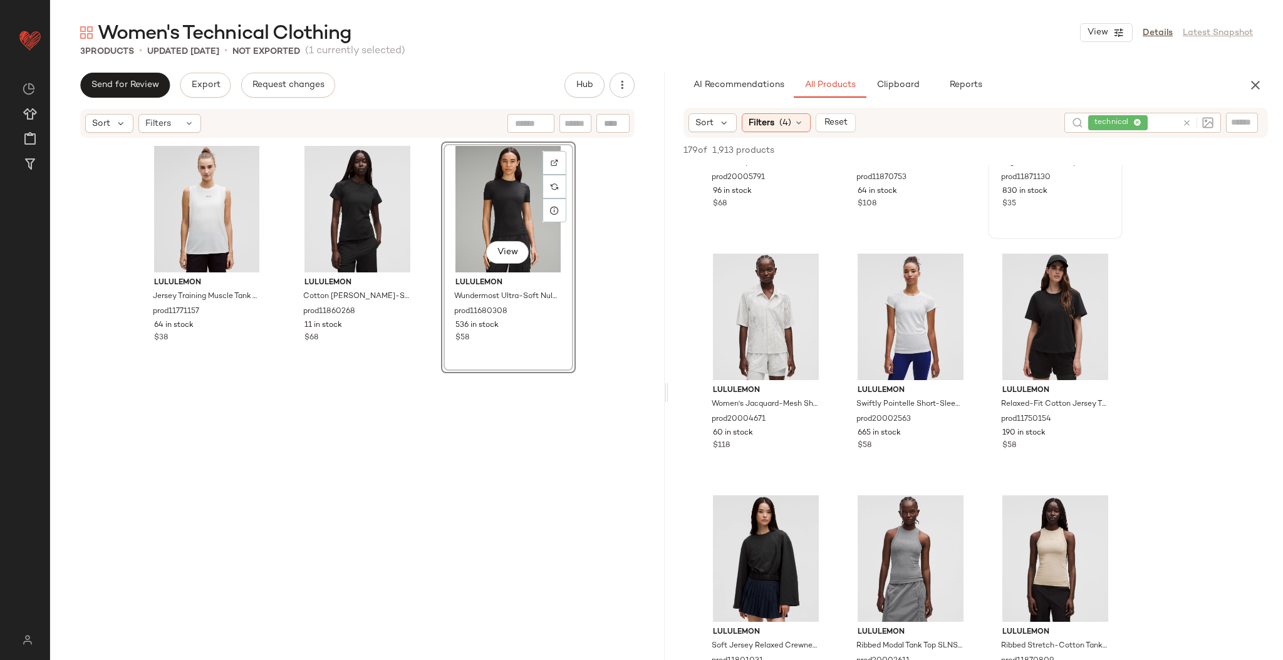
scroll to position [1133, 0]
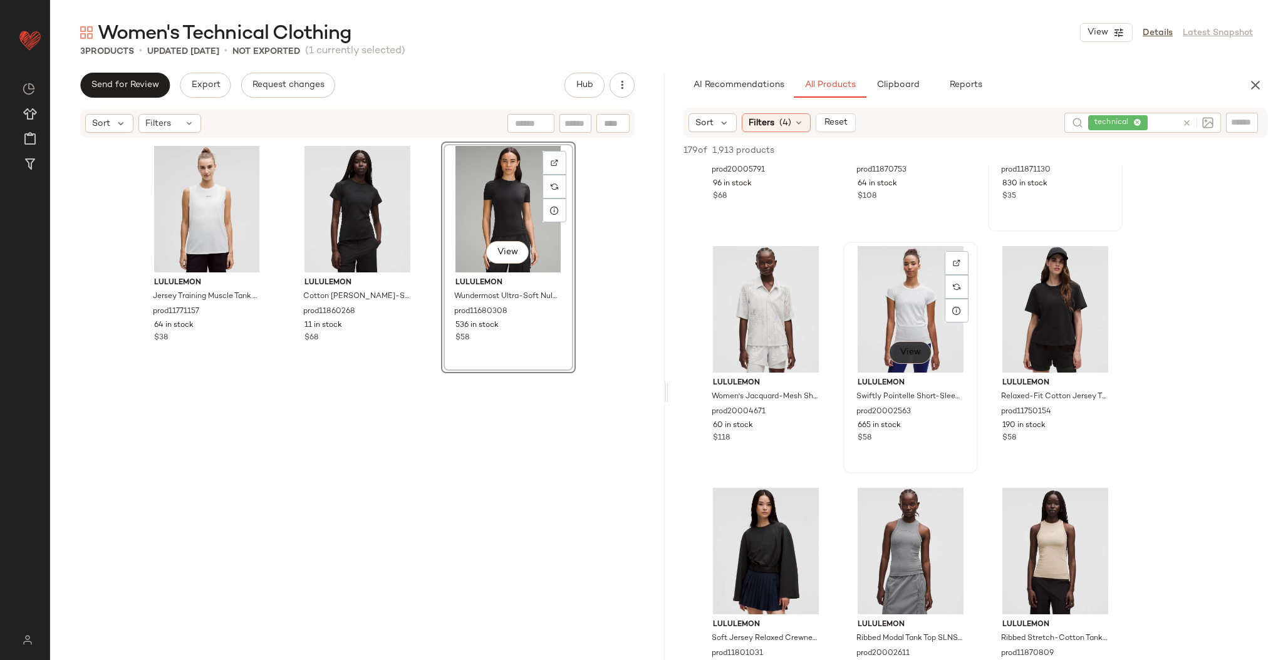
click at [917, 358] on button "View" at bounding box center [910, 353] width 43 height 23
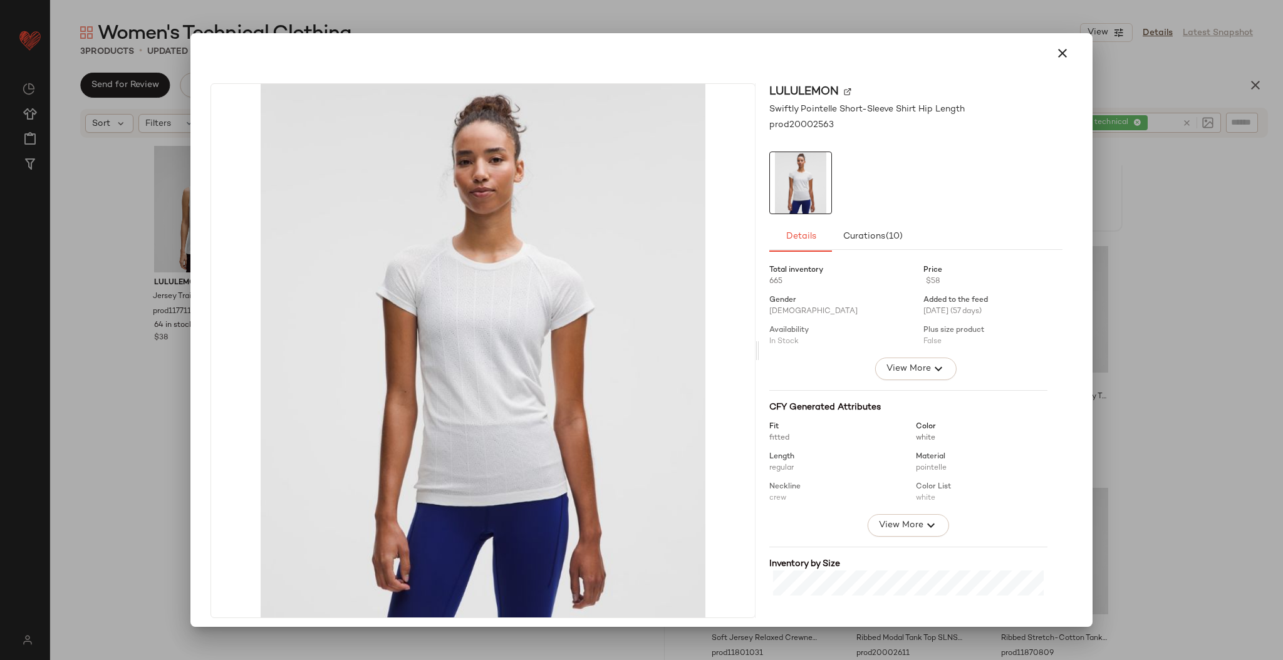
scroll to position [179, 0]
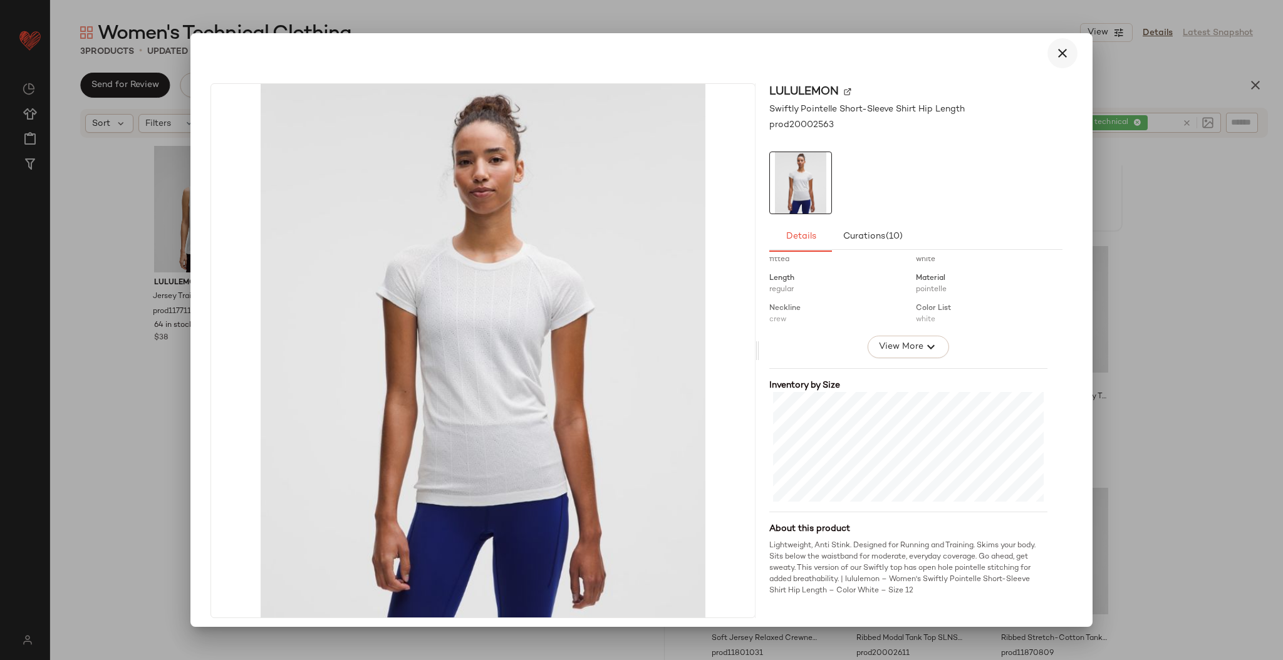
click at [1055, 50] on icon "button" at bounding box center [1062, 53] width 15 height 15
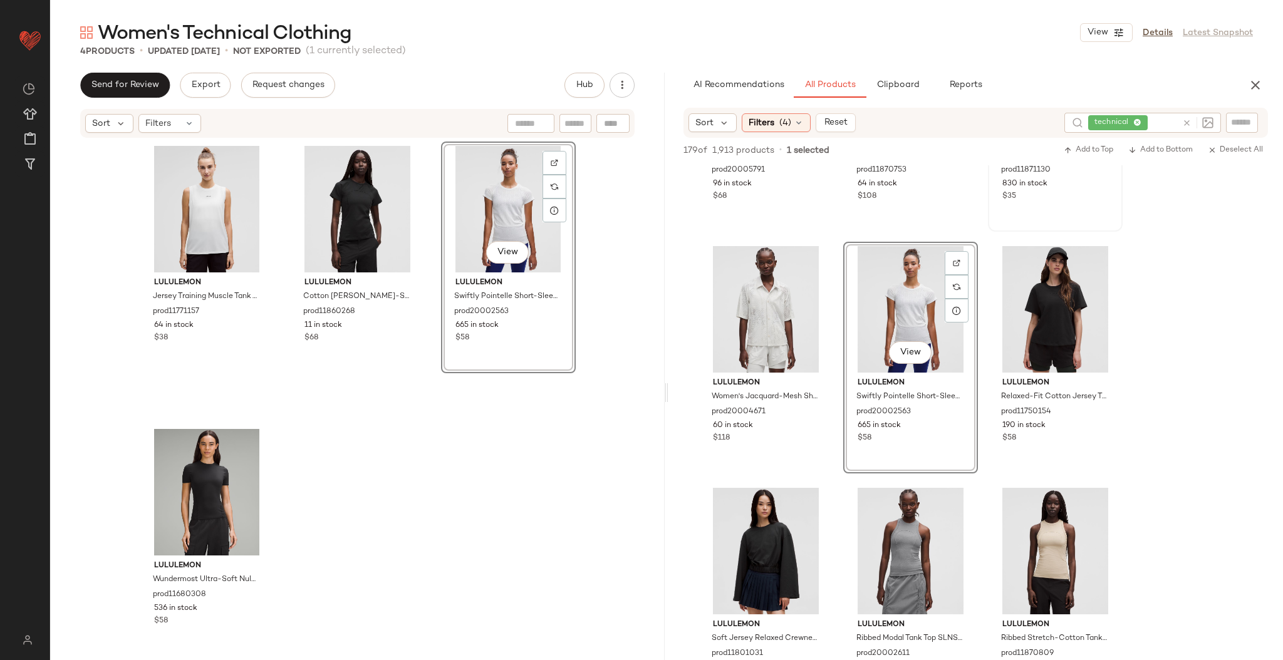
click at [484, 221] on div "View" at bounding box center [509, 209] width 126 height 127
drag, startPoint x: 484, startPoint y: 221, endPoint x: 160, endPoint y: 268, distance: 326.8
click at [160, 268] on div "View lululemon Jersey Training Muscle Tank Top Long Wordmark prod11771157 64 in…" at bounding box center [358, 420] width 436 height 556
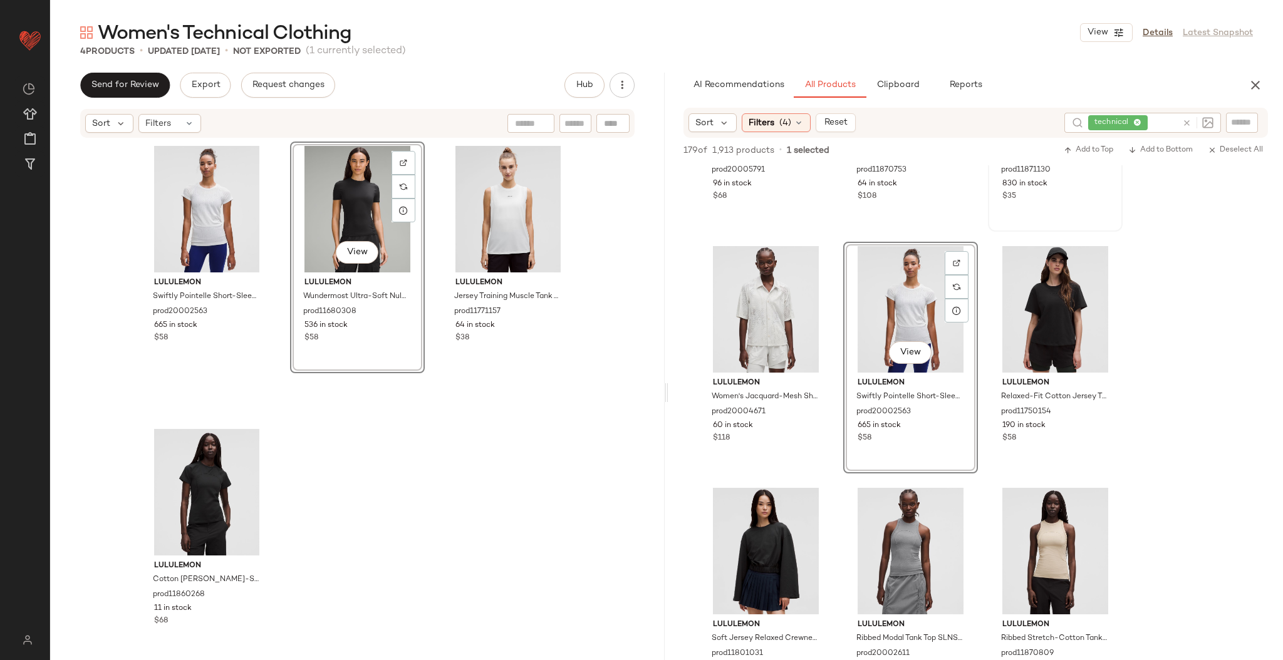
click at [542, 417] on div "lululemon Swiftly Pointelle Short-Sleeve Shirt Hip Length prod20002563 665 in s…" at bounding box center [358, 420] width 436 height 556
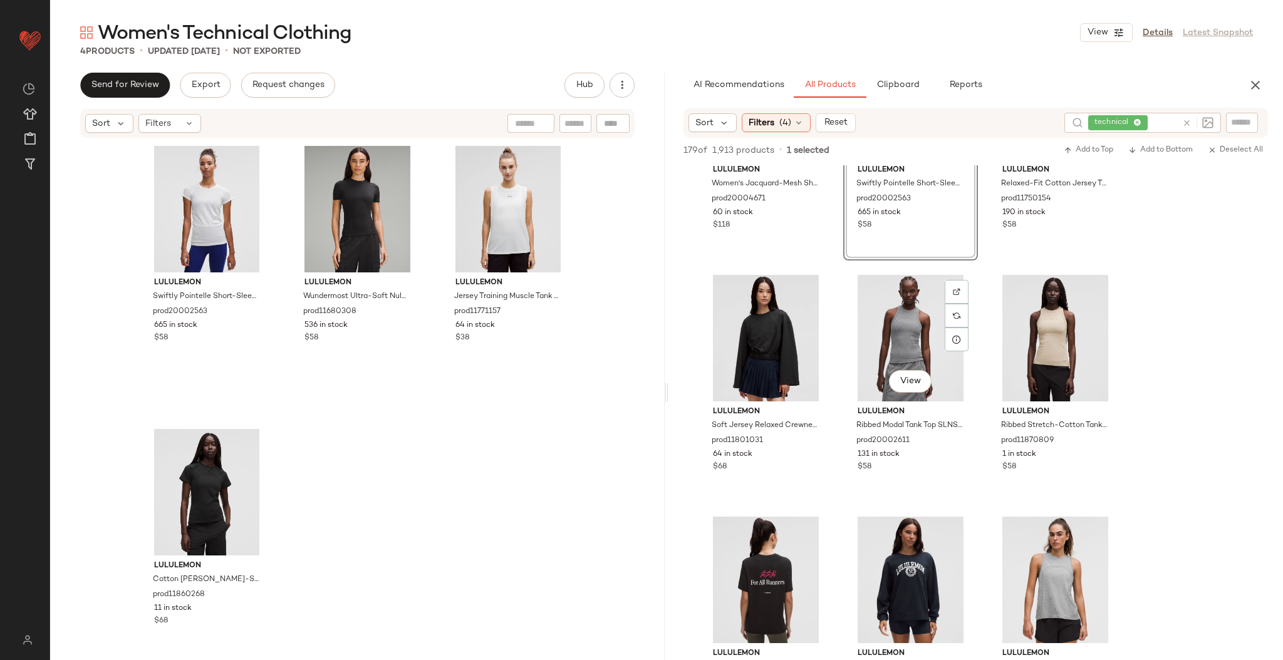
scroll to position [1357, 0]
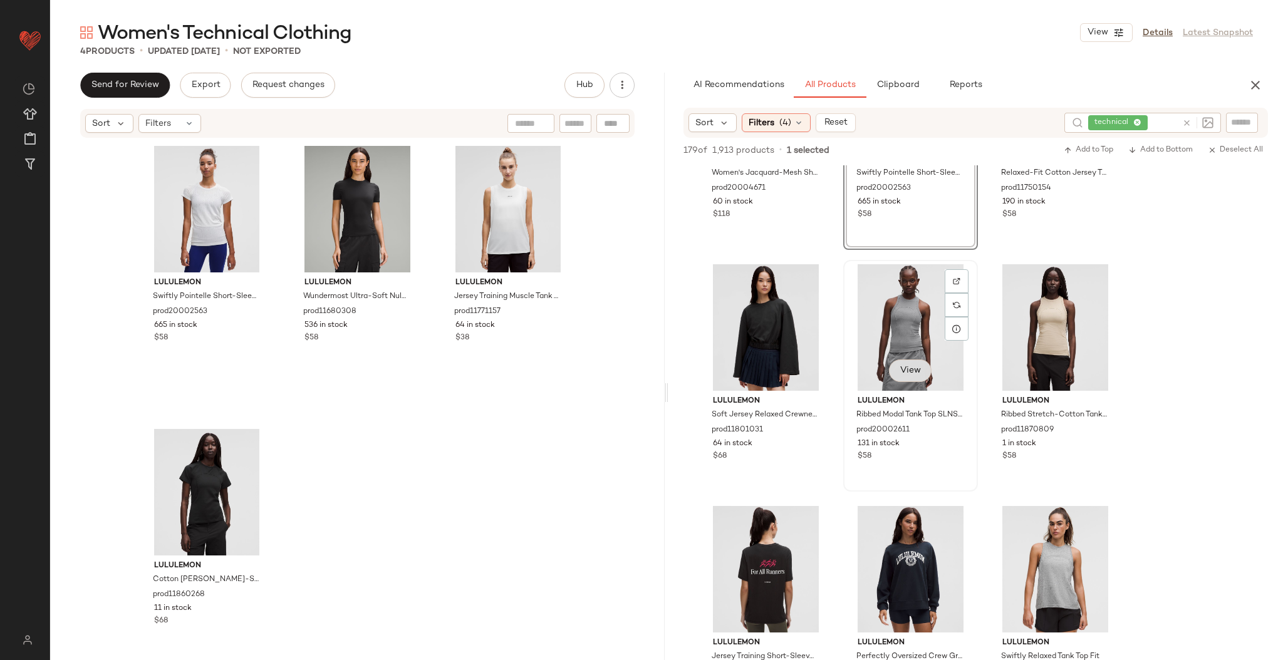
click at [910, 369] on span "View" at bounding box center [910, 371] width 21 height 10
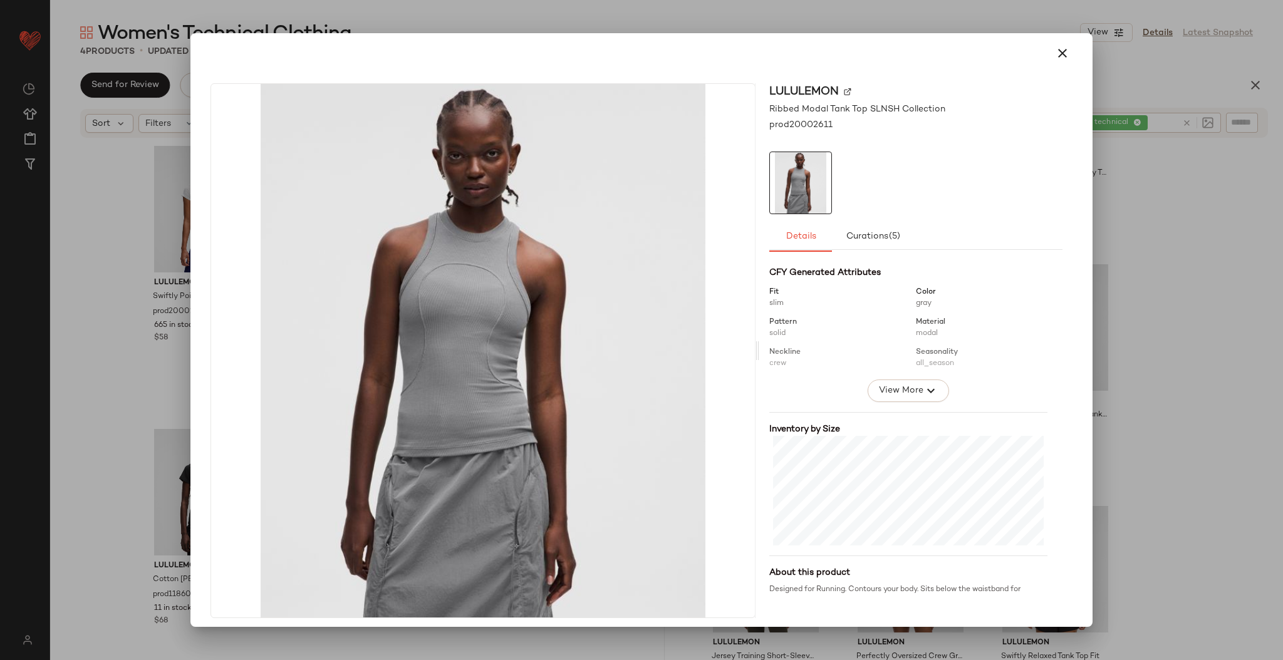
scroll to position [190, 0]
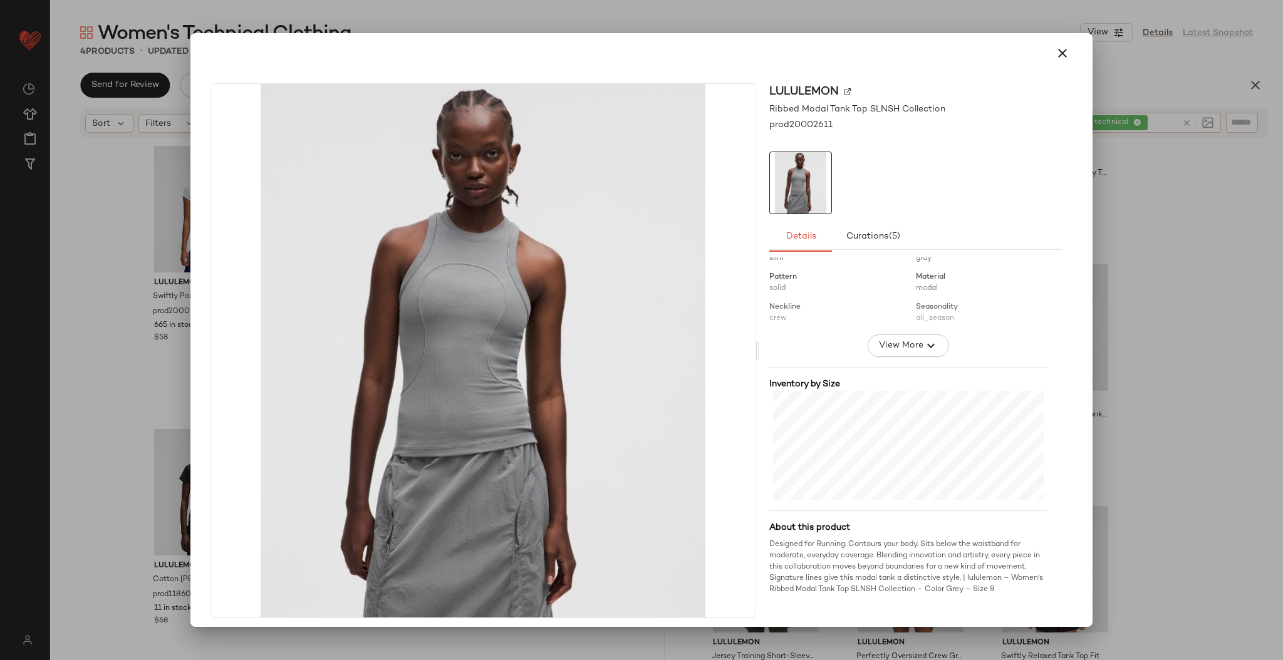
click at [1146, 316] on div at bounding box center [641, 330] width 1283 height 660
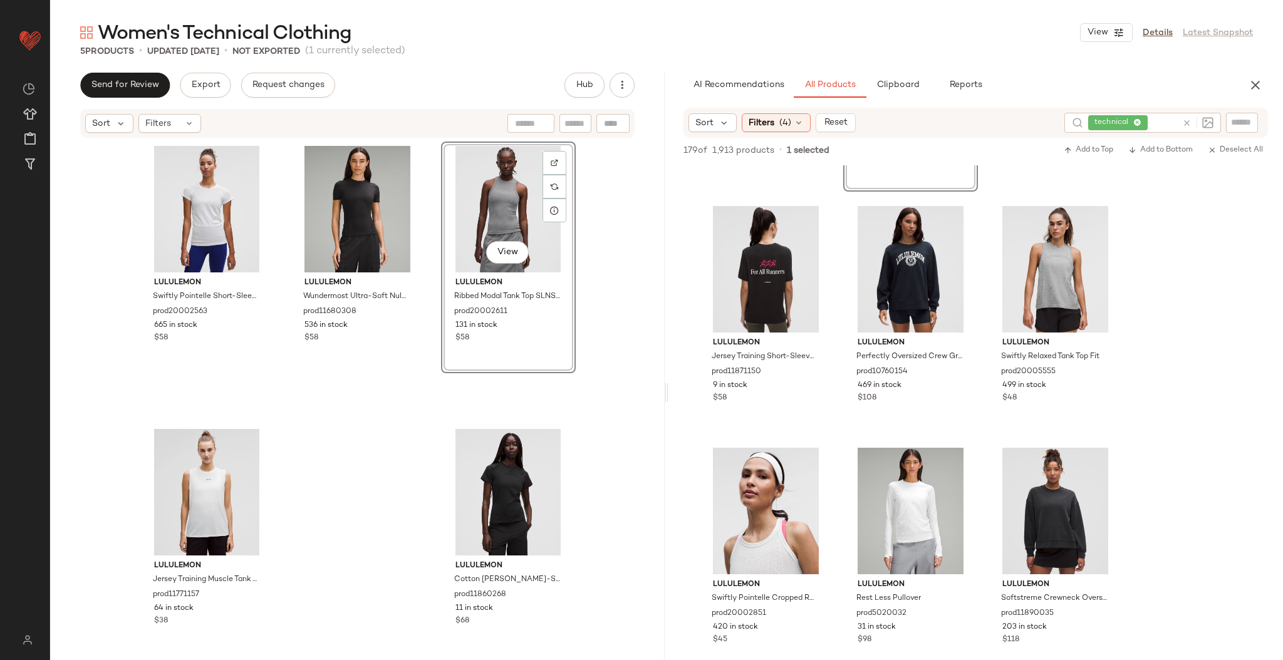
scroll to position [1657, 0]
click at [1053, 303] on button "View" at bounding box center [1055, 312] width 43 height 23
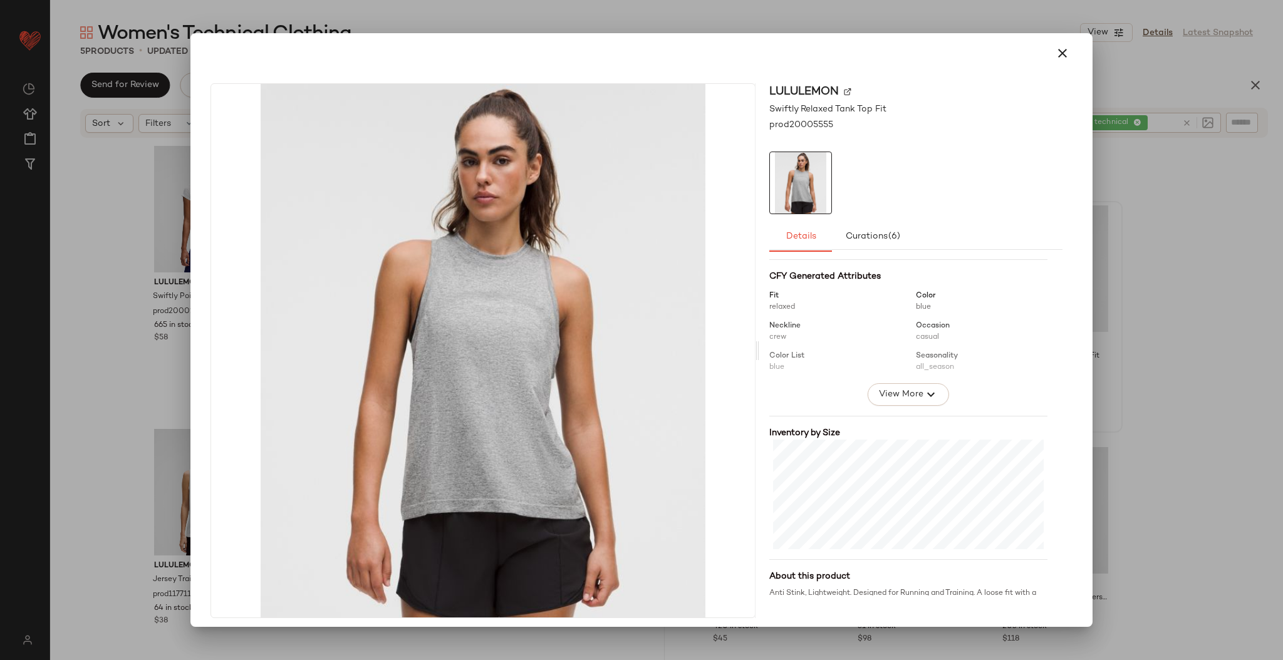
scroll to position [190, 0]
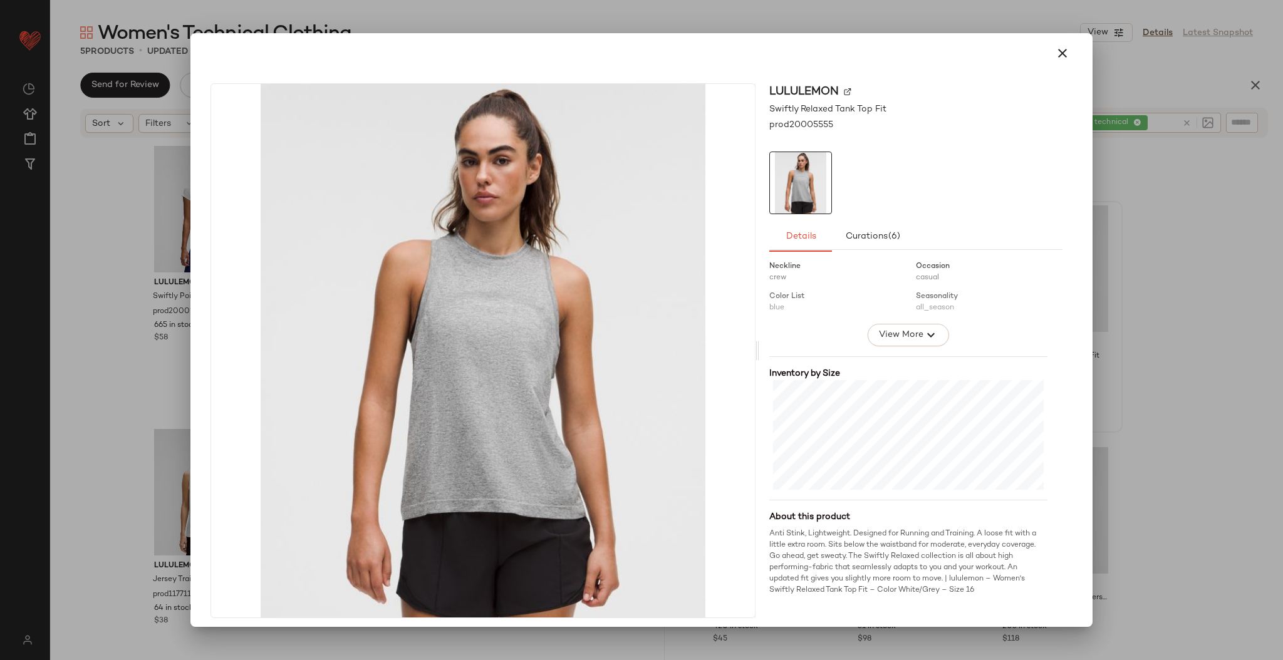
click at [1120, 248] on div at bounding box center [641, 330] width 1283 height 660
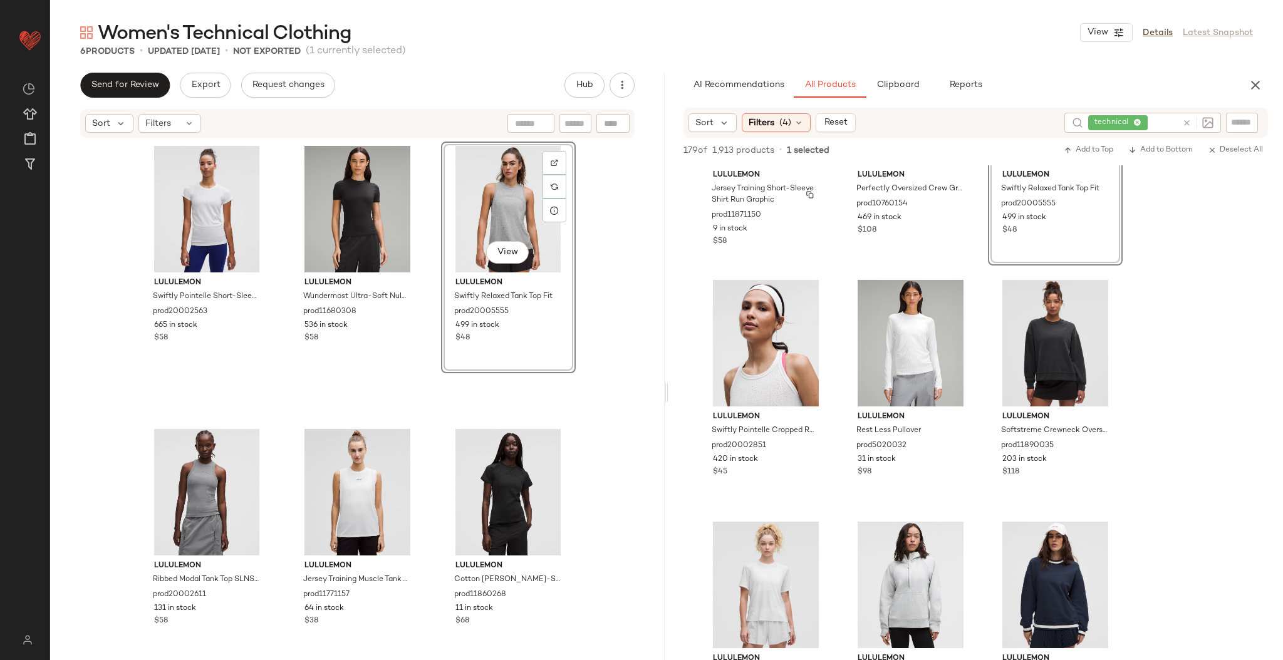
scroll to position [1844, 0]
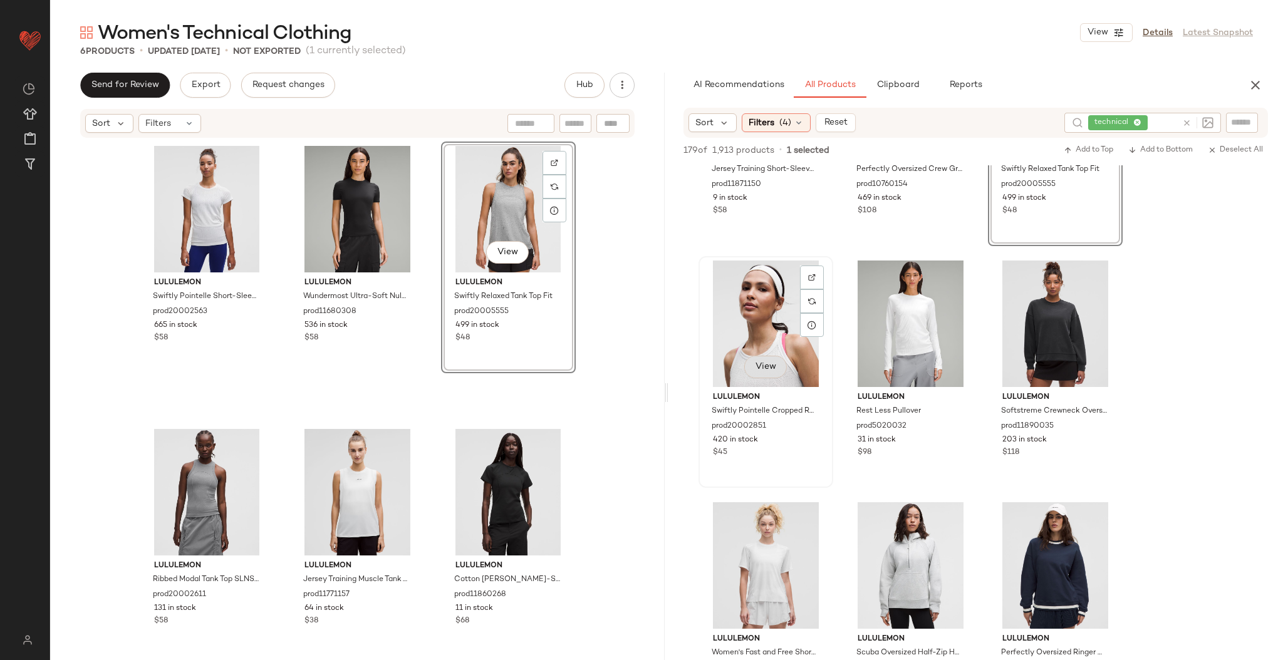
click at [760, 365] on span "View" at bounding box center [765, 367] width 21 height 10
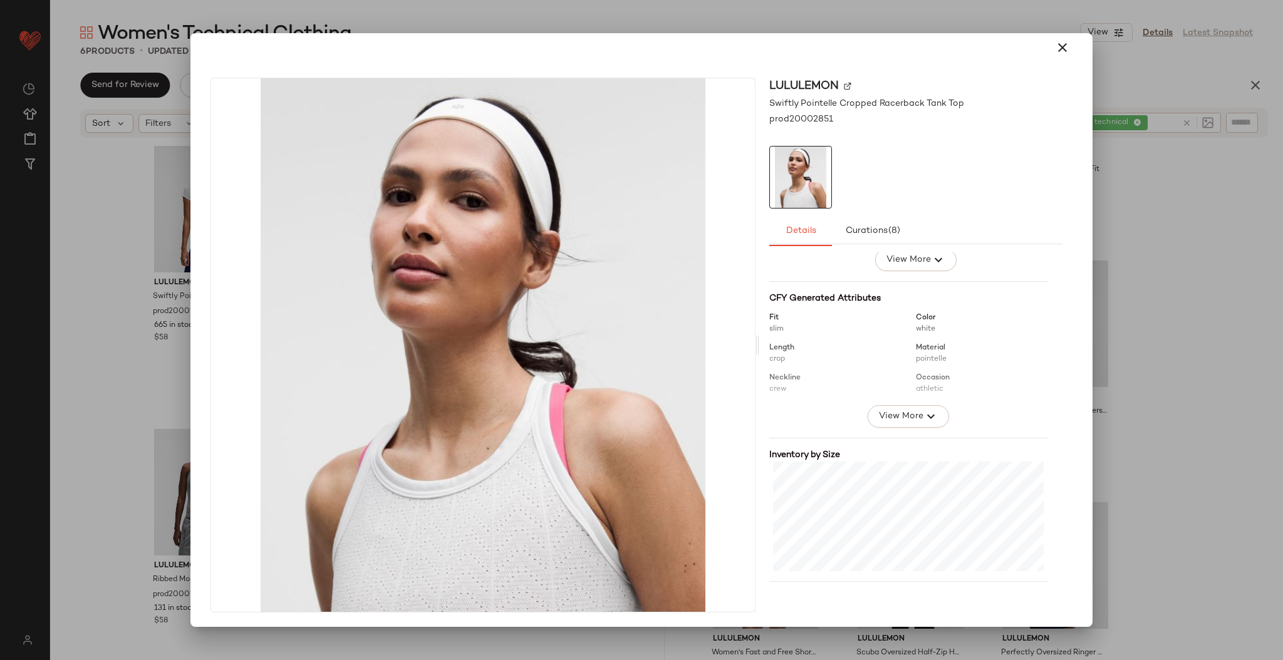
scroll to position [179, 0]
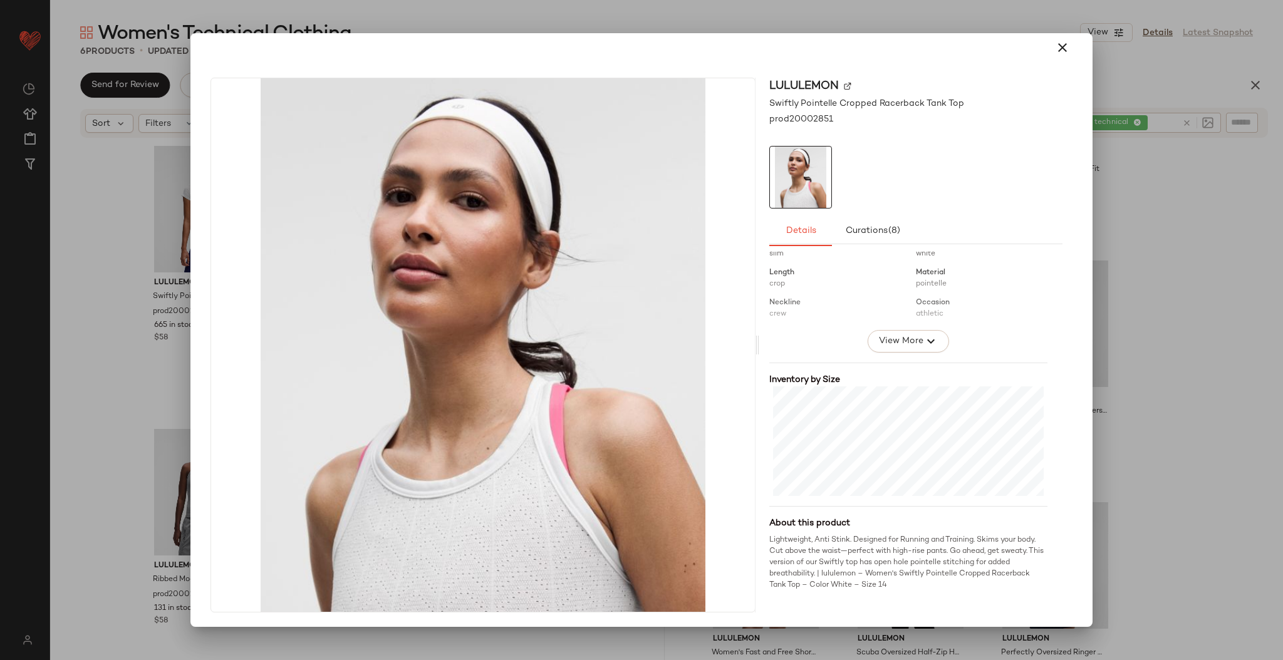
click at [1166, 301] on div at bounding box center [641, 330] width 1283 height 660
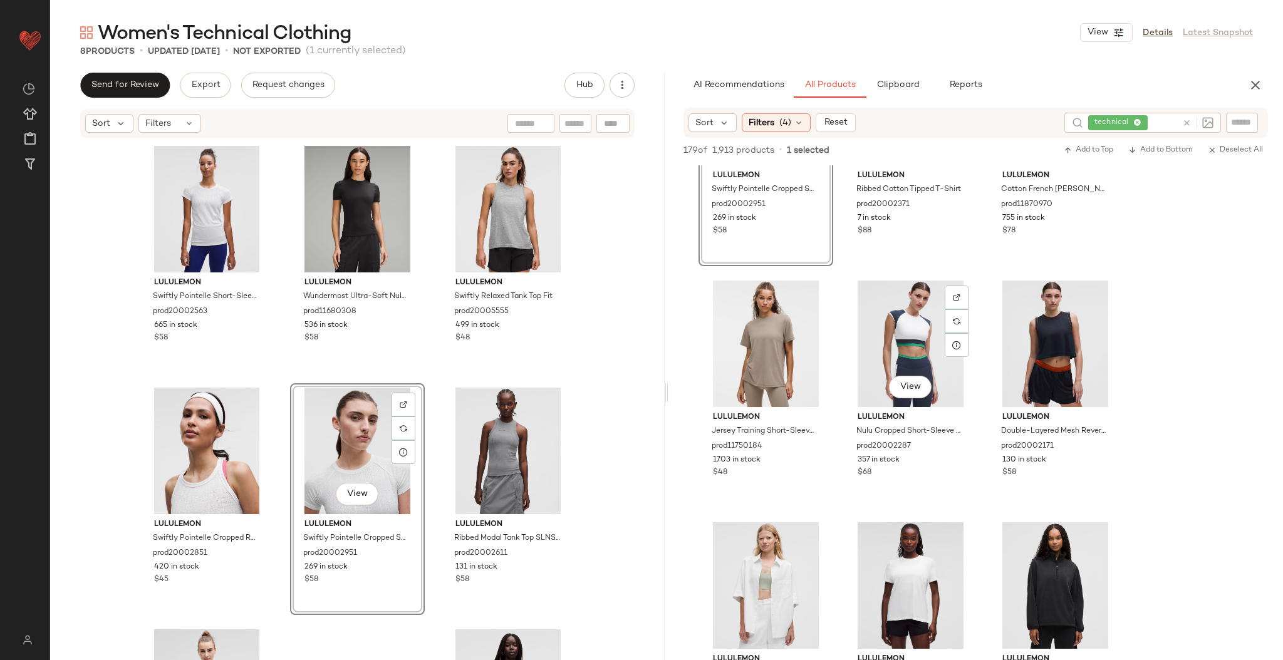
scroll to position [2555, 0]
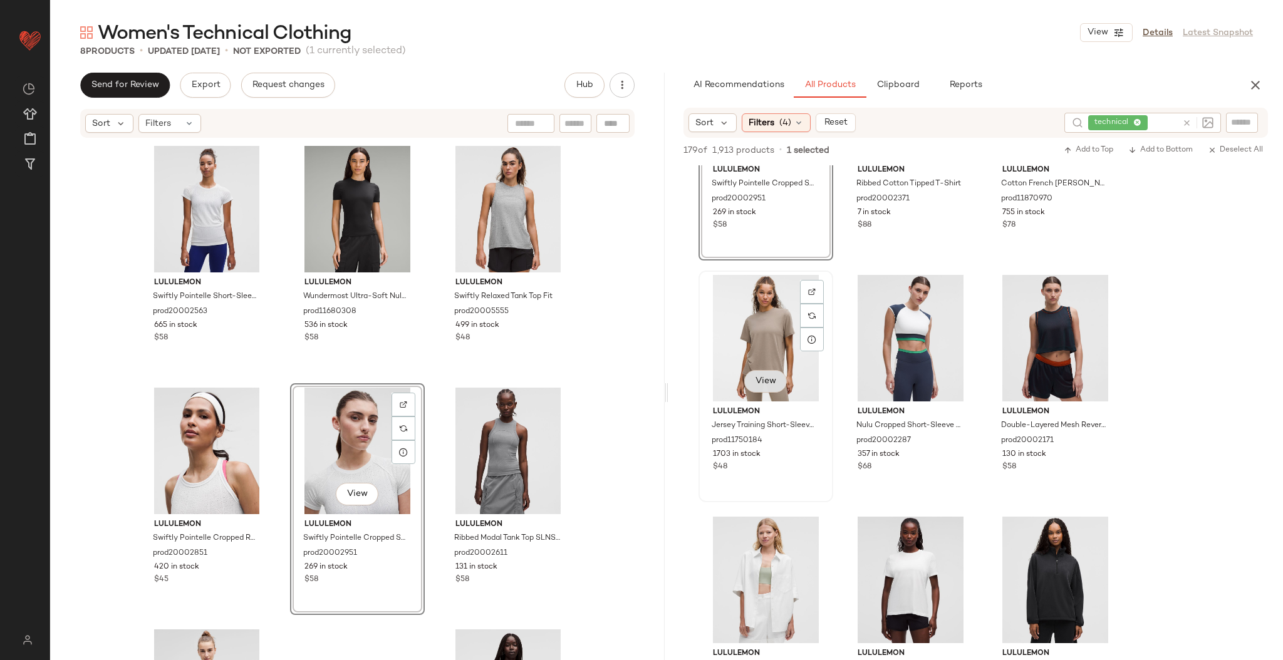
click at [765, 379] on span "View" at bounding box center [765, 382] width 21 height 10
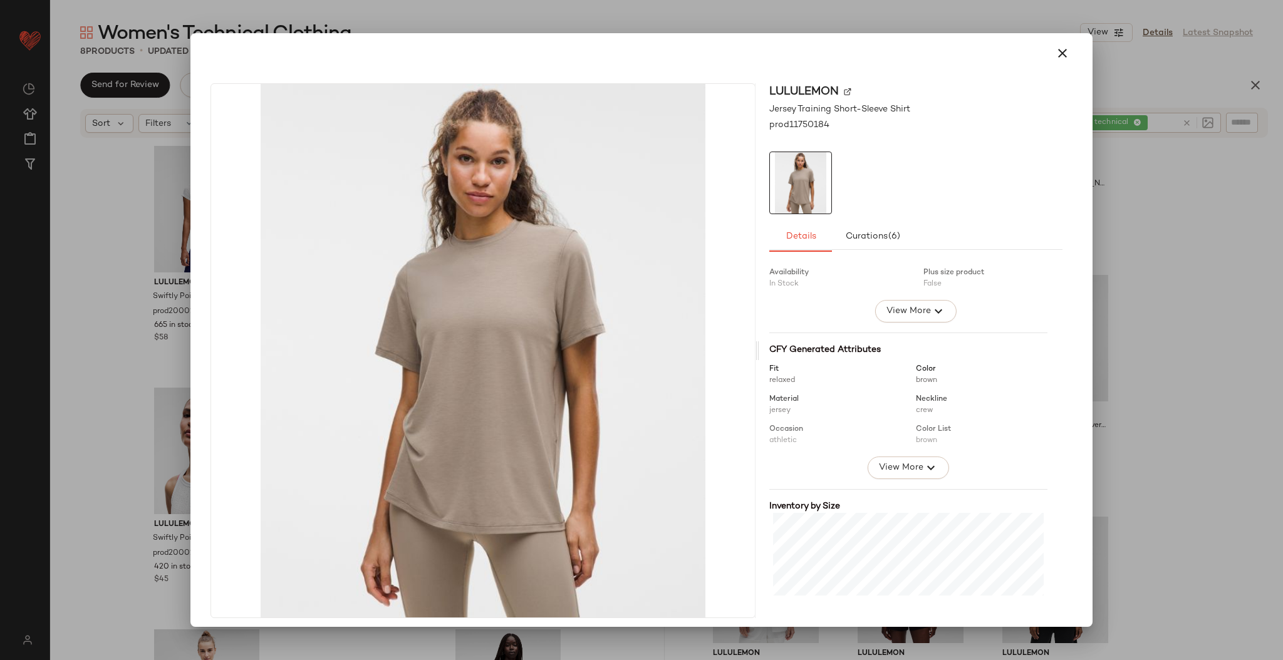
scroll to position [179, 0]
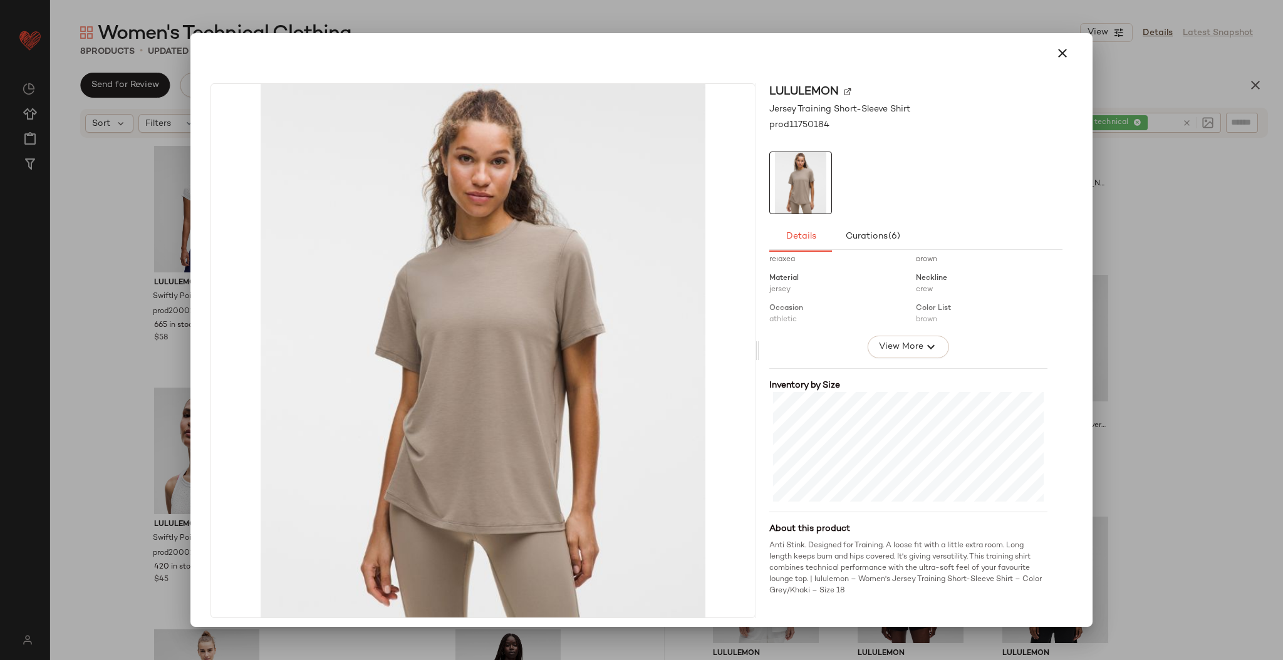
click at [1122, 244] on div at bounding box center [641, 330] width 1283 height 660
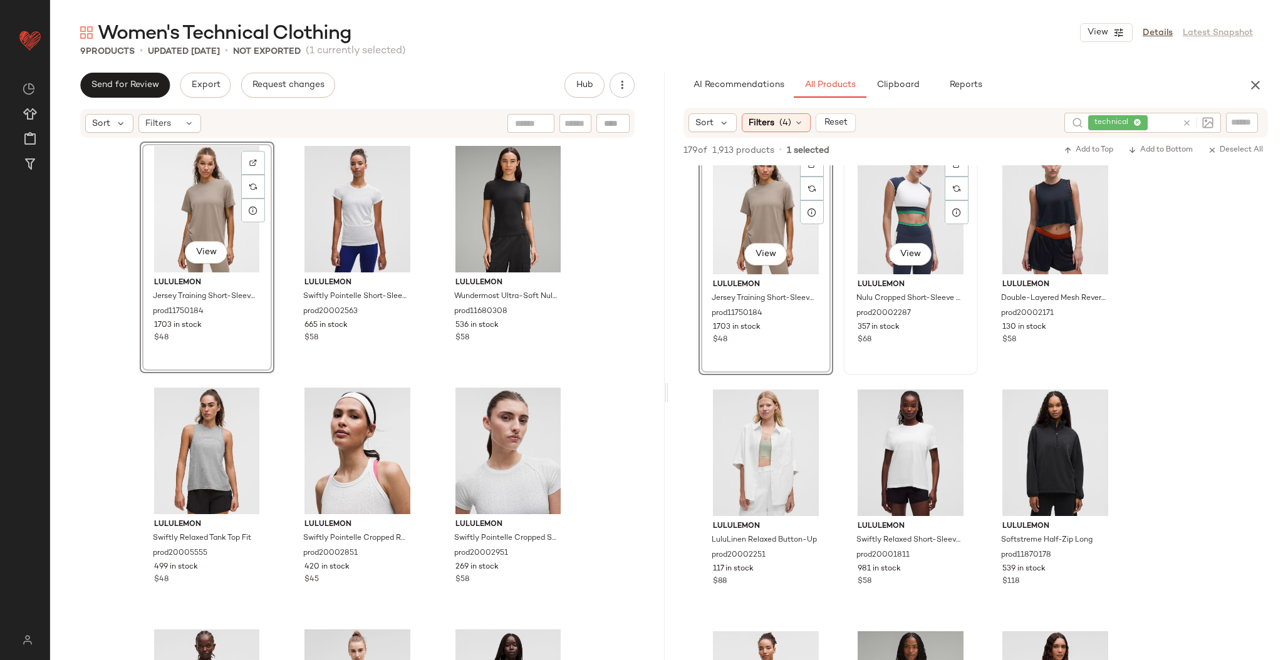
scroll to position [2685, 0]
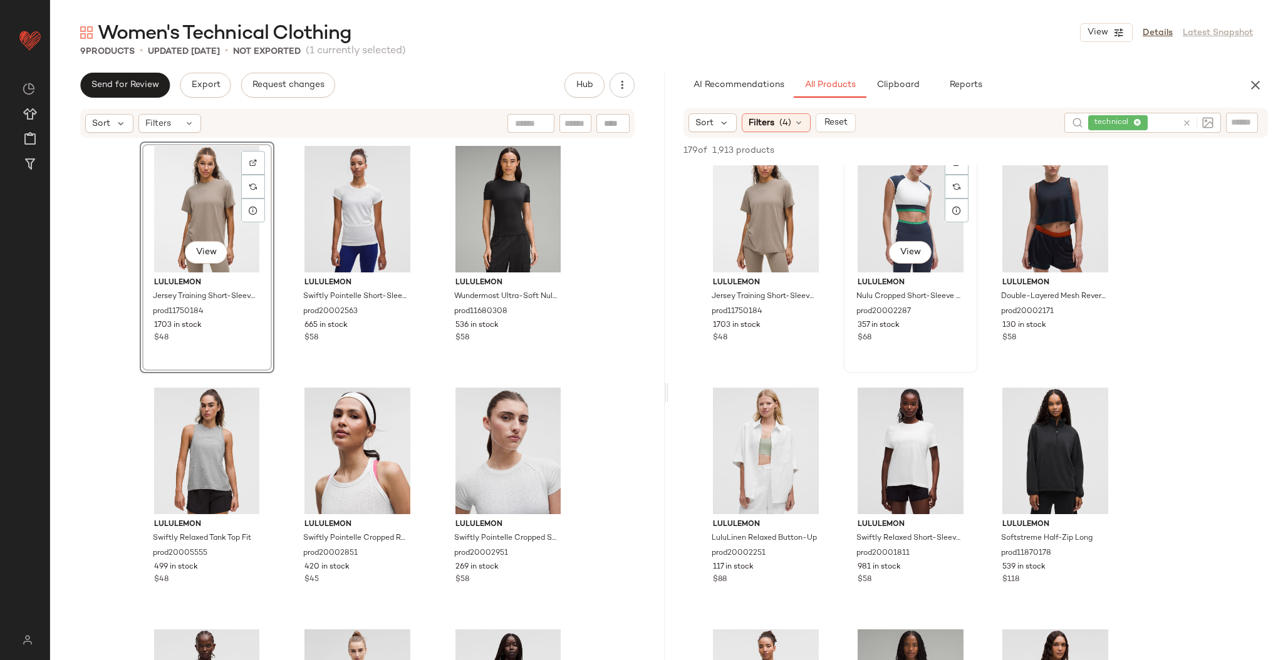
click at [904, 264] on div "View" at bounding box center [910, 253] width 43 height 25
click at [911, 253] on span "View" at bounding box center [910, 253] width 21 height 10
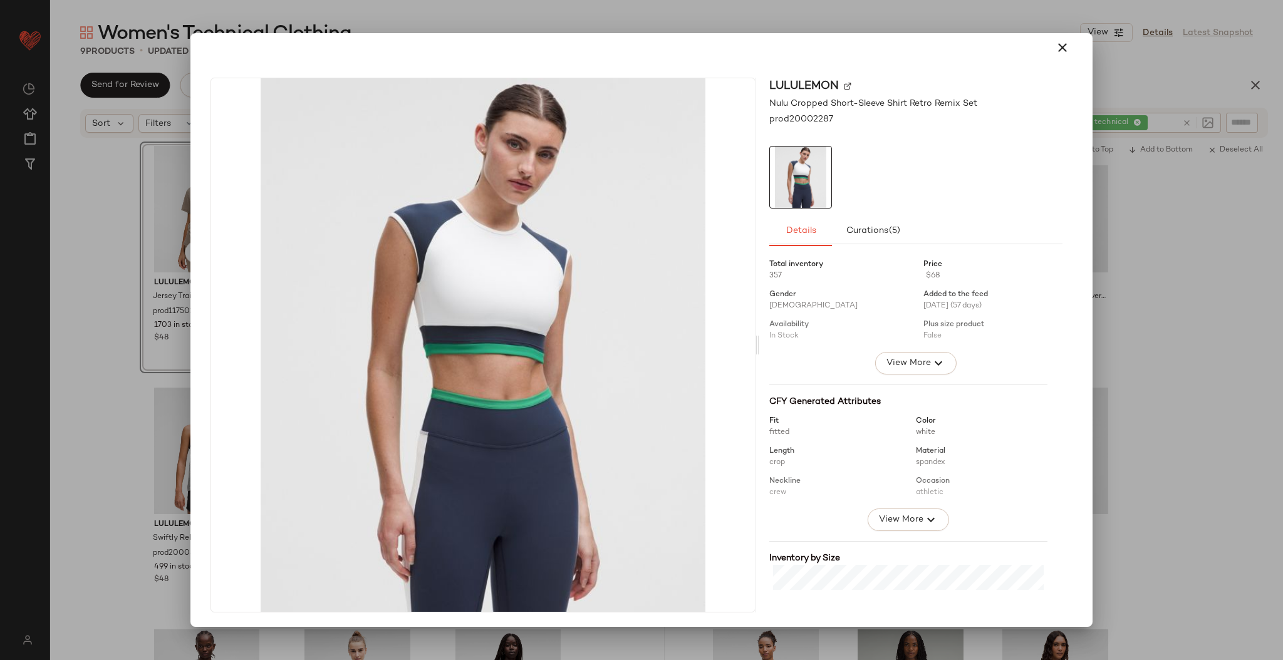
scroll to position [201, 0]
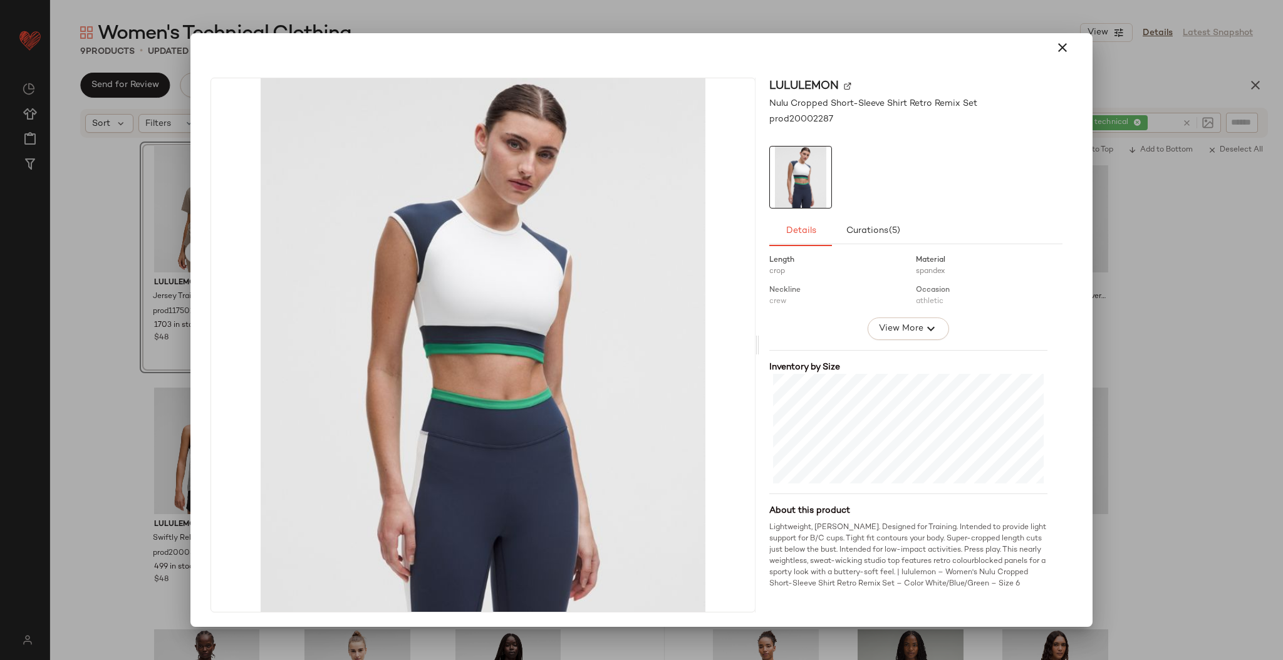
click at [1192, 268] on div at bounding box center [641, 330] width 1283 height 660
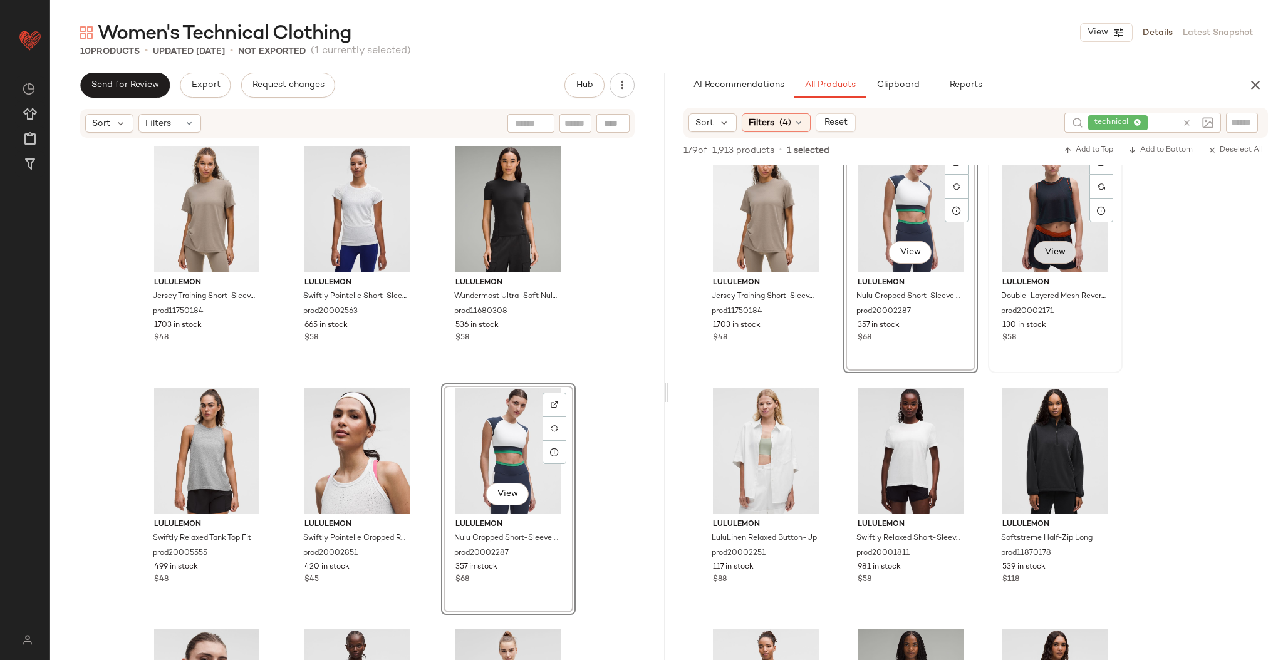
click at [1058, 259] on button "View" at bounding box center [1055, 252] width 43 height 23
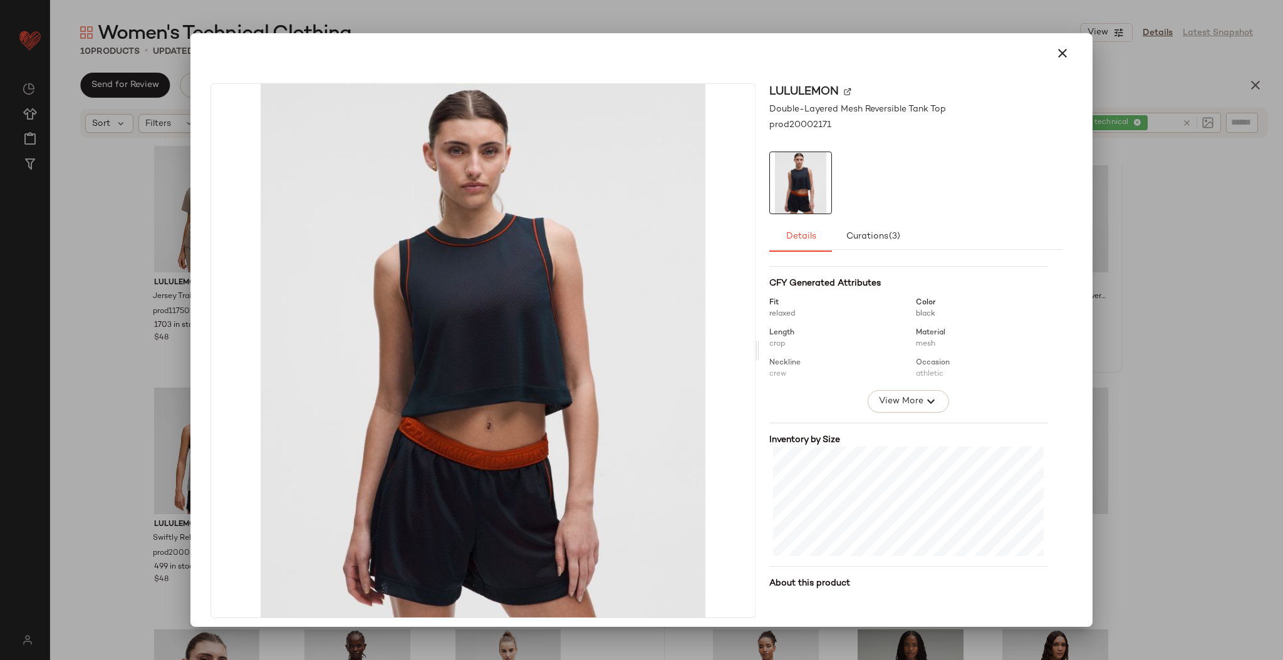
scroll to position [190, 0]
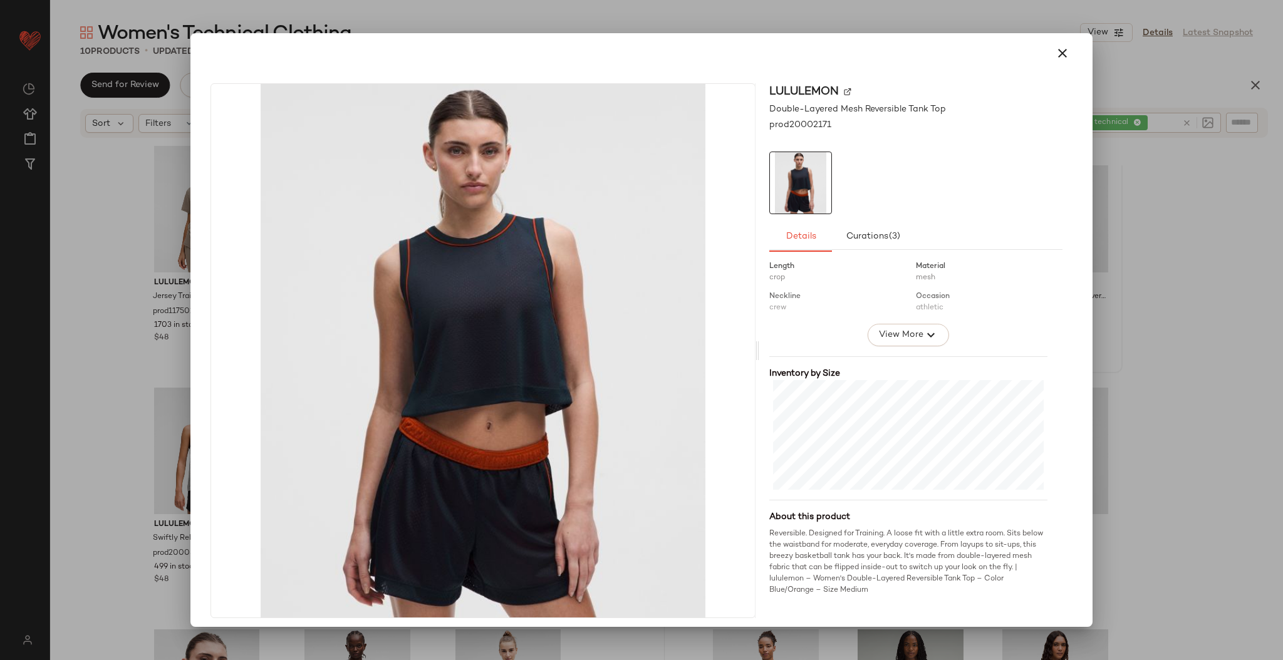
click at [1134, 336] on div at bounding box center [641, 330] width 1283 height 660
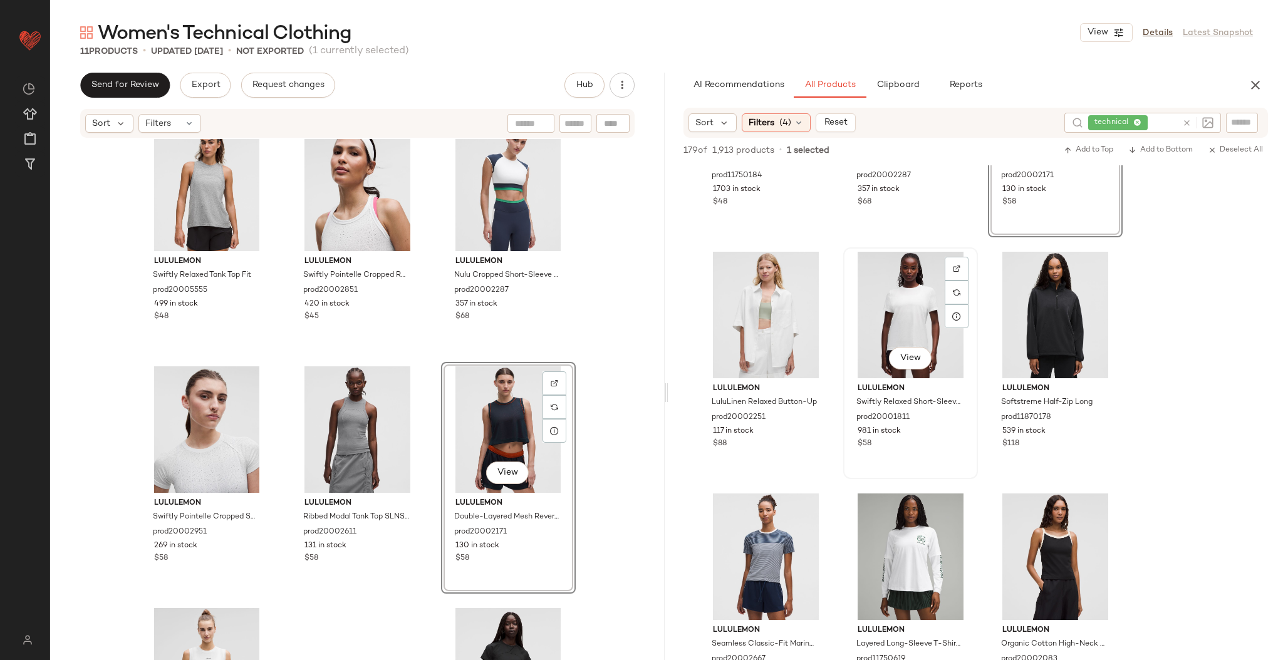
scroll to position [2827, 0]
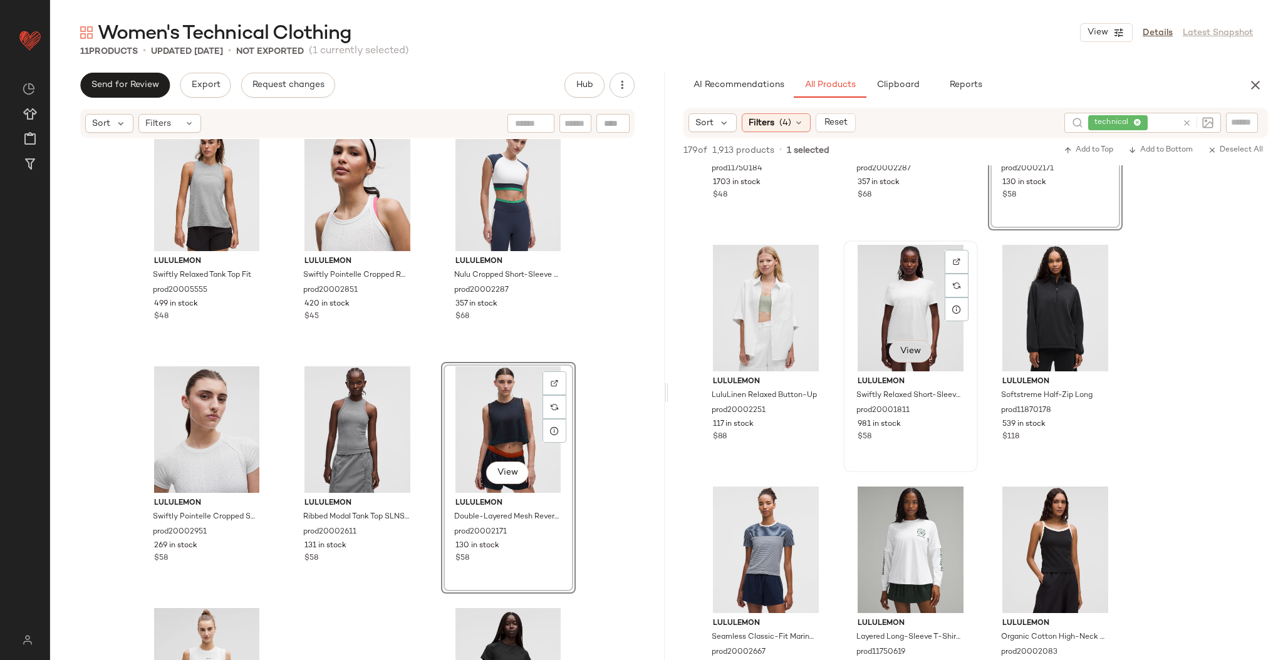
click at [912, 356] on button "View" at bounding box center [910, 351] width 43 height 23
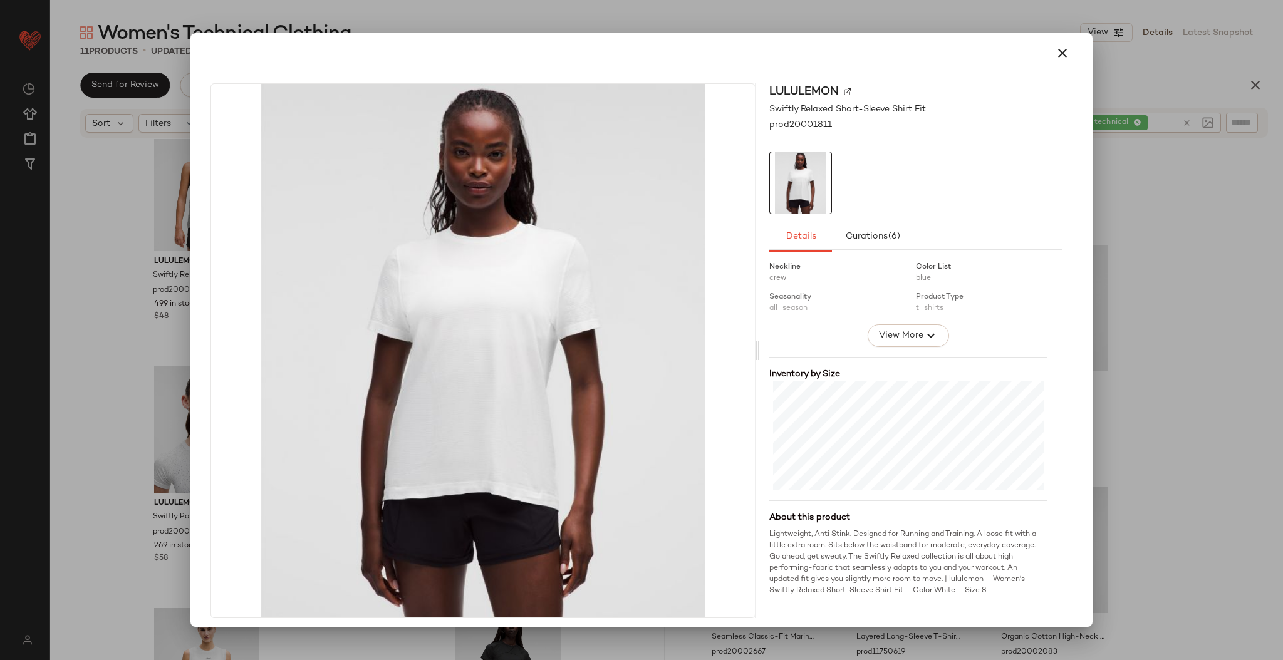
scroll to position [190, 0]
click at [1139, 279] on div at bounding box center [641, 330] width 1283 height 660
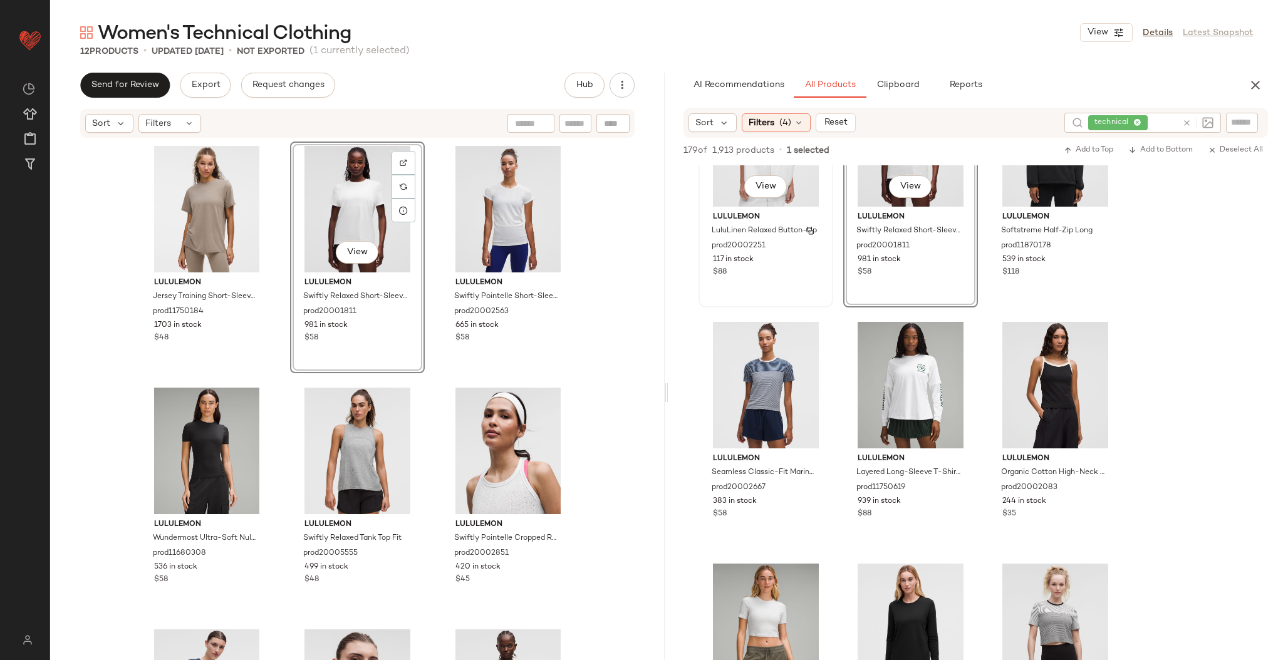
scroll to position [2998, 0]
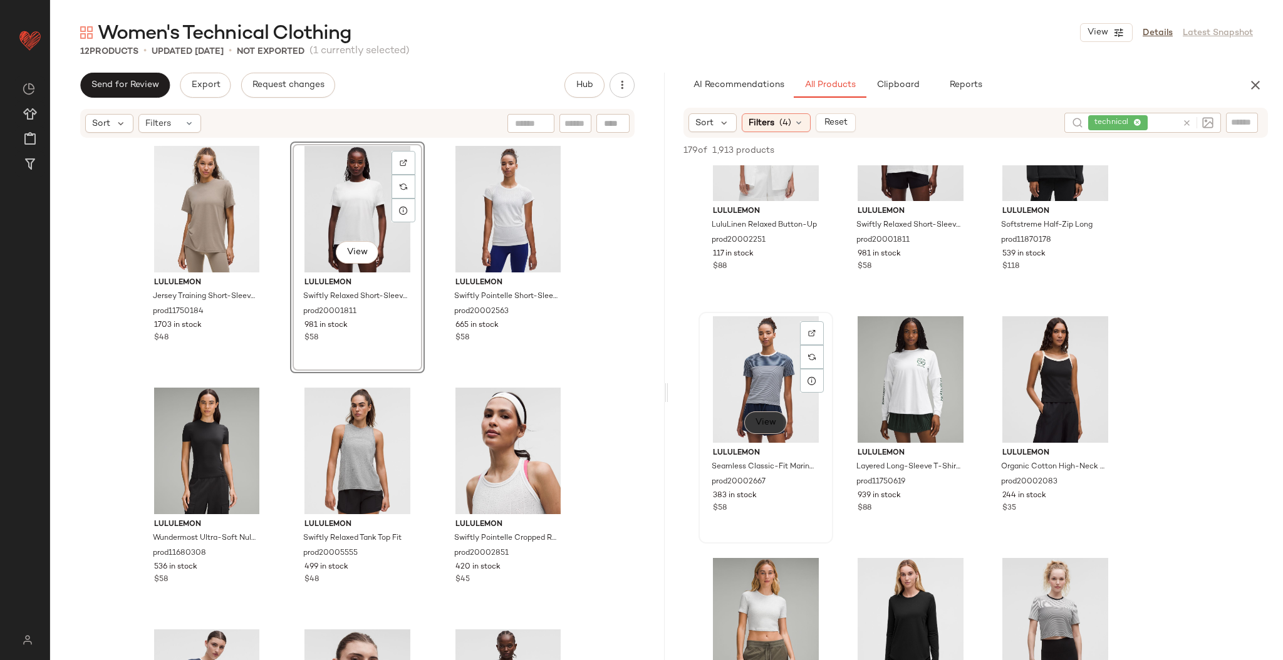
click at [768, 425] on span "View" at bounding box center [765, 423] width 21 height 10
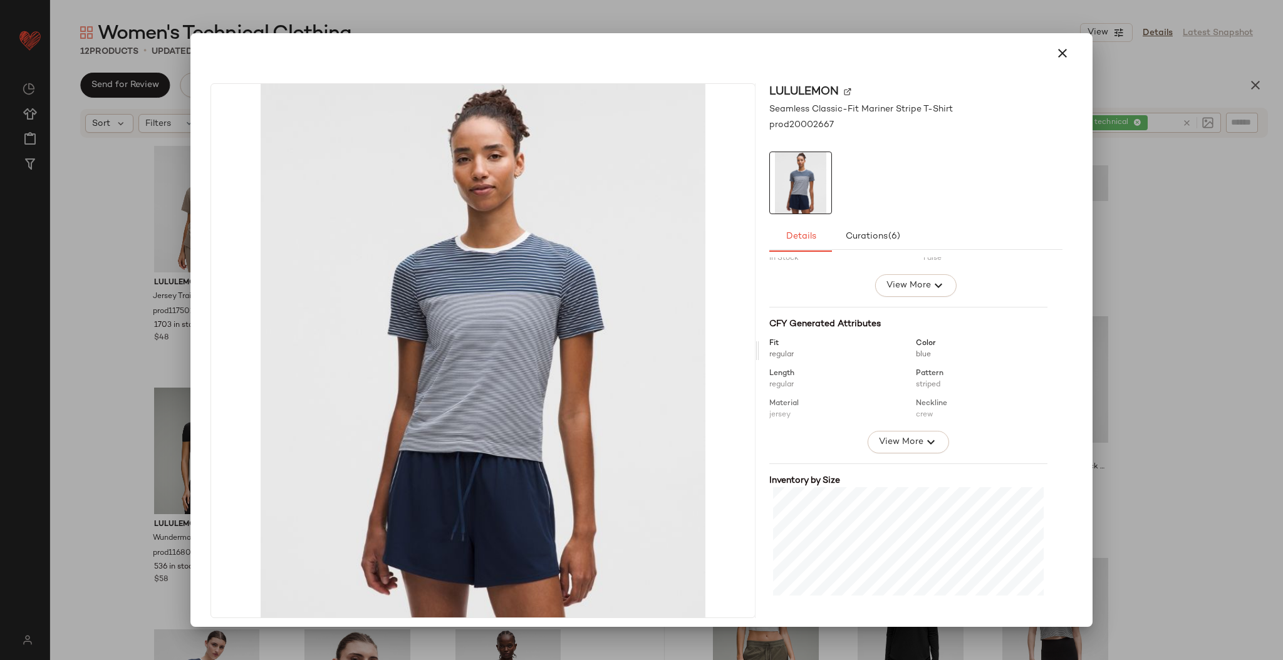
scroll to position [190, 0]
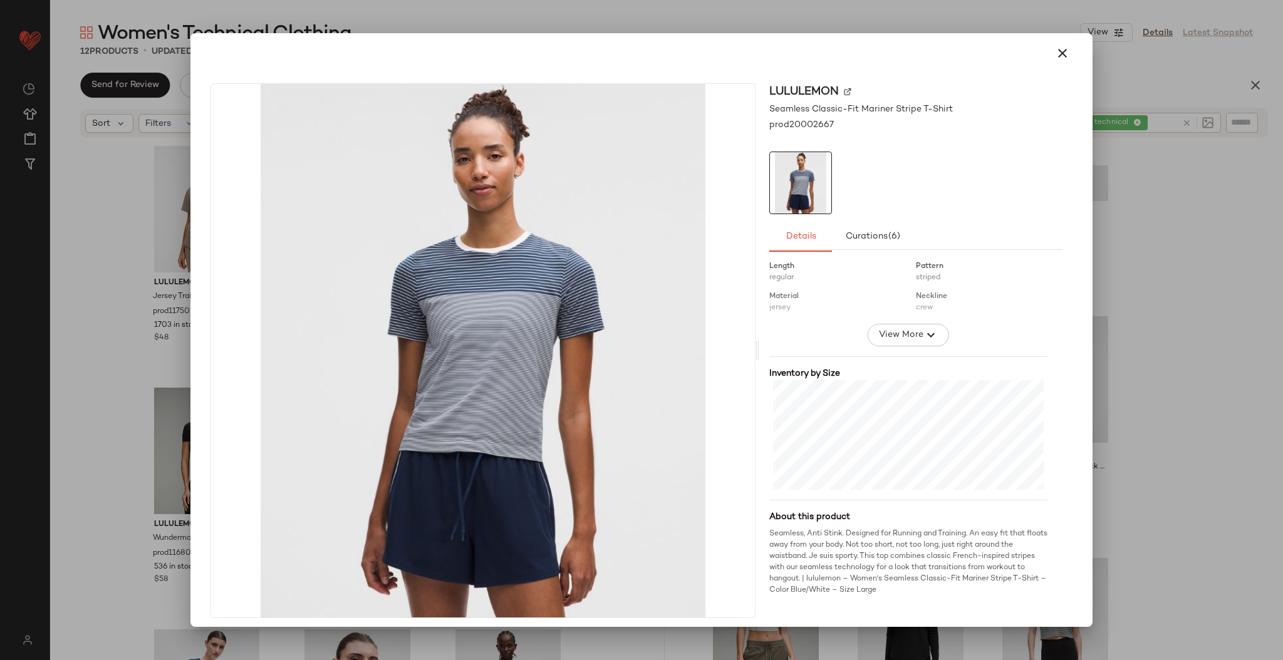
click at [1140, 311] on div at bounding box center [641, 330] width 1283 height 660
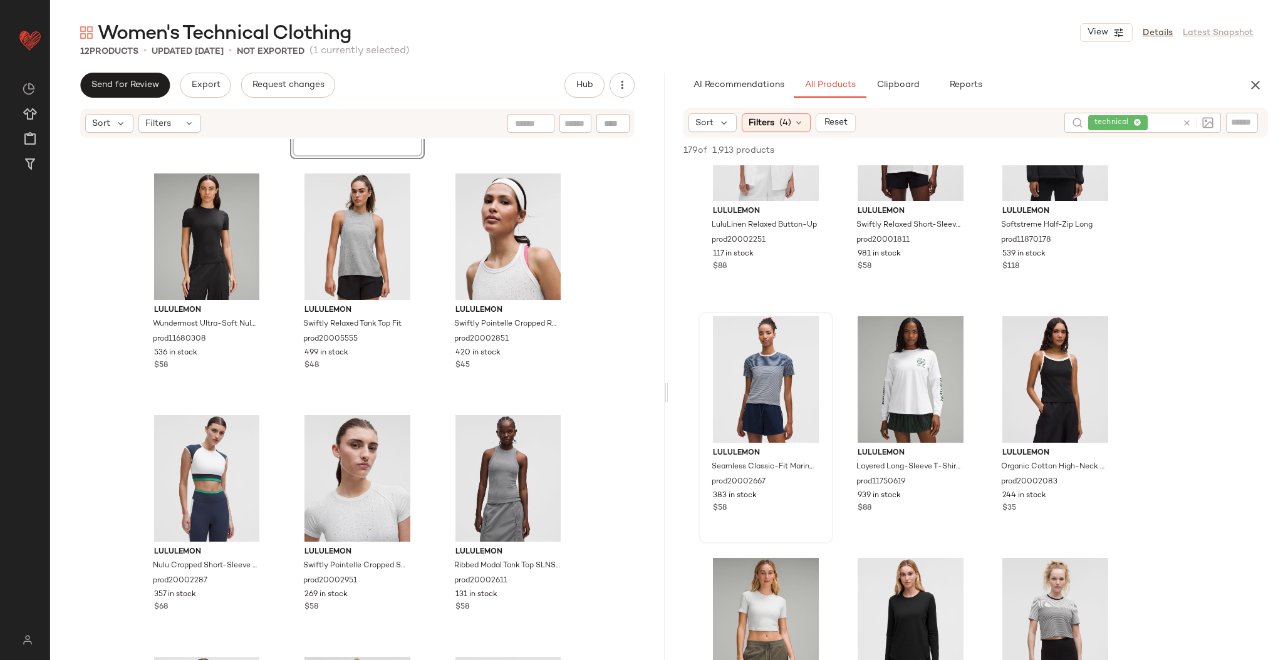
scroll to position [341, 0]
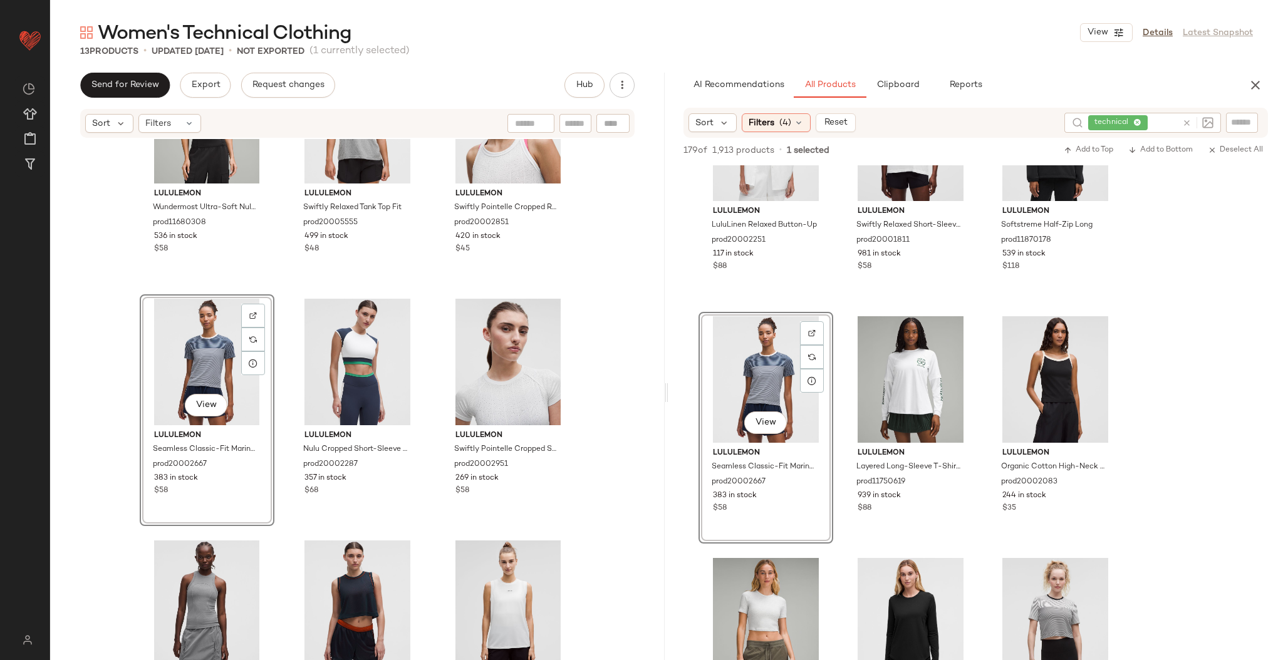
click at [596, 347] on div "lululemon Wundermost Ultra-Soft Nulu Hip-Length Crewneck Shirt prod11680308 536…" at bounding box center [357, 418] width 615 height 559
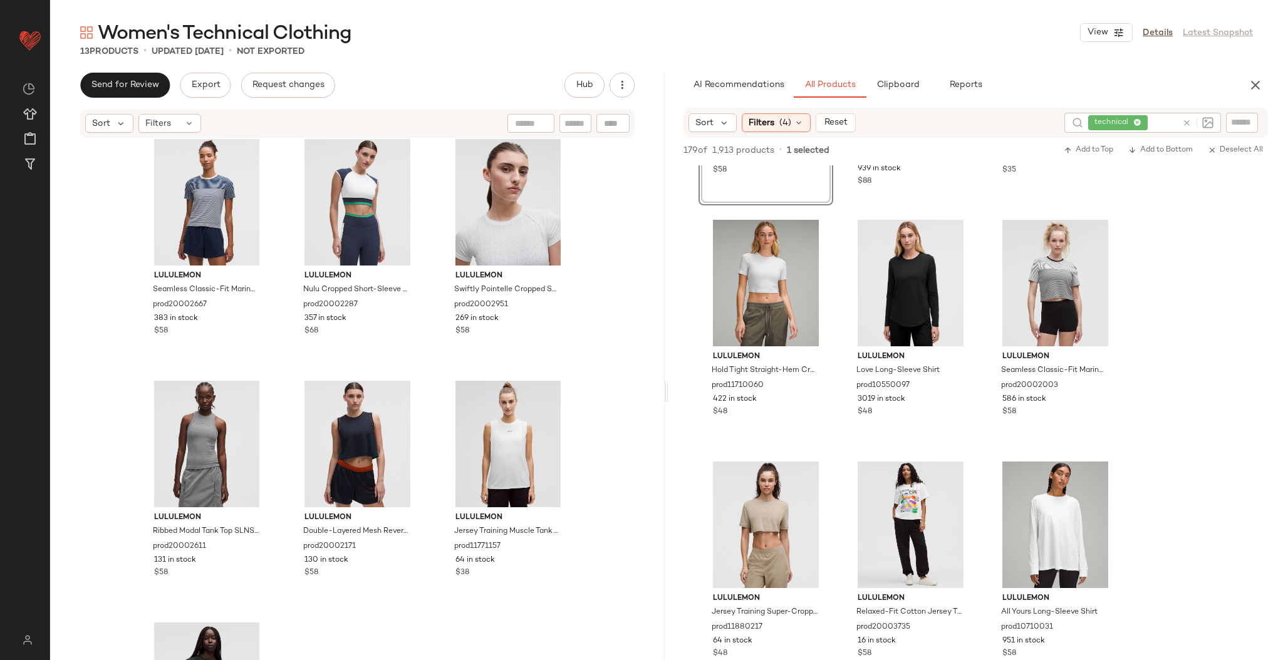
scroll to position [3339, 0]
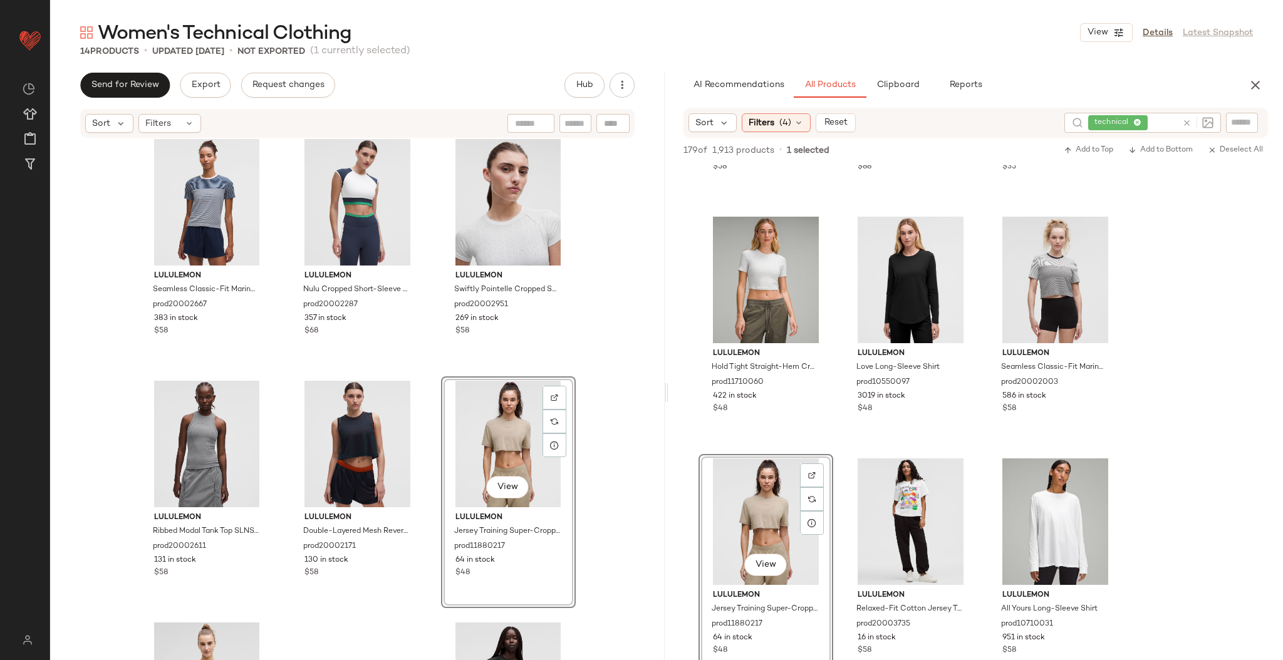
click at [598, 407] on div "lululemon Seamless Classic-Fit Mariner Stripe T-Shirt prod20002667 383 in stock…" at bounding box center [357, 418] width 615 height 559
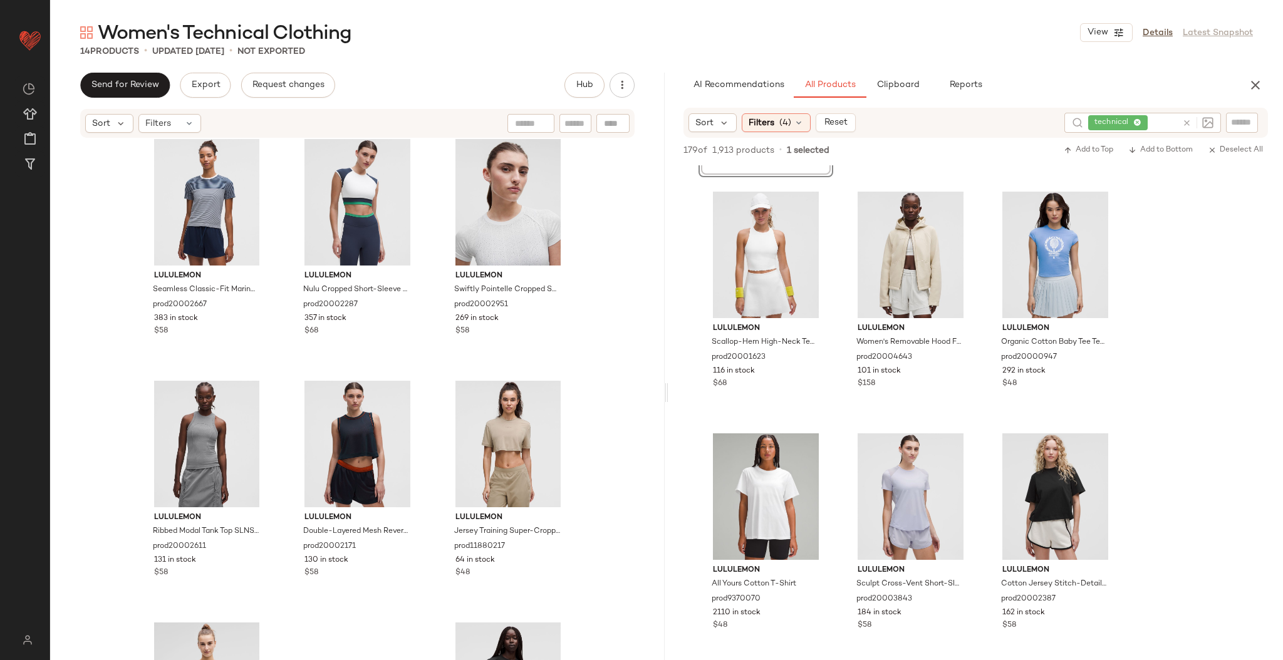
scroll to position [3835, 0]
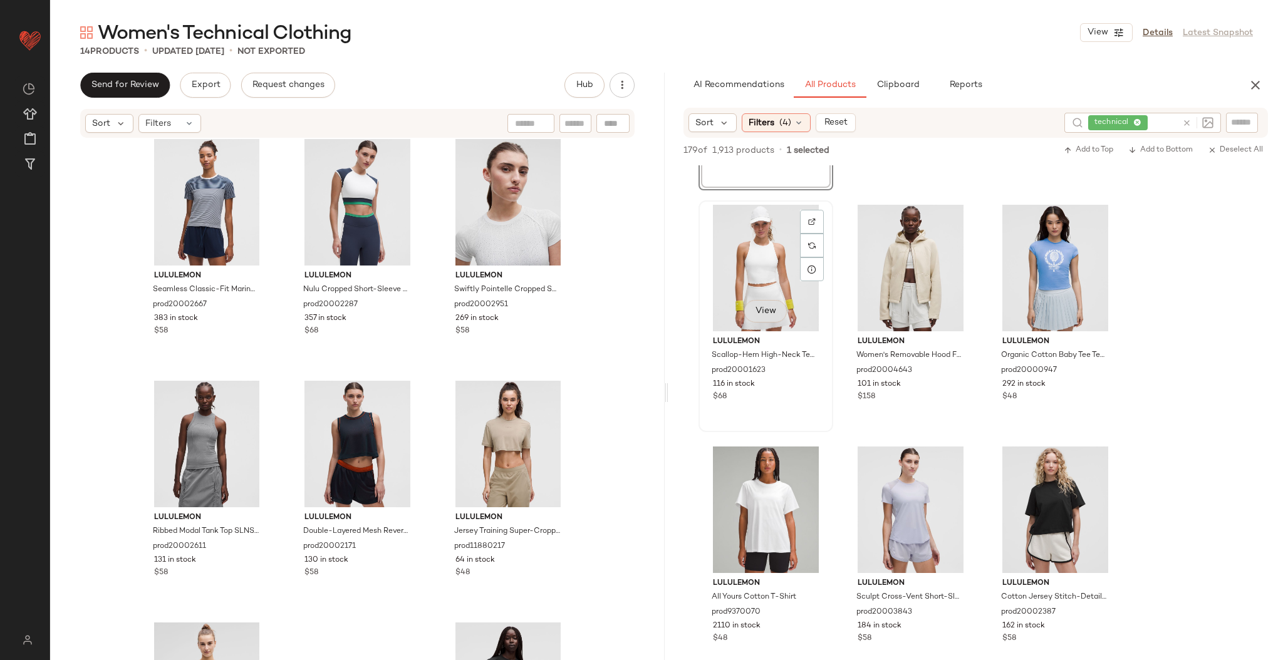
click at [768, 315] on button "View" at bounding box center [765, 311] width 43 height 23
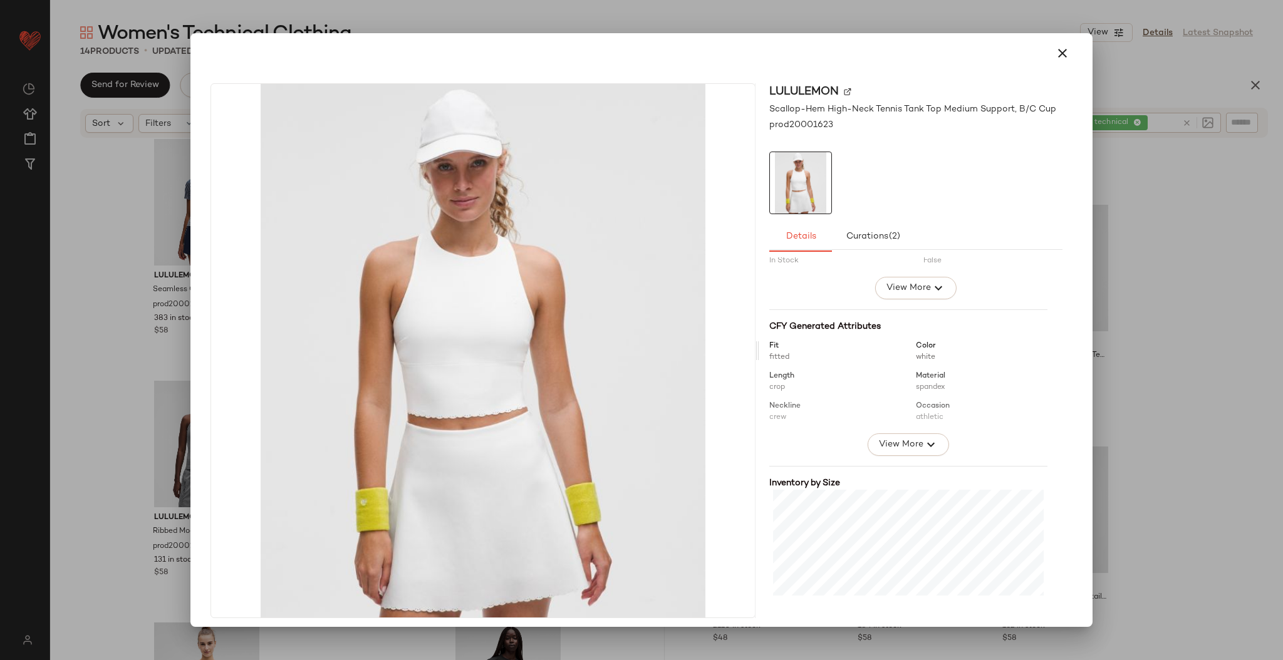
scroll to position [201, 0]
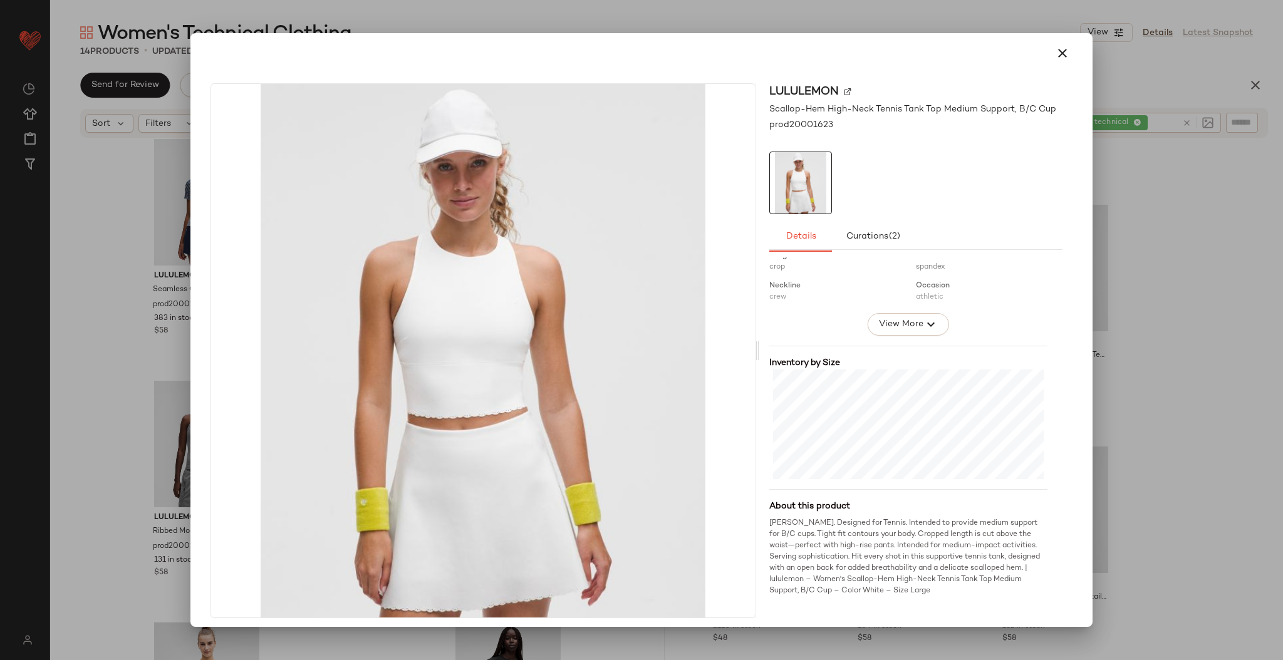
click at [1156, 278] on div at bounding box center [641, 330] width 1283 height 660
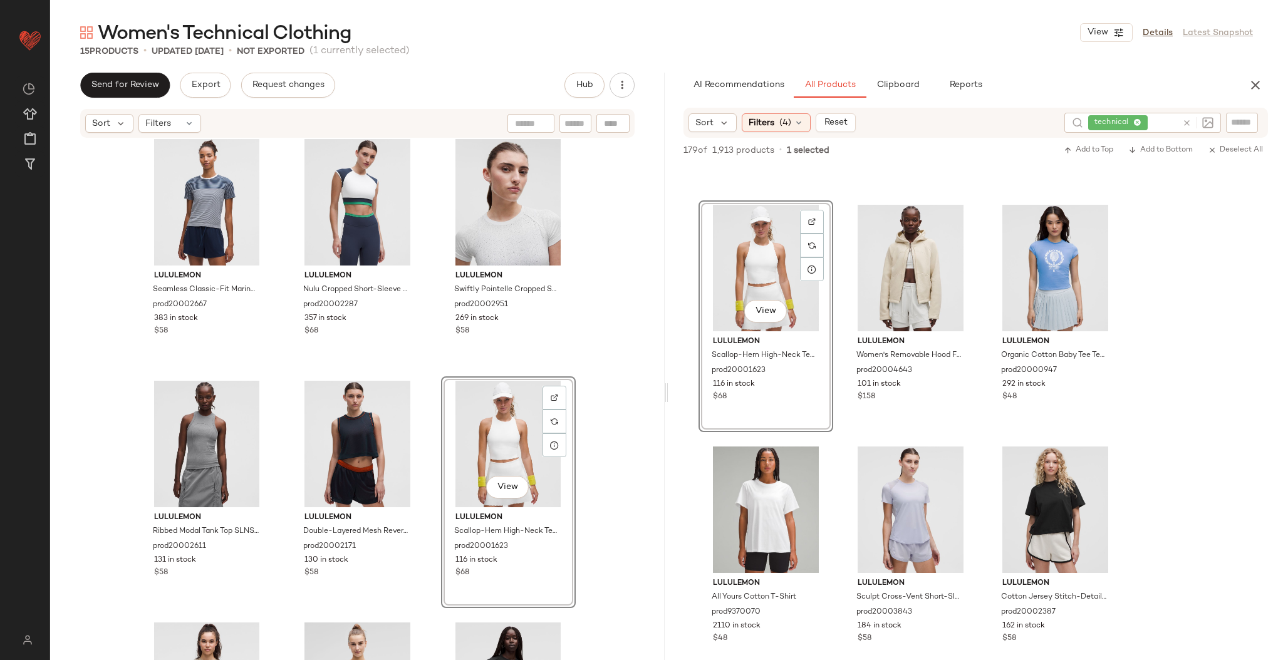
click at [587, 371] on div "lululemon Seamless Classic-Fit Mariner Stripe T-Shirt prod20002667 383 in stock…" at bounding box center [357, 418] width 615 height 559
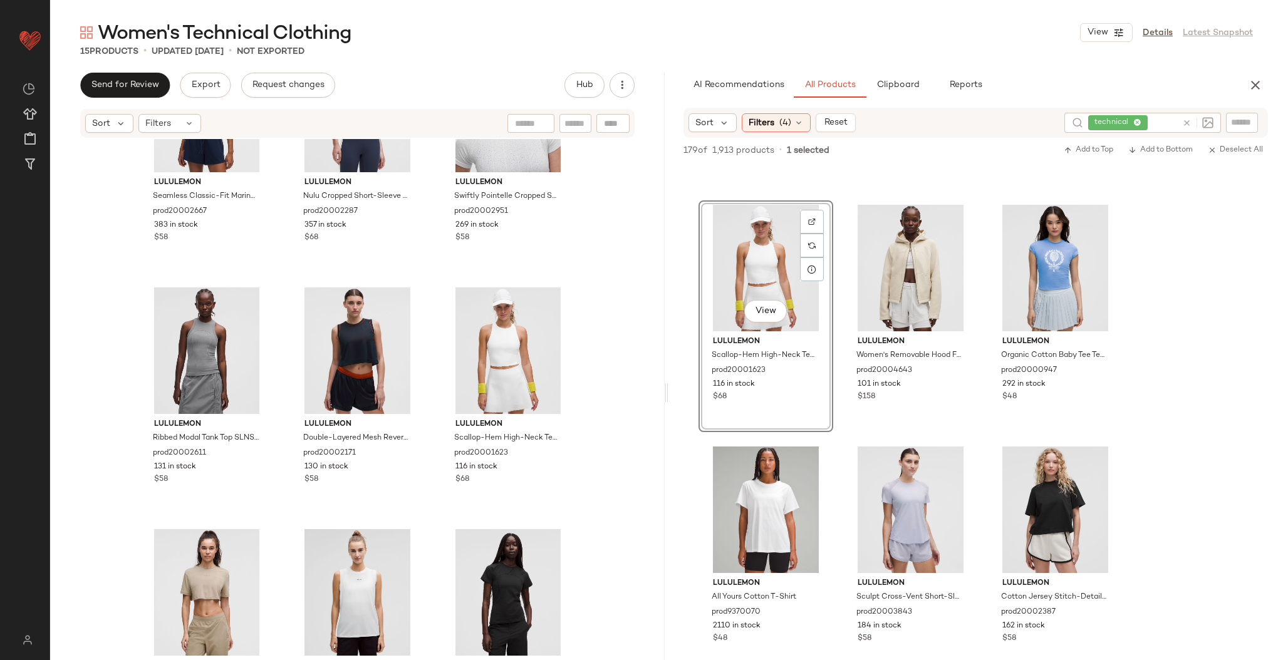
scroll to position [652, 0]
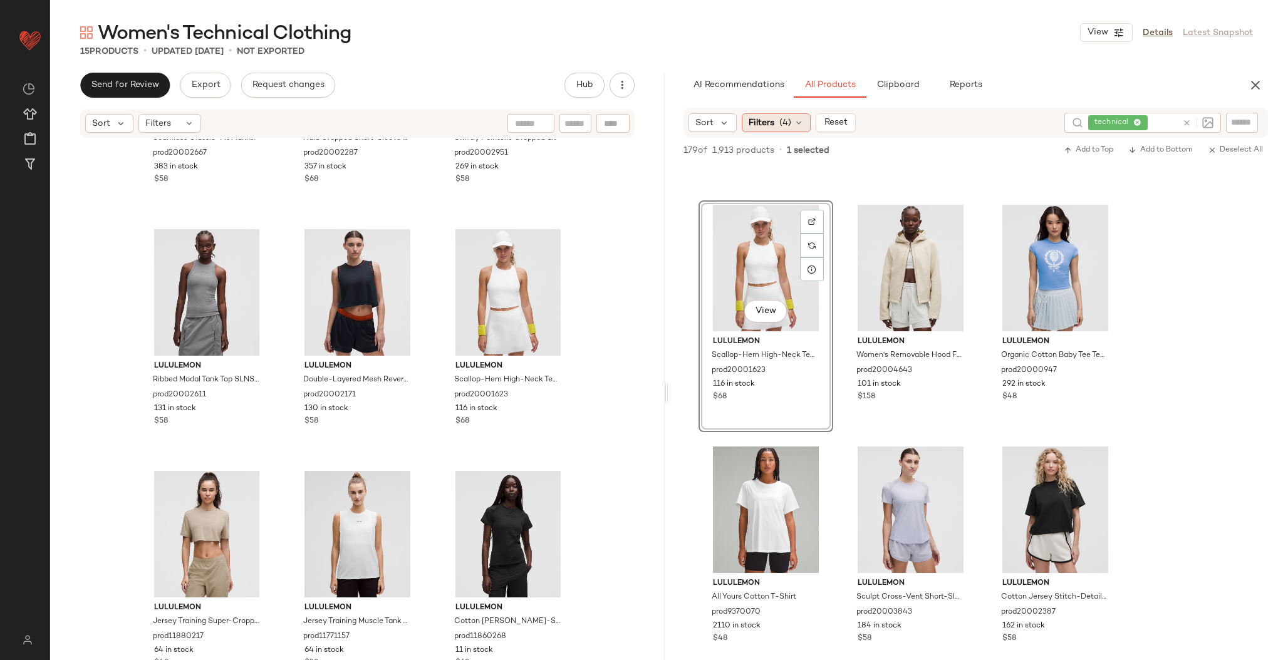
click at [785, 120] on span "(4)" at bounding box center [786, 123] width 12 height 13
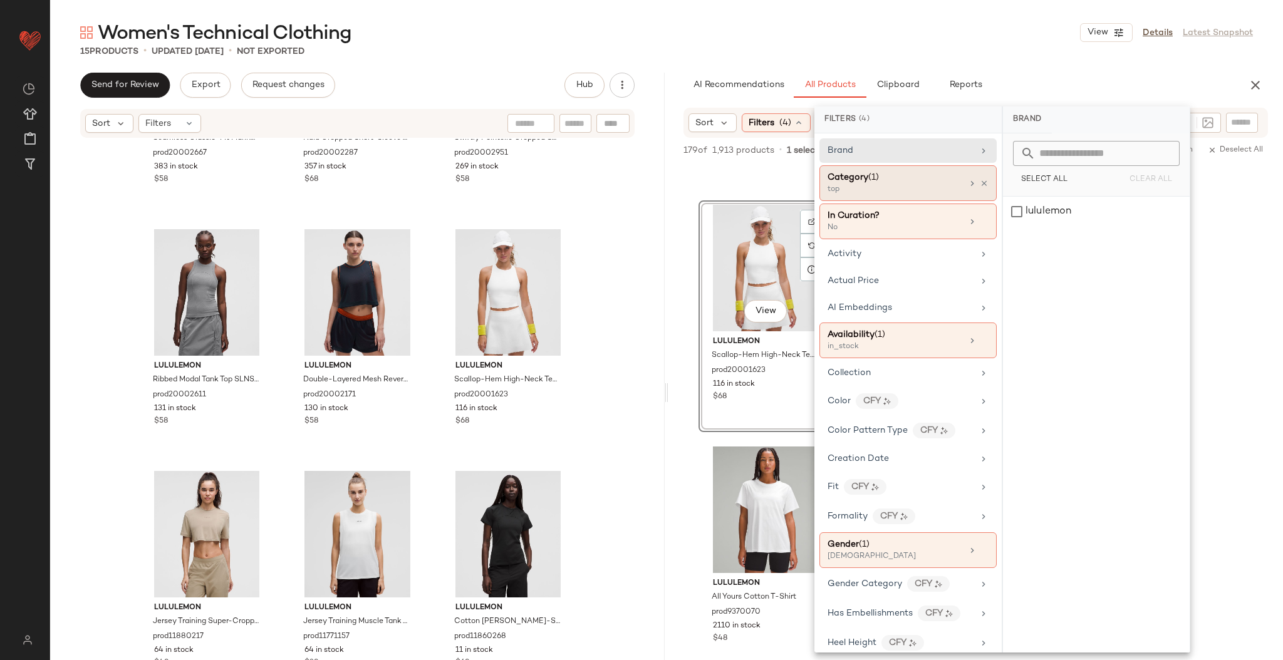
click at [891, 193] on div "top" at bounding box center [890, 189] width 125 height 11
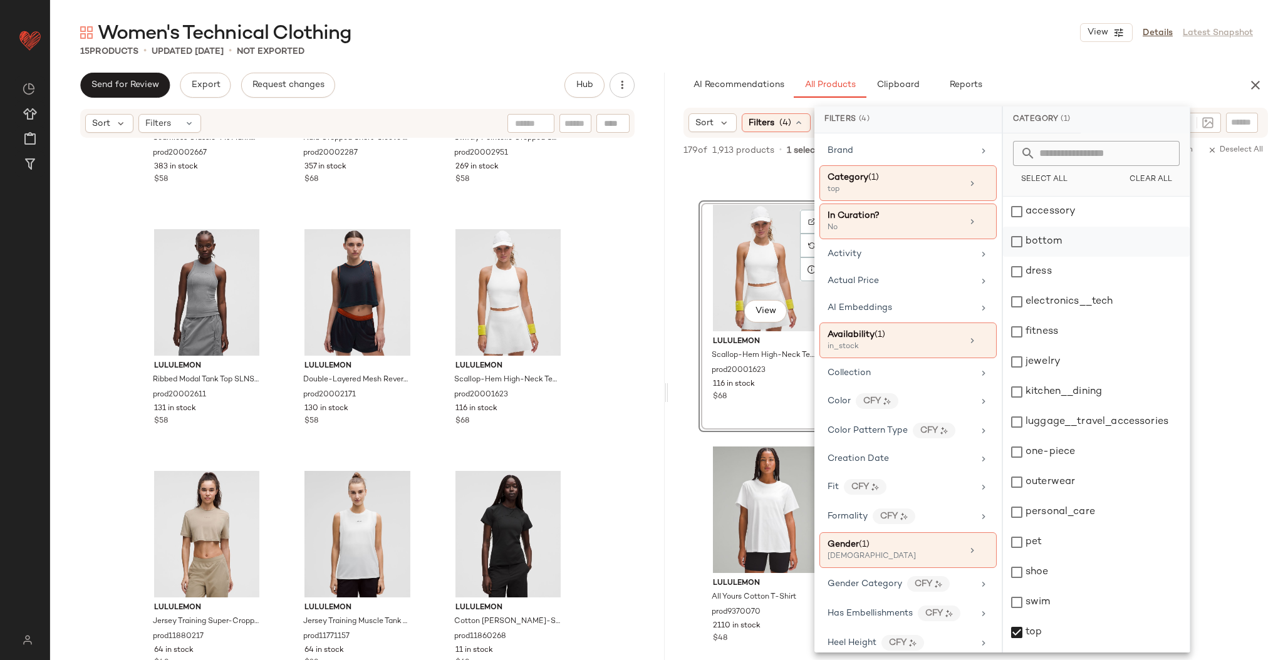
click at [1064, 243] on div "bottom" at bounding box center [1096, 242] width 187 height 30
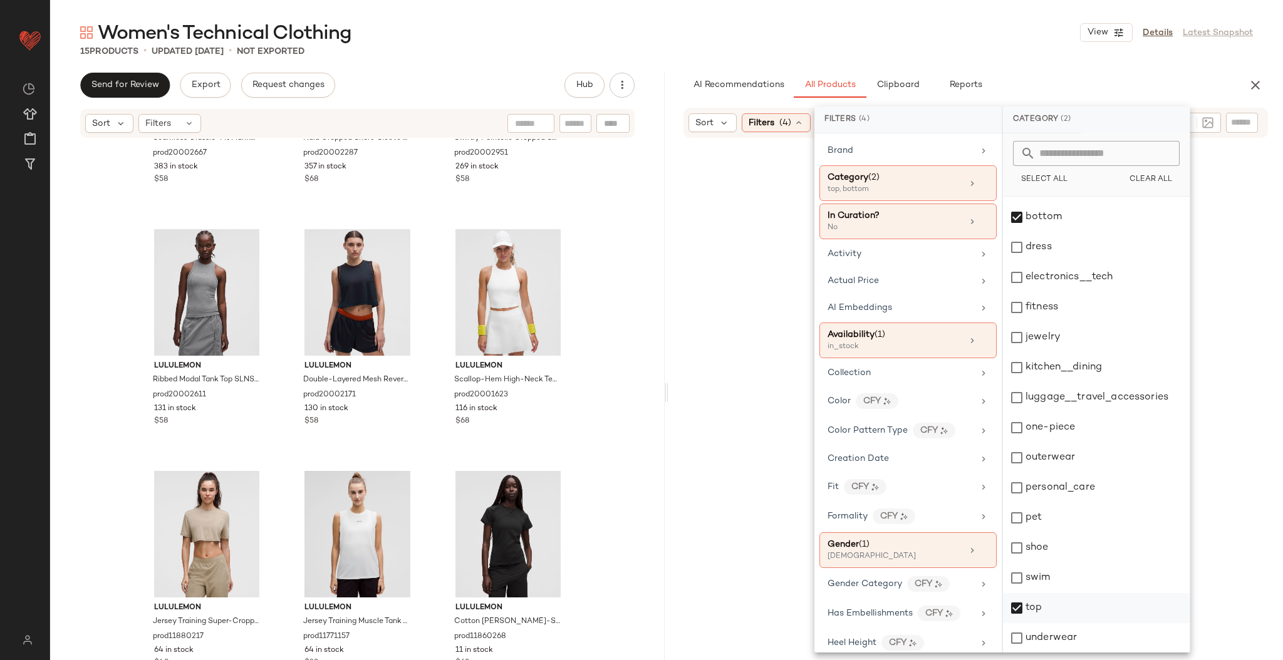
click at [1025, 605] on div "top" at bounding box center [1096, 608] width 187 height 30
click at [983, 52] on div "15 Products • updated Sep 4th • Not Exported" at bounding box center [666, 51] width 1233 height 13
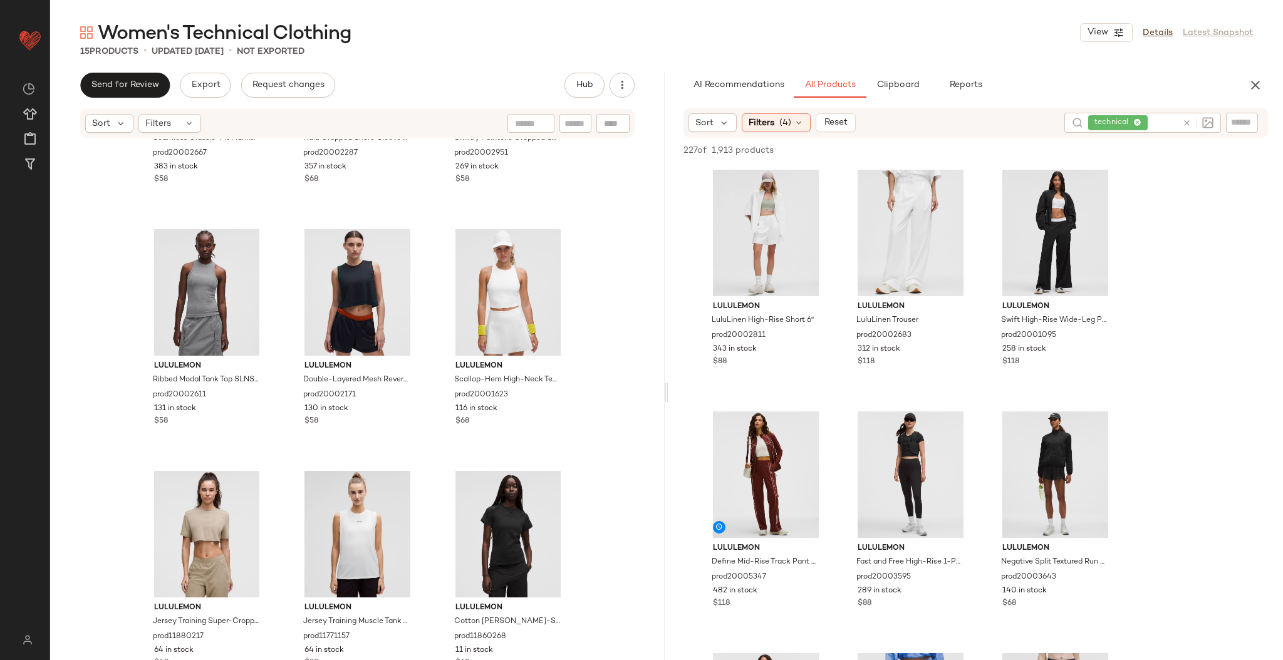
click at [1164, 124] on input "text" at bounding box center [1164, 123] width 27 height 13
click at [1058, 283] on button "View" at bounding box center [1055, 276] width 43 height 23
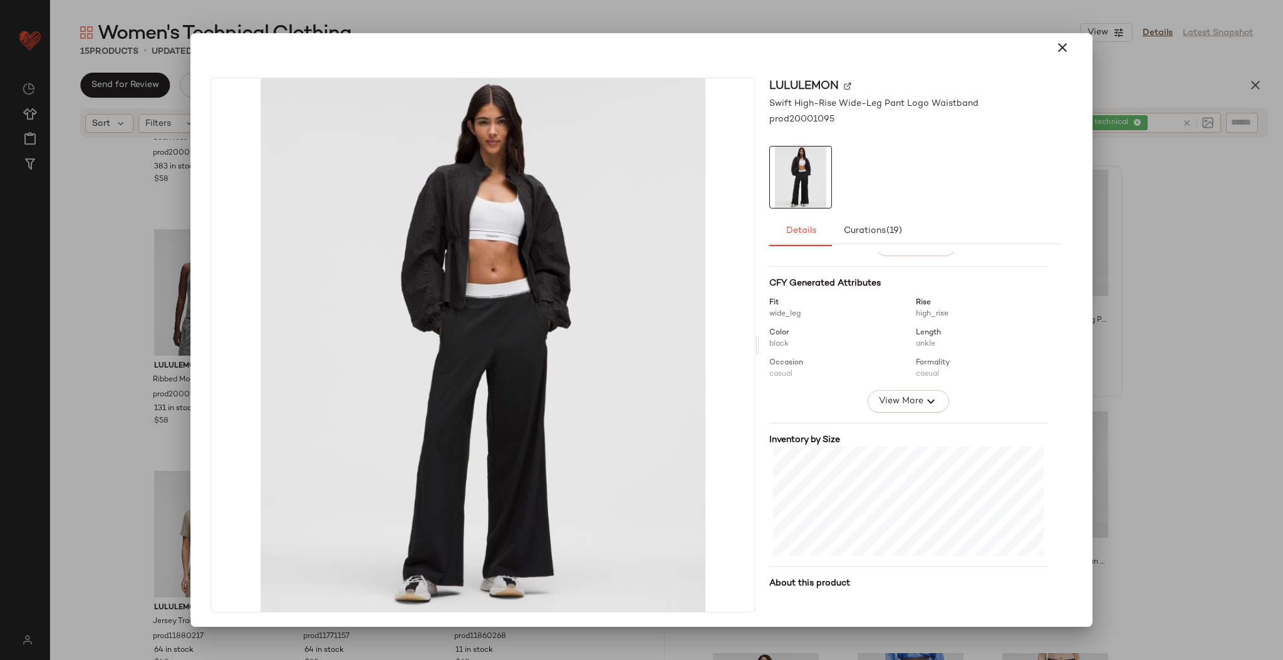
scroll to position [190, 0]
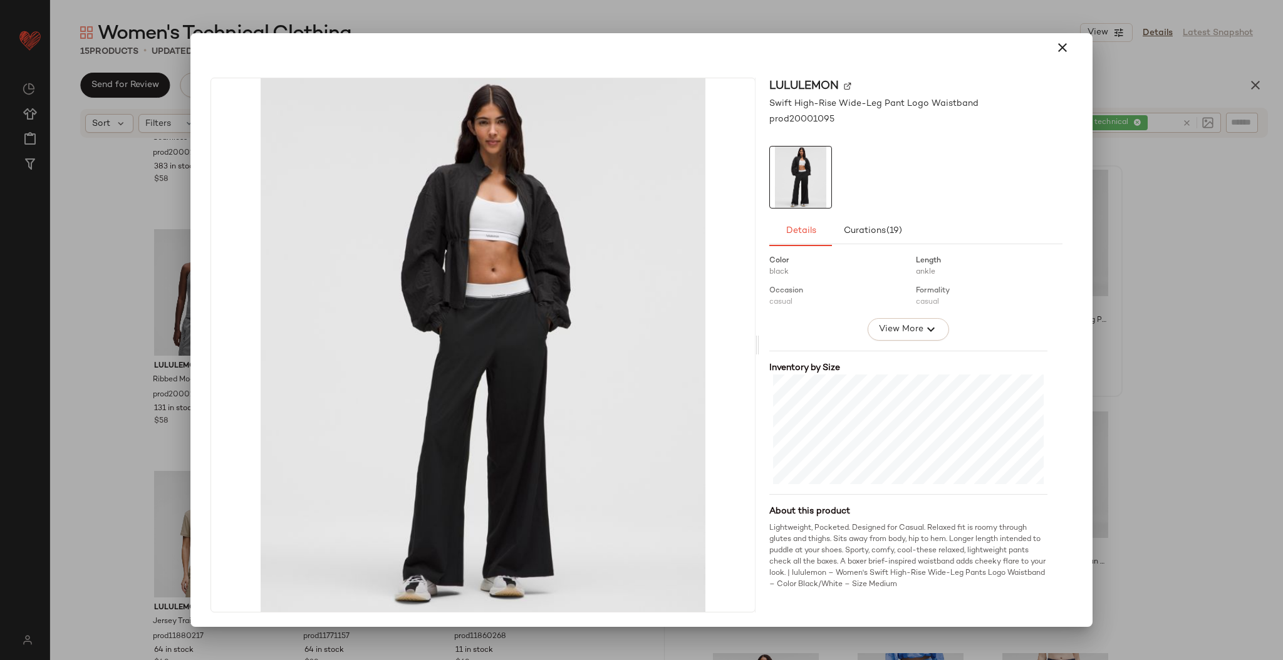
click at [1100, 281] on div at bounding box center [641, 330] width 1283 height 660
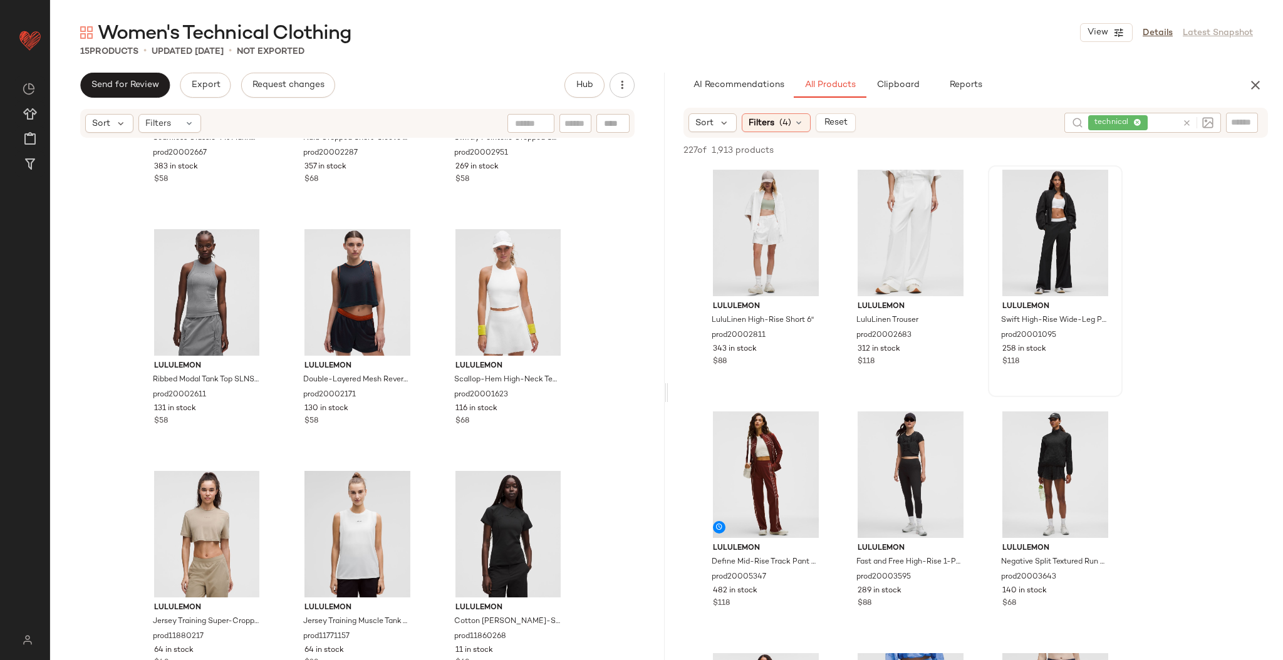
click at [1189, 128] on div at bounding box center [1197, 122] width 31 height 11
click at [1187, 124] on icon at bounding box center [1186, 122] width 9 height 9
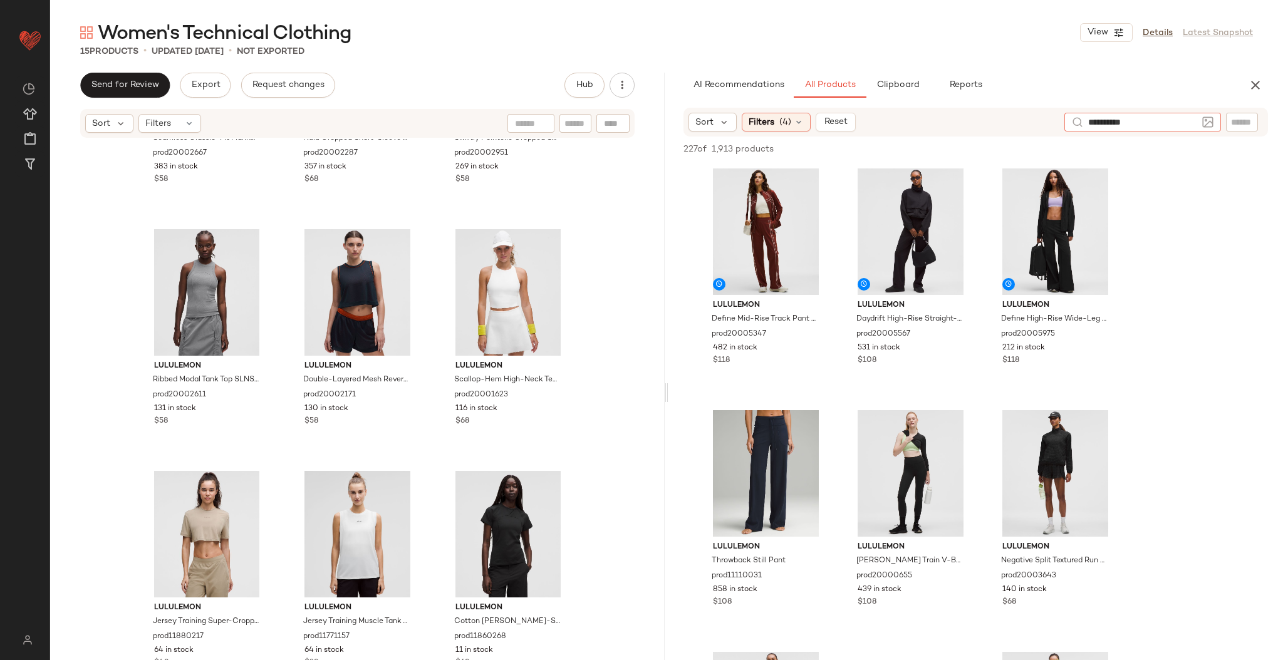
type input "**********"
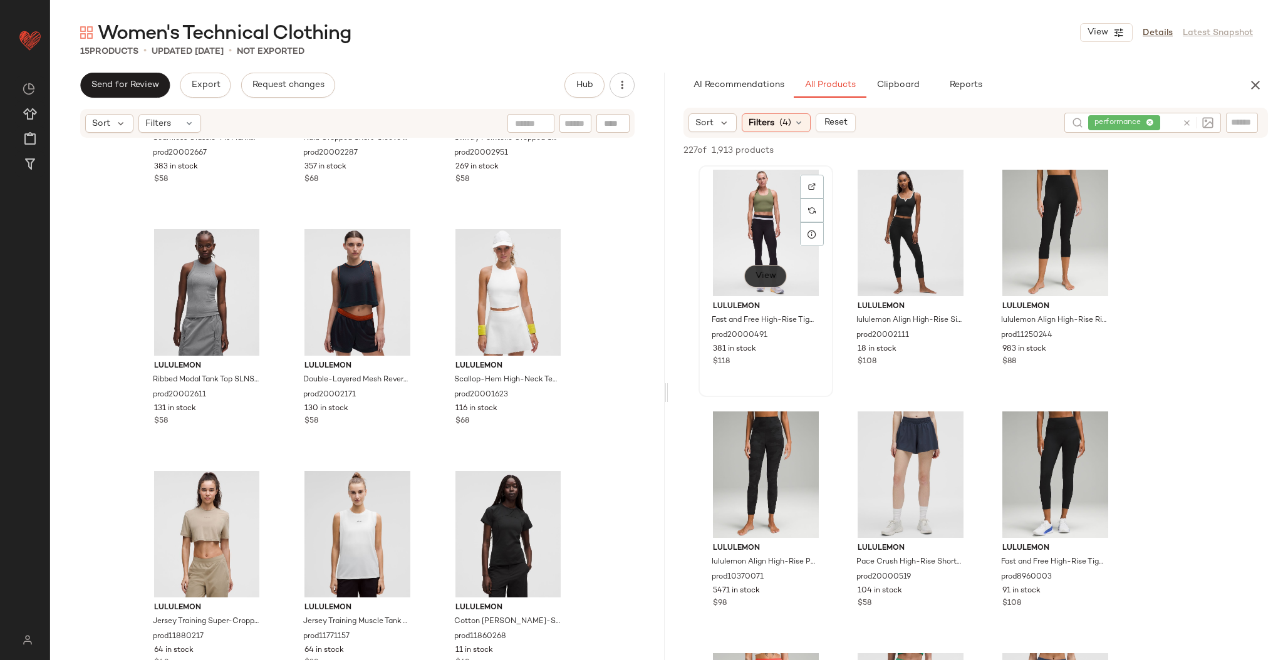
click at [761, 280] on span "View" at bounding box center [765, 276] width 21 height 10
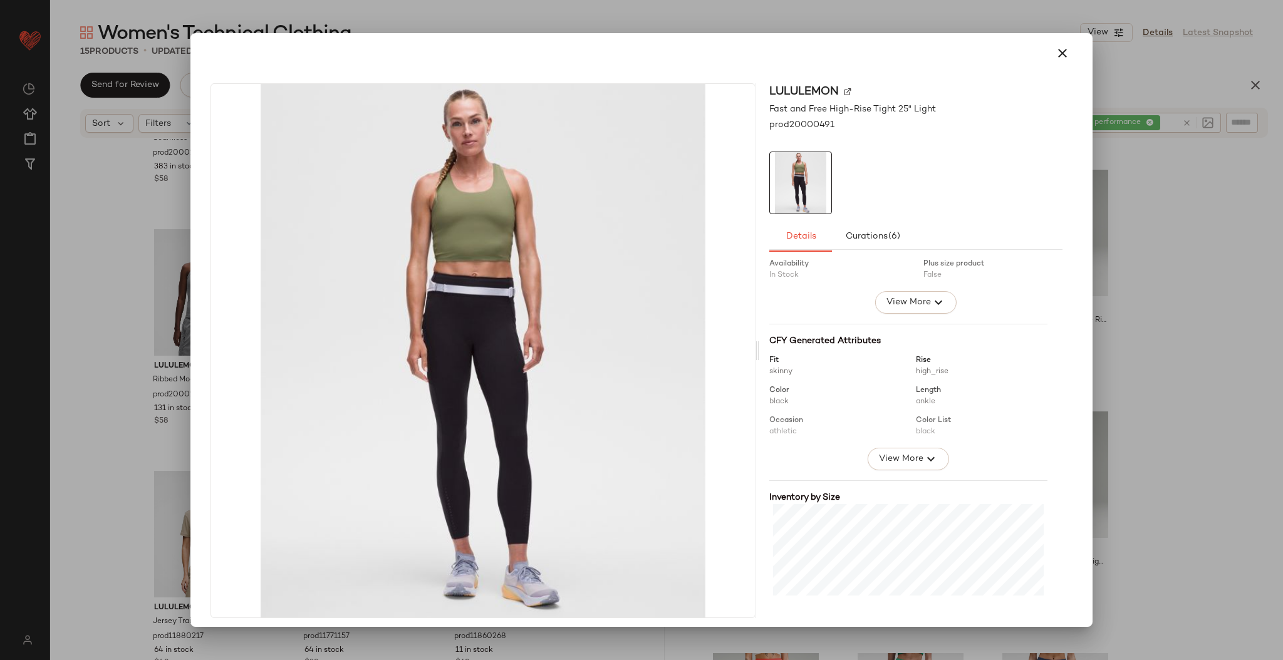
scroll to position [179, 0]
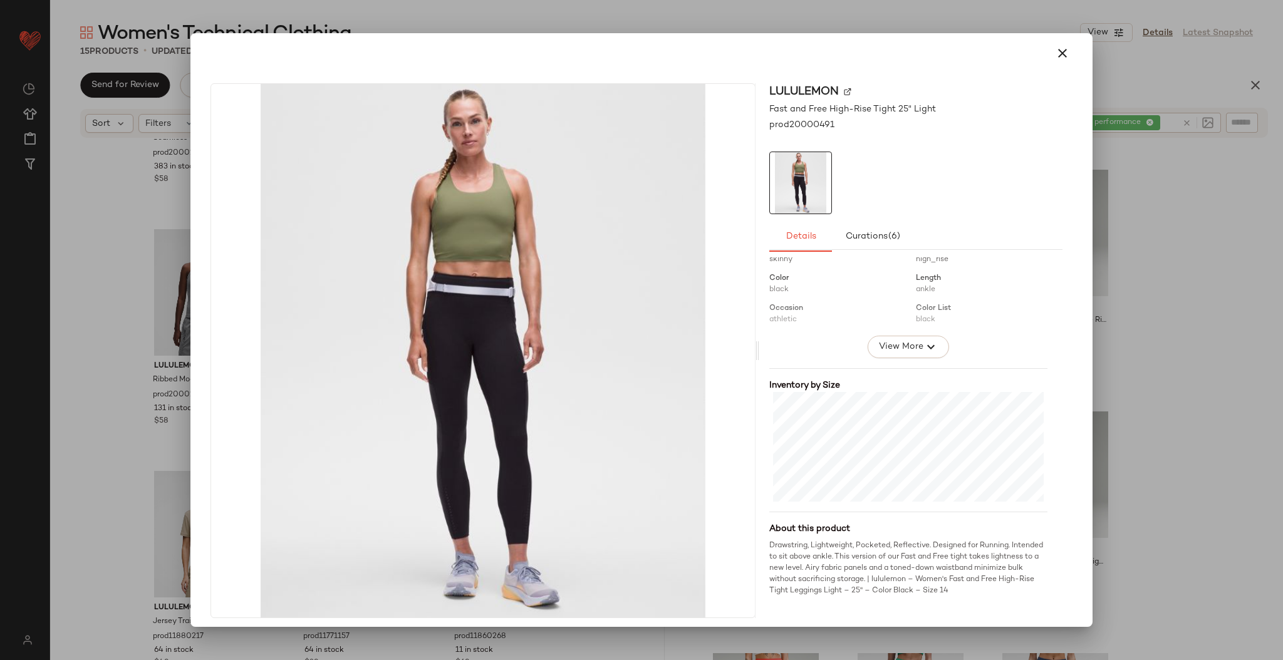
click at [1153, 325] on div at bounding box center [641, 330] width 1283 height 660
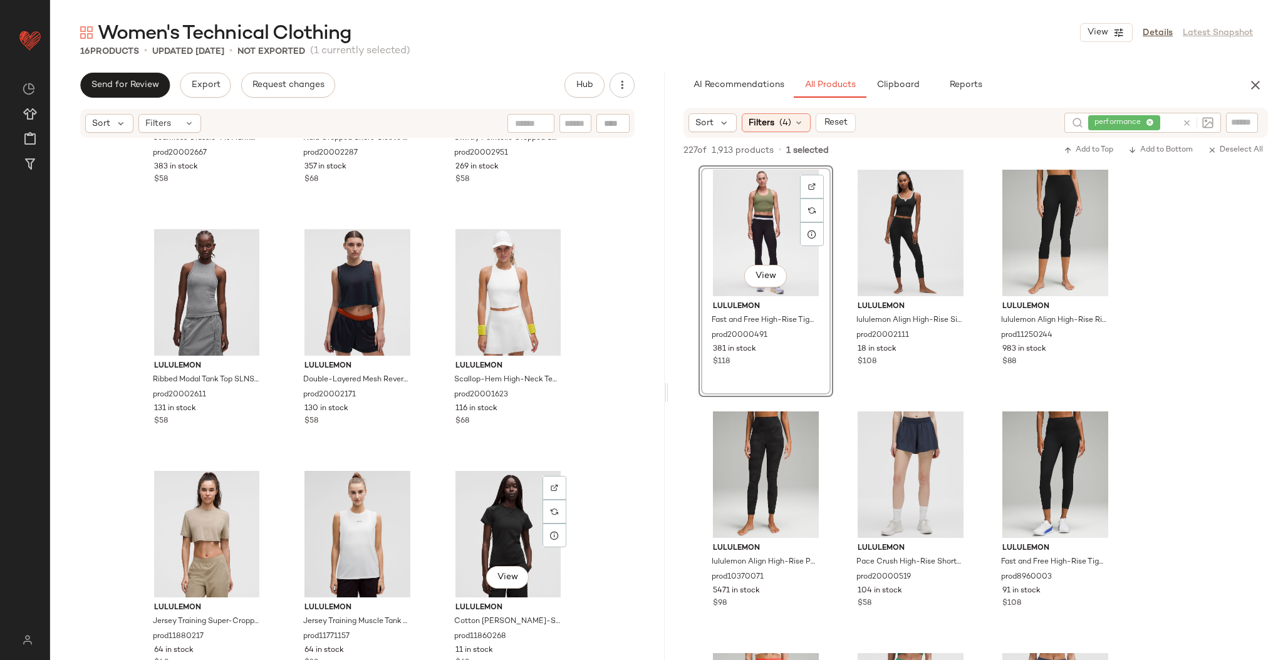
scroll to position [894, 0]
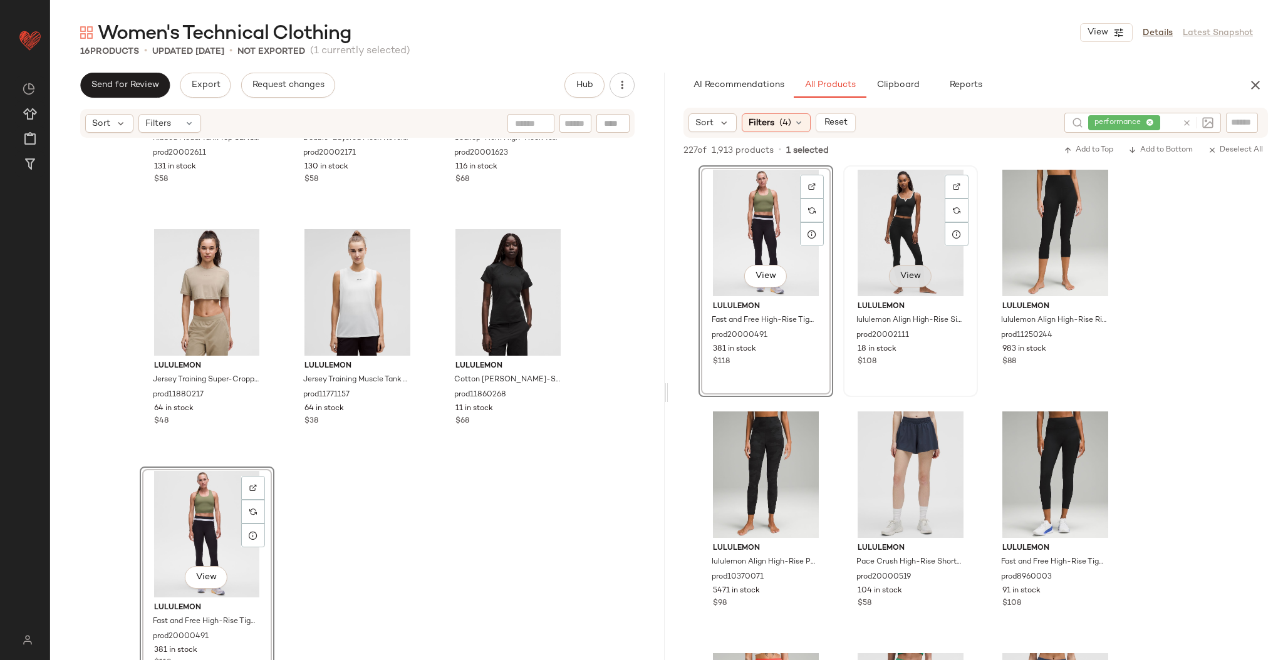
click at [909, 274] on span "View" at bounding box center [910, 276] width 21 height 10
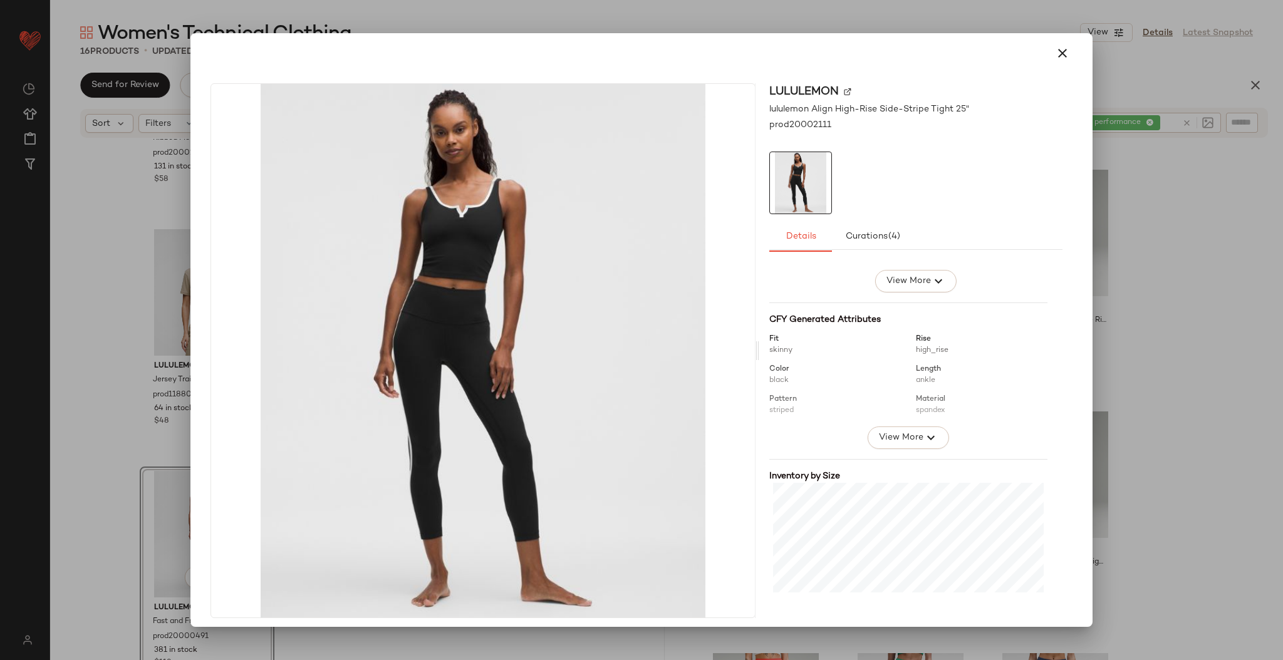
scroll to position [179, 0]
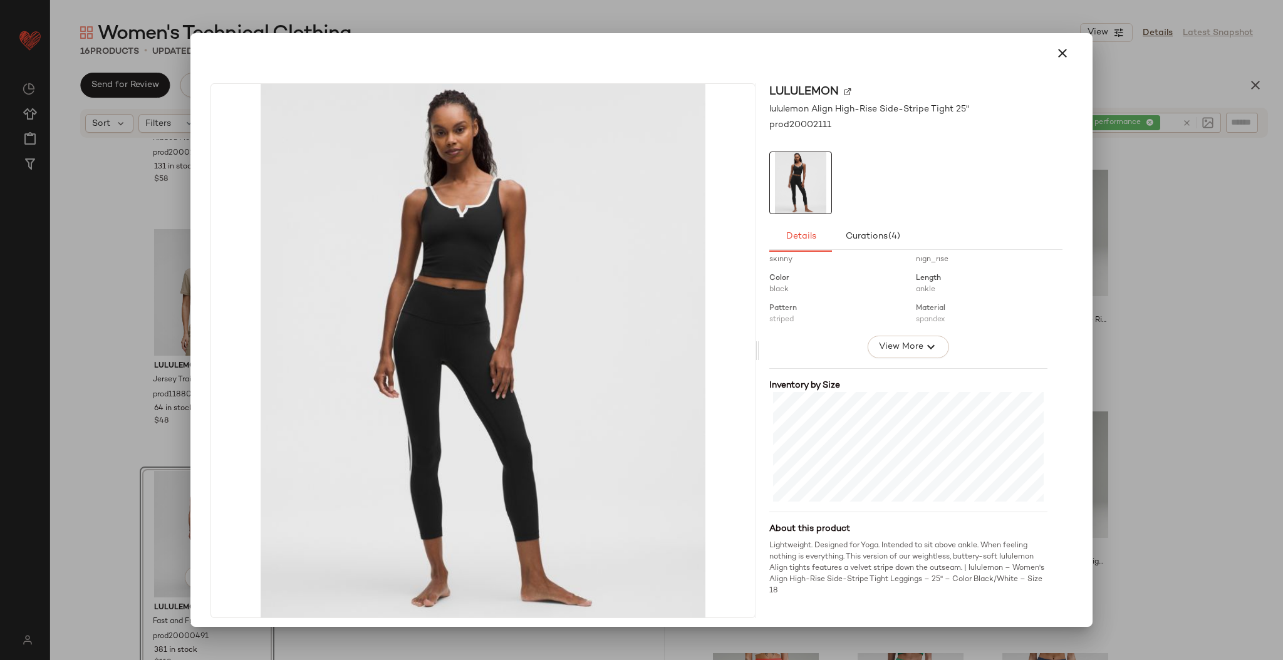
click at [1168, 308] on div at bounding box center [641, 330] width 1283 height 660
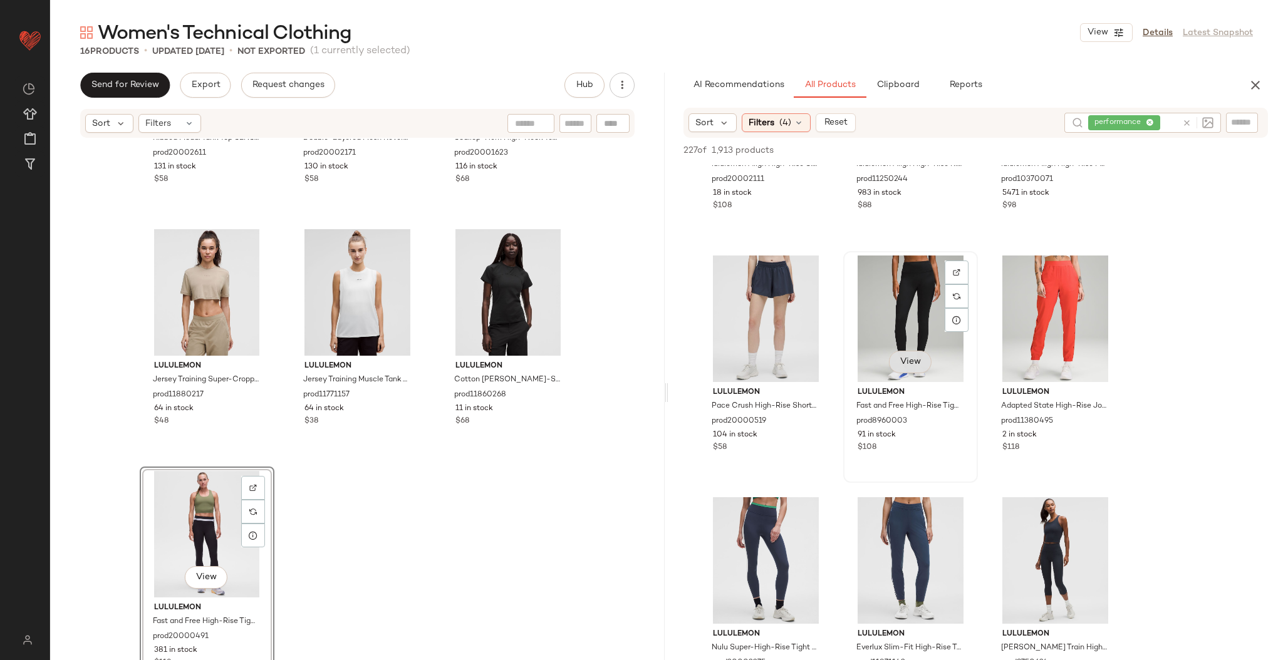
scroll to position [140, 0]
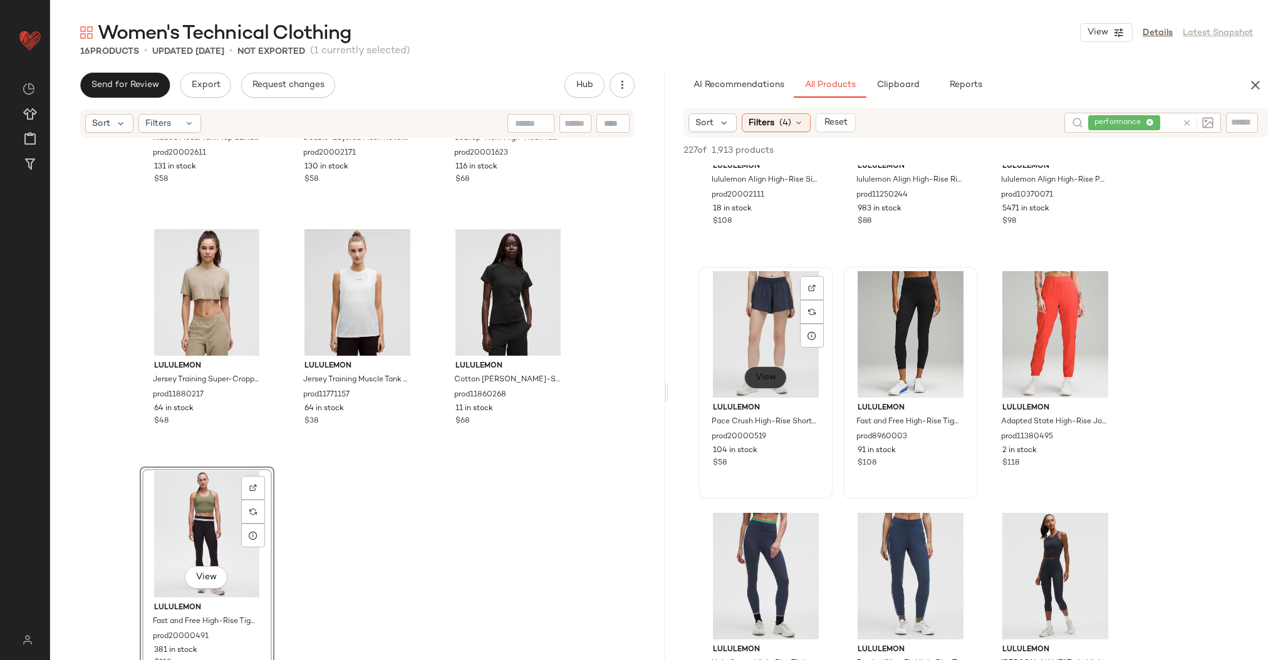
click at [774, 378] on span "View" at bounding box center [765, 378] width 21 height 10
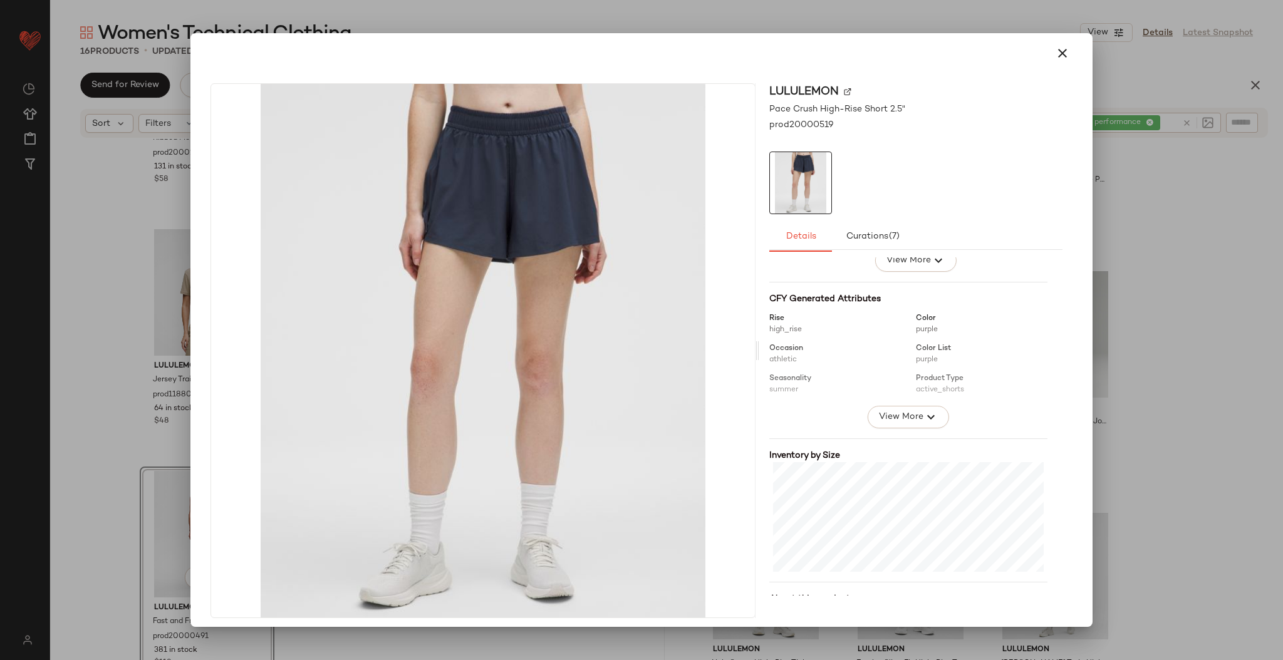
scroll to position [179, 0]
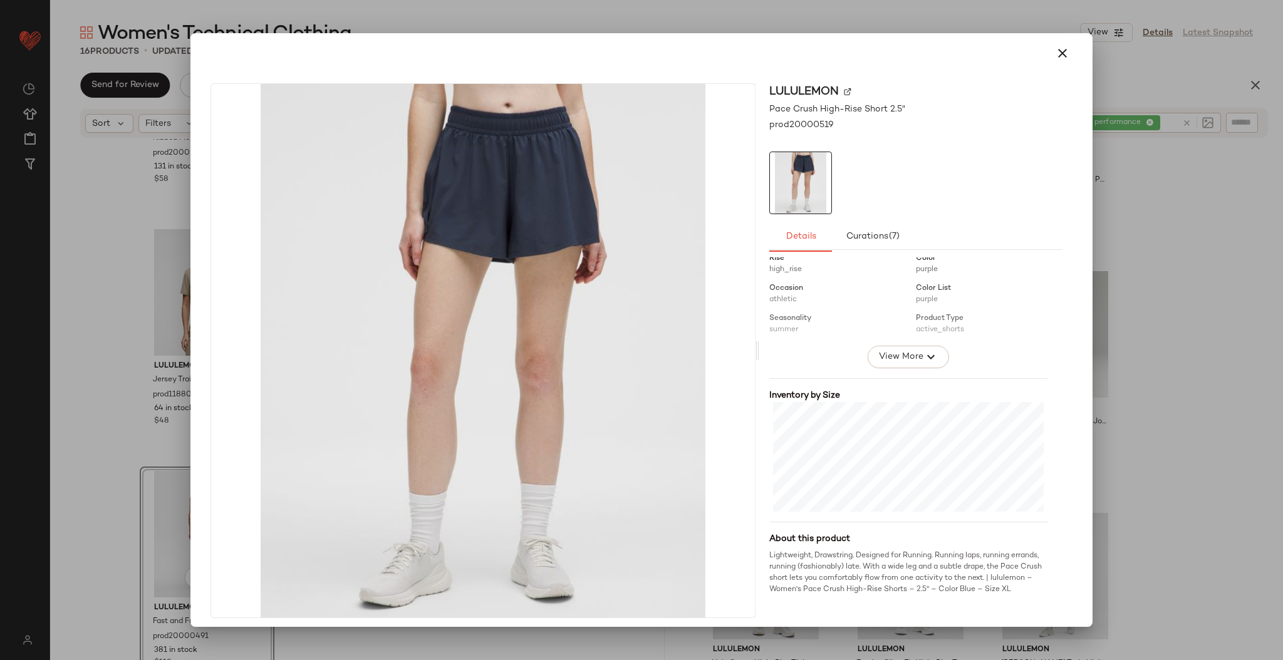
click at [1158, 233] on div at bounding box center [641, 330] width 1283 height 660
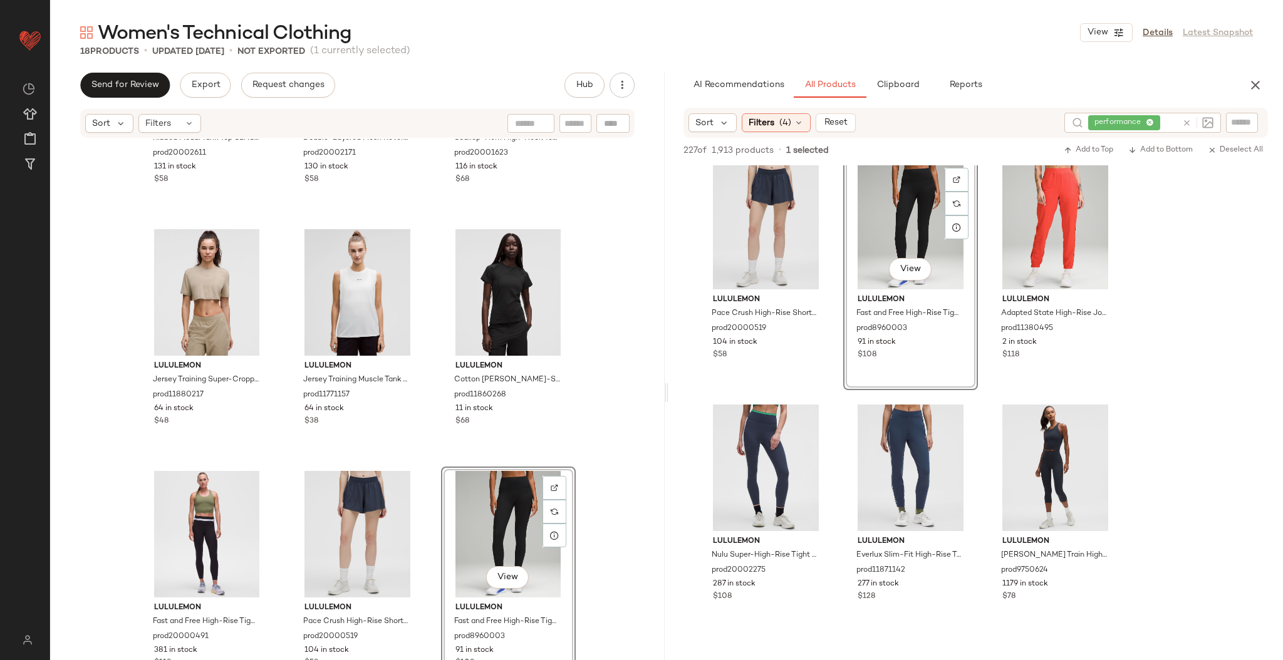
scroll to position [296, 0]
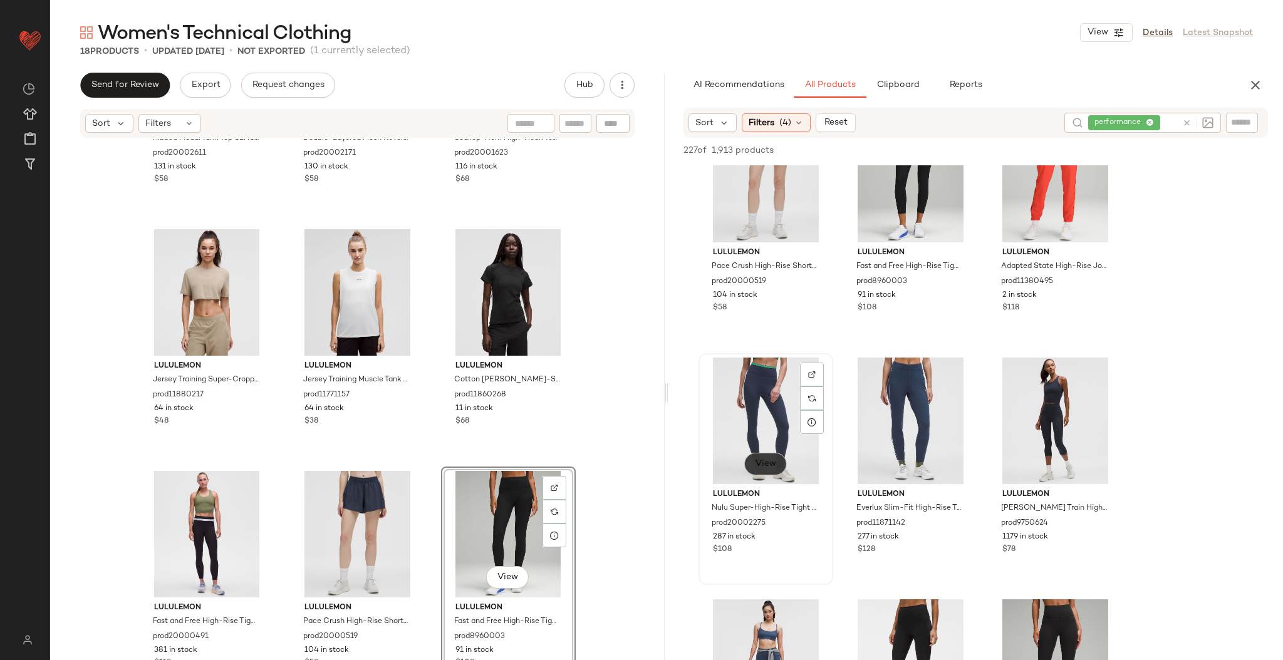
click at [772, 472] on button "View" at bounding box center [765, 464] width 43 height 23
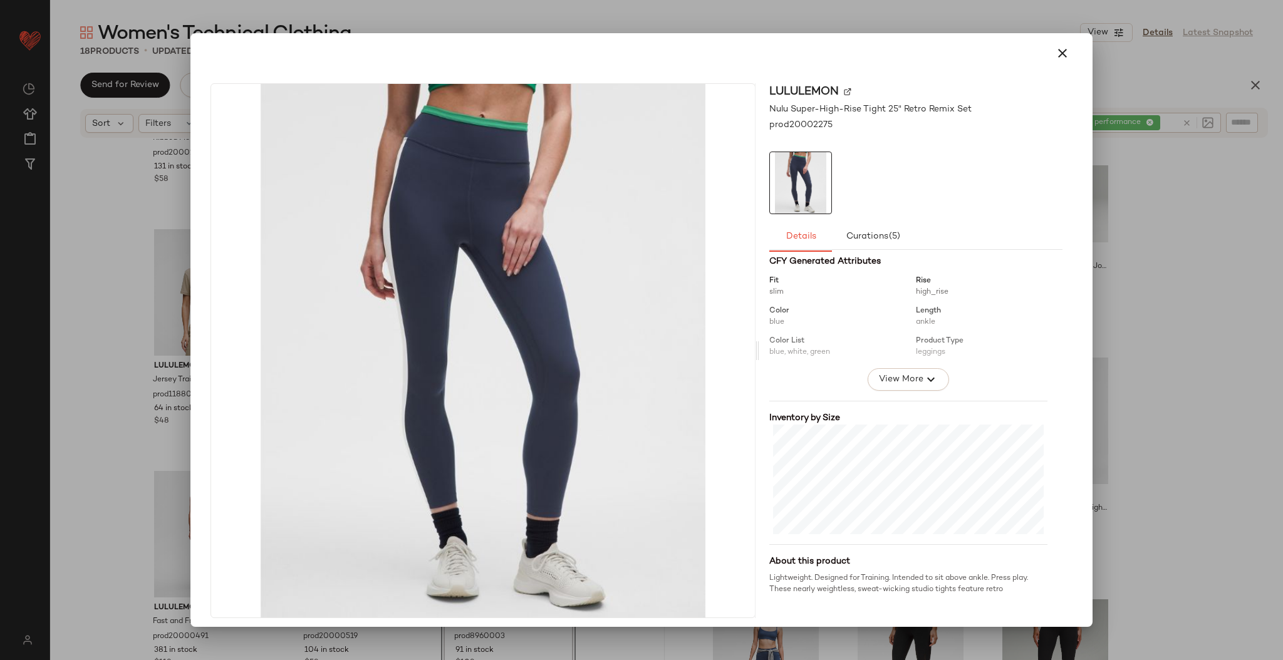
scroll to position [179, 0]
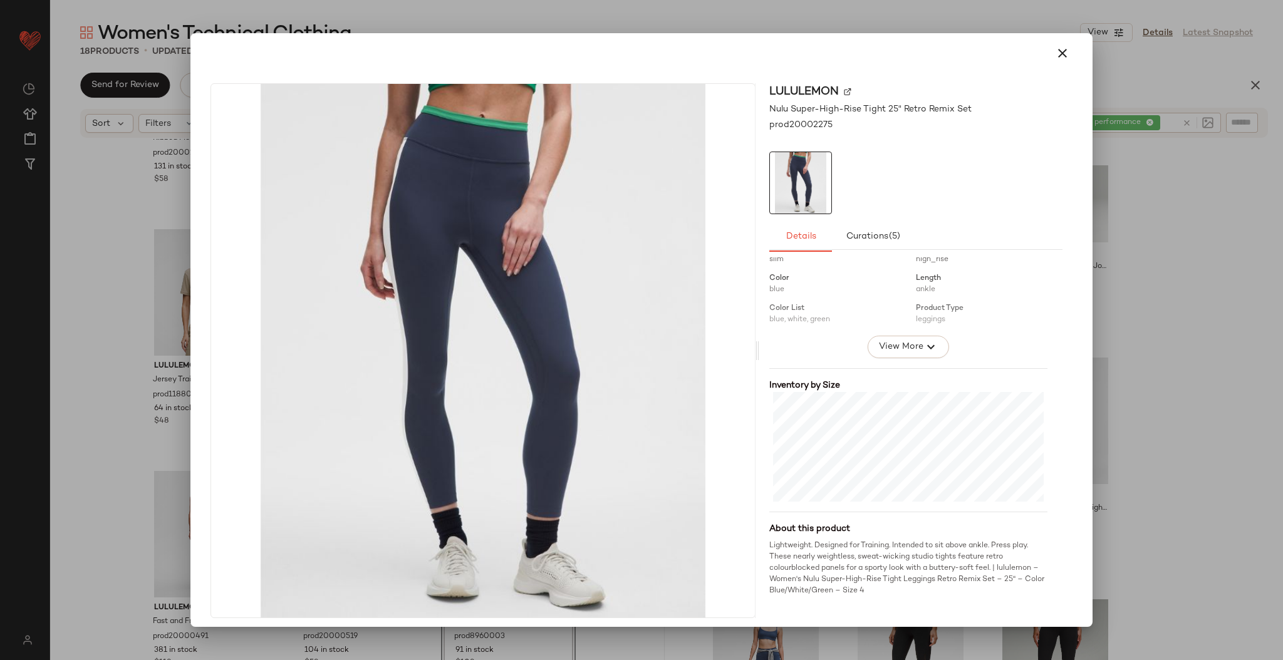
click at [1204, 228] on div at bounding box center [641, 330] width 1283 height 660
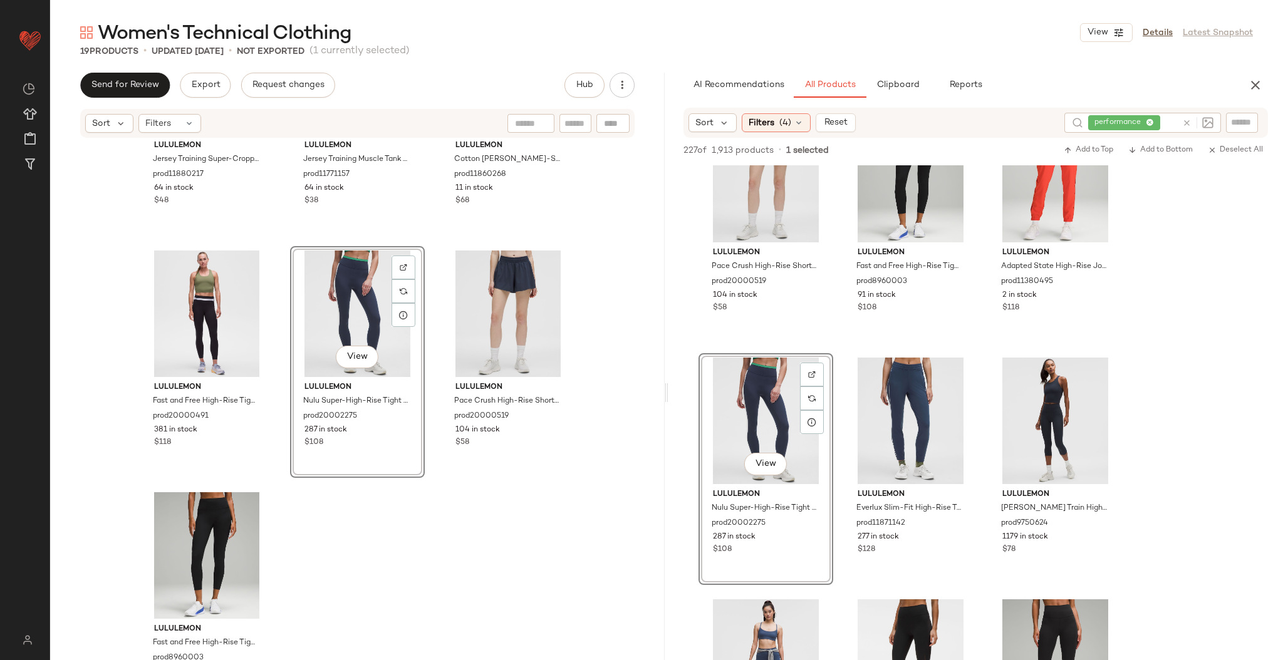
scroll to position [1136, 0]
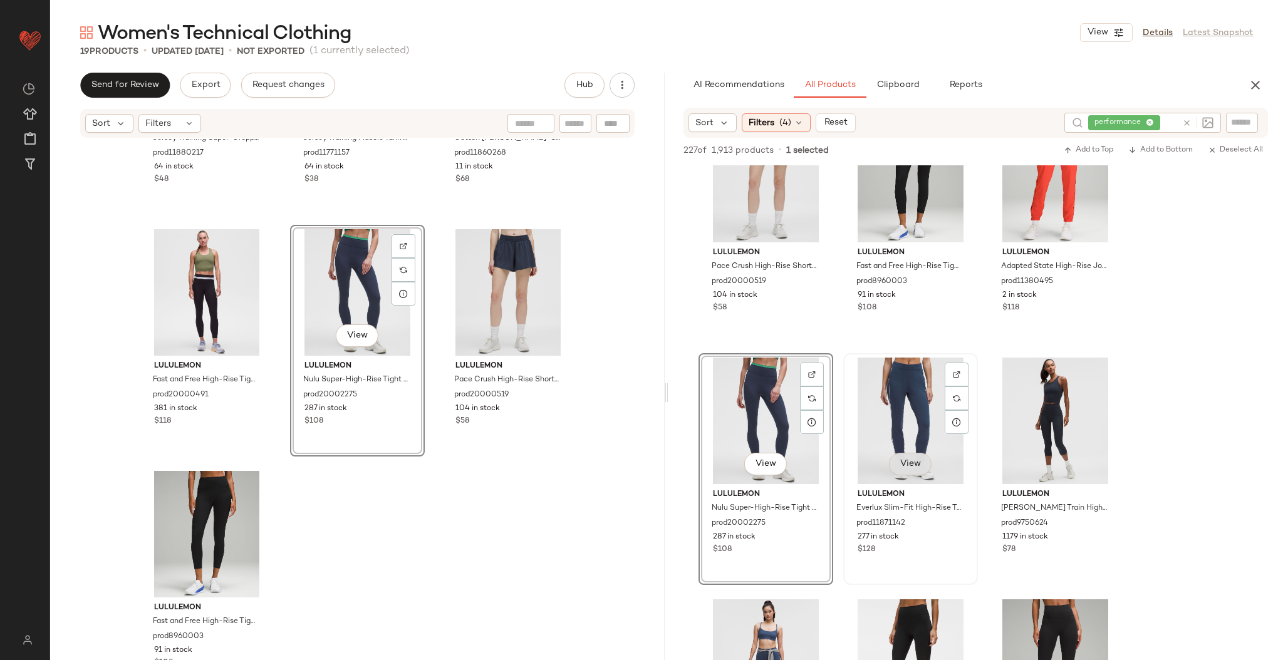
click at [911, 469] on button "View" at bounding box center [910, 464] width 43 height 23
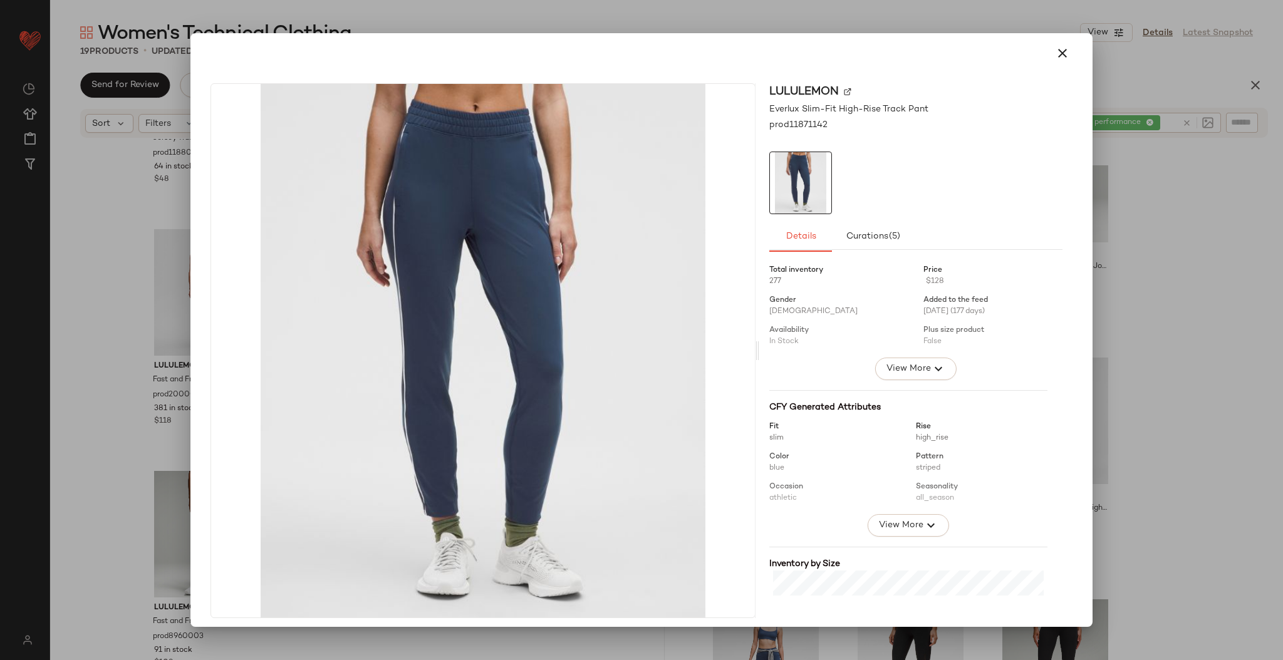
scroll to position [179, 0]
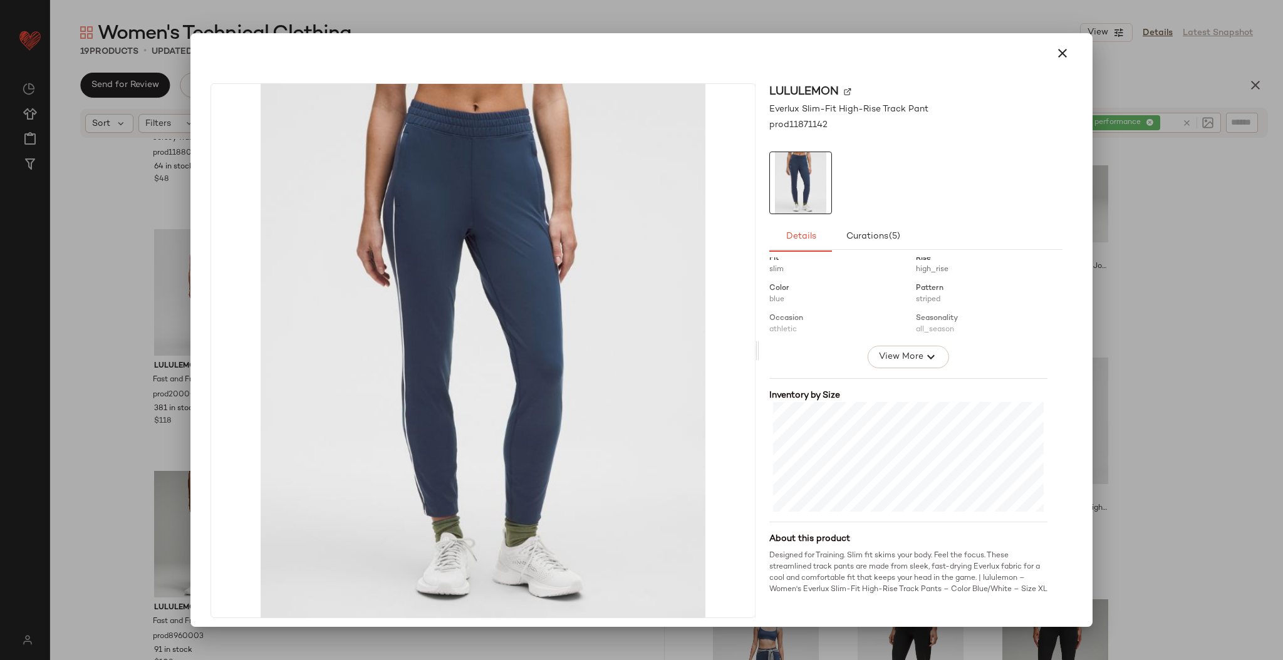
click at [1129, 330] on div at bounding box center [641, 330] width 1283 height 660
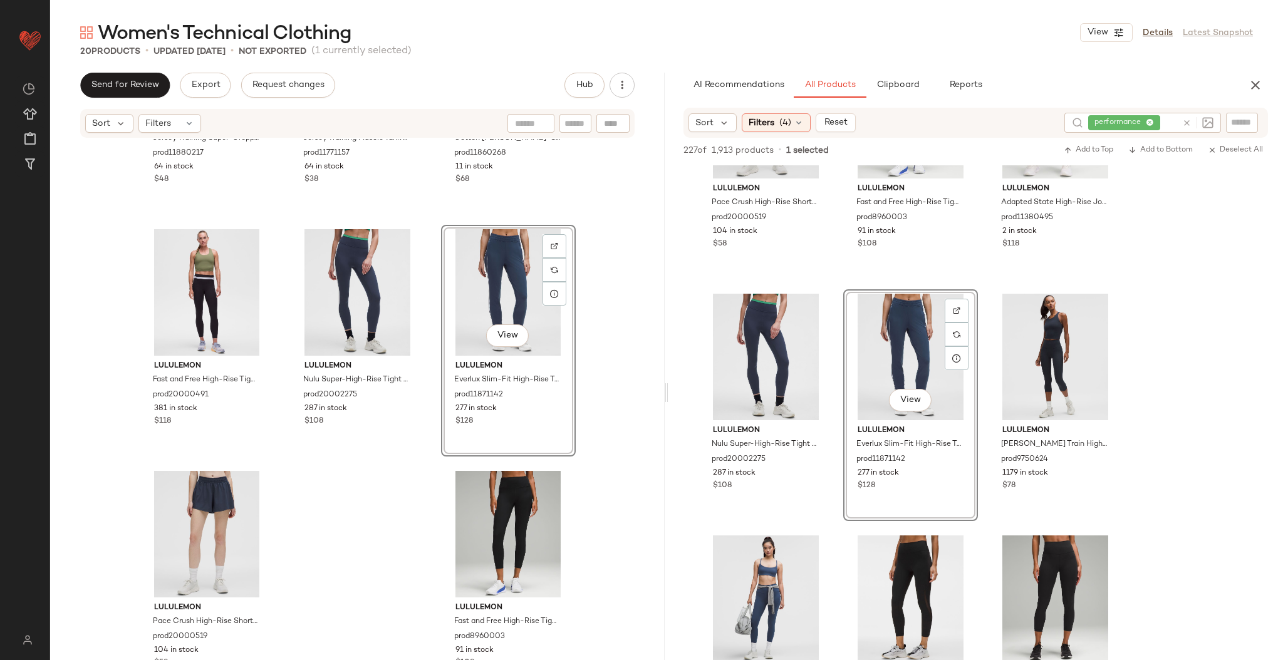
scroll to position [435, 0]
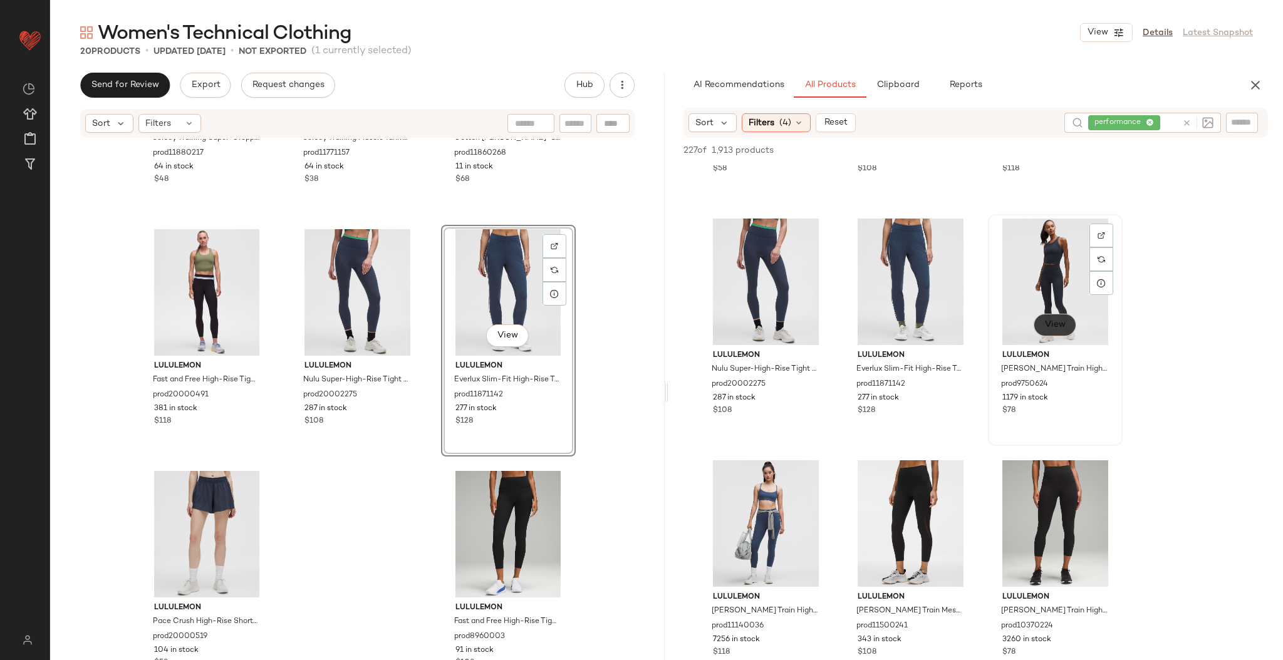
click at [1061, 324] on span "View" at bounding box center [1055, 325] width 21 height 10
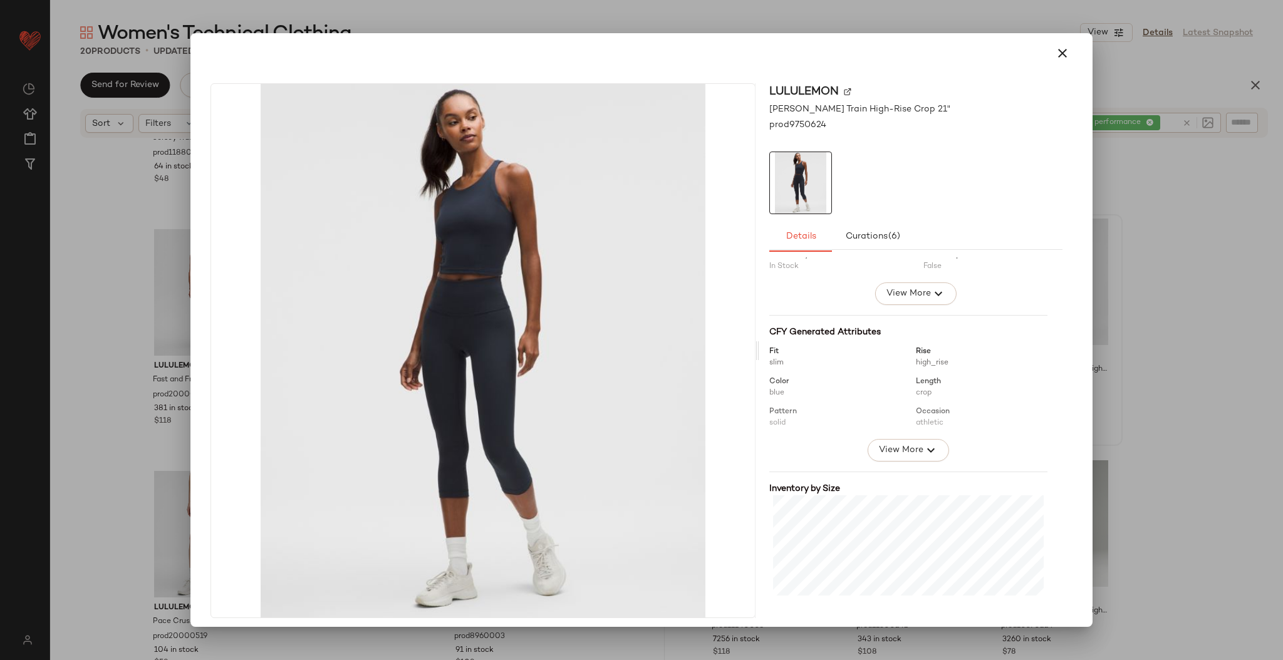
scroll to position [179, 0]
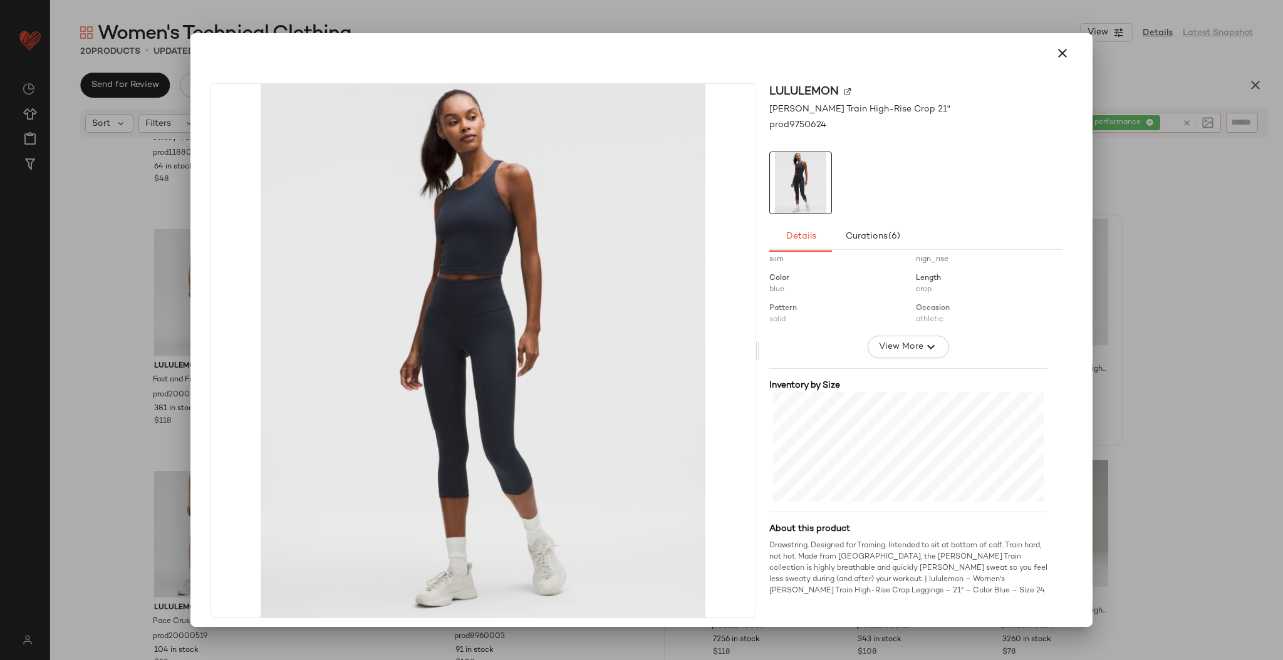
click at [1187, 320] on div at bounding box center [641, 330] width 1283 height 660
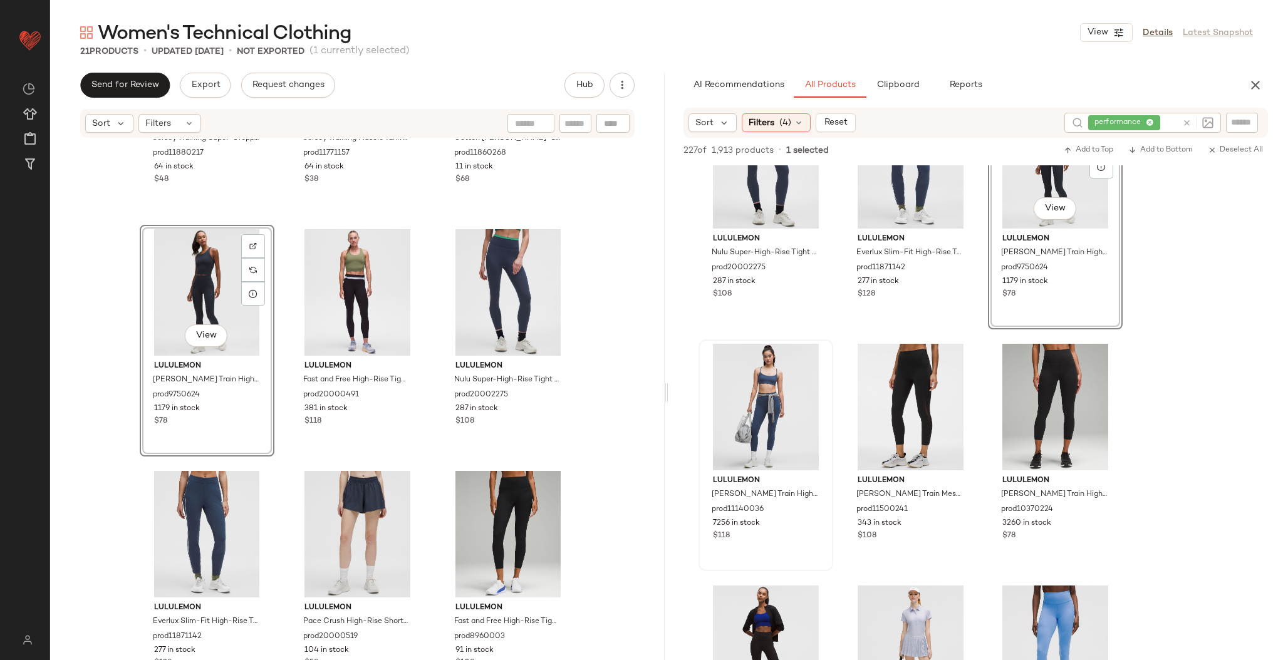
scroll to position [561, 0]
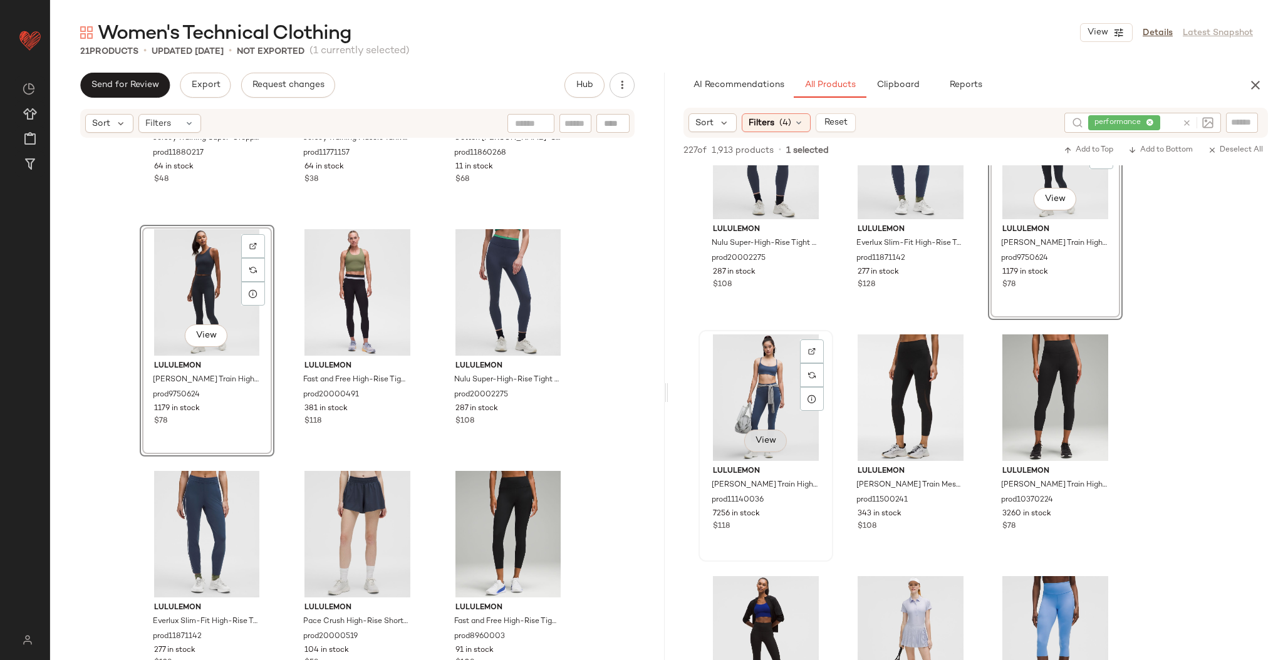
click at [771, 442] on span "View" at bounding box center [765, 441] width 21 height 10
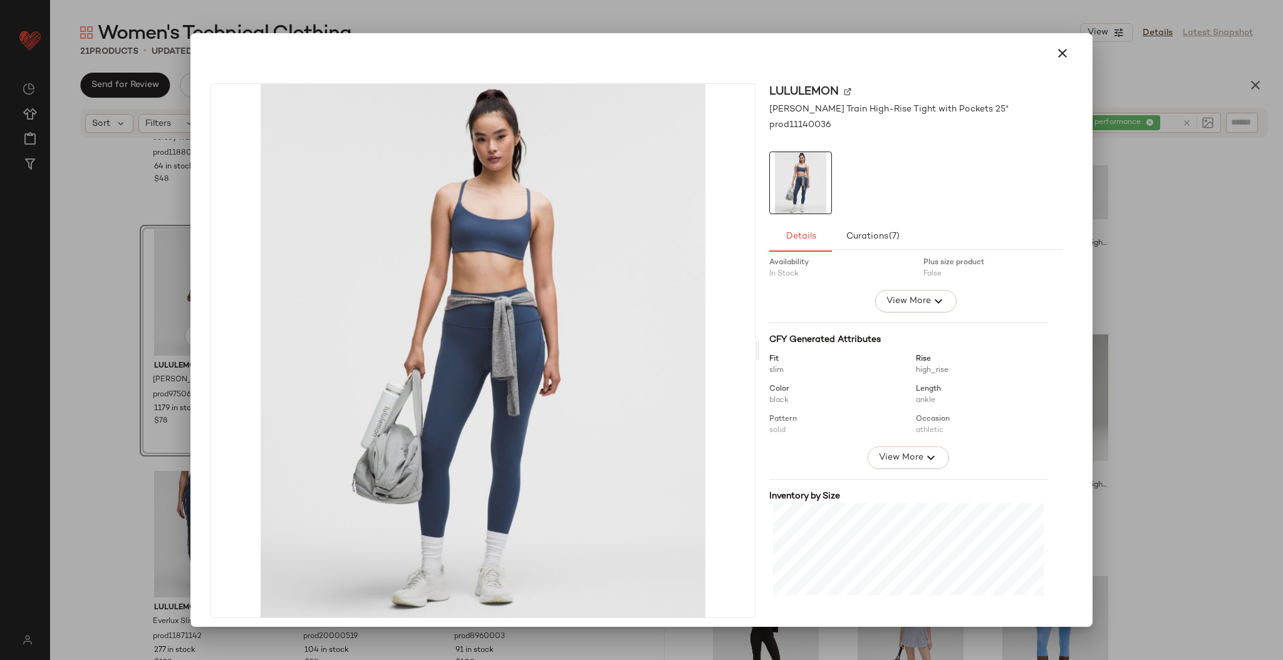
scroll to position [179, 0]
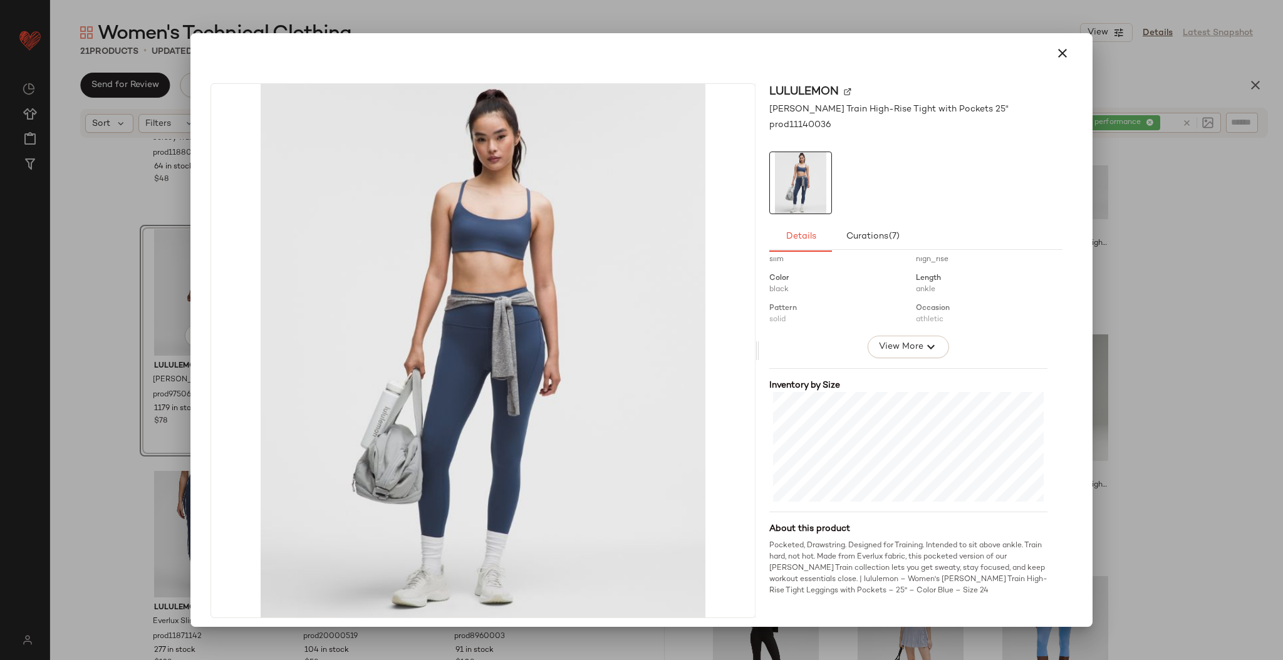
click at [1170, 376] on div at bounding box center [641, 330] width 1283 height 660
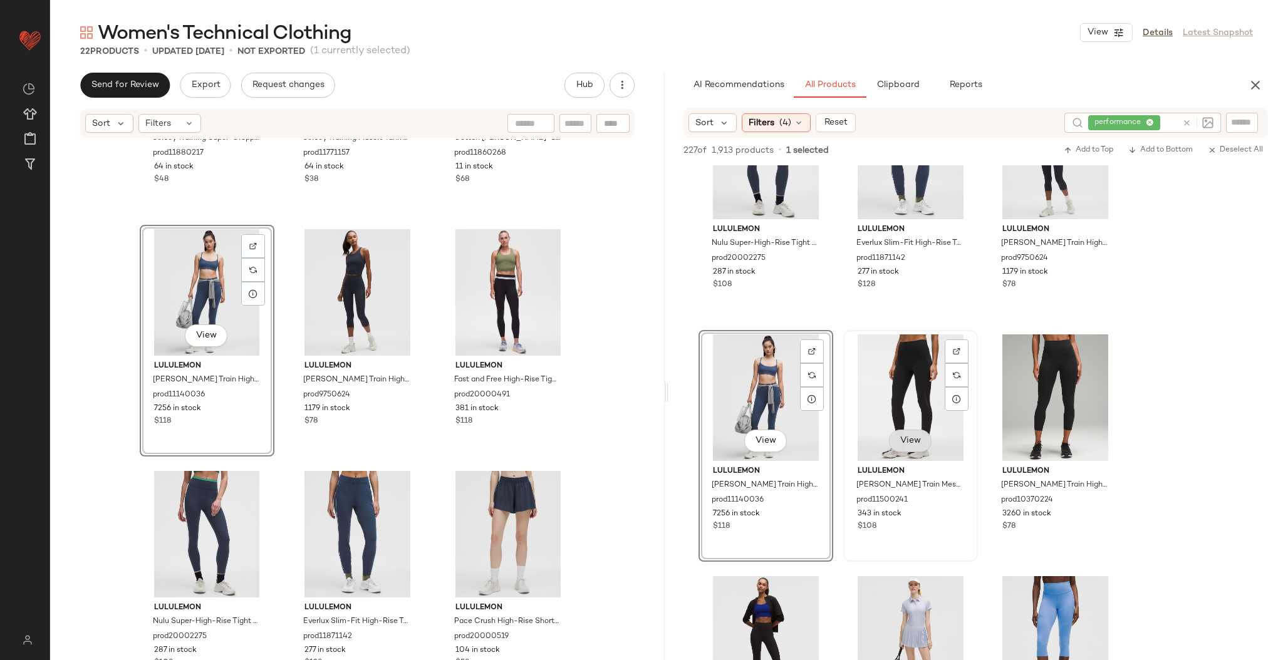
click at [902, 442] on span "View" at bounding box center [910, 441] width 21 height 10
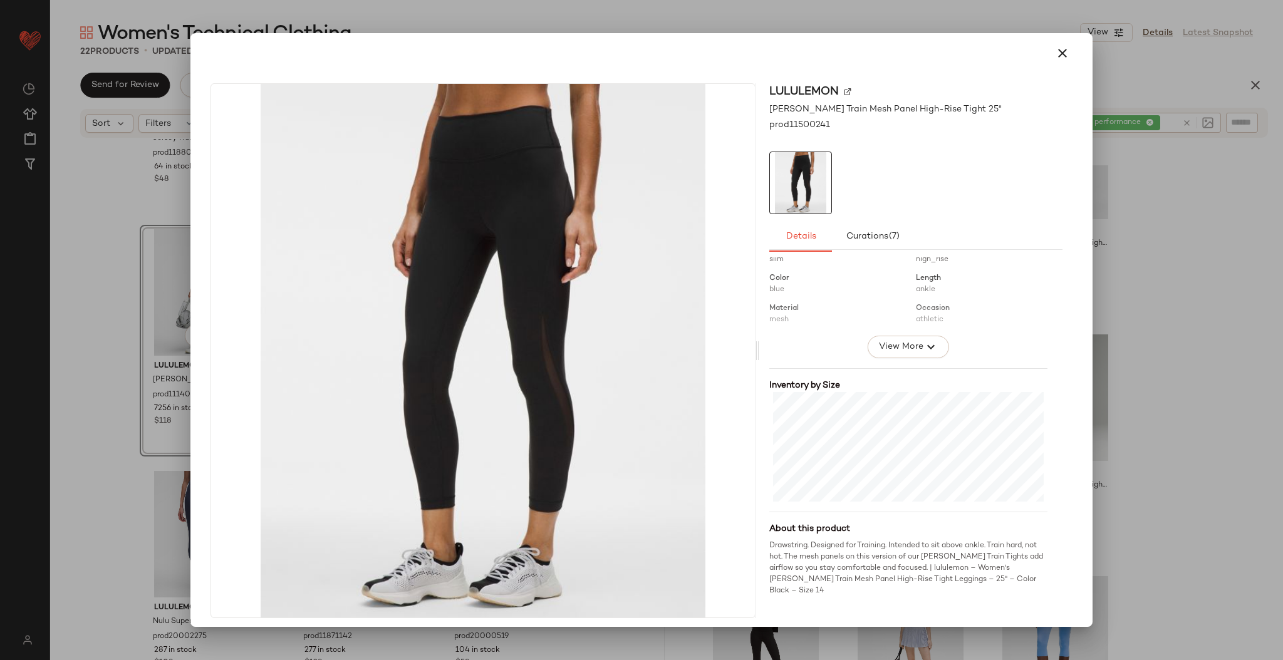
click at [1139, 390] on div at bounding box center [641, 330] width 1283 height 660
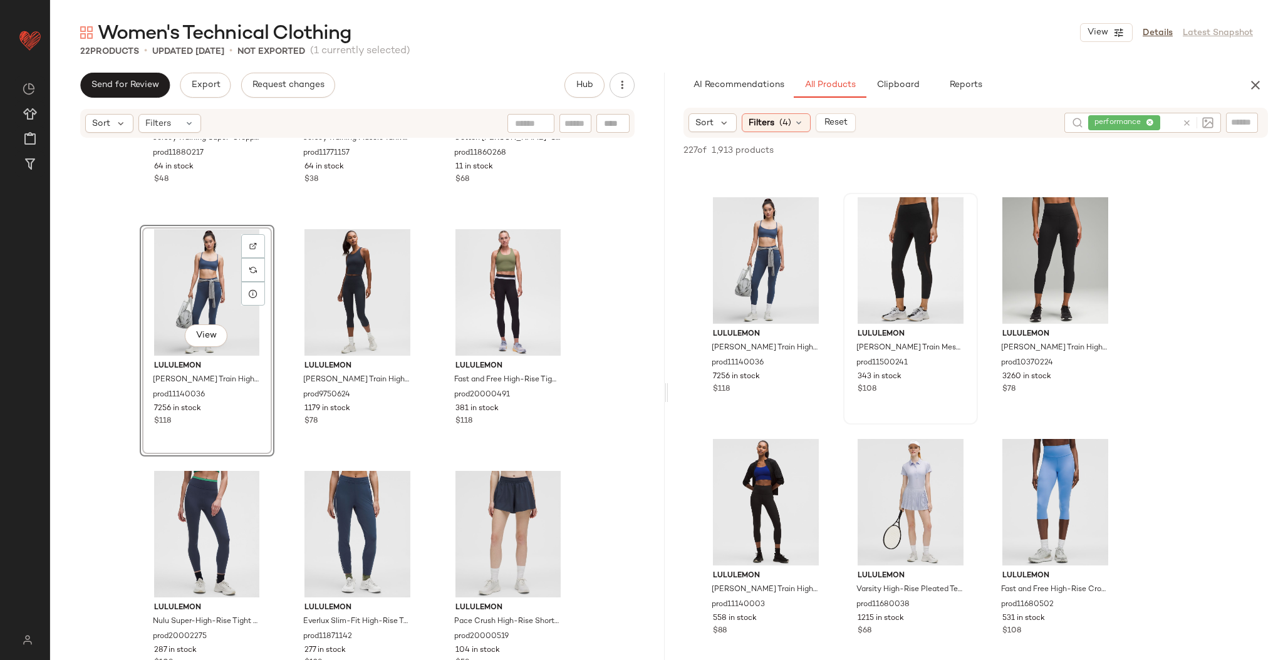
scroll to position [848, 0]
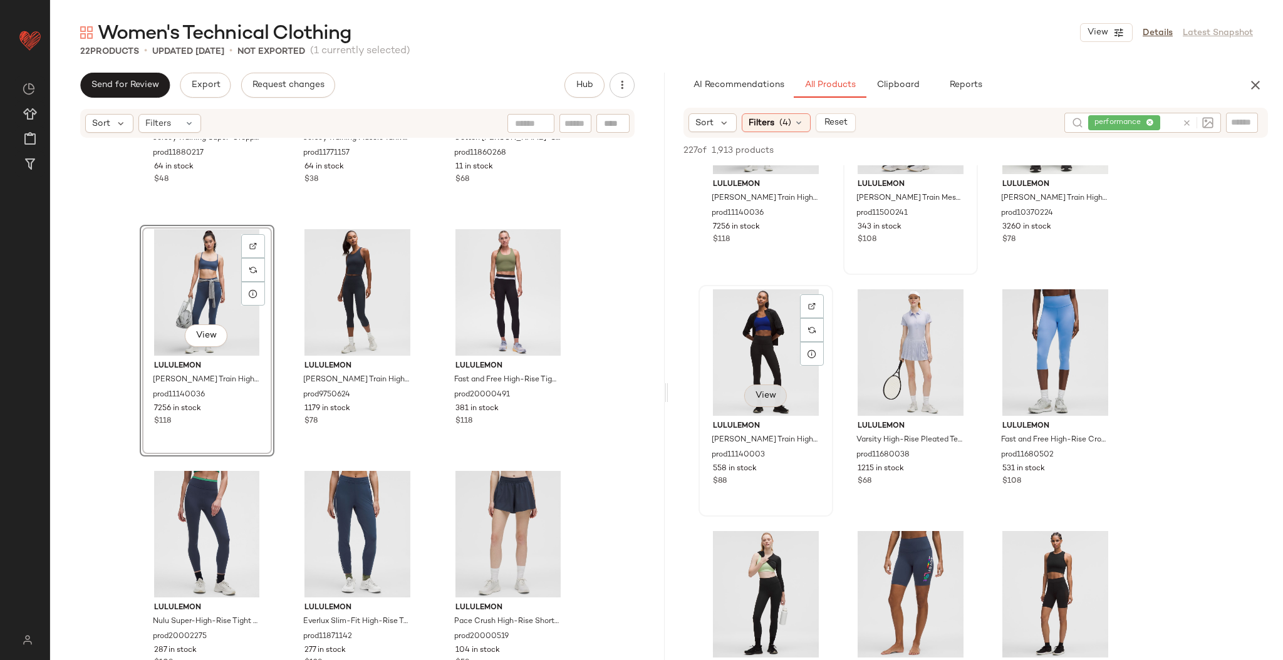
click at [770, 399] on span "View" at bounding box center [765, 396] width 21 height 10
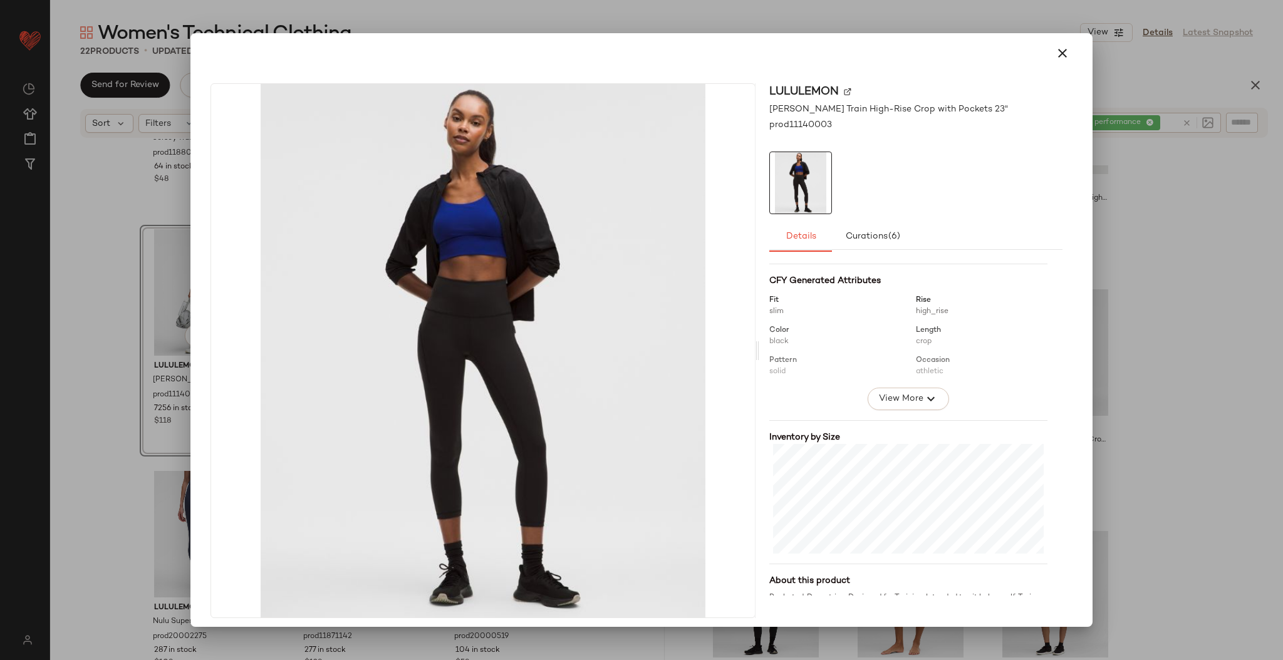
scroll to position [179, 0]
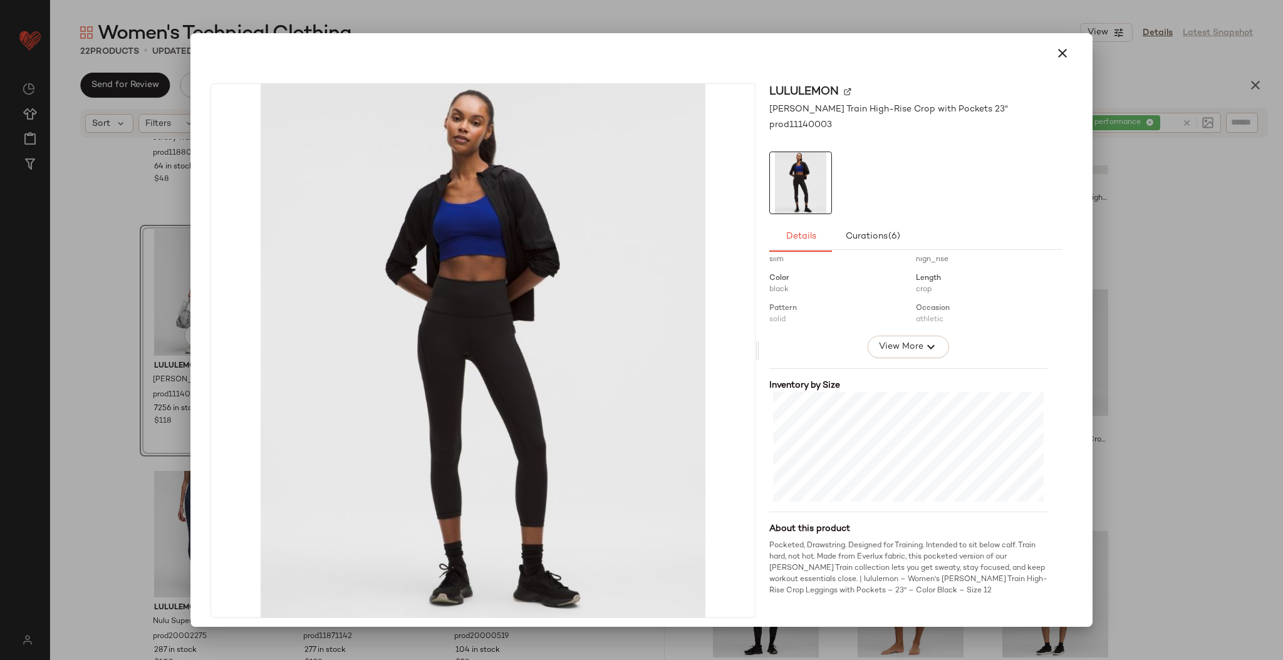
click at [1169, 320] on div at bounding box center [641, 330] width 1283 height 660
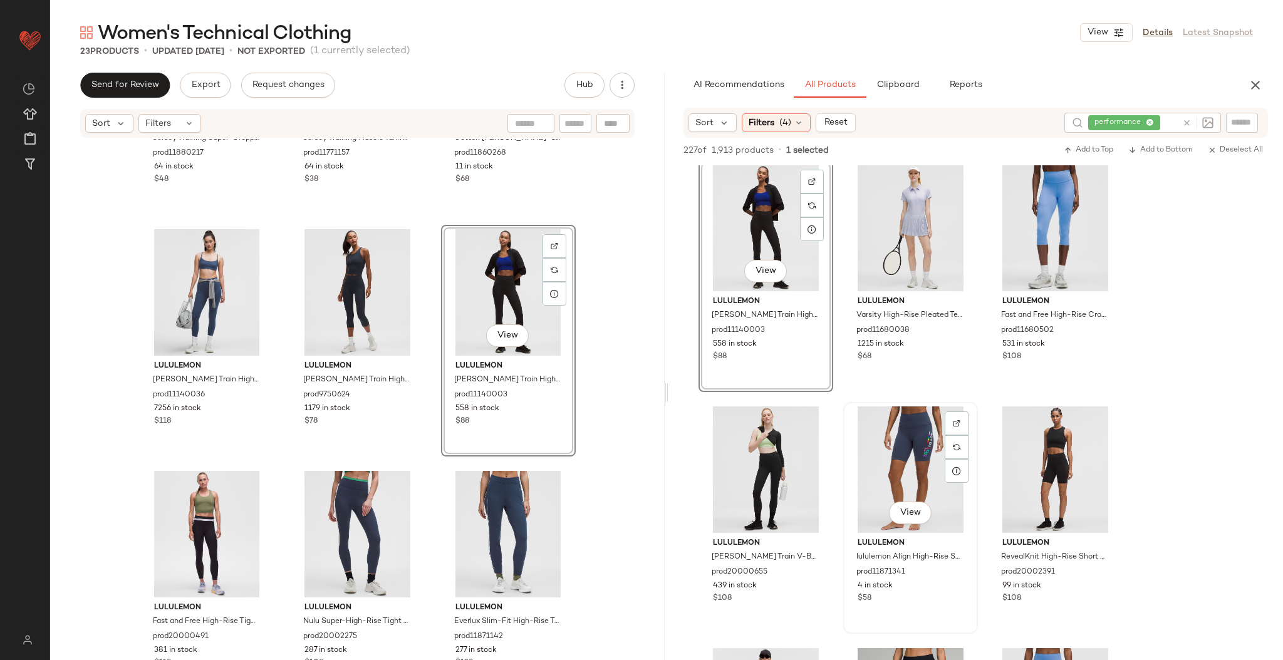
scroll to position [972, 0]
click at [1053, 281] on button "View" at bounding box center [1055, 272] width 43 height 23
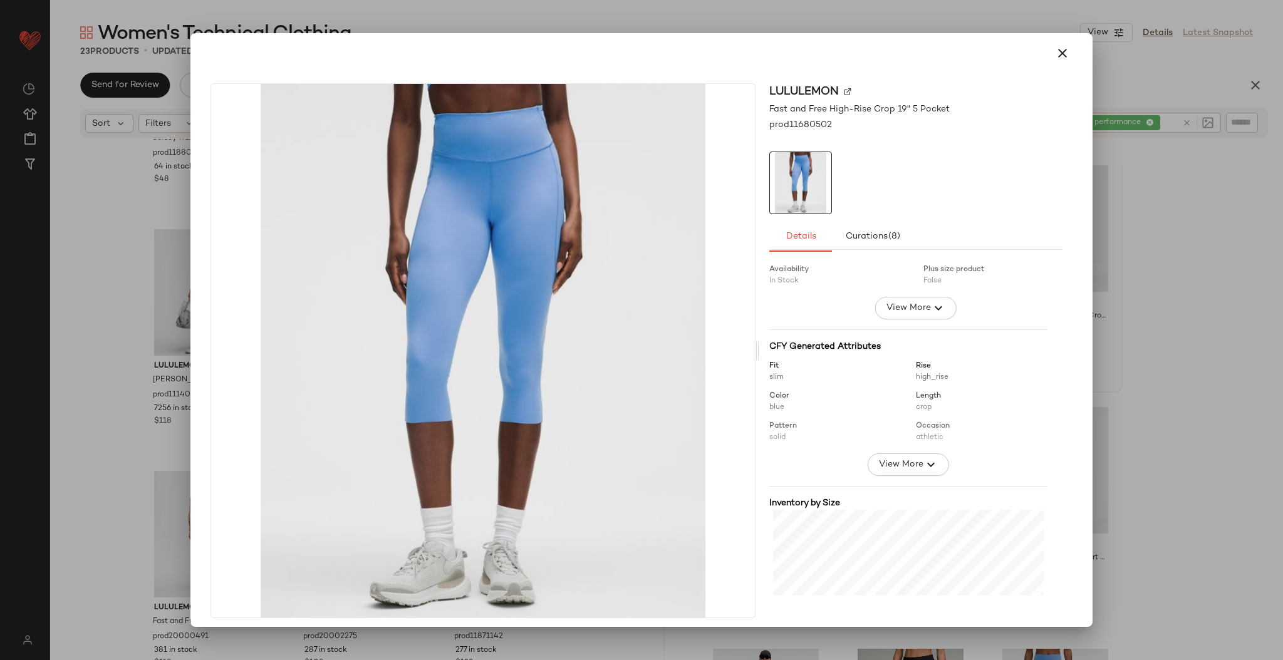
scroll to position [179, 0]
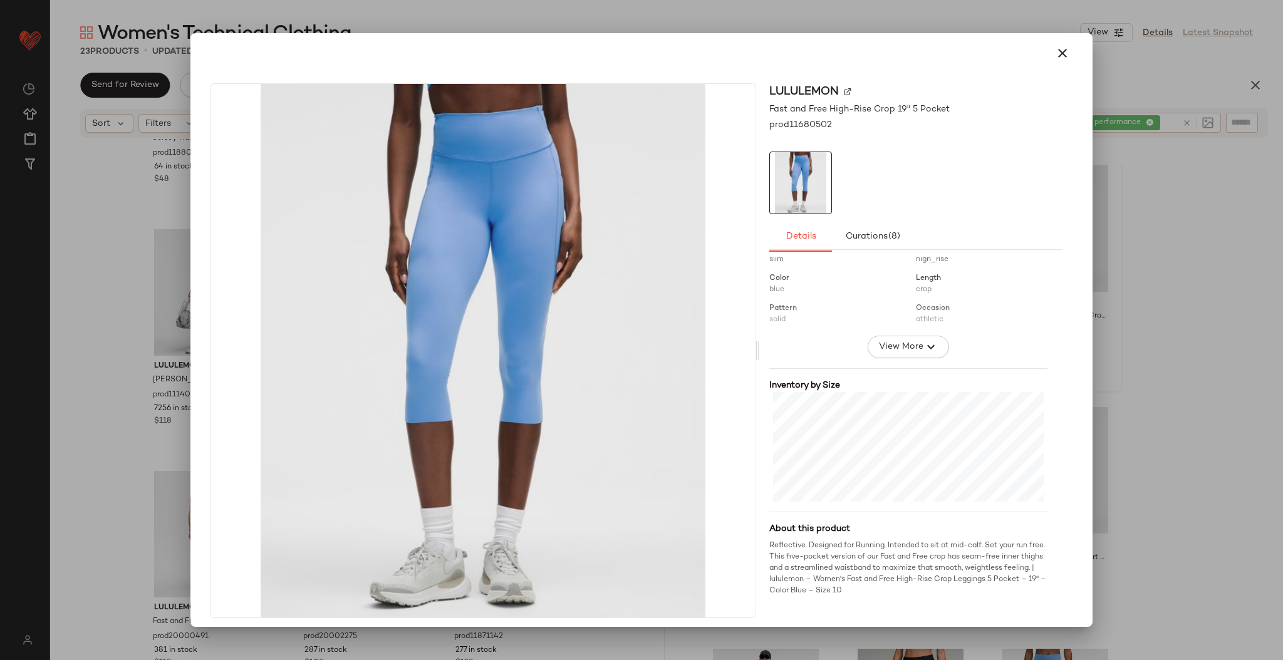
click at [1123, 331] on div at bounding box center [641, 330] width 1283 height 660
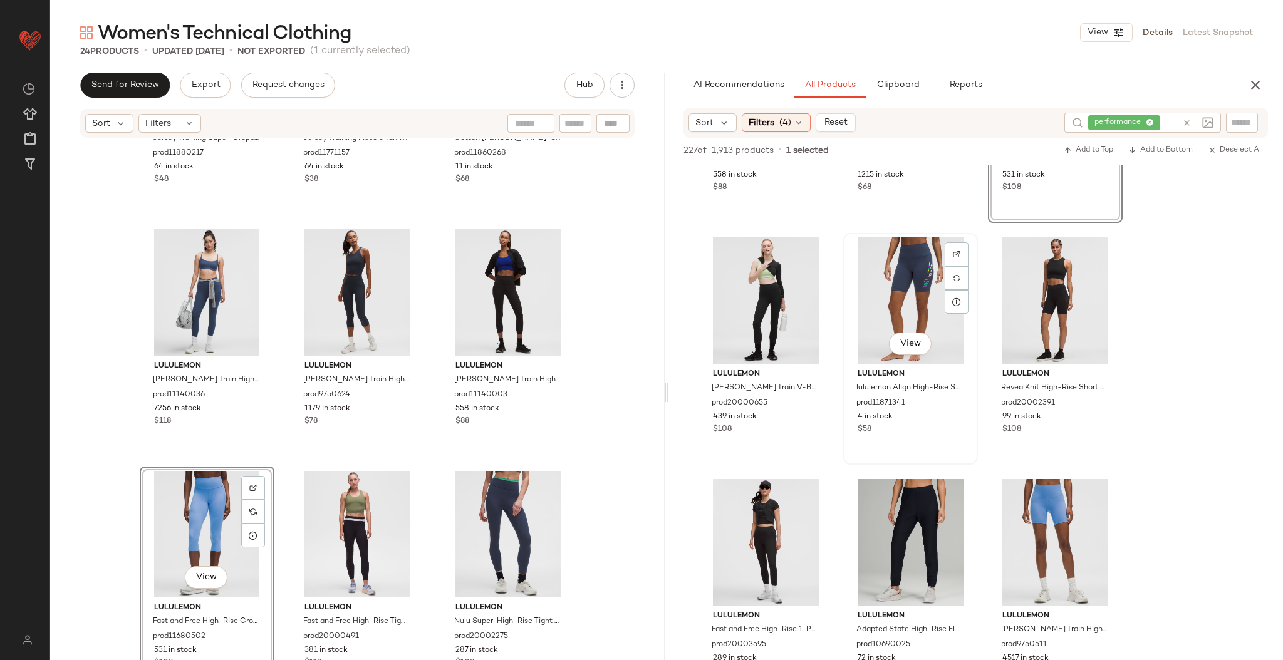
scroll to position [1146, 0]
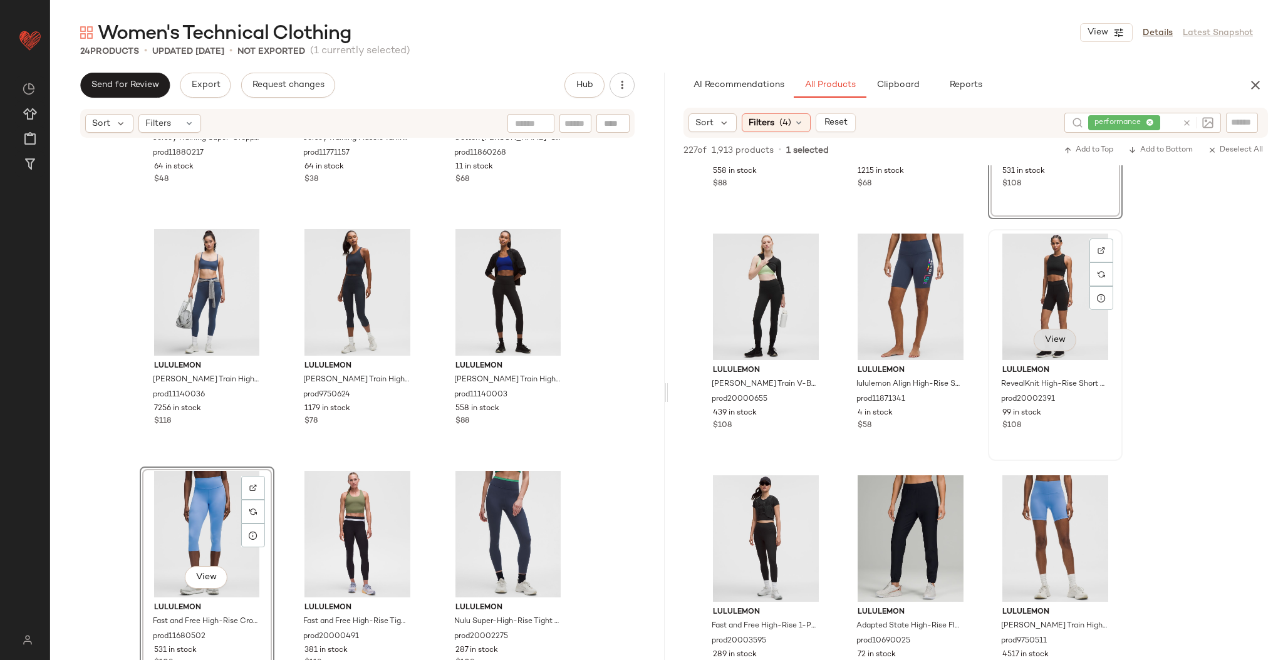
click at [1056, 347] on button "View" at bounding box center [1055, 340] width 43 height 23
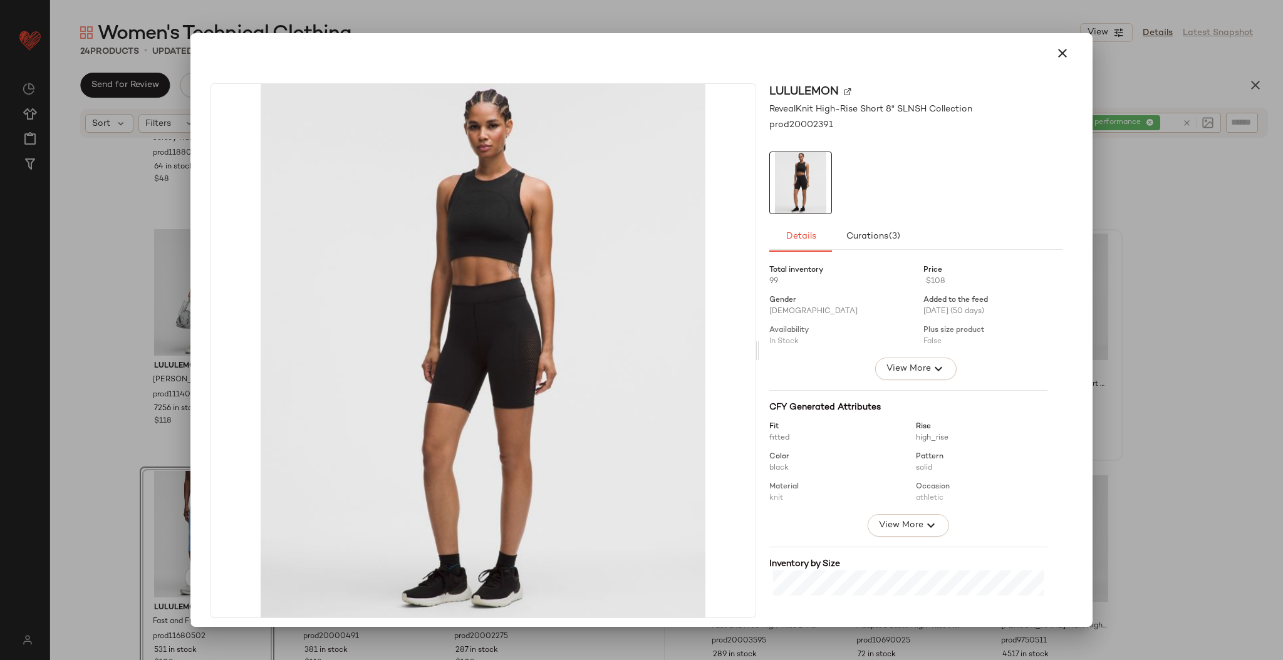
scroll to position [179, 0]
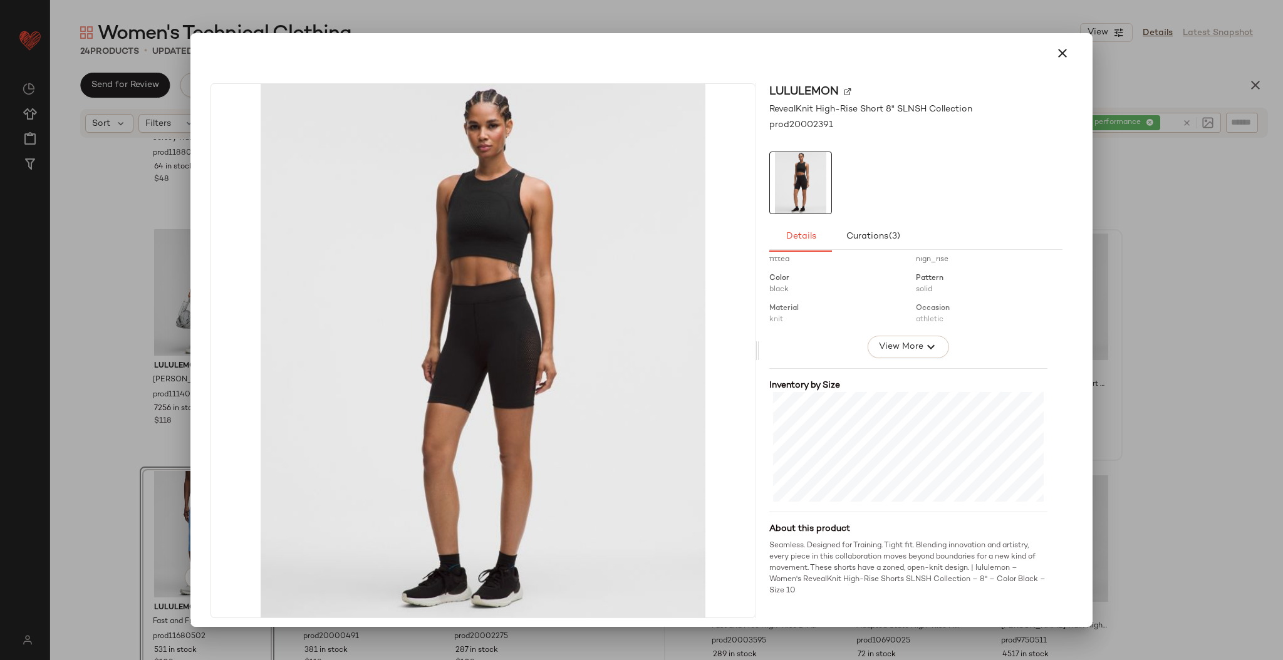
click at [1174, 331] on div at bounding box center [641, 330] width 1283 height 660
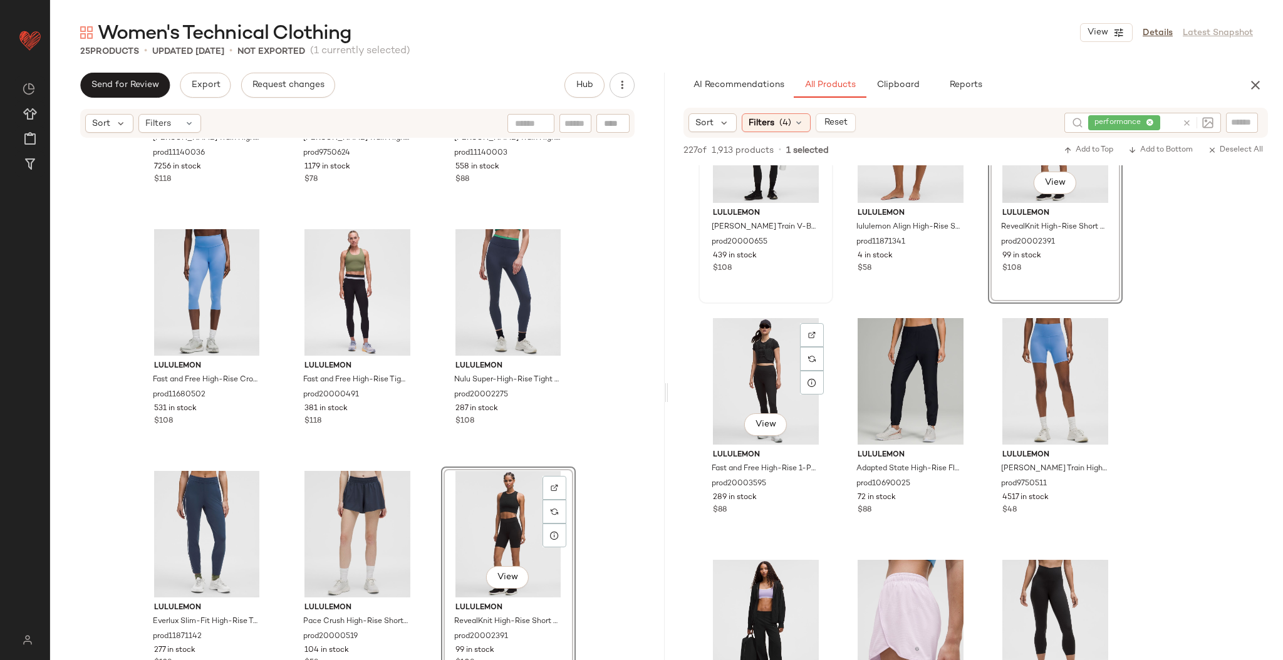
scroll to position [1323, 0]
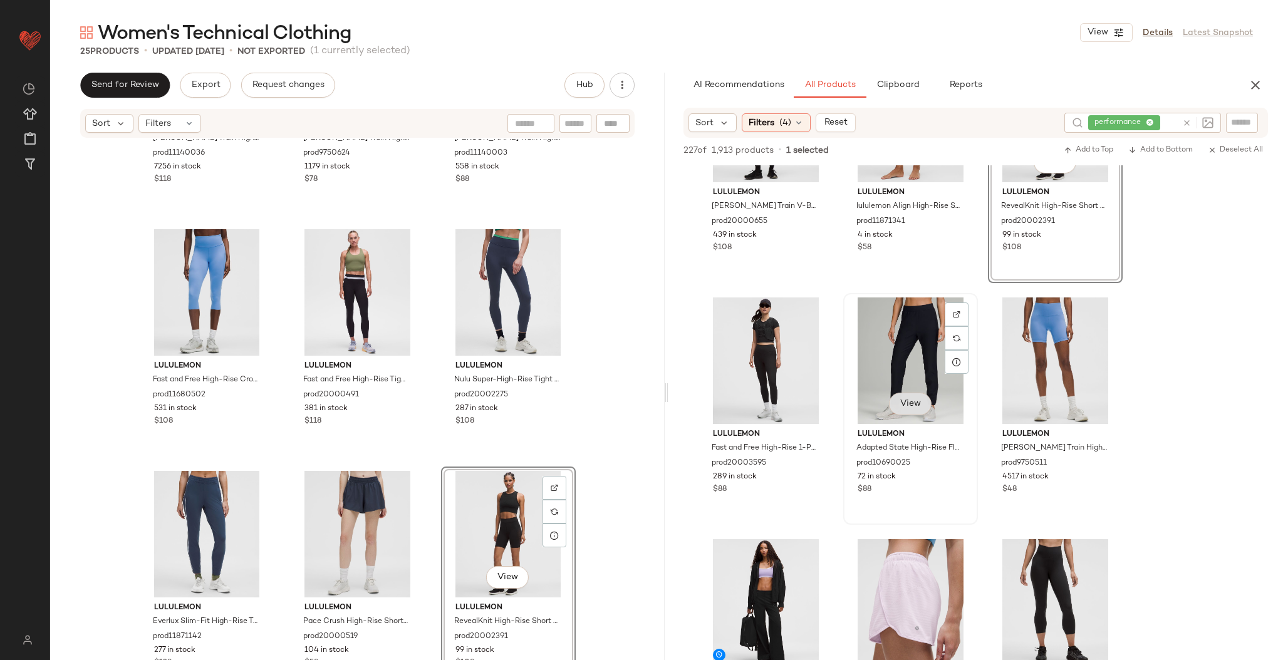
click at [914, 400] on span "View" at bounding box center [910, 404] width 21 height 10
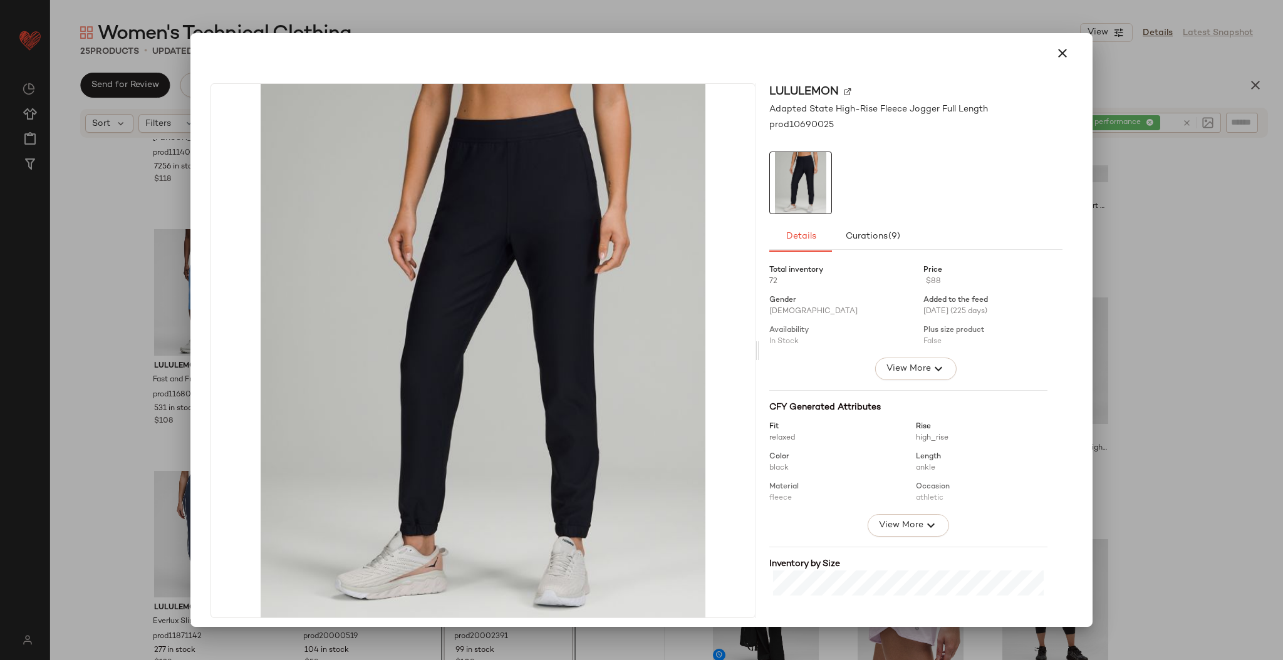
scroll to position [190, 0]
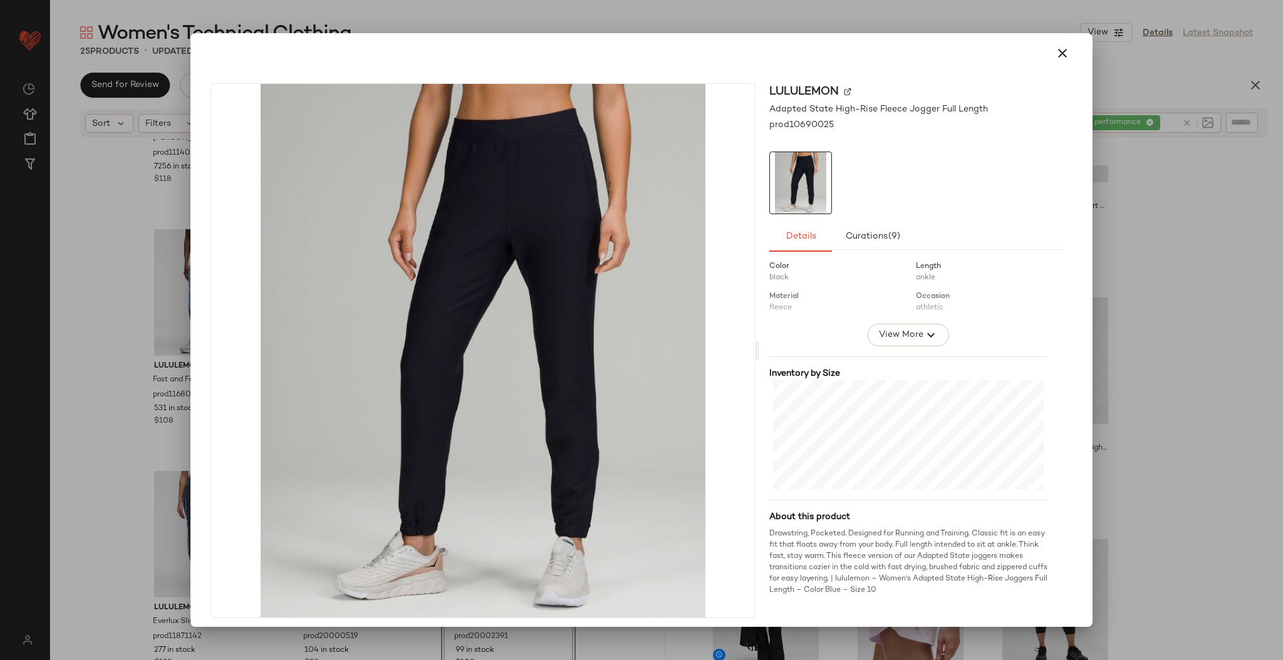
click at [1161, 358] on div at bounding box center [641, 330] width 1283 height 660
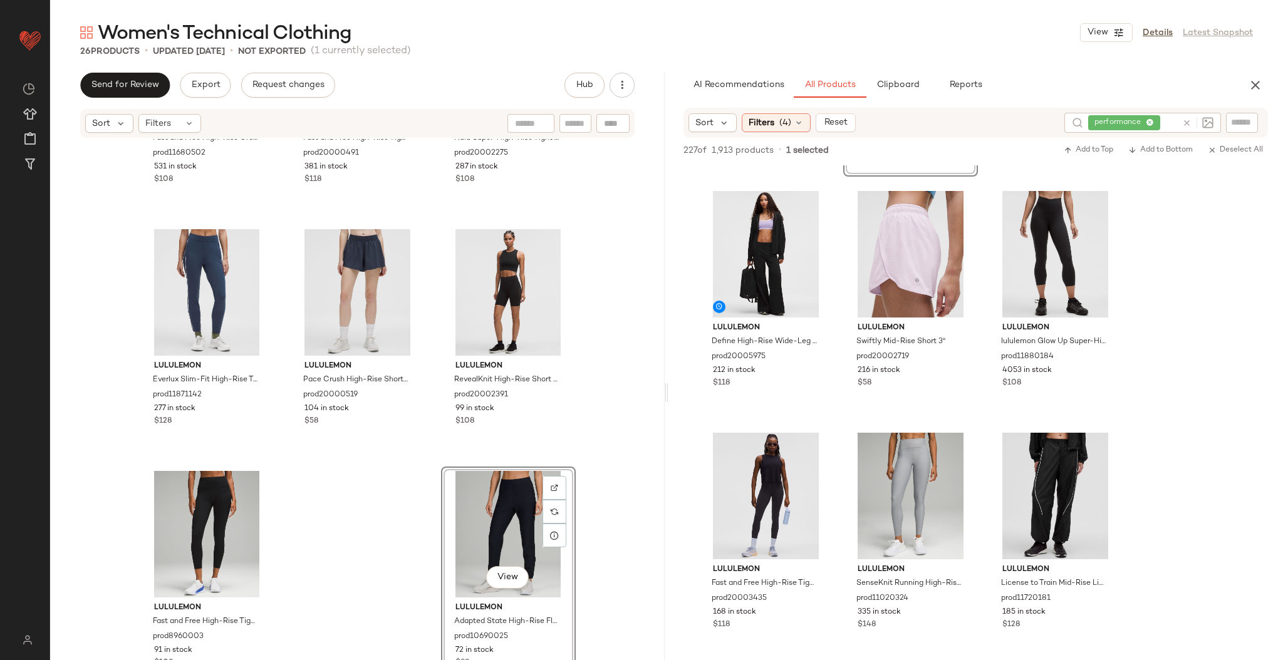
scroll to position [1687, 0]
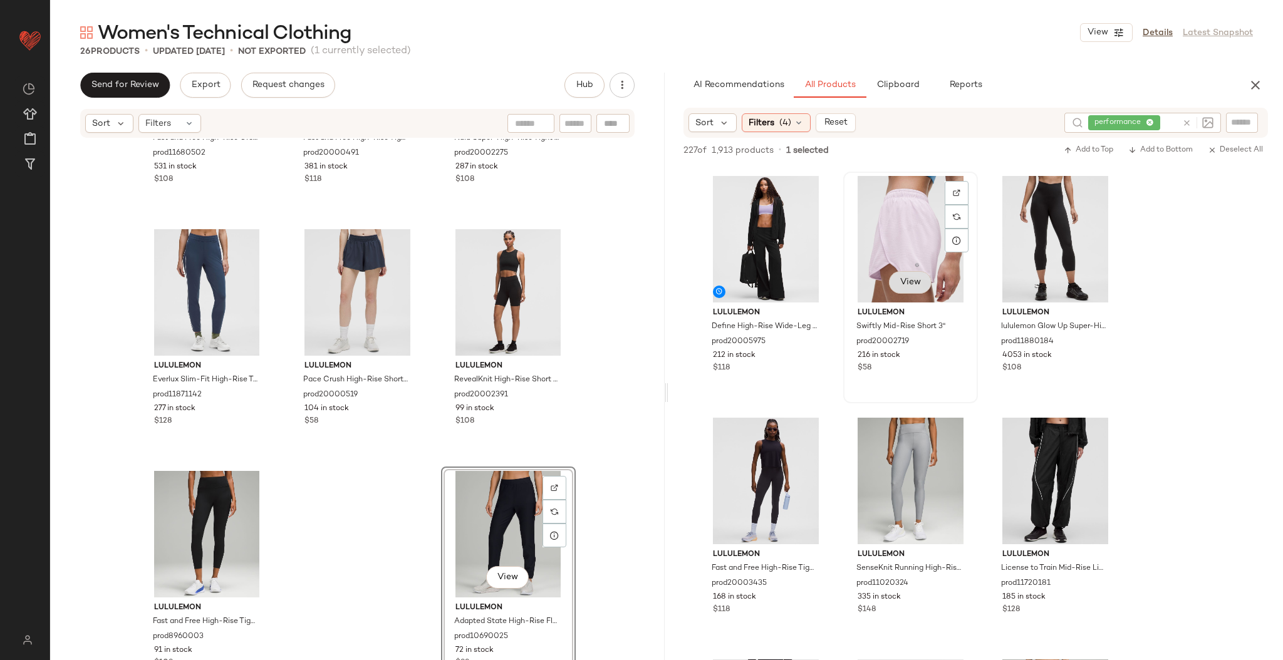
click at [916, 289] on button "View" at bounding box center [910, 282] width 43 height 23
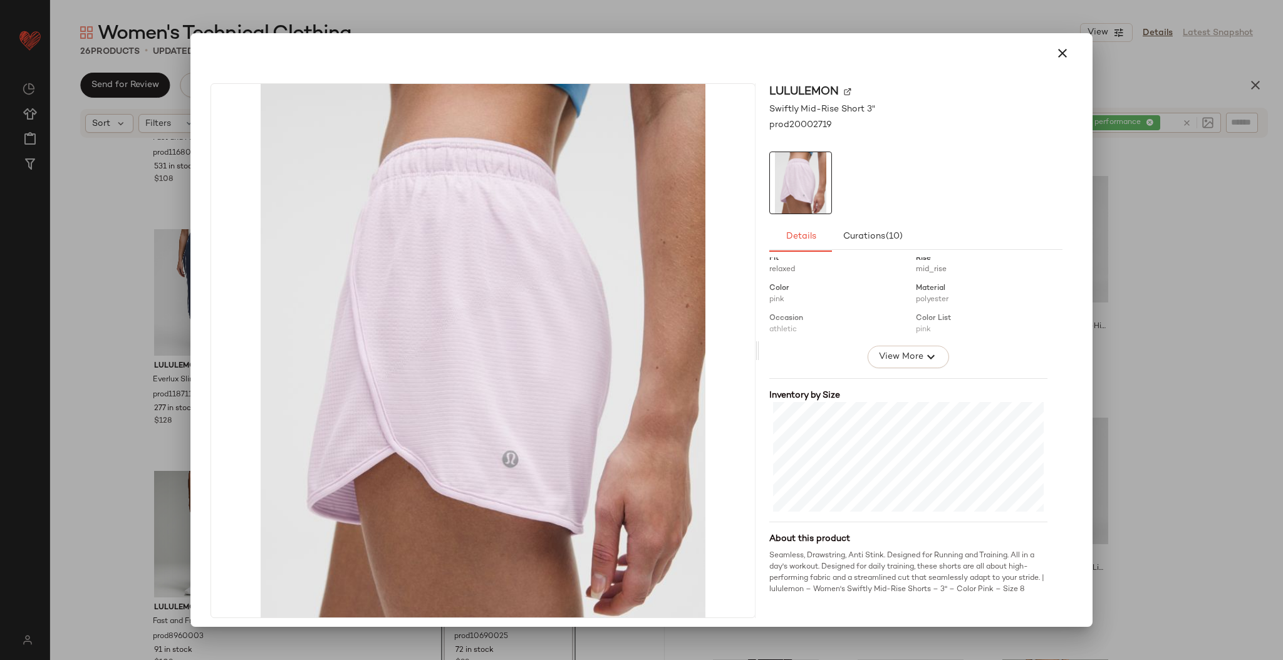
scroll to position [179, 0]
click at [1148, 288] on div at bounding box center [641, 330] width 1283 height 660
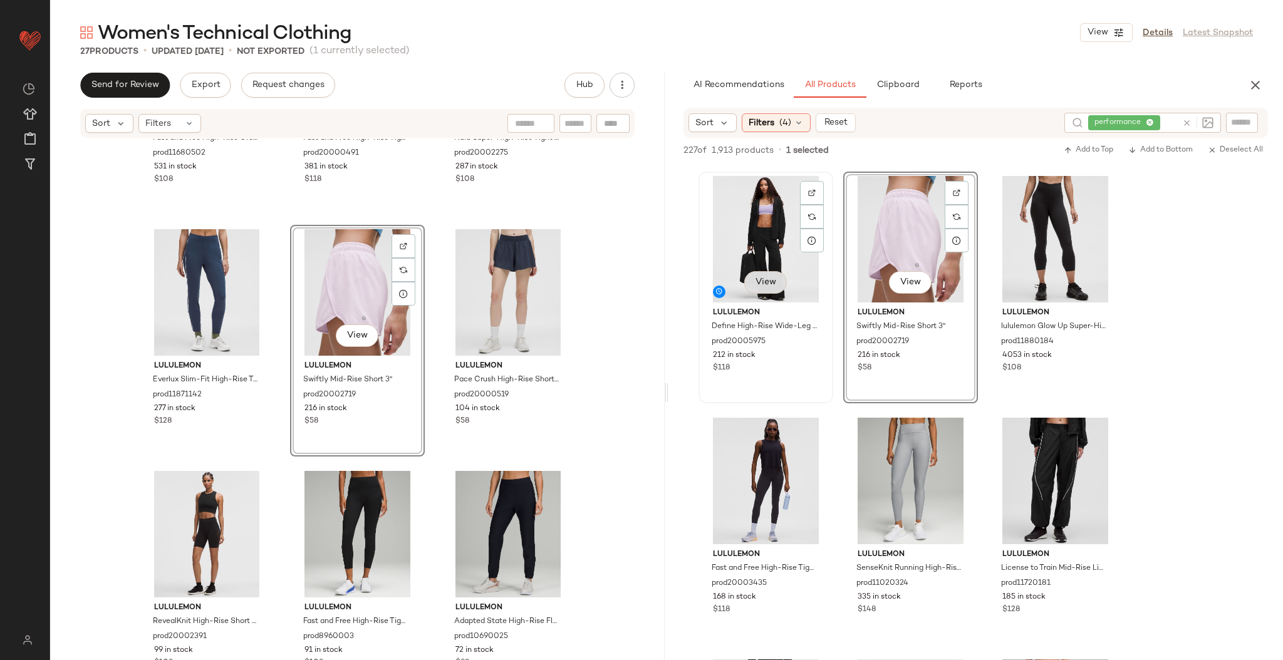
click at [781, 287] on button "View" at bounding box center [765, 282] width 43 height 23
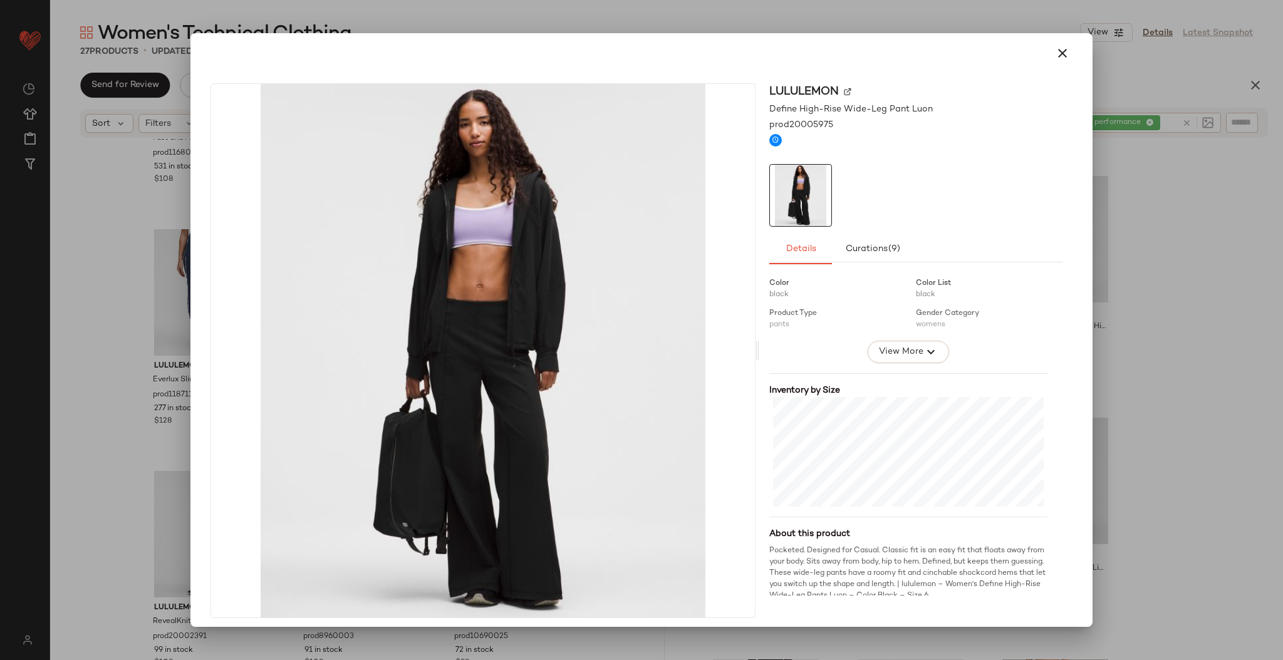
scroll to position [191, 0]
click at [1189, 276] on div at bounding box center [641, 330] width 1283 height 660
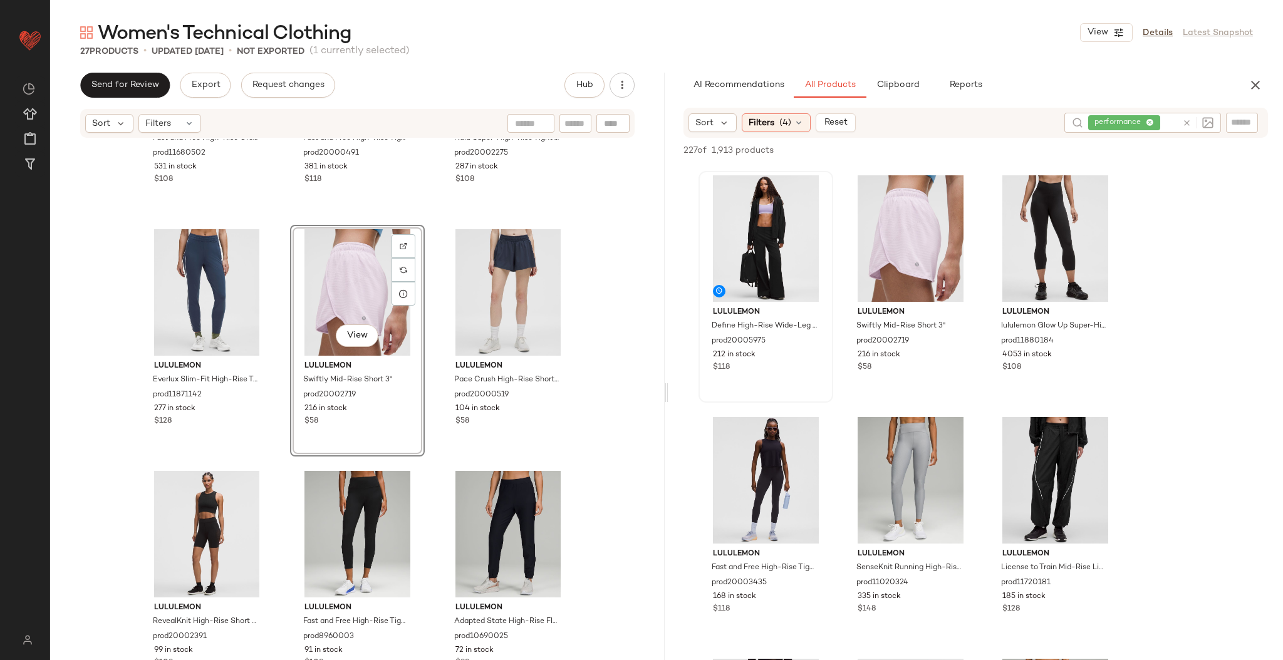
scroll to position [1673, 0]
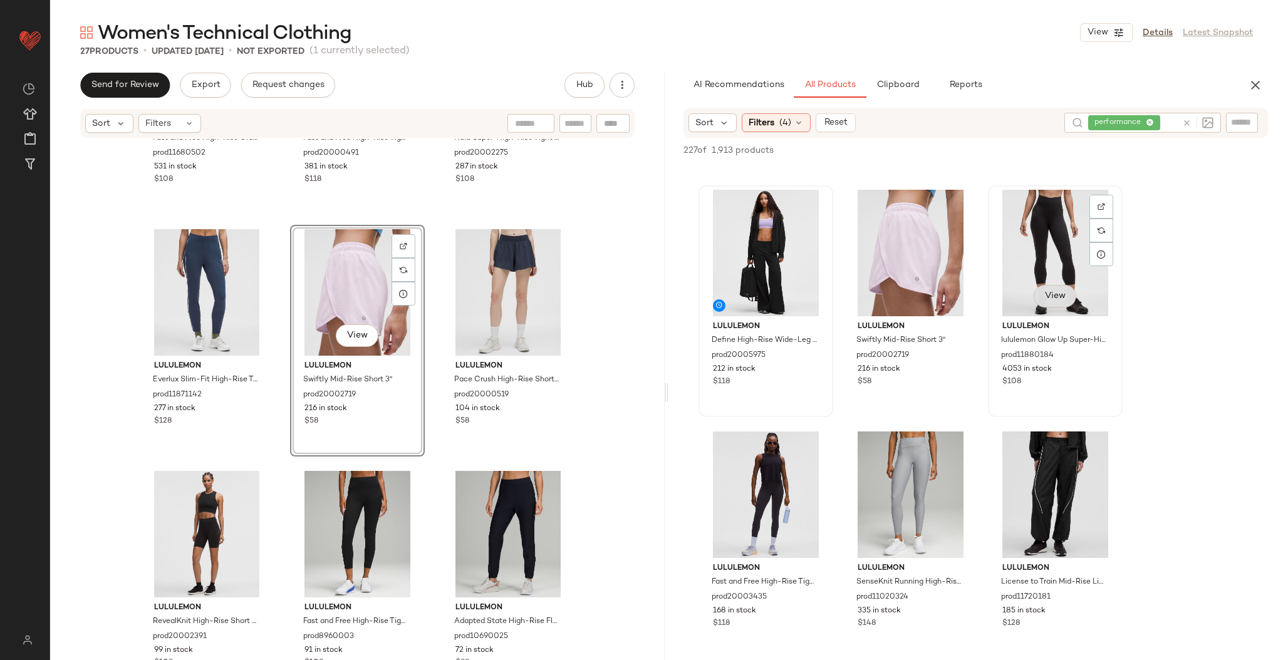
click at [1063, 292] on span "View" at bounding box center [1055, 296] width 21 height 10
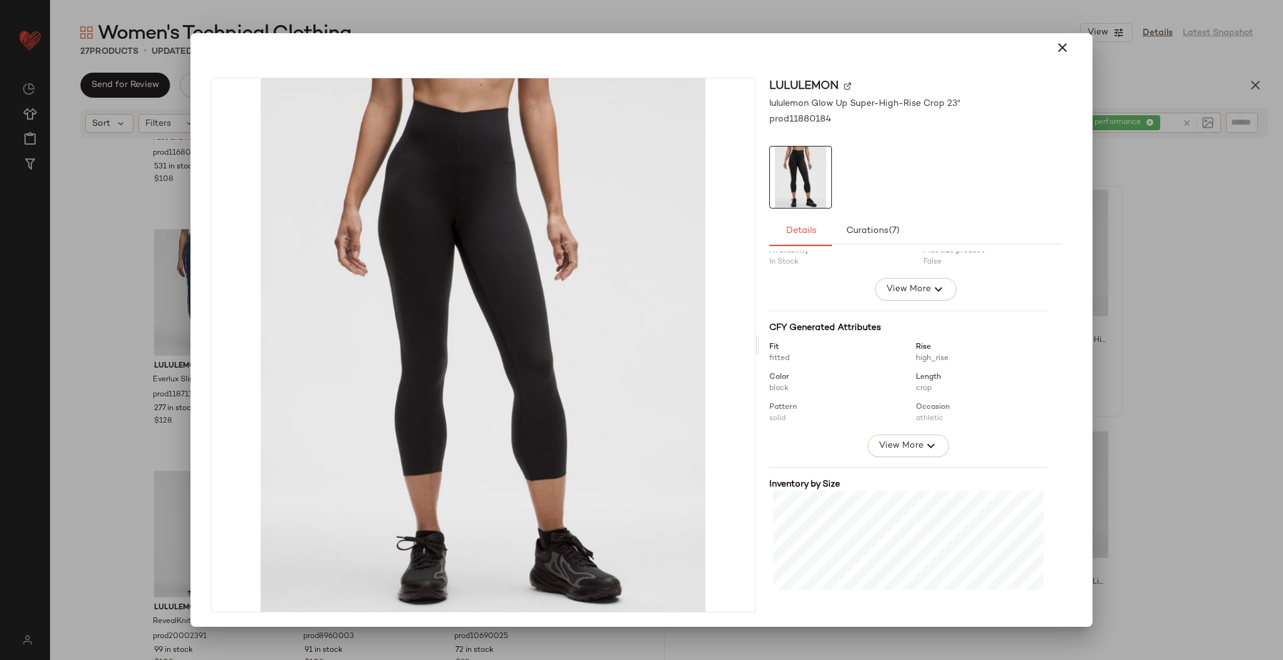
scroll to position [213, 0]
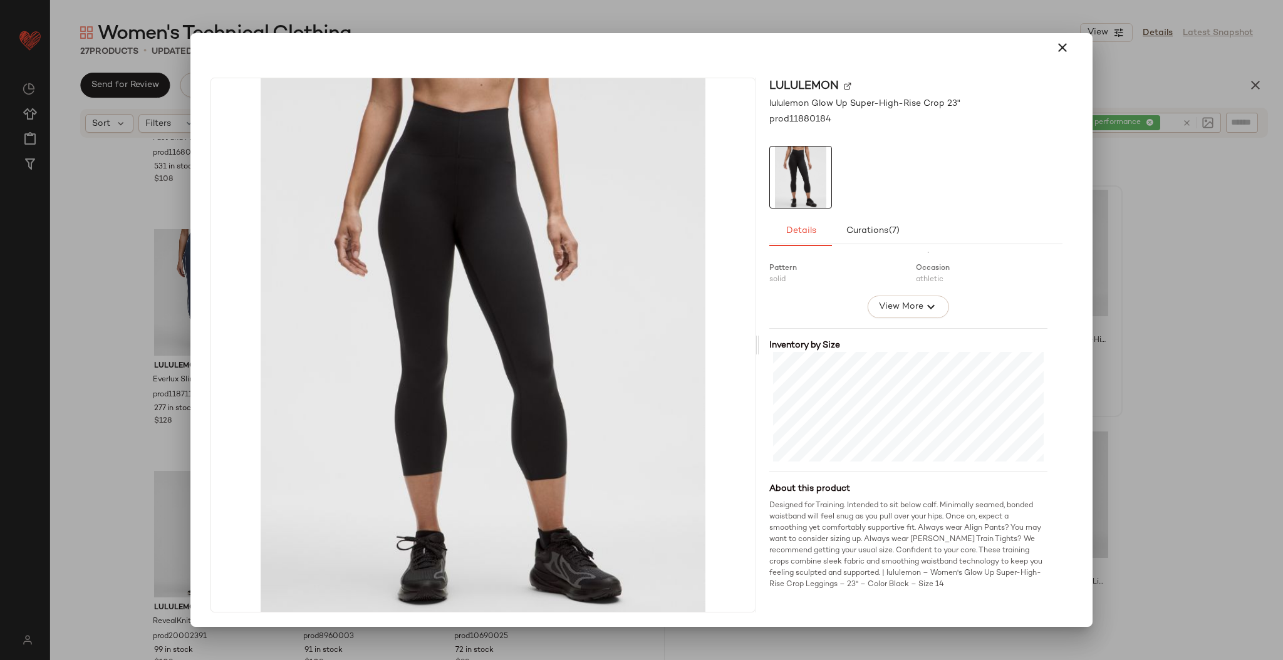
click at [1122, 322] on div at bounding box center [641, 330] width 1283 height 660
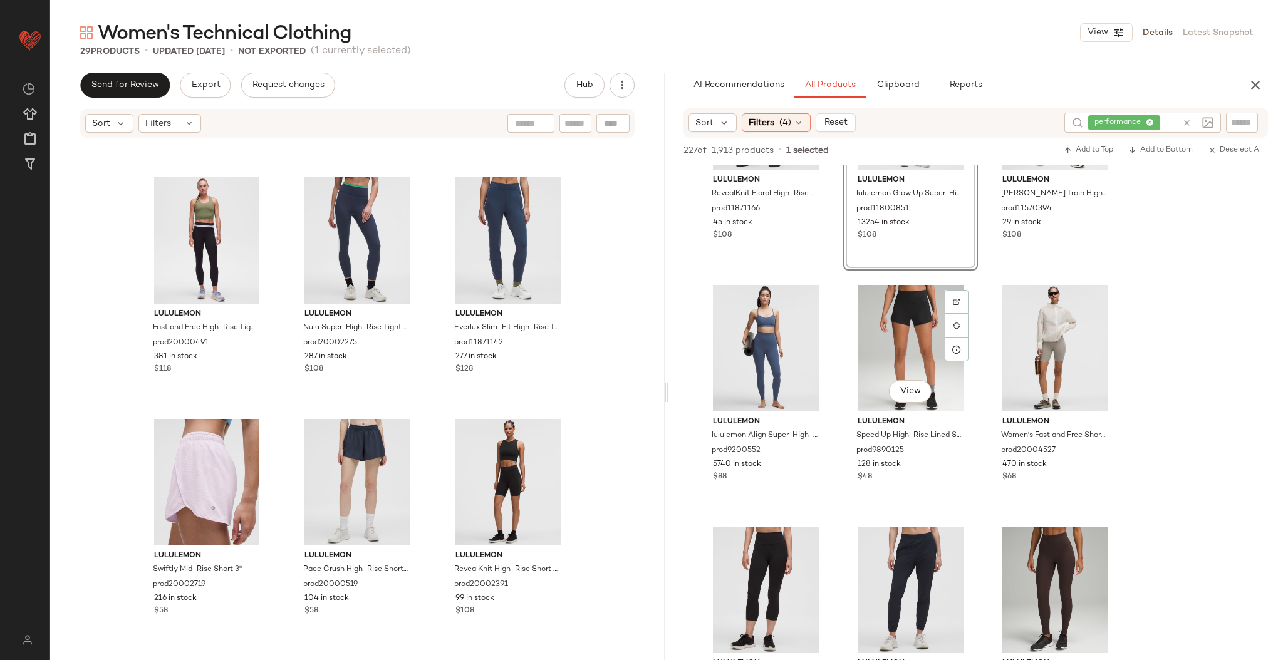
scroll to position [2314, 0]
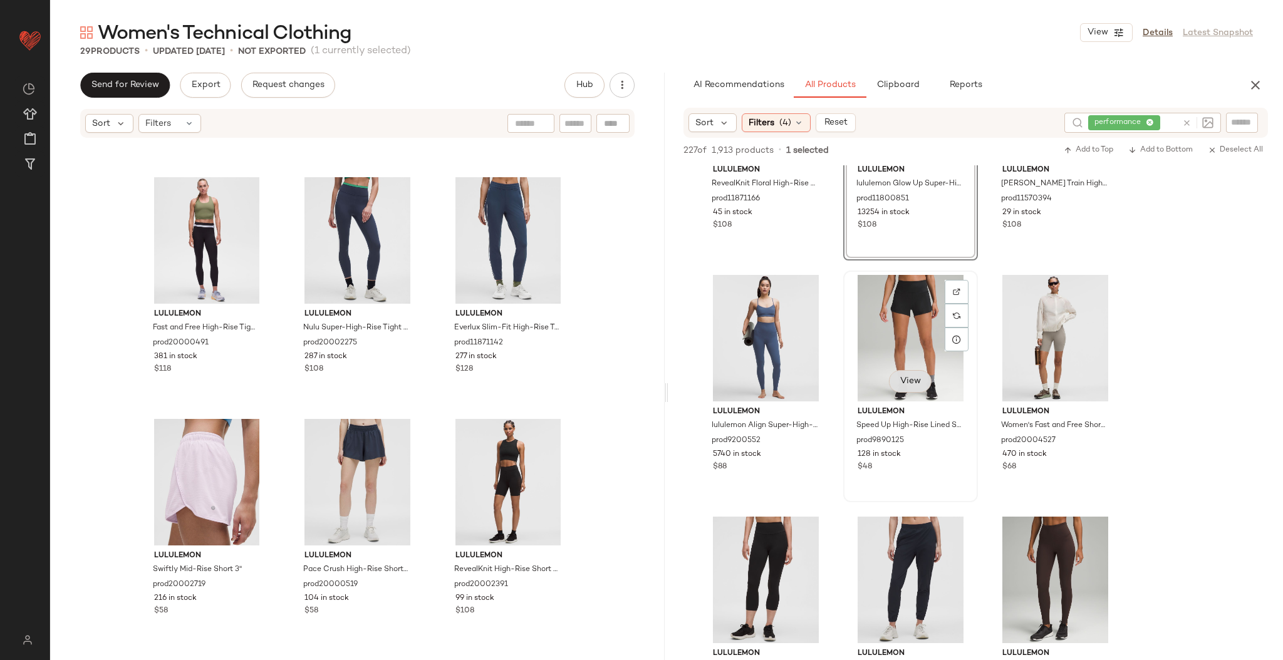
click at [914, 382] on span "View" at bounding box center [910, 382] width 21 height 10
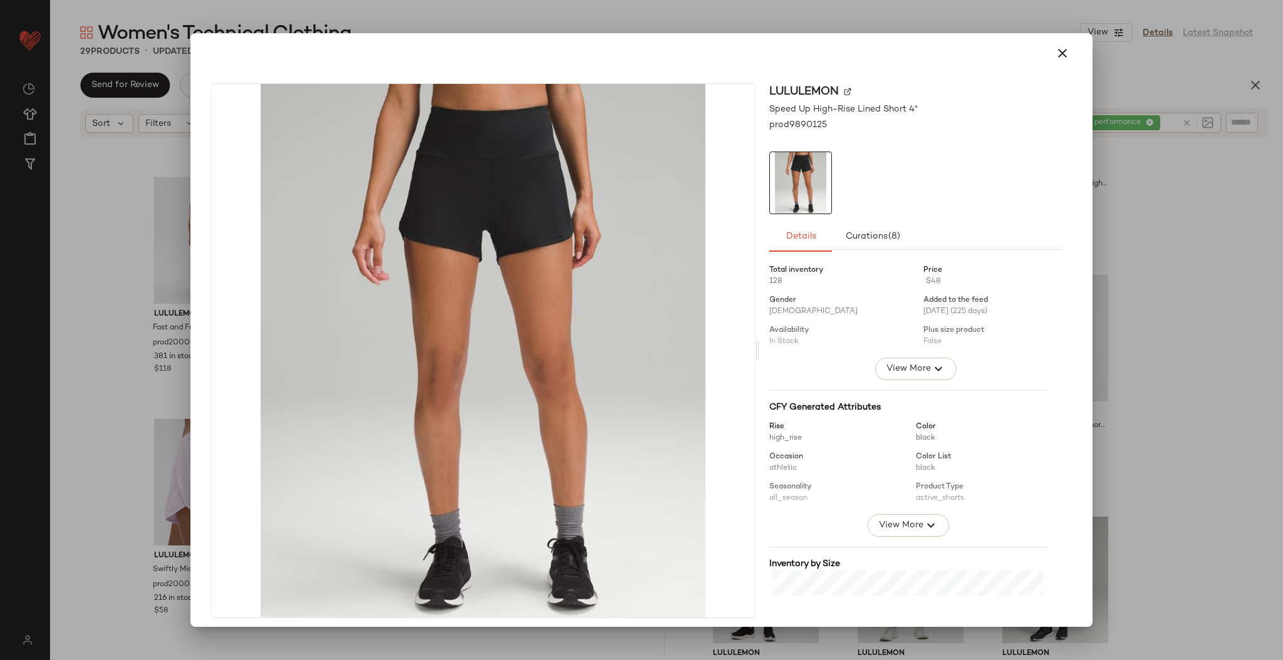
scroll to position [168, 0]
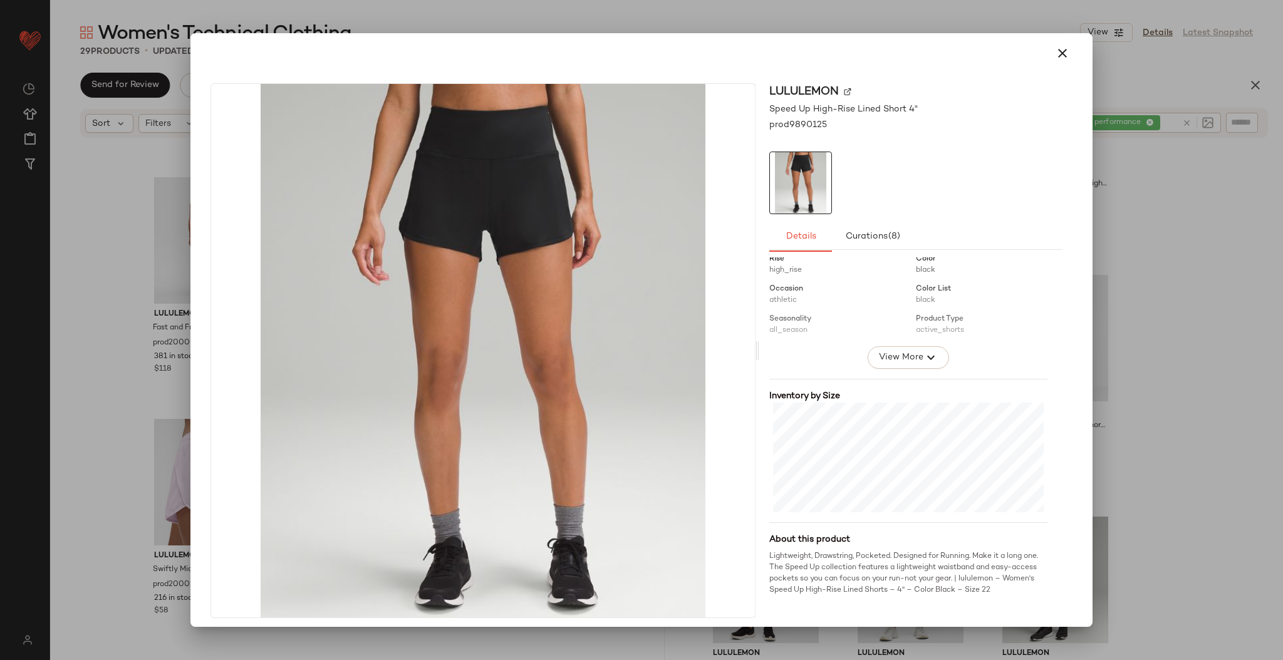
click at [1110, 344] on div at bounding box center [641, 330] width 1283 height 660
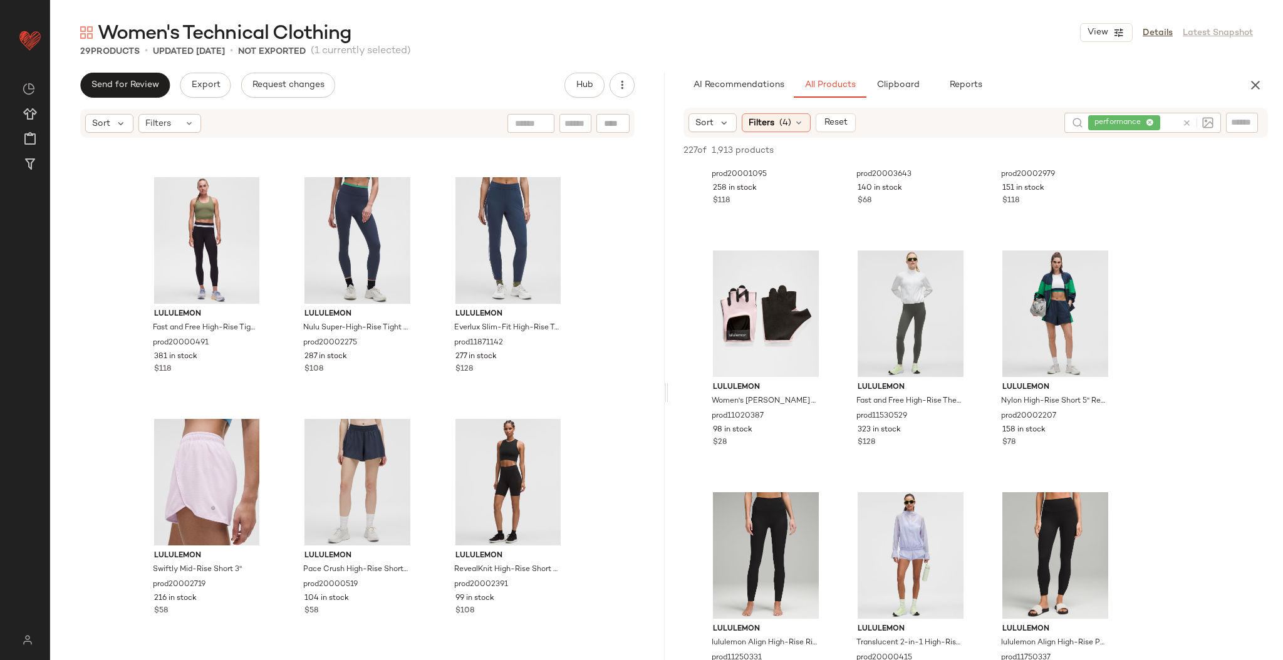
scroll to position [3312, 0]
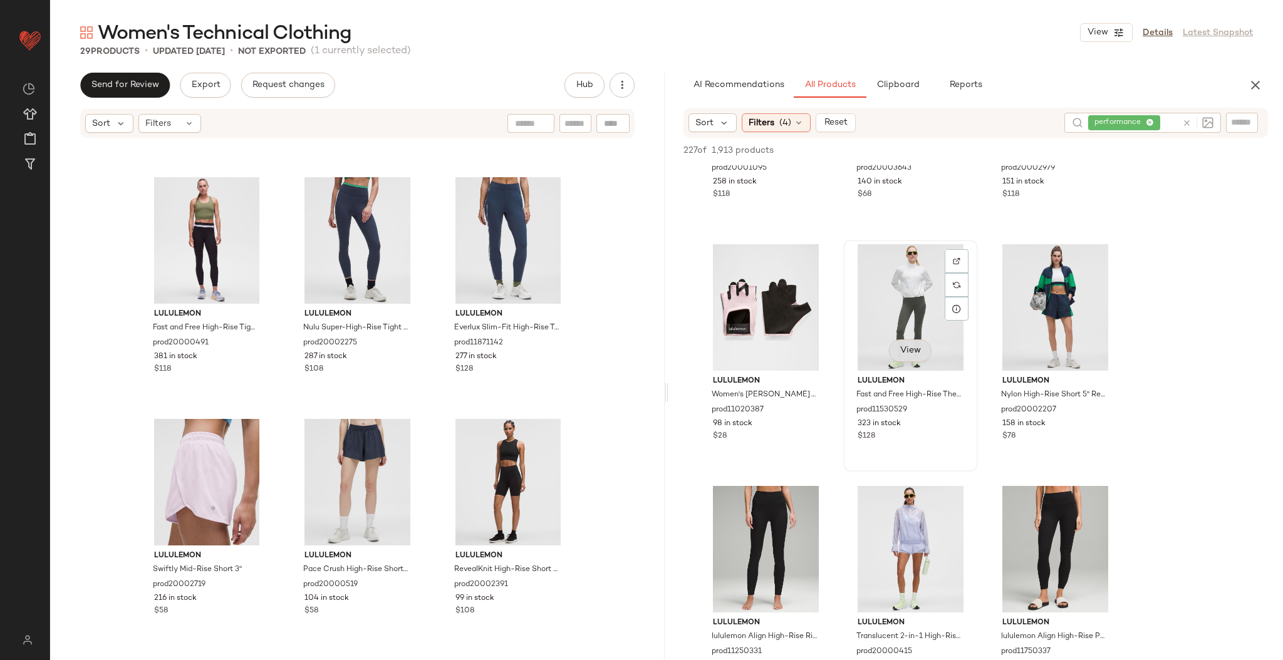
click at [911, 358] on button "View" at bounding box center [910, 351] width 43 height 23
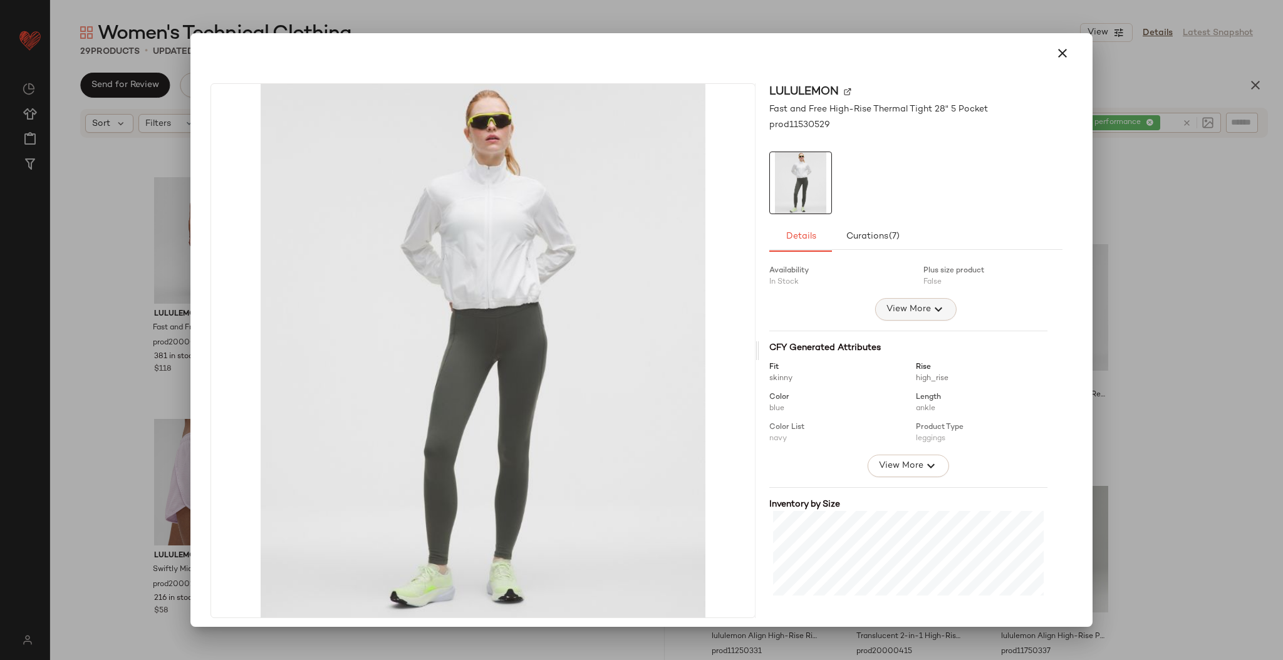
scroll to position [190, 0]
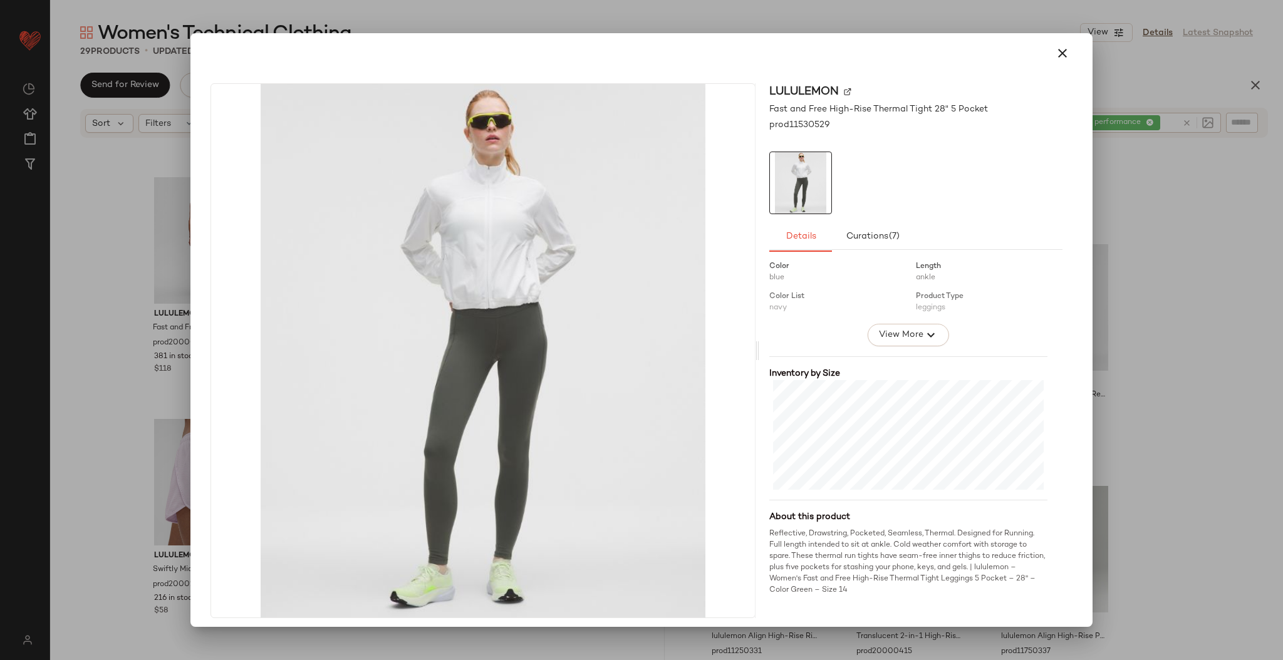
click at [1134, 328] on div at bounding box center [641, 330] width 1283 height 660
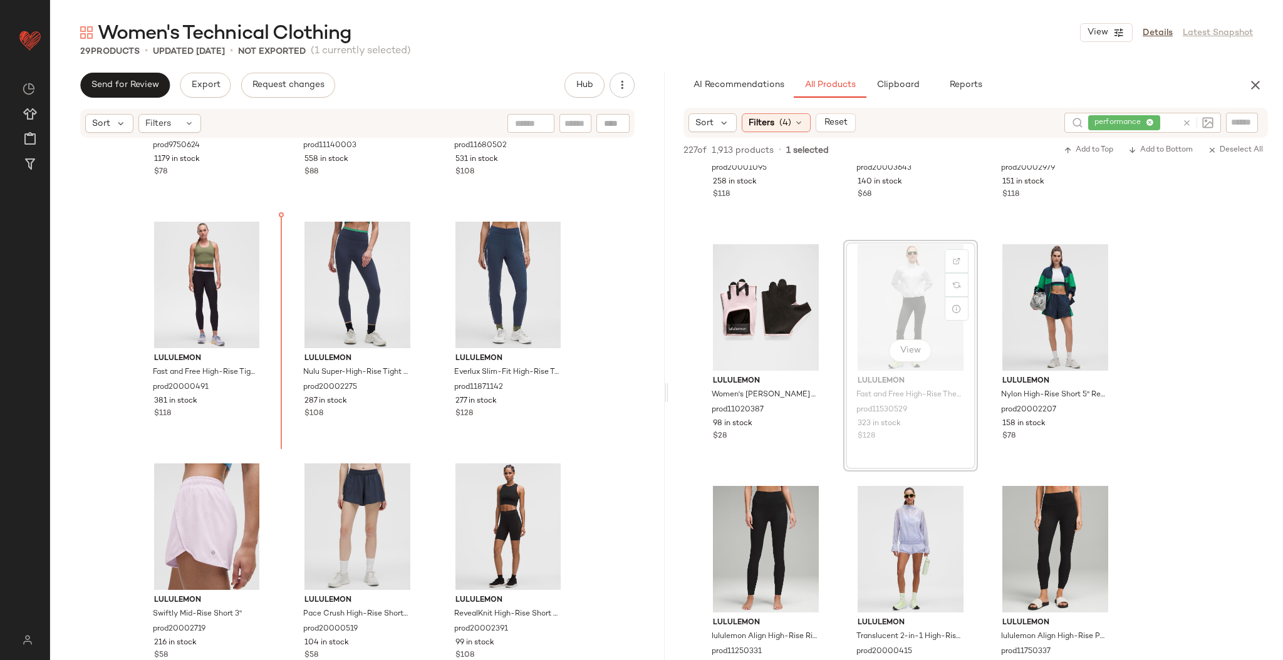
scroll to position [1626, 0]
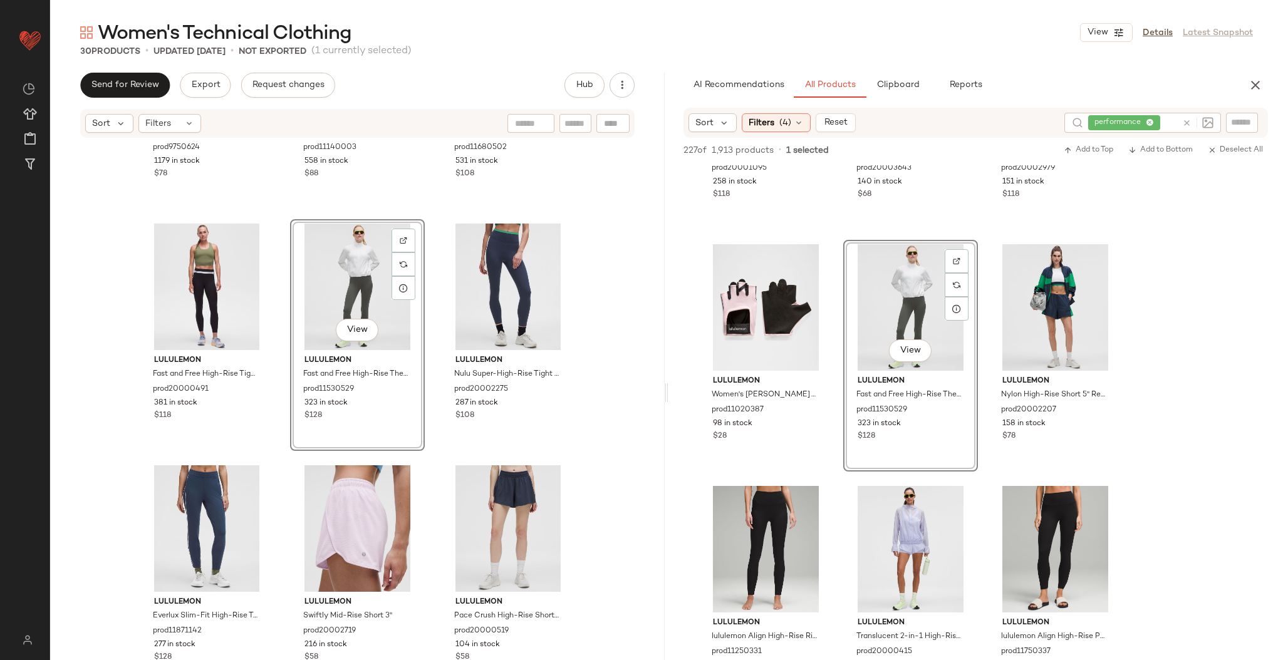
click at [275, 240] on div "lululemon Wunder Train High-Rise Crop 21" prod9750624 1179 in stock $78 lululem…" at bounding box center [357, 418] width 615 height 559
click at [435, 316] on div "lululemon Wunder Train High-Rise Crop 21" prod9750624 1179 in stock $78 lululem…" at bounding box center [357, 418] width 615 height 559
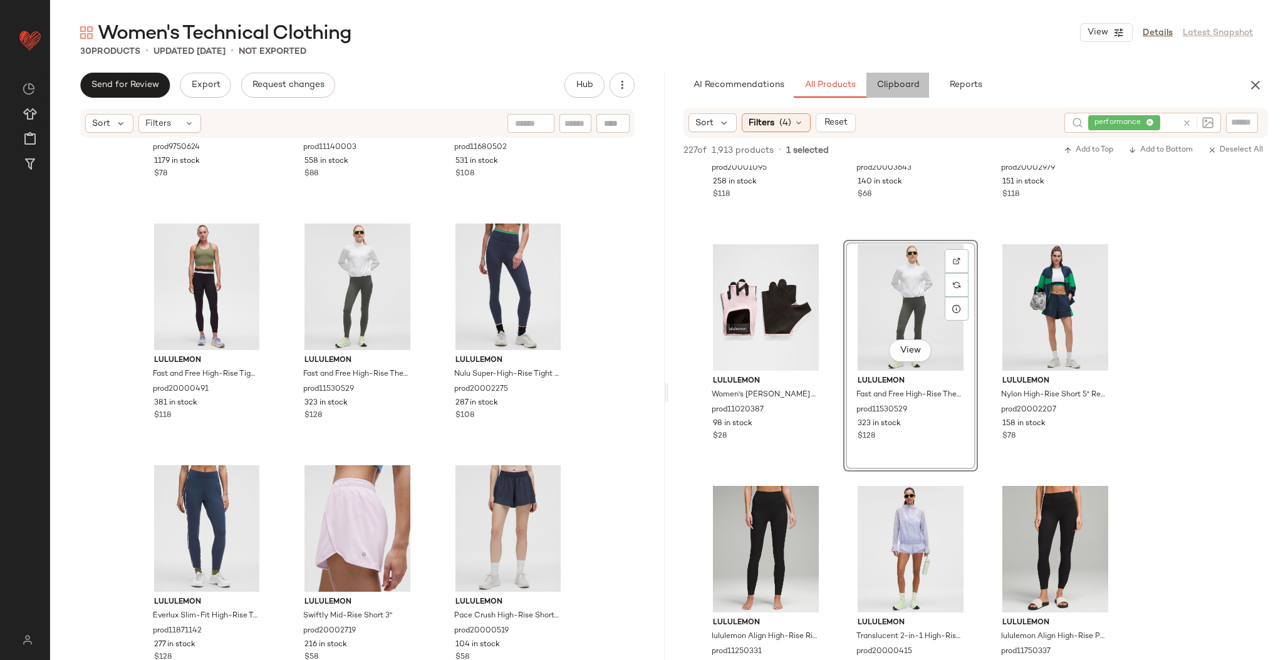
click at [908, 90] on span "Clipboard" at bounding box center [897, 85] width 43 height 10
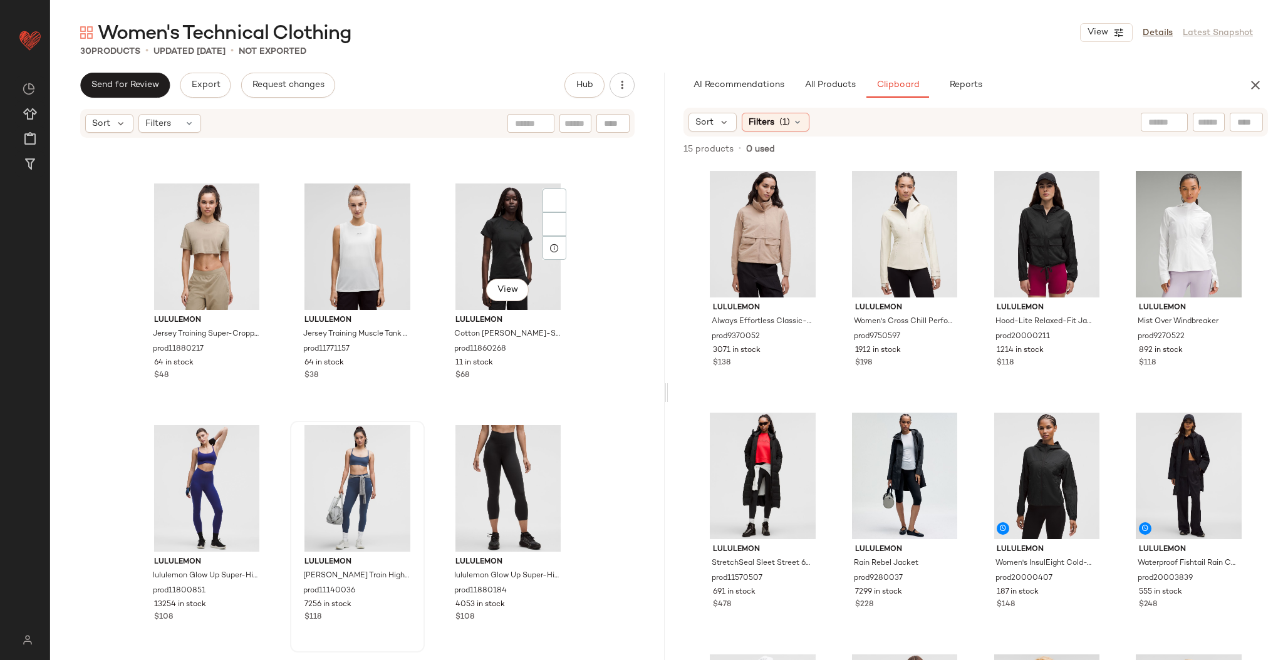
scroll to position [891, 0]
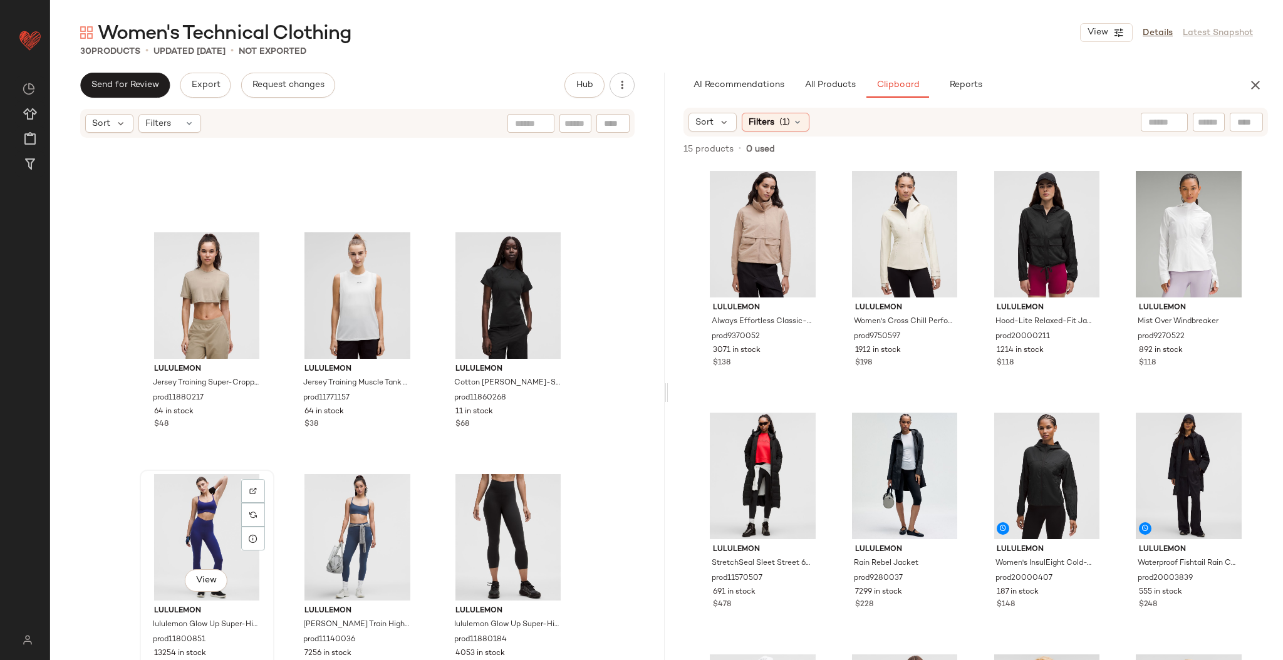
click at [220, 526] on div "View" at bounding box center [207, 537] width 126 height 127
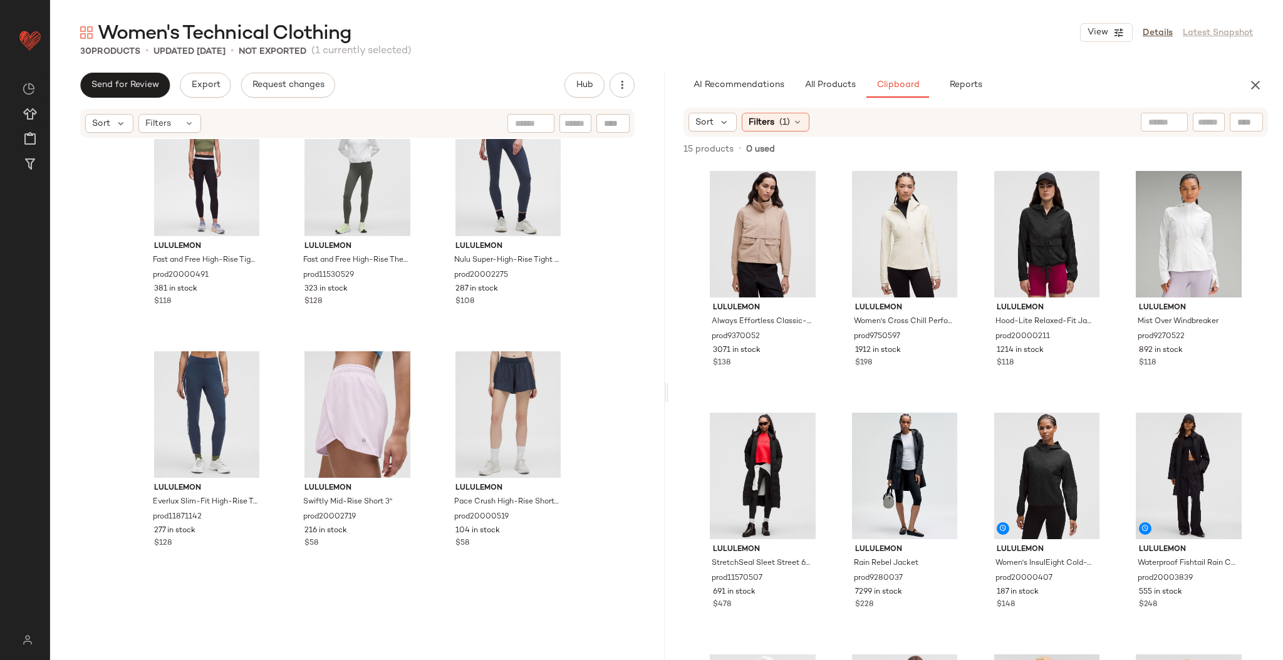
scroll to position [1862, 0]
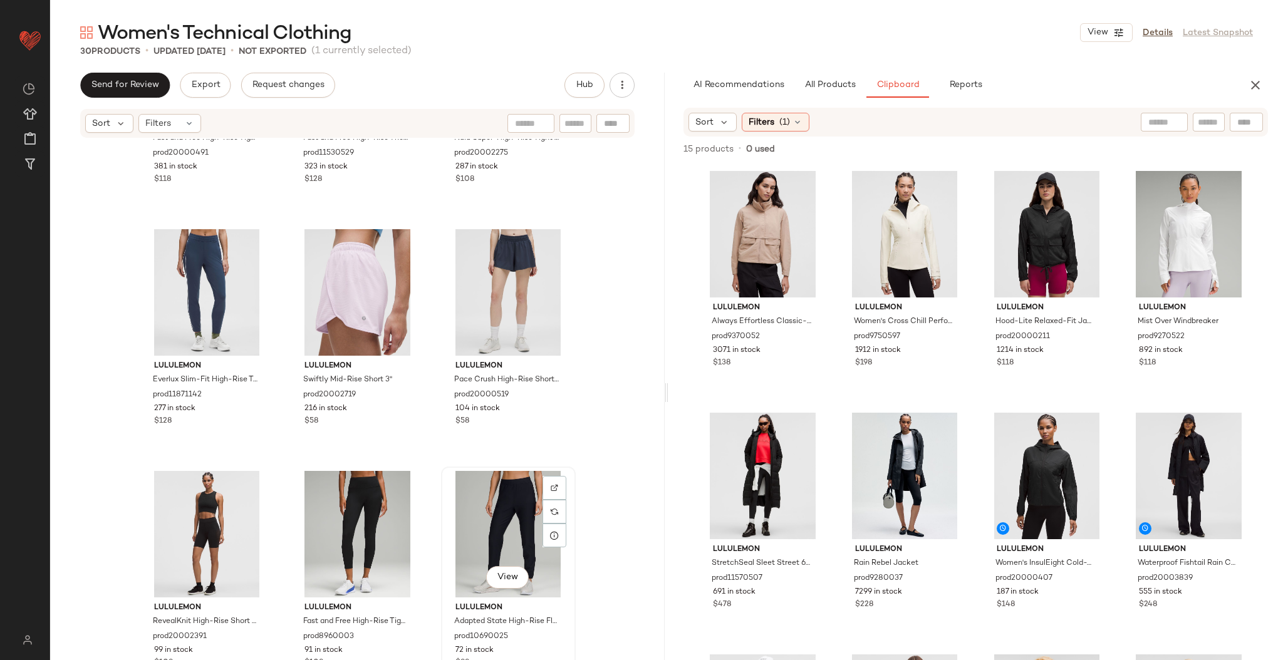
click at [483, 511] on div "View" at bounding box center [509, 534] width 126 height 127
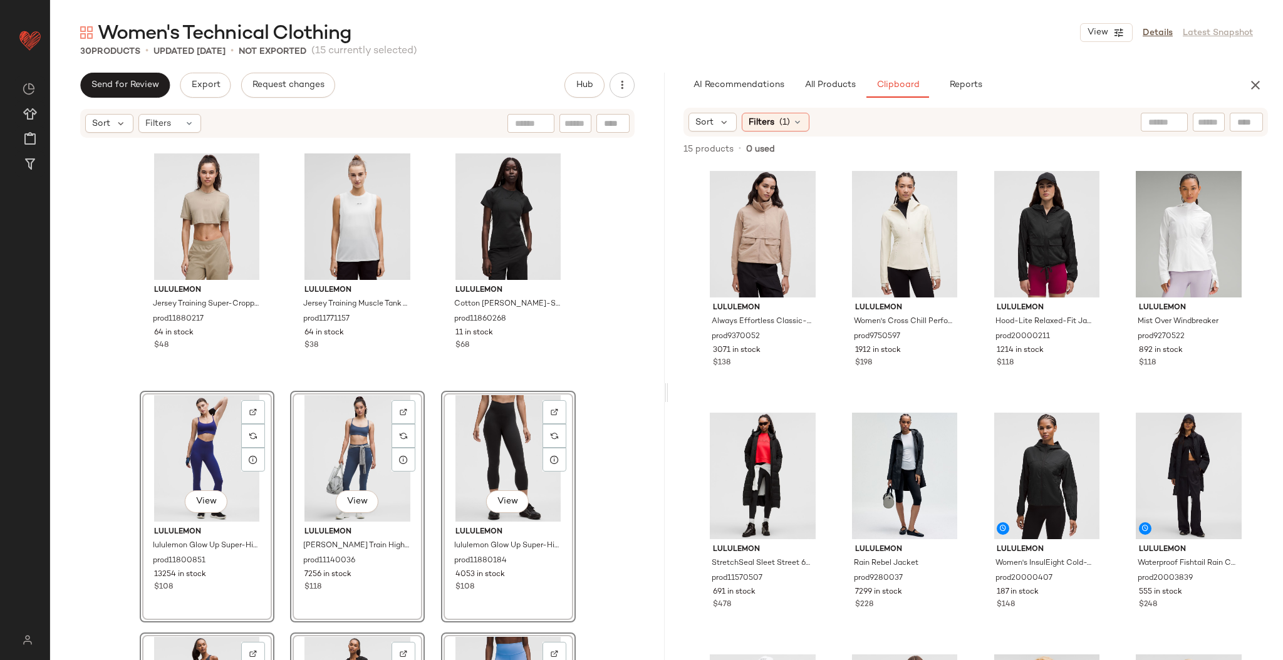
scroll to position [966, 0]
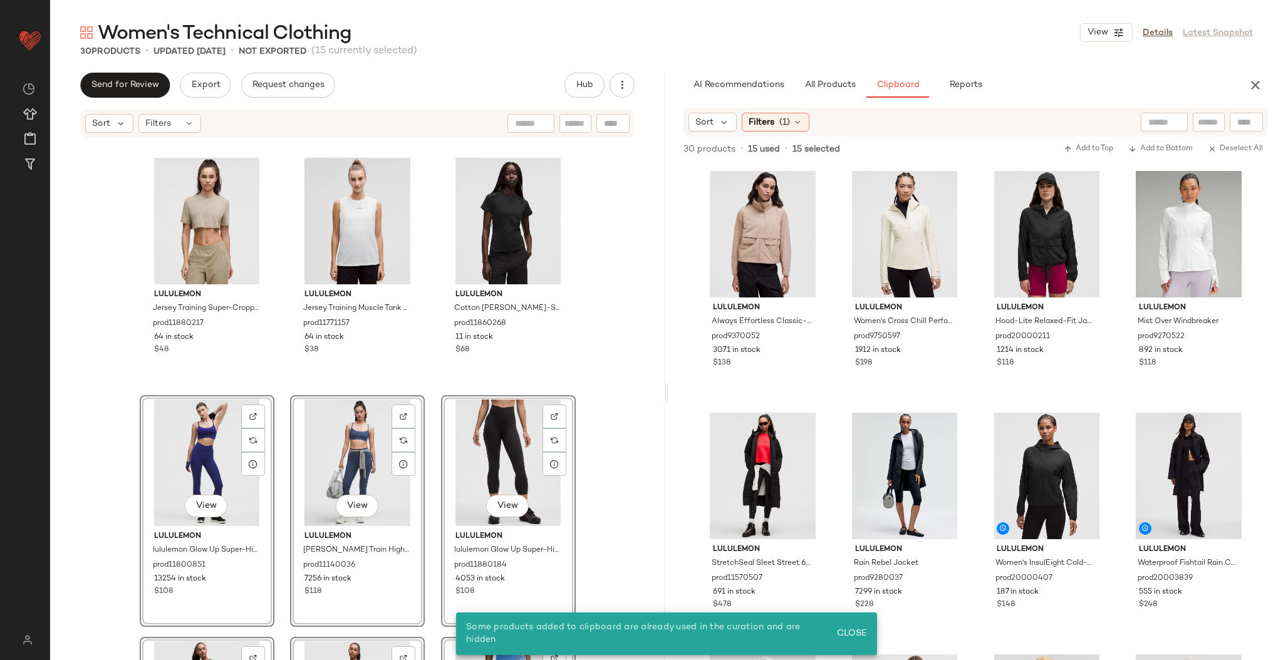
click at [691, 294] on div "lululemon Always Effortless Classic-Fit Jacket prod9370052 3071 in stock $138 l…" at bounding box center [976, 438] width 615 height 549
click at [623, 347] on div "lululemon Jersey Training Super-Cropped Short-Sleeve Shirt prod11880217 64 in s…" at bounding box center [357, 418] width 615 height 559
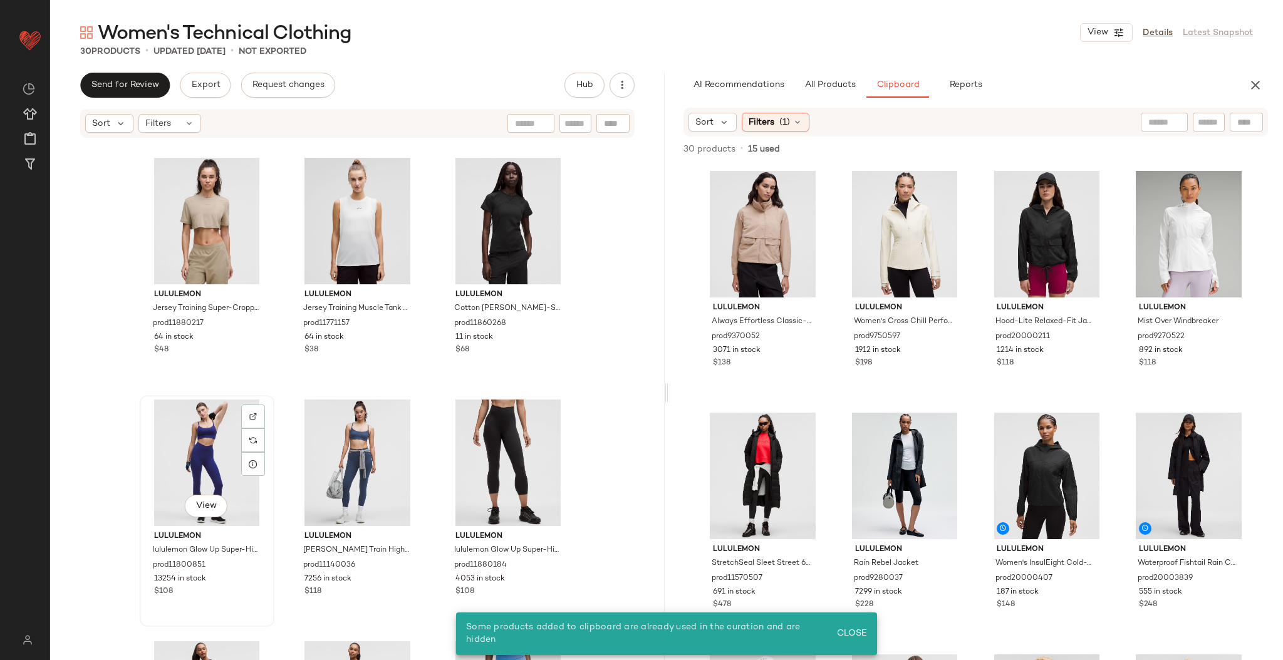
click at [182, 464] on div "View" at bounding box center [207, 463] width 126 height 127
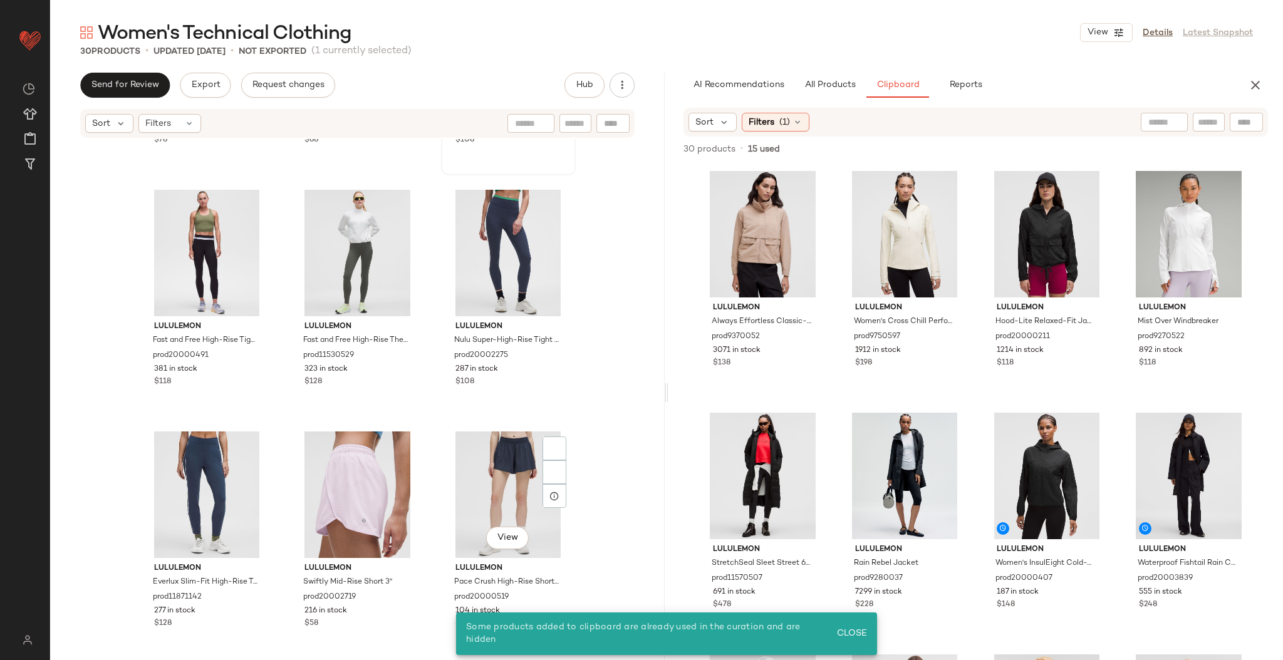
scroll to position [1862, 0]
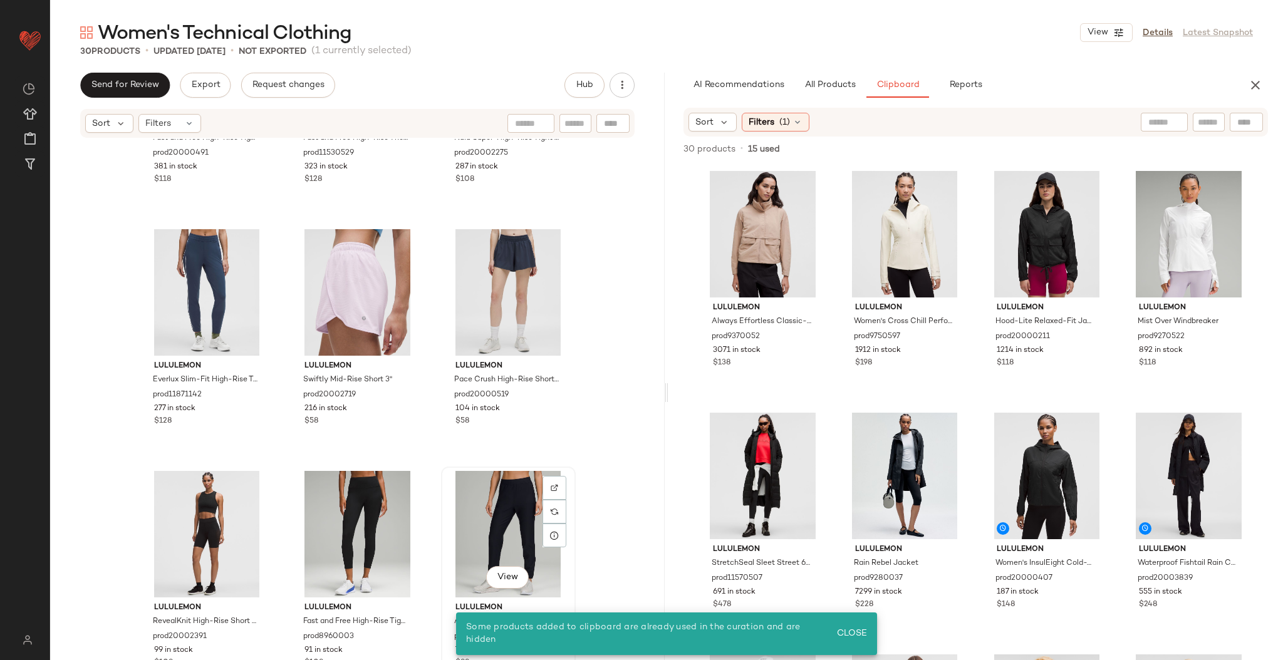
click at [517, 522] on div "View" at bounding box center [509, 534] width 126 height 127
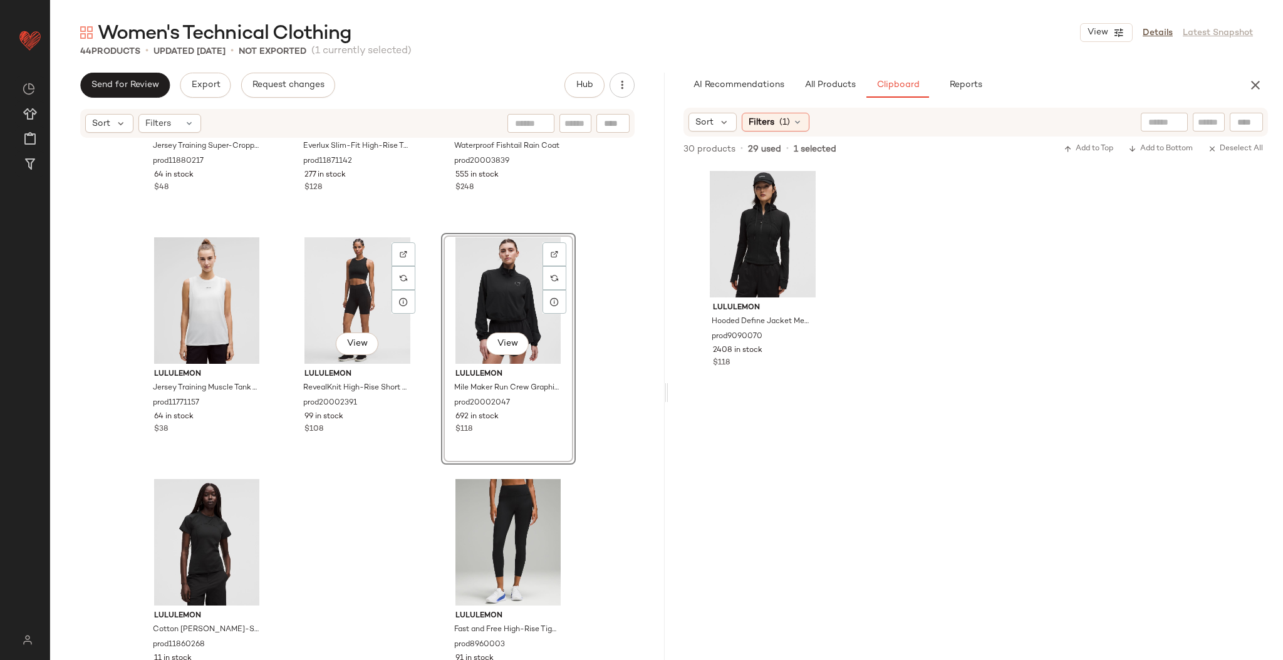
scroll to position [3071, 0]
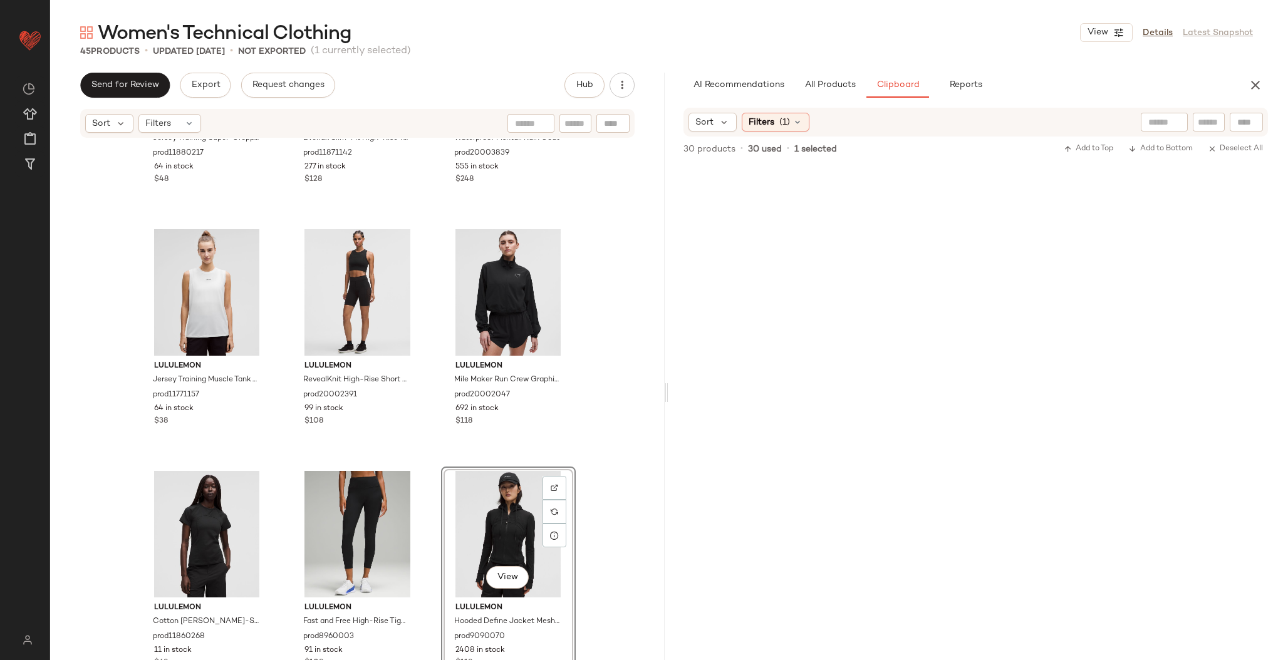
click at [583, 415] on div "lululemon Jersey Training Super-Cropped Short-Sleeve Shirt prod11880217 64 in s…" at bounding box center [357, 418] width 615 height 559
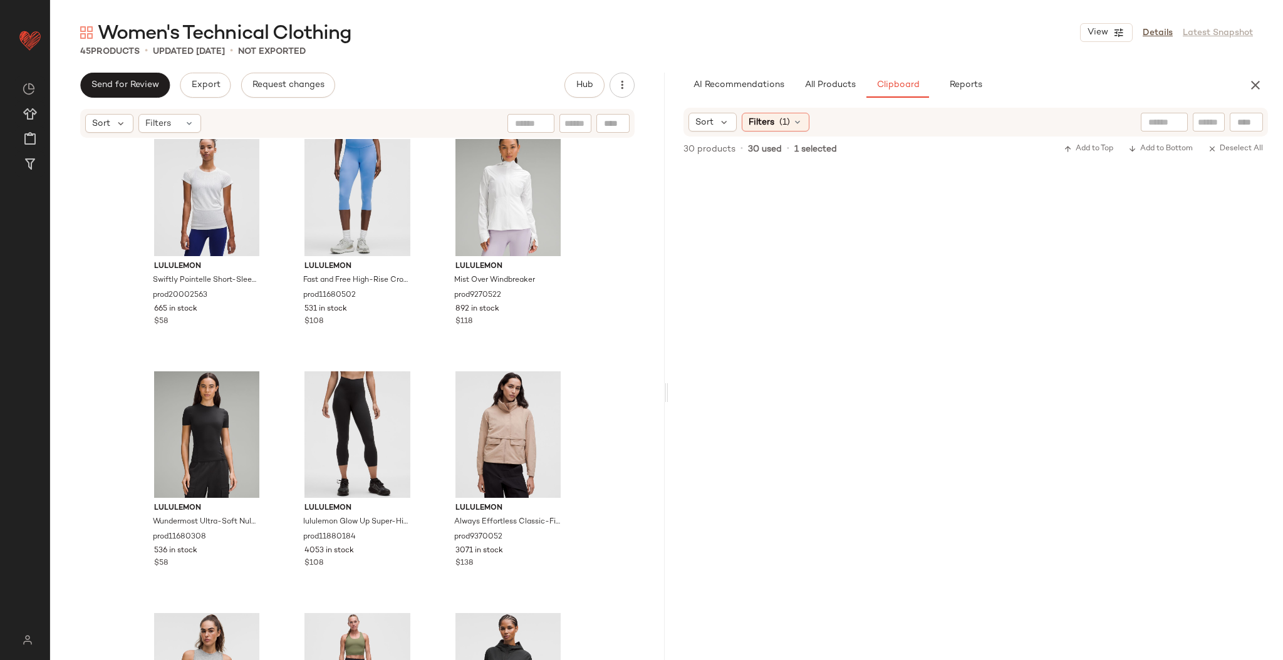
scroll to position [0, 0]
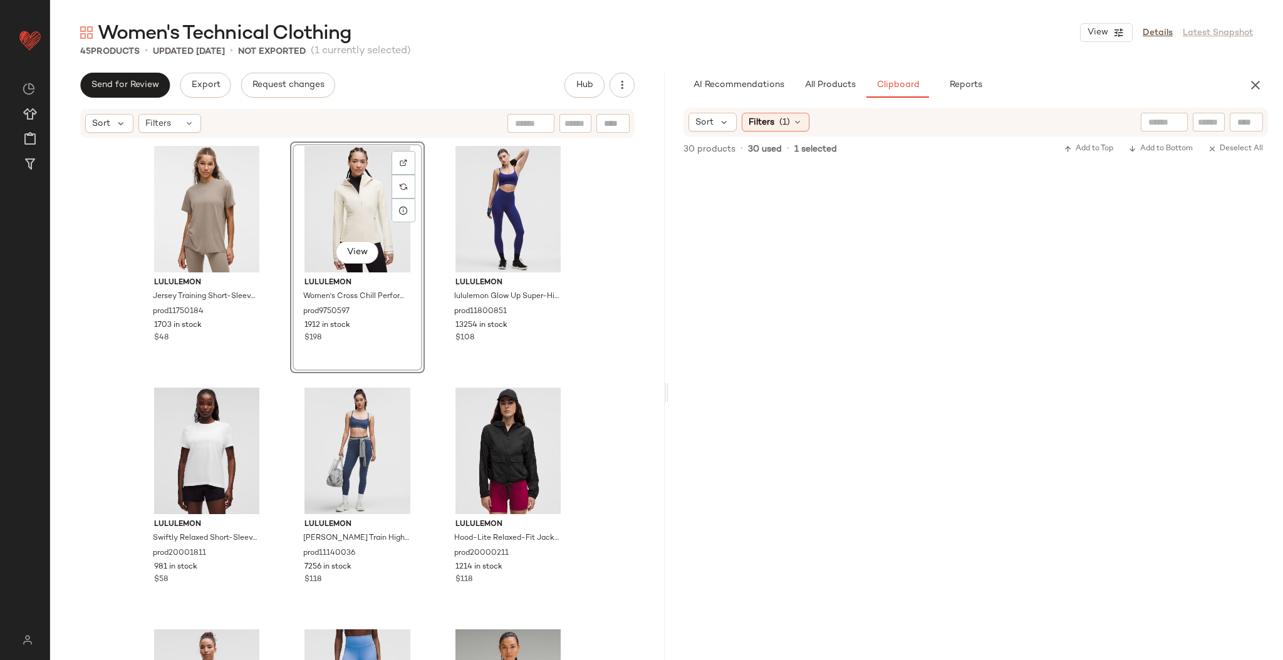
click at [430, 288] on div "lululemon Jersey Training Short-Sleeve Shirt prod11750184 1703 in stock $48 Vie…" at bounding box center [358, 420] width 436 height 556
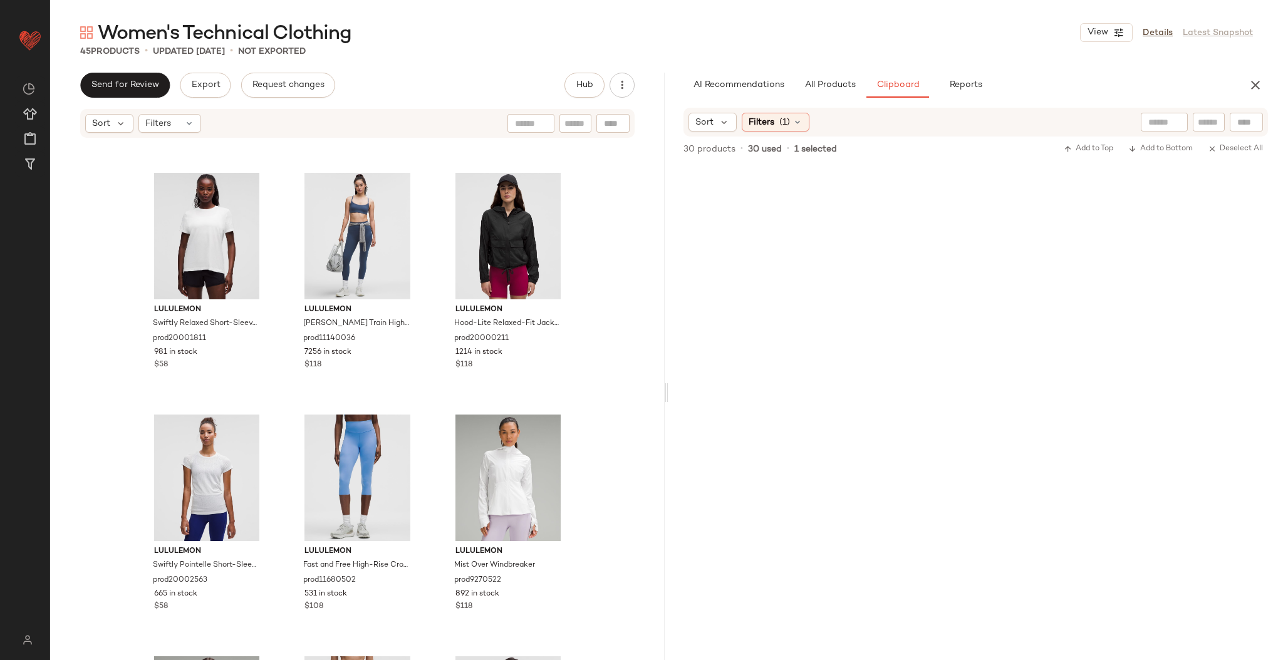
scroll to position [263, 0]
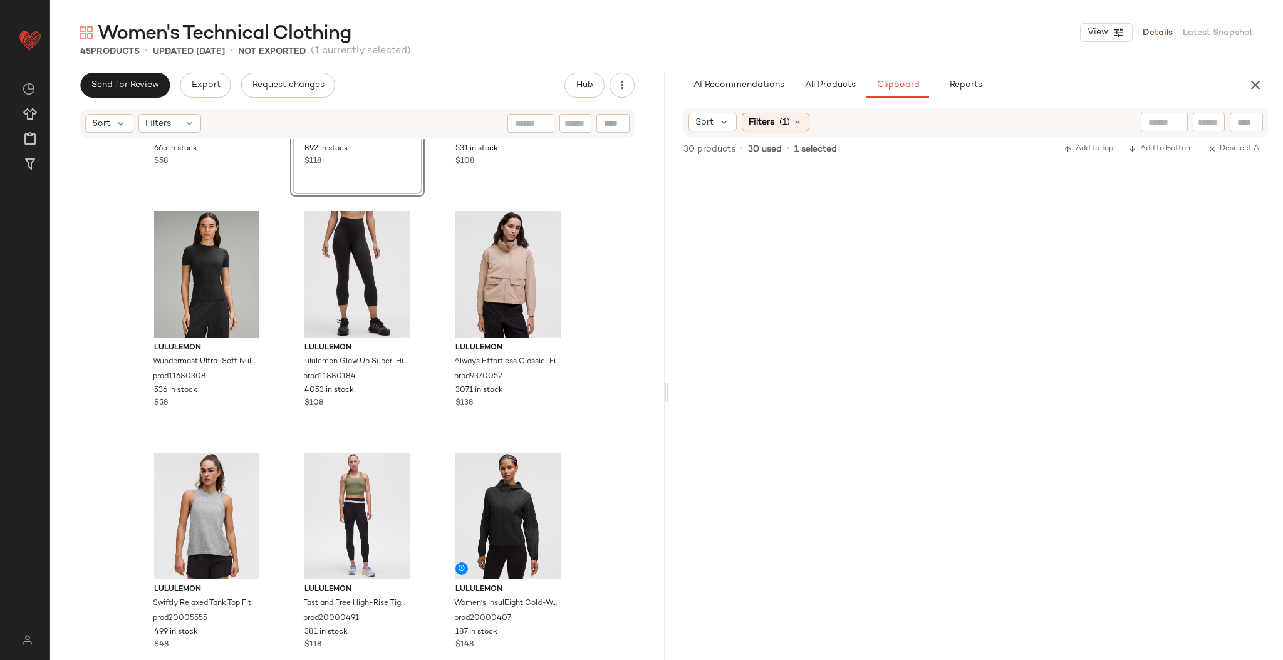
scroll to position [770, 0]
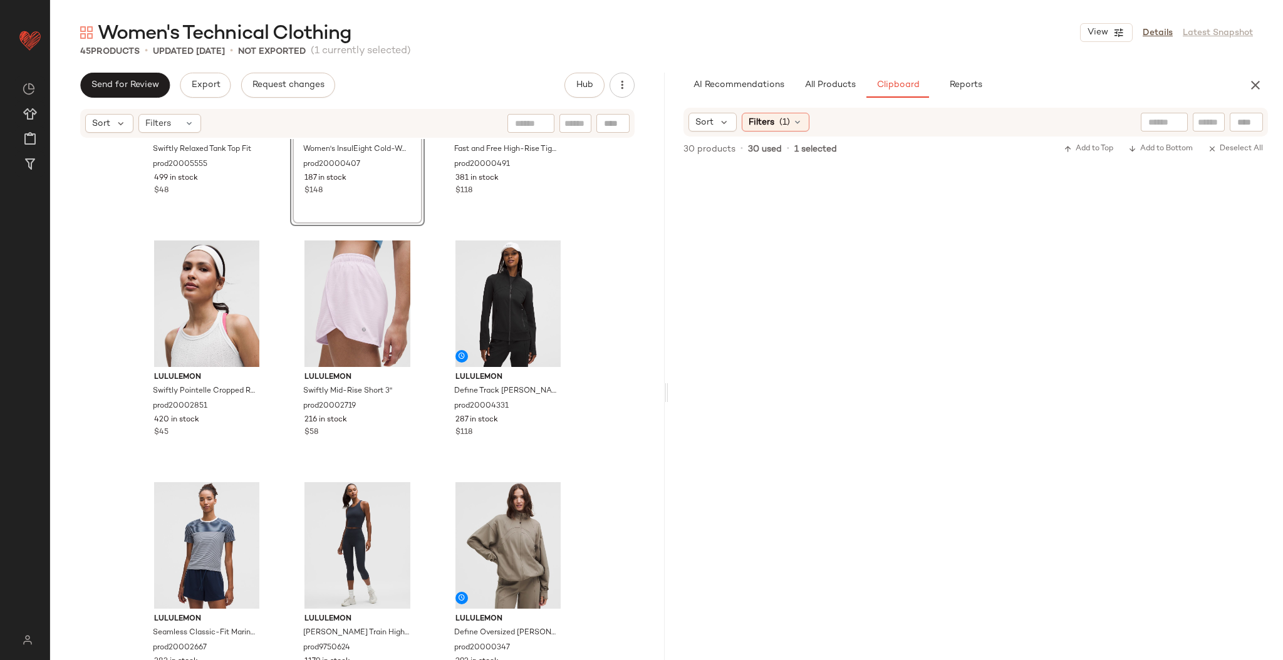
scroll to position [1196, 0]
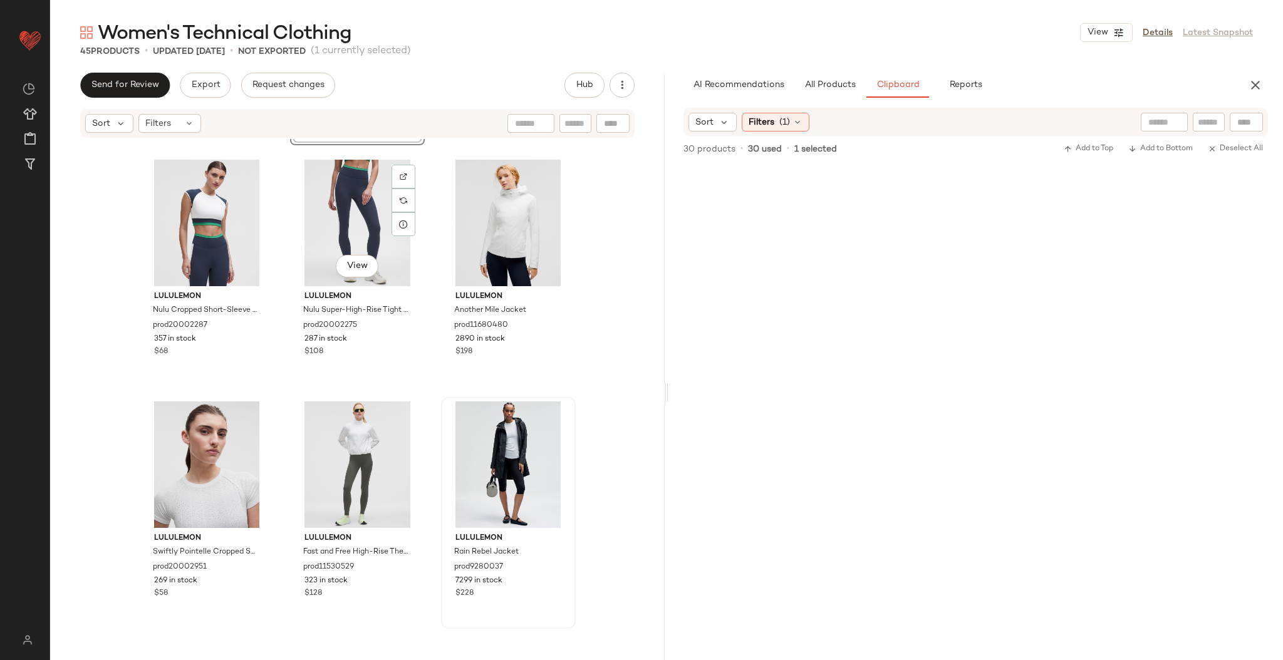
scroll to position [1770, 0]
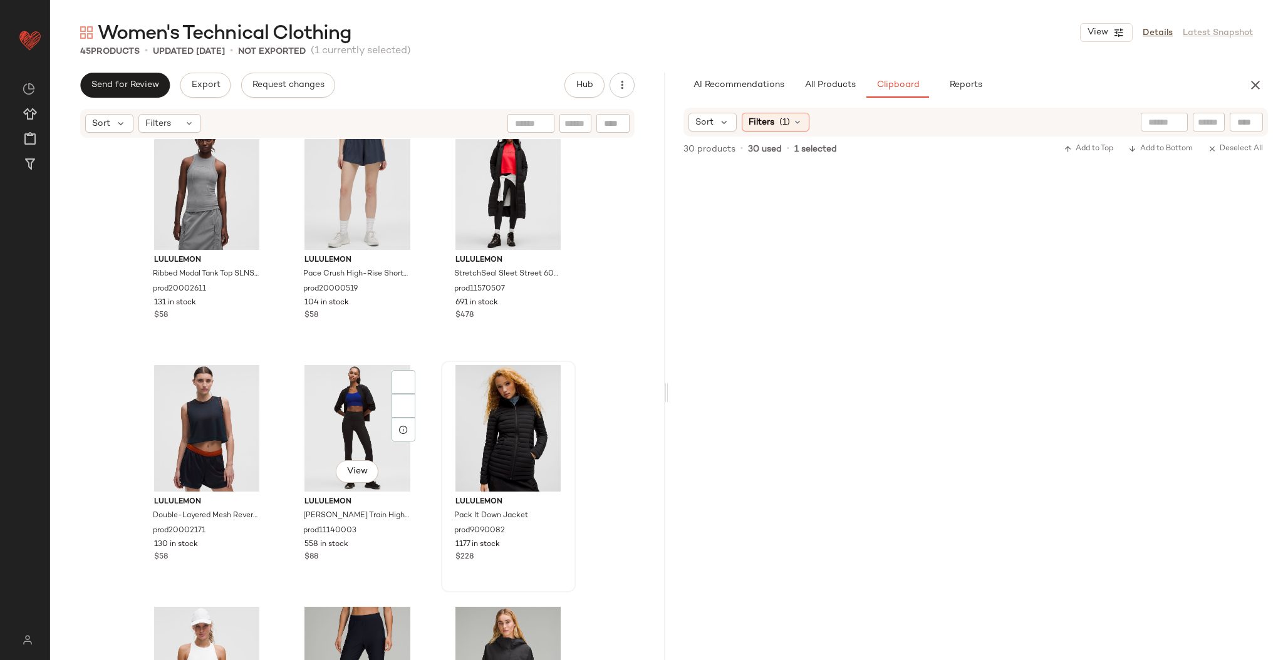
scroll to position [2226, 0]
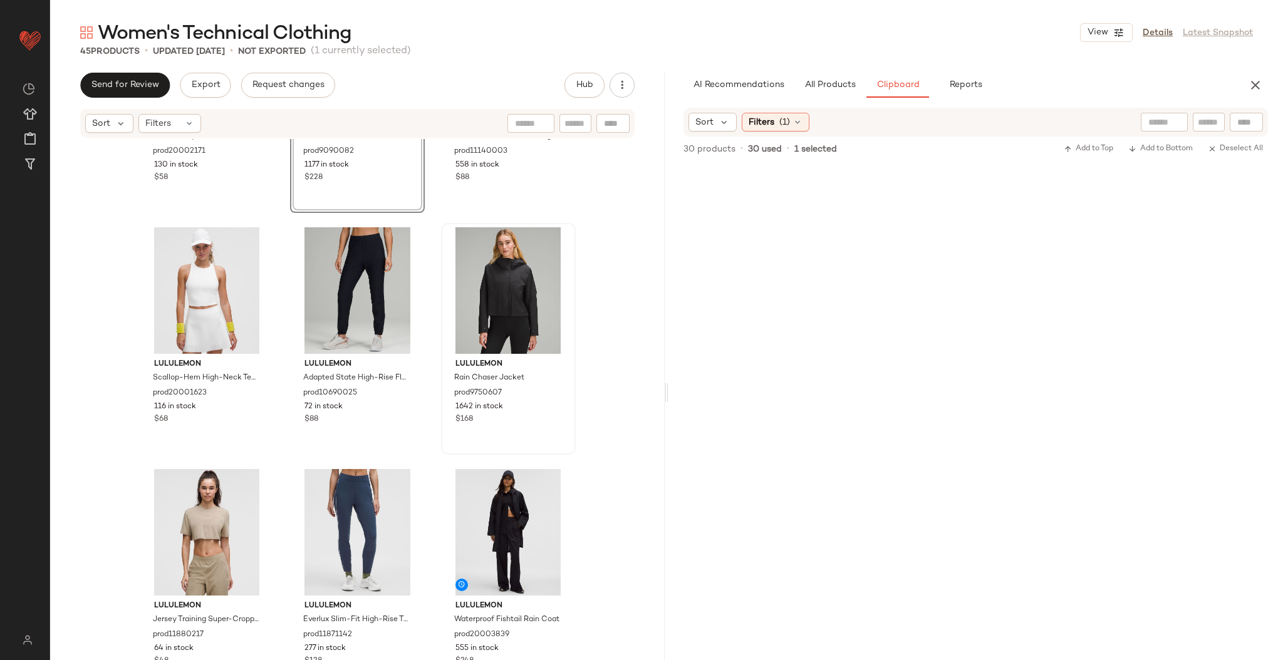
scroll to position [2607, 0]
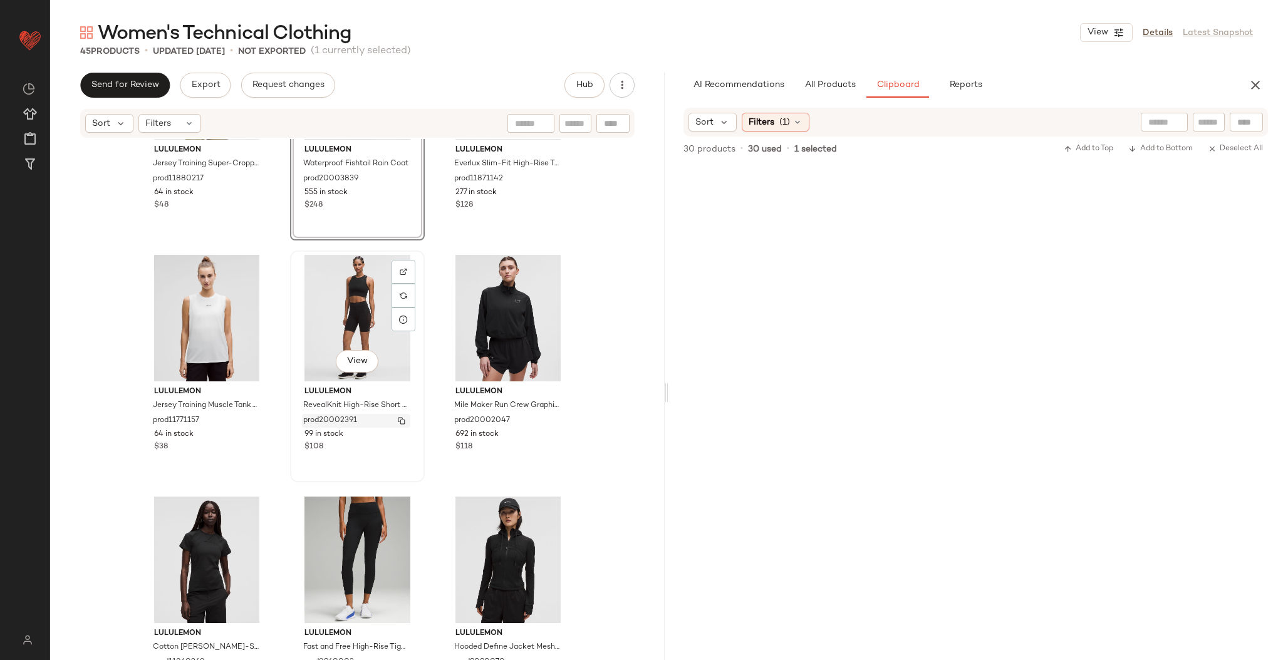
scroll to position [3071, 0]
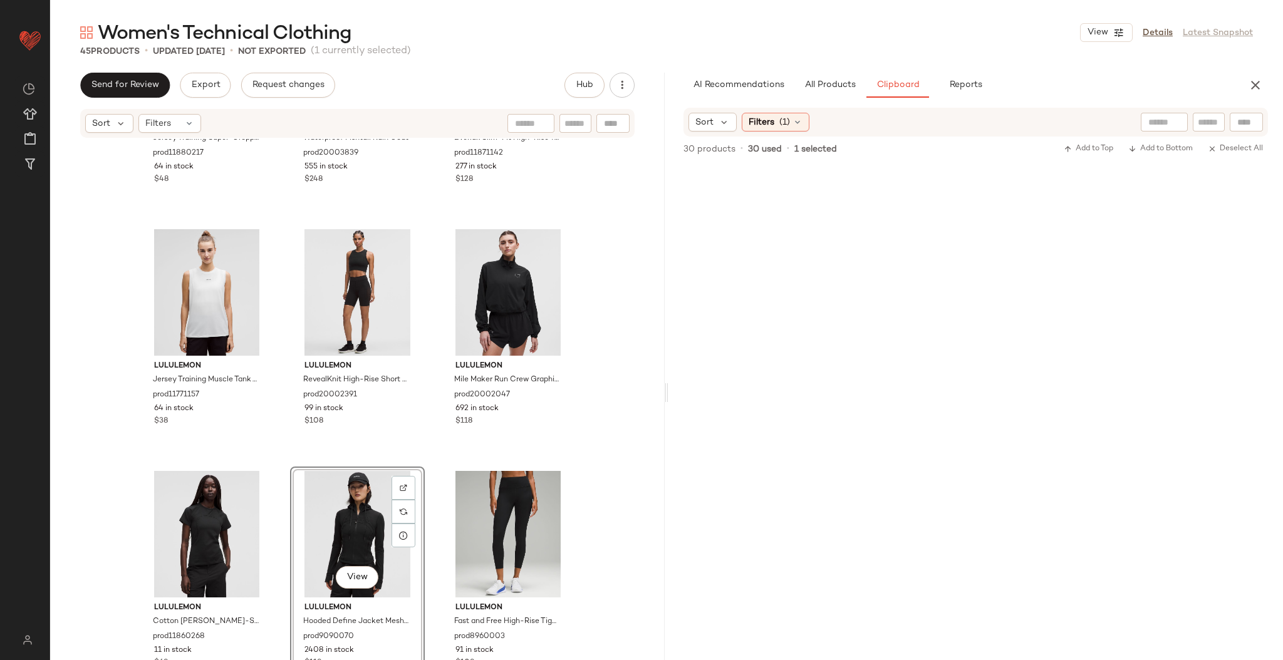
click at [585, 436] on div "lululemon Jersey Training Super-Cropped Short-Sleeve Shirt prod11880217 64 in s…" at bounding box center [357, 418] width 615 height 559
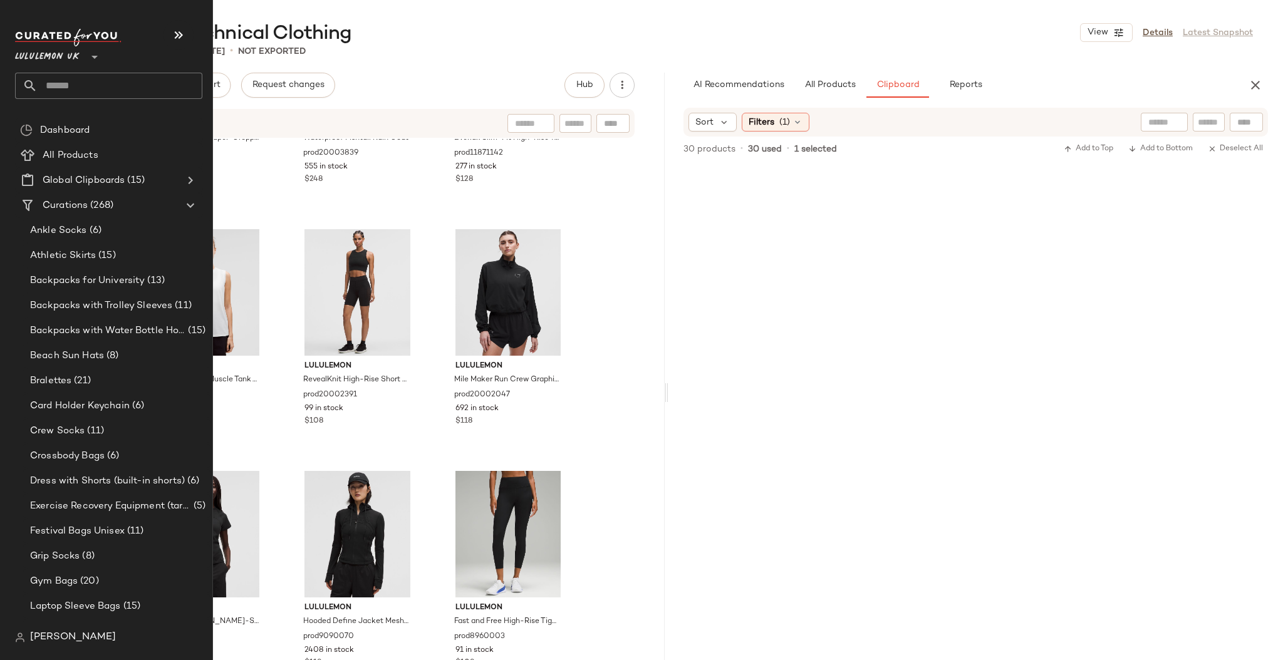
click at [80, 86] on input "text" at bounding box center [120, 86] width 165 height 26
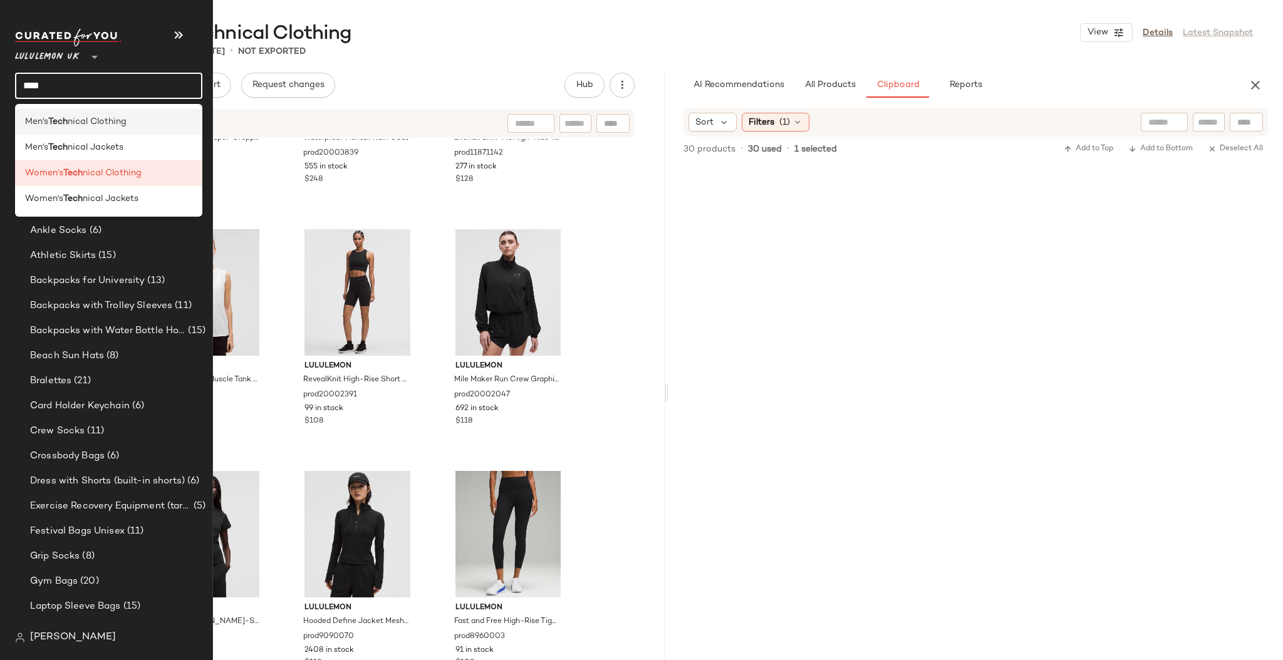
type input "****"
click at [100, 127] on span "nical Clothing" at bounding box center [97, 121] width 59 height 13
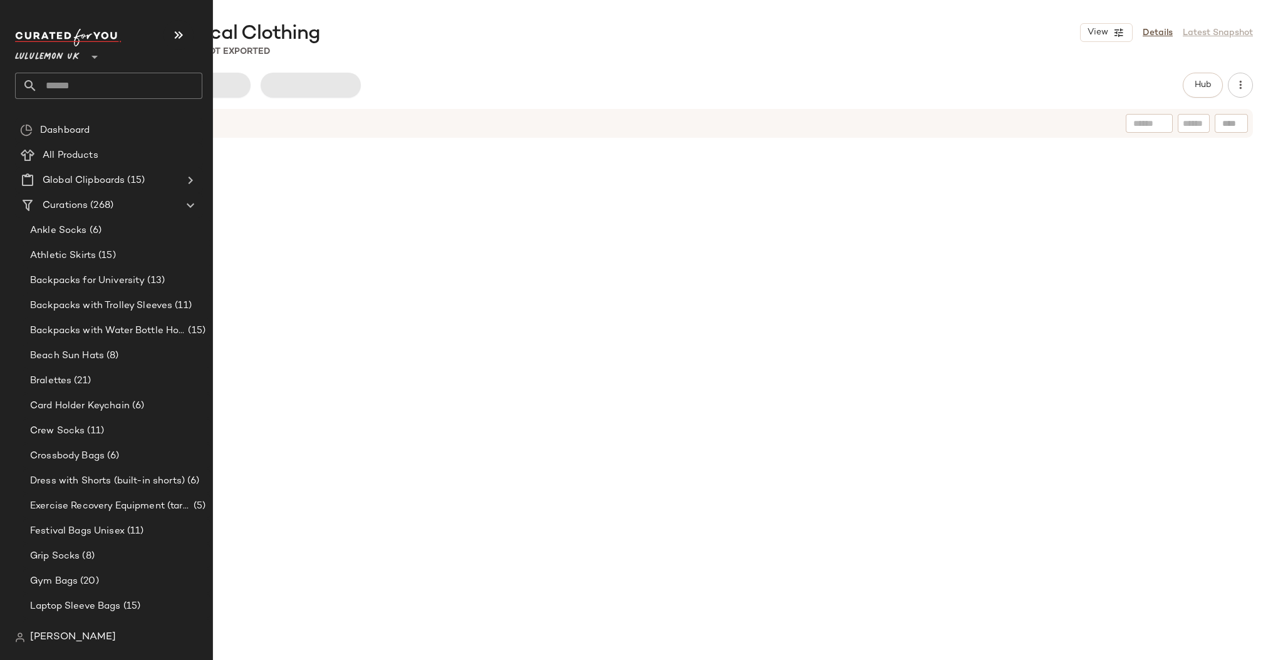
click at [93, 82] on input "text" at bounding box center [120, 86] width 165 height 26
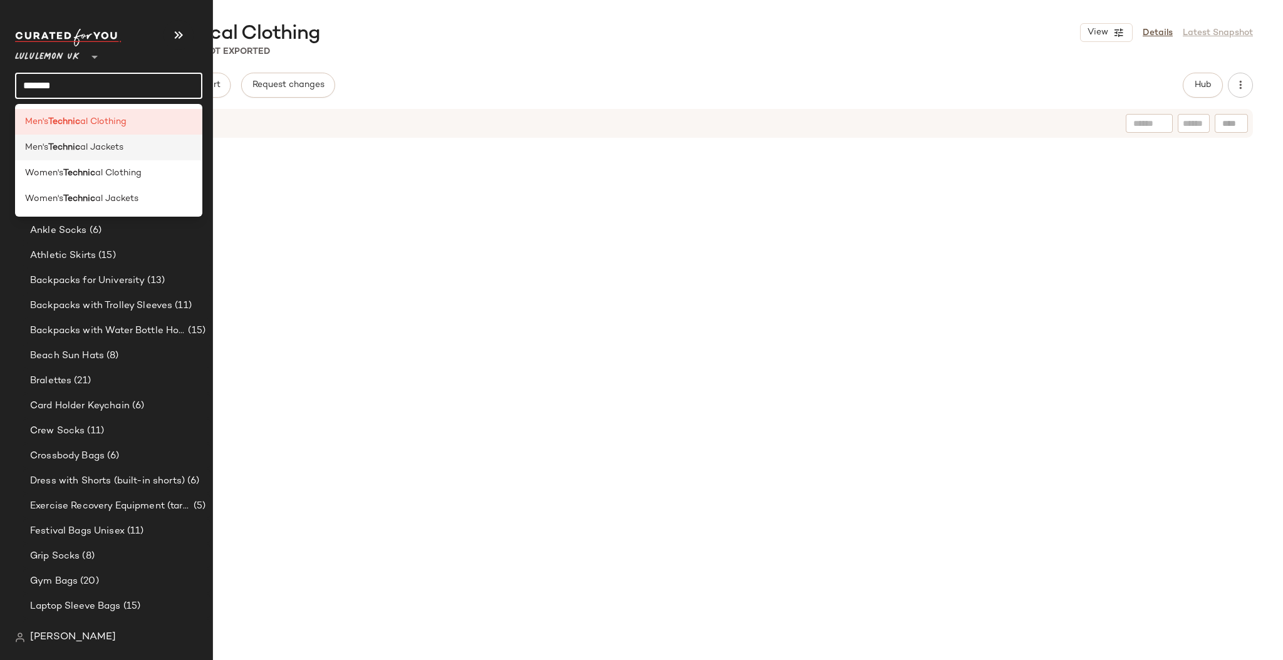
type input "*******"
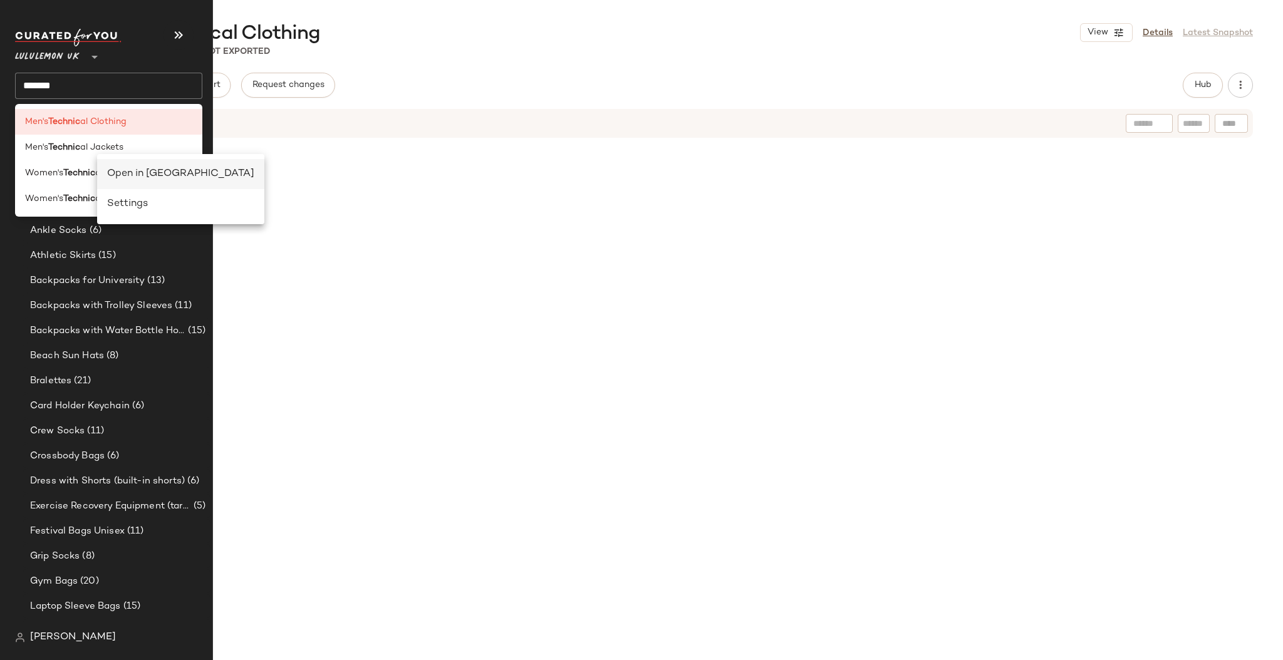
click at [123, 172] on div "Open in Split View" at bounding box center [180, 174] width 147 height 15
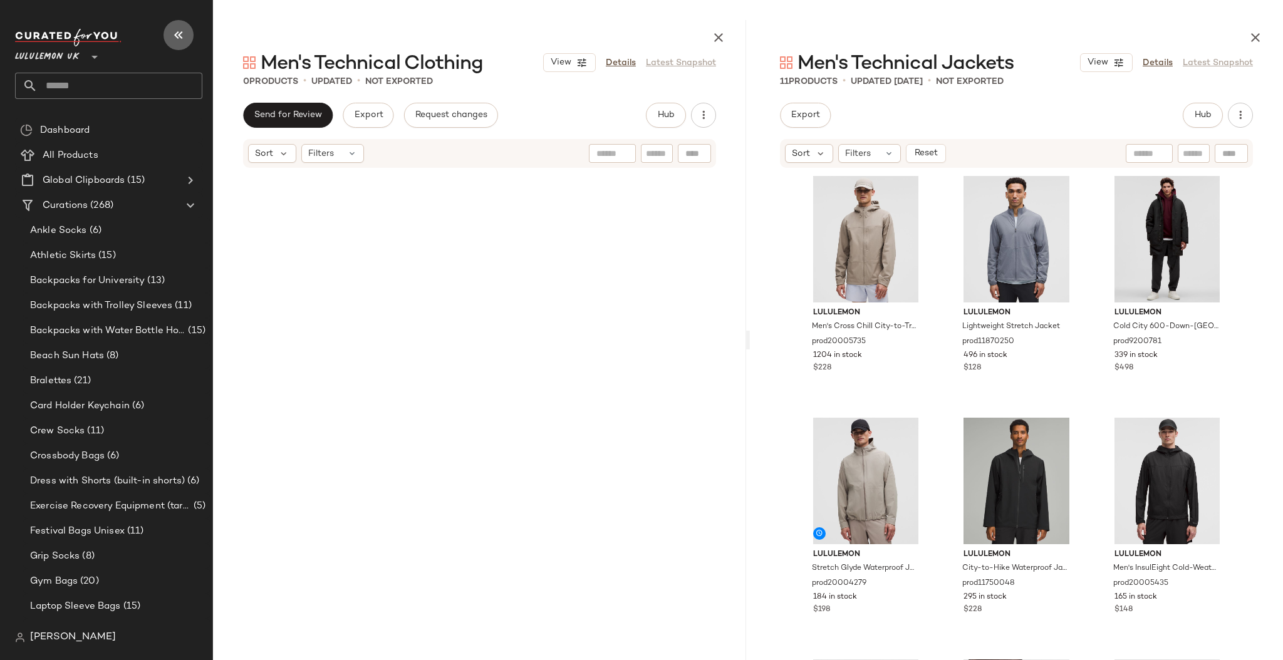
click at [185, 36] on icon "button" at bounding box center [178, 35] width 15 height 15
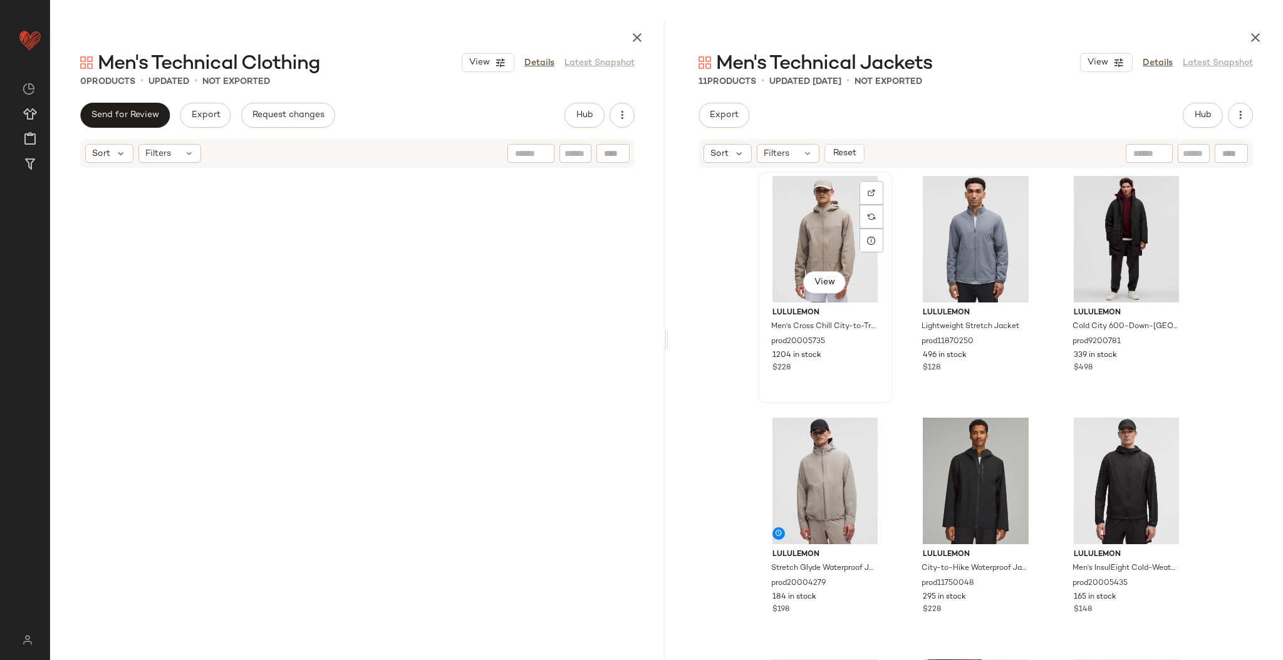
click at [820, 232] on div "View" at bounding box center [826, 239] width 126 height 127
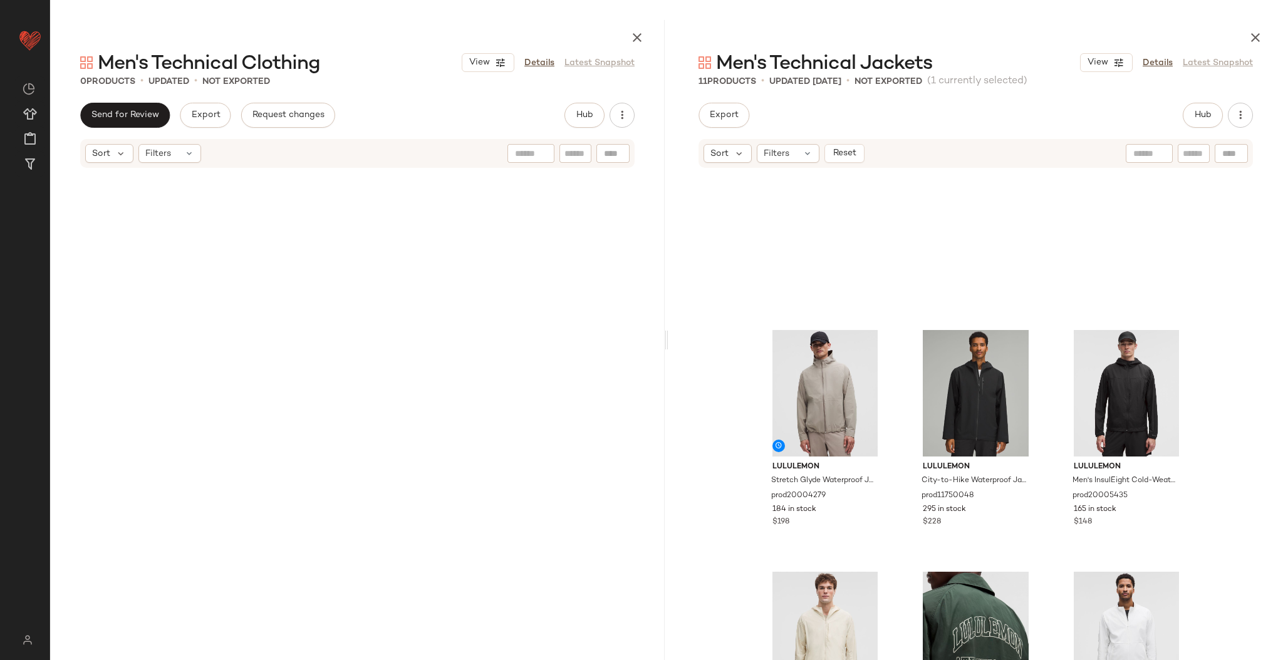
scroll to position [410, 0]
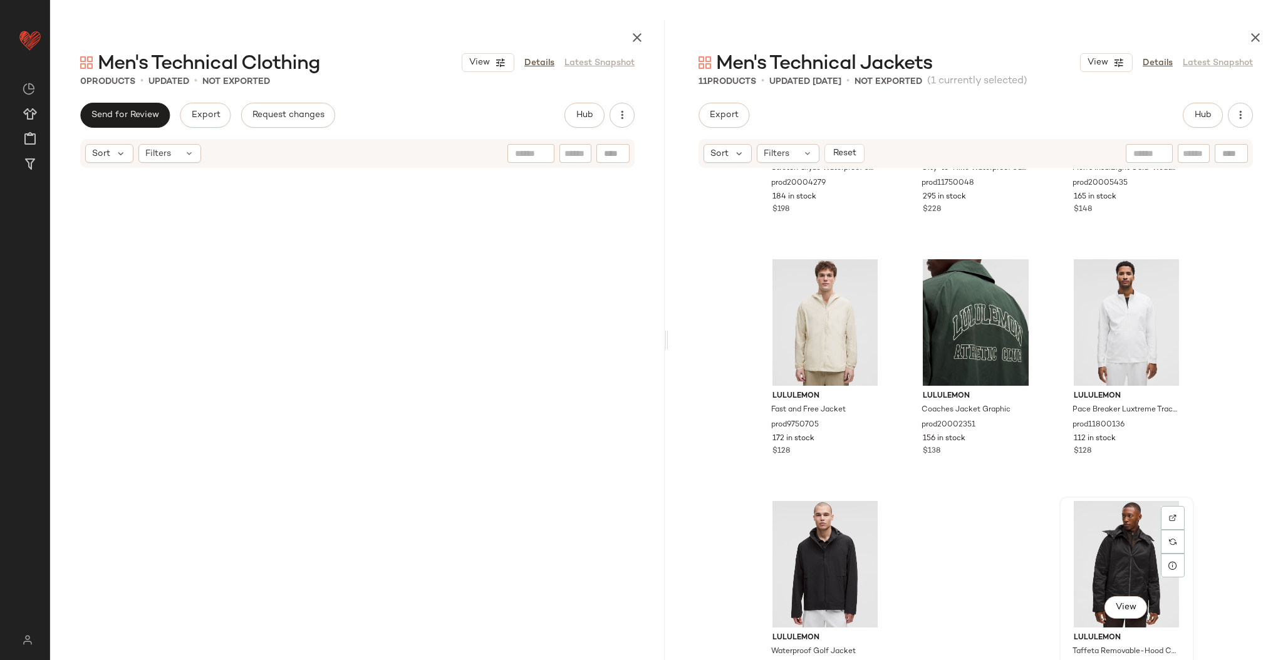
click at [1107, 517] on div "View" at bounding box center [1127, 564] width 126 height 127
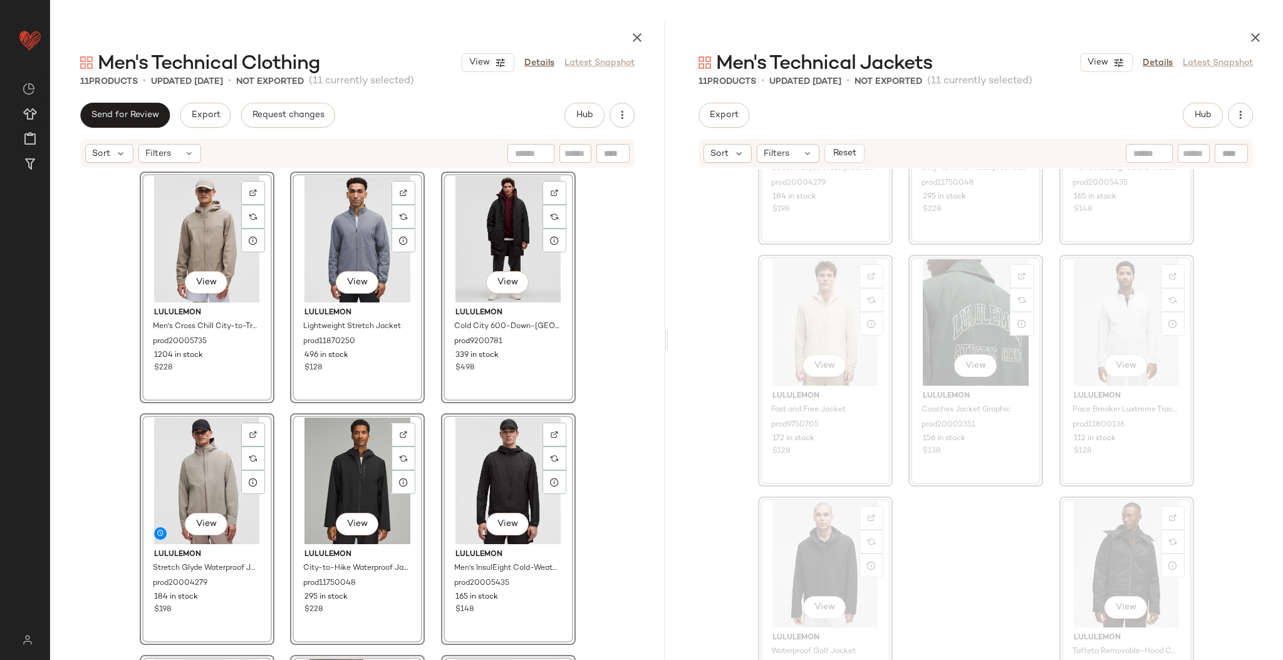
click at [578, 394] on div "View lululemon Men's Cross Chill City-to-Trail Jacket prod20005735 1204 in stoc…" at bounding box center [357, 448] width 615 height 559
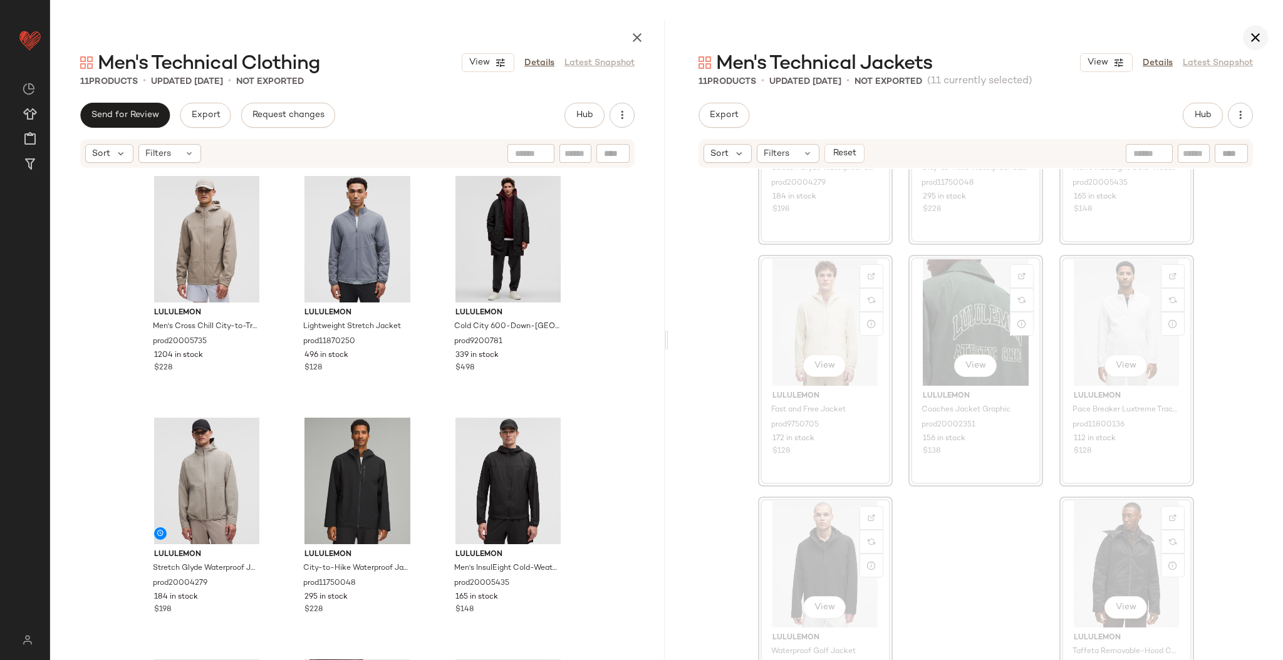
click at [1250, 45] on button "button" at bounding box center [1255, 37] width 25 height 25
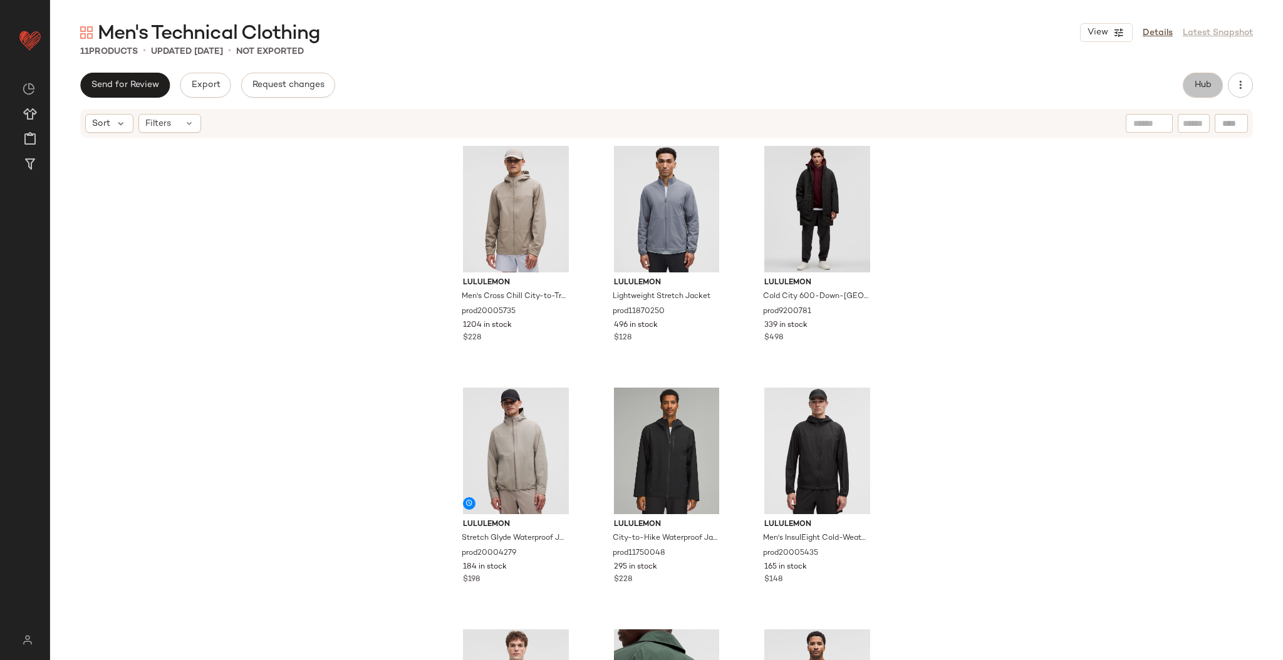
click at [1202, 89] on span "Hub" at bounding box center [1203, 85] width 18 height 10
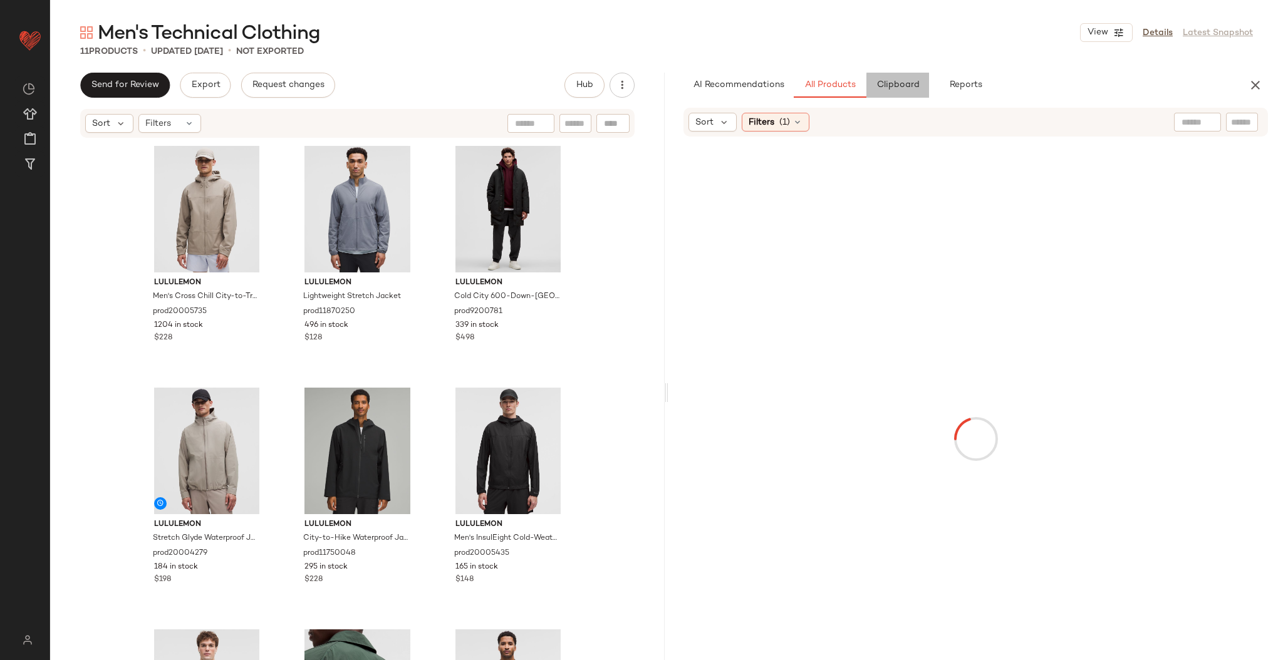
click at [908, 90] on span "Clipboard" at bounding box center [897, 85] width 43 height 10
click at [220, 200] on div "View" at bounding box center [207, 209] width 126 height 127
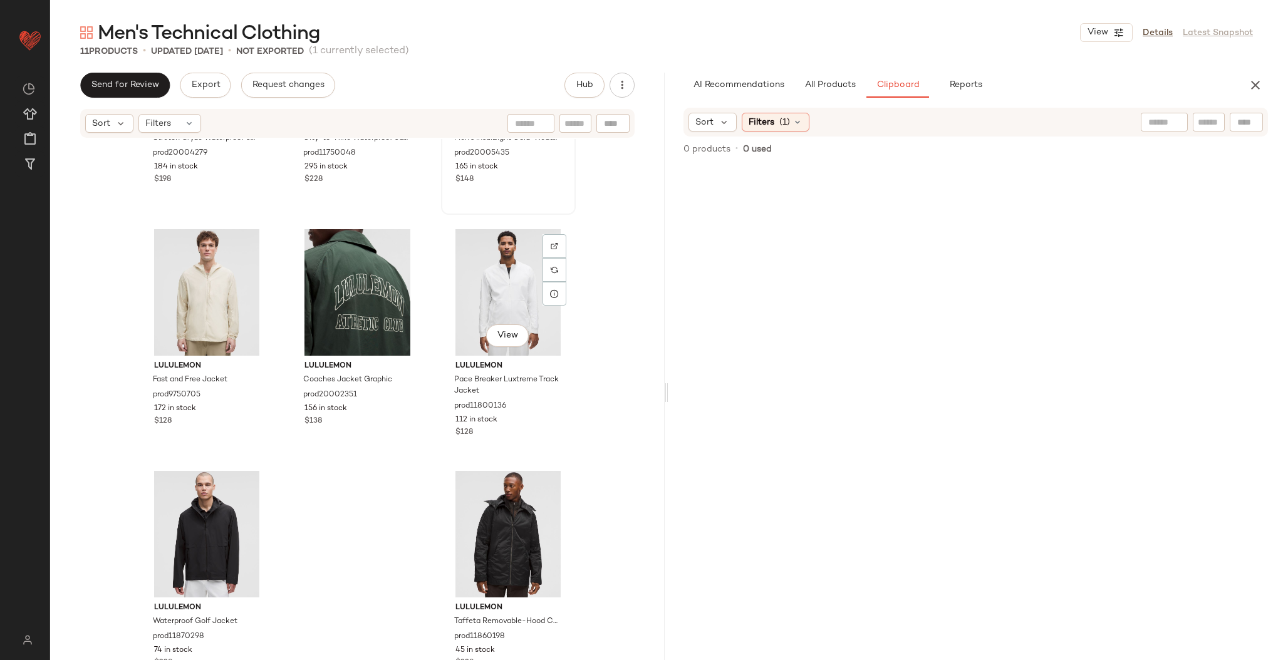
scroll to position [410, 0]
click at [484, 499] on div "View" at bounding box center [509, 534] width 126 height 127
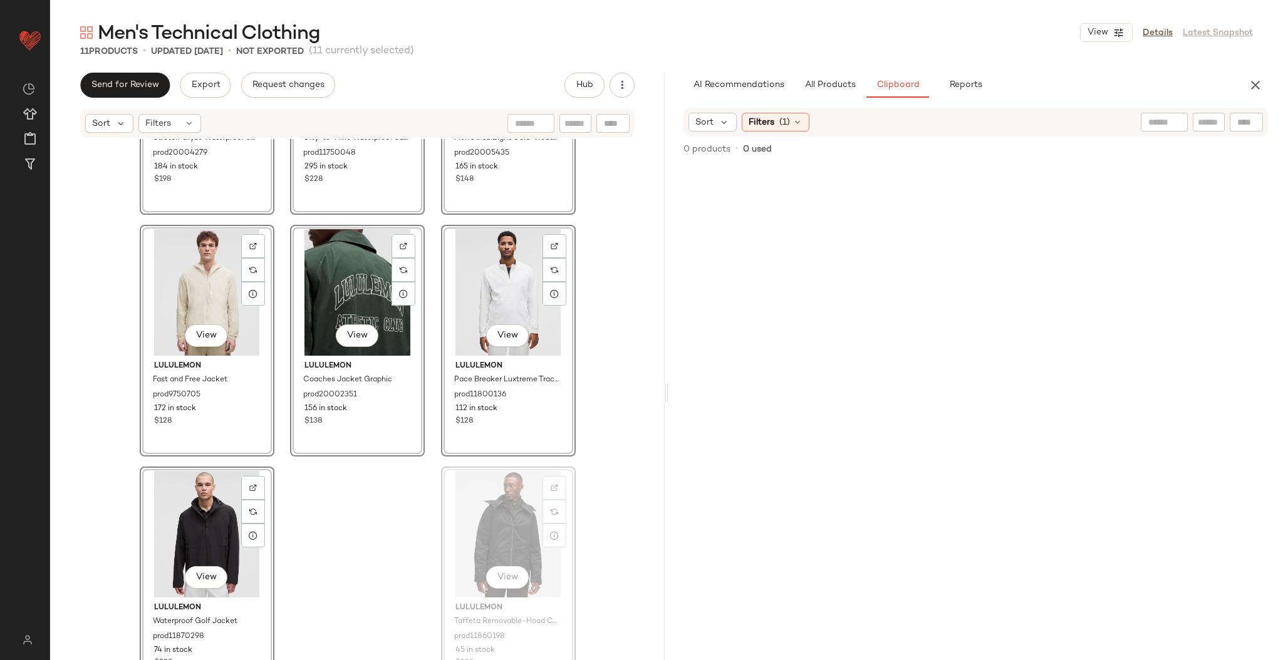
drag, startPoint x: 484, startPoint y: 499, endPoint x: 491, endPoint y: 498, distance: 7.1
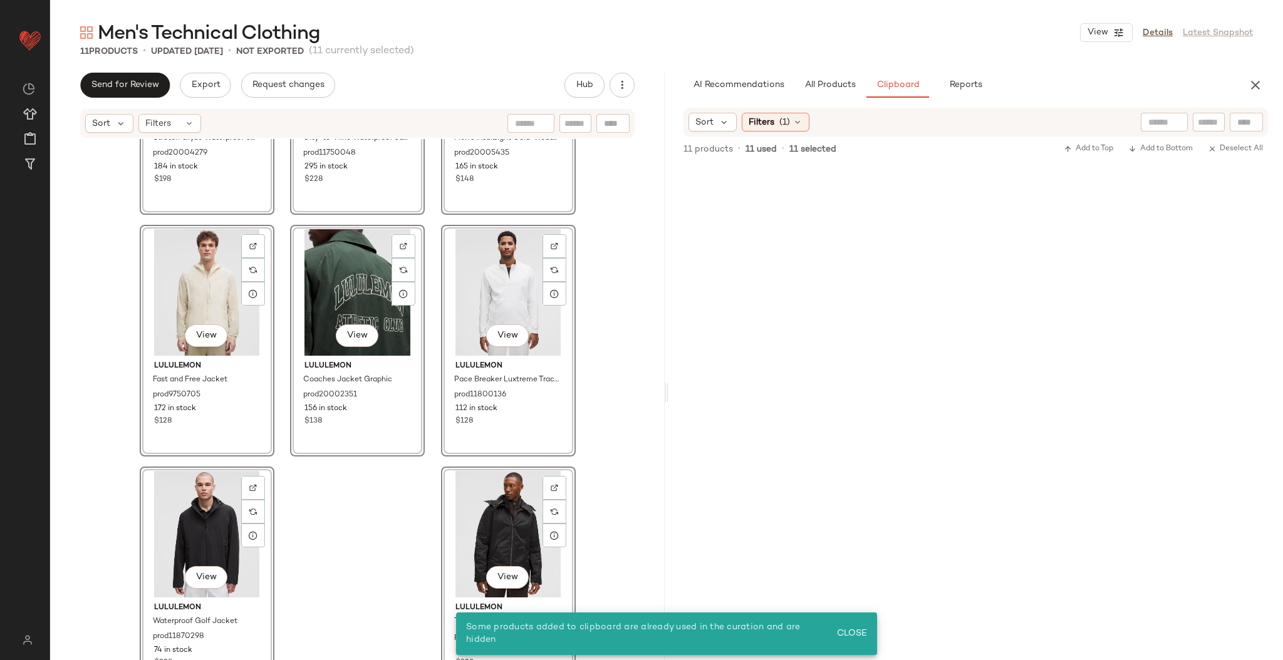
click at [630, 456] on div "View lululemon Stretch Glyde Waterproof Jacket prod20004279 184 in stock $198 V…" at bounding box center [357, 418] width 615 height 559
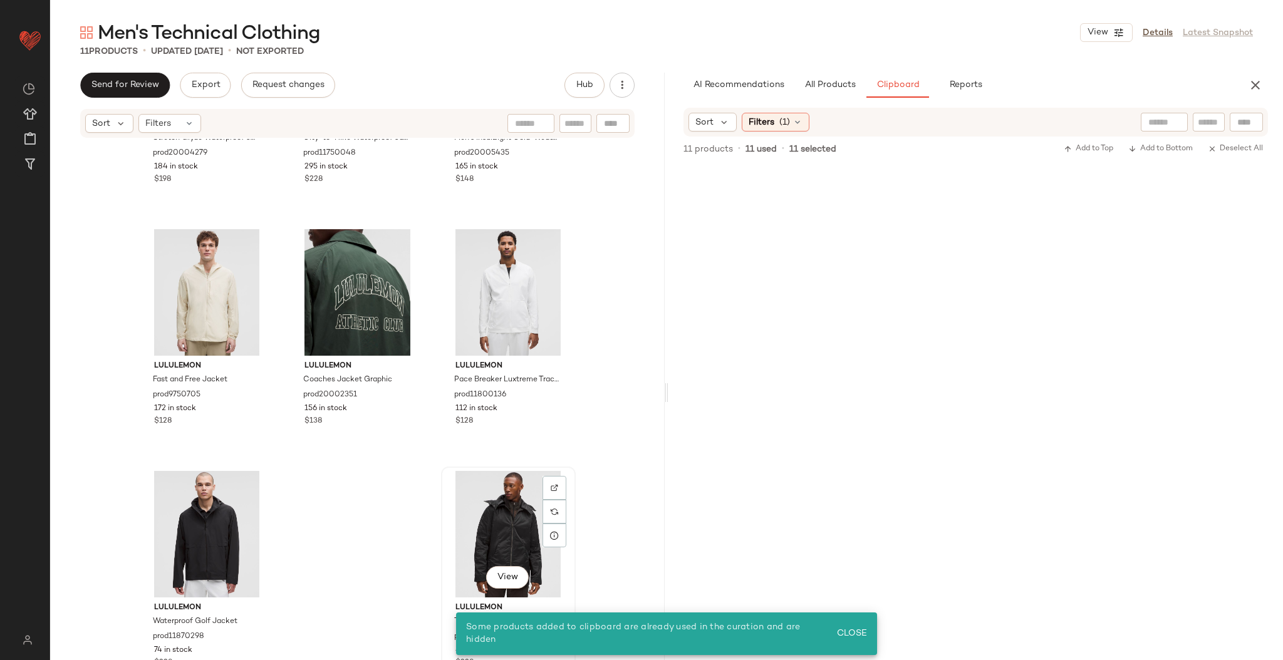
click at [513, 494] on div "View" at bounding box center [509, 534] width 126 height 127
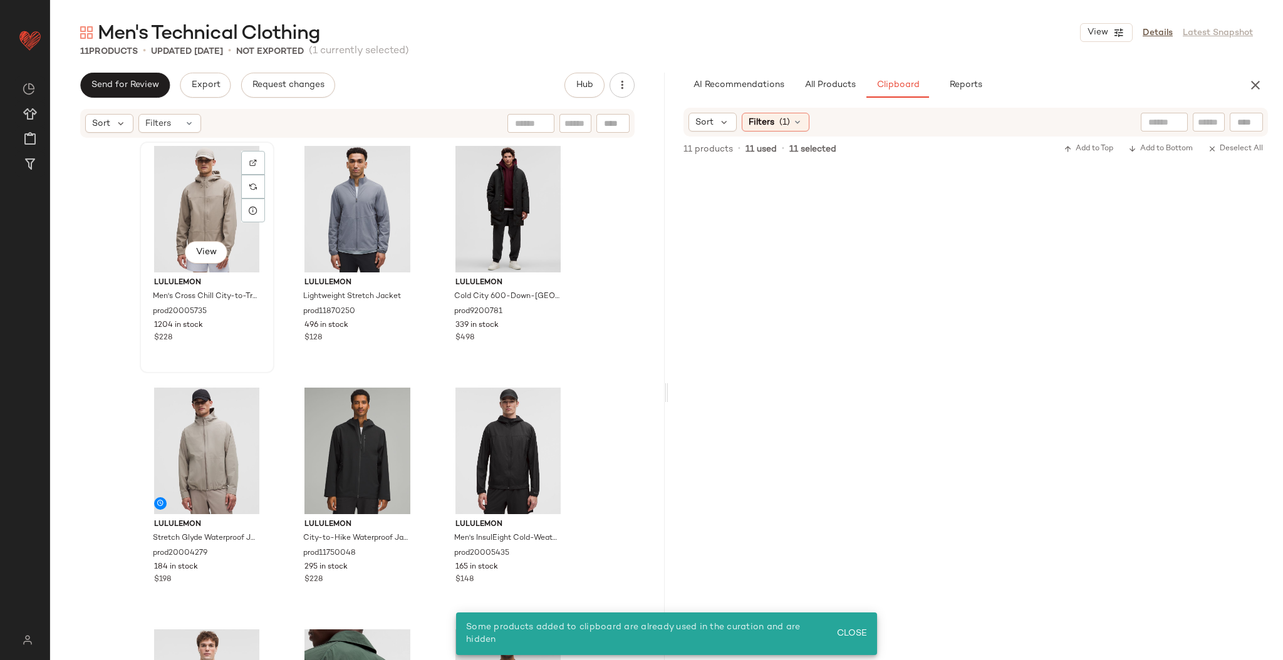
click at [220, 220] on div "View" at bounding box center [207, 209] width 126 height 127
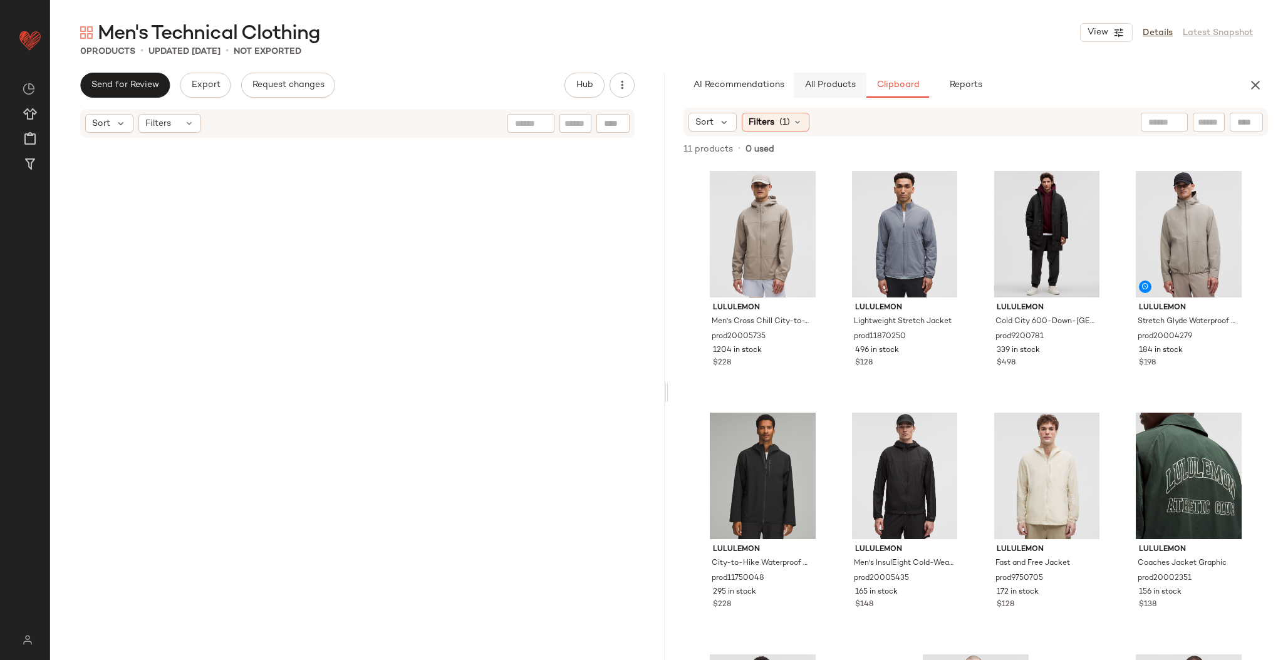
click at [840, 85] on span "All Products" at bounding box center [830, 85] width 51 height 10
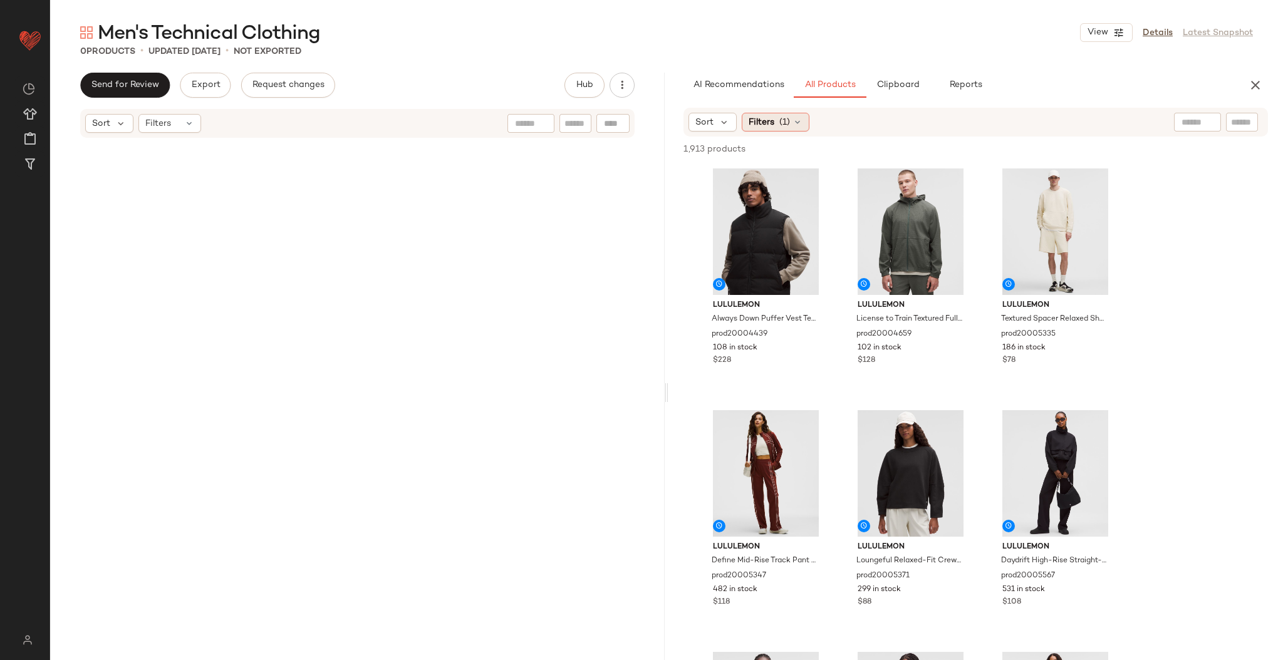
click at [798, 131] on div "Filters (1)" at bounding box center [776, 122] width 68 height 19
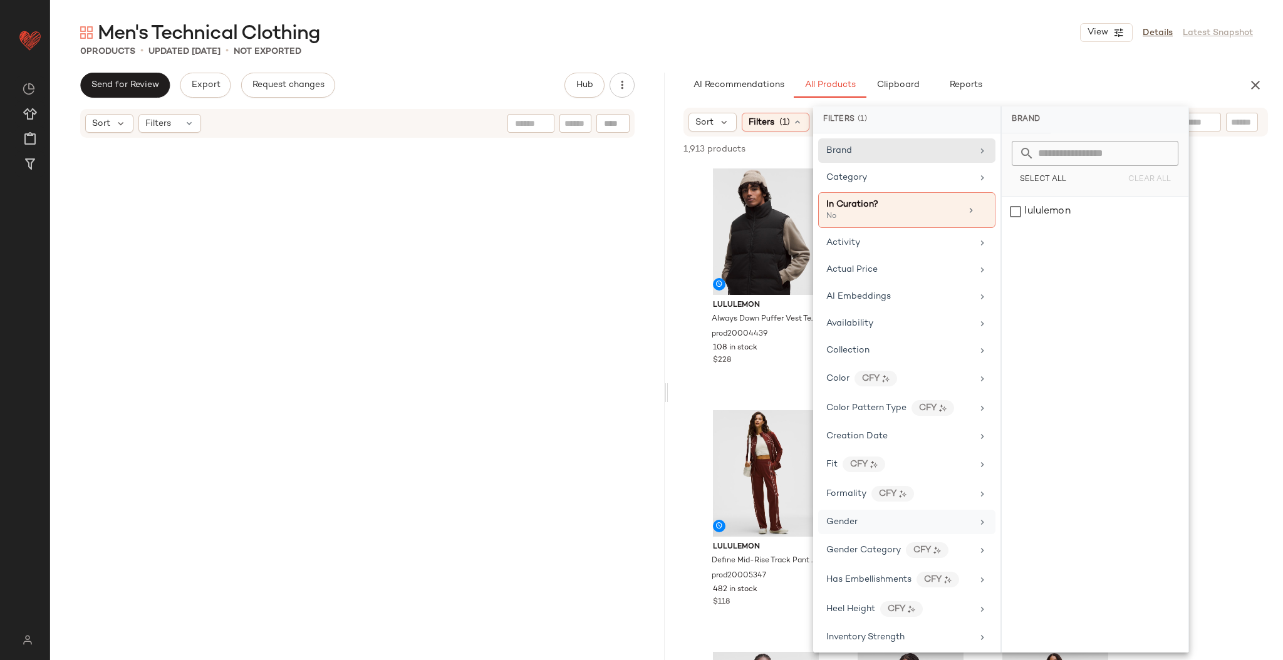
click at [852, 526] on div "Gender" at bounding box center [906, 522] width 177 height 24
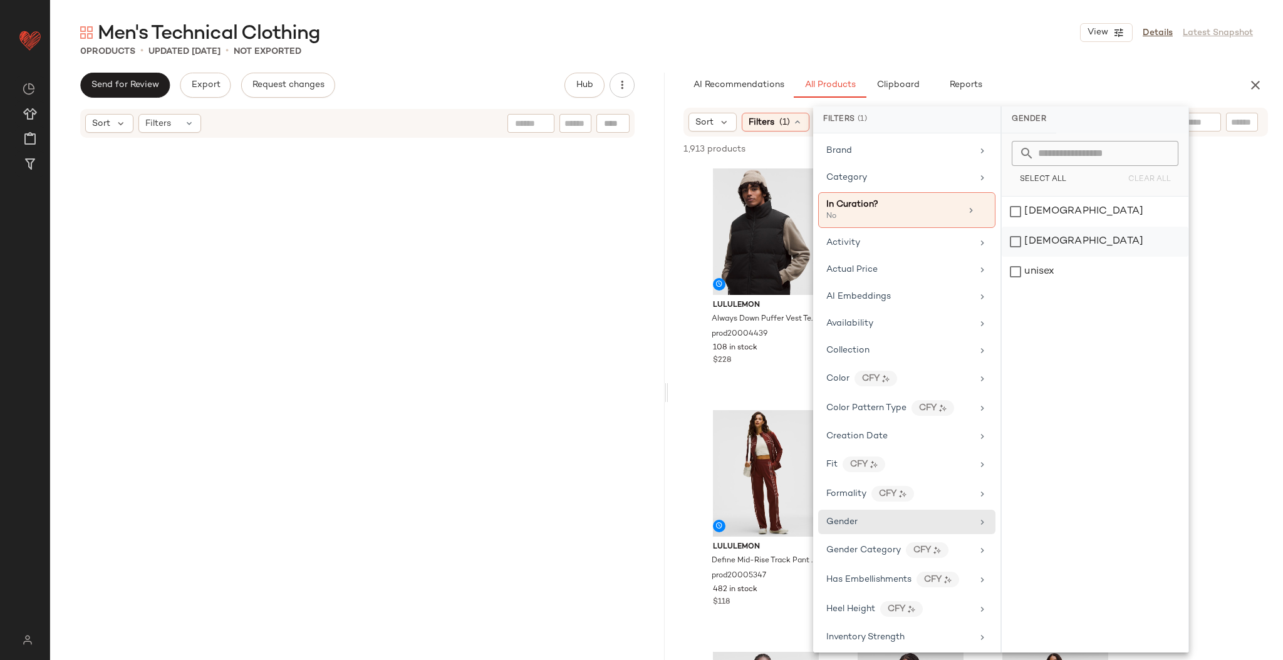
click at [1056, 248] on div "[DEMOGRAPHIC_DATA]" at bounding box center [1095, 242] width 187 height 30
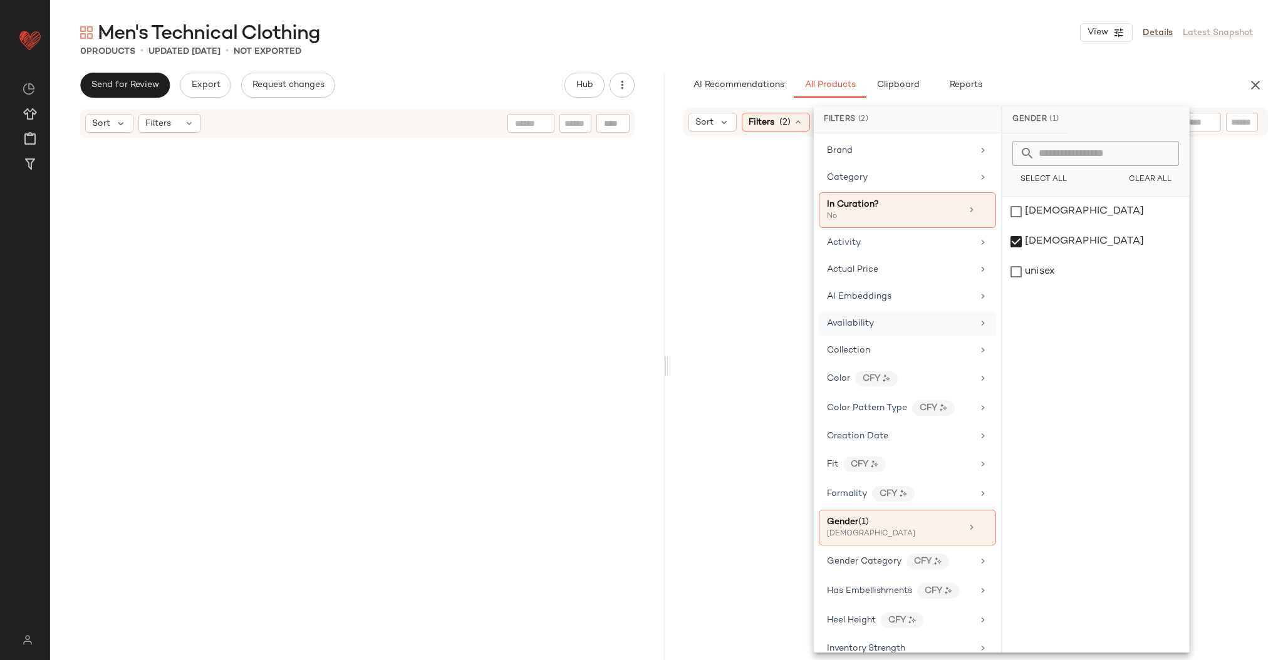
click at [890, 320] on div "Availability" at bounding box center [900, 323] width 146 height 13
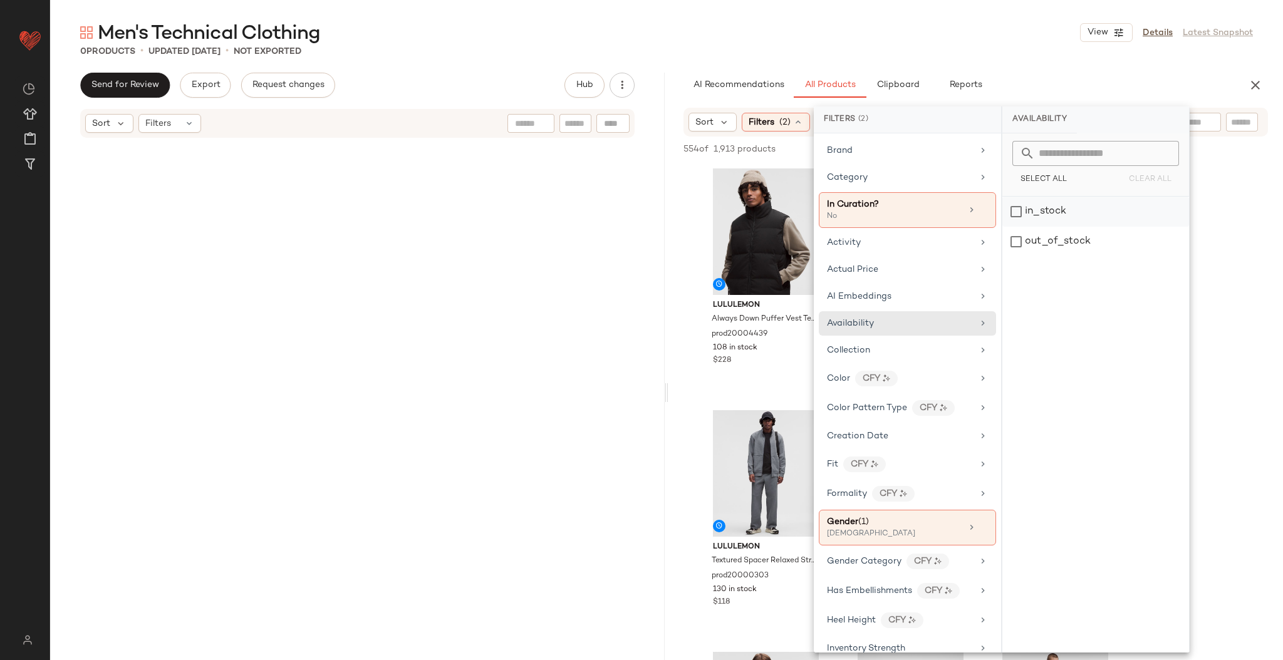
click at [1019, 211] on div "in_stock" at bounding box center [1096, 212] width 187 height 30
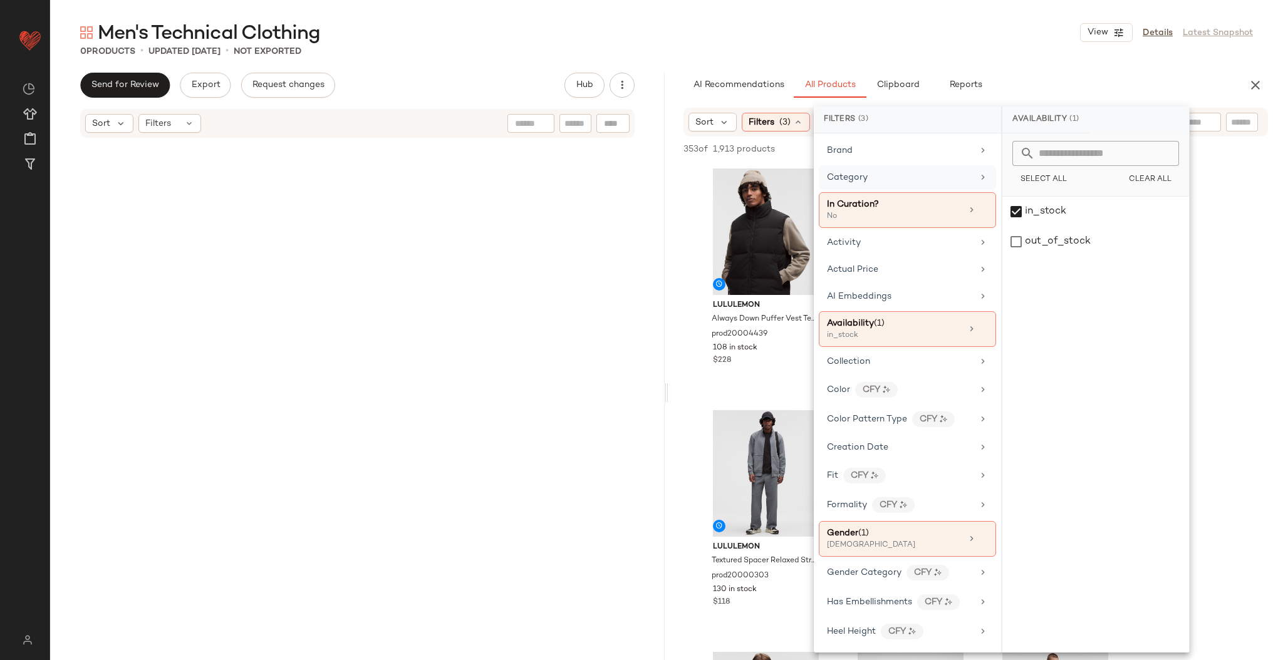
click at [917, 182] on div "Category" at bounding box center [900, 177] width 146 height 13
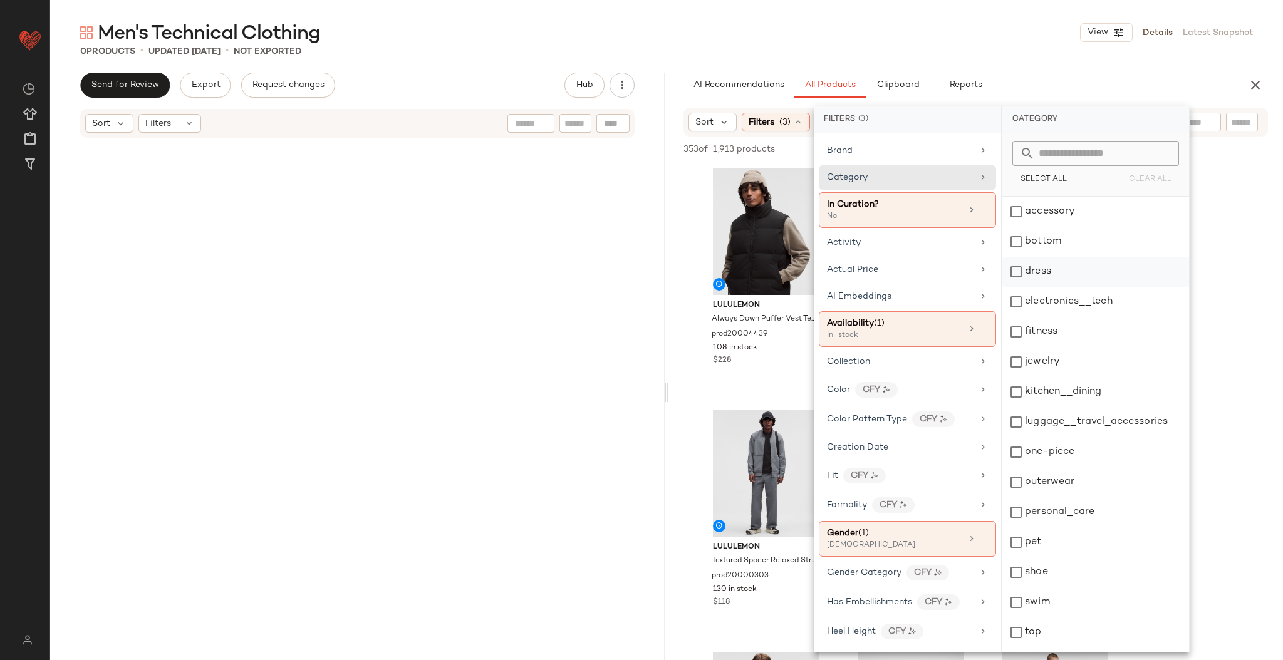
scroll to position [24, 0]
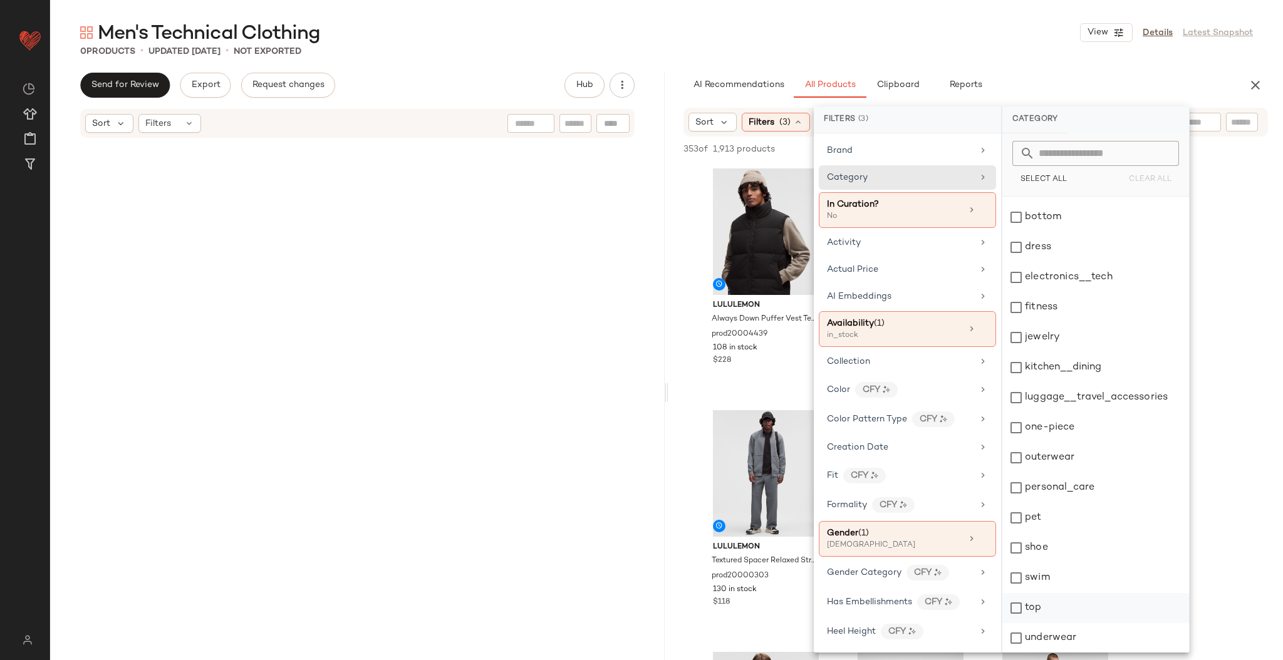
click at [1018, 605] on div "top" at bounding box center [1096, 608] width 187 height 30
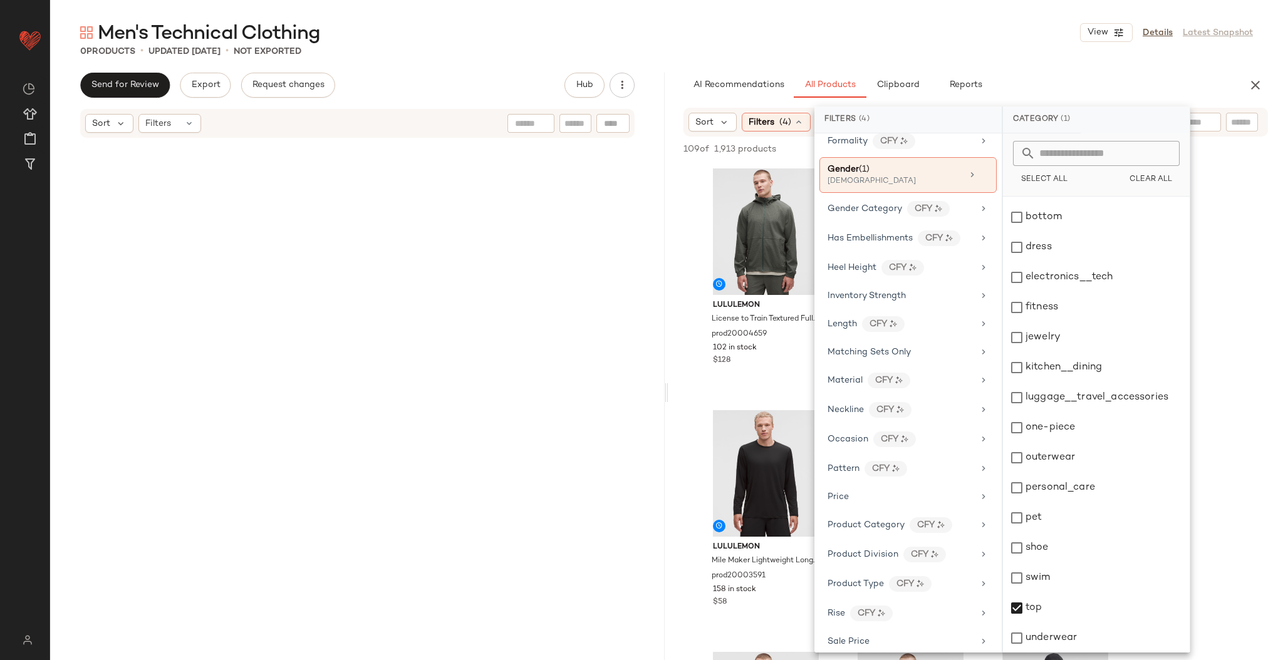
scroll to position [378, 0]
click at [944, 429] on div "Occasion CFY" at bounding box center [901, 437] width 146 height 16
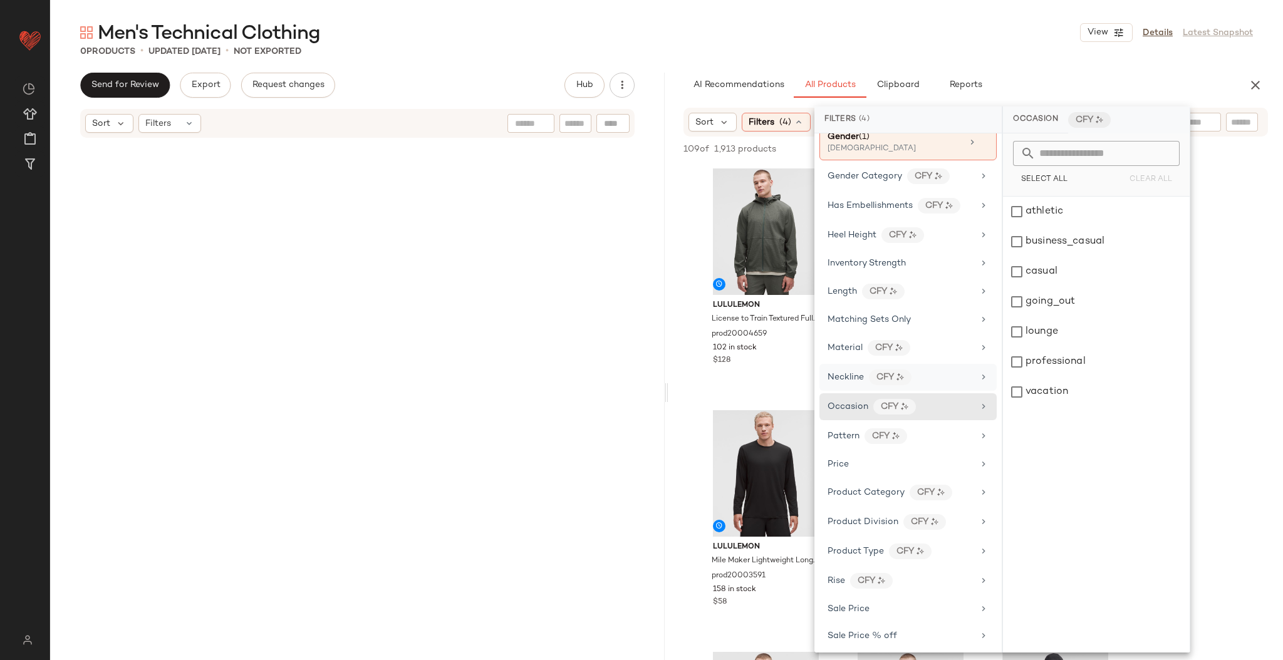
scroll to position [409, 0]
click at [963, 486] on div "Product Category CFY" at bounding box center [901, 492] width 146 height 16
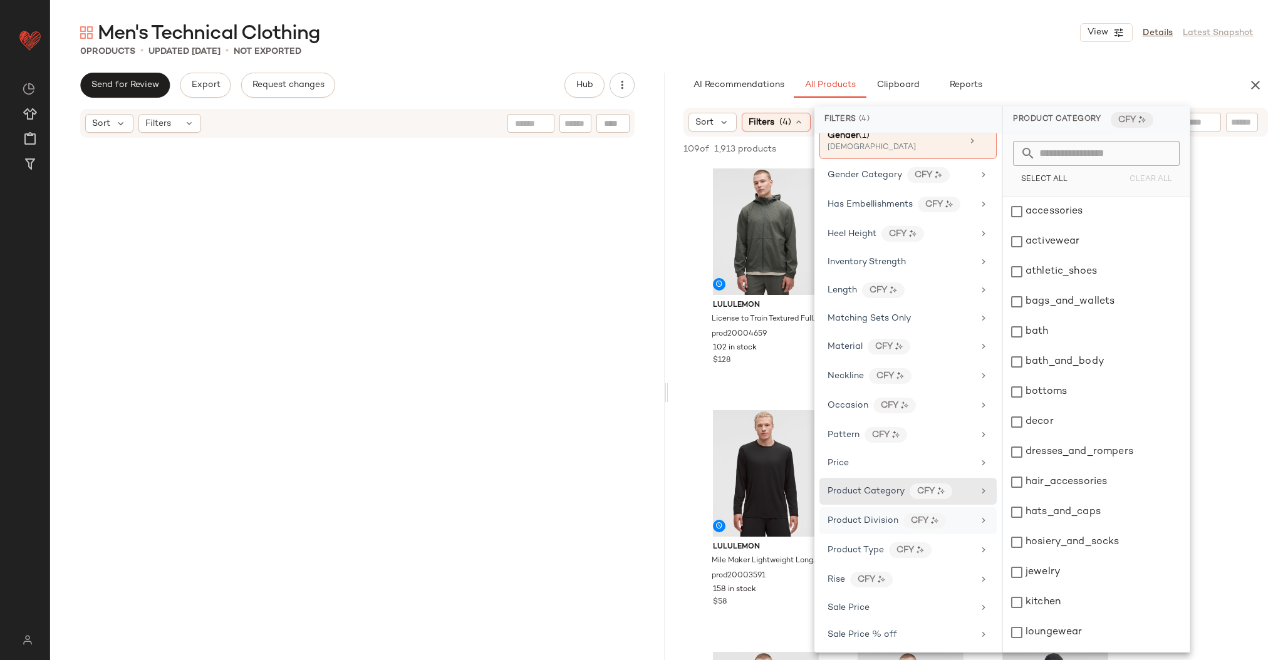
click at [961, 513] on div "Product Division CFY" at bounding box center [901, 521] width 146 height 16
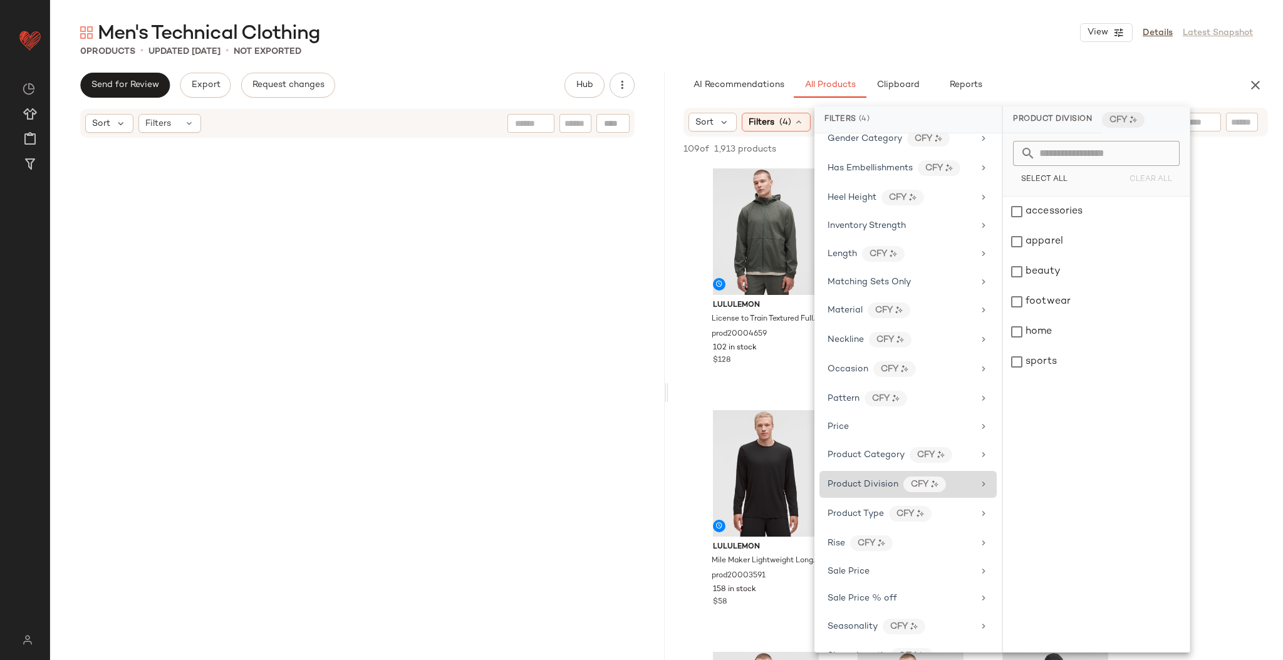
scroll to position [447, 0]
click at [961, 504] on div "Product Type CFY" at bounding box center [901, 512] width 146 height 16
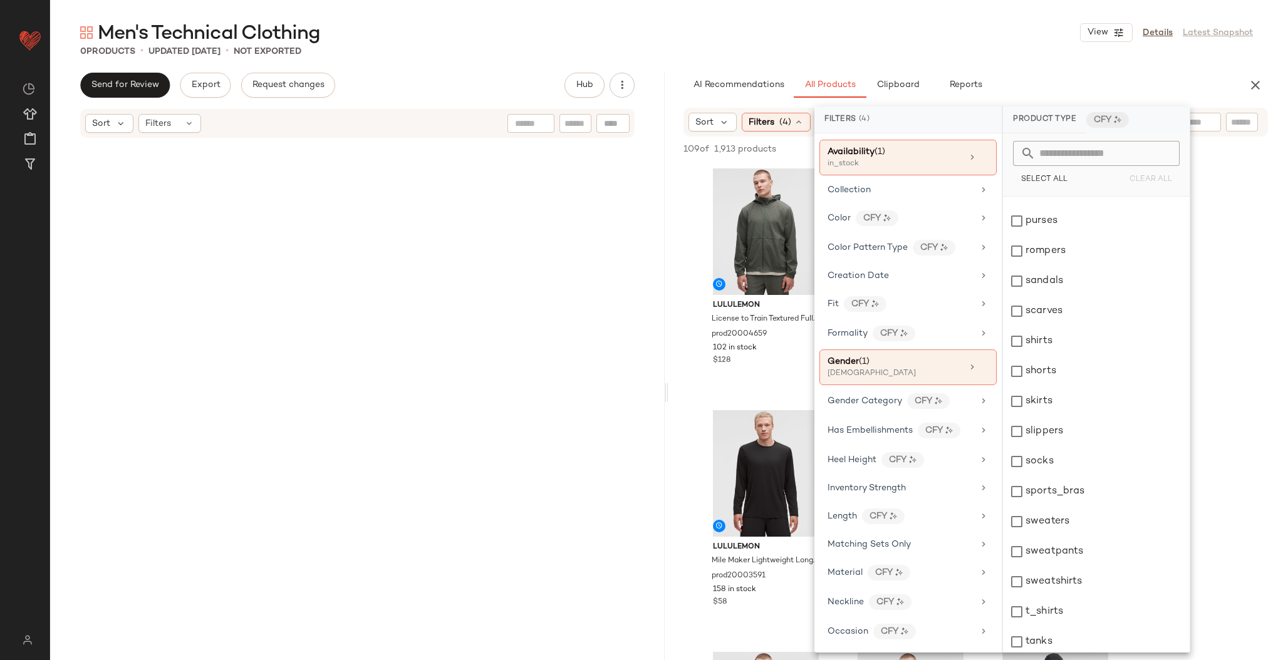
scroll to position [171, 0]
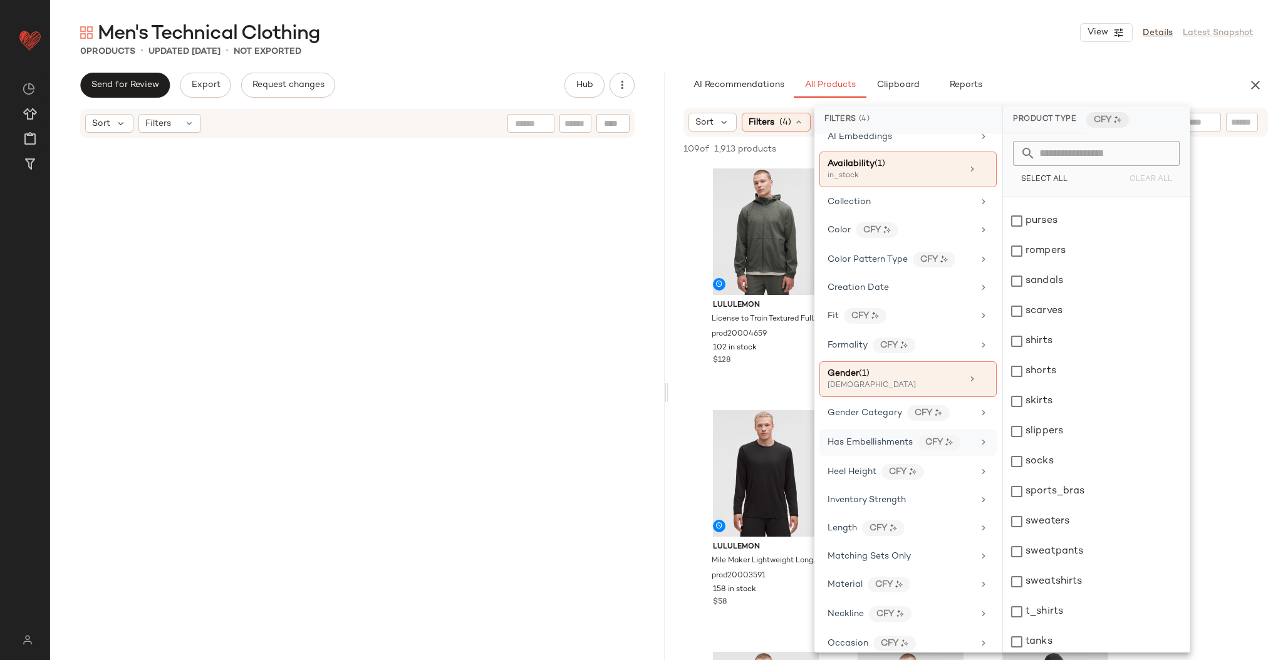
click at [888, 446] on div "Has Embellishments CFY" at bounding box center [908, 442] width 177 height 27
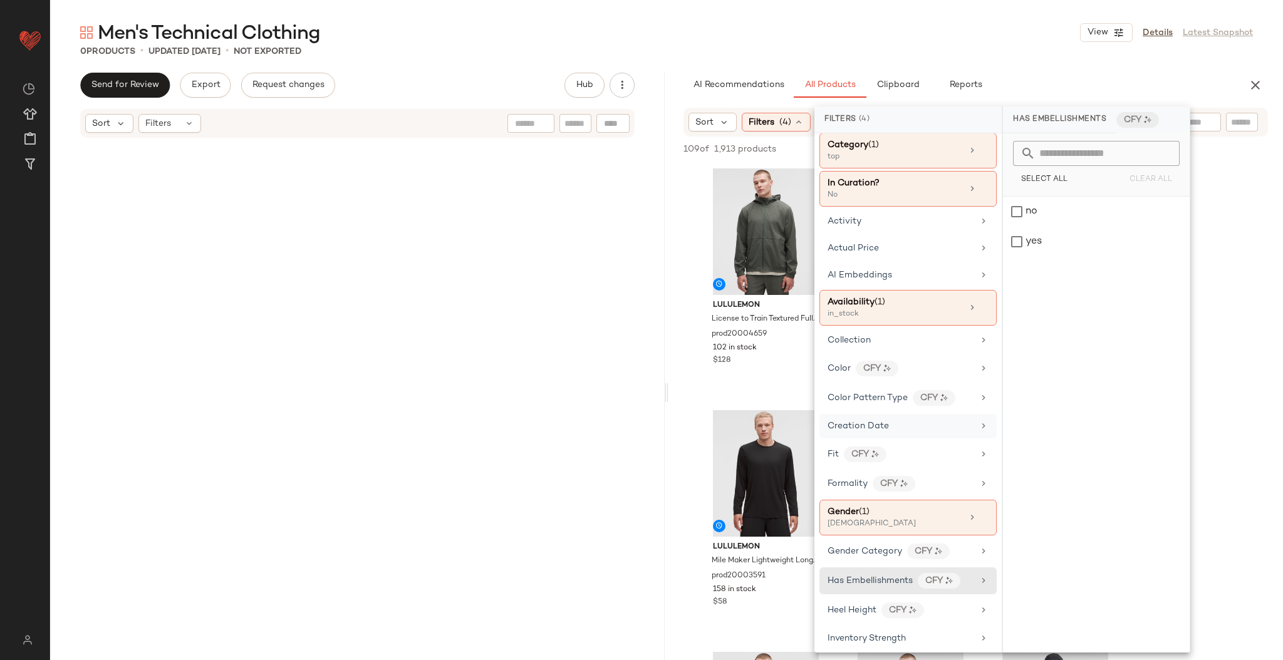
scroll to position [20, 0]
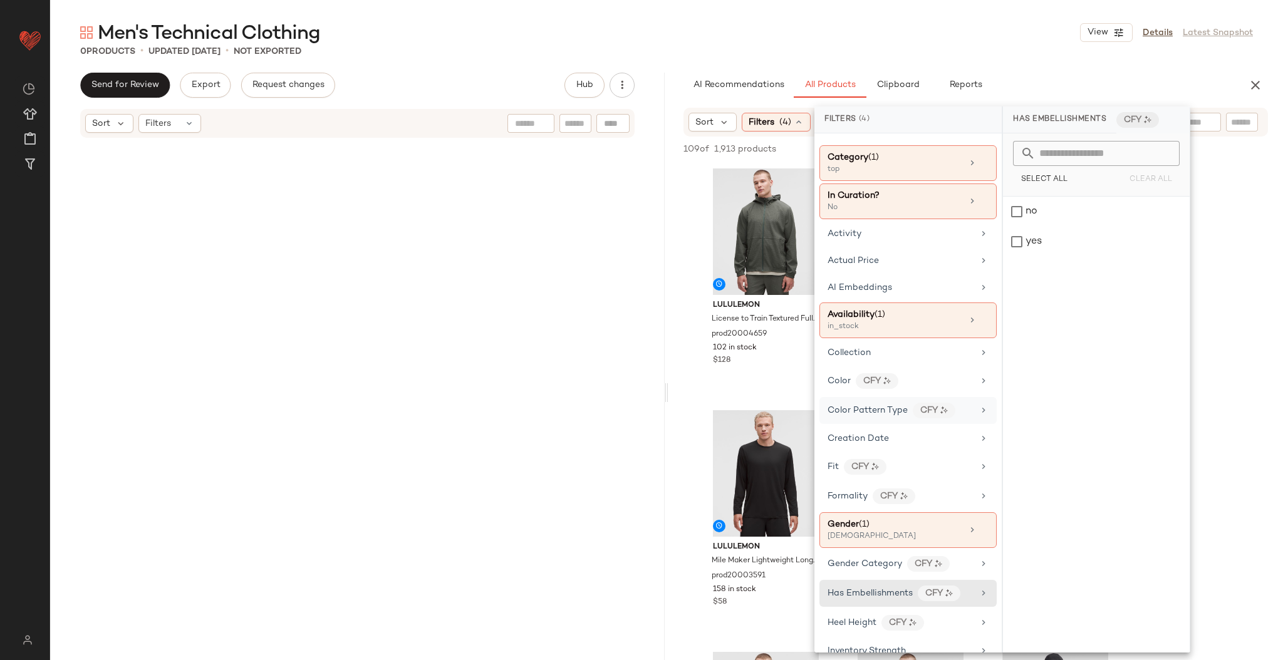
click at [887, 413] on div "Color Pattern Type" at bounding box center [868, 410] width 80 height 13
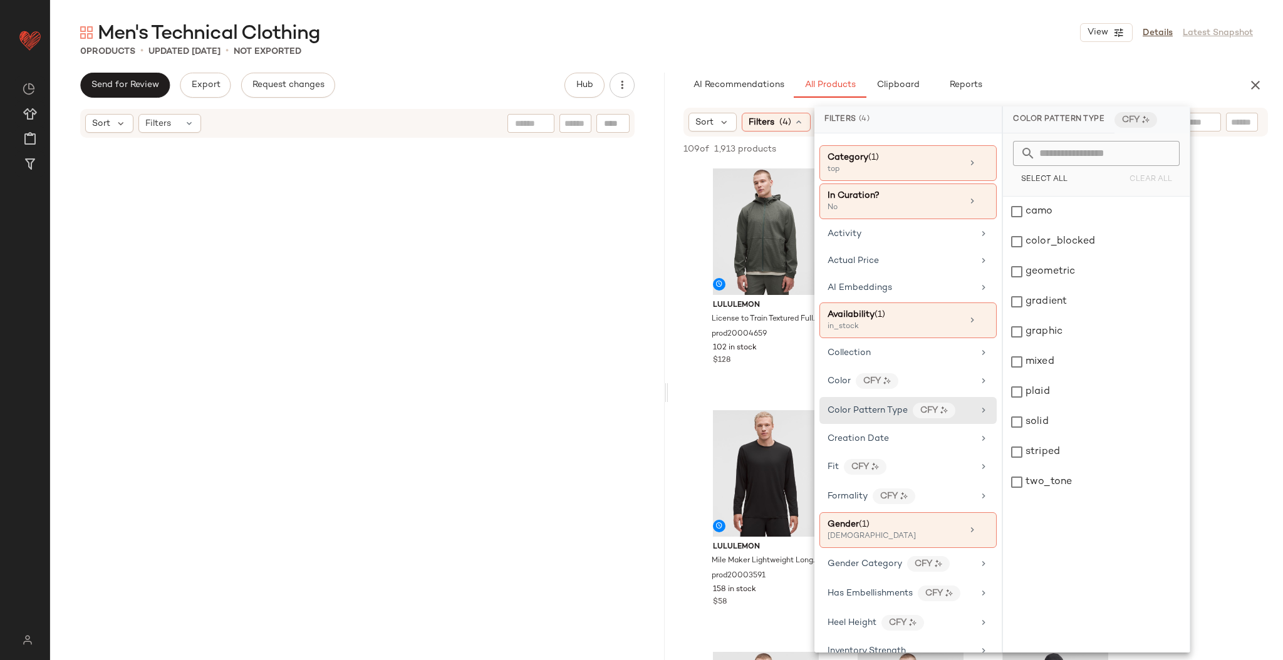
click at [997, 45] on div "0 Products • updated [DATE] • Not Exported" at bounding box center [666, 51] width 1233 height 13
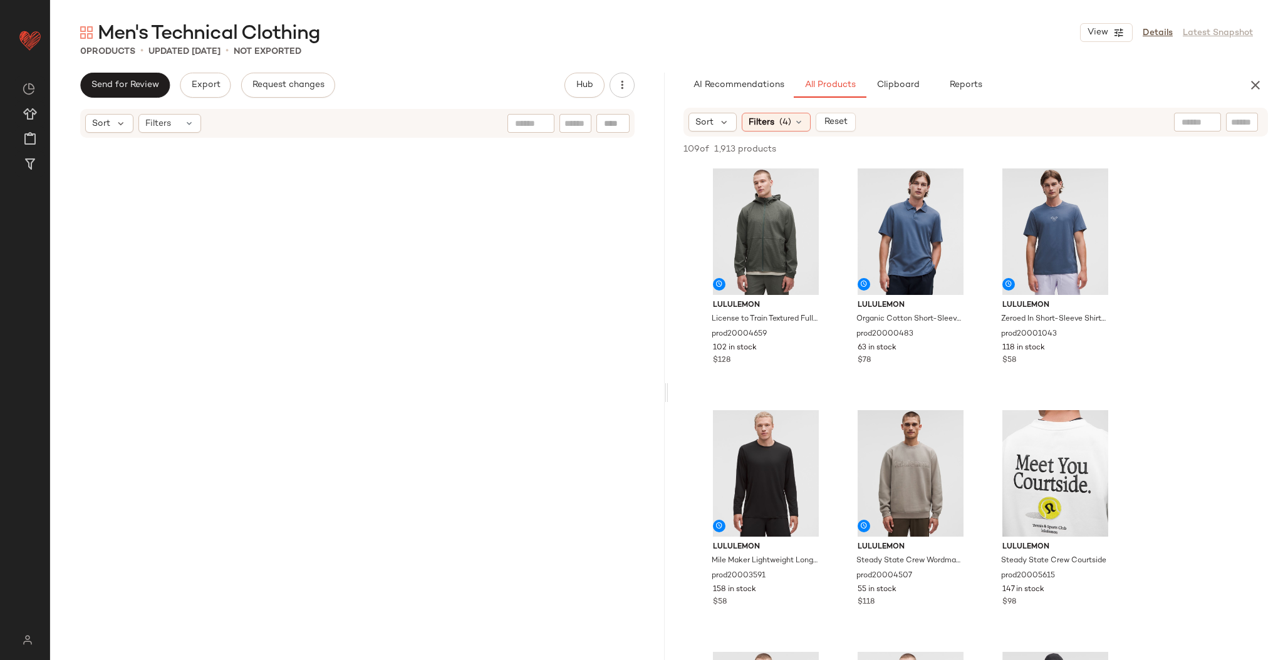
click at [1189, 125] on input "text" at bounding box center [1198, 122] width 32 height 13
type input "**********"
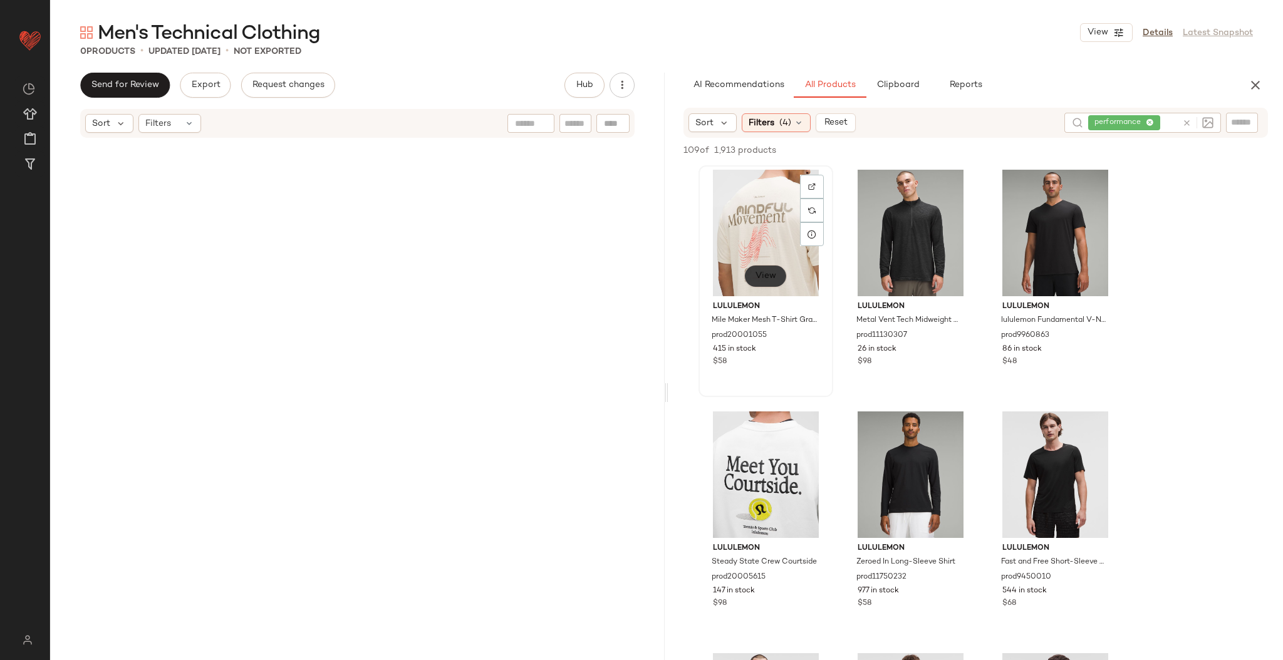
click at [763, 271] on span "View" at bounding box center [765, 276] width 21 height 10
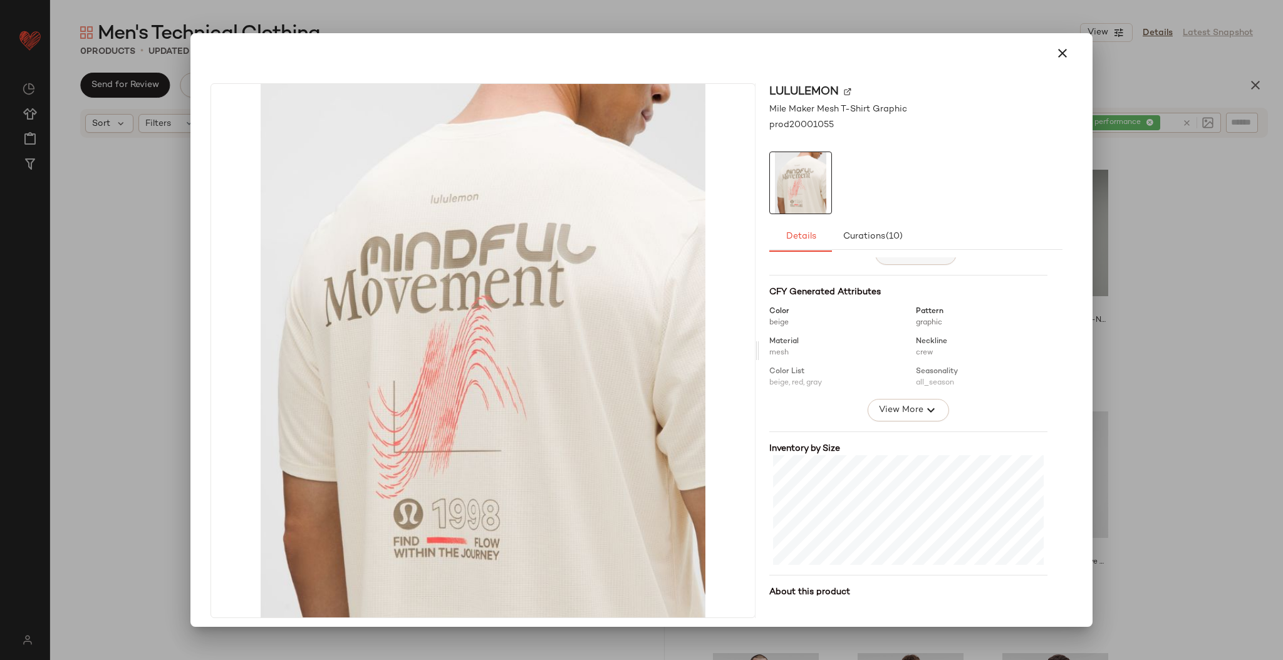
scroll to position [179, 0]
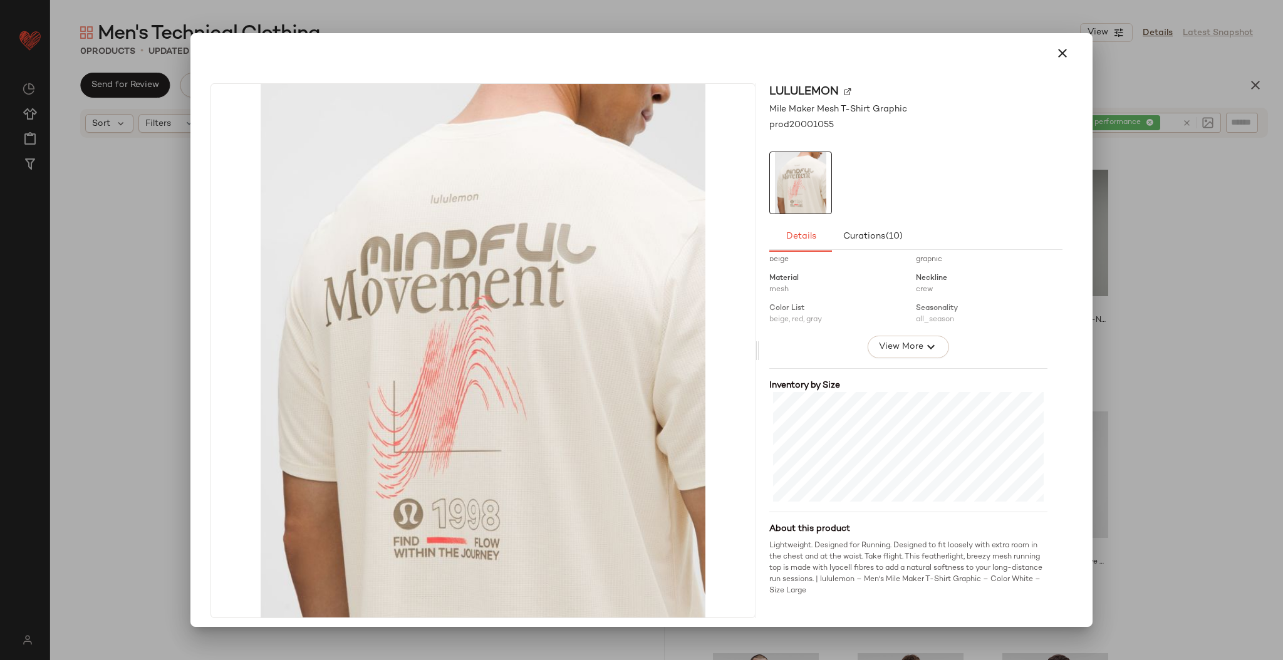
click at [1165, 288] on div at bounding box center [641, 330] width 1283 height 660
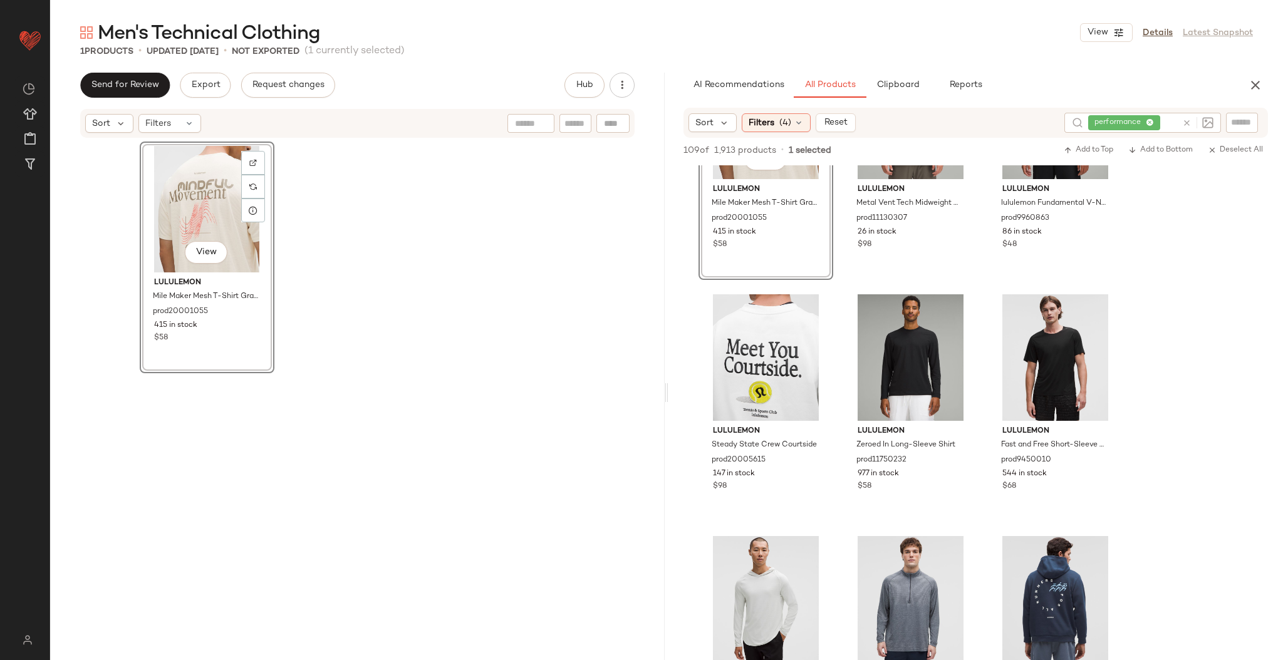
scroll to position [135, 0]
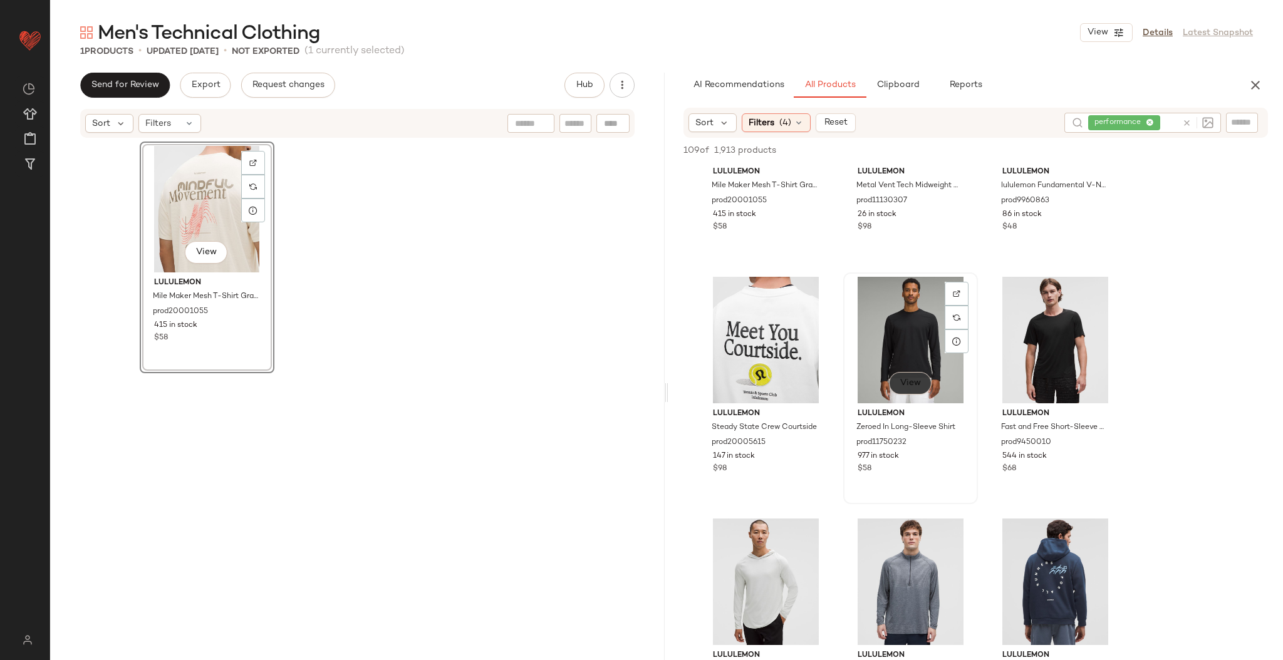
click at [916, 390] on button "View" at bounding box center [910, 383] width 43 height 23
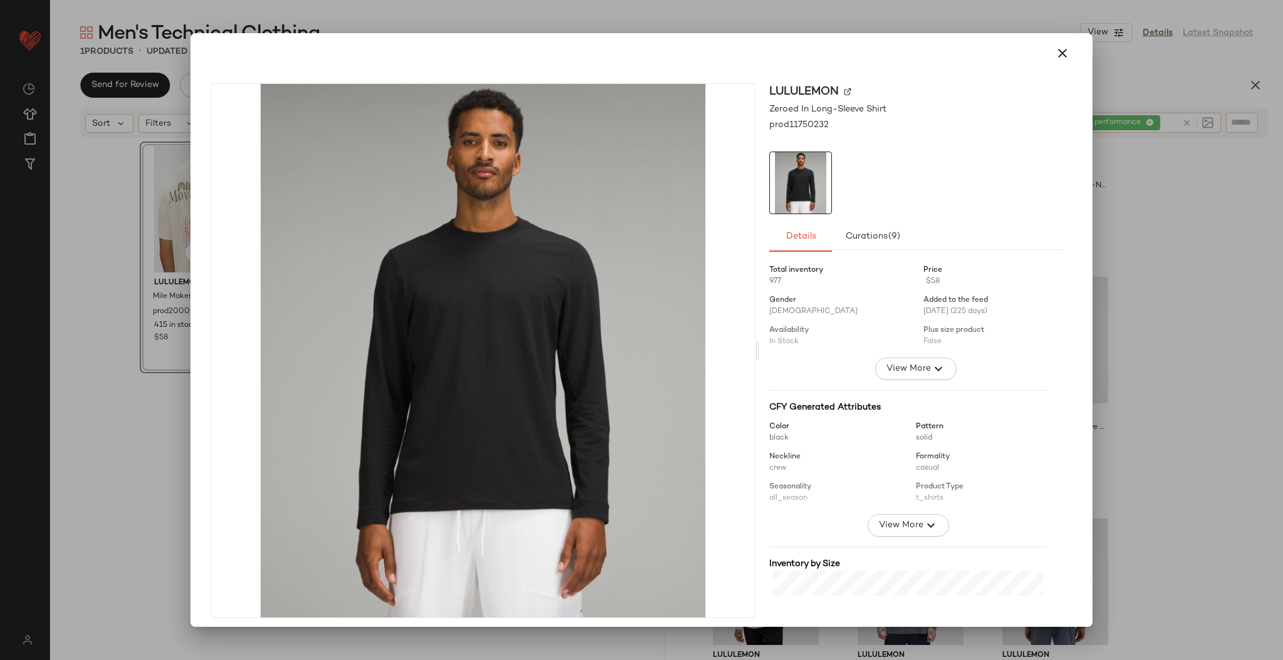
scroll to position [179, 0]
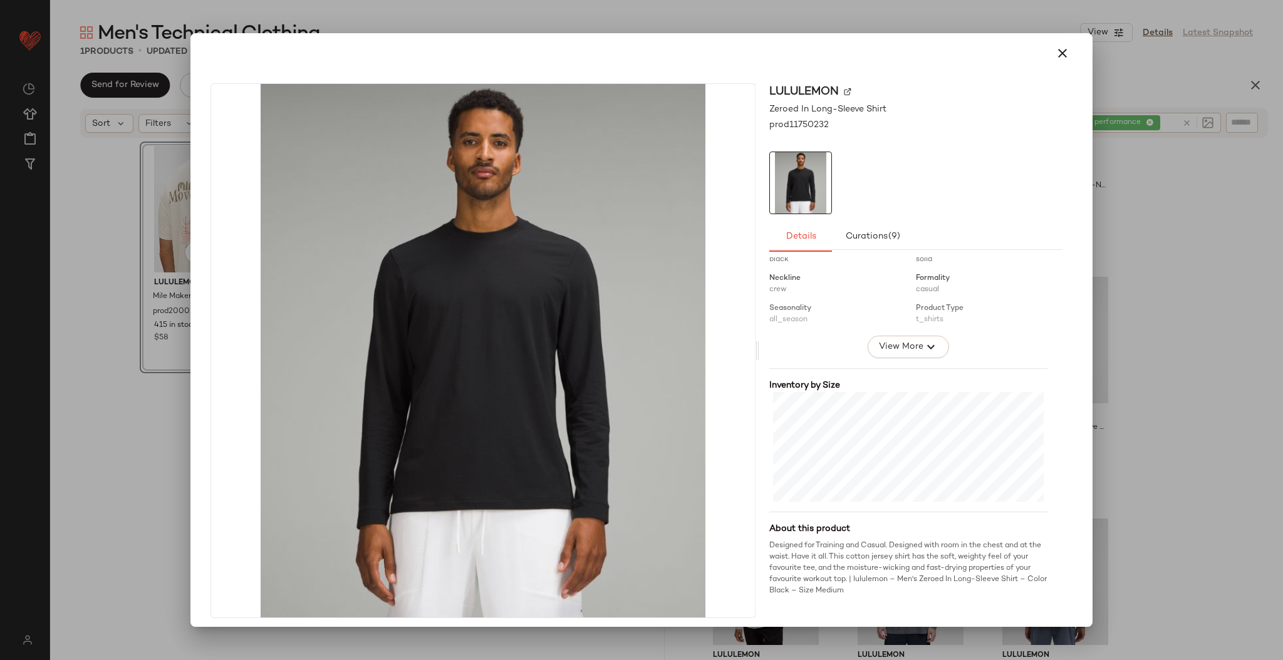
click at [1142, 297] on div at bounding box center [641, 330] width 1283 height 660
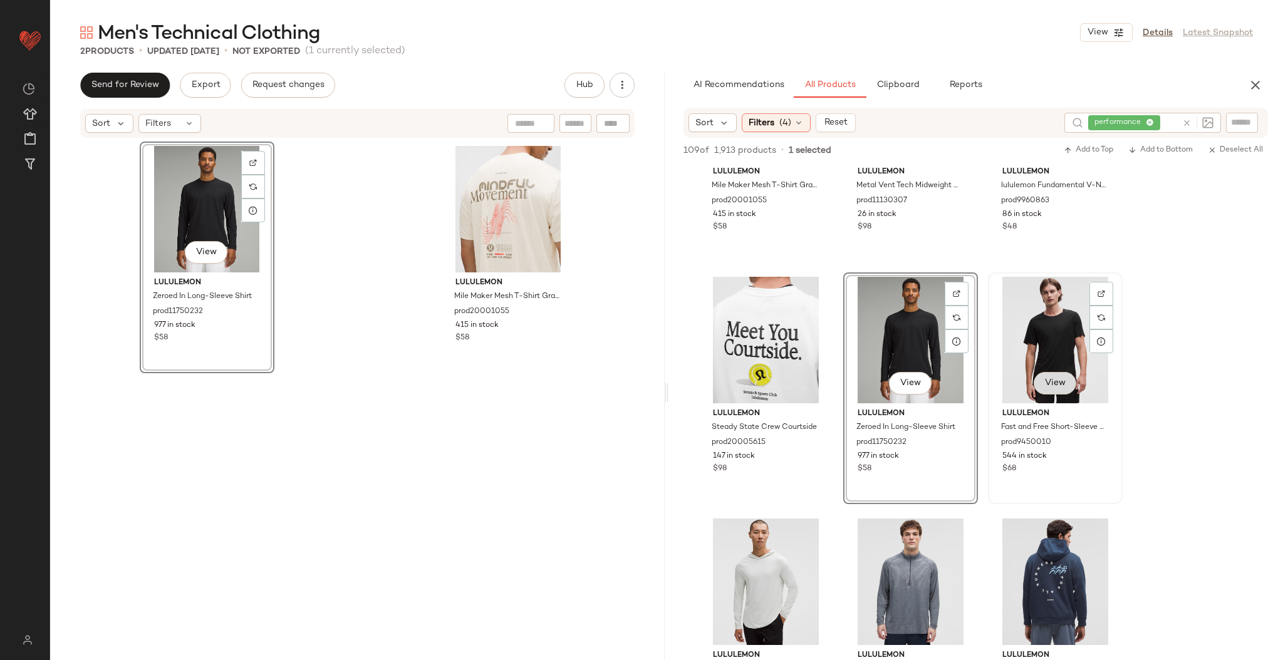
click at [1053, 394] on button "View" at bounding box center [1055, 383] width 43 height 23
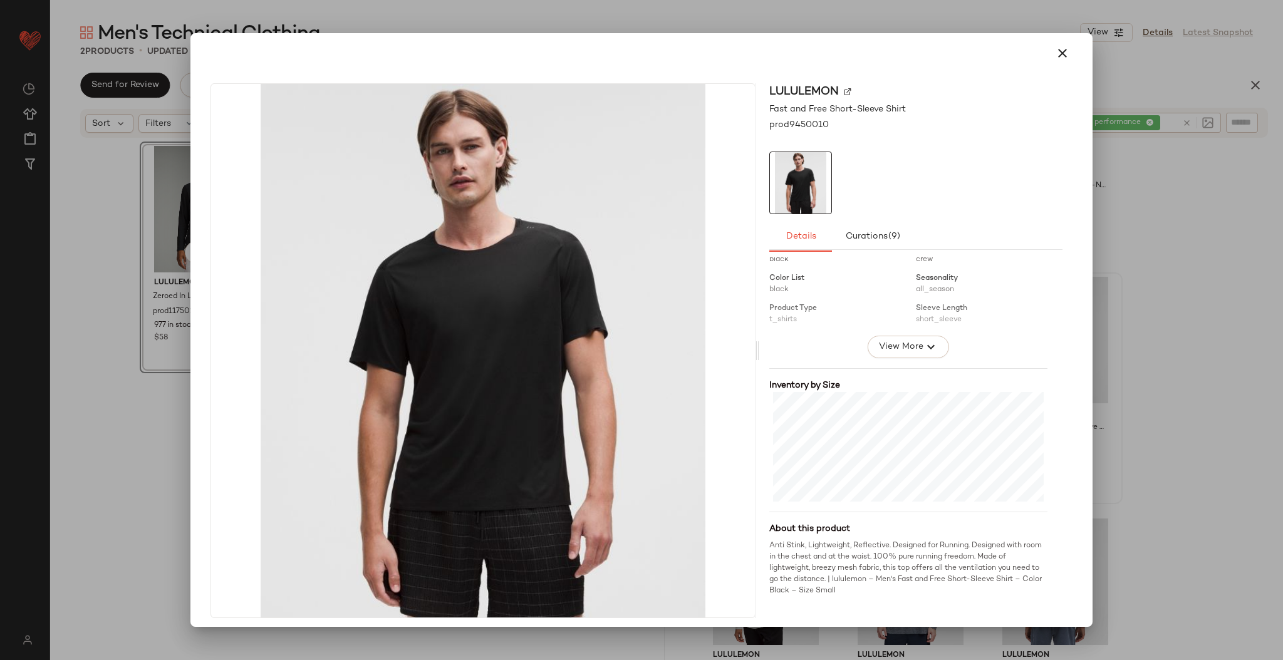
click at [1144, 316] on div at bounding box center [641, 330] width 1283 height 660
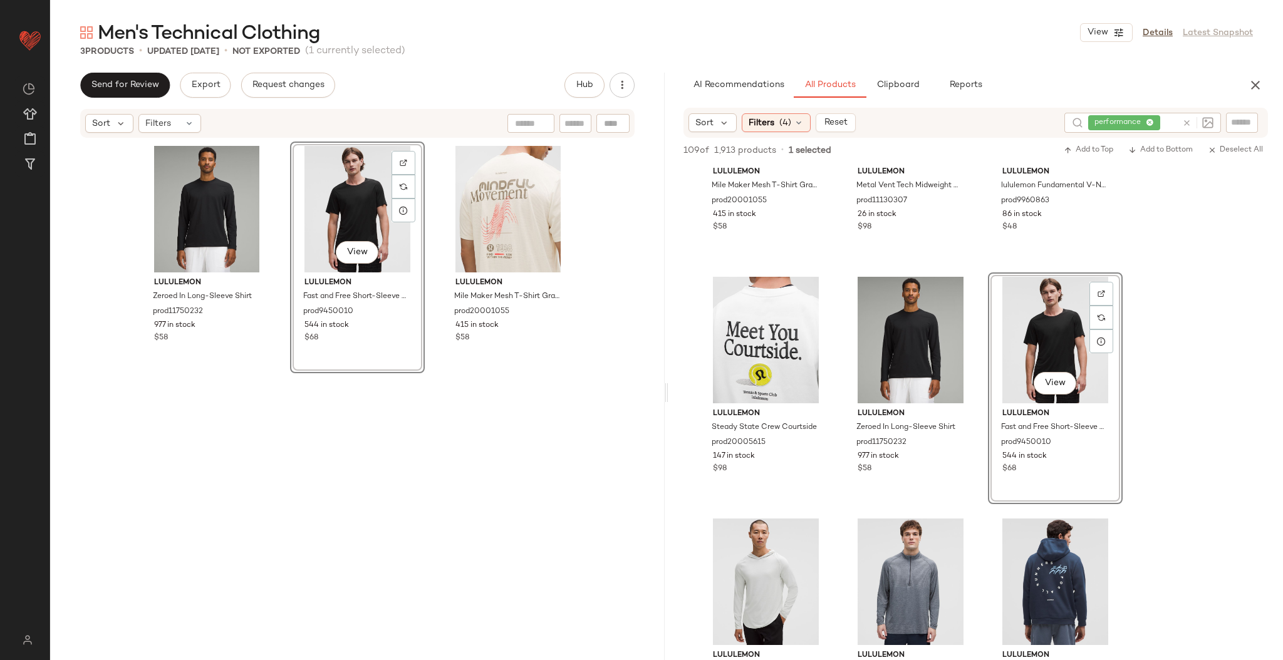
click at [618, 368] on div "lululemon Zeroed In Long-Sleeve Shirt prod11750232 977 in stock $58 View lulule…" at bounding box center [357, 418] width 615 height 559
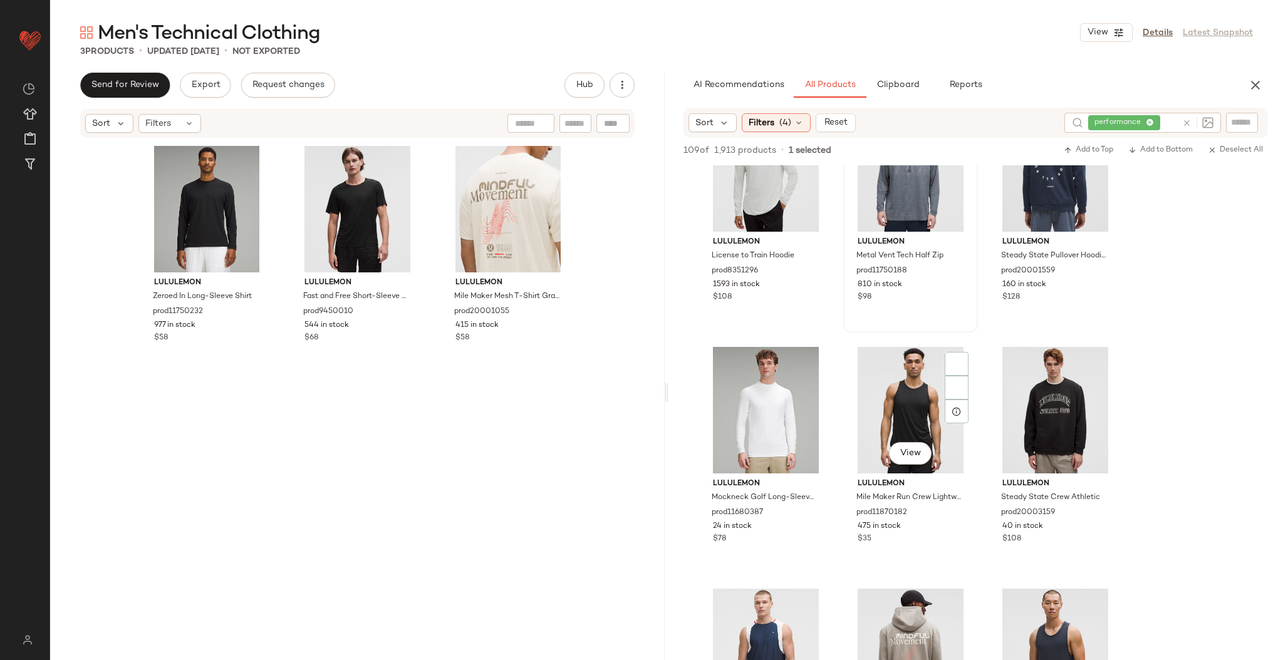
scroll to position [550, 0]
click at [911, 454] on span "View" at bounding box center [910, 452] width 21 height 10
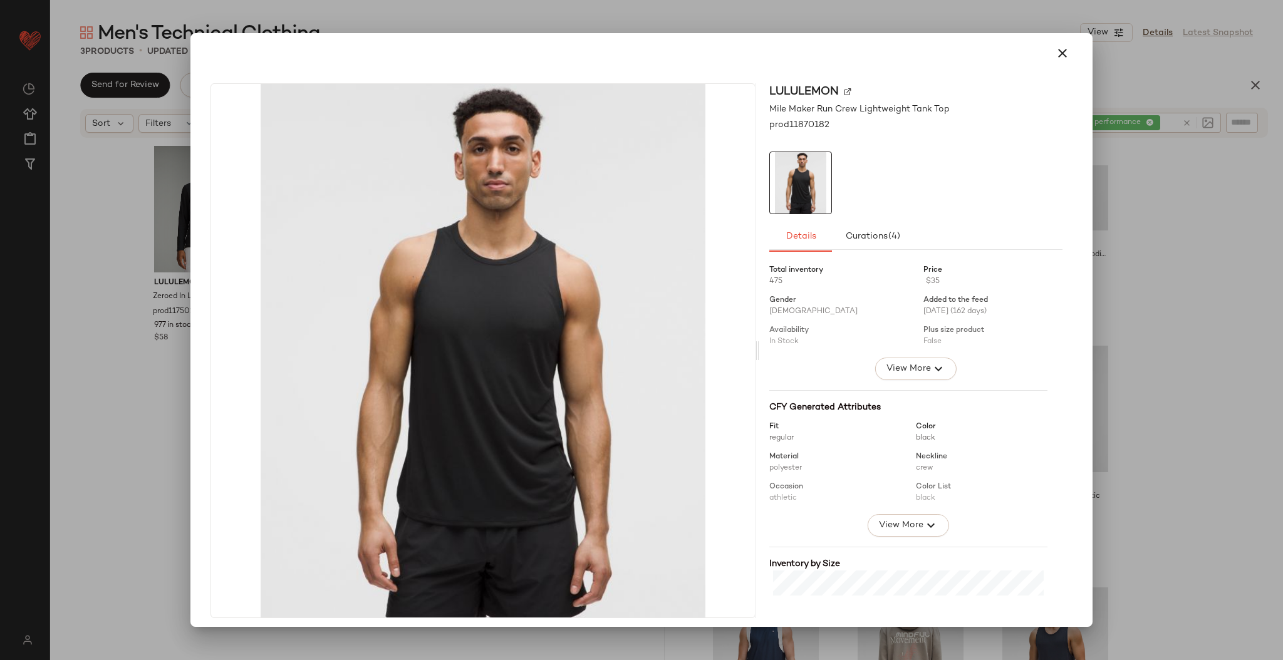
scroll to position [179, 0]
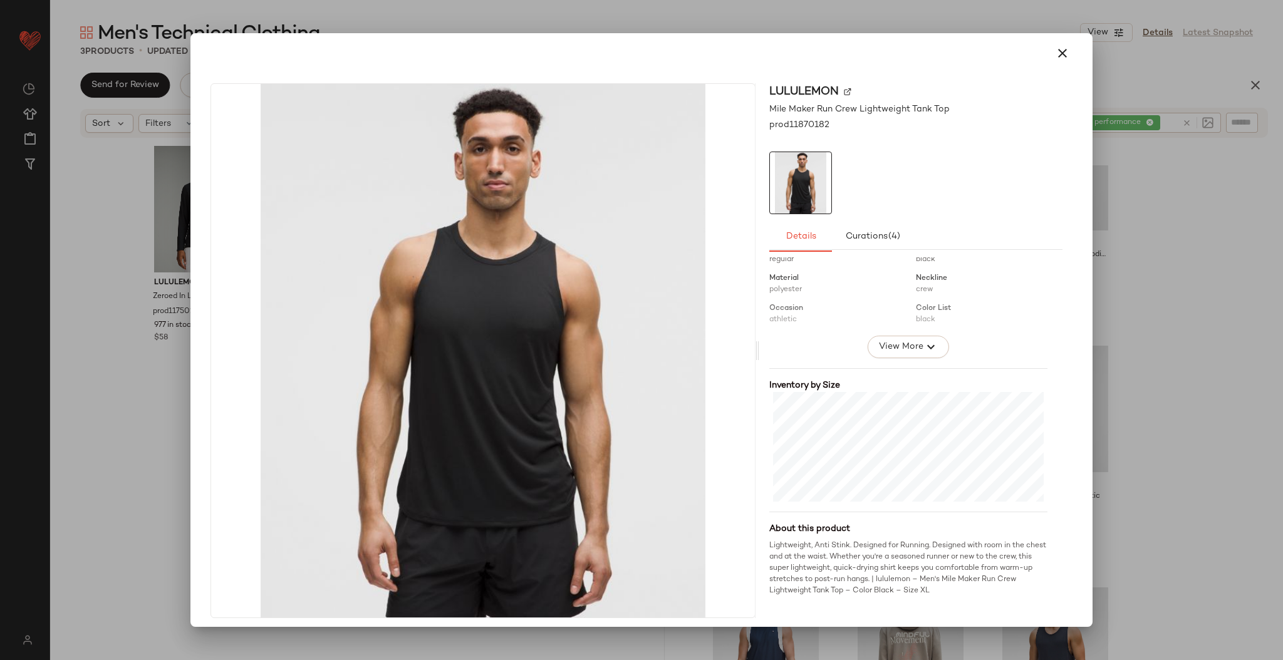
click at [1129, 423] on div at bounding box center [641, 330] width 1283 height 660
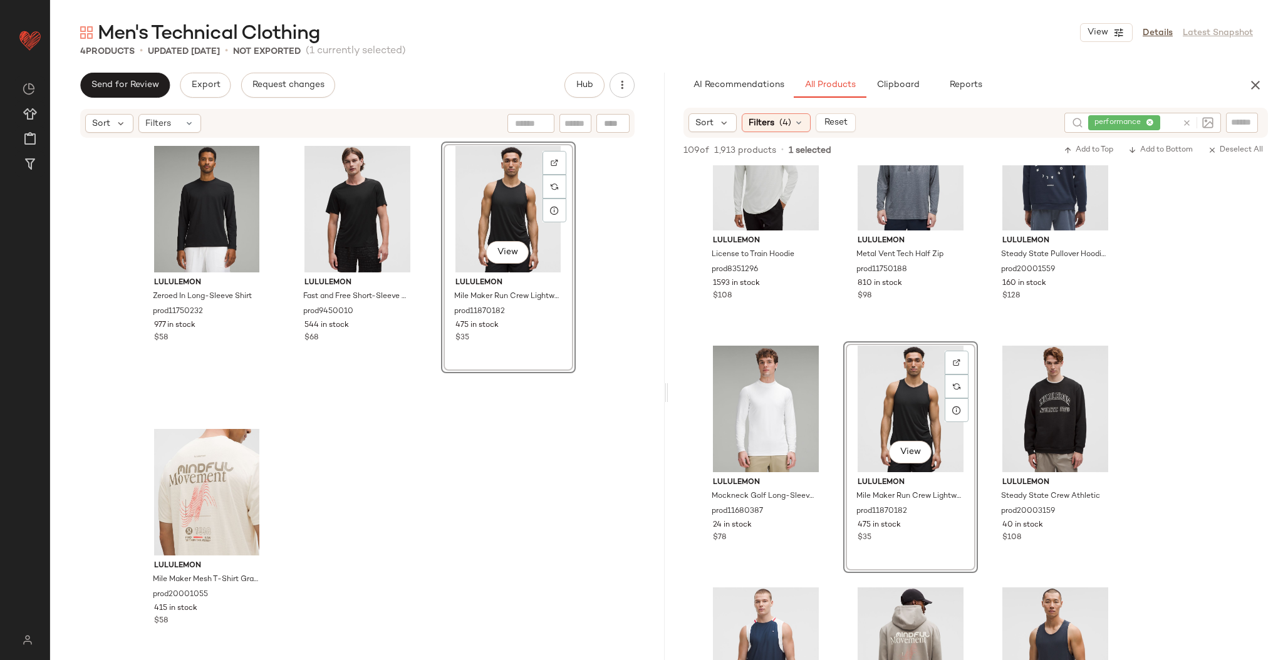
click at [621, 370] on div "lululemon Zeroed In Long-Sleeve Shirt prod11750232 977 in stock $58 lululemon F…" at bounding box center [357, 418] width 615 height 559
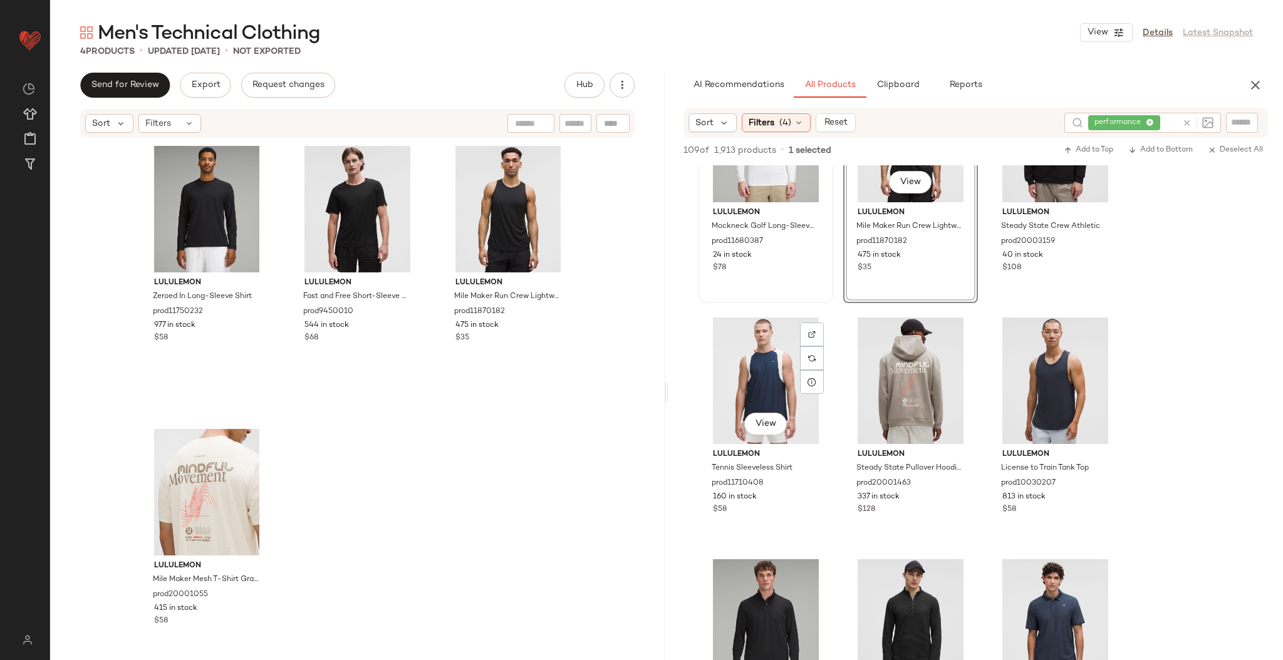
scroll to position [822, 0]
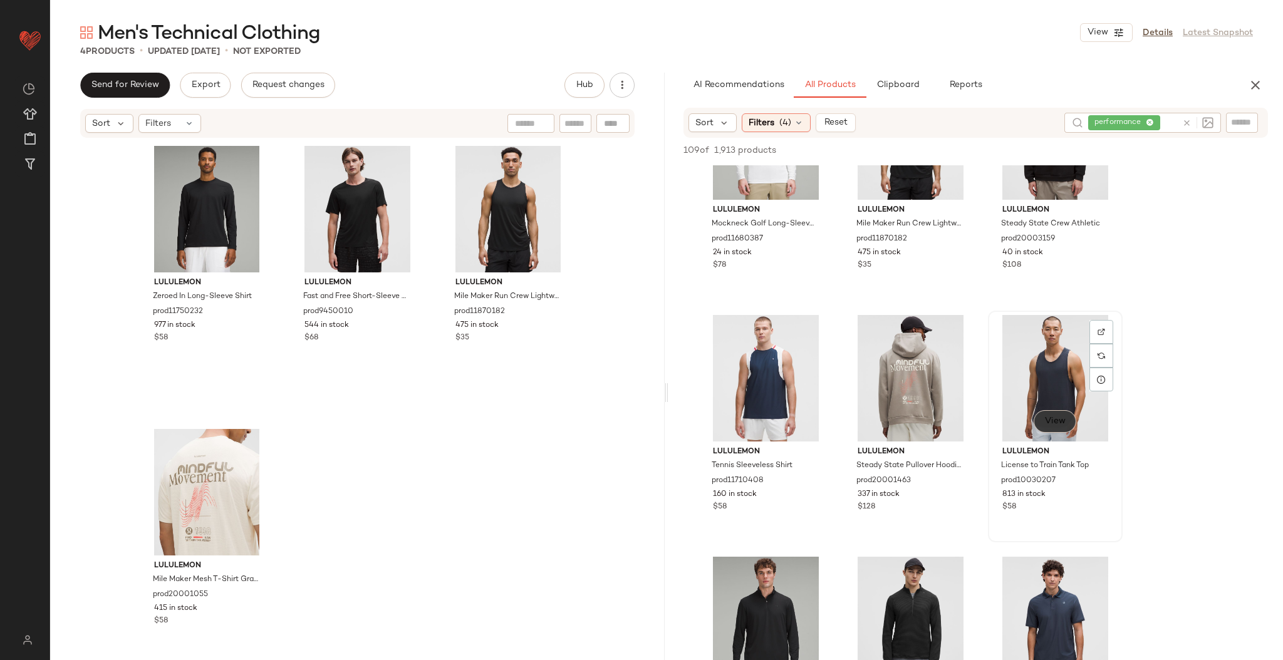
click at [1049, 429] on button "View" at bounding box center [1055, 421] width 43 height 23
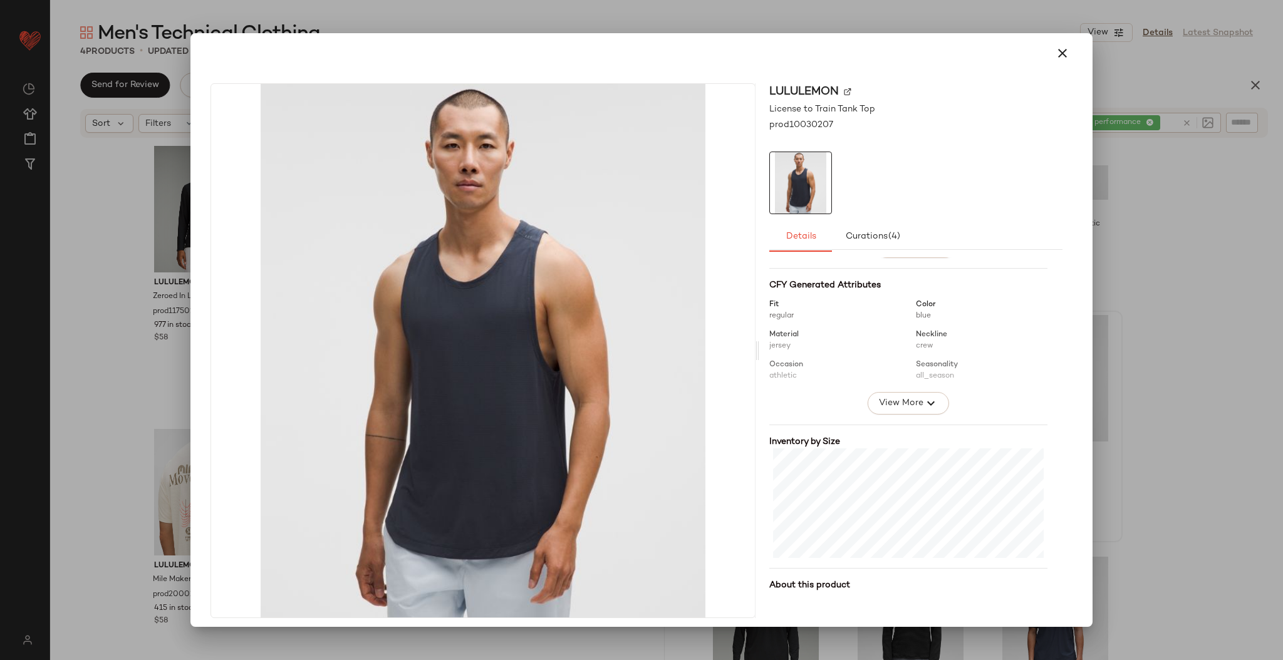
scroll to position [168, 0]
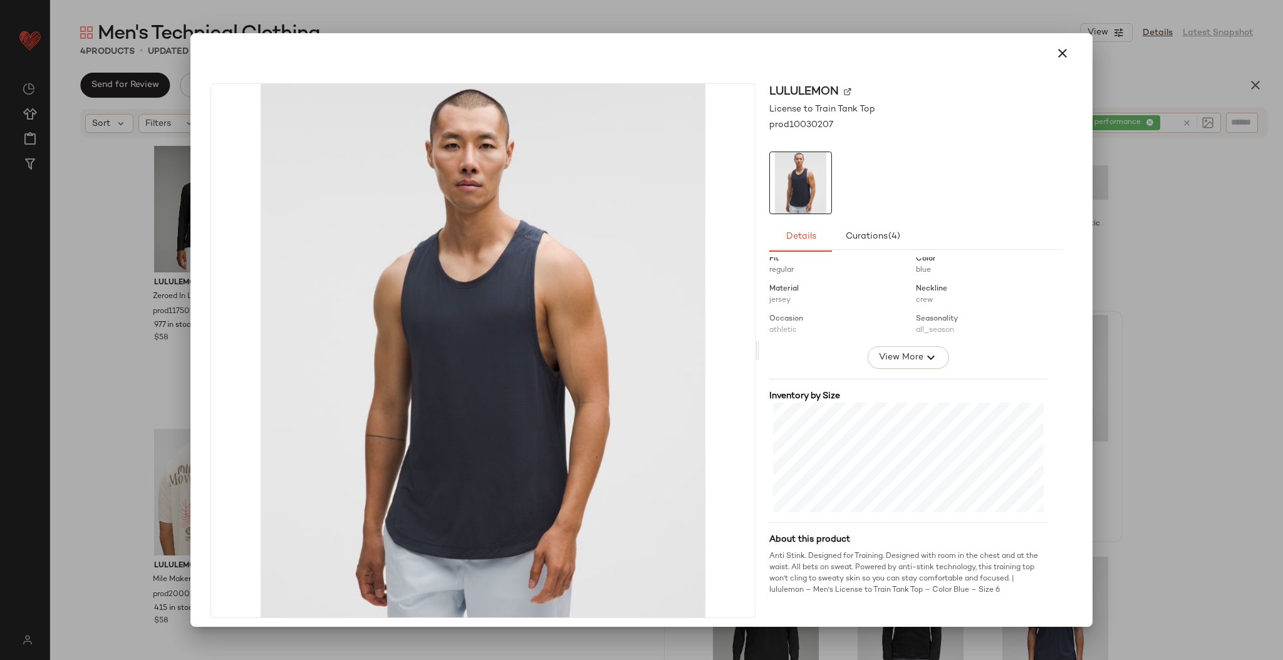
click at [1172, 380] on div at bounding box center [641, 330] width 1283 height 660
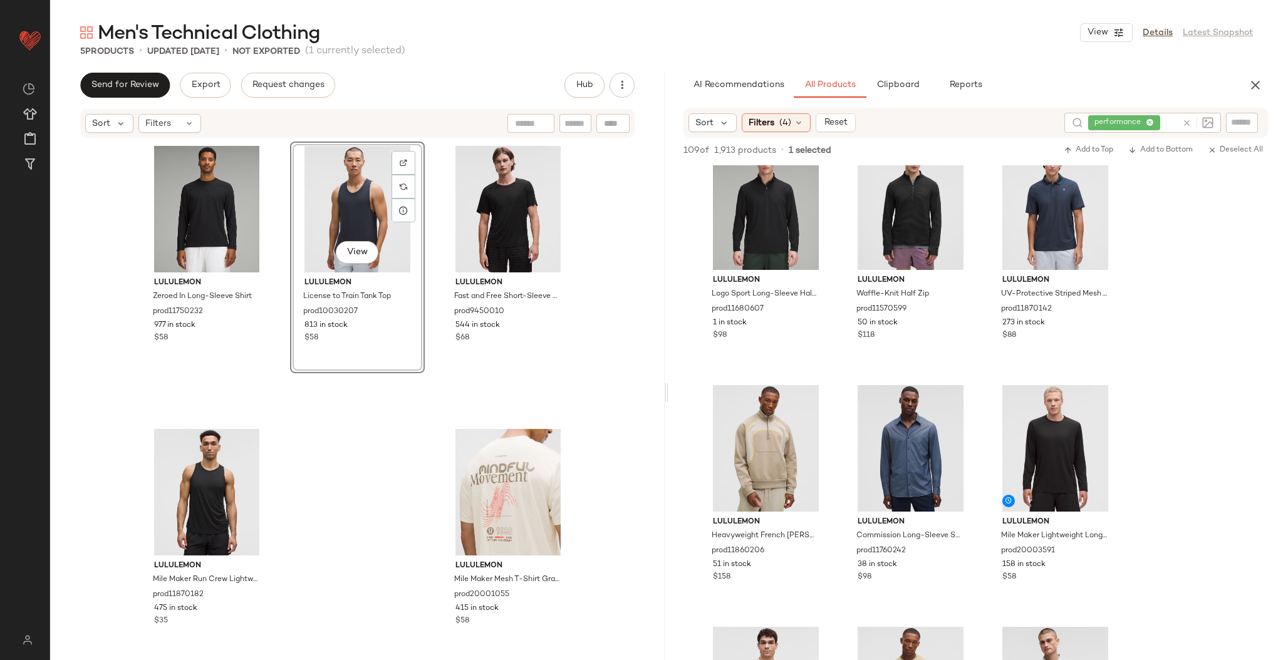
scroll to position [1242, 0]
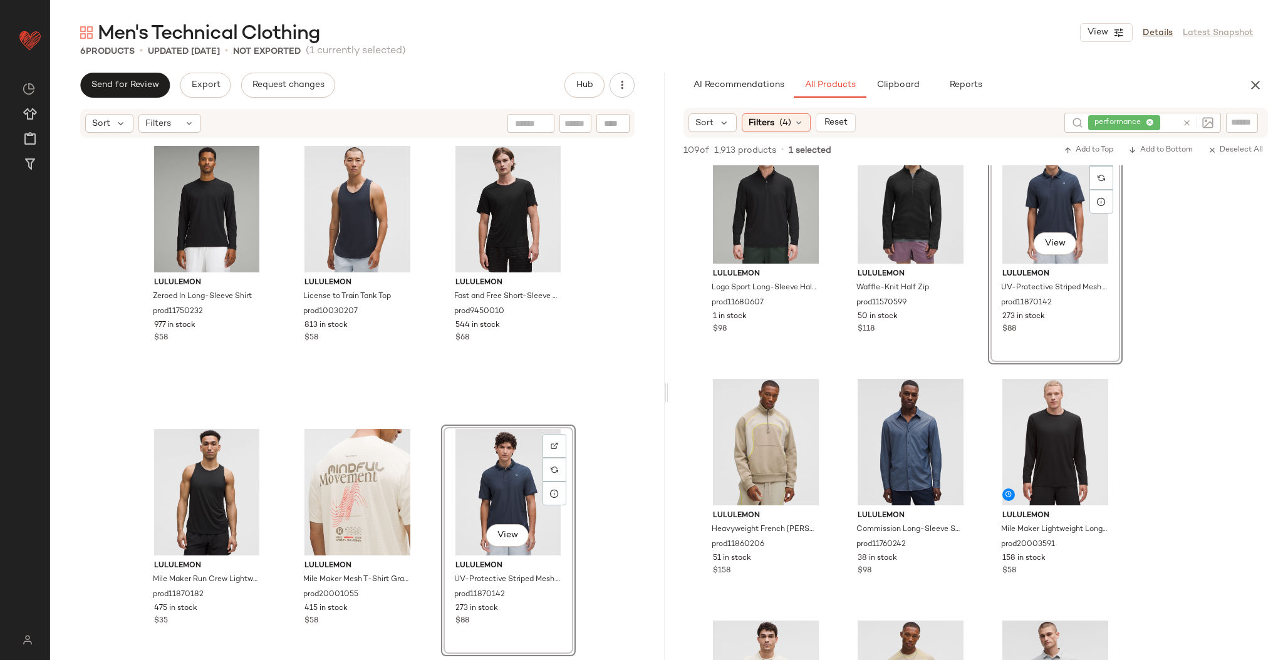
click at [597, 419] on div "lululemon Zeroed In Long-Sleeve Shirt prod11750232 977 in stock $58 lululemon L…" at bounding box center [357, 418] width 615 height 559
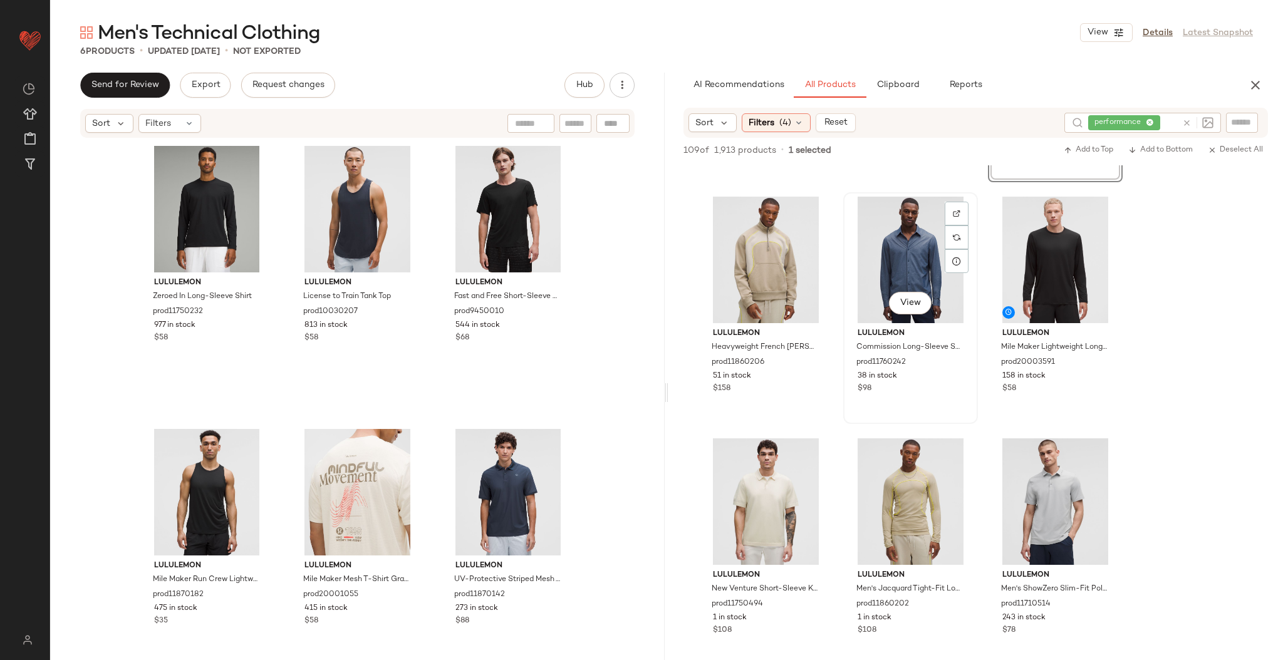
scroll to position [1424, 0]
click at [1050, 301] on span "View" at bounding box center [1055, 304] width 21 height 10
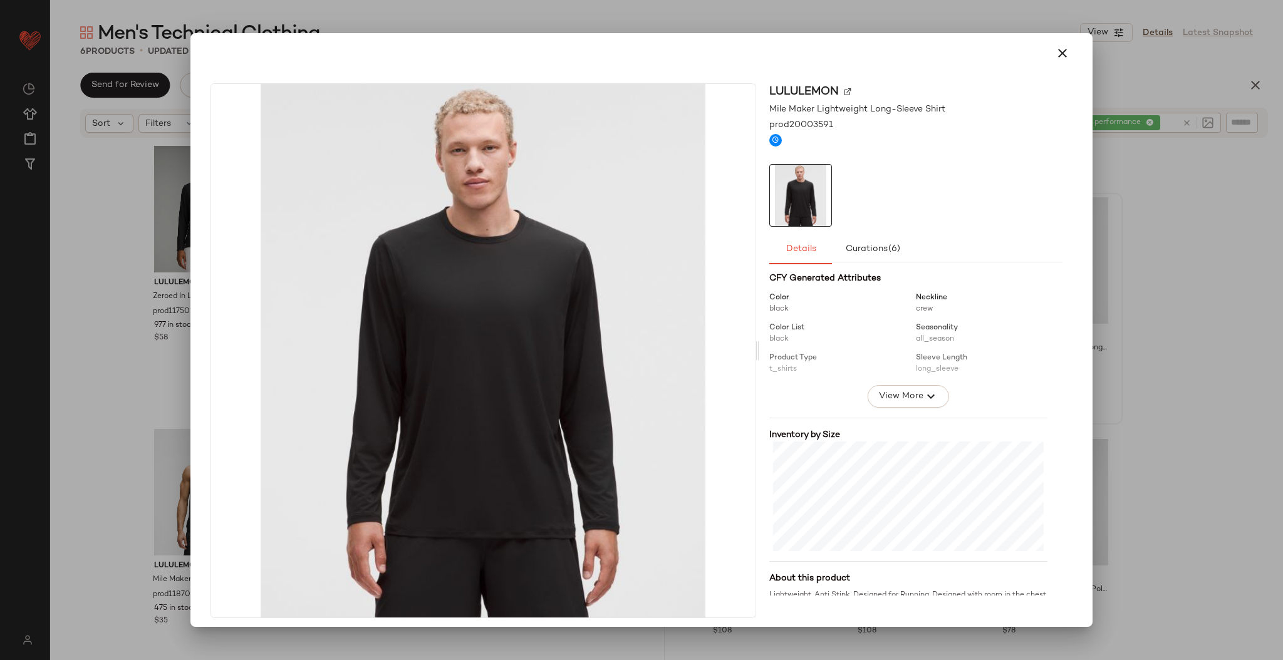
scroll to position [191, 0]
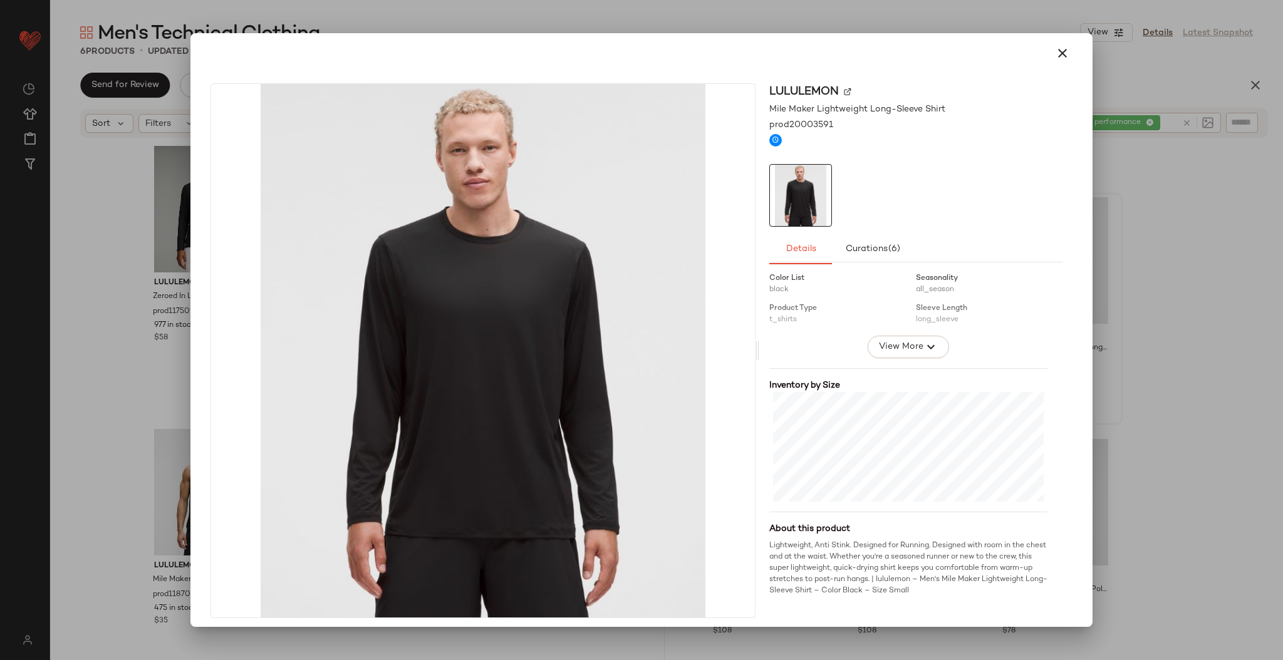
click at [1157, 363] on div at bounding box center [641, 330] width 1283 height 660
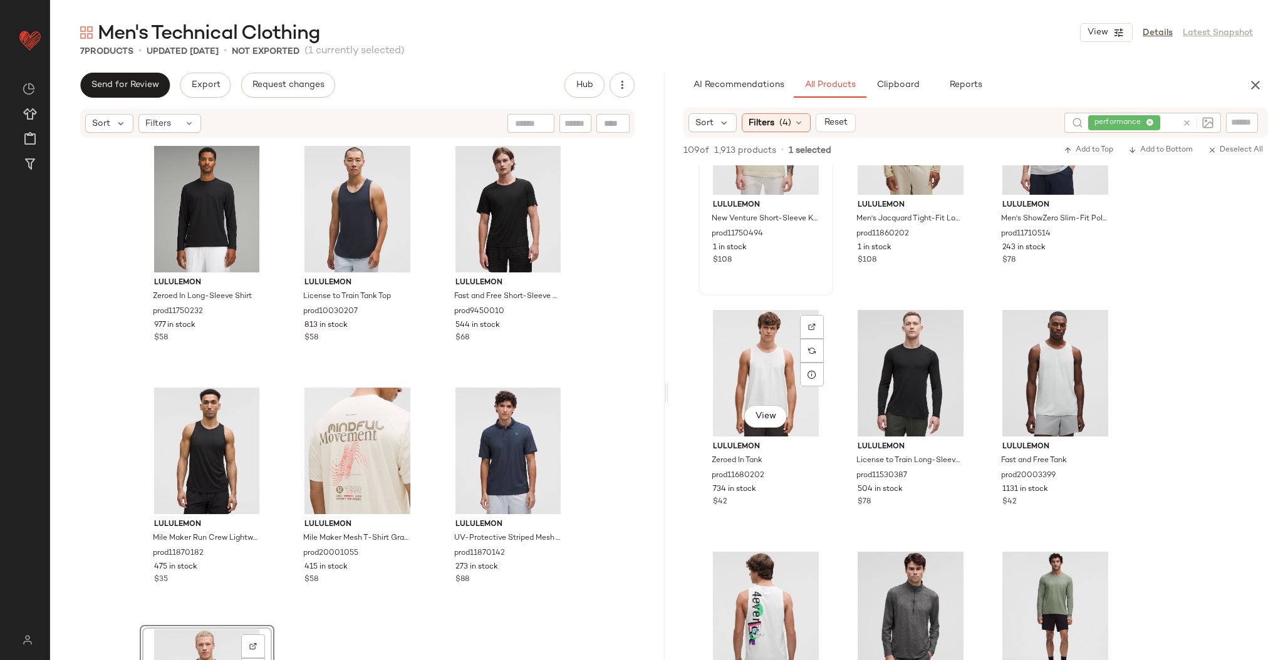
scroll to position [1802, 0]
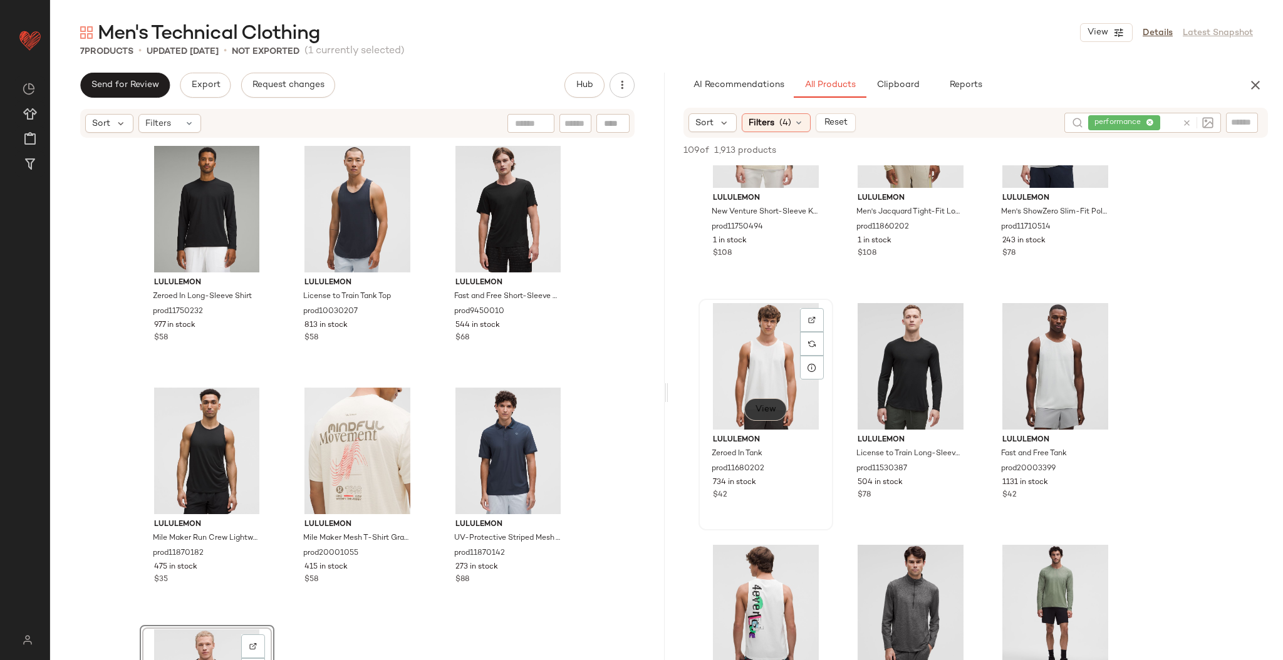
click at [763, 413] on span "View" at bounding box center [765, 410] width 21 height 10
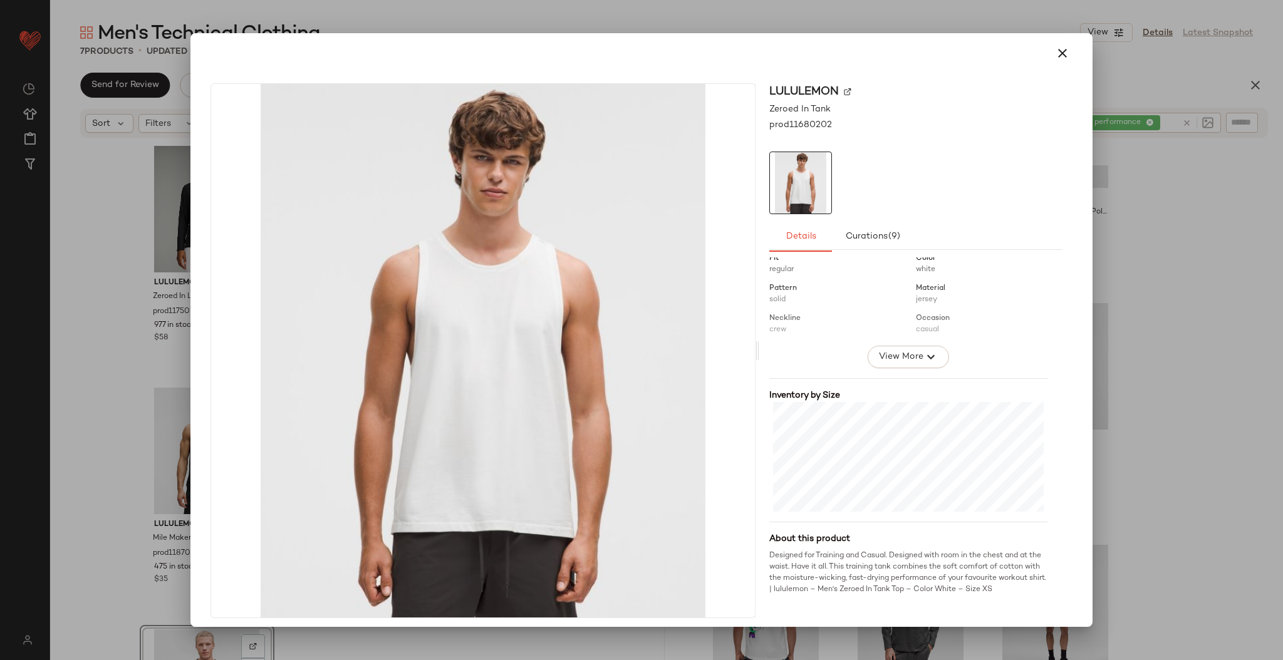
scroll to position [179, 0]
click at [1182, 316] on div at bounding box center [641, 330] width 1283 height 660
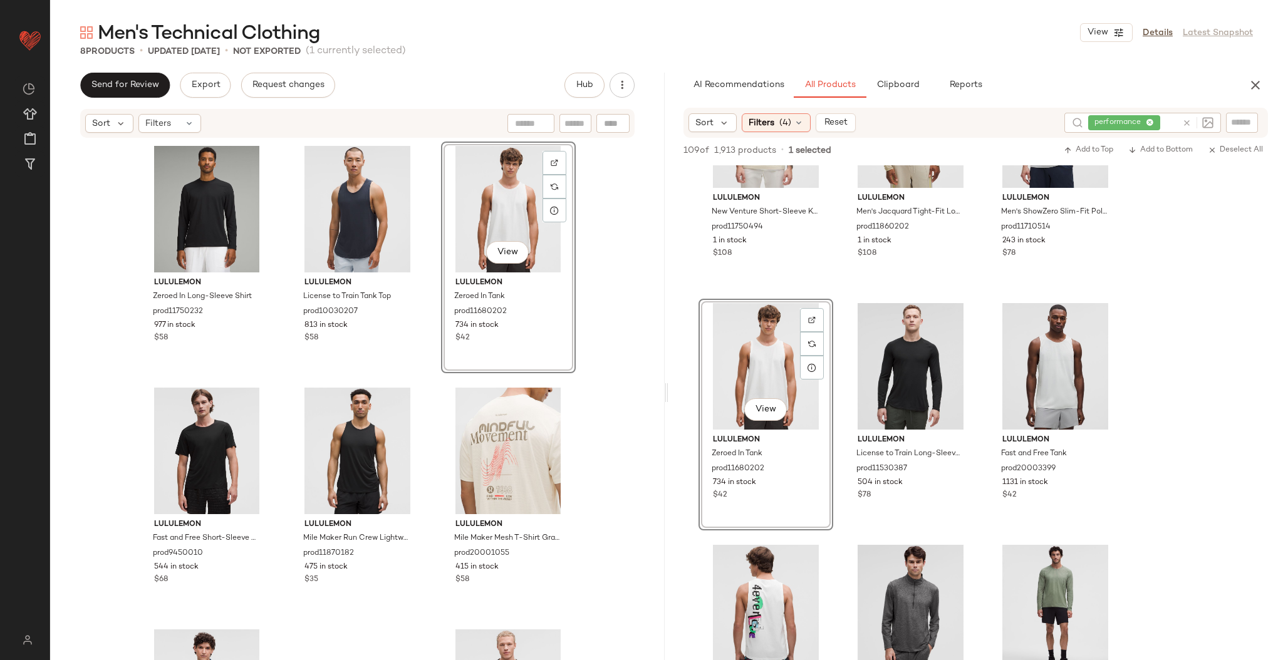
click at [605, 386] on div "lululemon Zeroed In Long-Sleeve Shirt prod11750232 977 in stock $58 lululemon L…" at bounding box center [357, 418] width 615 height 559
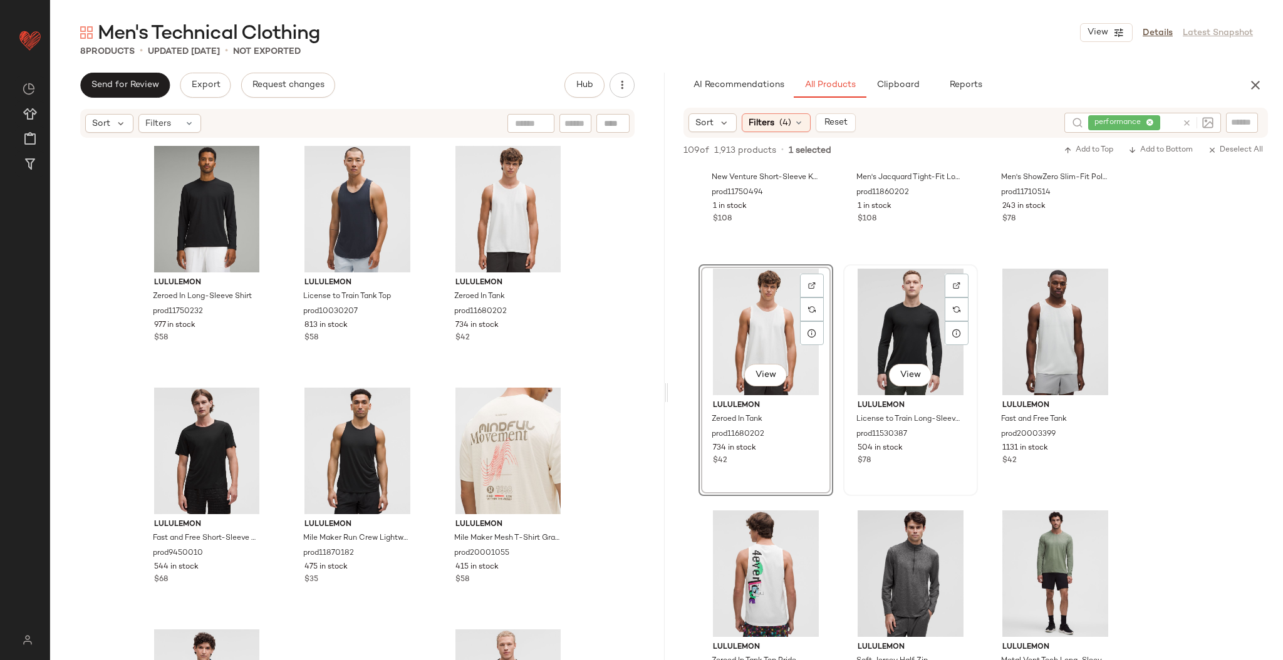
scroll to position [1837, 0]
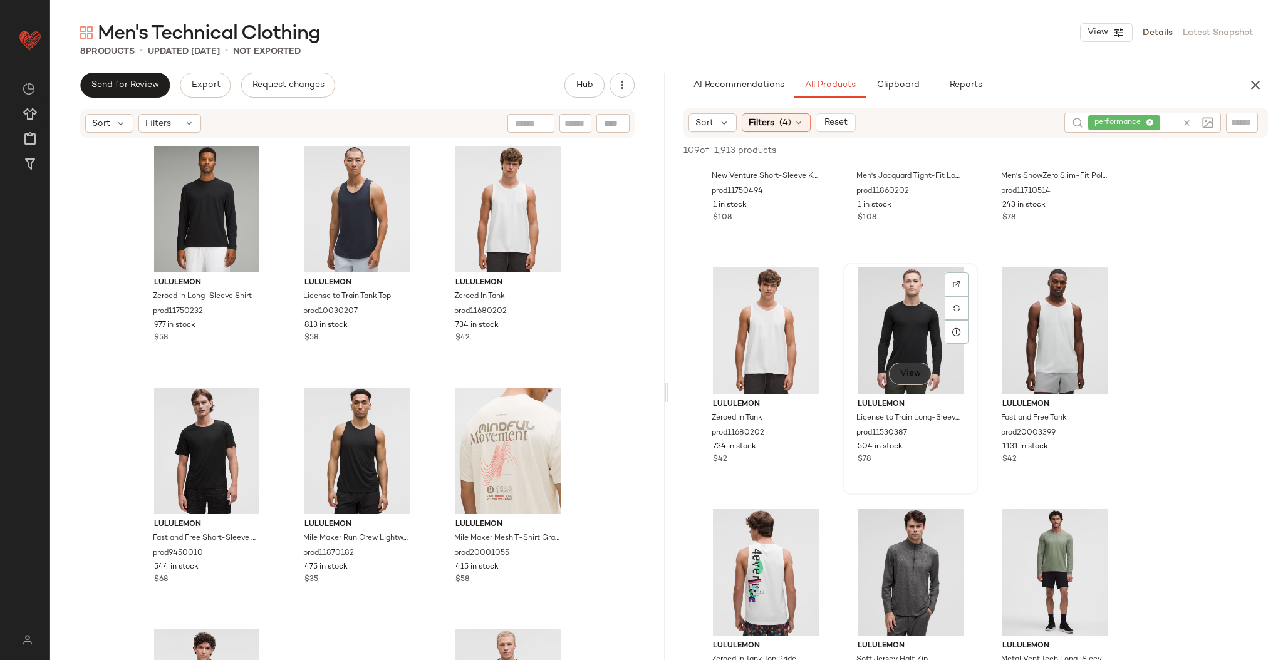
click at [911, 374] on span "View" at bounding box center [910, 374] width 21 height 10
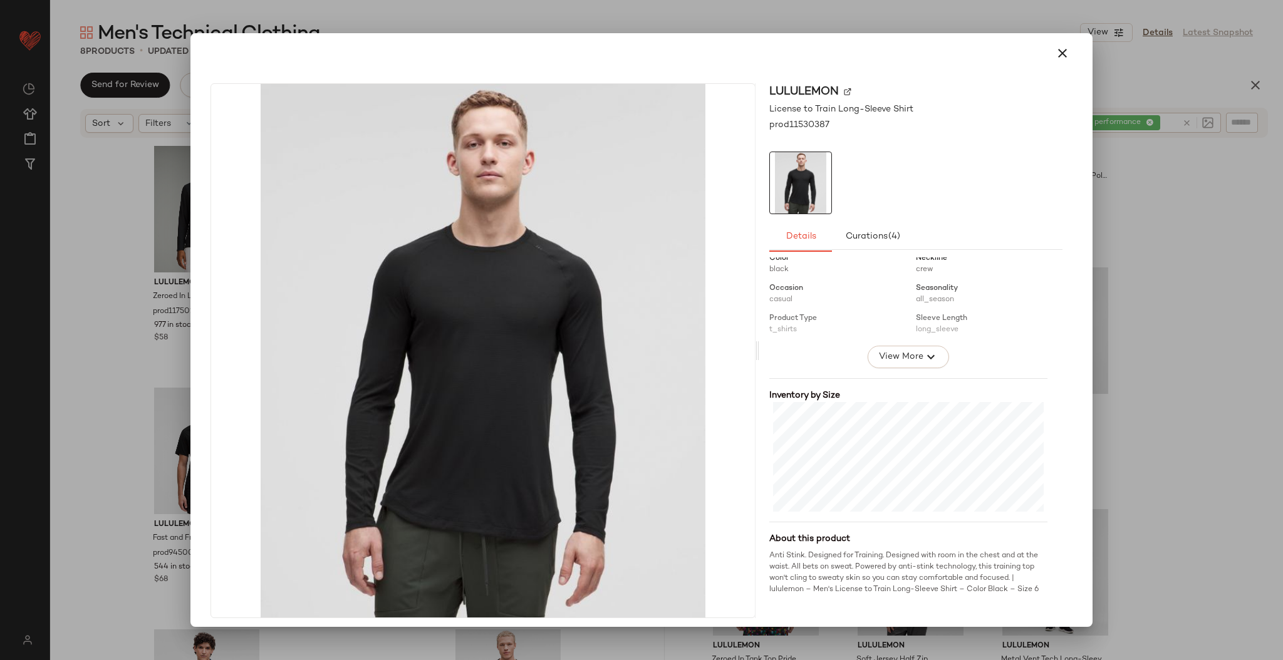
scroll to position [179, 0]
click at [1183, 350] on div at bounding box center [641, 330] width 1283 height 660
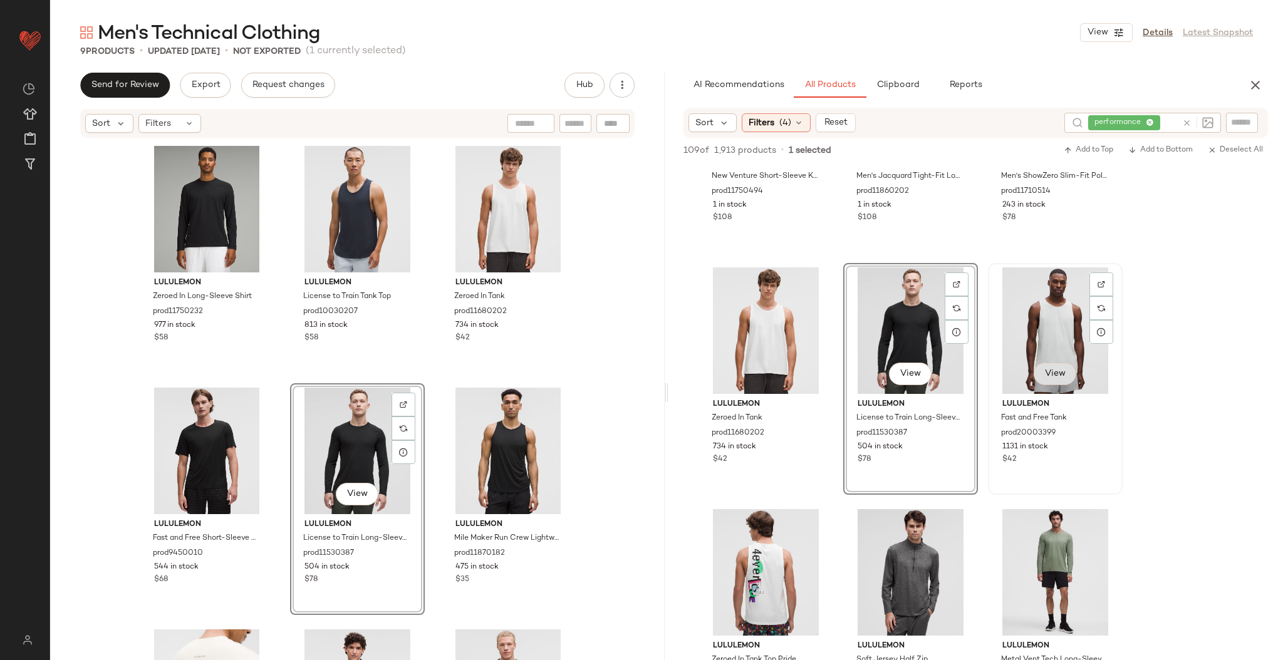
click at [1052, 366] on button "View" at bounding box center [1055, 374] width 43 height 23
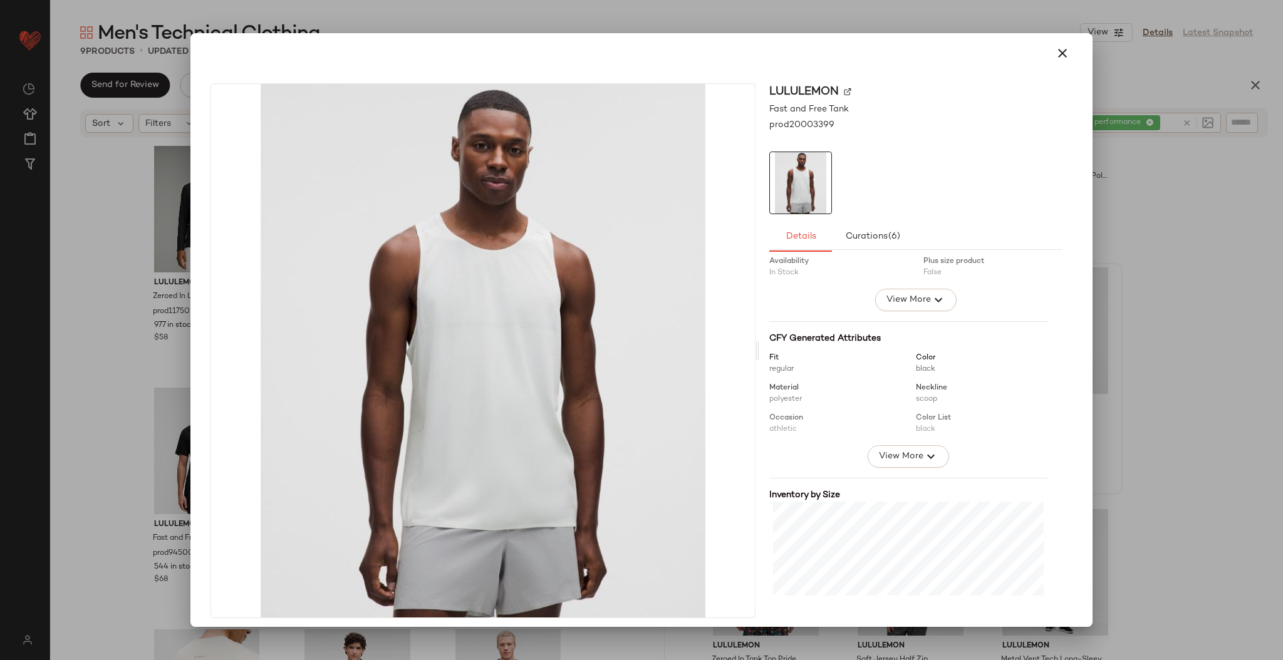
scroll to position [168, 0]
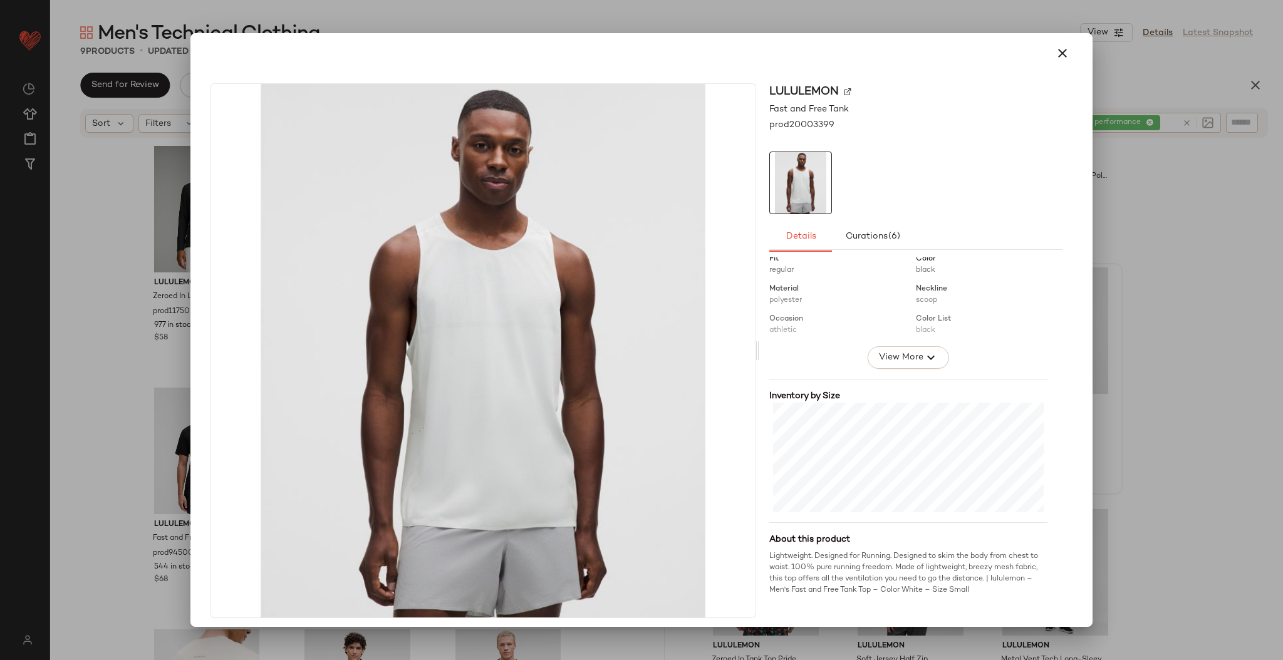
click at [1164, 375] on div at bounding box center [641, 330] width 1283 height 660
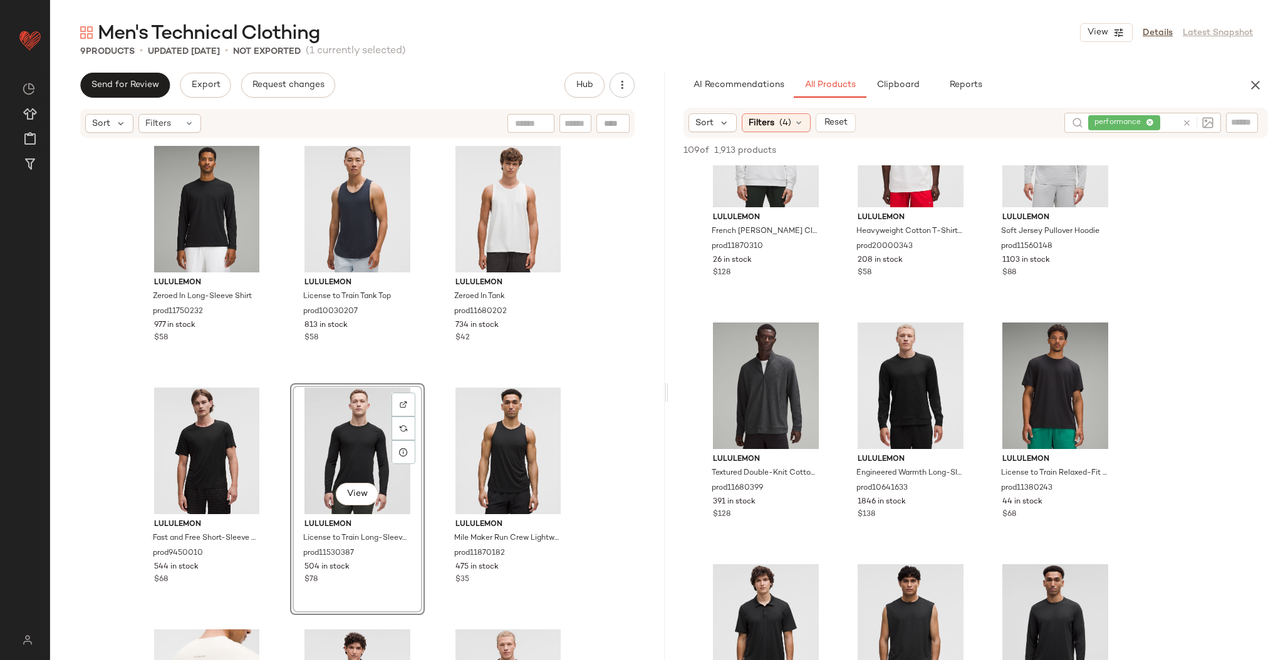
scroll to position [2757, 0]
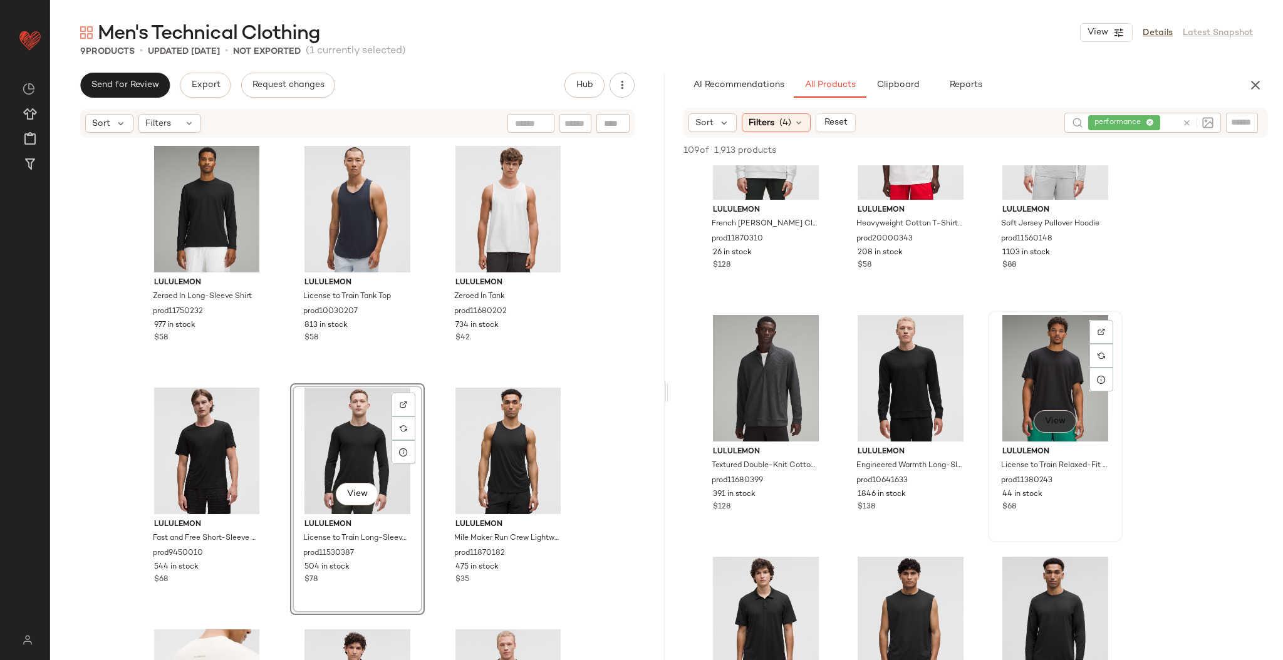
click at [1058, 425] on span "View" at bounding box center [1055, 422] width 21 height 10
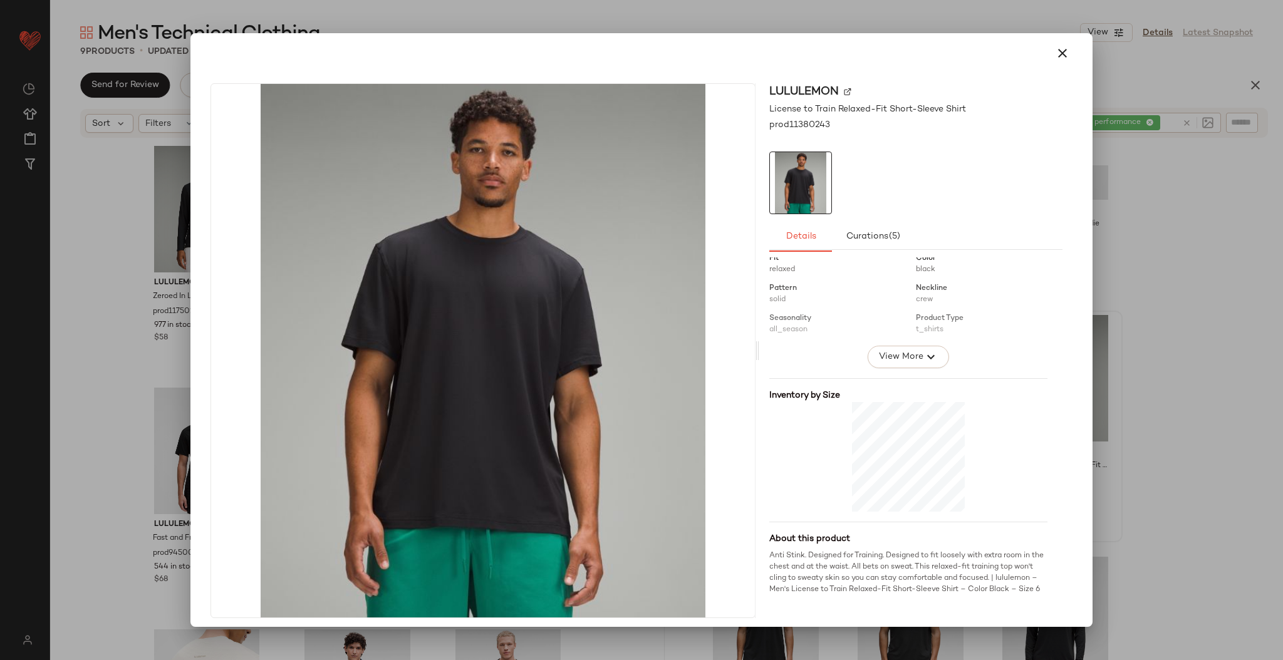
scroll to position [179, 0]
click at [1142, 359] on div at bounding box center [641, 330] width 1283 height 660
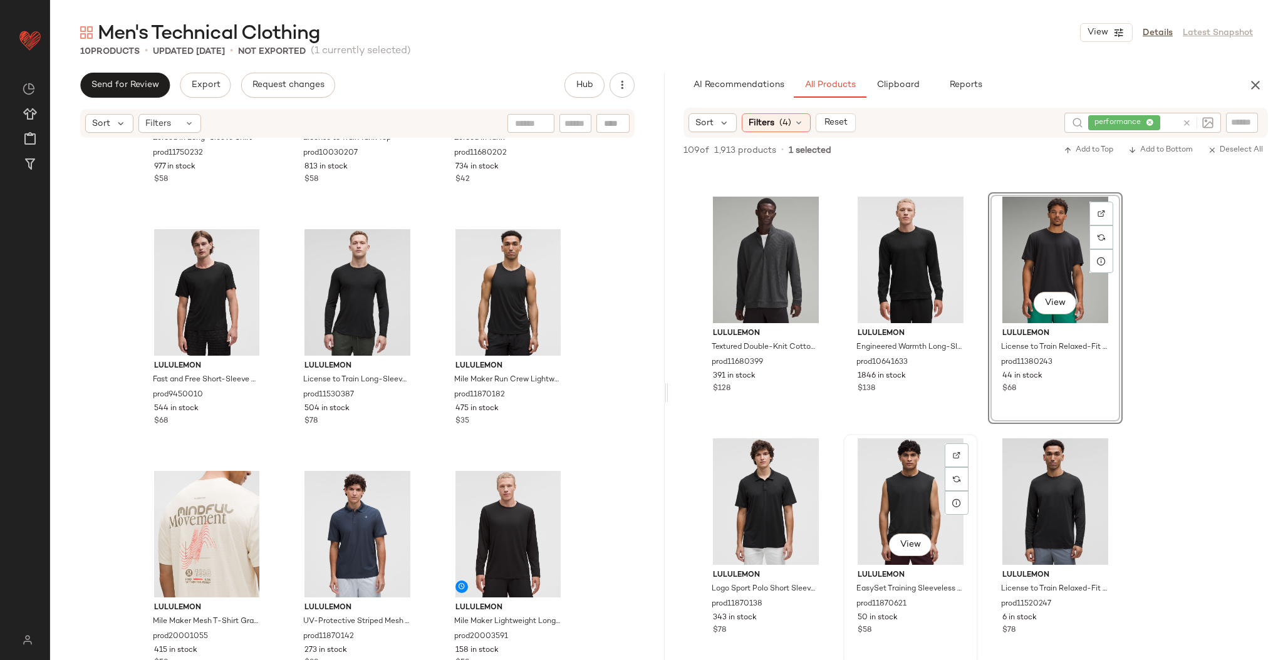
scroll to position [3024, 0]
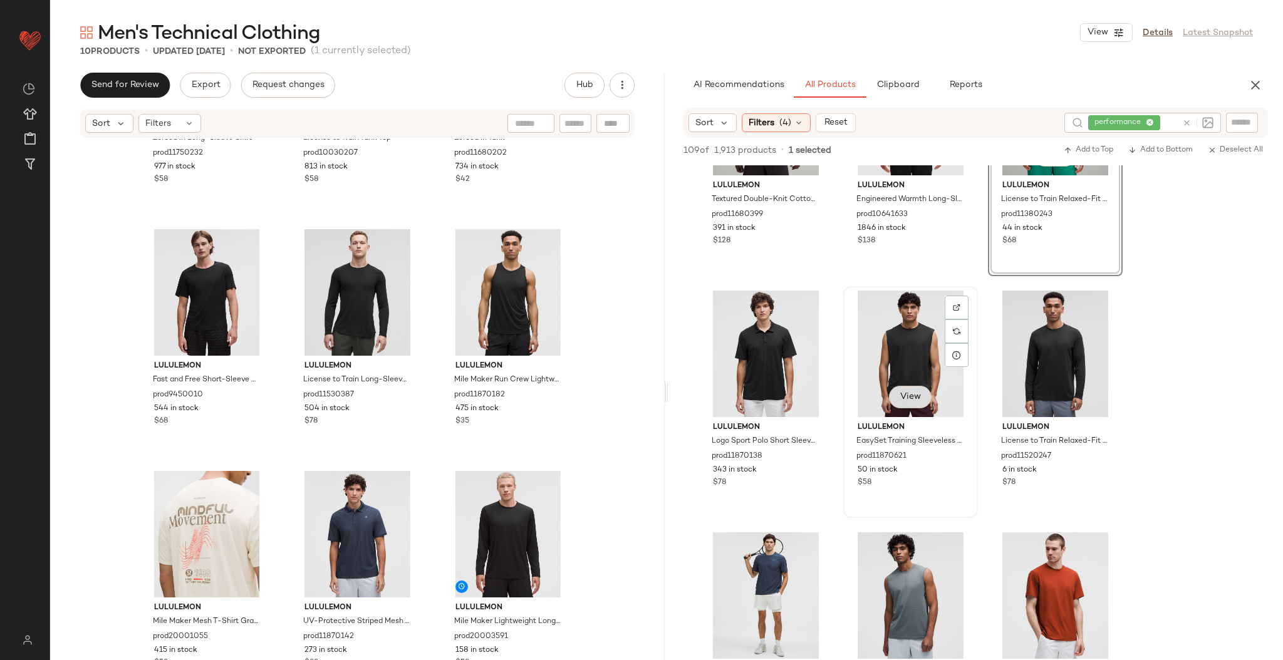
click at [902, 404] on button "View" at bounding box center [910, 397] width 43 height 23
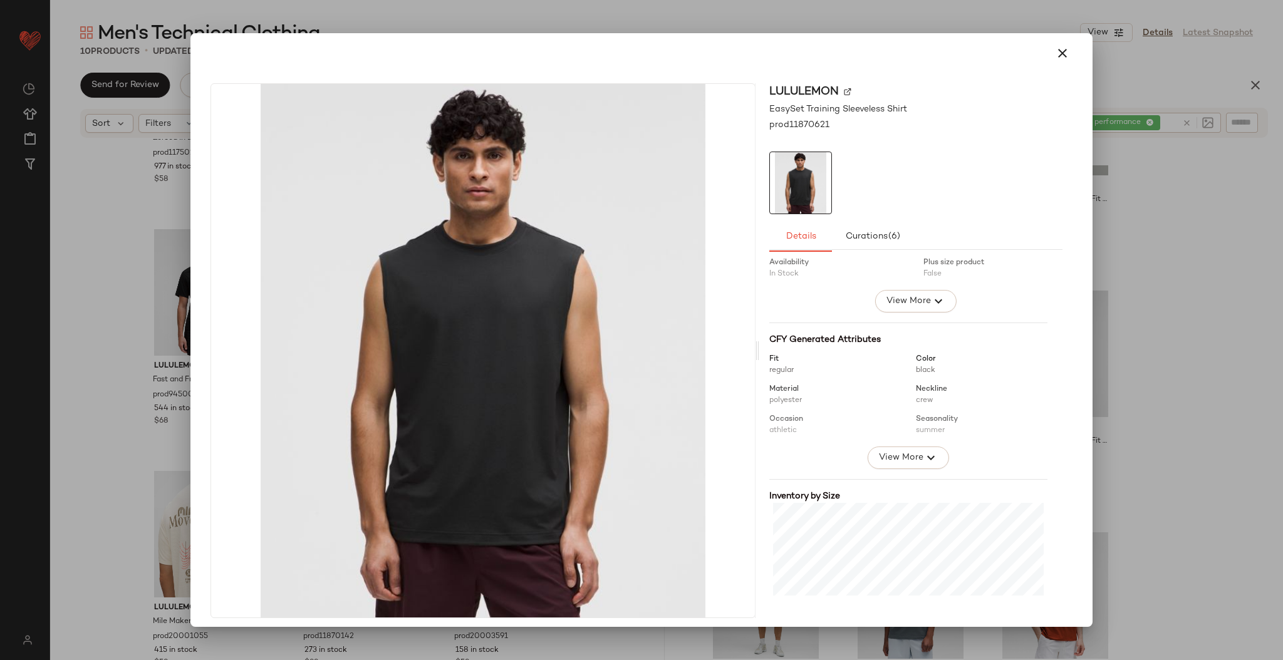
scroll to position [179, 0]
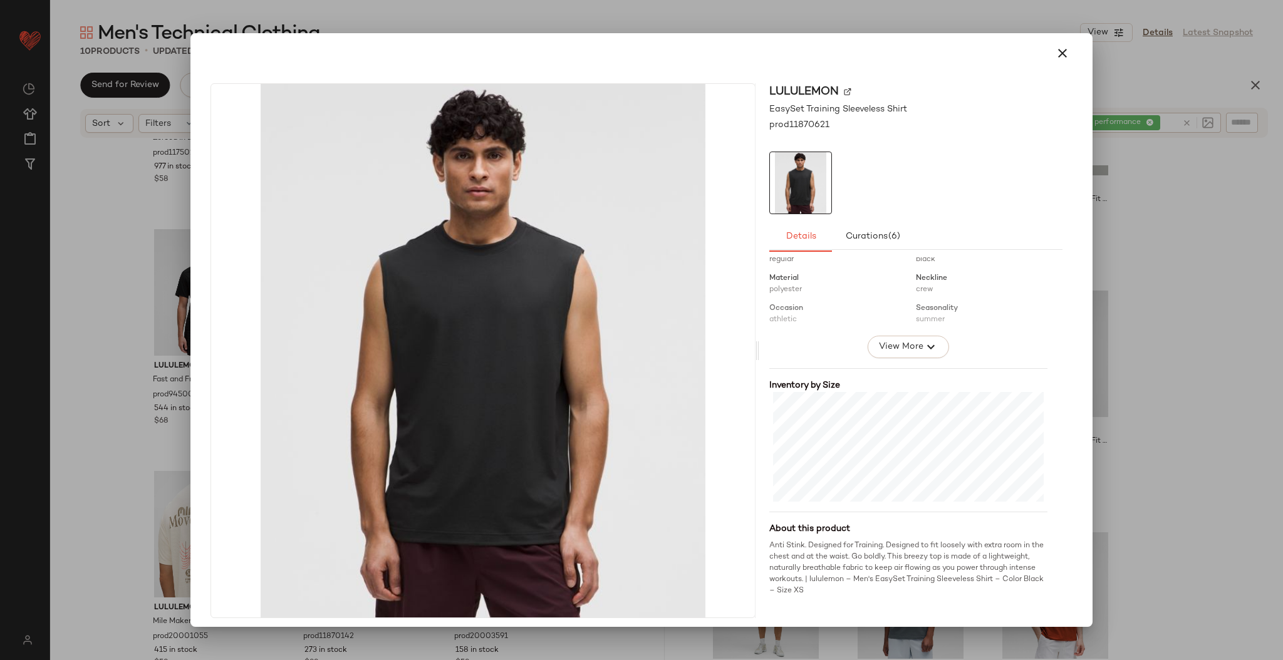
click at [1159, 314] on div at bounding box center [641, 330] width 1283 height 660
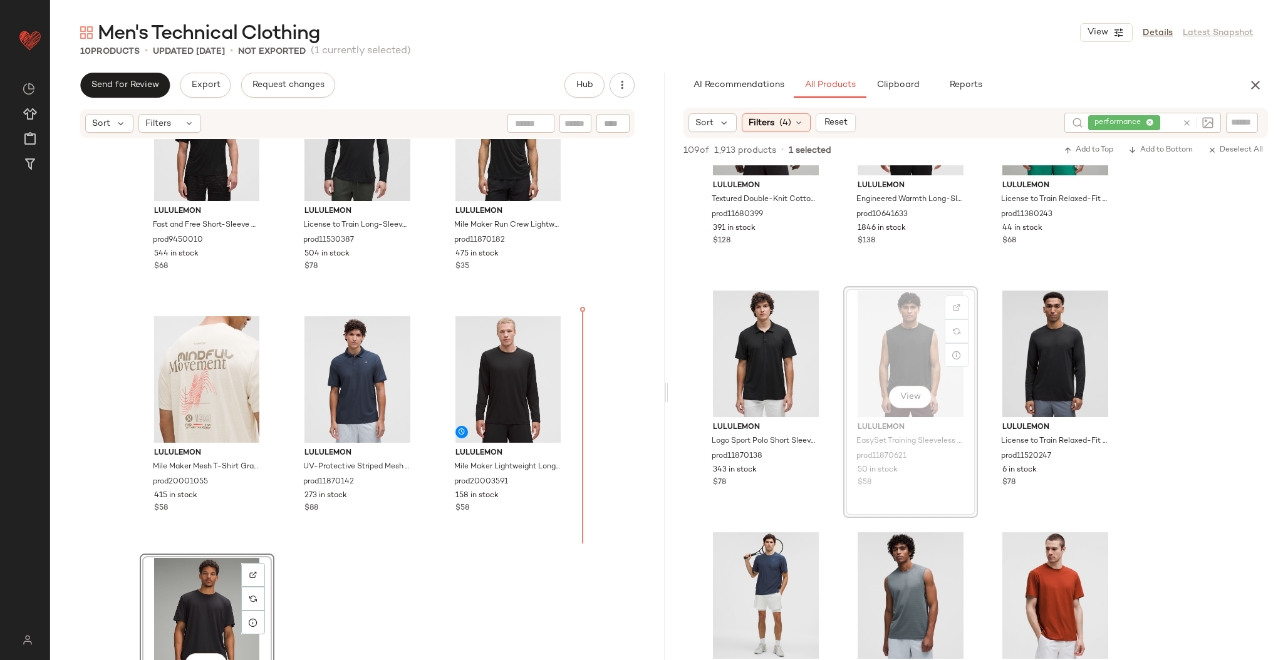
scroll to position [410, 0]
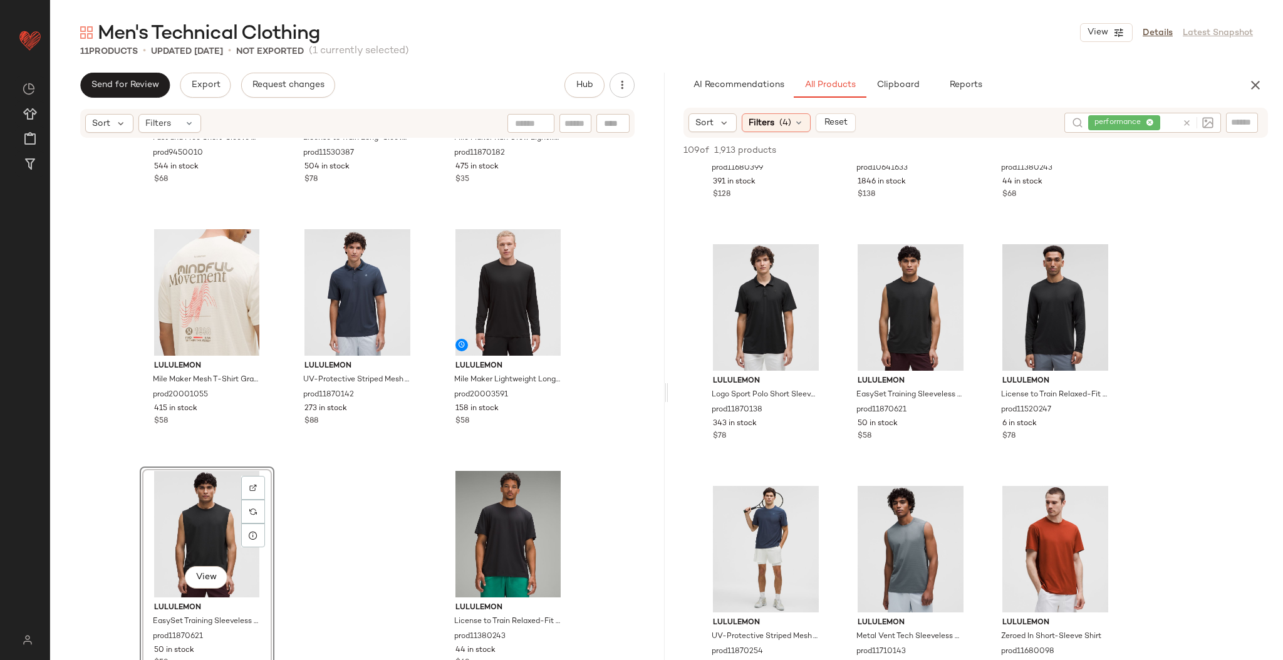
scroll to position [3074, 0]
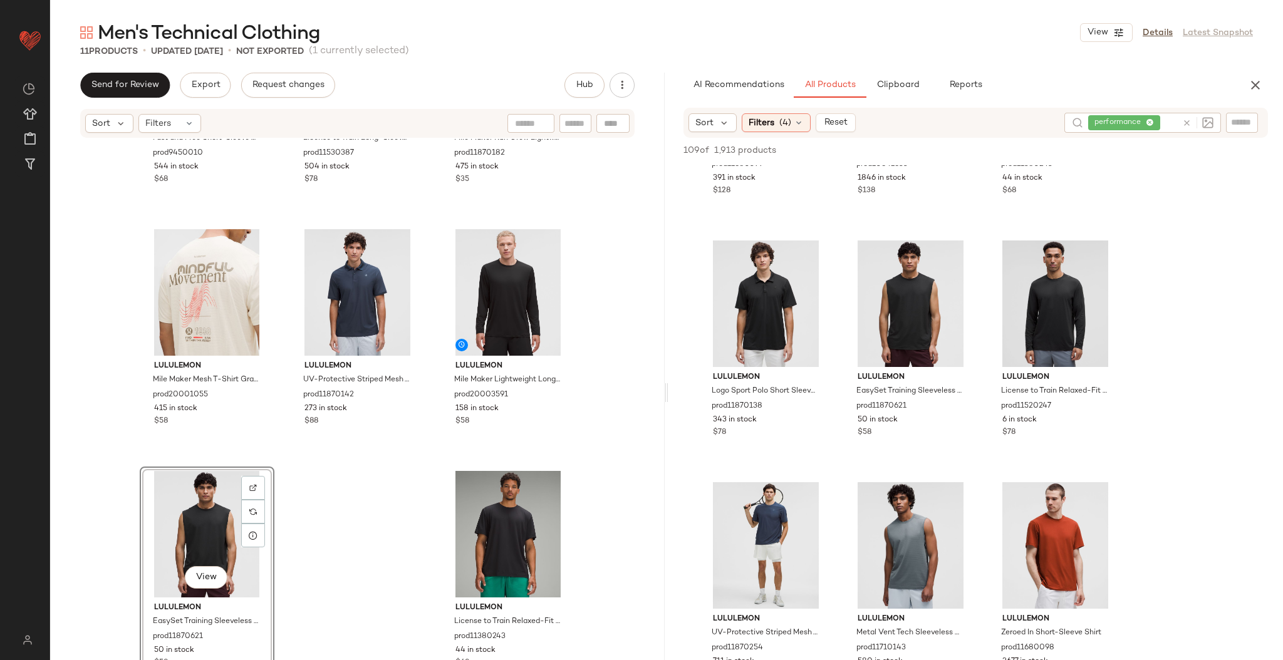
click at [796, 132] on div "Sort Filters (4) Reset performance" at bounding box center [976, 123] width 585 height 30
click at [795, 123] on icon at bounding box center [799, 123] width 10 height 10
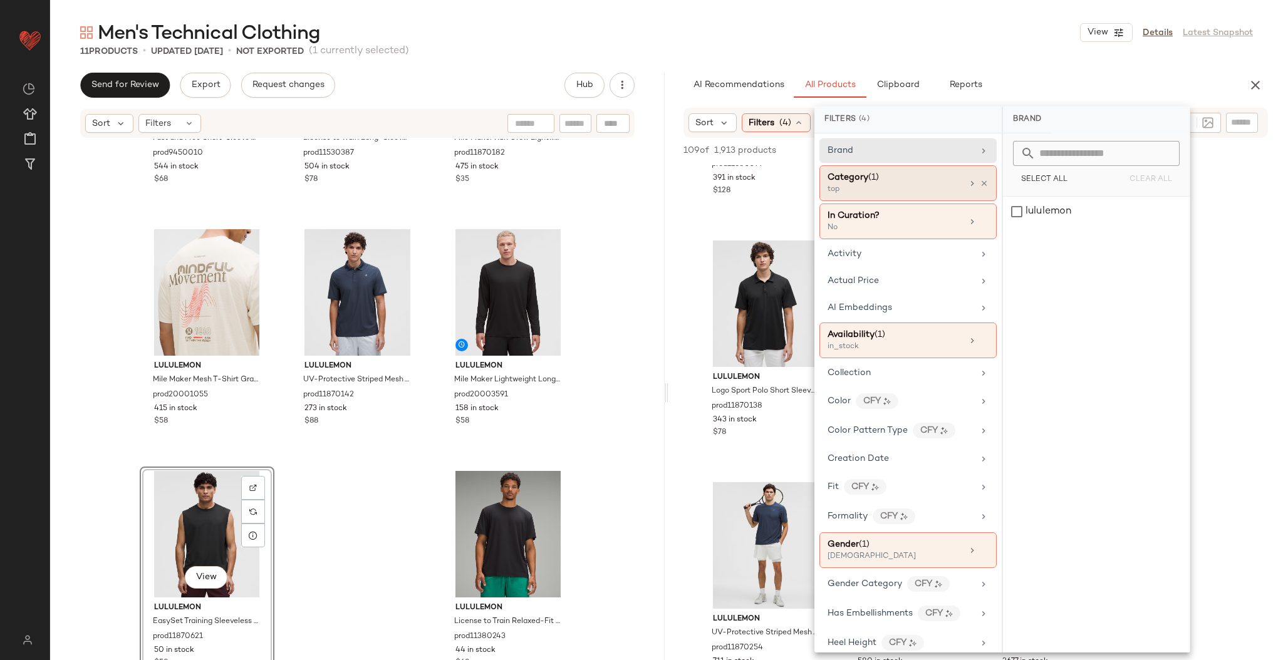
click at [892, 184] on div "top" at bounding box center [890, 189] width 125 height 11
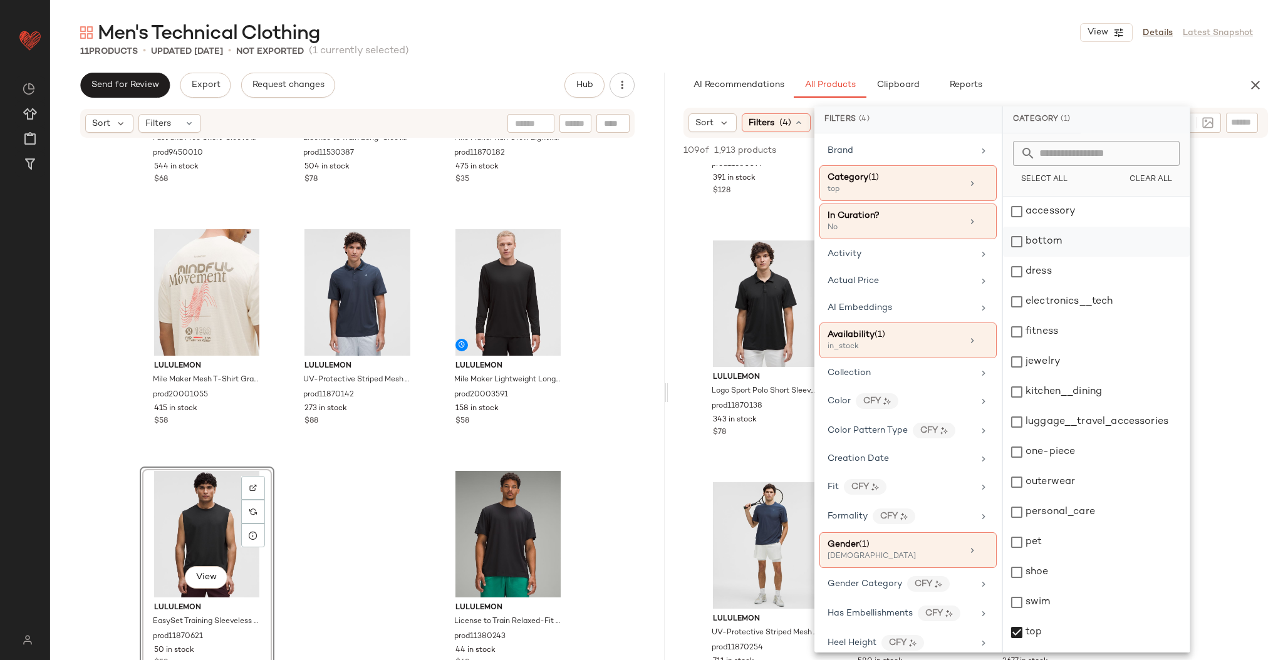
click at [1053, 236] on div "bottom" at bounding box center [1096, 242] width 187 height 30
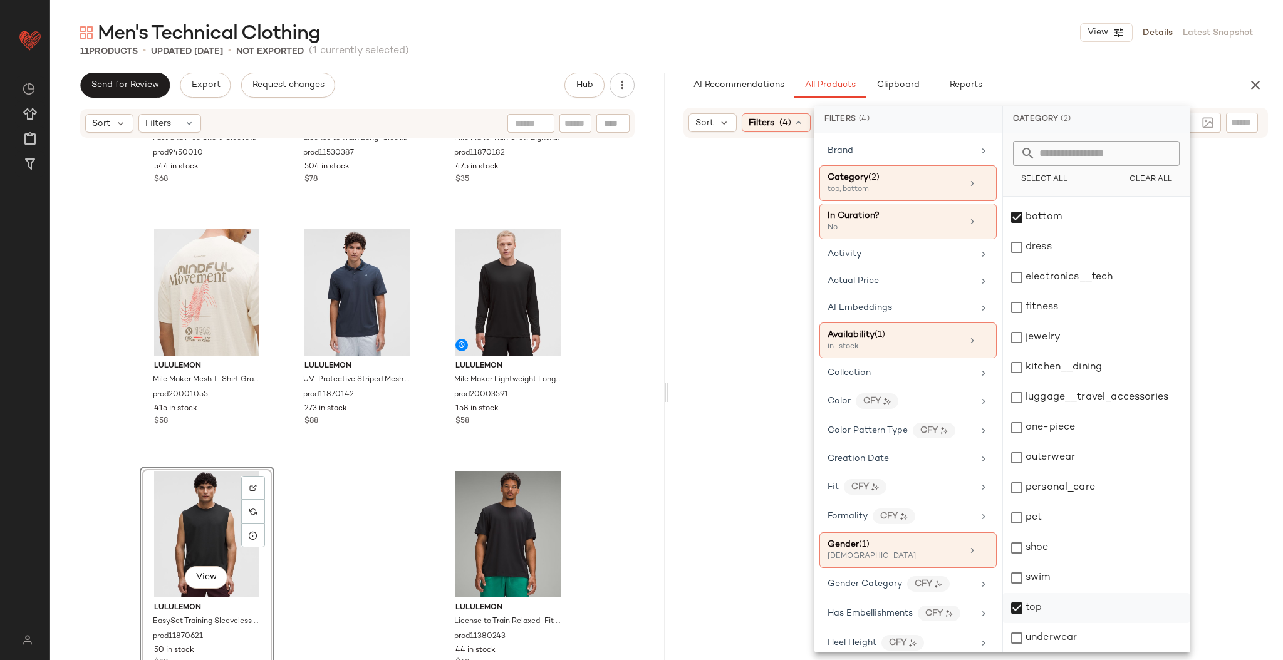
click at [1031, 602] on div "top" at bounding box center [1096, 608] width 187 height 30
click at [1026, 33] on div "Men's Technical Clothing View Details Latest Snapshot" at bounding box center [666, 32] width 1233 height 25
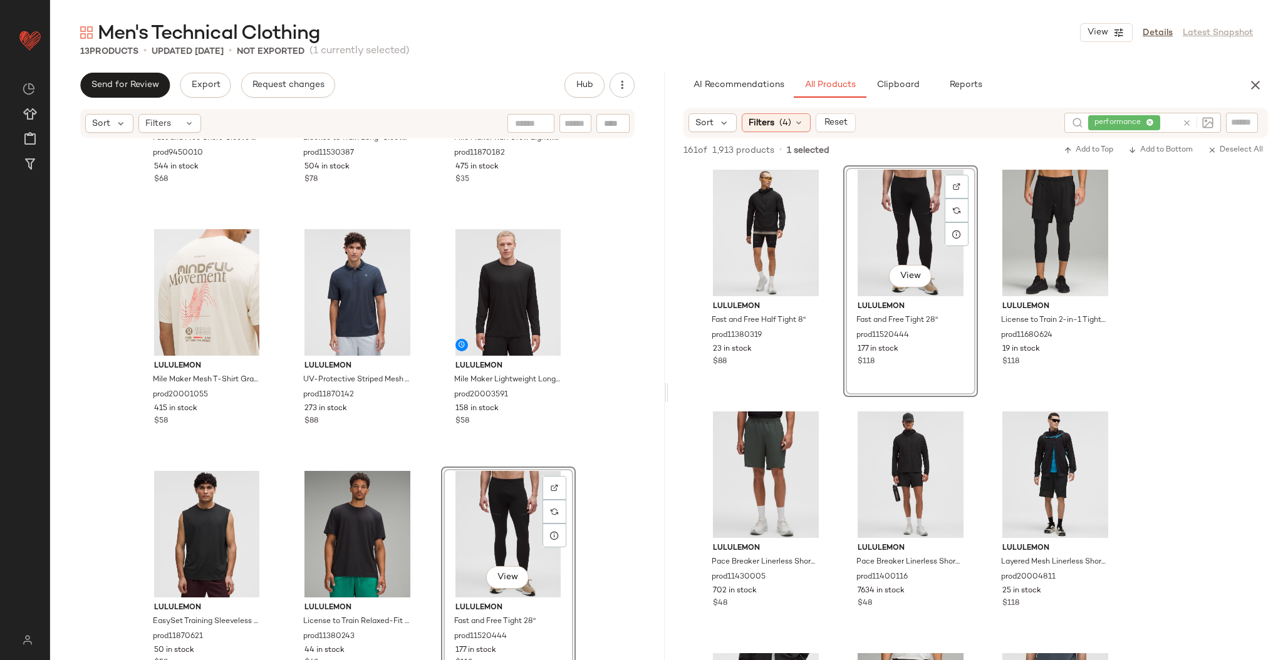
scroll to position [652, 0]
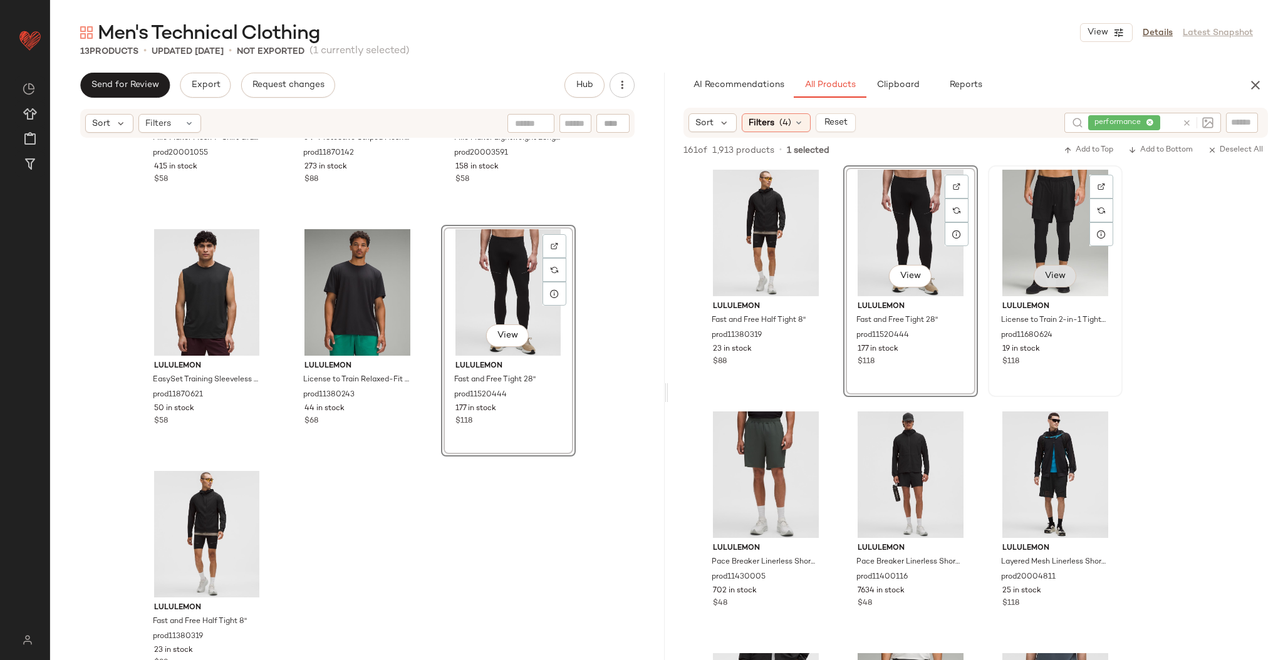
click at [1063, 274] on span "View" at bounding box center [1055, 276] width 21 height 10
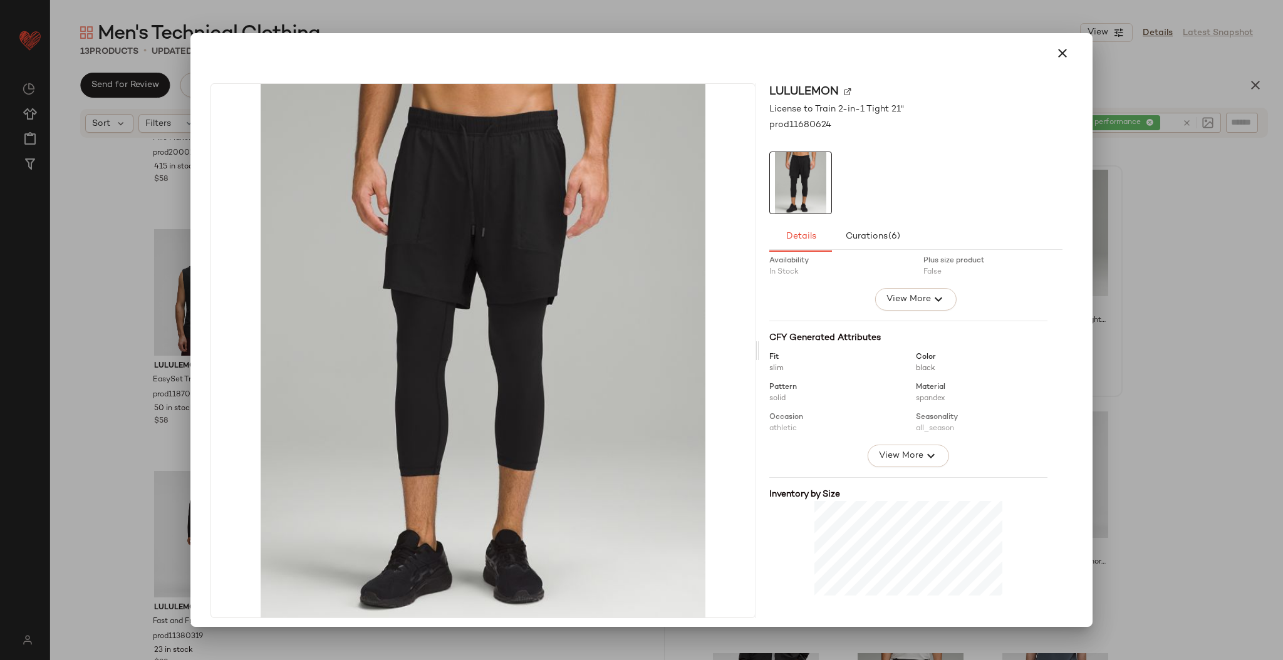
scroll to position [190, 0]
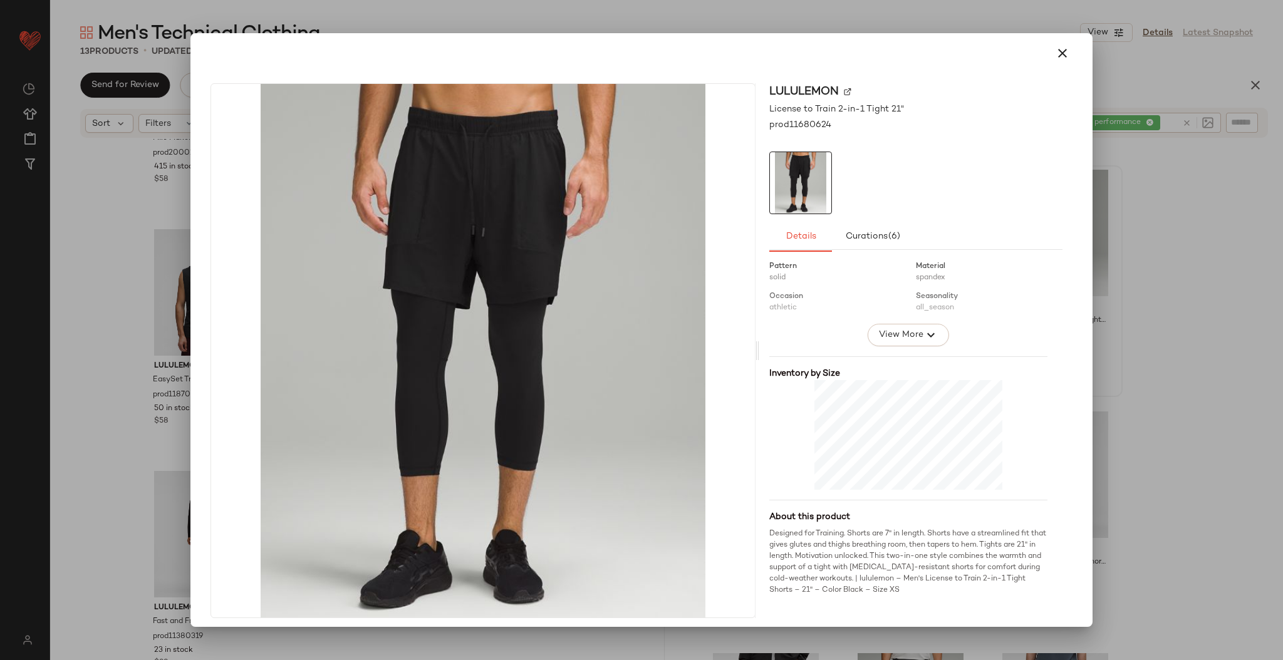
click at [1164, 335] on div at bounding box center [641, 330] width 1283 height 660
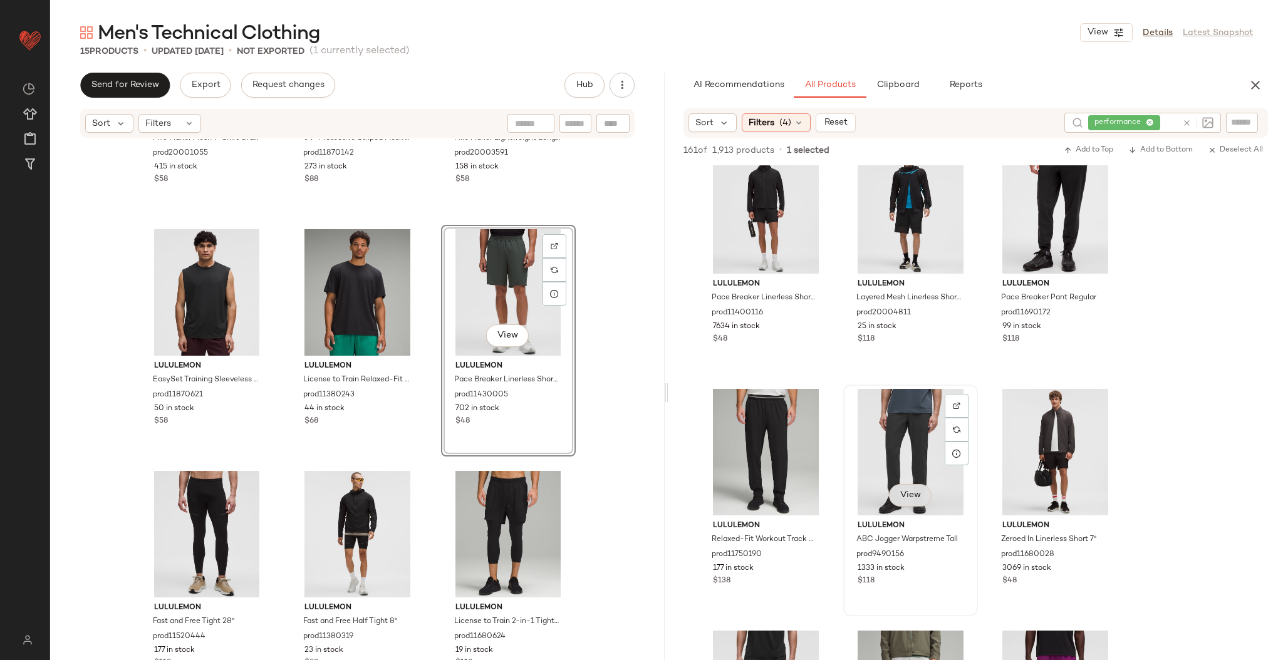
scroll to position [0, 0]
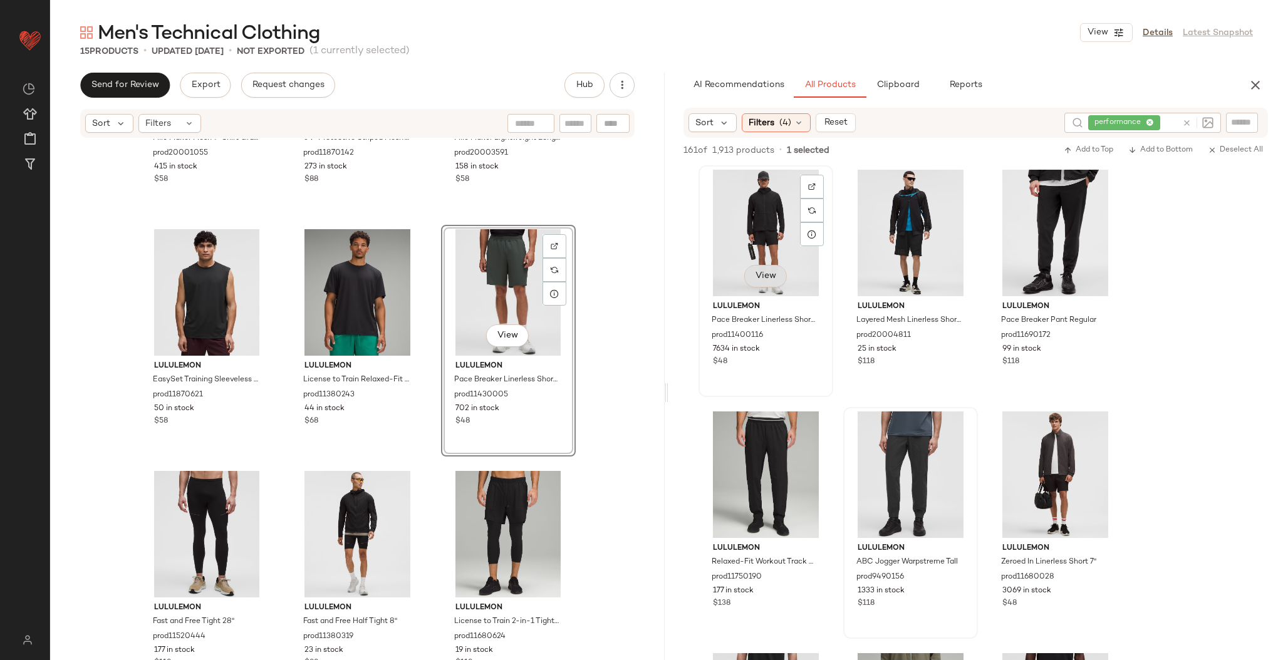
click at [766, 279] on span "View" at bounding box center [765, 276] width 21 height 10
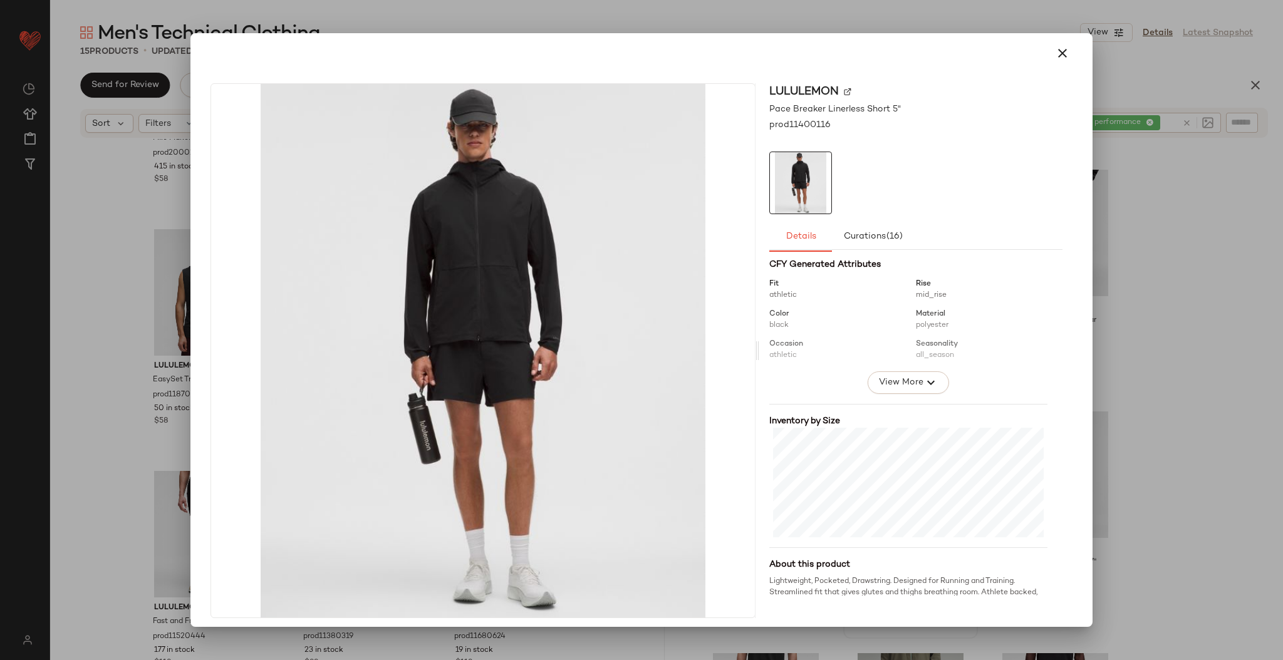
scroll to position [190, 0]
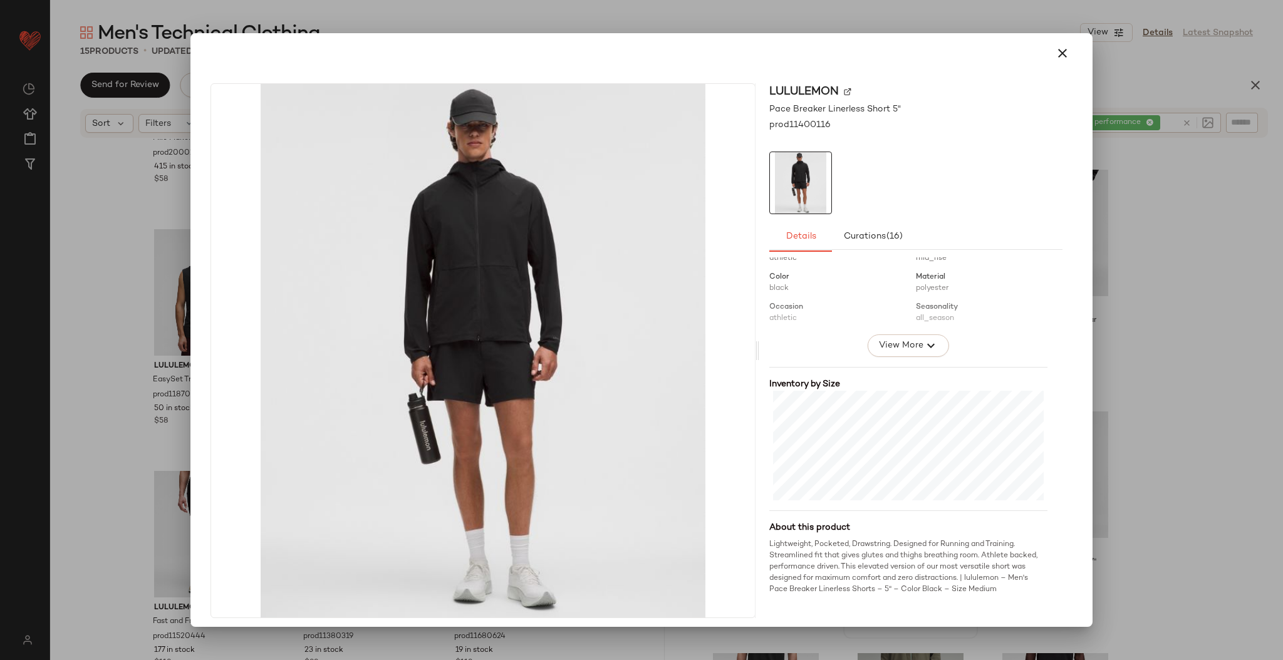
click at [1137, 379] on div at bounding box center [641, 330] width 1283 height 660
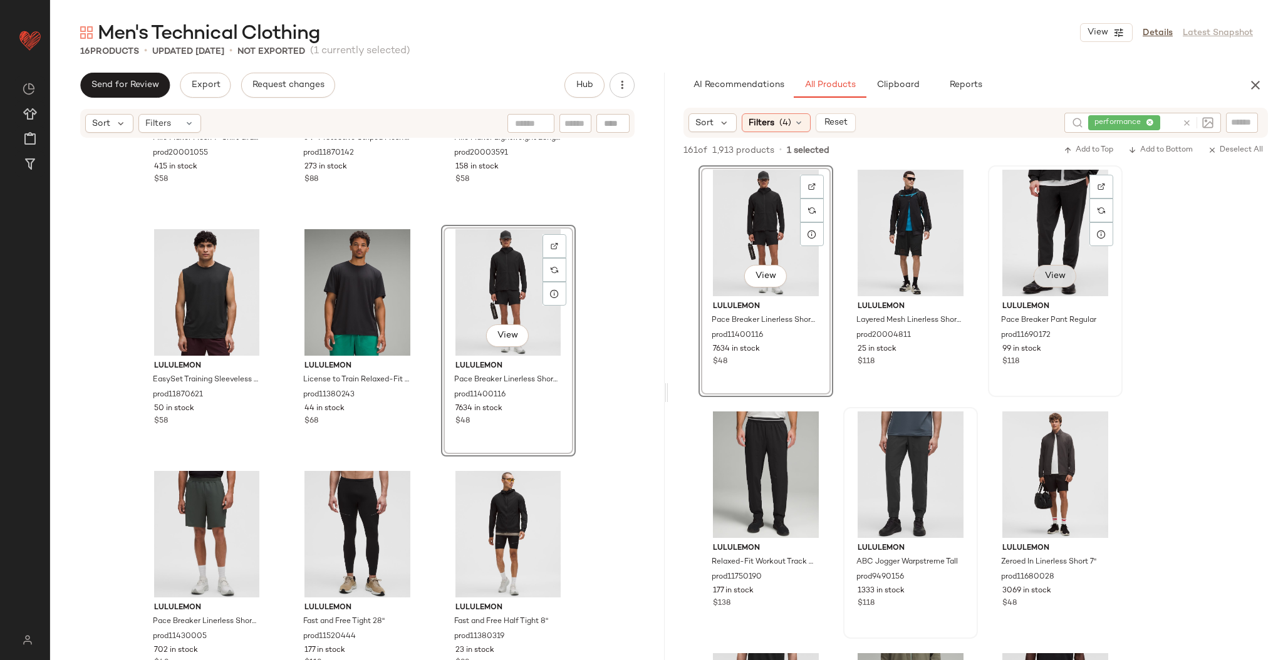
click at [1049, 278] on span "View" at bounding box center [1055, 276] width 21 height 10
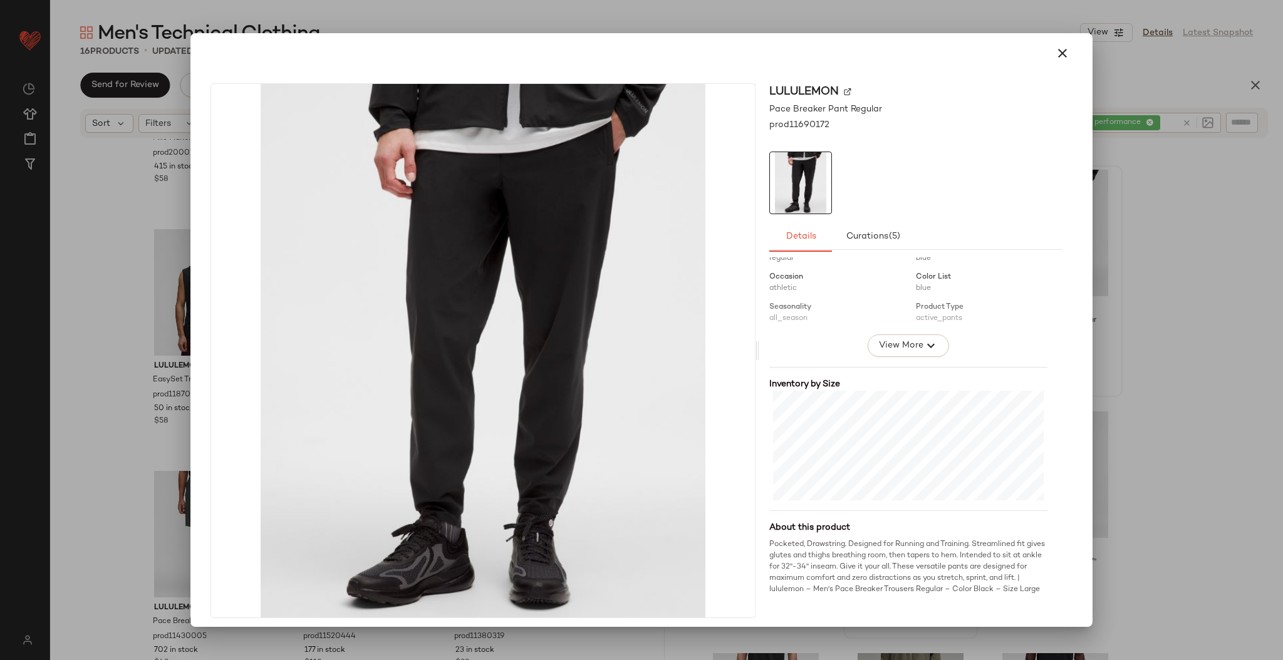
click at [1151, 253] on div at bounding box center [641, 330] width 1283 height 660
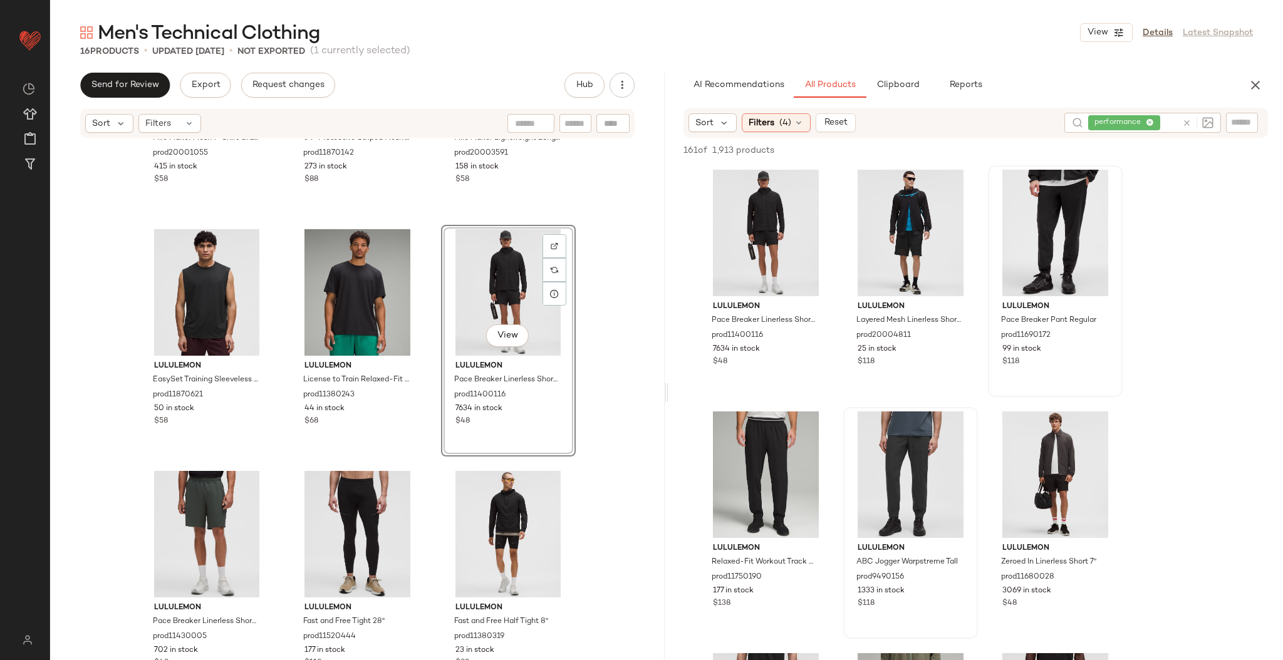
scroll to position [894, 0]
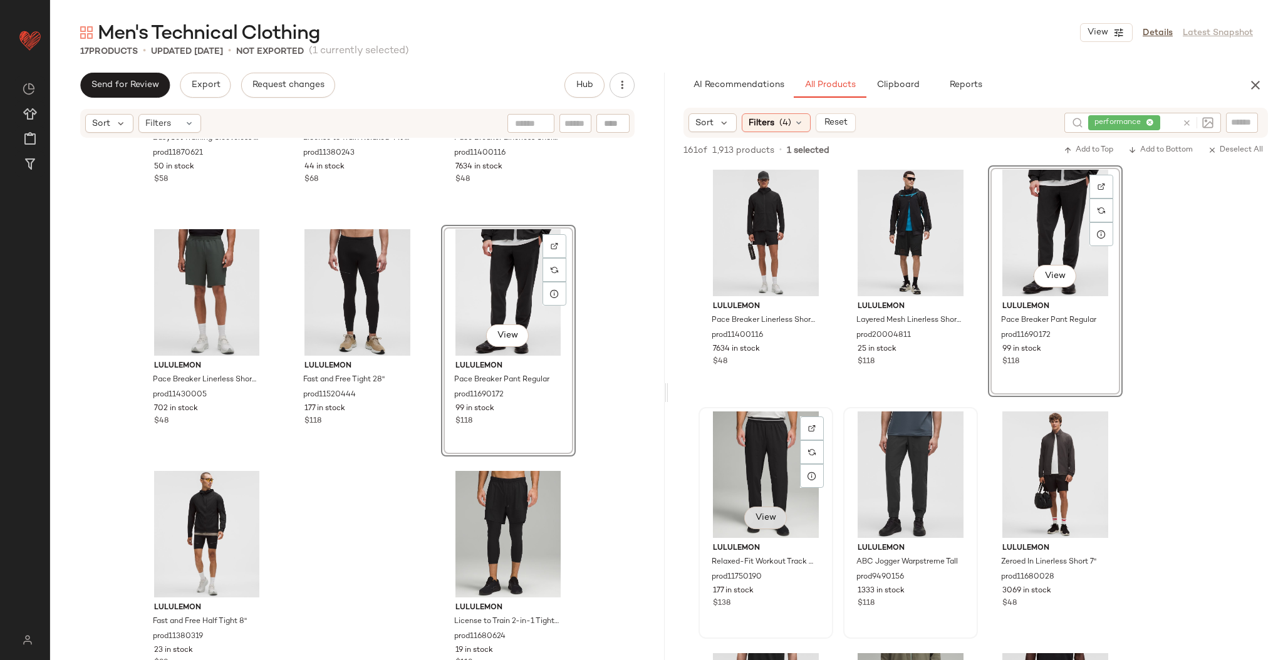
click at [768, 515] on span "View" at bounding box center [765, 518] width 21 height 10
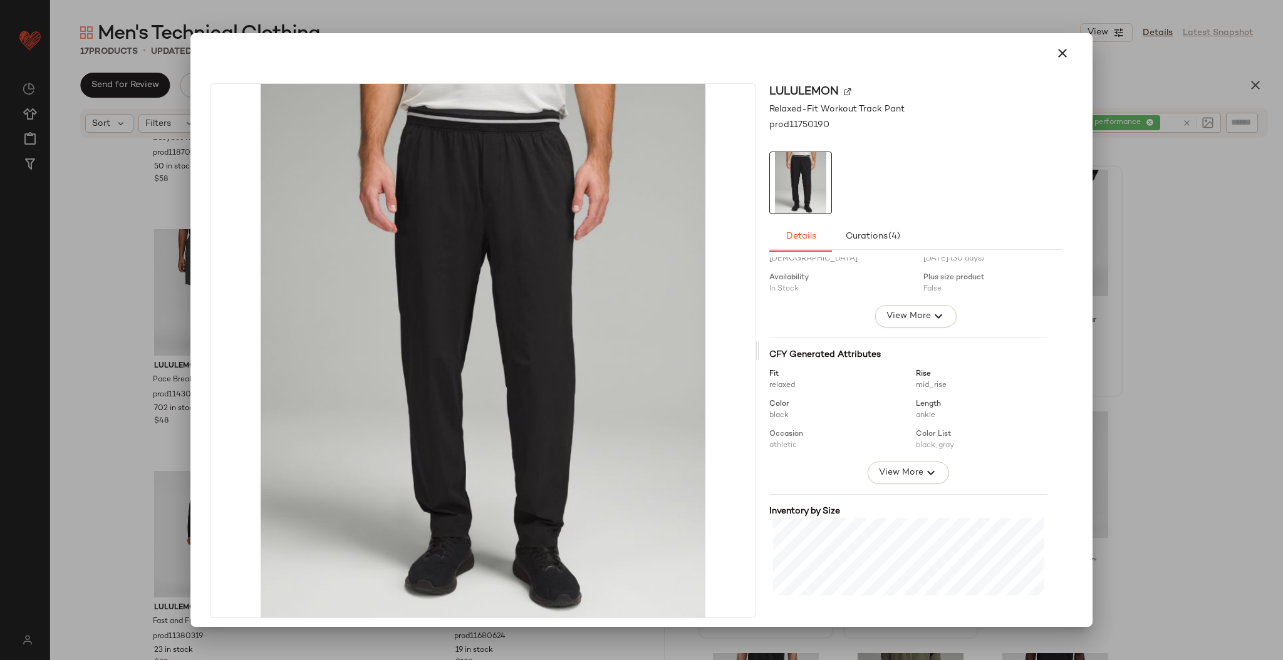
scroll to position [190, 0]
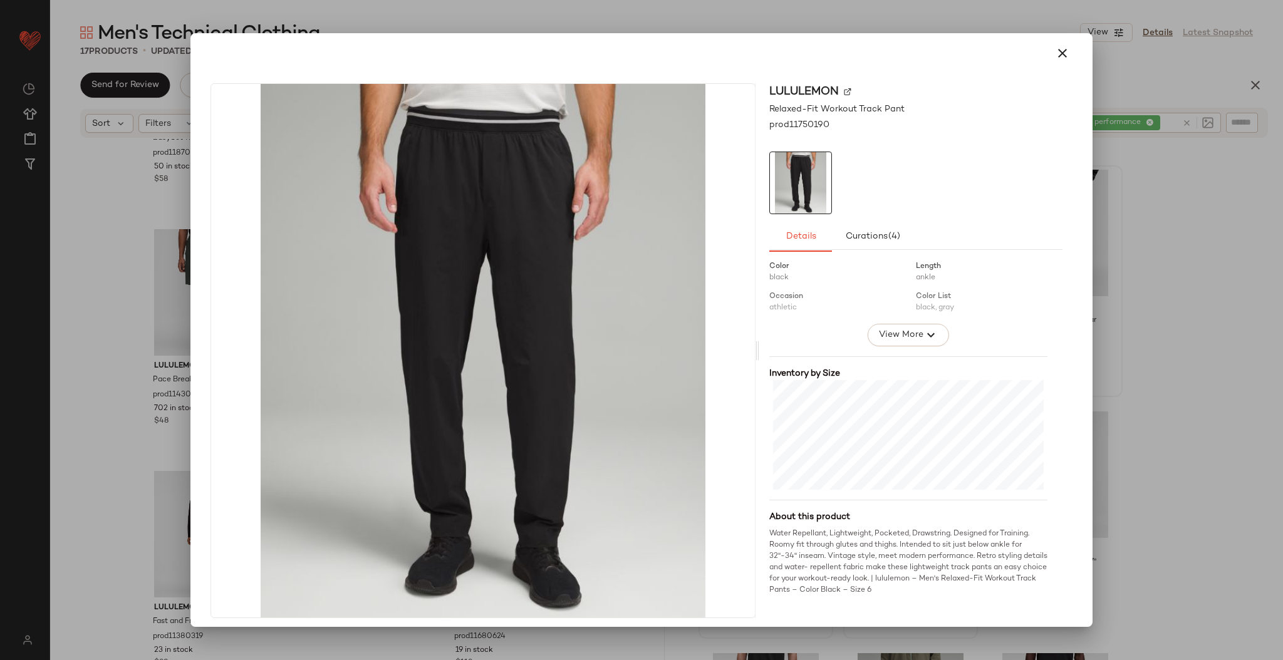
click at [1140, 407] on div at bounding box center [641, 330] width 1283 height 660
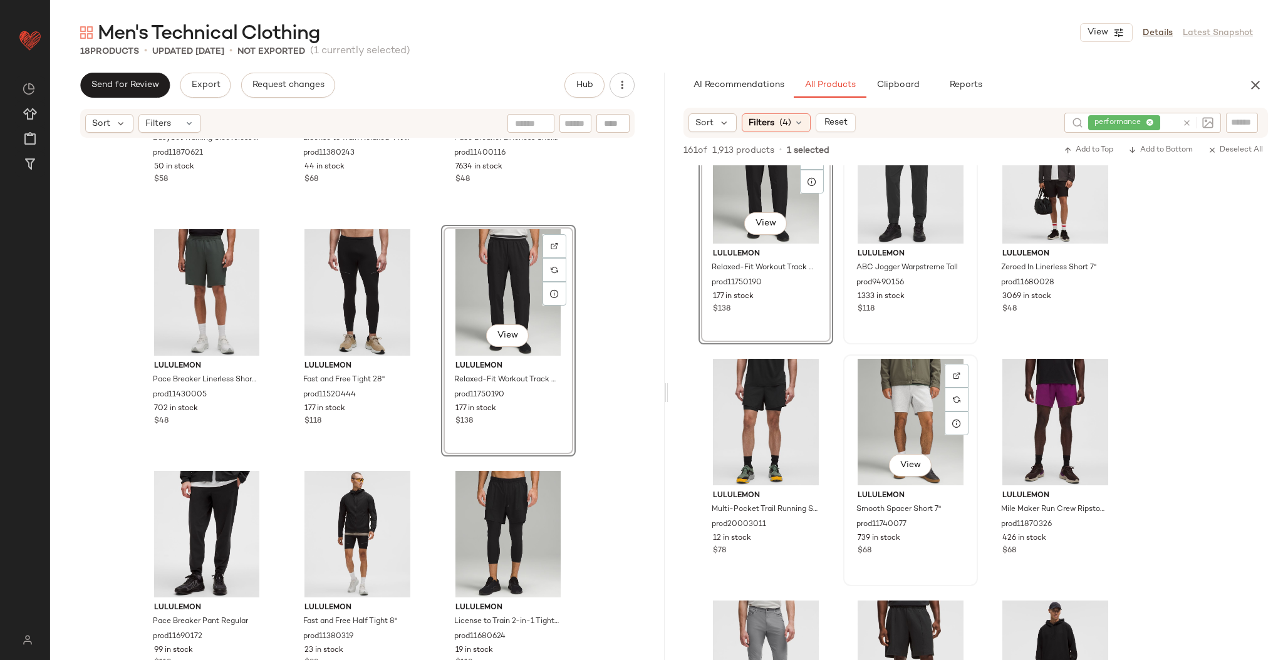
scroll to position [296, 0]
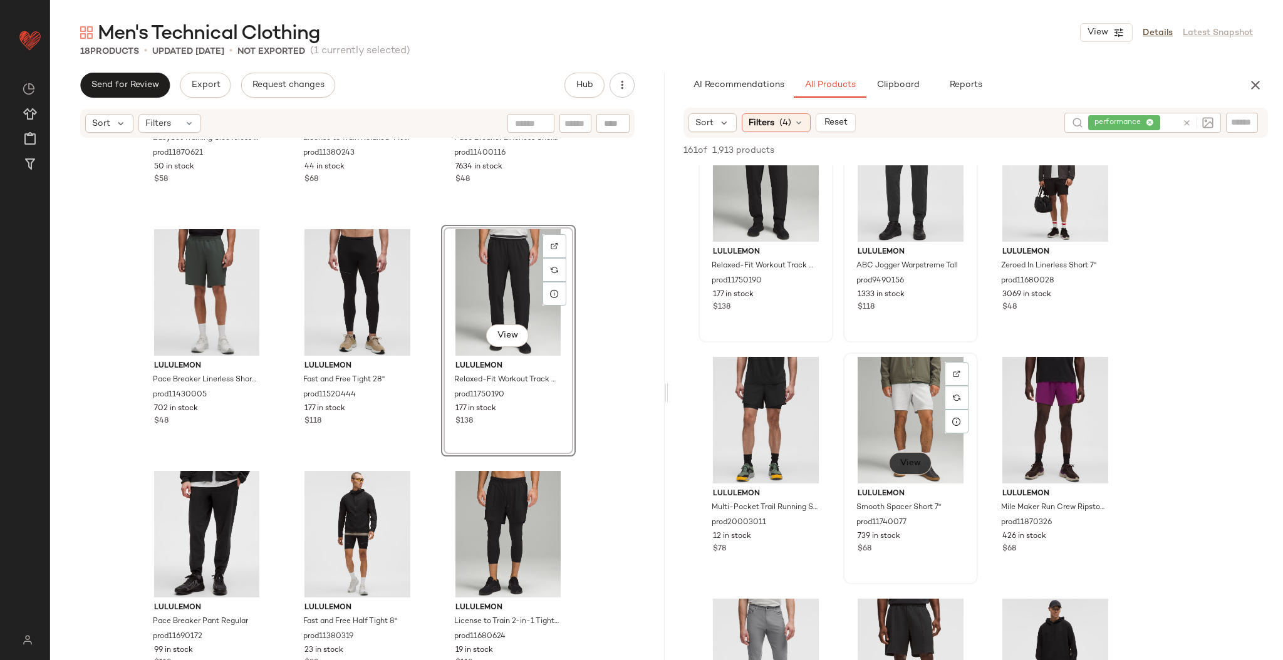
click at [916, 461] on span "View" at bounding box center [910, 464] width 21 height 10
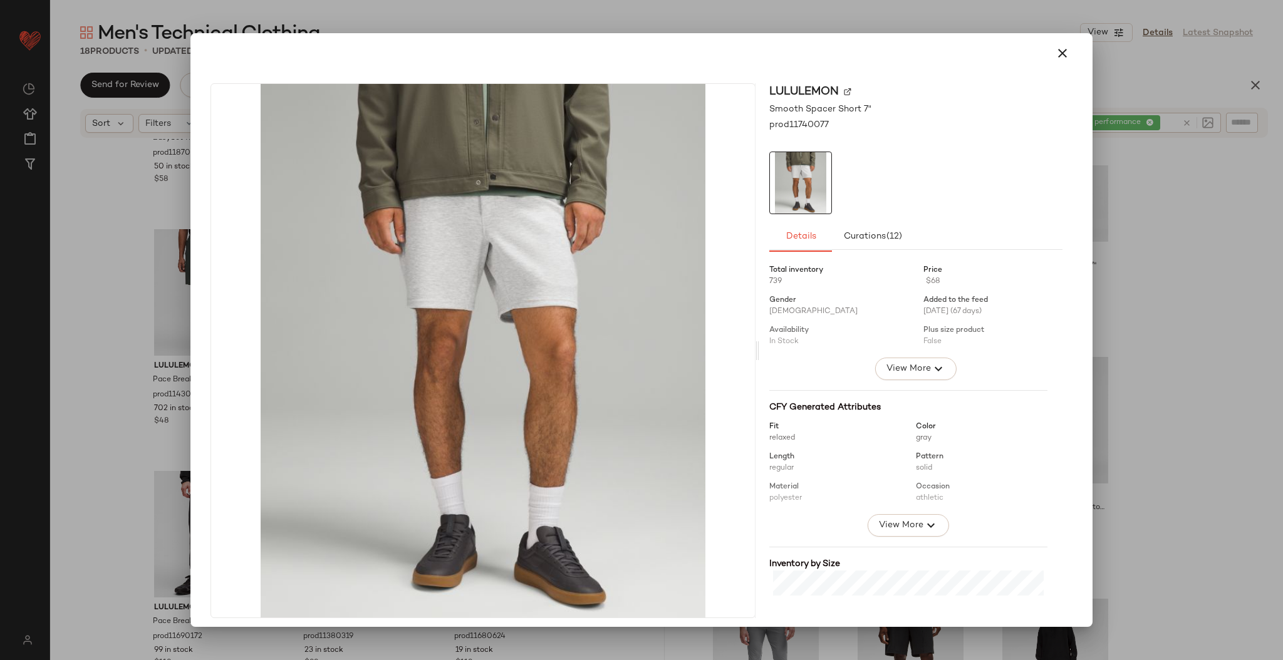
scroll to position [179, 0]
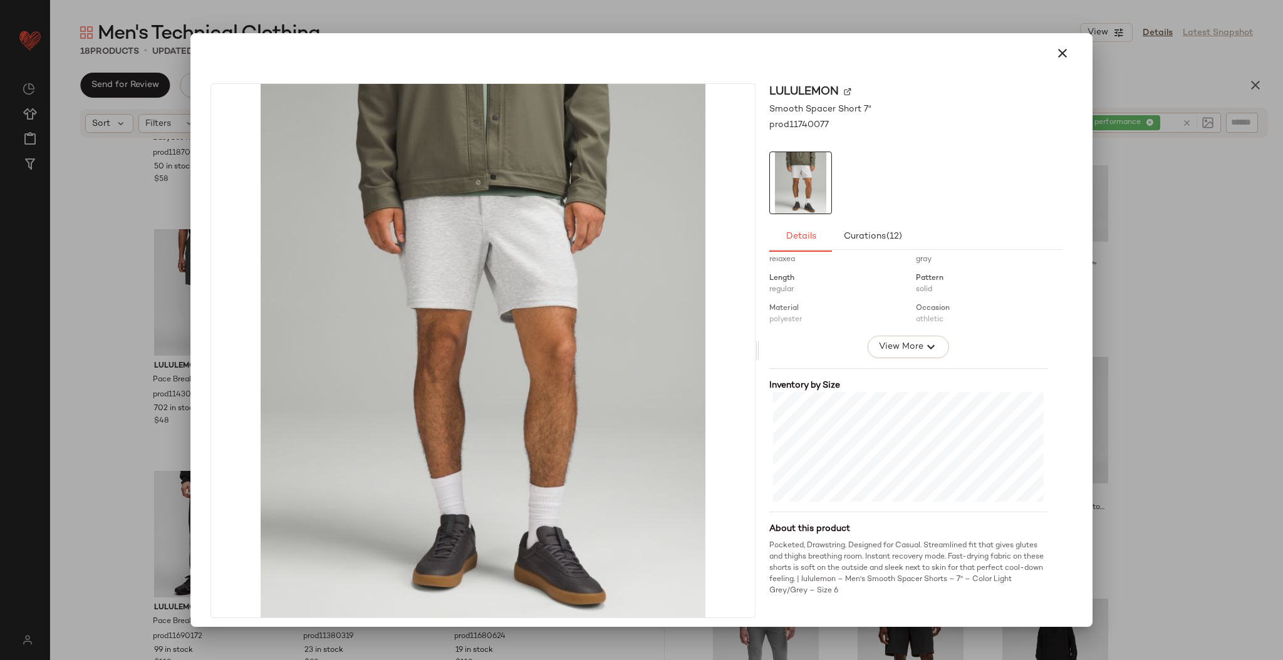
click at [1141, 340] on div at bounding box center [641, 330] width 1283 height 660
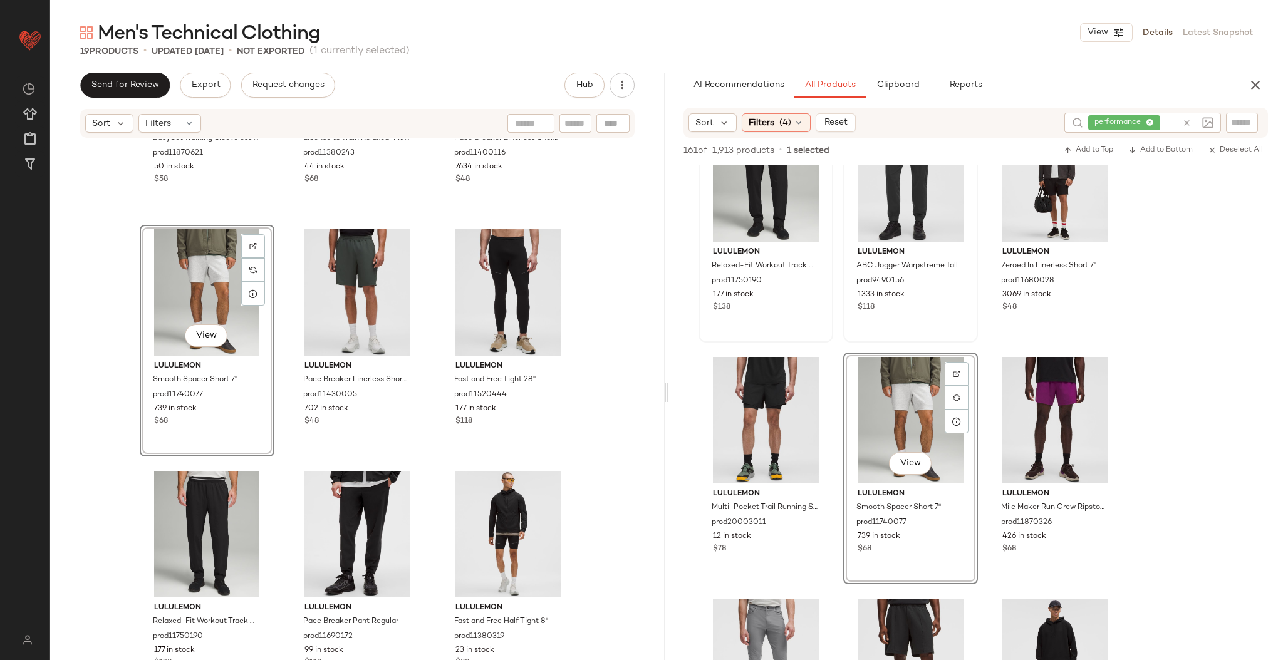
click at [628, 358] on div "lululemon EasySet Training Sleeveless Shirt prod11870621 50 in stock $58 lulule…" at bounding box center [357, 418] width 615 height 559
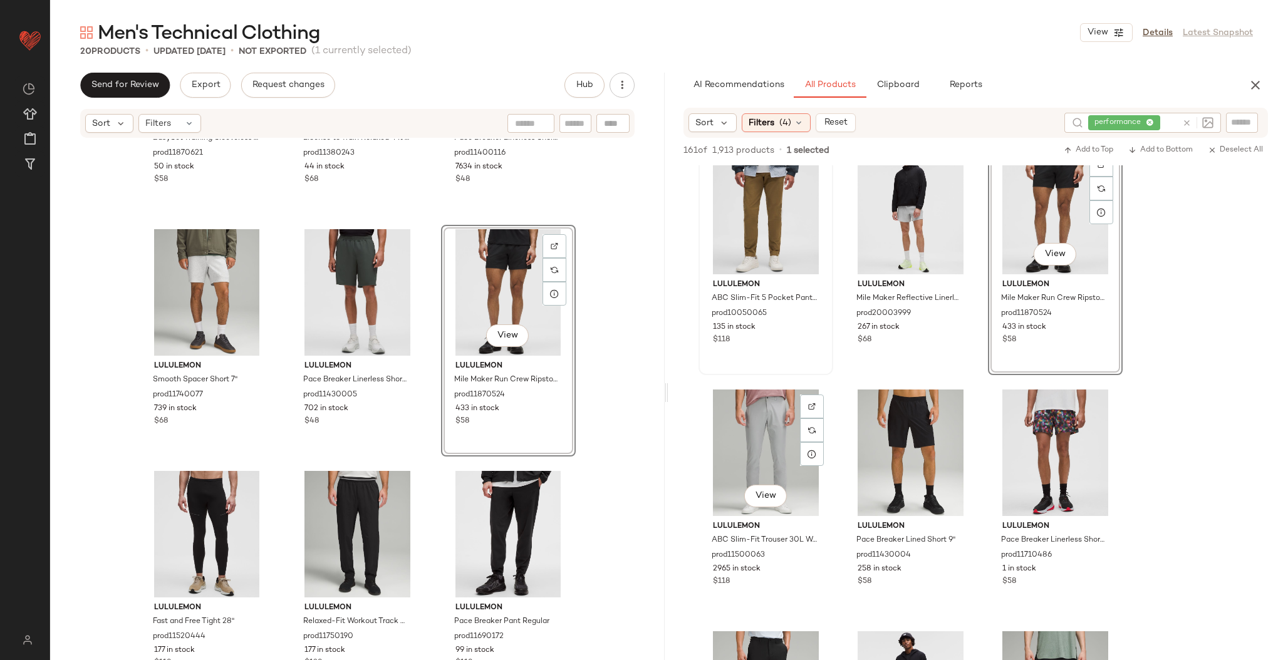
scroll to position [990, 0]
click at [867, 450] on div "View" at bounding box center [911, 452] width 126 height 127
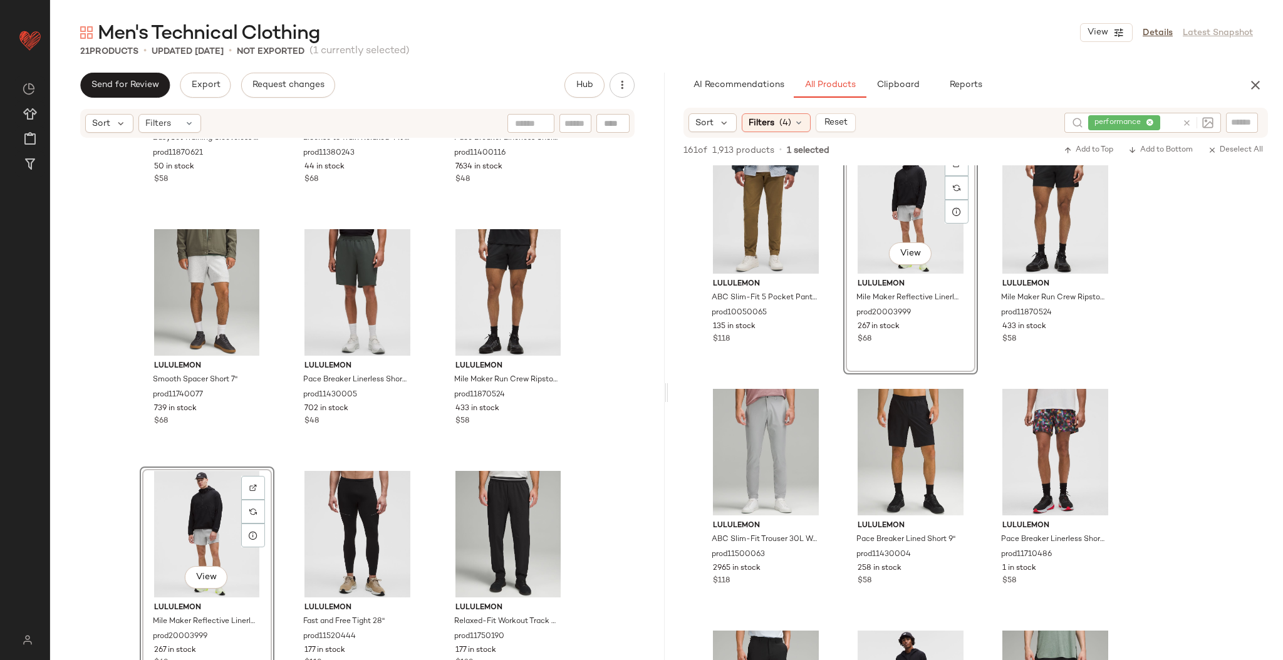
click at [575, 375] on div "lululemon EasySet Training Sleeveless Shirt prod11870621 50 in stock $58 lulule…" at bounding box center [357, 418] width 615 height 559
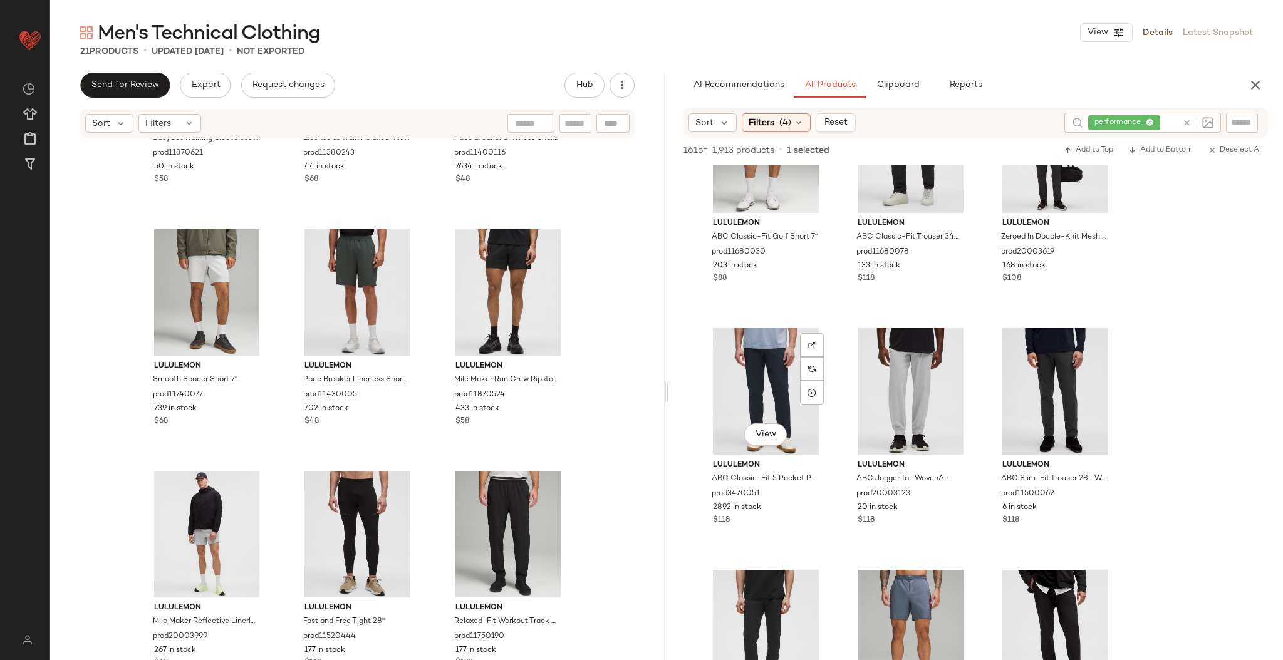
scroll to position [2262, 0]
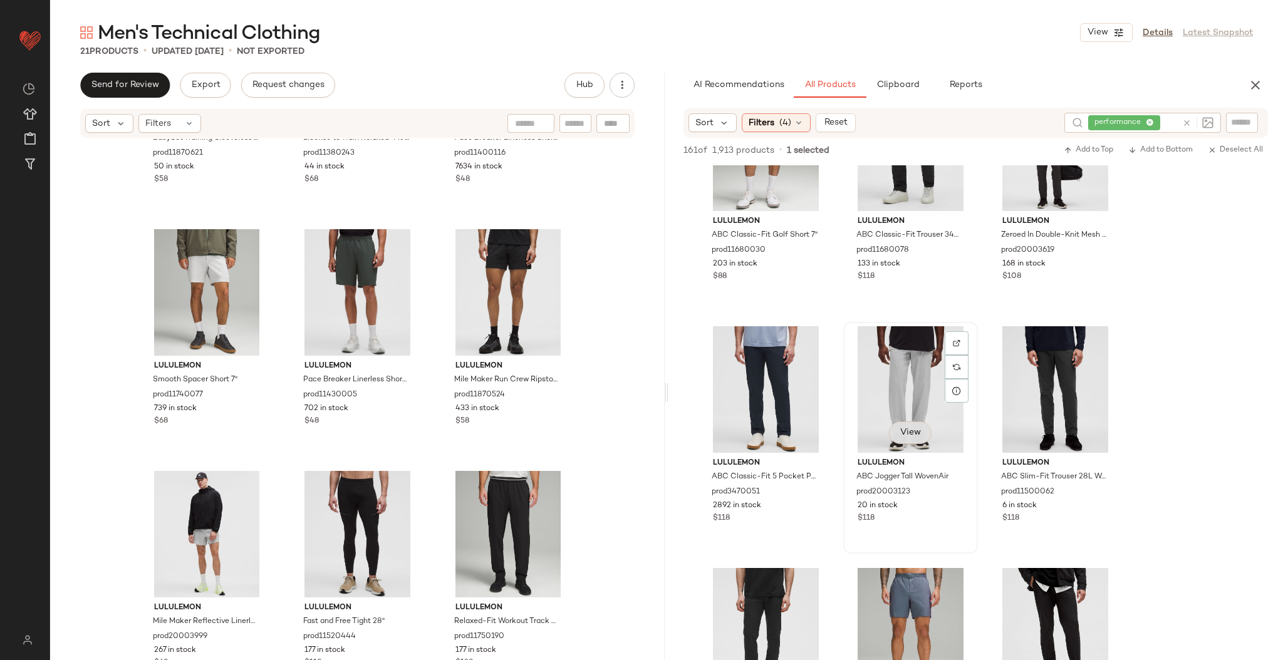
click at [914, 431] on span "View" at bounding box center [910, 433] width 21 height 10
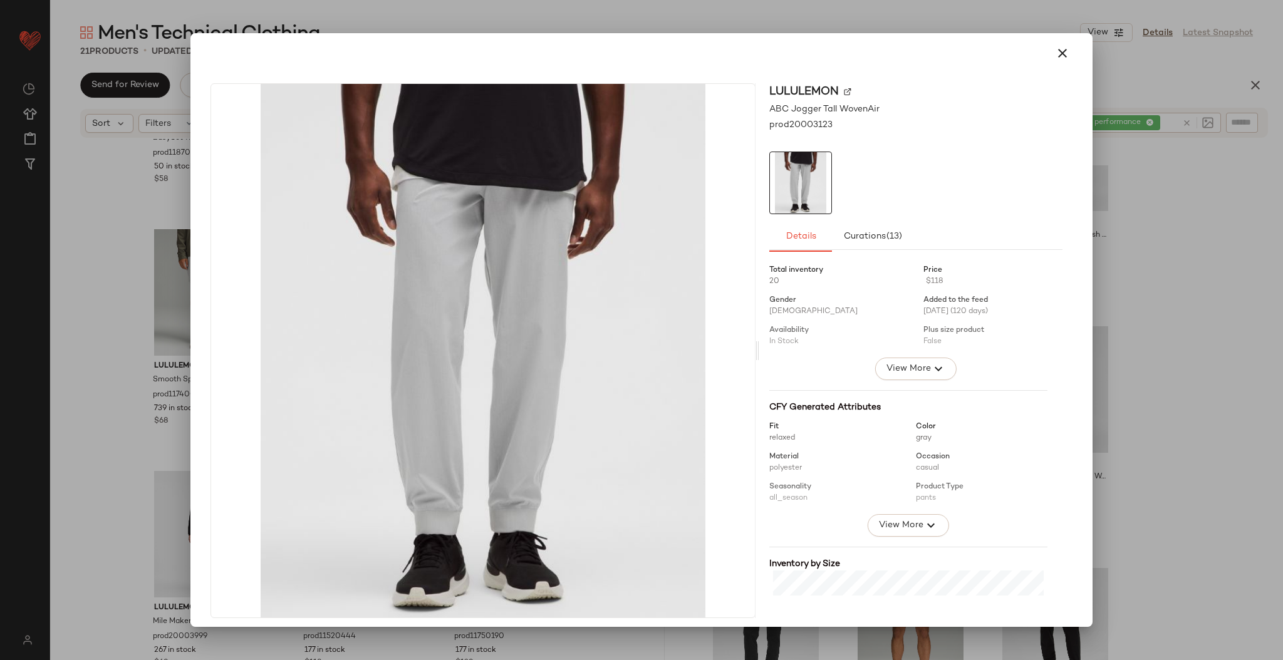
scroll to position [201, 0]
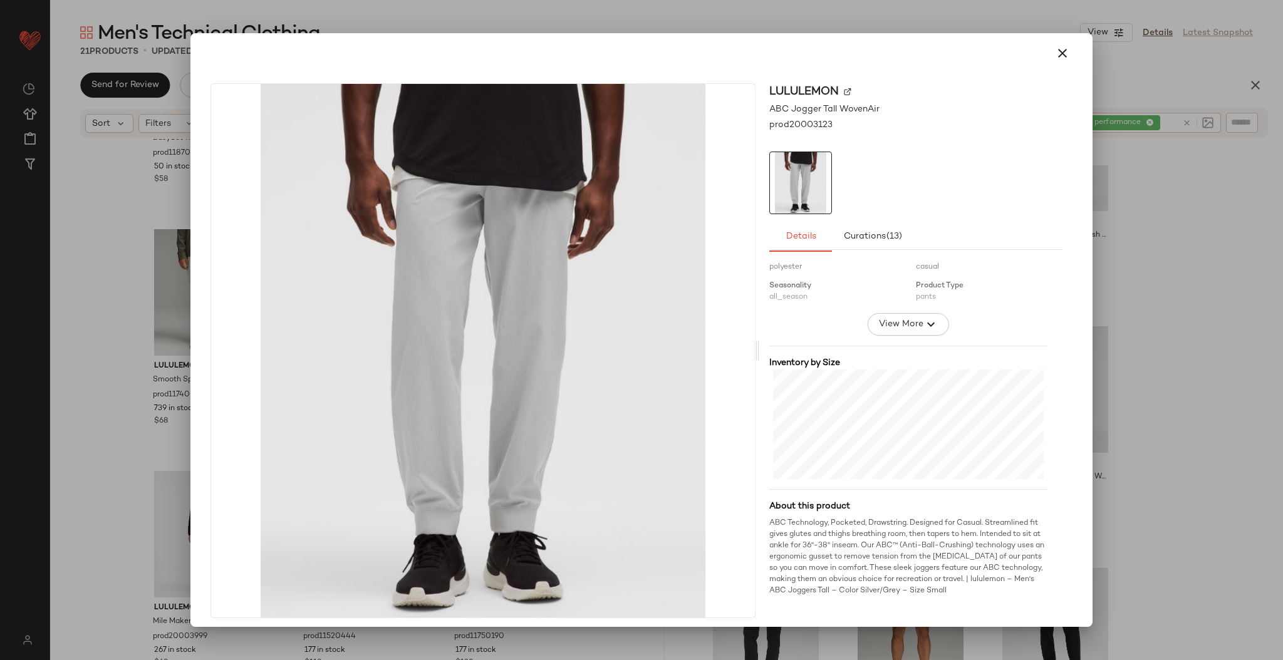
click at [1139, 388] on div at bounding box center [641, 330] width 1283 height 660
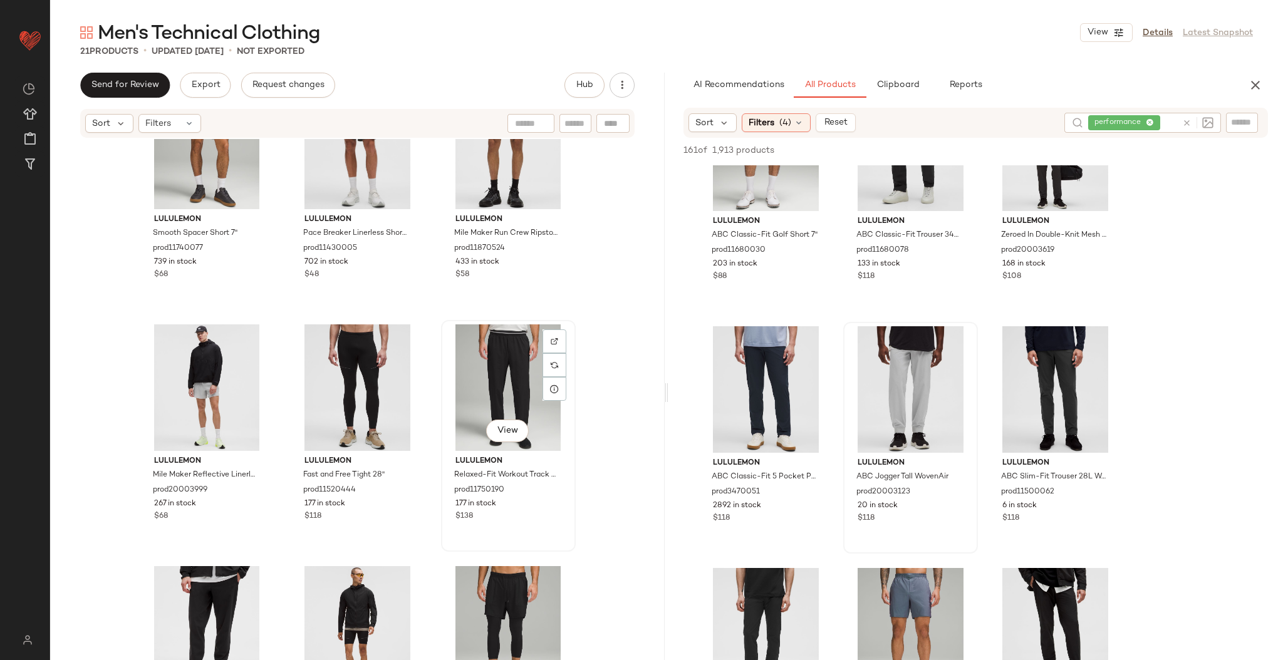
scroll to position [1136, 0]
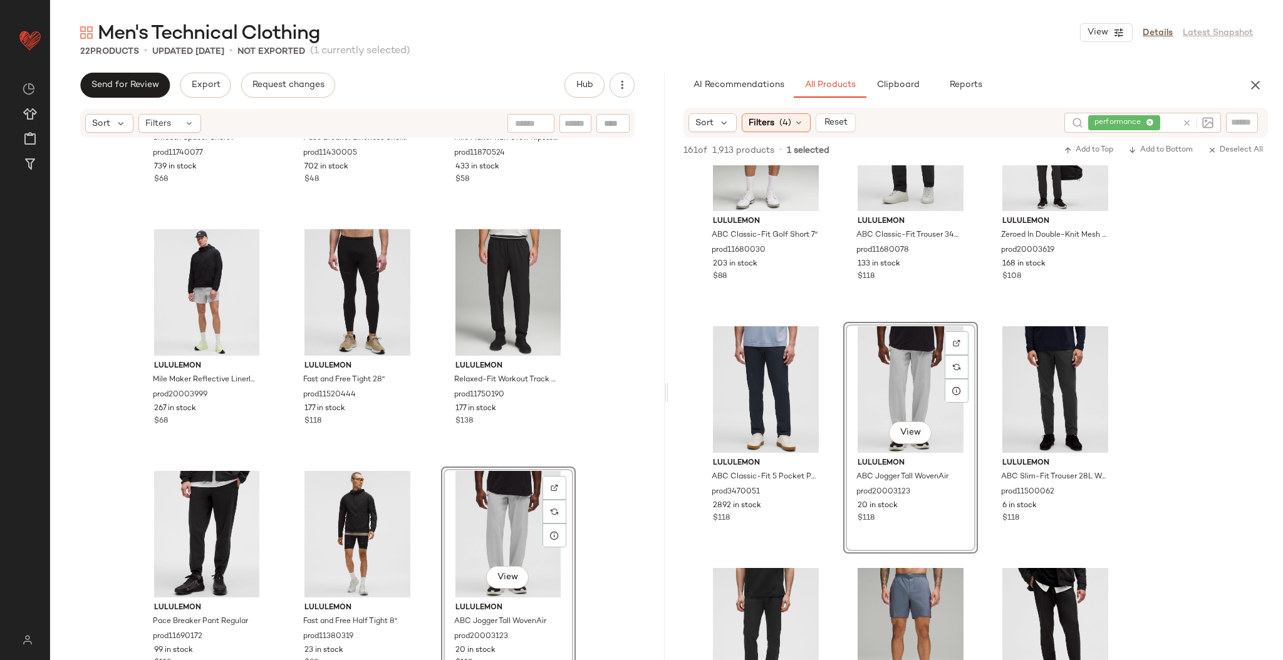
click at [592, 472] on div "lululemon Smooth Spacer Short 7" prod11740077 739 in stock $68 lululemon Pace B…" at bounding box center [357, 418] width 615 height 559
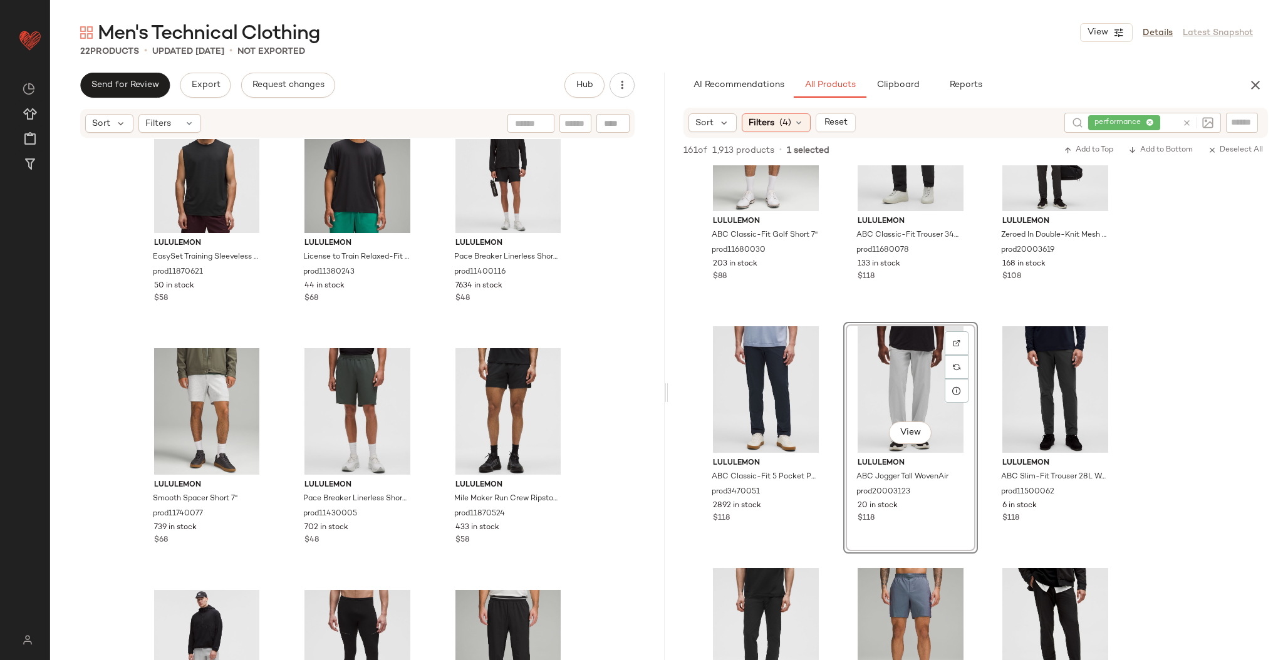
scroll to position [979, 0]
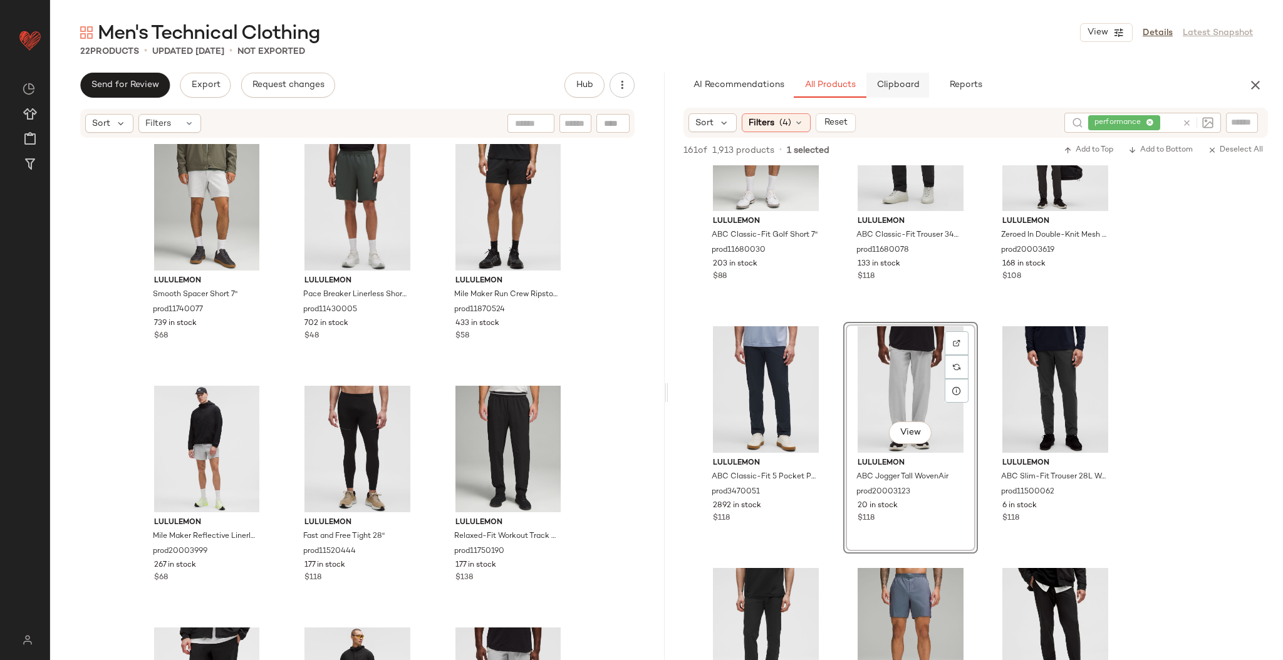
click at [894, 91] on button "Clipboard" at bounding box center [898, 85] width 63 height 25
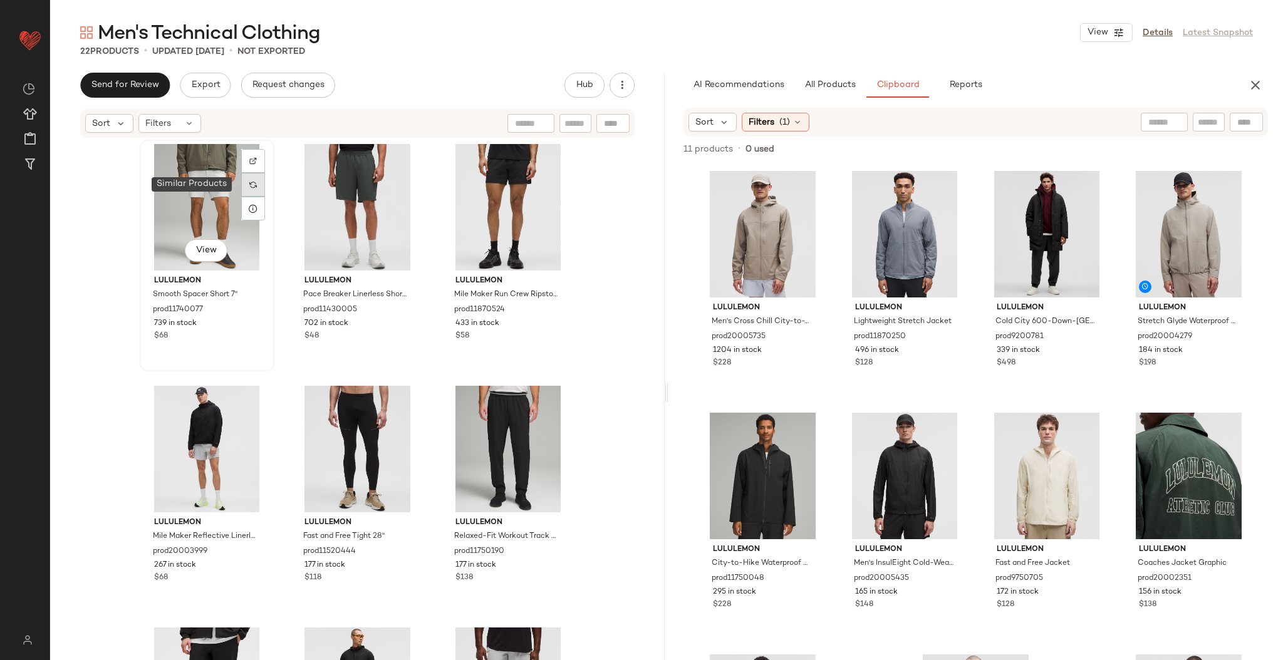
click at [244, 194] on div at bounding box center [253, 185] width 24 height 24
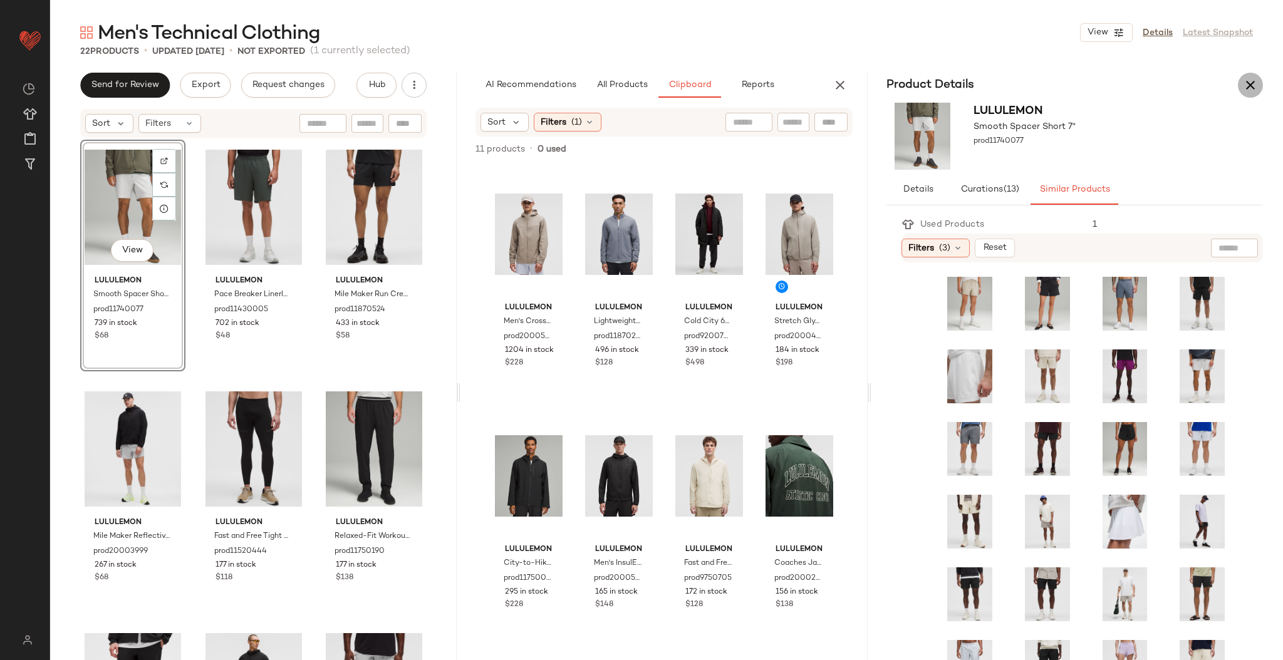
click at [1250, 86] on icon "button" at bounding box center [1250, 85] width 15 height 15
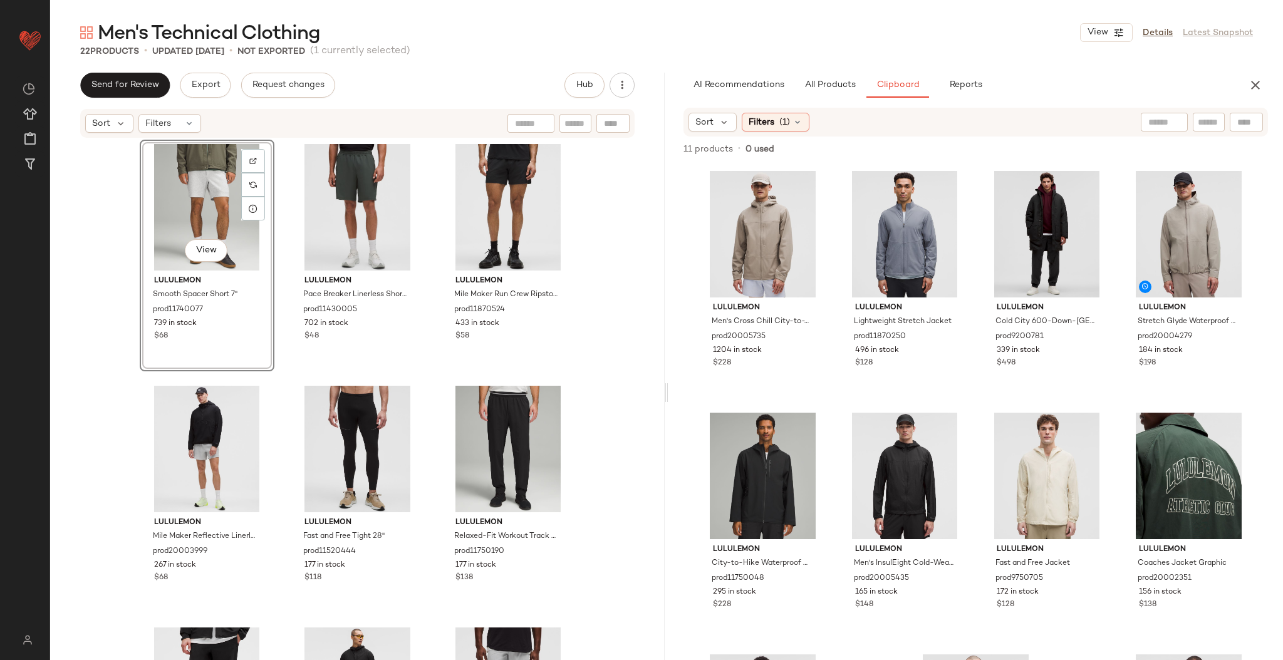
click at [96, 263] on div "lululemon EasySet Training Sleeveless Shirt prod11870621 50 in stock $58 lulule…" at bounding box center [357, 418] width 615 height 559
click at [169, 214] on div "View" at bounding box center [207, 207] width 126 height 127
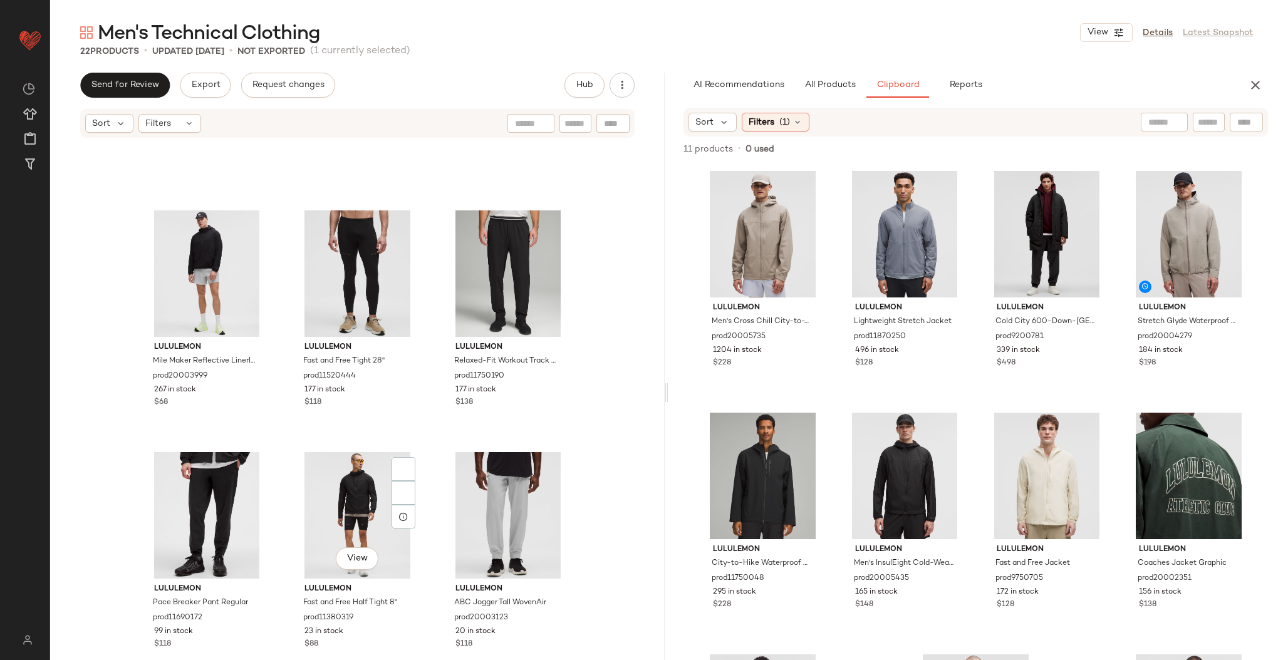
scroll to position [1378, 0]
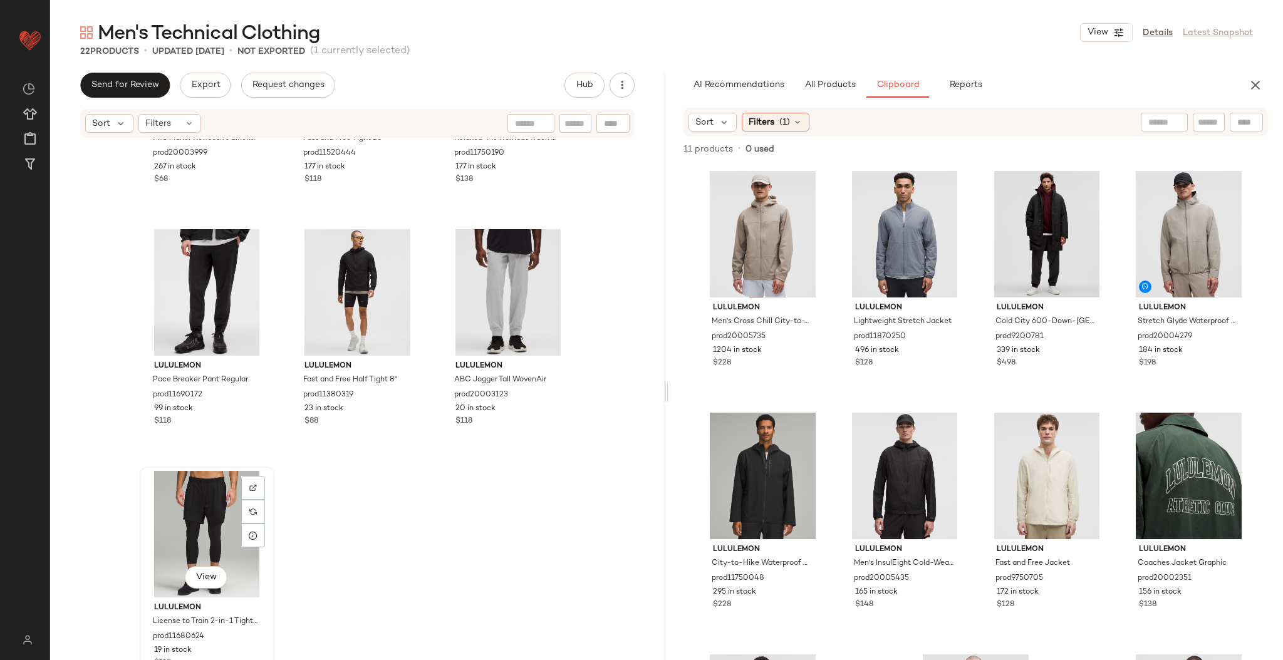
click at [206, 520] on div "View" at bounding box center [207, 534] width 126 height 127
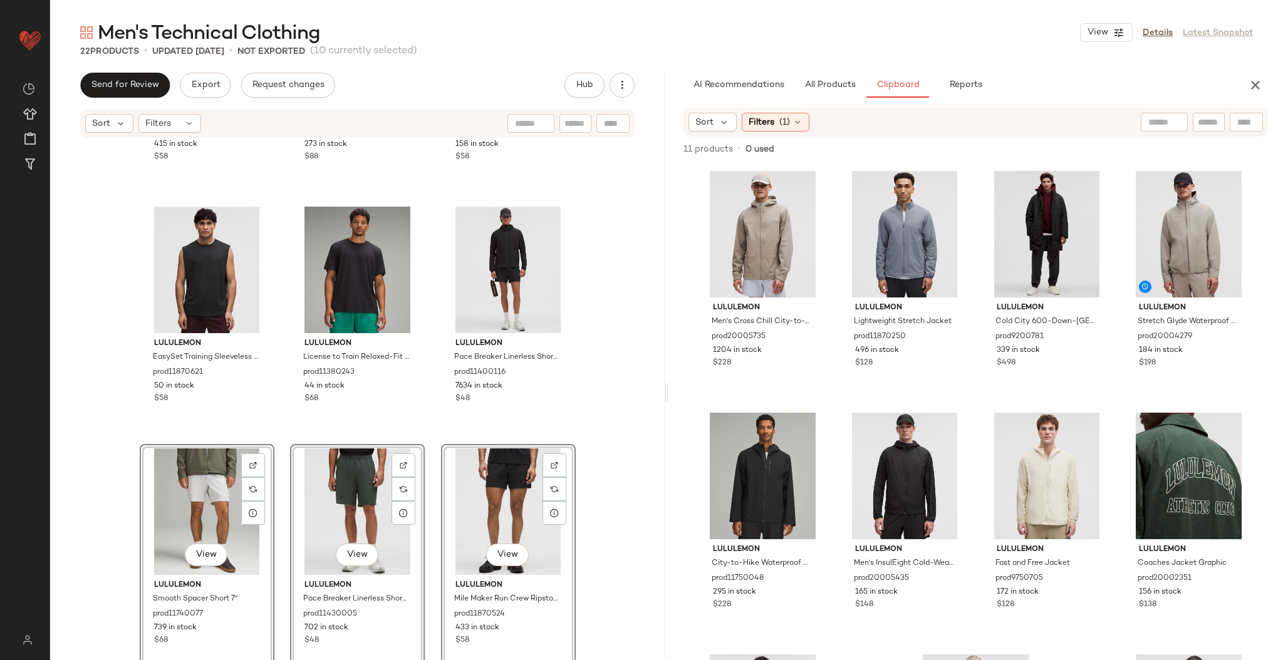
scroll to position [662, 0]
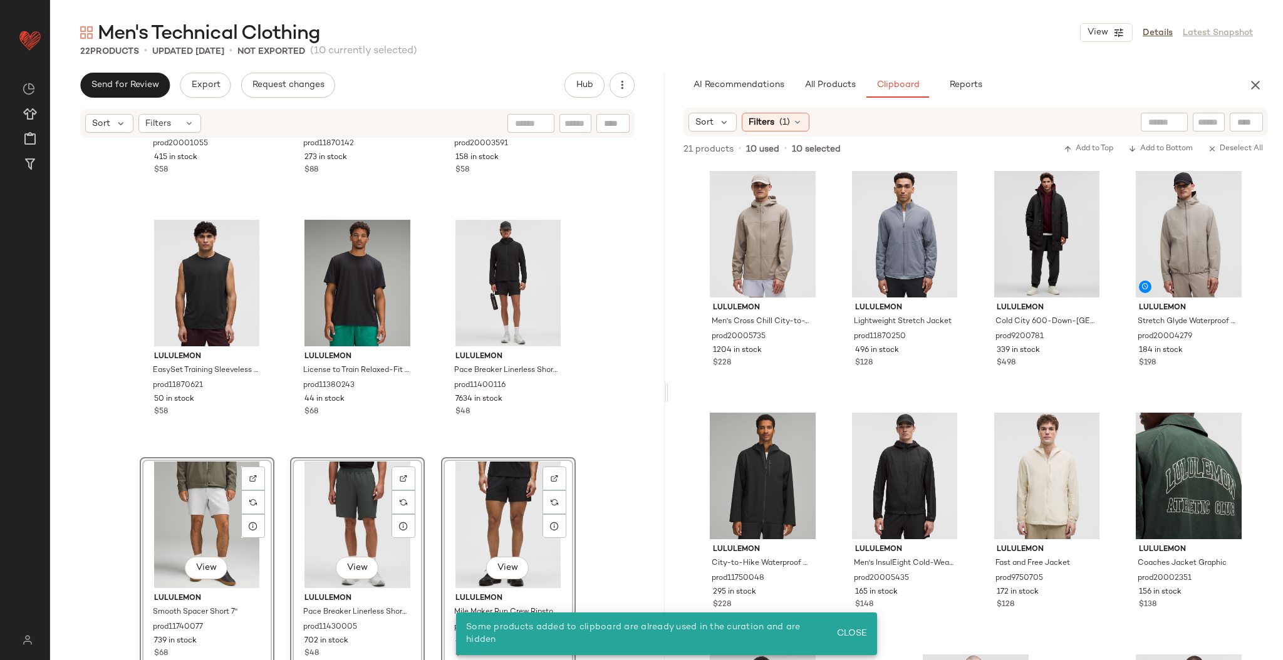
click at [629, 369] on div "lululemon Mile Maker Mesh T-Shirt Graphic prod20001055 415 in stock $58 lululem…" at bounding box center [357, 418] width 615 height 559
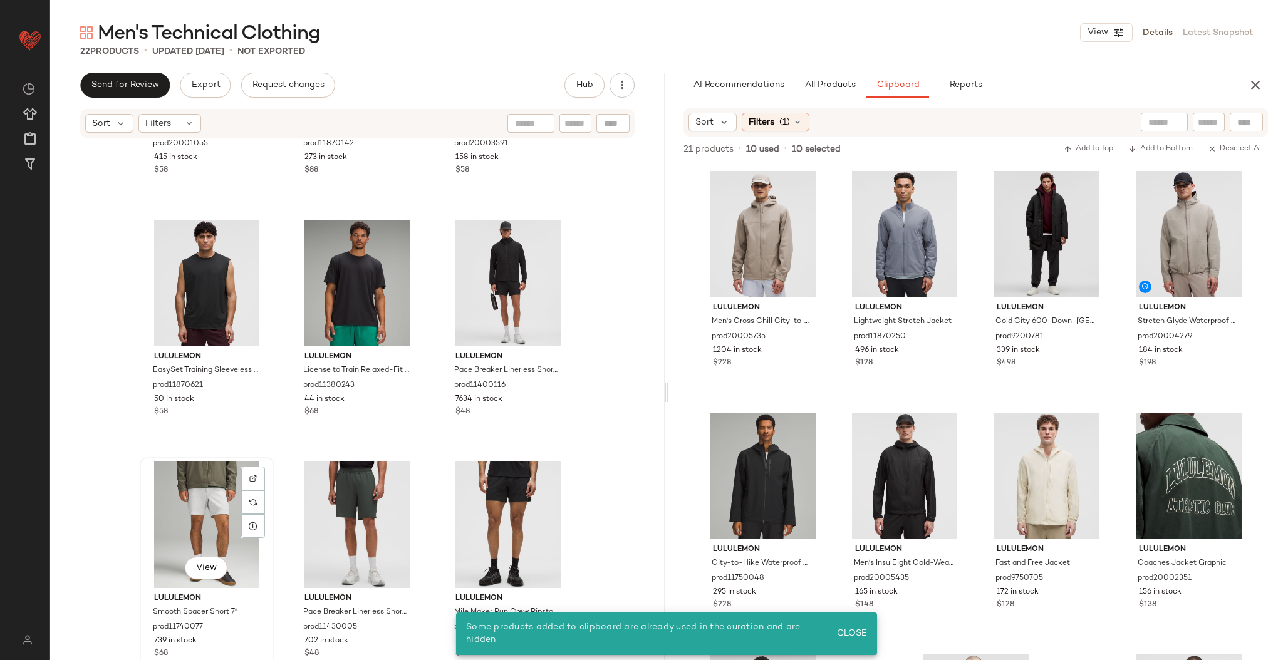
click at [226, 477] on div "View" at bounding box center [207, 525] width 126 height 127
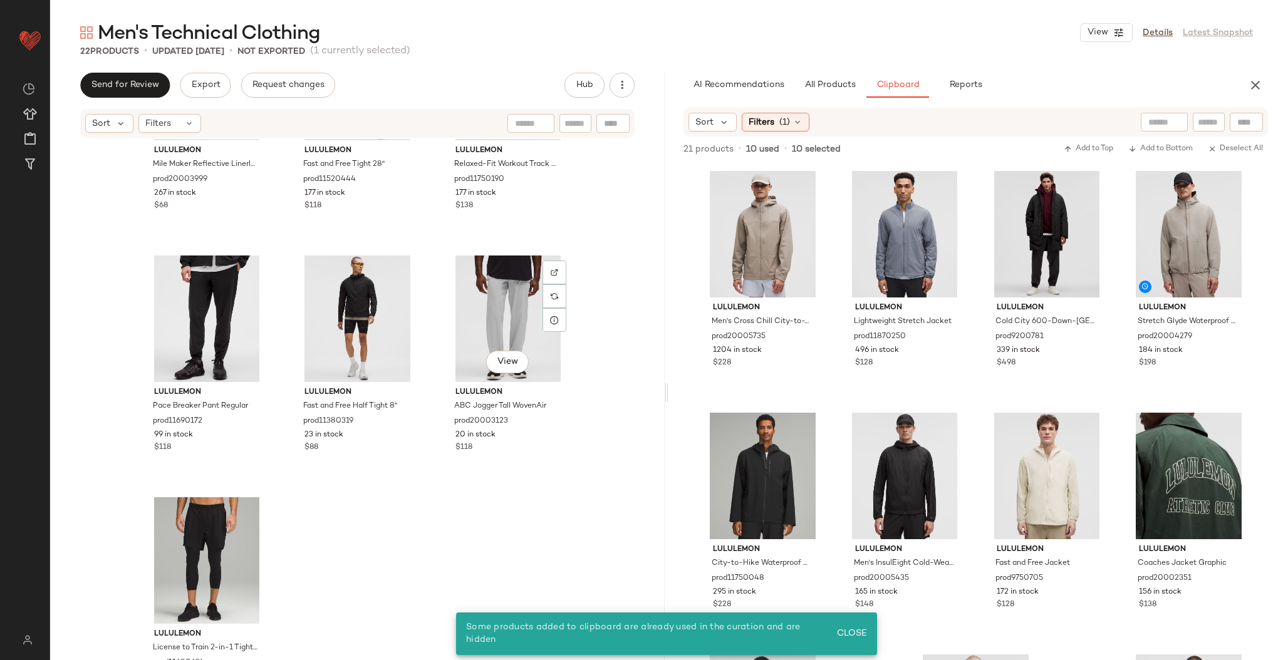
scroll to position [1378, 0]
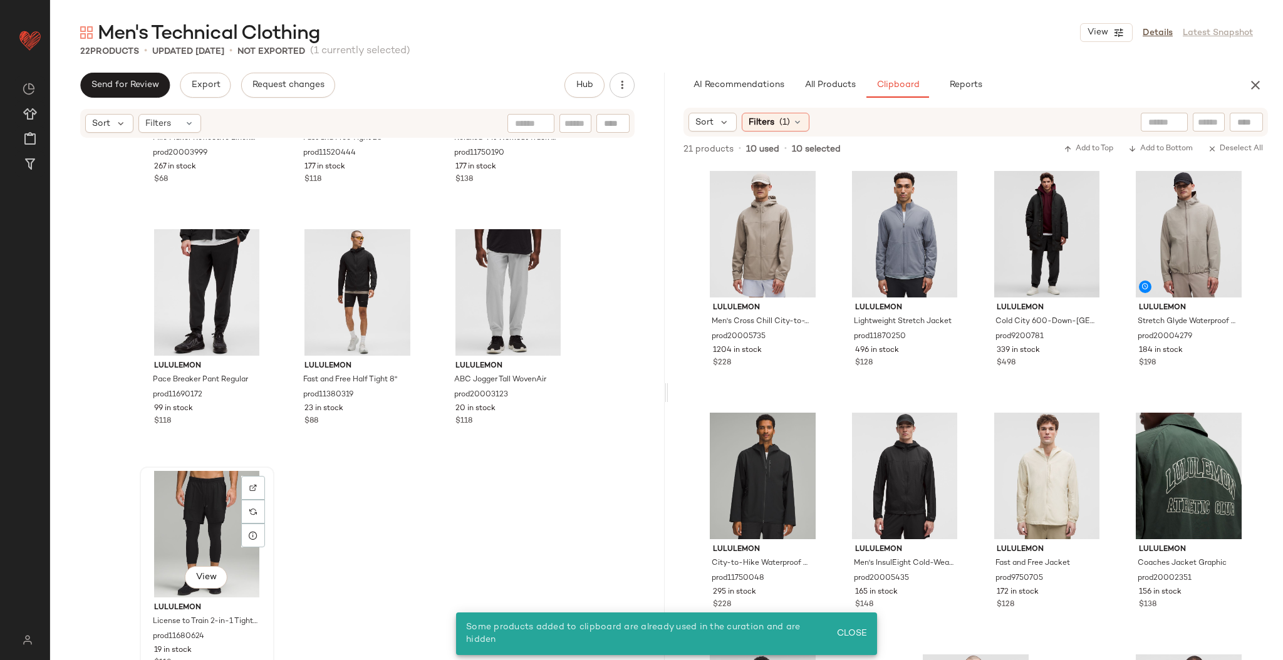
click at [234, 507] on div "View" at bounding box center [207, 534] width 126 height 127
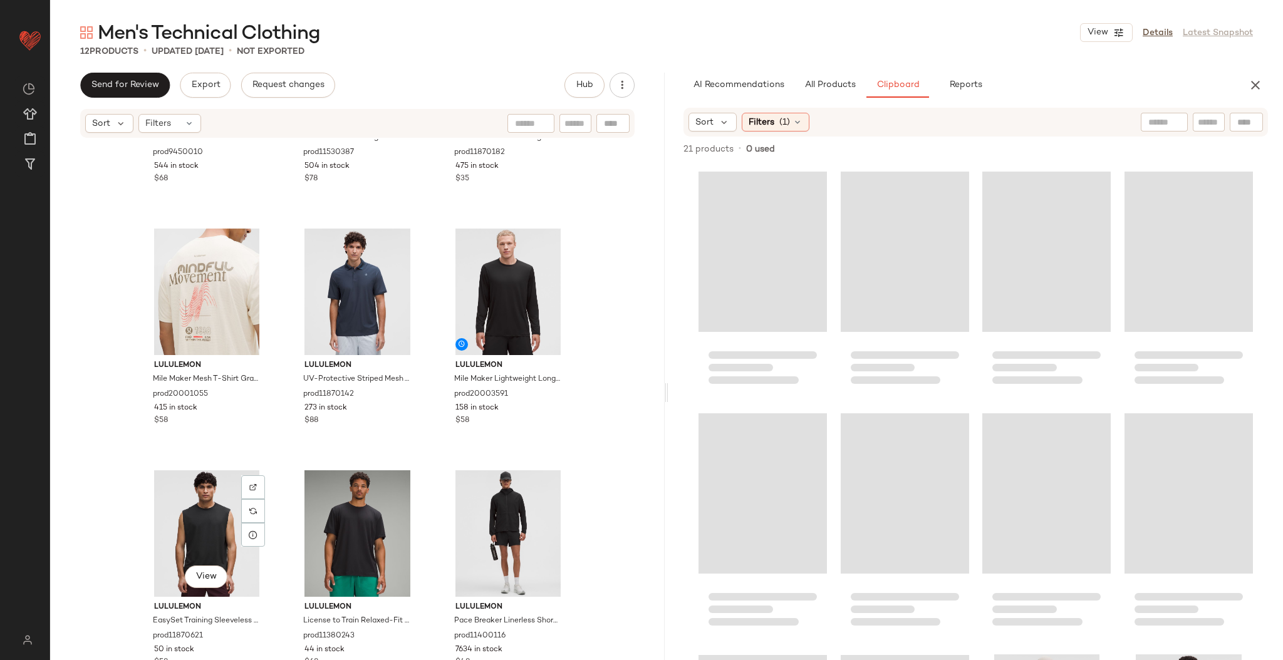
scroll to position [410, 0]
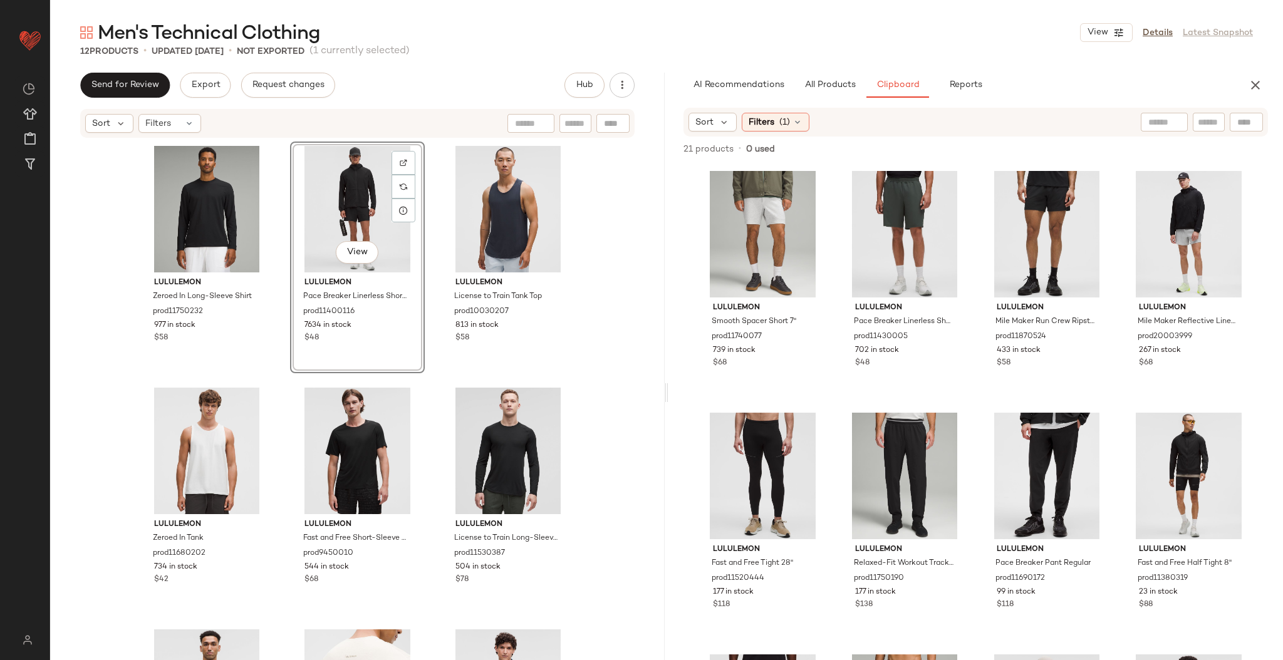
click at [598, 308] on div "lululemon Zeroed In Long-Sleeve Shirt prod11750232 977 in stock $58 View lulule…" at bounding box center [357, 418] width 615 height 559
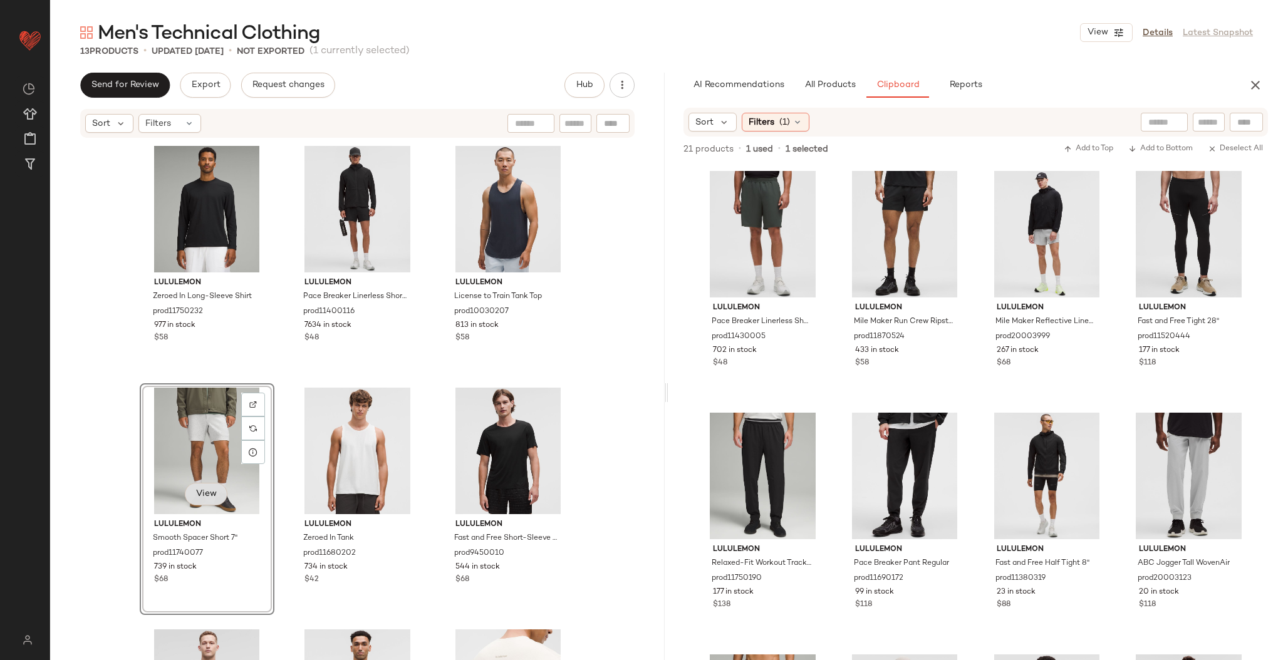
click at [220, 496] on button "View" at bounding box center [206, 494] width 43 height 23
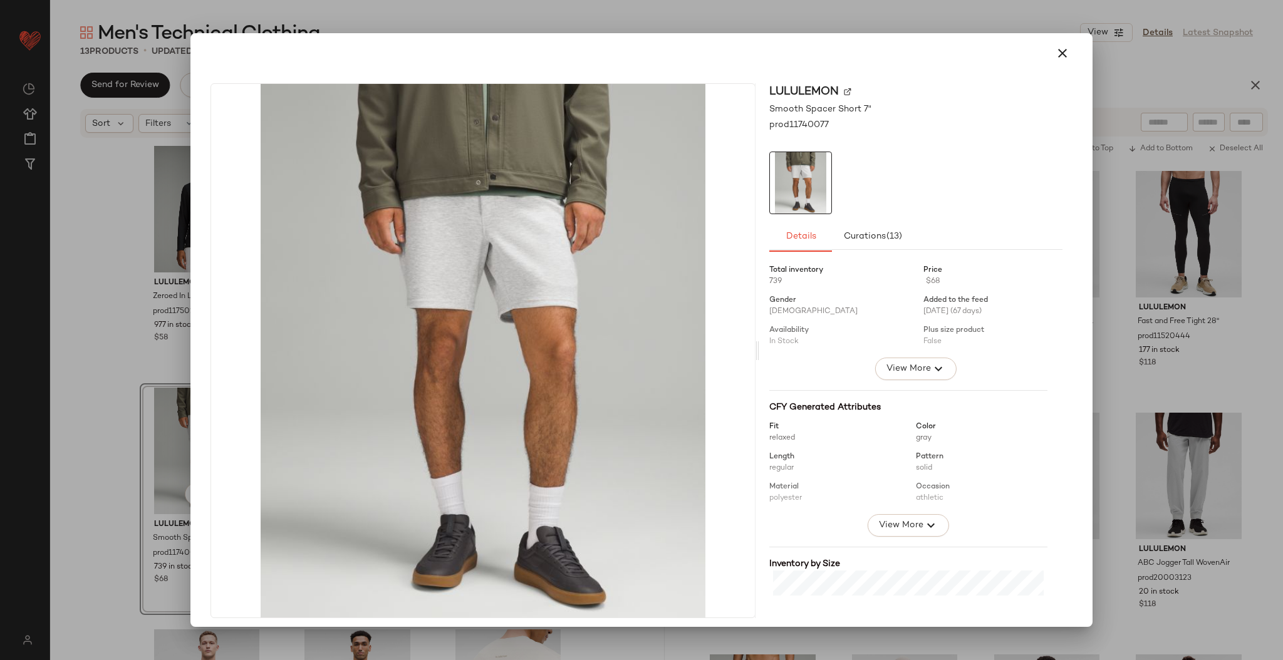
scroll to position [179, 0]
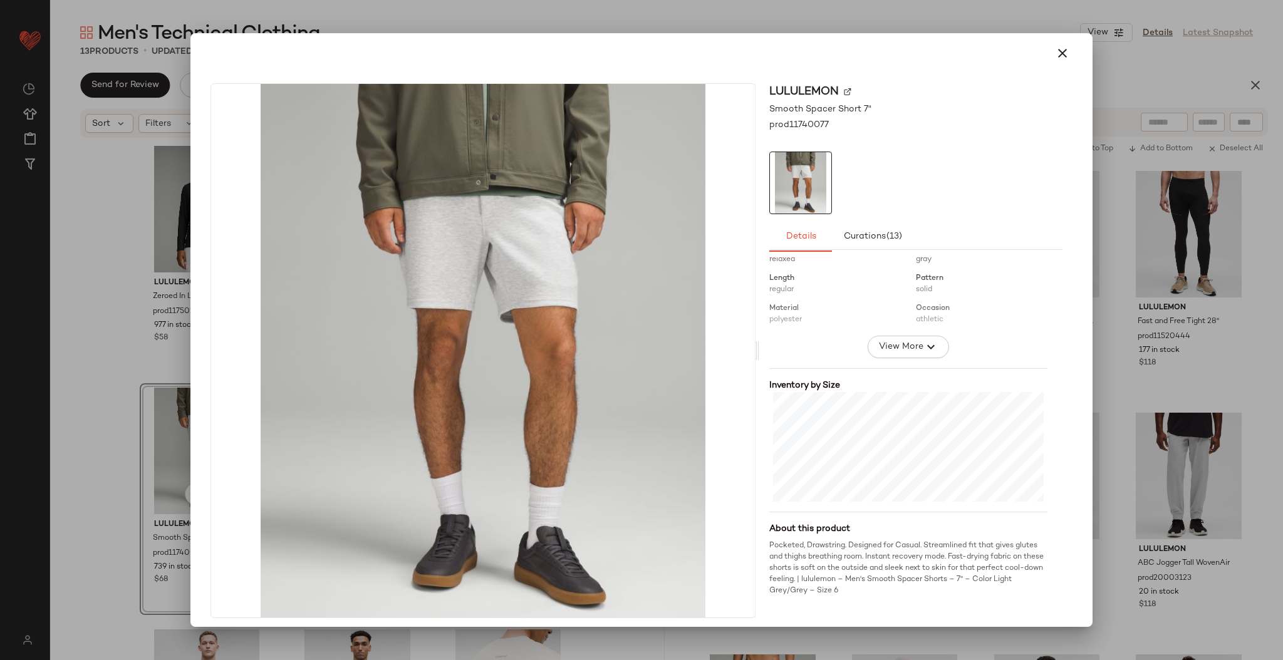
click at [1123, 359] on div at bounding box center [641, 330] width 1283 height 660
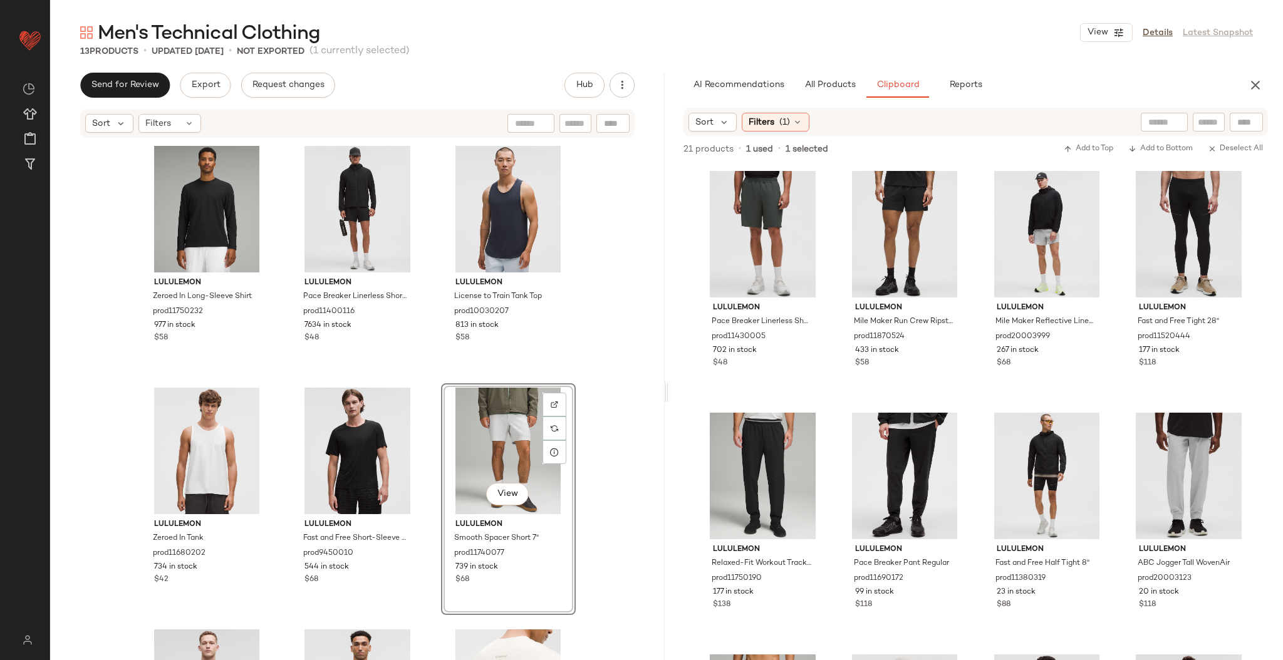
click at [585, 462] on div "lululemon Zeroed In Long-Sleeve Shirt prod11750232 977 in stock $58 lululemon P…" at bounding box center [357, 418] width 615 height 559
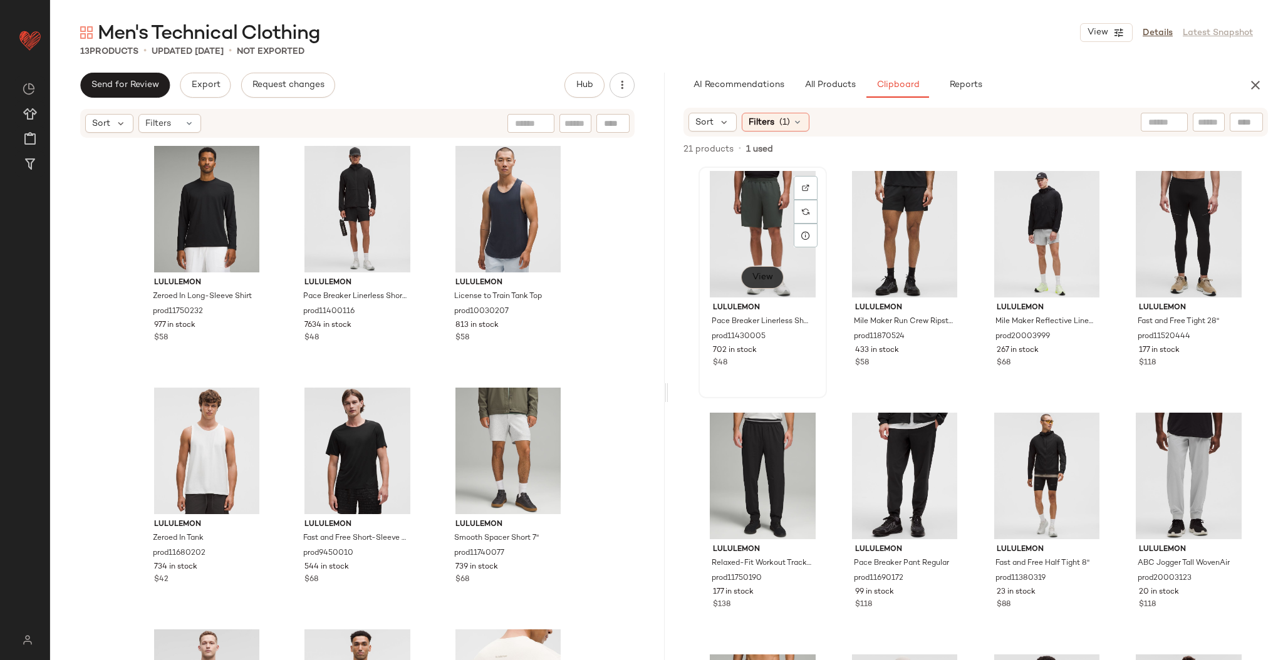
click at [765, 281] on span "View" at bounding box center [762, 278] width 21 height 10
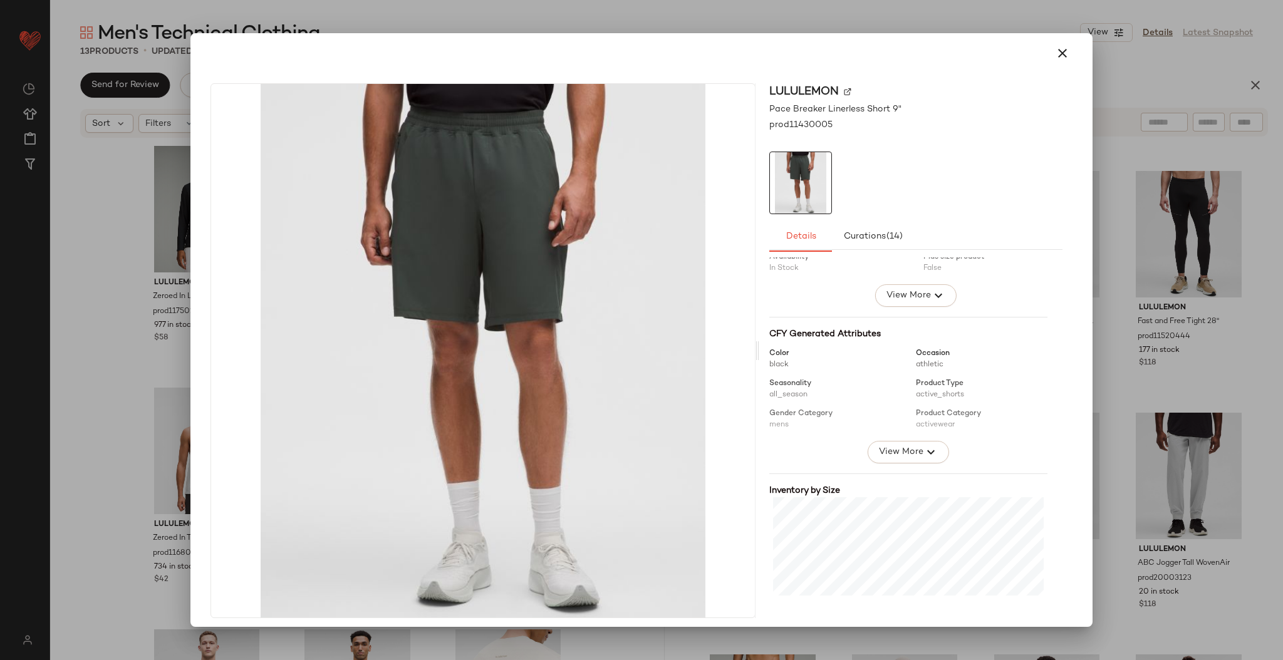
scroll to position [190, 0]
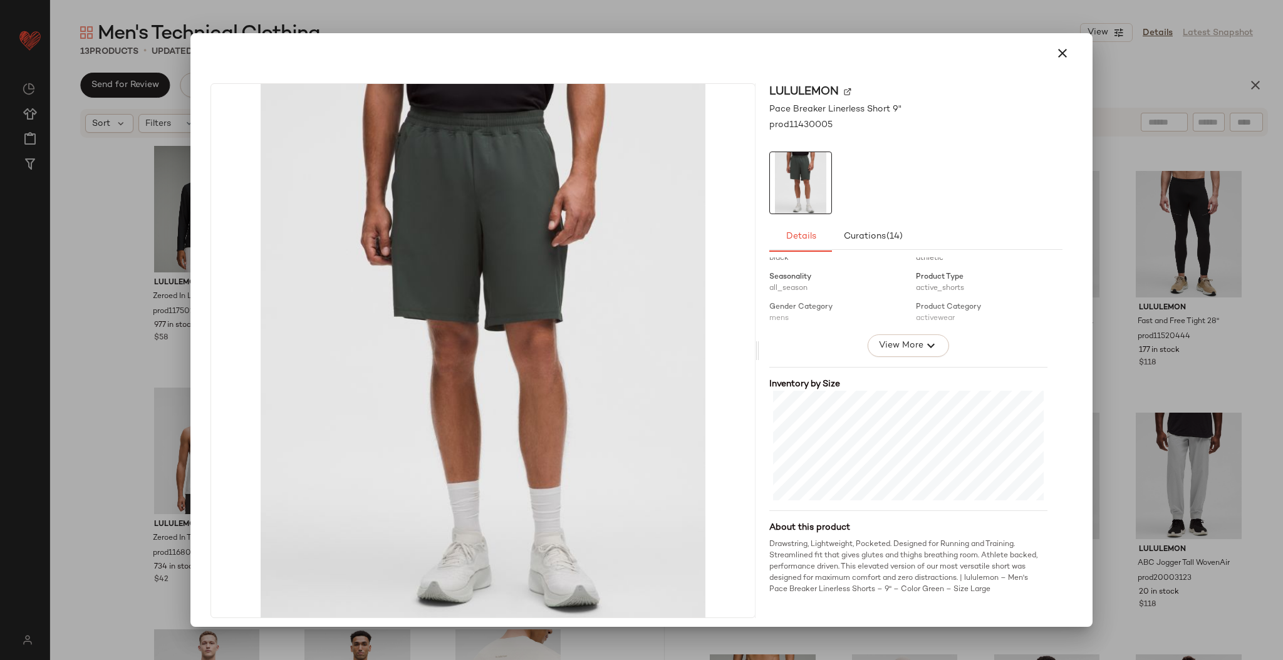
click at [1119, 199] on div at bounding box center [641, 330] width 1283 height 660
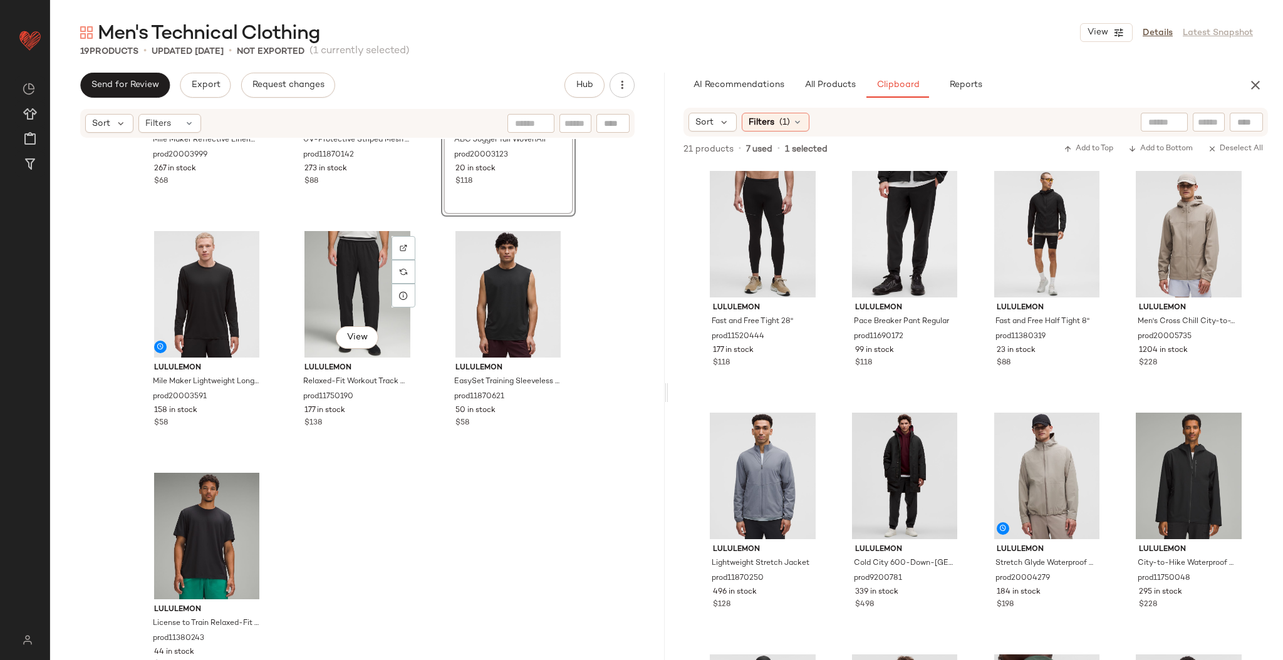
scroll to position [1136, 0]
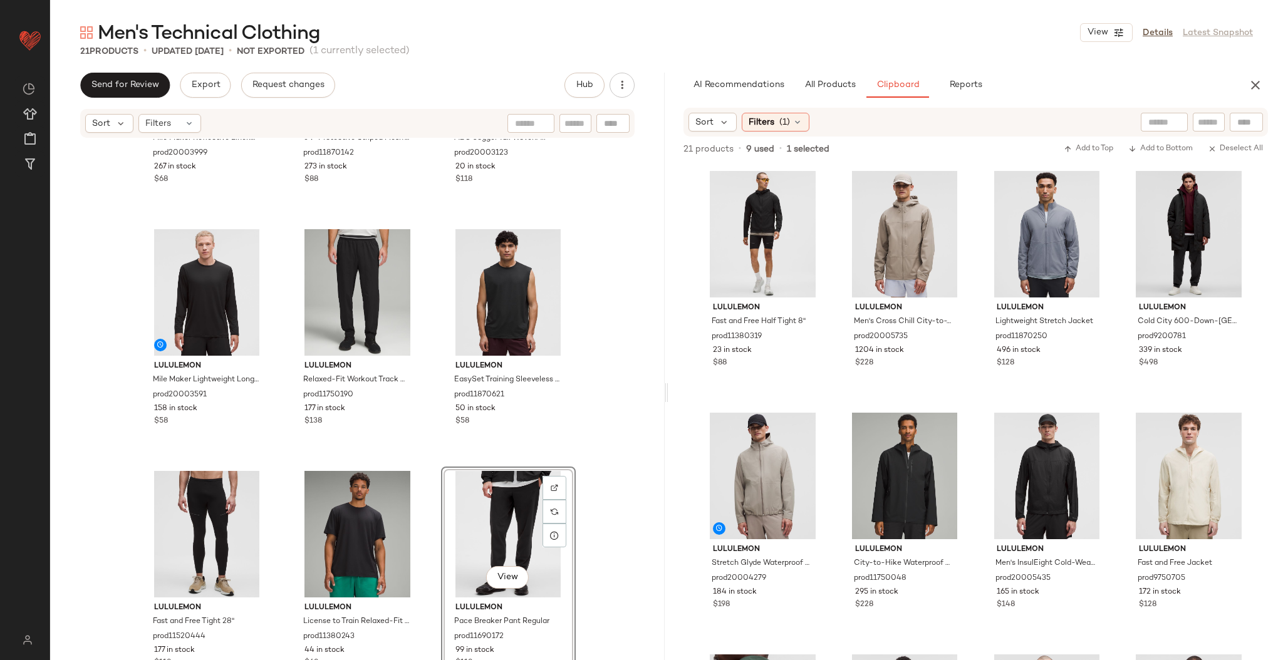
click at [571, 454] on div "lululemon EasySet Training Sleeveless Shirt prod11870621 50 in stock $58" at bounding box center [508, 341] width 135 height 232
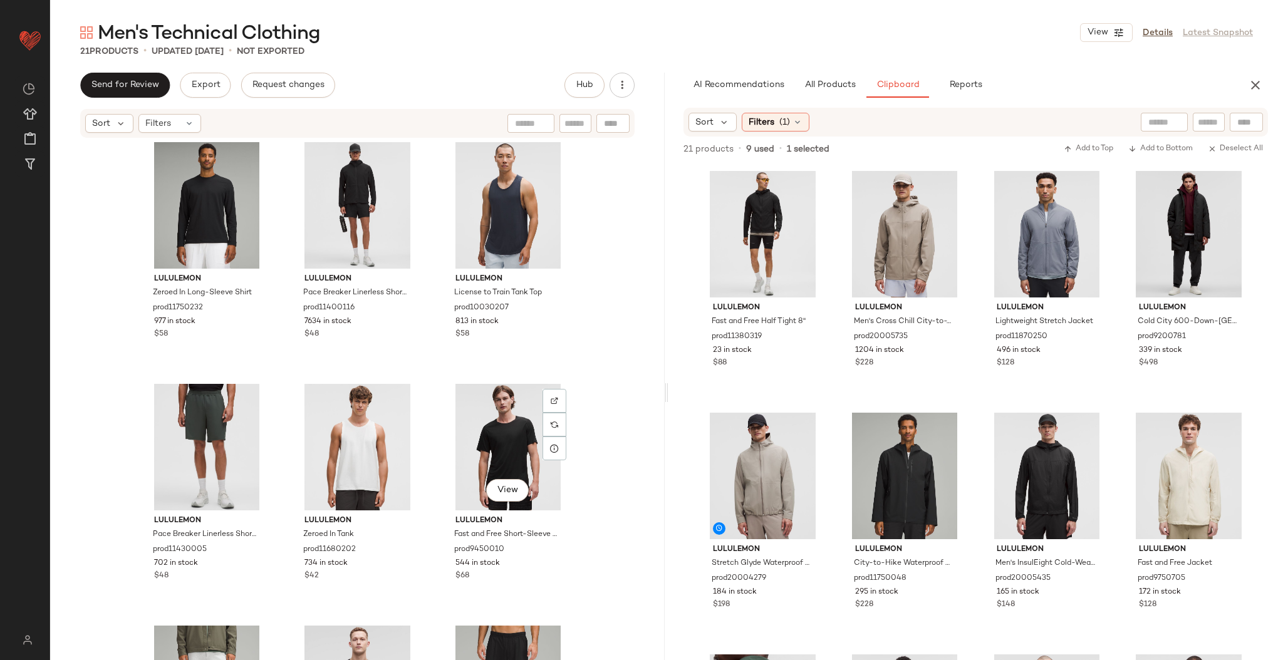
scroll to position [0, 0]
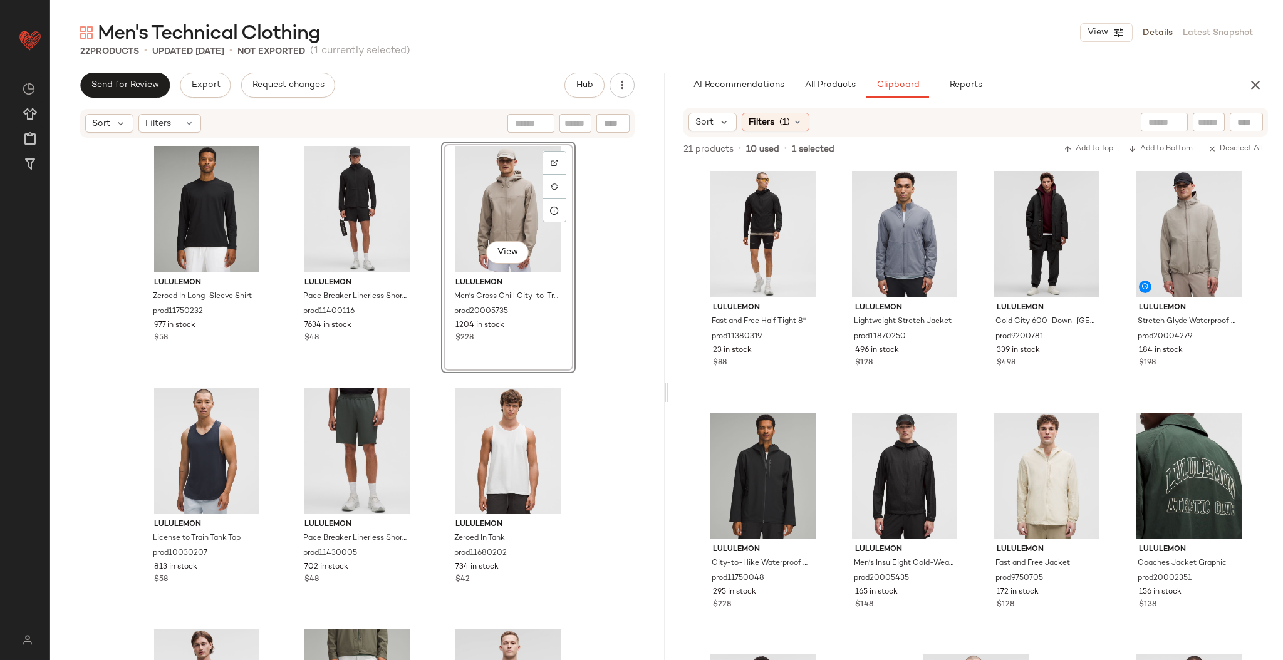
click at [600, 330] on div "lululemon Zeroed In Long-Sleeve Shirt prod11750232 977 in stock $58 lululemon P…" at bounding box center [357, 418] width 615 height 559
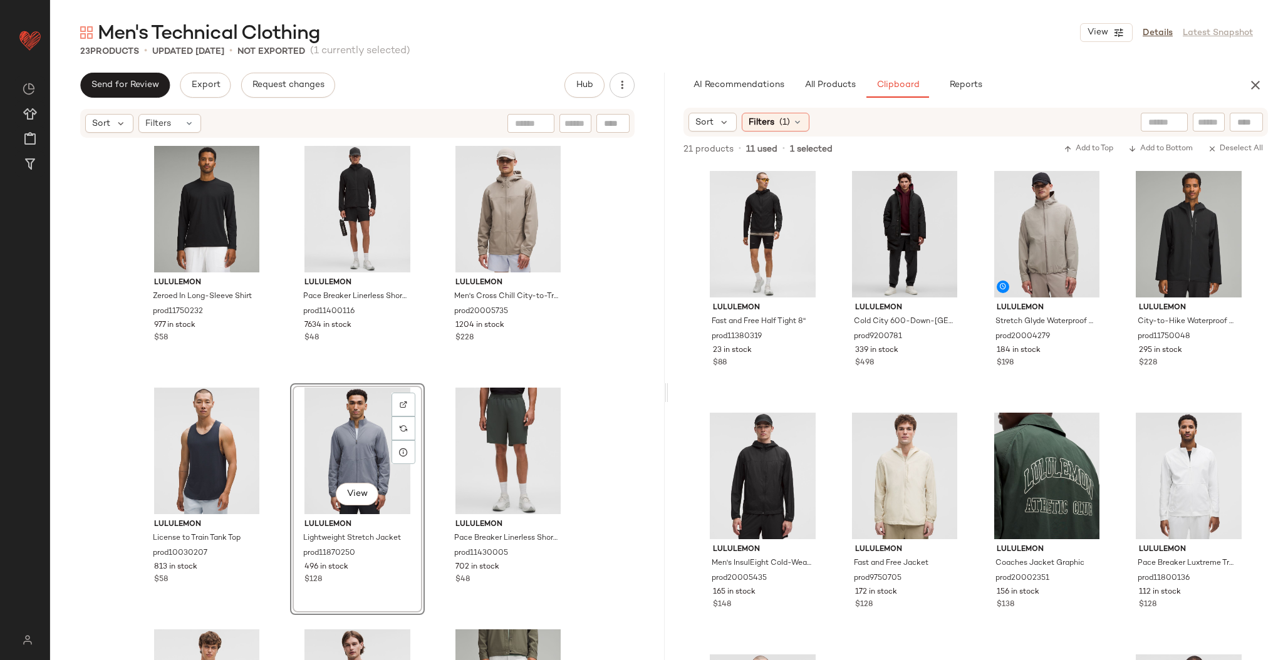
click at [583, 376] on div "lululemon Zeroed In Long-Sleeve Shirt prod11750232 977 in stock $58 lululemon P…" at bounding box center [357, 418] width 615 height 559
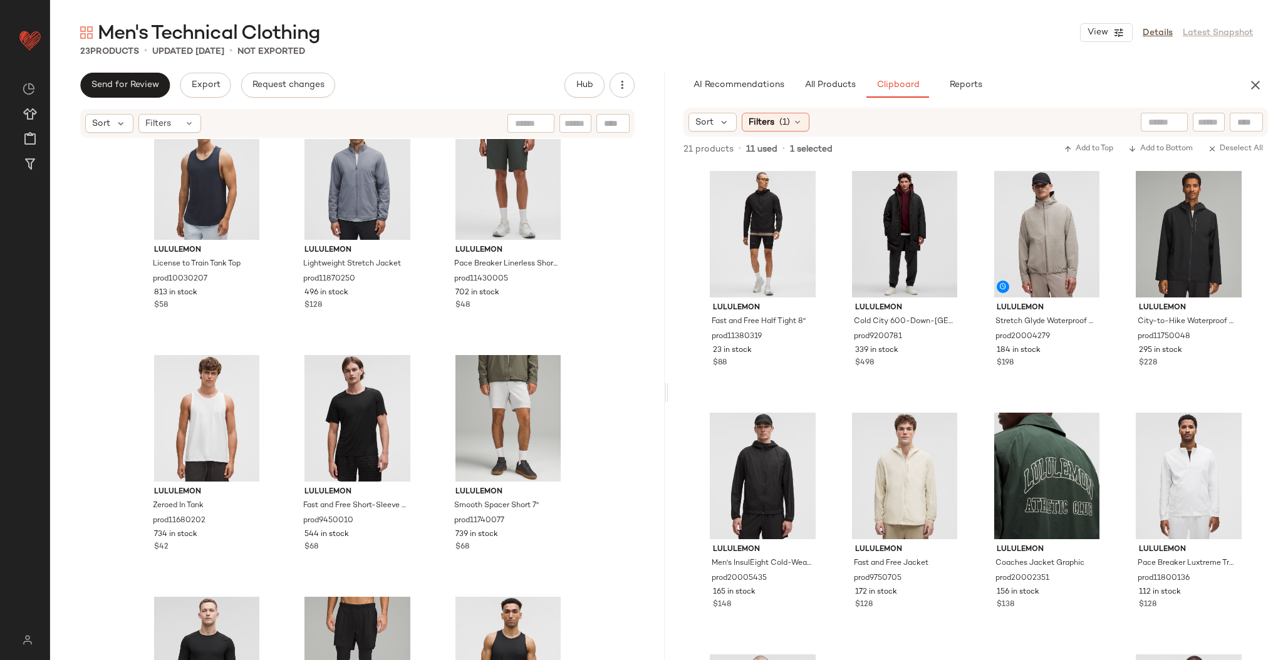
scroll to position [275, 0]
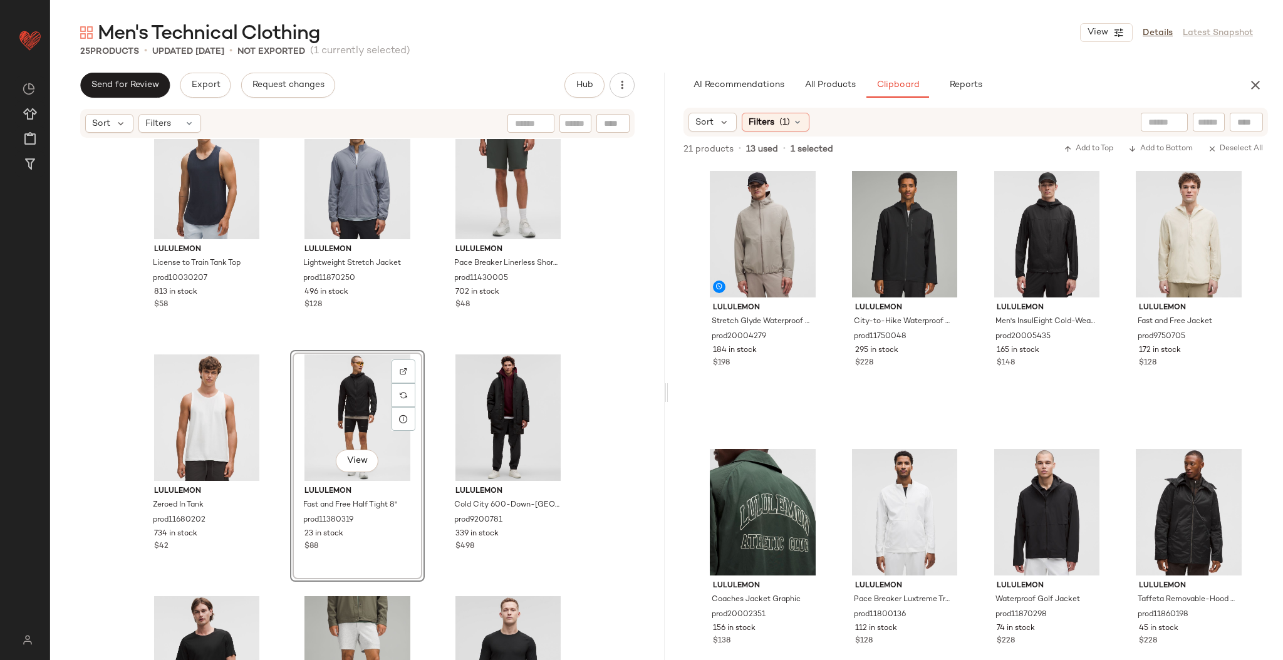
click at [425, 343] on div "lululemon Zeroed In Long-Sleeve Shirt prod11750232 977 in stock $58 lululemon P…" at bounding box center [358, 145] width 436 height 556
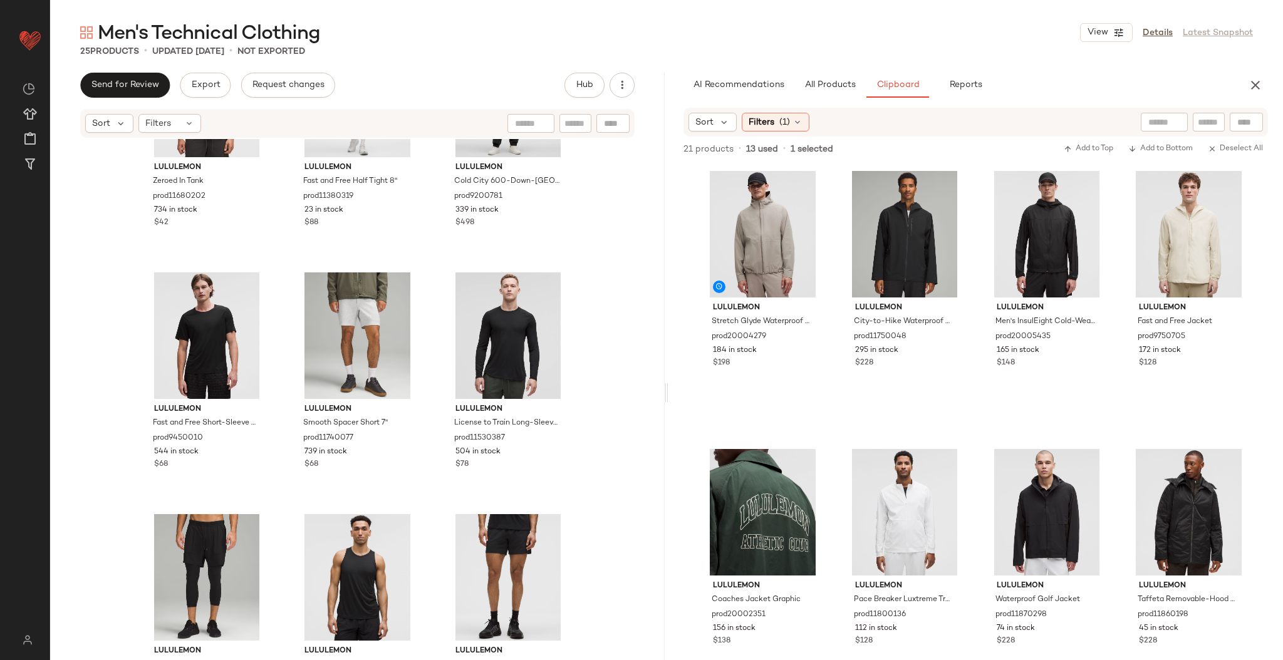
scroll to position [612, 0]
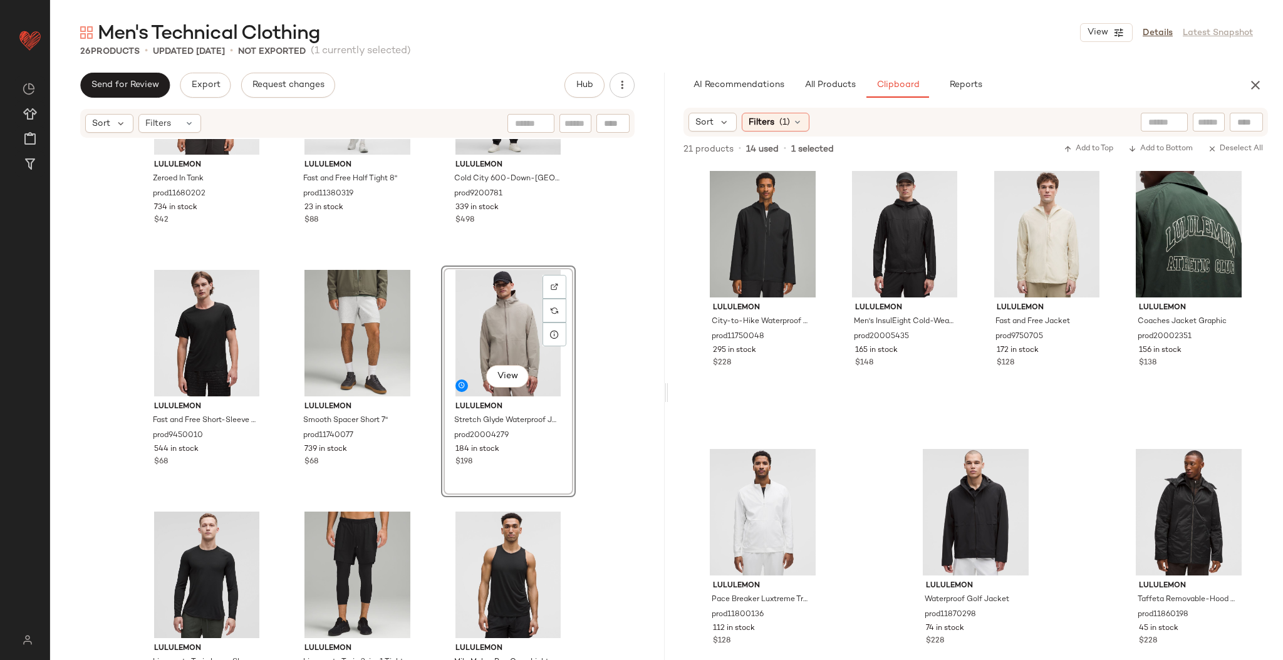
click at [571, 343] on div "View lululemon Stretch Glyde Waterproof Jacket prod20004279 184 in stock $198" at bounding box center [508, 382] width 135 height 232
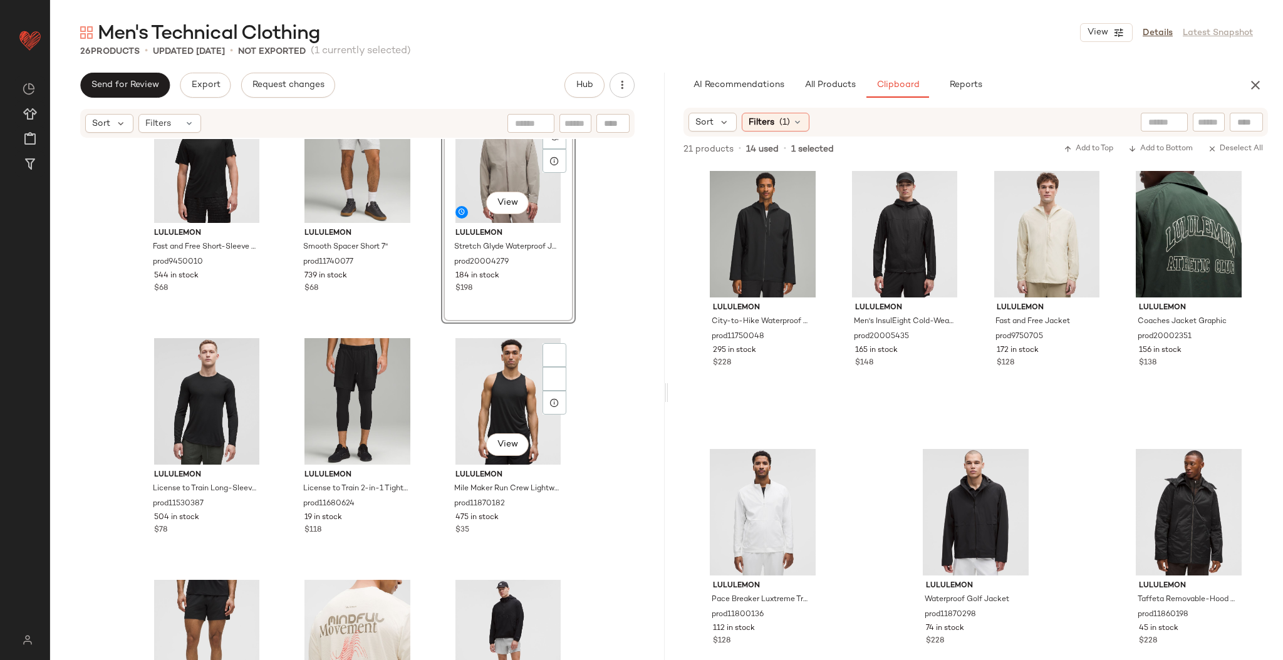
scroll to position [803, 0]
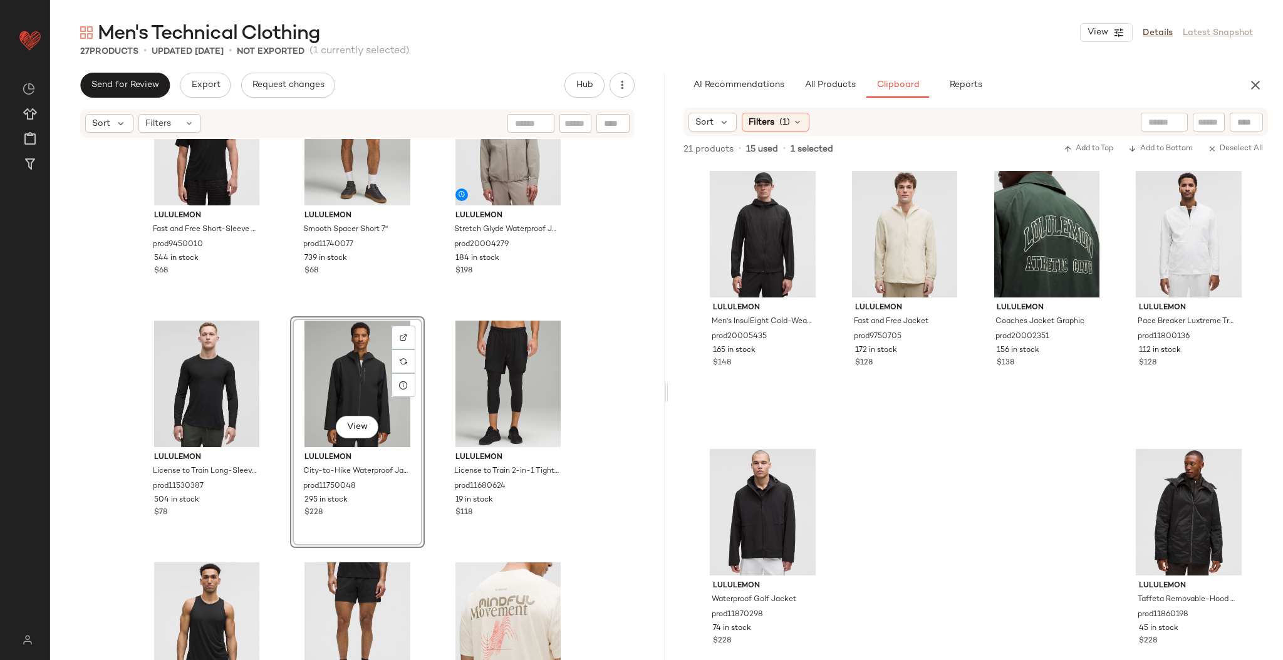
click at [616, 358] on div "lululemon Zeroed In Tank prod11680202 734 in stock $42 lululemon Fast and Free …" at bounding box center [357, 418] width 615 height 559
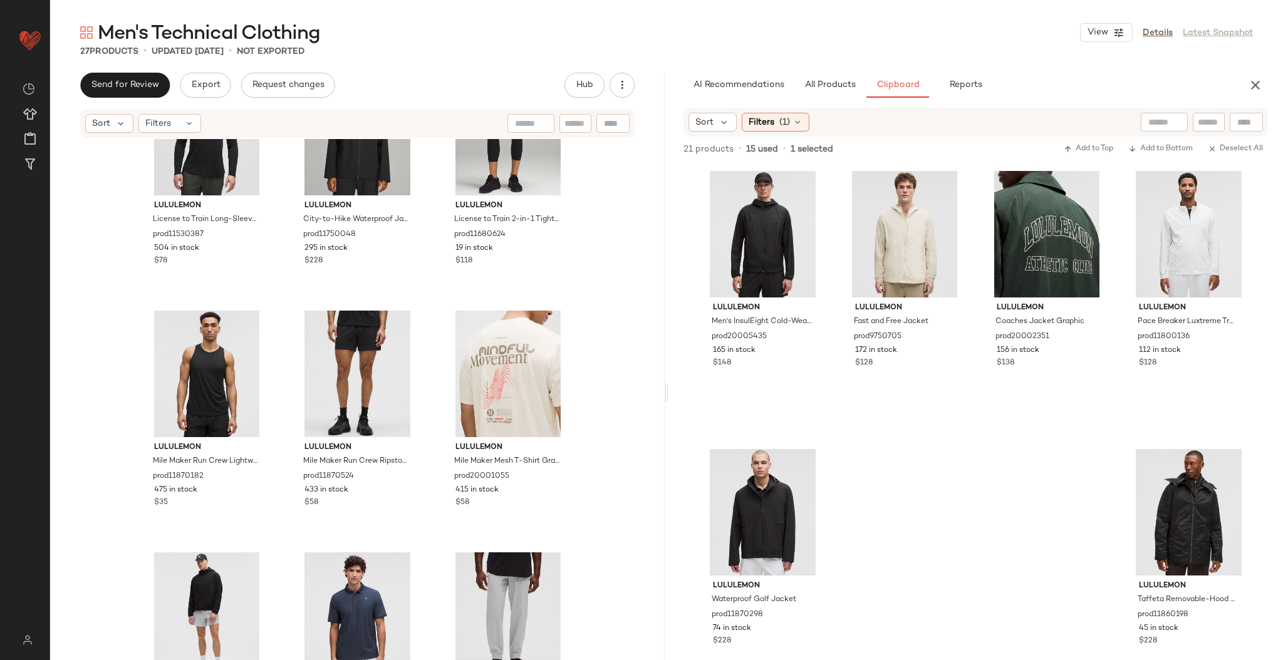
scroll to position [1062, 0]
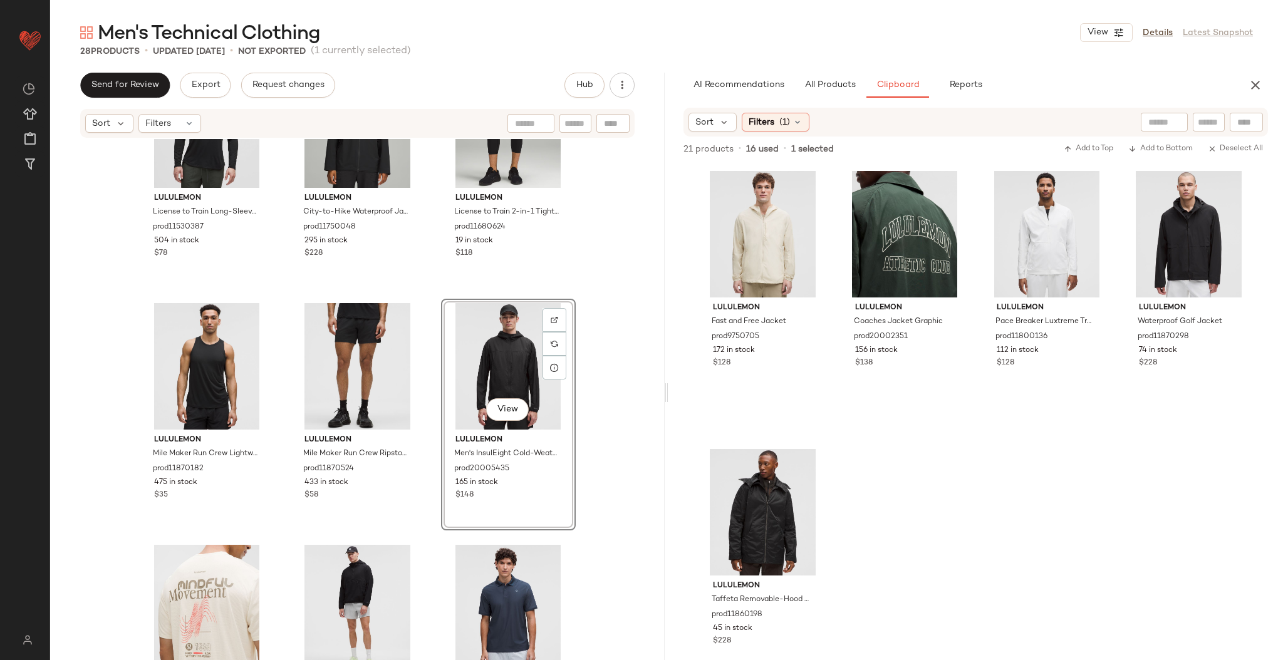
click at [609, 341] on div "lululemon Fast and Free Short-Sleeve Shirt prod9450010 544 in stock $68 lululem…" at bounding box center [357, 418] width 615 height 559
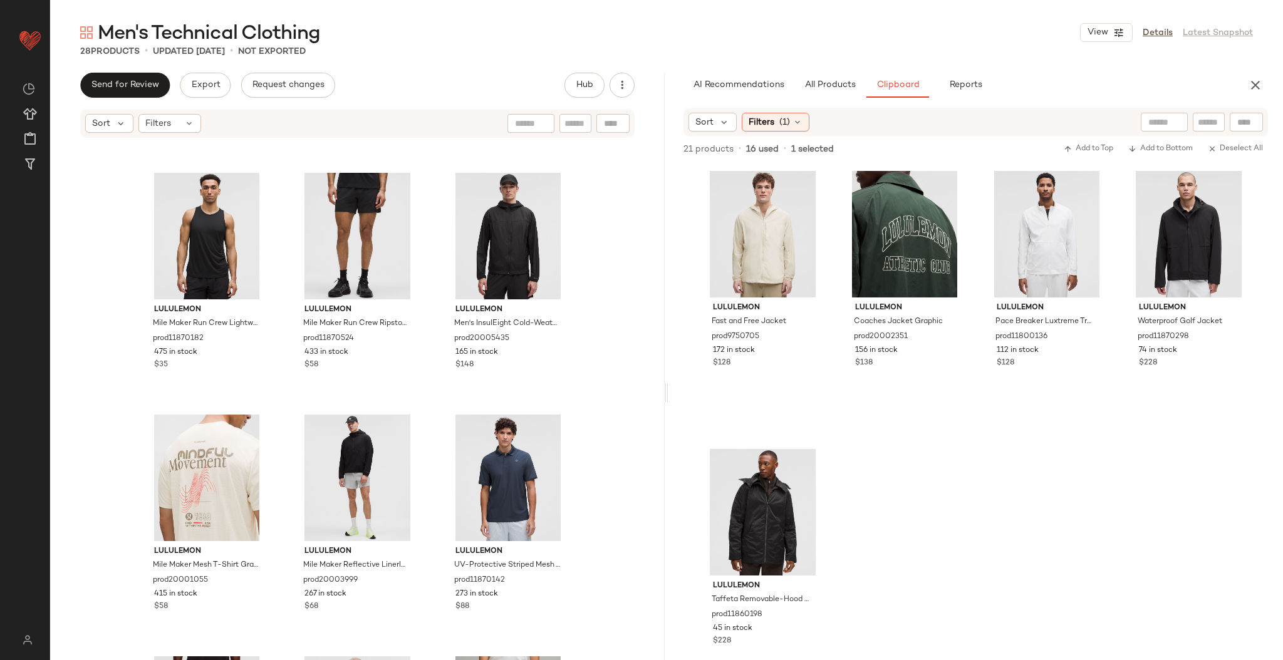
scroll to position [1269, 0]
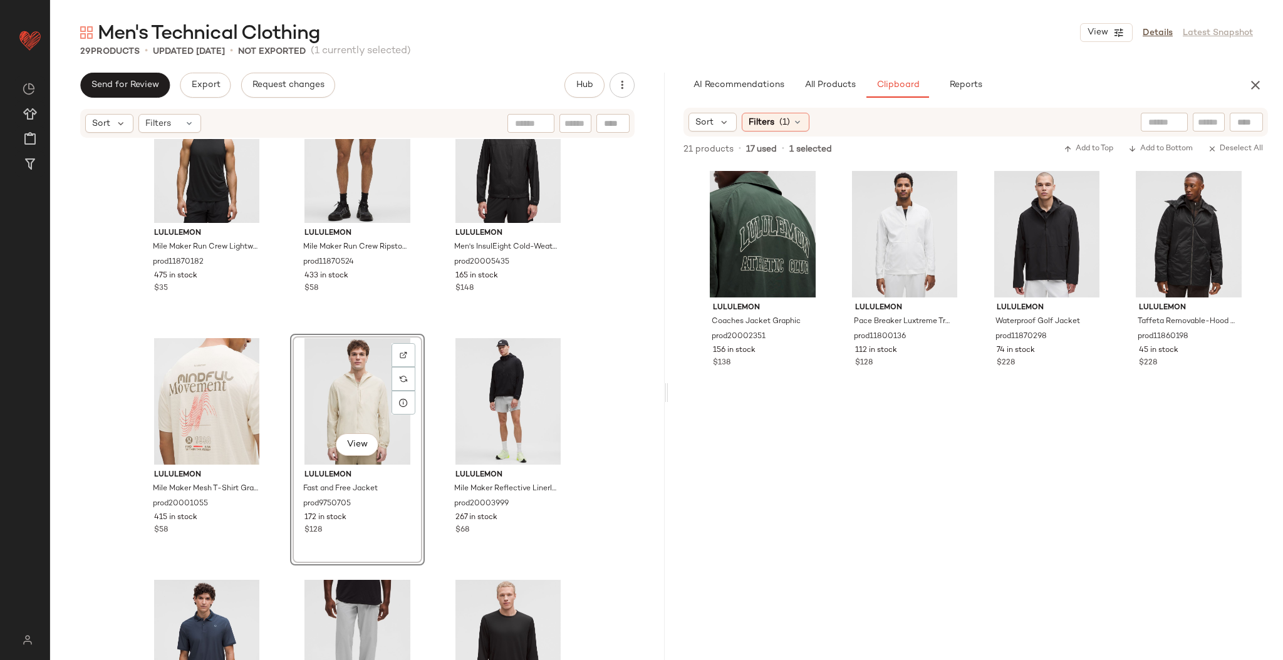
click at [585, 337] on div "lululemon License to Train Long-Sleeve Shirt prod11530387 504 in stock $78 lulu…" at bounding box center [357, 418] width 615 height 559
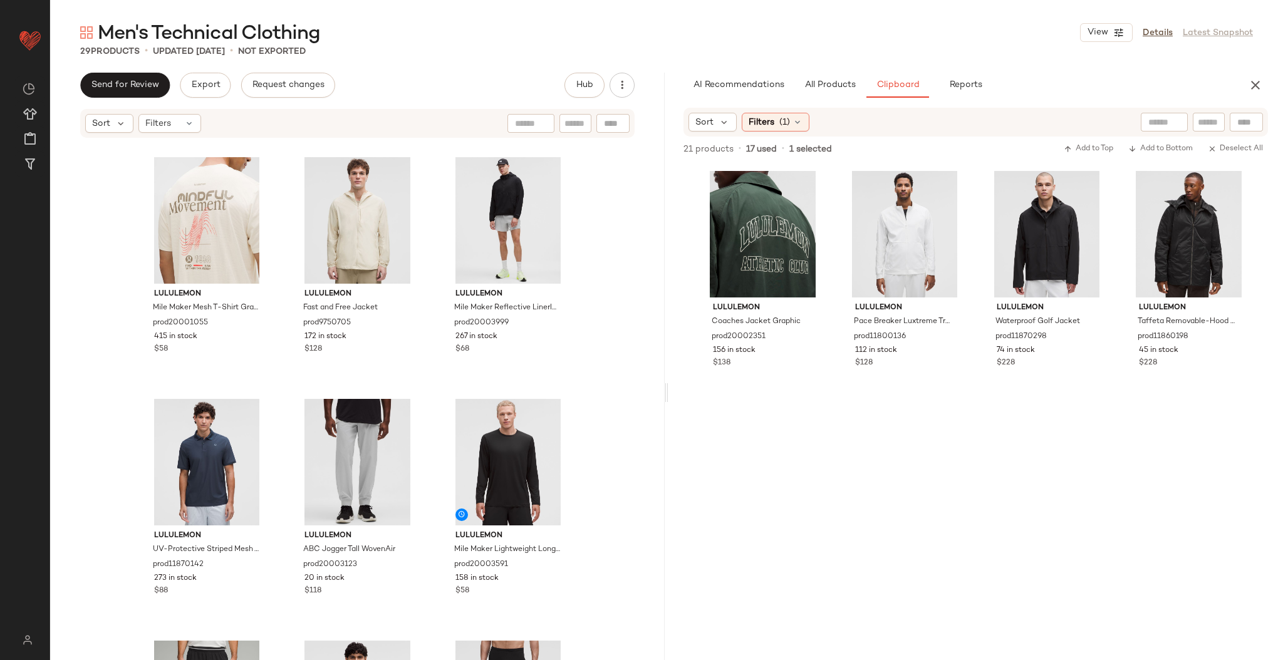
scroll to position [1461, 0]
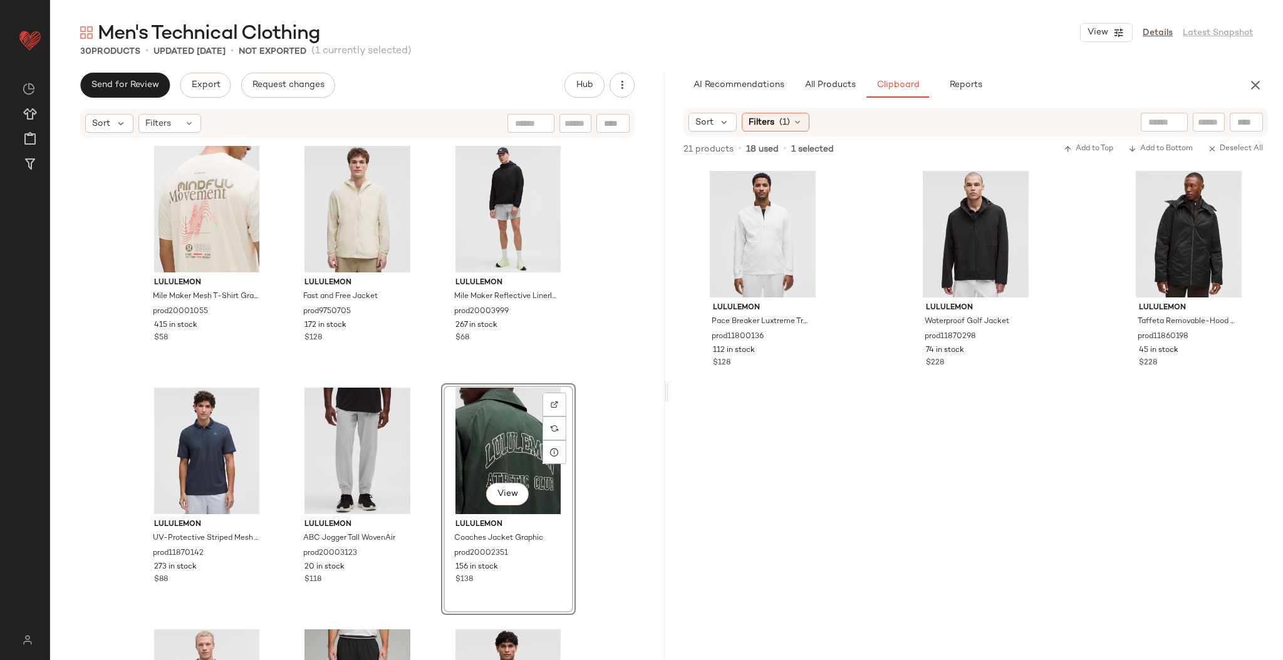
click at [628, 369] on div "lululemon Mile Maker Mesh T-Shirt Graphic prod20001055 415 in stock $58 lululem…" at bounding box center [357, 418] width 615 height 559
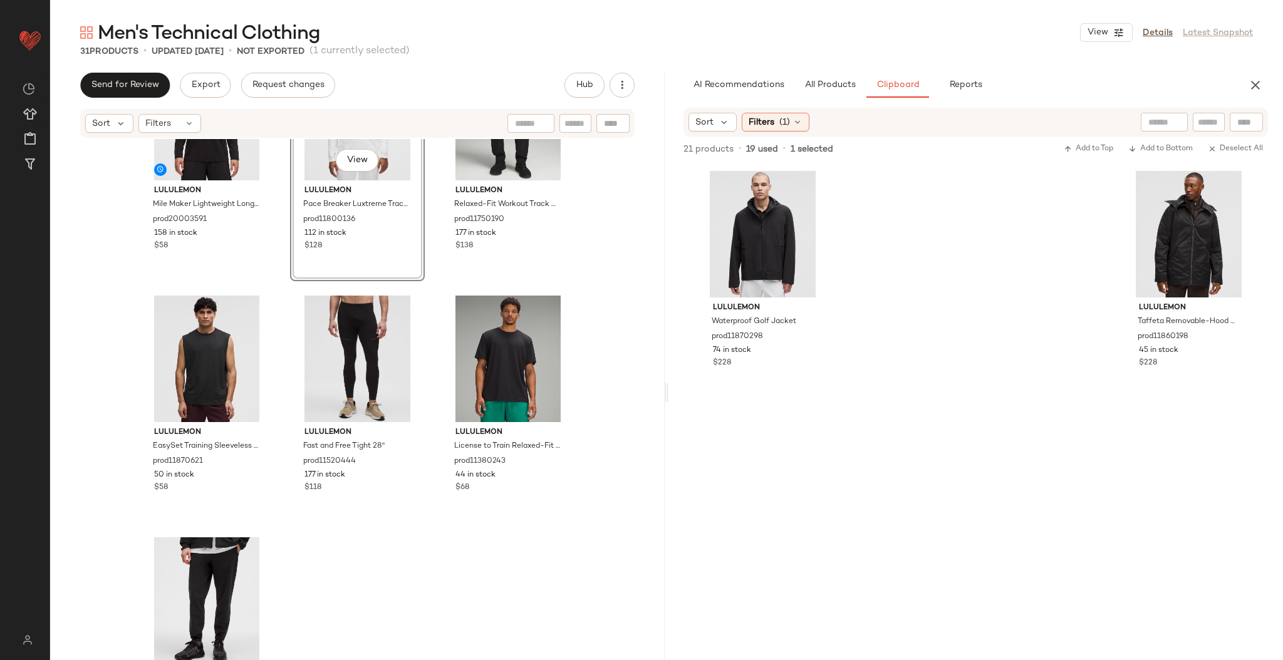
scroll to position [2104, 0]
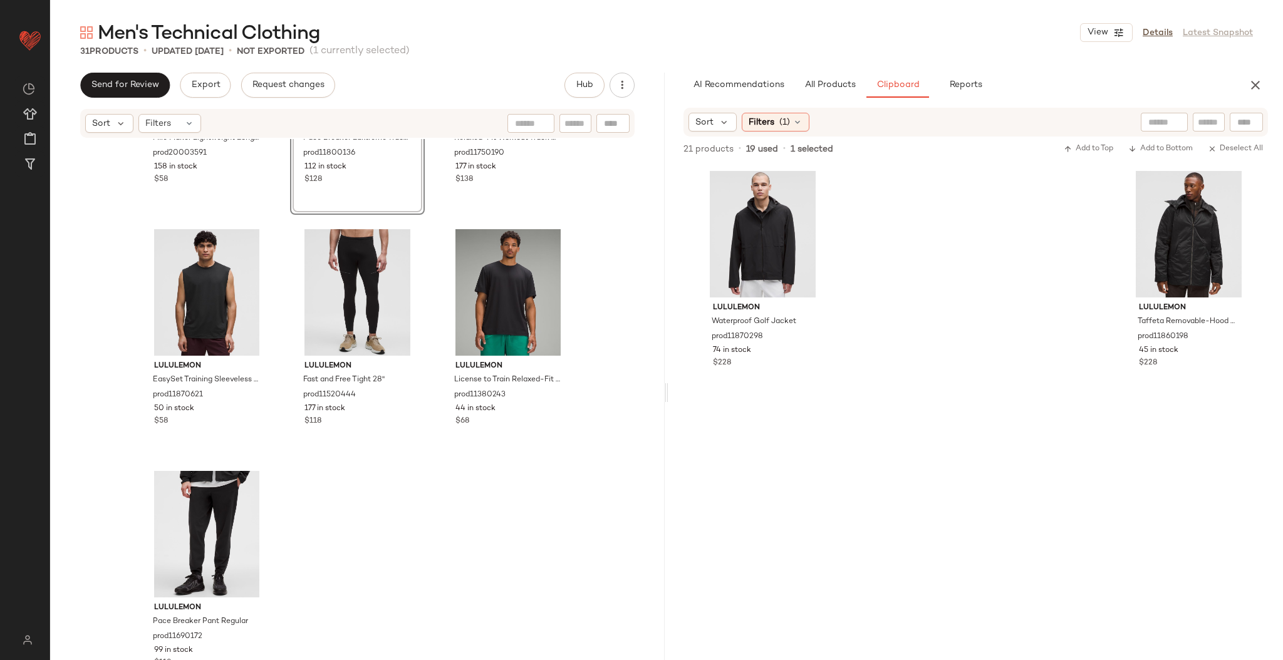
click at [600, 273] on div "lululemon Mile Maker Lightweight Long-Sleeve Shirt prod20003591 158 in stock $5…" at bounding box center [357, 418] width 615 height 559
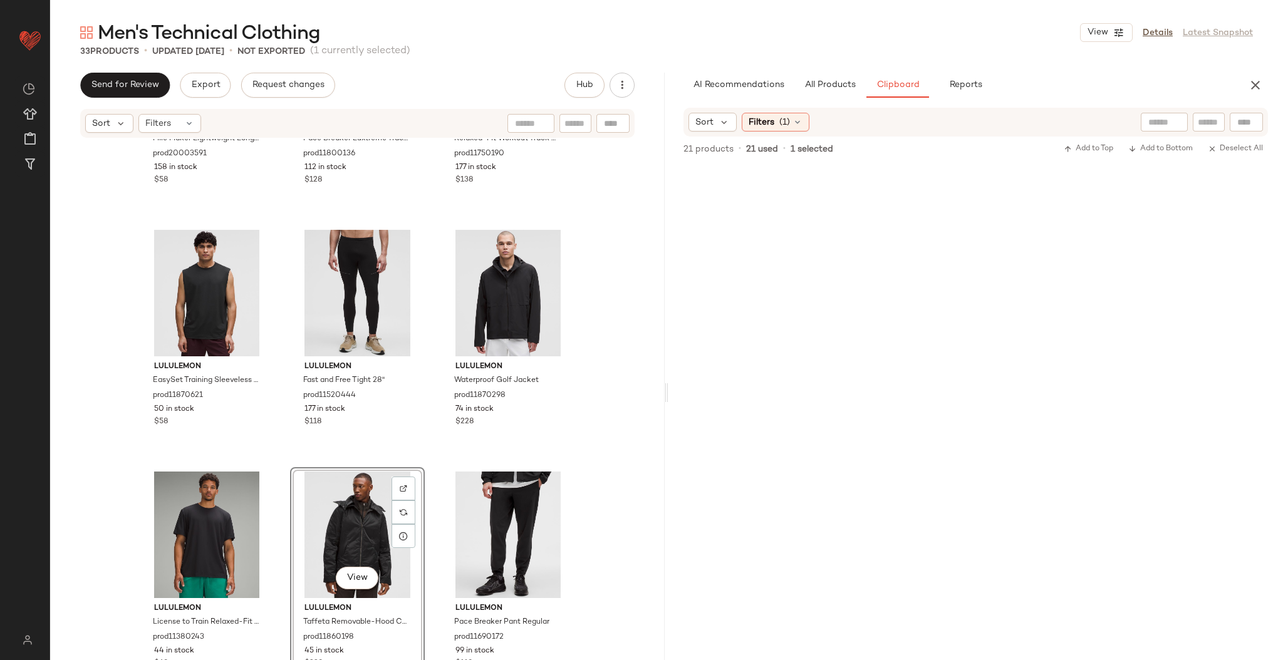
click at [614, 410] on div "lululemon Mile Maker Lightweight Long-Sleeve Shirt prod20003591 158 in stock $5…" at bounding box center [357, 418] width 615 height 559
